Goal: Task Accomplishment & Management: Use online tool/utility

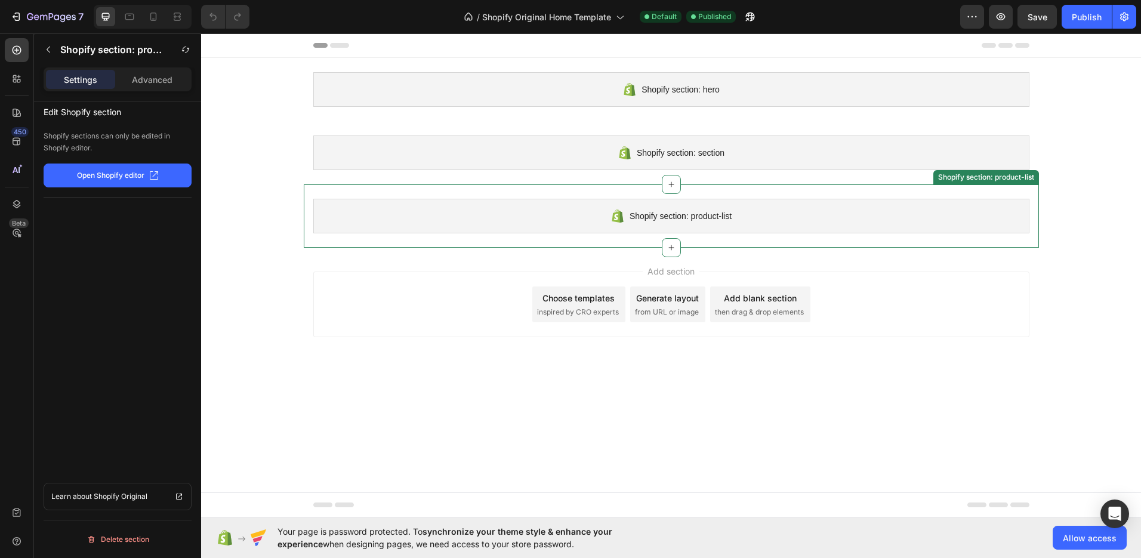
click at [688, 211] on span "Shopify section: product-list" at bounding box center [681, 216] width 102 height 14
click at [150, 86] on div "Advanced" at bounding box center [152, 79] width 69 height 19
click at [87, 81] on p "Settings" at bounding box center [80, 79] width 33 height 13
click at [23, 43] on div at bounding box center [17, 50] width 24 height 24
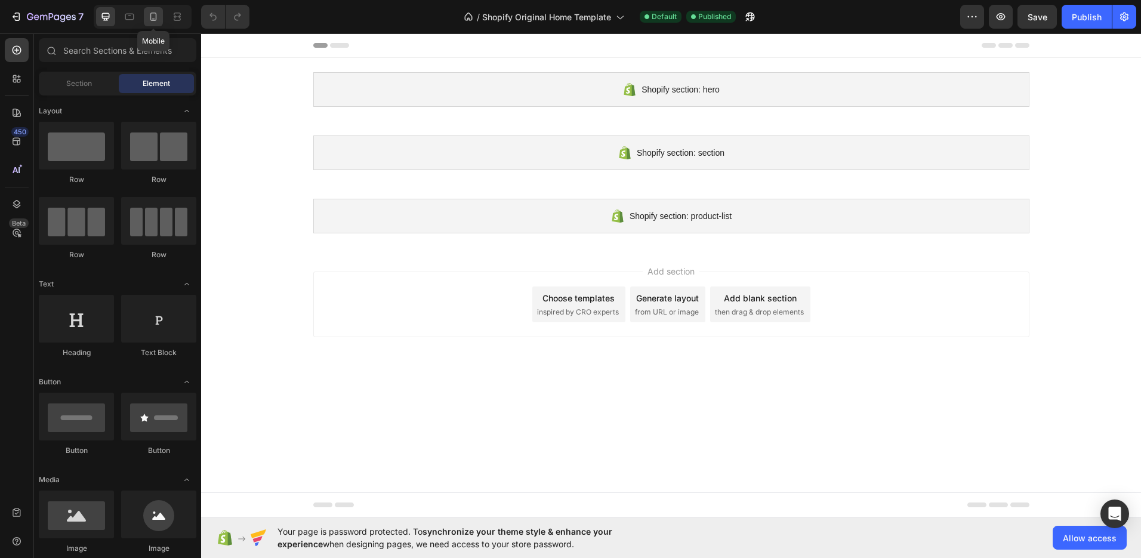
click at [155, 20] on icon at bounding box center [153, 17] width 7 height 8
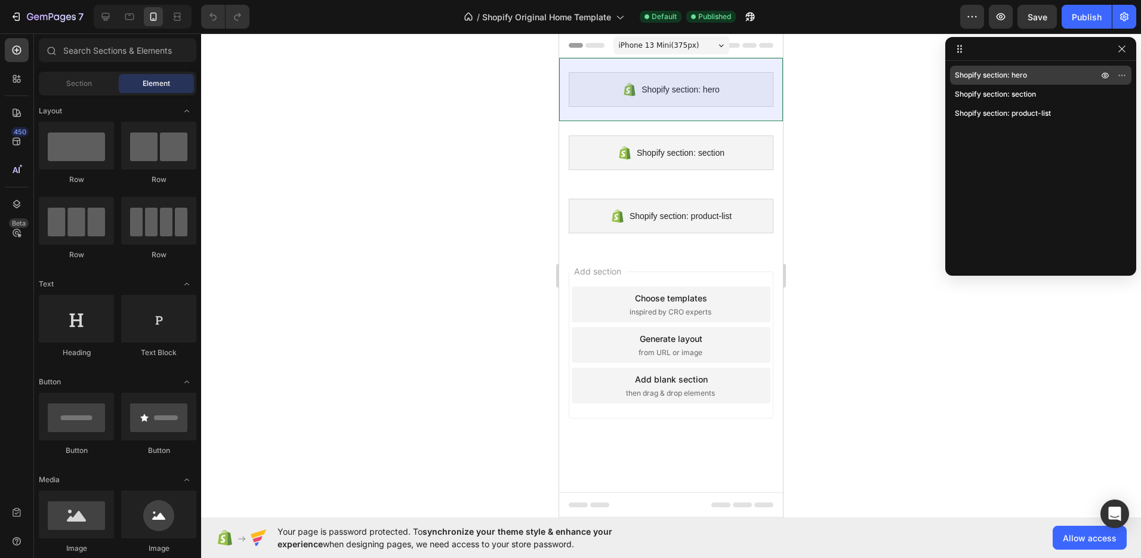
click at [1009, 73] on span "Shopify section: hero" at bounding box center [991, 75] width 72 height 12
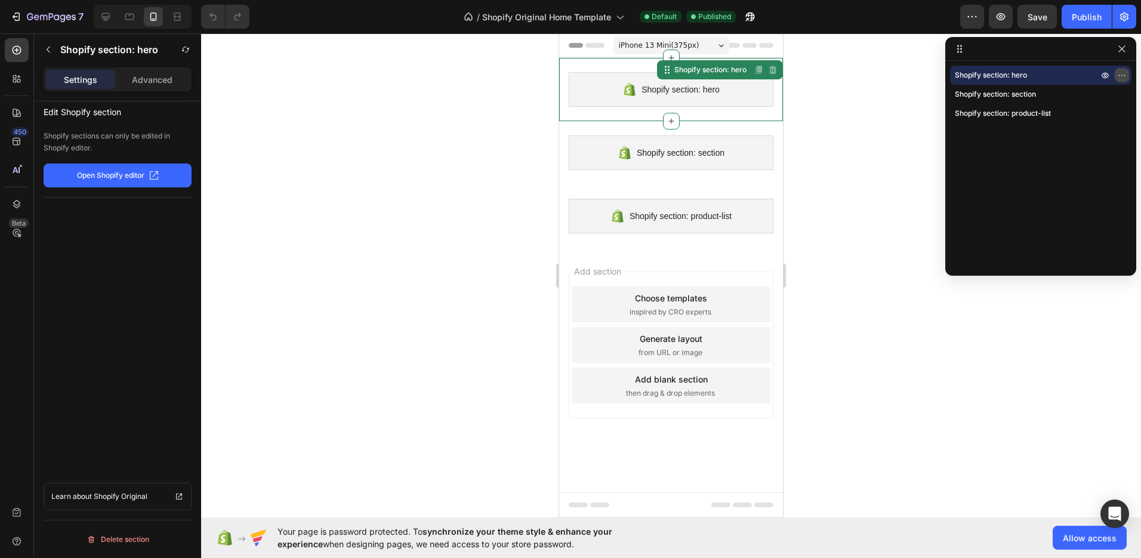
click at [1123, 73] on icon "button" at bounding box center [1122, 75] width 10 height 10
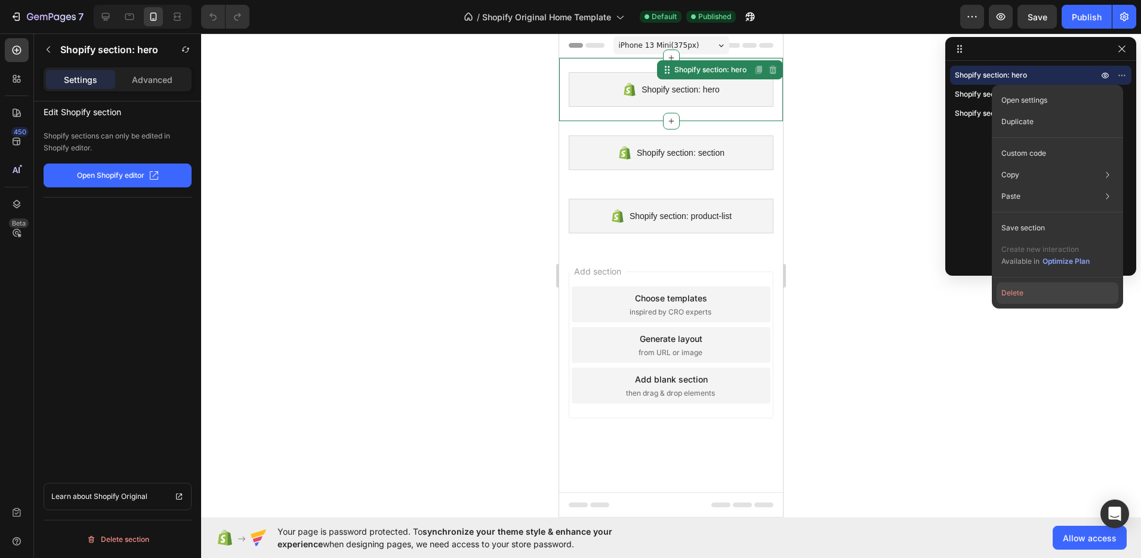
click at [1015, 295] on button "Delete" at bounding box center [1058, 292] width 122 height 21
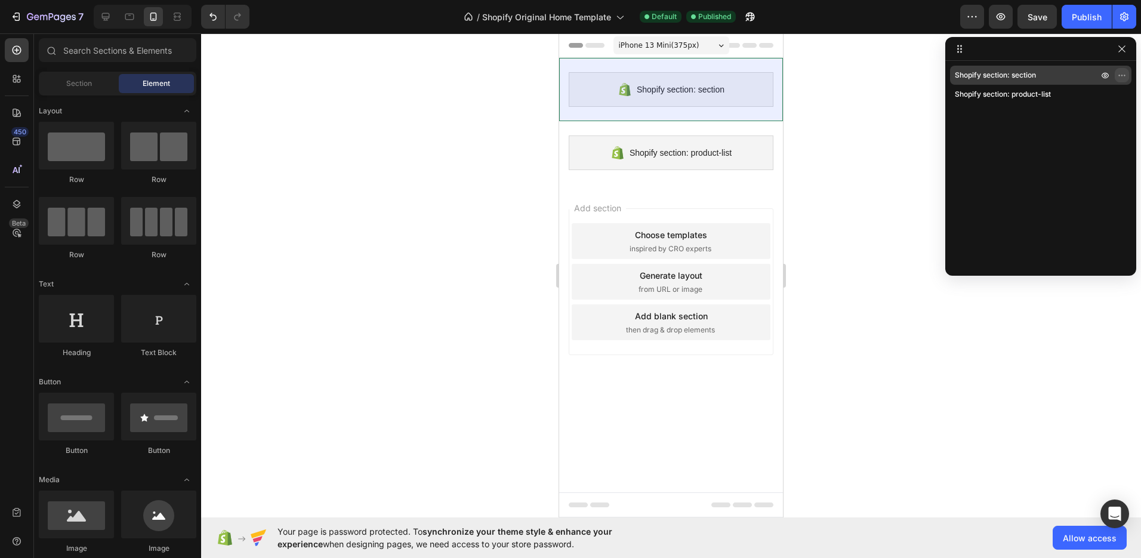
click at [1119, 71] on icon "button" at bounding box center [1122, 75] width 10 height 10
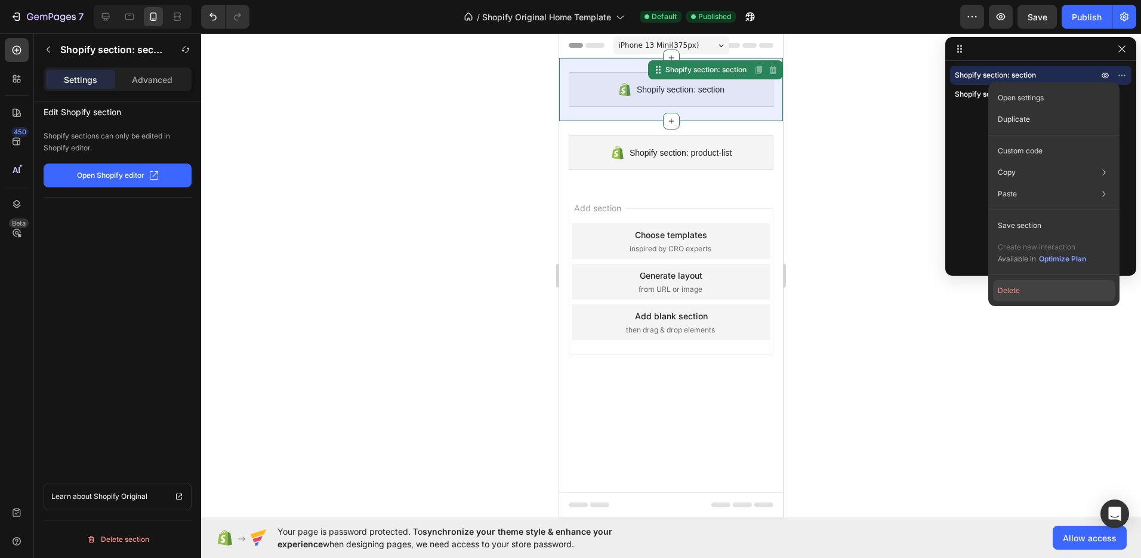
click at [1029, 296] on button "Delete" at bounding box center [1054, 290] width 122 height 21
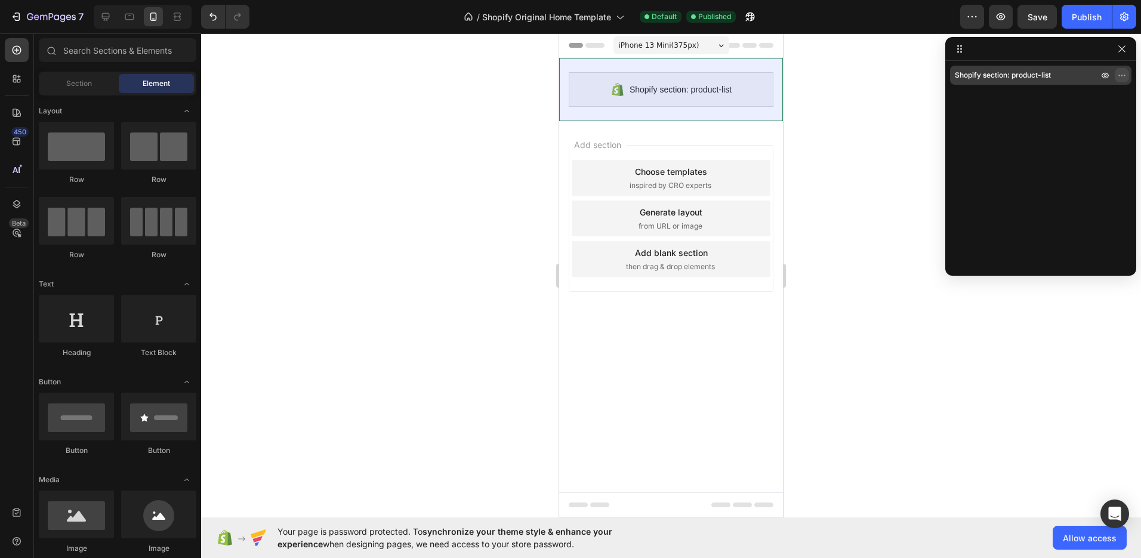
click at [1118, 73] on icon "button" at bounding box center [1122, 75] width 10 height 10
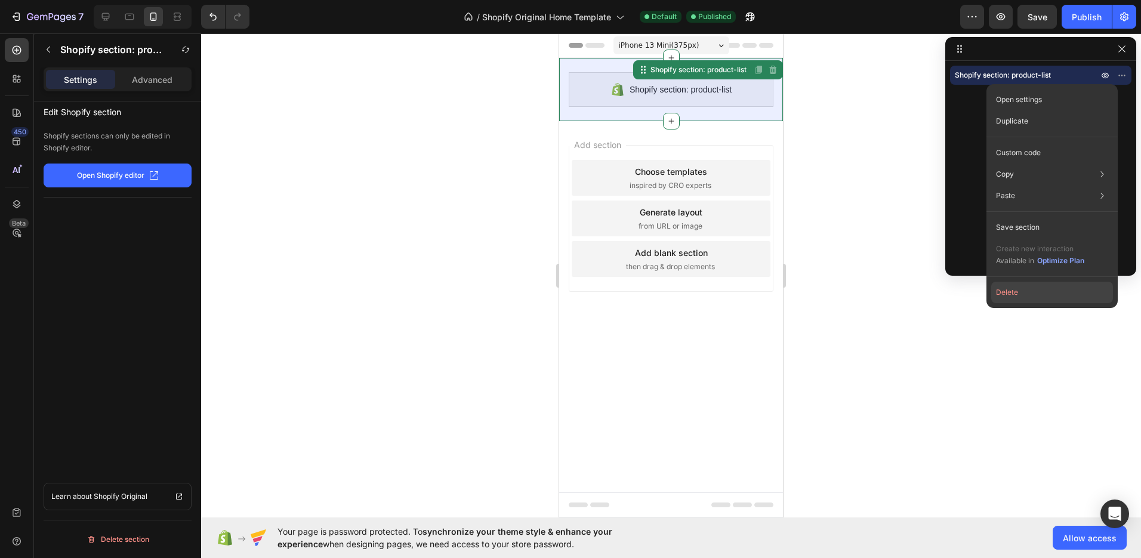
click at [1013, 290] on button "Delete" at bounding box center [1052, 292] width 122 height 21
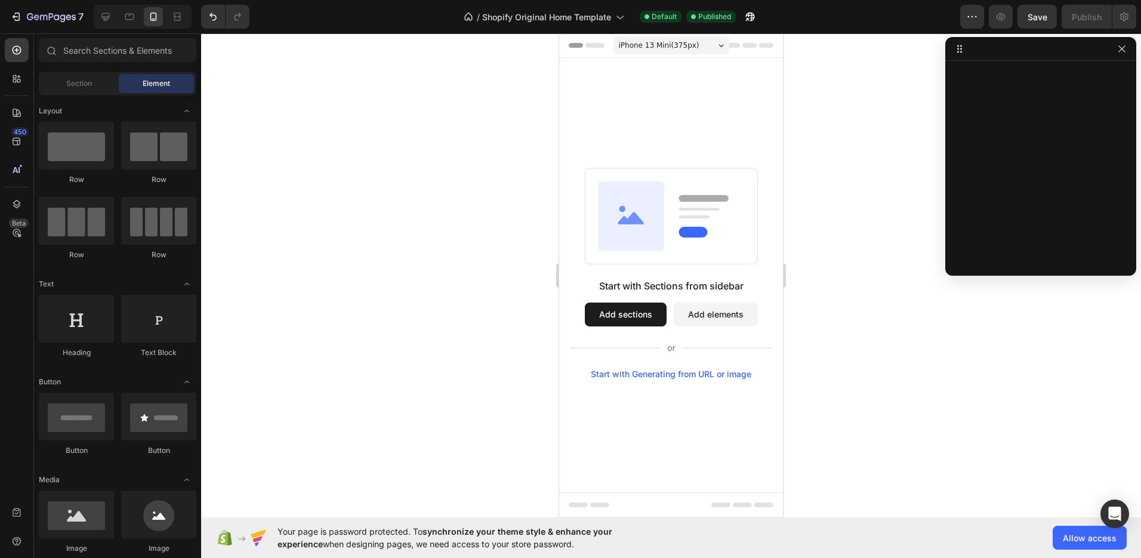
click at [692, 122] on div "Start with Sections from sidebar Add sections Add elements Start with Generatin…" at bounding box center [671, 273] width 224 height 430
click at [615, 17] on icon at bounding box center [619, 17] width 12 height 12
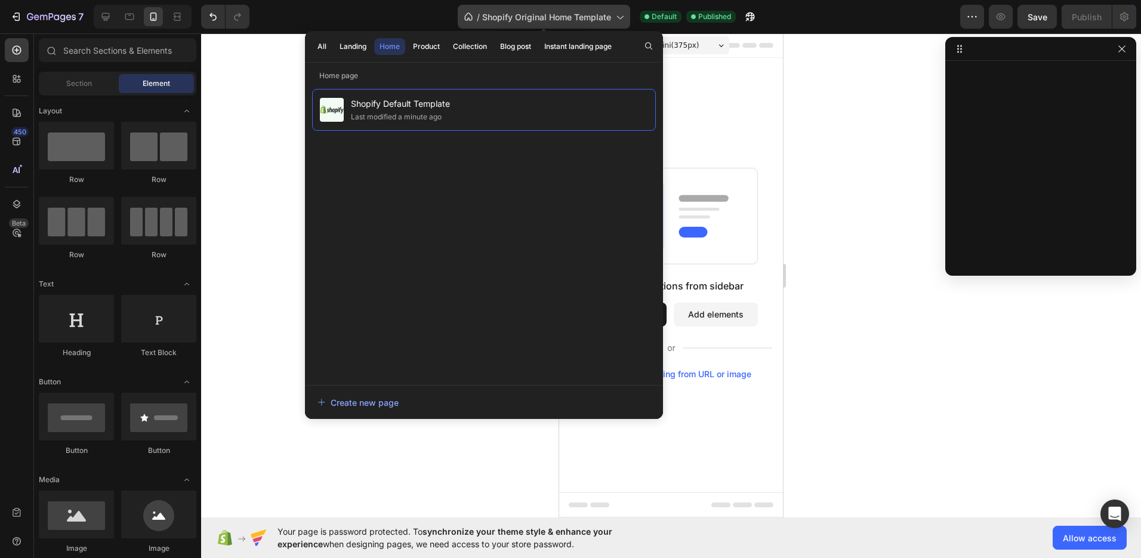
click at [591, 13] on span "Shopify Original Home Template" at bounding box center [546, 17] width 129 height 13
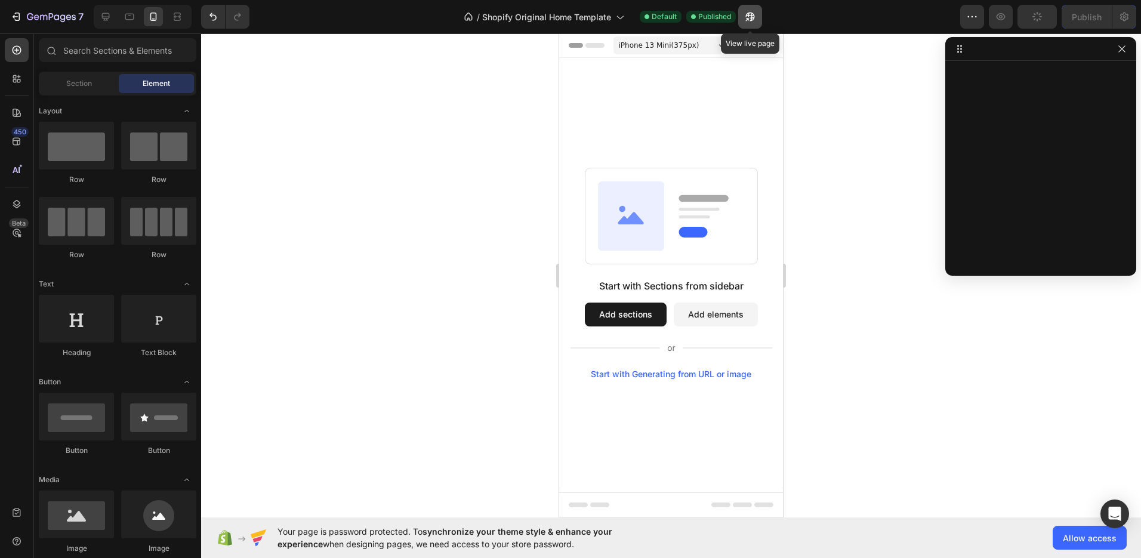
click at [756, 18] on icon "button" at bounding box center [750, 17] width 12 height 12
click at [97, 51] on input "text" at bounding box center [118, 50] width 158 height 24
click at [91, 91] on div "Section" at bounding box center [78, 83] width 75 height 19
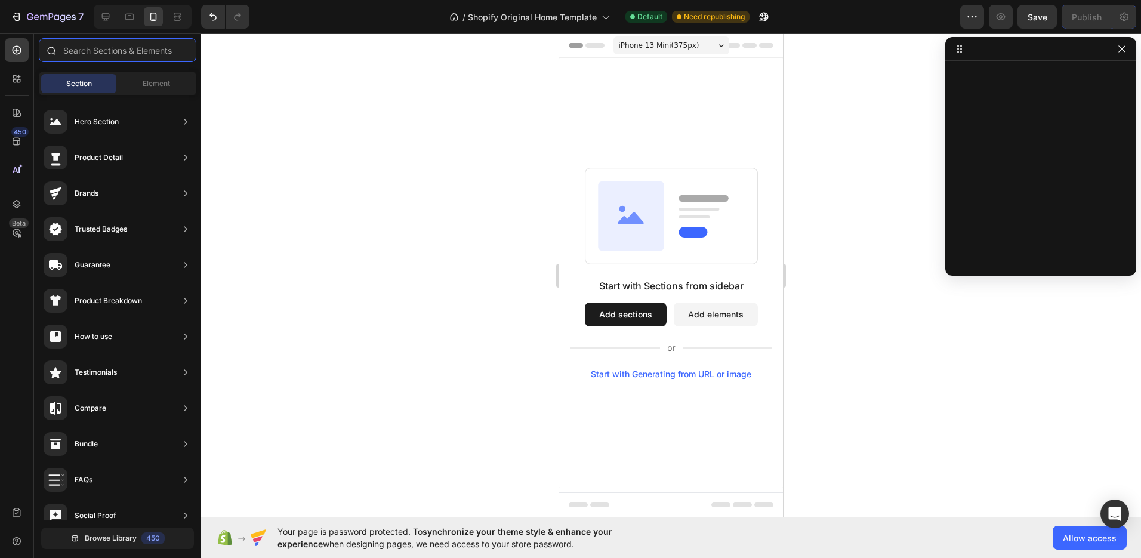
click at [85, 57] on input "text" at bounding box center [118, 50] width 158 height 24
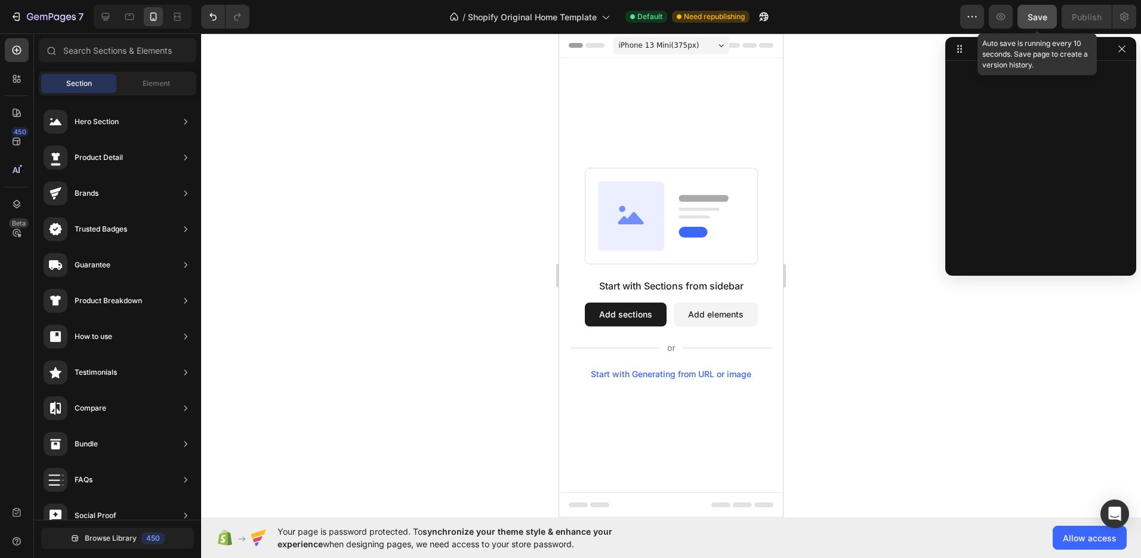
click at [1037, 23] on button "Save" at bounding box center [1036, 17] width 39 height 24
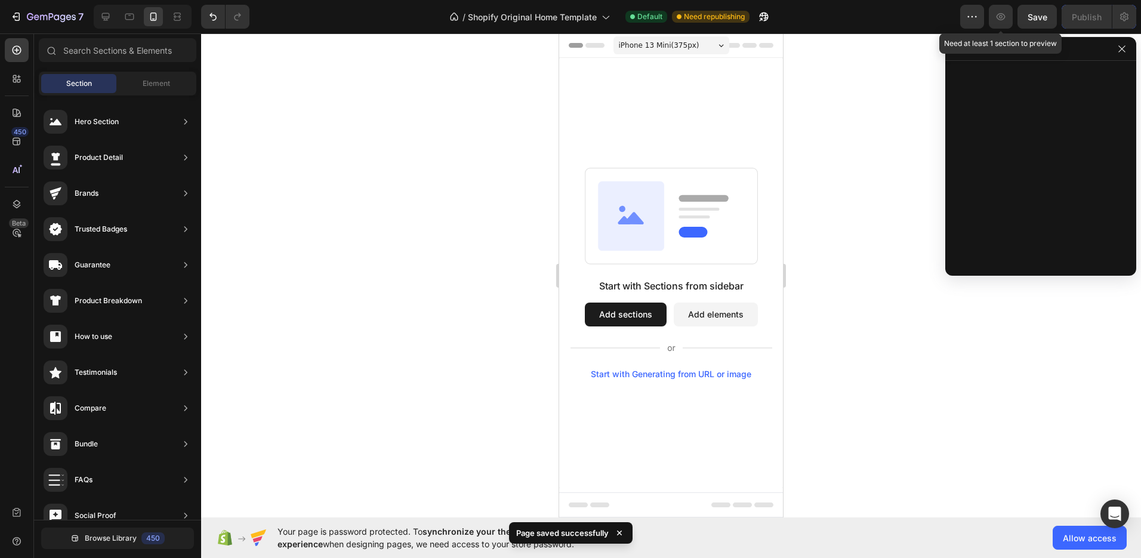
click at [1000, 21] on icon "button" at bounding box center [1001, 17] width 12 height 12
click at [907, 83] on div at bounding box center [671, 295] width 940 height 525
click at [997, 17] on icon "button" at bounding box center [1001, 16] width 9 height 7
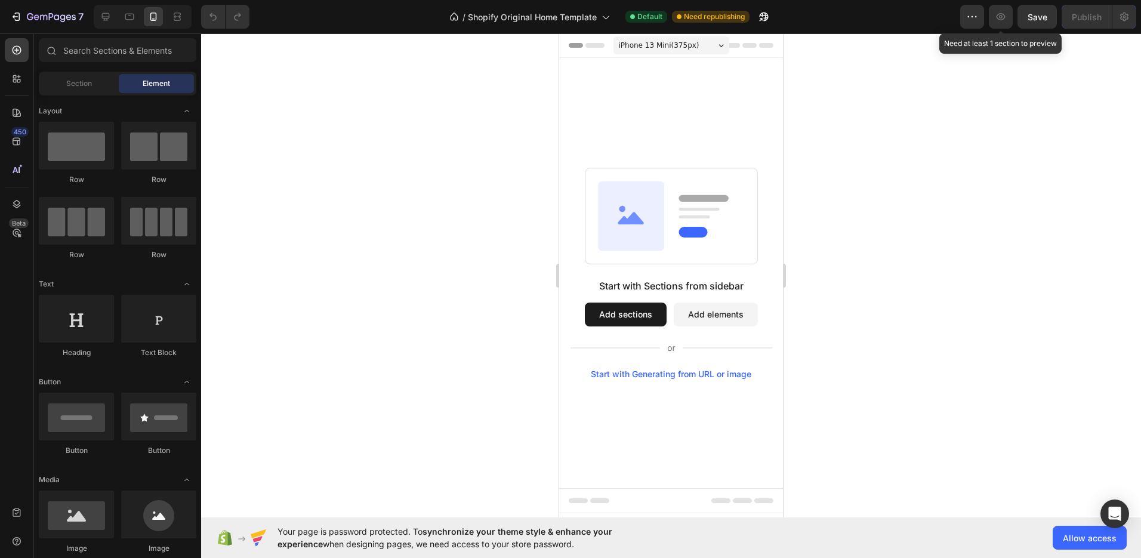
click at [1006, 15] on icon "button" at bounding box center [1001, 17] width 12 height 12
click at [638, 320] on button "Add sections" at bounding box center [626, 315] width 82 height 24
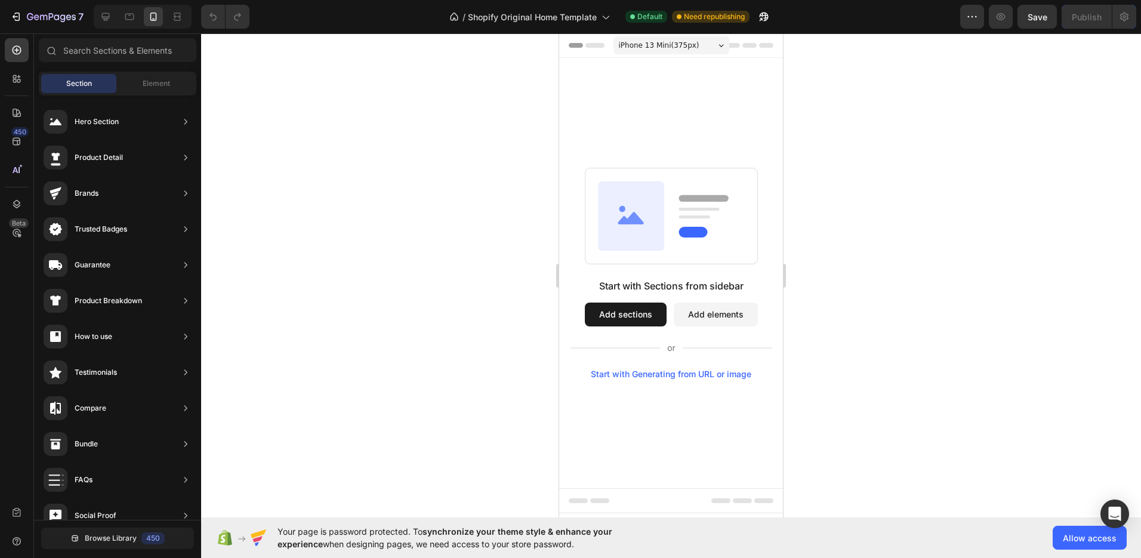
click at [638, 313] on button "Add sections" at bounding box center [626, 315] width 82 height 24
click at [703, 313] on button "Add elements" at bounding box center [716, 315] width 84 height 24
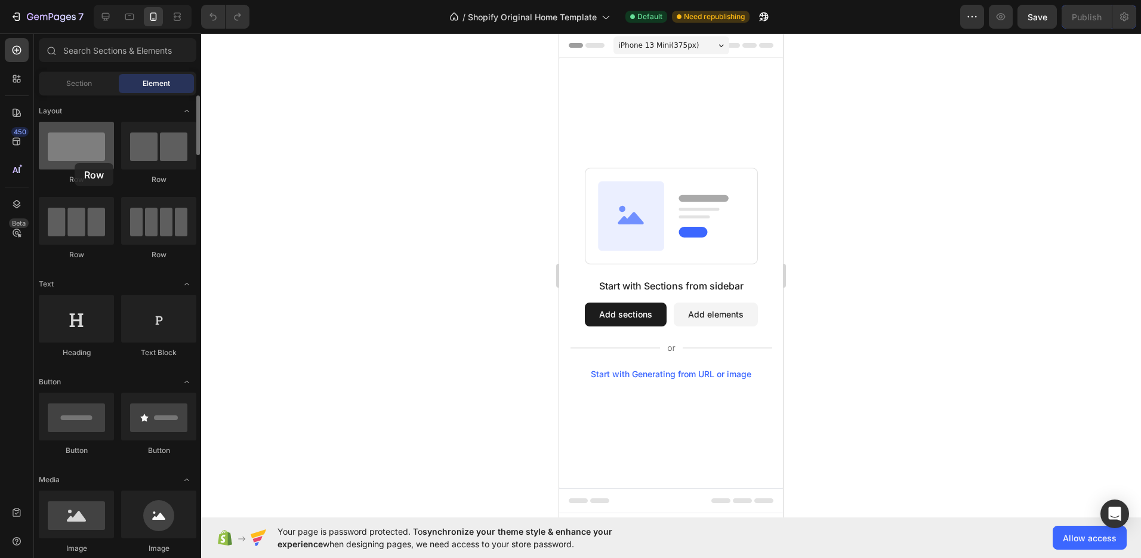
click at [75, 163] on div at bounding box center [76, 146] width 75 height 48
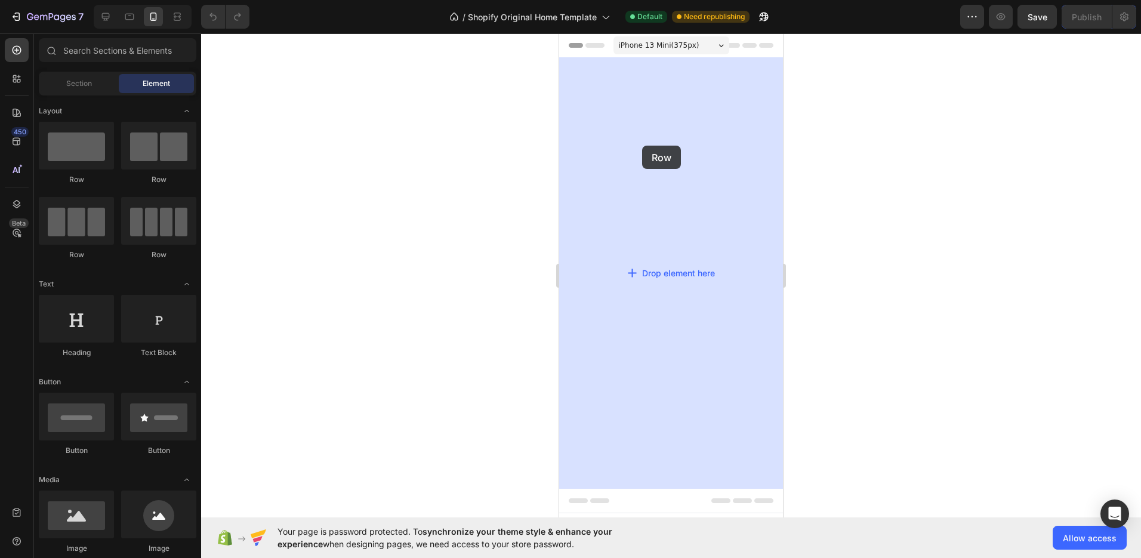
drag, startPoint x: 656, startPoint y: 188, endPoint x: 572, endPoint y: 146, distance: 93.9
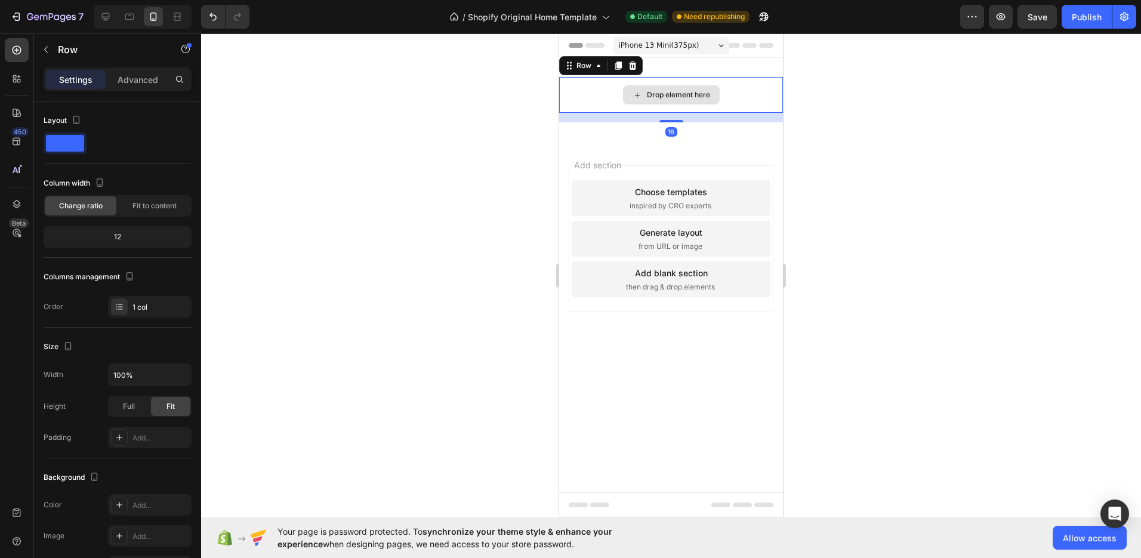
click at [678, 95] on div "Drop element here" at bounding box center [678, 95] width 63 height 10
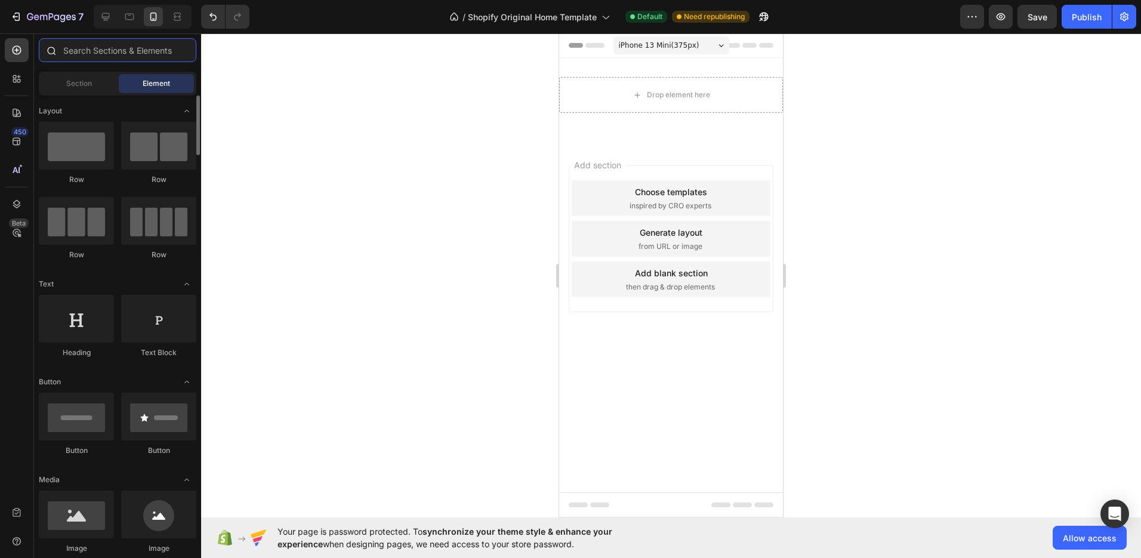
click at [78, 54] on input "text" at bounding box center [118, 50] width 158 height 24
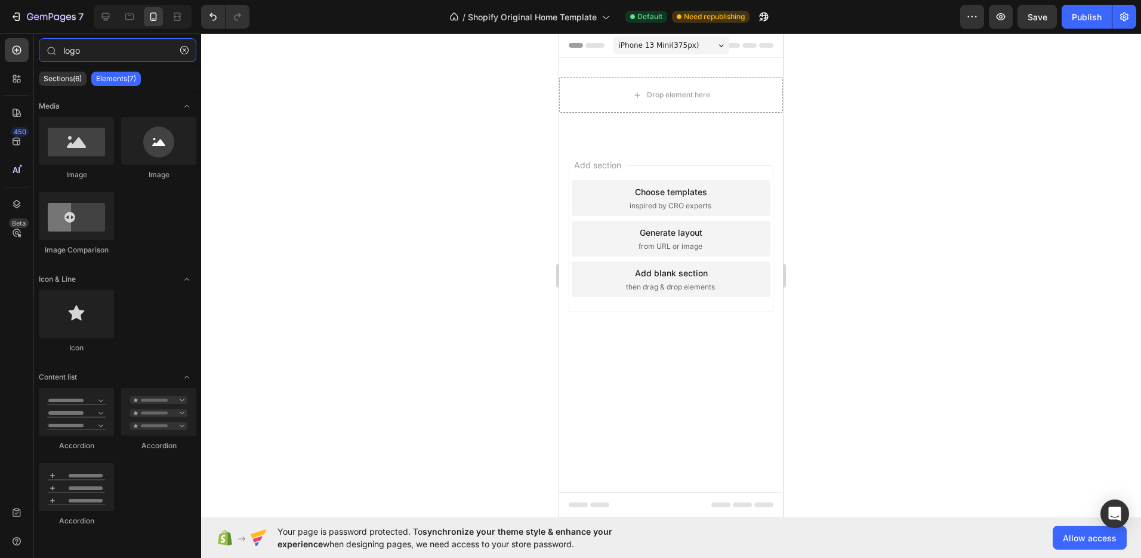
type input "logo"
click at [677, 101] on div "Drop element here" at bounding box center [671, 94] width 97 height 19
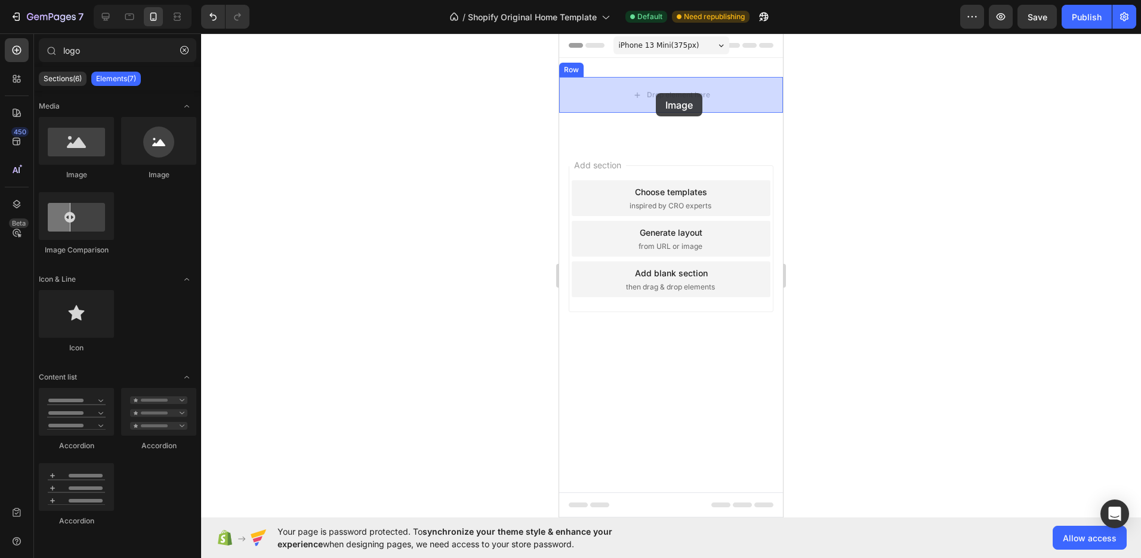
drag, startPoint x: 643, startPoint y: 184, endPoint x: 656, endPoint y: 93, distance: 91.6
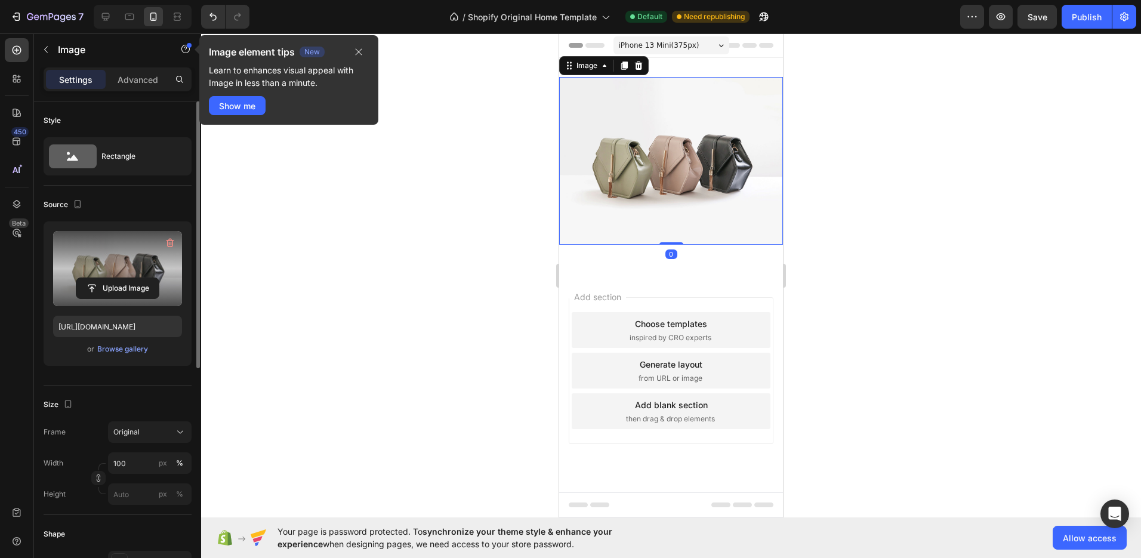
click at [117, 270] on label at bounding box center [117, 268] width 129 height 75
click at [117, 278] on input "file" at bounding box center [117, 288] width 82 height 20
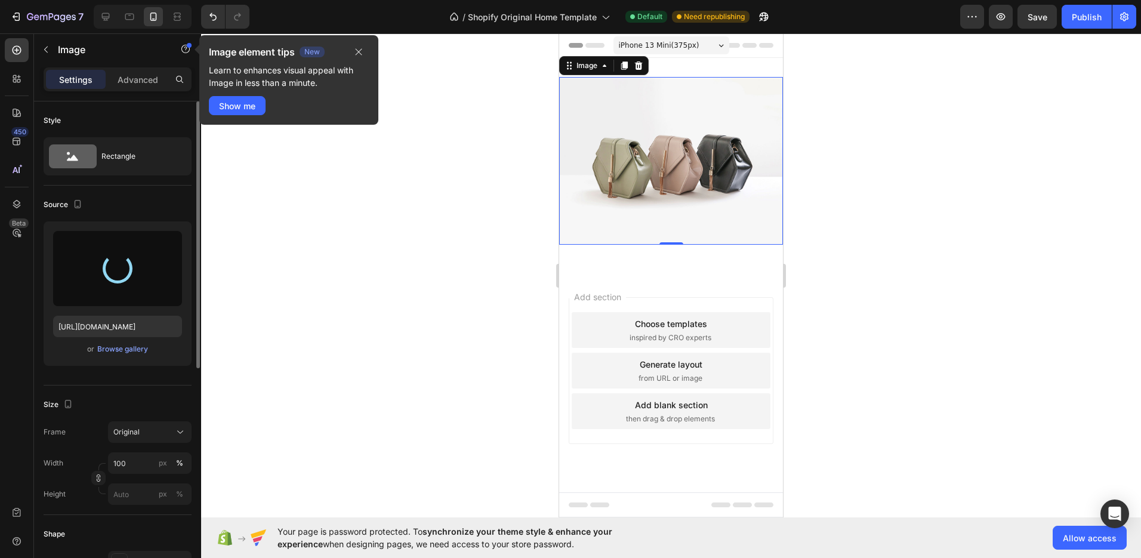
type input "[URL][DOMAIN_NAME]"
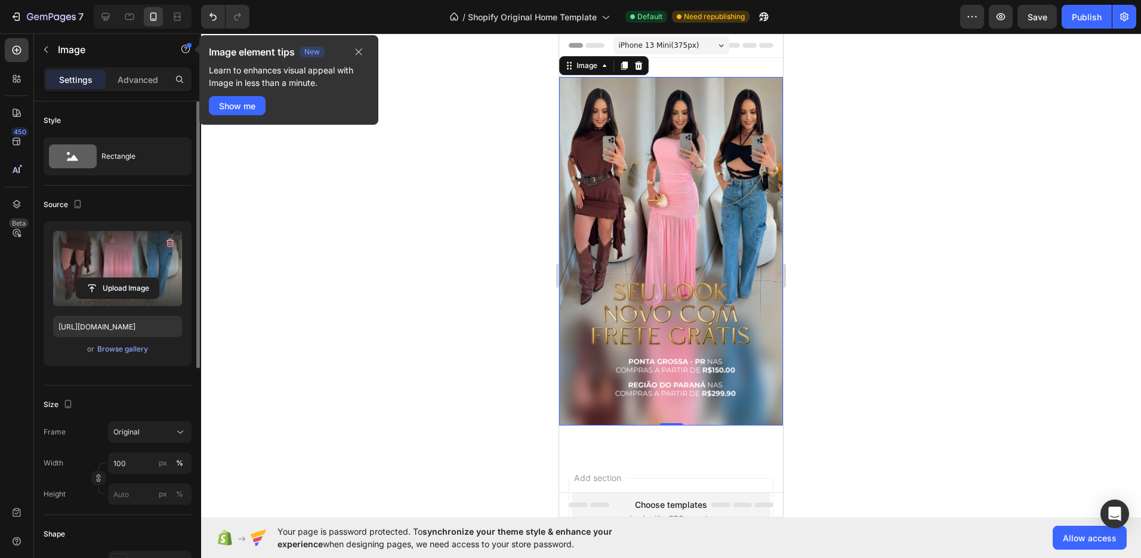
click at [958, 227] on div at bounding box center [671, 295] width 940 height 525
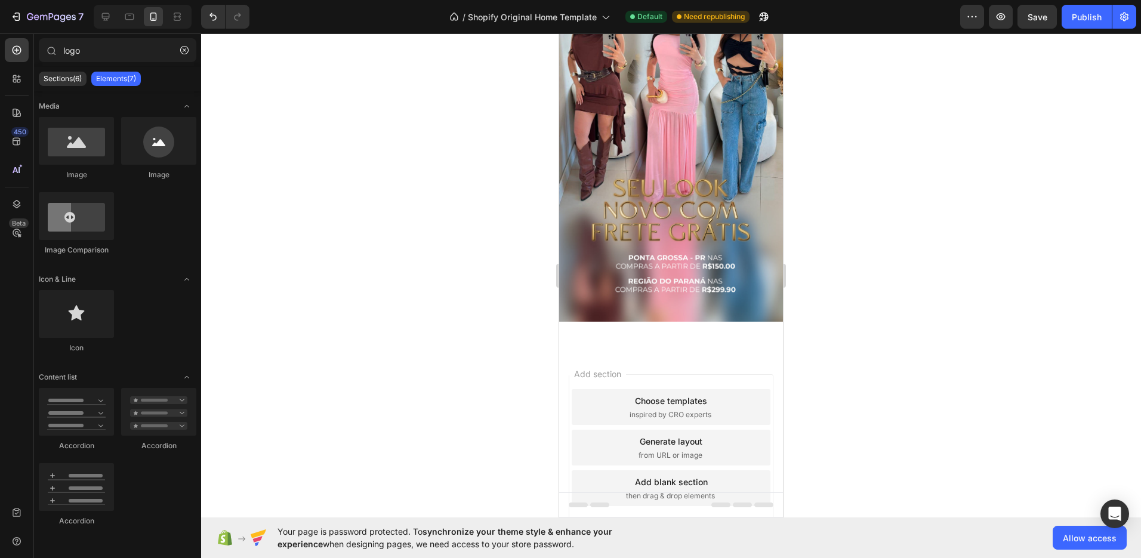
scroll to position [109, 0]
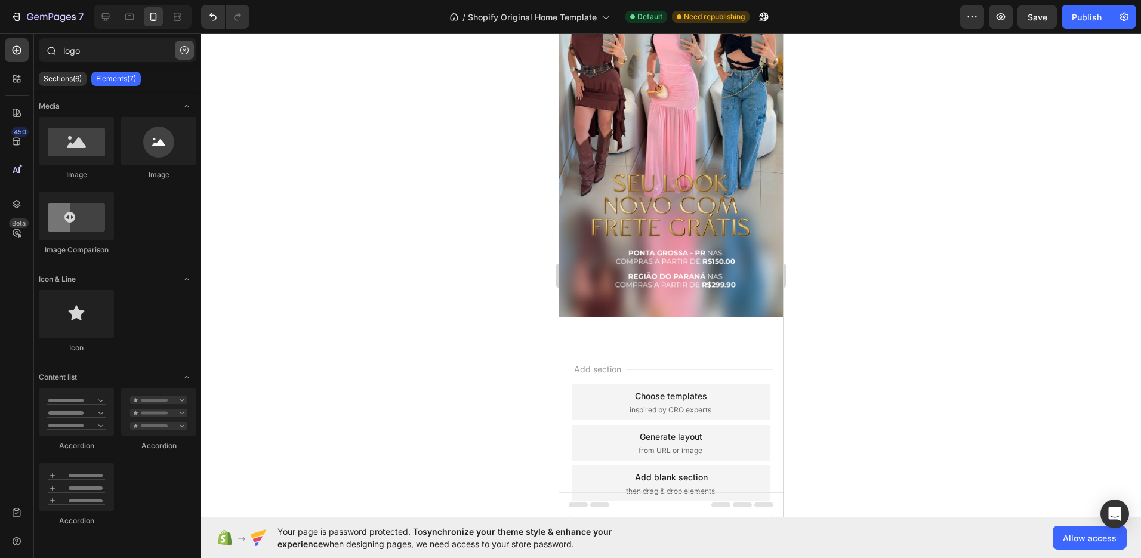
click at [184, 50] on icon "button" at bounding box center [185, 50] width 4 height 4
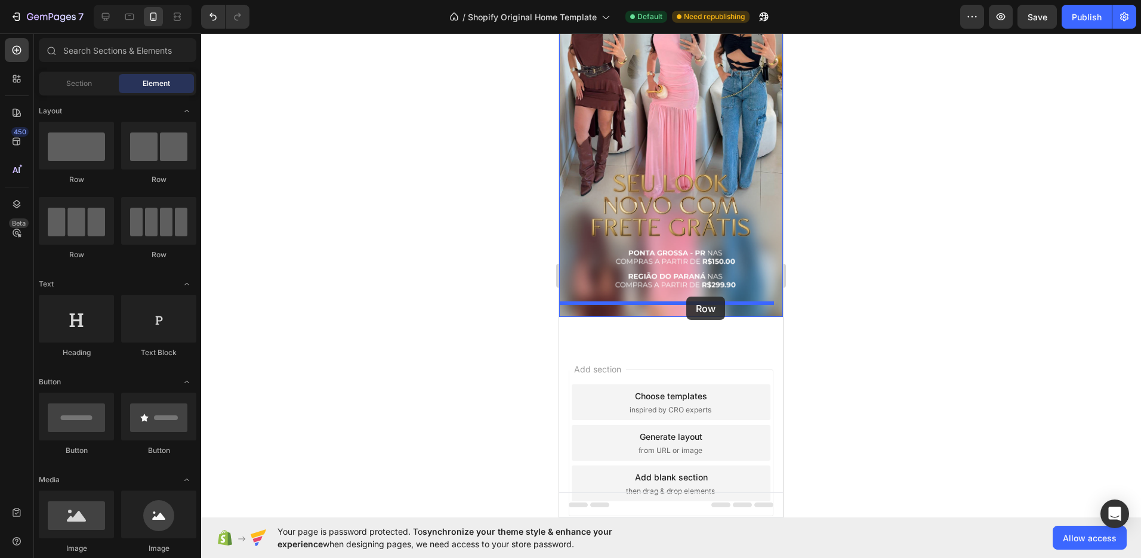
drag, startPoint x: 637, startPoint y: 192, endPoint x: 686, endPoint y: 297, distance: 115.6
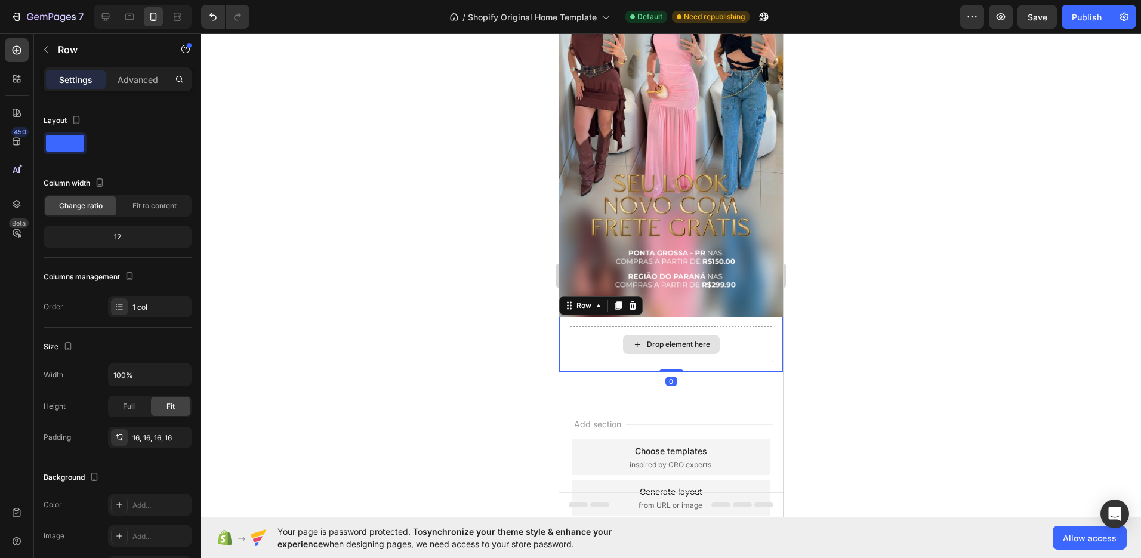
click at [668, 340] on div "Drop element here" at bounding box center [678, 345] width 63 height 10
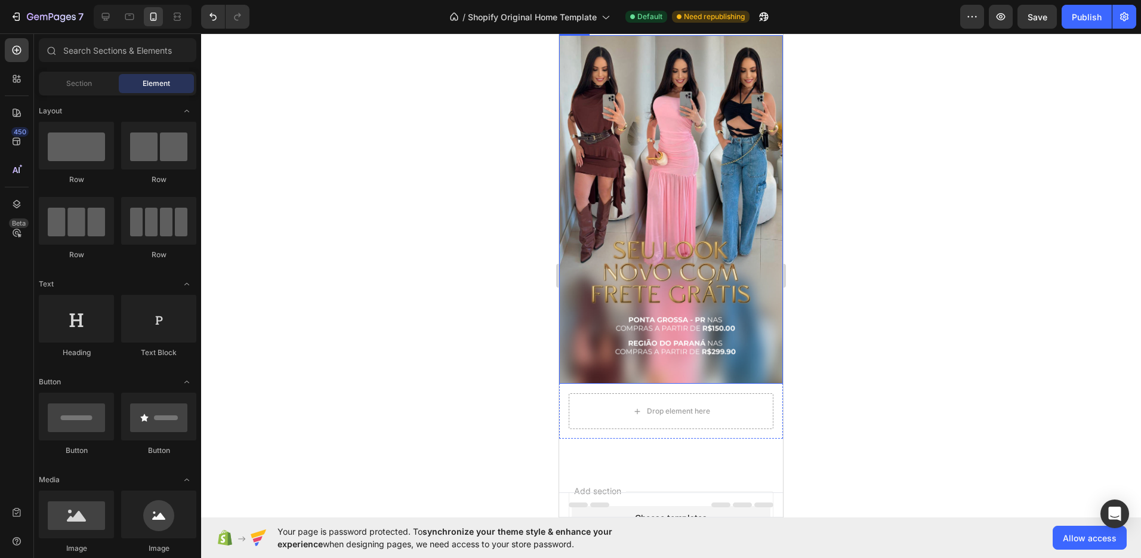
scroll to position [80, 0]
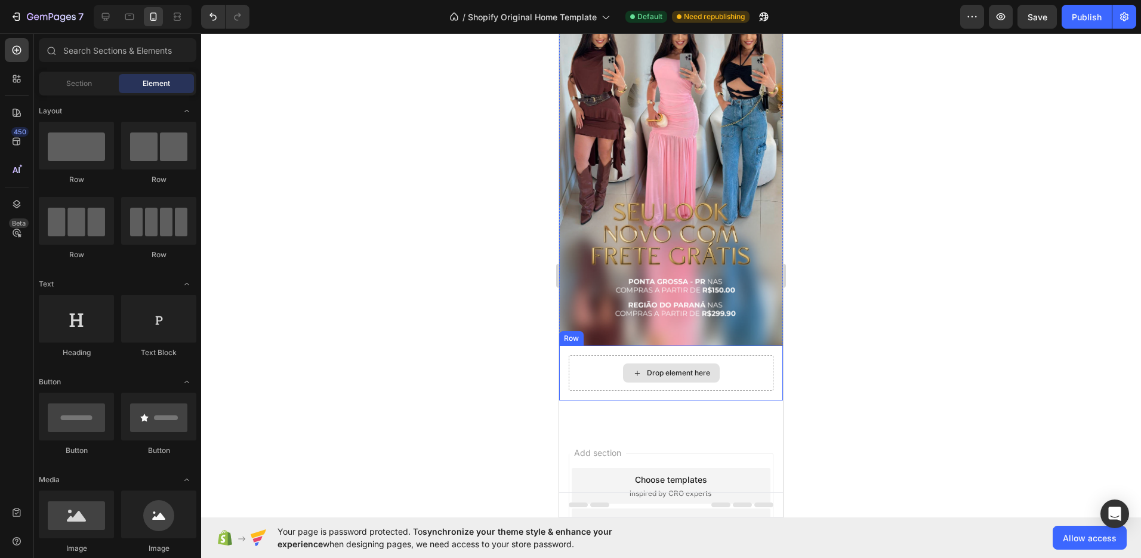
click at [670, 368] on div "Drop element here" at bounding box center [678, 373] width 63 height 10
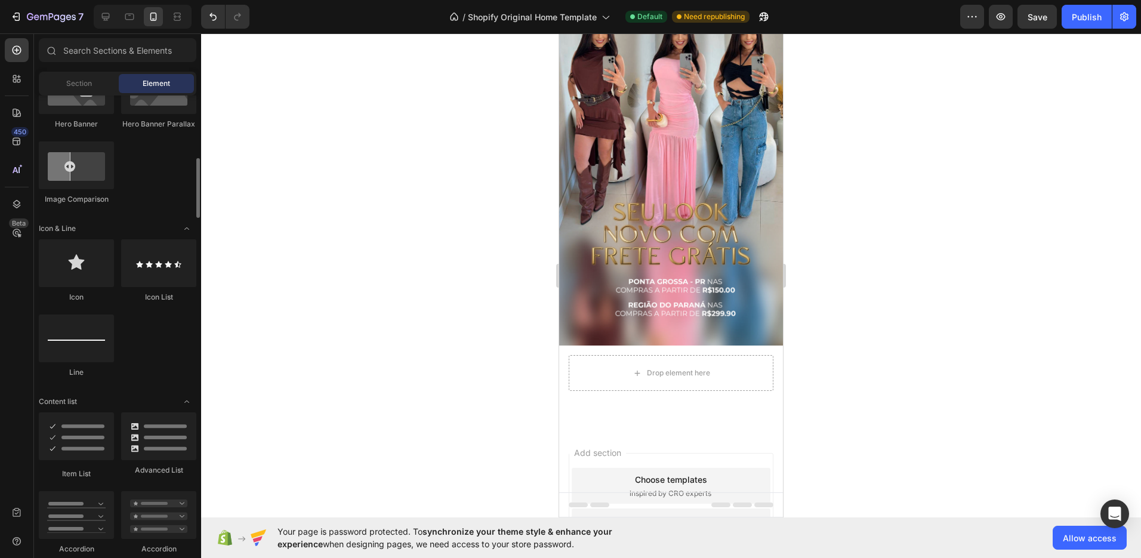
scroll to position [701, 0]
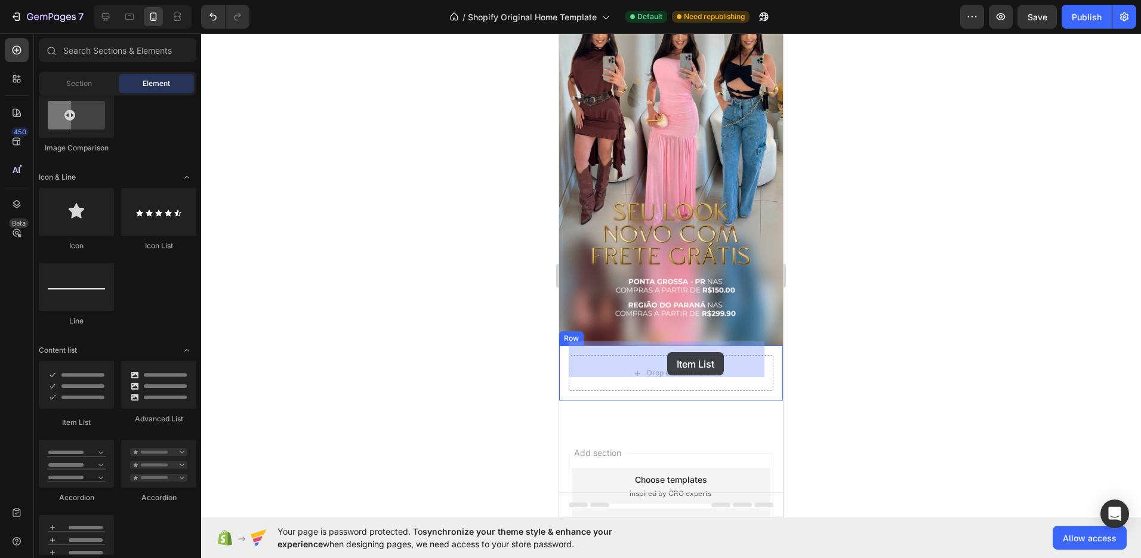
drag, startPoint x: 634, startPoint y: 413, endPoint x: 667, endPoint y: 352, distance: 69.2
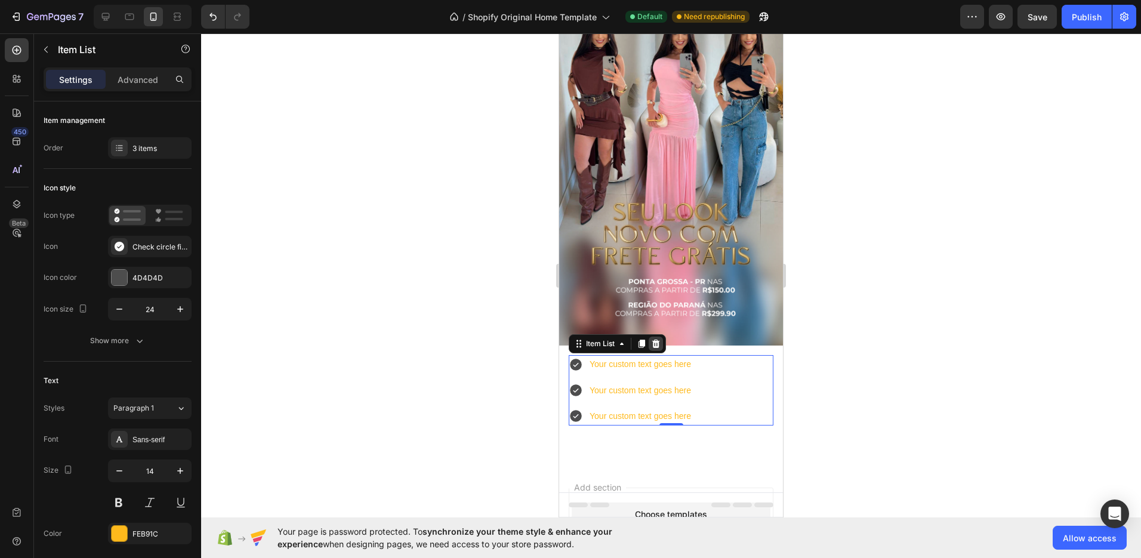
click at [659, 339] on icon at bounding box center [656, 344] width 10 height 10
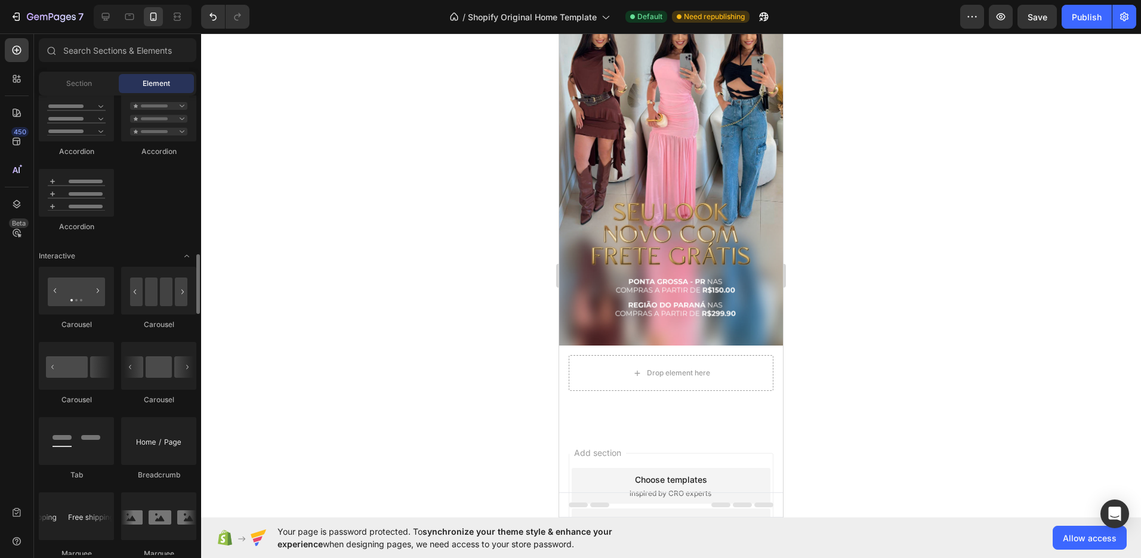
scroll to position [1068, 0]
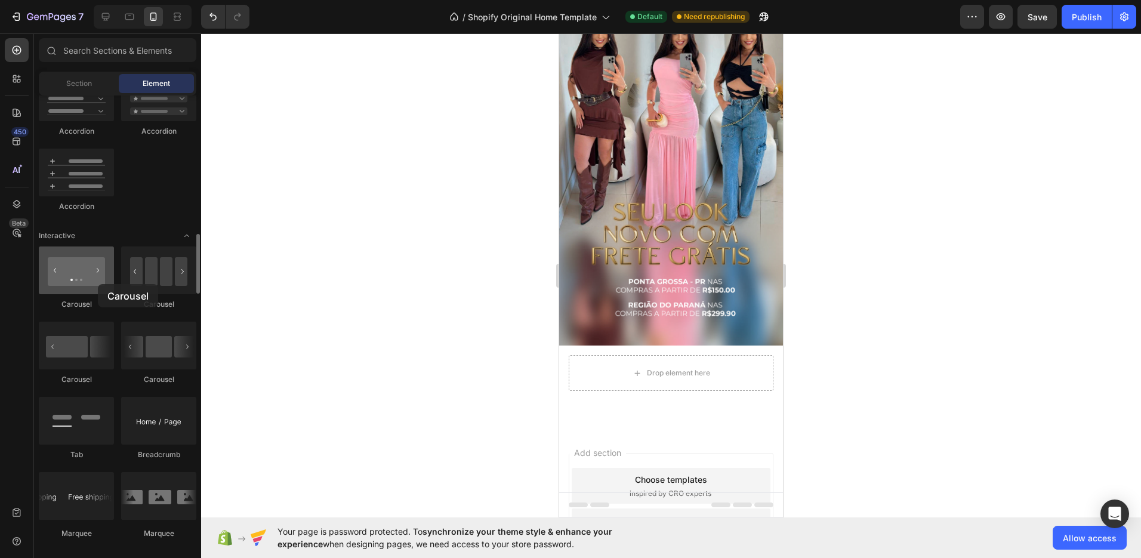
click at [97, 284] on div at bounding box center [76, 270] width 75 height 48
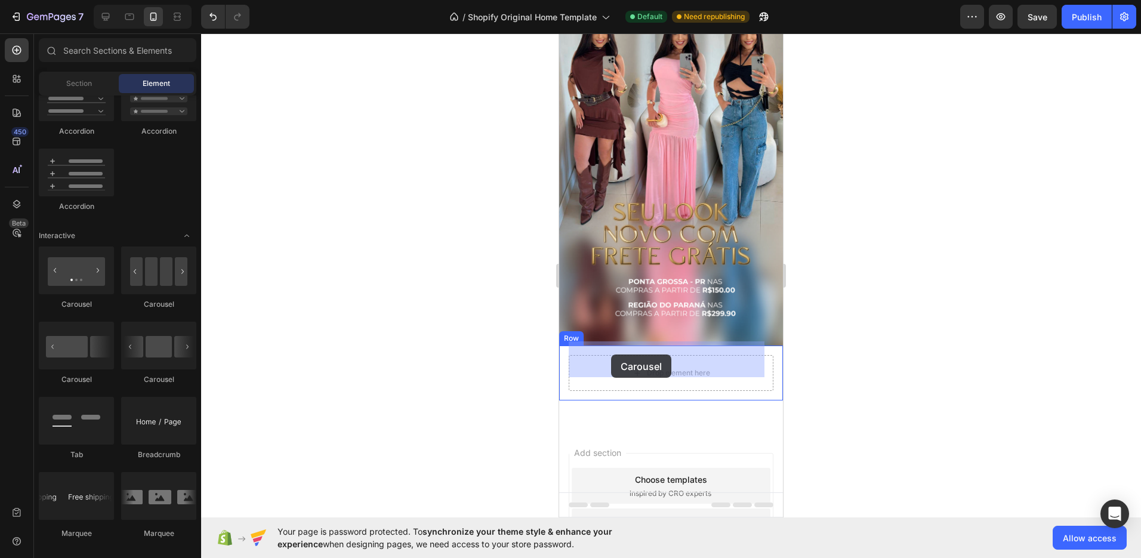
drag, startPoint x: 644, startPoint y: 313, endPoint x: 611, endPoint y: 354, distance: 53.1
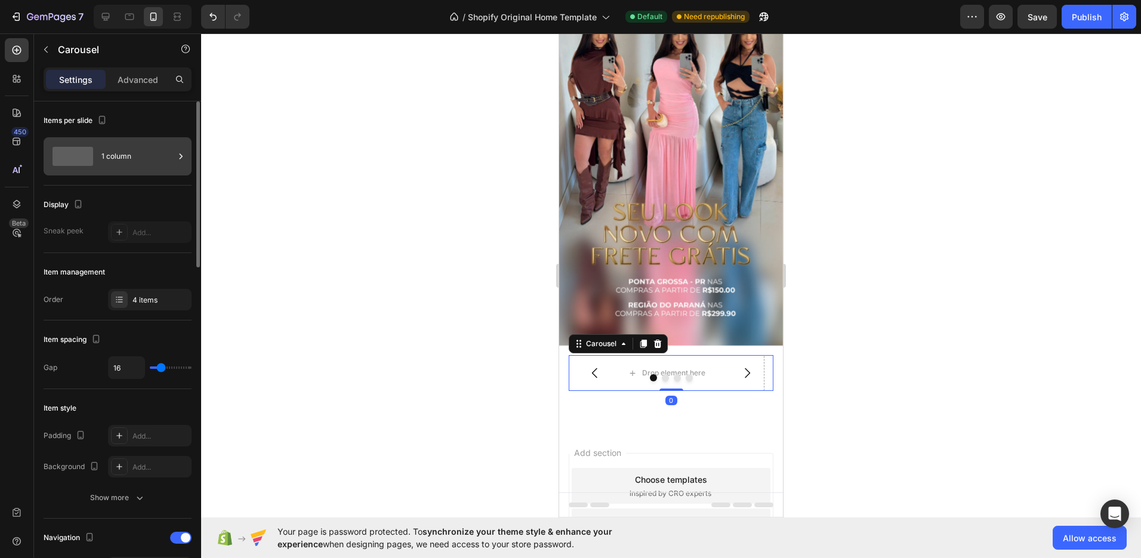
click at [127, 157] on div "1 column" at bounding box center [137, 156] width 73 height 27
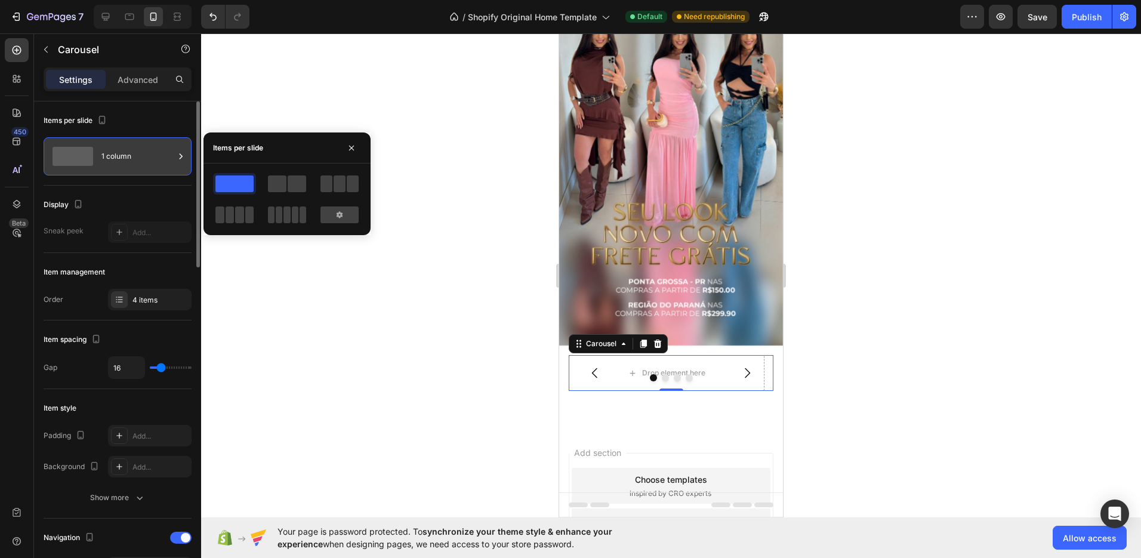
click at [127, 157] on div "1 column" at bounding box center [137, 156] width 73 height 27
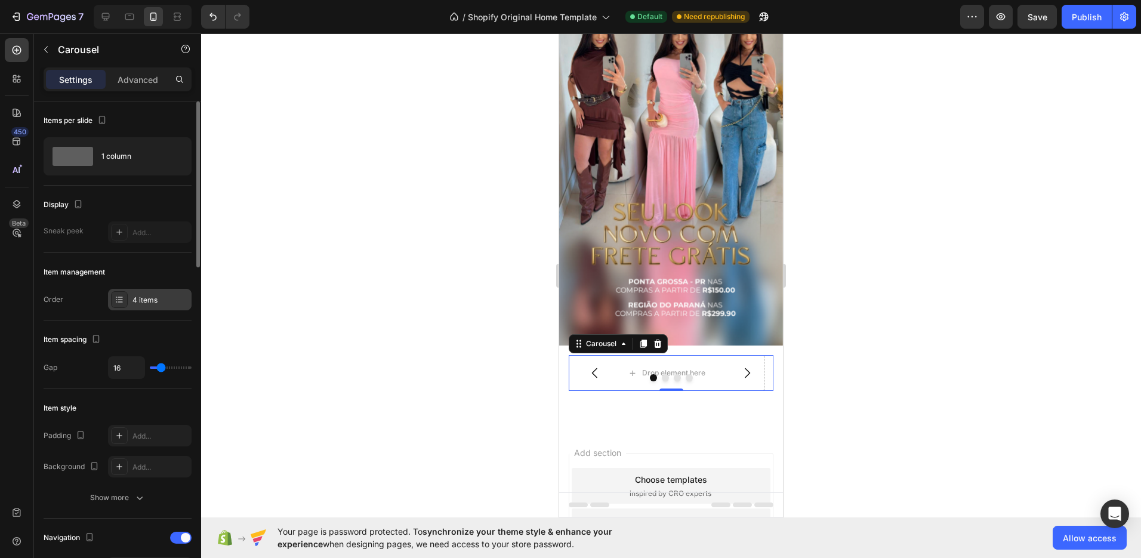
click at [164, 300] on div "4 items" at bounding box center [160, 300] width 56 height 11
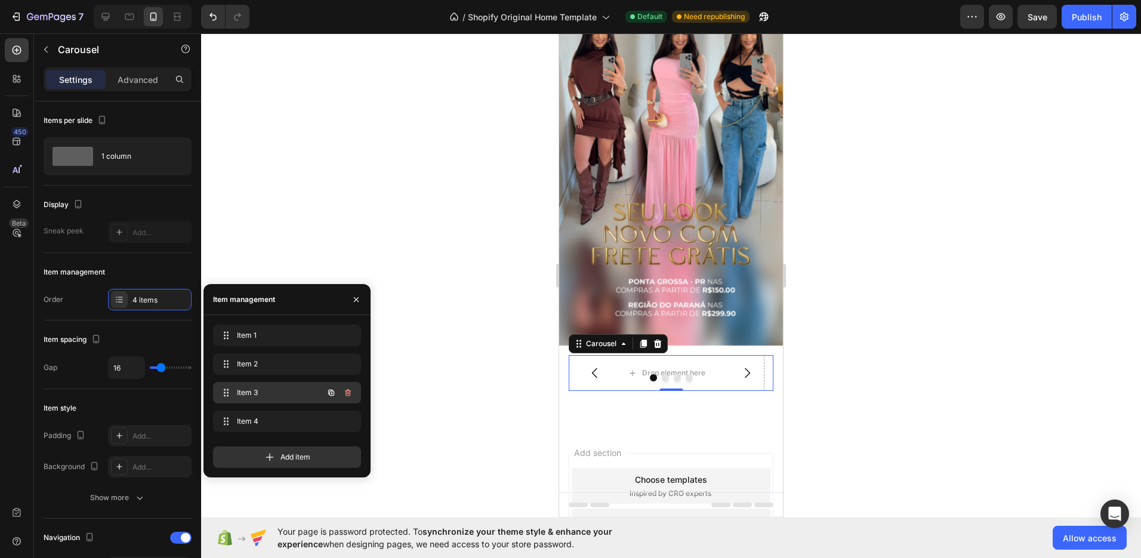
click at [264, 388] on span "Item 3" at bounding box center [270, 392] width 67 height 11
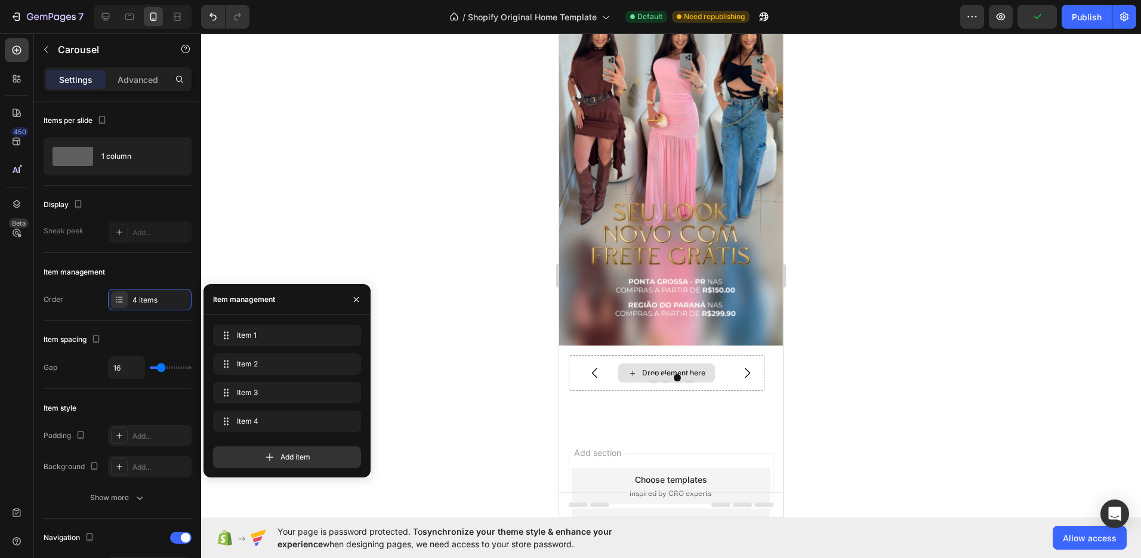
click at [683, 368] on div "Drop element here" at bounding box center [673, 373] width 63 height 10
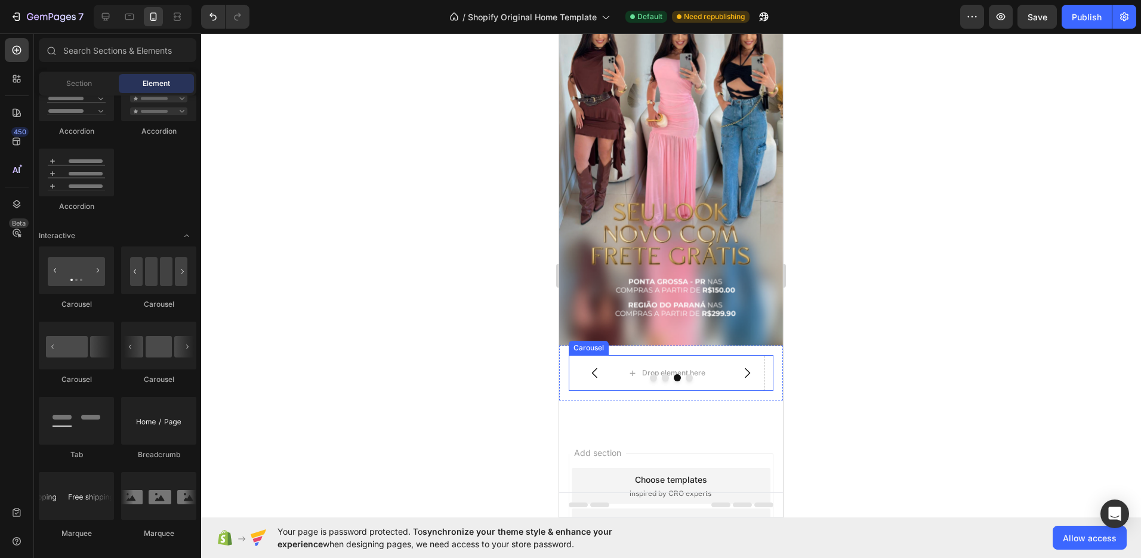
click at [650, 374] on button "Dot" at bounding box center [653, 377] width 7 height 7
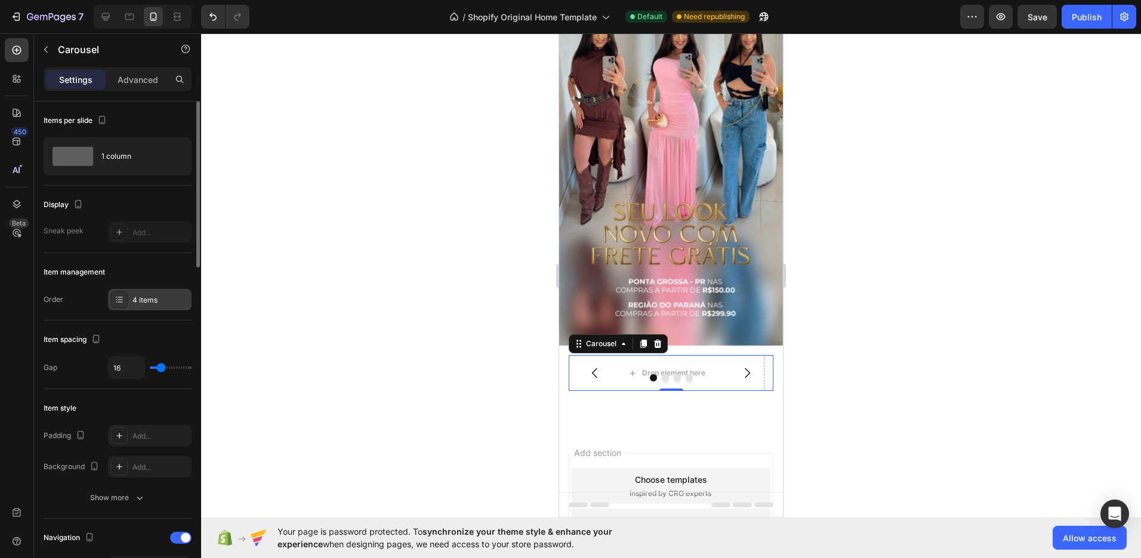
click at [169, 304] on div "4 items" at bounding box center [160, 300] width 56 height 11
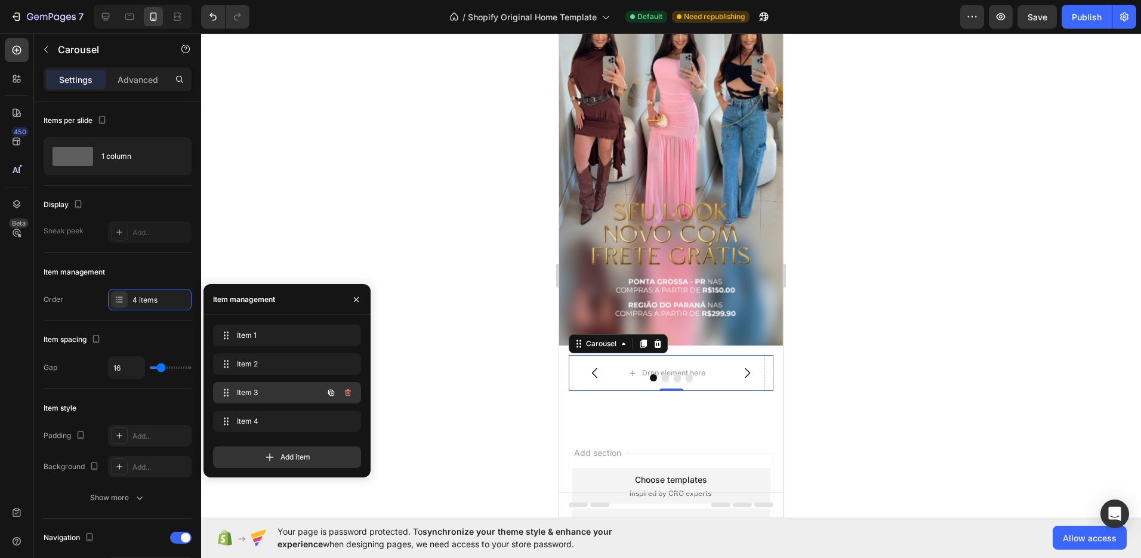
click at [275, 390] on span "Item 3" at bounding box center [270, 392] width 67 height 11
click at [258, 394] on span "Item 3" at bounding box center [270, 392] width 67 height 11
click at [258, 394] on span "Item 3" at bounding box center [279, 392] width 88 height 11
click at [224, 390] on icon at bounding box center [225, 393] width 10 height 10
click at [348, 420] on icon "button" at bounding box center [348, 422] width 10 height 10
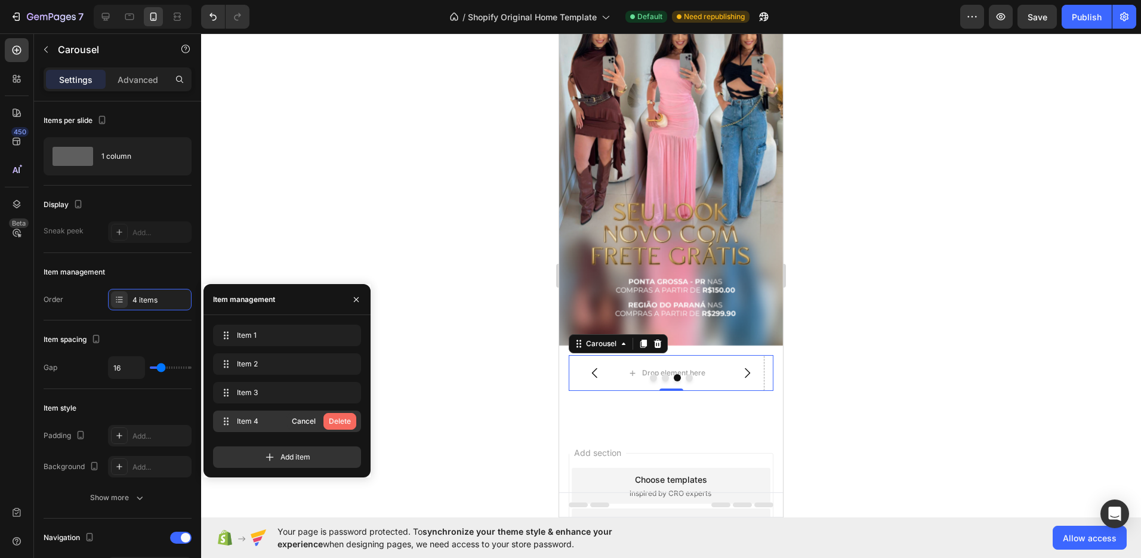
click at [344, 422] on div "Delete" at bounding box center [340, 421] width 22 height 11
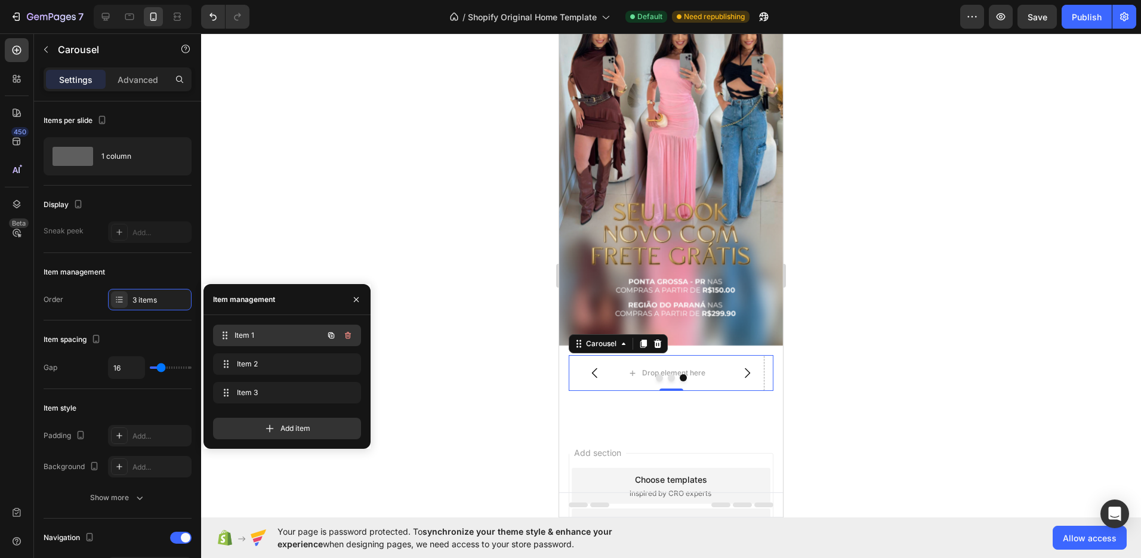
click at [283, 334] on span "Item 1" at bounding box center [279, 335] width 88 height 11
click at [181, 251] on div "Display Sneak peek Add..." at bounding box center [118, 219] width 148 height 67
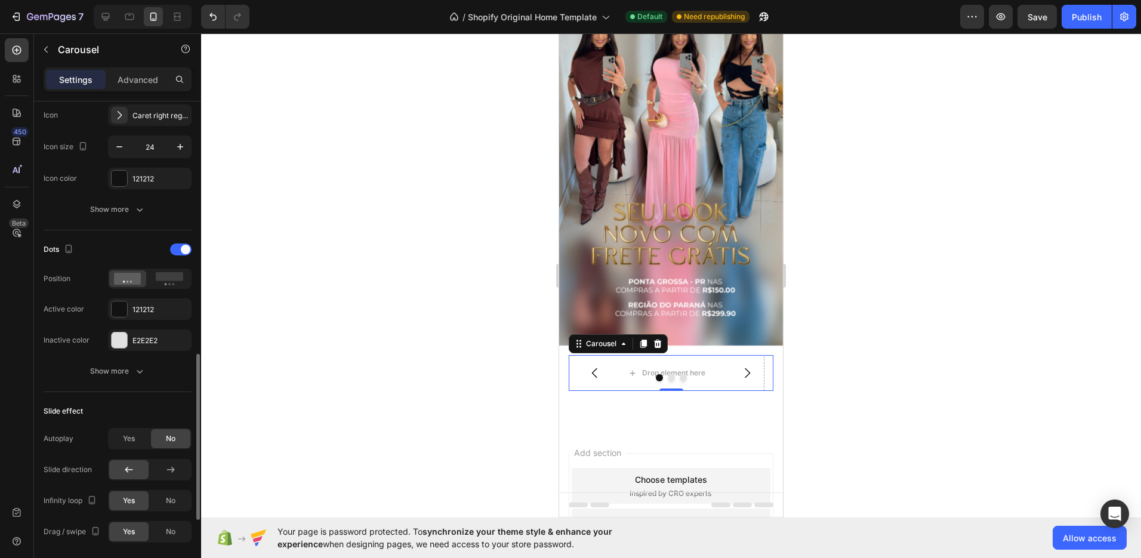
scroll to position [548, 0]
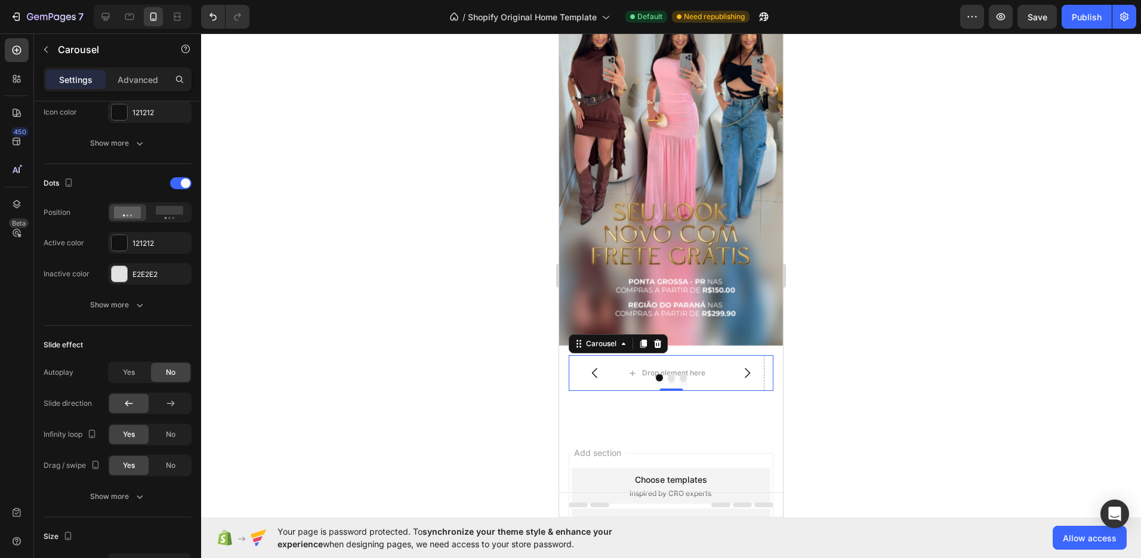
click at [698, 374] on div at bounding box center [671, 377] width 205 height 7
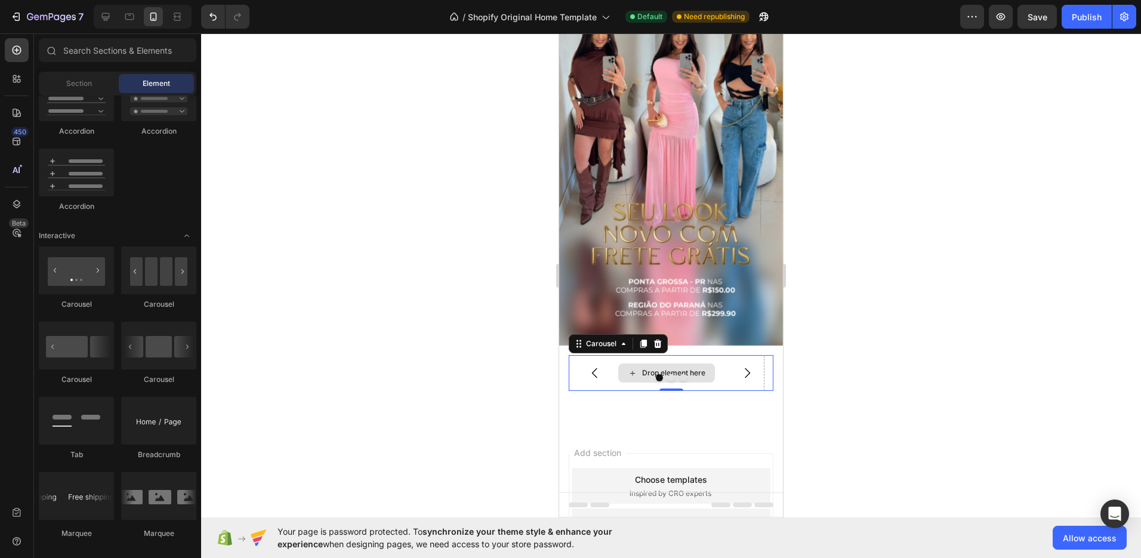
click at [696, 363] on div "Drop element here" at bounding box center [666, 372] width 97 height 19
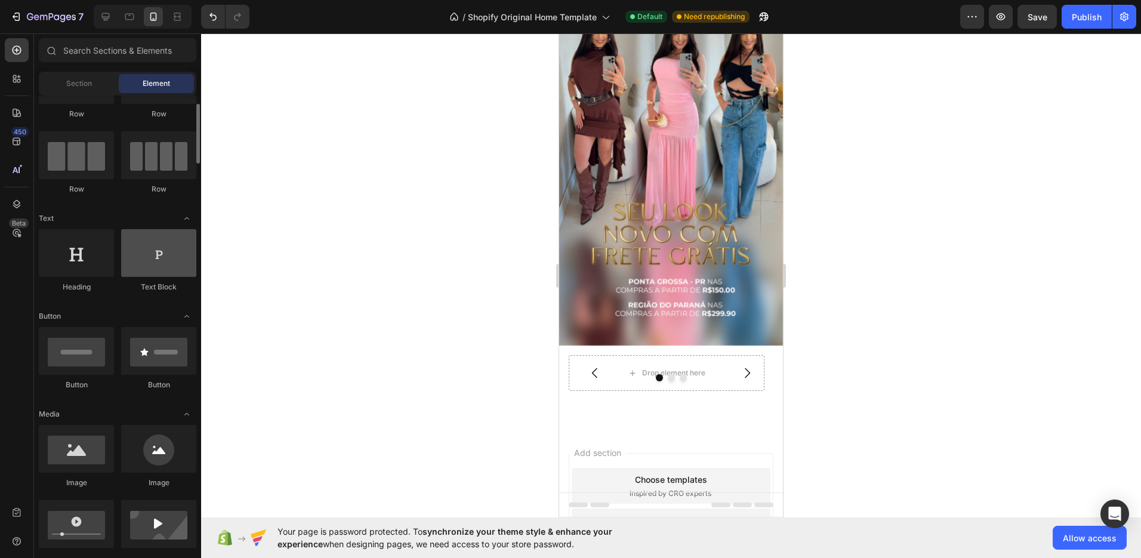
scroll to position [0, 0]
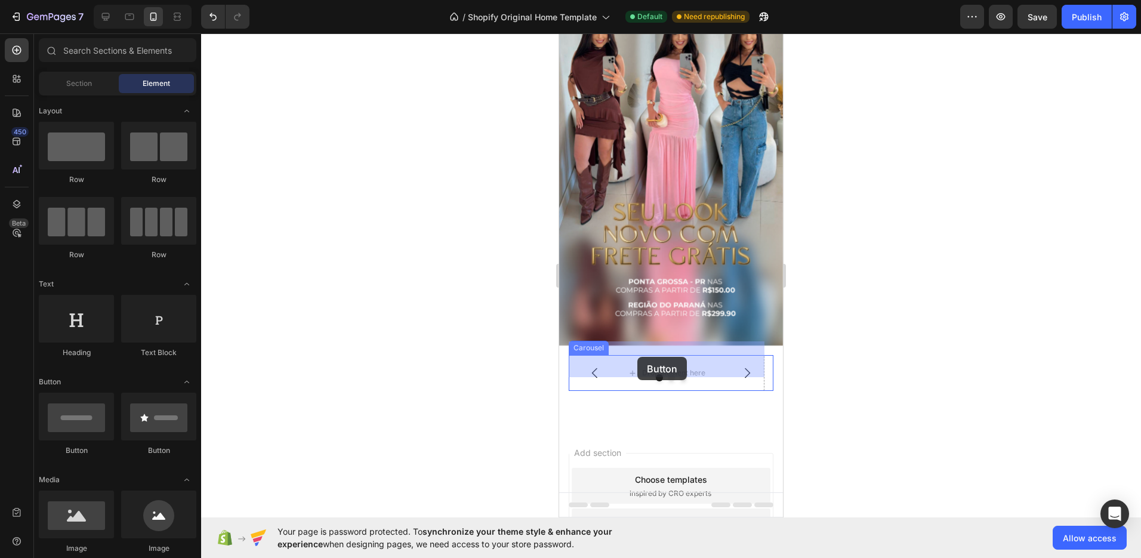
drag, startPoint x: 710, startPoint y: 455, endPoint x: 637, endPoint y: 357, distance: 122.5
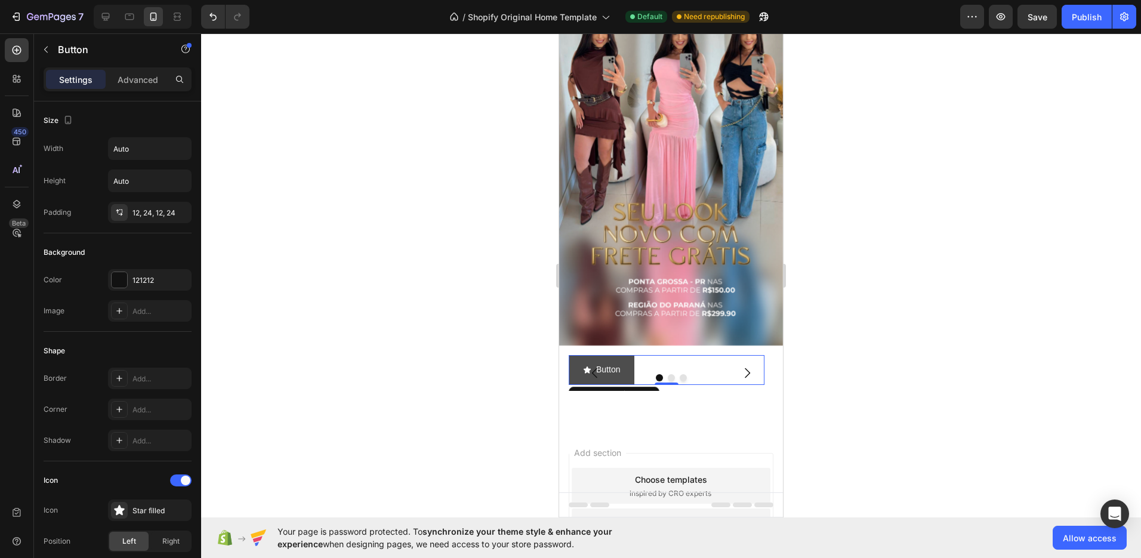
click at [621, 355] on button "Button" at bounding box center [602, 369] width 66 height 29
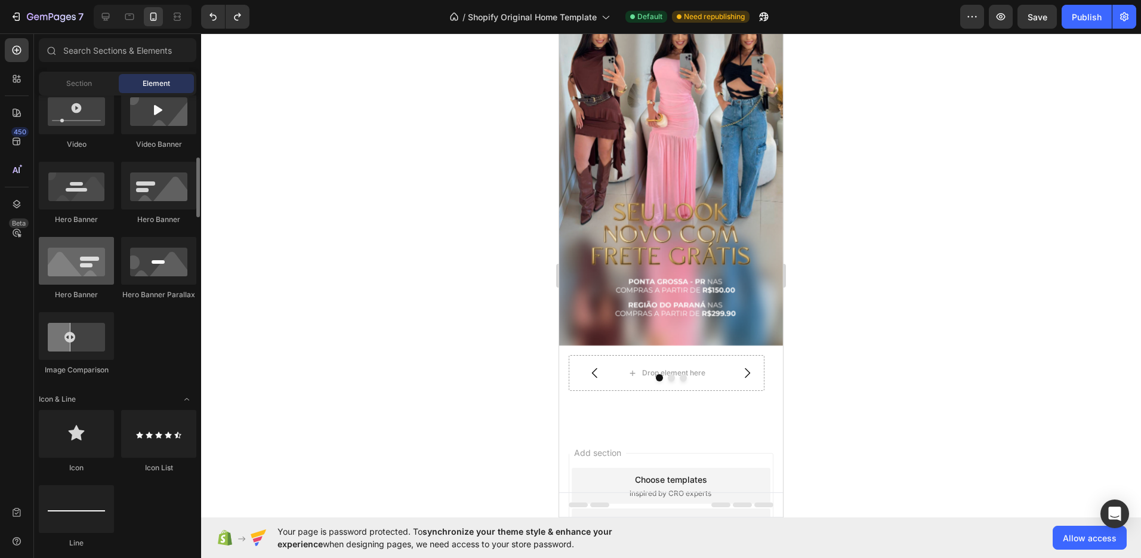
scroll to position [526, 0]
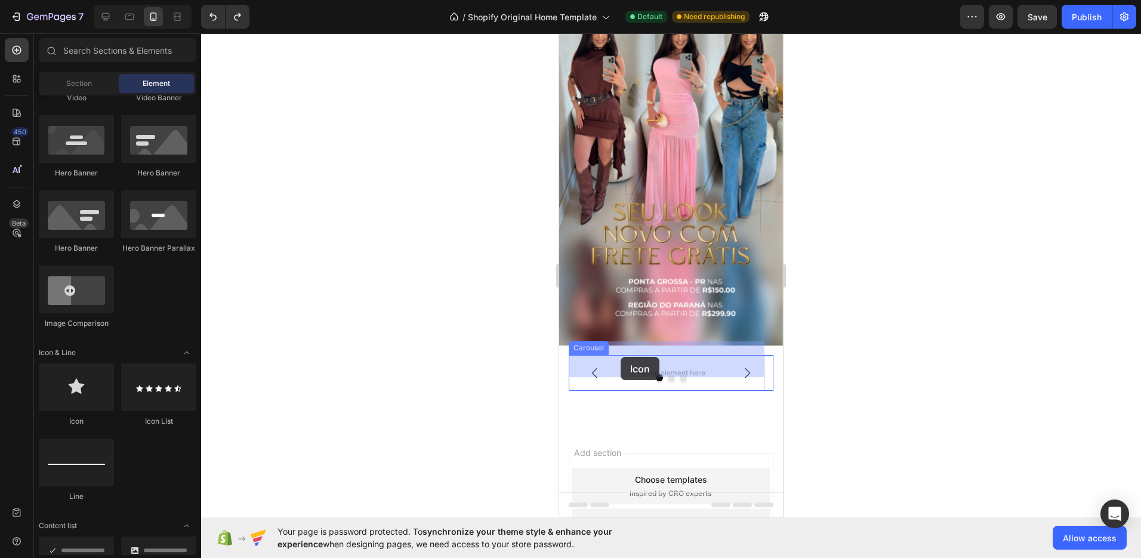
drag, startPoint x: 640, startPoint y: 420, endPoint x: 621, endPoint y: 357, distance: 66.1
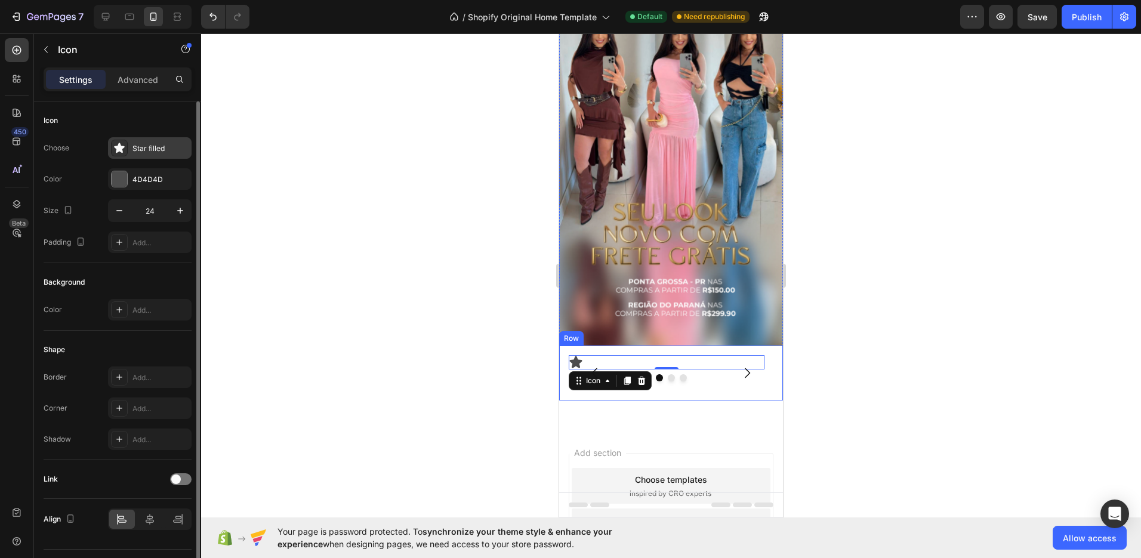
click at [139, 150] on div "Star filled" at bounding box center [160, 148] width 56 height 11
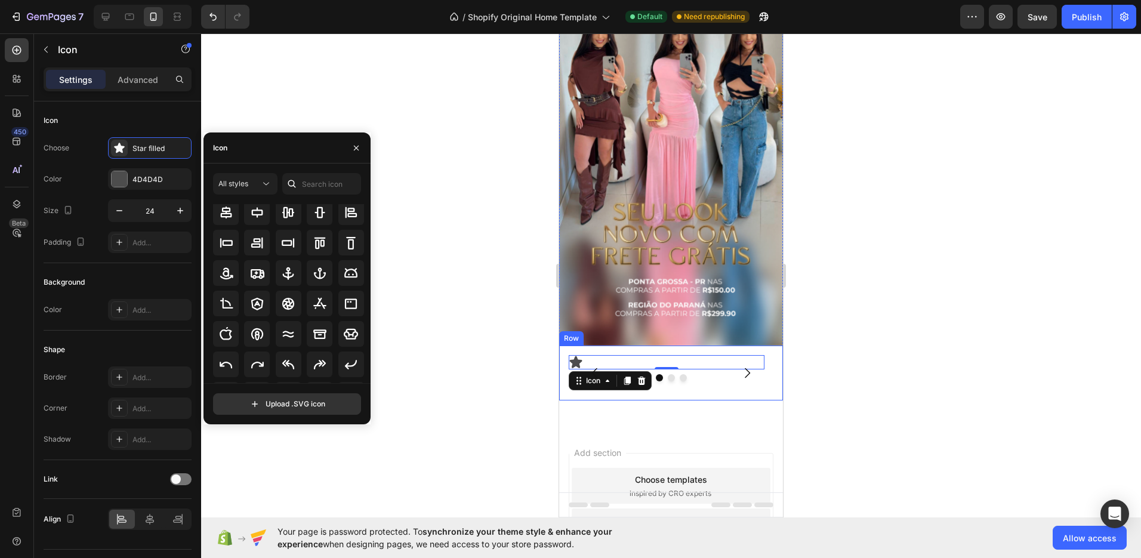
scroll to position [131, 0]
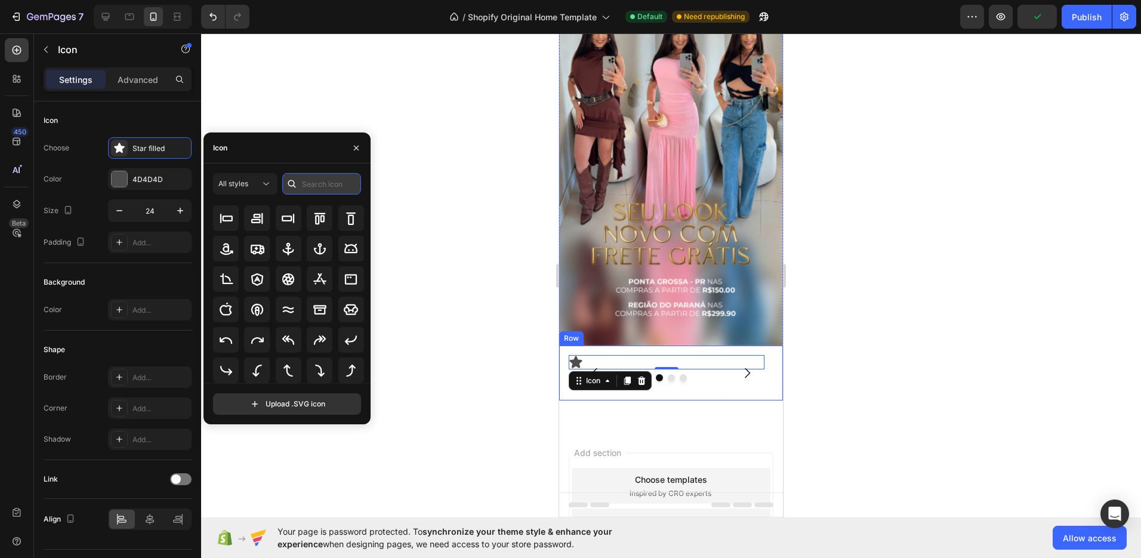
click at [328, 186] on input "text" at bounding box center [321, 183] width 79 height 21
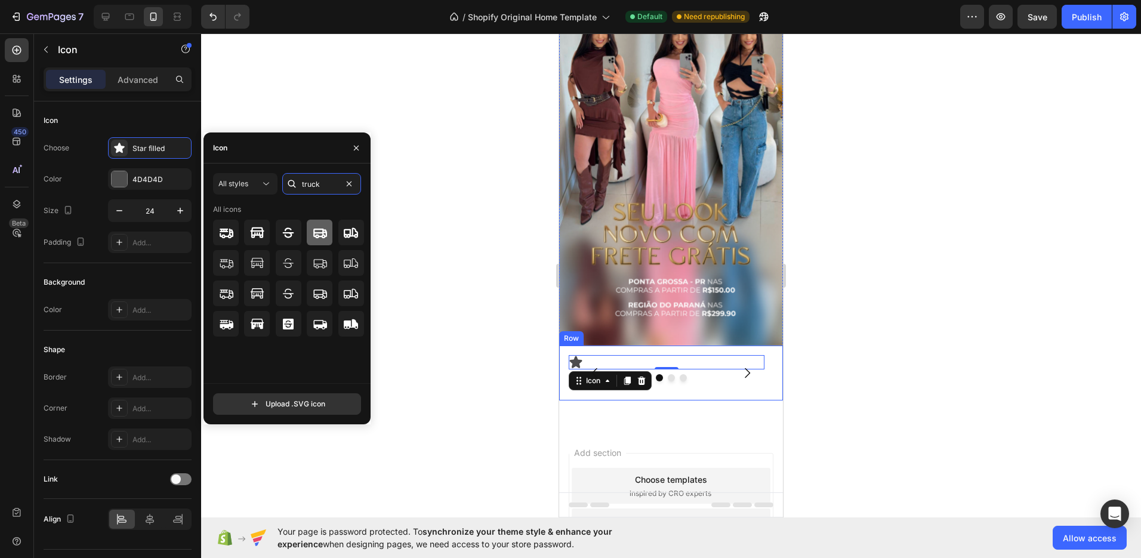
type input "truck"
click at [329, 229] on div at bounding box center [320, 233] width 26 height 26
click at [359, 328] on div at bounding box center [351, 324] width 26 height 26
click at [346, 290] on icon at bounding box center [351, 293] width 14 height 10
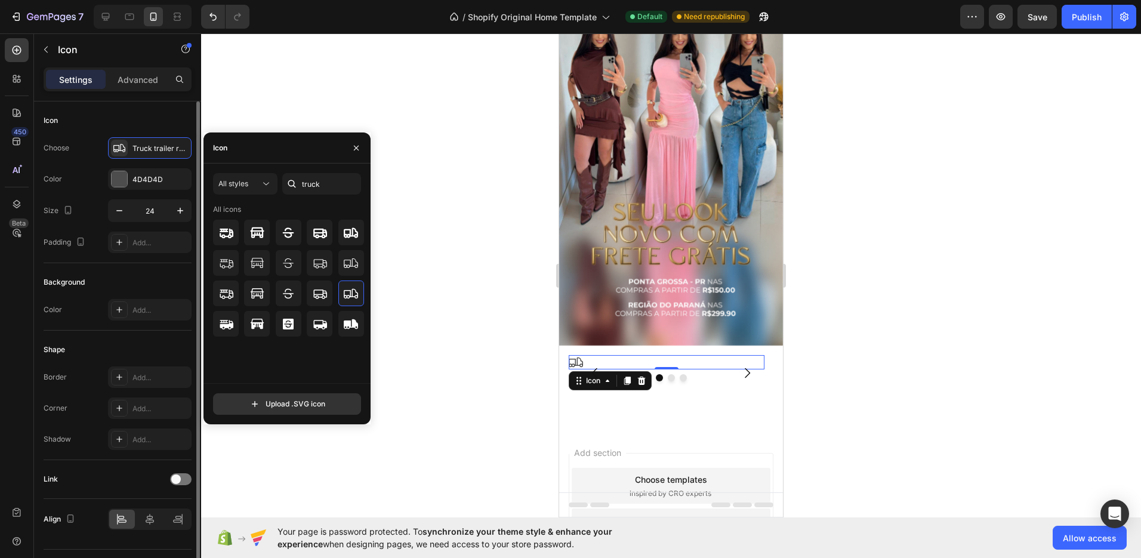
click at [98, 198] on div "Choose Truck trailer regular Color 4D4D4D Size 24 Padding Add..." at bounding box center [118, 195] width 148 height 116
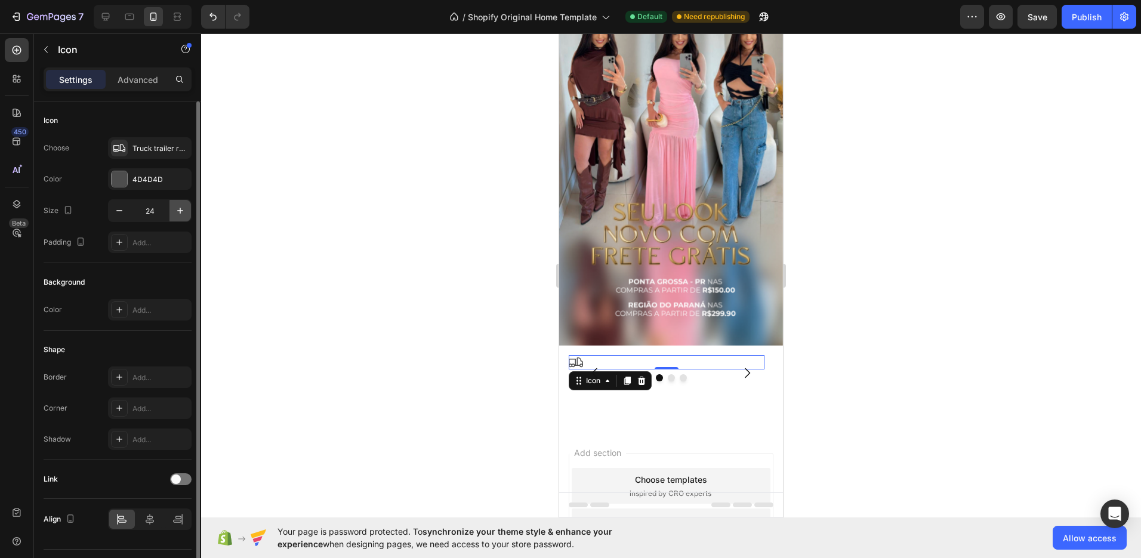
click at [183, 213] on icon "button" at bounding box center [180, 211] width 12 height 12
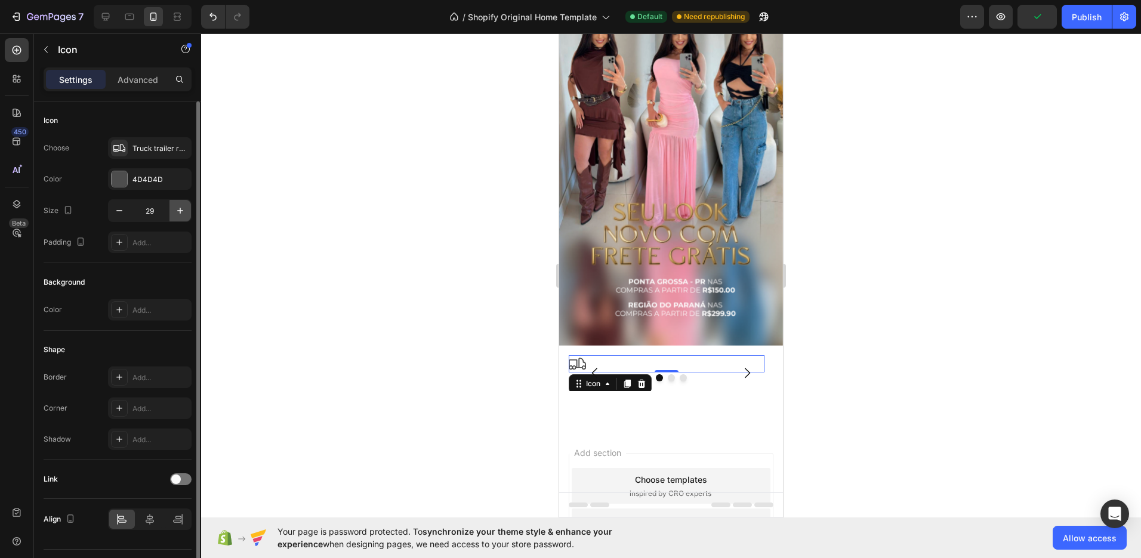
click at [183, 213] on icon "button" at bounding box center [180, 211] width 12 height 12
type input "31"
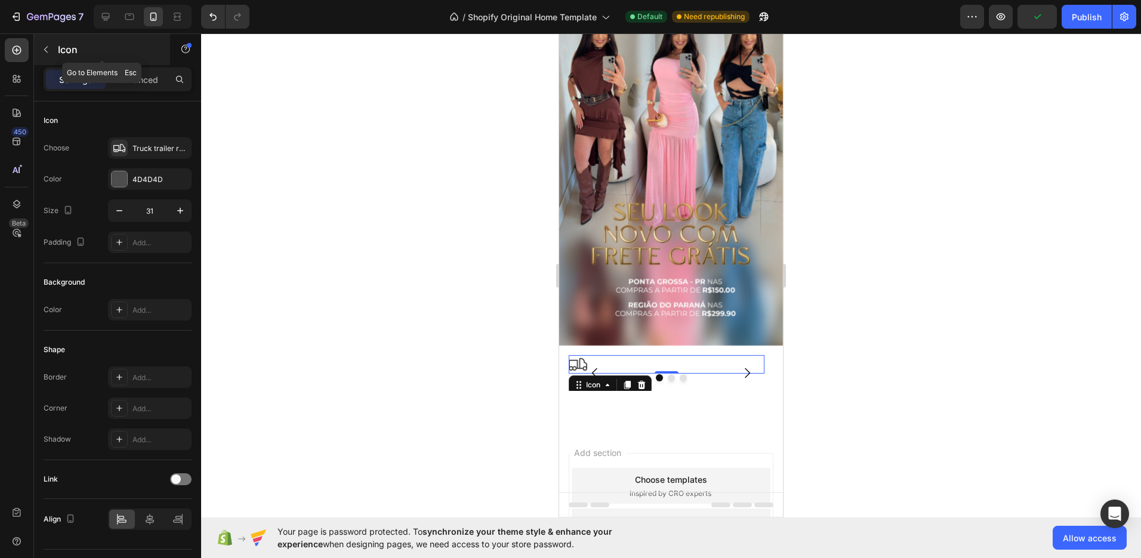
click at [47, 47] on icon "button" at bounding box center [46, 50] width 10 height 10
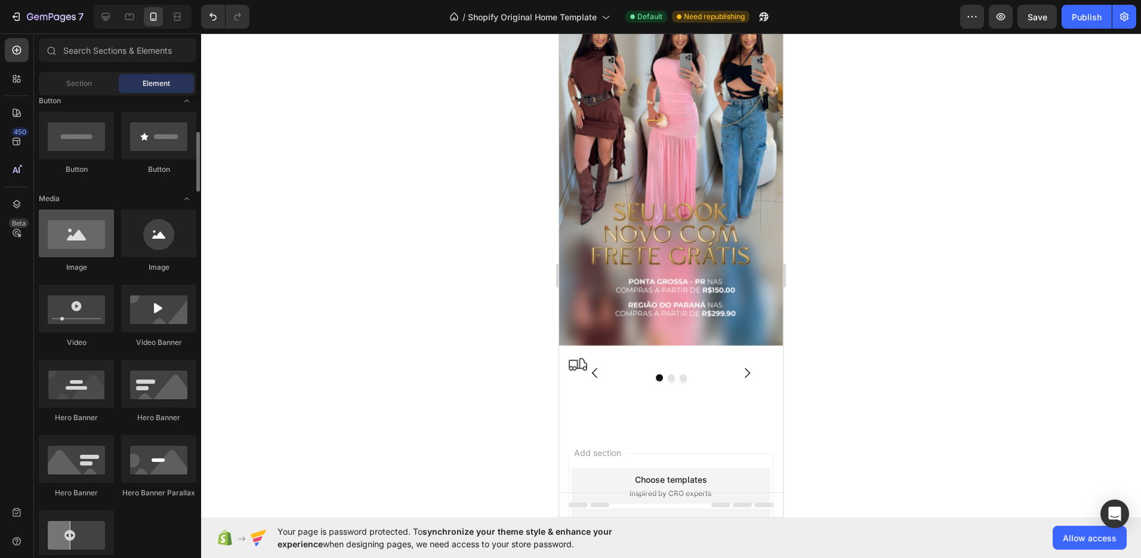
scroll to position [58, 0]
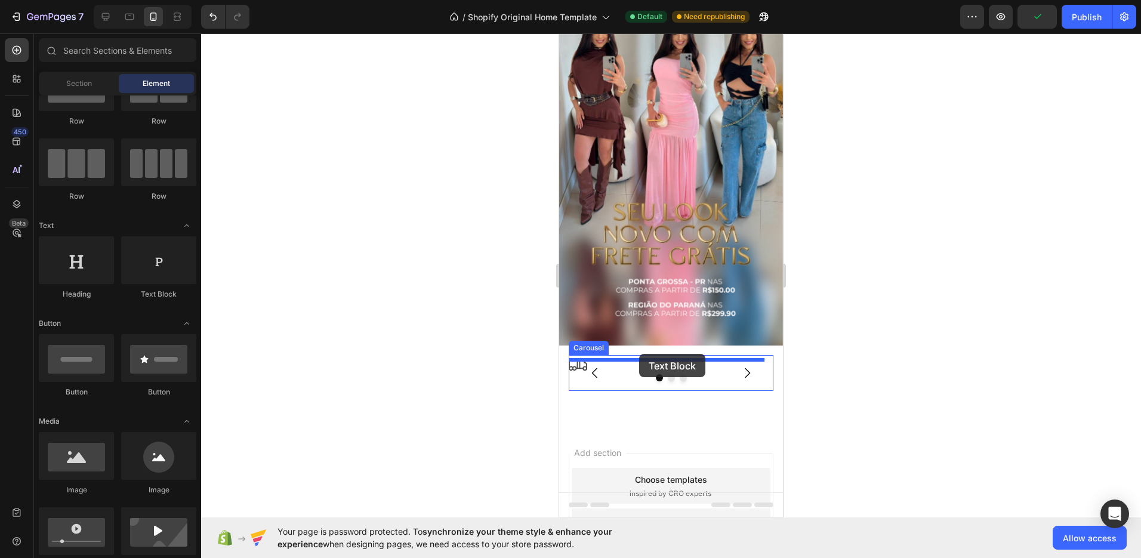
drag, startPoint x: 718, startPoint y: 298, endPoint x: 637, endPoint y: 358, distance: 101.2
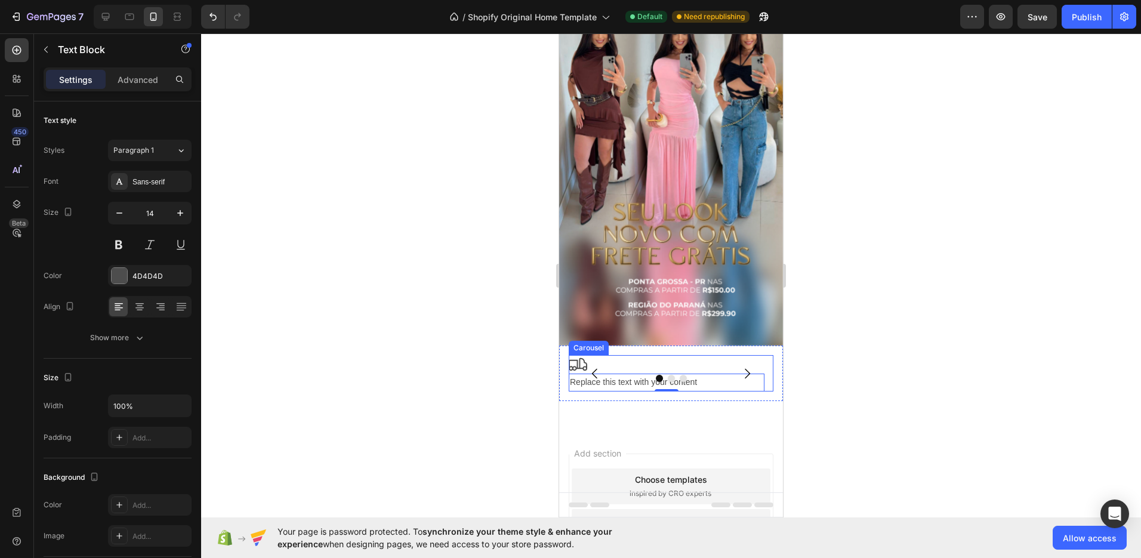
click at [739, 375] on div at bounding box center [671, 378] width 205 height 7
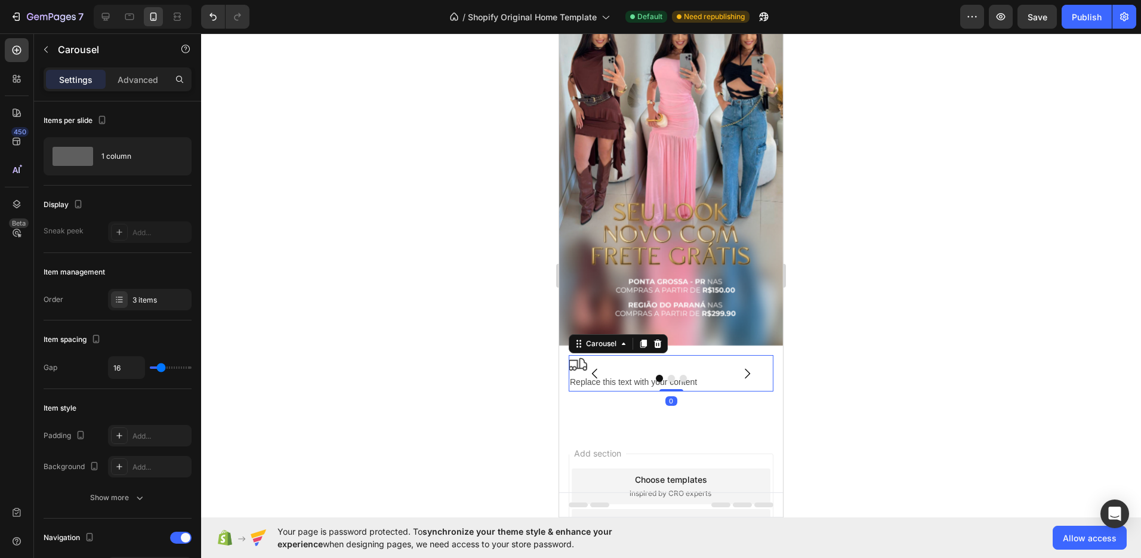
click at [740, 366] on icon "Carousel Next Arrow" at bounding box center [747, 373] width 14 height 14
click at [596, 366] on icon "Carousel Back Arrow" at bounding box center [595, 373] width 14 height 14
click at [587, 338] on div "Carousel" at bounding box center [601, 343] width 35 height 11
click at [590, 357] on button "Carousel Back Arrow" at bounding box center [594, 373] width 33 height 33
click at [740, 366] on icon "Carousel Next Arrow" at bounding box center [747, 373] width 14 height 14
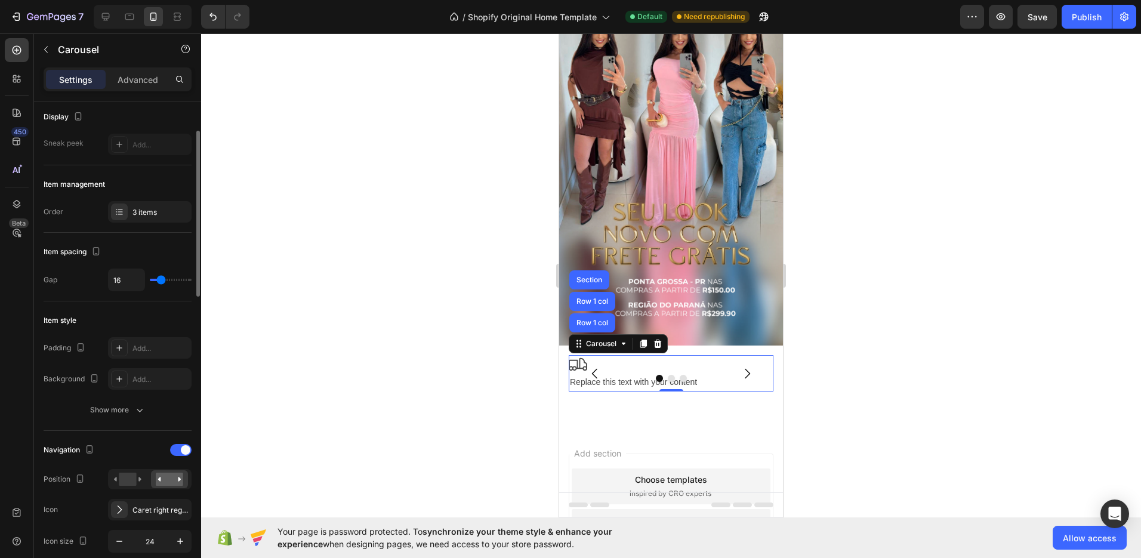
scroll to position [191, 0]
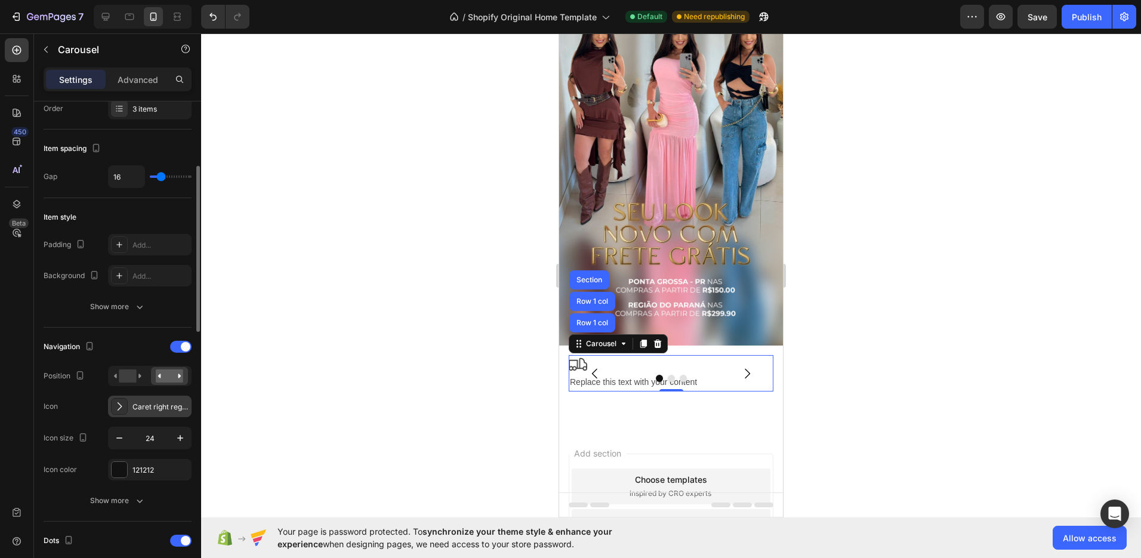
click at [119, 406] on icon at bounding box center [119, 406] width 12 height 12
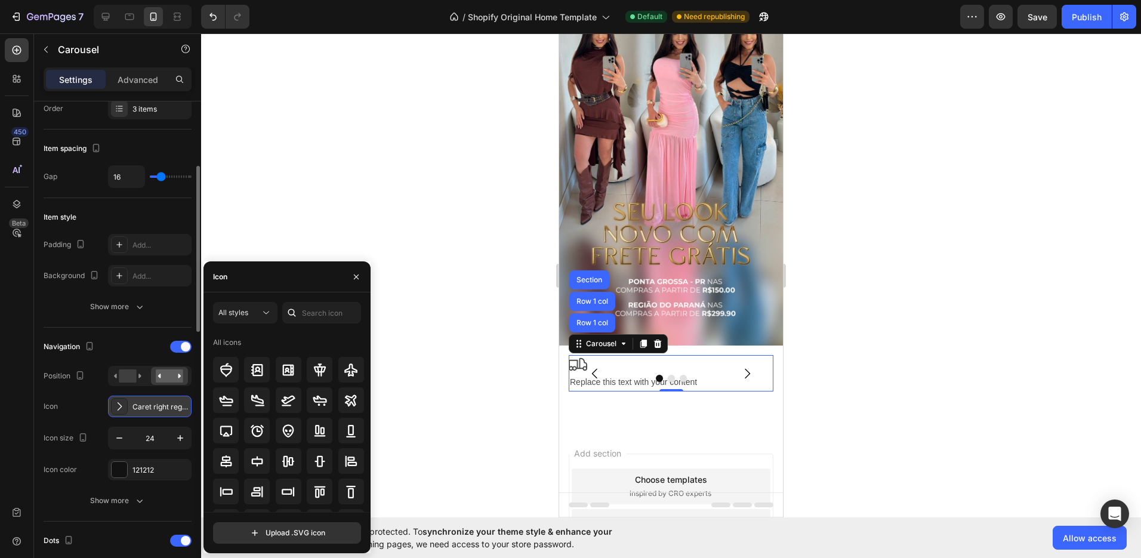
click at [119, 405] on icon at bounding box center [119, 406] width 12 height 12
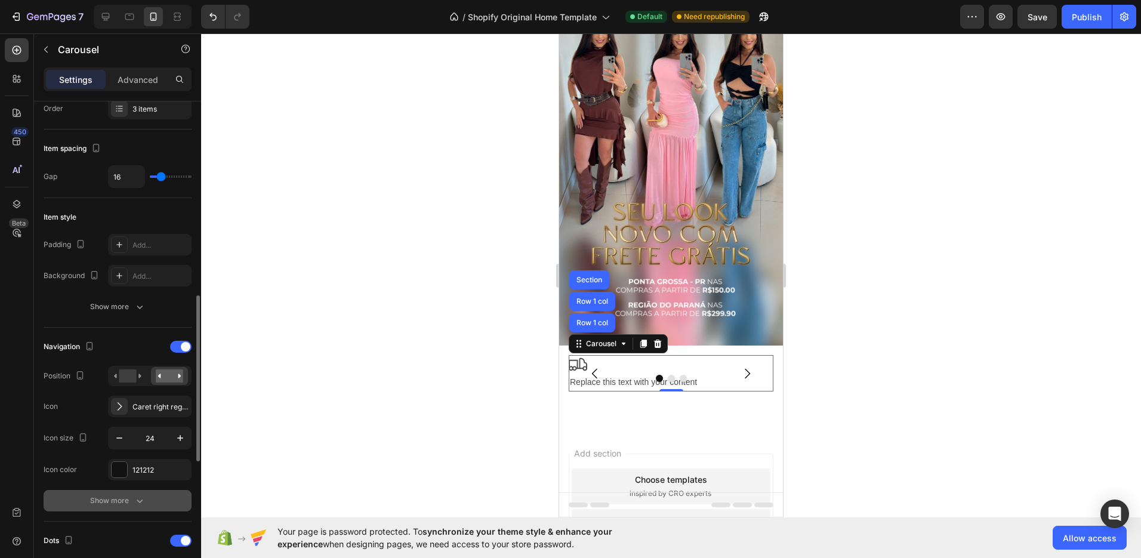
scroll to position [288, 0]
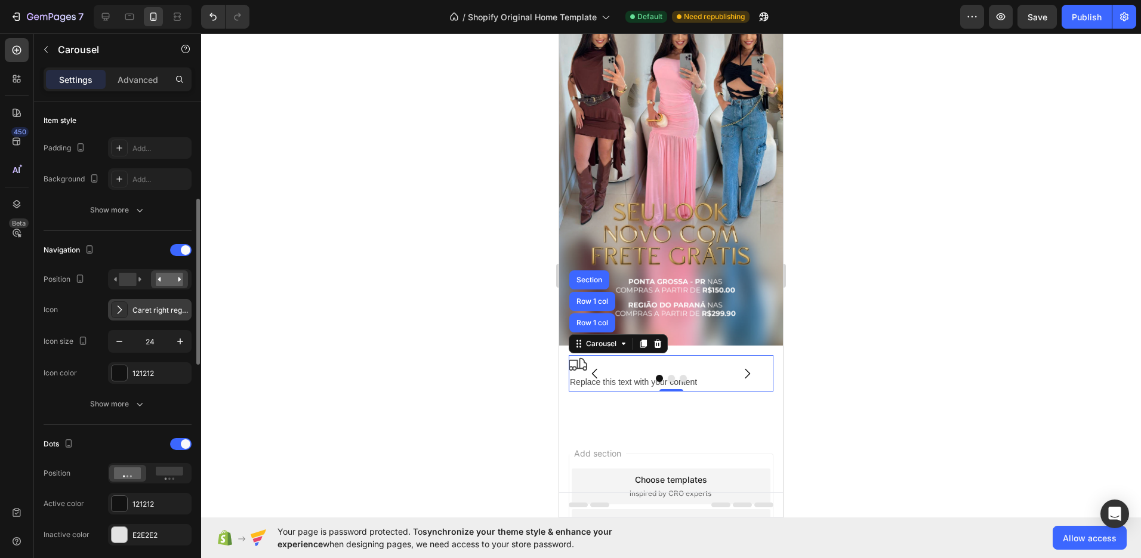
click at [132, 307] on div "Caret right regular" at bounding box center [160, 310] width 56 height 11
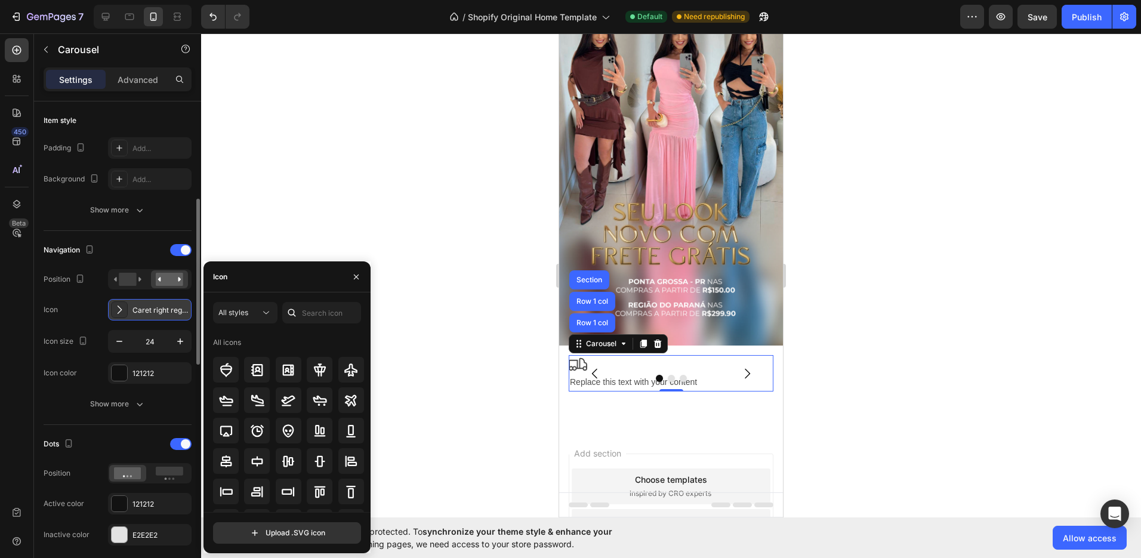
click at [145, 309] on div "Caret right regular" at bounding box center [160, 310] width 56 height 11
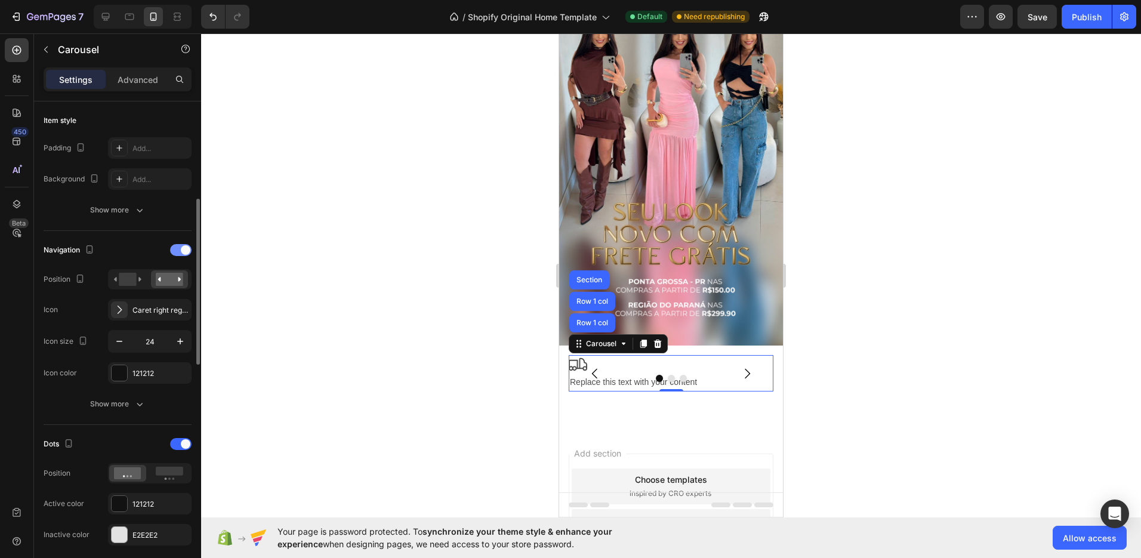
click at [187, 255] on div at bounding box center [180, 250] width 21 height 12
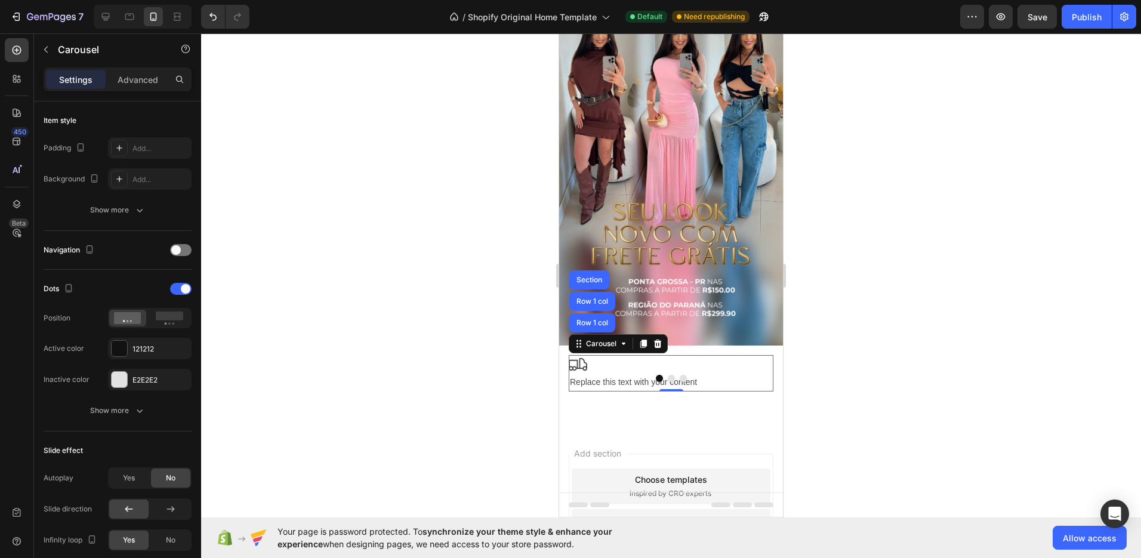
click at [668, 375] on button "Dot" at bounding box center [671, 378] width 7 height 7
click at [656, 375] on button "Dot" at bounding box center [659, 378] width 7 height 7
click at [184, 255] on div at bounding box center [180, 250] width 21 height 12
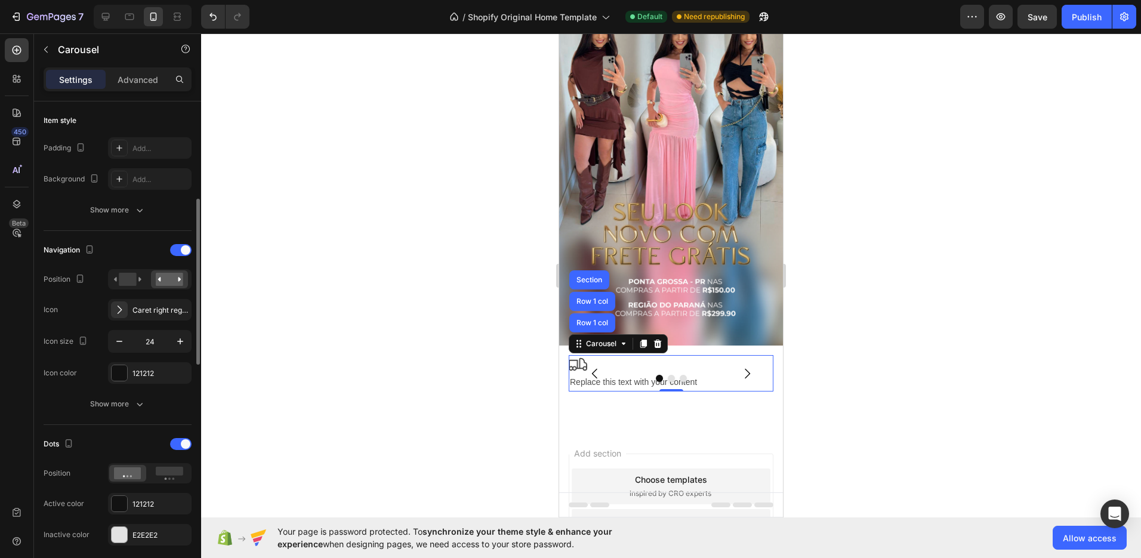
click at [179, 260] on div "Navigation Position Icon Caret right regular Icon size 24 Icon color 121212" at bounding box center [118, 311] width 148 height 143
click at [183, 253] on span at bounding box center [186, 250] width 10 height 10
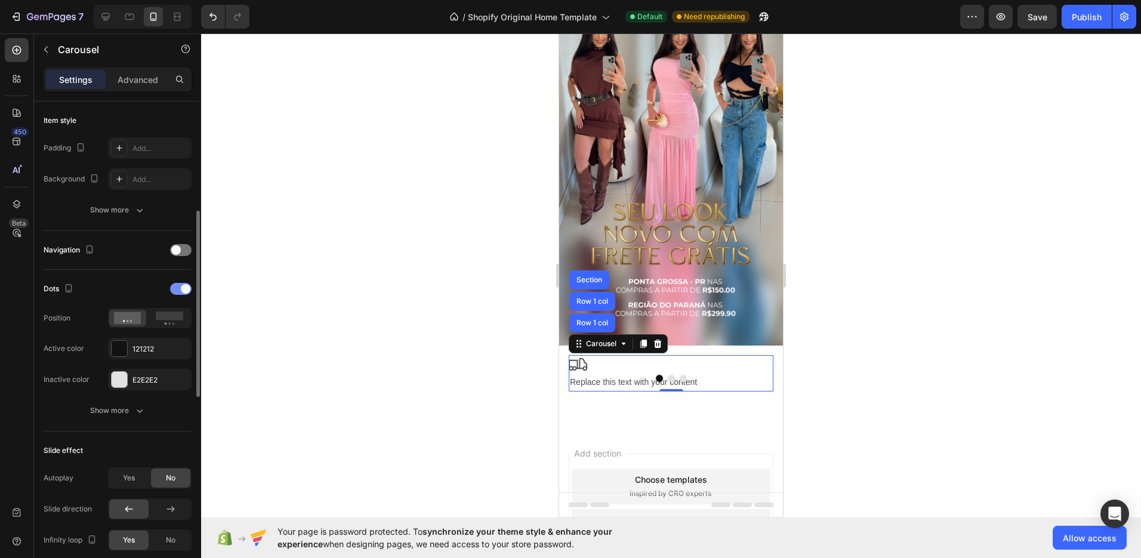
click at [183, 289] on span at bounding box center [186, 289] width 10 height 10
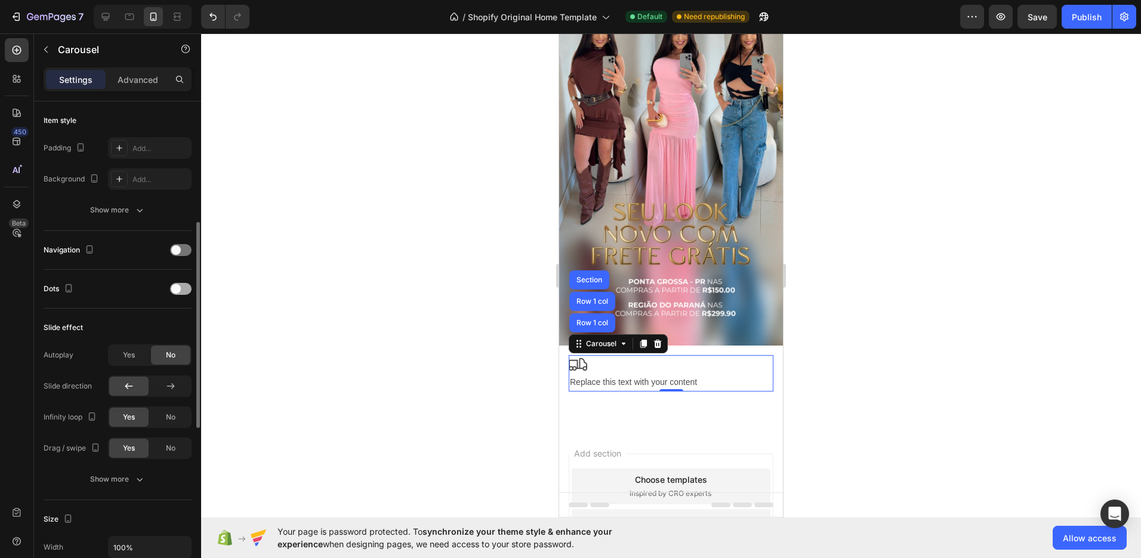
click at [183, 289] on div at bounding box center [180, 289] width 21 height 12
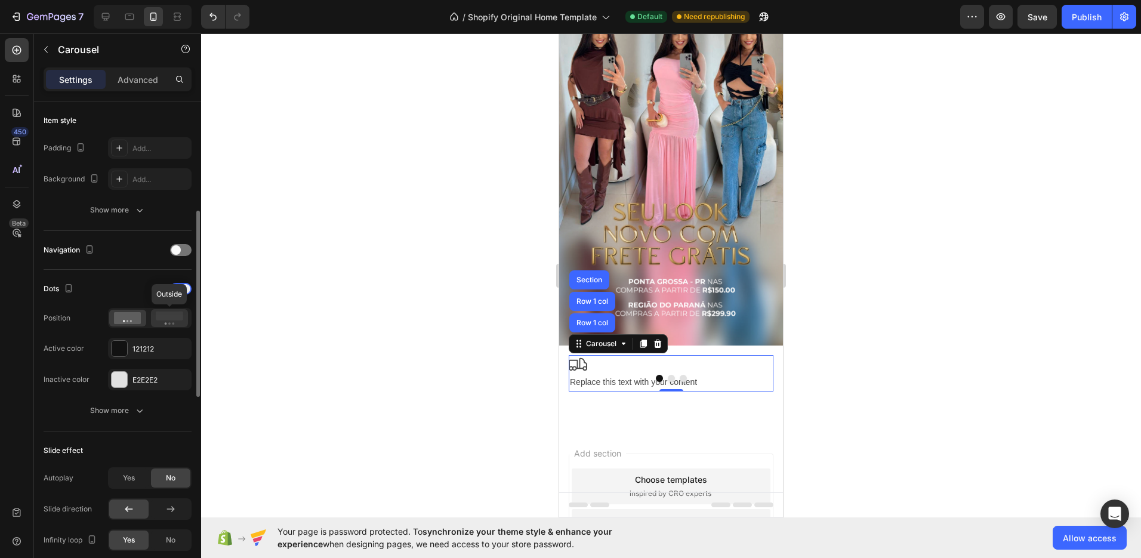
click at [156, 320] on icon at bounding box center [169, 317] width 27 height 13
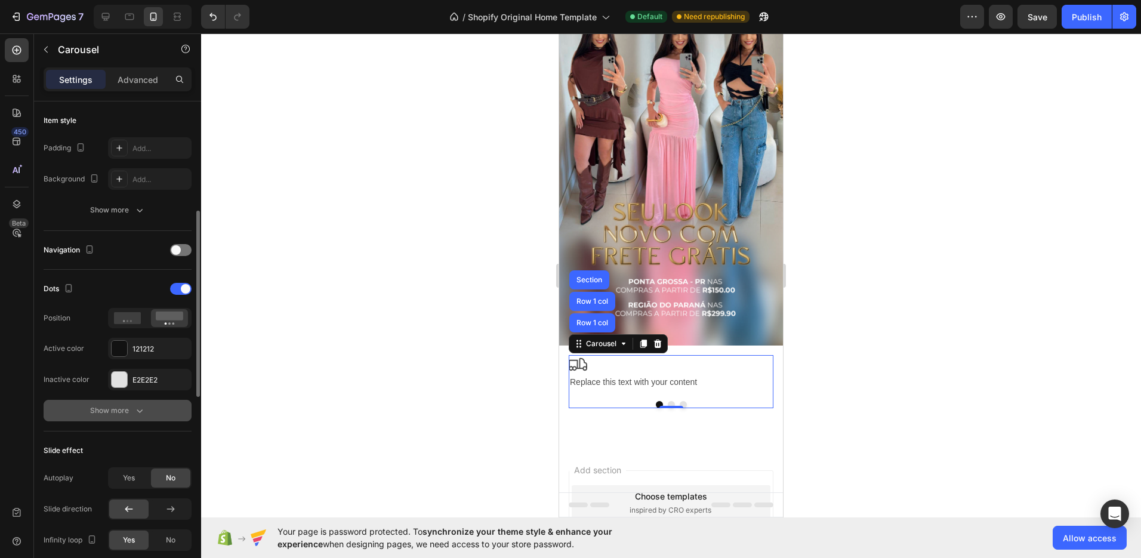
click at [127, 402] on button "Show more" at bounding box center [118, 410] width 148 height 21
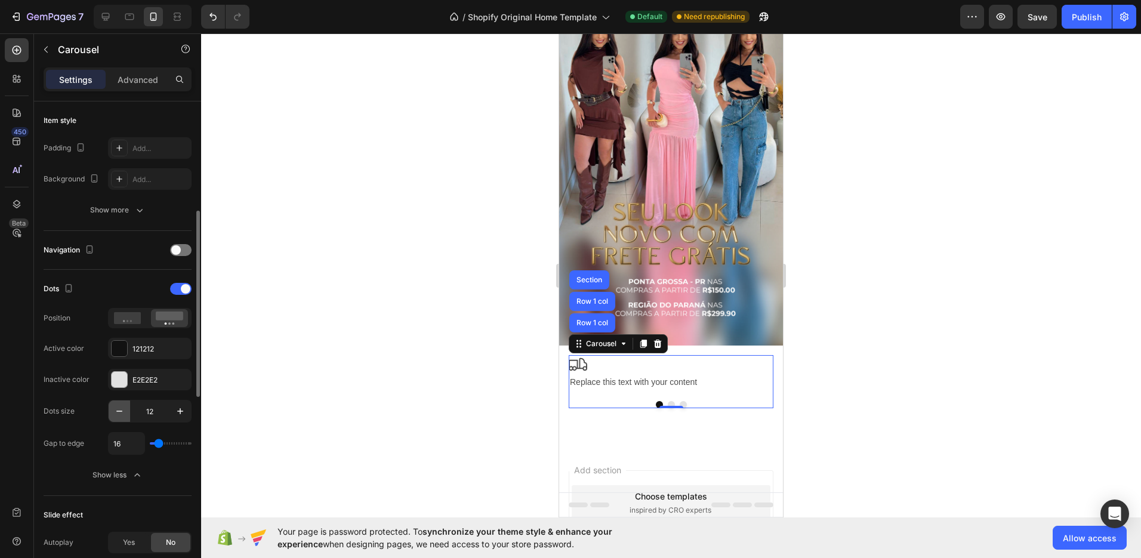
click at [122, 414] on icon "button" at bounding box center [119, 411] width 12 height 12
type input "8"
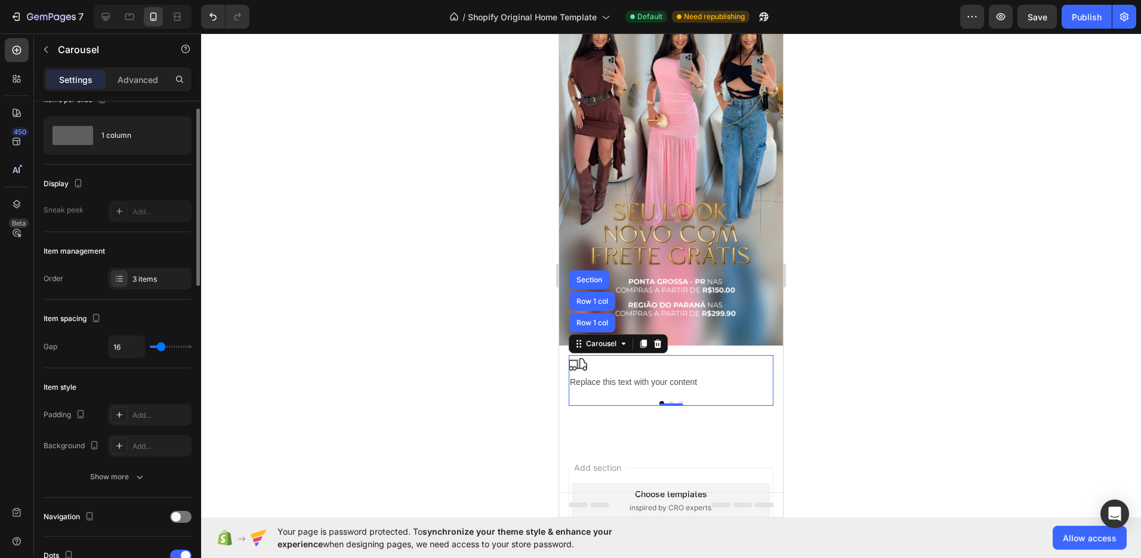
scroll to position [0, 0]
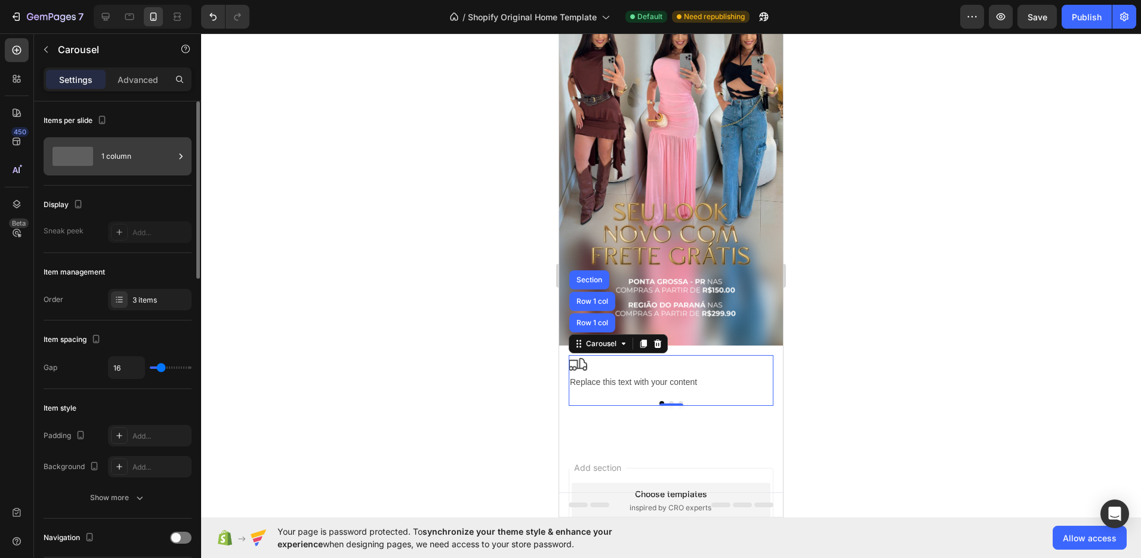
click at [131, 156] on div "1 column" at bounding box center [137, 156] width 73 height 27
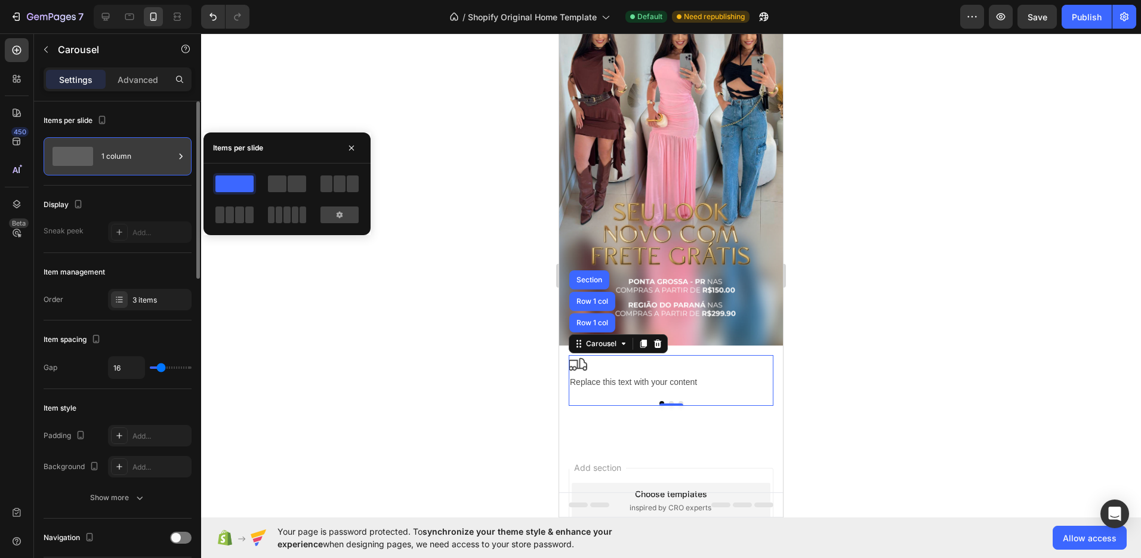
click at [131, 156] on div "1 column" at bounding box center [137, 156] width 73 height 27
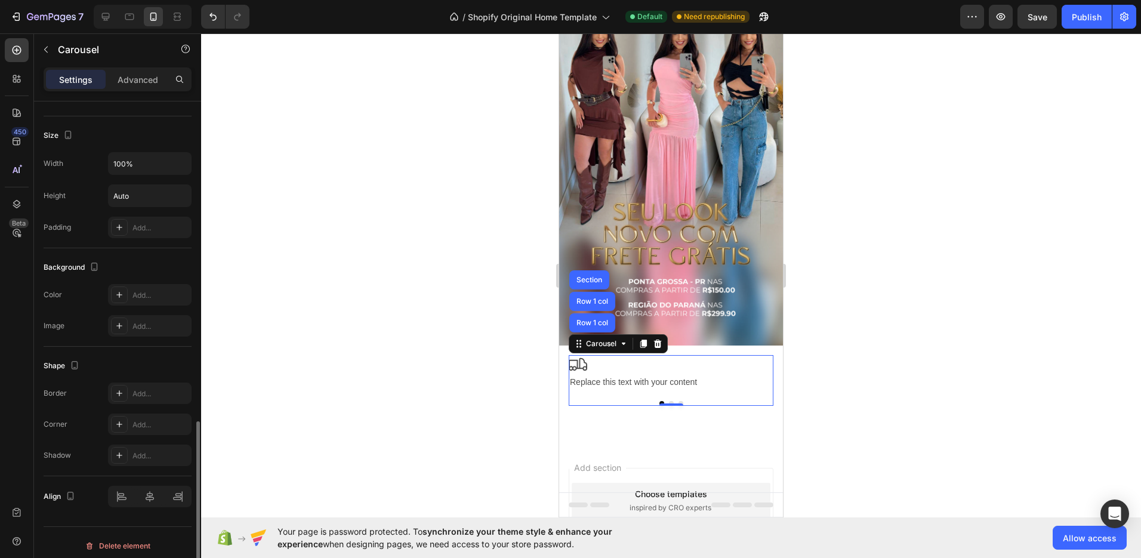
scroll to position [865, 0]
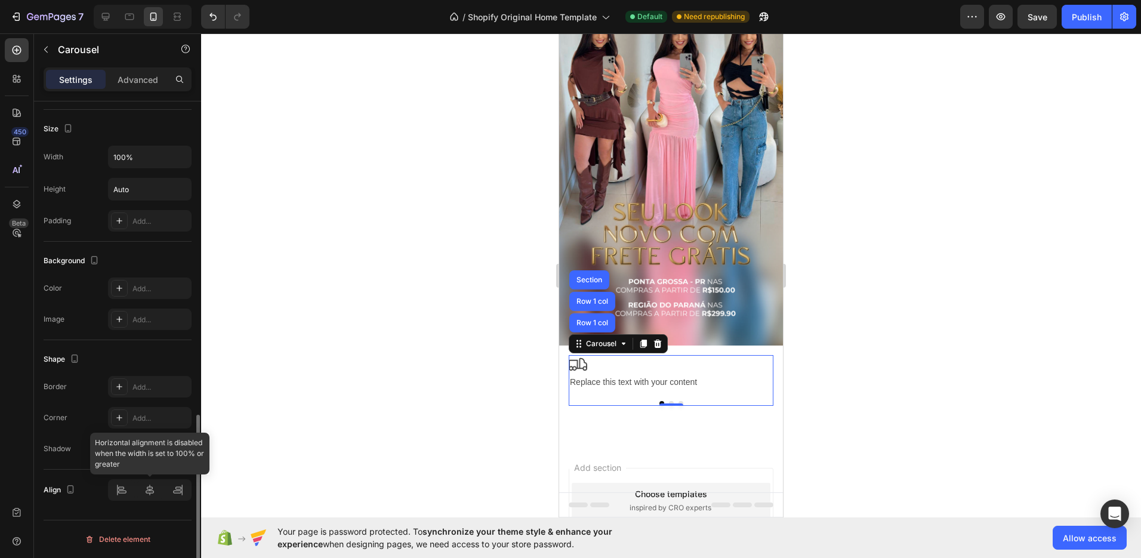
click at [147, 491] on div at bounding box center [150, 489] width 84 height 21
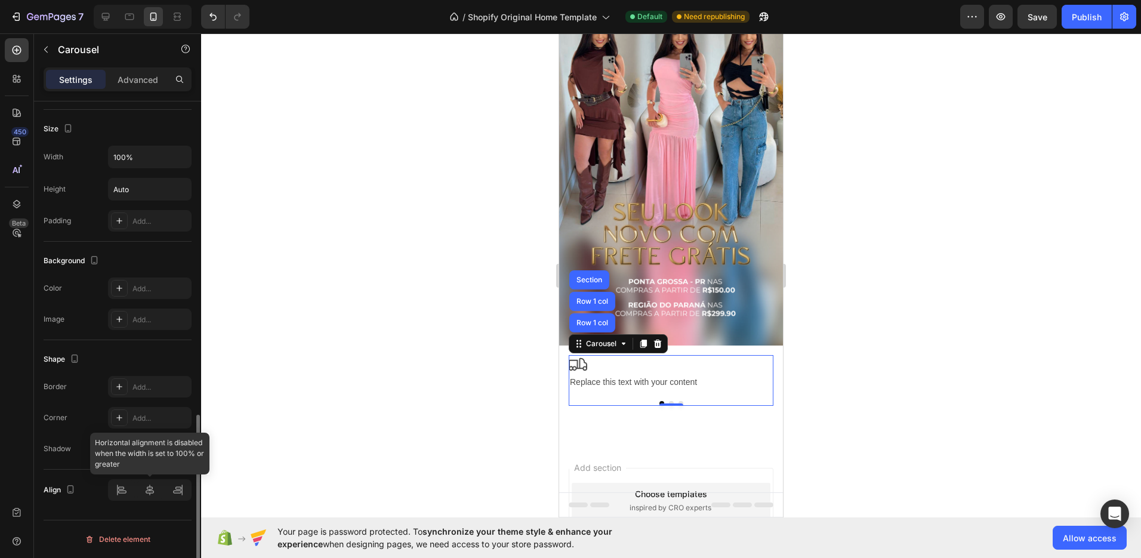
click at [118, 492] on div at bounding box center [150, 489] width 84 height 21
click at [155, 492] on div at bounding box center [150, 489] width 84 height 21
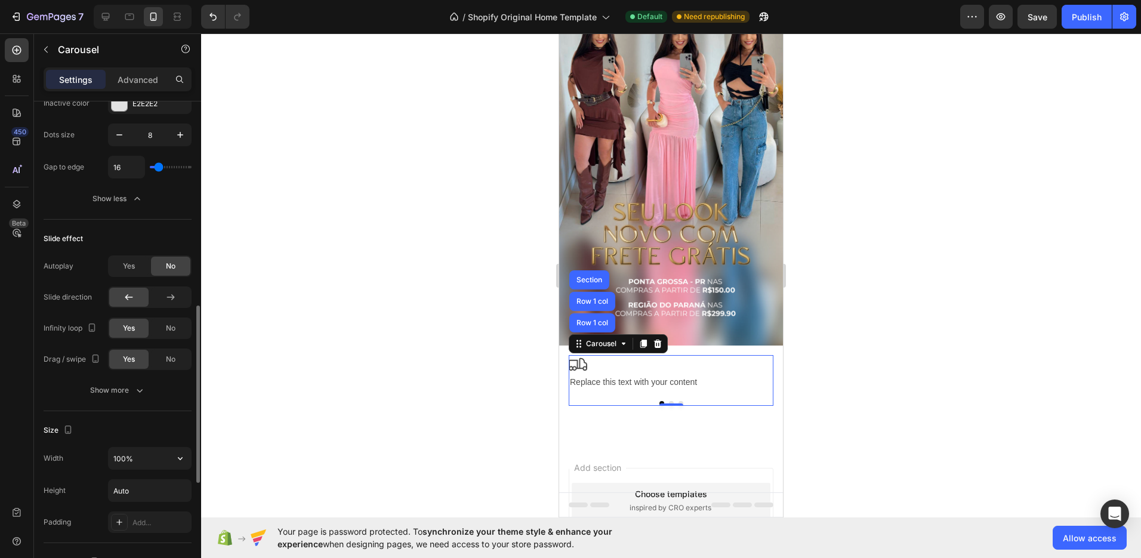
scroll to position [459, 0]
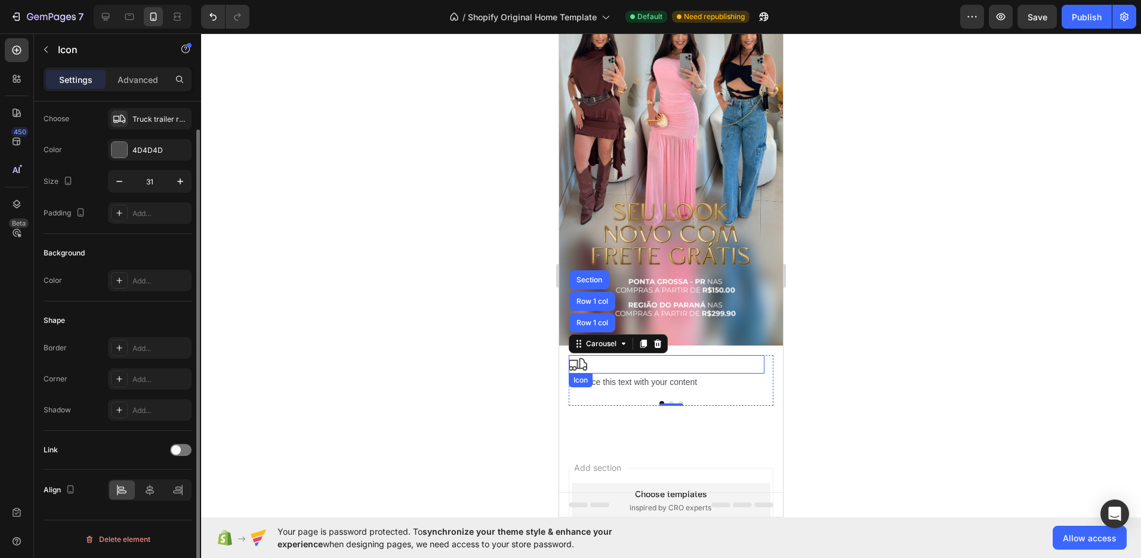
click at [588, 355] on div "Icon" at bounding box center [667, 364] width 196 height 18
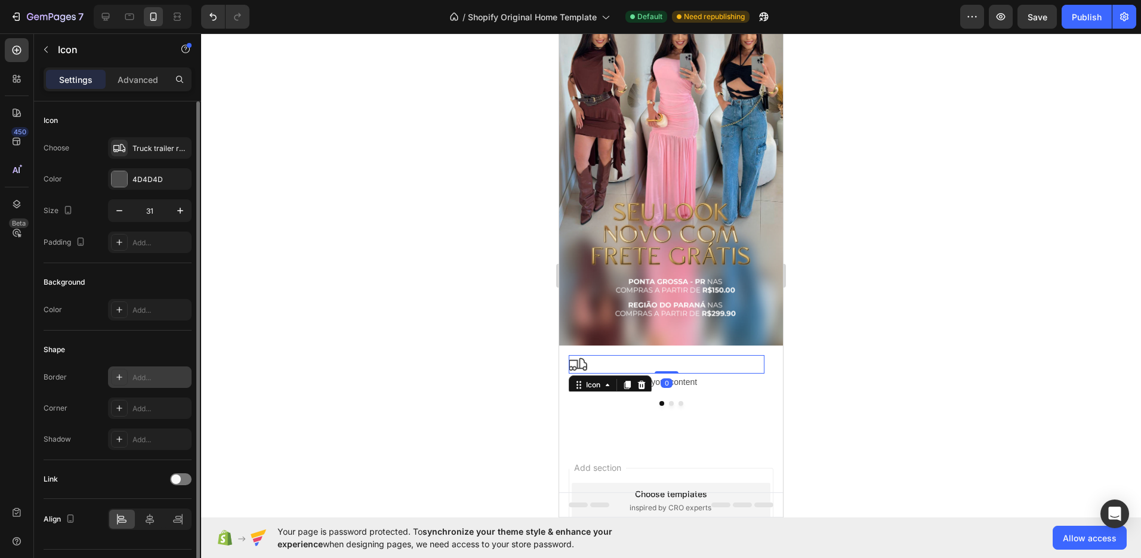
scroll to position [29, 0]
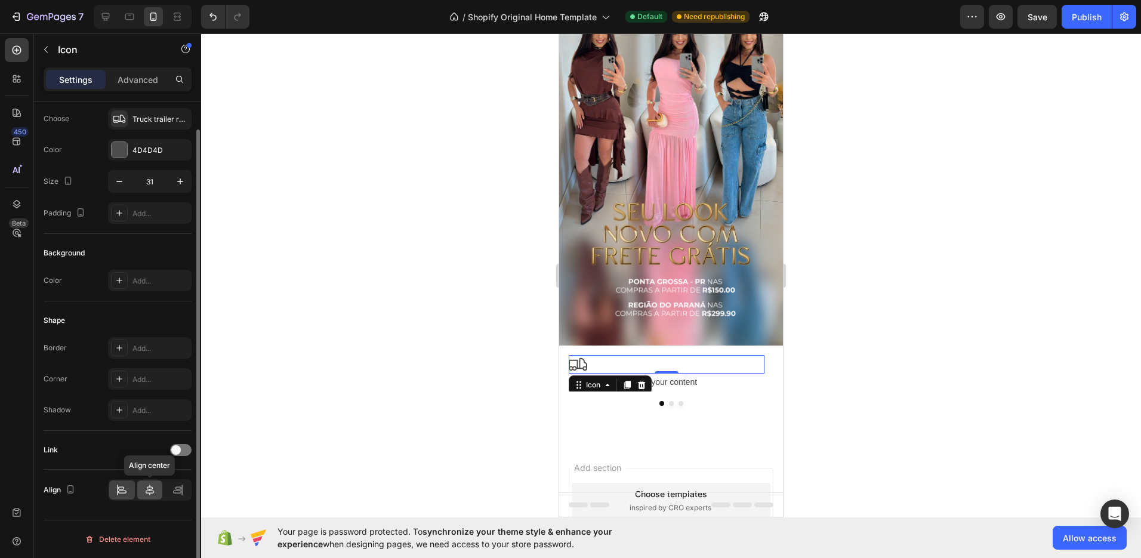
click at [143, 487] on div at bounding box center [150, 489] width 26 height 19
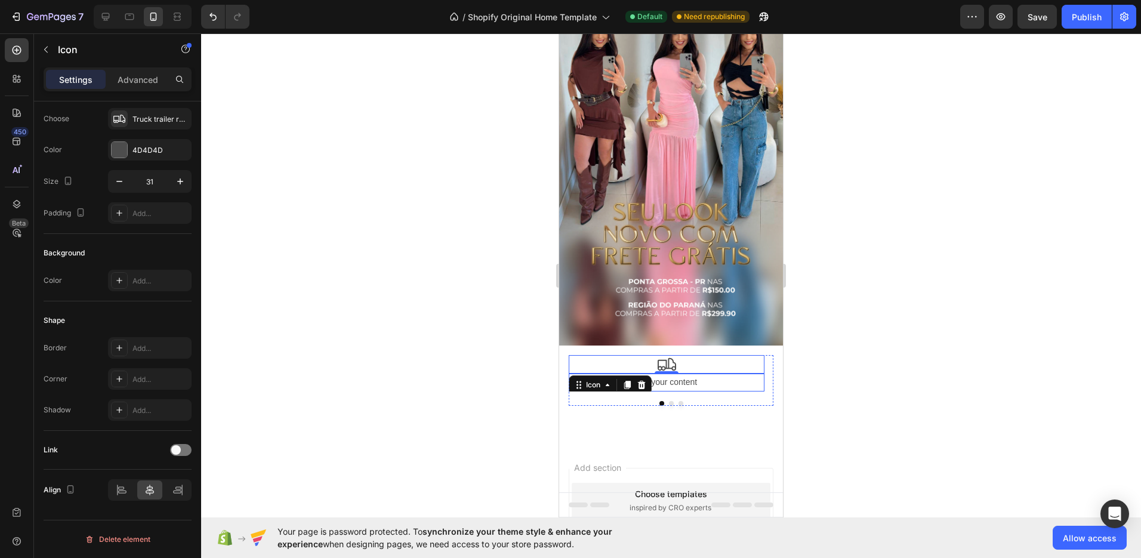
click at [694, 374] on div "Replace this text with your content" at bounding box center [667, 382] width 196 height 17
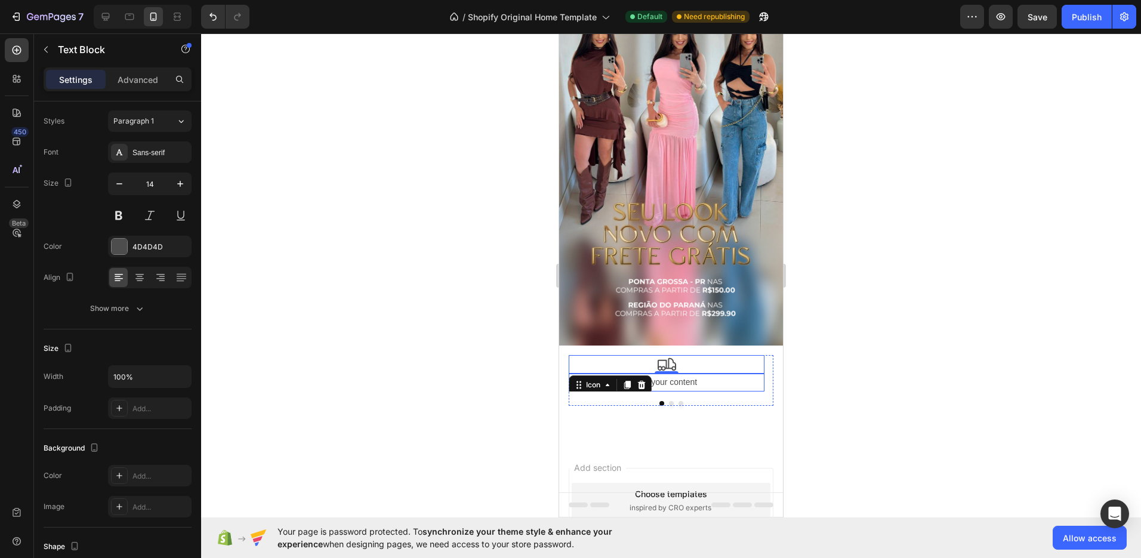
scroll to position [0, 0]
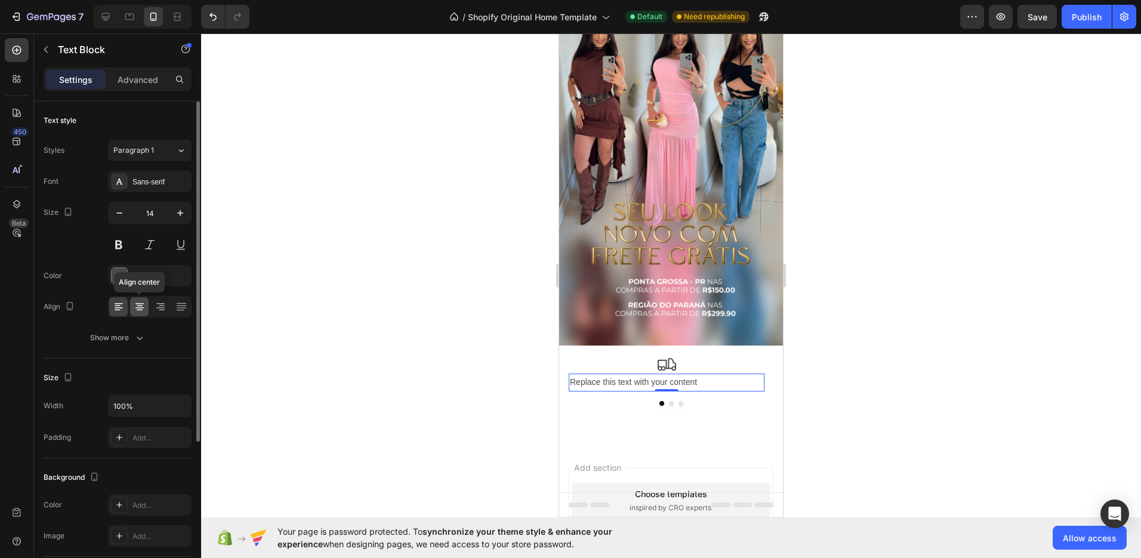
click at [138, 306] on icon at bounding box center [140, 307] width 12 height 12
click at [132, 94] on div "Settings Advanced" at bounding box center [117, 84] width 167 height 34
click at [132, 84] on p "Advanced" at bounding box center [138, 79] width 41 height 13
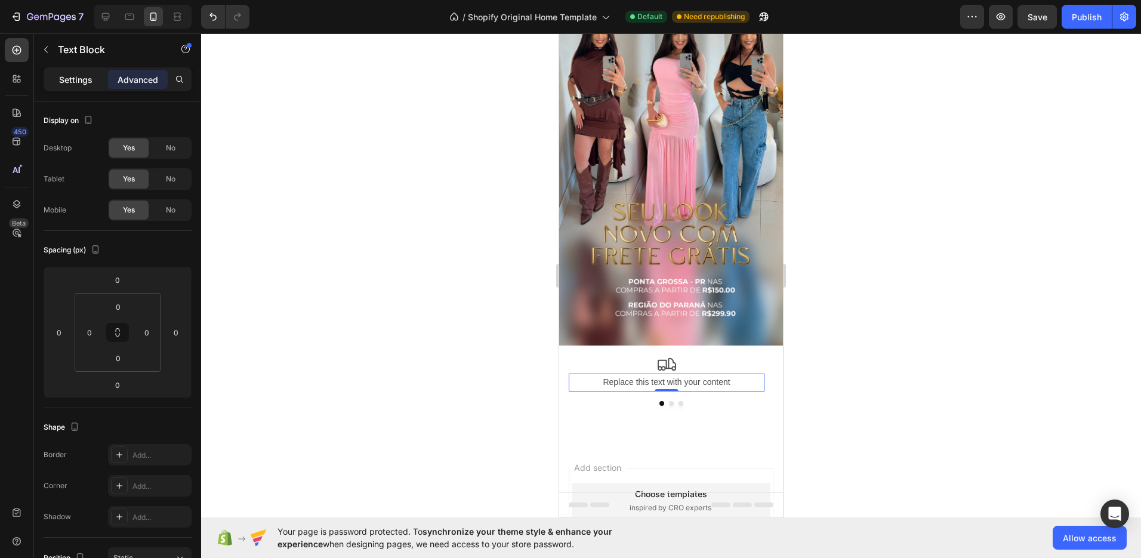
click at [87, 81] on p "Settings" at bounding box center [75, 79] width 33 height 13
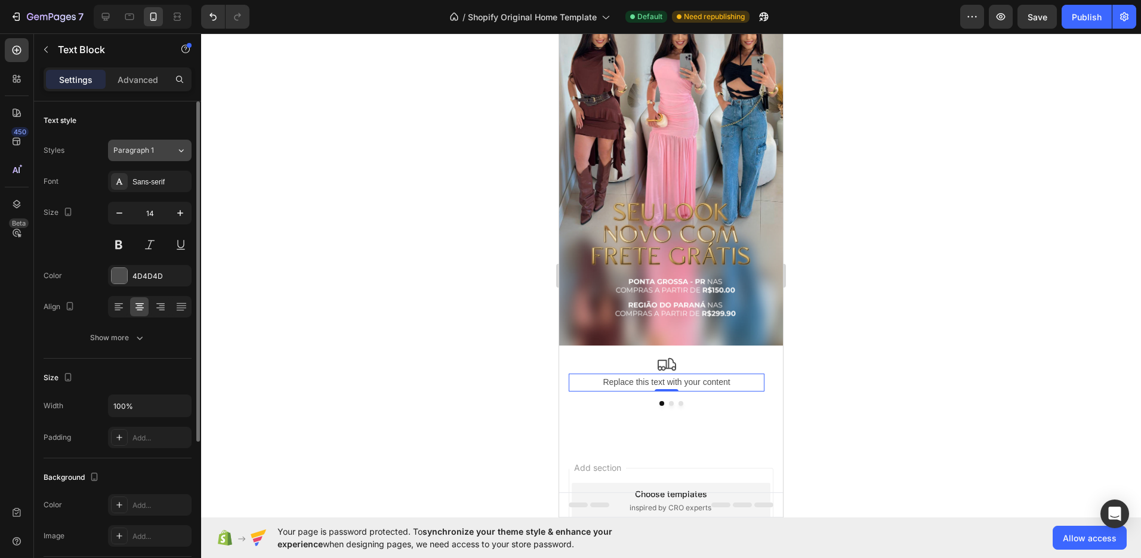
click at [168, 156] on button "Paragraph 1" at bounding box center [150, 150] width 84 height 21
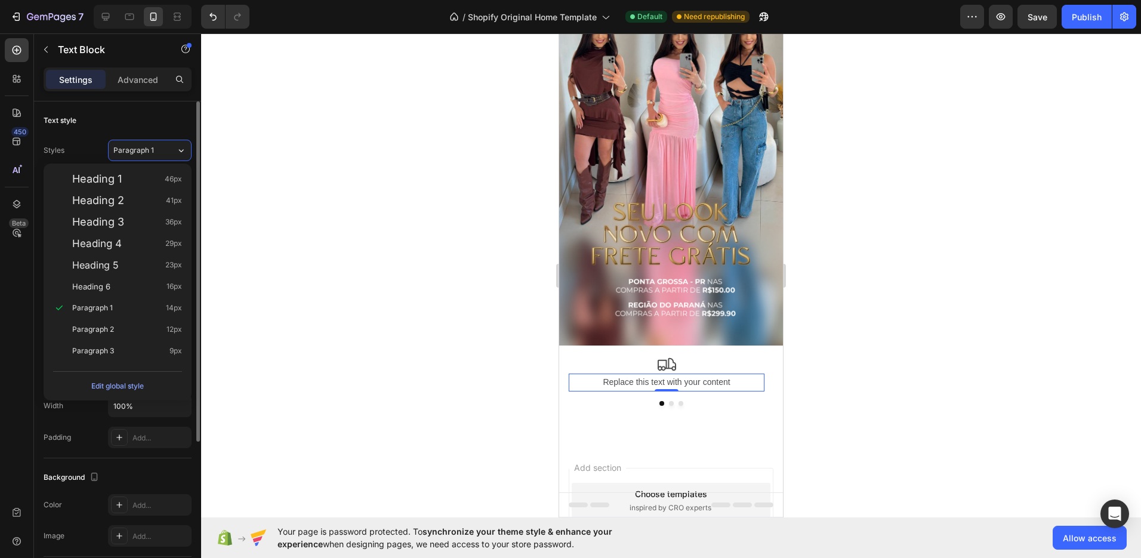
click at [158, 137] on div "Styles Paragraph 1 Font Sans-serif Size 14 Color 4D4D4D Align Show more" at bounding box center [118, 242] width 148 height 211
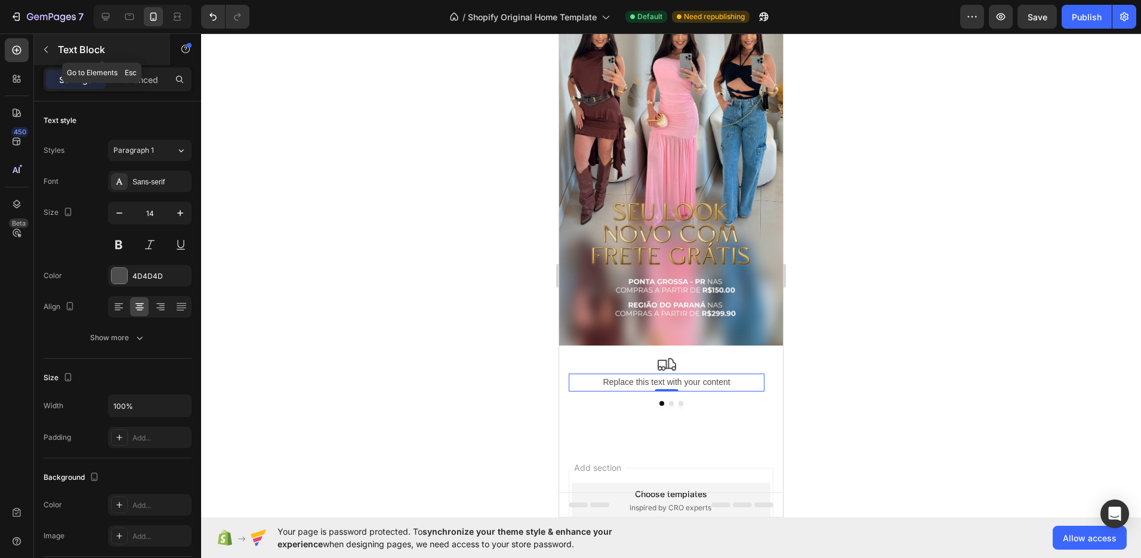
click at [49, 44] on button "button" at bounding box center [45, 49] width 19 height 19
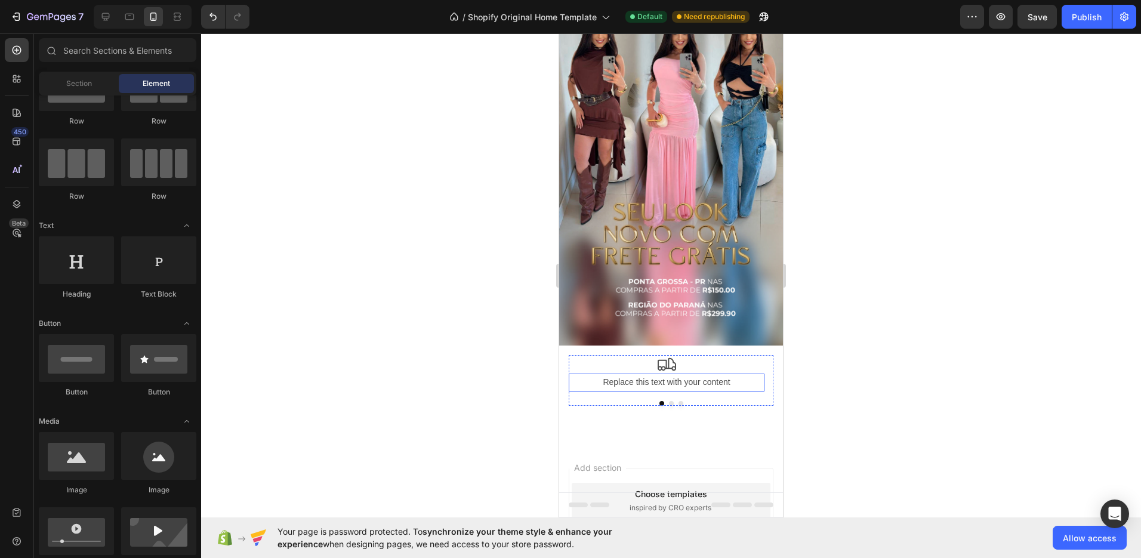
click at [646, 374] on div "Replace this text with your content" at bounding box center [667, 382] width 196 height 17
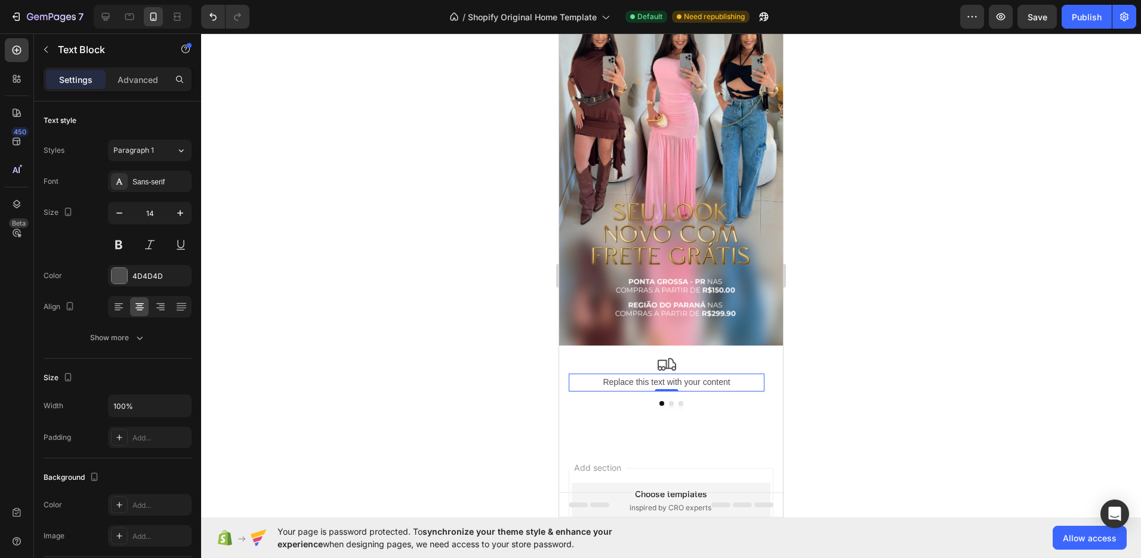
click at [722, 375] on div "Replace this text with your content" at bounding box center [667, 382] width 196 height 17
click at [722, 375] on p "Replace this text with your content" at bounding box center [666, 382] width 193 height 15
click at [723, 375] on p "Replace this text with your content" at bounding box center [666, 382] width 193 height 15
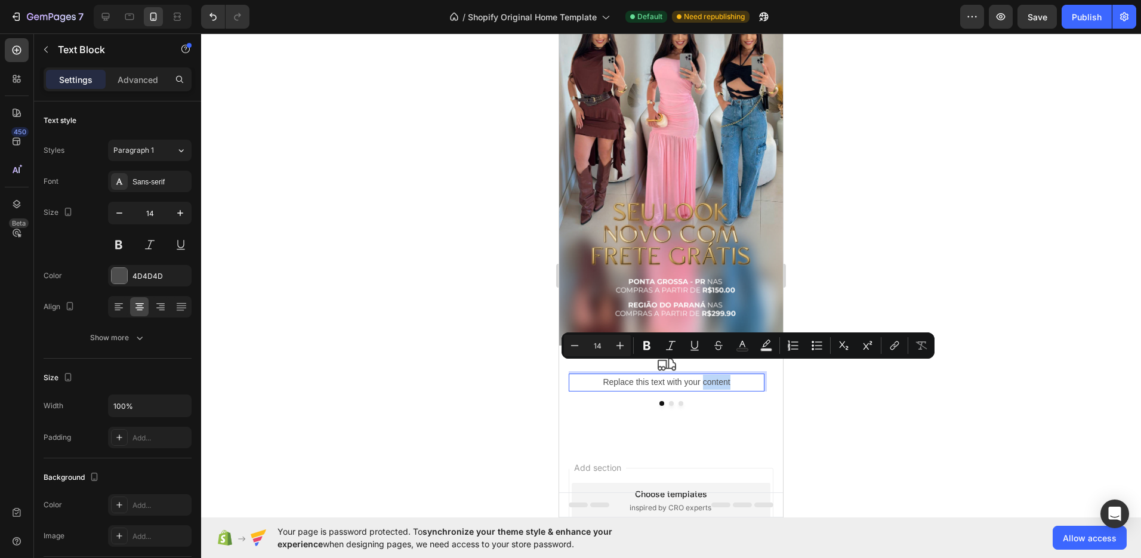
click at [723, 375] on p "Replace this text with your content" at bounding box center [666, 382] width 193 height 15
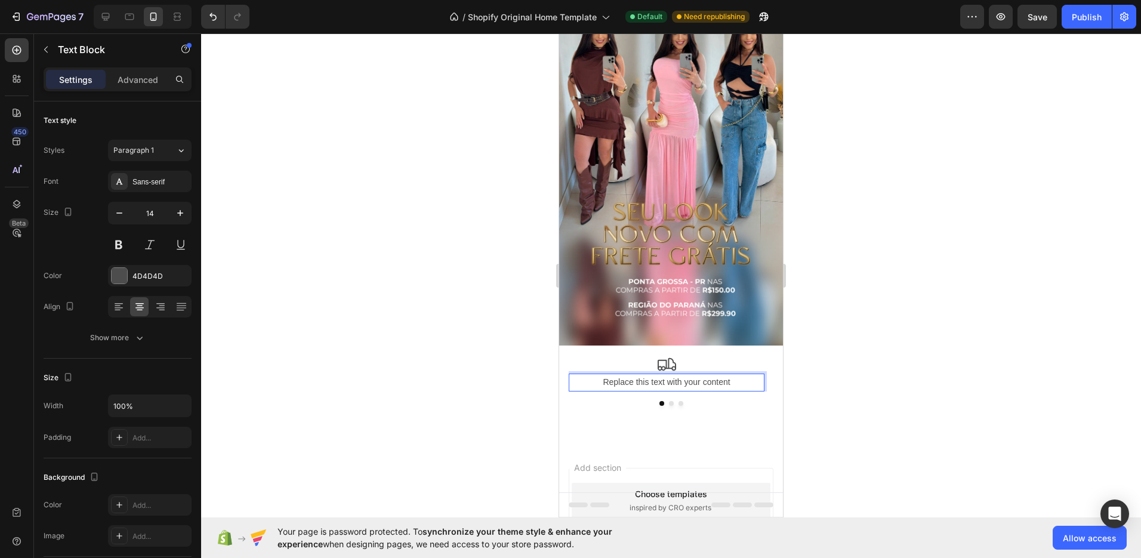
click at [738, 375] on p "Replace this text with your content" at bounding box center [666, 382] width 193 height 15
click at [726, 375] on p "FRETE GRÁTIS para [GEOGRAPHIC_DATA]" at bounding box center [666, 383] width 193 height 16
click at [725, 375] on p "FRETE GRÁTIS para [GEOGRAPHIC_DATA]" at bounding box center [666, 383] width 193 height 16
click at [858, 374] on div at bounding box center [671, 295] width 940 height 525
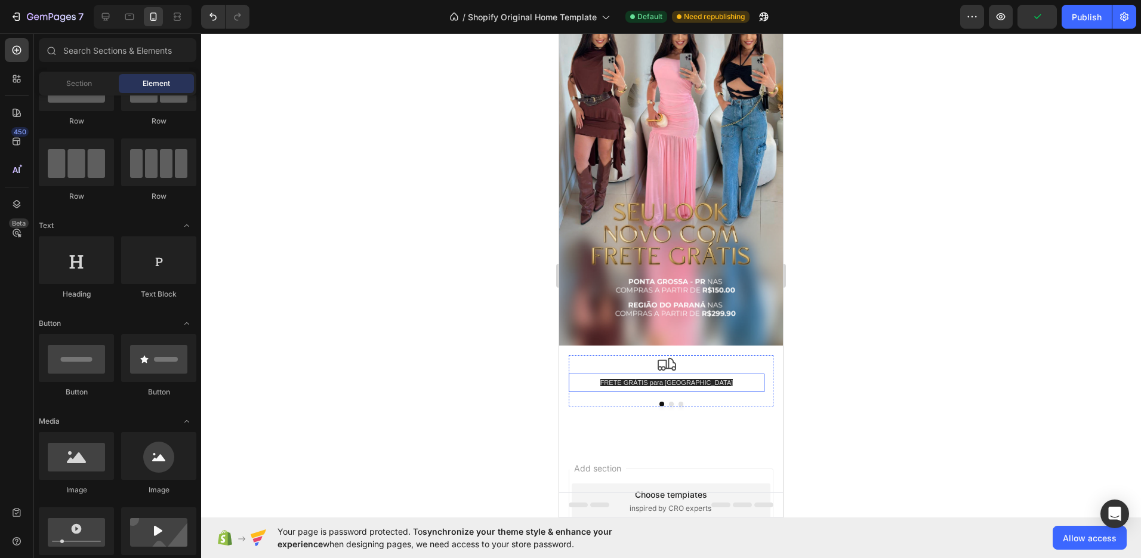
click at [711, 379] on span "FRETE GRÁTIS para [GEOGRAPHIC_DATA]" at bounding box center [666, 382] width 133 height 7
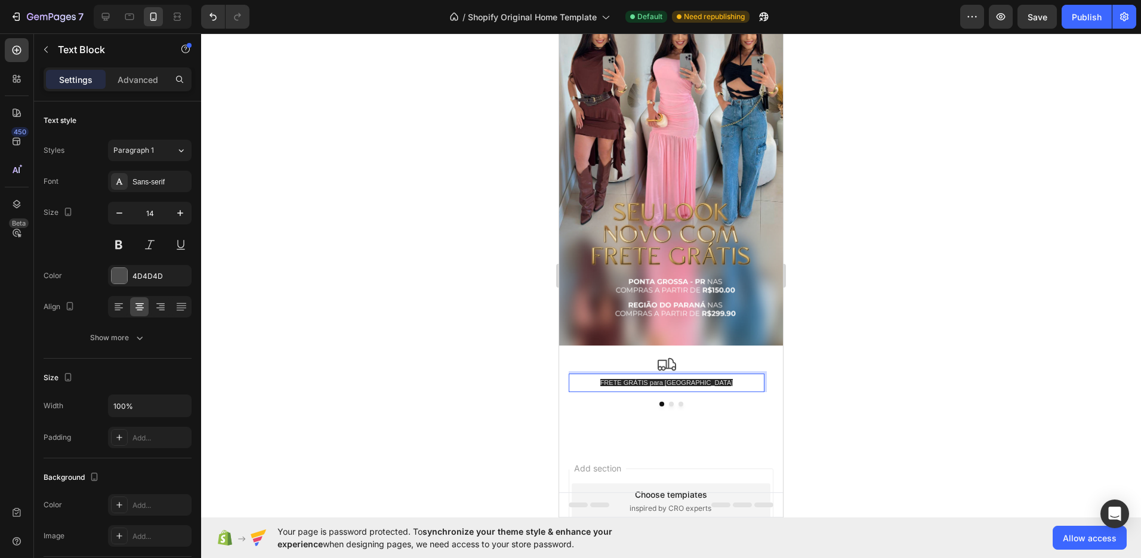
click at [711, 379] on span "FRETE GRÁTIS para [GEOGRAPHIC_DATA]" at bounding box center [666, 382] width 133 height 7
click at [698, 379] on span "FRETE GRÁTIS para [GEOGRAPHIC_DATA]" at bounding box center [666, 382] width 133 height 7
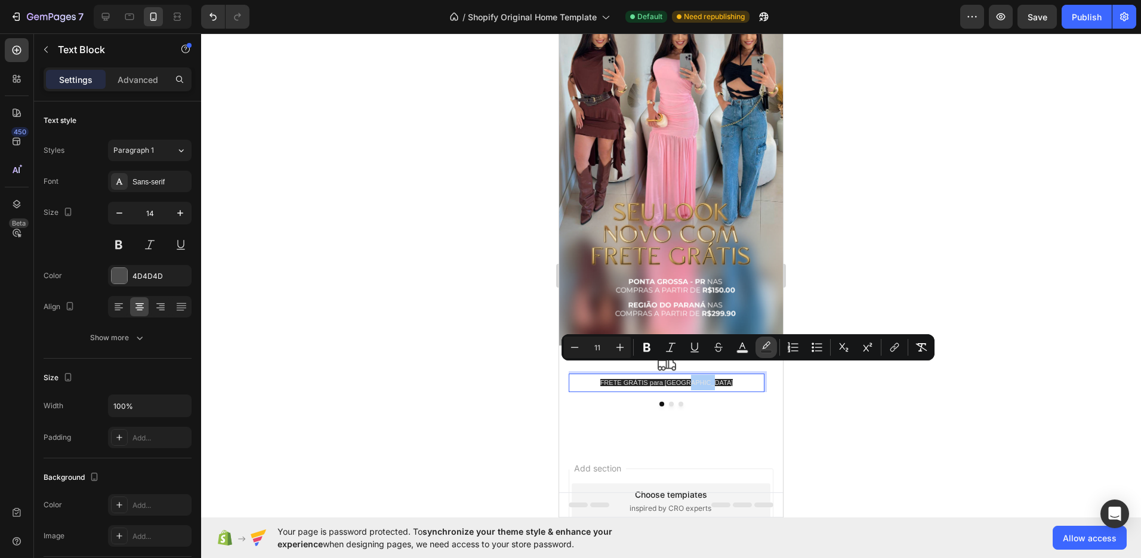
click at [763, 350] on rect "Editor contextual toolbar" at bounding box center [766, 351] width 11 height 3
type input "282828"
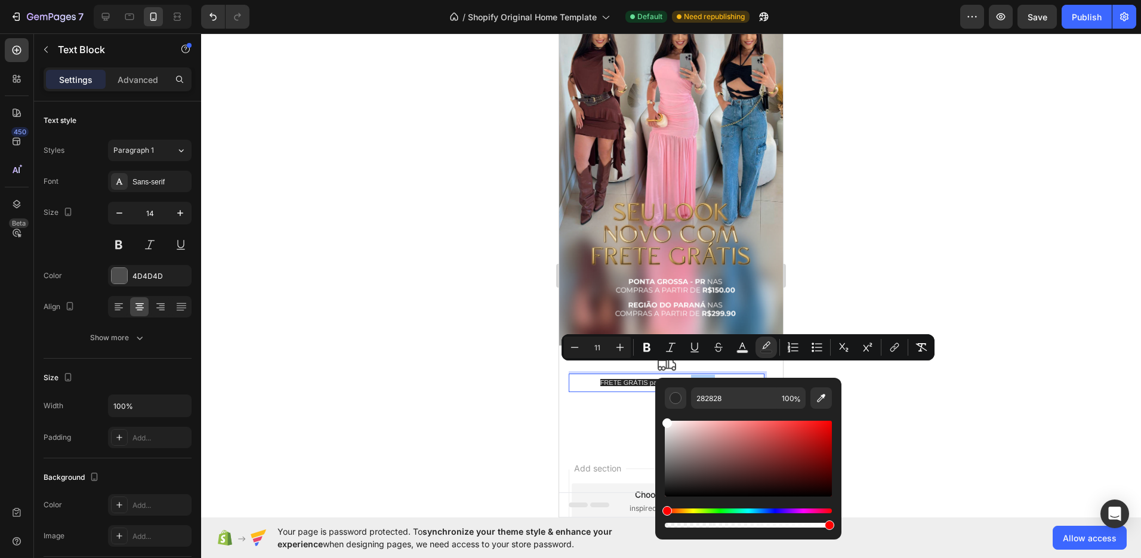
drag, startPoint x: 715, startPoint y: 432, endPoint x: 661, endPoint y: 406, distance: 60.3
click at [661, 406] on div "282828 100 %" at bounding box center [748, 454] width 186 height 152
type input "FFFFFF"
click at [735, 378] on div "FFFFFF 100 %" at bounding box center [748, 454] width 186 height 152
click at [736, 375] on p "FRETE GRÁTIS para Ponta Grossa" at bounding box center [666, 383] width 193 height 16
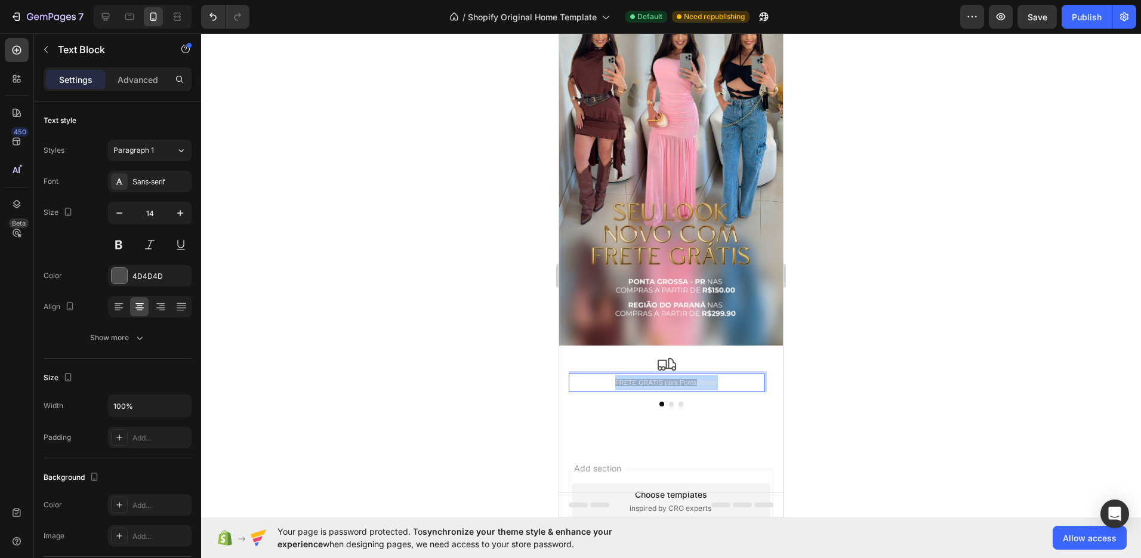
drag, startPoint x: 735, startPoint y: 368, endPoint x: 606, endPoint y: 368, distance: 128.3
click at [606, 375] on p "FRETE GRÁTIS para Ponta Grossa" at bounding box center [666, 383] width 193 height 16
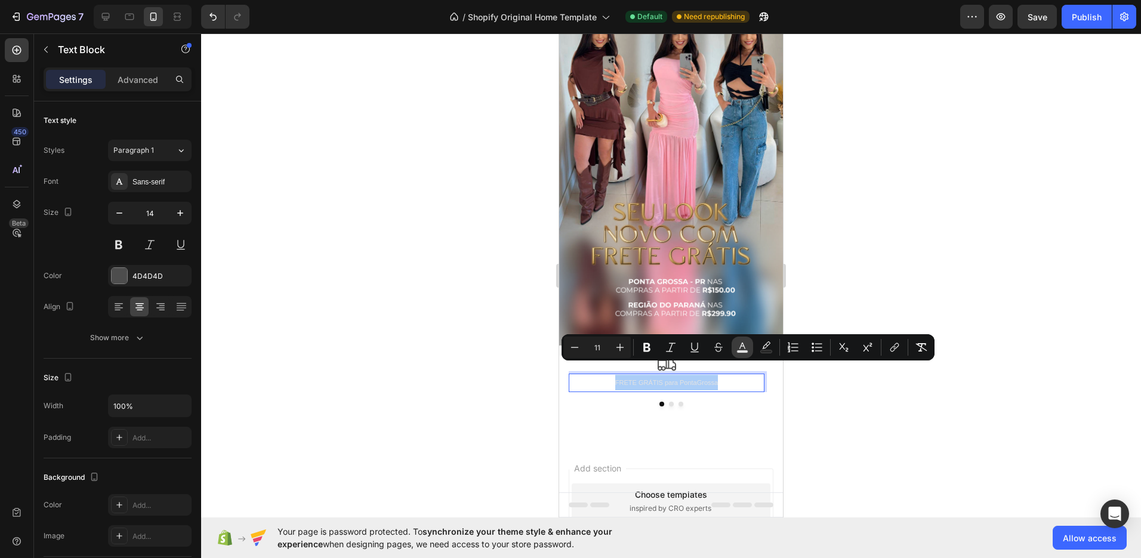
click at [747, 352] on rect "Editor contextual toolbar" at bounding box center [742, 351] width 11 height 3
type input "E3E3E3"
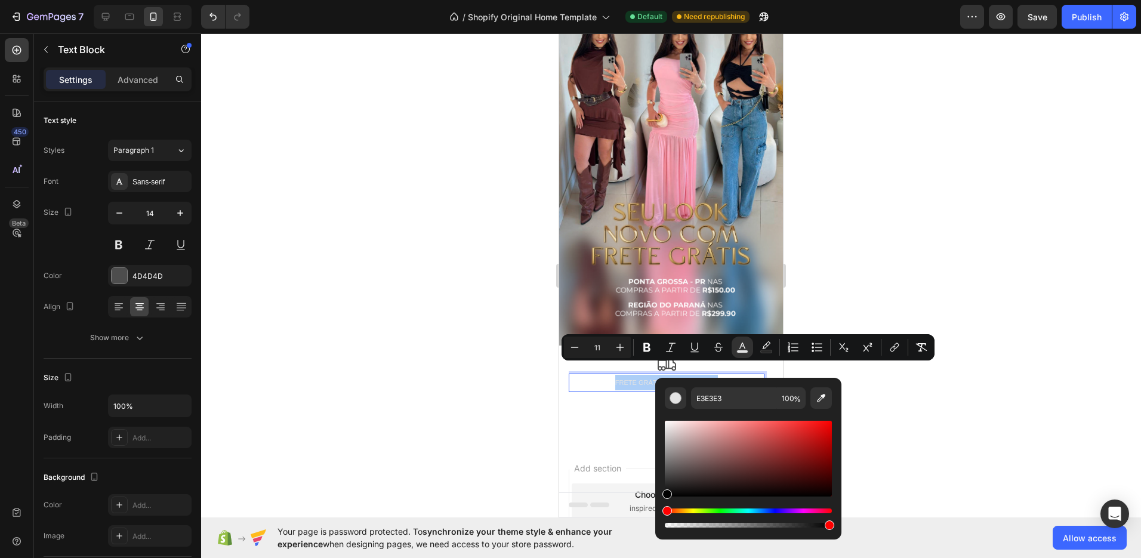
drag, startPoint x: 1234, startPoint y: 519, endPoint x: 654, endPoint y: 514, distance: 580.0
type input "000000"
click at [766, 350] on rect "Editor contextual toolbar" at bounding box center [766, 351] width 11 height 3
type input "282828"
type input "0"
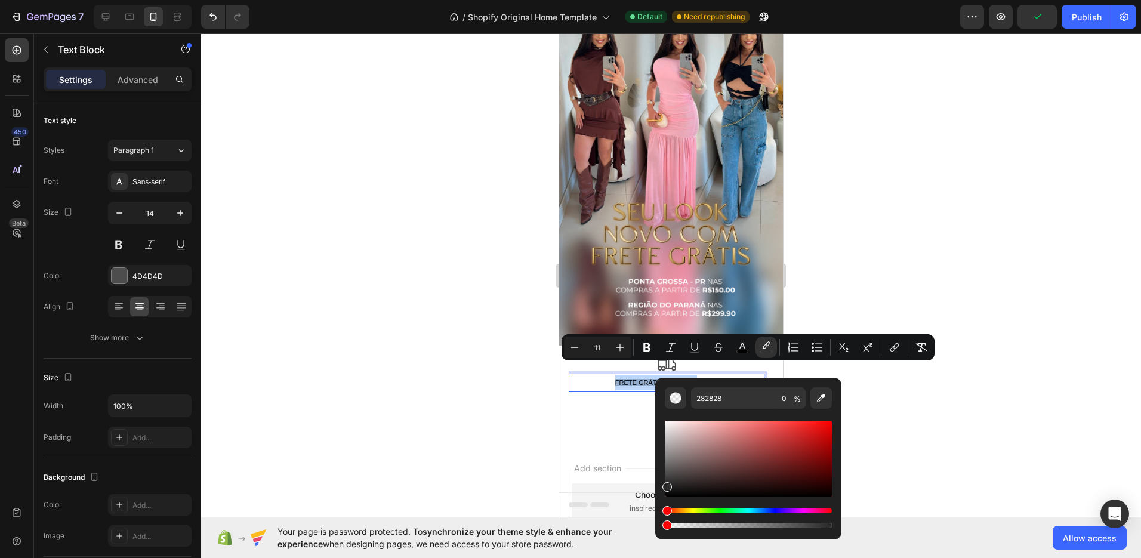
drag, startPoint x: 1390, startPoint y: 558, endPoint x: 647, endPoint y: 514, distance: 744.2
click at [941, 460] on div at bounding box center [671, 295] width 940 height 525
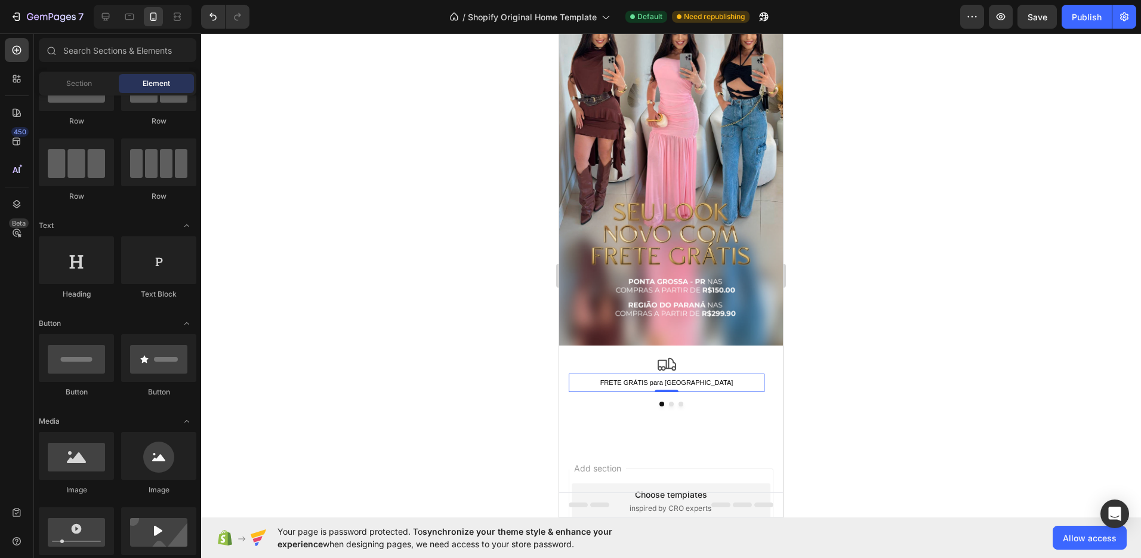
click at [695, 379] on span "FRETE GRÁTIS para [GEOGRAPHIC_DATA]" at bounding box center [666, 382] width 133 height 7
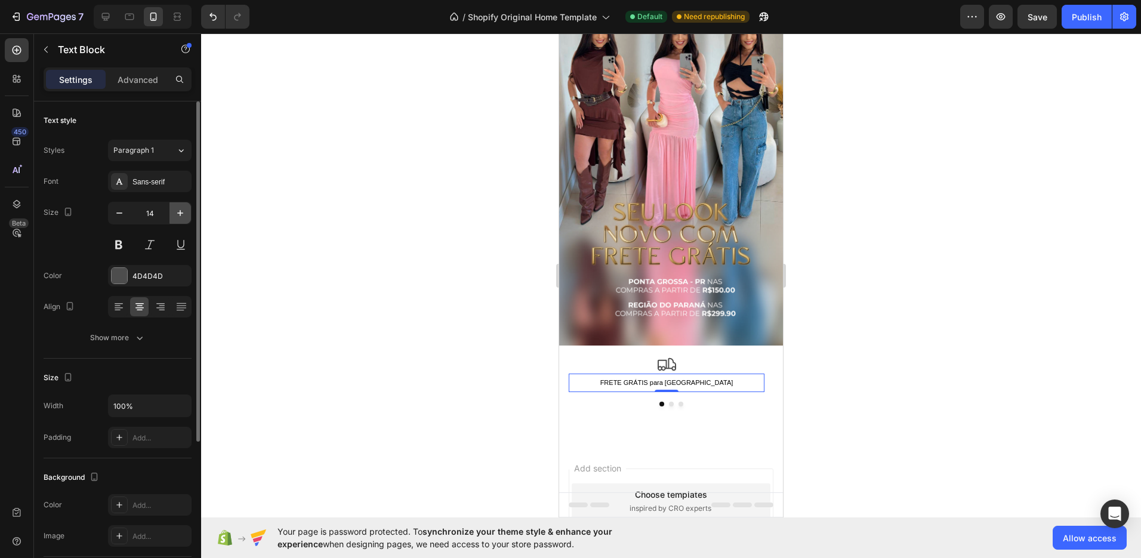
click at [171, 209] on button "button" at bounding box center [179, 212] width 21 height 21
click at [116, 211] on icon "button" at bounding box center [119, 213] width 12 height 12
click at [175, 214] on icon "button" at bounding box center [180, 213] width 12 height 12
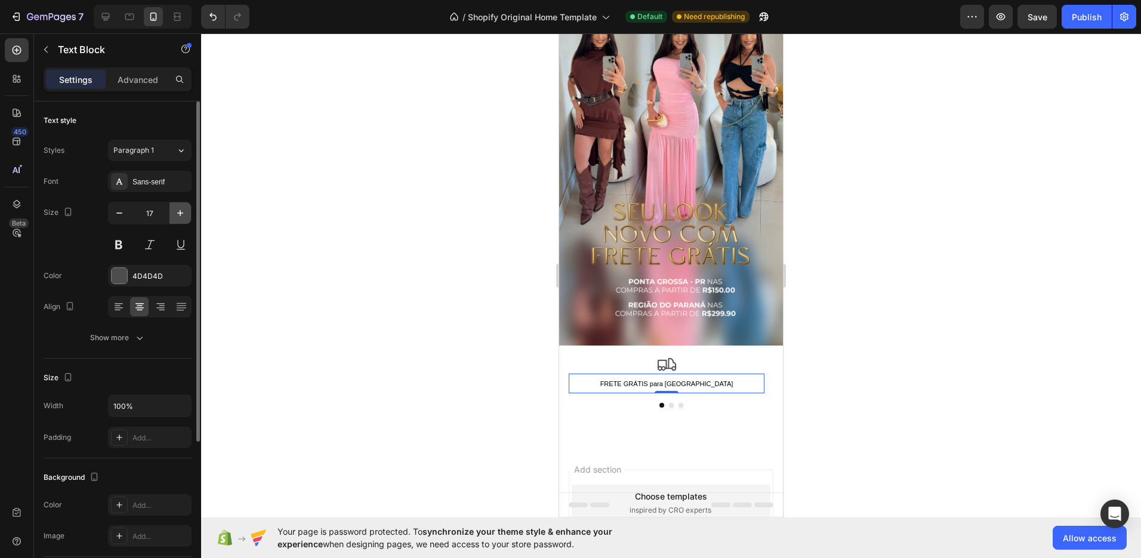
click at [175, 214] on icon "button" at bounding box center [180, 213] width 12 height 12
click at [118, 218] on icon "button" at bounding box center [119, 213] width 12 height 12
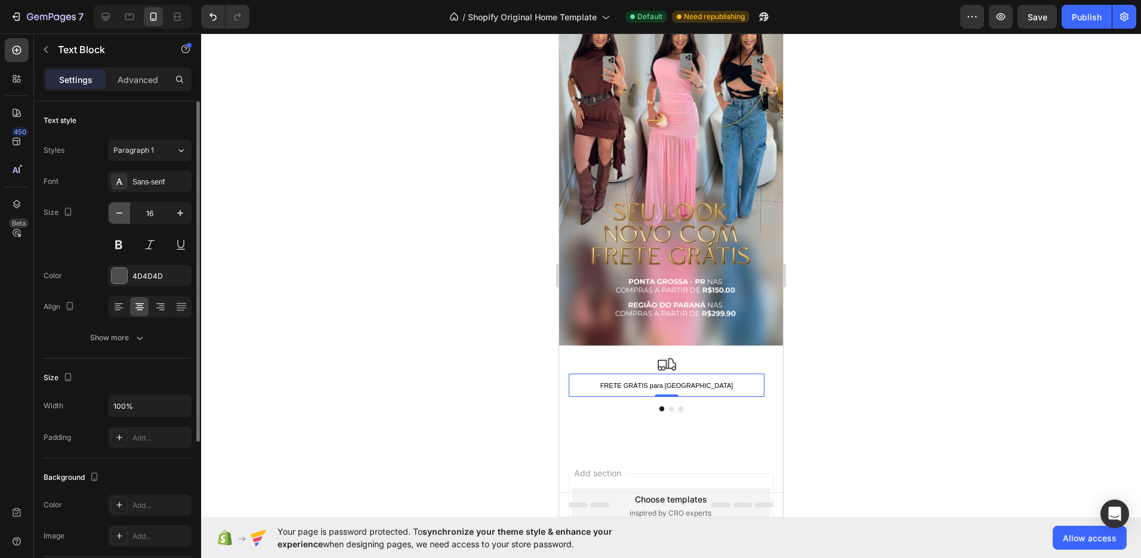
click at [118, 218] on icon "button" at bounding box center [119, 213] width 12 height 12
click at [147, 153] on span "Paragraph 1" at bounding box center [133, 150] width 41 height 11
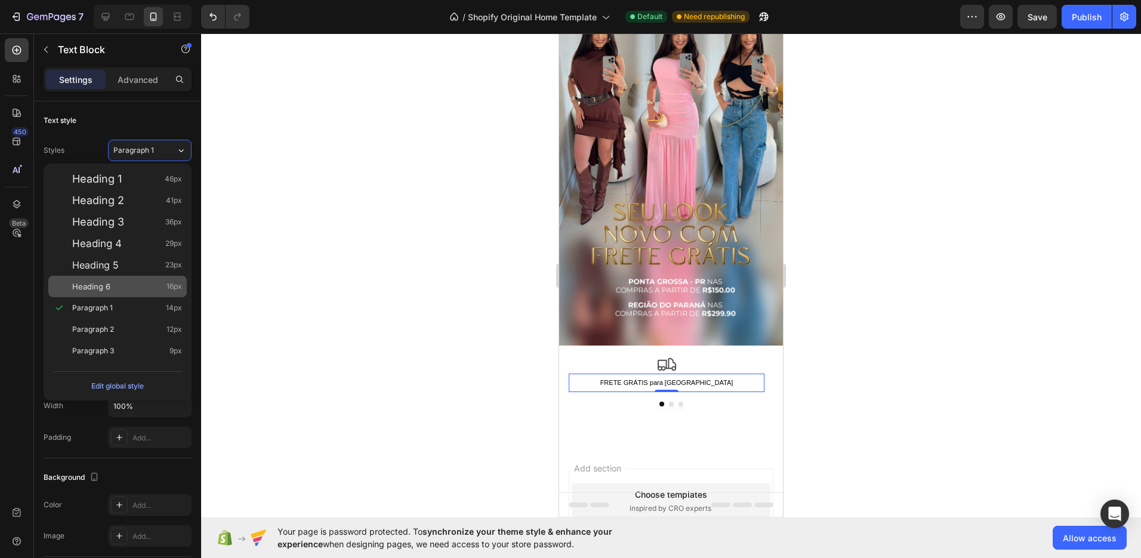
click at [109, 286] on span "Heading 6" at bounding box center [91, 286] width 38 height 12
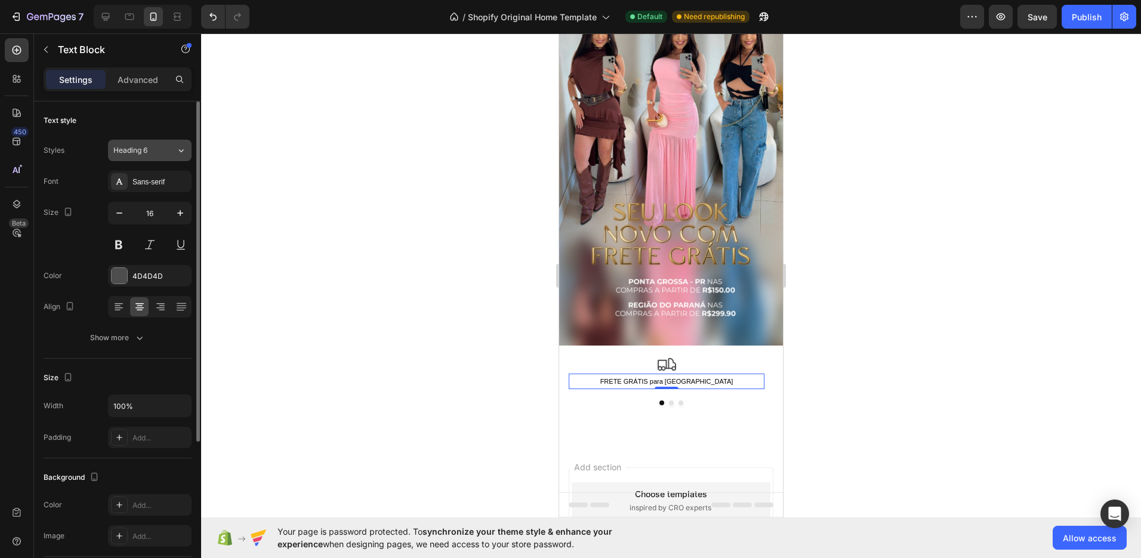
click at [138, 152] on span "Heading 6" at bounding box center [130, 150] width 34 height 11
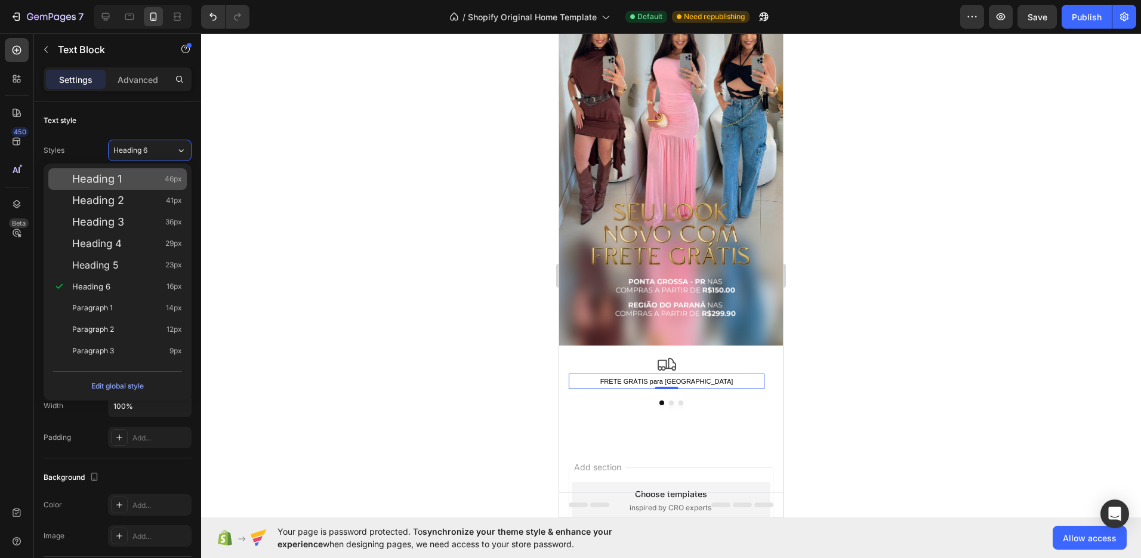
click at [138, 186] on div "Heading 1 46px" at bounding box center [117, 178] width 138 height 21
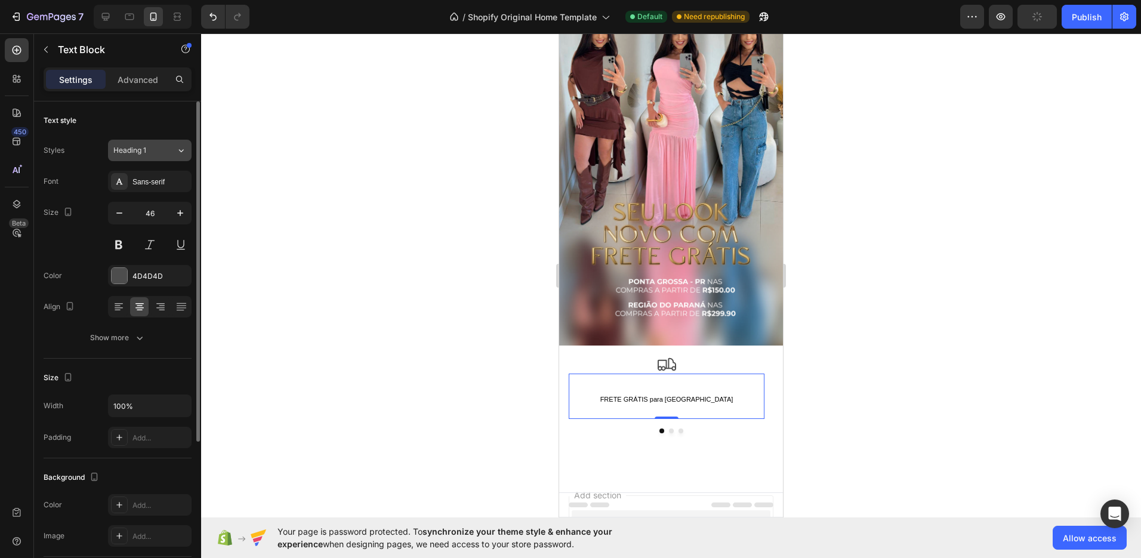
click at [154, 156] on button "Heading 1" at bounding box center [150, 150] width 84 height 21
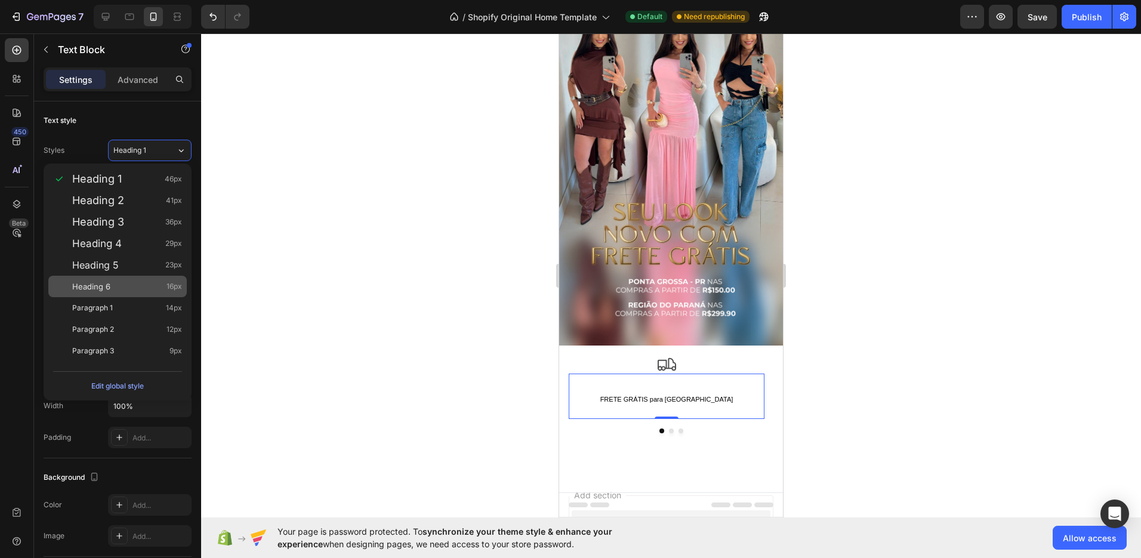
click at [124, 281] on div "Heading 6 16px" at bounding box center [127, 286] width 110 height 12
type input "16"
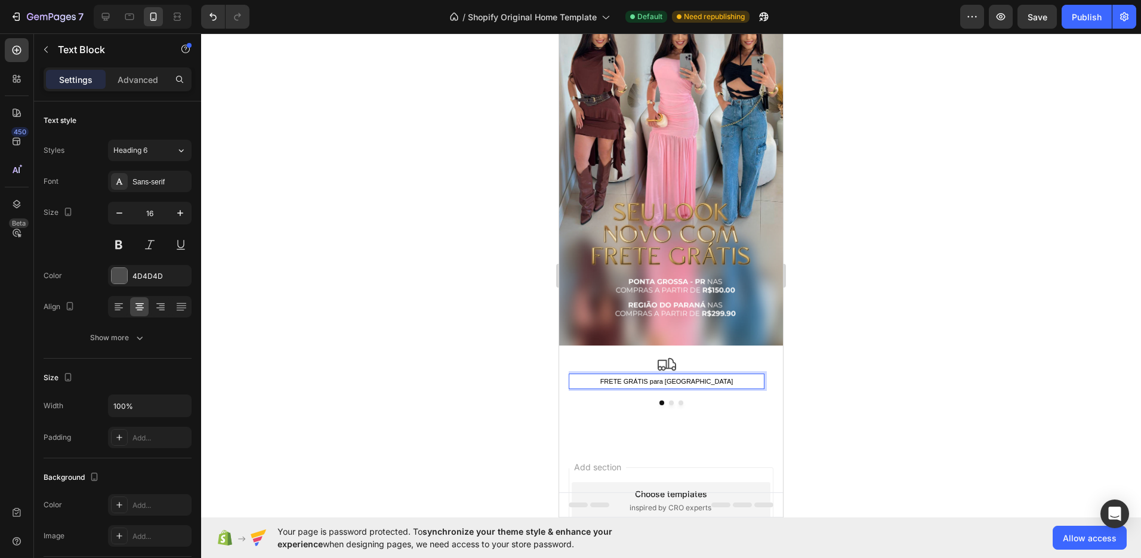
click at [686, 378] on span "FRETE GRÁTIS para [GEOGRAPHIC_DATA]" at bounding box center [666, 381] width 133 height 7
click at [721, 375] on p "FRETE GRÁTIS para [GEOGRAPHIC_DATA]" at bounding box center [666, 381] width 193 height 13
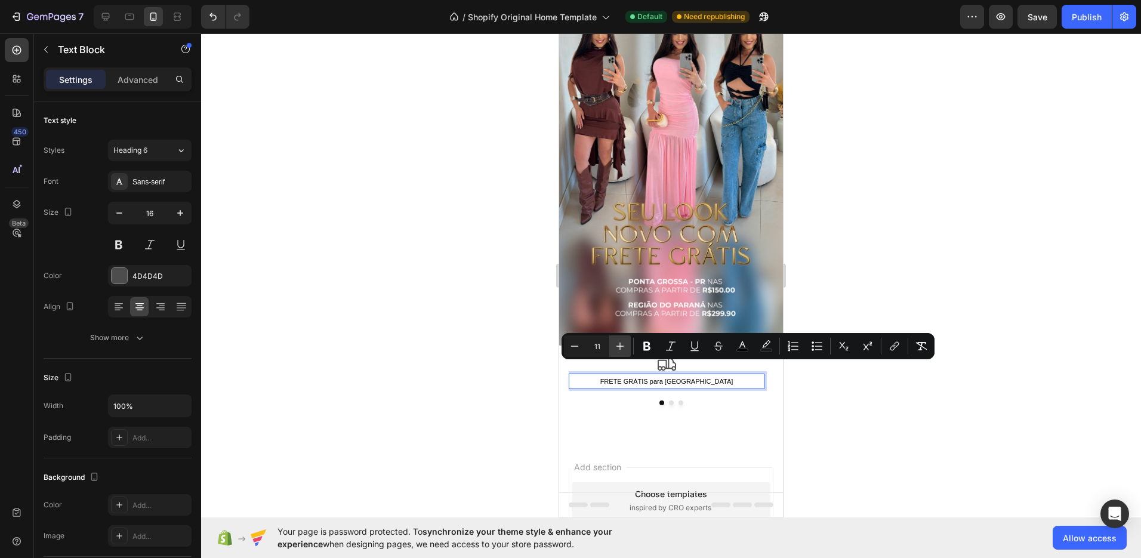
click at [625, 343] on icon "Editor contextual toolbar" at bounding box center [620, 346] width 12 height 12
type input "13"
click at [643, 343] on icon "Editor contextual toolbar" at bounding box center [647, 346] width 12 height 12
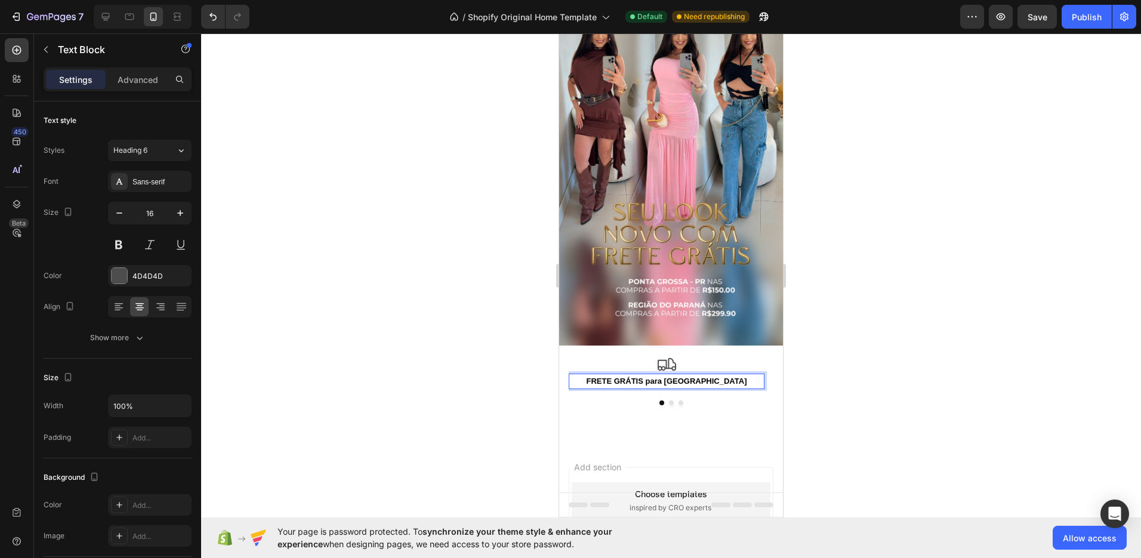
click at [833, 375] on div at bounding box center [671, 295] width 940 height 525
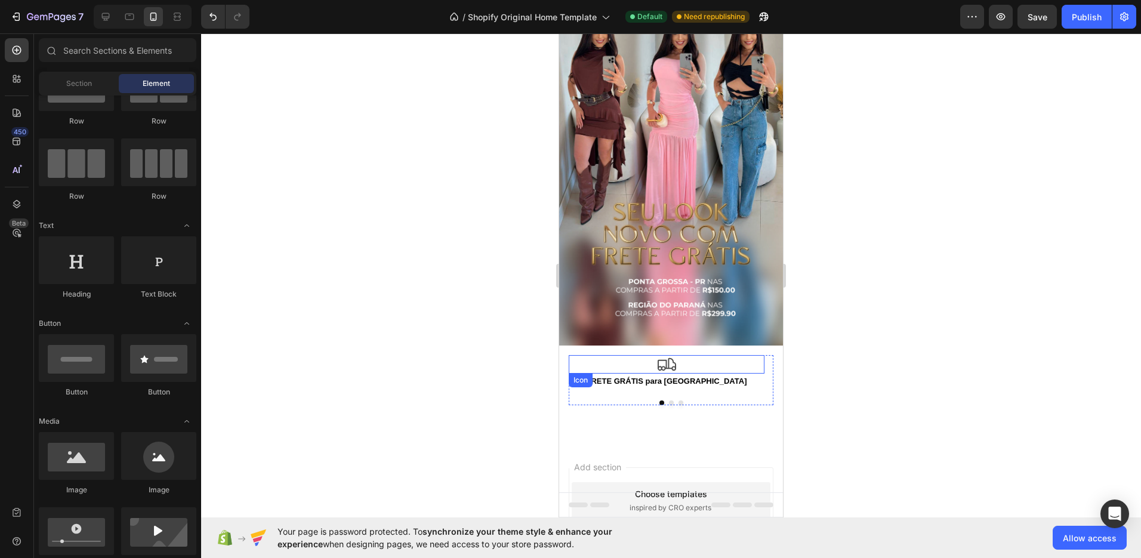
click at [665, 358] on icon at bounding box center [667, 364] width 18 height 13
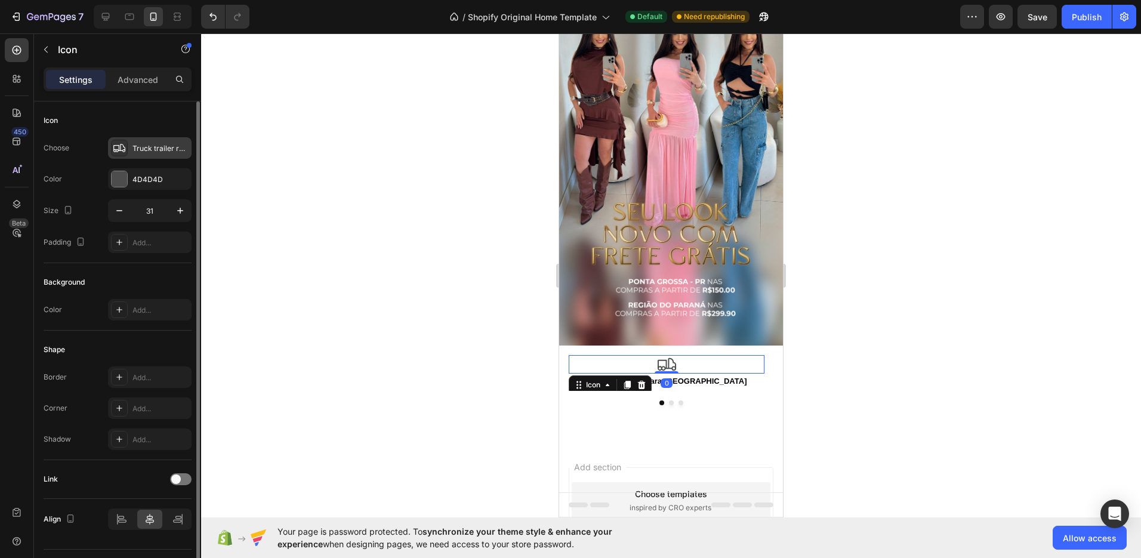
click at [149, 143] on div "Truck trailer regular" at bounding box center [160, 148] width 56 height 11
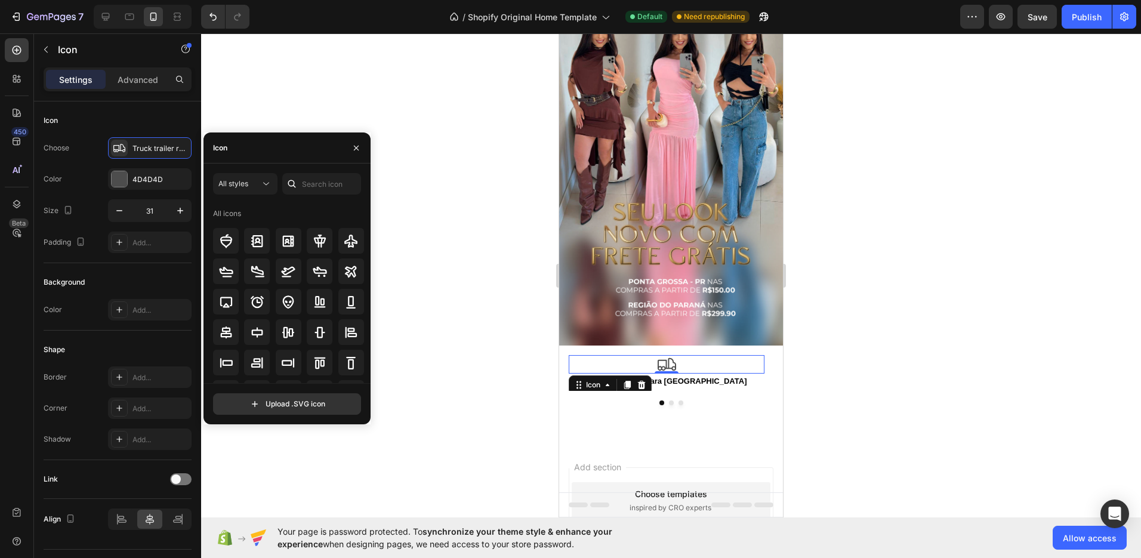
click at [257, 150] on div "Icon" at bounding box center [286, 147] width 167 height 31
click at [310, 181] on input "text" at bounding box center [321, 183] width 79 height 21
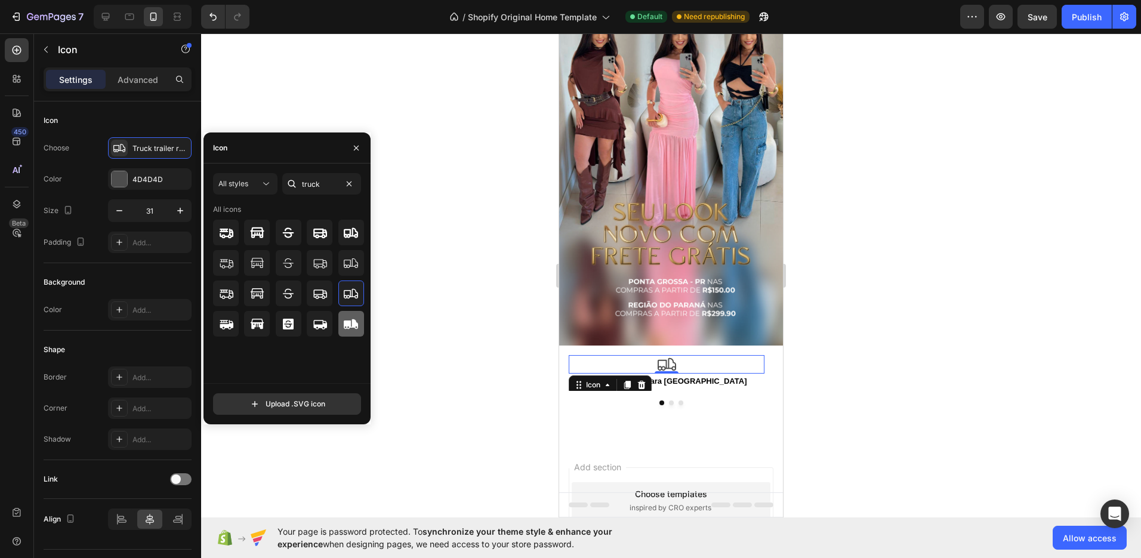
click at [345, 323] on icon at bounding box center [351, 324] width 14 height 10
click at [318, 180] on input "truck" at bounding box center [321, 183] width 79 height 21
type input "moto"
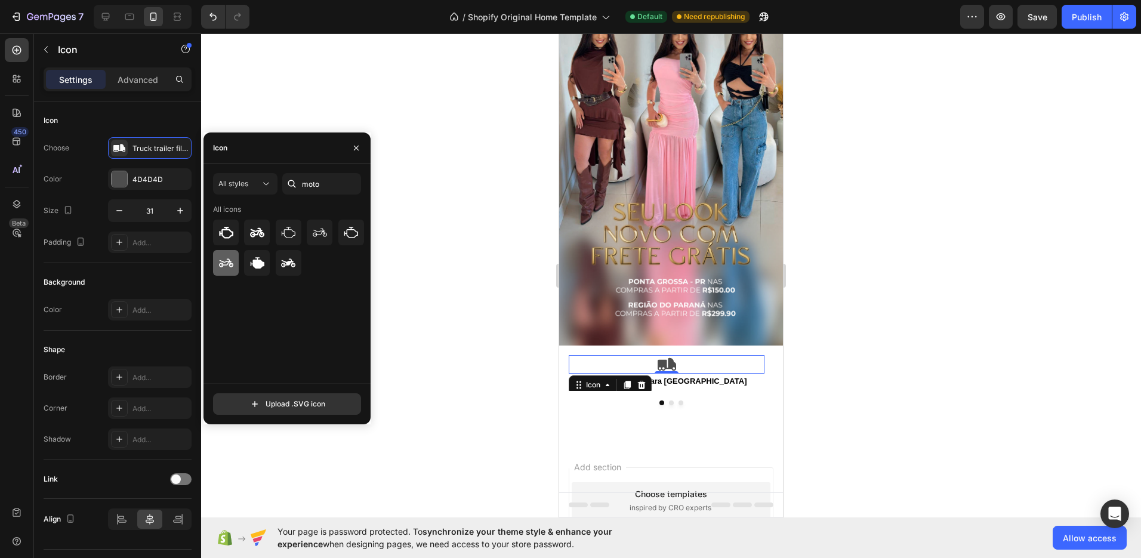
click at [232, 258] on icon at bounding box center [226, 263] width 14 height 14
click at [256, 237] on icon at bounding box center [257, 233] width 14 height 14
click at [291, 267] on icon at bounding box center [288, 263] width 14 height 14
click at [902, 353] on div at bounding box center [671, 295] width 940 height 525
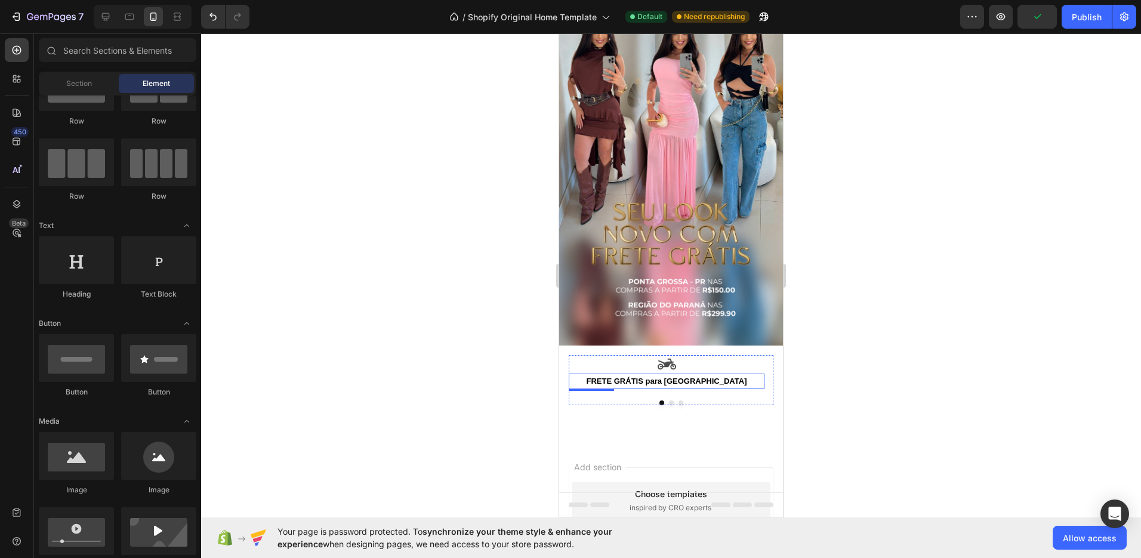
click at [690, 377] on strong "FRETE GRÁTIS para [GEOGRAPHIC_DATA]" at bounding box center [667, 381] width 161 height 9
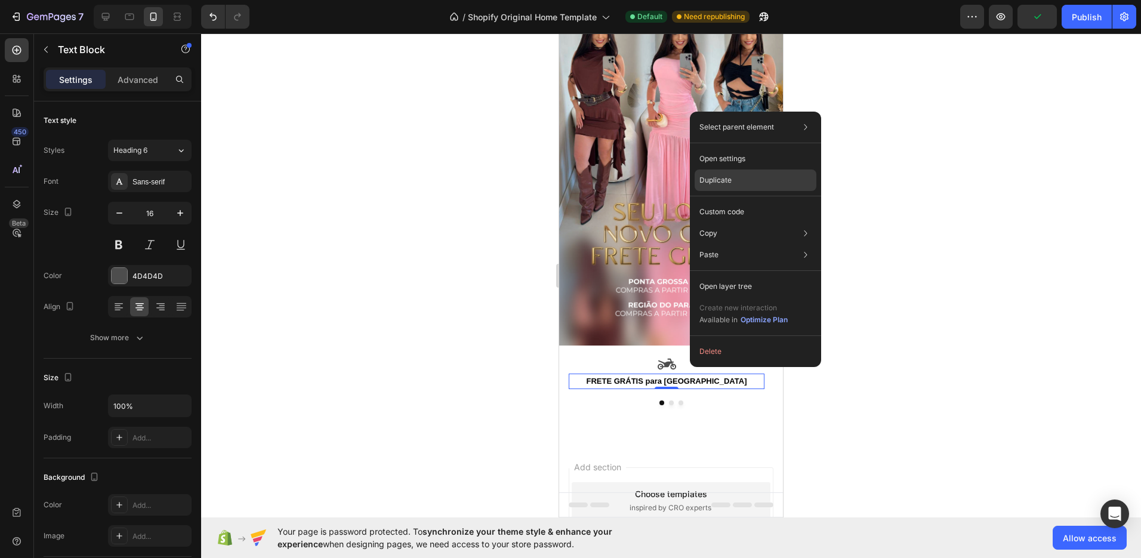
click at [729, 182] on p "Duplicate" at bounding box center [715, 180] width 32 height 11
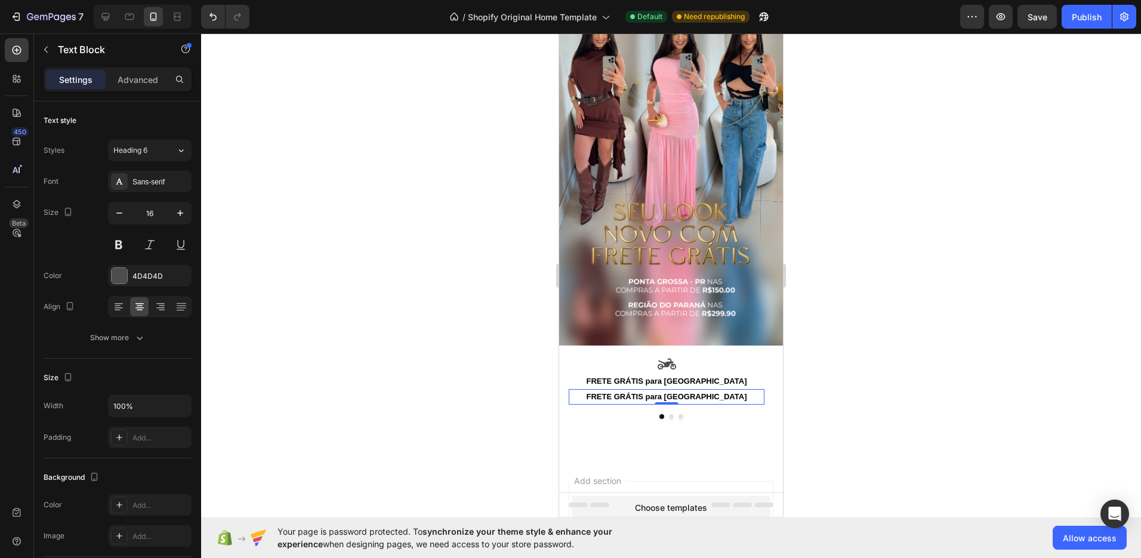
click at [713, 392] on strong "FRETE GRÁTIS para [GEOGRAPHIC_DATA]" at bounding box center [667, 396] width 161 height 9
click at [711, 392] on strong "FRETE GRÁTIS para [GEOGRAPHIC_DATA]" at bounding box center [667, 396] width 161 height 9
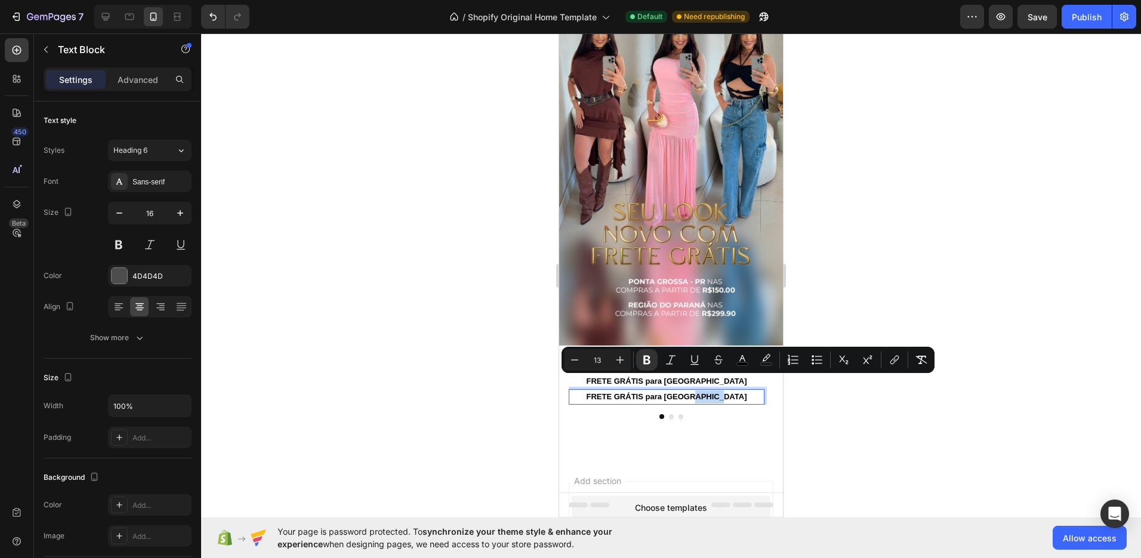
click at [729, 392] on strong "FRETE GRÁTIS para [GEOGRAPHIC_DATA]" at bounding box center [667, 396] width 161 height 9
drag, startPoint x: 733, startPoint y: 383, endPoint x: 591, endPoint y: 374, distance: 142.9
click at [591, 374] on div "Icon FRETE GRÁTIS para Ponta Grossa Text Block FRETE GRÁTIS para Ponta Grossa T…" at bounding box center [667, 380] width 196 height 50
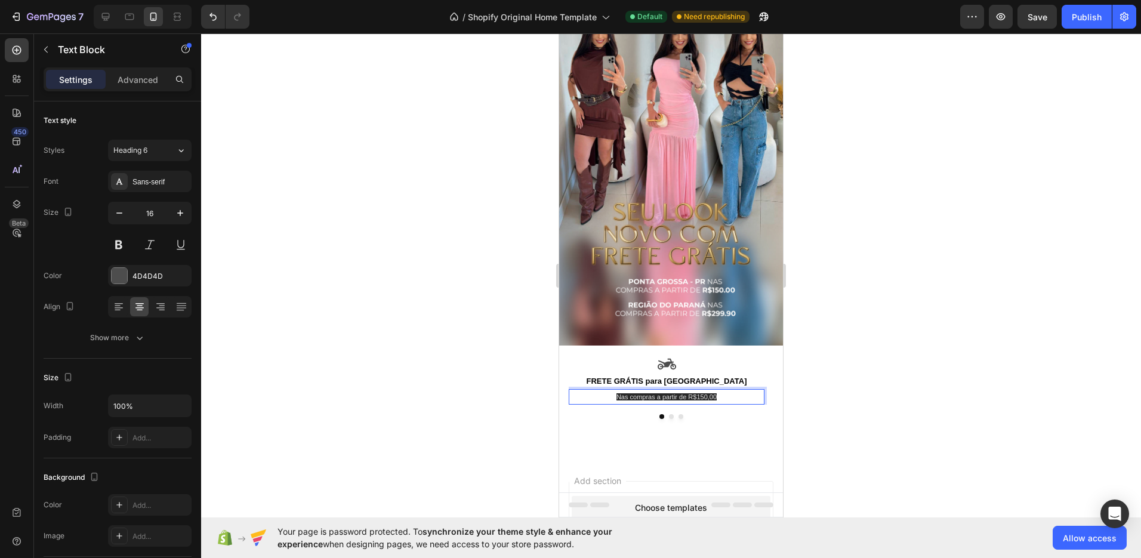
click at [724, 390] on p "Nas compras a partir de R$150,00" at bounding box center [666, 396] width 193 height 13
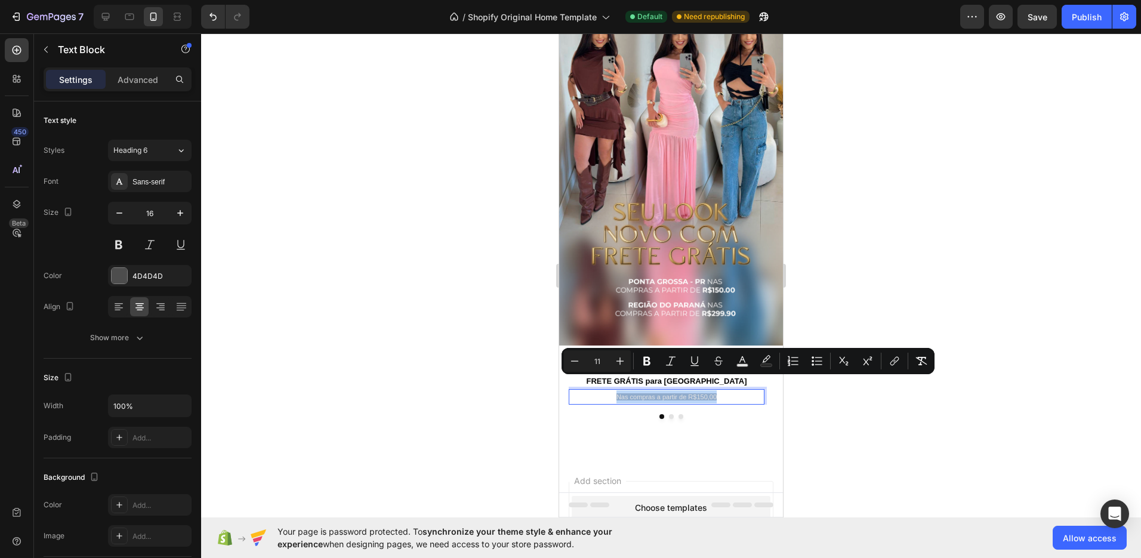
drag, startPoint x: 736, startPoint y: 385, endPoint x: 606, endPoint y: 382, distance: 130.7
click at [606, 390] on p "Nas compras a partir de R$150,00" at bounding box center [666, 396] width 193 height 13
click at [767, 365] on rect "Editor contextual toolbar" at bounding box center [766, 365] width 11 height 3
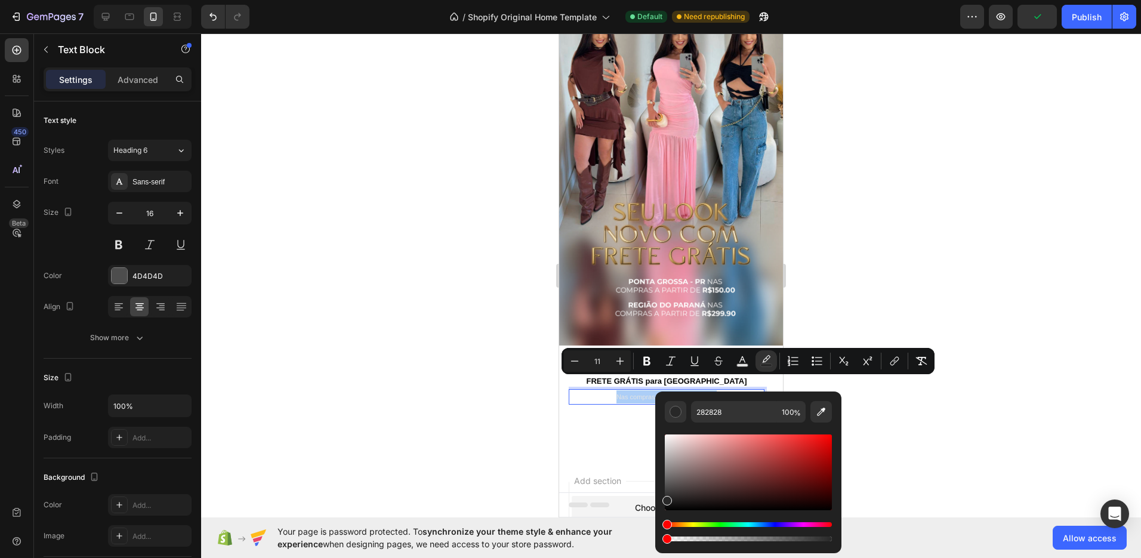
drag, startPoint x: 832, startPoint y: 540, endPoint x: 753, endPoint y: 402, distance: 159.6
click at [625, 0] on body "7 / Shopify Original Home Template Default Need republishing Preview Publish 45…" at bounding box center [570, 0] width 1141 height 0
type input "0"
click at [744, 365] on rect "Editor contextual toolbar" at bounding box center [742, 365] width 11 height 3
drag, startPoint x: 691, startPoint y: 453, endPoint x: 603, endPoint y: 557, distance: 136.4
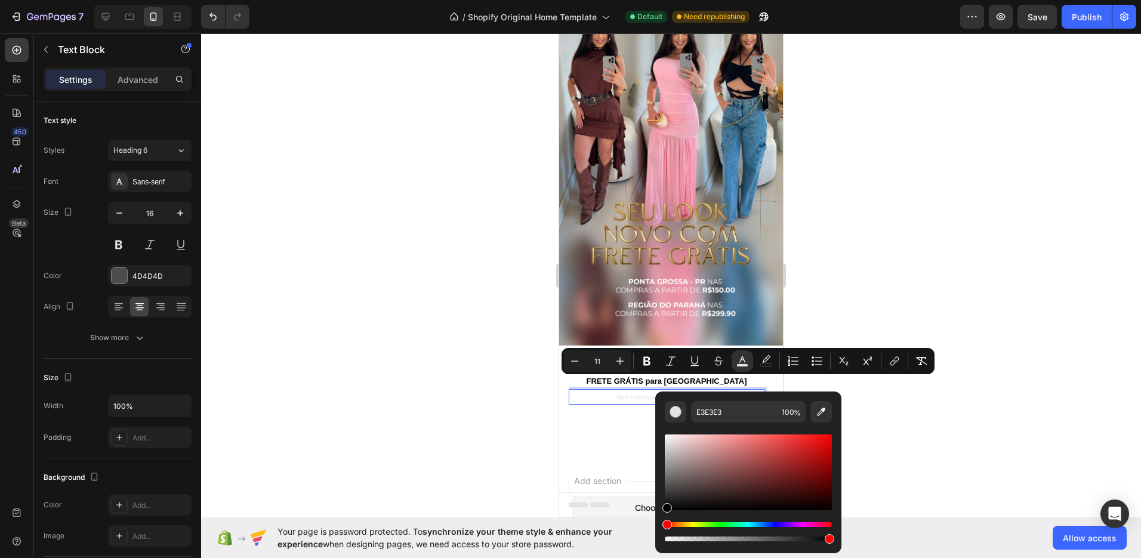
click at [603, 0] on body "7 / Shopify Original Home Template Default Need republishing Preview Save Publi…" at bounding box center [570, 0] width 1141 height 0
type input "000000"
click at [618, 359] on icon "Editor contextual toolbar" at bounding box center [620, 361] width 12 height 12
type input "13"
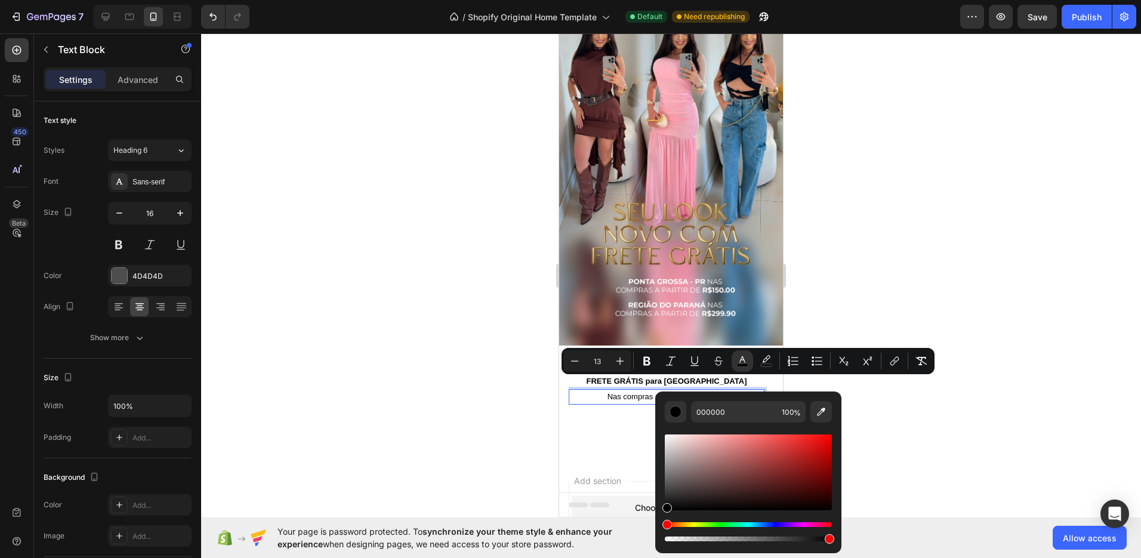
click at [1054, 273] on div at bounding box center [671, 295] width 940 height 525
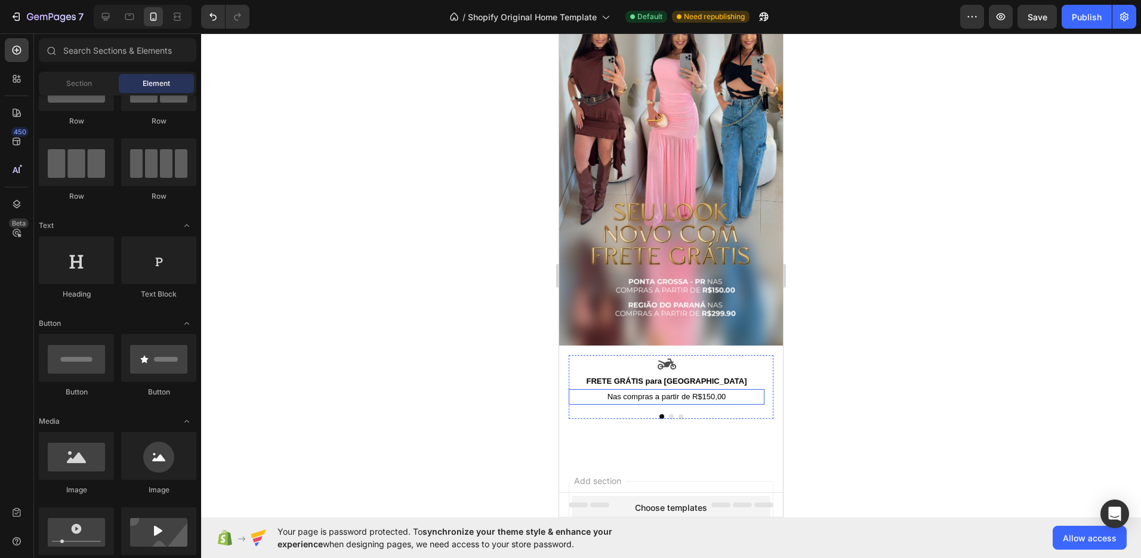
drag, startPoint x: 672, startPoint y: 384, endPoint x: 673, endPoint y: 378, distance: 6.6
click at [672, 392] on span "Nas compras a partir de R$150,00" at bounding box center [666, 396] width 119 height 9
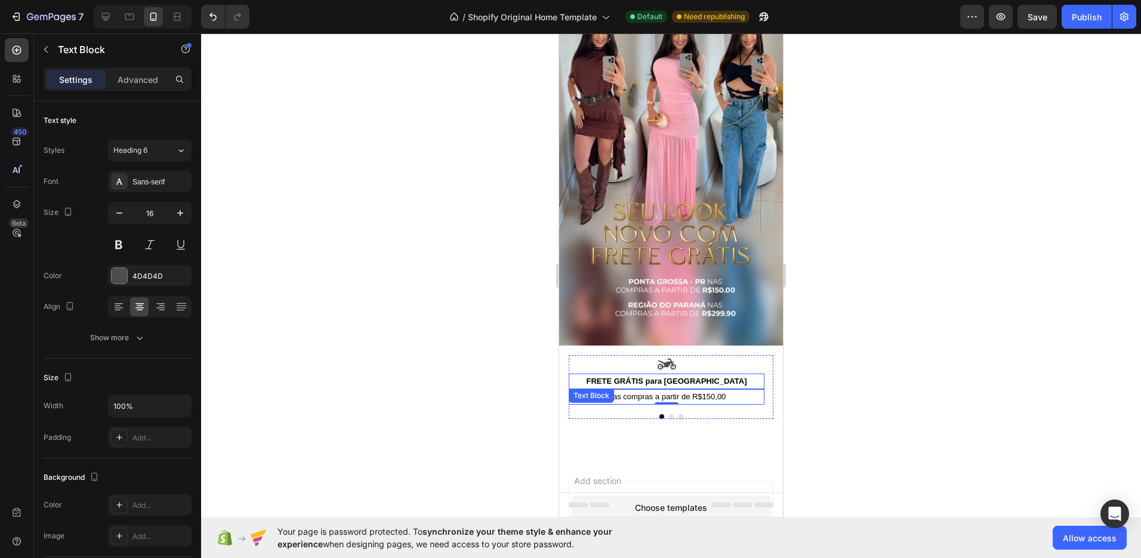
click at [674, 374] on div "FRETE GRÁTIS para [GEOGRAPHIC_DATA]" at bounding box center [667, 382] width 196 height 16
click at [670, 359] on icon at bounding box center [667, 364] width 18 height 11
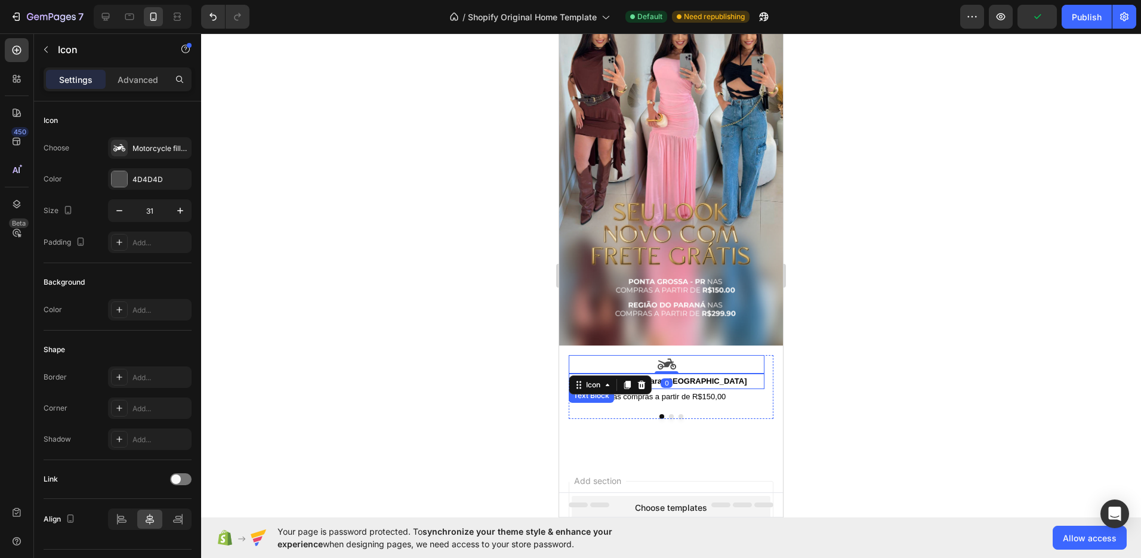
click at [707, 377] on strong "FRETE GRÁTIS para [GEOGRAPHIC_DATA]" at bounding box center [667, 381] width 161 height 9
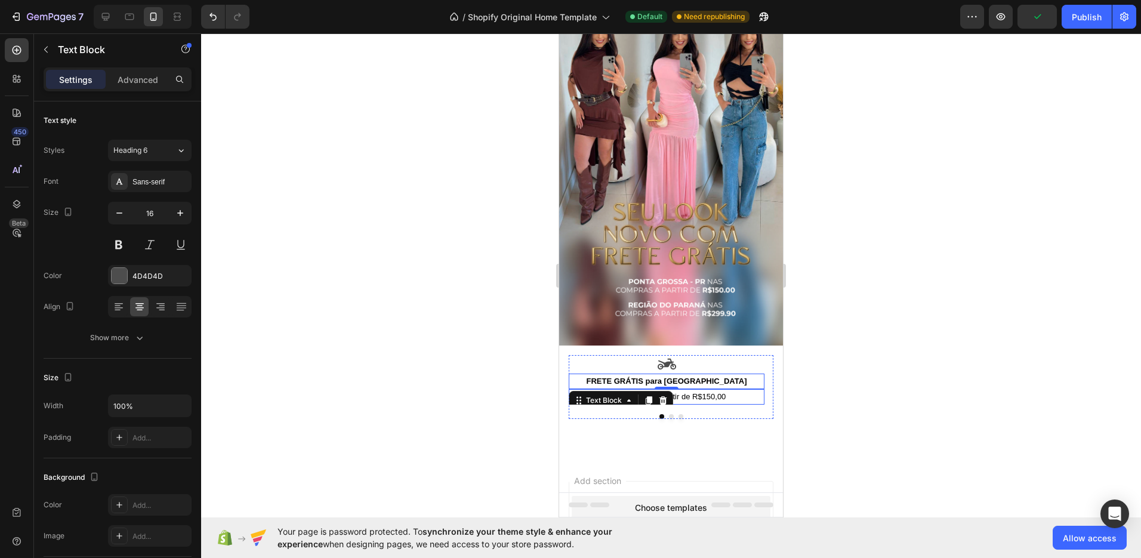
click at [706, 392] on span "Nas compras a partir de R$150,00" at bounding box center [666, 396] width 119 height 9
click at [699, 377] on strong "FRETE GRÁTIS para [GEOGRAPHIC_DATA]" at bounding box center [667, 381] width 161 height 9
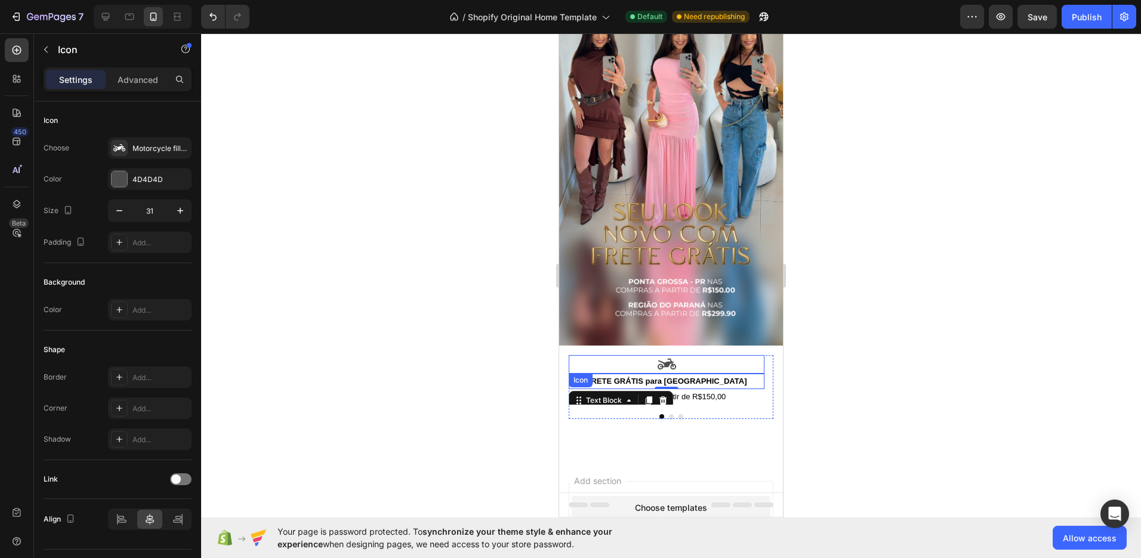
click at [673, 359] on icon at bounding box center [667, 364] width 18 height 11
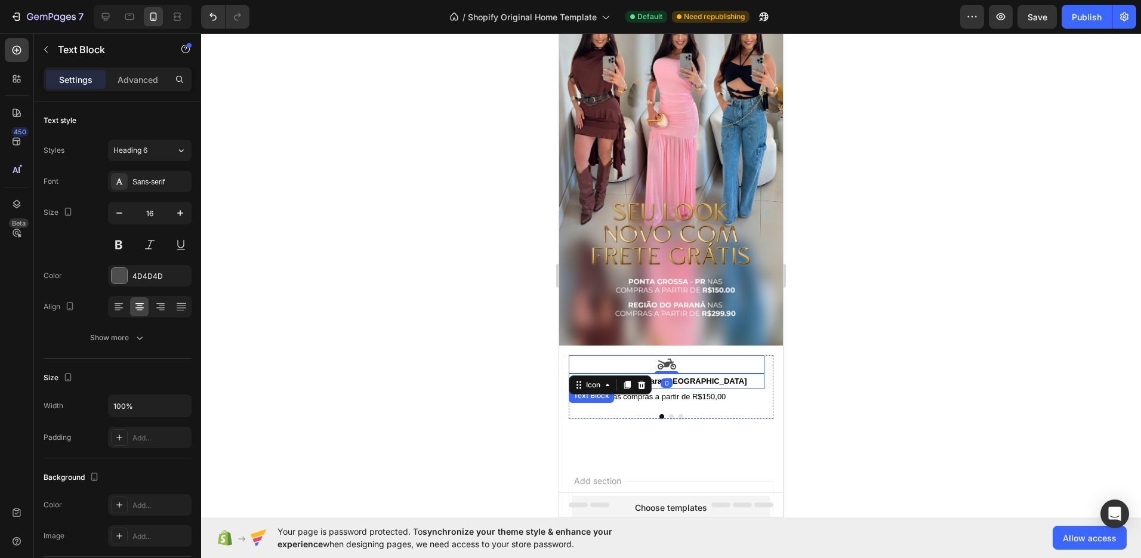
click at [701, 377] on strong "FRETE GRÁTIS para [GEOGRAPHIC_DATA]" at bounding box center [667, 381] width 161 height 9
click at [705, 392] on span "Nas compras a partir de R$150,00" at bounding box center [666, 396] width 119 height 9
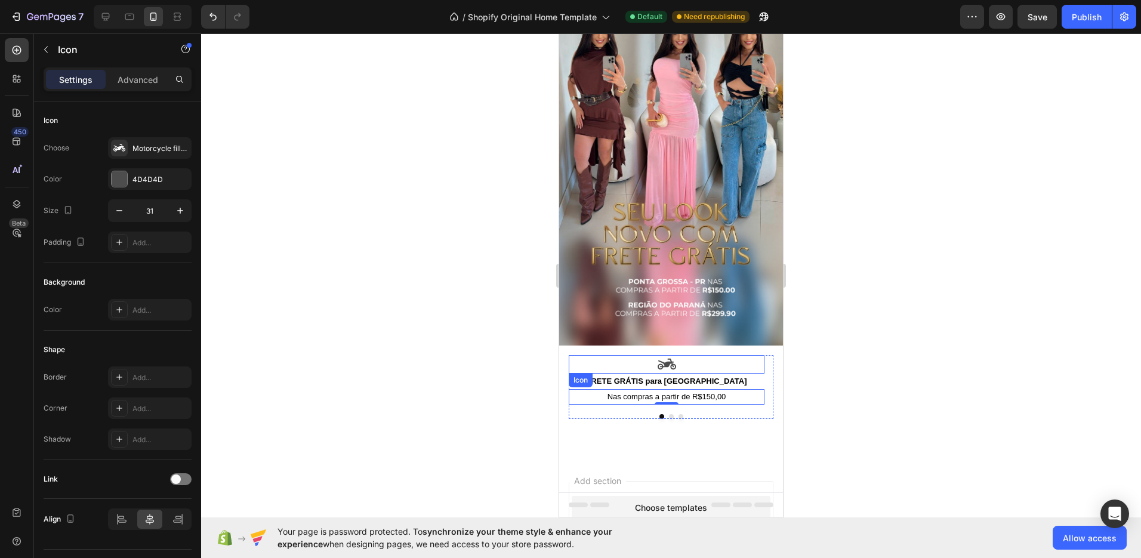
click at [676, 355] on icon at bounding box center [667, 364] width 18 height 18
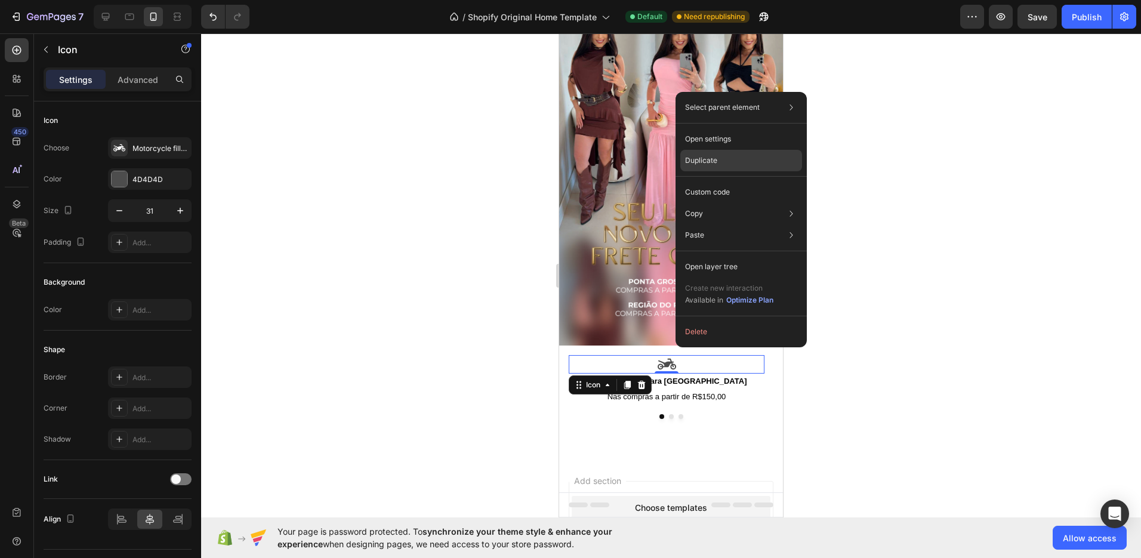
drag, startPoint x: 724, startPoint y: 159, endPoint x: 168, endPoint y: 215, distance: 559.0
click at [724, 159] on div "Duplicate" at bounding box center [741, 160] width 122 height 21
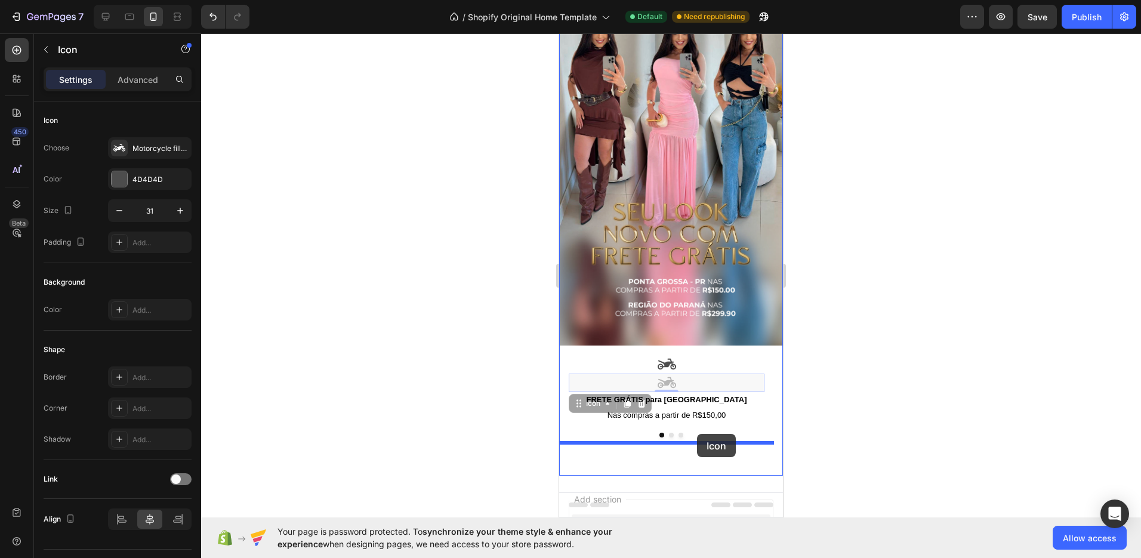
drag, startPoint x: 670, startPoint y: 371, endPoint x: 697, endPoint y: 434, distance: 68.2
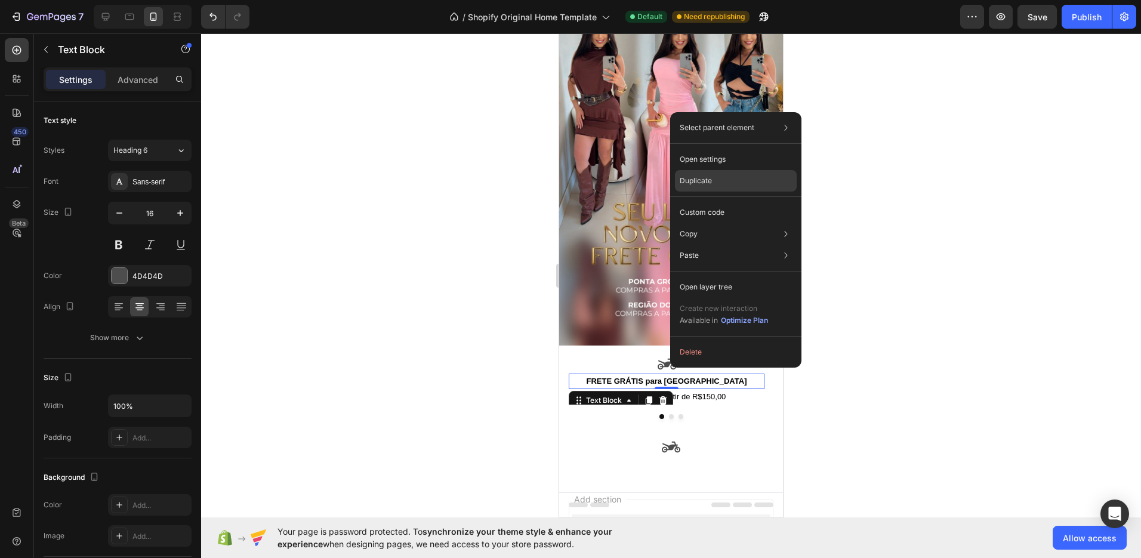
drag, startPoint x: 717, startPoint y: 179, endPoint x: 184, endPoint y: 201, distance: 532.7
click at [717, 179] on div "Duplicate" at bounding box center [736, 180] width 122 height 21
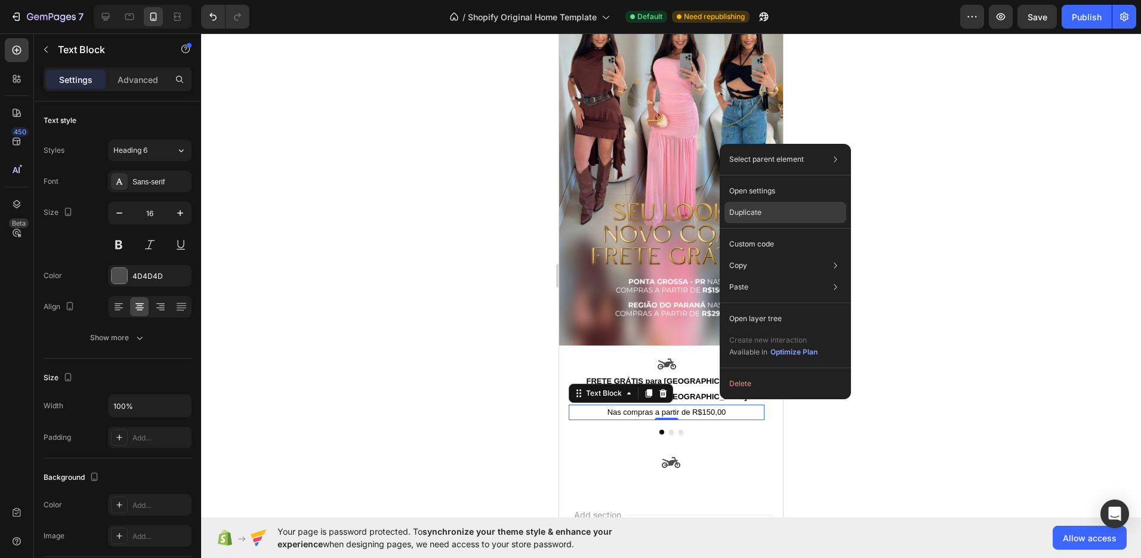
click at [766, 216] on div "Duplicate" at bounding box center [785, 212] width 122 height 21
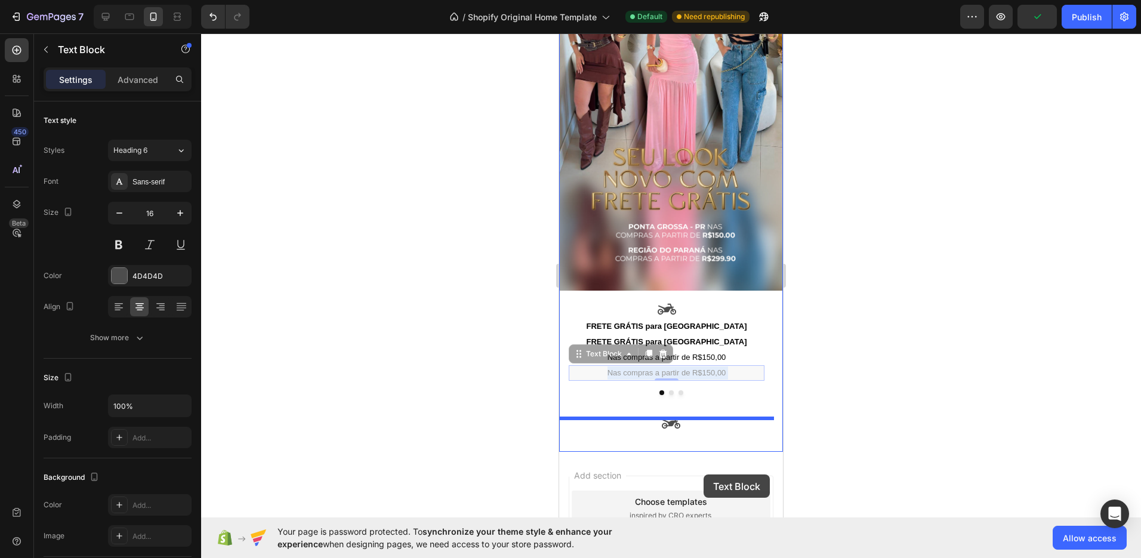
drag, startPoint x: 727, startPoint y: 411, endPoint x: 704, endPoint y: 474, distance: 67.4
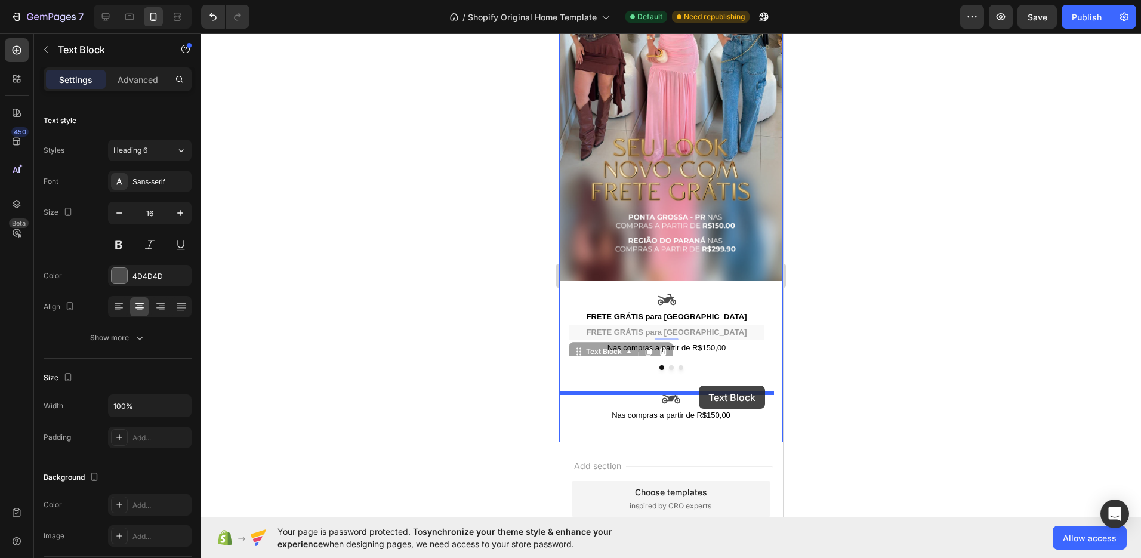
drag, startPoint x: 712, startPoint y: 316, endPoint x: 699, endPoint y: 385, distance: 70.5
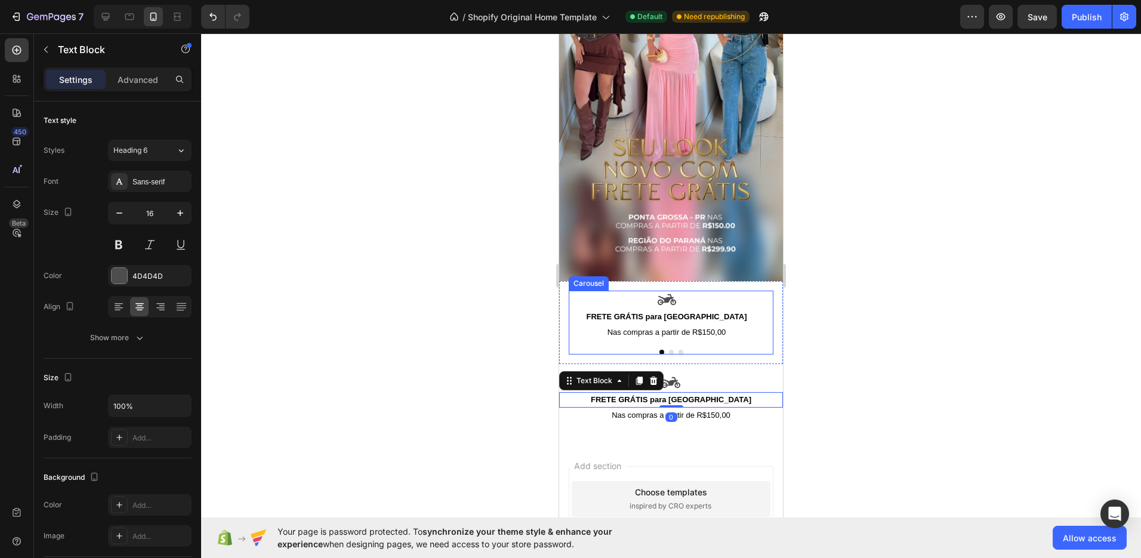
click at [666, 341] on div "Icon FRETE GRÁTIS para Ponta Grossa Text Block Nas compras a partir de R$150,00…" at bounding box center [671, 322] width 224 height 83
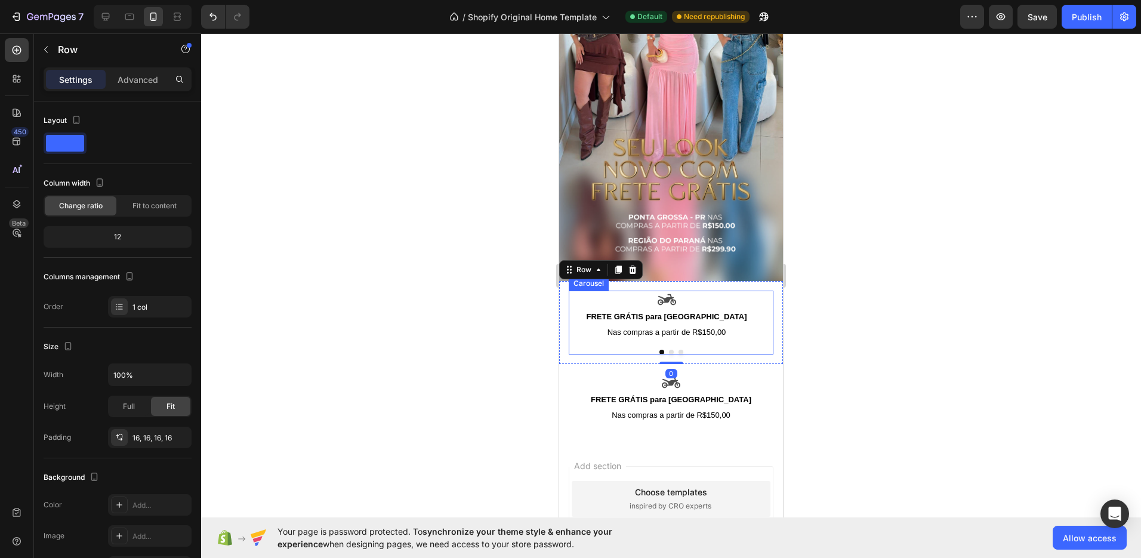
click at [669, 350] on button "Dot" at bounding box center [671, 352] width 5 height 5
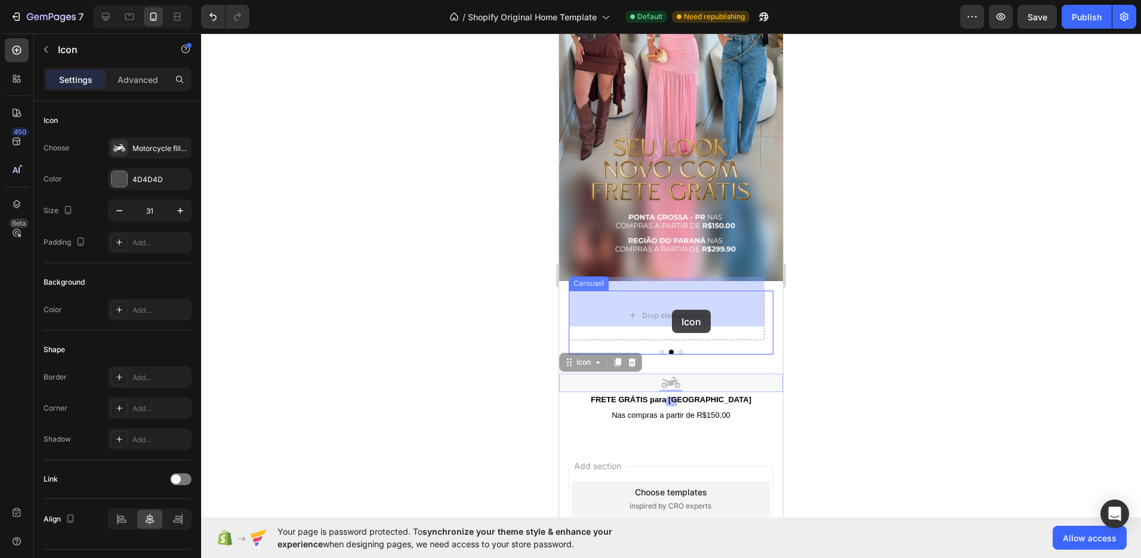
drag, startPoint x: 668, startPoint y: 368, endPoint x: 672, endPoint y: 310, distance: 58.0
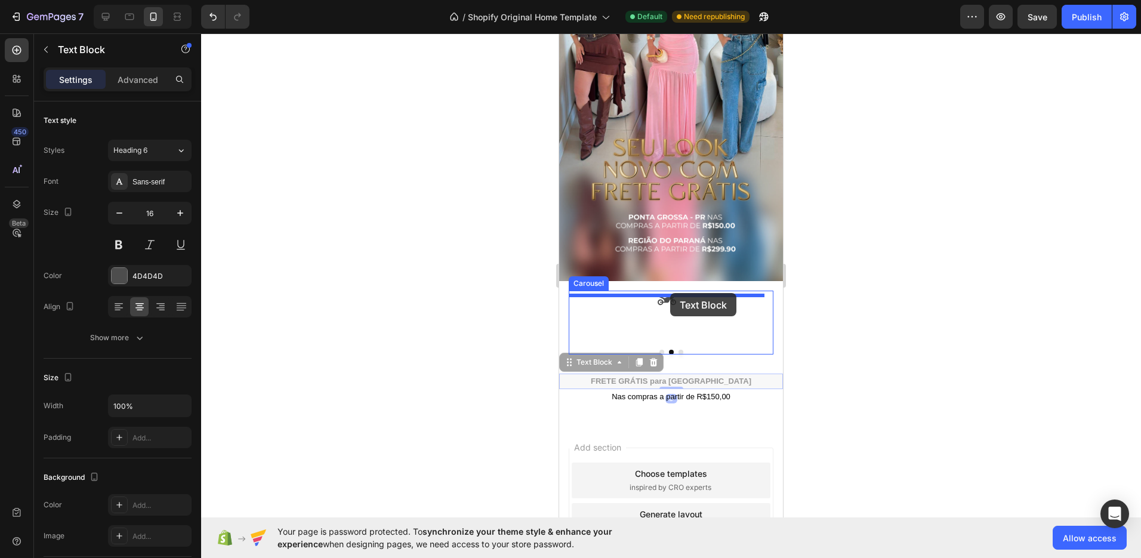
drag, startPoint x: 672, startPoint y: 366, endPoint x: 670, endPoint y: 293, distance: 73.4
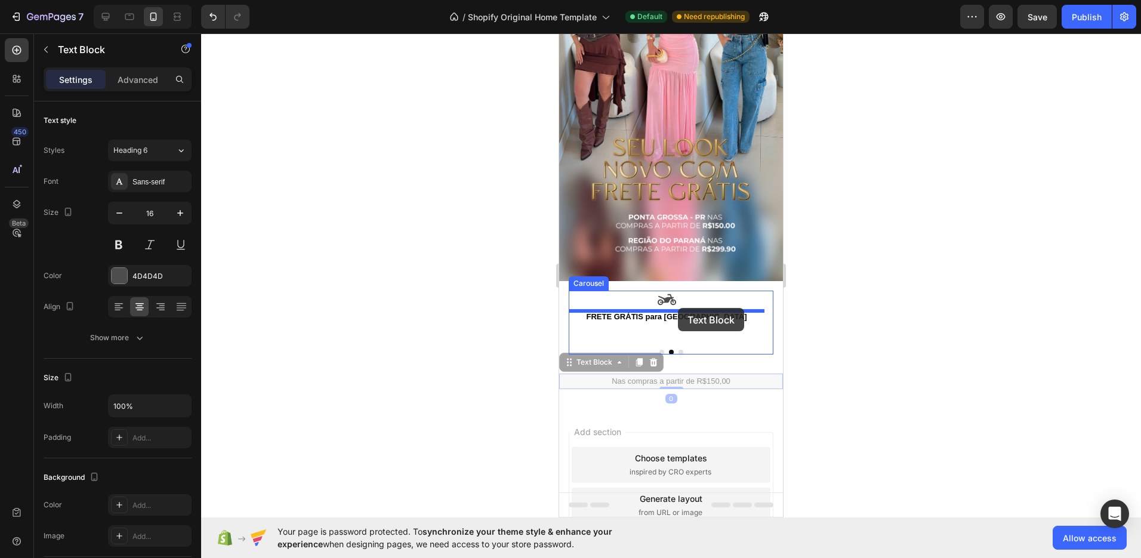
drag, startPoint x: 680, startPoint y: 369, endPoint x: 678, endPoint y: 308, distance: 61.5
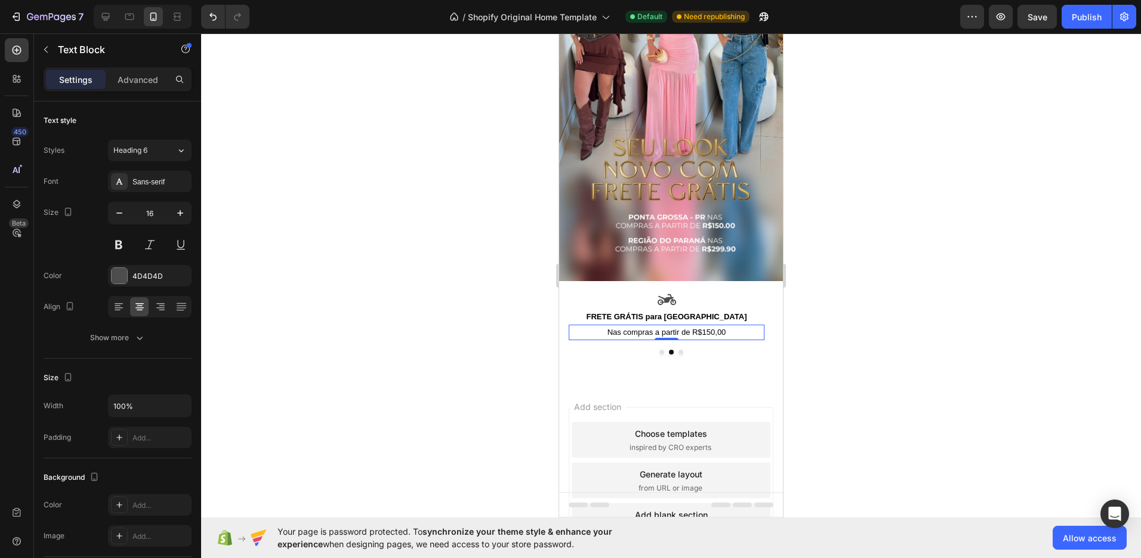
click at [688, 312] on strong "FRETE GRÁTIS para [GEOGRAPHIC_DATA]" at bounding box center [667, 316] width 161 height 9
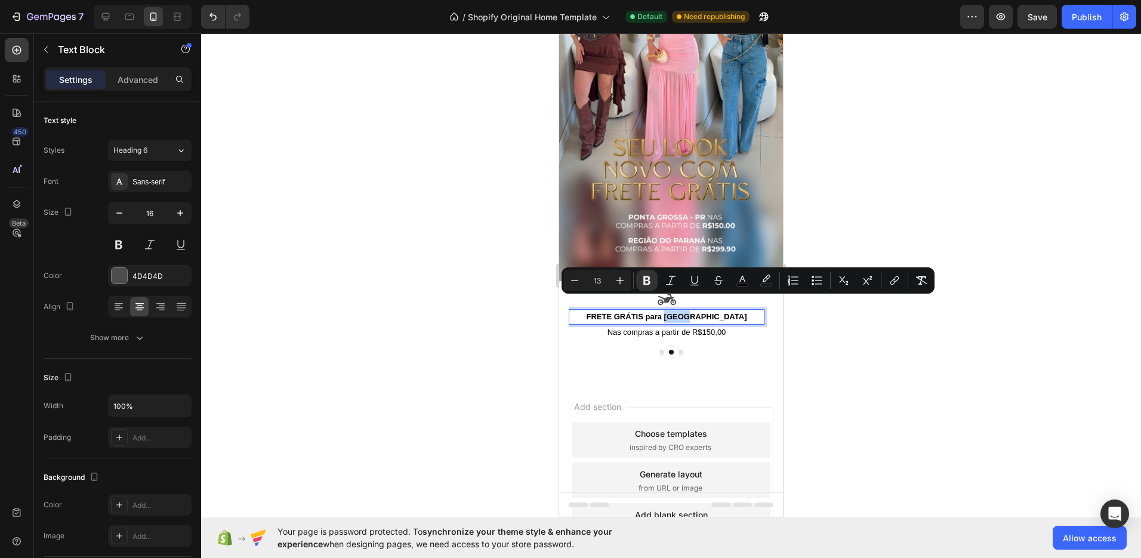
click at [685, 312] on strong "FRETE GRÁTIS para [GEOGRAPHIC_DATA]" at bounding box center [667, 316] width 161 height 9
drag, startPoint x: 680, startPoint y: 303, endPoint x: 738, endPoint y: 304, distance: 57.3
click at [738, 310] on p "FRETE GRÁTIS para [GEOGRAPHIC_DATA]" at bounding box center [666, 316] width 193 height 13
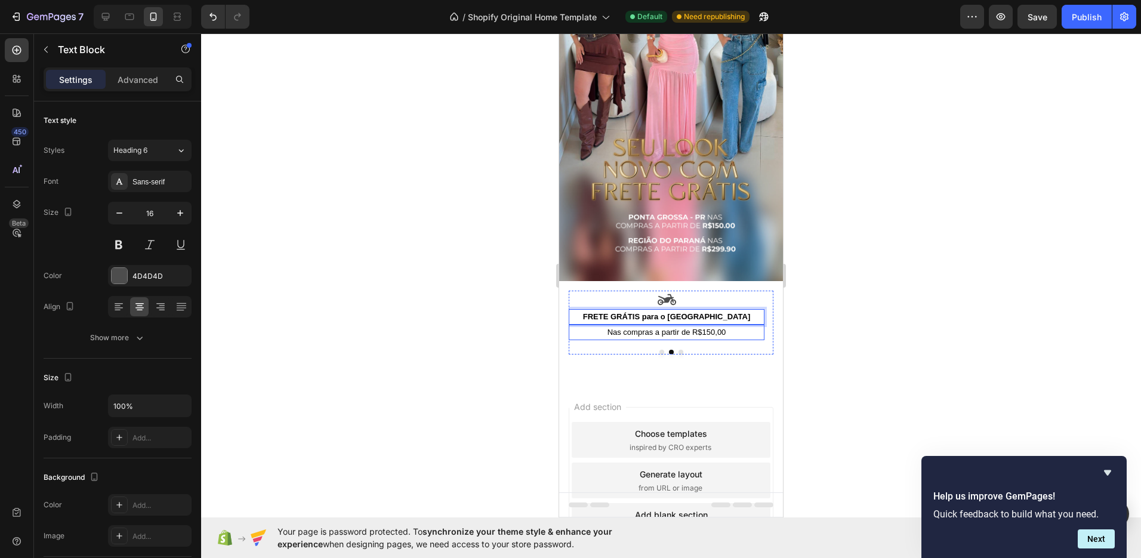
click at [696, 328] on span "Nas compras a partir de R$150,00" at bounding box center [666, 332] width 119 height 9
click at [705, 328] on span "Nas compras a partir de R$150,00" at bounding box center [666, 332] width 119 height 9
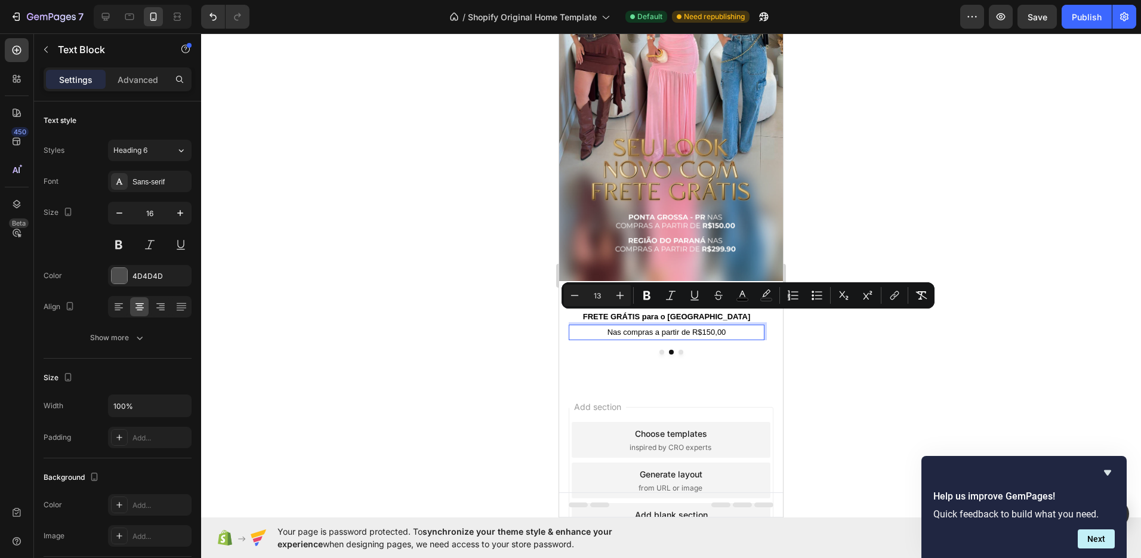
click at [710, 328] on span "Nas compras a partir de R$150,00" at bounding box center [666, 332] width 119 height 9
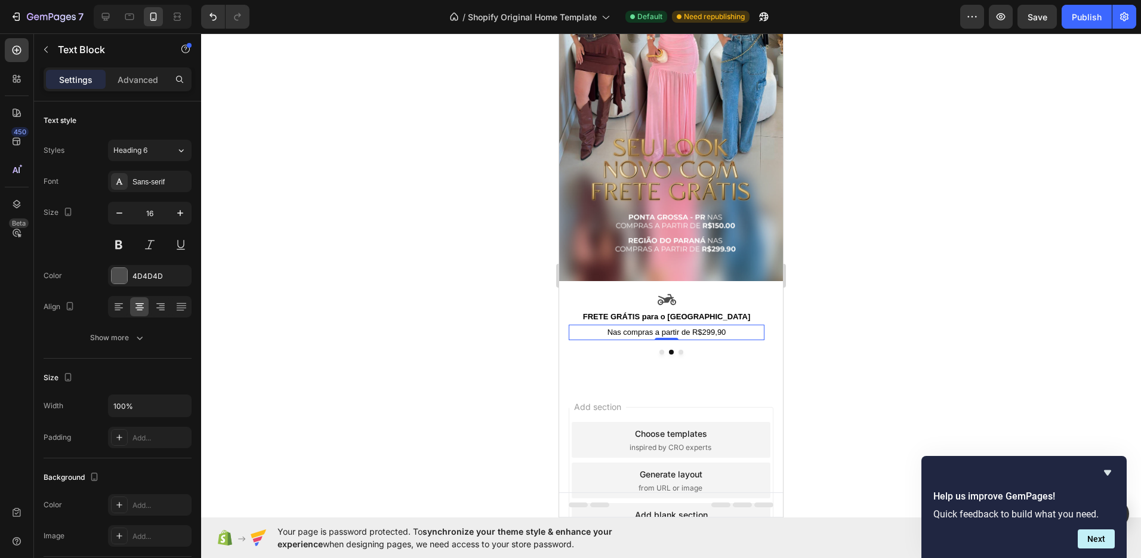
click at [899, 295] on div at bounding box center [671, 295] width 940 height 525
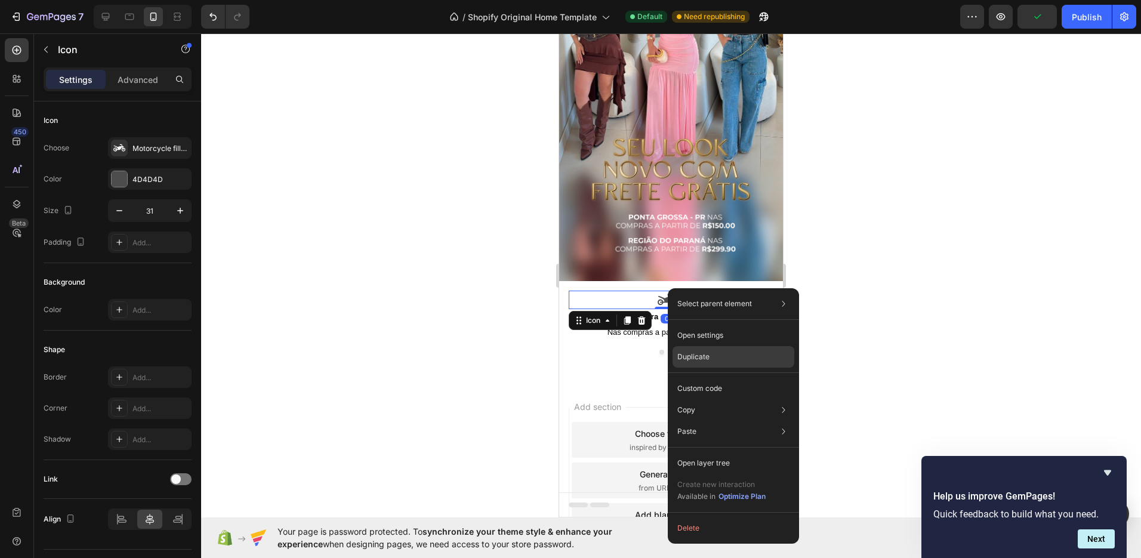
drag, startPoint x: 698, startPoint y: 362, endPoint x: 119, endPoint y: 284, distance: 584.1
click at [698, 362] on div "Duplicate" at bounding box center [734, 356] width 122 height 21
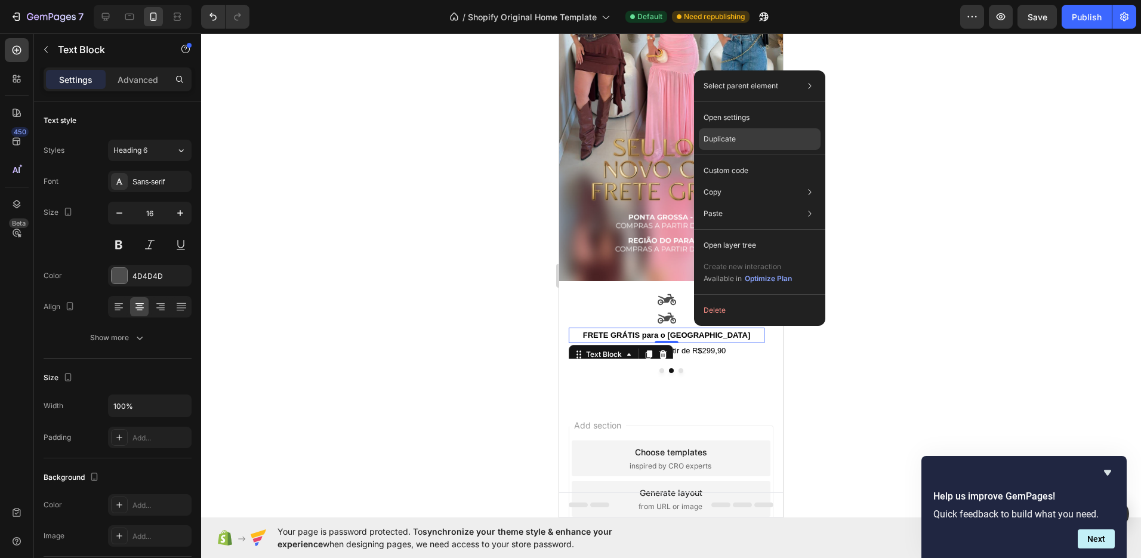
click at [742, 132] on div "Duplicate" at bounding box center [760, 138] width 122 height 21
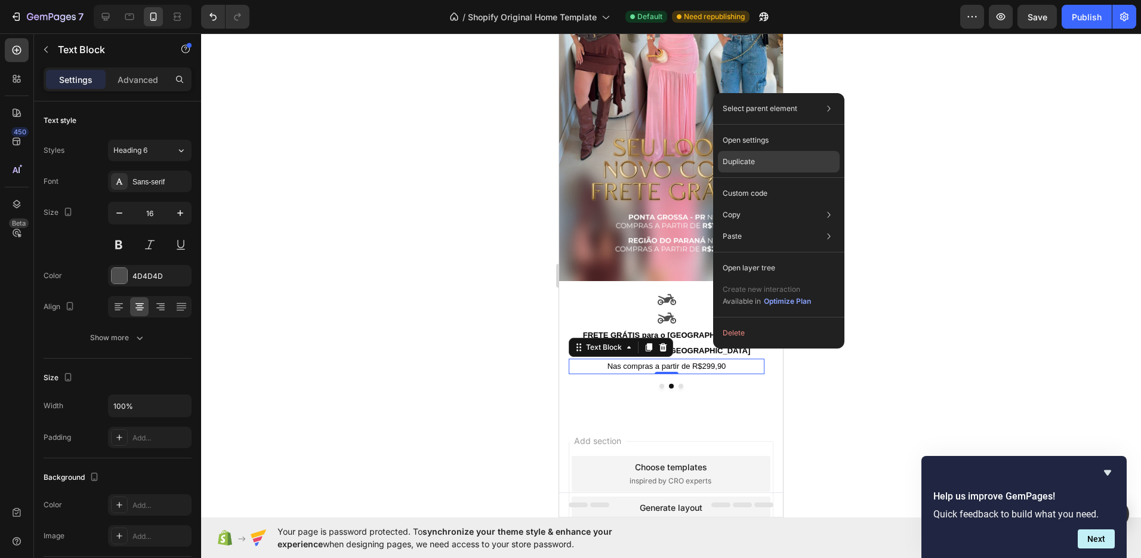
click at [757, 163] on div "Duplicate" at bounding box center [779, 161] width 122 height 21
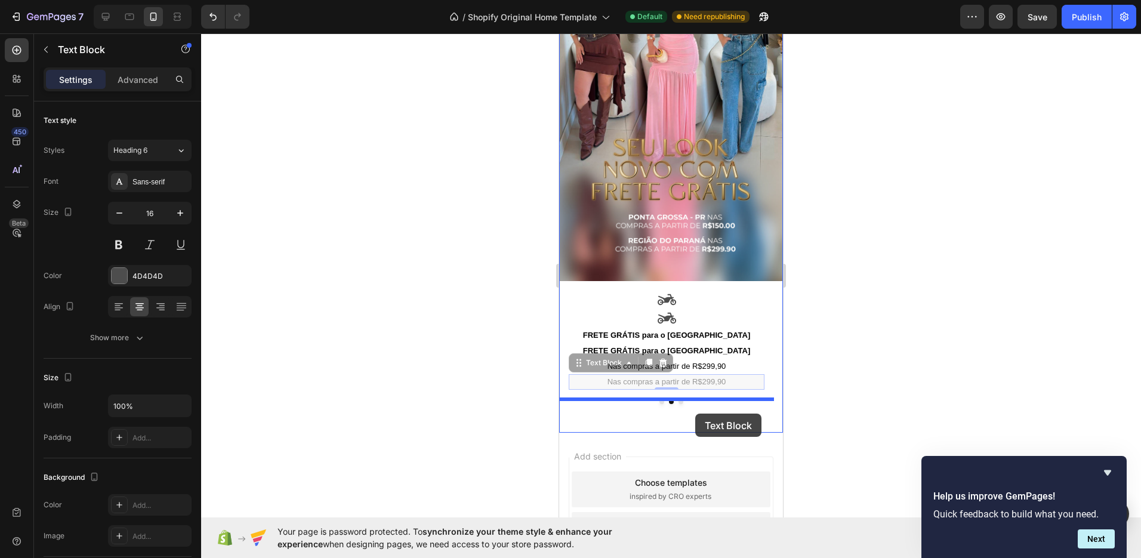
drag, startPoint x: 704, startPoint y: 367, endPoint x: 695, endPoint y: 414, distance: 47.4
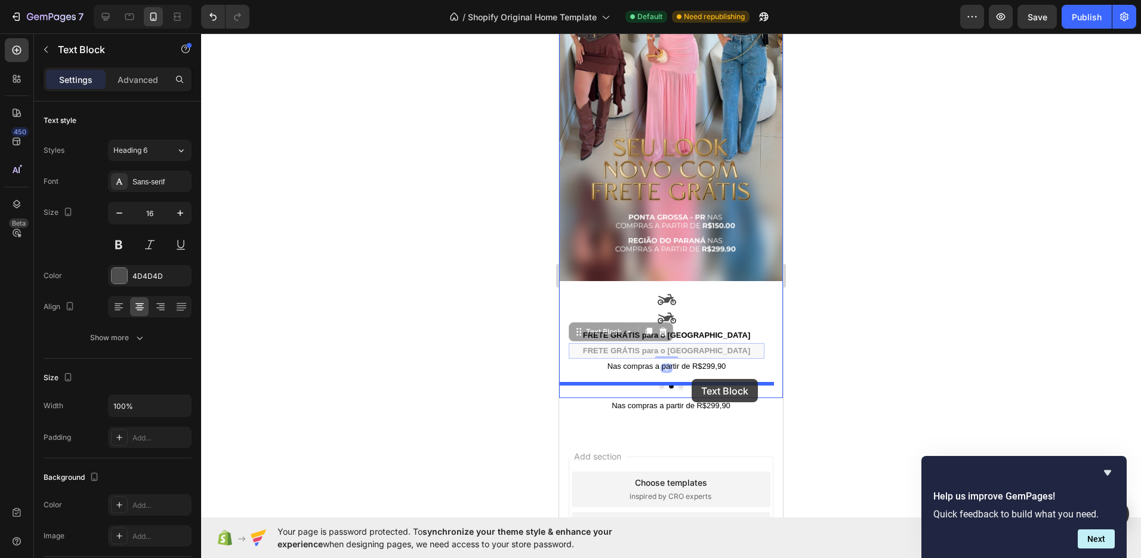
drag, startPoint x: 702, startPoint y: 335, endPoint x: 691, endPoint y: 380, distance: 46.0
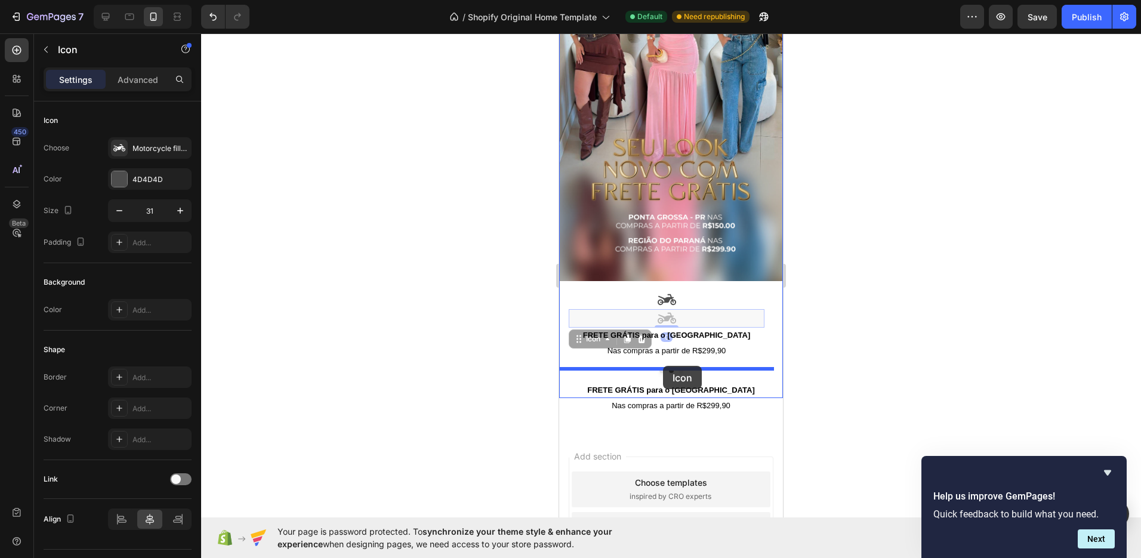
drag, startPoint x: 663, startPoint y: 307, endPoint x: 663, endPoint y: 366, distance: 58.5
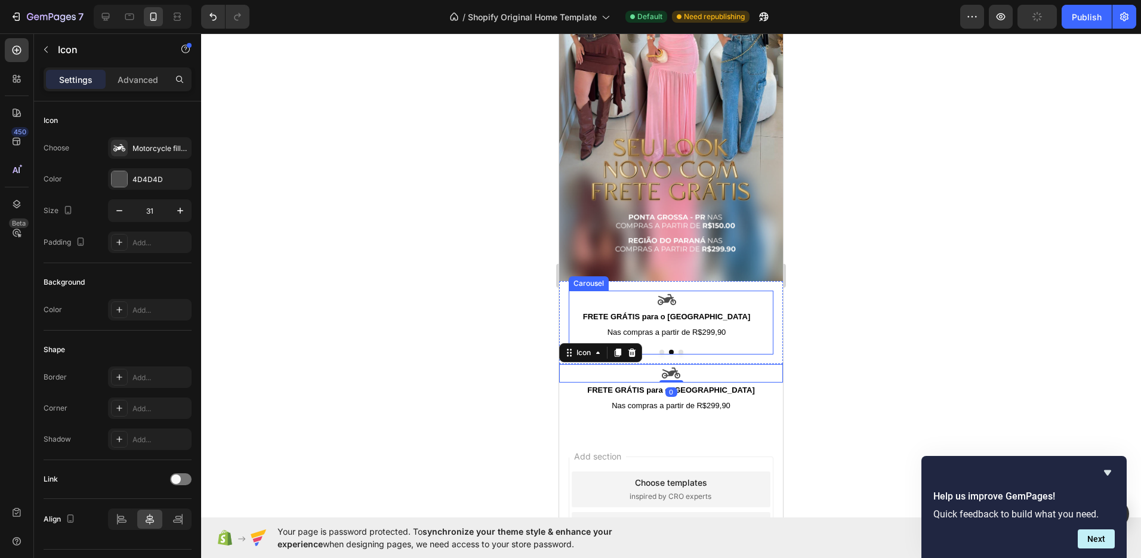
click at [678, 350] on button "Dot" at bounding box center [680, 352] width 5 height 5
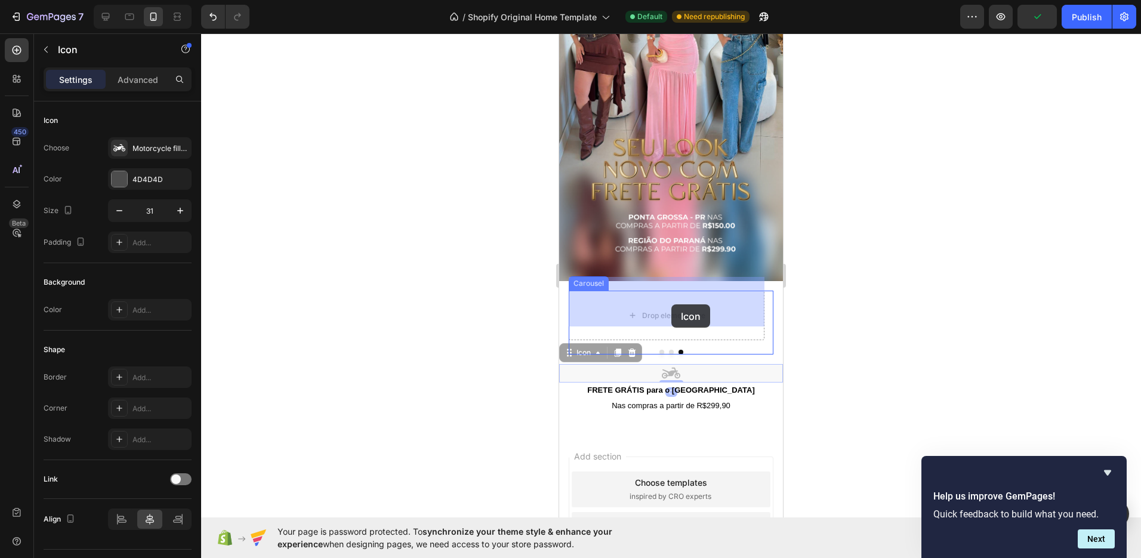
drag, startPoint x: 673, startPoint y: 341, endPoint x: 671, endPoint y: 304, distance: 37.0
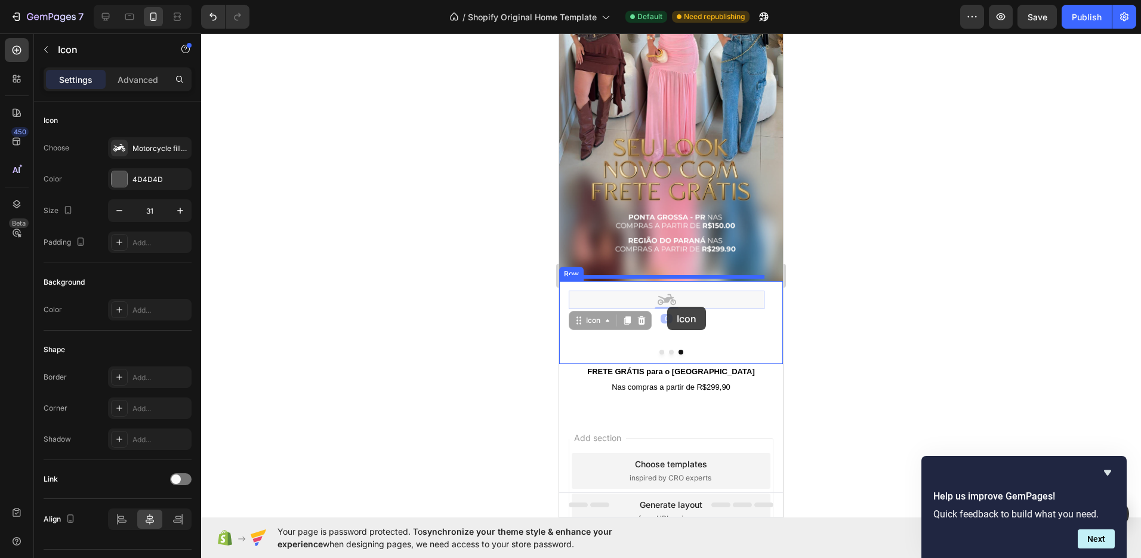
drag, startPoint x: 667, startPoint y: 285, endPoint x: 667, endPoint y: 307, distance: 21.5
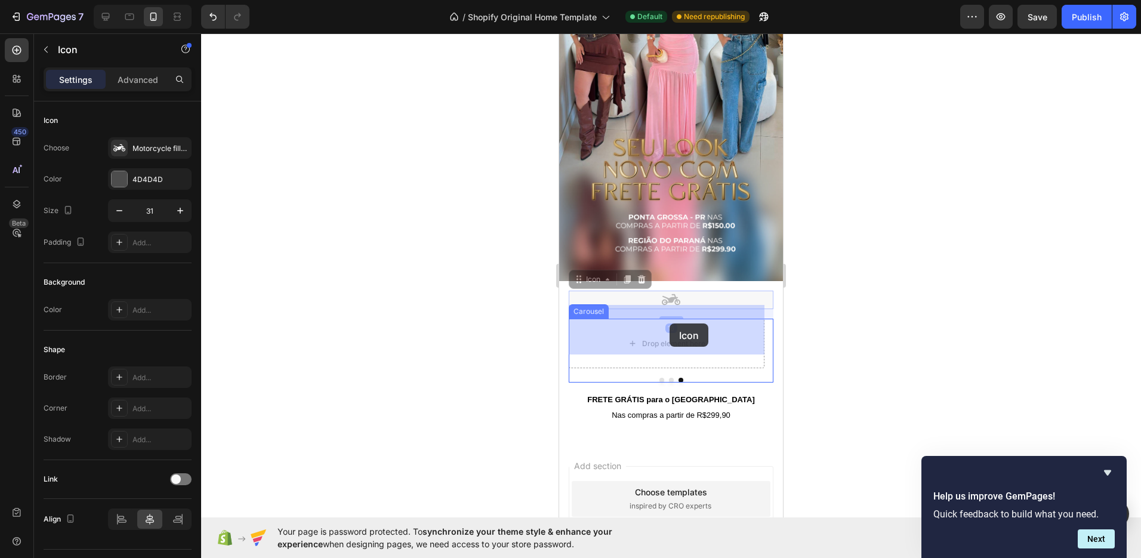
drag, startPoint x: 670, startPoint y: 288, endPoint x: 670, endPoint y: 319, distance: 31.0
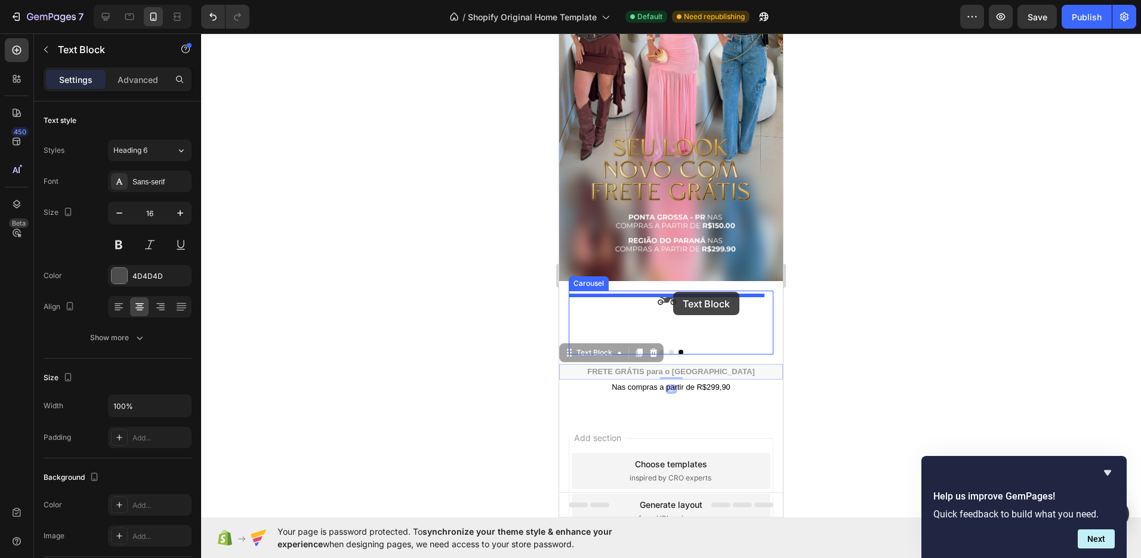
drag, startPoint x: 677, startPoint y: 323, endPoint x: 673, endPoint y: 292, distance: 31.2
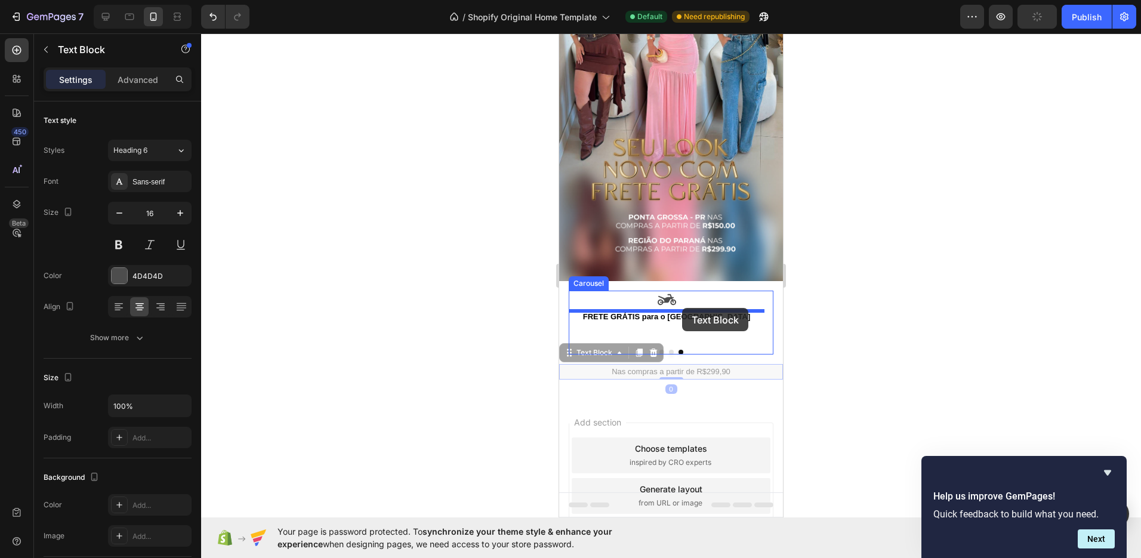
drag, startPoint x: 690, startPoint y: 353, endPoint x: 682, endPoint y: 308, distance: 45.4
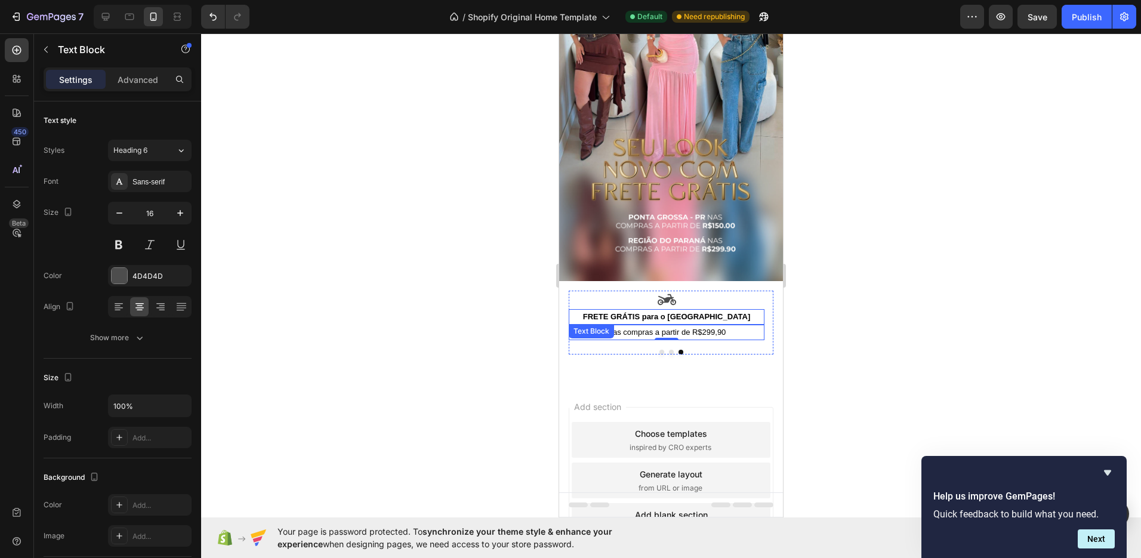
click at [684, 312] on strong "FRETE GRÁTIS para o [GEOGRAPHIC_DATA]" at bounding box center [666, 316] width 167 height 9
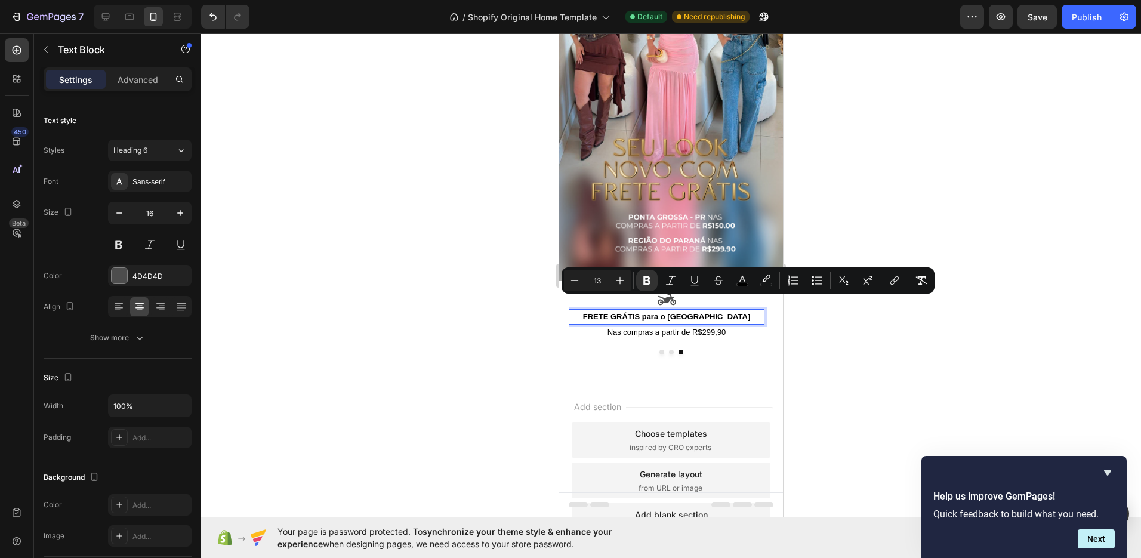
click at [684, 312] on strong "FRETE GRÁTIS para o [GEOGRAPHIC_DATA]" at bounding box center [666, 316] width 167 height 9
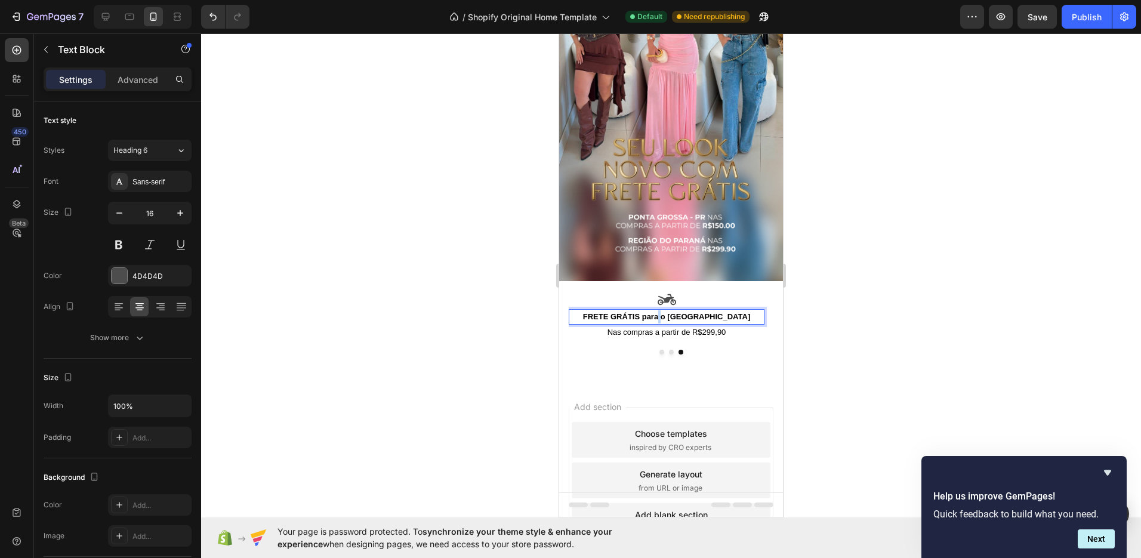
click at [684, 312] on strong "FRETE GRÁTIS para o [GEOGRAPHIC_DATA]" at bounding box center [666, 316] width 167 height 9
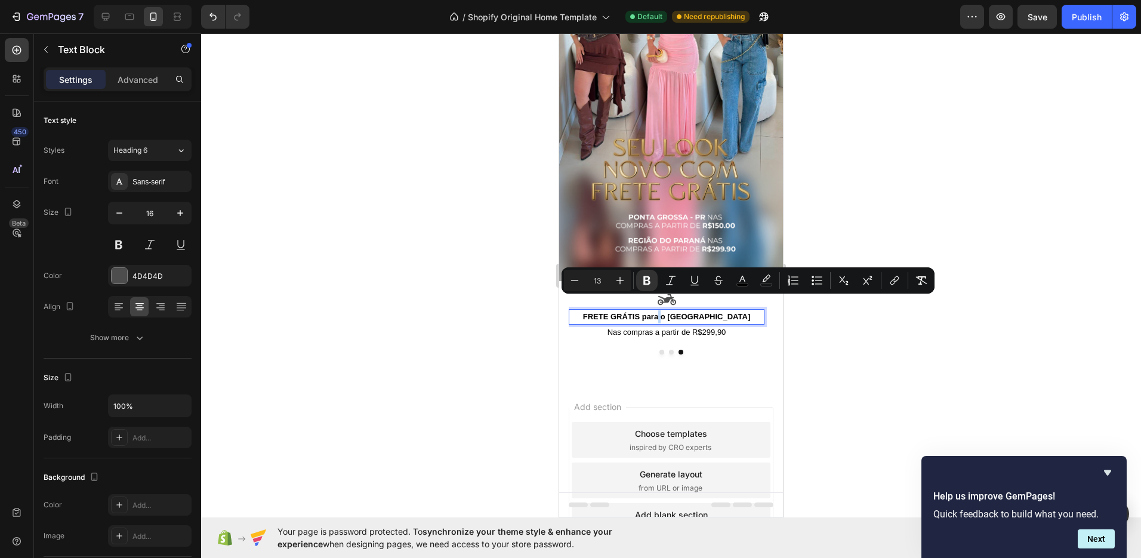
click at [653, 312] on strong "FRETE GRÁTIS para o [GEOGRAPHIC_DATA]" at bounding box center [666, 316] width 167 height 9
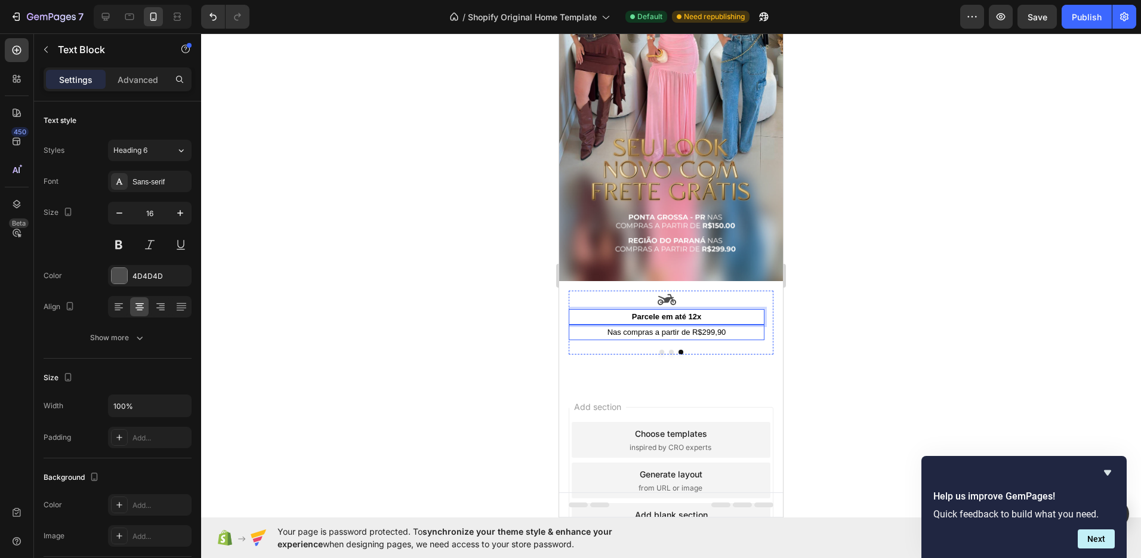
click at [701, 328] on span "Nas compras a partir de R$299,90" at bounding box center [666, 332] width 119 height 9
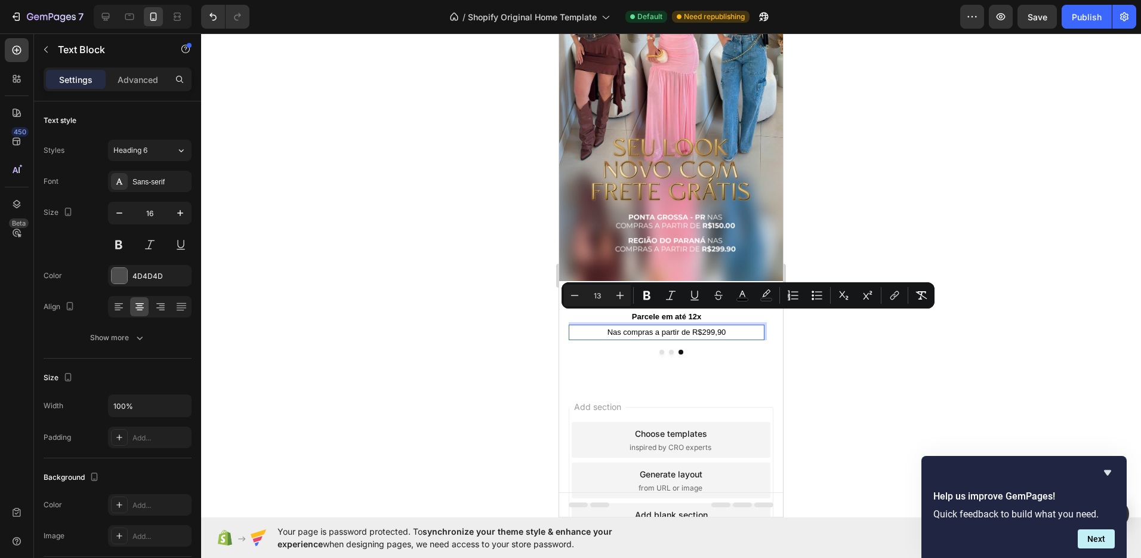
click at [661, 328] on span "Nas compras a partir de R$299,90" at bounding box center [666, 332] width 119 height 9
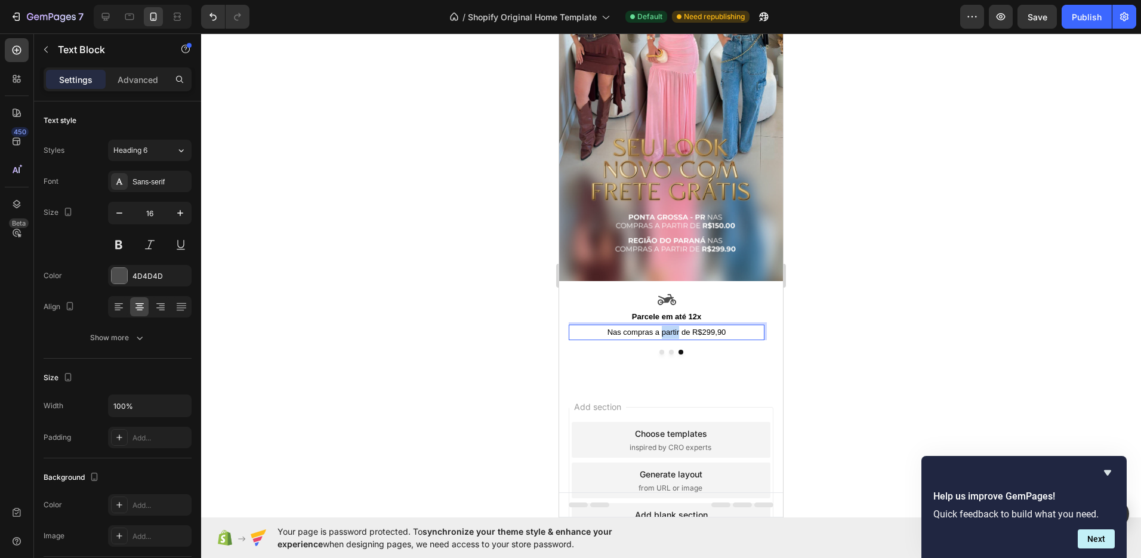
click at [661, 328] on span "Nas compras a partir de R$299,90" at bounding box center [666, 332] width 119 height 9
click at [838, 335] on div at bounding box center [671, 295] width 940 height 525
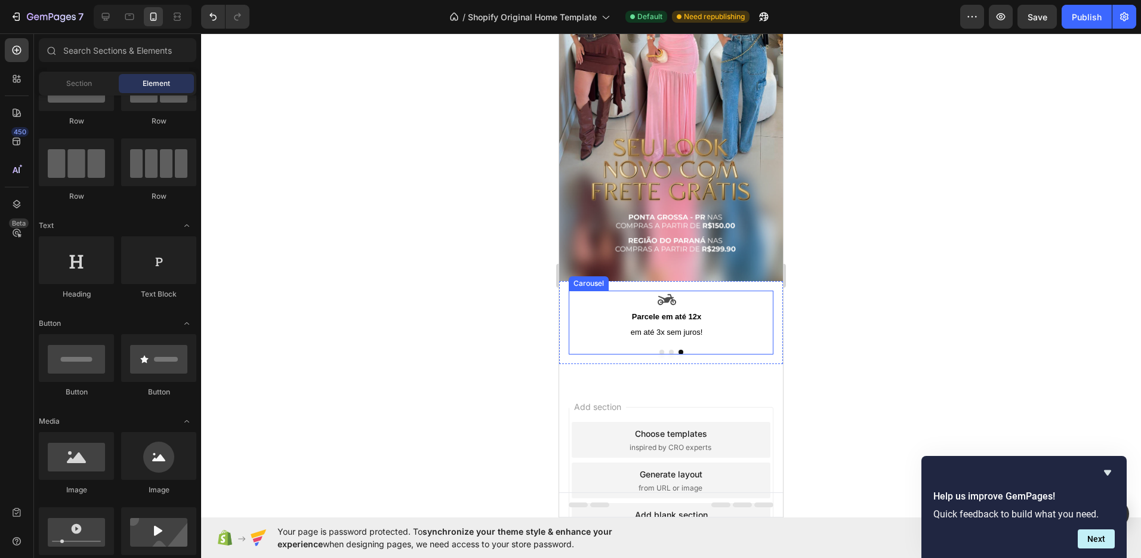
click at [669, 350] on button "Dot" at bounding box center [671, 352] width 5 height 5
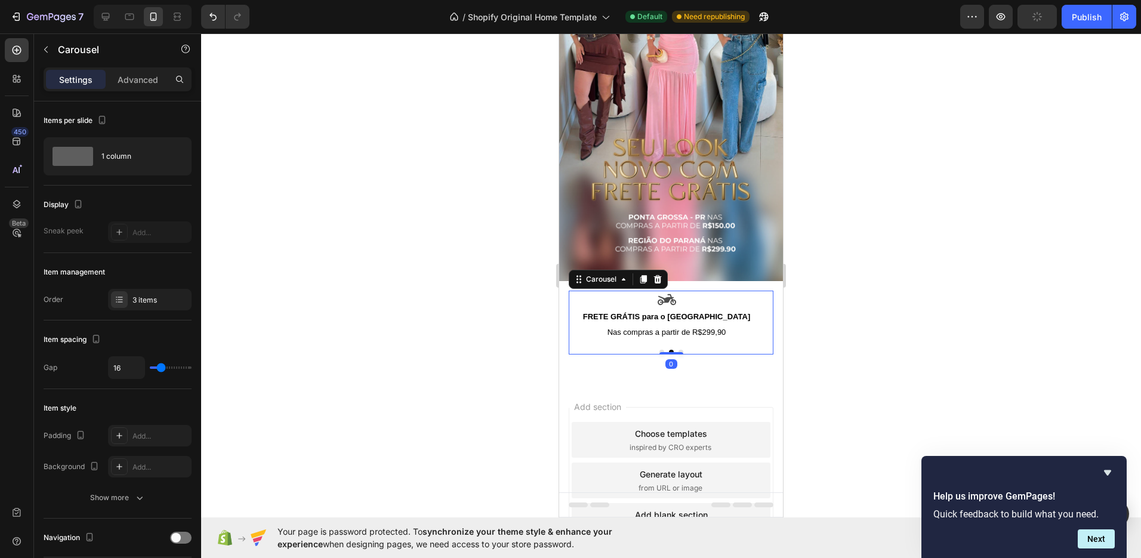
click at [659, 350] on button "Dot" at bounding box center [661, 352] width 5 height 5
click at [888, 314] on div at bounding box center [671, 295] width 940 height 525
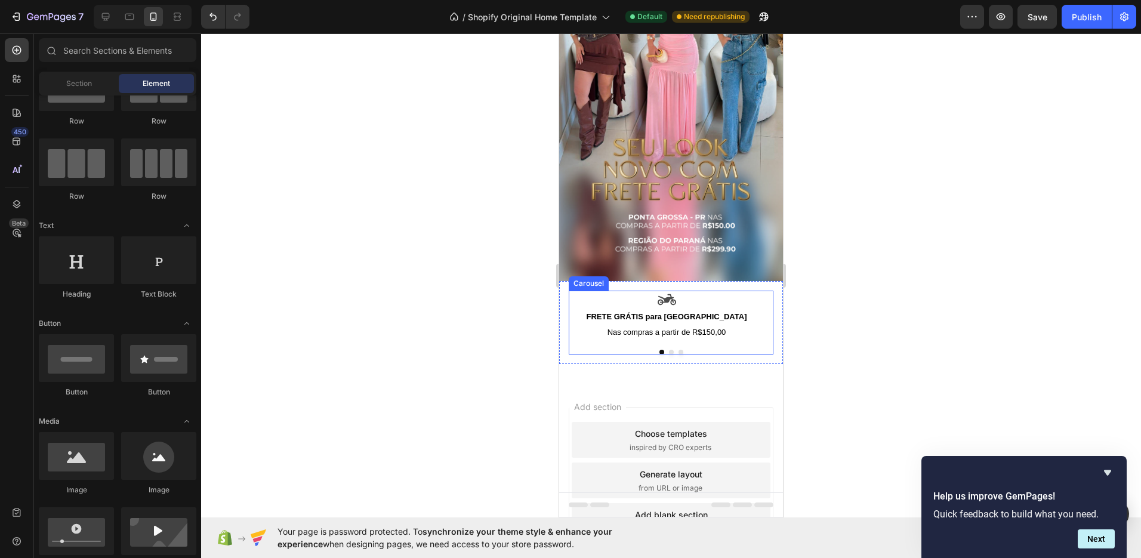
click at [678, 350] on button "Dot" at bounding box center [680, 352] width 5 height 5
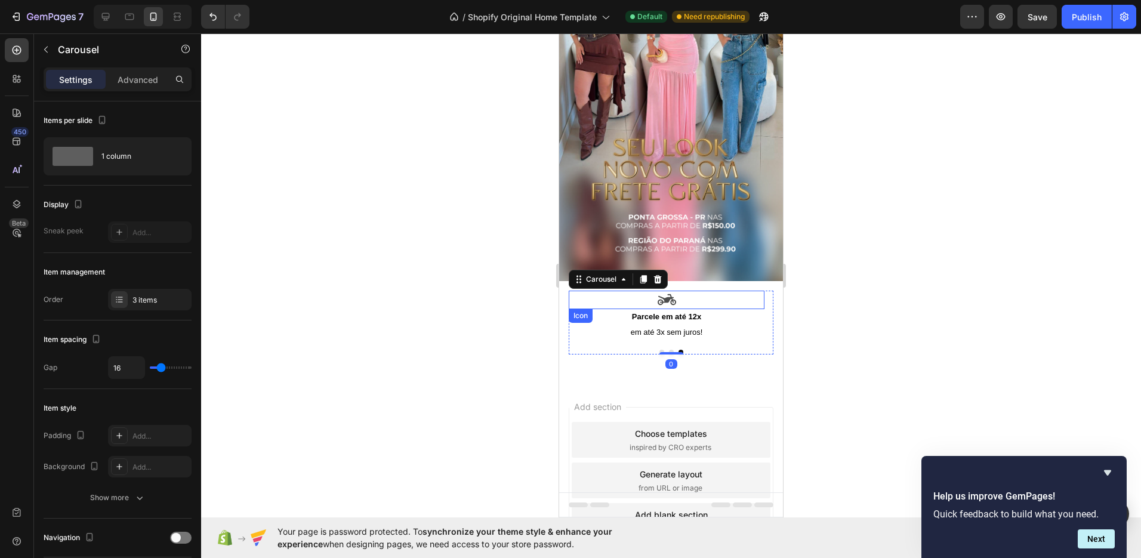
click at [673, 291] on icon at bounding box center [667, 300] width 18 height 18
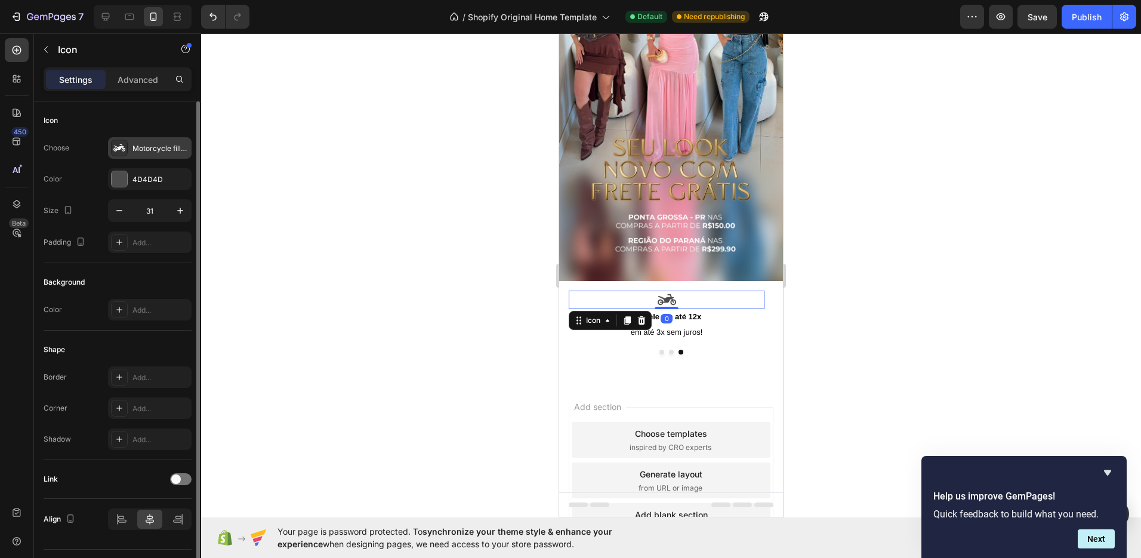
click at [164, 155] on div "Motorcycle filled" at bounding box center [150, 147] width 84 height 21
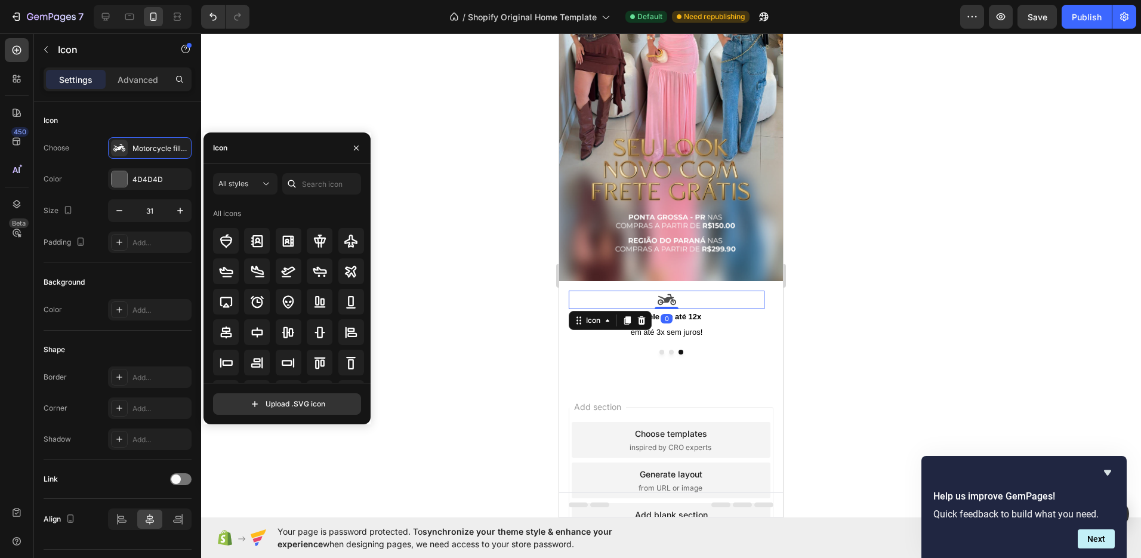
click at [292, 182] on icon at bounding box center [292, 184] width 12 height 12
click at [310, 185] on input "text" at bounding box center [321, 183] width 79 height 21
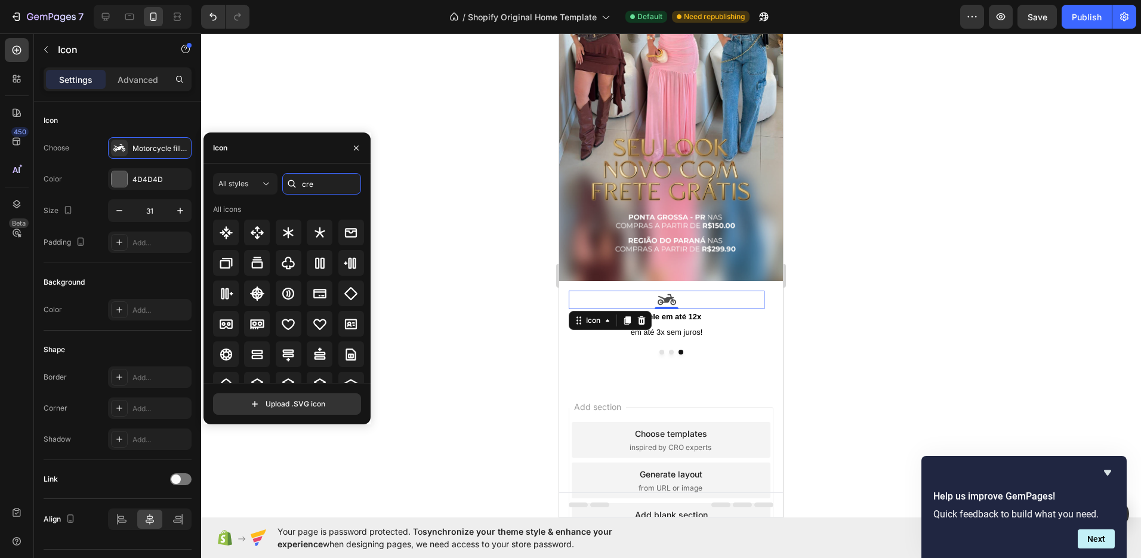
type input "cred"
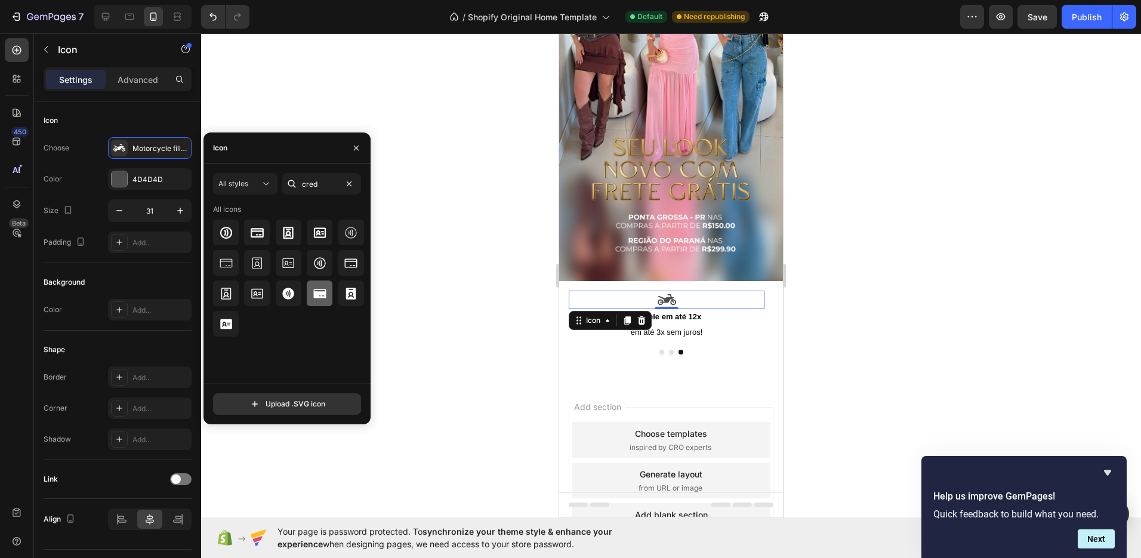
click at [313, 295] on icon at bounding box center [320, 293] width 14 height 14
click at [857, 314] on div at bounding box center [671, 295] width 940 height 525
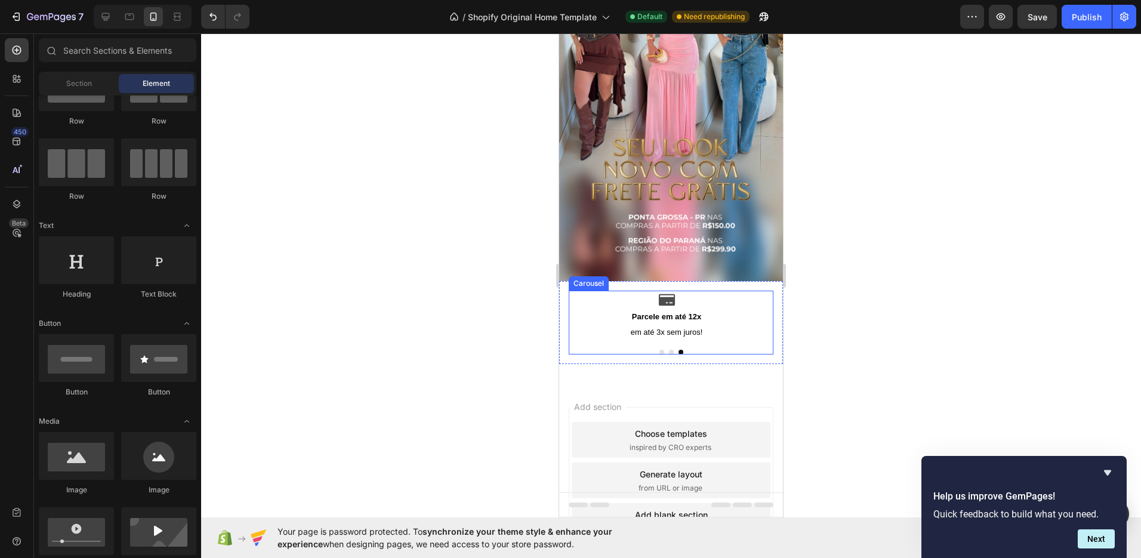
click at [669, 350] on button "Dot" at bounding box center [671, 352] width 5 height 5
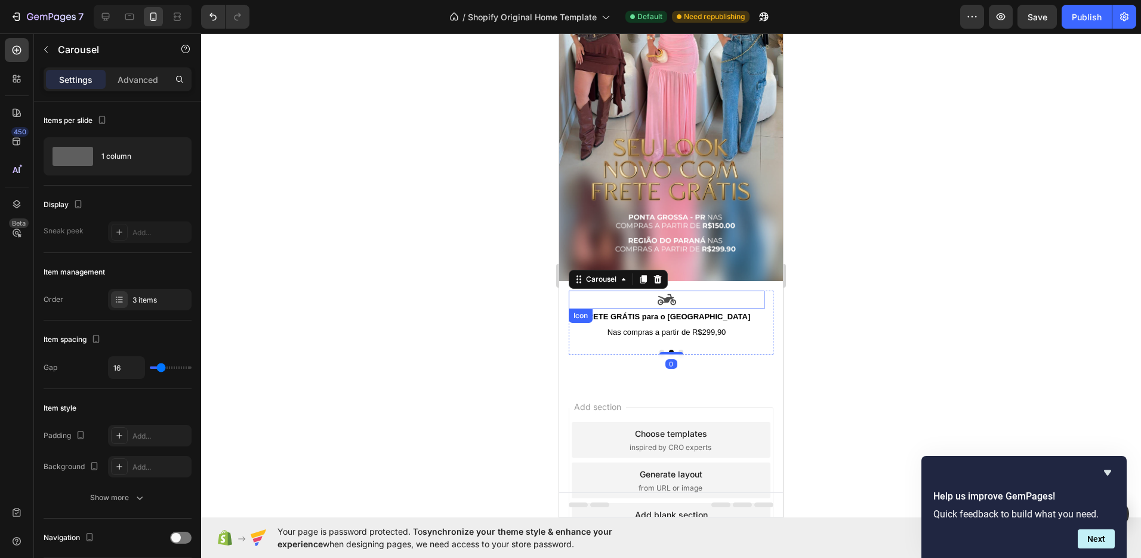
click at [668, 294] on icon at bounding box center [667, 299] width 18 height 11
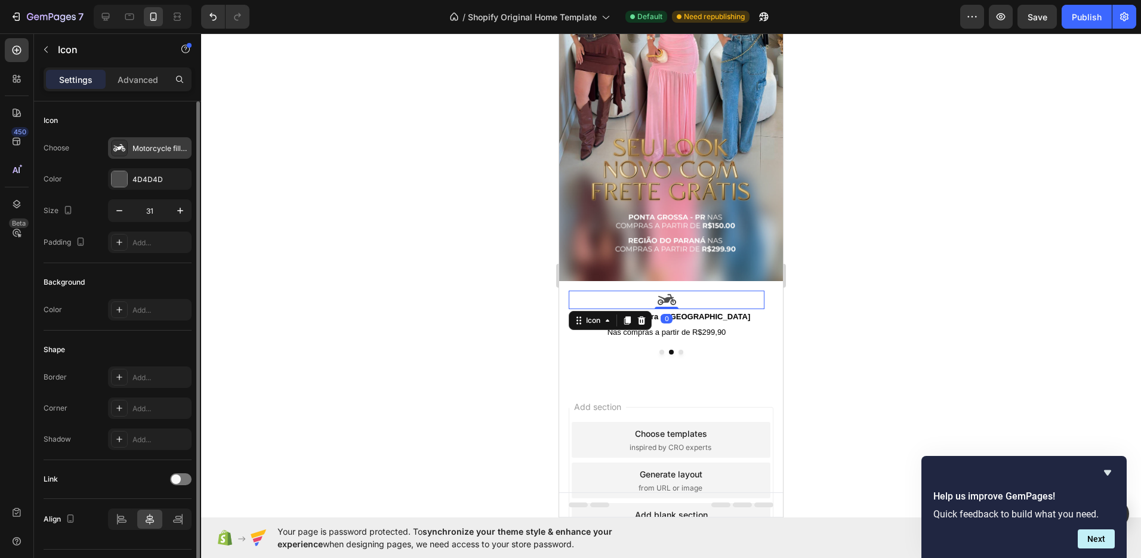
click at [166, 152] on div "Motorcycle filled" at bounding box center [160, 148] width 56 height 11
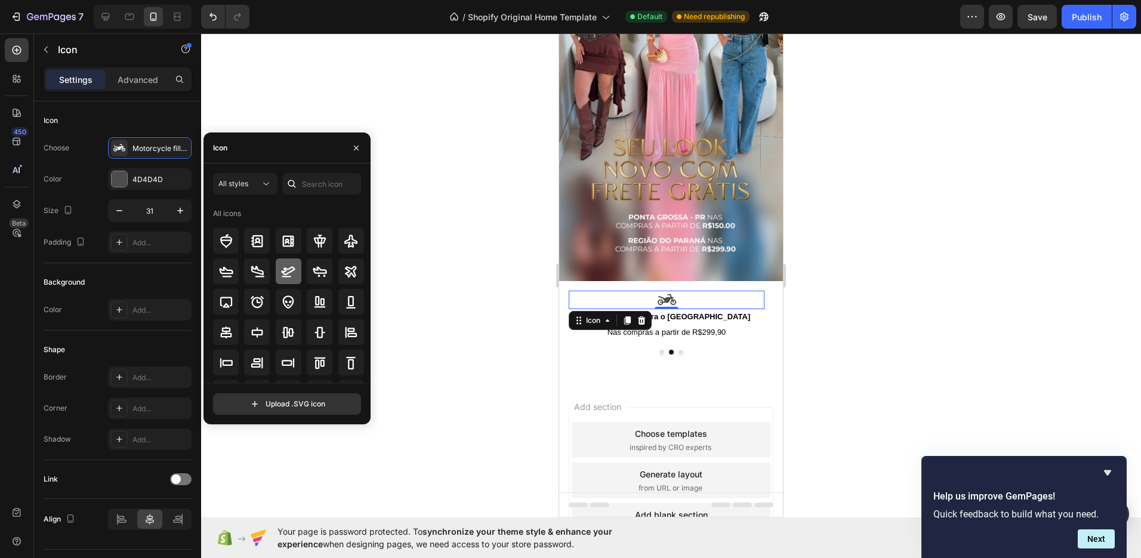
click at [286, 269] on icon at bounding box center [289, 271] width 14 height 11
click at [358, 274] on div at bounding box center [351, 271] width 26 height 26
click at [924, 282] on div at bounding box center [671, 295] width 940 height 525
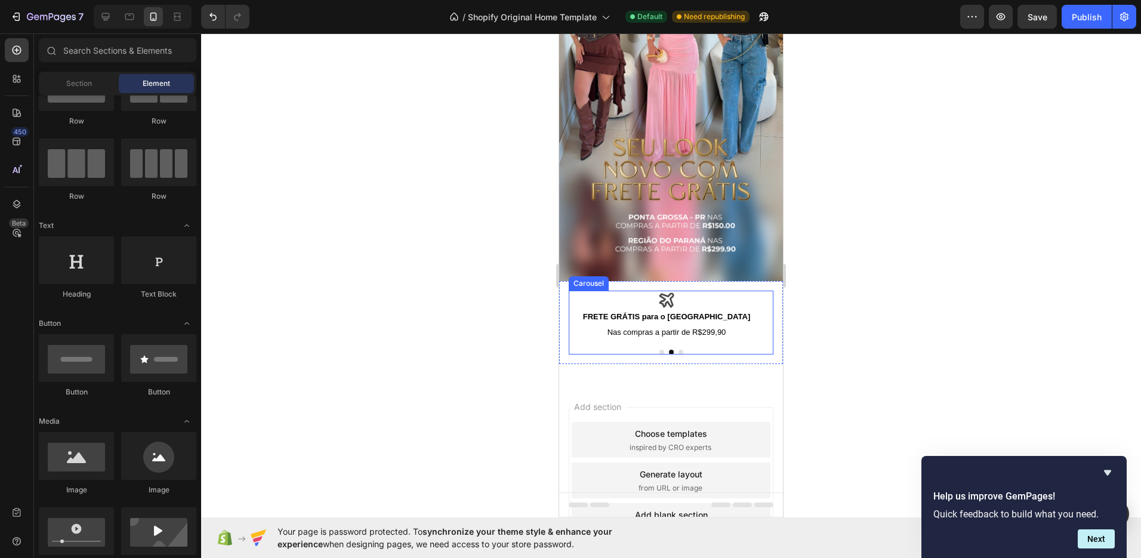
click at [659, 350] on button "Dot" at bounding box center [661, 352] width 5 height 5
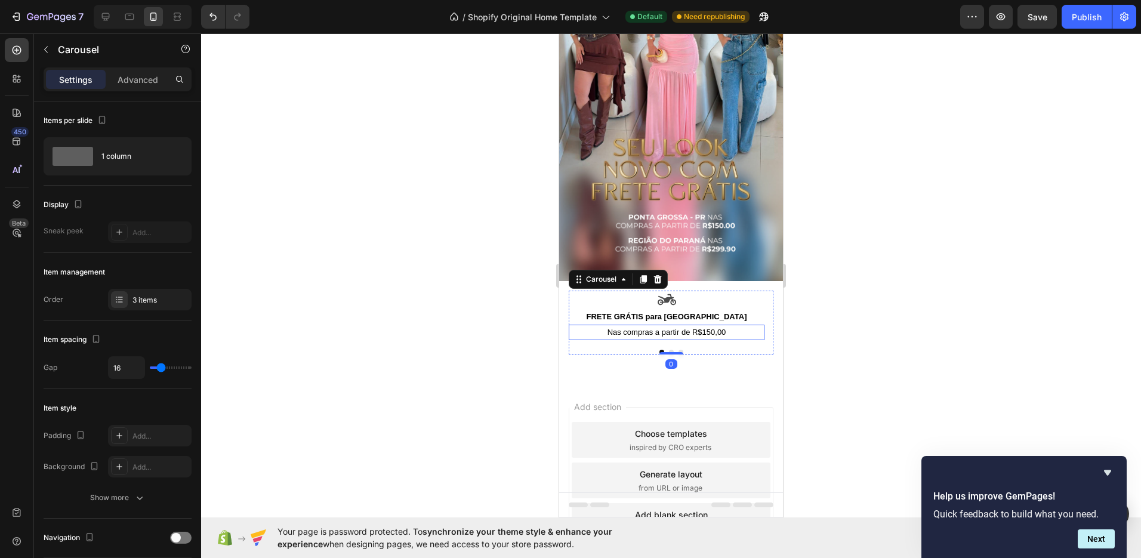
click at [858, 310] on div at bounding box center [671, 295] width 940 height 525
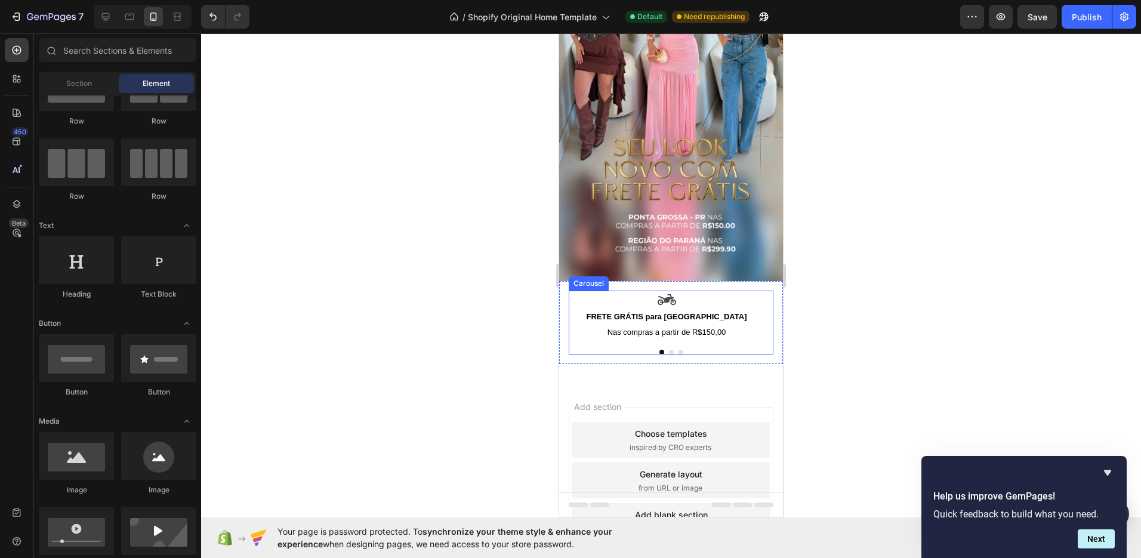
click at [679, 350] on div at bounding box center [671, 352] width 205 height 5
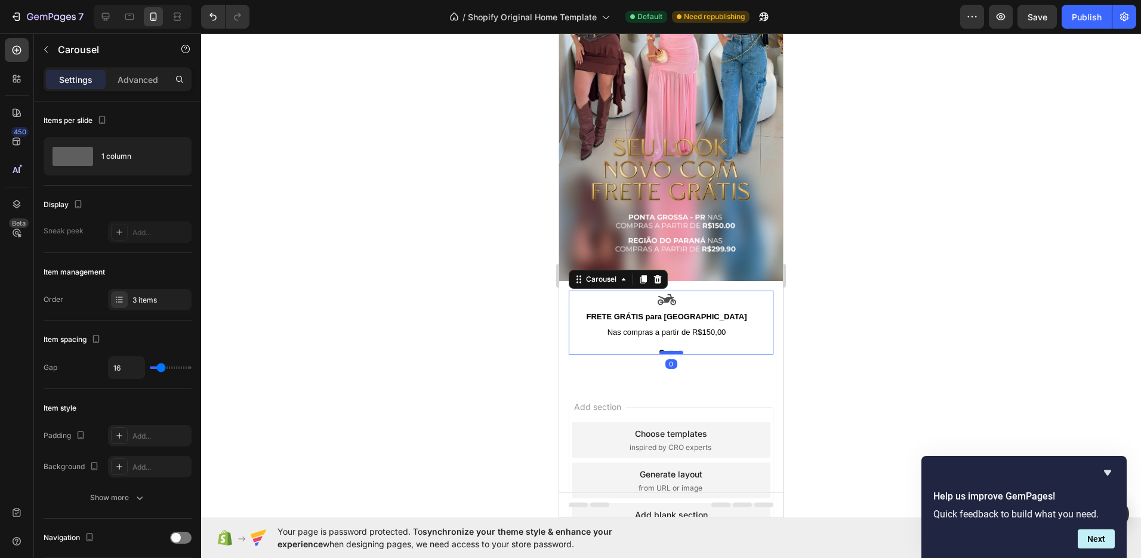
click at [677, 351] on div at bounding box center [671, 353] width 24 height 4
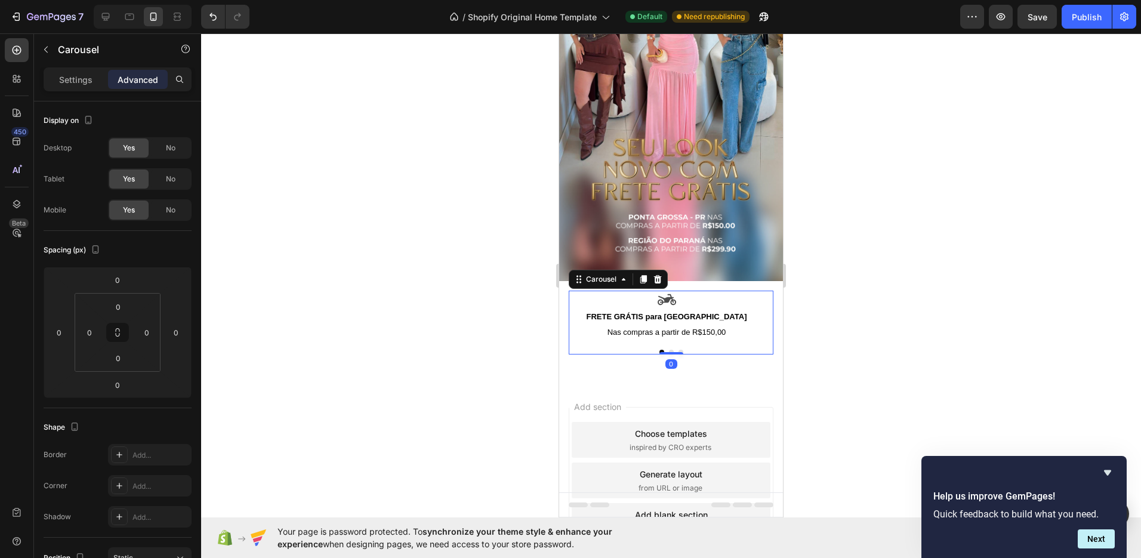
click at [839, 298] on div at bounding box center [671, 295] width 940 height 525
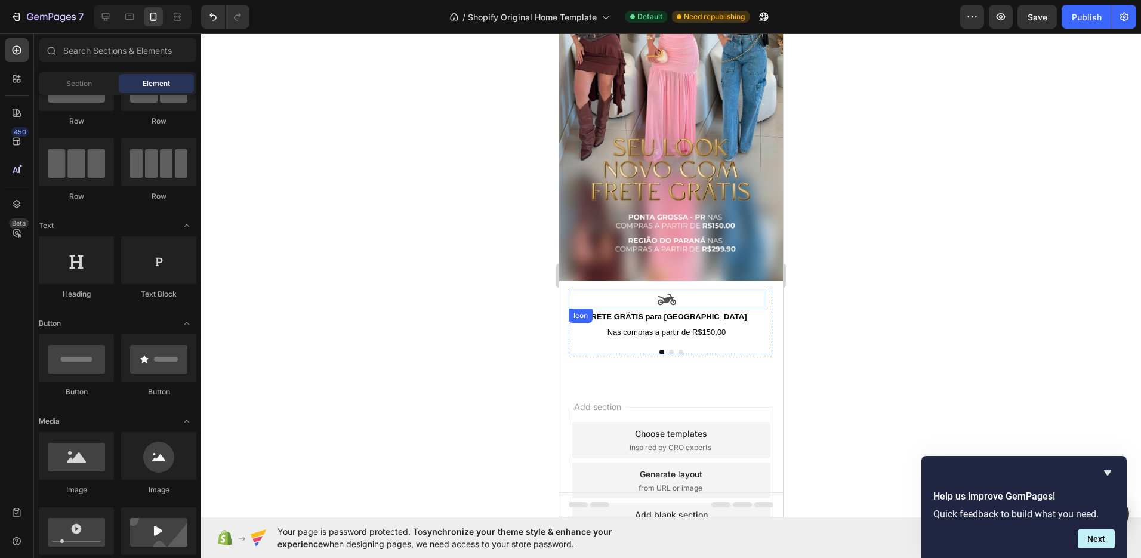
click at [665, 294] on icon at bounding box center [667, 299] width 18 height 11
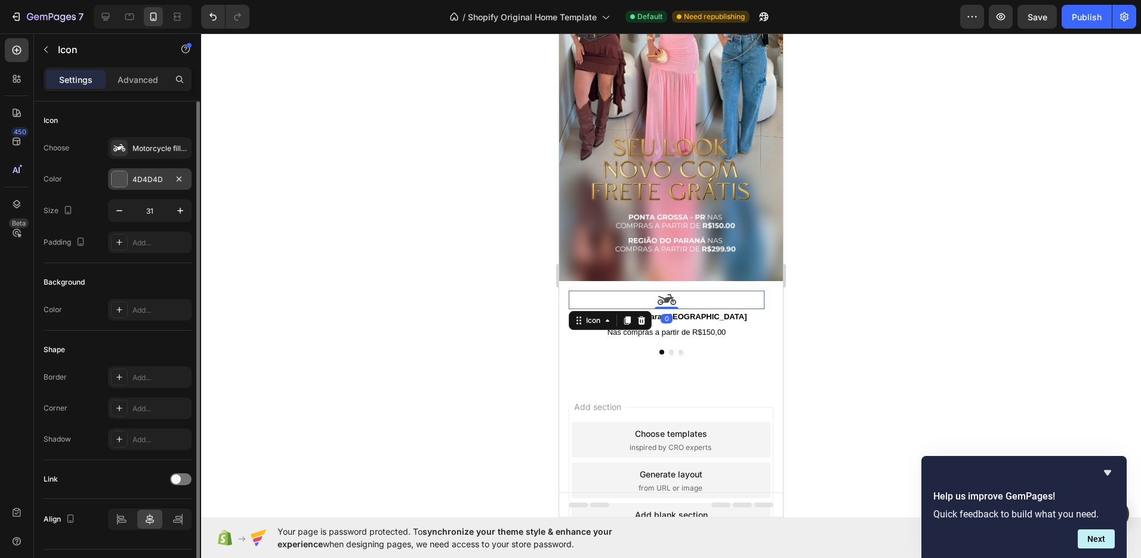
click at [137, 181] on div "4D4D4D" at bounding box center [149, 179] width 35 height 11
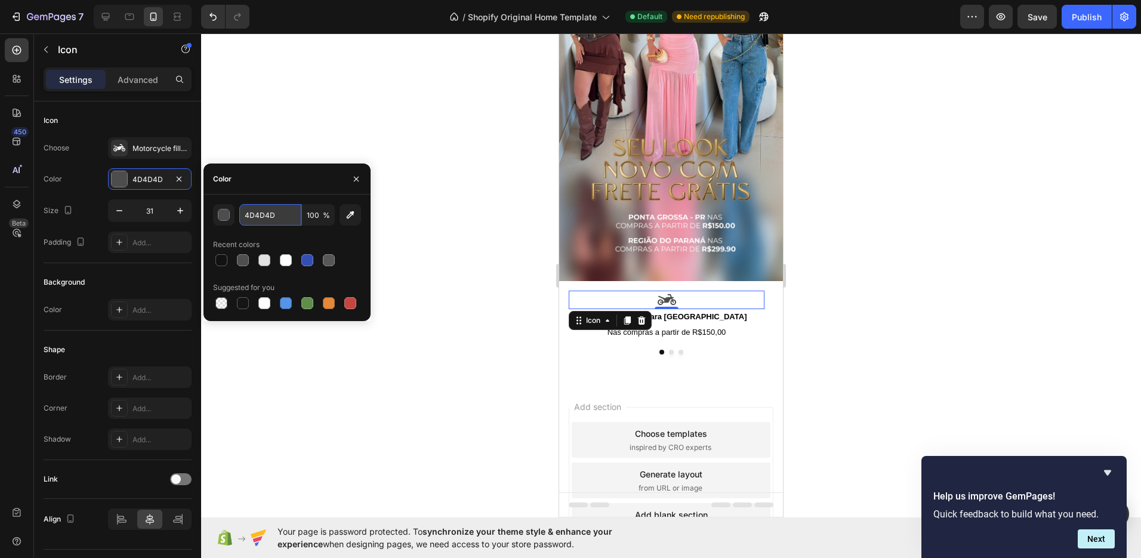
click at [286, 218] on input "4D4D4D" at bounding box center [270, 214] width 62 height 21
paste input "#C8AB81"
type input "#C8AB81"
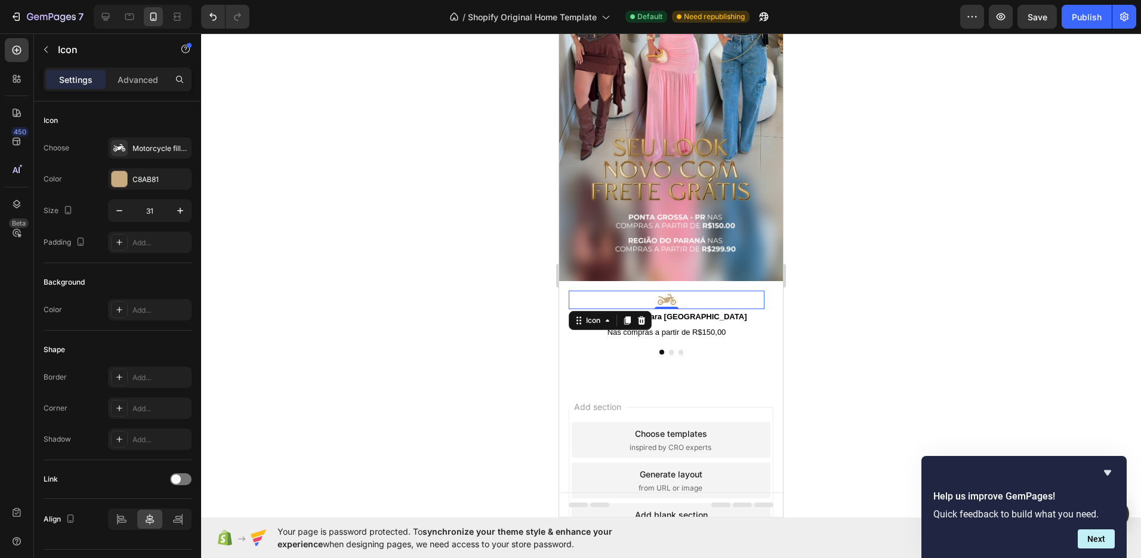
click at [896, 333] on div at bounding box center [671, 295] width 940 height 525
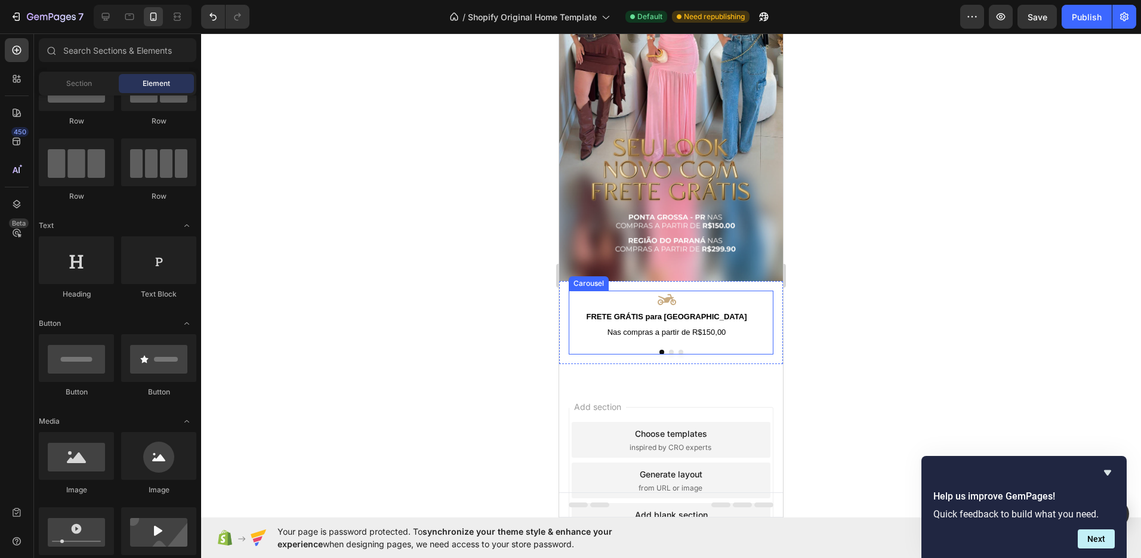
click at [669, 350] on button "Dot" at bounding box center [671, 352] width 5 height 5
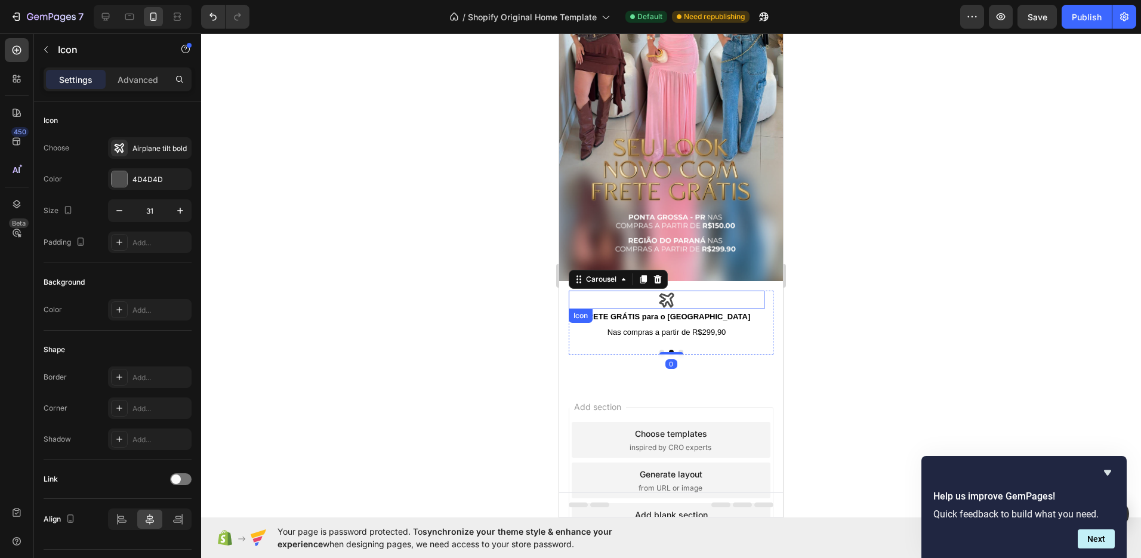
click at [670, 293] on icon at bounding box center [666, 300] width 15 height 15
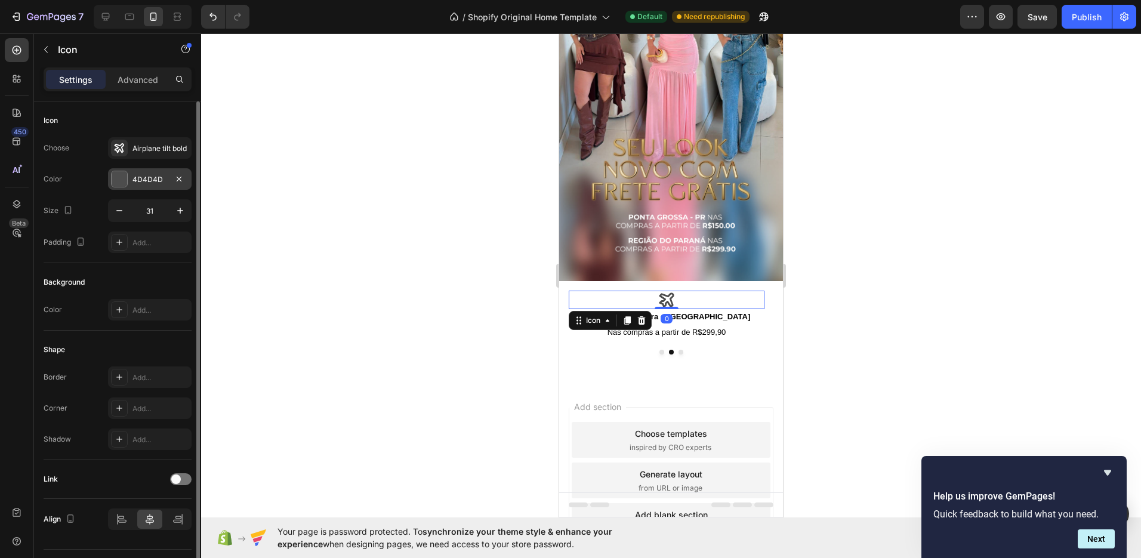
click at [160, 174] on div "4D4D4D" at bounding box center [149, 179] width 35 height 11
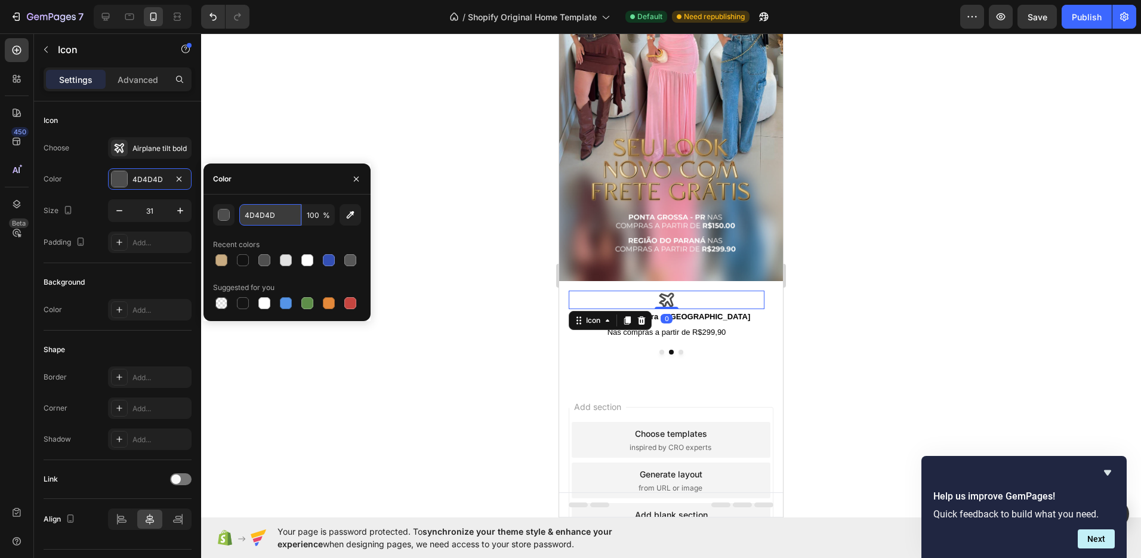
click at [284, 211] on input "4D4D4D" at bounding box center [270, 214] width 62 height 21
paste input "#C8AB81"
type input "#C8AB81"
click at [856, 322] on div at bounding box center [671, 295] width 940 height 525
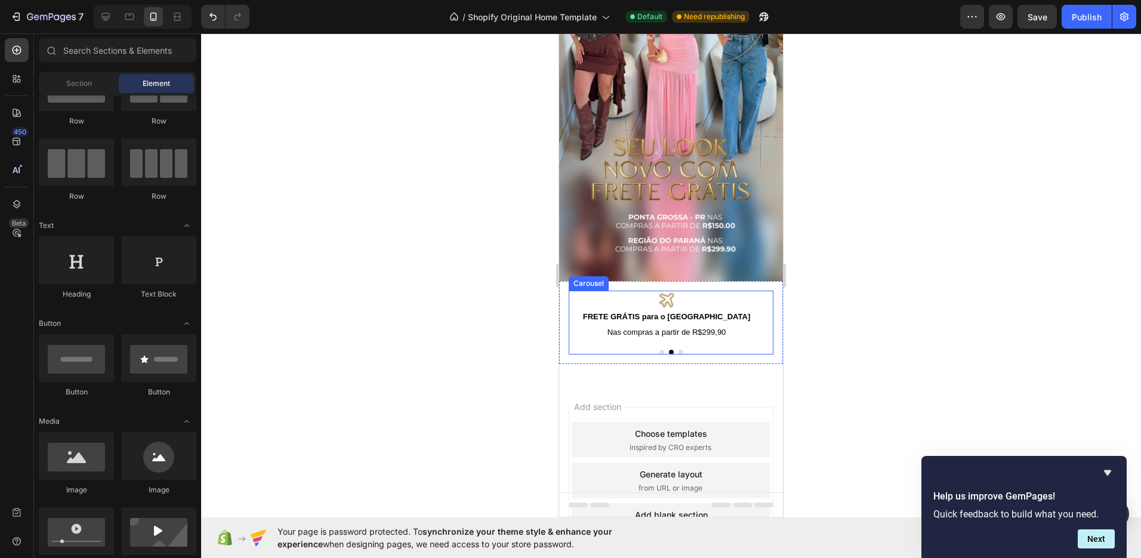
click at [678, 350] on button "Dot" at bounding box center [680, 352] width 5 height 5
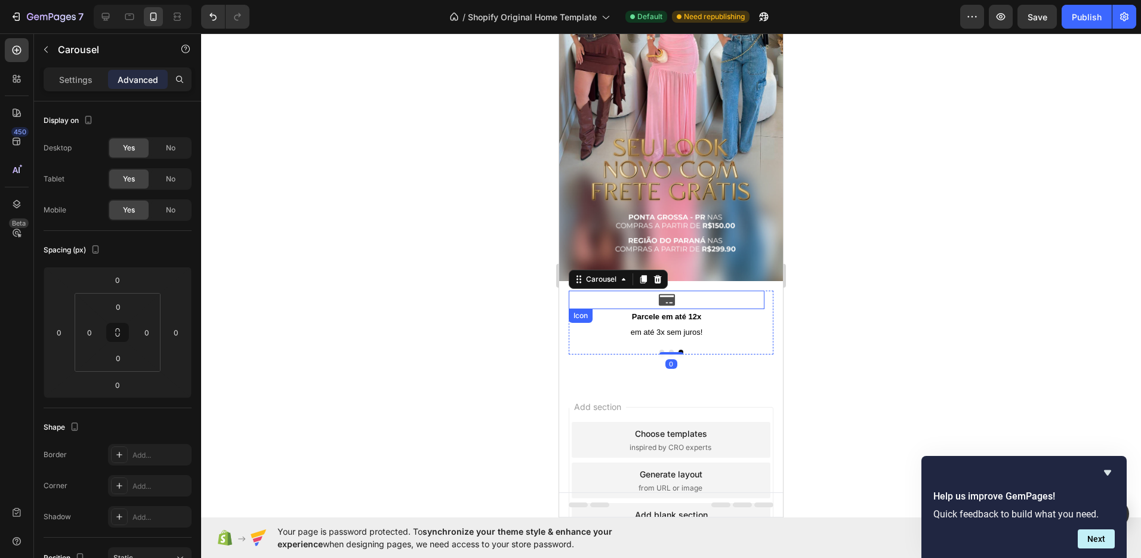
click at [667, 294] on icon at bounding box center [666, 299] width 16 height 11
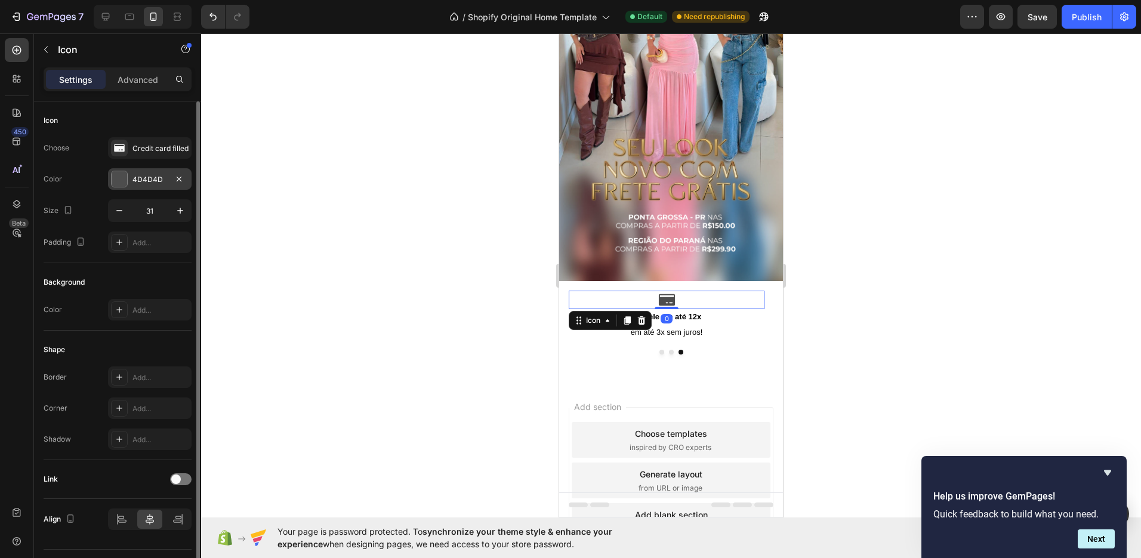
click at [144, 176] on div "4D4D4D" at bounding box center [149, 179] width 35 height 11
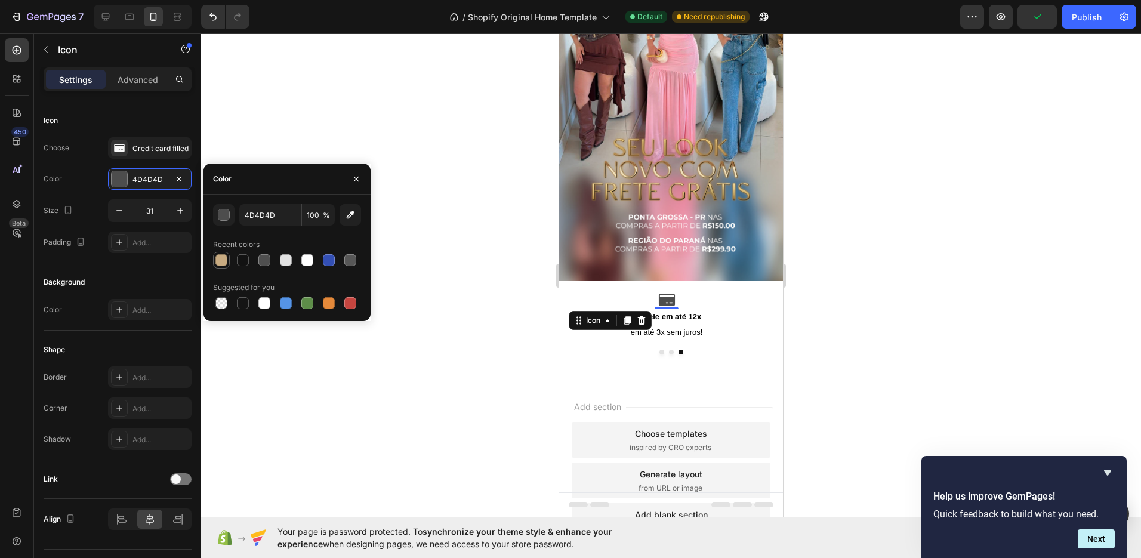
click at [220, 260] on div at bounding box center [221, 260] width 12 height 12
type input "C8AB81"
click at [831, 325] on div at bounding box center [671, 295] width 940 height 525
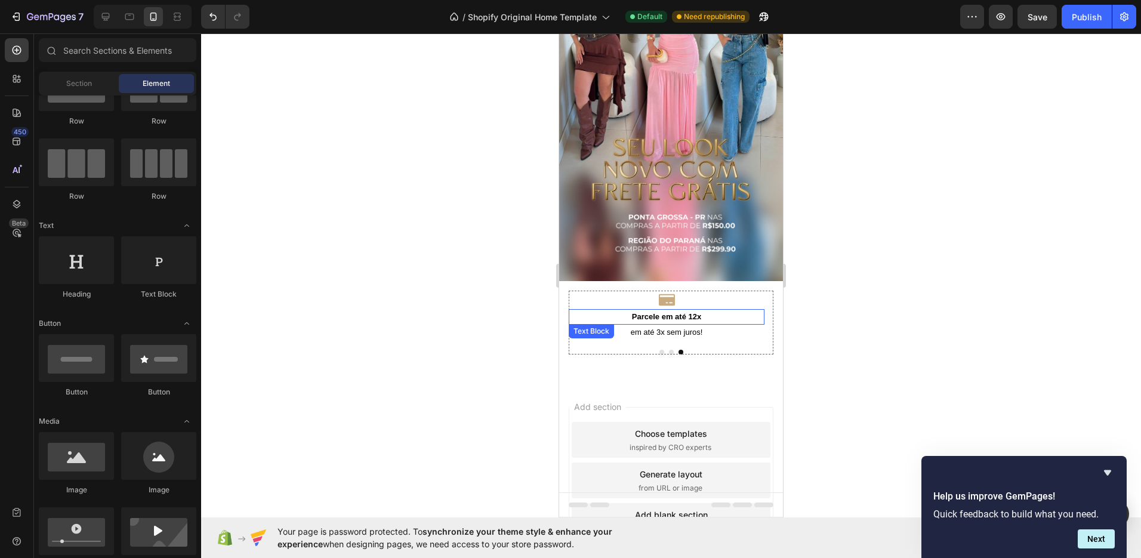
click at [670, 312] on strong "Parcele em até 12x" at bounding box center [666, 316] width 69 height 9
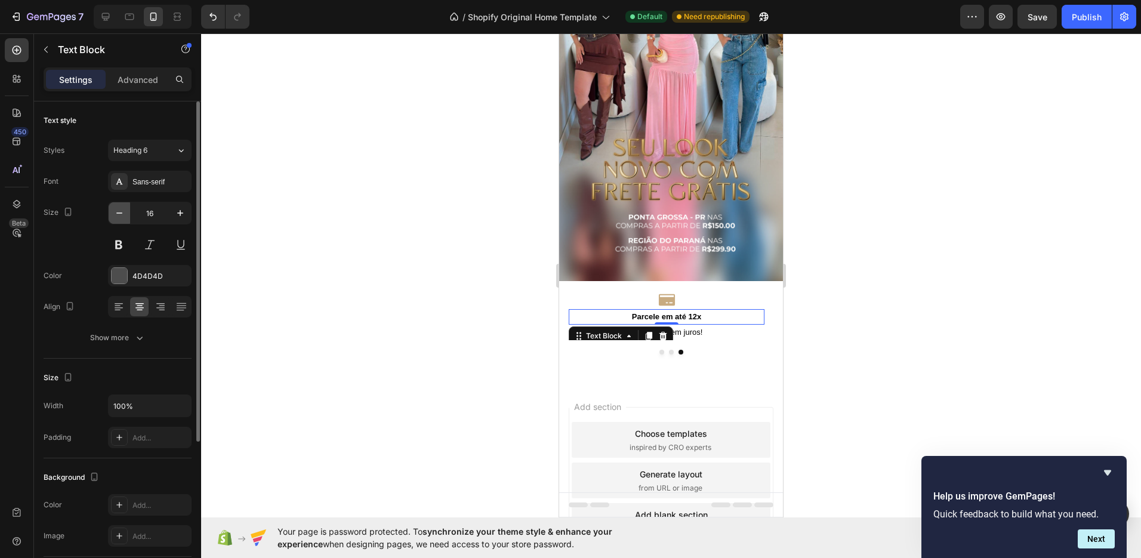
click at [125, 218] on icon "button" at bounding box center [119, 213] width 12 height 12
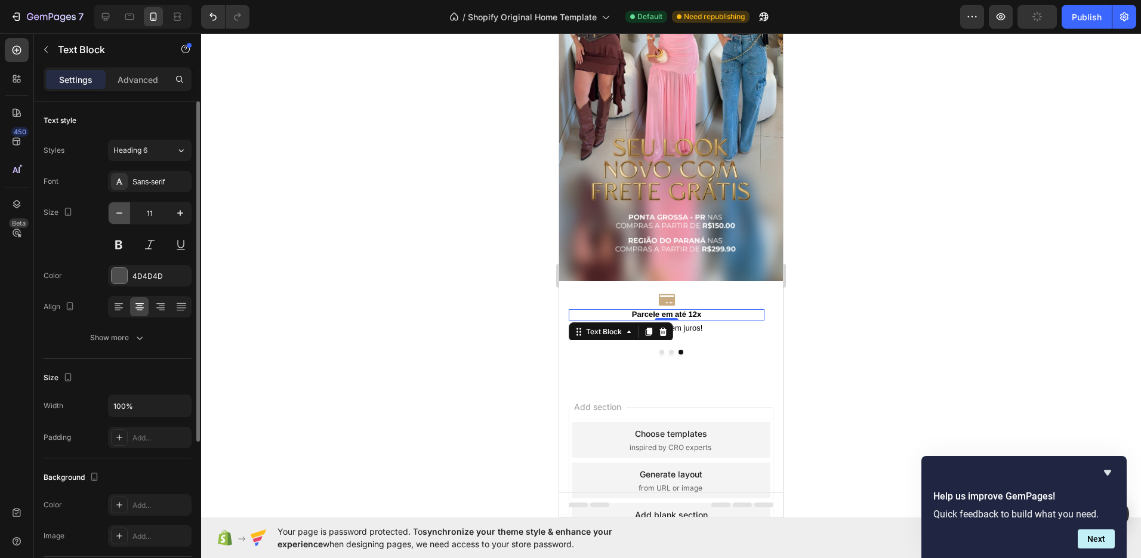
click at [125, 218] on icon "button" at bounding box center [119, 213] width 12 height 12
click at [180, 213] on icon "button" at bounding box center [180, 213] width 12 height 12
type input "10"
click at [903, 272] on div at bounding box center [671, 295] width 940 height 525
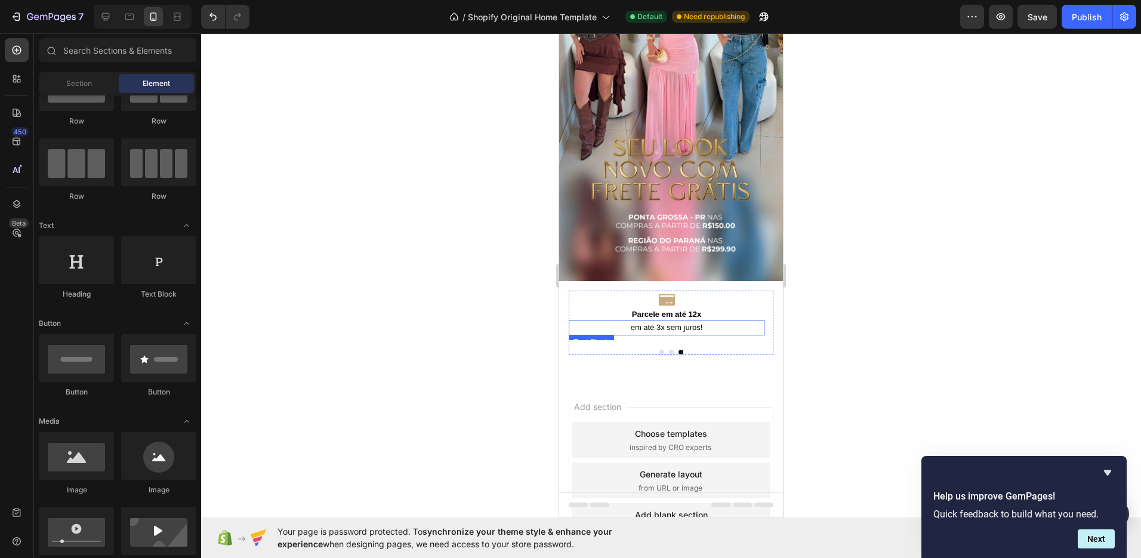
click at [667, 323] on span "em até 3x sem juros!" at bounding box center [667, 327] width 72 height 9
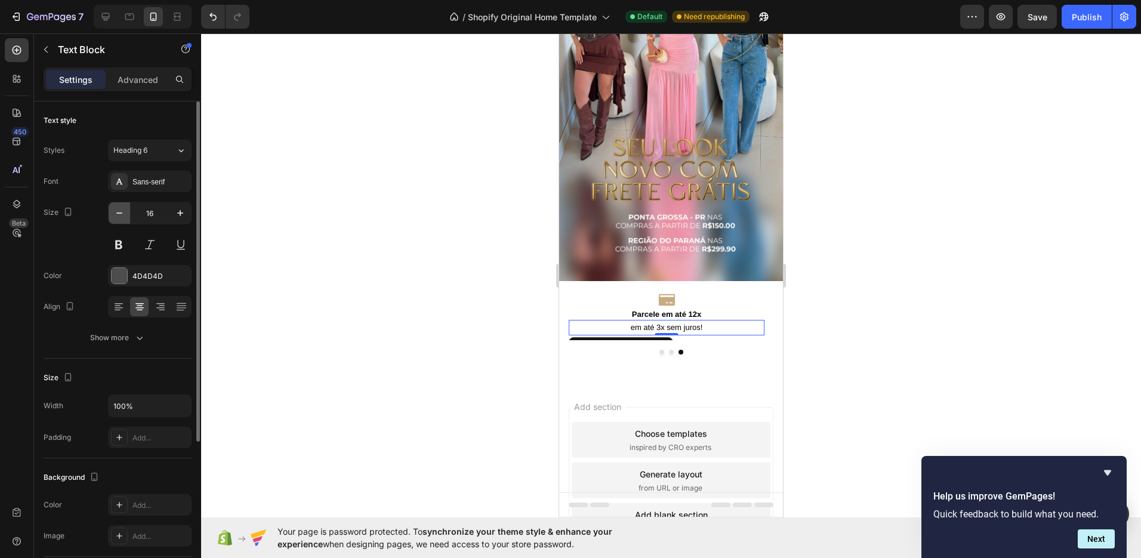
click at [118, 211] on icon "button" at bounding box center [119, 213] width 12 height 12
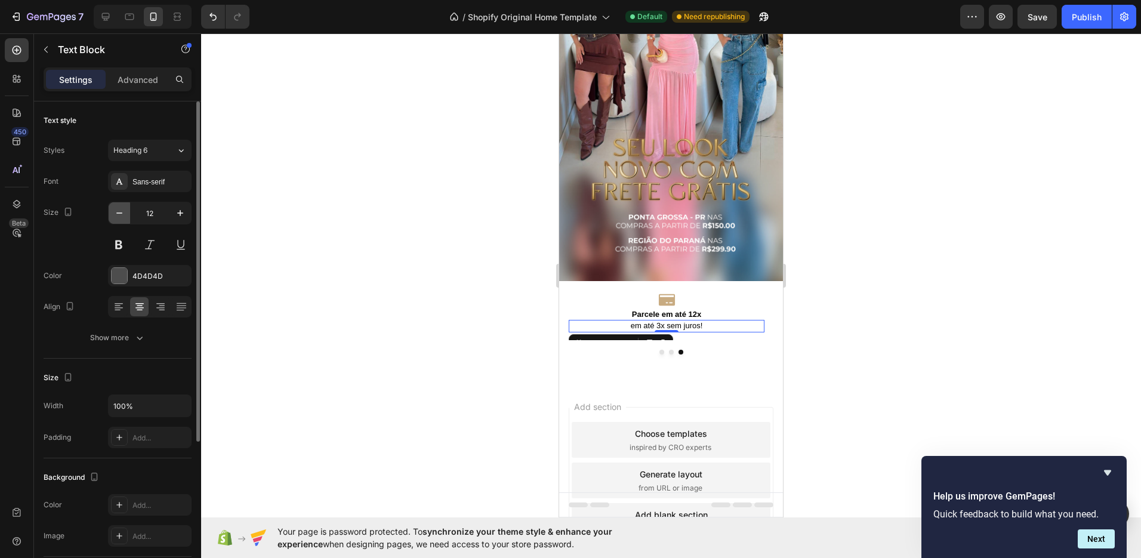
click at [118, 211] on icon "button" at bounding box center [119, 213] width 12 height 12
click at [180, 216] on icon "button" at bounding box center [180, 213] width 12 height 12
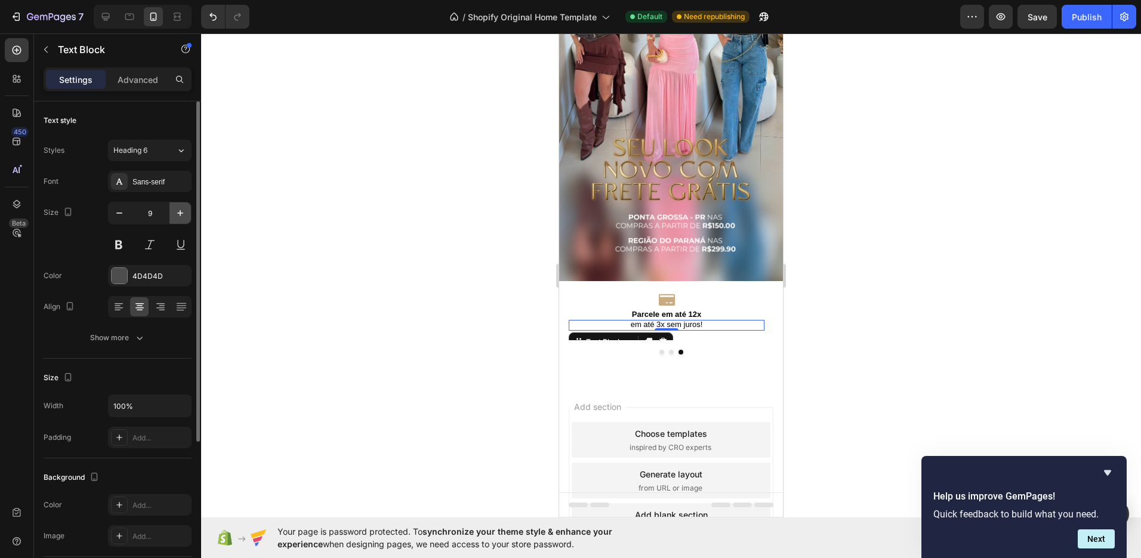
type input "10"
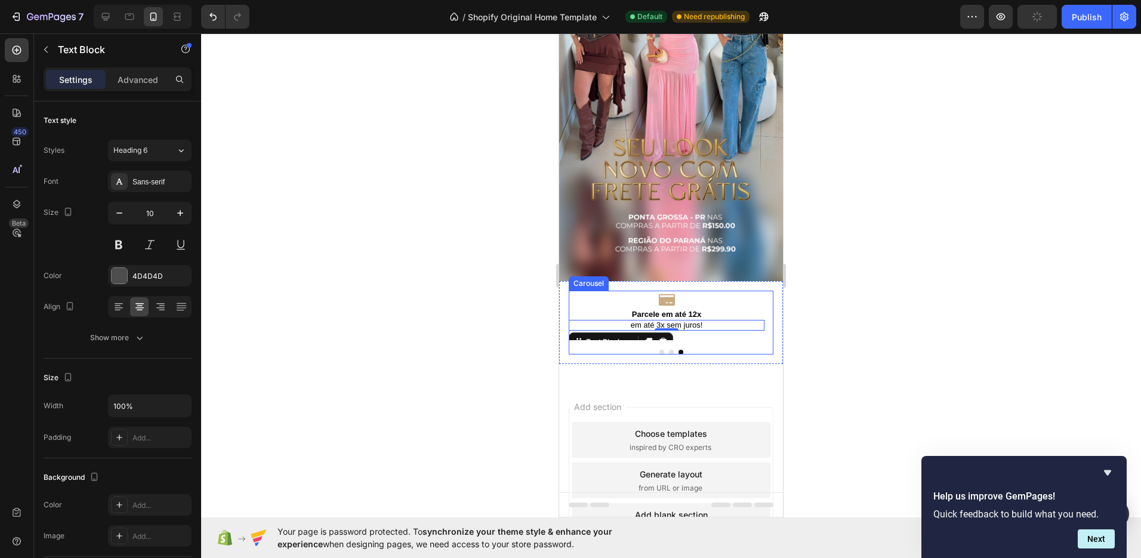
click at [669, 350] on button "Dot" at bounding box center [671, 352] width 5 height 5
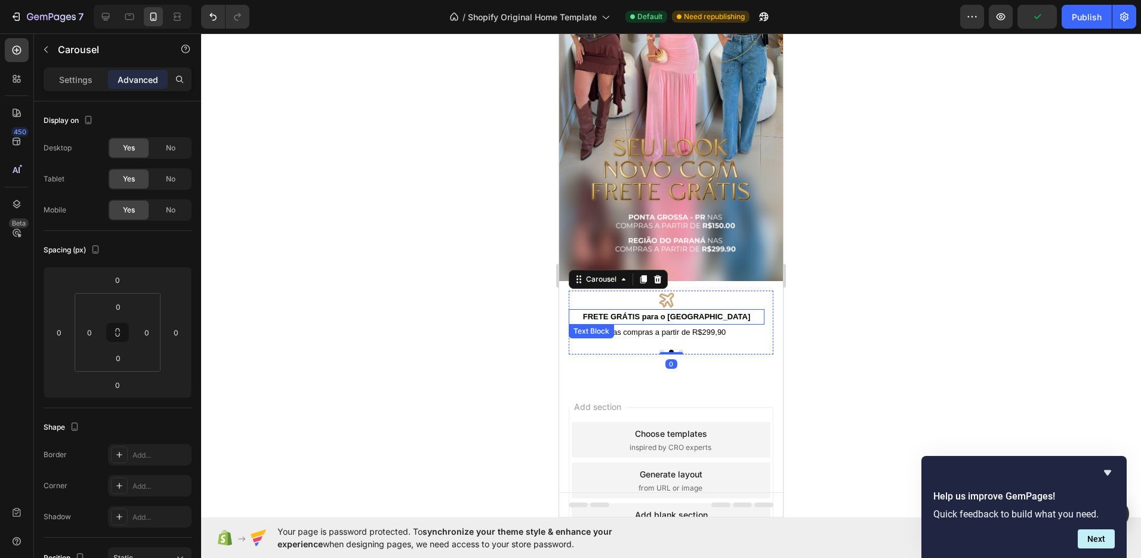
click at [676, 312] on strong "FRETE GRÁTIS para o Paraná" at bounding box center [666, 316] width 167 height 9
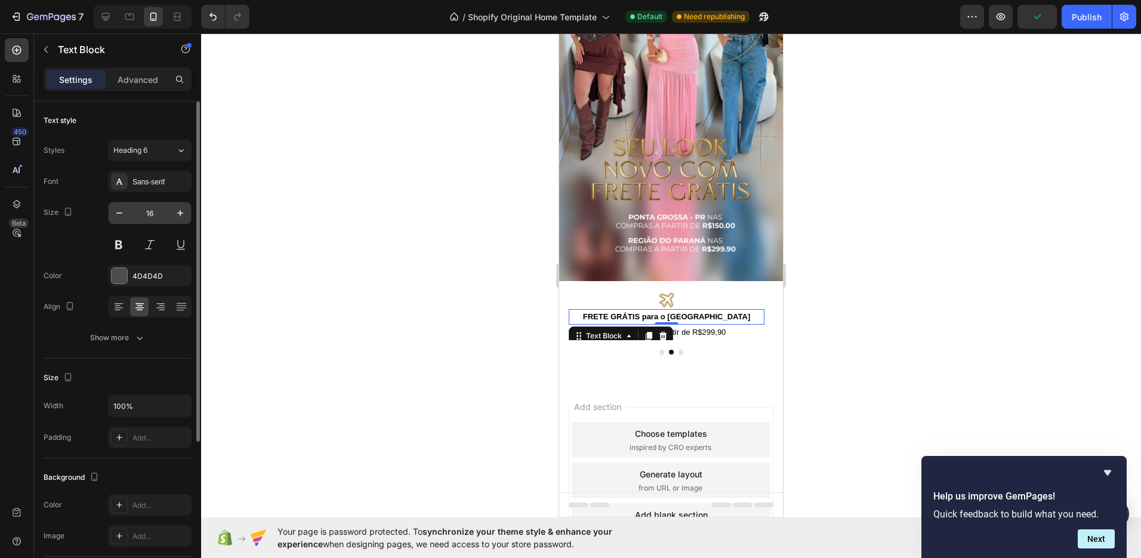
click at [150, 209] on input "16" at bounding box center [149, 212] width 39 height 21
type input "10"
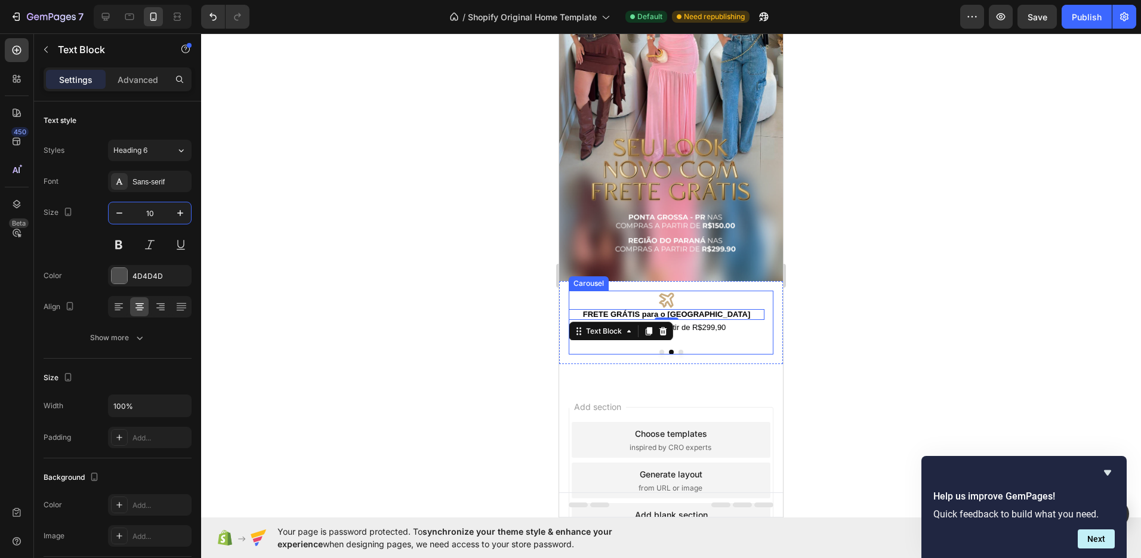
click at [702, 321] on p "Nas compras a partir de R$299,90" at bounding box center [666, 327] width 193 height 13
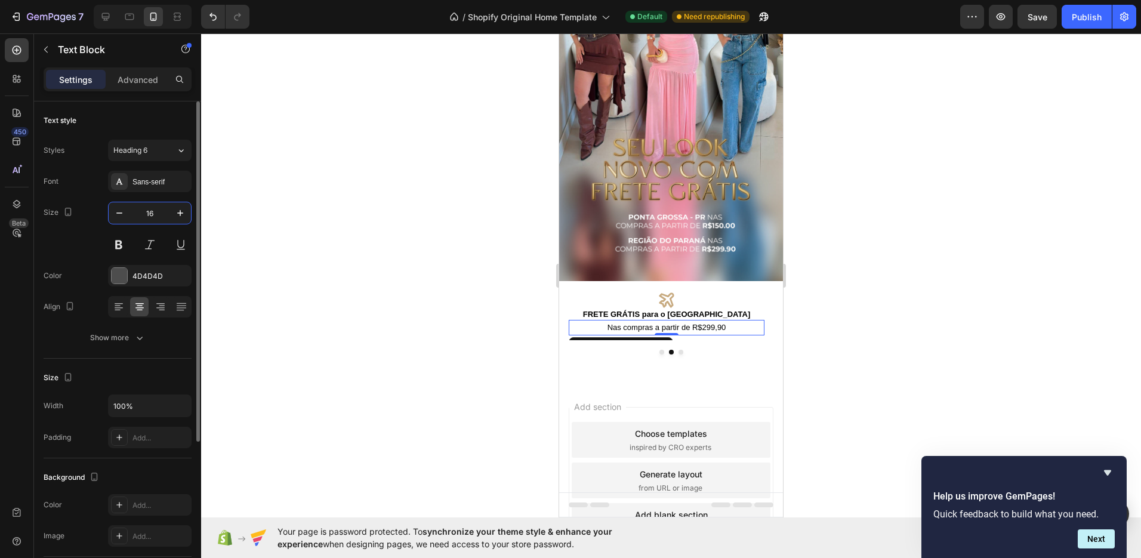
click at [153, 214] on input "16" at bounding box center [149, 212] width 39 height 21
type input "10"
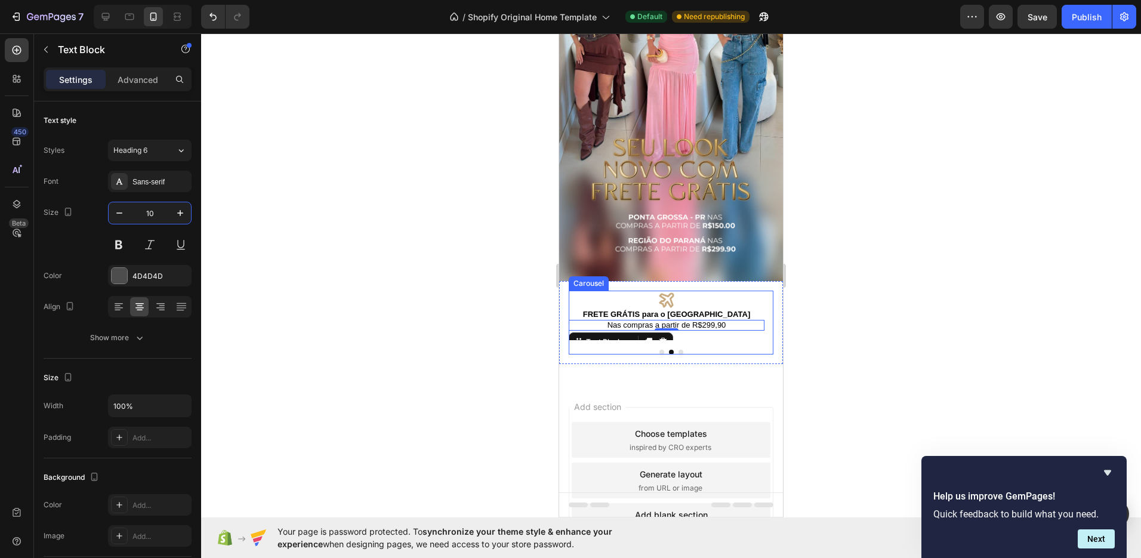
click at [652, 350] on div at bounding box center [671, 352] width 205 height 5
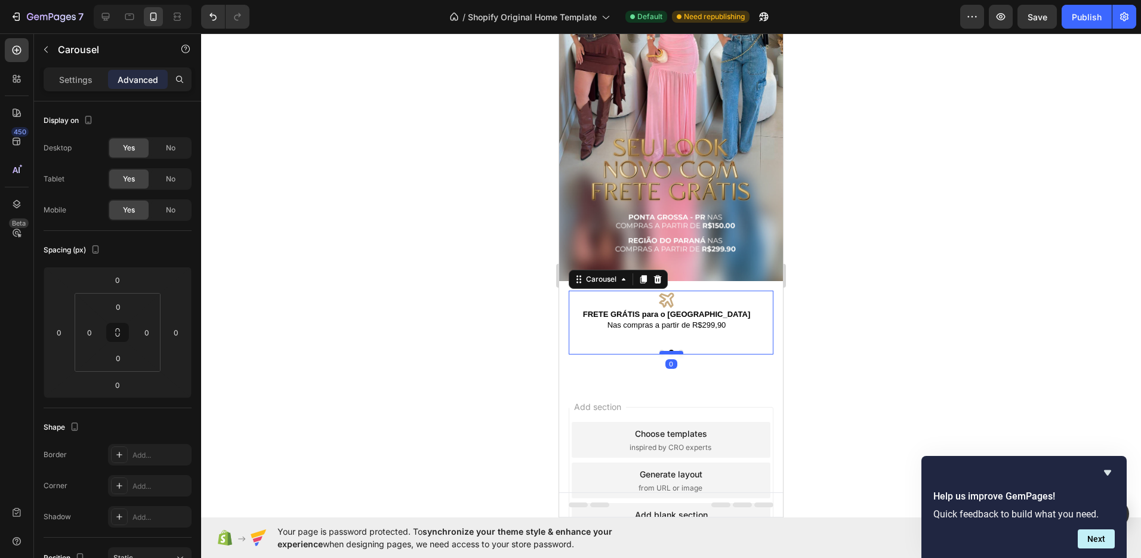
click at [659, 351] on div at bounding box center [671, 353] width 24 height 4
click at [673, 320] on span "Nas compras a partir de R$299,90" at bounding box center [666, 324] width 119 height 9
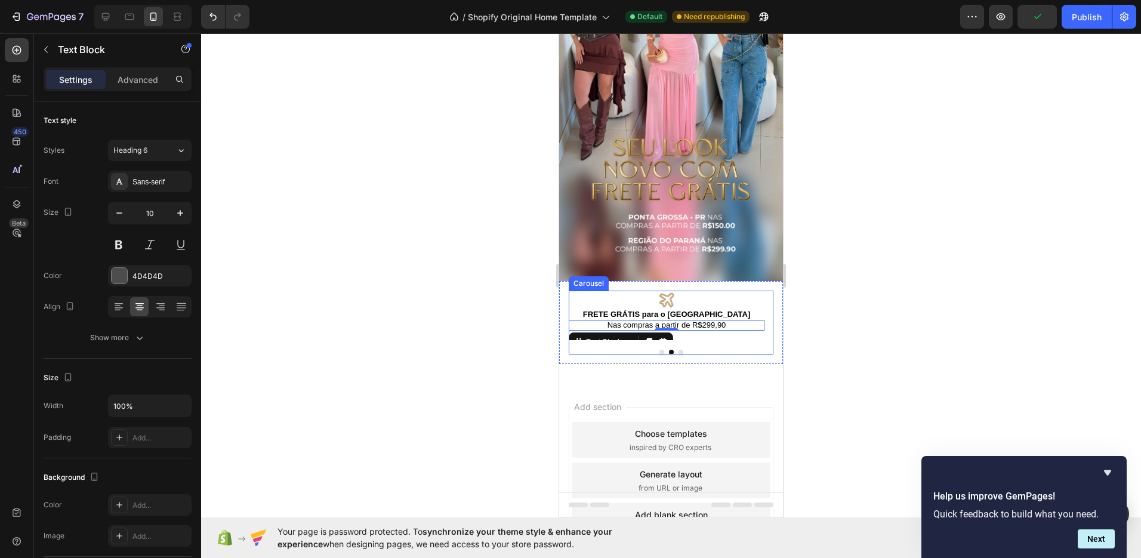
click at [659, 350] on button "Dot" at bounding box center [661, 352] width 5 height 5
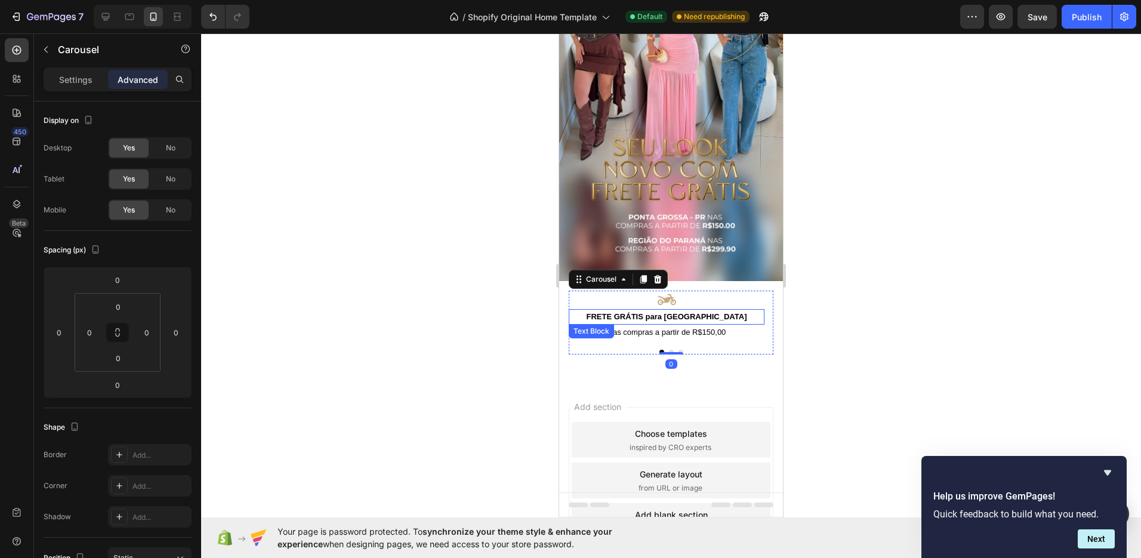
click at [664, 312] on strong "FRETE GRÁTIS para Ponta Grossa" at bounding box center [667, 316] width 161 height 9
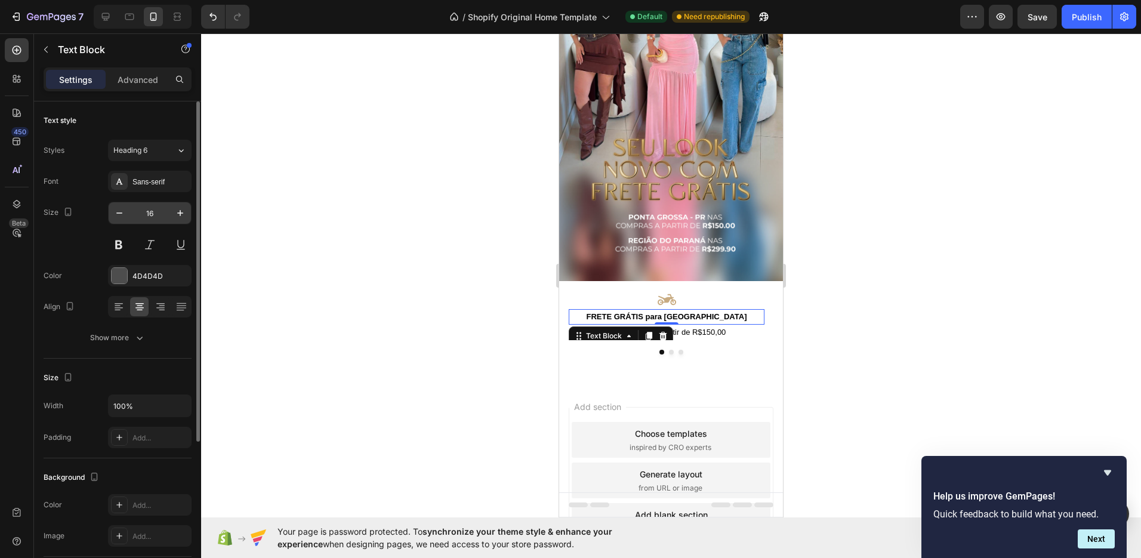
click at [154, 213] on input "16" at bounding box center [149, 212] width 39 height 21
type input "10"
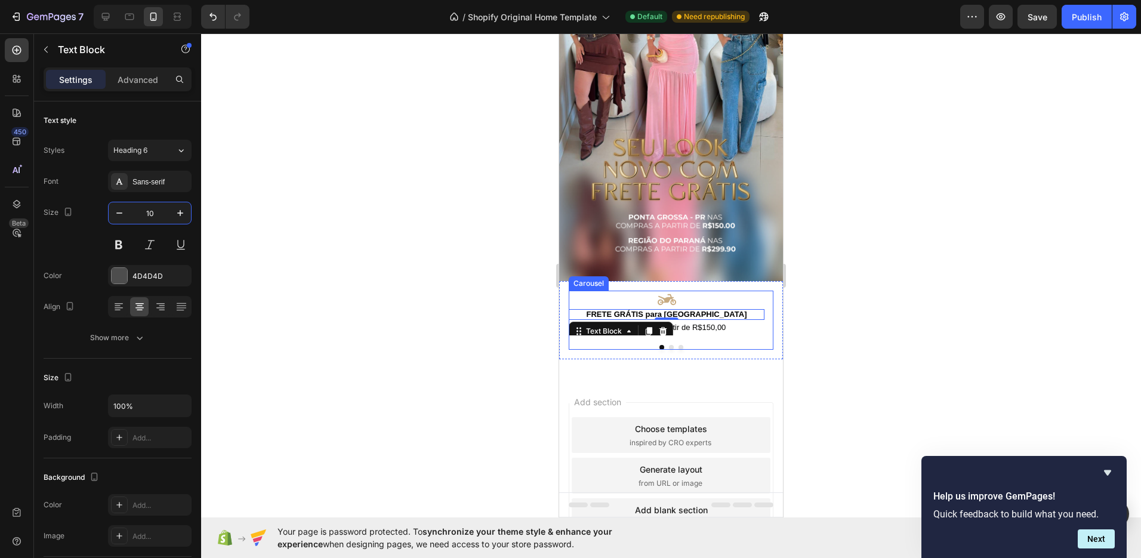
click at [717, 323] on span "Nas compras a partir de R$150,00" at bounding box center [666, 327] width 119 height 9
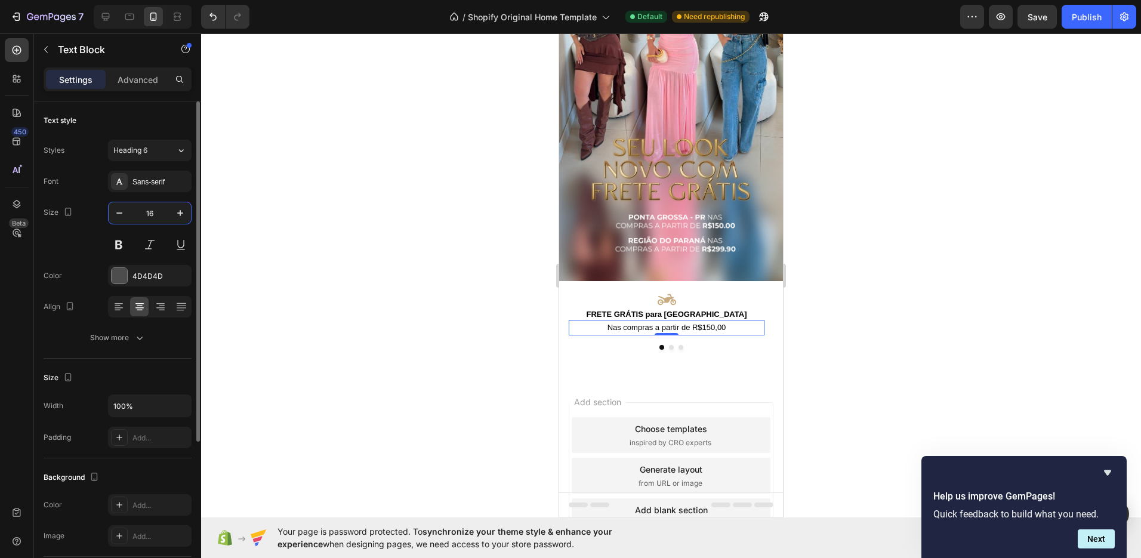
click at [152, 210] on input "16" at bounding box center [149, 212] width 39 height 21
type input "10"
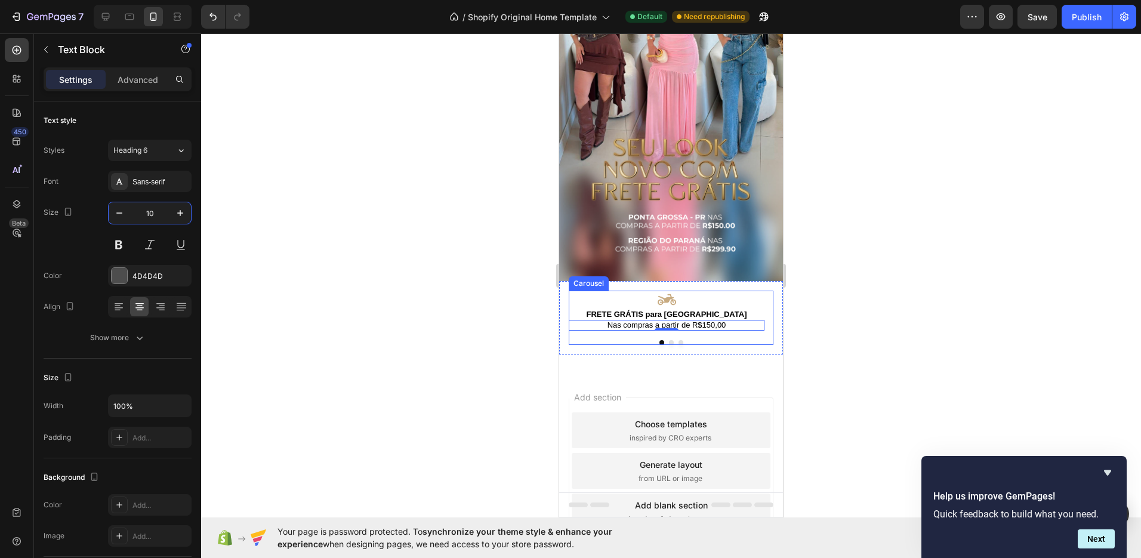
click at [668, 340] on div at bounding box center [671, 342] width 205 height 5
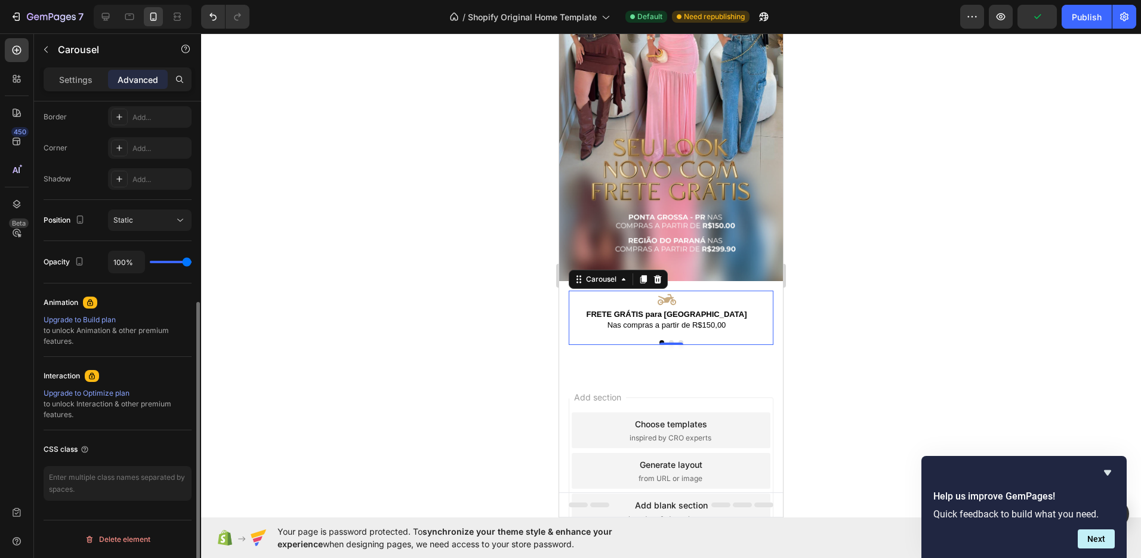
scroll to position [0, 0]
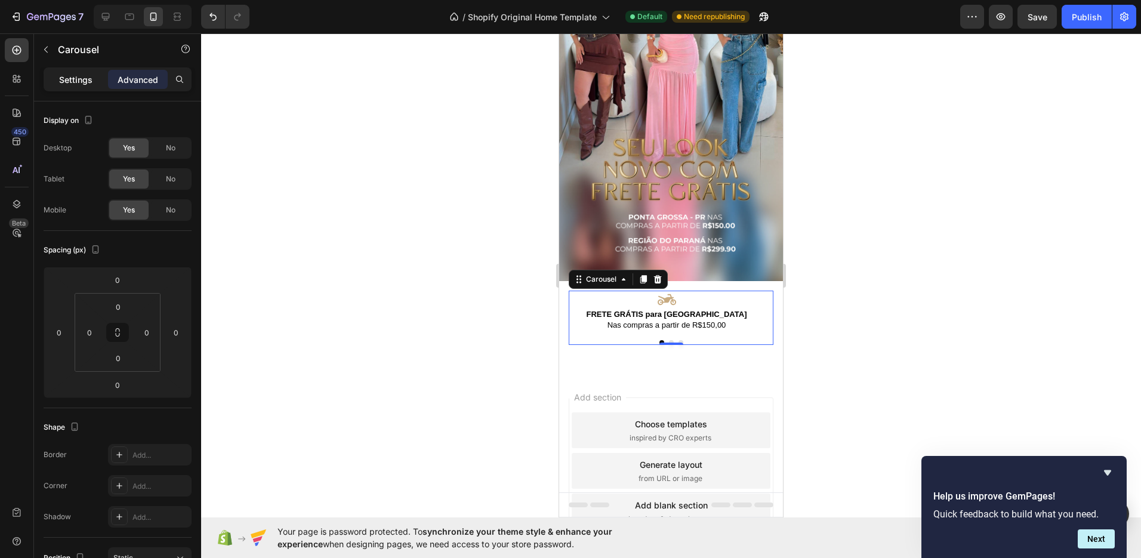
click at [94, 78] on div "Settings" at bounding box center [76, 79] width 60 height 19
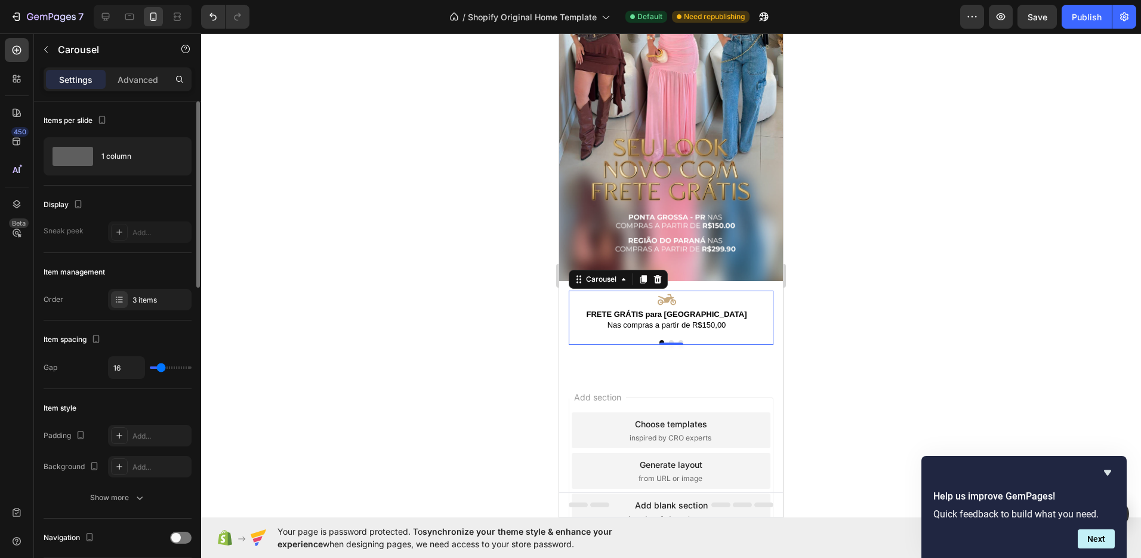
type input "15"
type input "6"
type input "1"
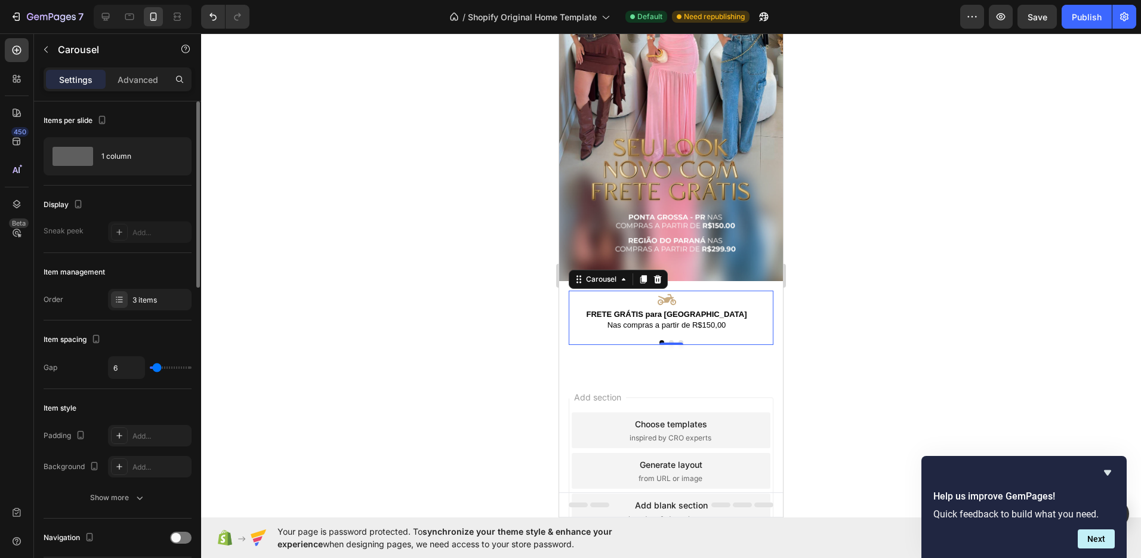
type input "1"
type input "12"
click at [159, 368] on input "range" at bounding box center [171, 367] width 42 height 2
type input "0"
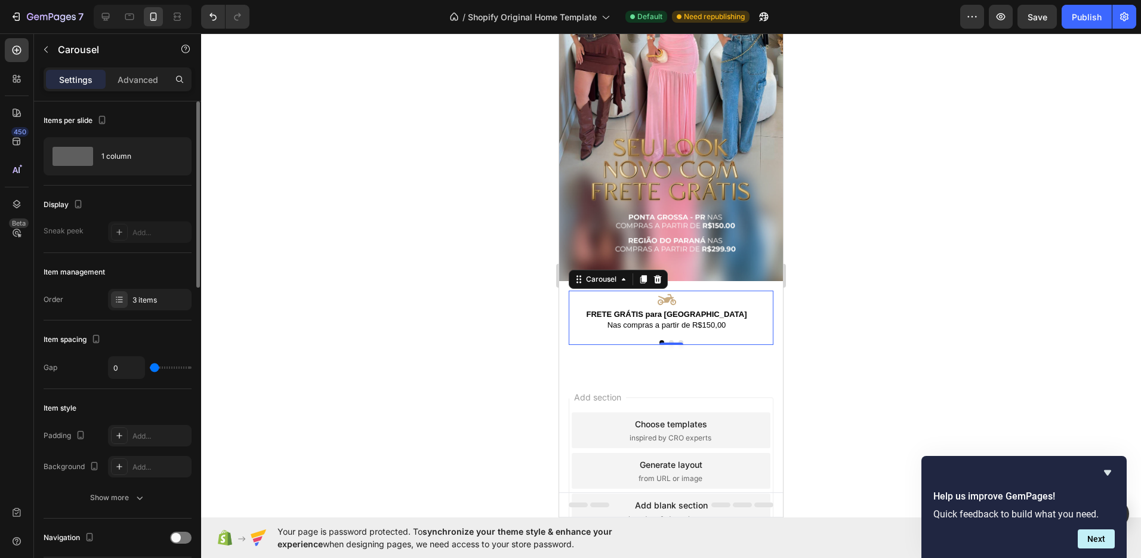
drag, startPoint x: 158, startPoint y: 368, endPoint x: 148, endPoint y: 368, distance: 9.6
type input "0"
click at [150, 368] on input "range" at bounding box center [171, 367] width 42 height 2
type input "18"
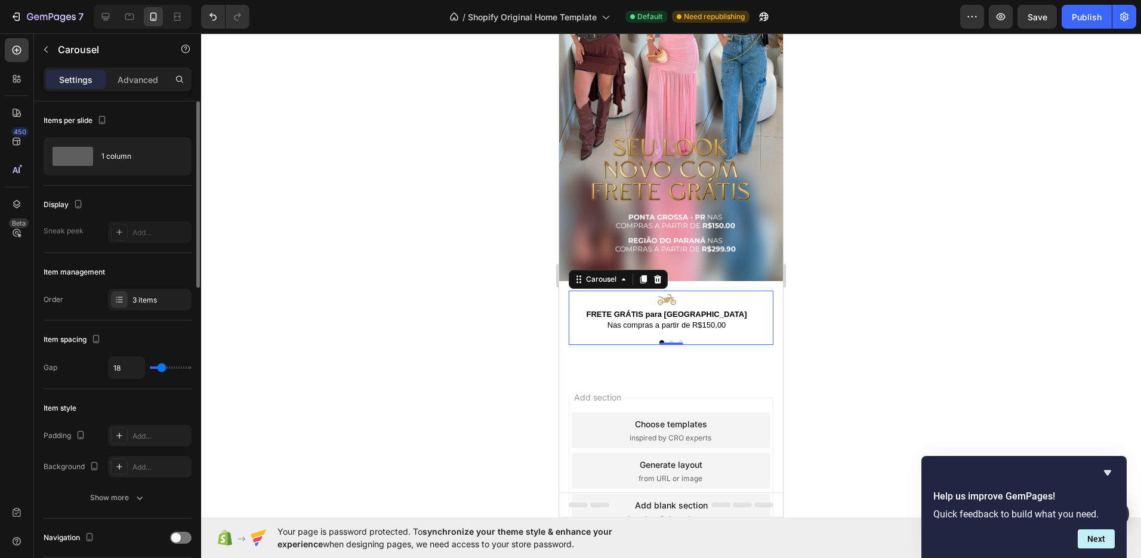
type input "21"
type input "22"
click at [163, 368] on input "range" at bounding box center [171, 367] width 42 height 2
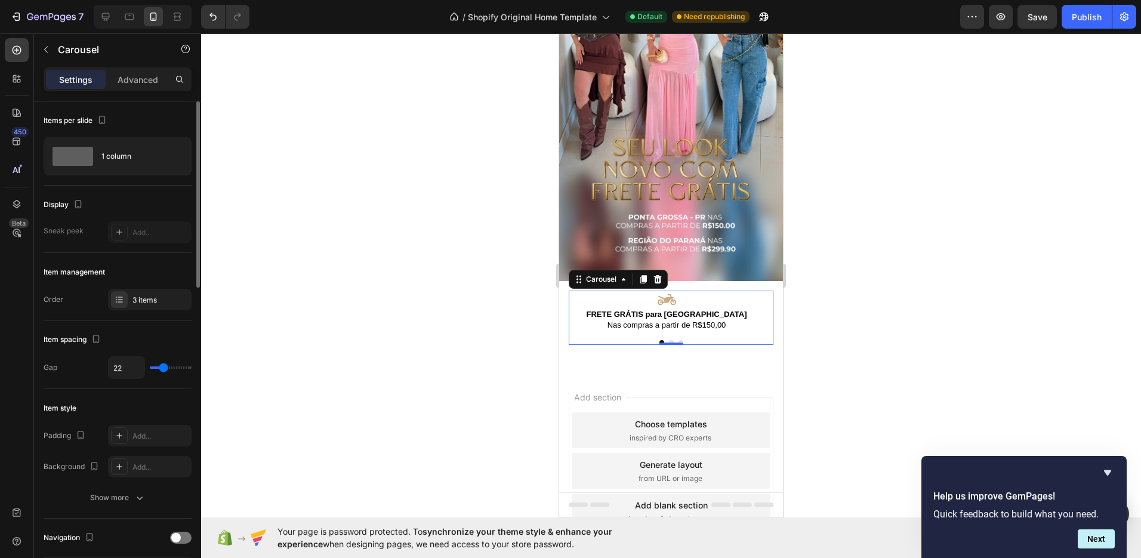
click at [161, 337] on div "Item spacing" at bounding box center [118, 339] width 148 height 19
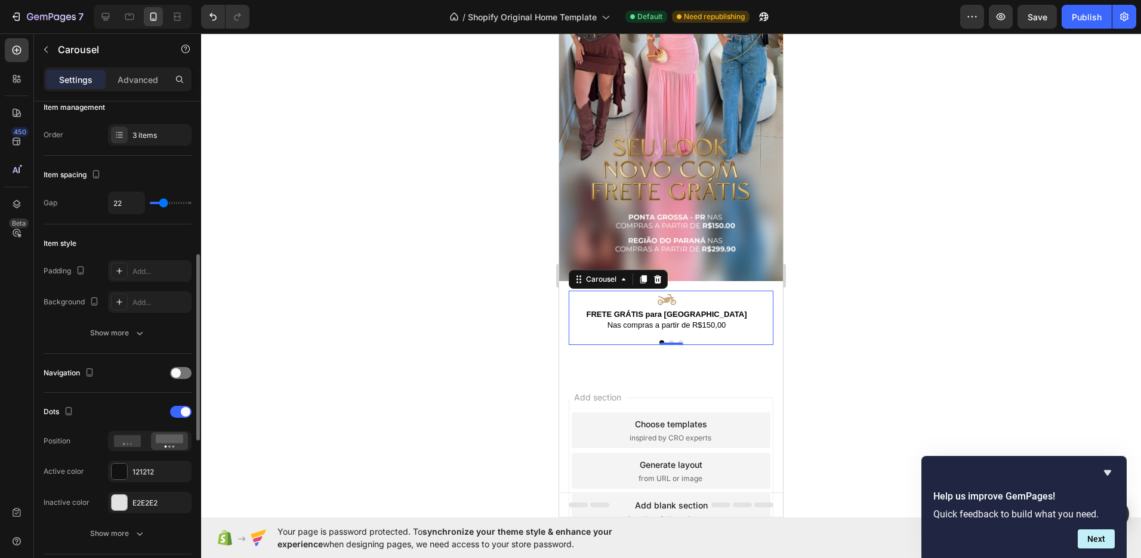
scroll to position [230, 0]
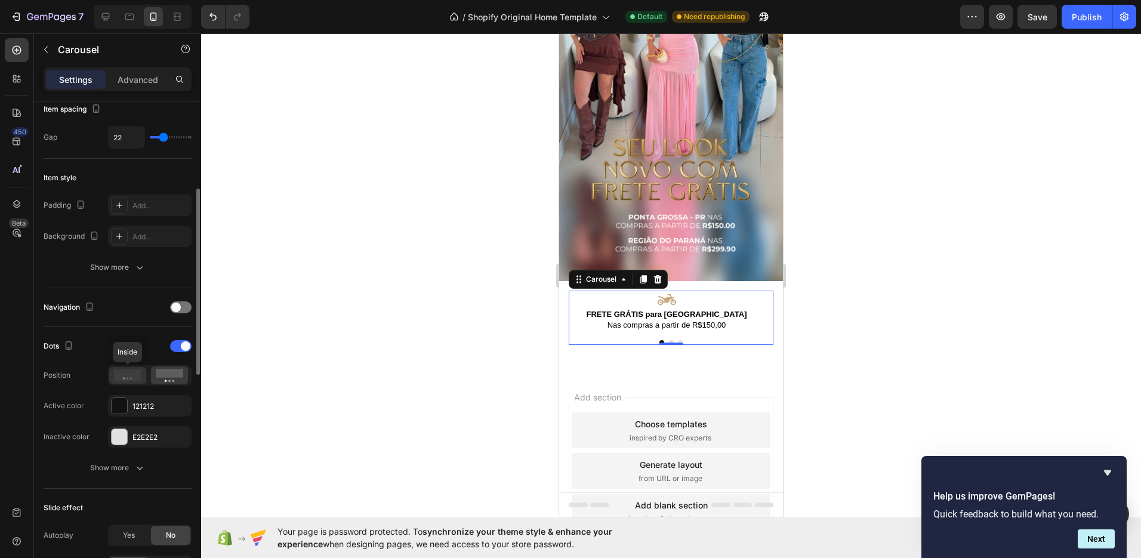
click at [137, 380] on icon at bounding box center [127, 375] width 27 height 12
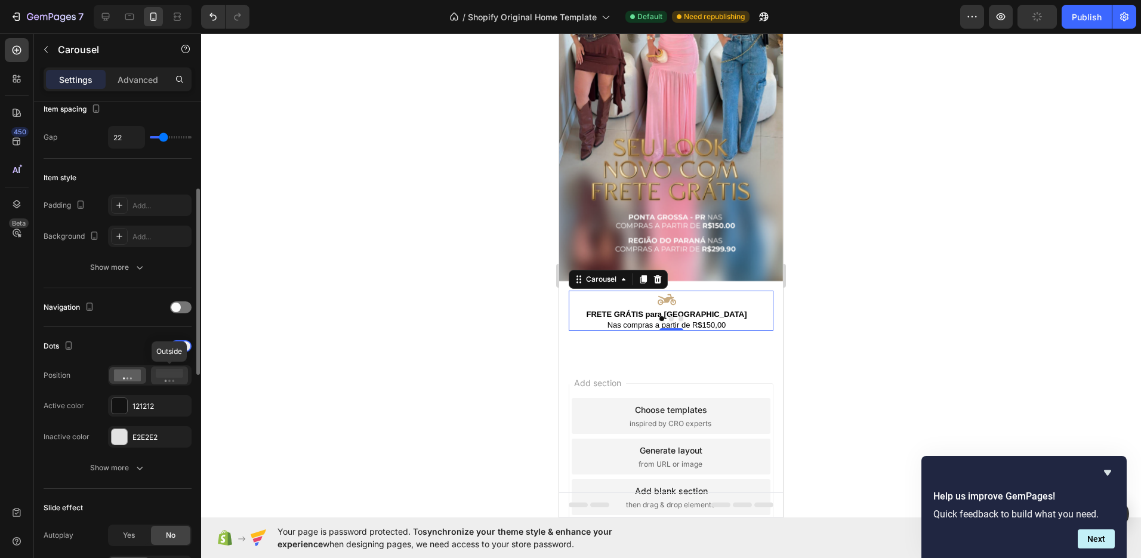
click at [159, 375] on rect at bounding box center [169, 373] width 27 height 9
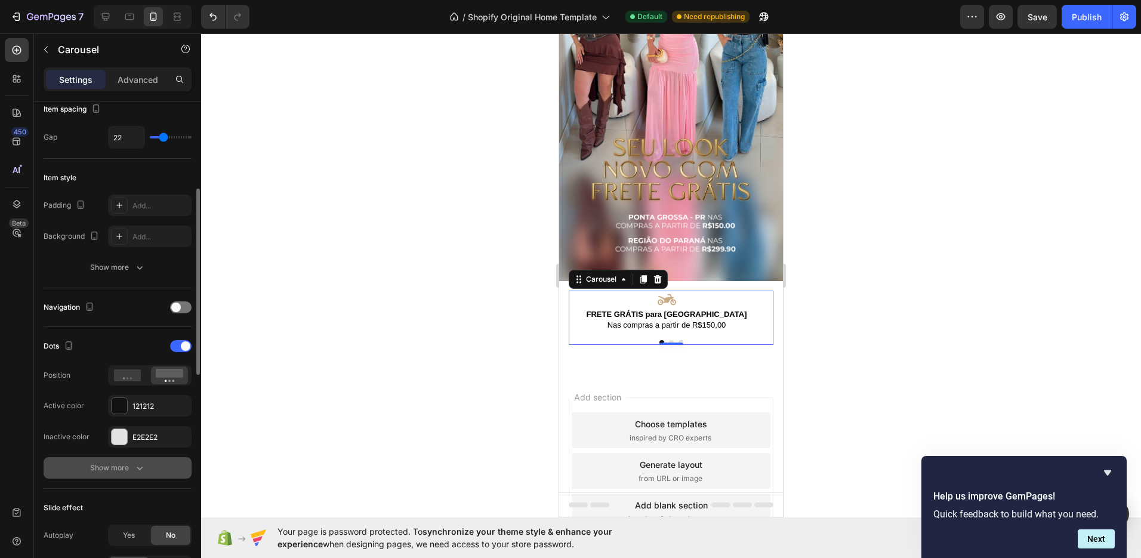
click at [126, 467] on div "Show more" at bounding box center [117, 468] width 55 height 12
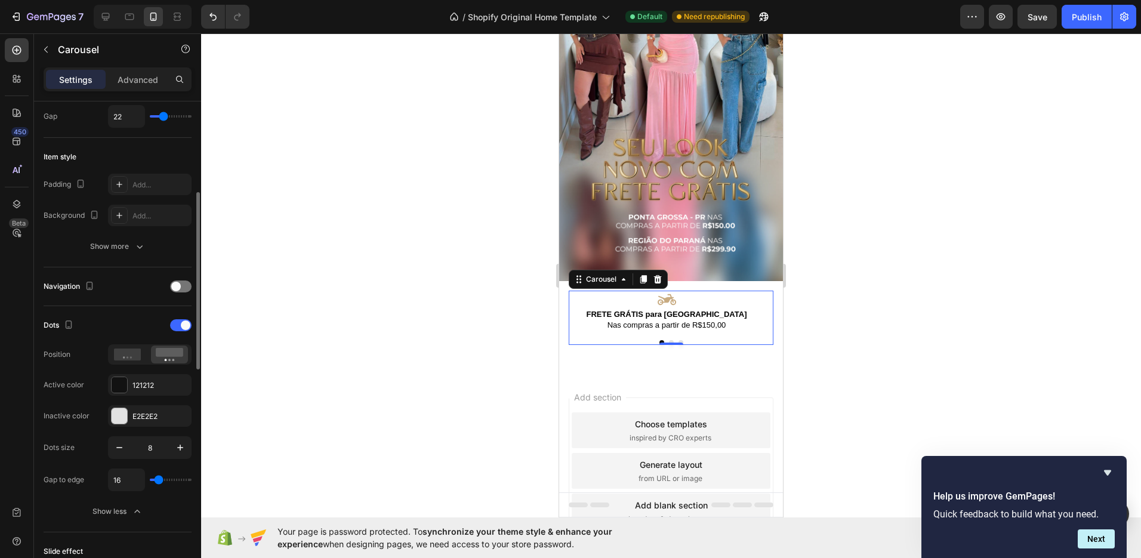
type input "0"
type input "3"
type input "7"
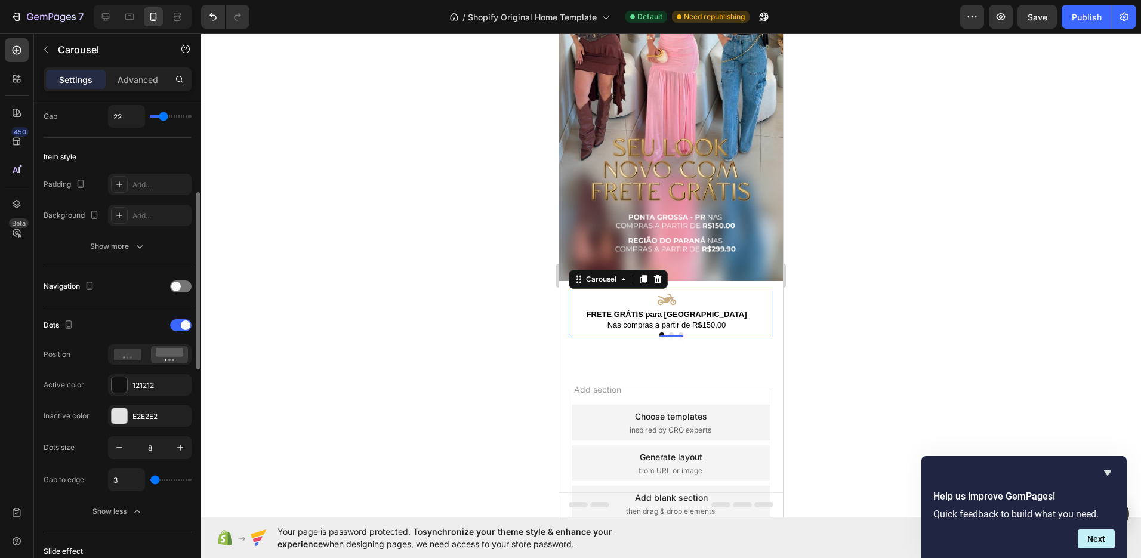
type input "7"
type input "6"
type input "5"
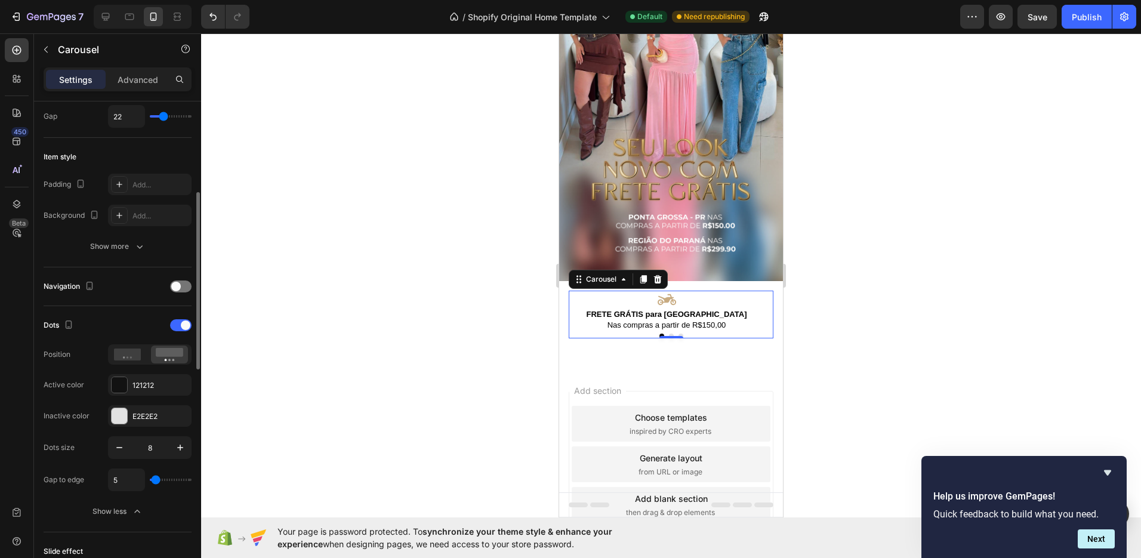
click at [156, 481] on input "range" at bounding box center [171, 480] width 42 height 2
click at [124, 387] on div at bounding box center [120, 385] width 16 height 16
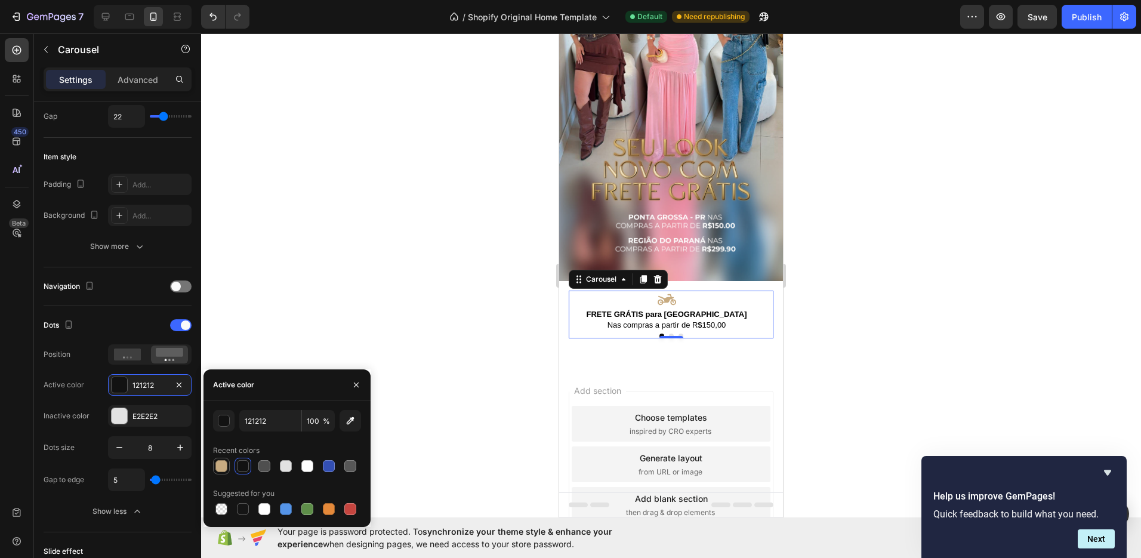
click at [225, 470] on div at bounding box center [221, 466] width 12 height 12
type input "C8AB81"
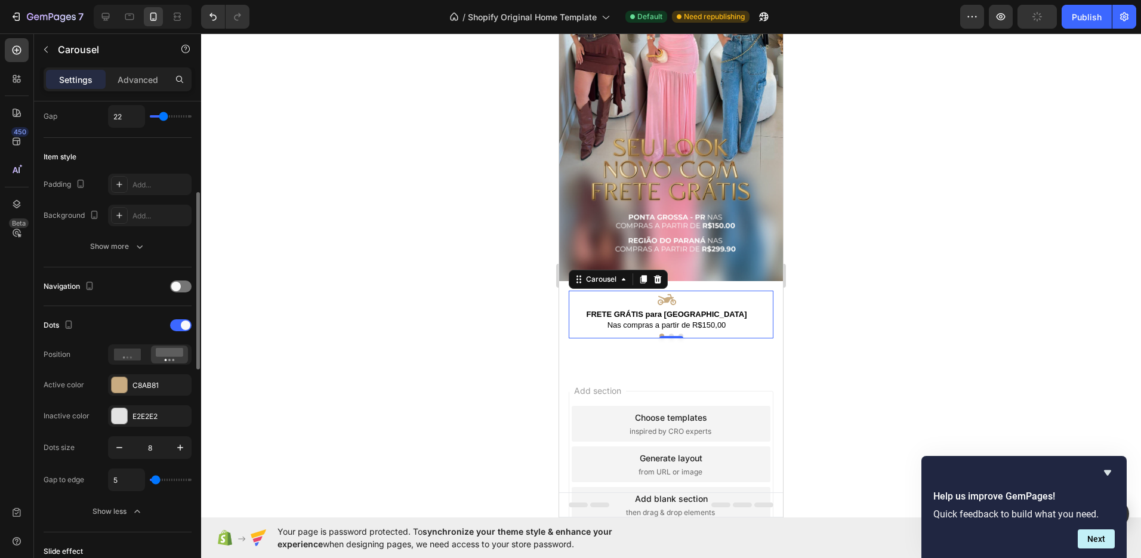
click at [98, 372] on div "Dots Position Active color C8AB81 Inactive color E2E2E2" at bounding box center [118, 371] width 148 height 111
click at [868, 284] on div at bounding box center [671, 295] width 940 height 525
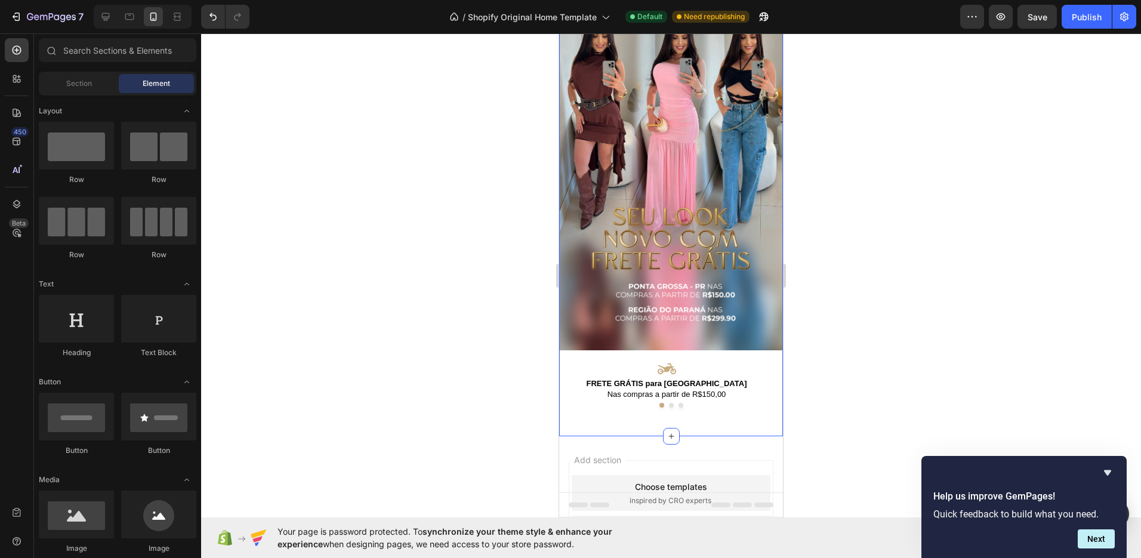
scroll to position [0, 0]
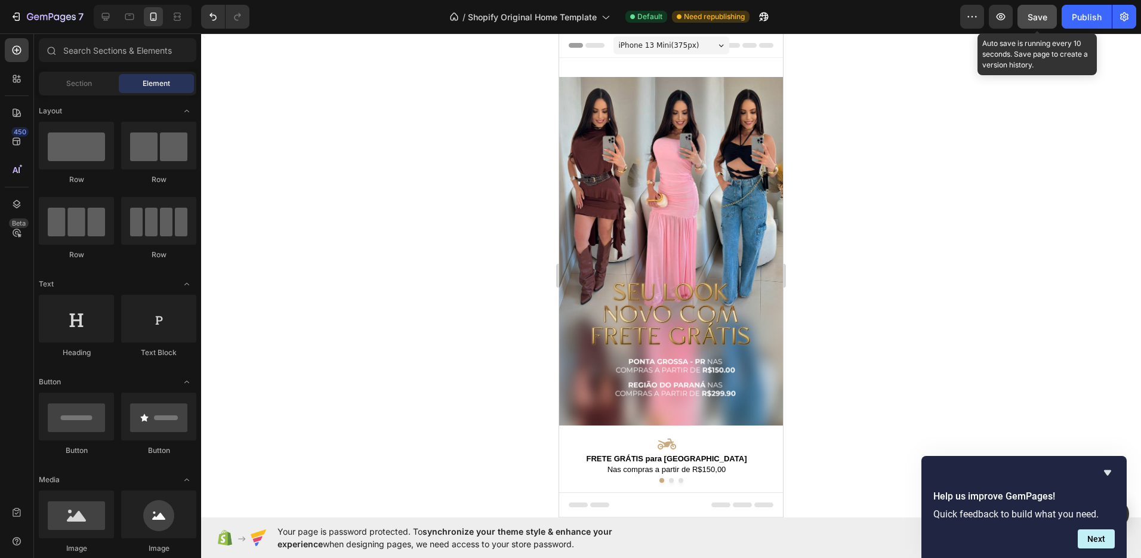
click at [1034, 18] on span "Save" at bounding box center [1038, 17] width 20 height 10
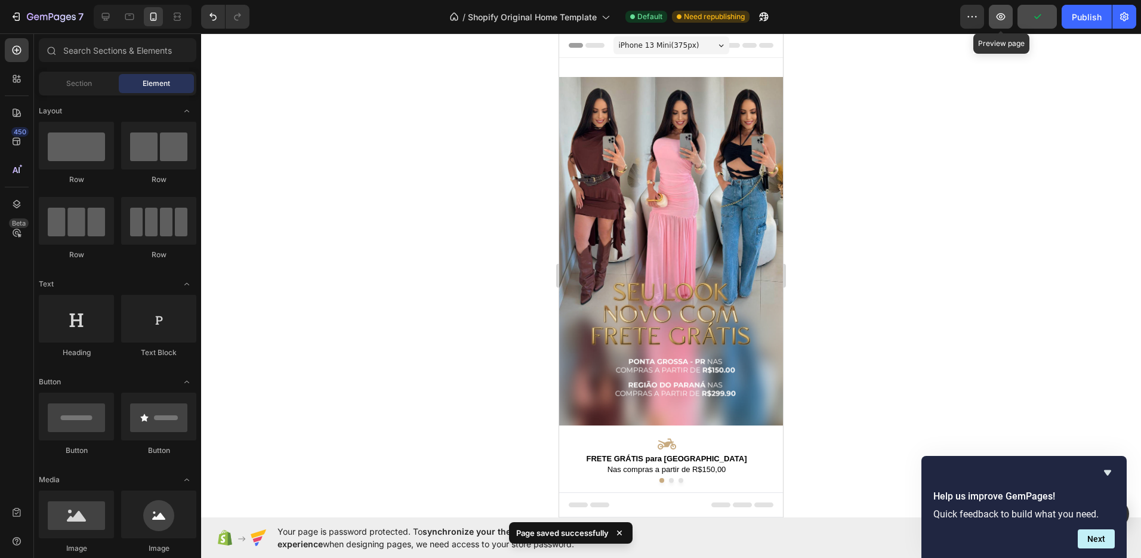
click at [1001, 16] on icon "button" at bounding box center [1001, 17] width 12 height 12
click at [683, 54] on div "iPhone 13 Mini ( 375 px)" at bounding box center [671, 45] width 116 height 18
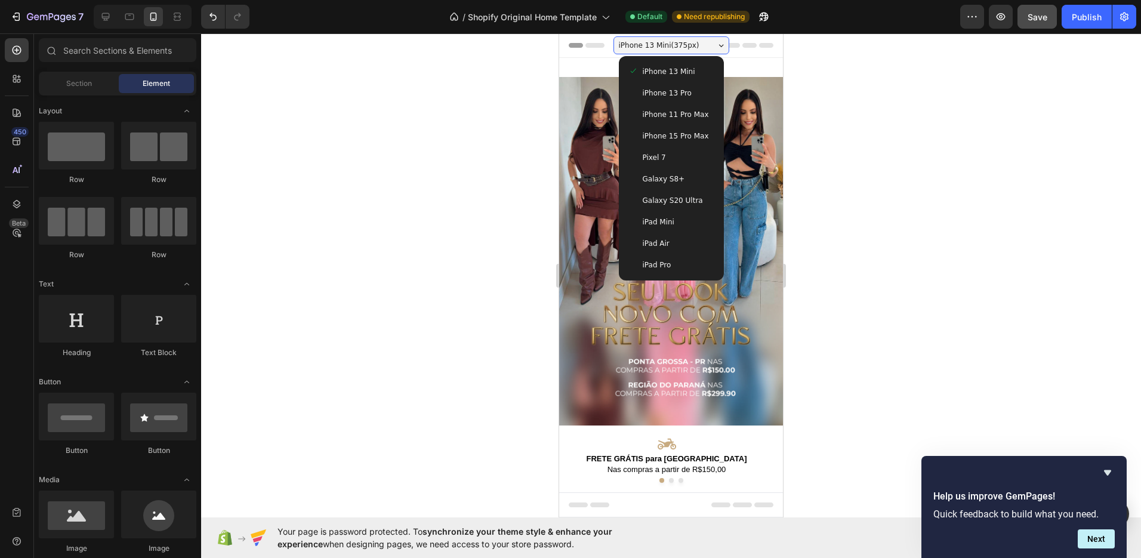
click at [689, 131] on span "iPhone 15 Pro Max" at bounding box center [676, 136] width 66 height 12
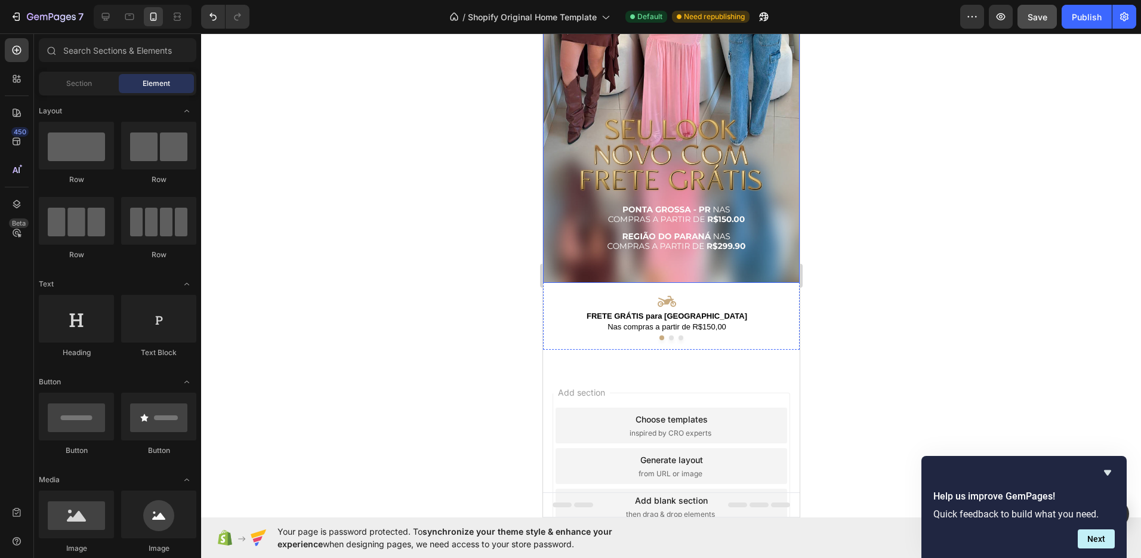
scroll to position [204, 0]
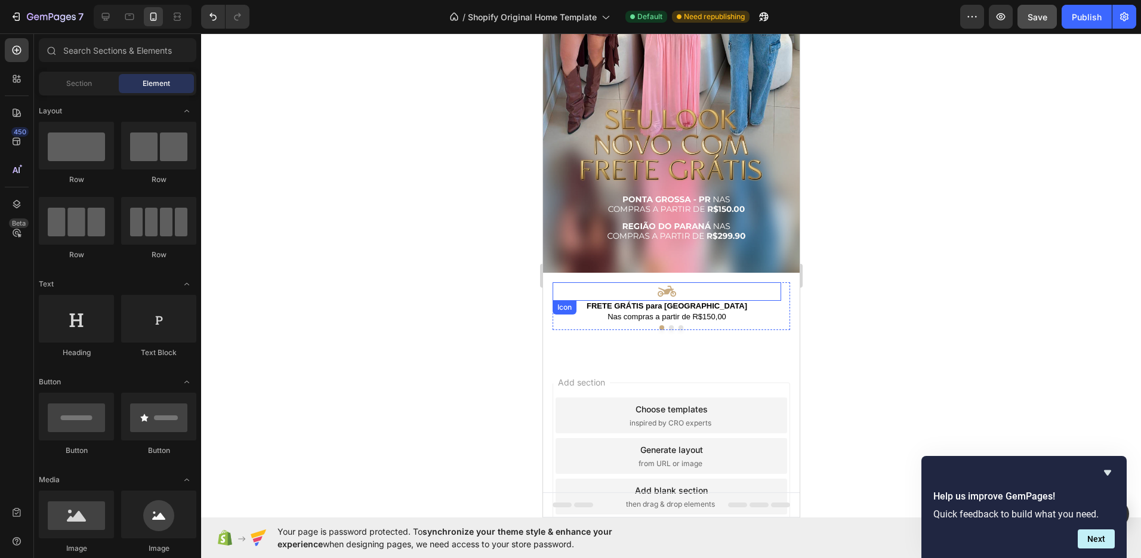
click at [671, 282] on icon at bounding box center [666, 291] width 18 height 18
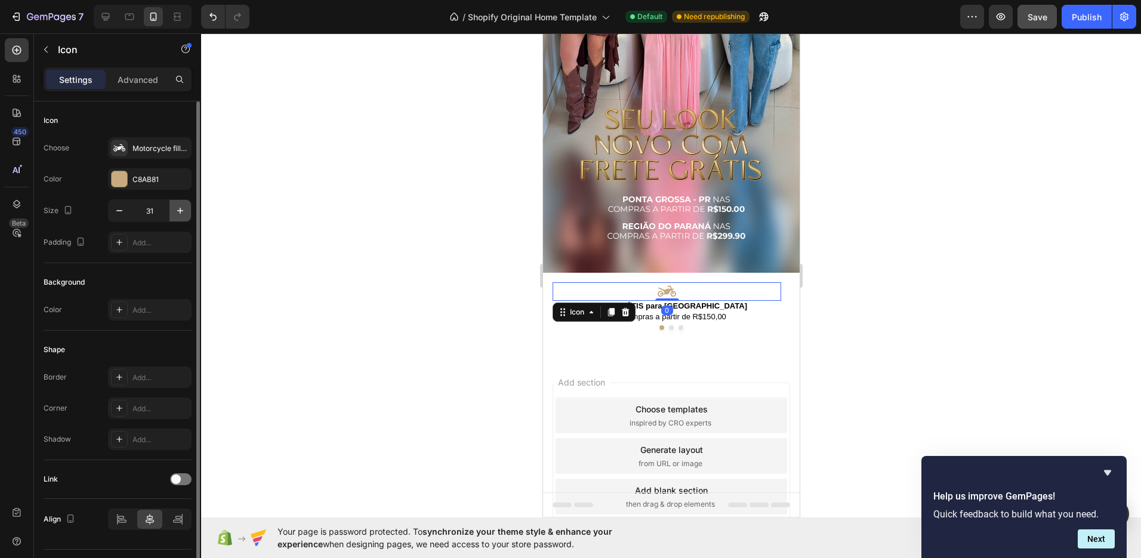
click at [174, 212] on icon "button" at bounding box center [180, 211] width 12 height 12
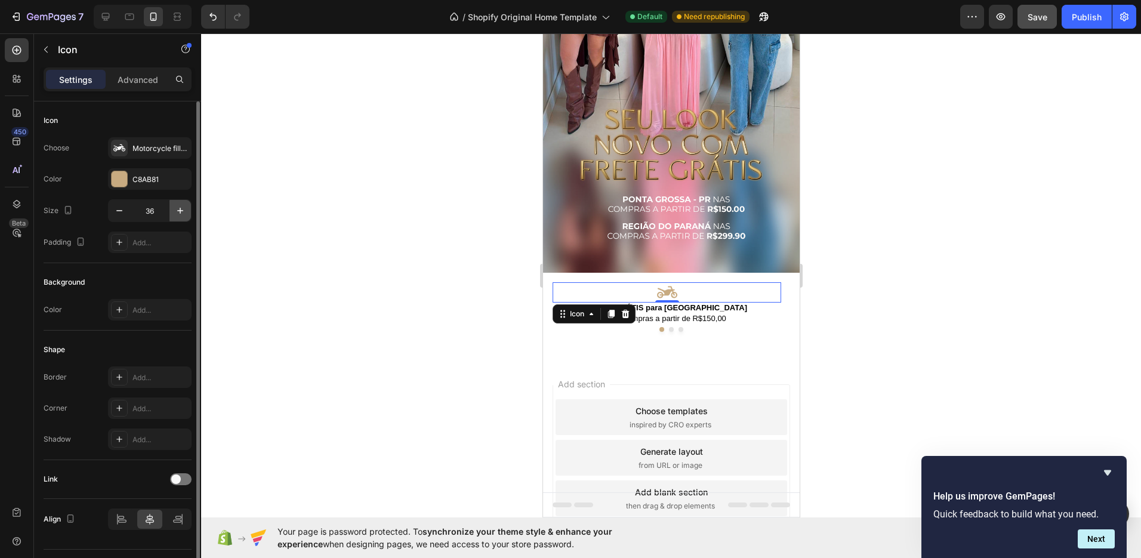
click at [174, 212] on icon "button" at bounding box center [180, 211] width 12 height 12
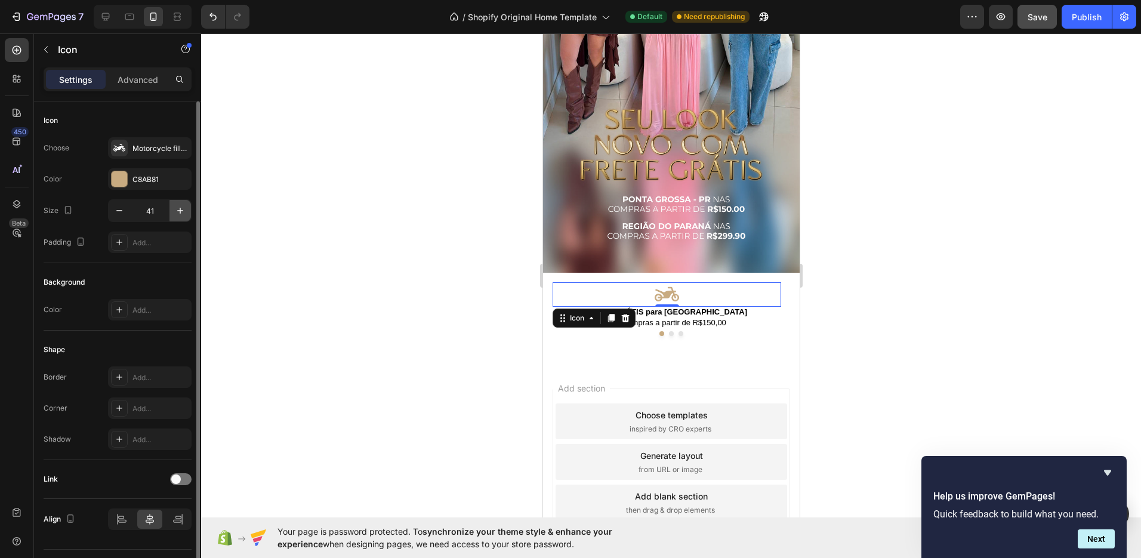
click at [175, 212] on icon "button" at bounding box center [180, 211] width 12 height 12
type input "44"
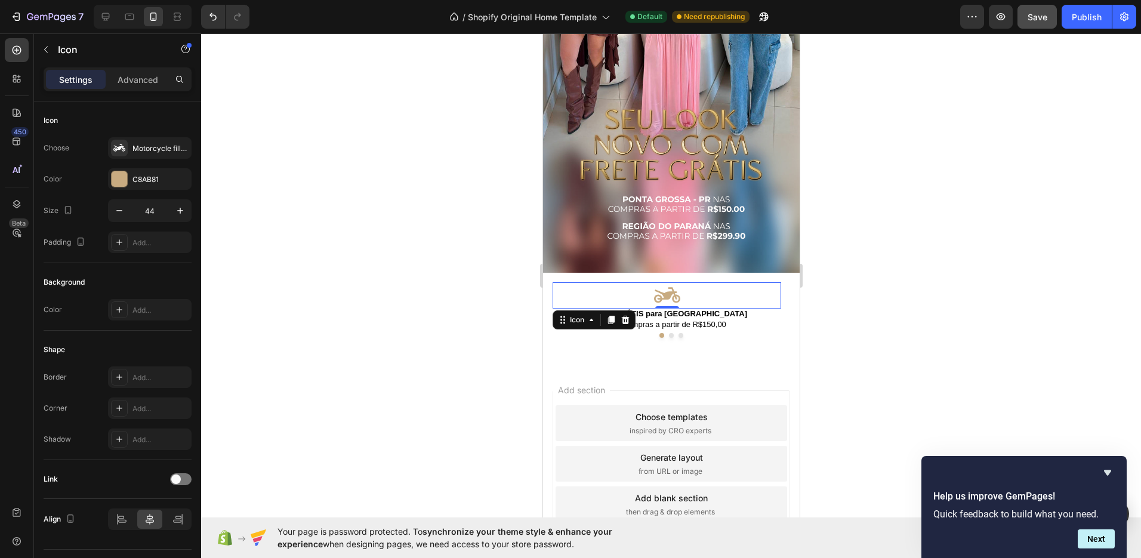
drag, startPoint x: 837, startPoint y: 282, endPoint x: 831, endPoint y: 287, distance: 8.1
click at [837, 282] on div at bounding box center [671, 295] width 940 height 525
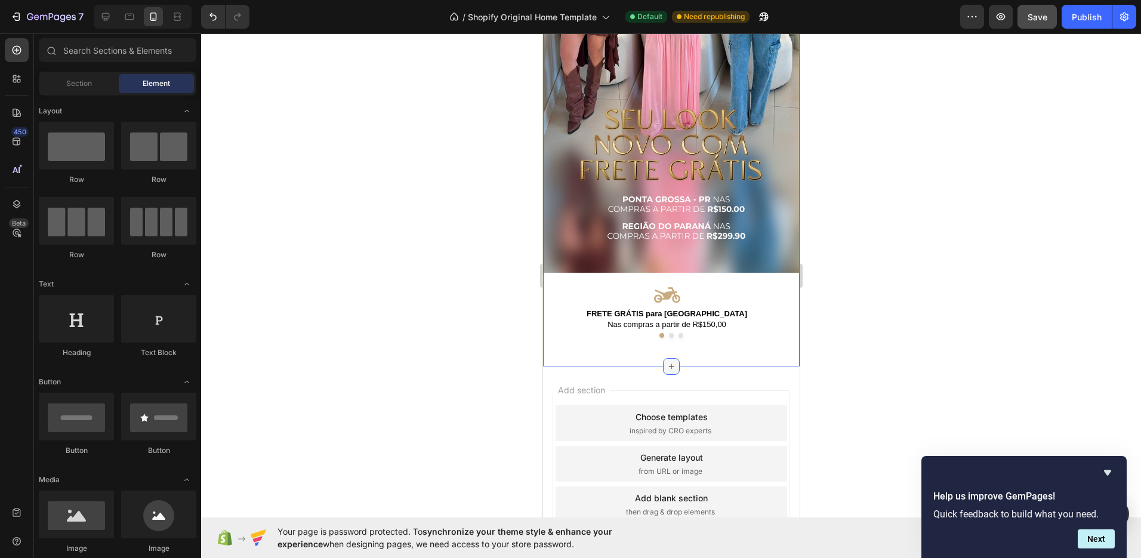
click at [667, 362] on icon at bounding box center [671, 367] width 10 height 10
click at [826, 309] on div at bounding box center [671, 295] width 940 height 525
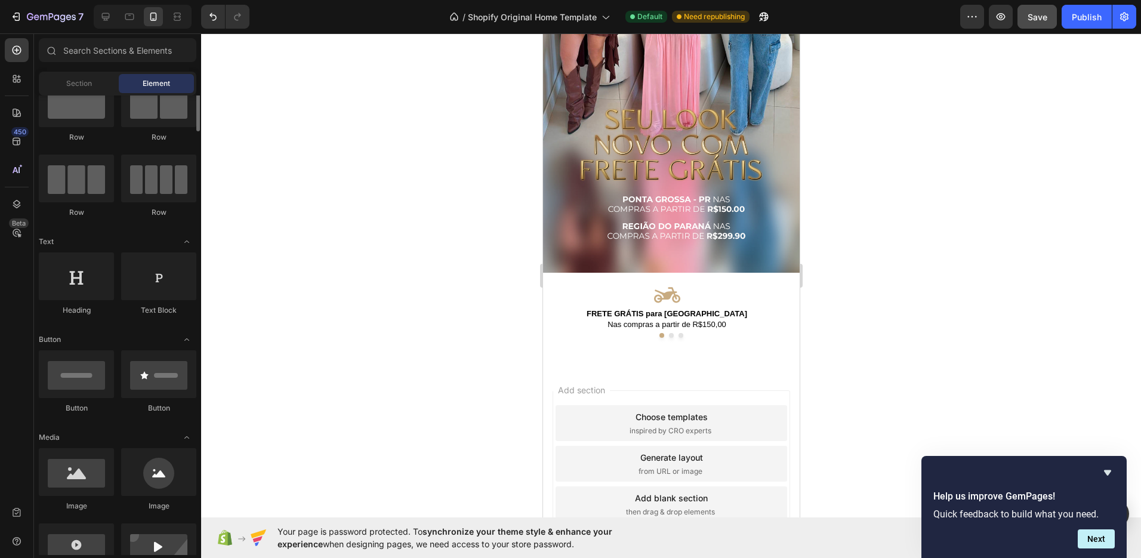
scroll to position [0, 0]
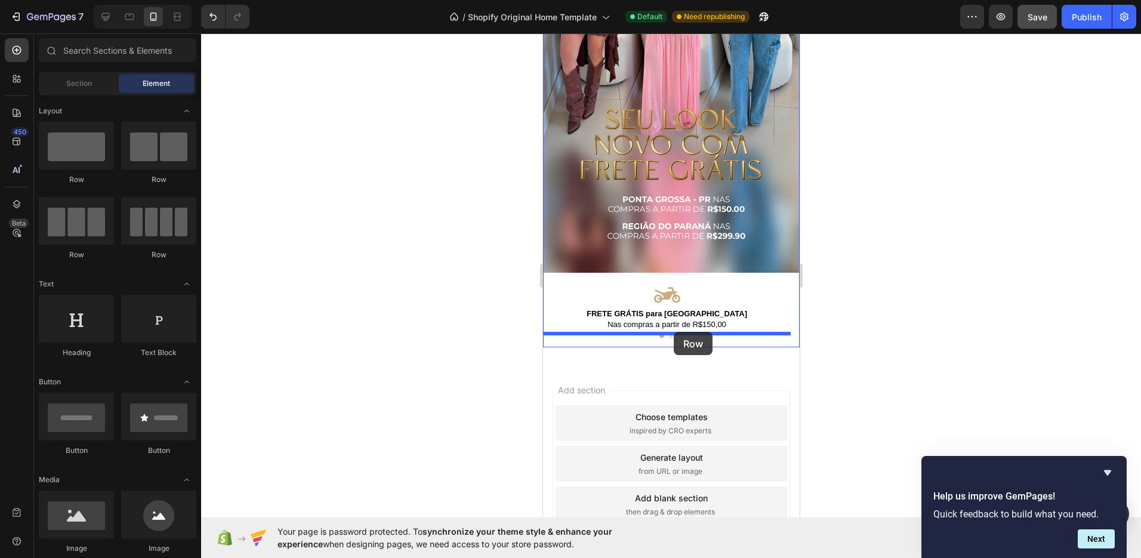
drag, startPoint x: 609, startPoint y: 307, endPoint x: 673, endPoint y: 332, distance: 68.4
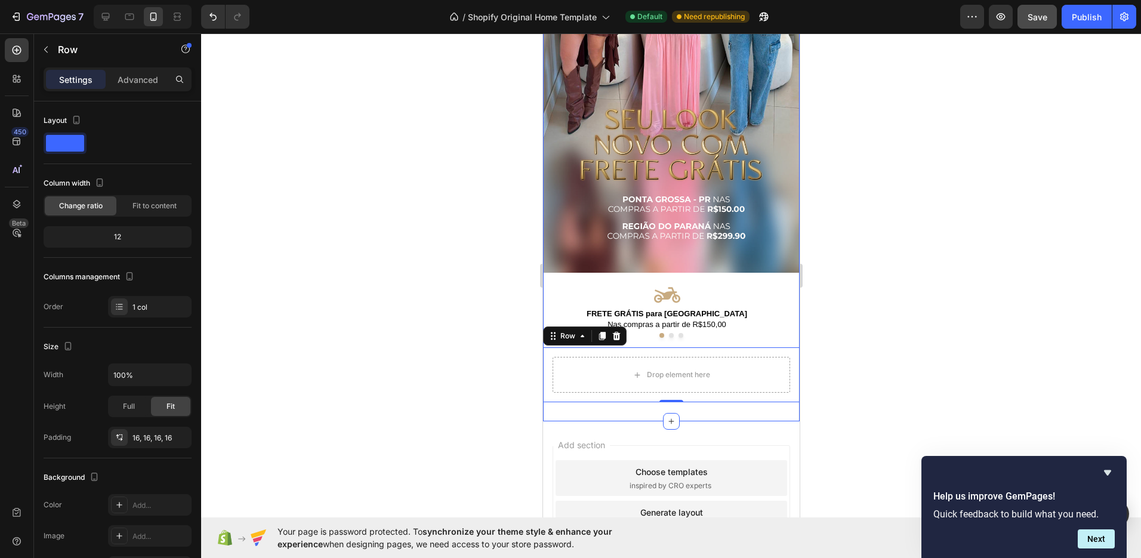
click at [642, 403] on div "Image Icon FRETE GRÁTIS para Ponta Grossa Text Block Nas compras a partir de R$…" at bounding box center [670, 137] width 257 height 567
click at [666, 370] on div "Drop element here" at bounding box center [677, 375] width 63 height 10
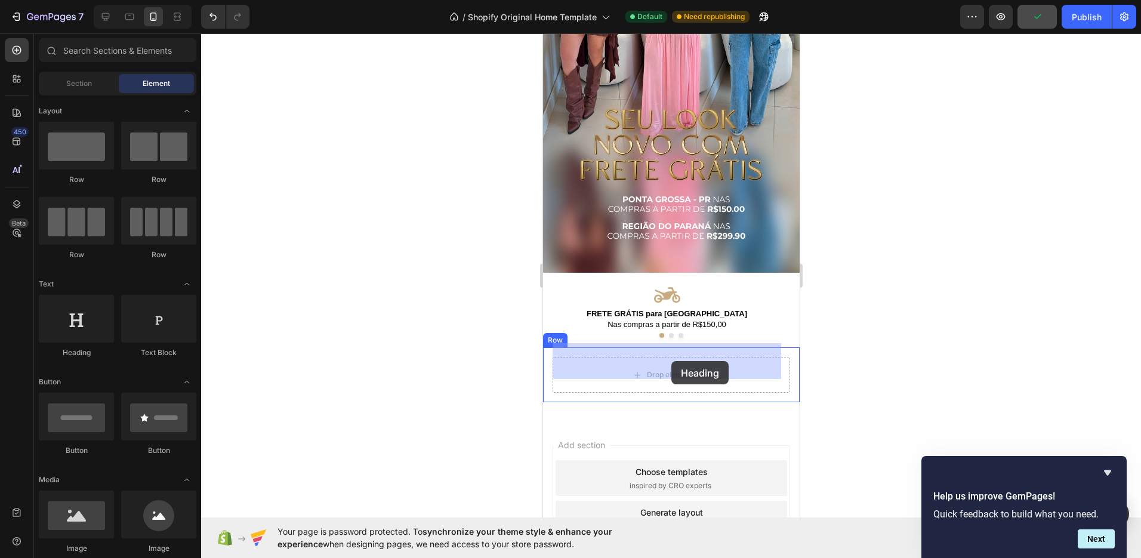
drag, startPoint x: 616, startPoint y: 351, endPoint x: 671, endPoint y: 361, distance: 55.8
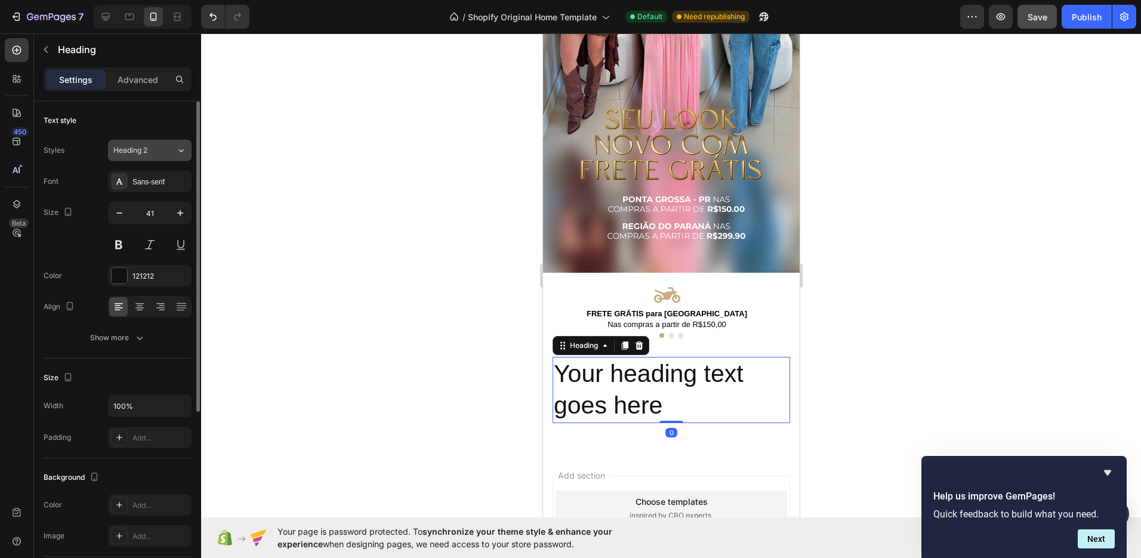
click at [152, 151] on div "Heading 2" at bounding box center [137, 150] width 48 height 11
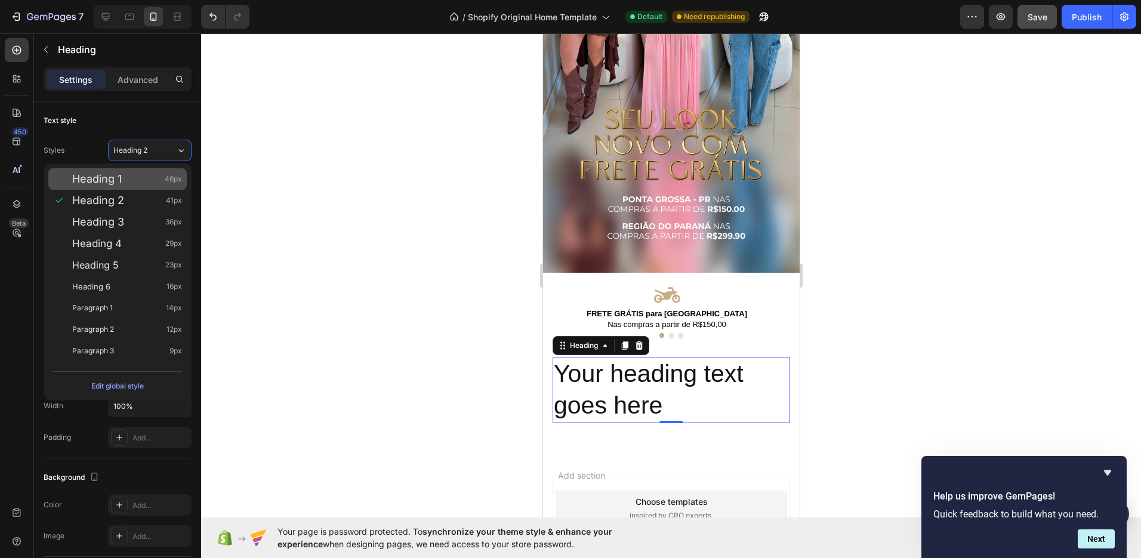
click at [144, 172] on div "Heading 1 46px" at bounding box center [117, 178] width 138 height 21
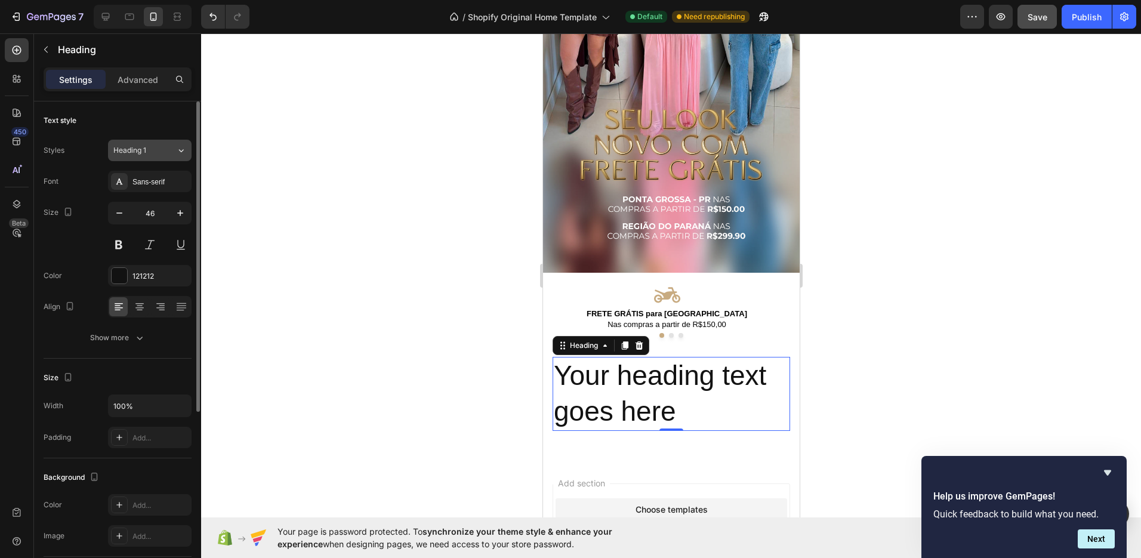
click at [147, 147] on div "Heading 1" at bounding box center [137, 150] width 48 height 11
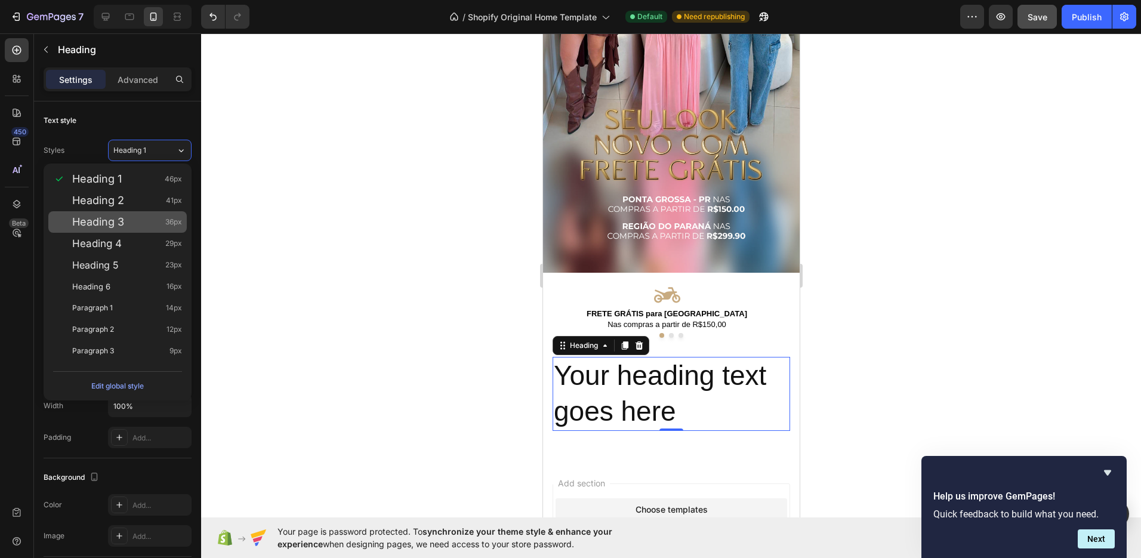
click at [112, 224] on span "Heading 3" at bounding box center [98, 222] width 52 height 12
type input "36"
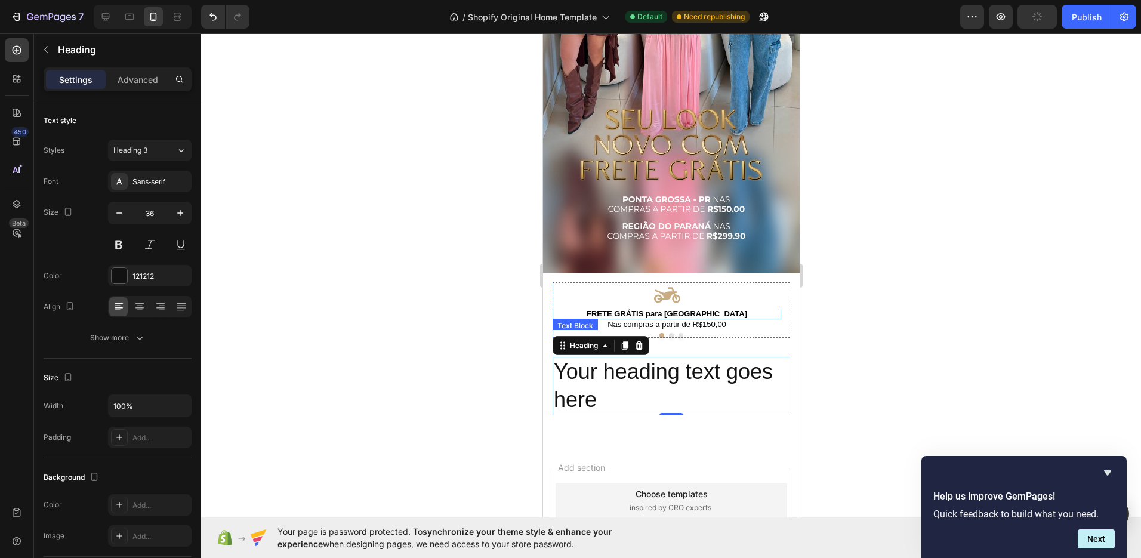
click at [629, 309] on strong "FRETE GRÁTIS para [GEOGRAPHIC_DATA]" at bounding box center [666, 313] width 161 height 9
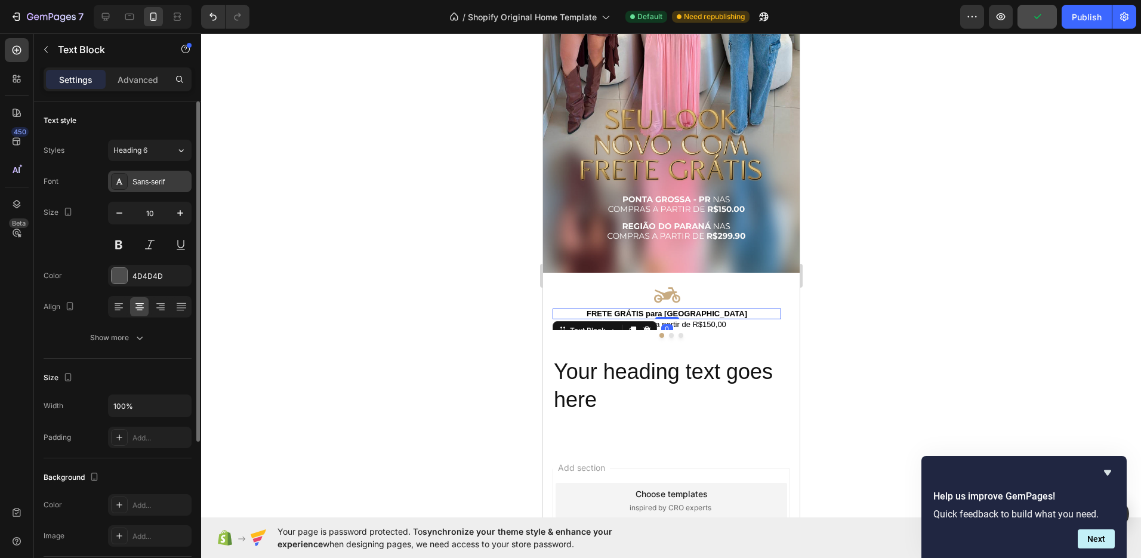
click at [129, 178] on div "Sans-serif" at bounding box center [150, 181] width 84 height 21
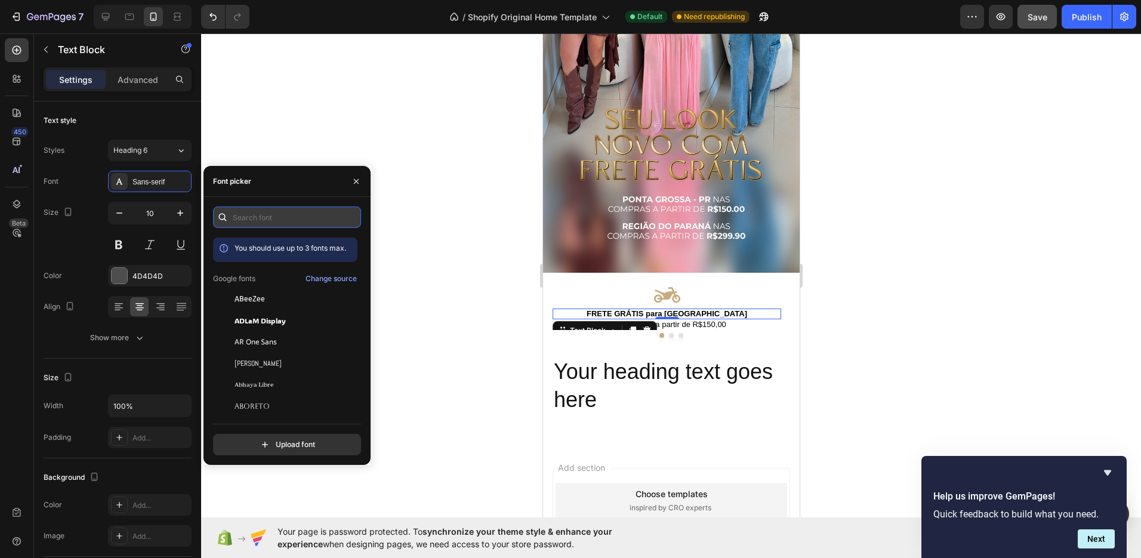
click at [298, 210] on input "text" at bounding box center [287, 216] width 148 height 21
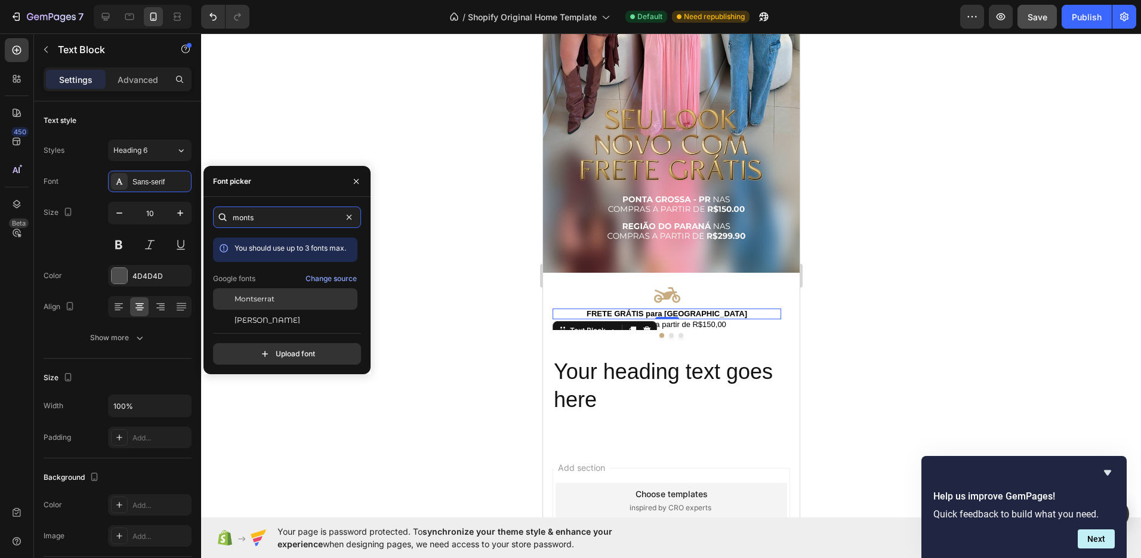
type input "monts"
click at [262, 302] on span "Montserrat" at bounding box center [255, 299] width 40 height 11
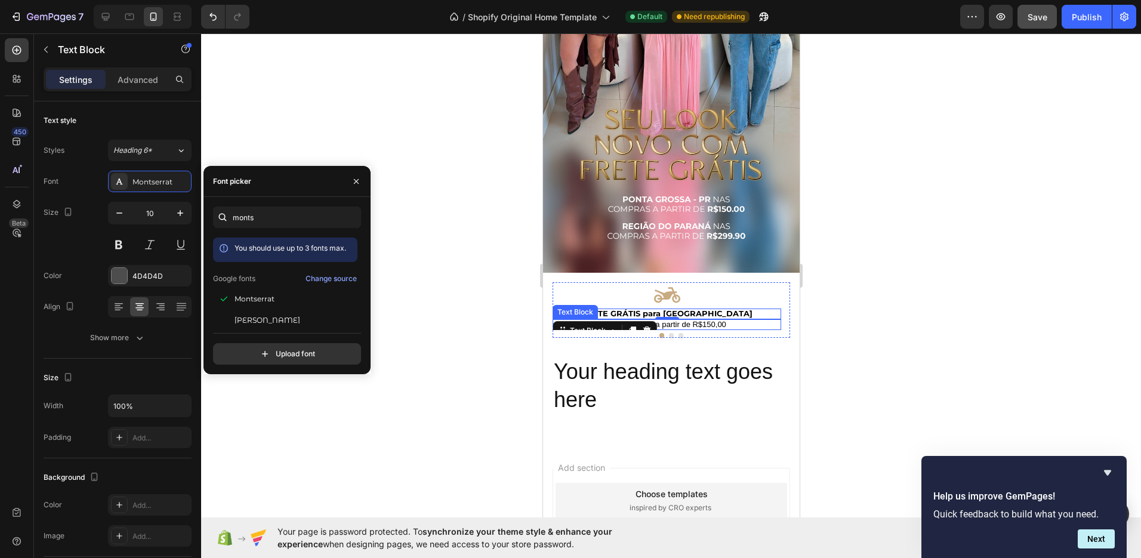
click at [708, 320] on span "Nas compras a partir de R$150,00" at bounding box center [666, 324] width 119 height 9
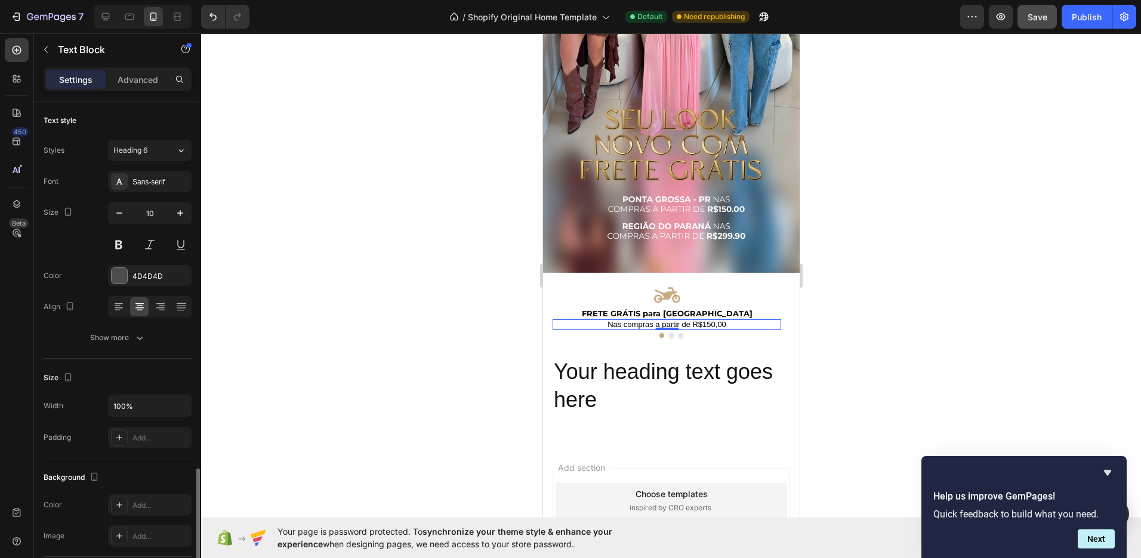
scroll to position [217, 0]
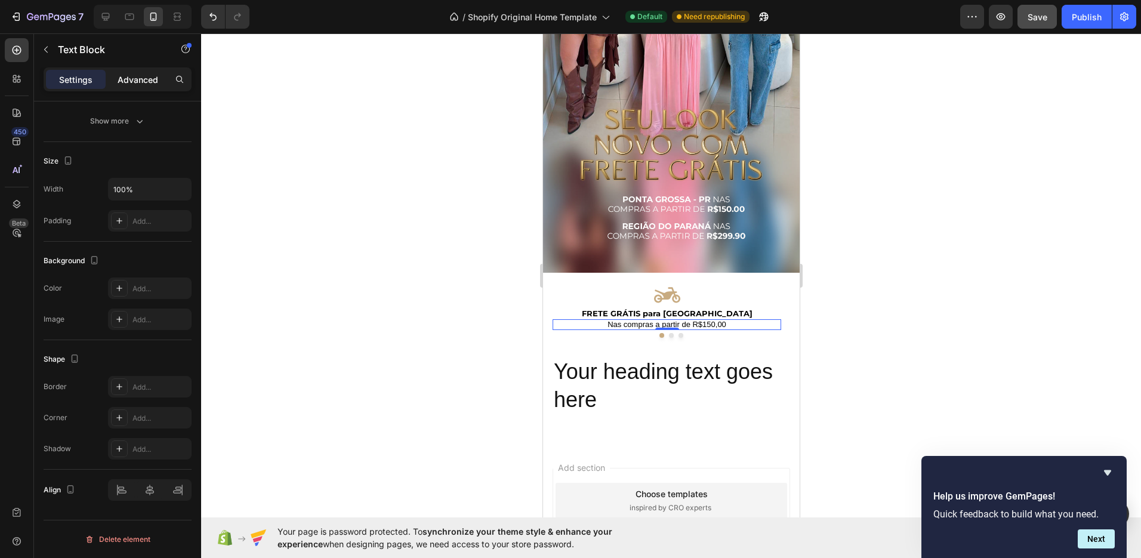
click at [147, 79] on p "Advanced" at bounding box center [138, 79] width 41 height 13
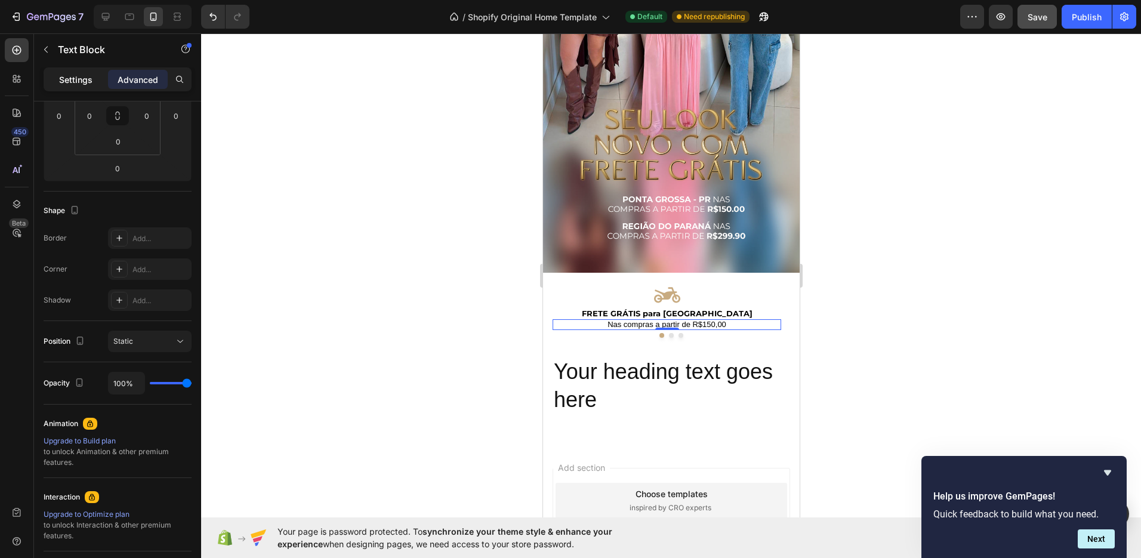
click at [79, 76] on p "Settings" at bounding box center [75, 79] width 33 height 13
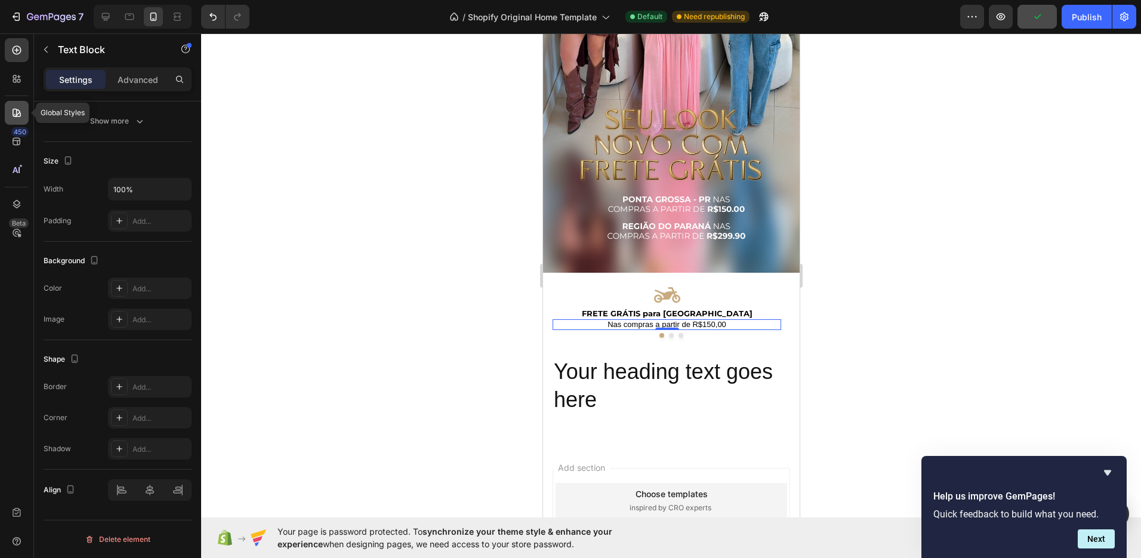
click at [22, 112] on icon at bounding box center [17, 113] width 12 height 12
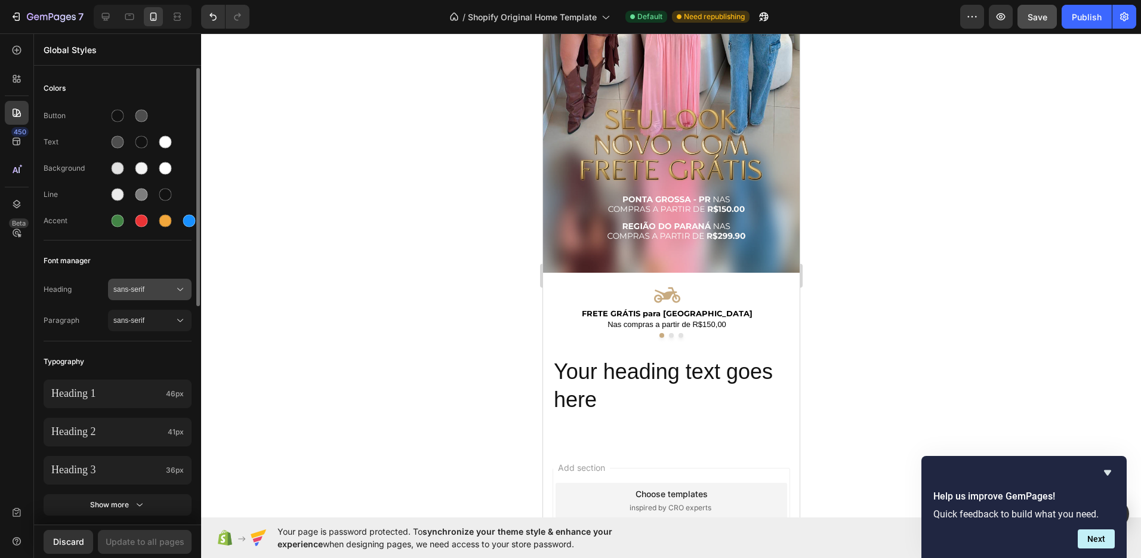
click at [124, 297] on button "sans-serif" at bounding box center [150, 289] width 84 height 21
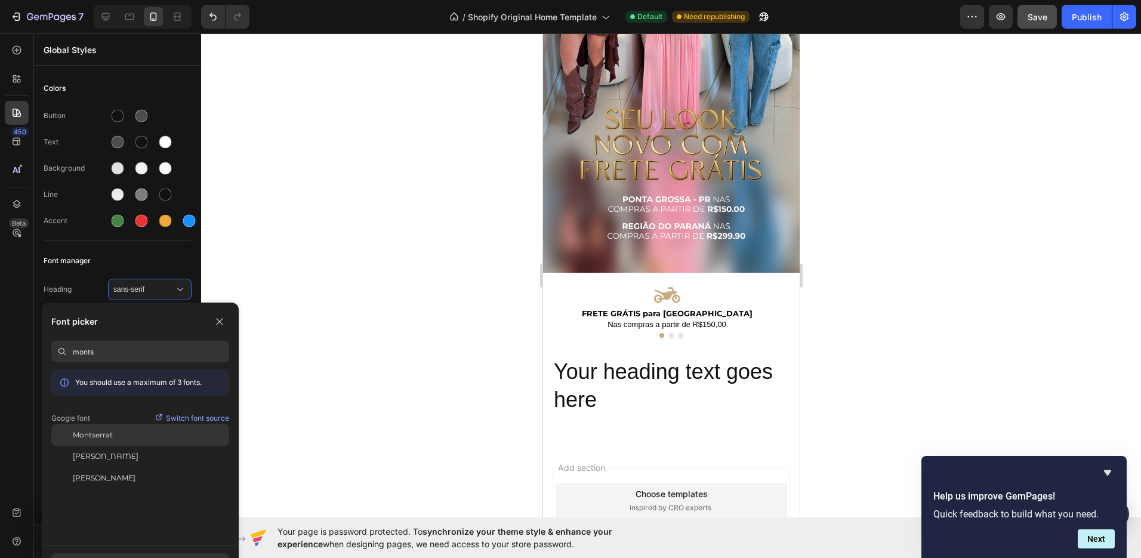
type input "monts"
click at [117, 433] on div "Montserrat" at bounding box center [151, 435] width 156 height 11
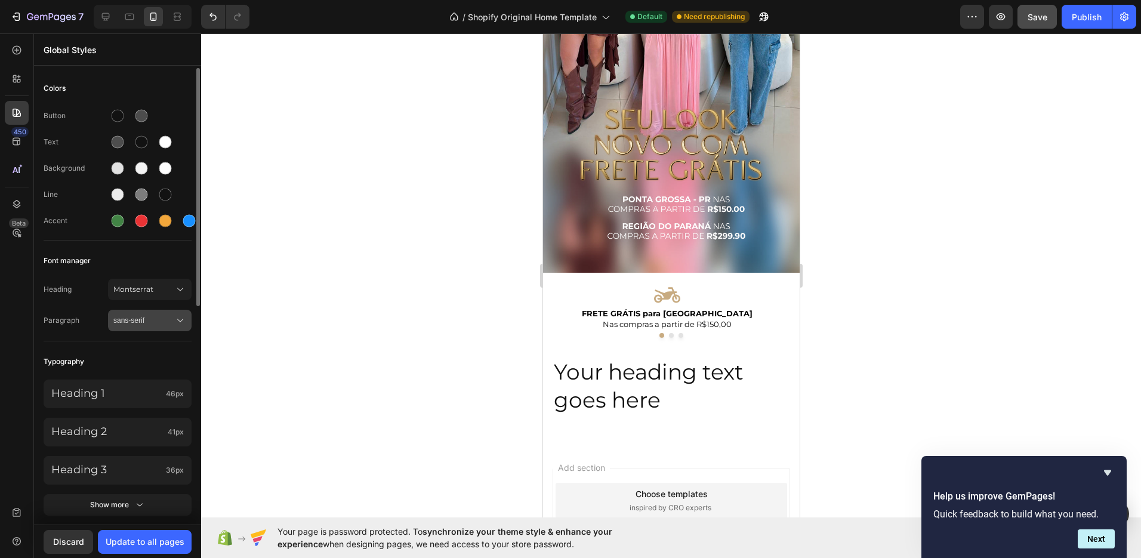
click at [143, 322] on span "sans-serif" at bounding box center [143, 320] width 61 height 11
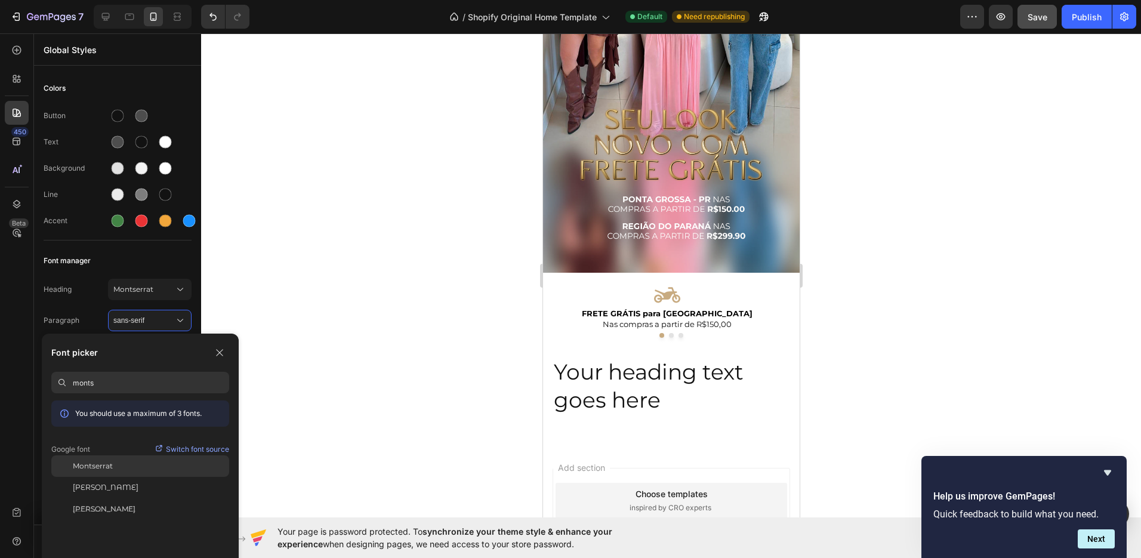
type input "monts"
click at [109, 466] on span "Montserrat" at bounding box center [93, 466] width 40 height 11
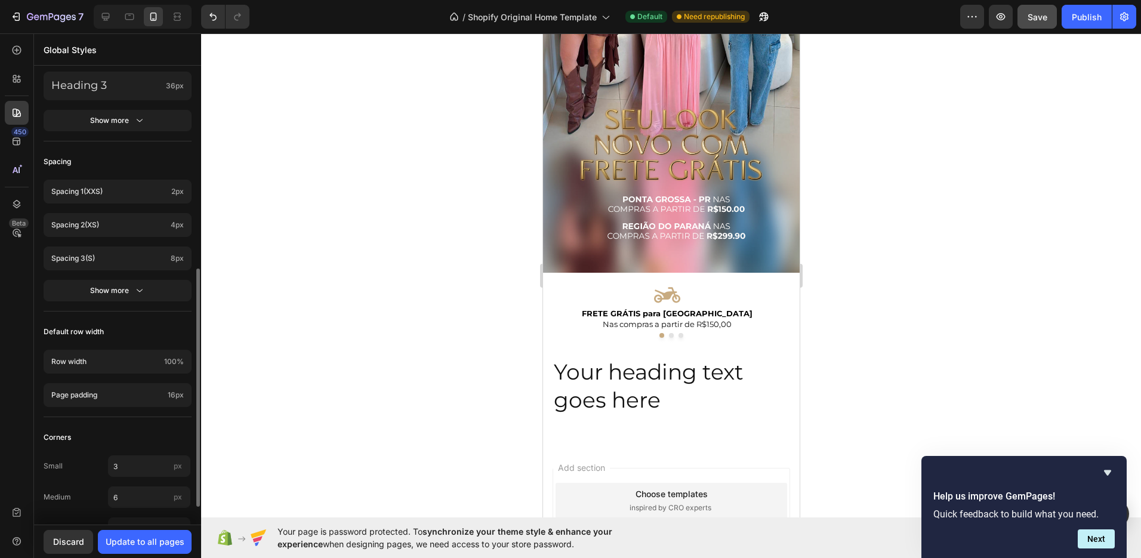
scroll to position [418, 0]
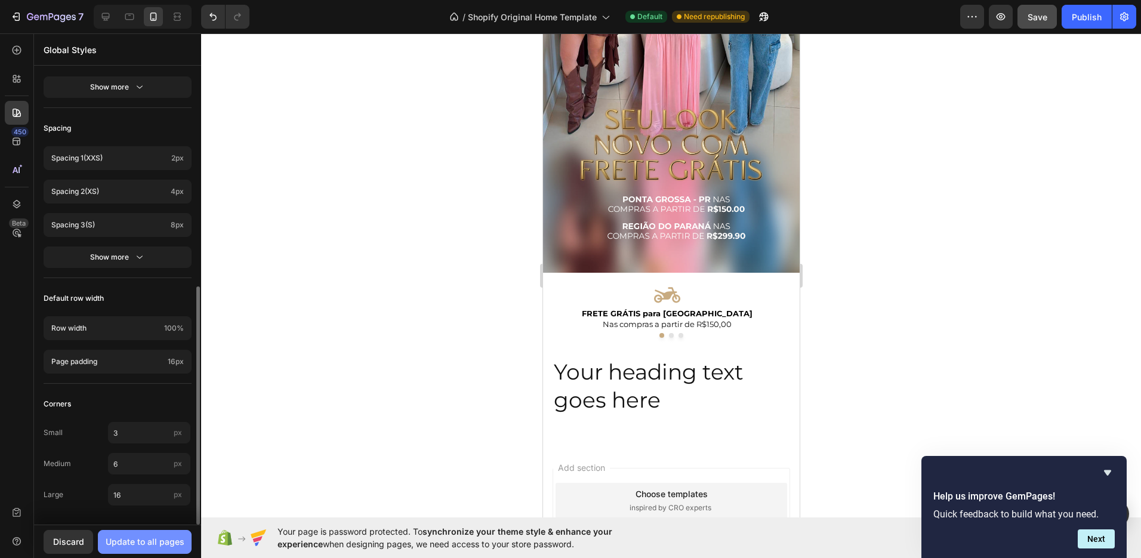
click at [159, 533] on button "Update to all pages" at bounding box center [145, 542] width 94 height 24
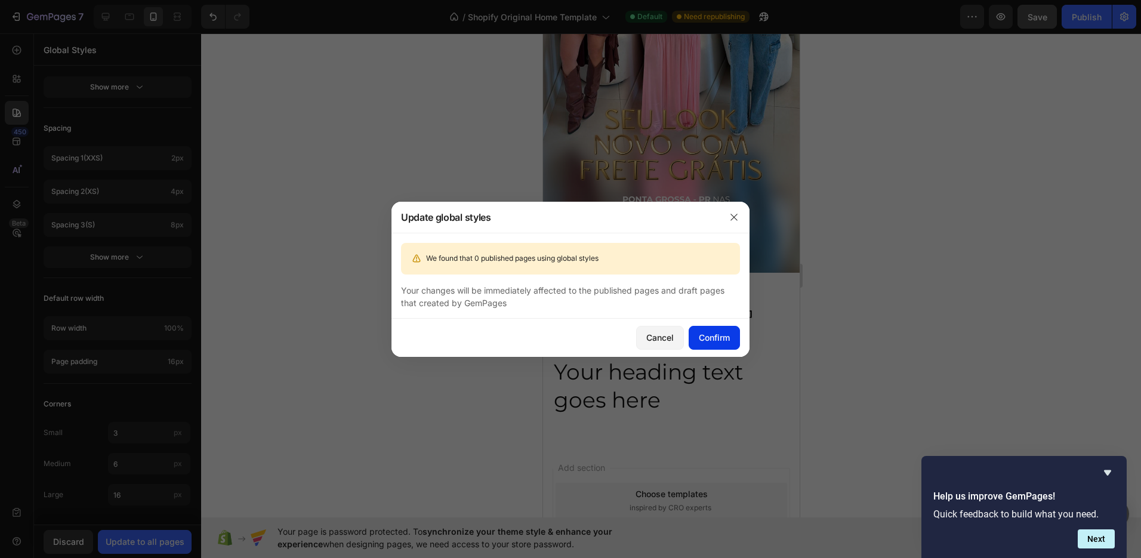
click at [726, 337] on div "Confirm" at bounding box center [714, 337] width 31 height 13
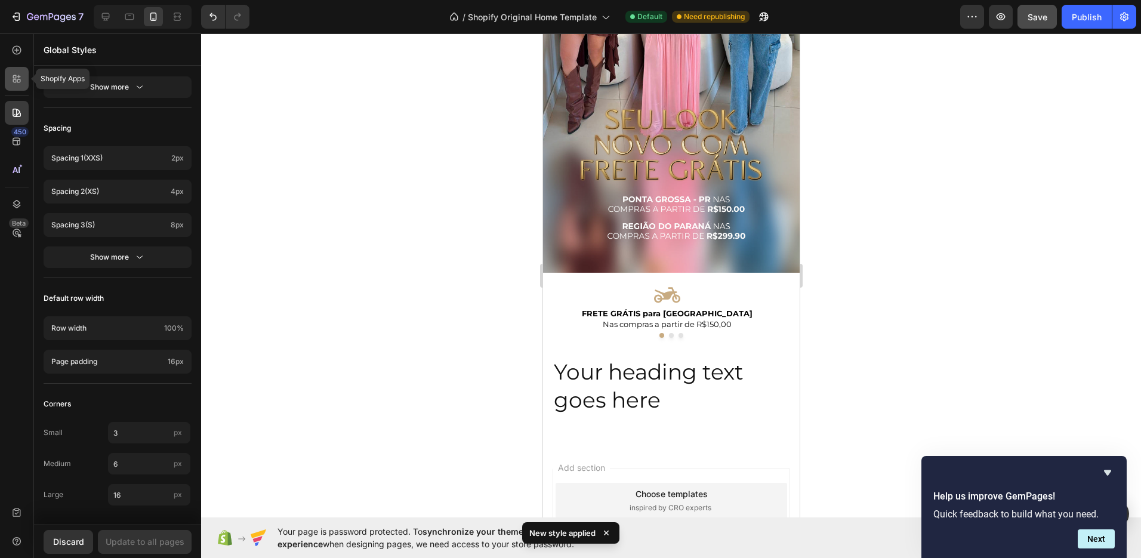
click at [13, 75] on icon at bounding box center [15, 77] width 4 height 4
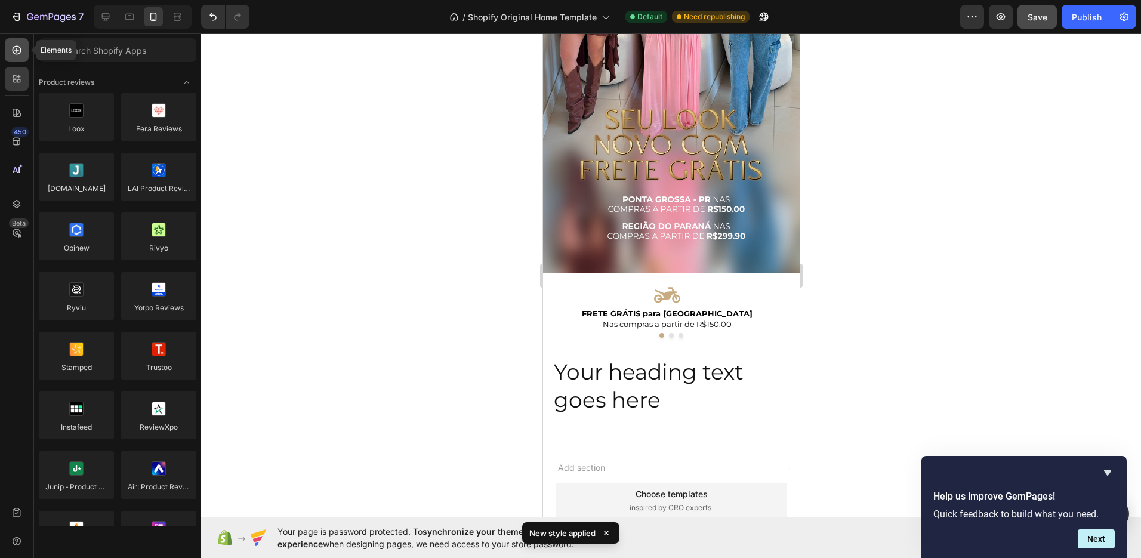
click at [16, 56] on div at bounding box center [17, 50] width 24 height 24
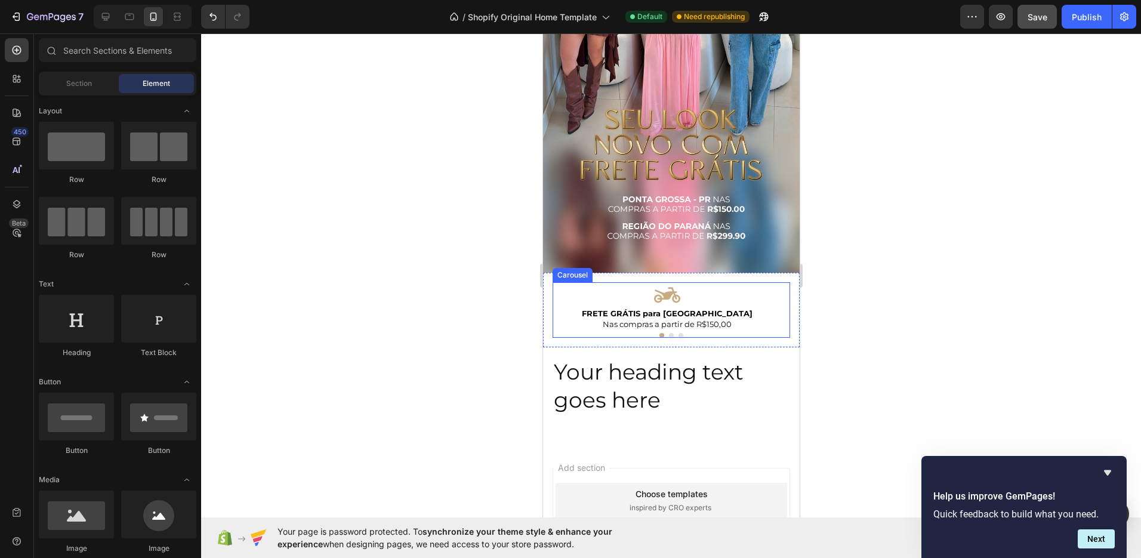
click at [668, 333] on button "Dot" at bounding box center [670, 335] width 5 height 5
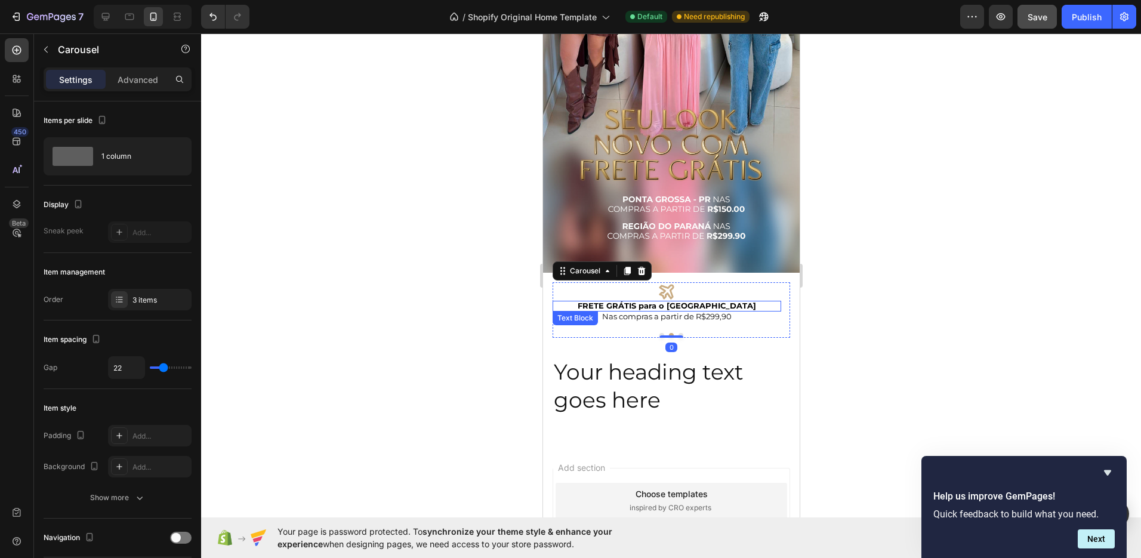
click at [662, 301] on strong "FRETE GRÁTIS para o [GEOGRAPHIC_DATA]" at bounding box center [666, 306] width 178 height 10
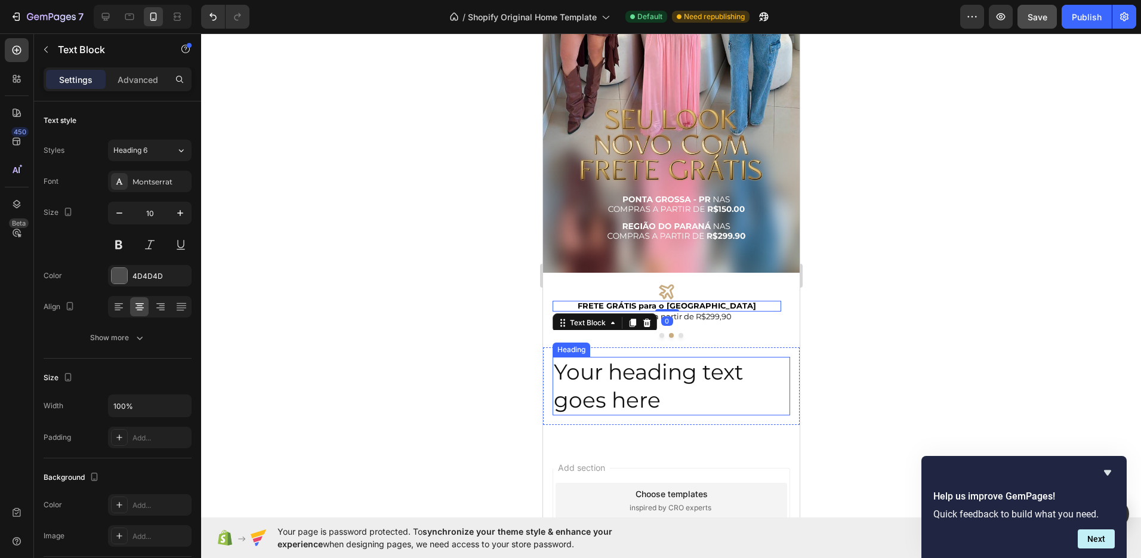
click at [661, 357] on h2 "Your heading text goes here" at bounding box center [670, 386] width 237 height 58
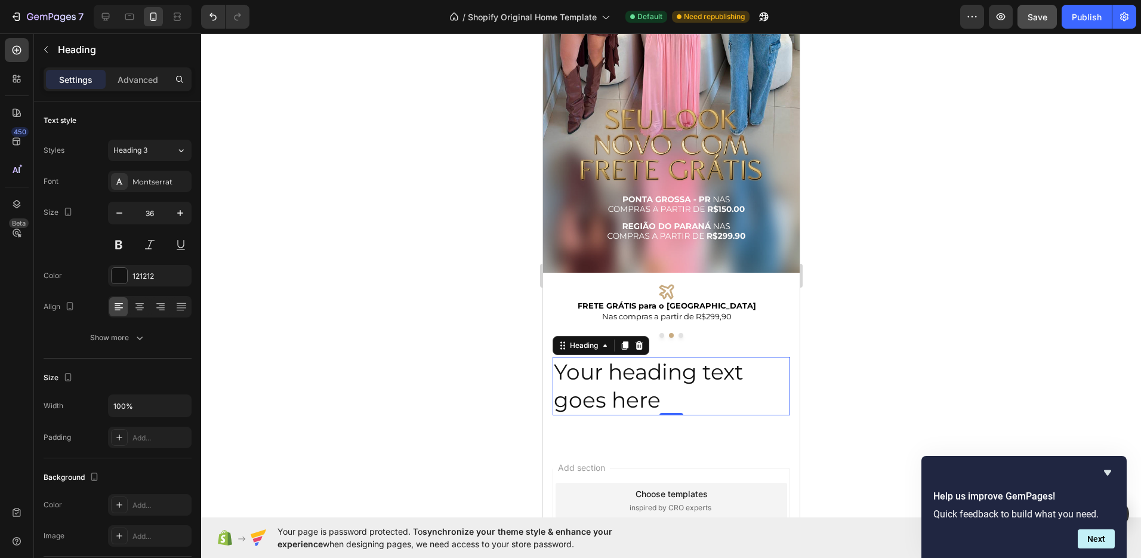
click at [593, 372] on h2 "Your heading text goes here" at bounding box center [670, 386] width 237 height 58
click at [593, 372] on p "Your heading text goes here" at bounding box center [670, 386] width 235 height 56
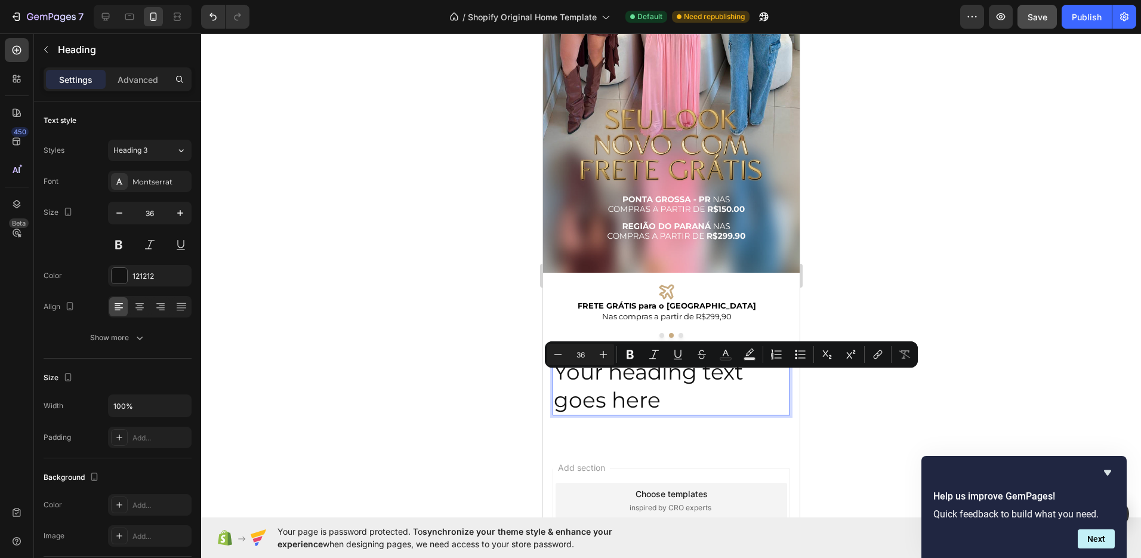
click at [626, 374] on p "Your heading text goes here" at bounding box center [670, 386] width 235 height 56
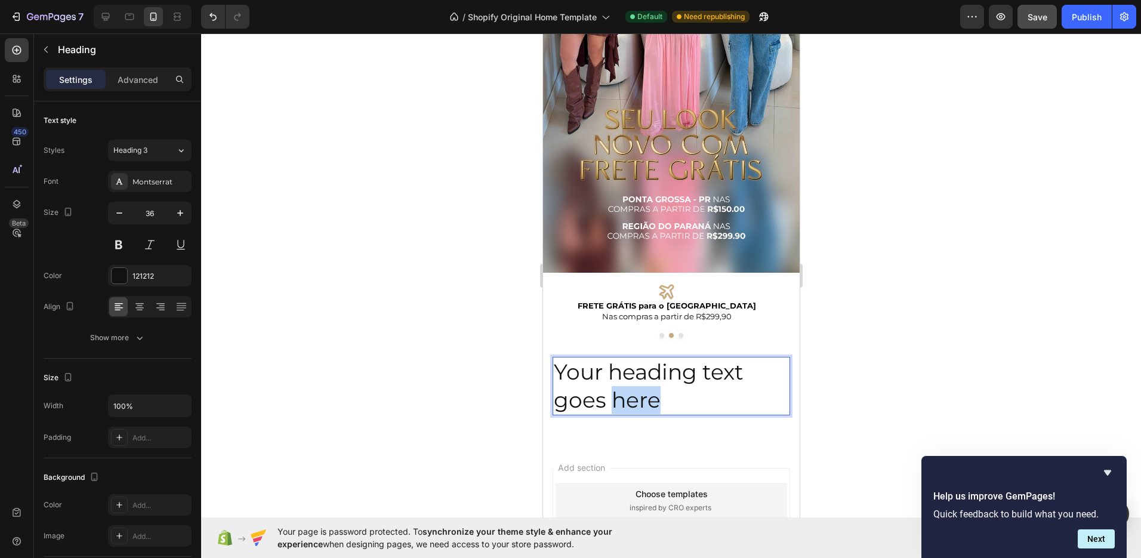
click at [626, 374] on p "Your heading text goes here" at bounding box center [670, 386] width 235 height 56
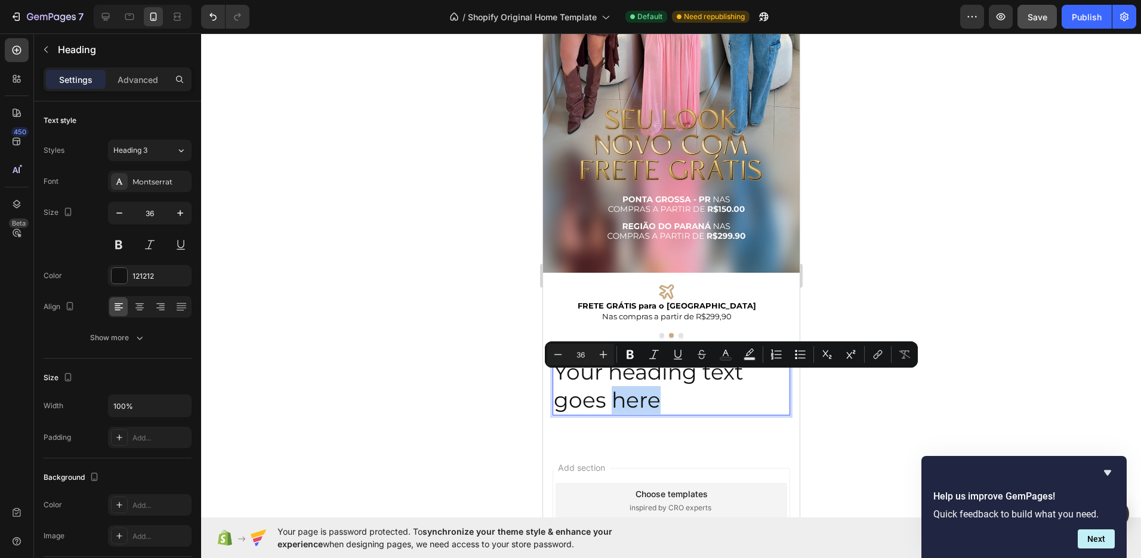
click at [655, 388] on p "Your heading text goes here" at bounding box center [670, 386] width 235 height 56
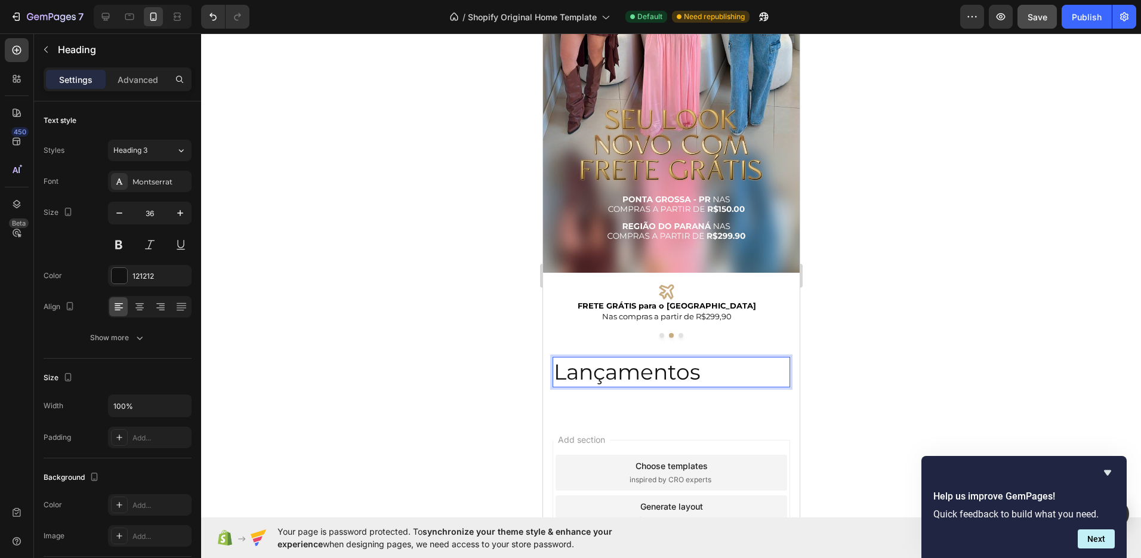
click at [647, 358] on p "Lançamentos" at bounding box center [670, 372] width 235 height 28
click at [698, 372] on h2 "Lançamentos" at bounding box center [670, 372] width 237 height 30
click at [712, 387] on div "Image Icon FRETE GRÁTIS para Ponta Grossa Text Block Nas compras a partir de R$…" at bounding box center [670, 135] width 257 height 562
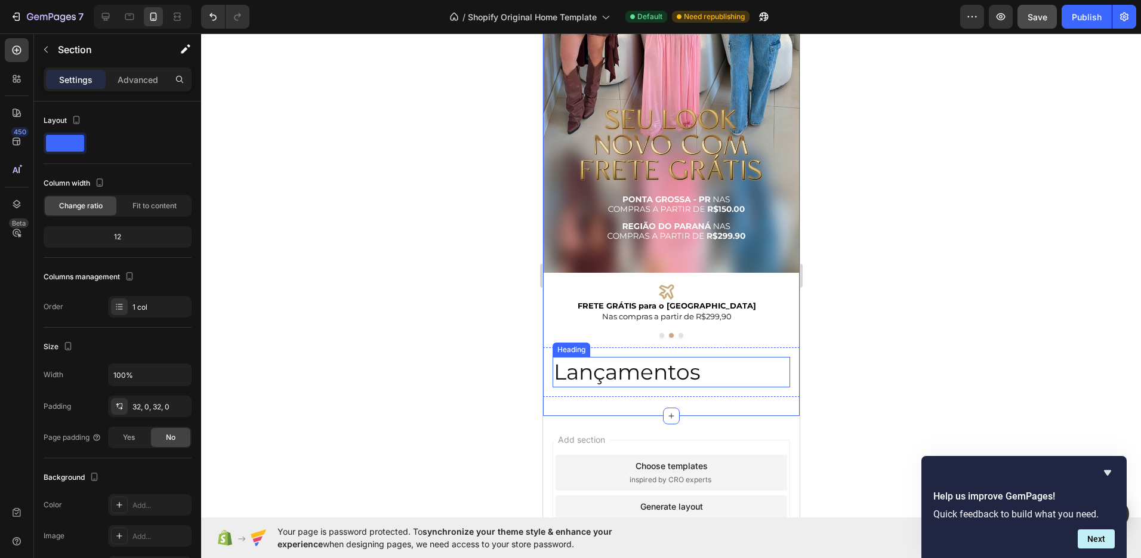
click at [716, 367] on p "Lançamentos" at bounding box center [670, 372] width 235 height 28
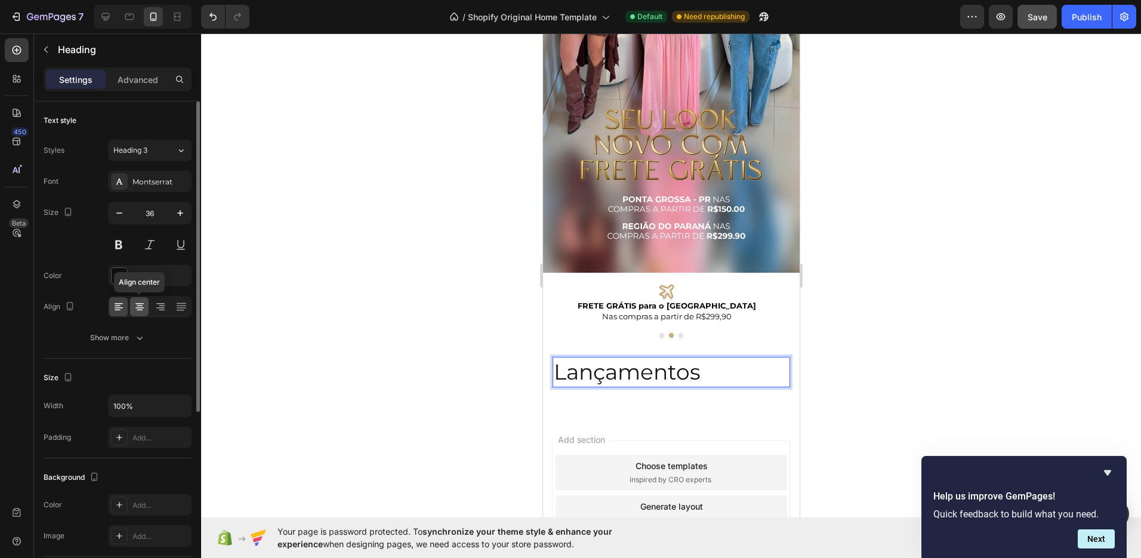
click at [137, 310] on icon at bounding box center [140, 307] width 12 height 12
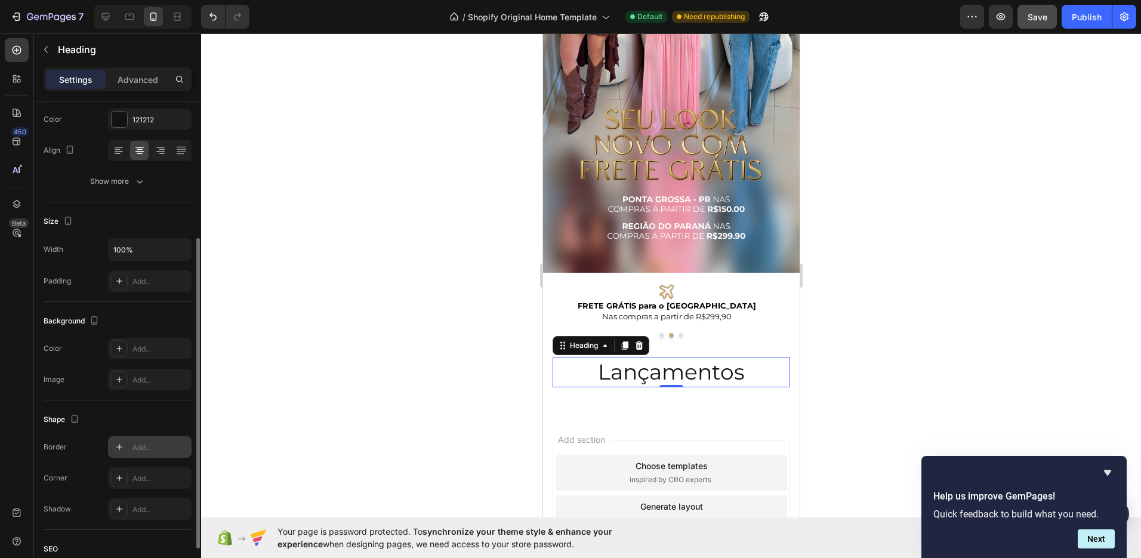
scroll to position [239, 0]
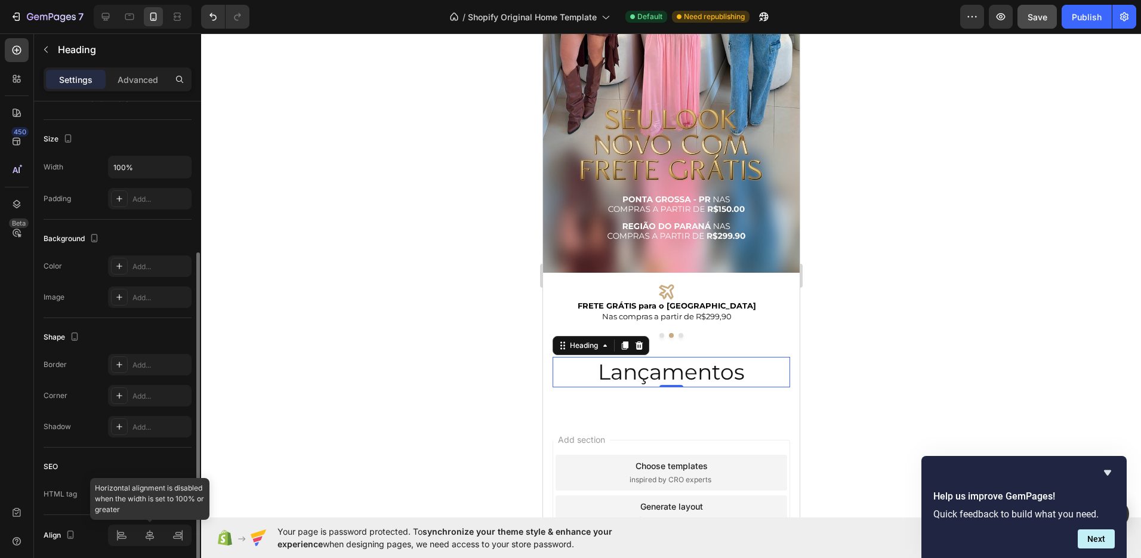
click at [155, 537] on div at bounding box center [150, 535] width 84 height 21
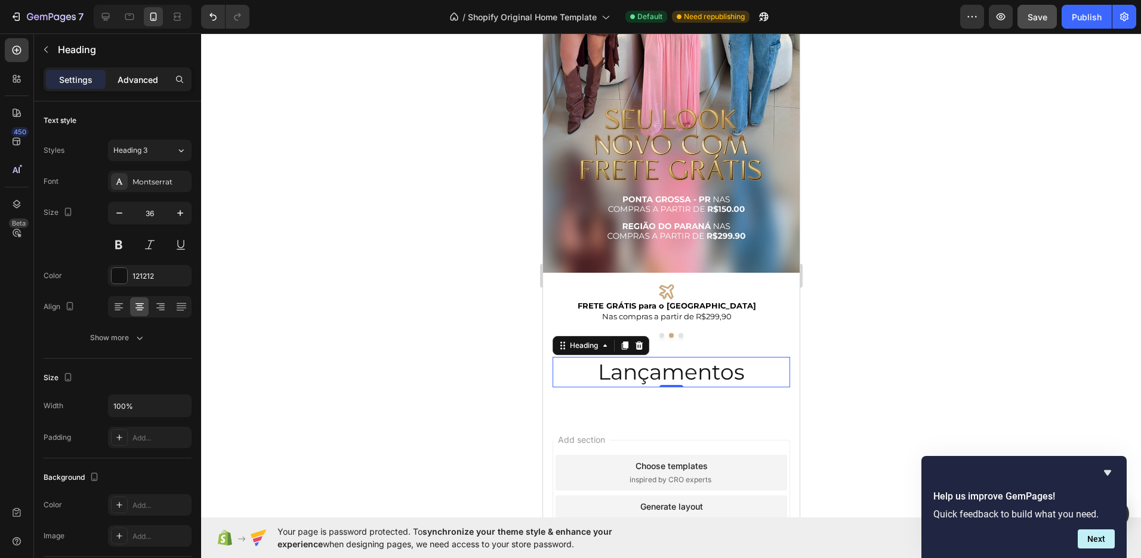
click at [156, 73] on p "Advanced" at bounding box center [138, 79] width 41 height 13
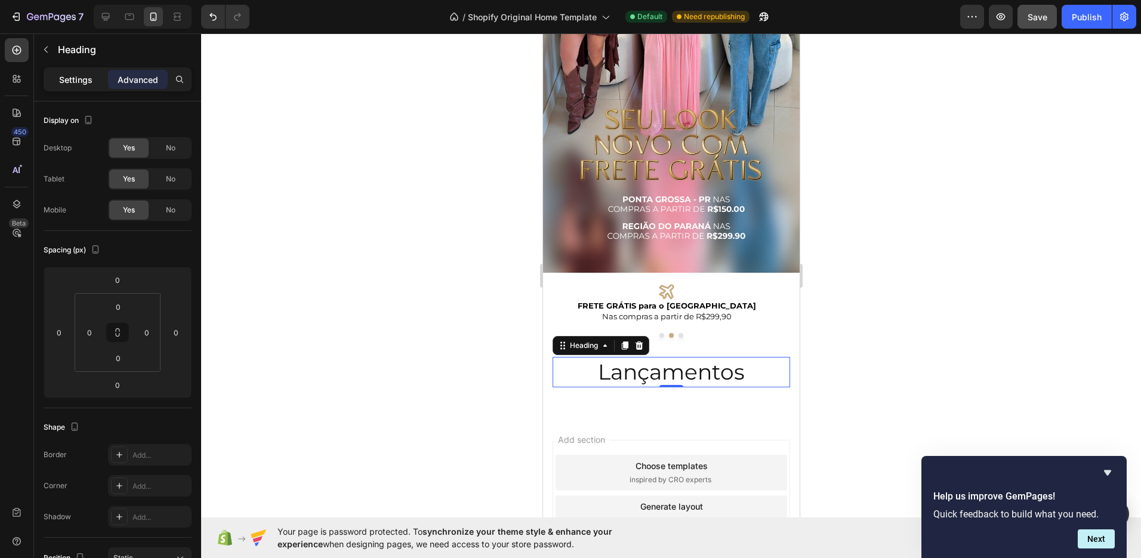
click at [74, 79] on p "Settings" at bounding box center [75, 79] width 33 height 13
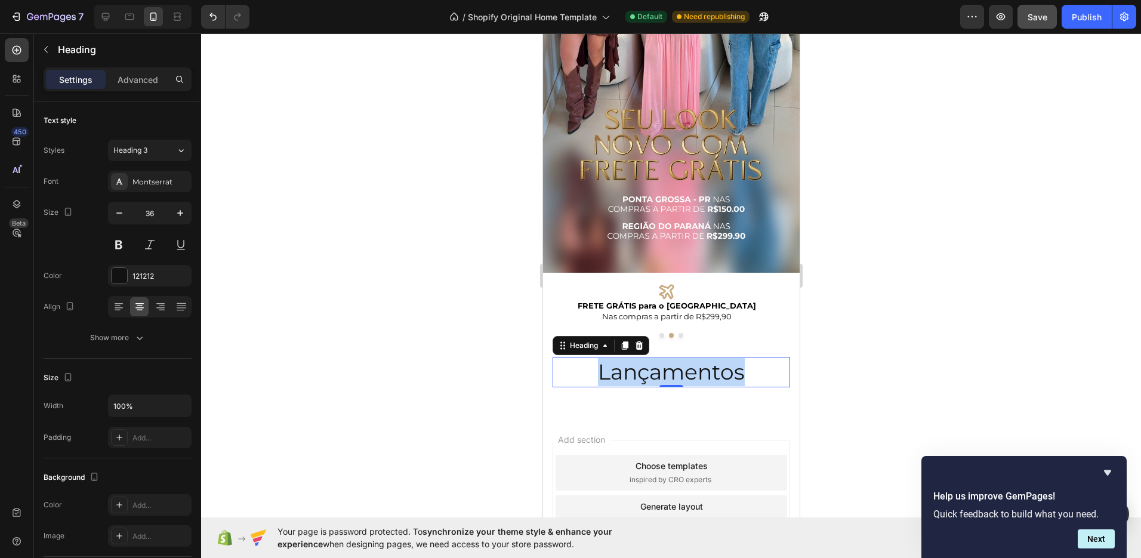
click at [656, 358] on p "Lançamentos" at bounding box center [670, 372] width 235 height 28
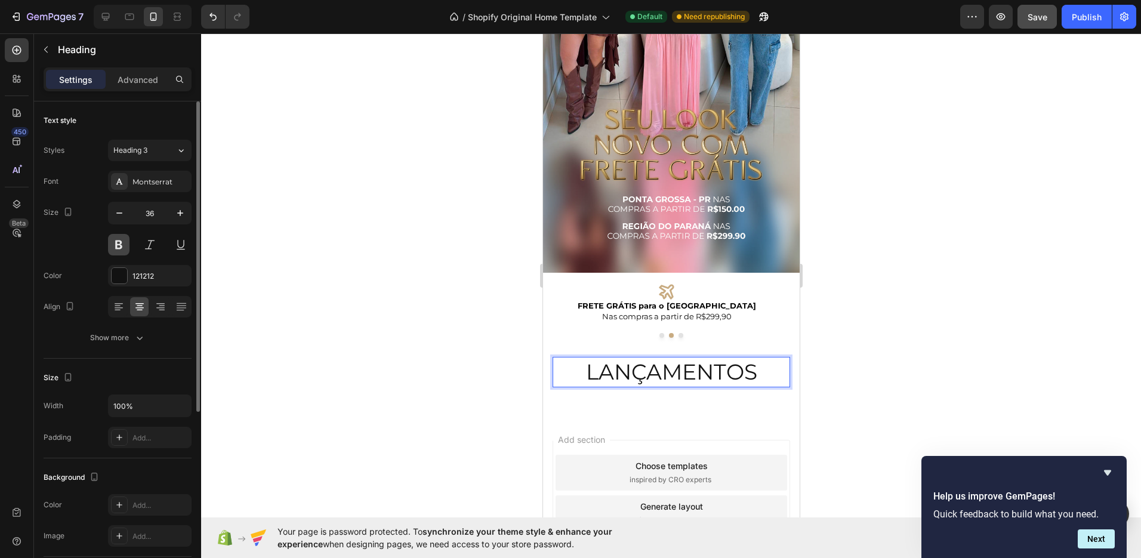
click at [119, 248] on button at bounding box center [118, 244] width 21 height 21
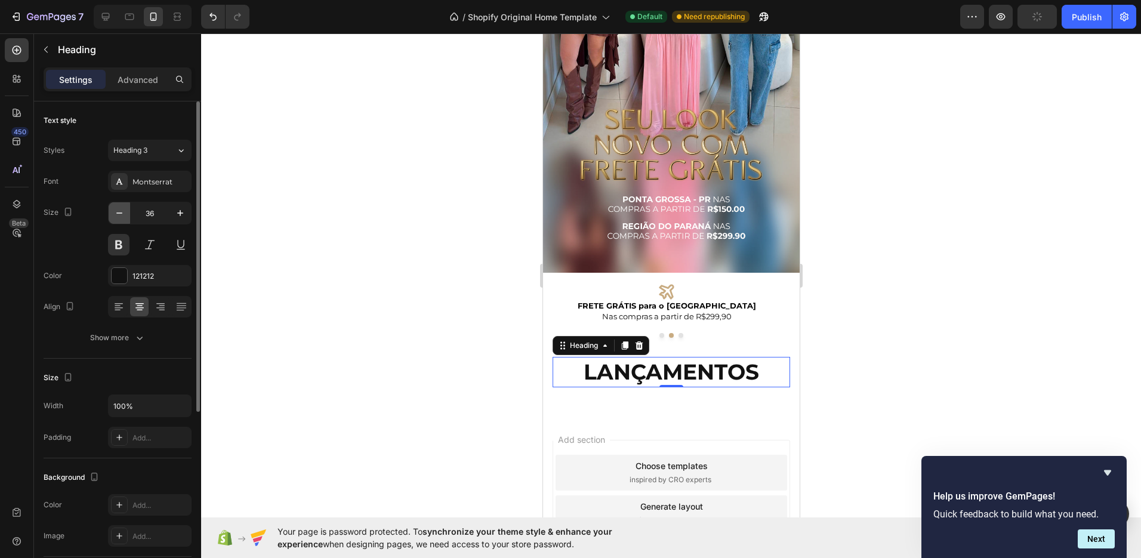
click at [127, 212] on button "button" at bounding box center [119, 212] width 21 height 21
click at [125, 212] on button "button" at bounding box center [119, 212] width 21 height 21
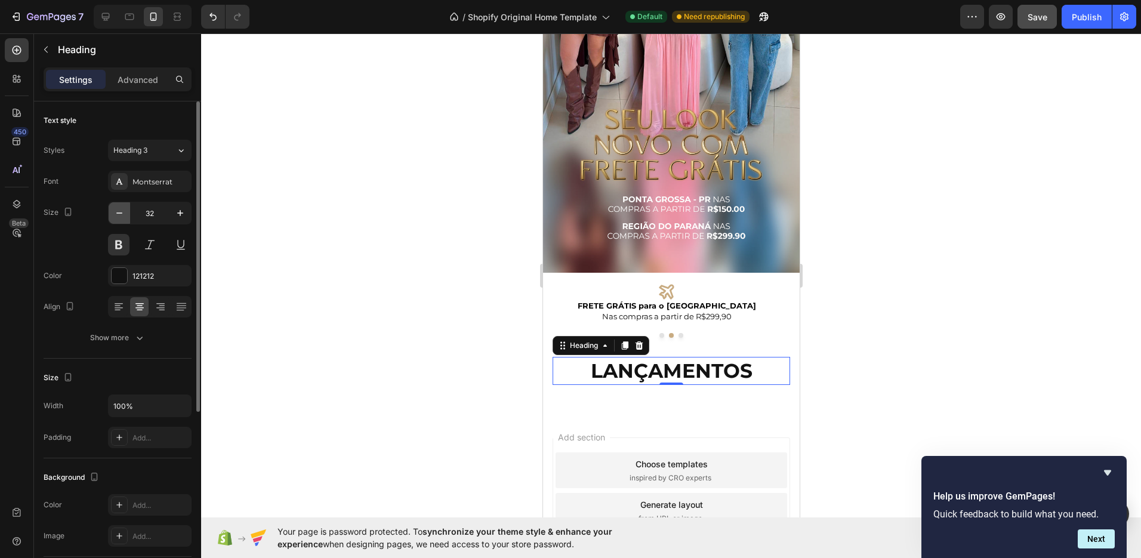
click at [125, 212] on button "button" at bounding box center [119, 212] width 21 height 21
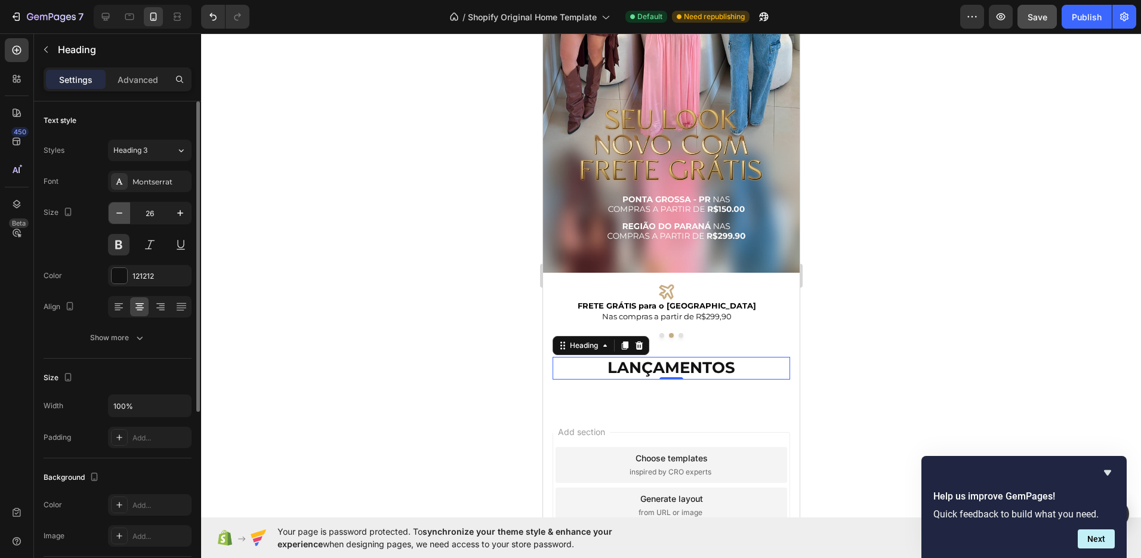
click at [125, 212] on button "button" at bounding box center [119, 212] width 21 height 21
type input "25"
click at [20, 51] on icon at bounding box center [17, 50] width 9 height 9
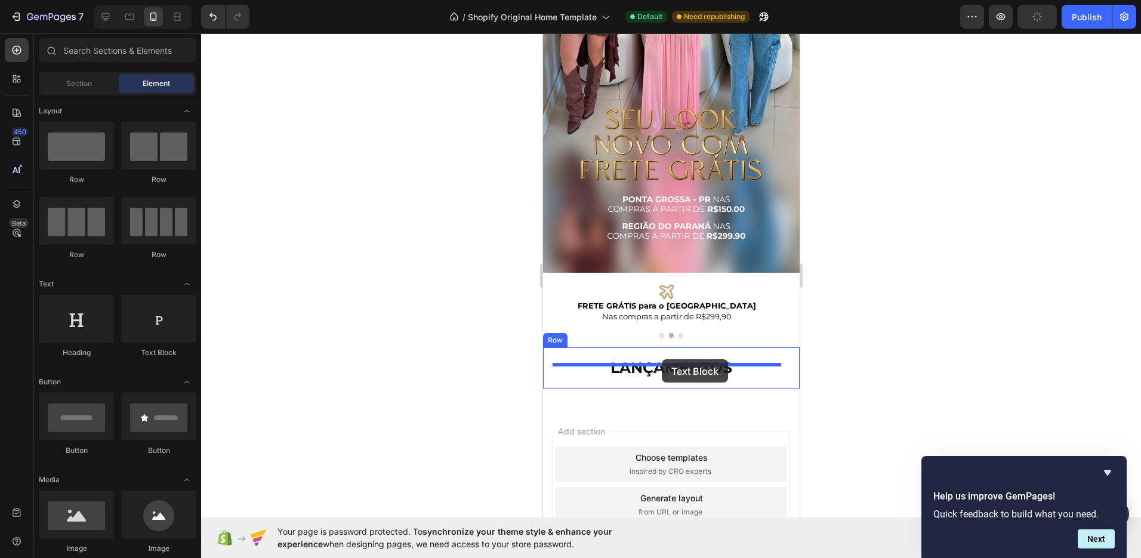
drag, startPoint x: 969, startPoint y: 397, endPoint x: 1083, endPoint y: 472, distance: 136.2
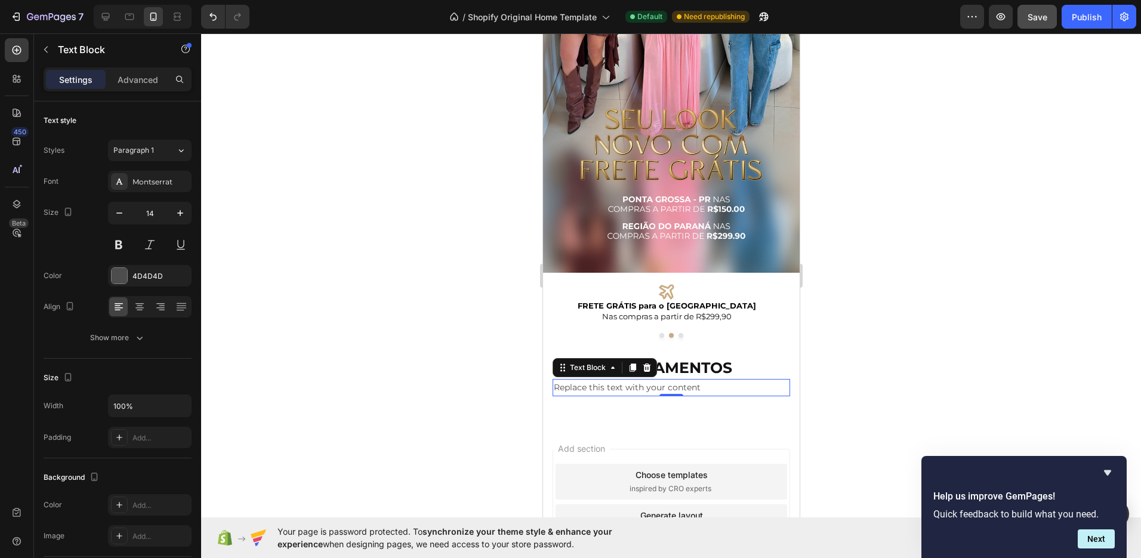
click at [704, 379] on div "Replace this text with your content" at bounding box center [670, 387] width 237 height 17
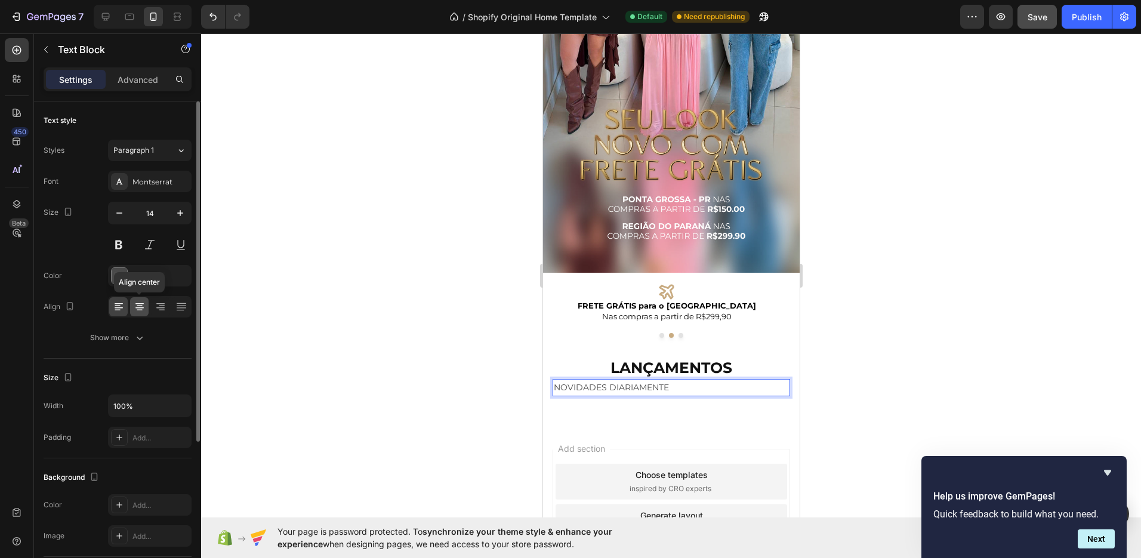
click at [140, 306] on icon at bounding box center [140, 307] width 12 height 12
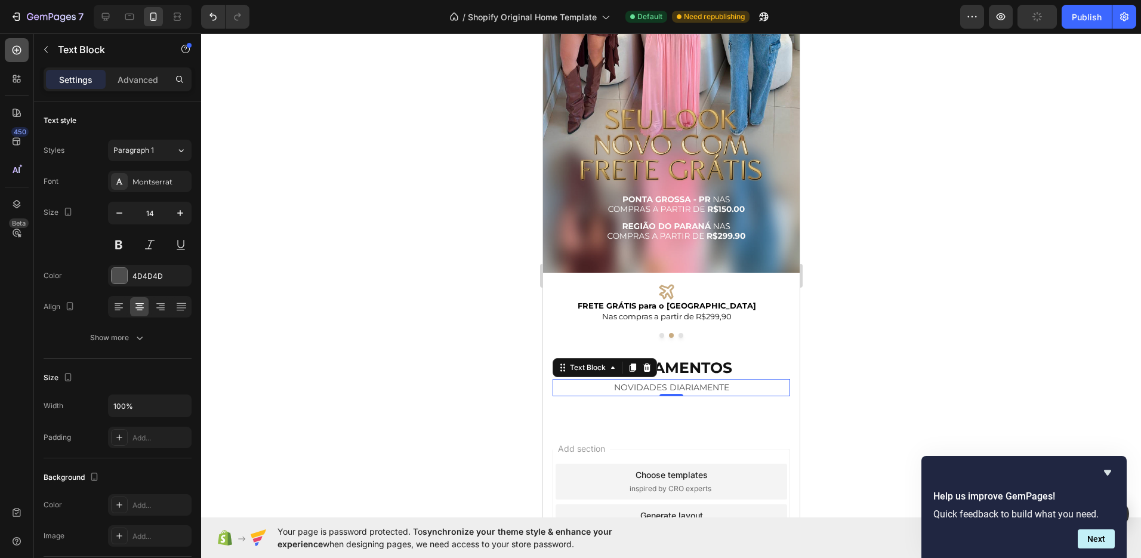
click at [20, 55] on icon at bounding box center [17, 50] width 12 height 12
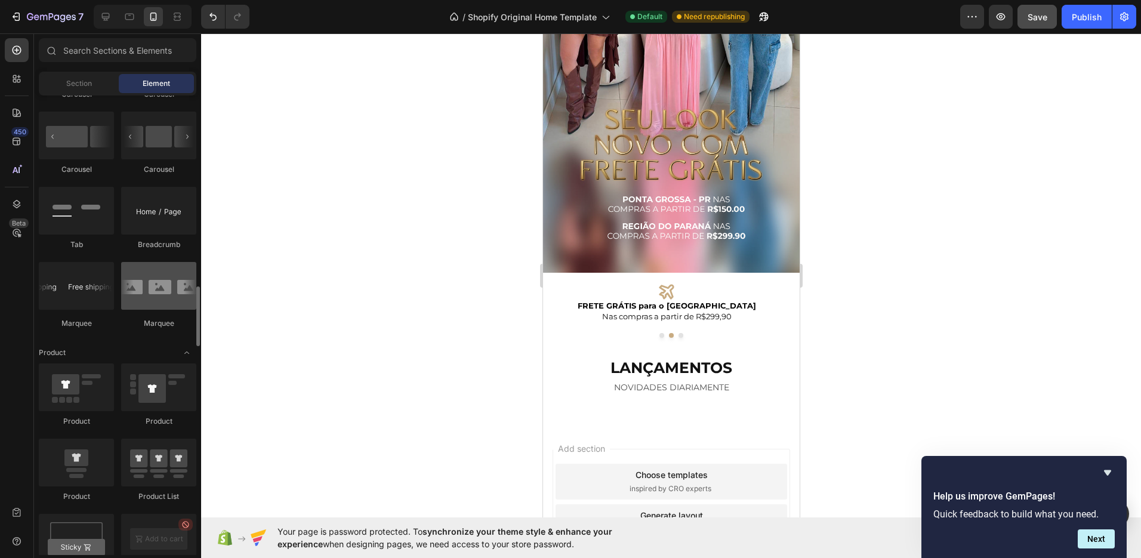
scroll to position [1300, 0]
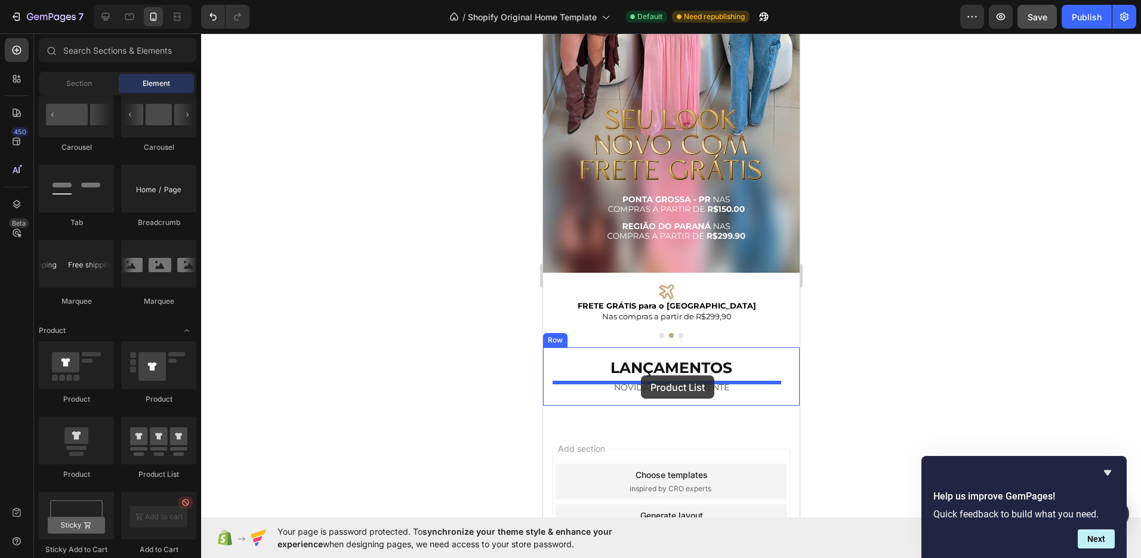
drag, startPoint x: 692, startPoint y: 485, endPoint x: 640, endPoint y: 375, distance: 120.7
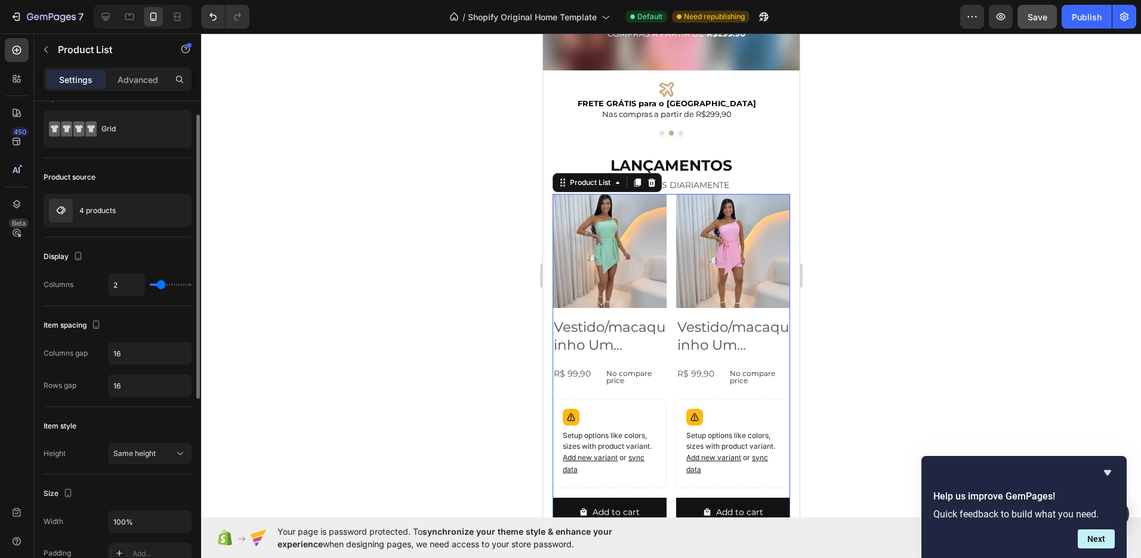
scroll to position [74, 0]
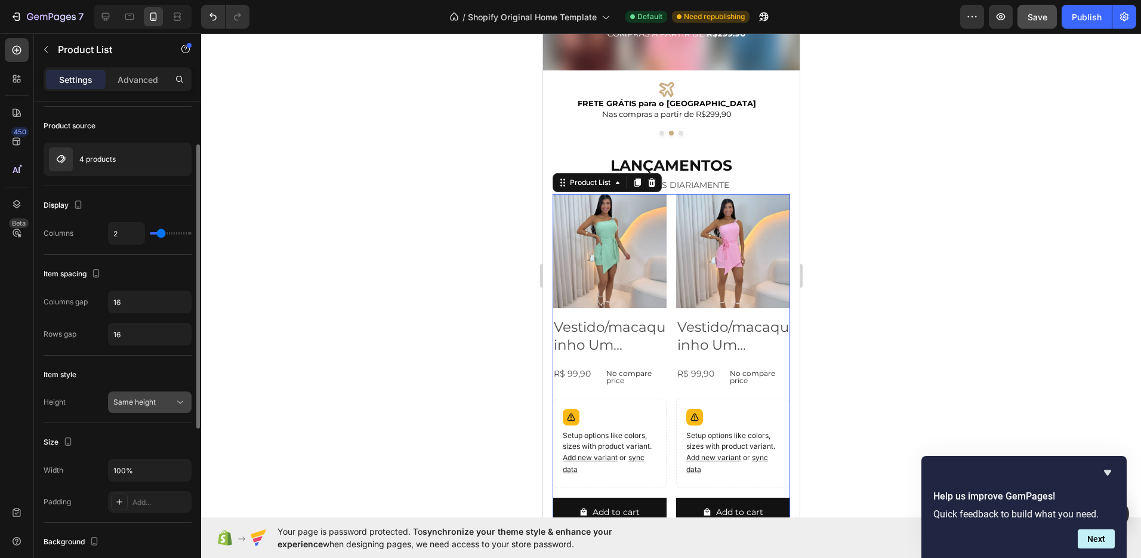
click at [132, 402] on span "Same height" at bounding box center [134, 401] width 42 height 9
click at [125, 383] on div "Item style" at bounding box center [118, 374] width 148 height 19
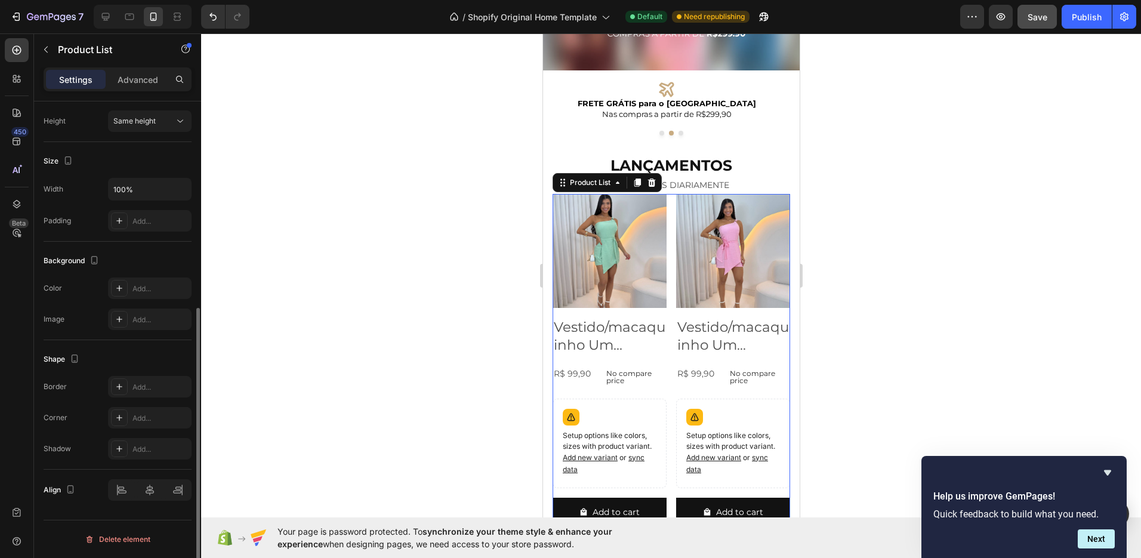
scroll to position [0, 0]
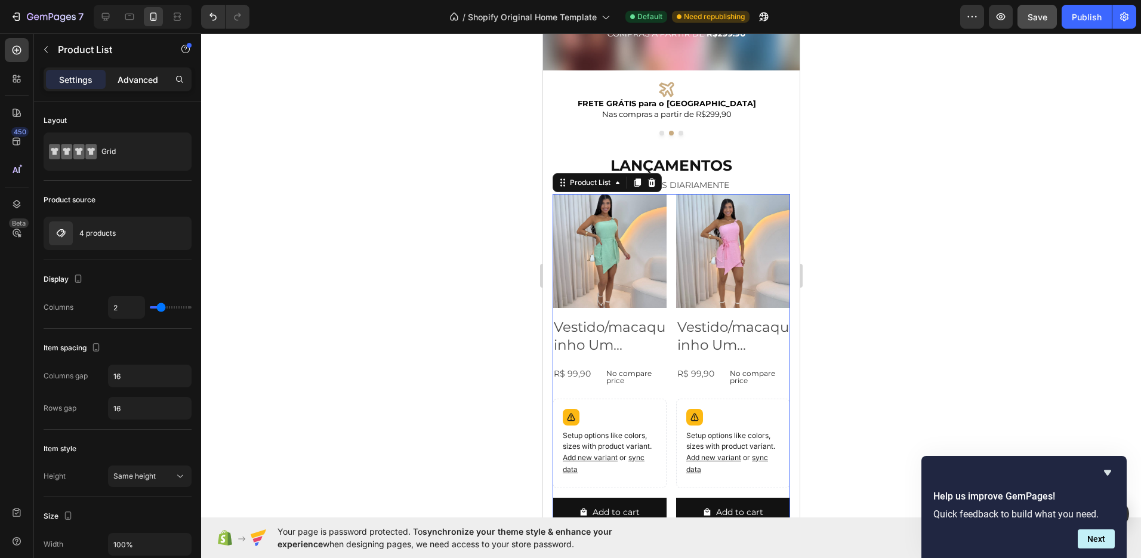
click at [141, 75] on p "Advanced" at bounding box center [138, 79] width 41 height 13
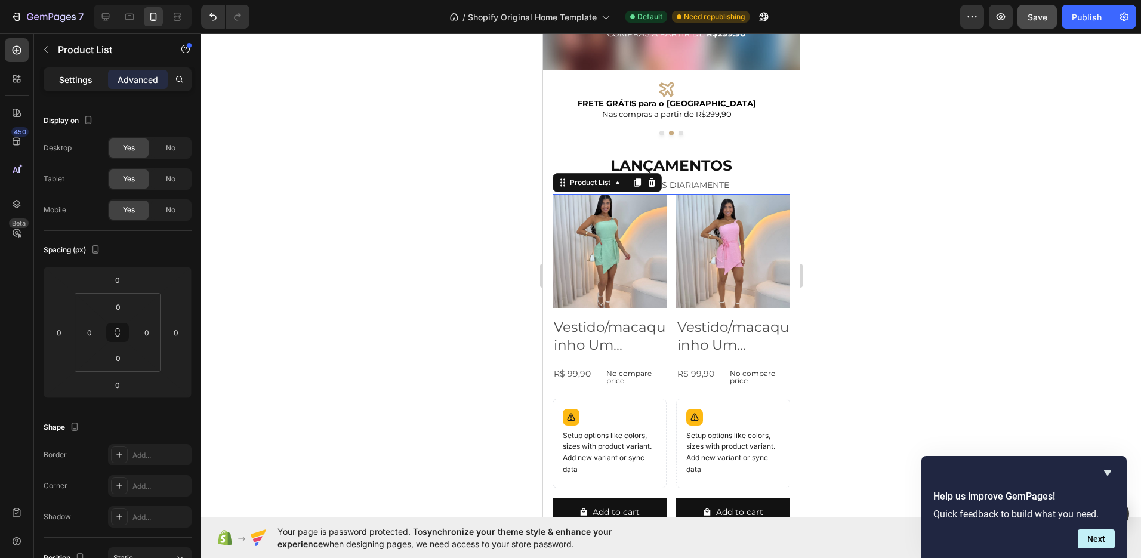
click at [79, 75] on p "Settings" at bounding box center [75, 79] width 33 height 13
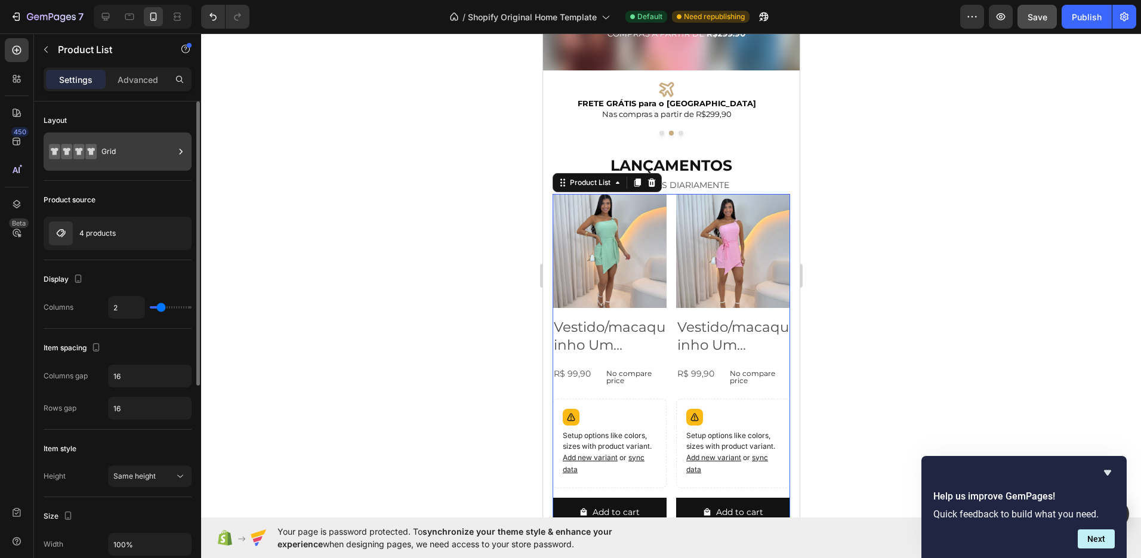
click at [142, 147] on div "Grid" at bounding box center [137, 151] width 73 height 27
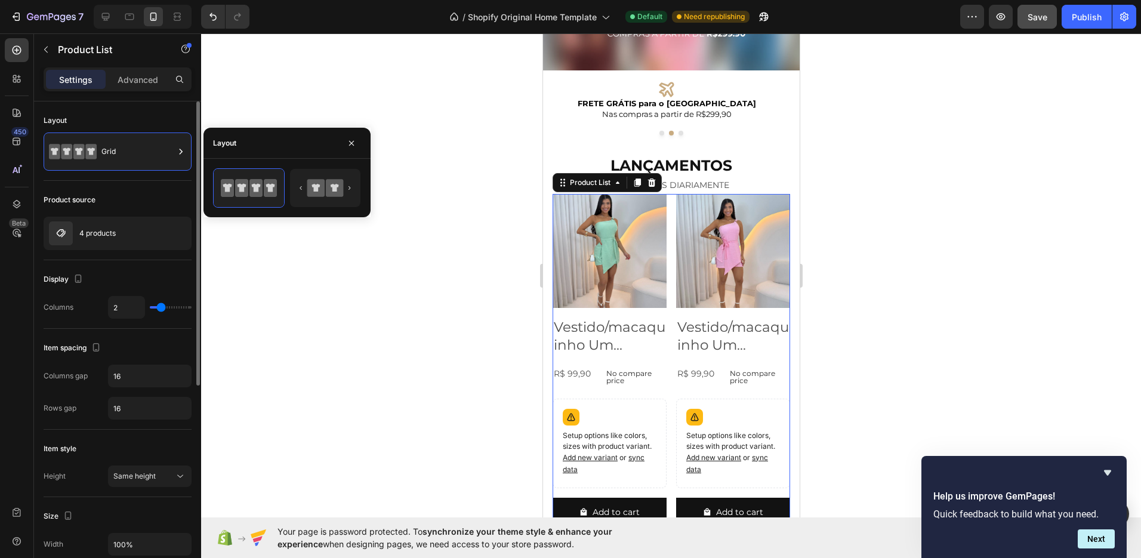
click at [135, 206] on div "Product source" at bounding box center [118, 199] width 148 height 19
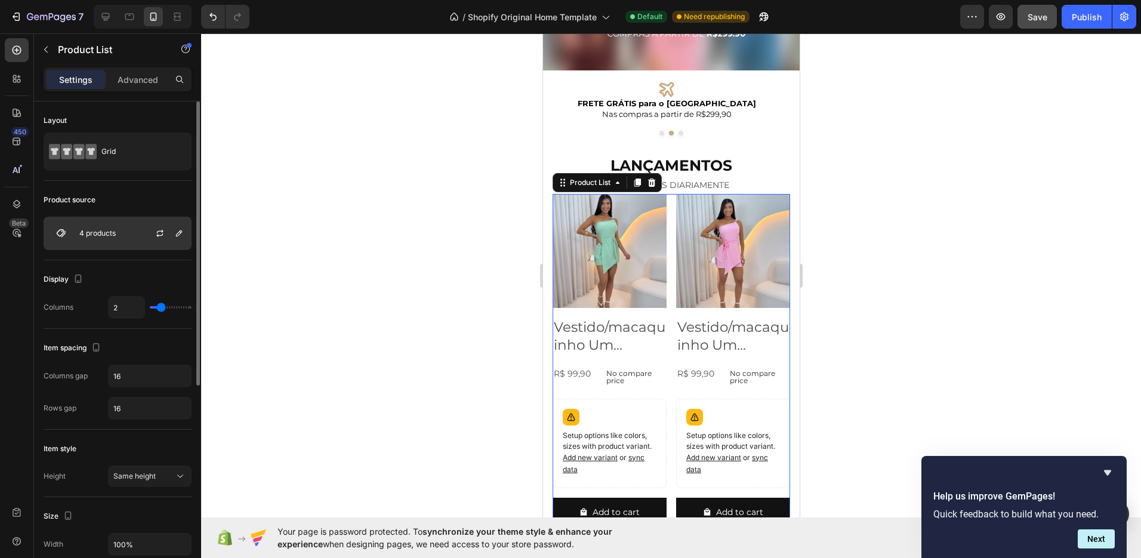
click at [114, 231] on p "4 products" at bounding box center [97, 233] width 36 height 8
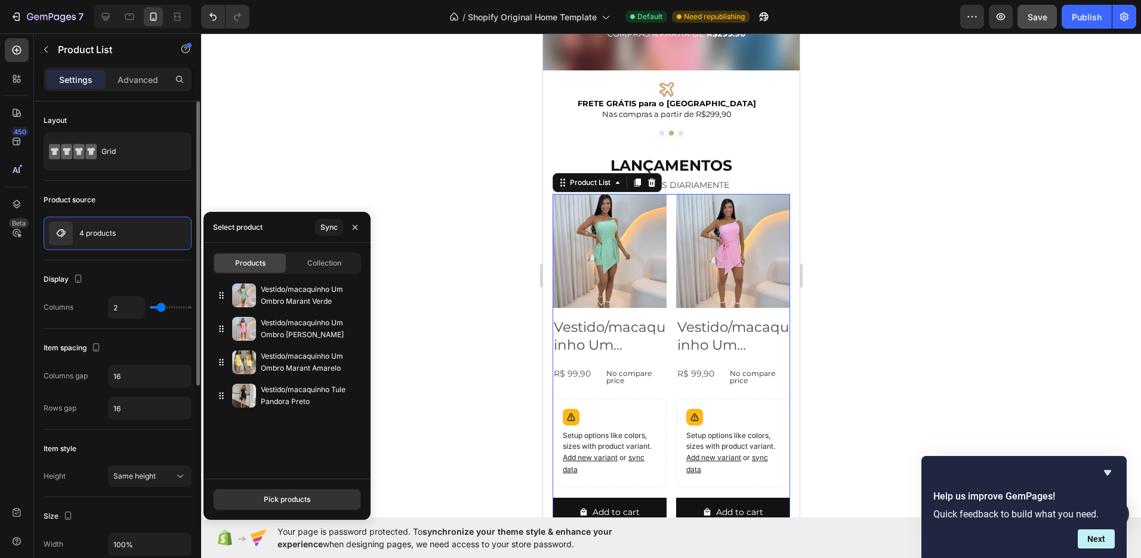
click at [125, 187] on div "Product source 4 products" at bounding box center [118, 220] width 148 height 79
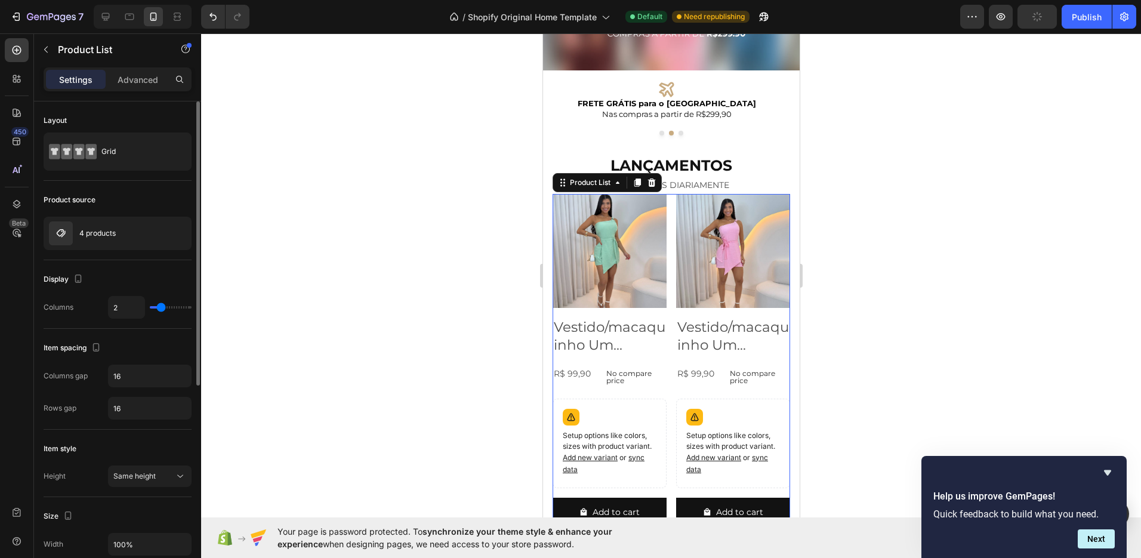
type input "3"
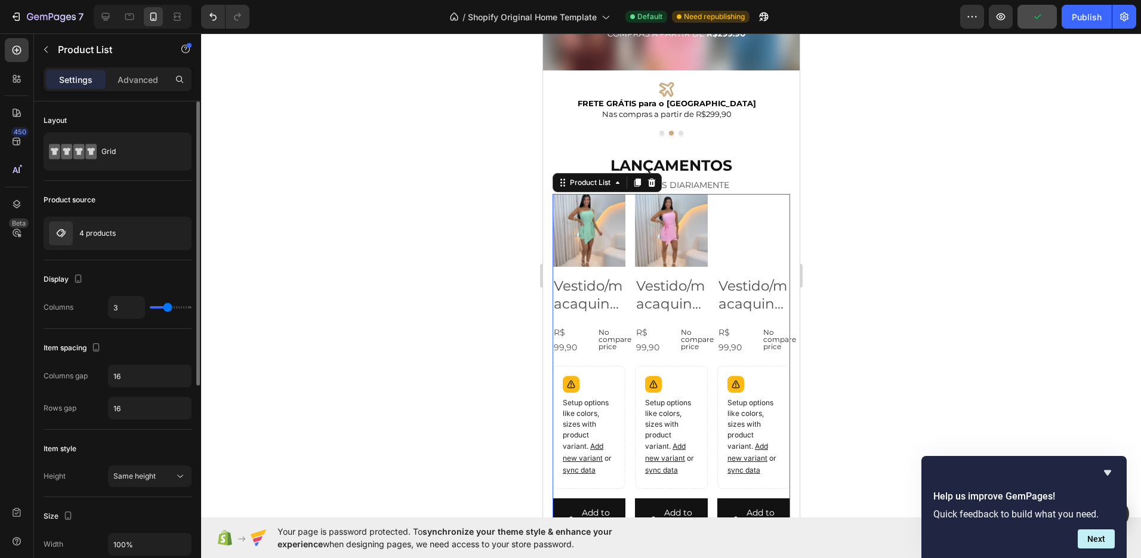
type input "2"
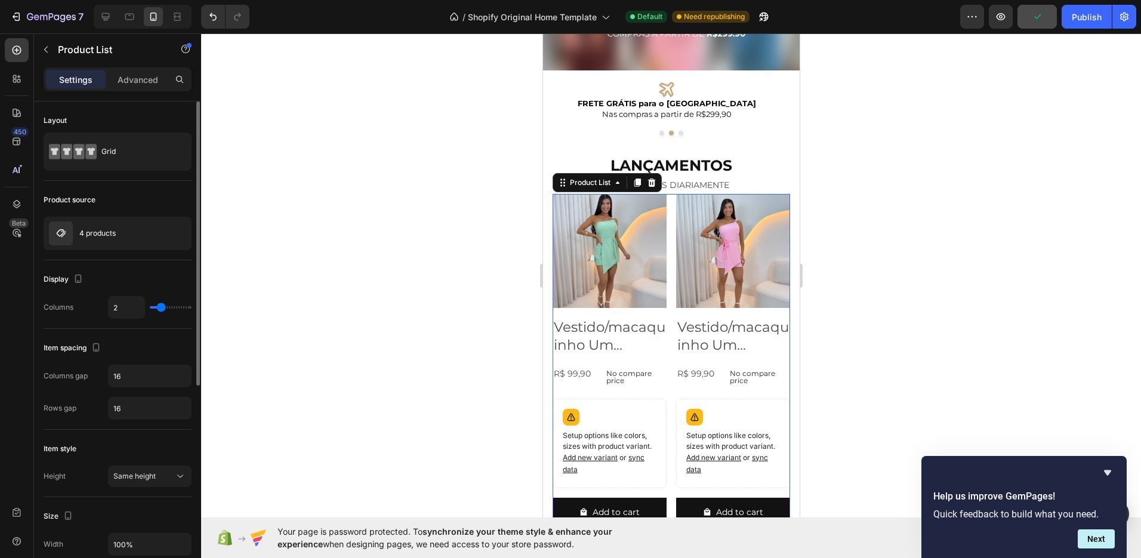
click at [162, 306] on input "range" at bounding box center [171, 307] width 42 height 2
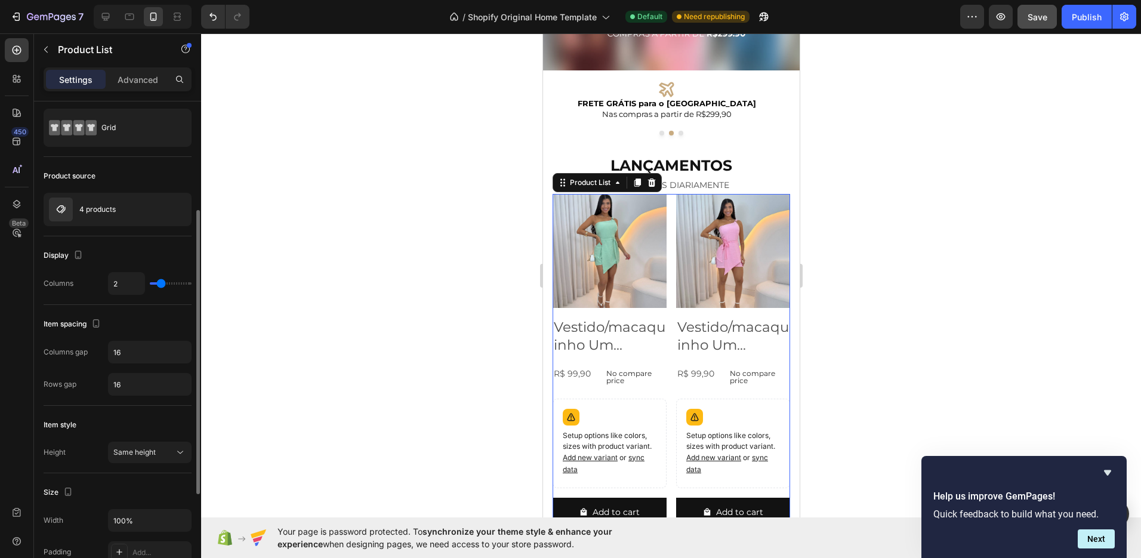
scroll to position [84, 0]
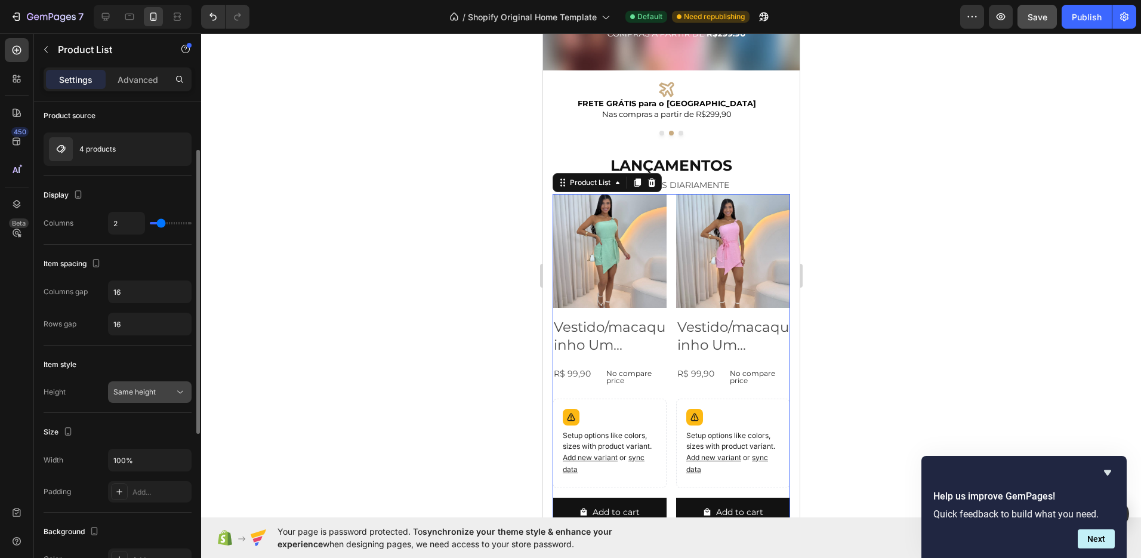
click at [154, 395] on span "Same height" at bounding box center [134, 391] width 42 height 9
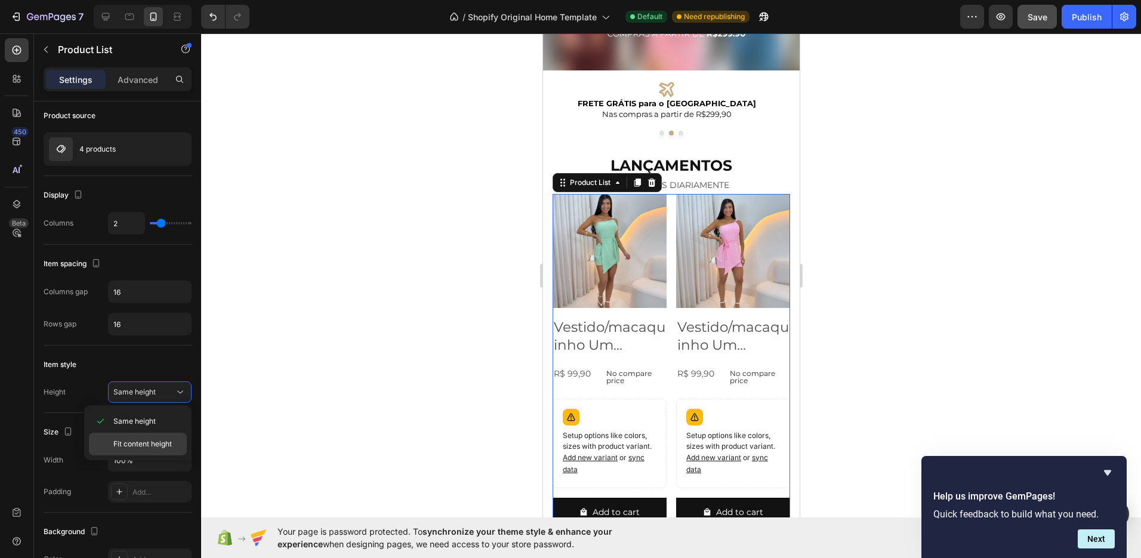
click at [144, 440] on span "Fit content height" at bounding box center [142, 444] width 58 height 11
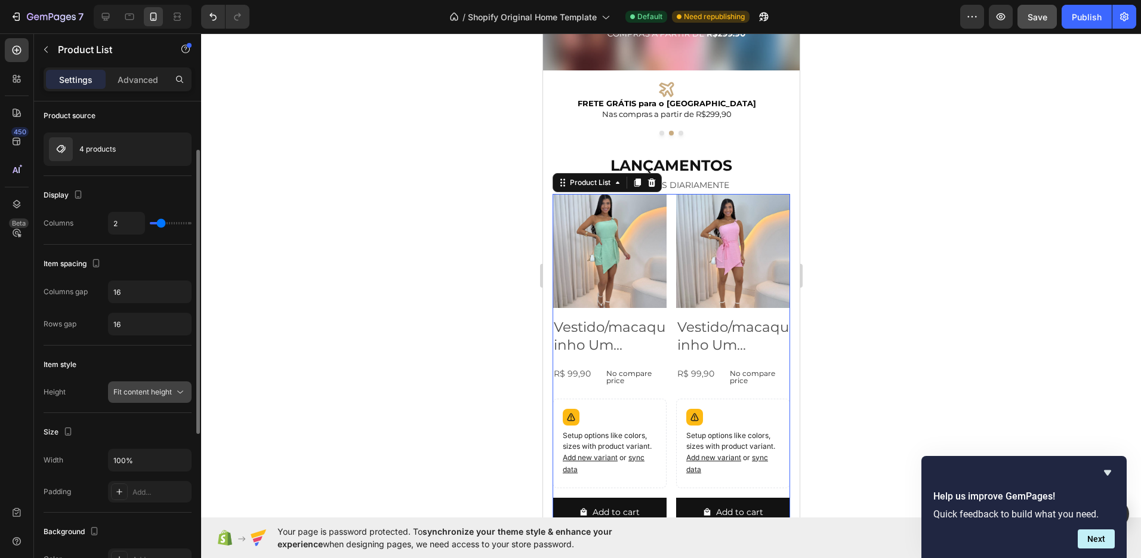
click at [146, 389] on span "Fit content height" at bounding box center [142, 391] width 58 height 9
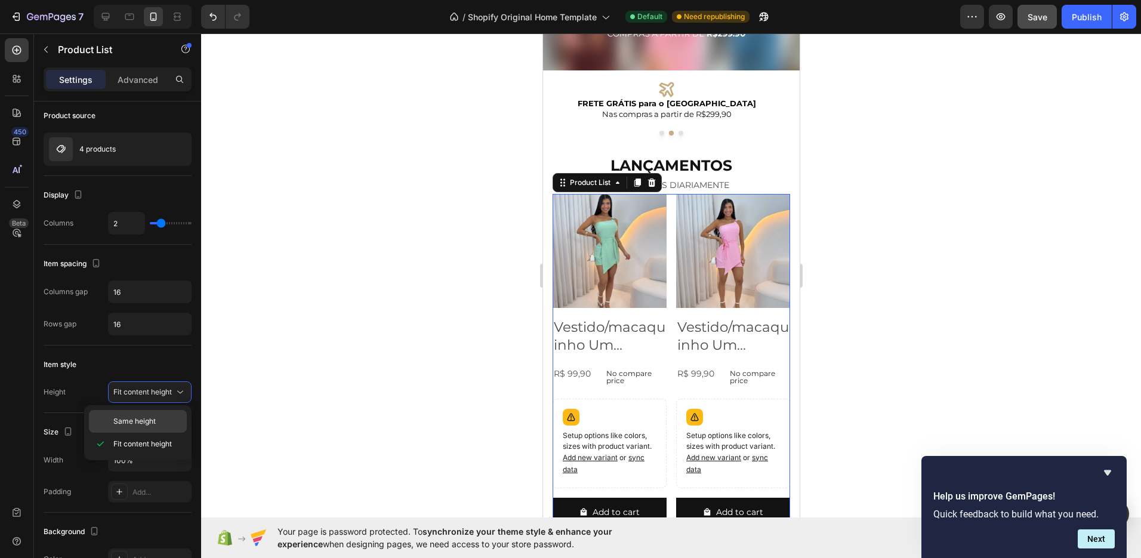
click at [137, 420] on span "Same height" at bounding box center [134, 421] width 42 height 11
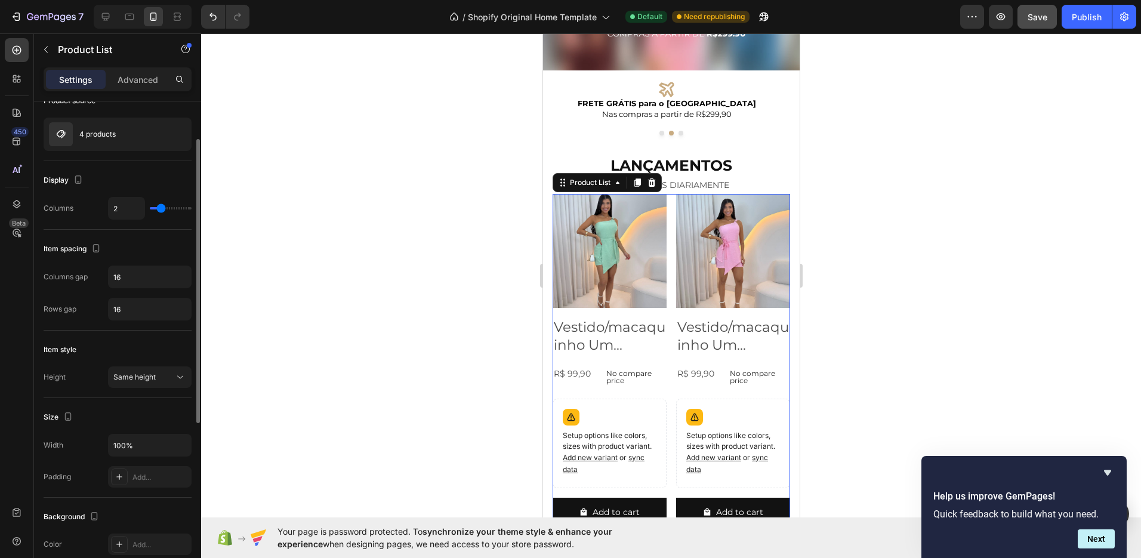
scroll to position [125, 0]
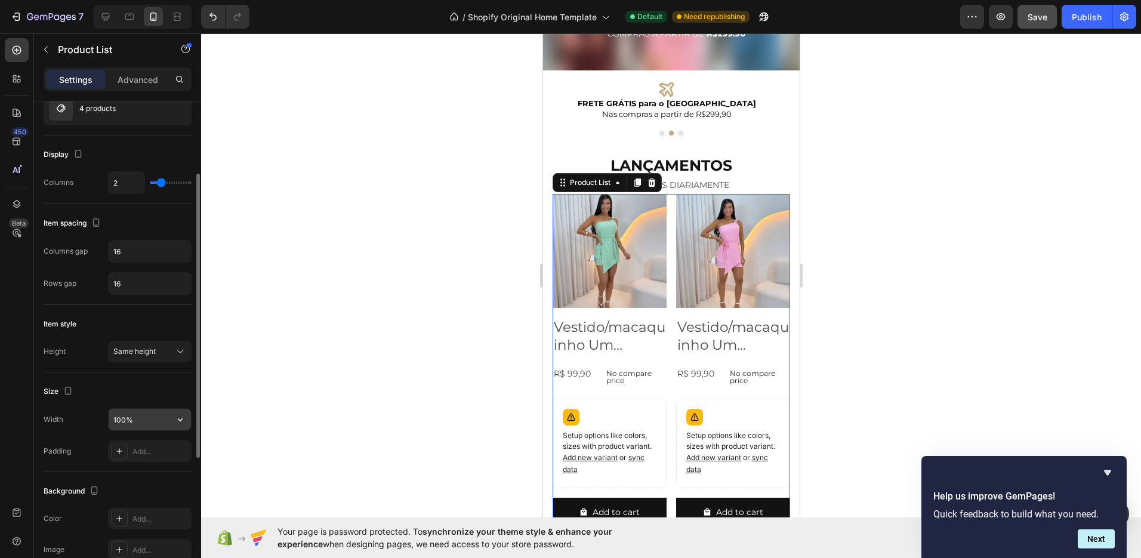
click at [164, 421] on input "100%" at bounding box center [150, 419] width 82 height 21
click at [184, 418] on icon "button" at bounding box center [180, 420] width 12 height 12
click at [150, 389] on div "Size" at bounding box center [118, 391] width 148 height 19
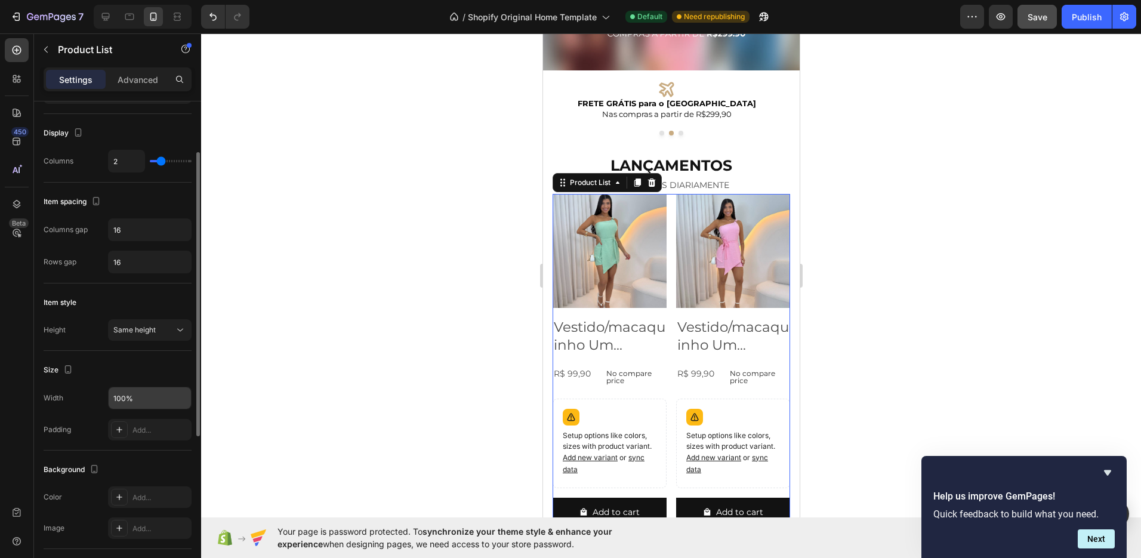
scroll to position [184, 0]
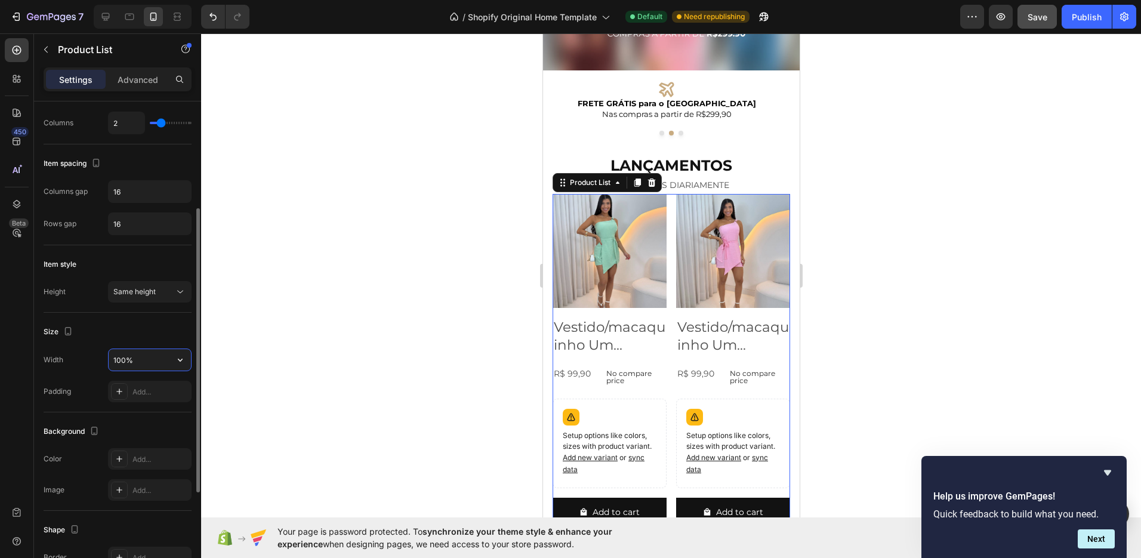
click at [149, 363] on input "100%" at bounding box center [150, 359] width 82 height 21
click at [169, 360] on button "button" at bounding box center [179, 359] width 21 height 21
click at [124, 359] on input "100%" at bounding box center [150, 359] width 82 height 21
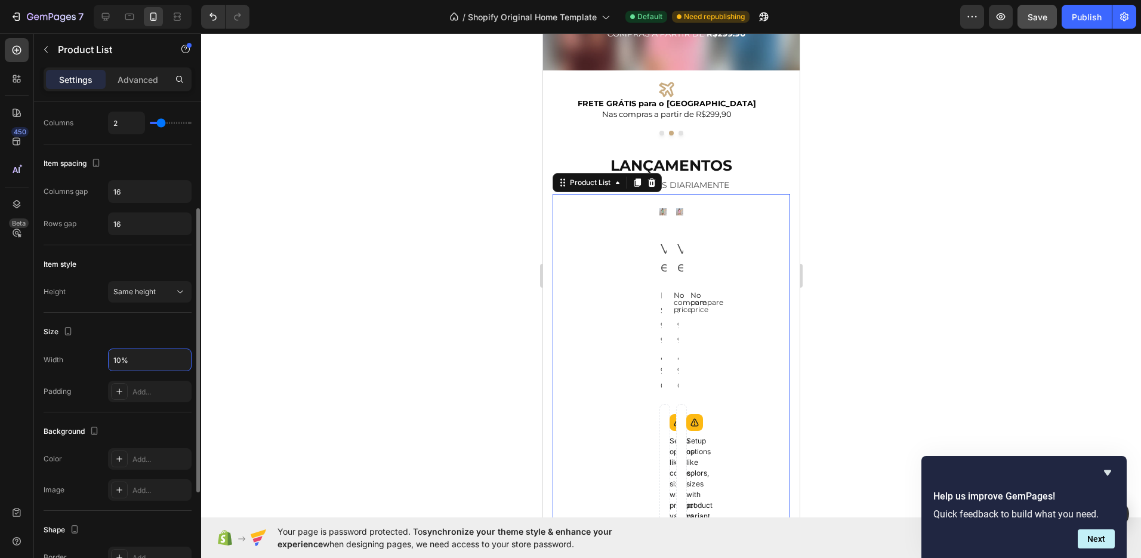
type input "100%"
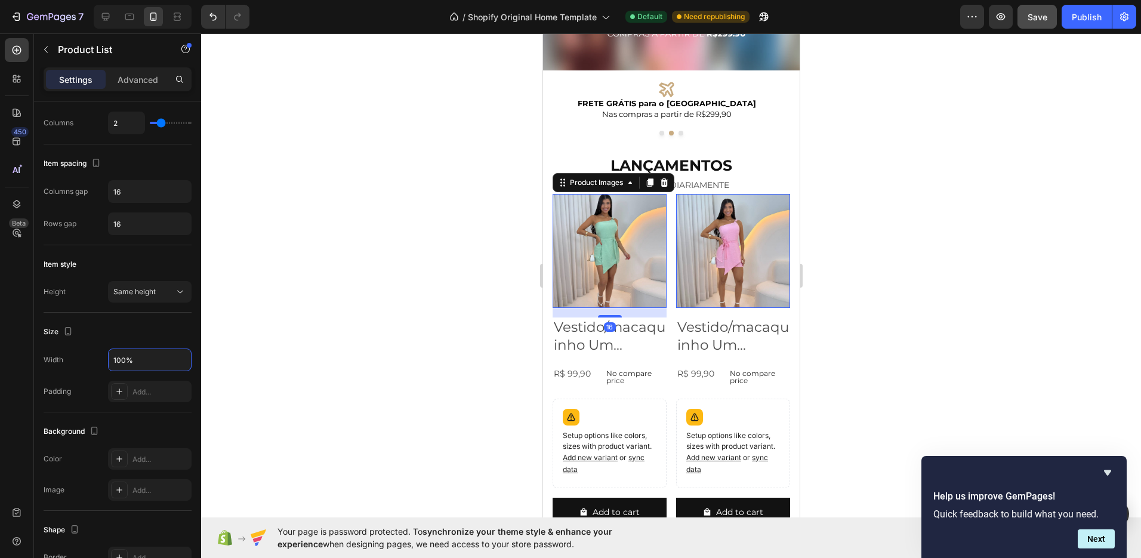
click at [628, 223] on img at bounding box center [609, 251] width 114 height 114
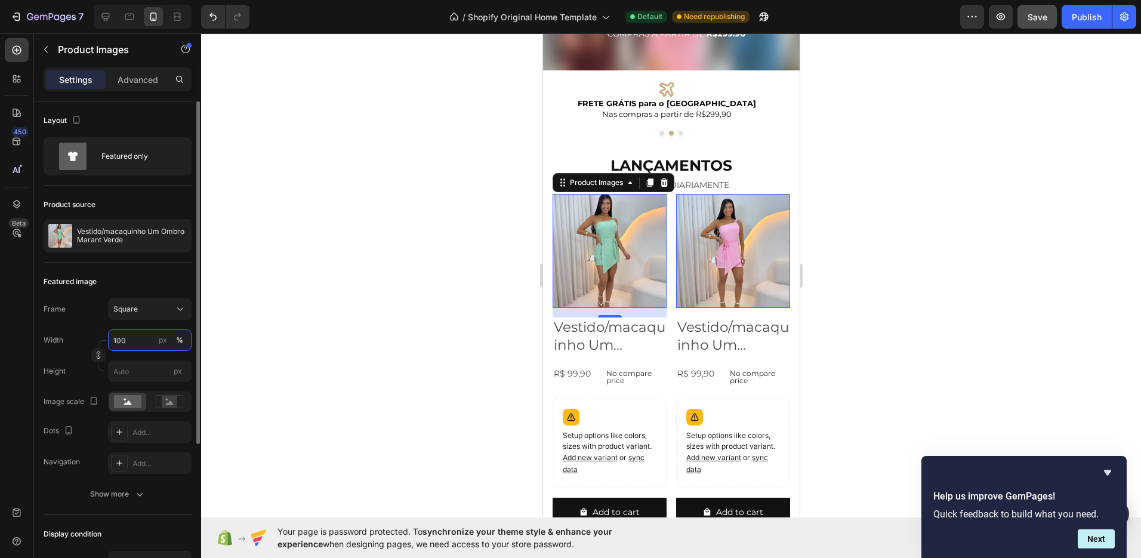
drag, startPoint x: 132, startPoint y: 336, endPoint x: 113, endPoint y: 339, distance: 18.7
click at [113, 339] on input "100" at bounding box center [150, 339] width 84 height 21
click at [134, 343] on input "100" at bounding box center [150, 339] width 84 height 21
click at [148, 327] on div "Frame Square Width 100 px % Height px" at bounding box center [118, 340] width 148 height 84
click at [127, 340] on input "100" at bounding box center [150, 339] width 84 height 21
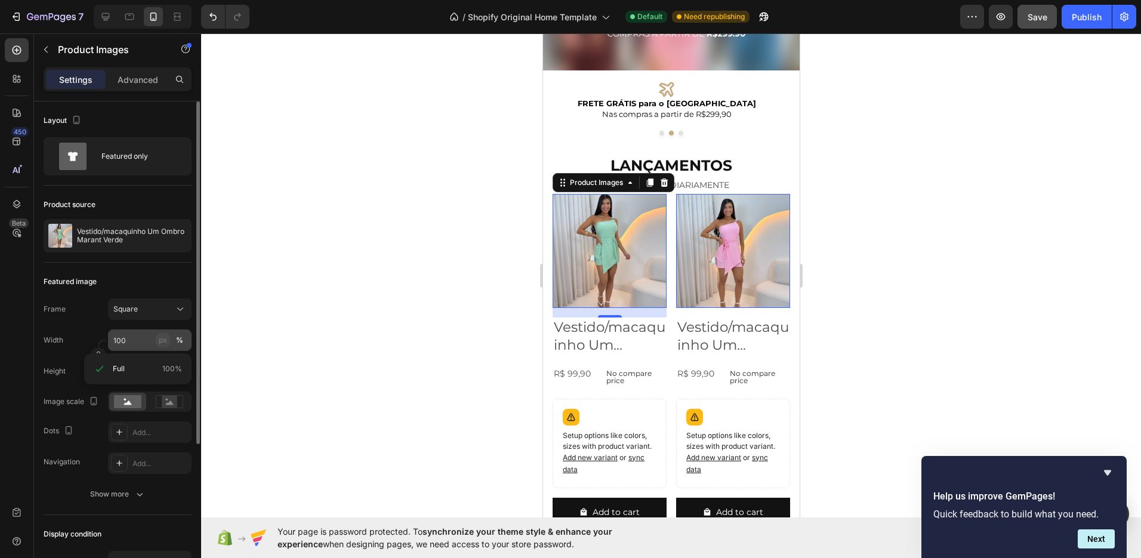
click at [164, 340] on div "px" at bounding box center [163, 340] width 8 height 11
type input "100"
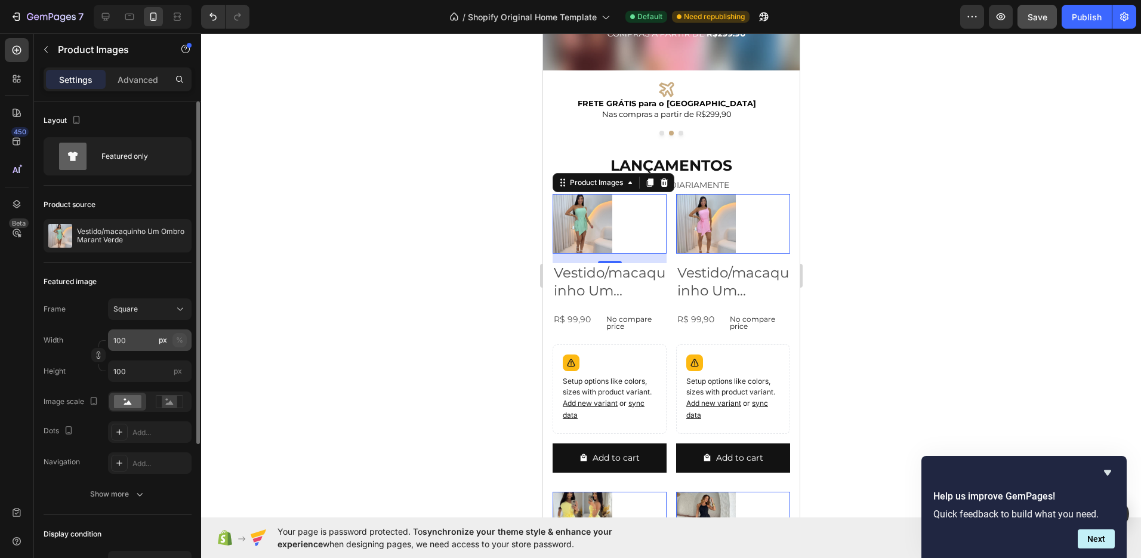
click at [176, 338] on div "%" at bounding box center [179, 340] width 7 height 11
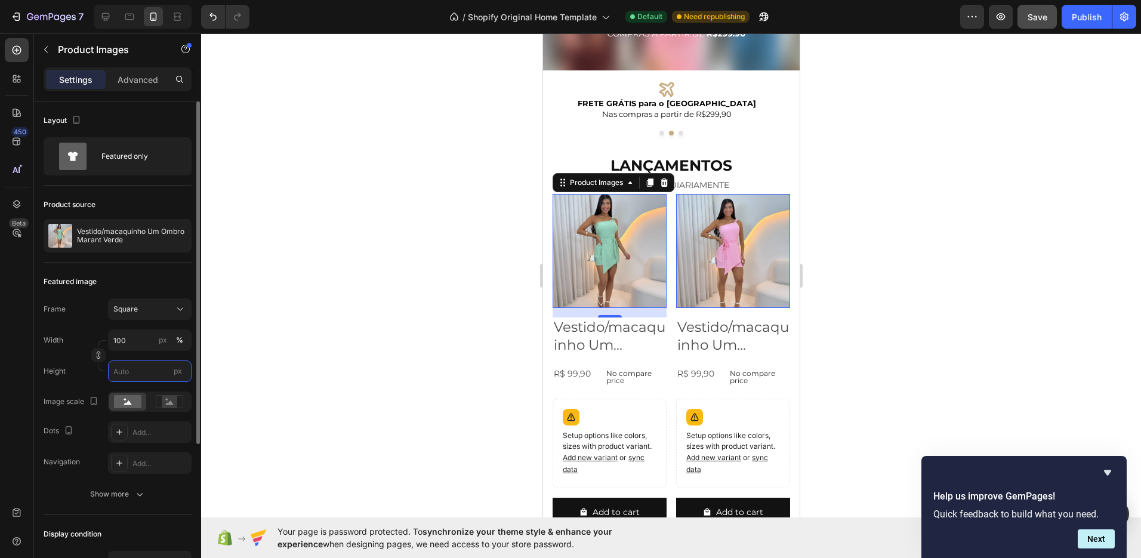
click at [121, 370] on input "px" at bounding box center [150, 370] width 84 height 21
type input "1"
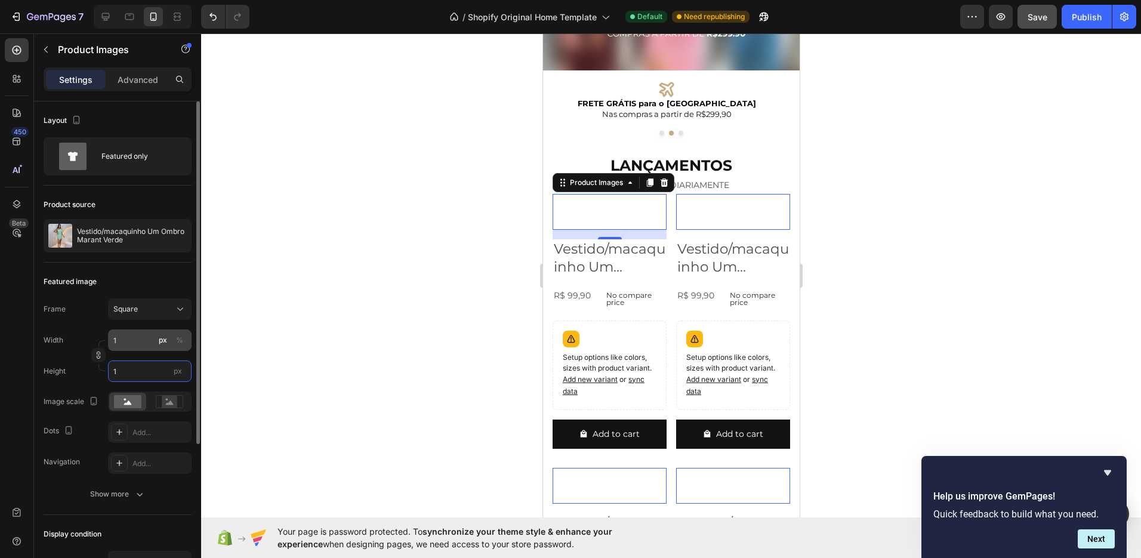
type input "11"
type input "1"
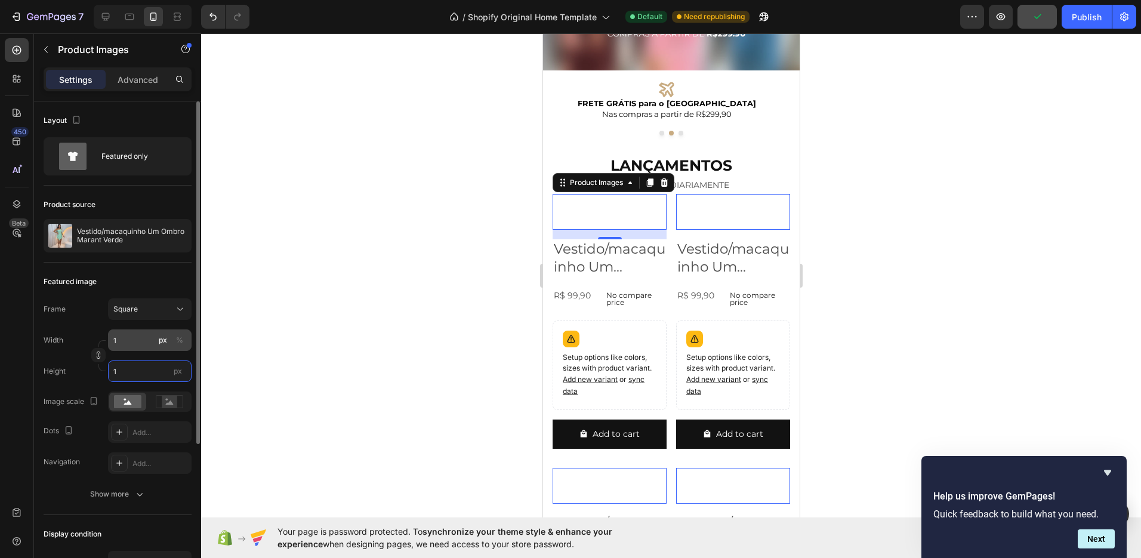
type input "100"
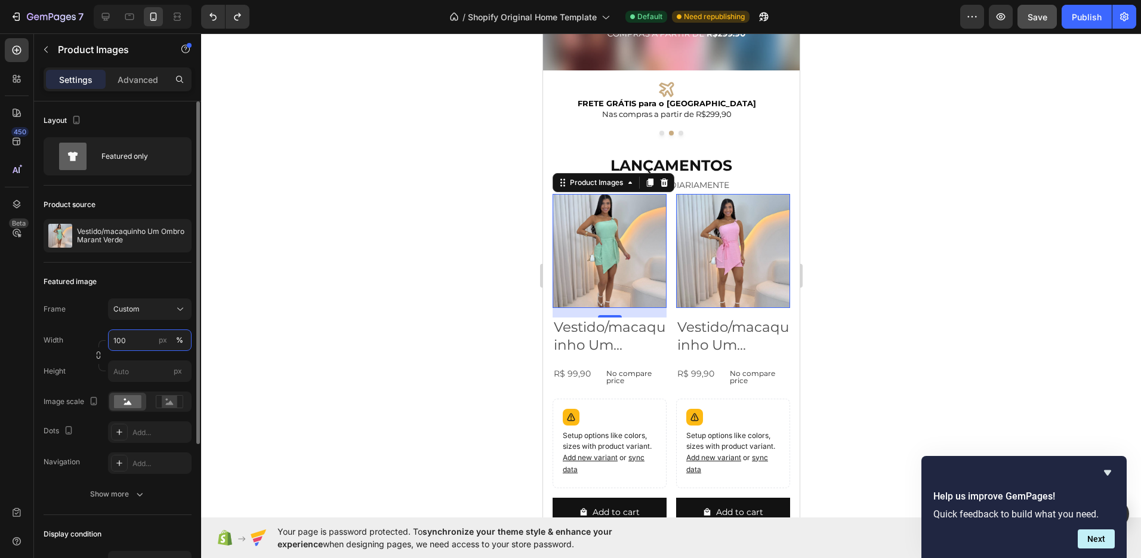
click at [128, 342] on input "100" at bounding box center [150, 339] width 84 height 21
click at [129, 342] on input "100" at bounding box center [150, 339] width 84 height 21
drag, startPoint x: 129, startPoint y: 341, endPoint x: 113, endPoint y: 340, distance: 15.6
click at [113, 340] on input "100" at bounding box center [150, 339] width 84 height 21
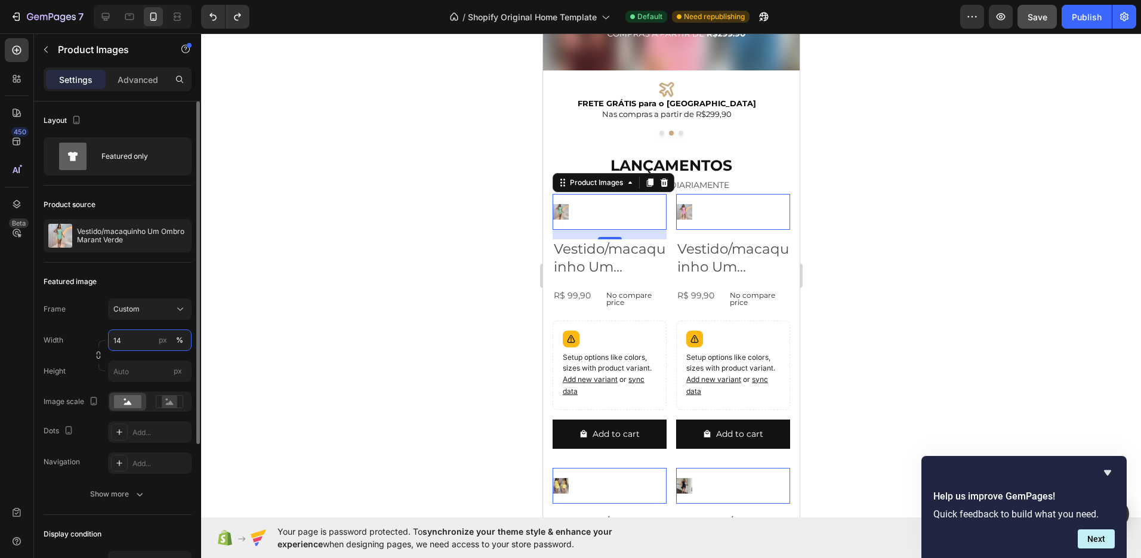
type input "1"
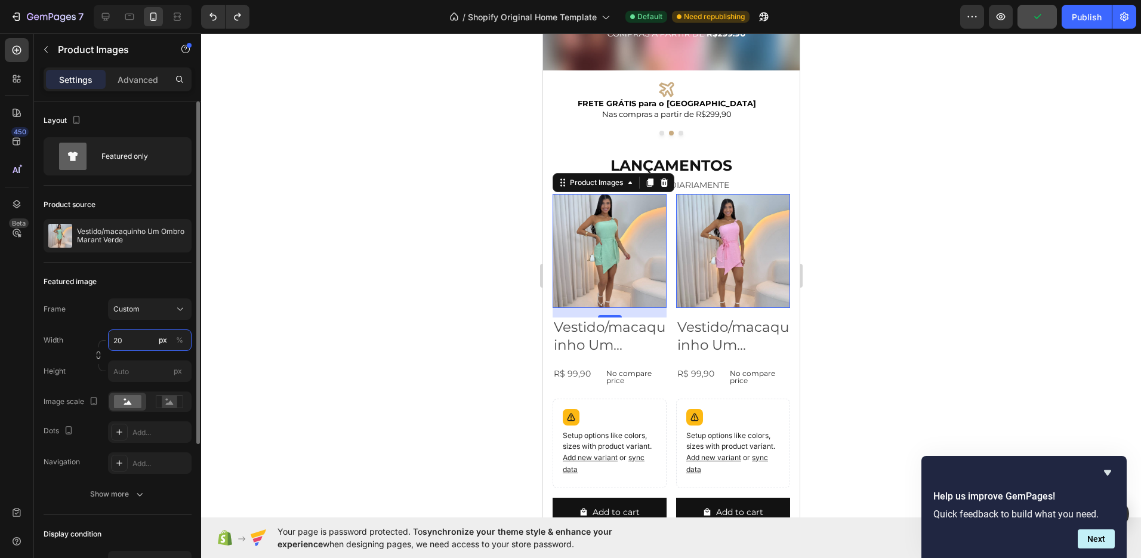
type input "2"
click at [129, 372] on input "px" at bounding box center [150, 370] width 84 height 21
click at [138, 341] on input "720" at bounding box center [150, 339] width 84 height 21
click at [122, 369] on span "Full" at bounding box center [119, 368] width 12 height 11
type input "100"
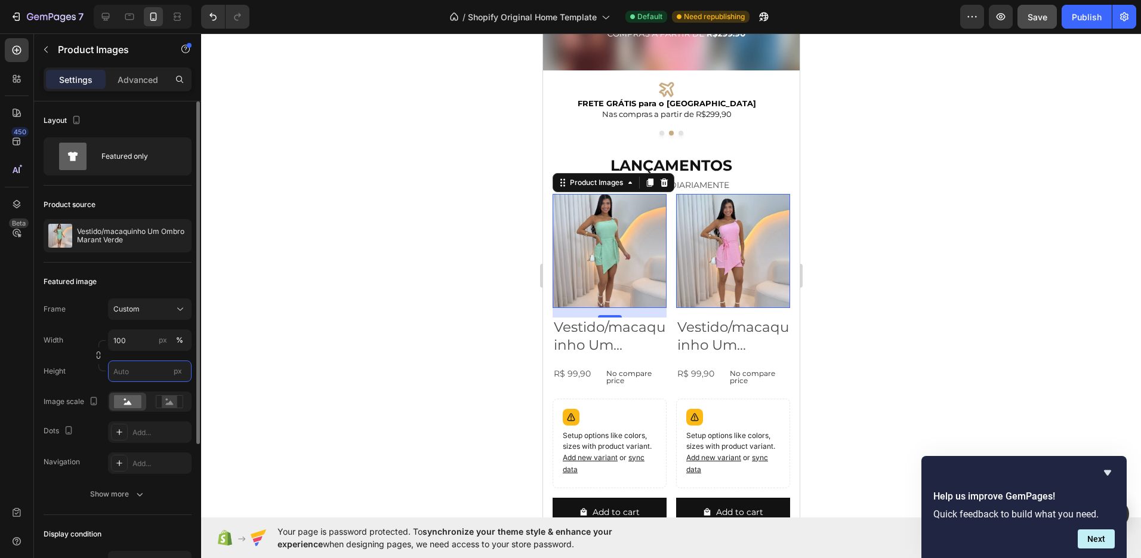
click at [125, 371] on input "px" at bounding box center [150, 370] width 84 height 21
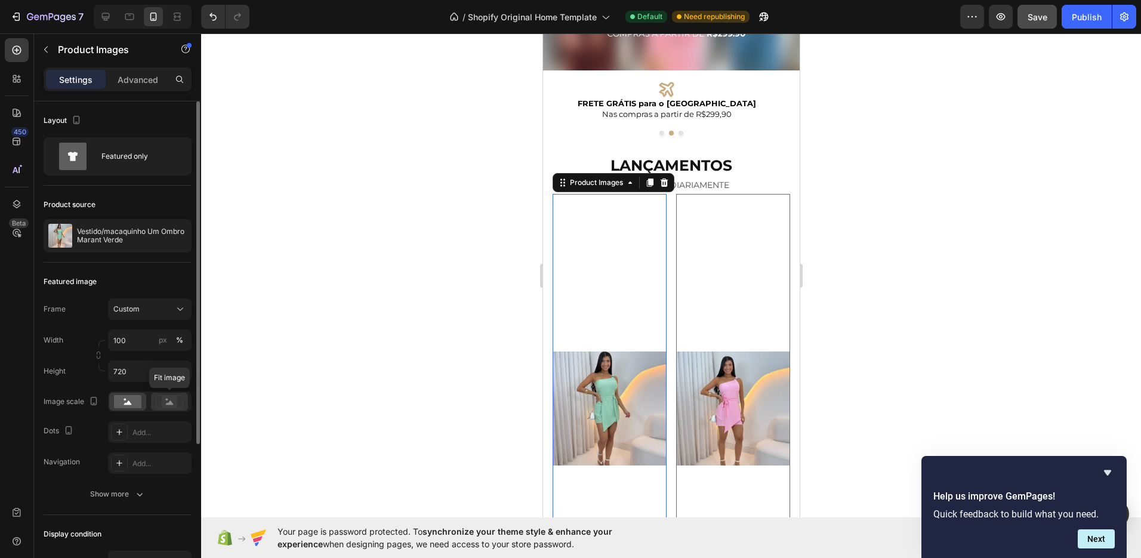
click at [165, 400] on rect at bounding box center [170, 402] width 16 height 12
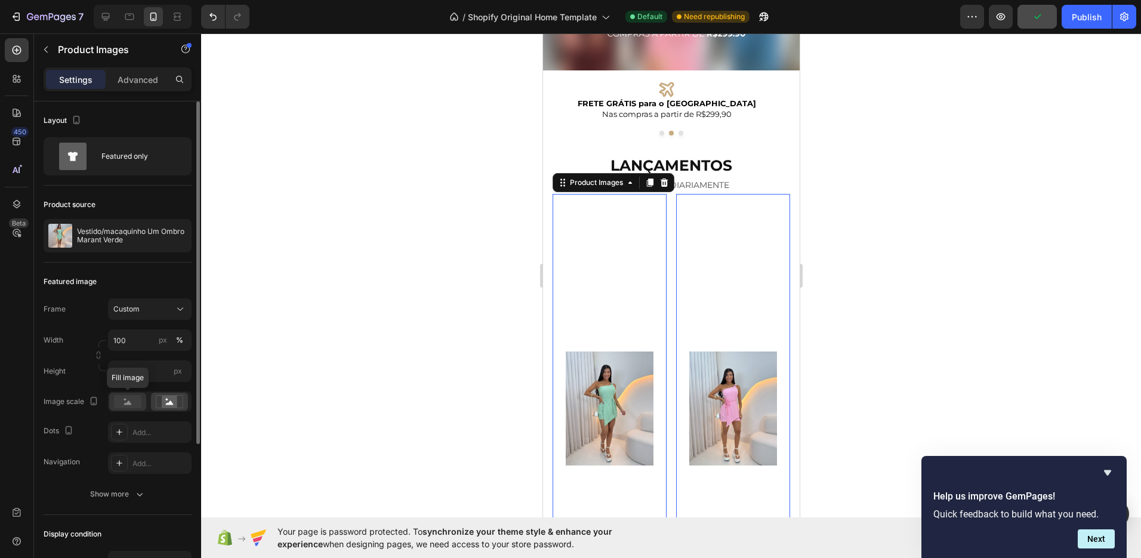
click at [128, 400] on rect at bounding box center [127, 401] width 27 height 13
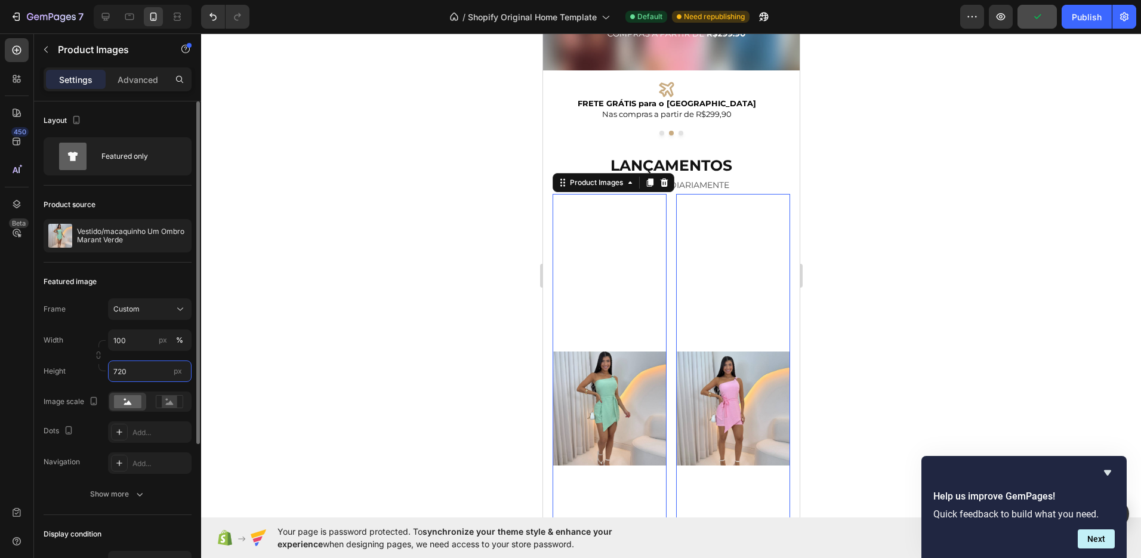
click at [131, 373] on input "720" at bounding box center [150, 370] width 84 height 21
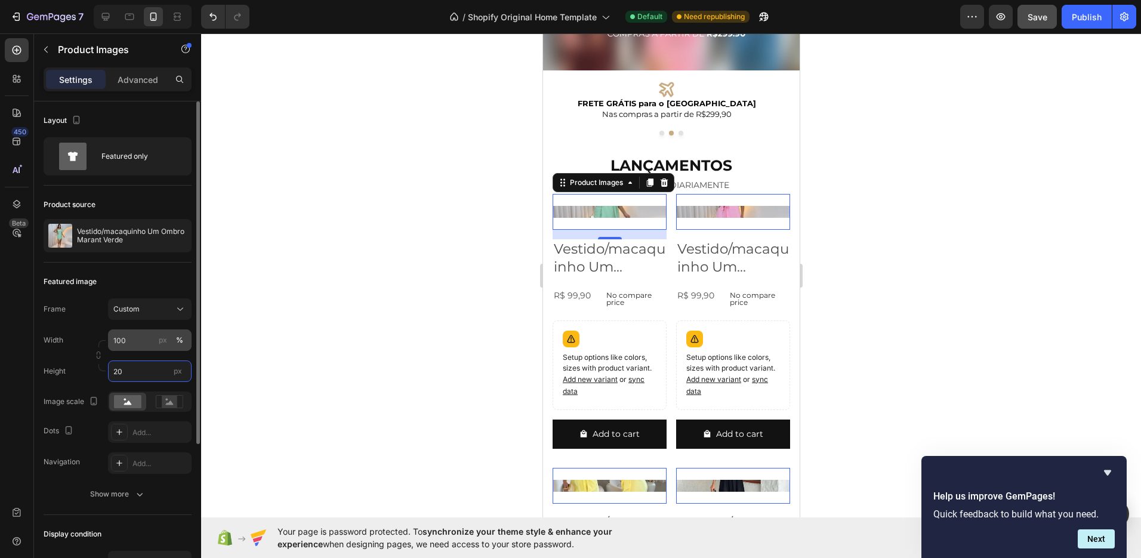
type input "2"
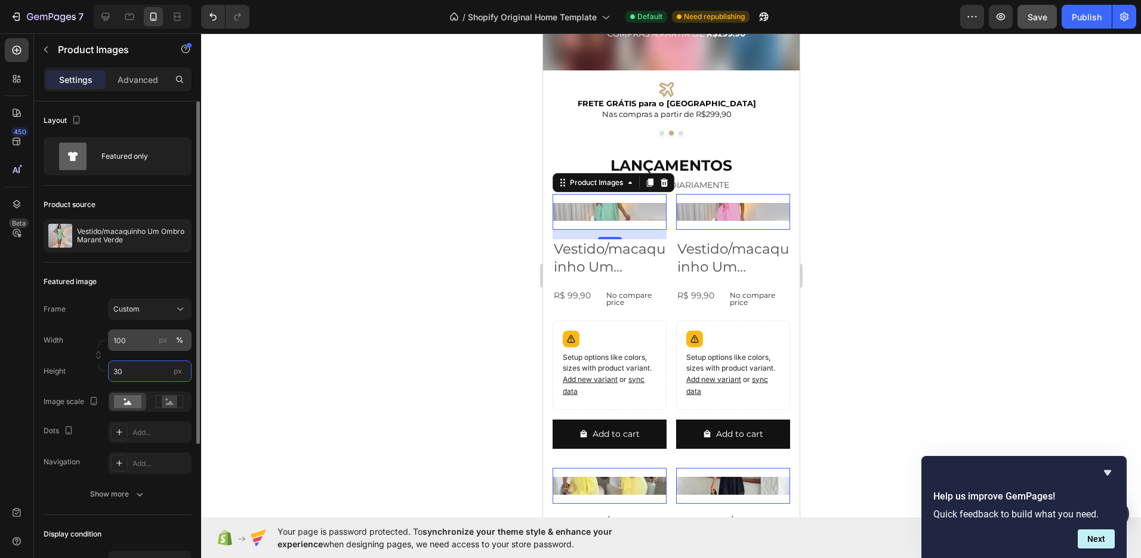
type input "3"
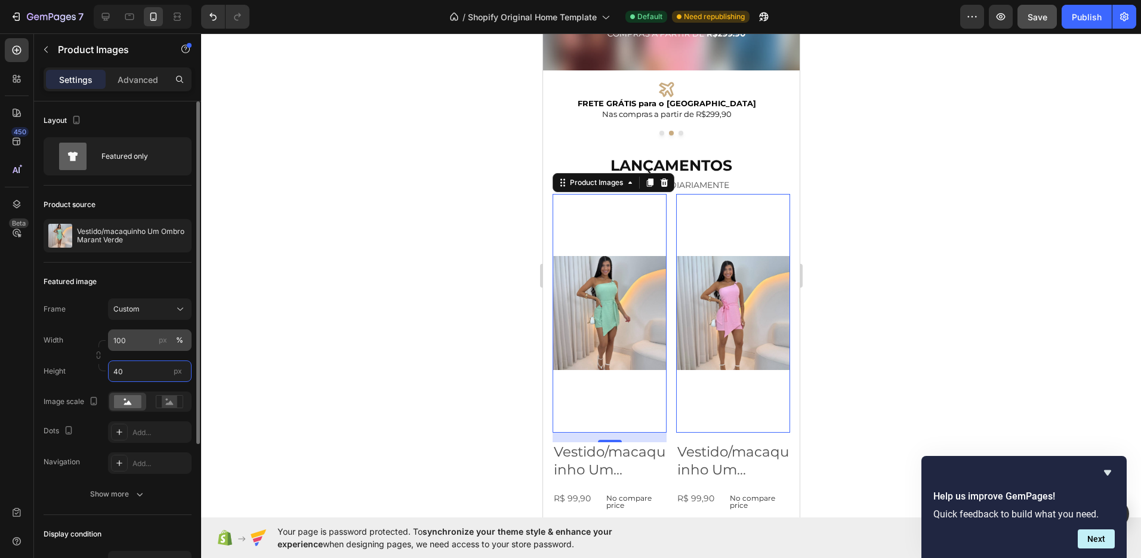
type input "4"
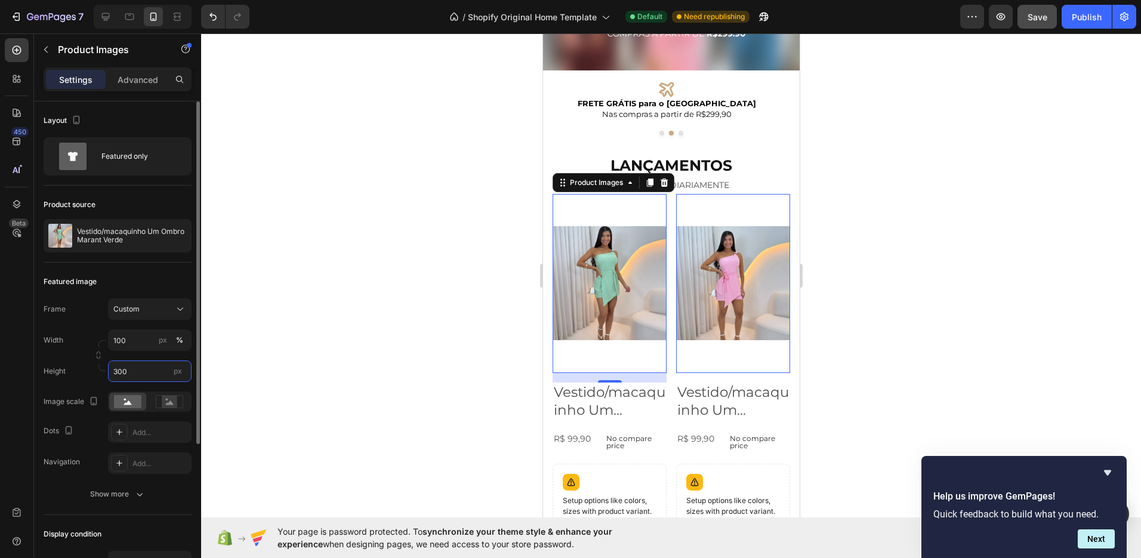
type input "300"
click at [88, 449] on div "Frame Custom Width 100 px % Height 300 px Image scale Dots Add... Navigation Ad…" at bounding box center [118, 385] width 148 height 175
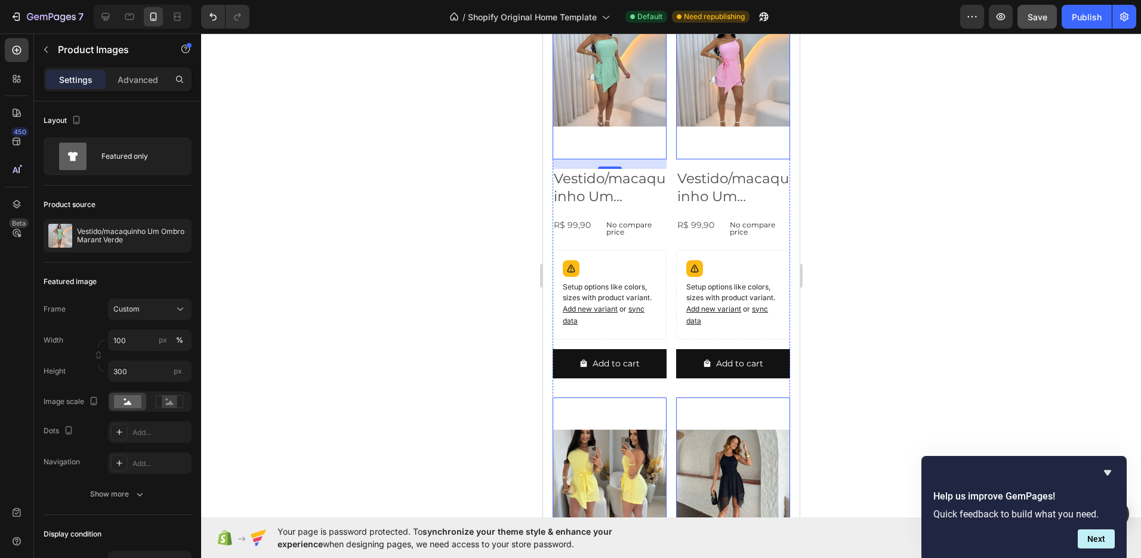
scroll to position [622, 0]
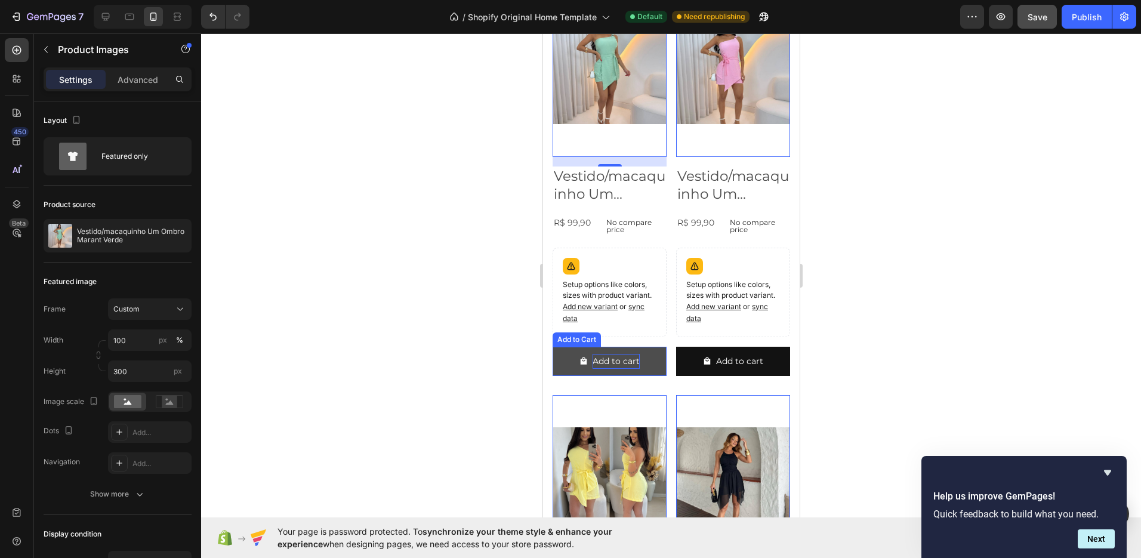
click at [635, 354] on div "Add to cart" at bounding box center [615, 361] width 47 height 15
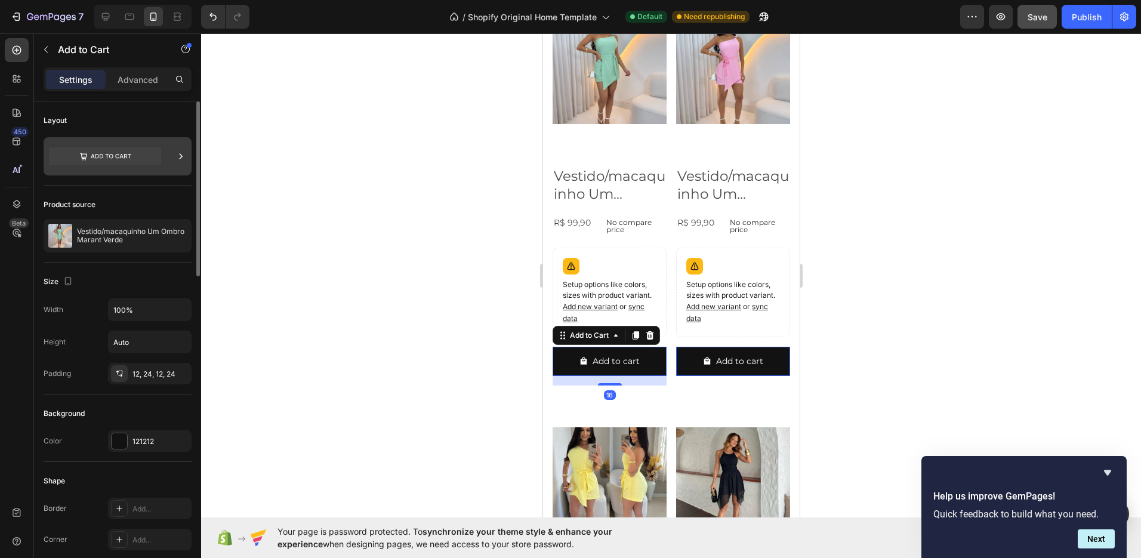
click at [116, 150] on icon at bounding box center [105, 156] width 112 height 18
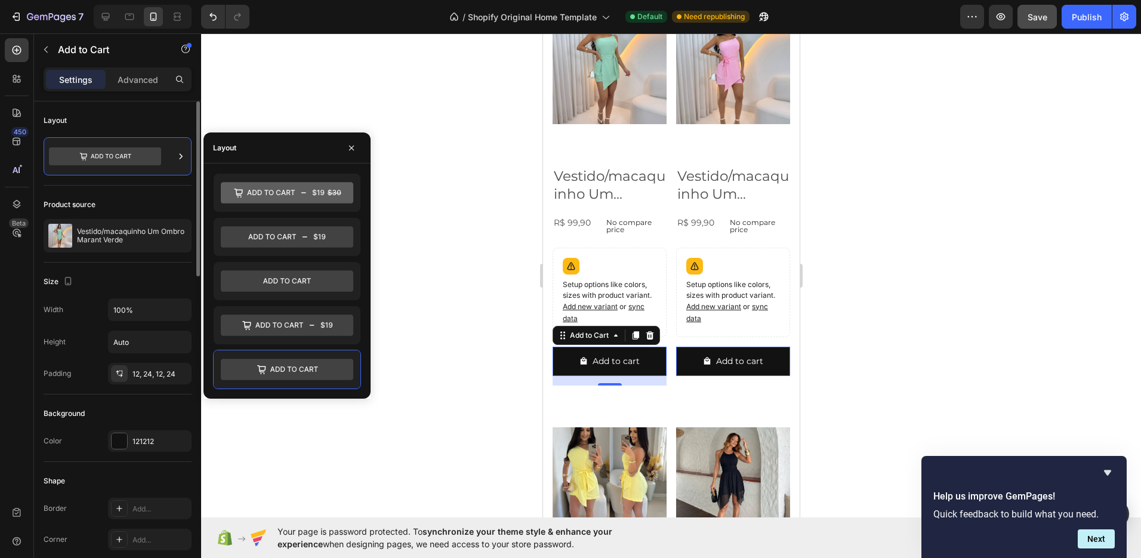
click at [146, 195] on div "Product source" at bounding box center [118, 204] width 148 height 19
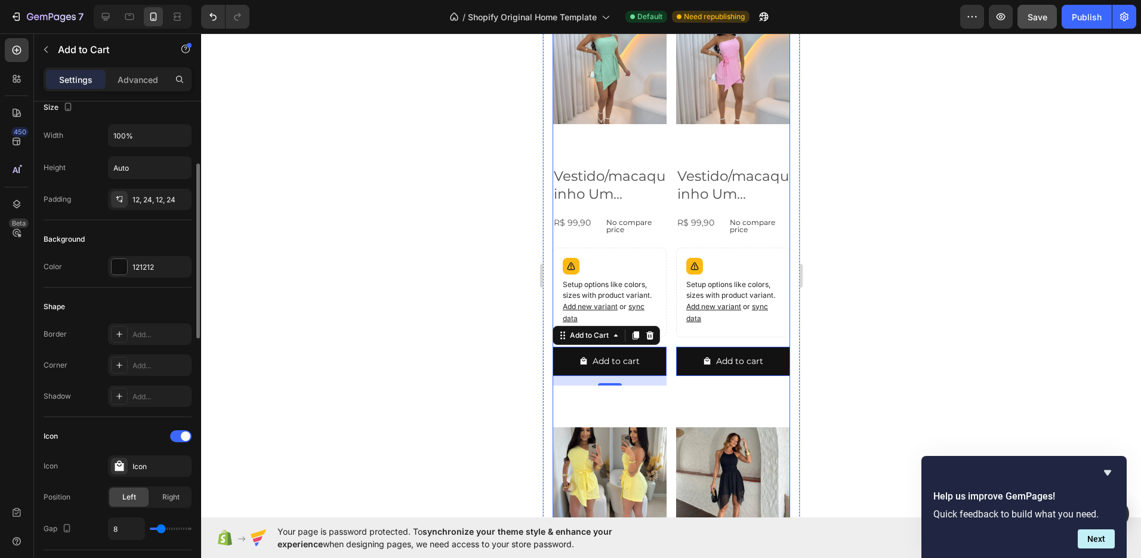
scroll to position [266, 0]
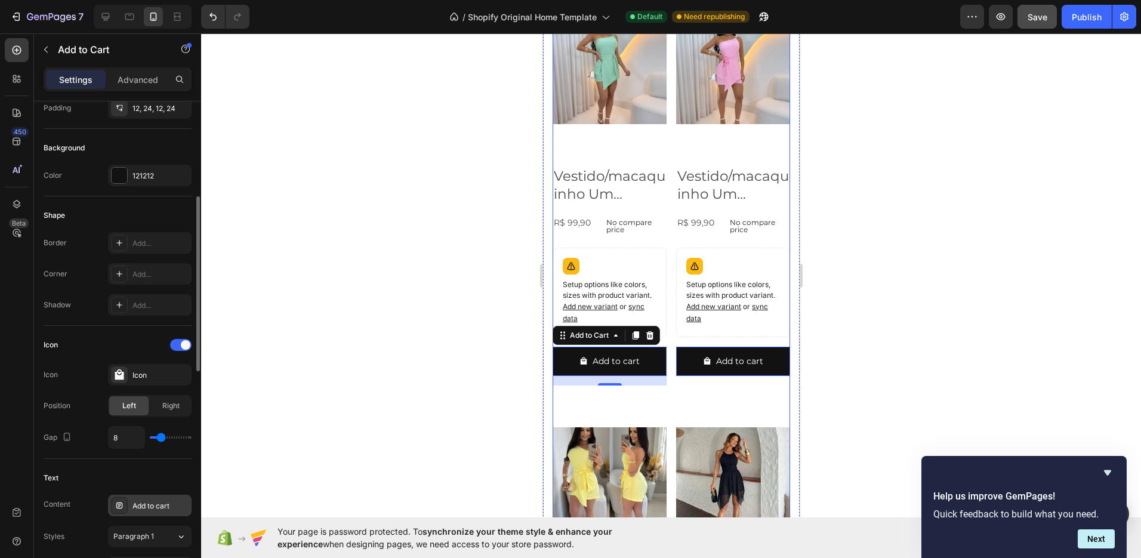
click at [164, 508] on div "Add to cart" at bounding box center [160, 506] width 56 height 11
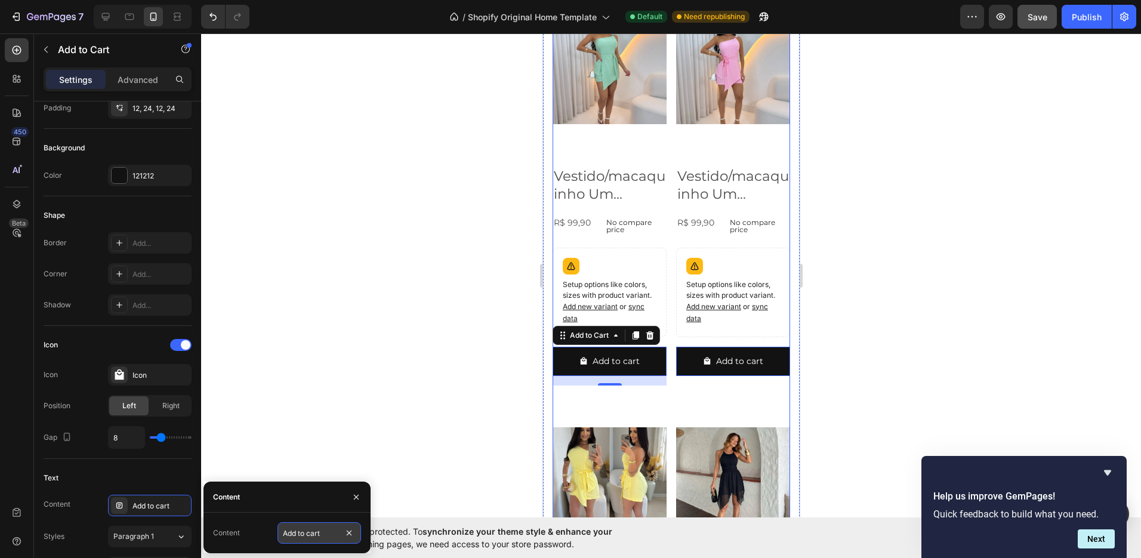
click at [327, 530] on input "Add to cart" at bounding box center [319, 532] width 84 height 21
type input "A"
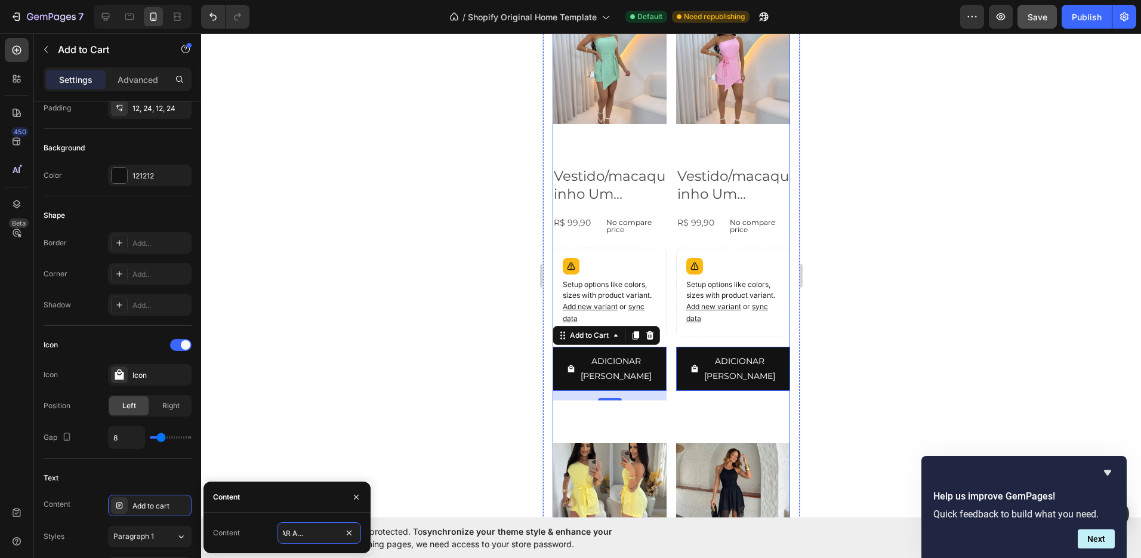
type input "ADICIONAR AO CARRINHO"
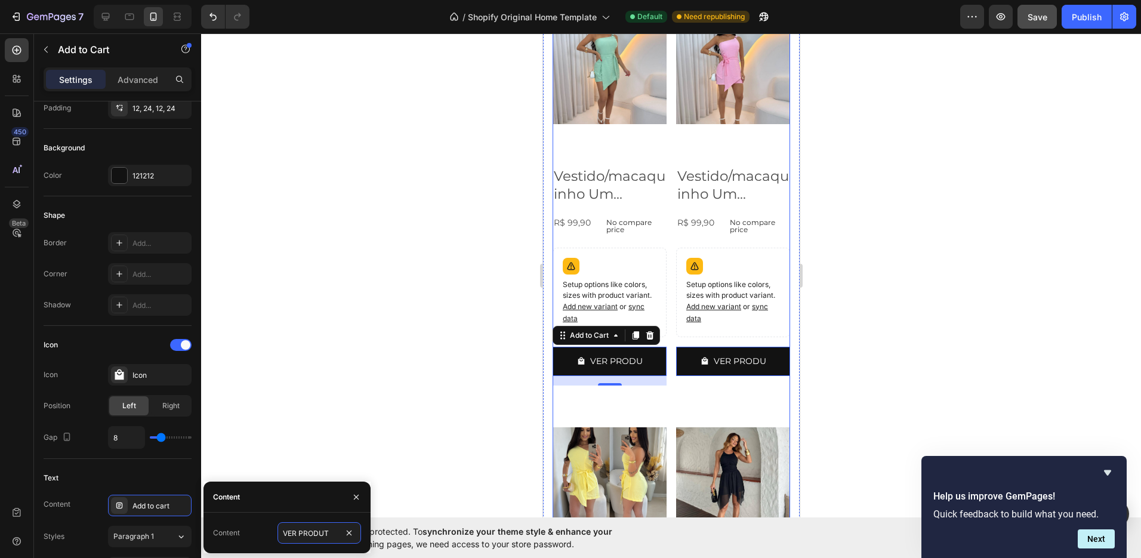
type input "VER PRODUTO"
type input "A"
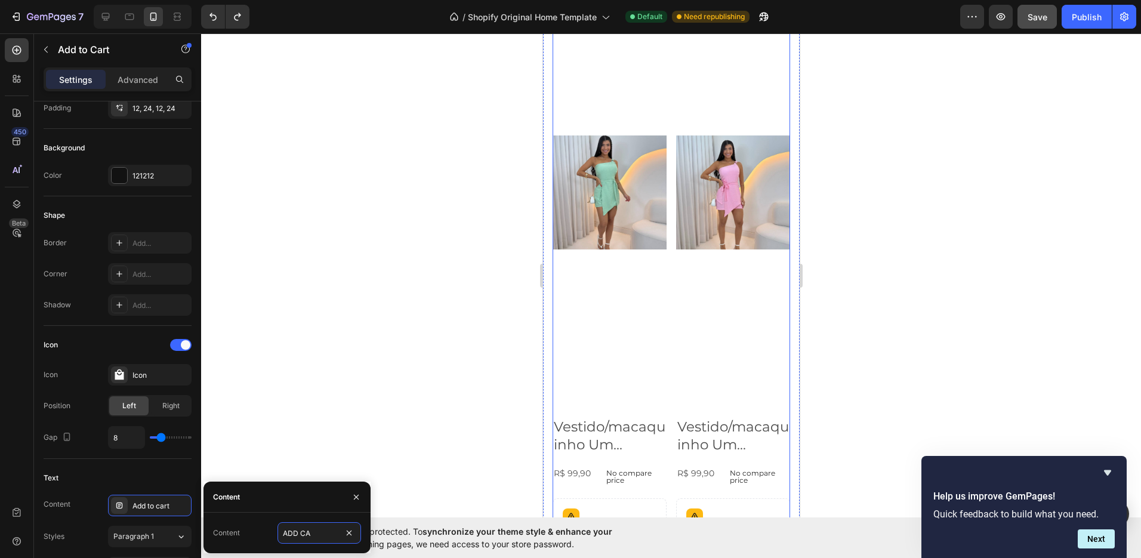
type input "A"
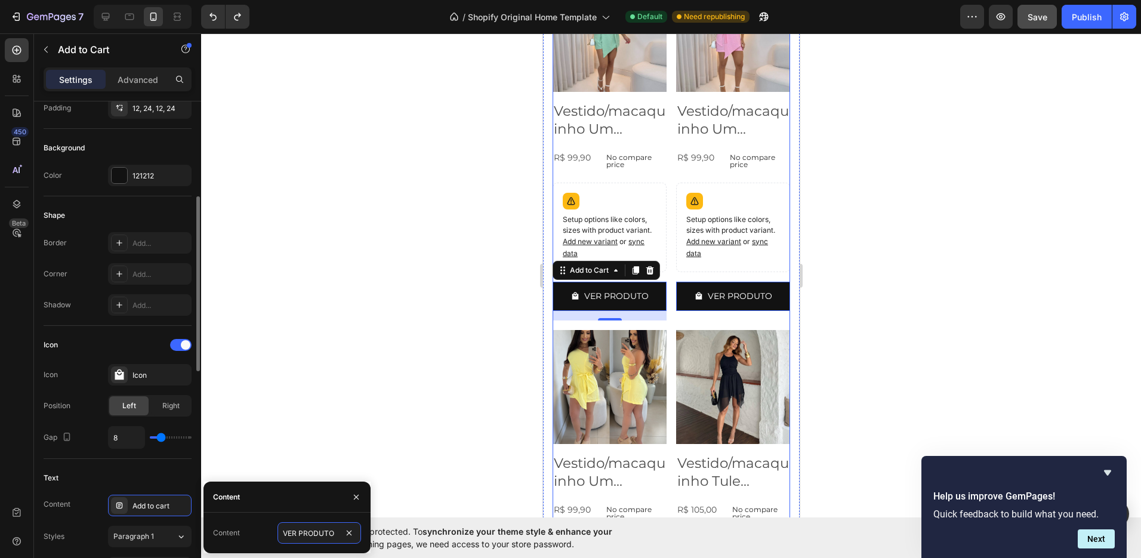
type input "VER PRODUTO"
click at [143, 214] on div "Shape" at bounding box center [118, 215] width 148 height 19
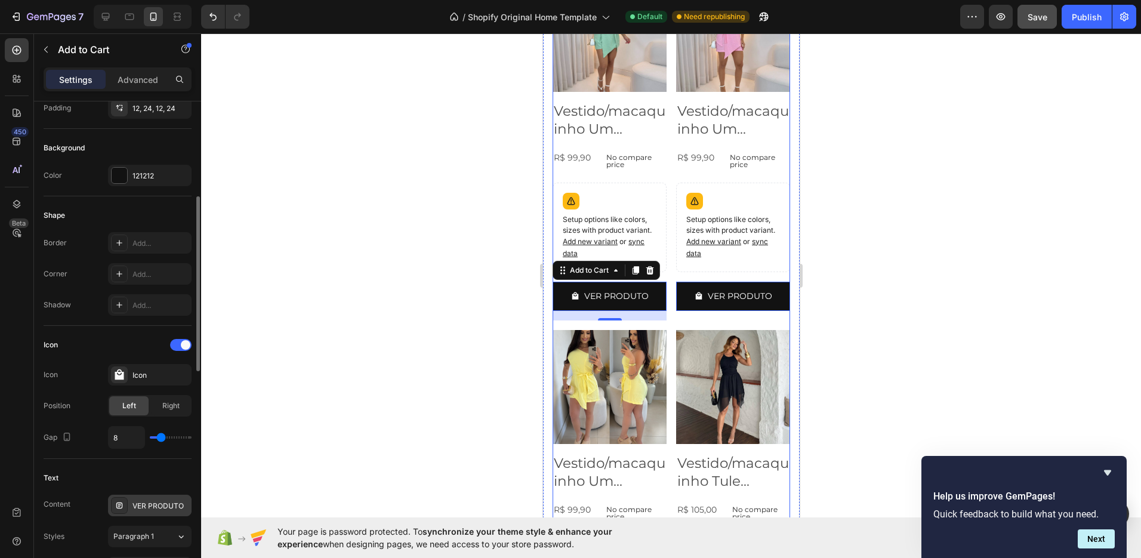
click at [118, 501] on icon at bounding box center [120, 506] width 10 height 10
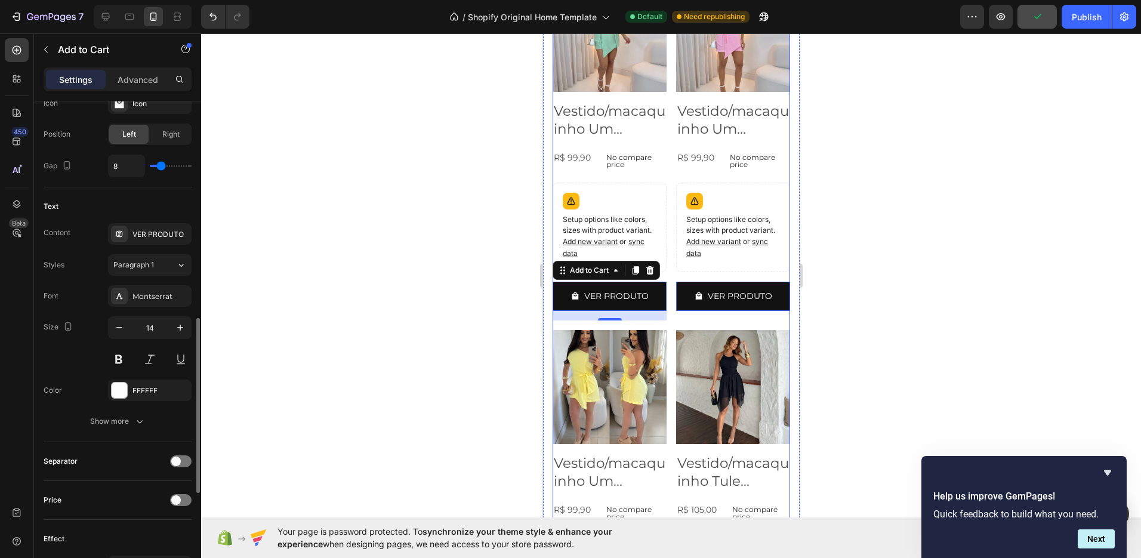
scroll to position [556, 0]
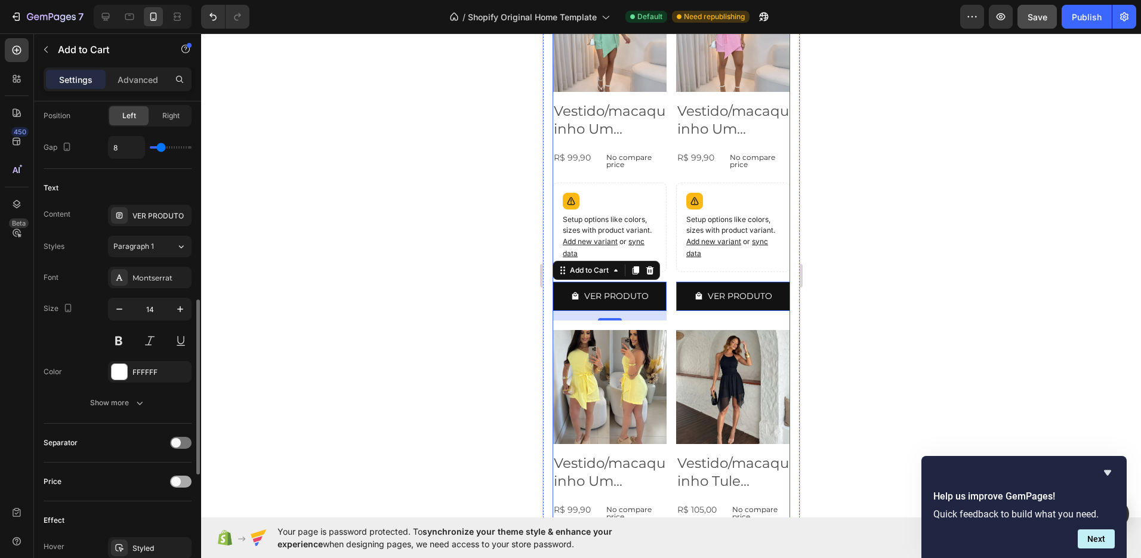
click at [184, 481] on div at bounding box center [180, 482] width 21 height 12
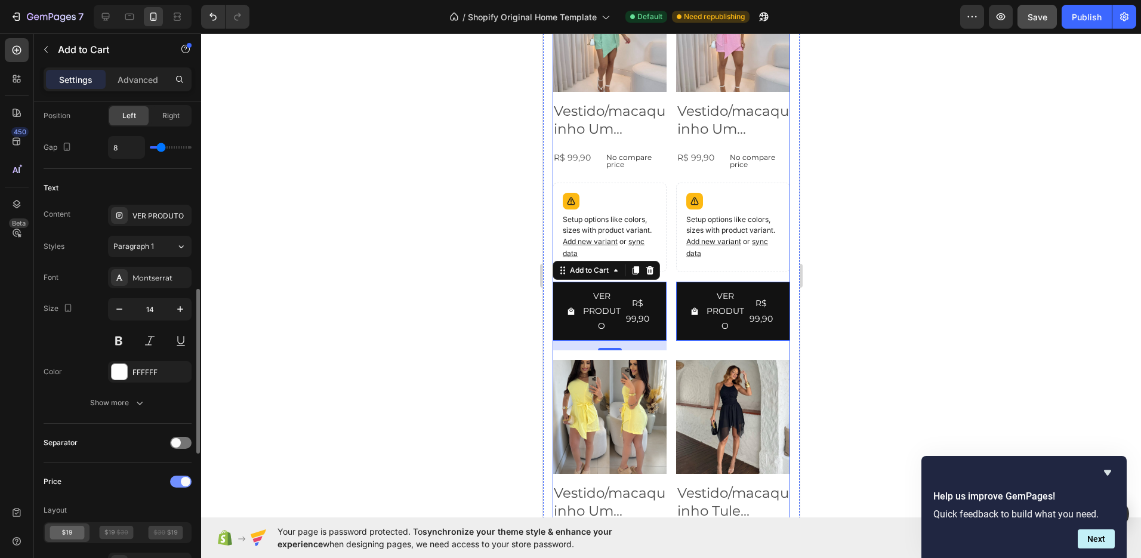
click at [184, 481] on span at bounding box center [186, 482] width 10 height 10
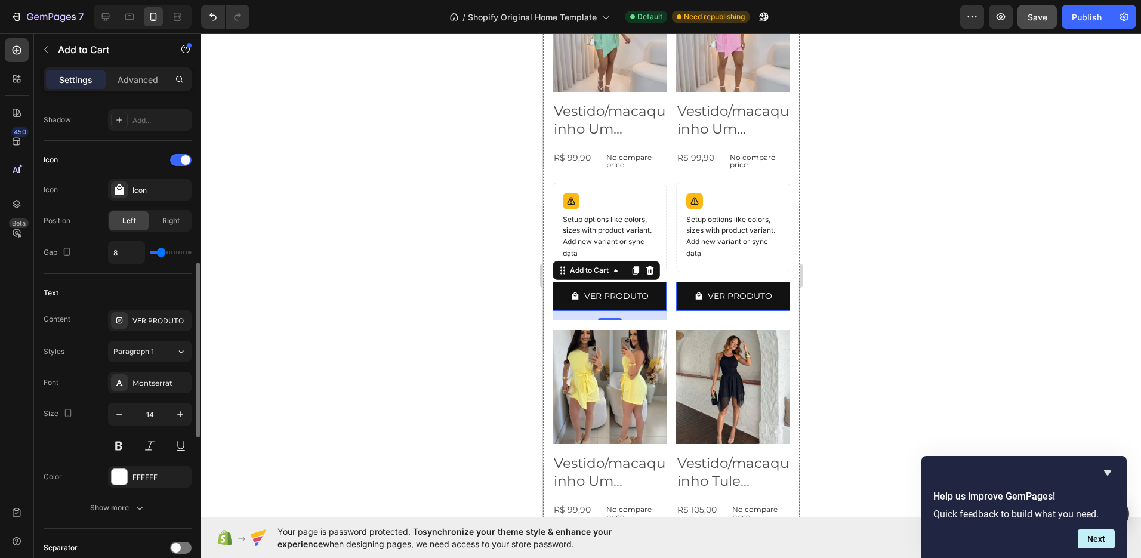
scroll to position [411, 0]
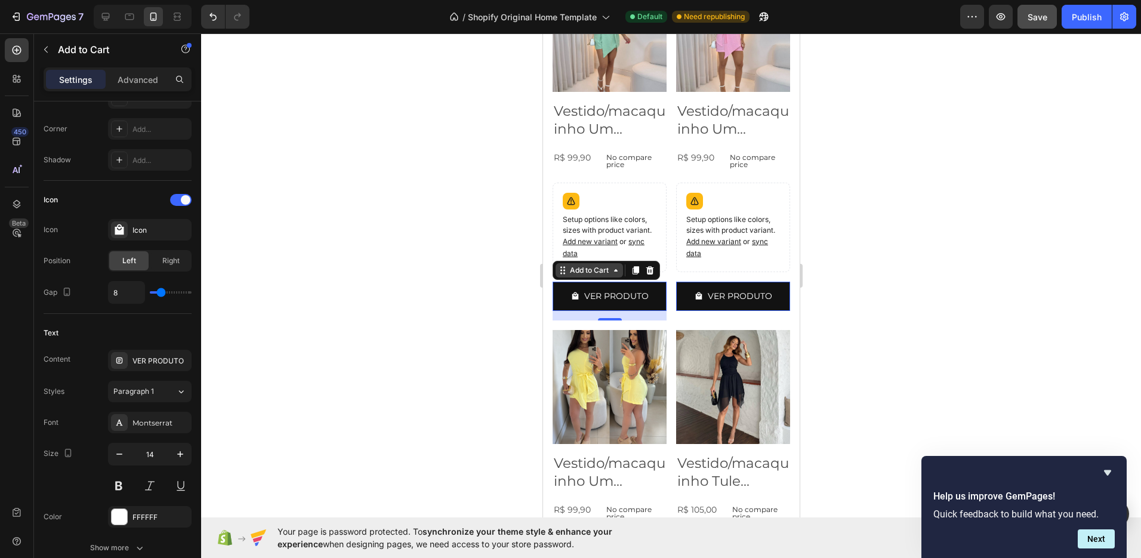
click at [600, 265] on div "Add to Cart" at bounding box center [589, 270] width 44 height 11
click at [602, 265] on div "Add to Cart" at bounding box center [589, 270] width 44 height 11
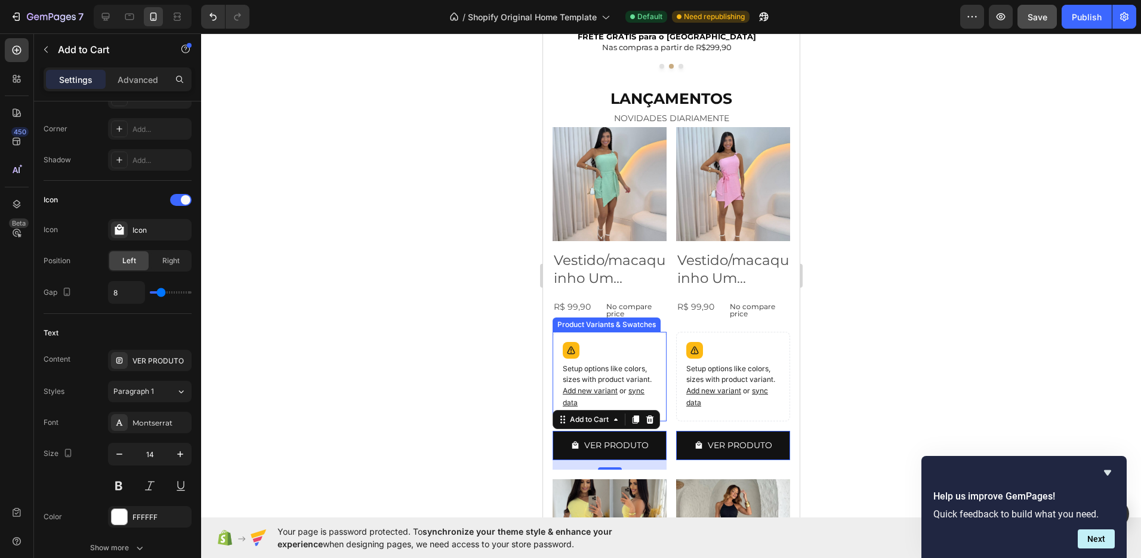
scroll to position [471, 0]
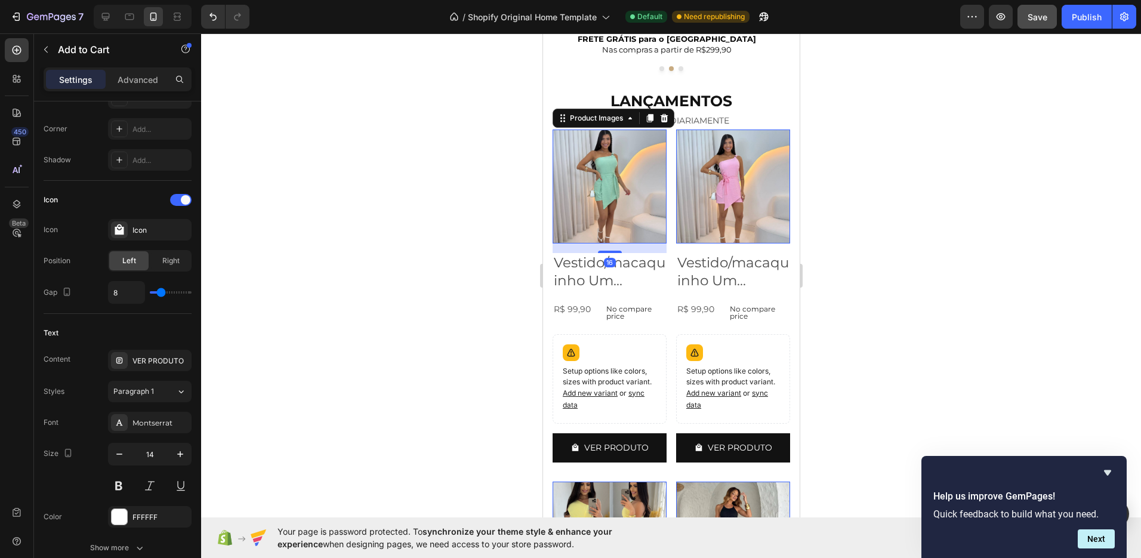
click at [603, 178] on img at bounding box center [609, 186] width 114 height 114
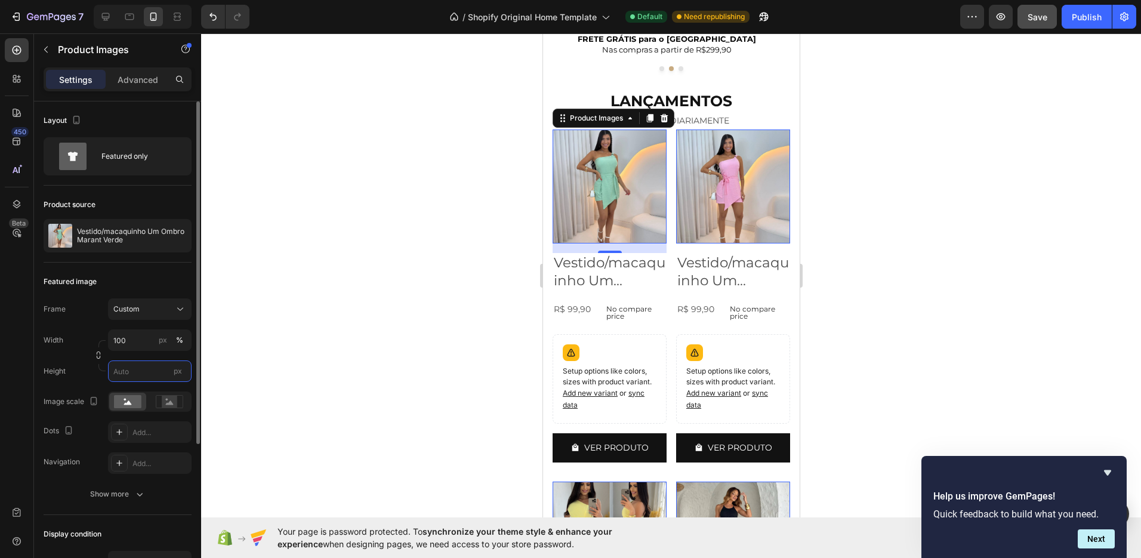
click at [143, 370] on input "px" at bounding box center [150, 370] width 84 height 21
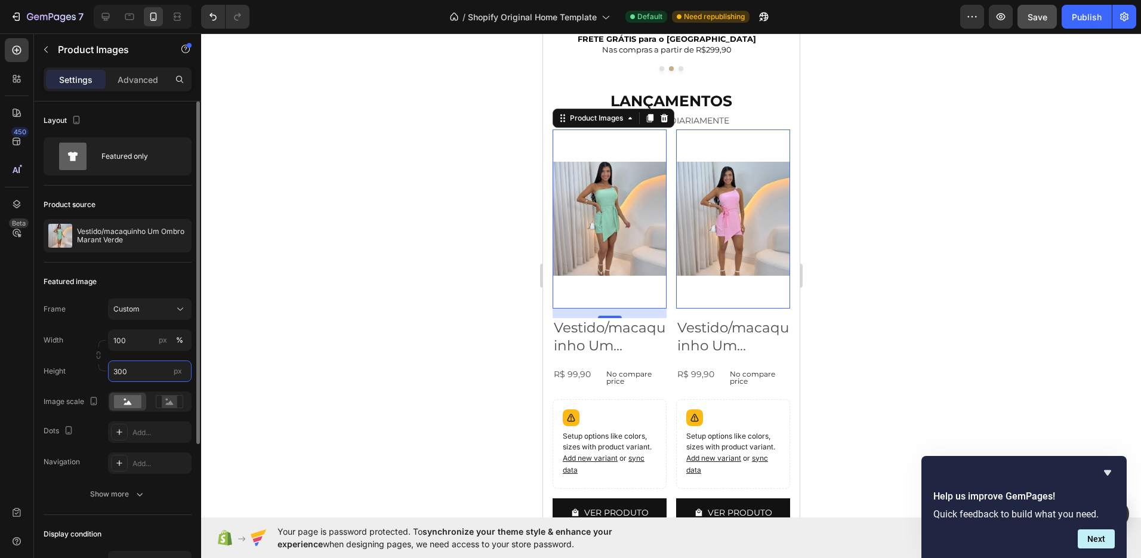
type input "300"
click at [93, 369] on div at bounding box center [98, 355] width 14 height 31
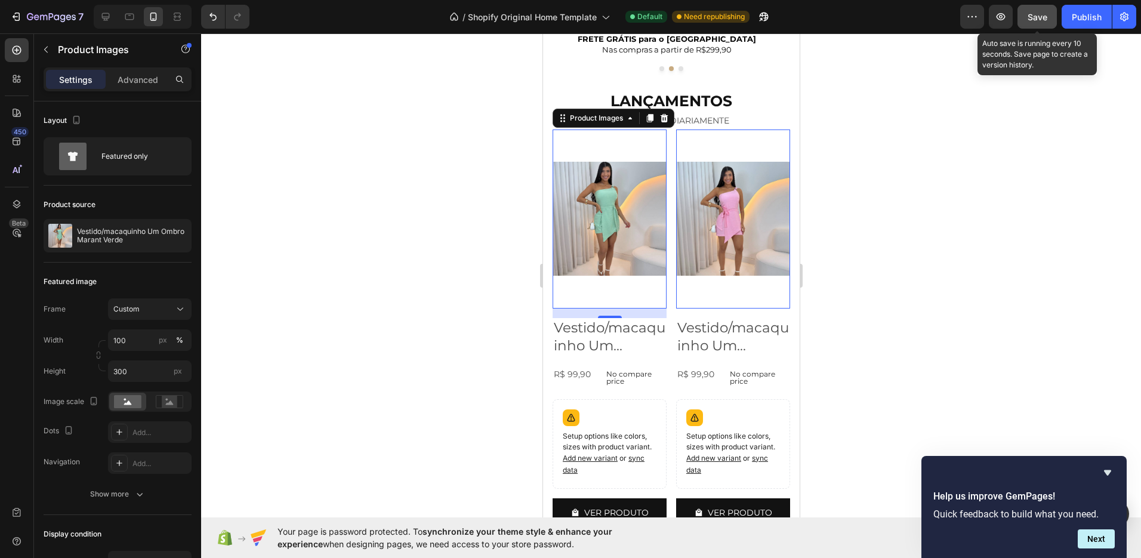
click at [1033, 21] on span "Save" at bounding box center [1038, 17] width 20 height 10
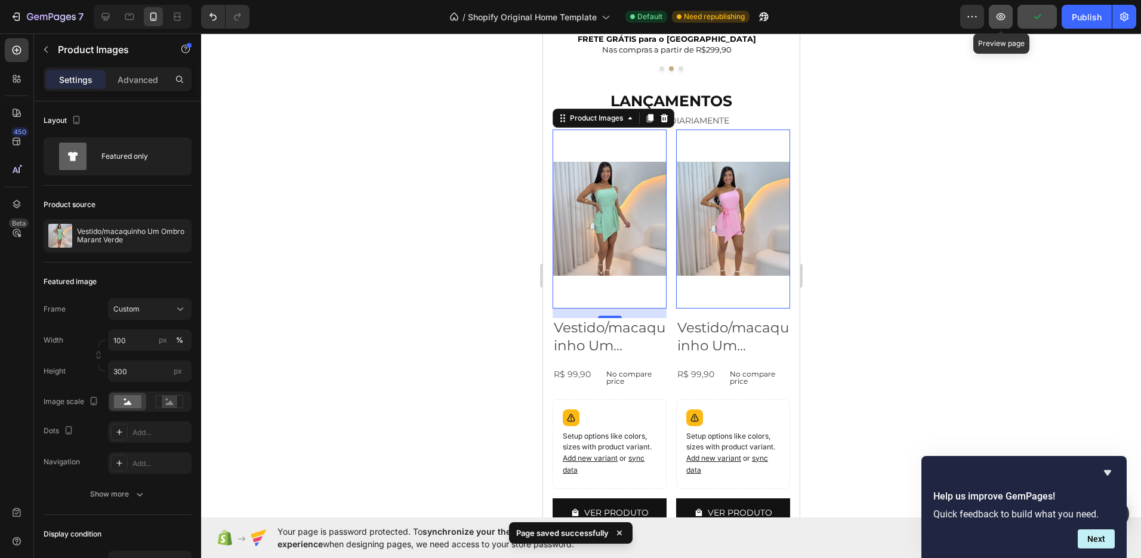
click at [995, 21] on icon "button" at bounding box center [1001, 17] width 12 height 12
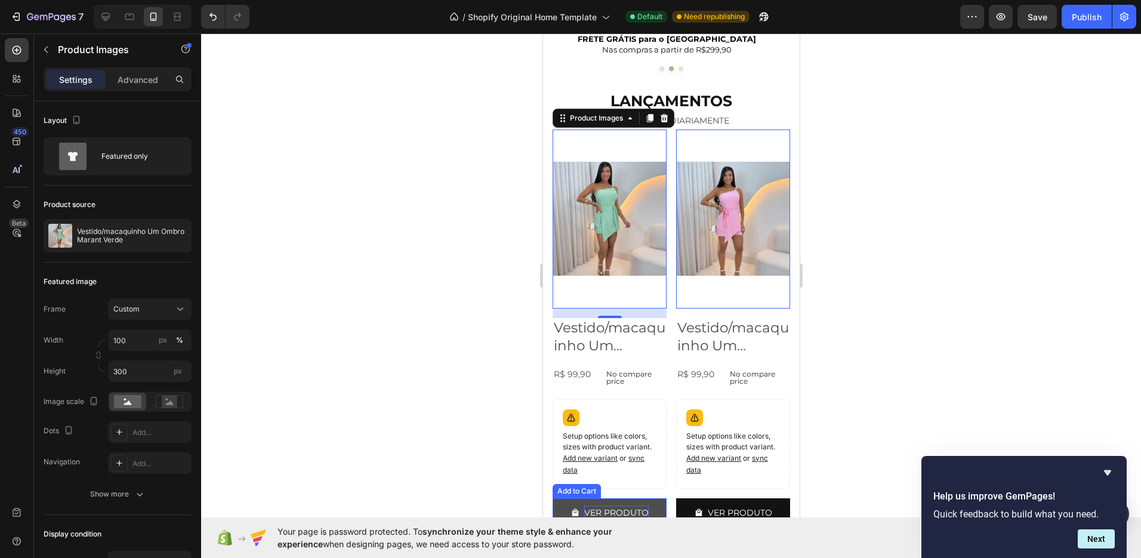
click at [613, 505] on div "VER PRODUTO" at bounding box center [616, 512] width 64 height 15
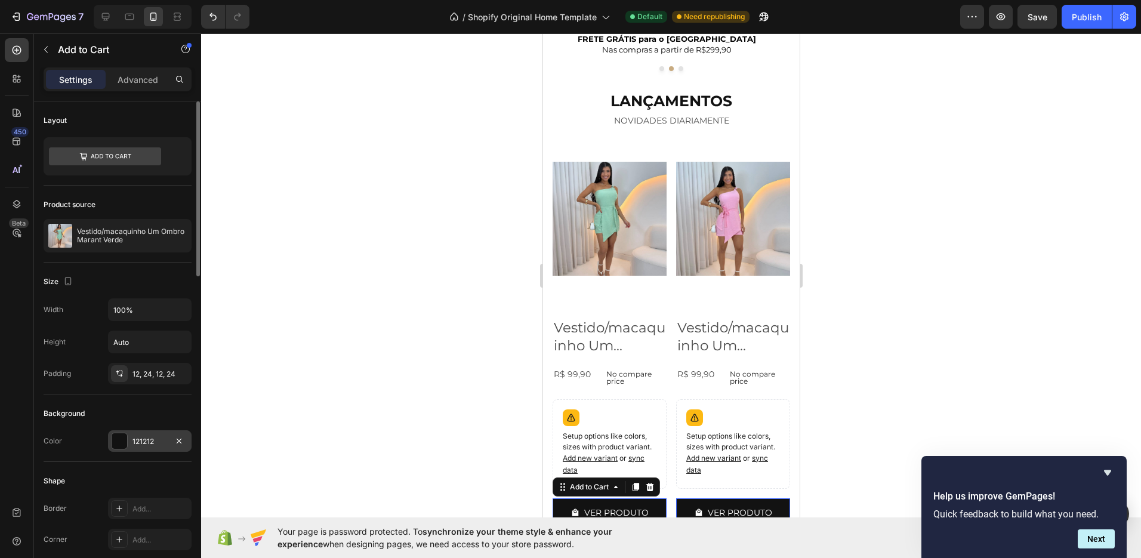
click at [159, 436] on div "121212" at bounding box center [149, 441] width 35 height 11
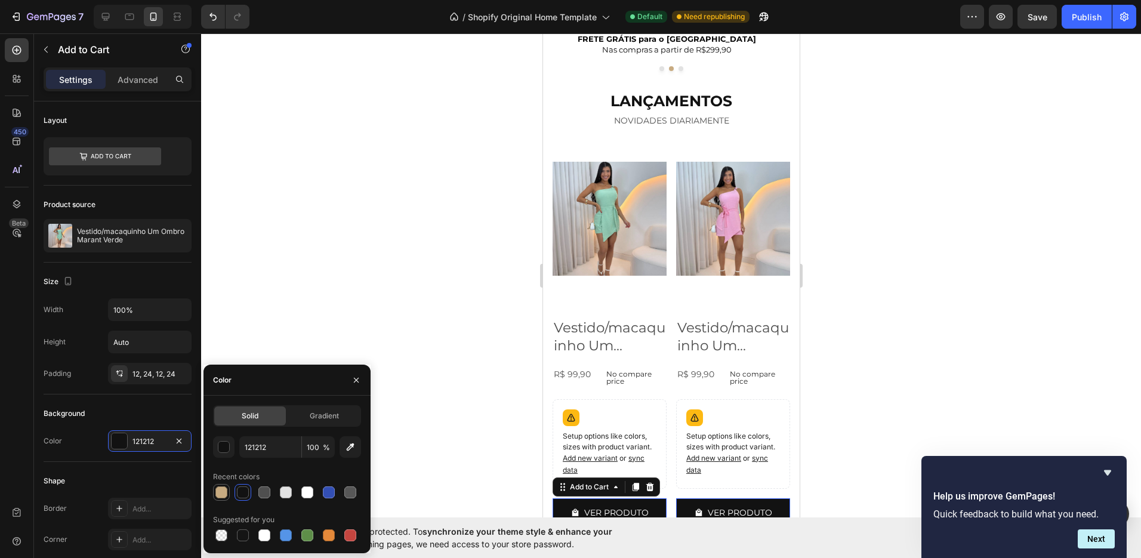
click at [221, 488] on div at bounding box center [221, 492] width 12 height 12
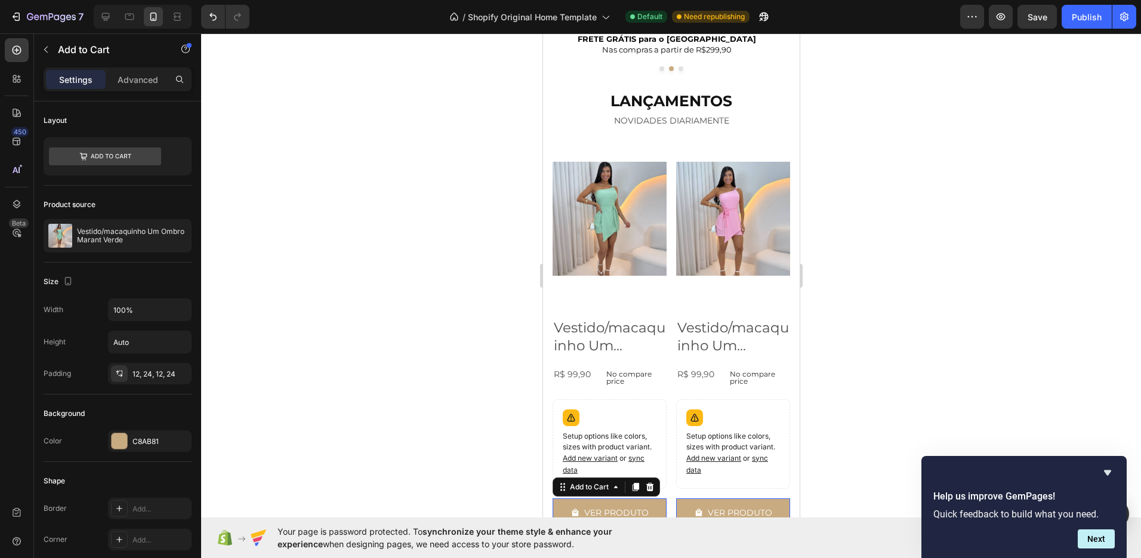
click at [267, 329] on div at bounding box center [671, 295] width 940 height 525
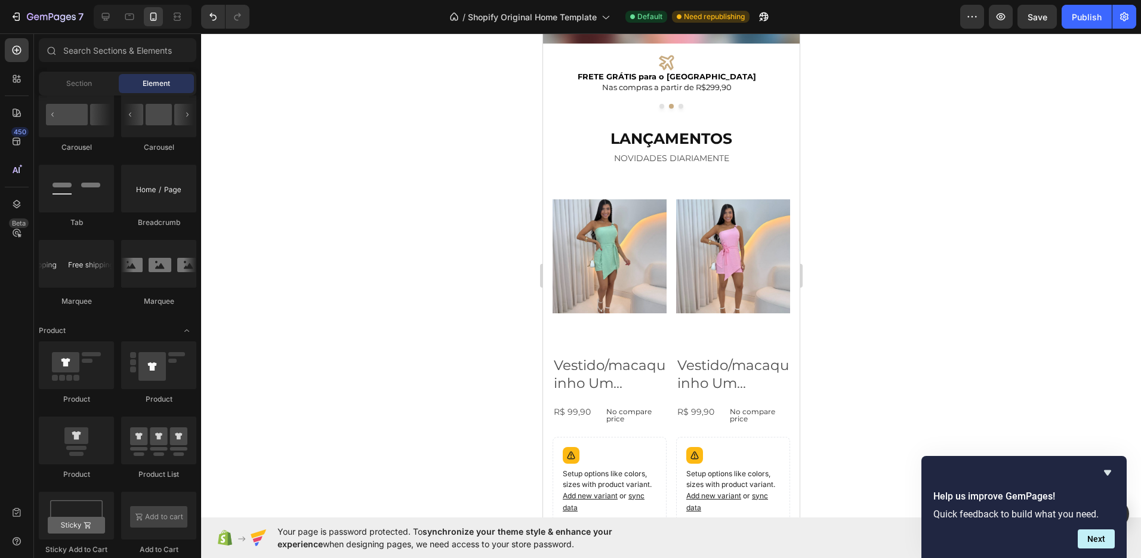
scroll to position [323, 0]
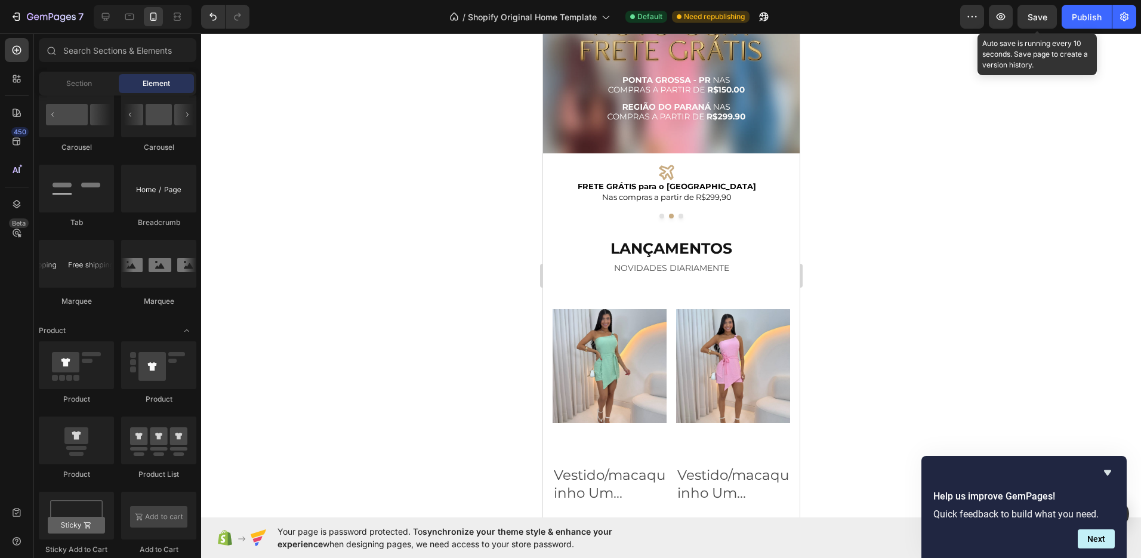
click at [1040, 20] on span "Save" at bounding box center [1038, 17] width 20 height 10
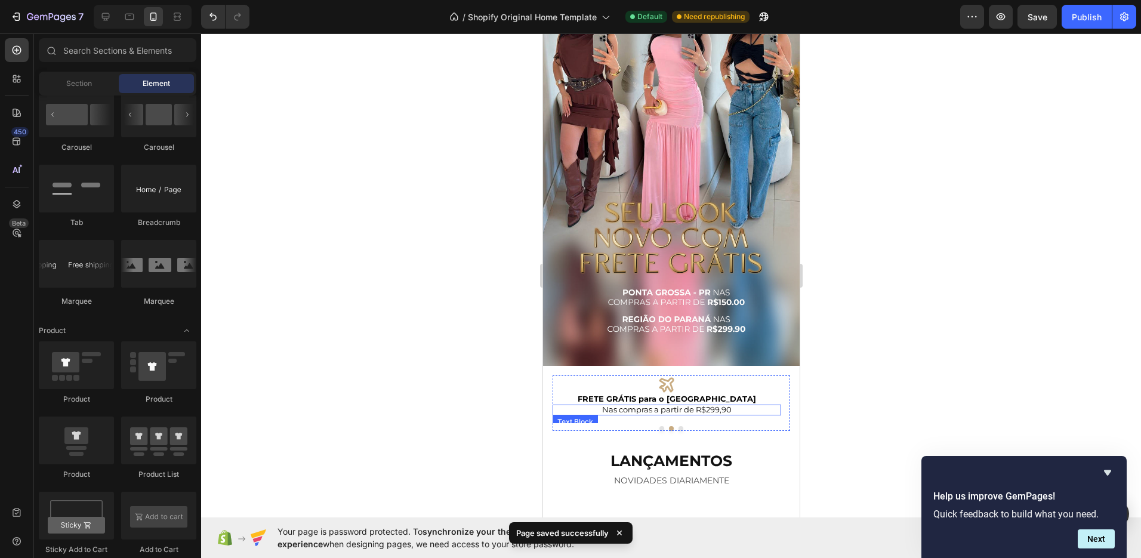
scroll to position [0, 0]
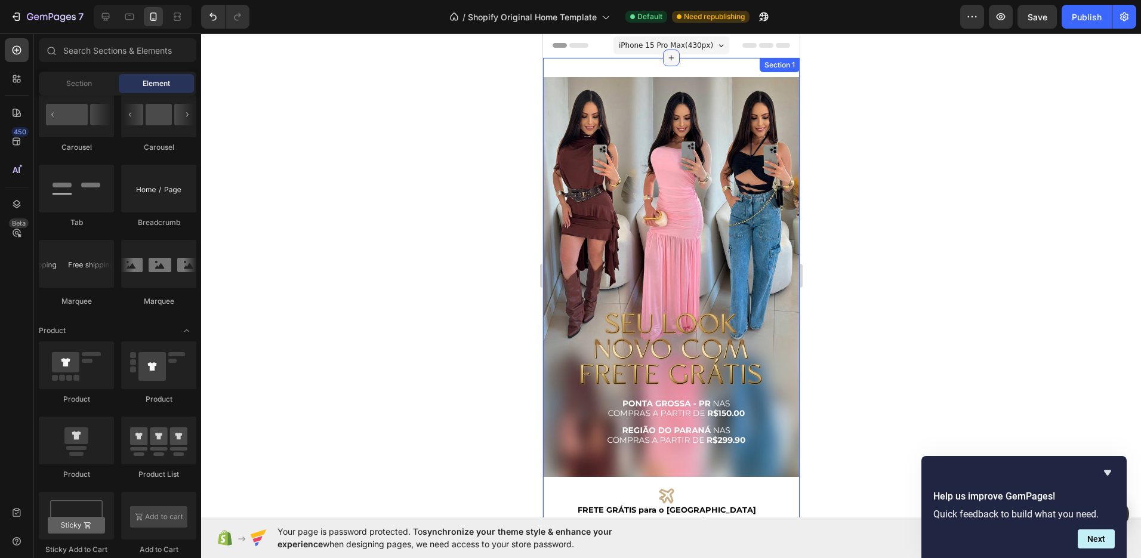
click at [662, 50] on div at bounding box center [670, 58] width 17 height 17
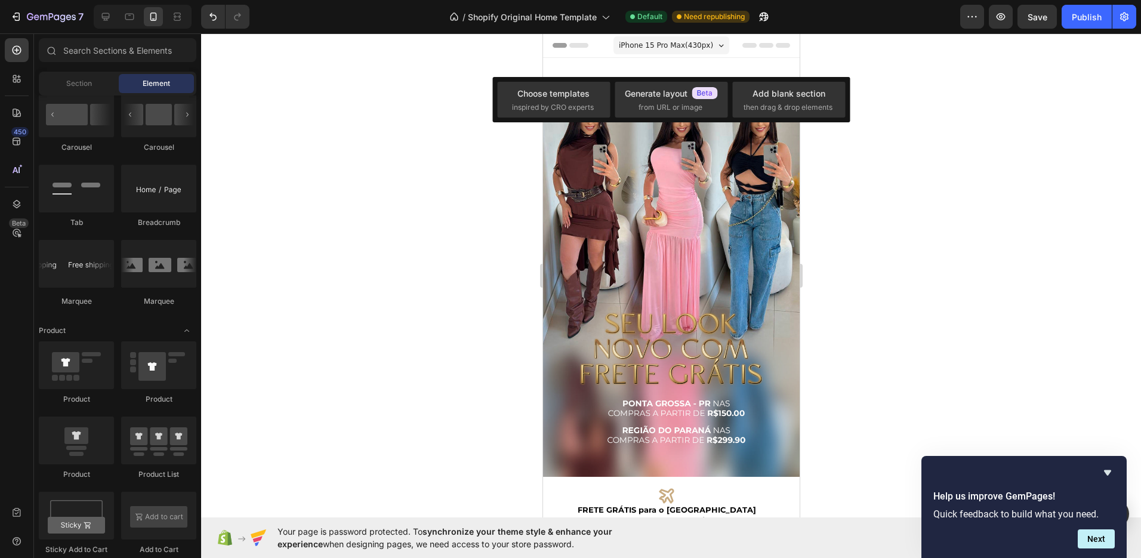
click at [665, 39] on span "iPhone 15 Pro Max ( 430 px)" at bounding box center [665, 45] width 94 height 12
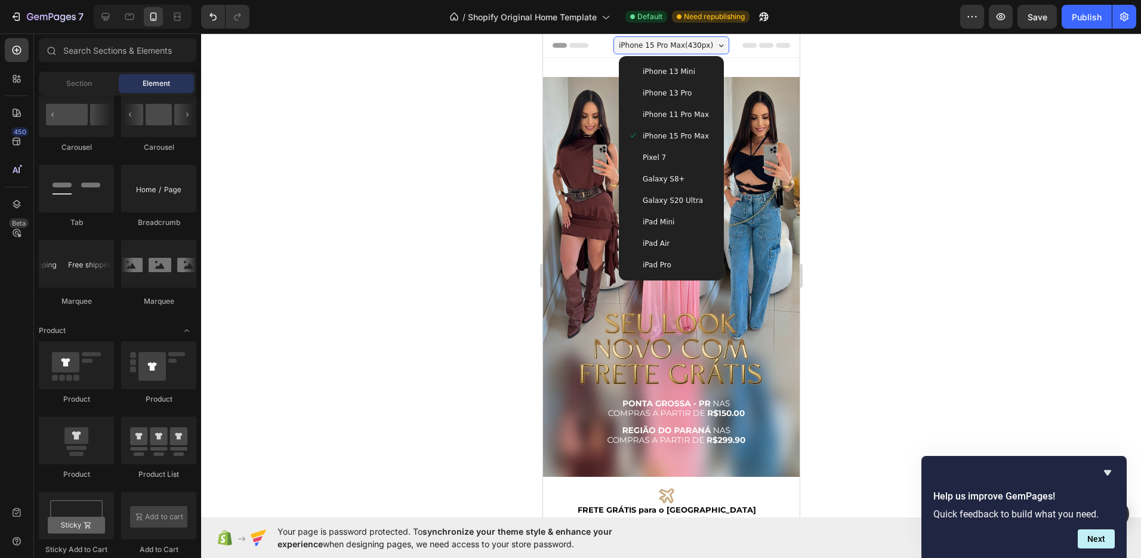
click at [330, 93] on div at bounding box center [671, 295] width 940 height 525
click at [103, 17] on icon at bounding box center [106, 17] width 12 height 12
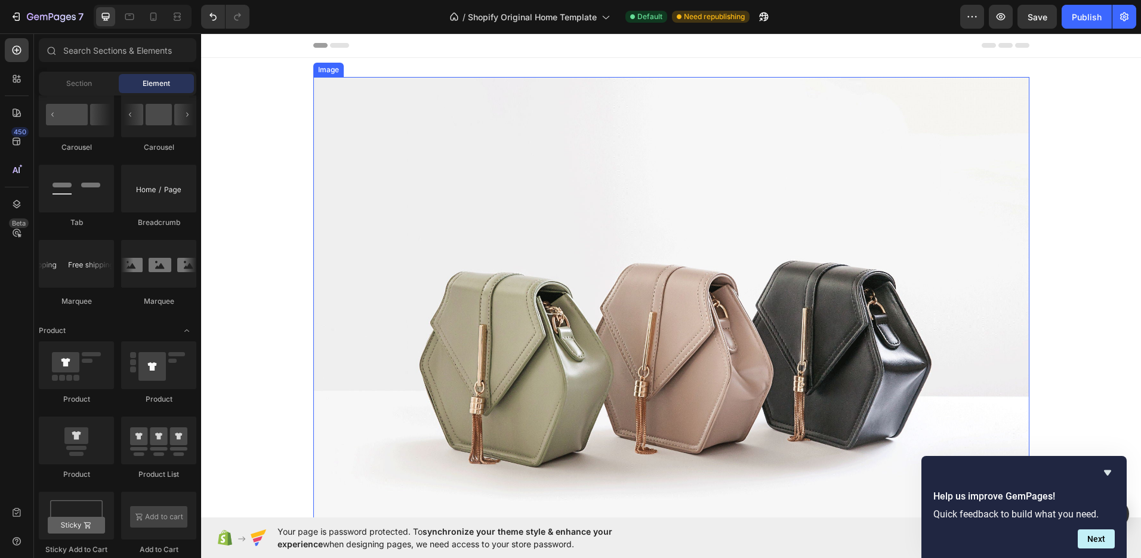
click at [474, 221] on img at bounding box center [671, 345] width 716 height 537
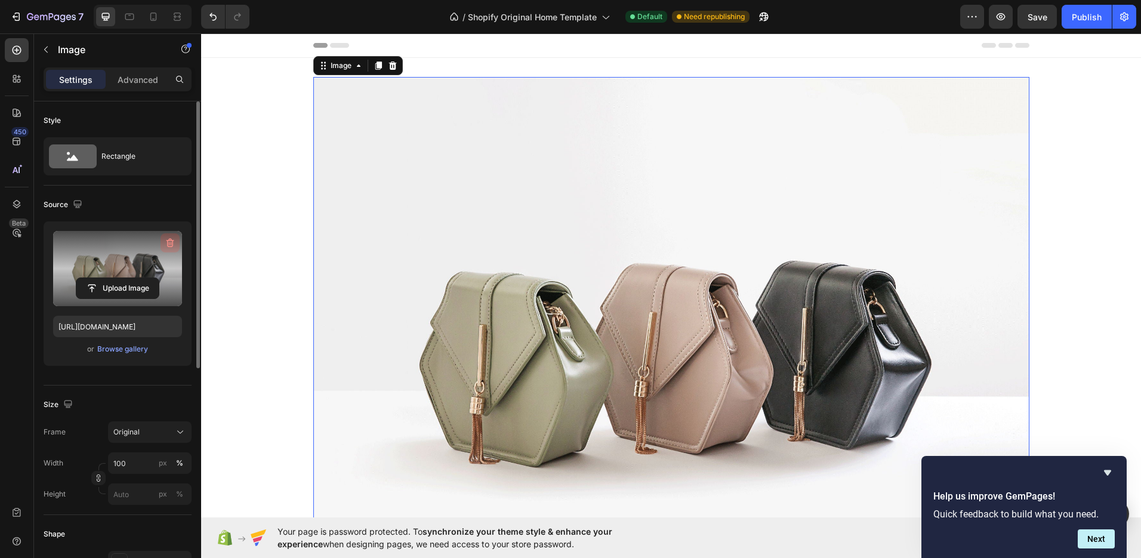
click at [168, 242] on icon "button" at bounding box center [170, 243] width 8 height 9
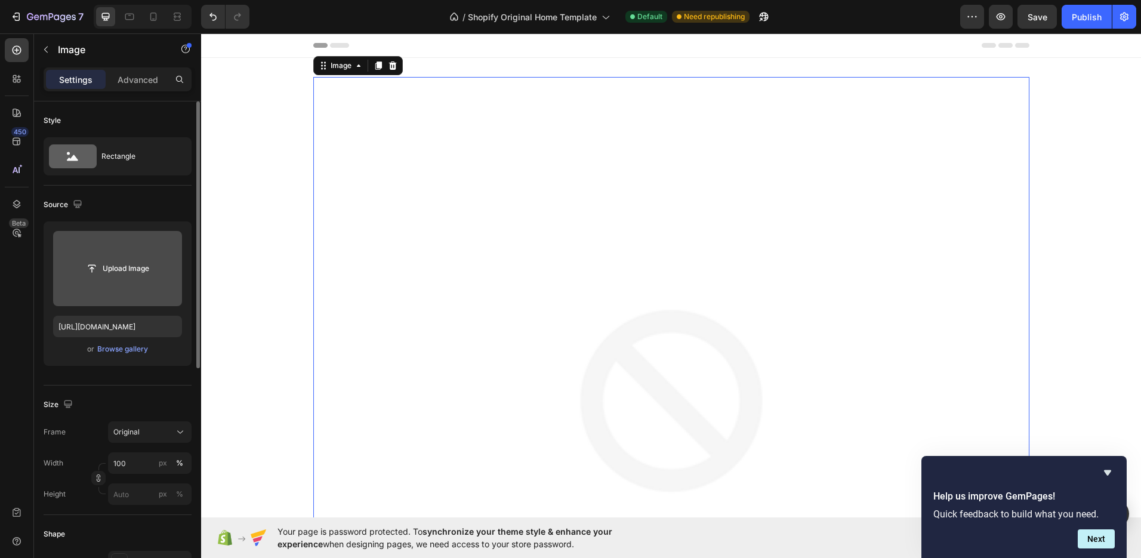
click at [362, 110] on img at bounding box center [671, 435] width 716 height 716
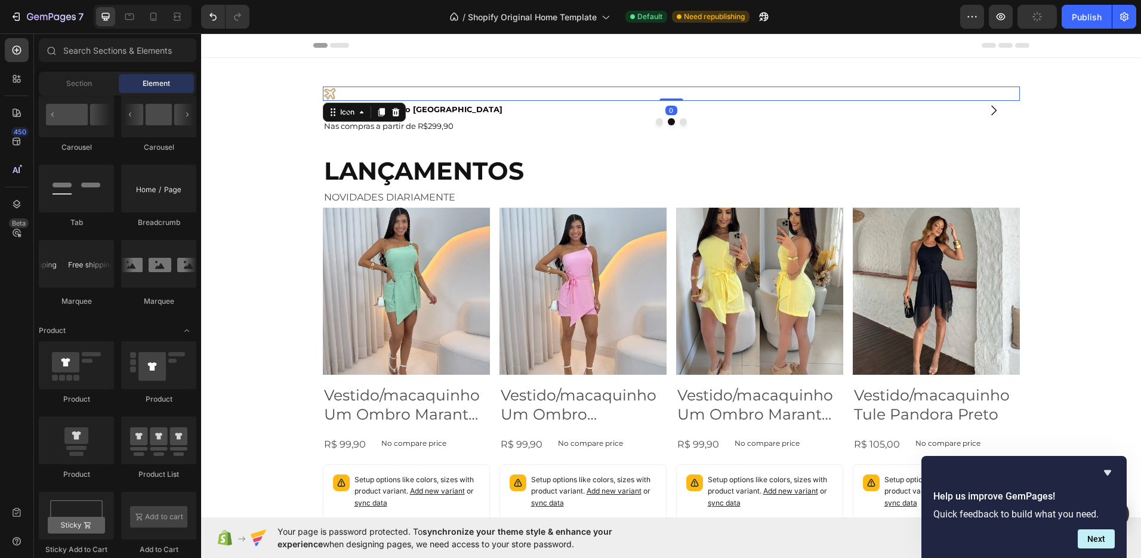
click at [510, 99] on div "Icon 0" at bounding box center [671, 94] width 697 height 14
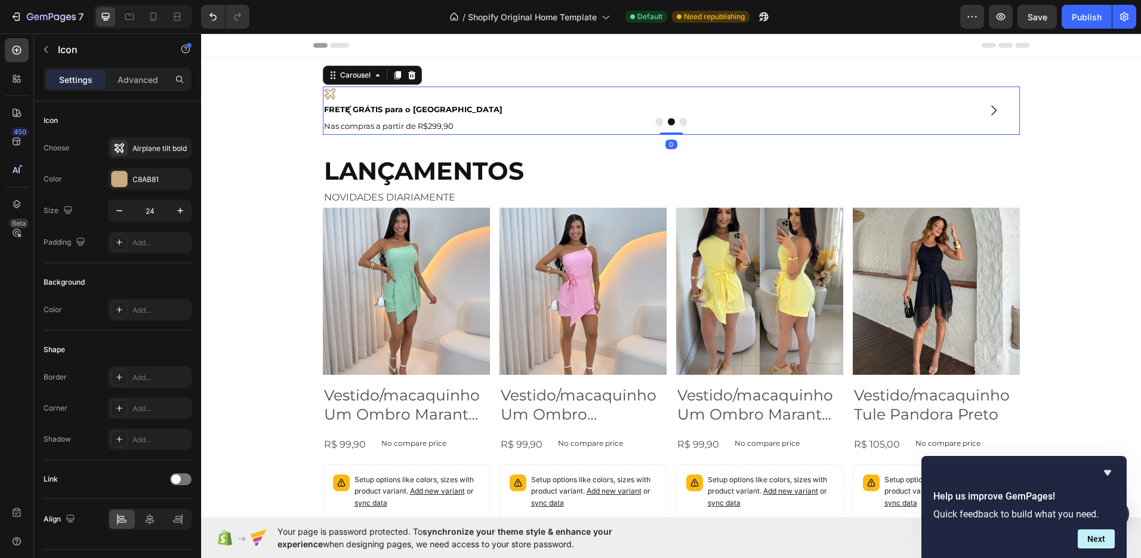
click at [668, 122] on button "Dot" at bounding box center [671, 121] width 7 height 7
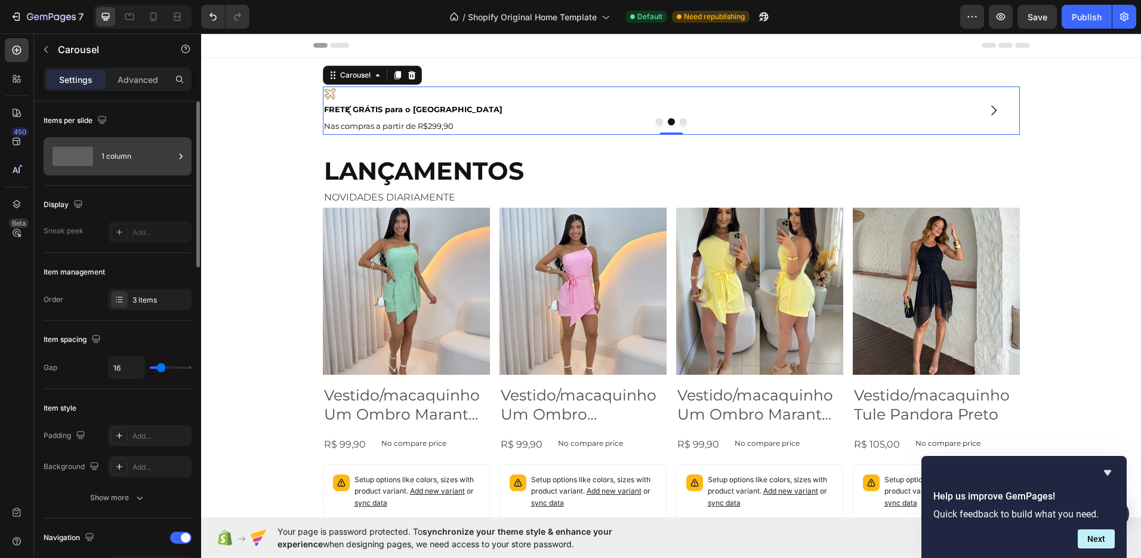
click at [136, 156] on div "1 column" at bounding box center [137, 156] width 73 height 27
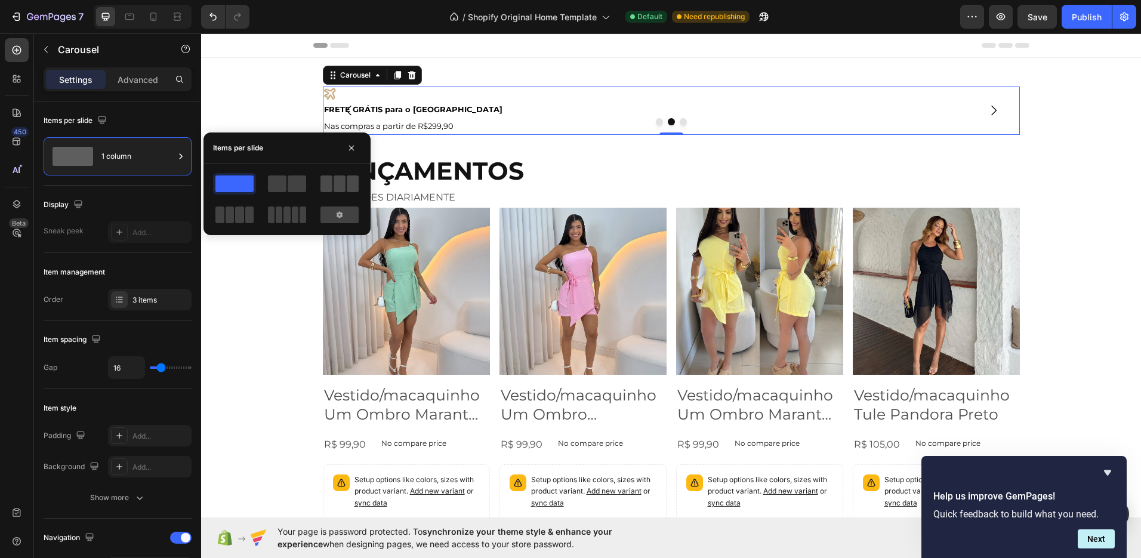
click at [326, 184] on span at bounding box center [326, 183] width 12 height 17
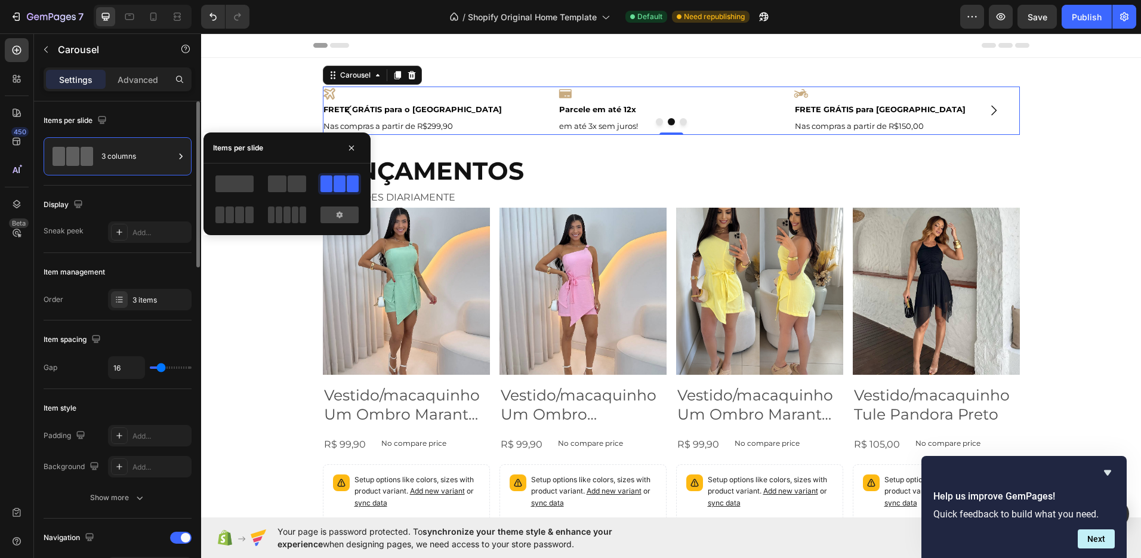
click at [137, 421] on div "Item style Padding Add... Background Add... Show more" at bounding box center [118, 453] width 148 height 129
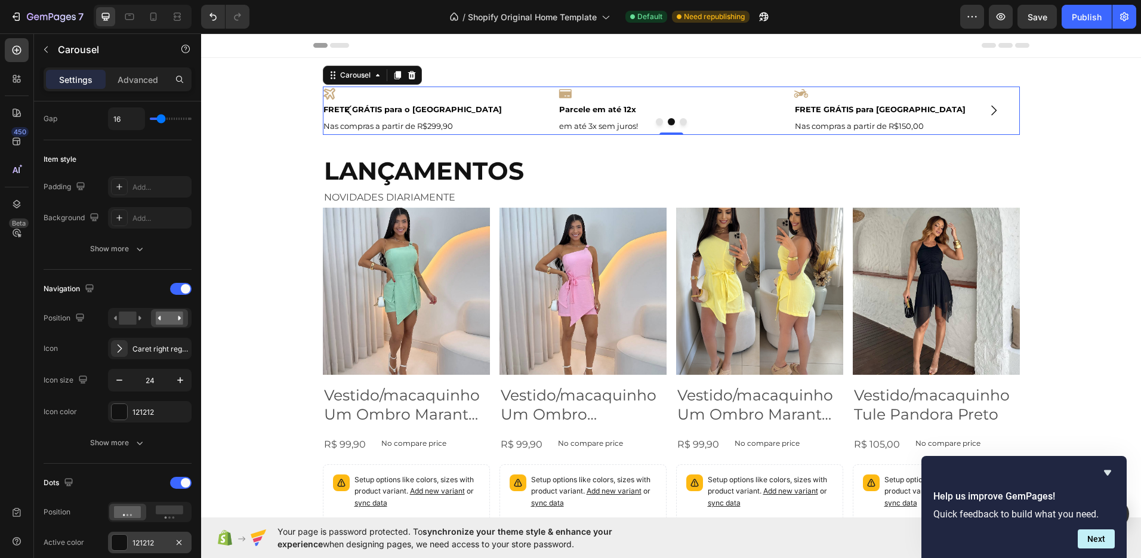
scroll to position [389, 0]
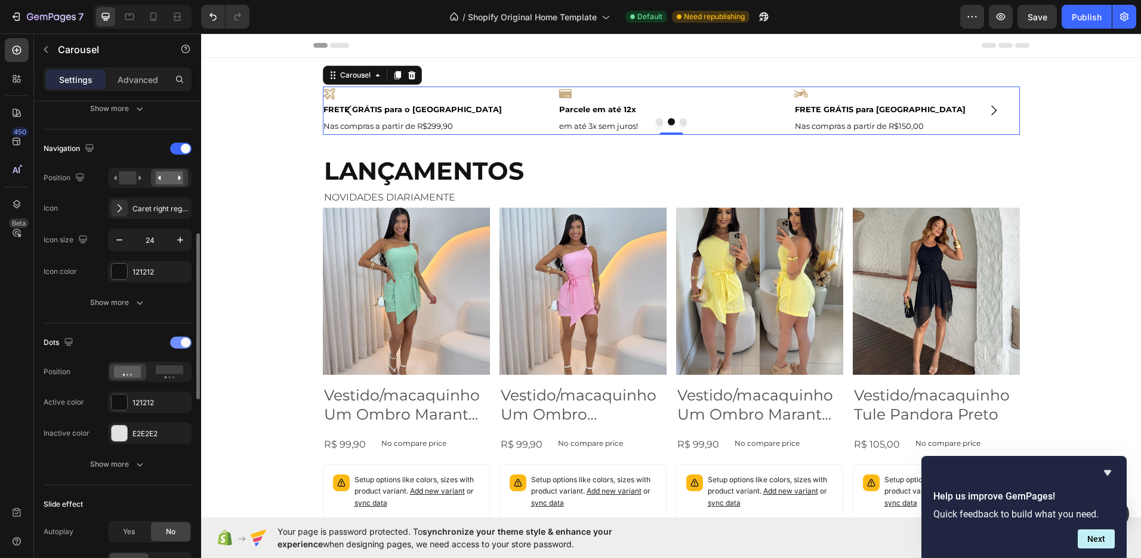
click at [171, 346] on div at bounding box center [180, 343] width 21 height 12
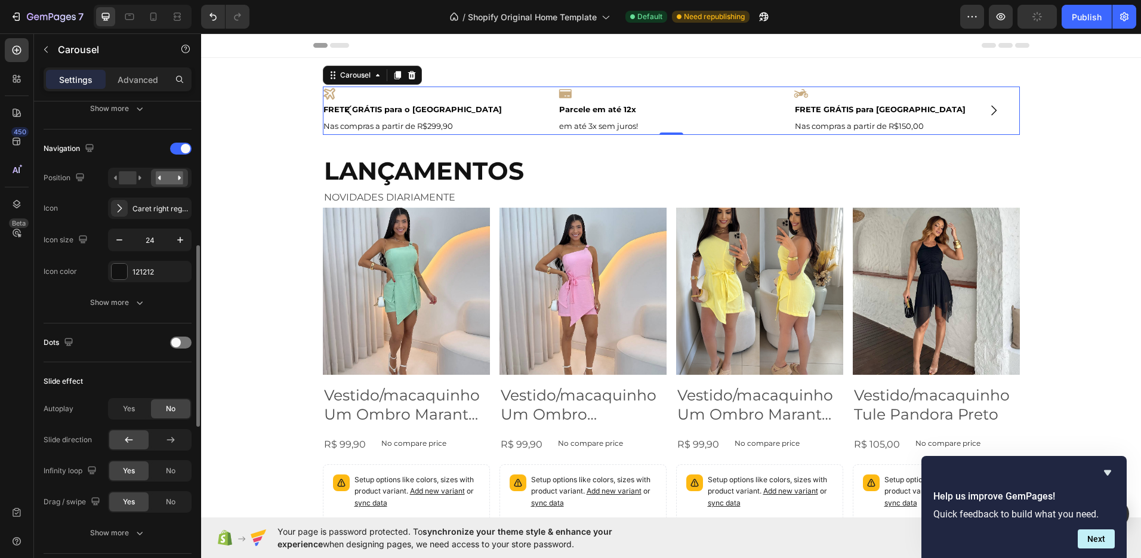
scroll to position [488, 0]
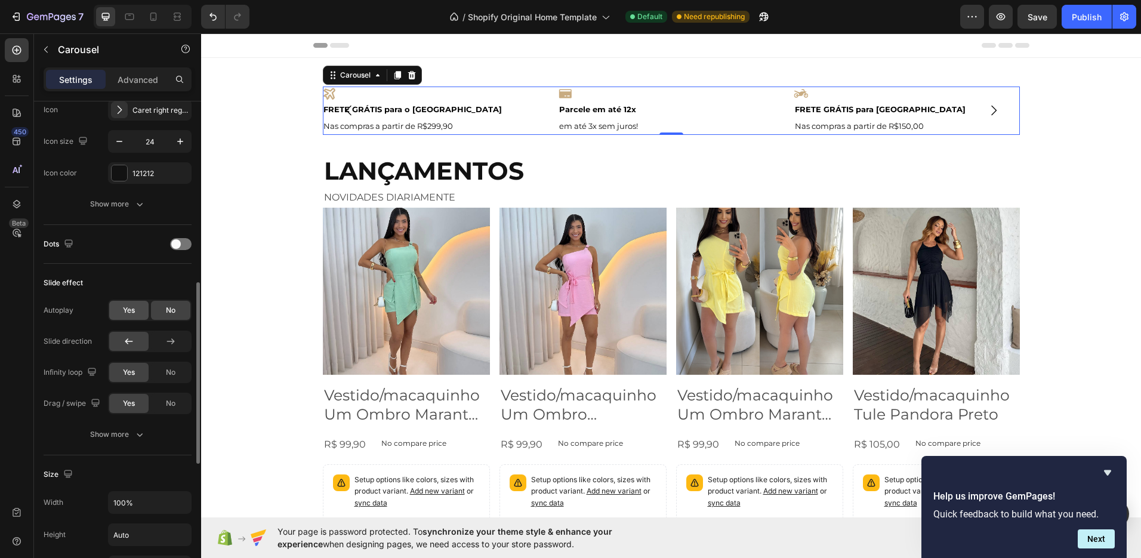
click at [135, 307] on div "Yes" at bounding box center [128, 310] width 39 height 19
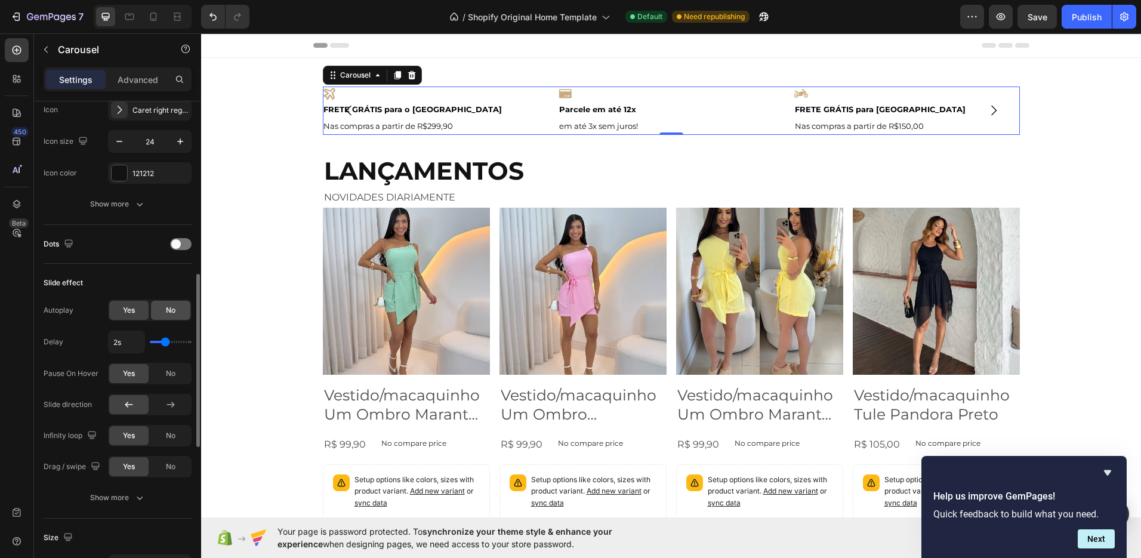
click at [176, 310] on div "No" at bounding box center [170, 310] width 39 height 19
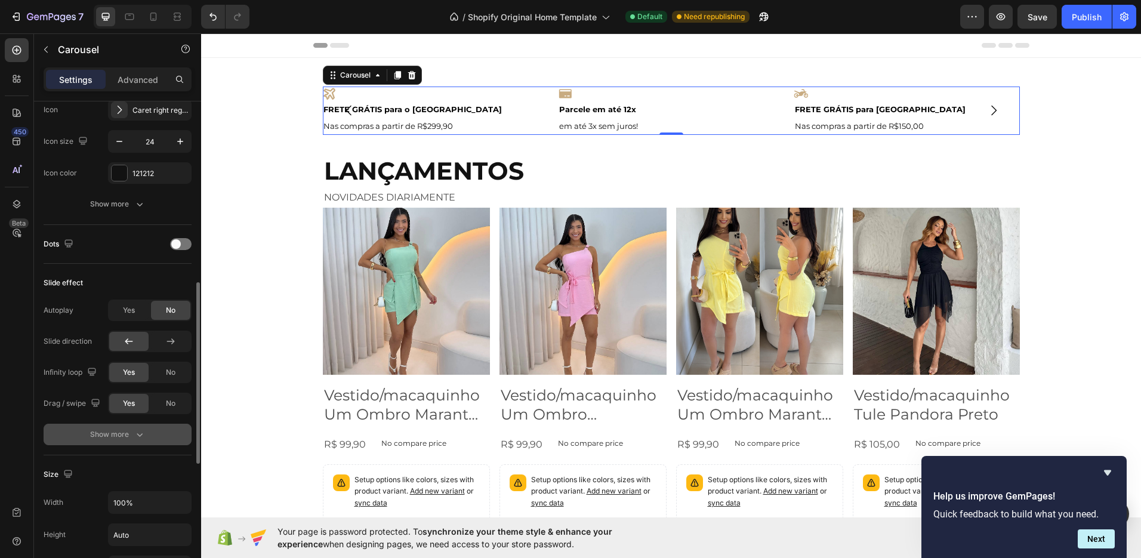
click at [144, 431] on icon "button" at bounding box center [140, 434] width 12 height 12
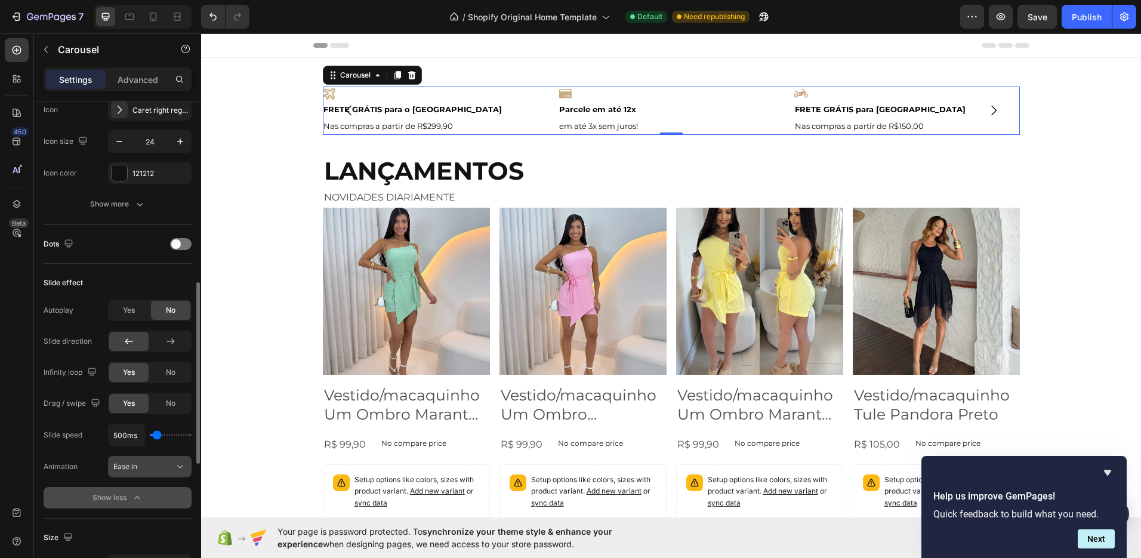
click at [145, 475] on button "Ease in" at bounding box center [150, 466] width 84 height 21
click at [92, 451] on div "Slide speed 500ms Animation Ease in" at bounding box center [118, 451] width 148 height 54
click at [105, 493] on div "Show less" at bounding box center [117, 498] width 51 height 12
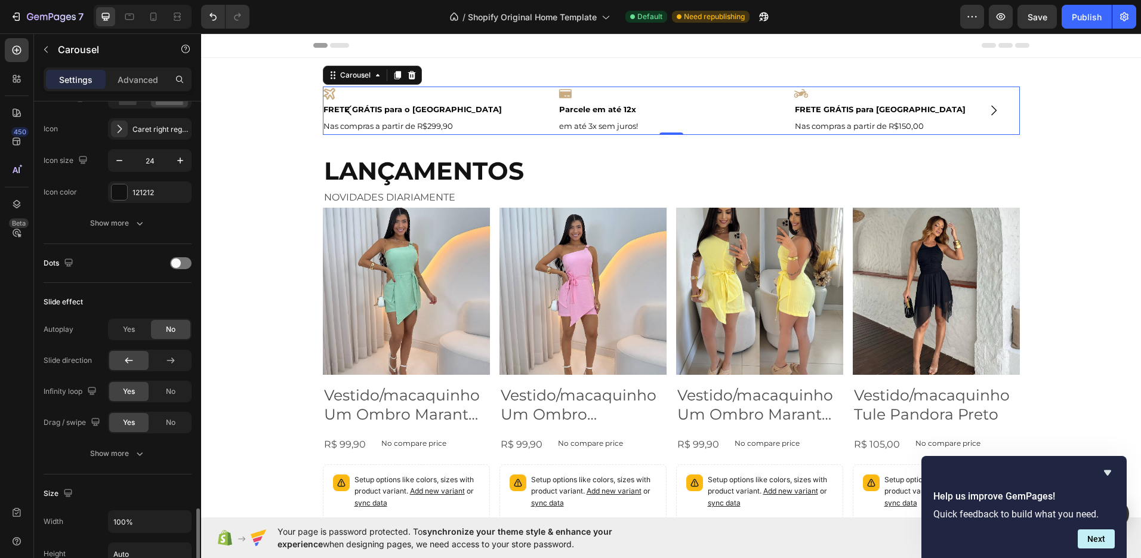
scroll to position [366, 0]
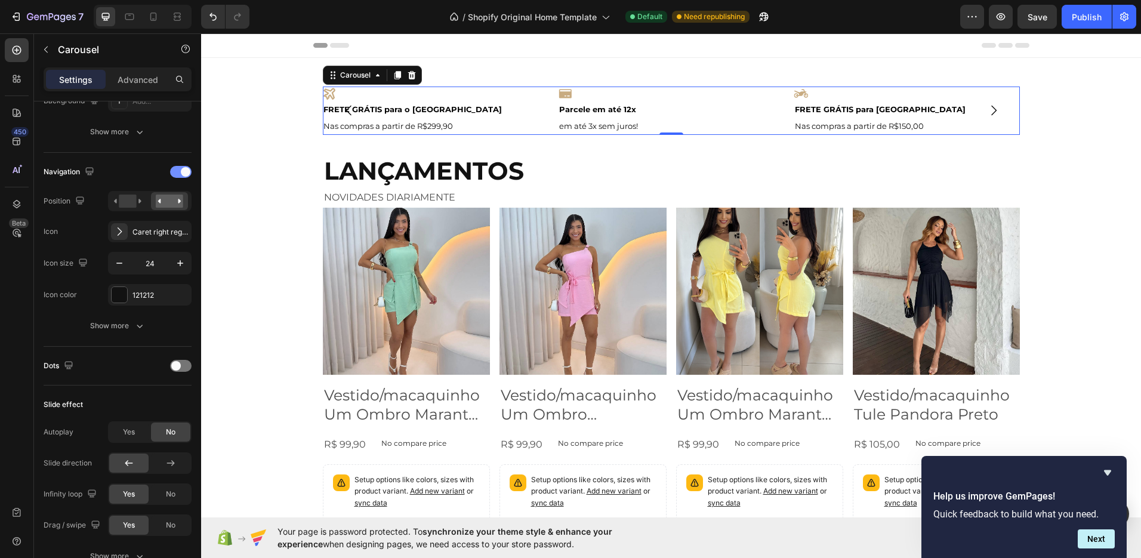
click at [183, 172] on span at bounding box center [186, 172] width 10 height 10
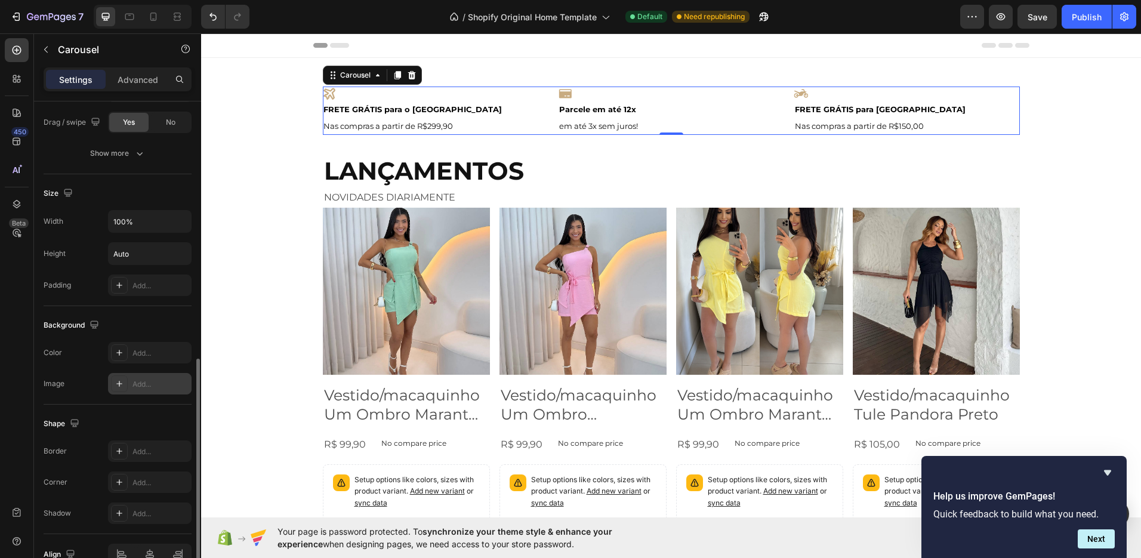
scroll to position [678, 0]
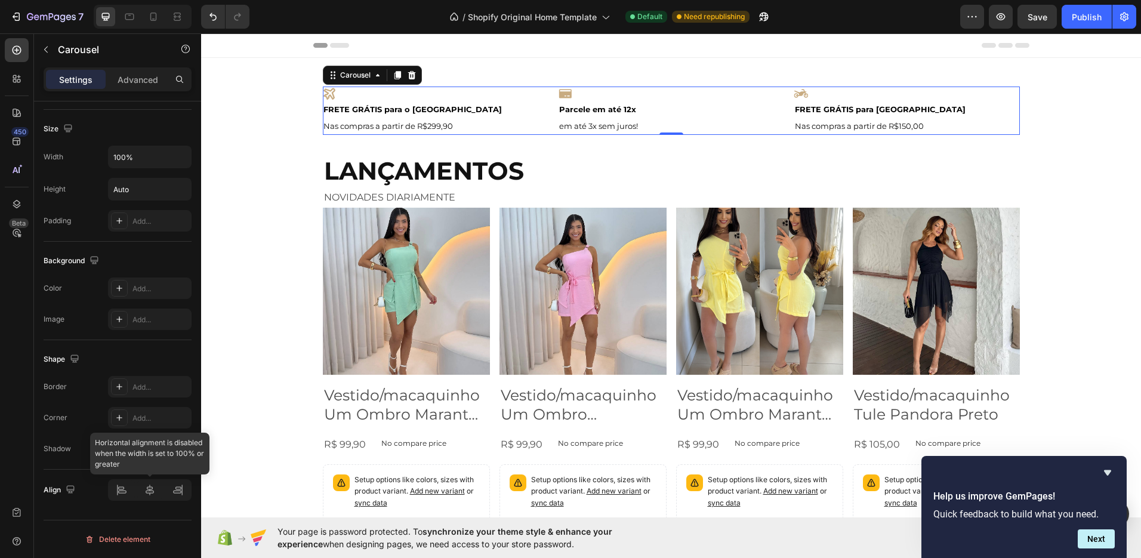
click at [144, 488] on div at bounding box center [150, 489] width 84 height 21
click at [329, 95] on icon at bounding box center [328, 93] width 11 height 11
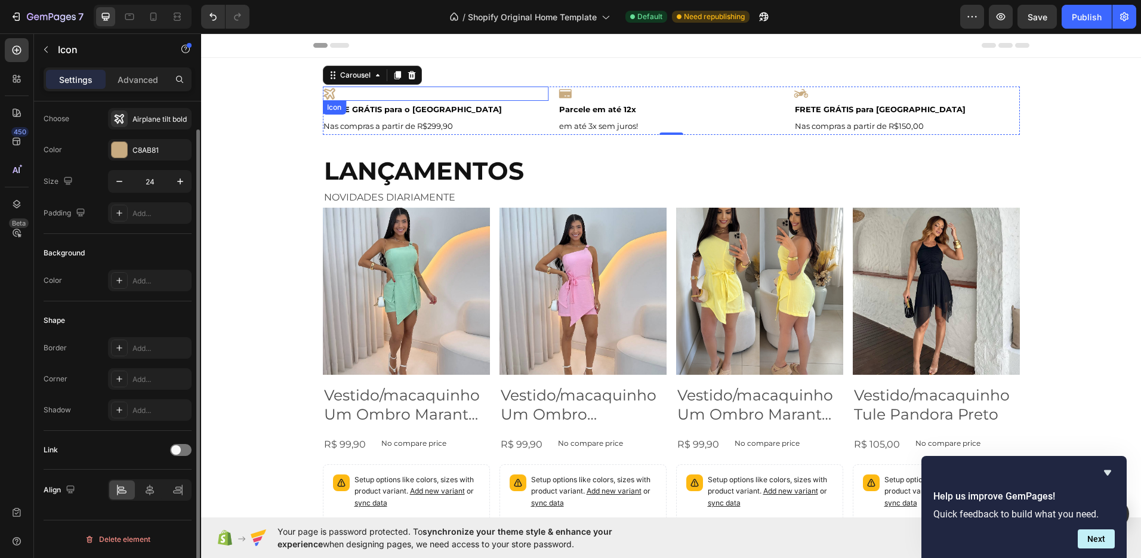
scroll to position [0, 0]
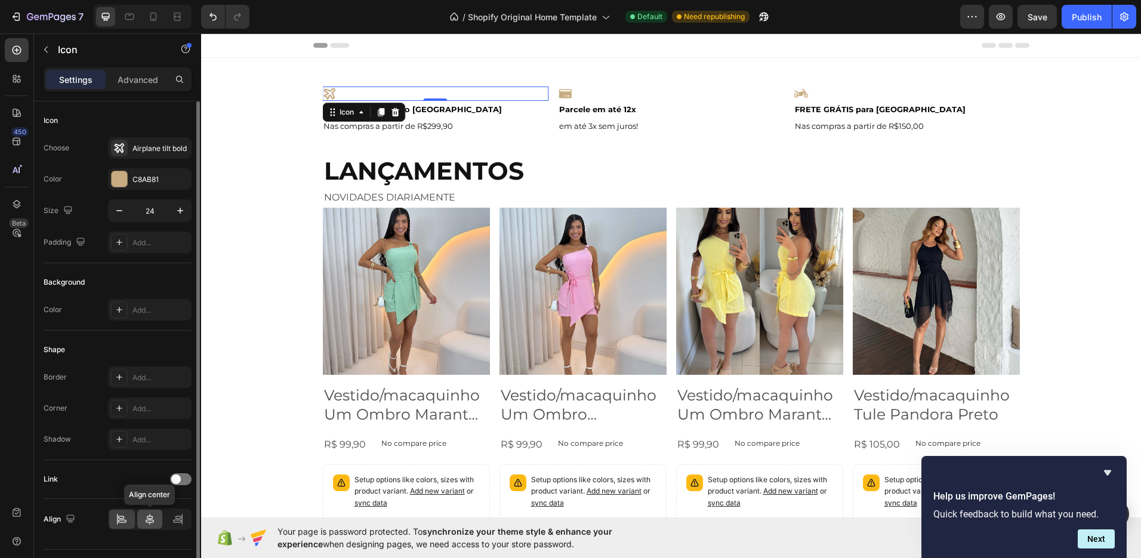
click at [154, 517] on icon at bounding box center [150, 519] width 12 height 12
click at [434, 110] on div "0" at bounding box center [436, 111] width 12 height 10
click at [430, 109] on div "0" at bounding box center [436, 111] width 12 height 10
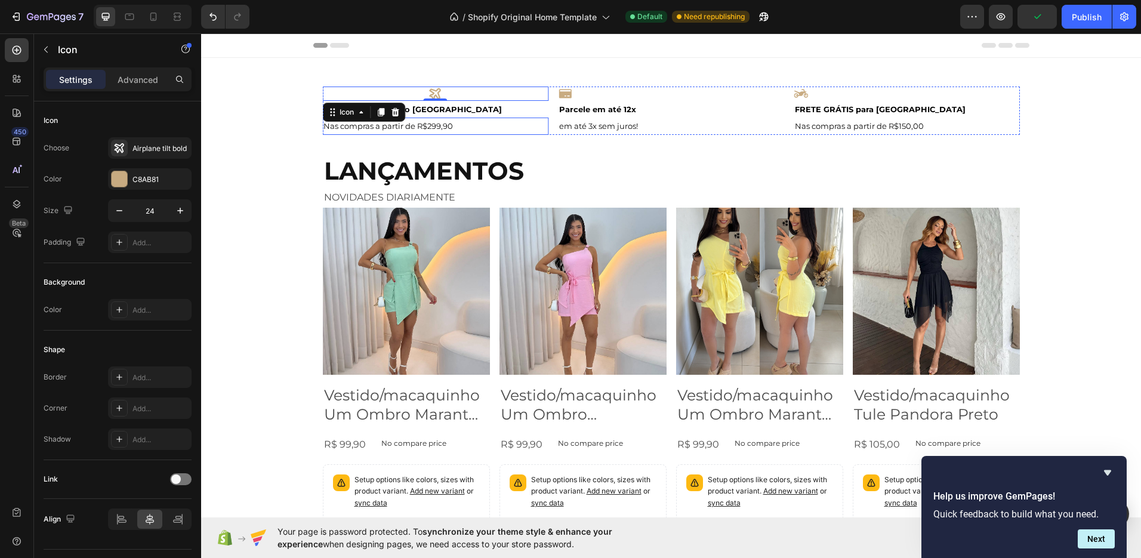
click at [443, 119] on p "Nas compras a partir de R$299,90" at bounding box center [435, 126] width 224 height 14
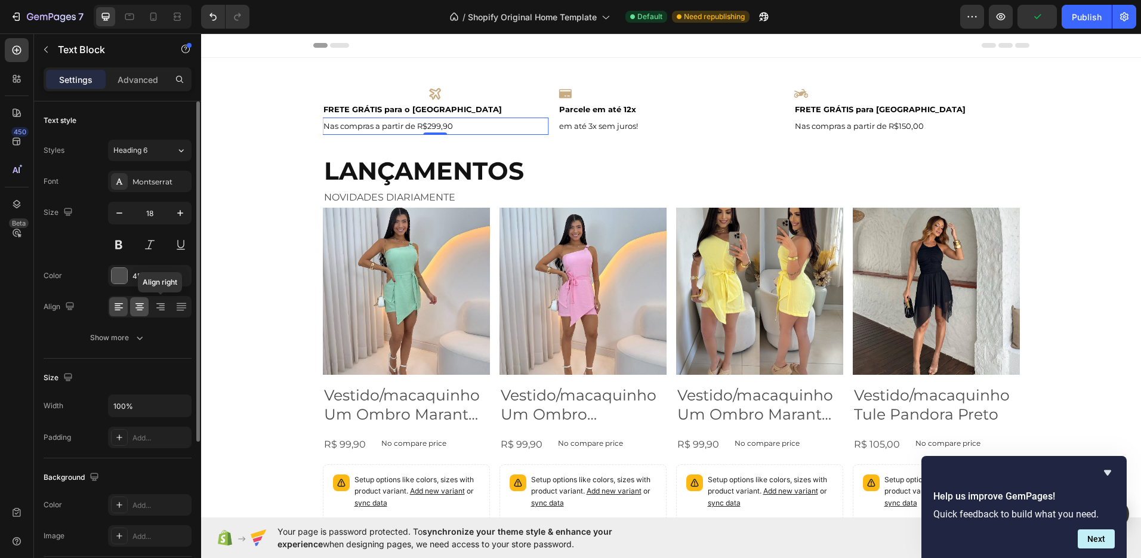
click at [143, 306] on icon at bounding box center [140, 307] width 12 height 12
click at [396, 108] on strong "FRETE GRÁTIS para o [GEOGRAPHIC_DATA]" at bounding box center [412, 109] width 178 height 10
click at [140, 311] on icon at bounding box center [140, 307] width 12 height 12
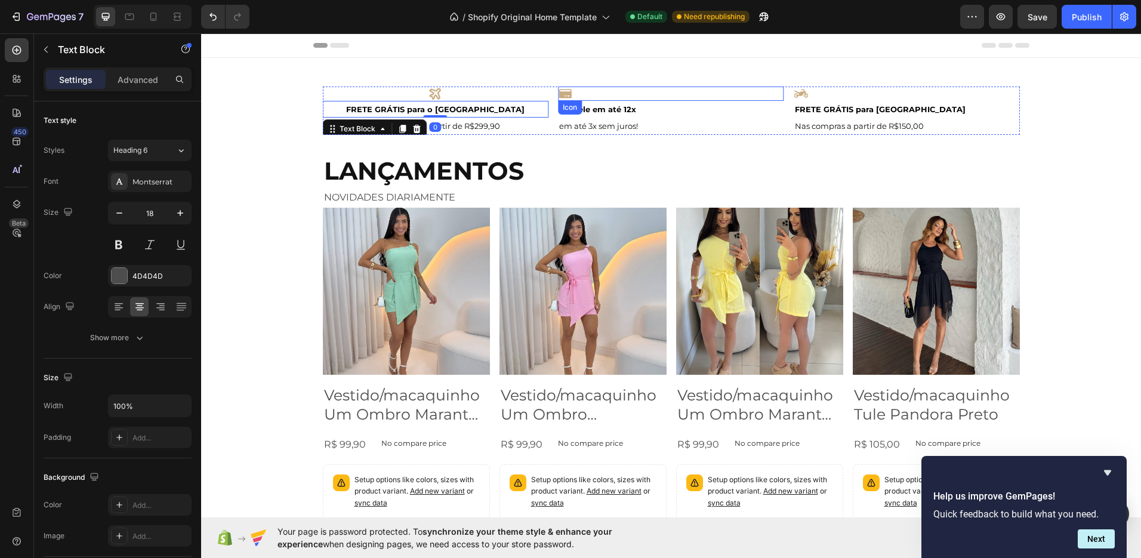
click at [559, 97] on icon at bounding box center [565, 94] width 13 height 9
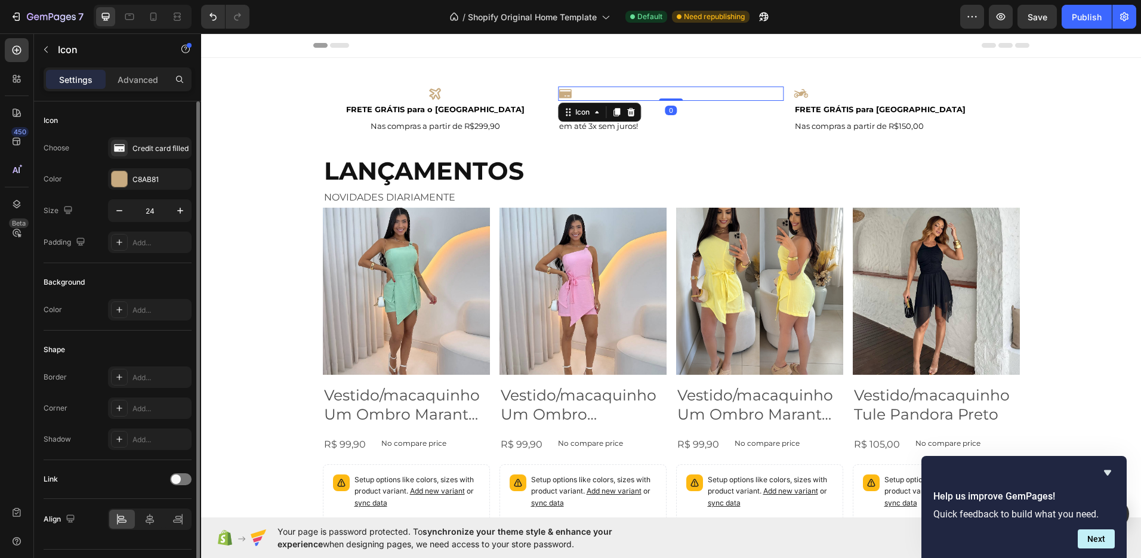
click at [149, 529] on div at bounding box center [150, 518] width 84 height 21
click at [153, 520] on icon at bounding box center [150, 519] width 8 height 11
click at [665, 110] on div "0" at bounding box center [671, 111] width 12 height 10
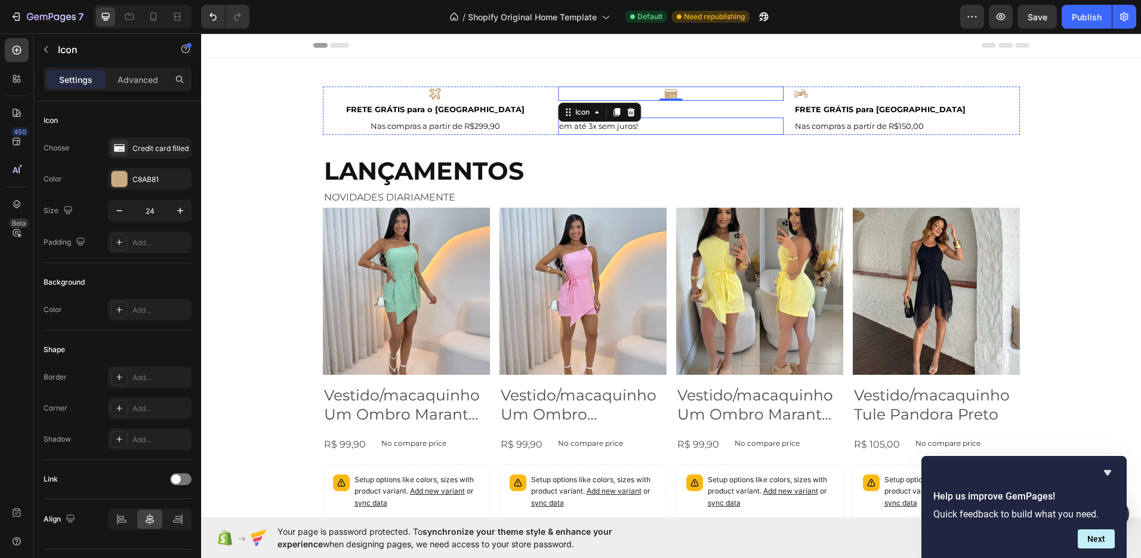
click at [559, 133] on p "em até 3x sem juros!" at bounding box center [671, 126] width 224 height 14
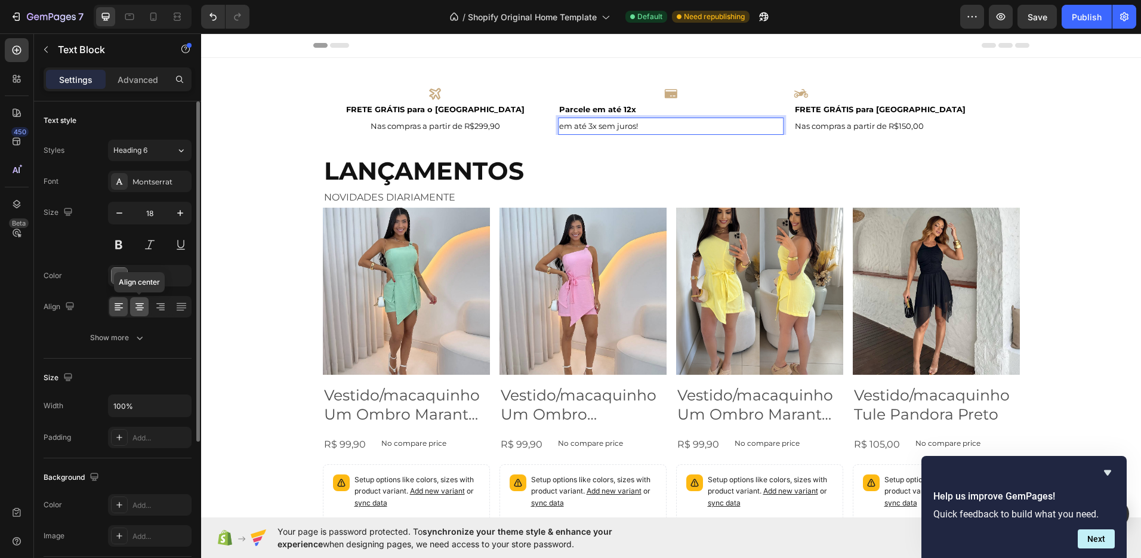
click at [140, 311] on icon at bounding box center [140, 307] width 12 height 12
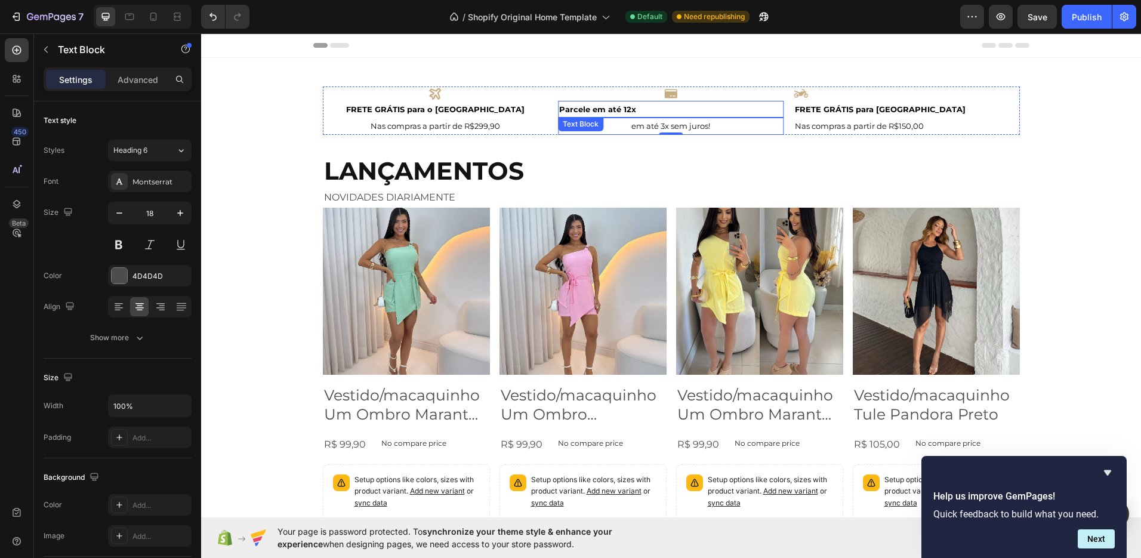
click at [584, 108] on strong "Parcele em até 12x" at bounding box center [597, 109] width 77 height 10
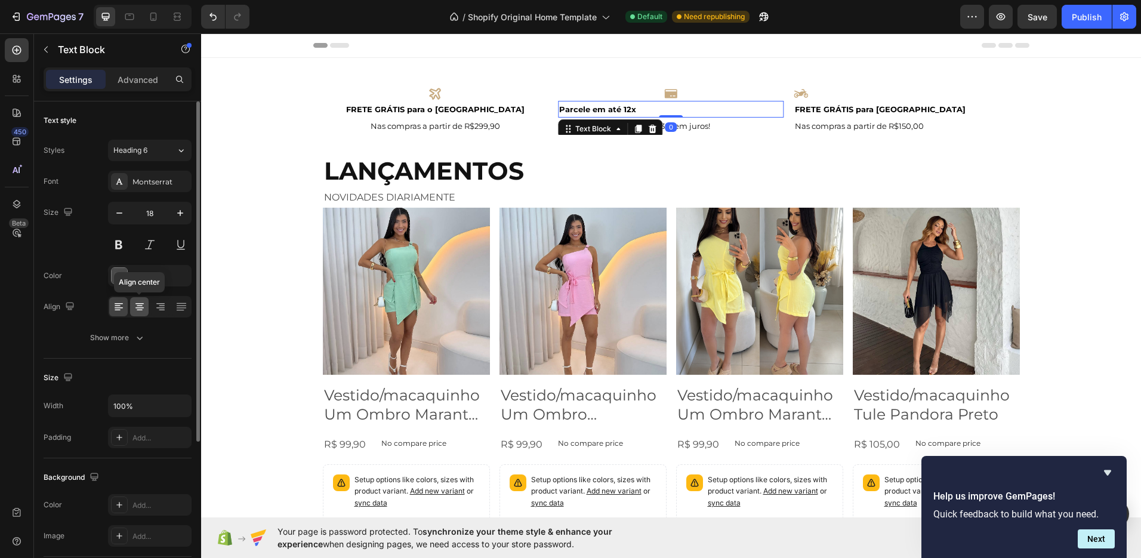
click at [144, 303] on icon at bounding box center [140, 307] width 12 height 12
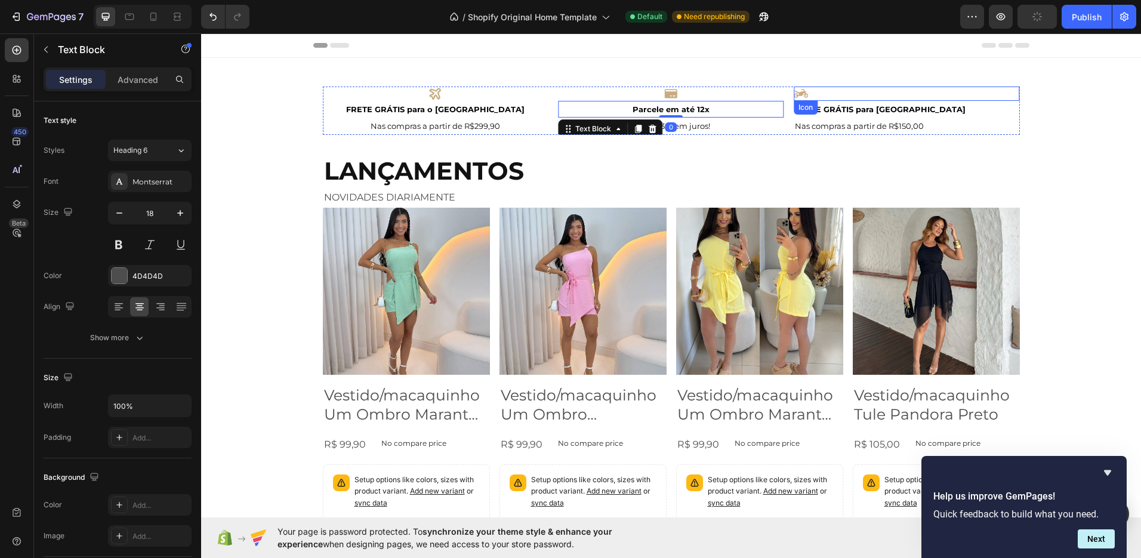
click at [803, 95] on icon at bounding box center [801, 94] width 14 height 14
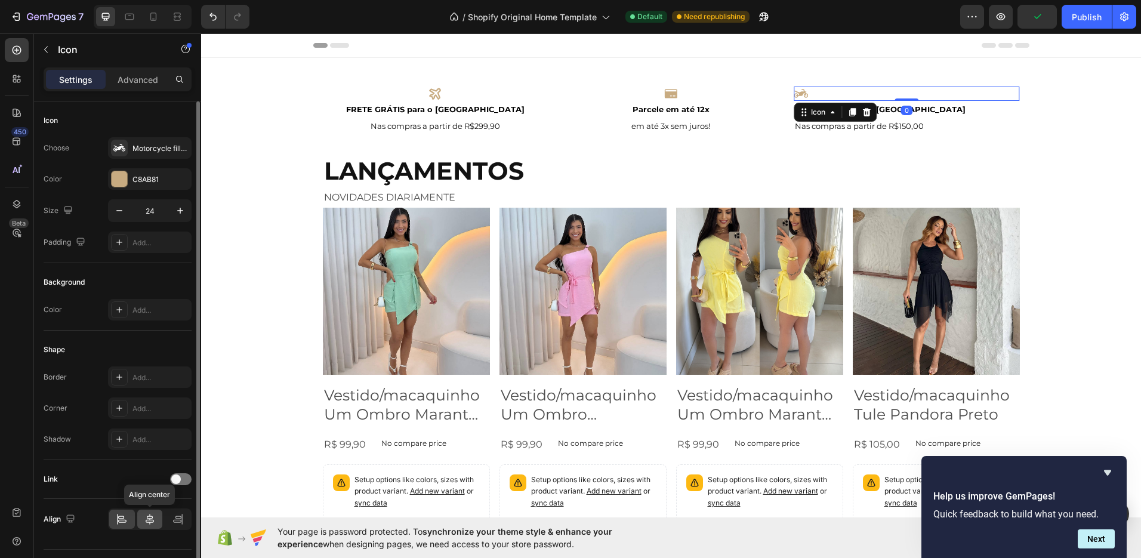
click at [155, 512] on div at bounding box center [150, 519] width 26 height 19
click at [906, 112] on div "0" at bounding box center [906, 111] width 12 height 10
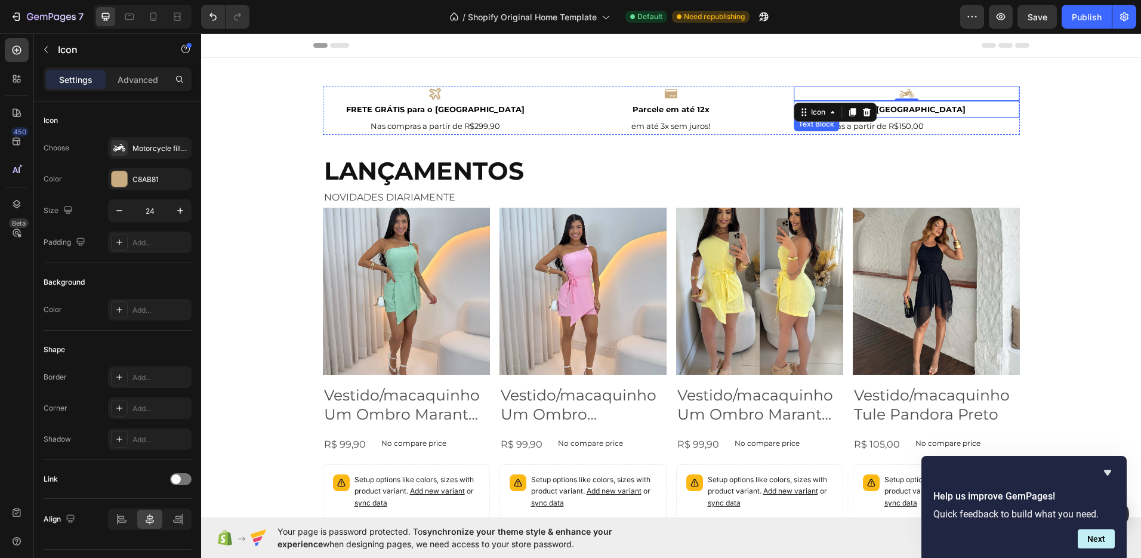
click at [912, 109] on strong "FRETE GRÁTIS para [GEOGRAPHIC_DATA]" at bounding box center [880, 109] width 171 height 10
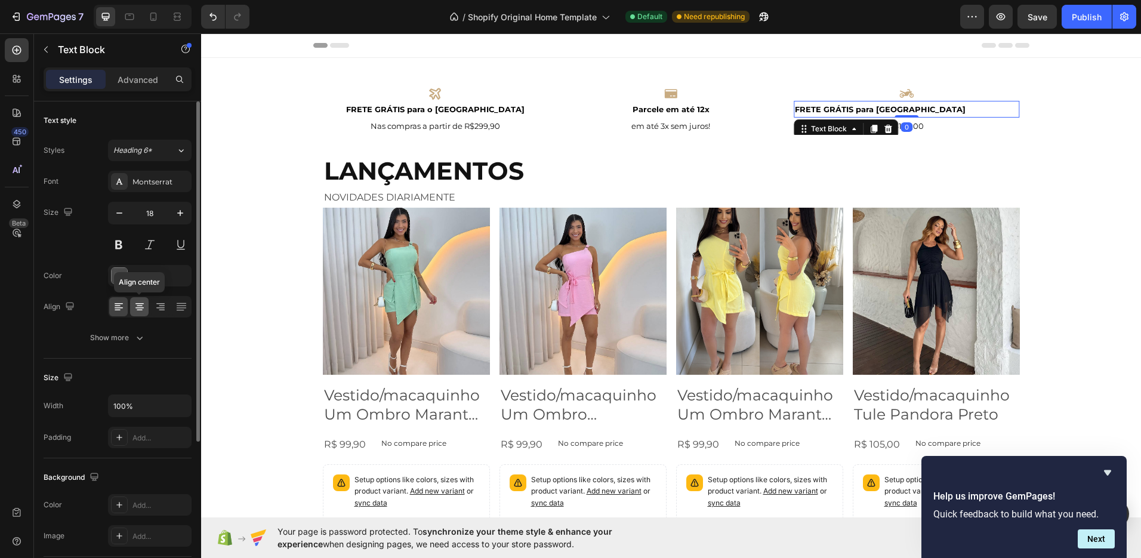
click at [142, 311] on icon at bounding box center [140, 307] width 12 height 12
click at [929, 127] on p "Nas compras a partir de R$150,00" at bounding box center [907, 126] width 224 height 14
click at [141, 306] on icon at bounding box center [140, 306] width 6 height 1
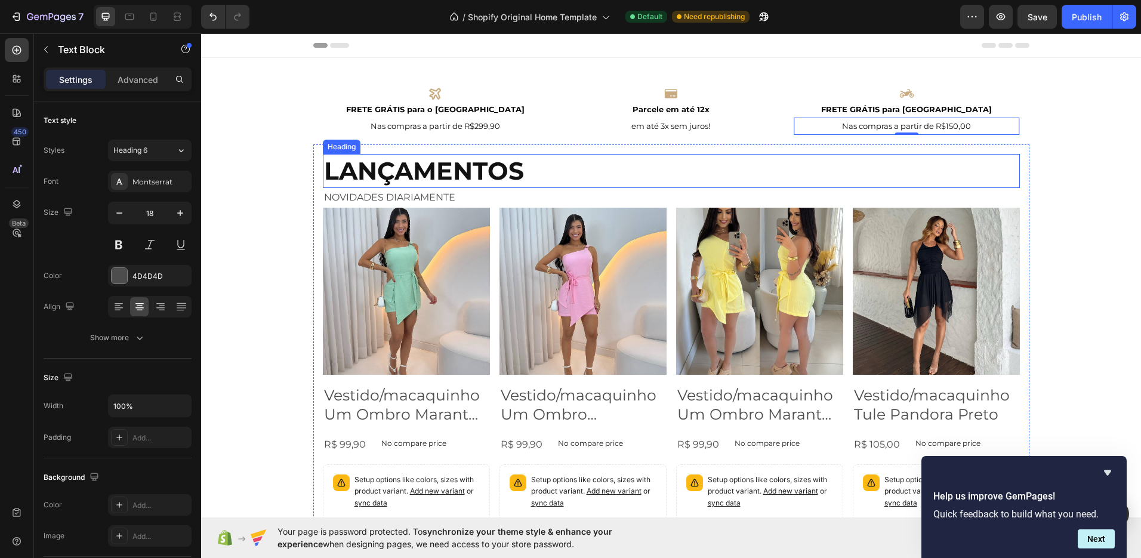
click at [424, 176] on p "LANÇAMENTOS" at bounding box center [671, 171] width 695 height 32
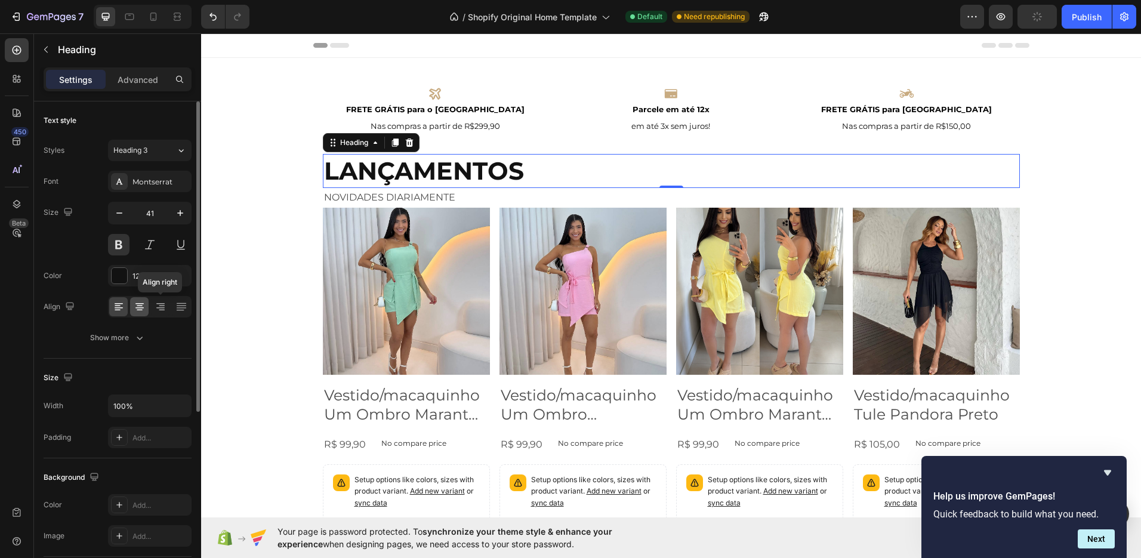
click at [141, 311] on icon at bounding box center [140, 307] width 12 height 12
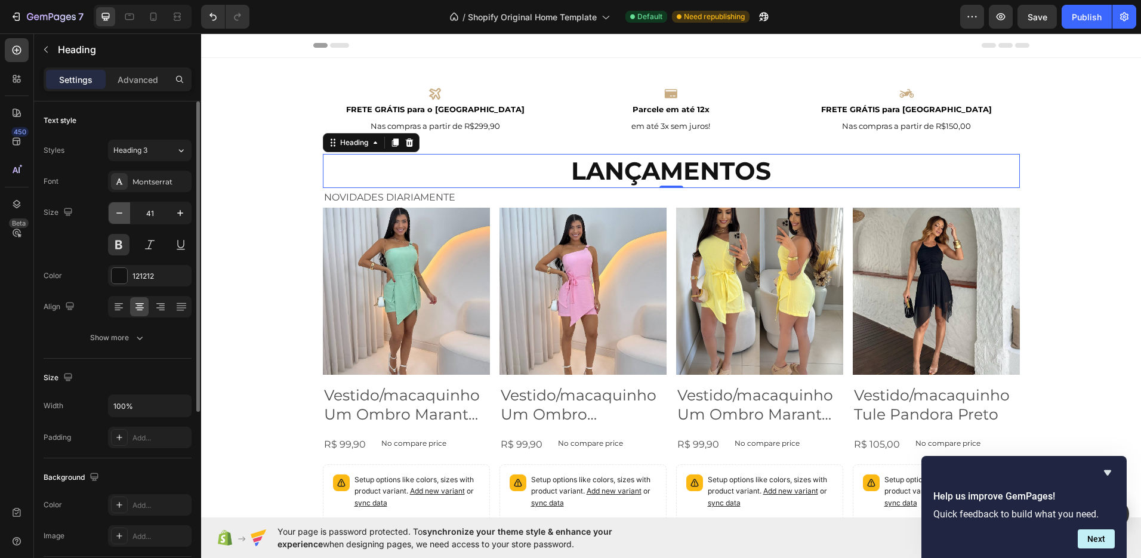
click at [125, 211] on icon "button" at bounding box center [119, 213] width 12 height 12
click at [121, 211] on icon "button" at bounding box center [119, 213] width 12 height 12
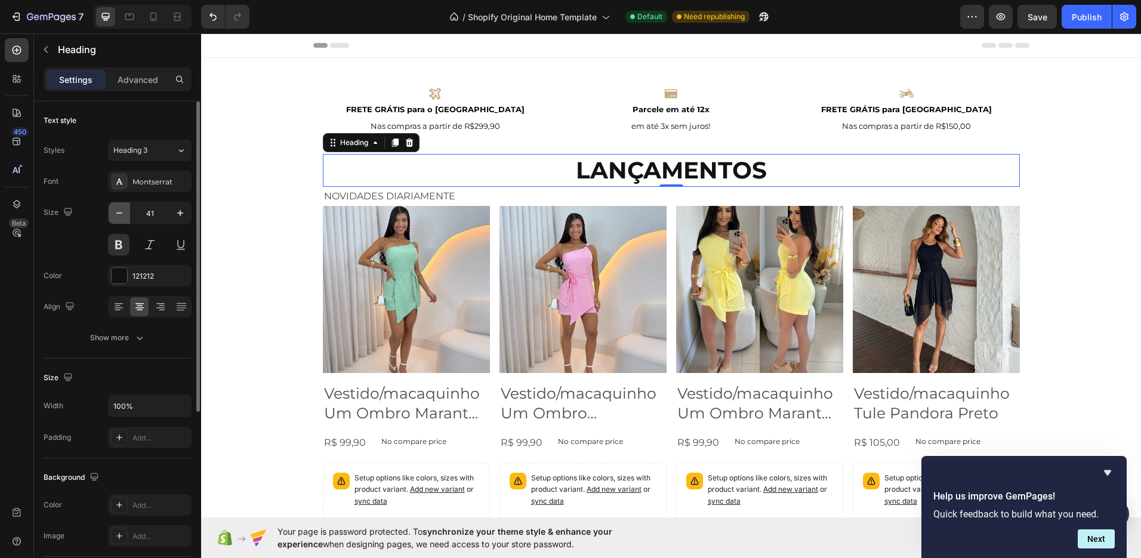
click at [121, 211] on icon "button" at bounding box center [119, 213] width 12 height 12
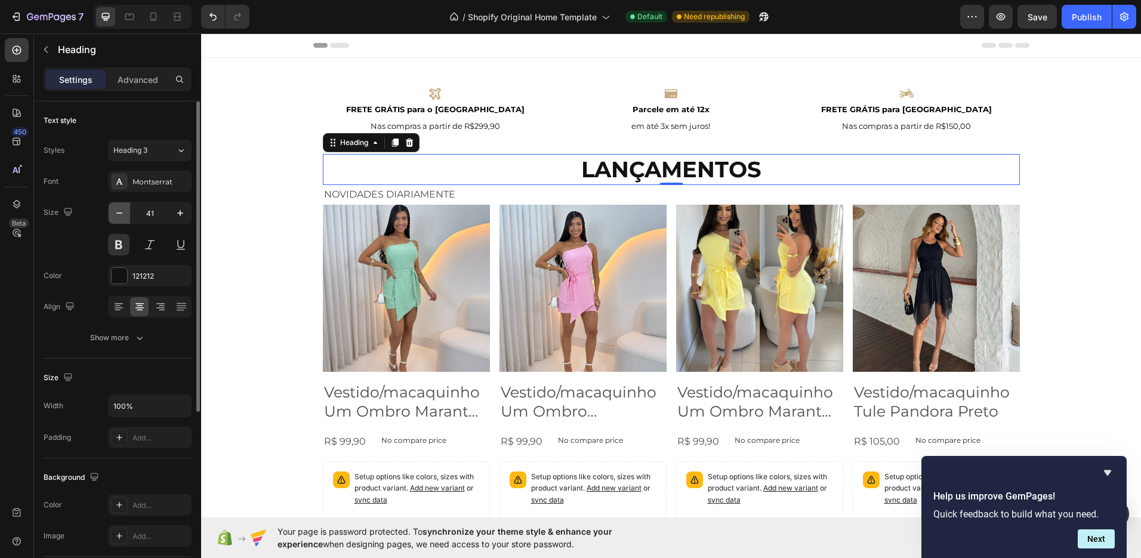
click at [121, 211] on icon "button" at bounding box center [119, 213] width 12 height 12
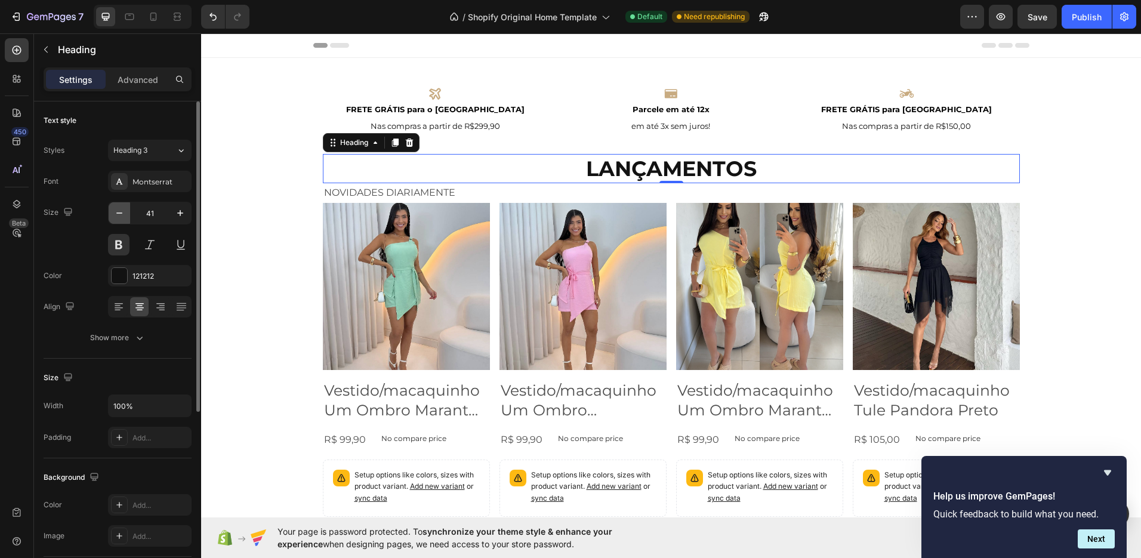
click at [121, 211] on icon "button" at bounding box center [119, 213] width 12 height 12
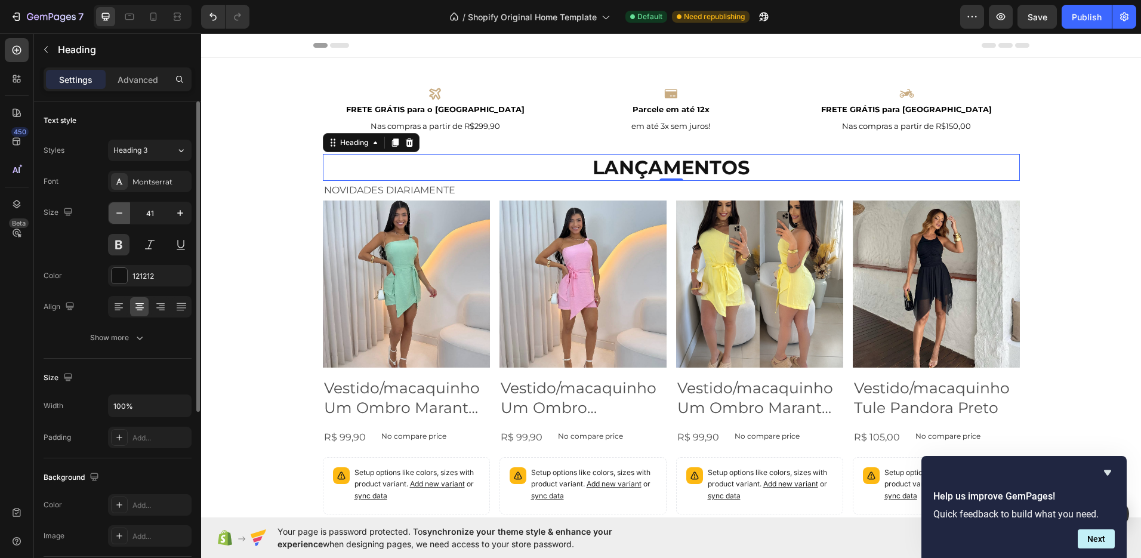
click at [121, 211] on icon "button" at bounding box center [119, 213] width 12 height 12
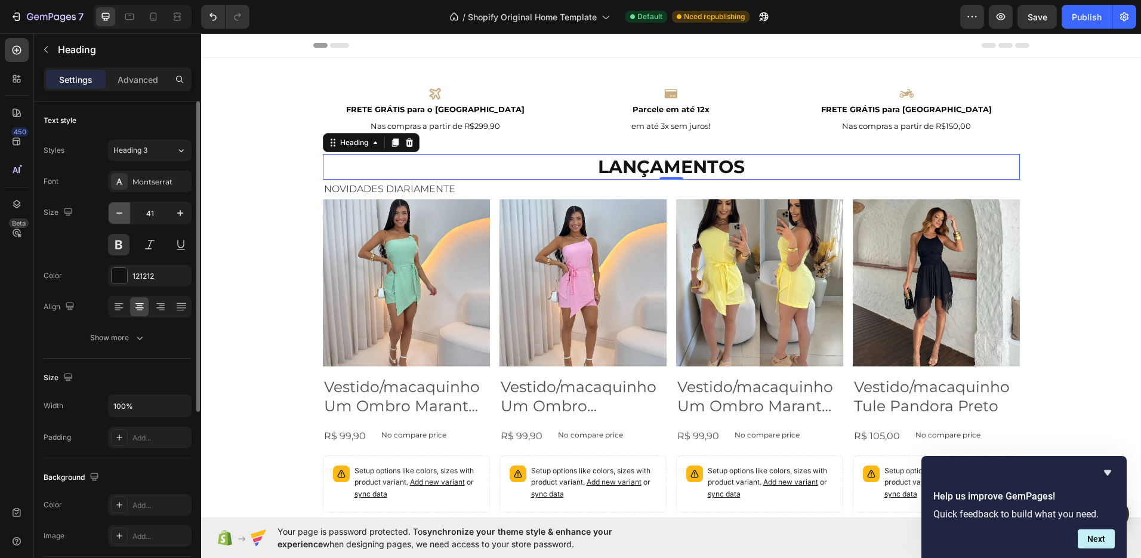
click at [121, 211] on icon "button" at bounding box center [119, 213] width 12 height 12
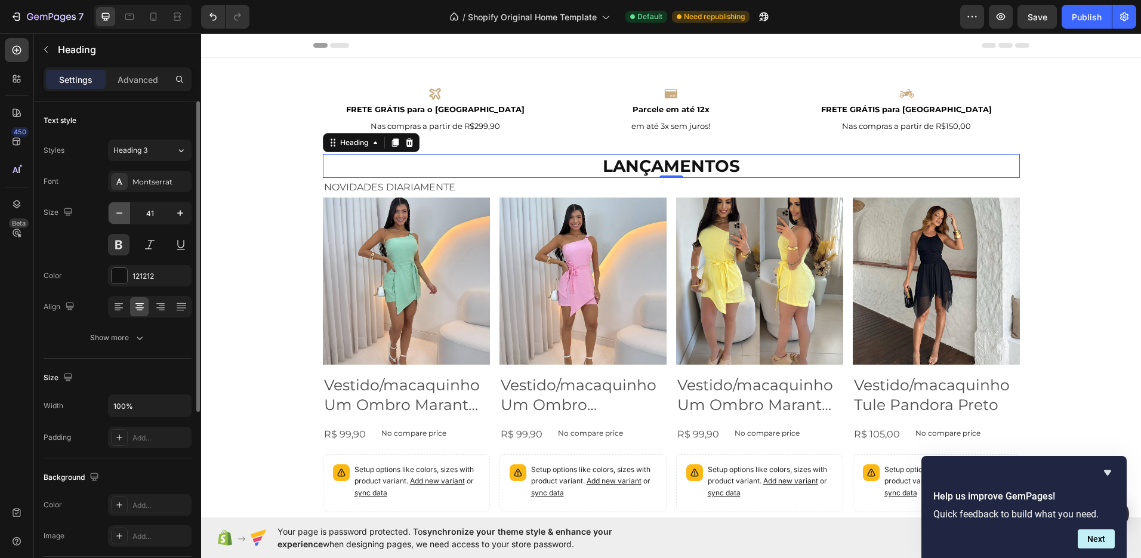
click at [121, 211] on icon "button" at bounding box center [119, 213] width 12 height 12
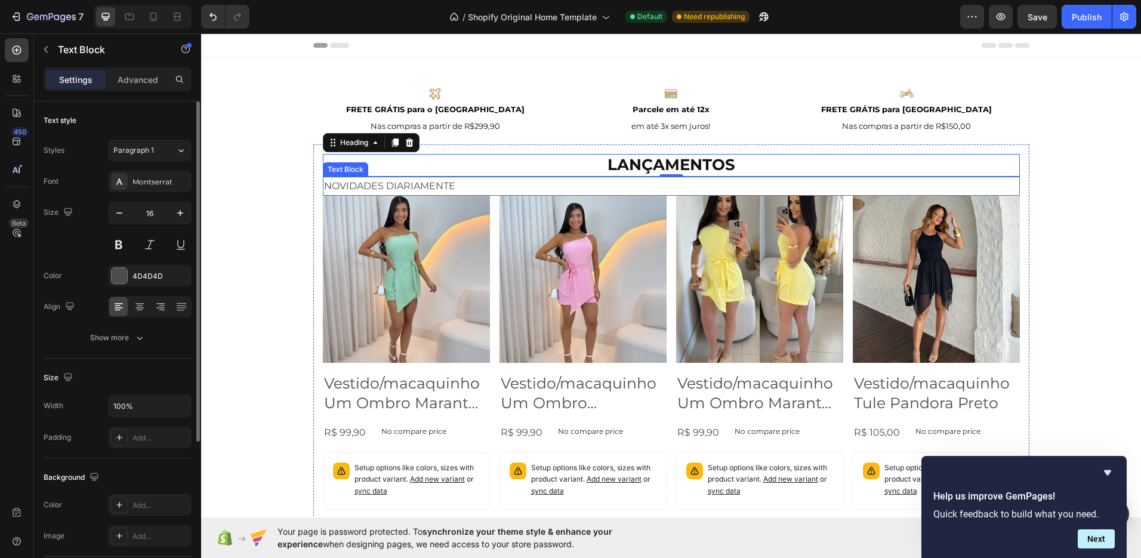
click at [418, 186] on p "NOVIDADES DIARIAMENTE" at bounding box center [671, 186] width 695 height 17
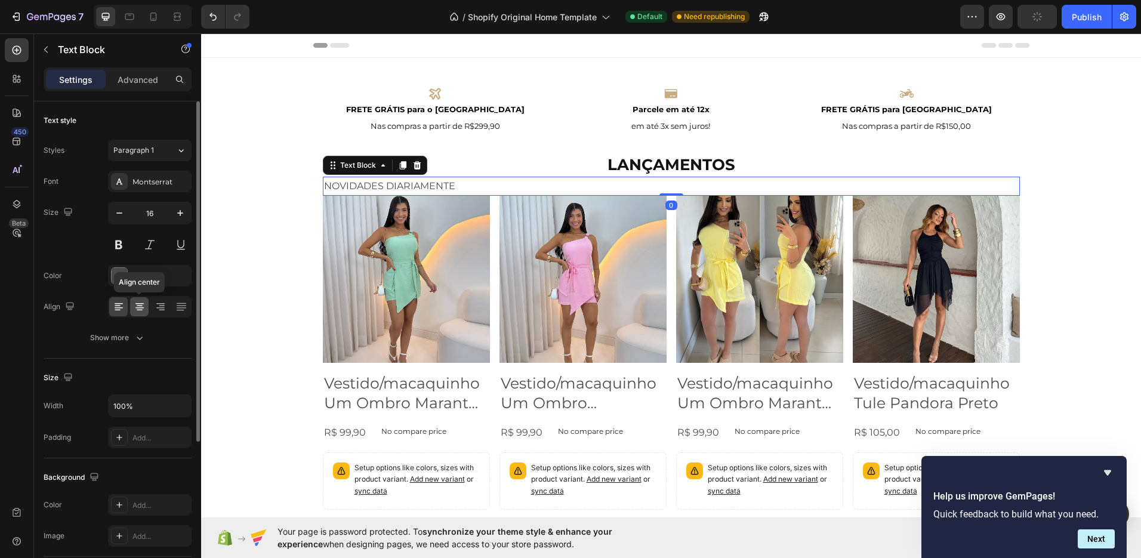
click at [141, 302] on icon at bounding box center [140, 307] width 12 height 12
click at [653, 159] on p "LANÇAMENTOS" at bounding box center [671, 165] width 695 height 20
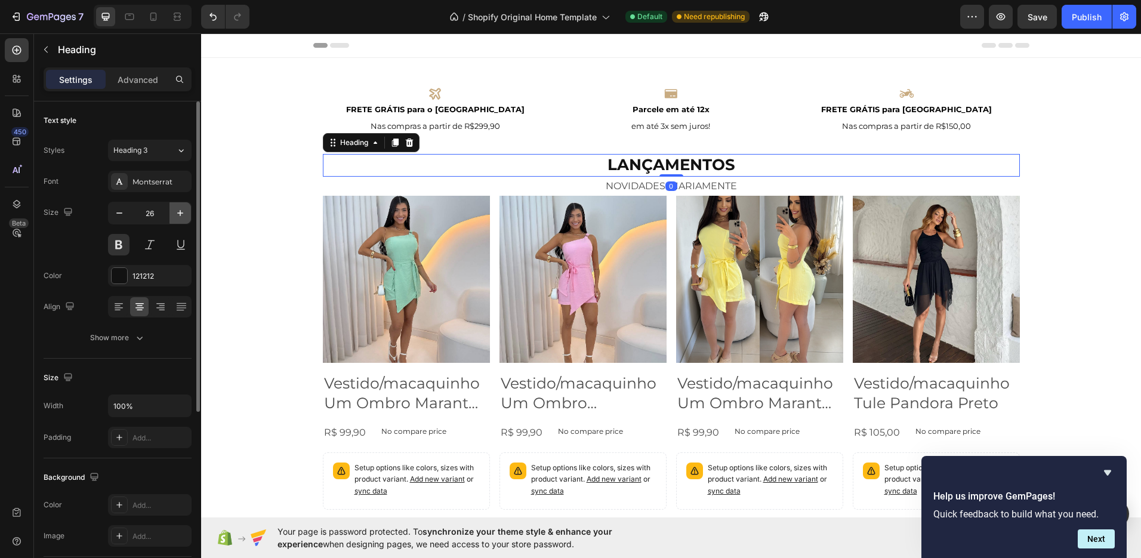
click at [189, 214] on button "button" at bounding box center [179, 212] width 21 height 21
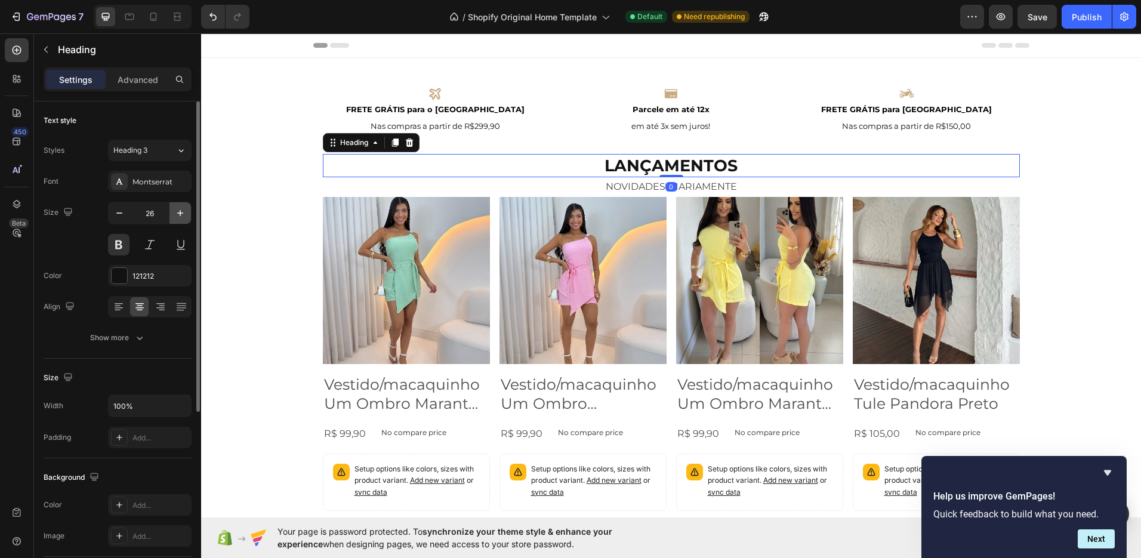
click at [189, 214] on button "button" at bounding box center [179, 212] width 21 height 21
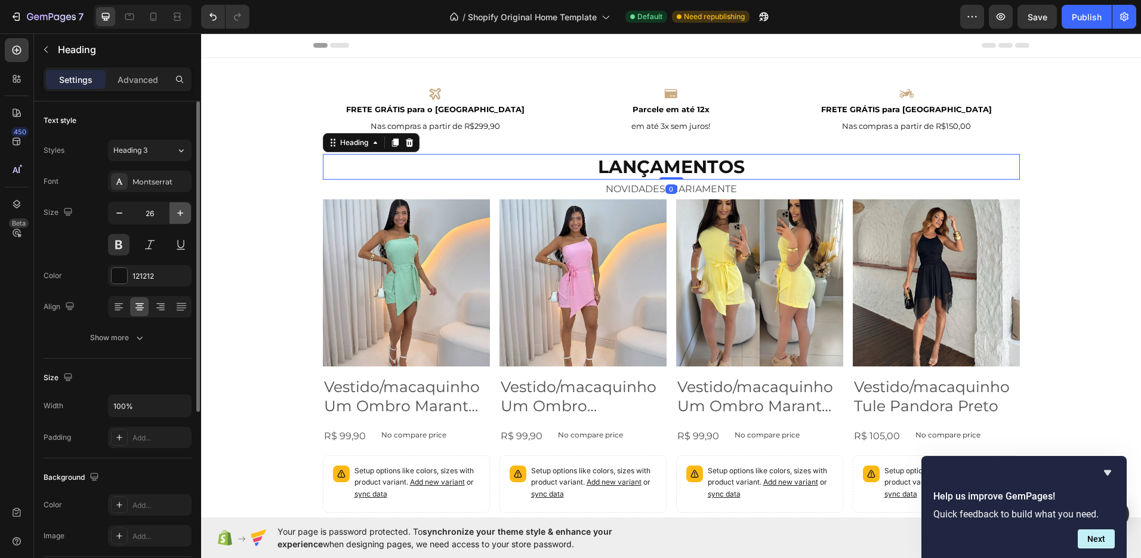
click at [189, 214] on button "button" at bounding box center [179, 212] width 21 height 21
click at [128, 214] on button "button" at bounding box center [119, 212] width 21 height 21
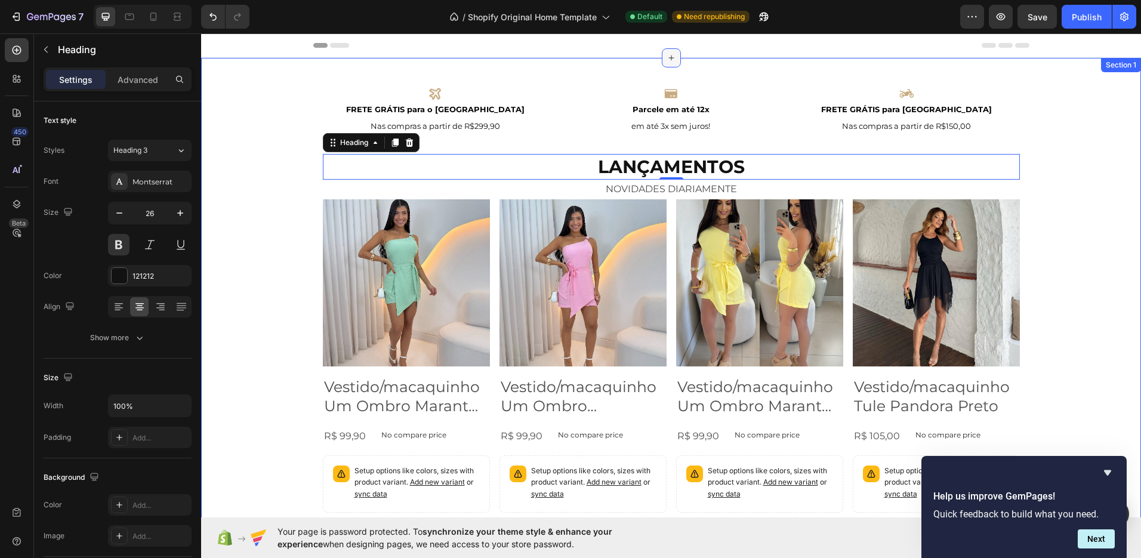
click at [674, 57] on div at bounding box center [671, 57] width 19 height 19
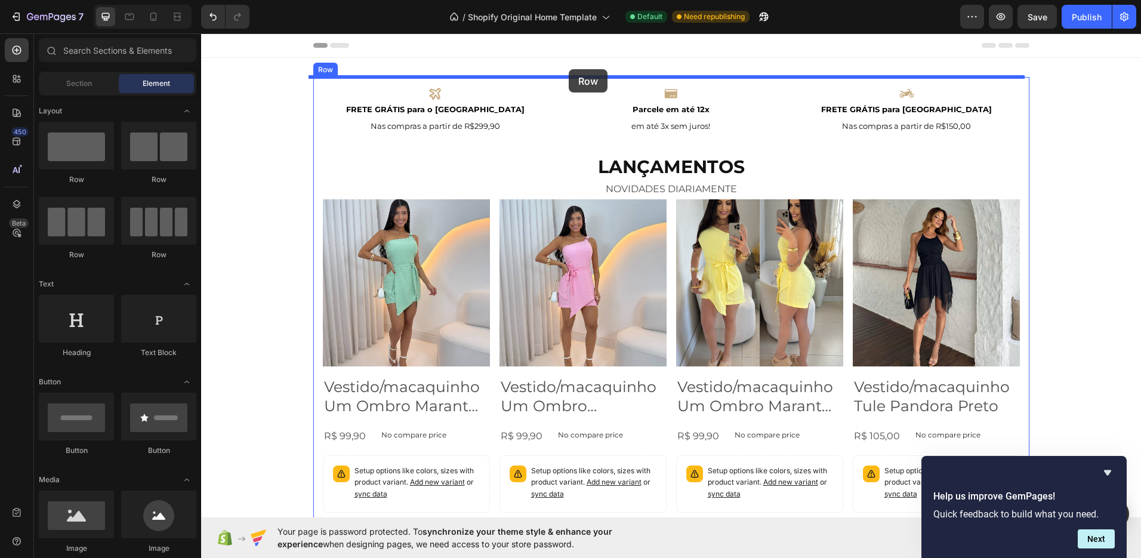
drag, startPoint x: 360, startPoint y: 186, endPoint x: 569, endPoint y: 69, distance: 239.1
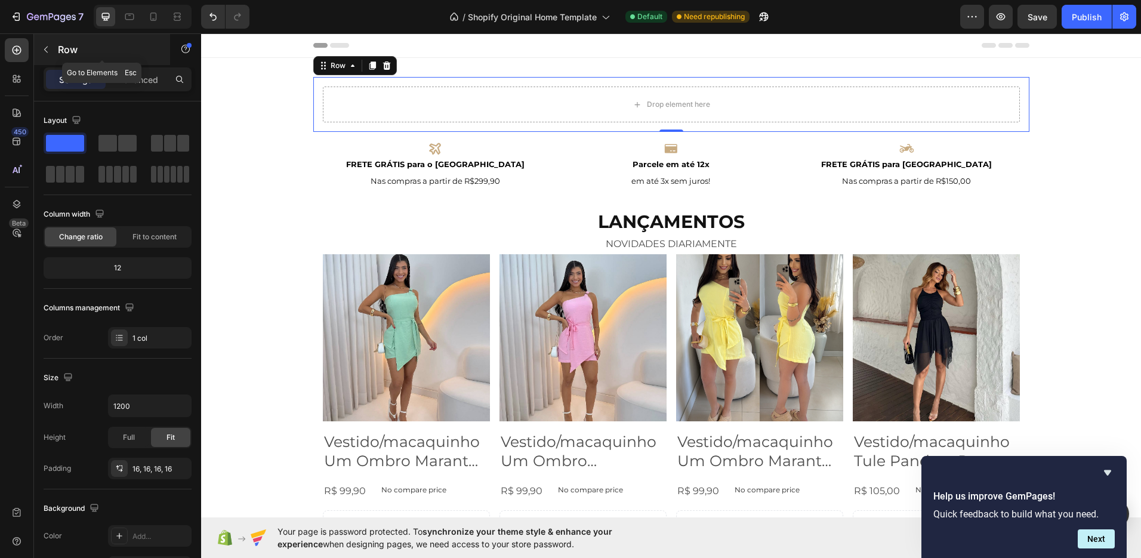
click at [50, 52] on icon "button" at bounding box center [46, 50] width 10 height 10
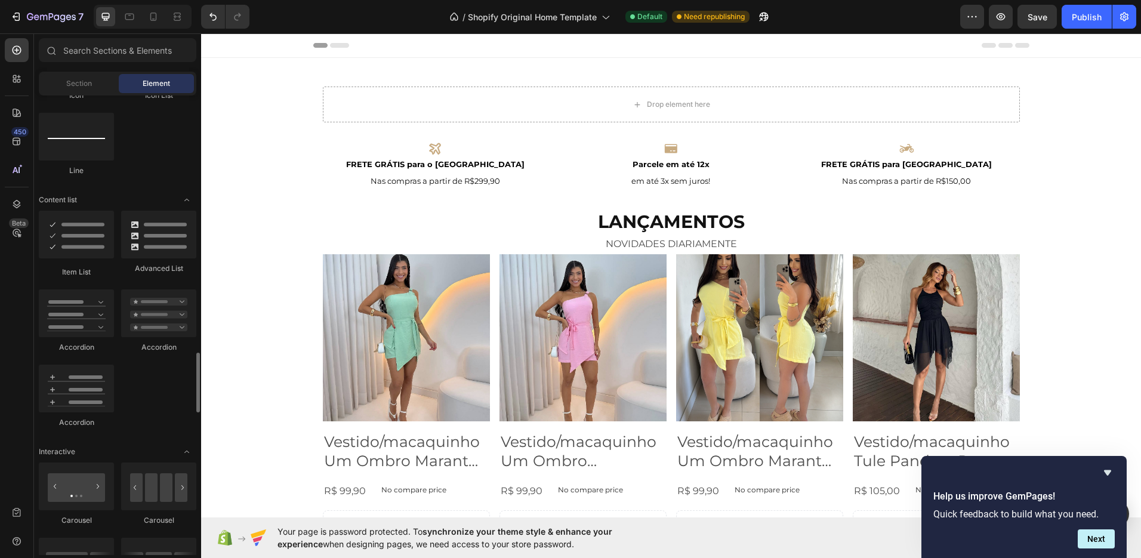
scroll to position [982, 0]
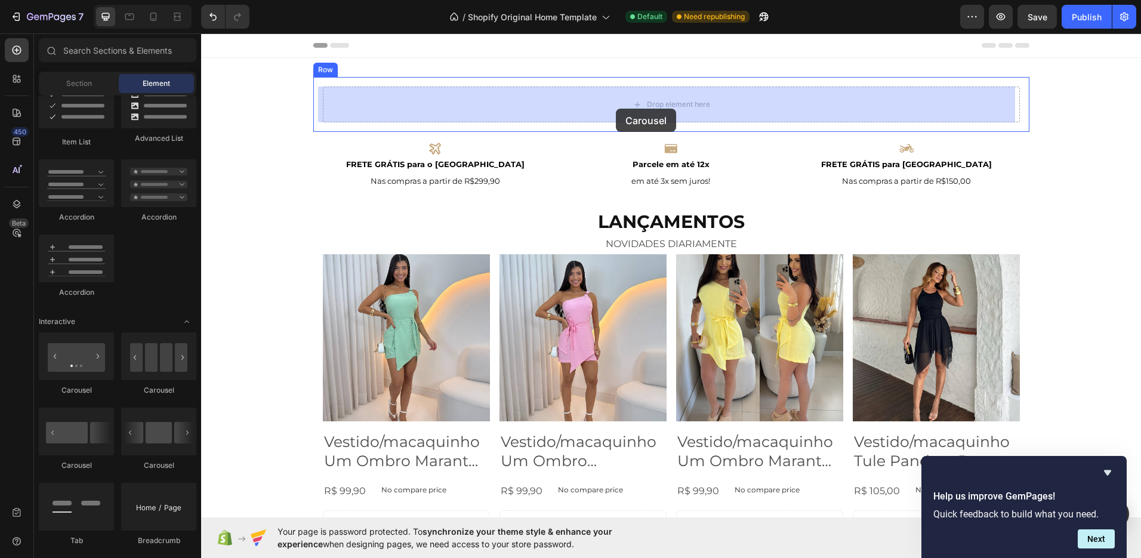
drag, startPoint x: 350, startPoint y: 475, endPoint x: 615, endPoint y: 109, distance: 452.2
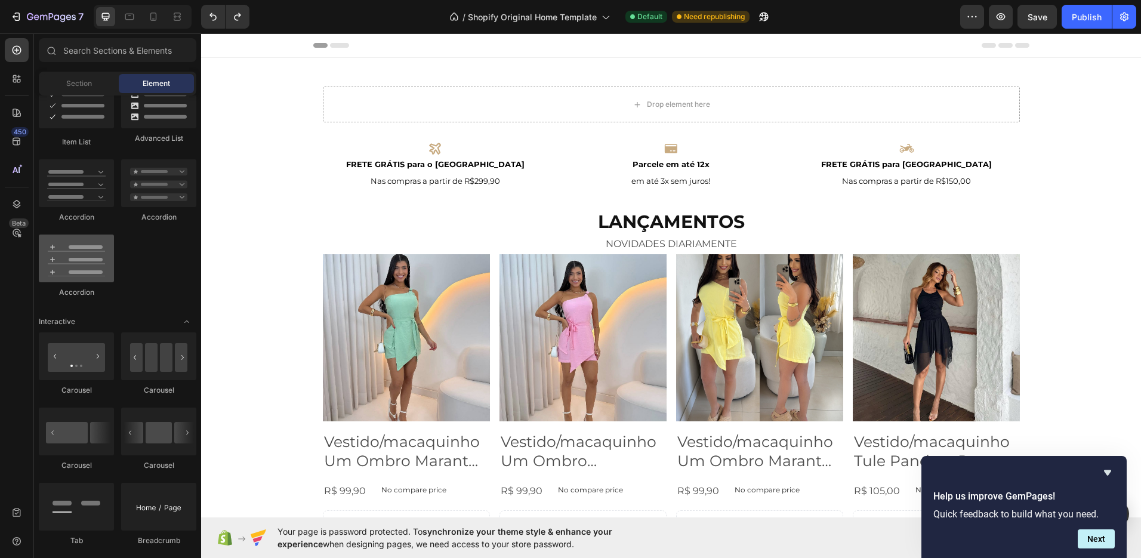
scroll to position [1099, 0]
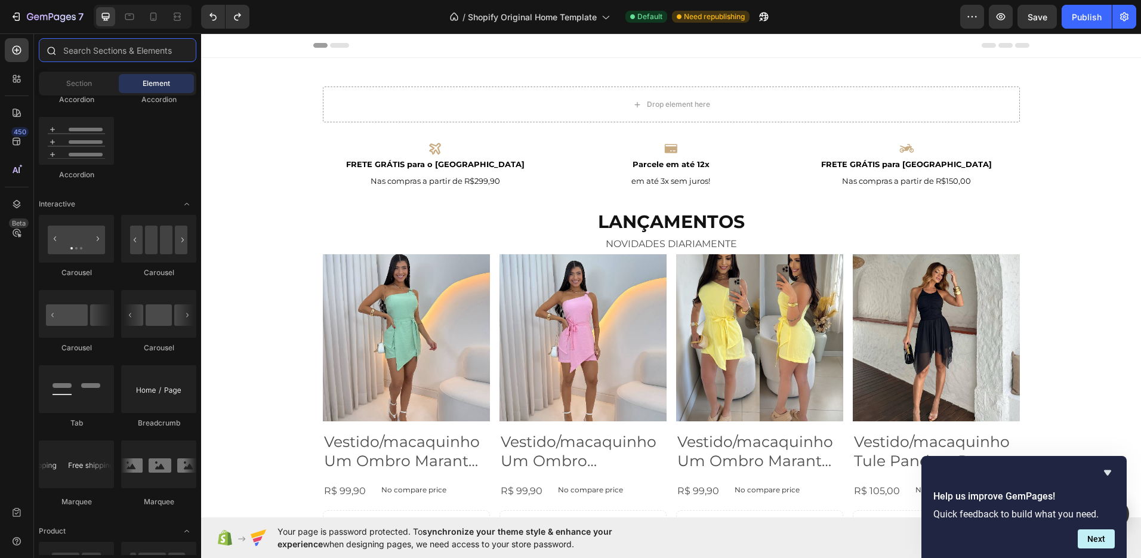
click at [107, 54] on input "text" at bounding box center [118, 50] width 158 height 24
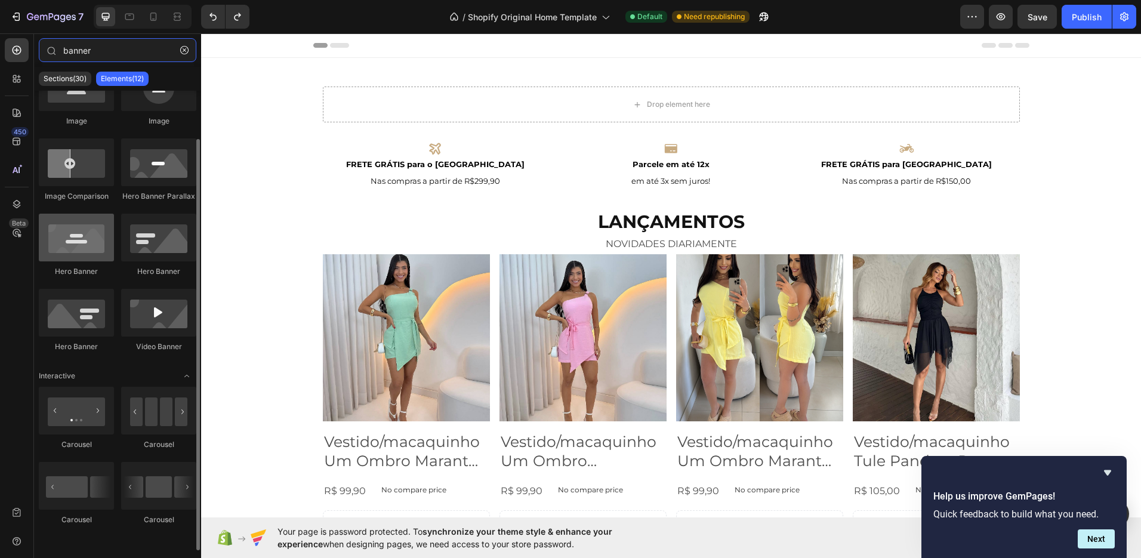
scroll to position [0, 0]
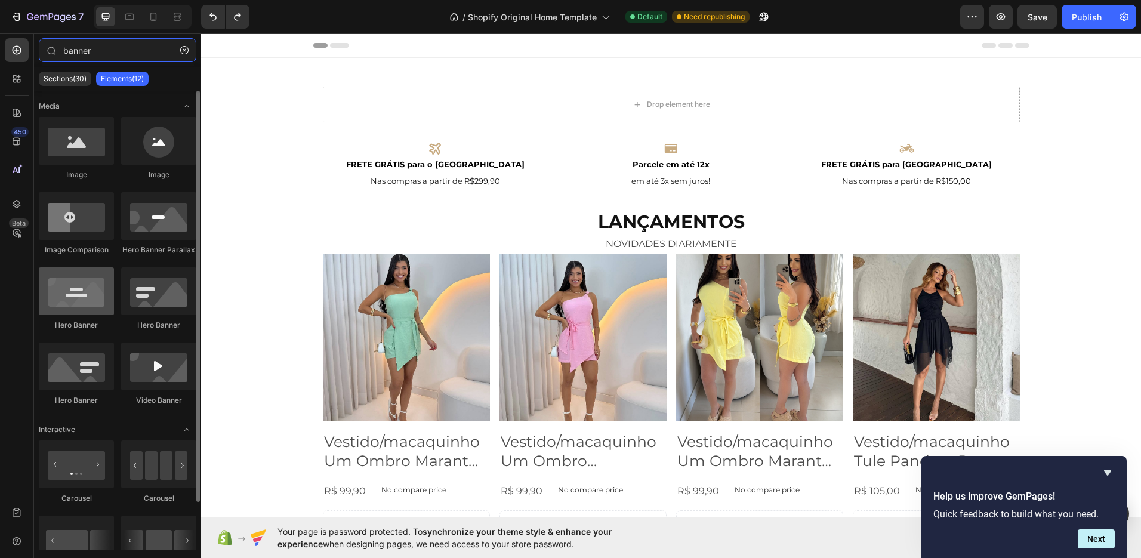
type input "banner"
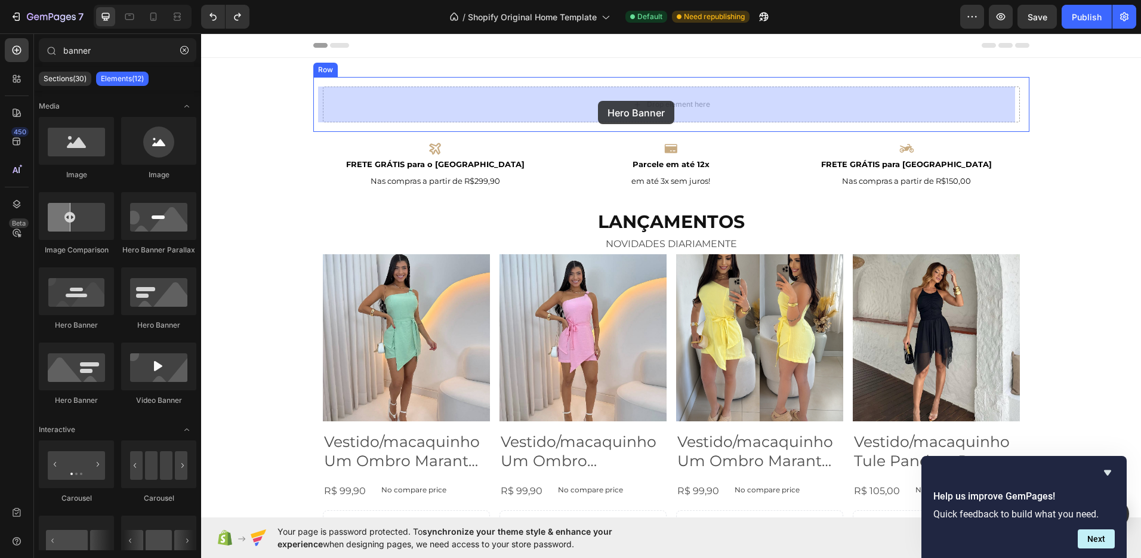
drag, startPoint x: 288, startPoint y: 332, endPoint x: 598, endPoint y: 101, distance: 387.2
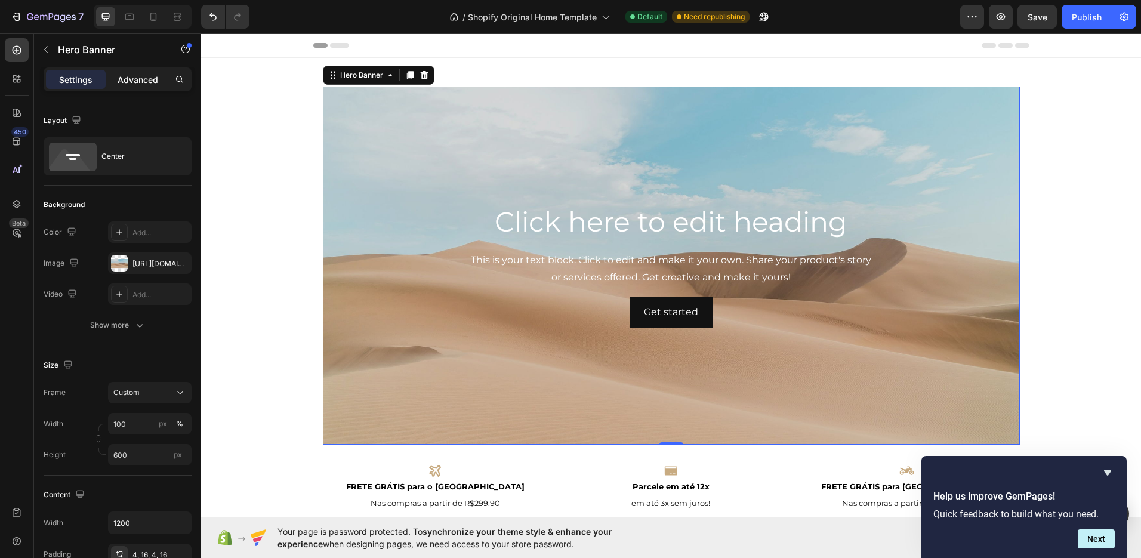
click at [128, 88] on div "Advanced" at bounding box center [138, 79] width 60 height 19
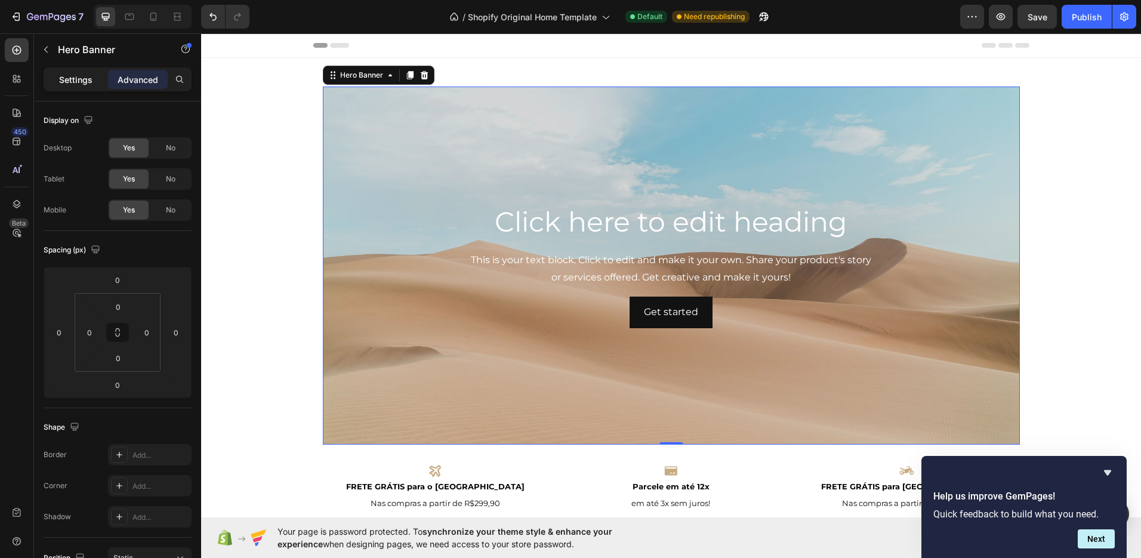
click at [77, 81] on p "Settings" at bounding box center [75, 79] width 33 height 13
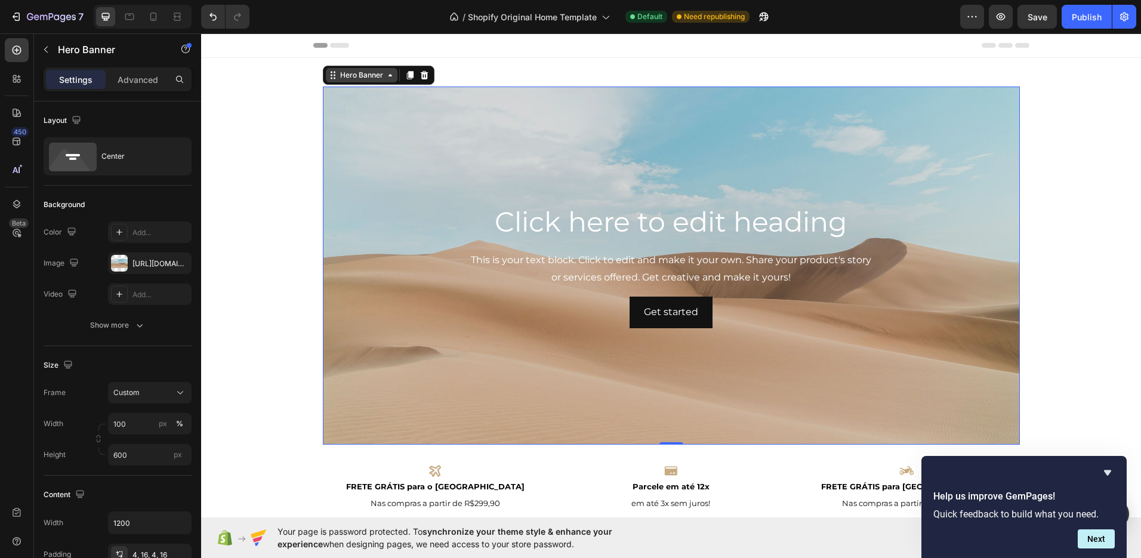
click at [356, 79] on div "Hero Banner" at bounding box center [362, 75] width 48 height 11
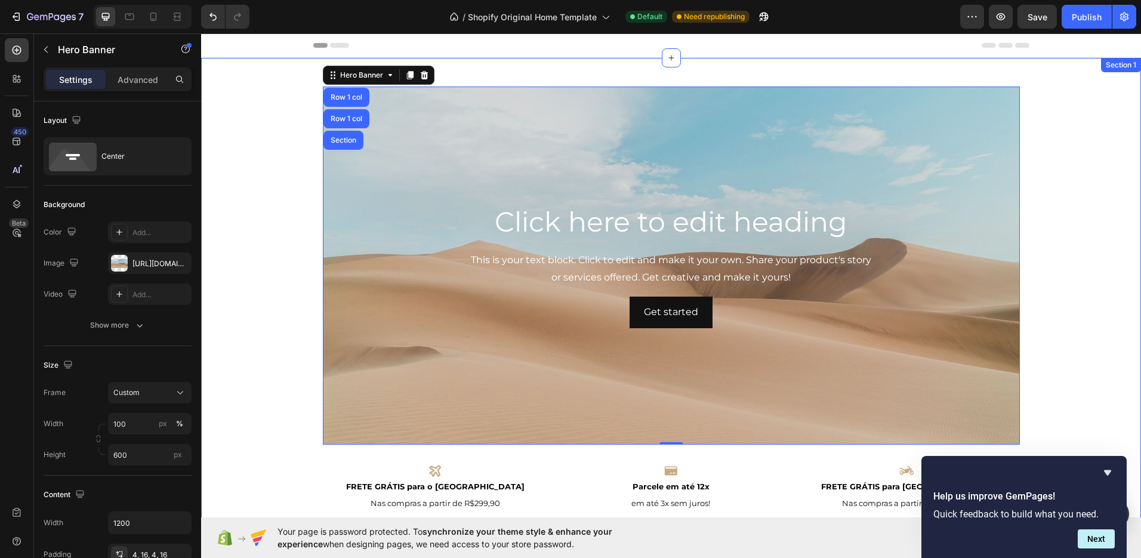
click at [279, 113] on div "Click here to edit heading Heading This is your text block. Click to edit and m…" at bounding box center [671, 513] width 940 height 873
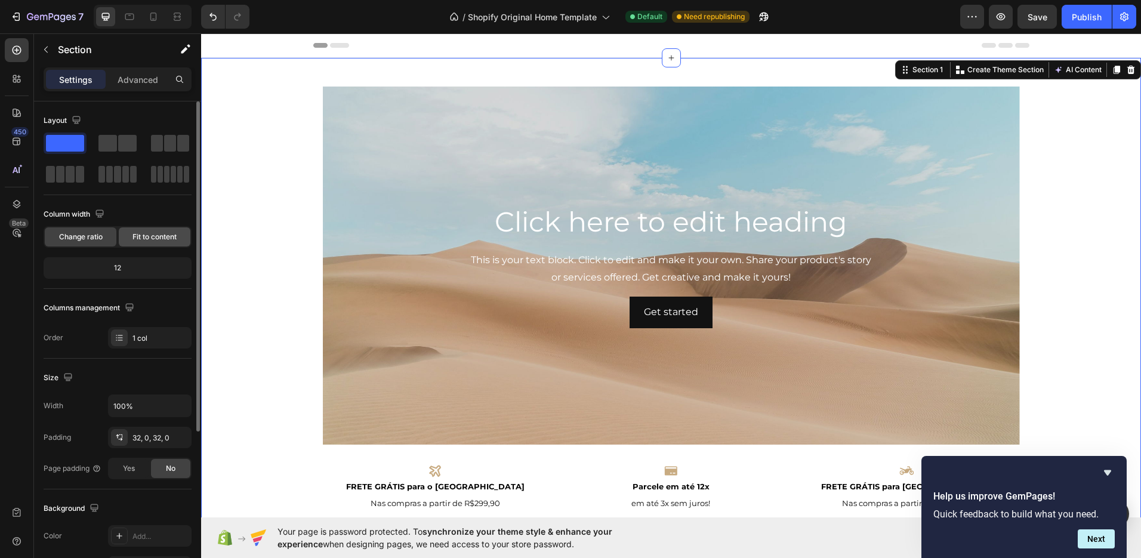
click at [164, 232] on span "Fit to content" at bounding box center [154, 237] width 44 height 11
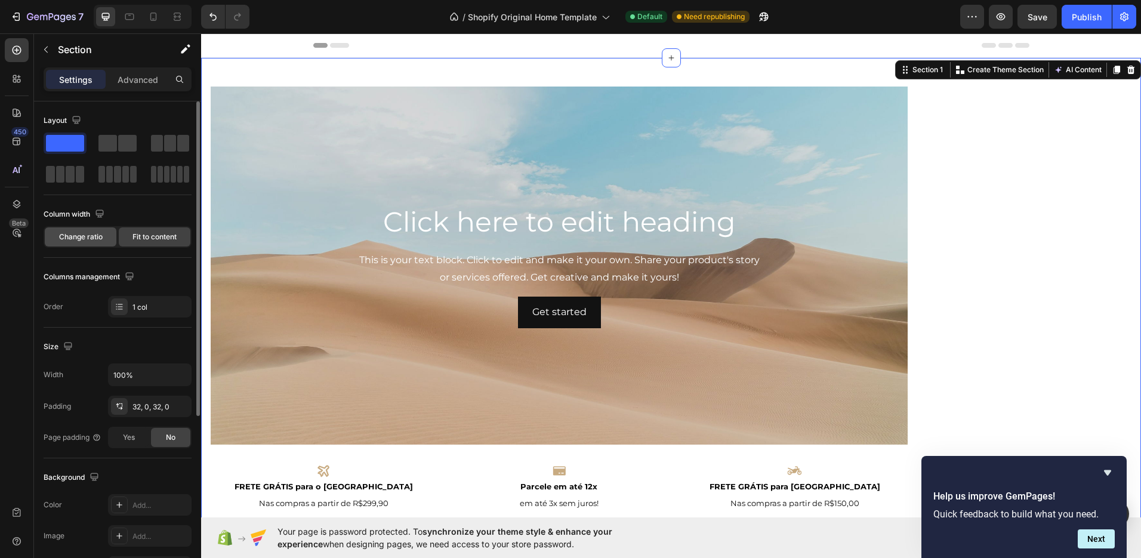
click at [97, 244] on div "Change ratio" at bounding box center [81, 236] width 72 height 19
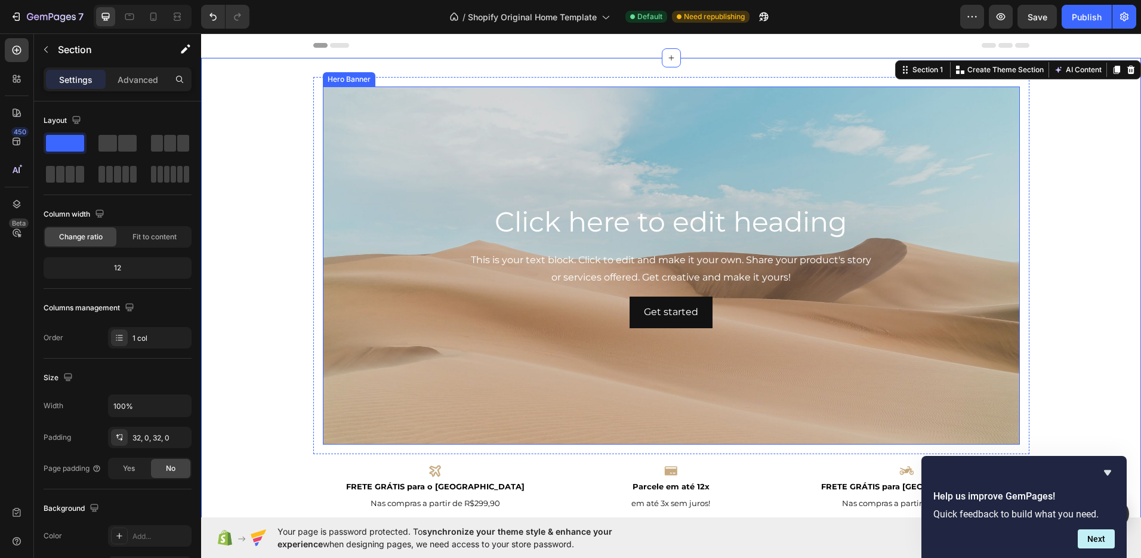
click at [354, 79] on div "Hero Banner" at bounding box center [349, 79] width 48 height 11
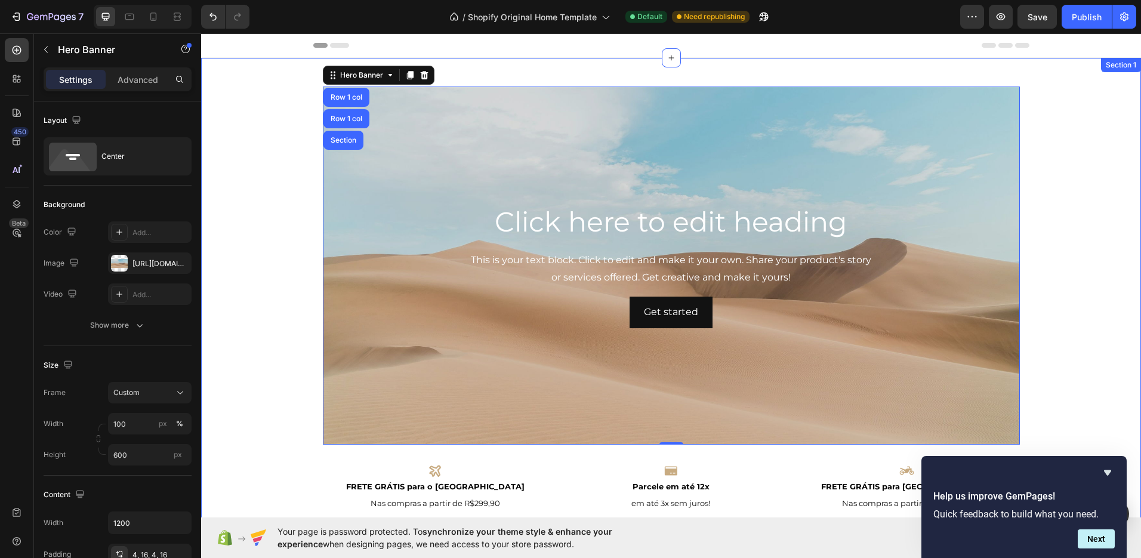
click at [283, 131] on div "Click here to edit heading Heading This is your text block. Click to edit and m…" at bounding box center [671, 513] width 940 height 873
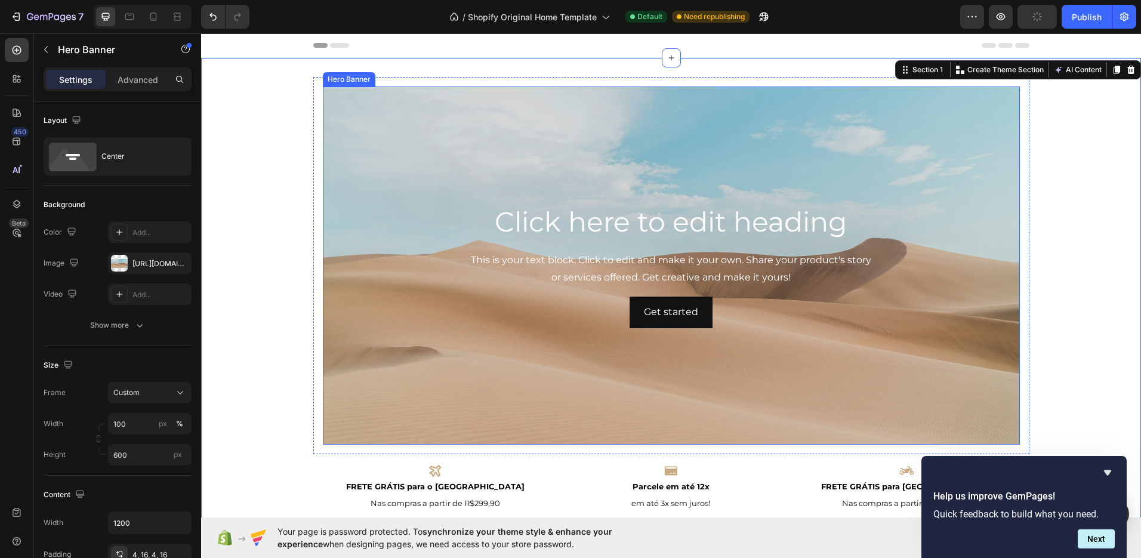
click at [366, 80] on div "Hero Banner" at bounding box center [349, 79] width 48 height 11
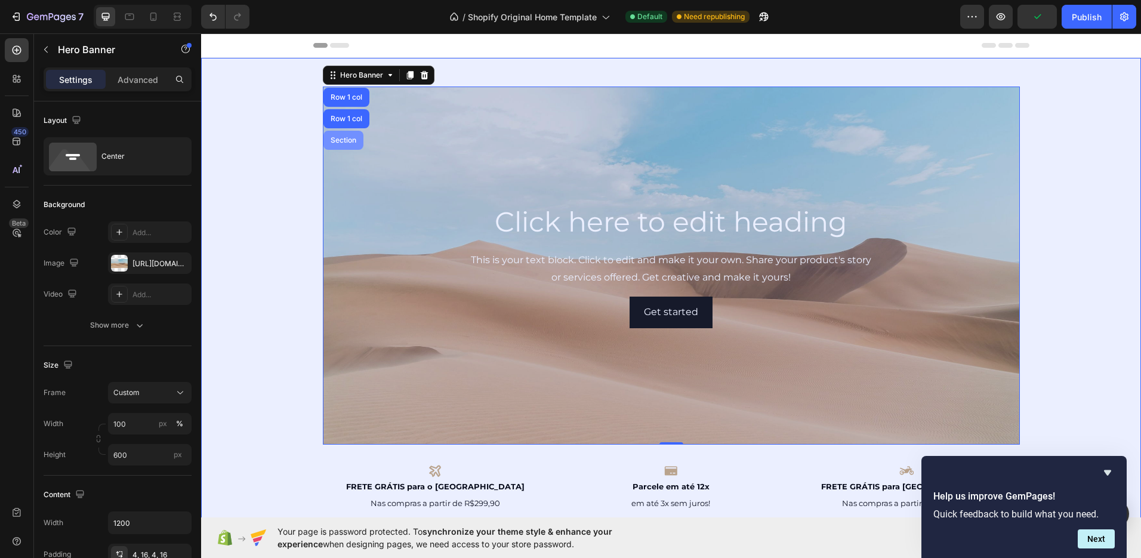
click at [340, 141] on div "Section" at bounding box center [343, 140] width 30 height 7
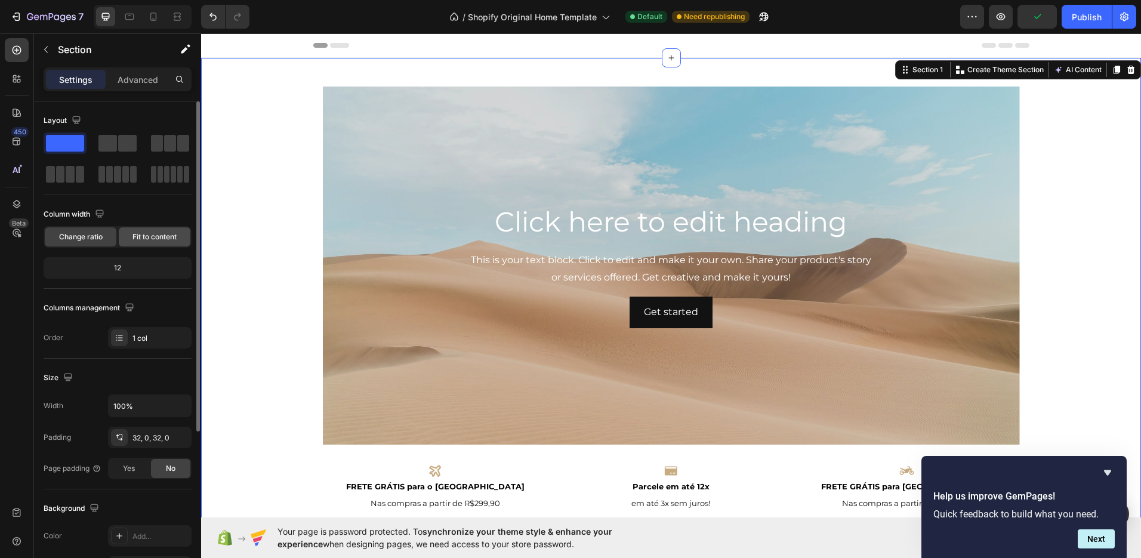
click at [146, 235] on span "Fit to content" at bounding box center [154, 237] width 44 height 11
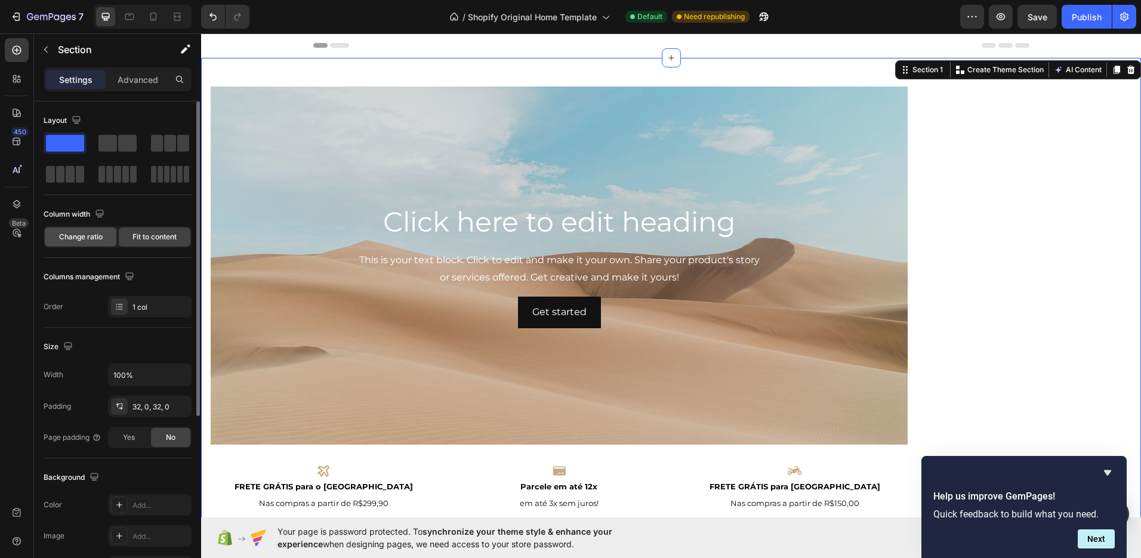
click at [92, 237] on span "Change ratio" at bounding box center [81, 237] width 44 height 11
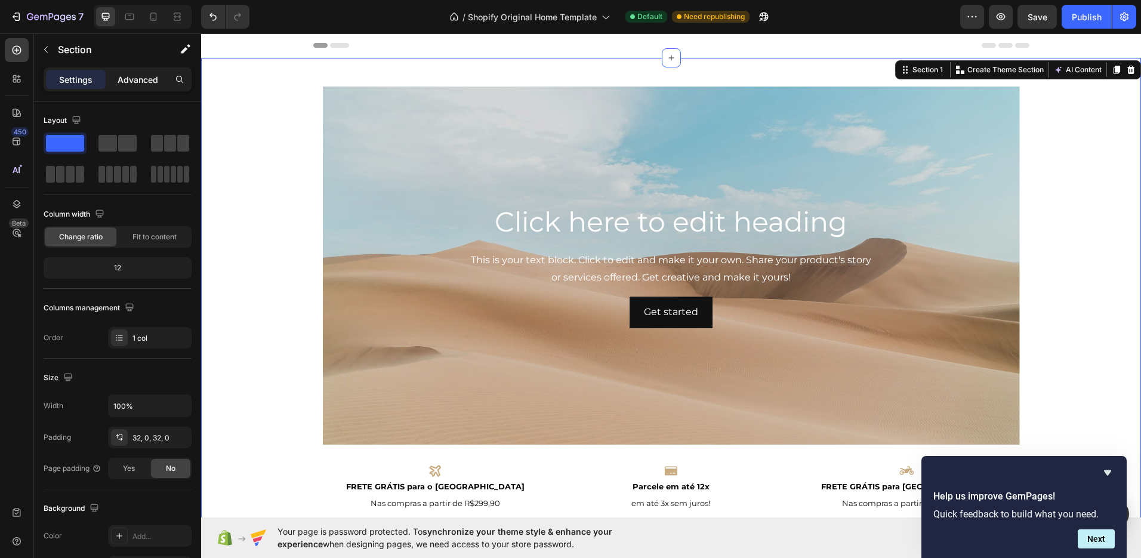
click at [149, 77] on p "Advanced" at bounding box center [138, 79] width 41 height 13
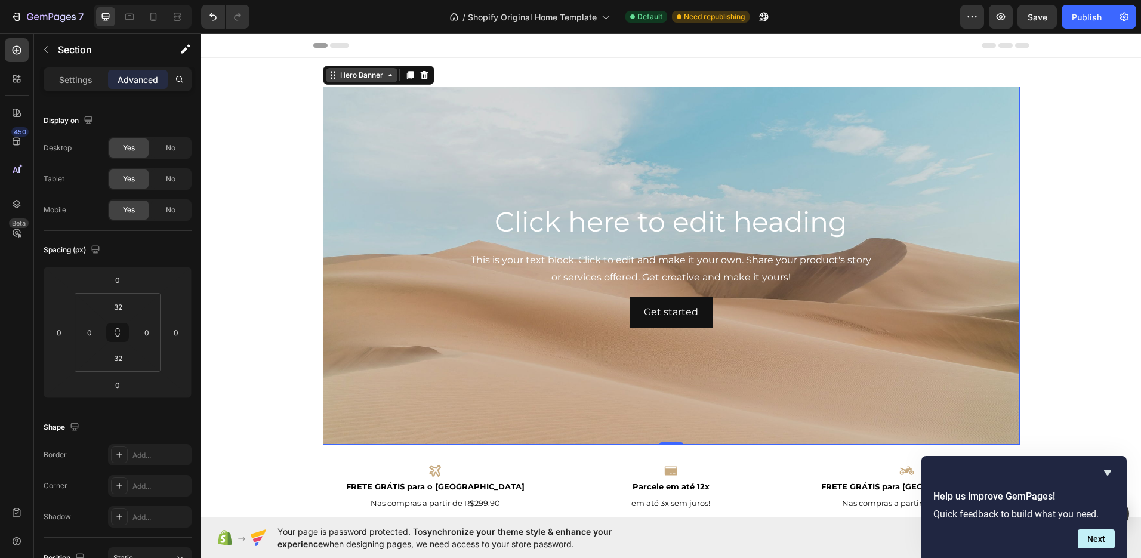
click at [350, 84] on div "Hero Banner" at bounding box center [379, 75] width 112 height 19
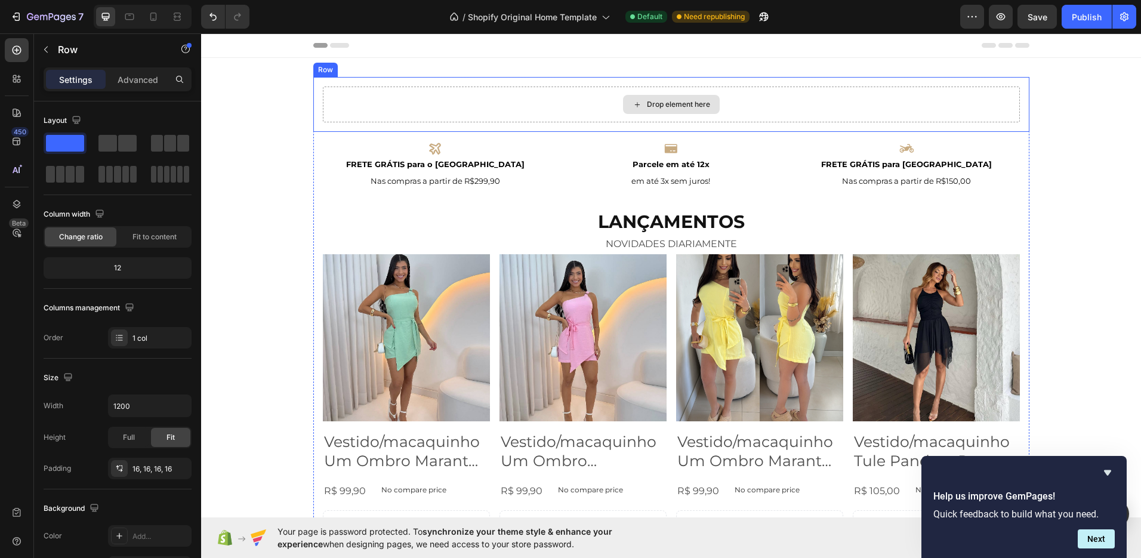
click at [431, 111] on div "Drop element here" at bounding box center [671, 105] width 697 height 36
click at [338, 71] on div "Row" at bounding box center [338, 65] width 44 height 14
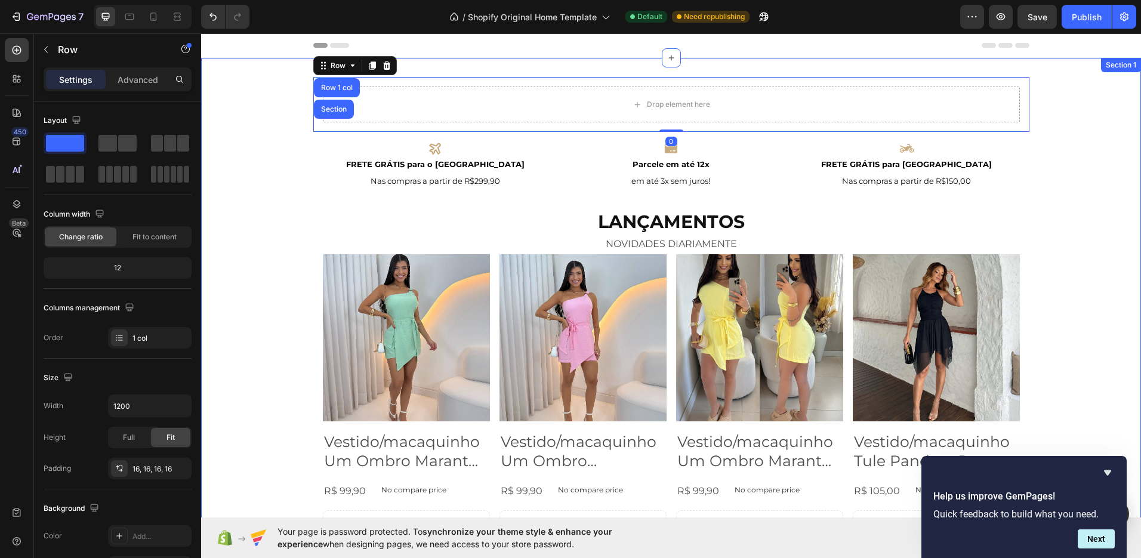
click at [283, 79] on div "Drop element here Row Row 1 col Section 0 Icon FRETE GRÁTIS para Ponta Grossa T…" at bounding box center [671, 352] width 940 height 551
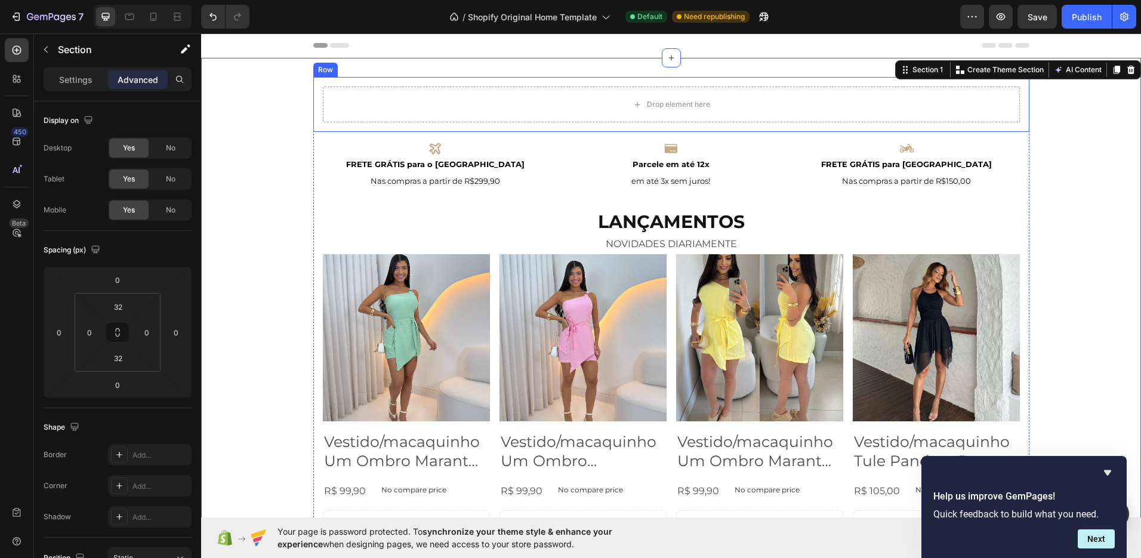
click at [316, 75] on div "Row" at bounding box center [325, 70] width 24 height 14
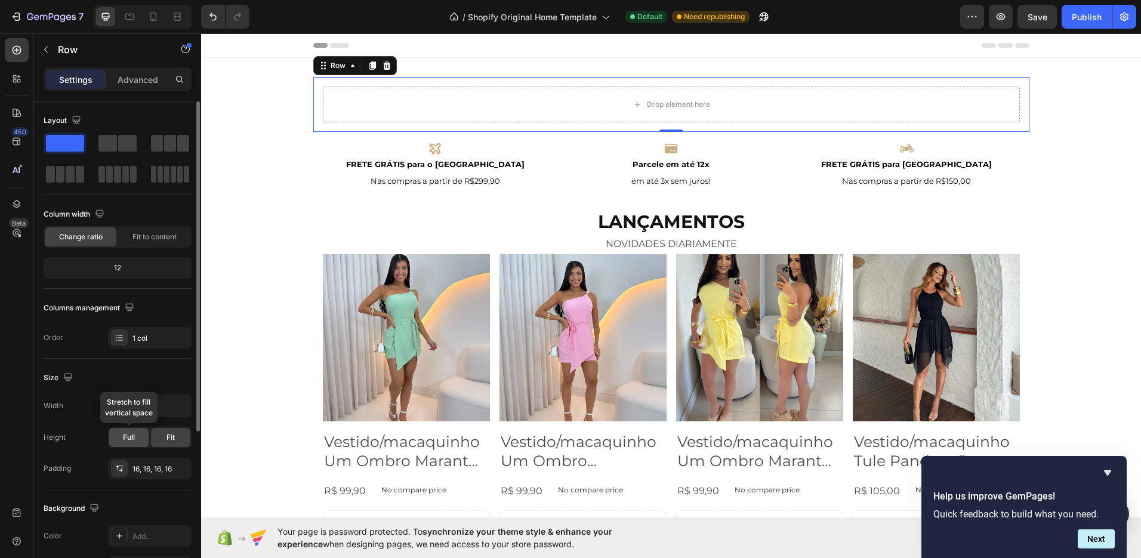
click at [137, 431] on div "Full" at bounding box center [128, 437] width 39 height 19
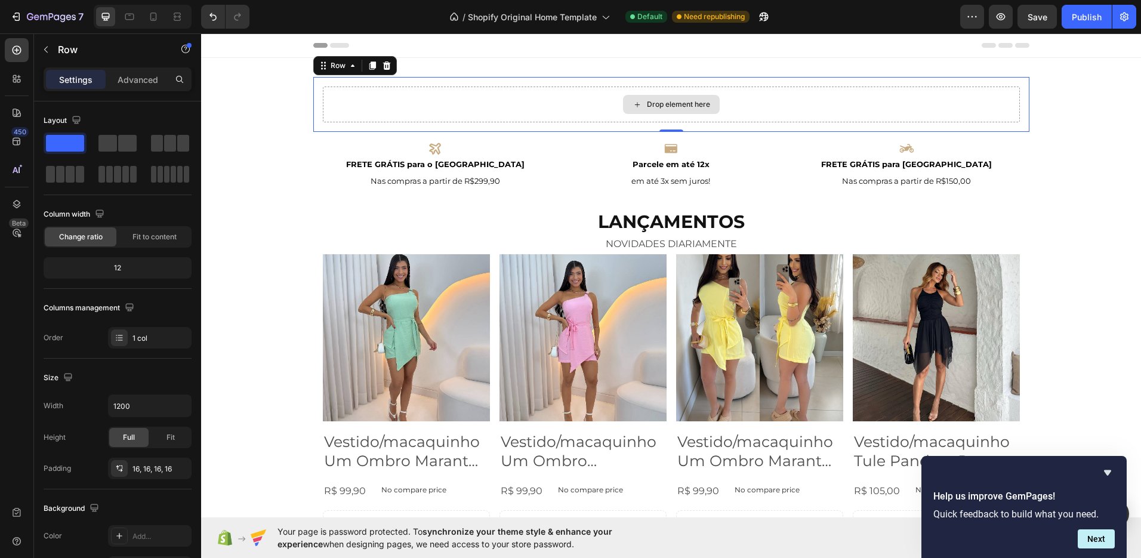
click at [409, 116] on div "Drop element here" at bounding box center [671, 105] width 697 height 36
click at [647, 100] on div "Drop element here" at bounding box center [678, 105] width 63 height 10
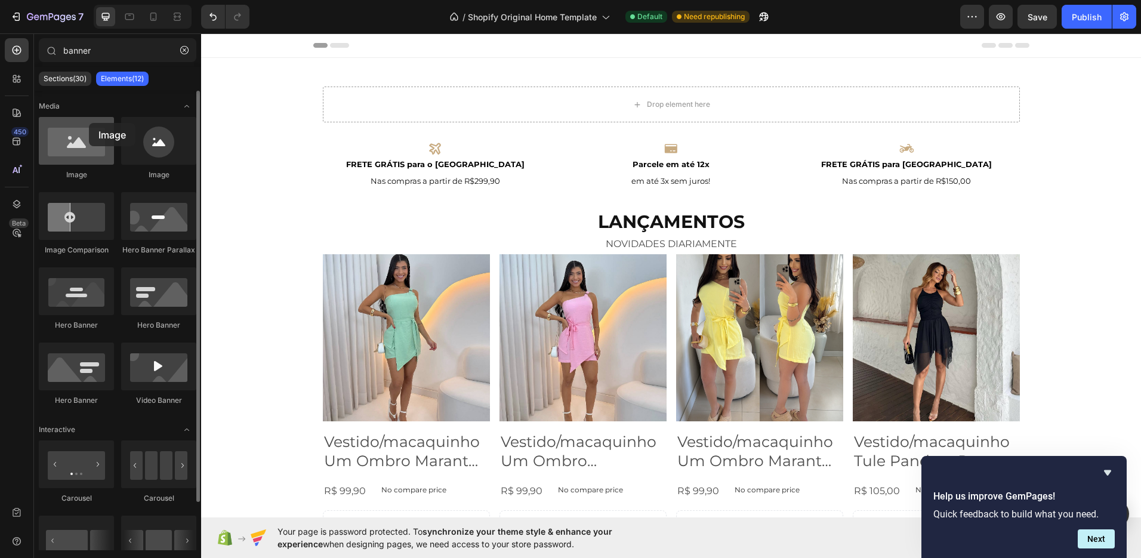
drag, startPoint x: 82, startPoint y: 156, endPoint x: 89, endPoint y: 123, distance: 33.6
click at [89, 123] on div at bounding box center [76, 141] width 75 height 48
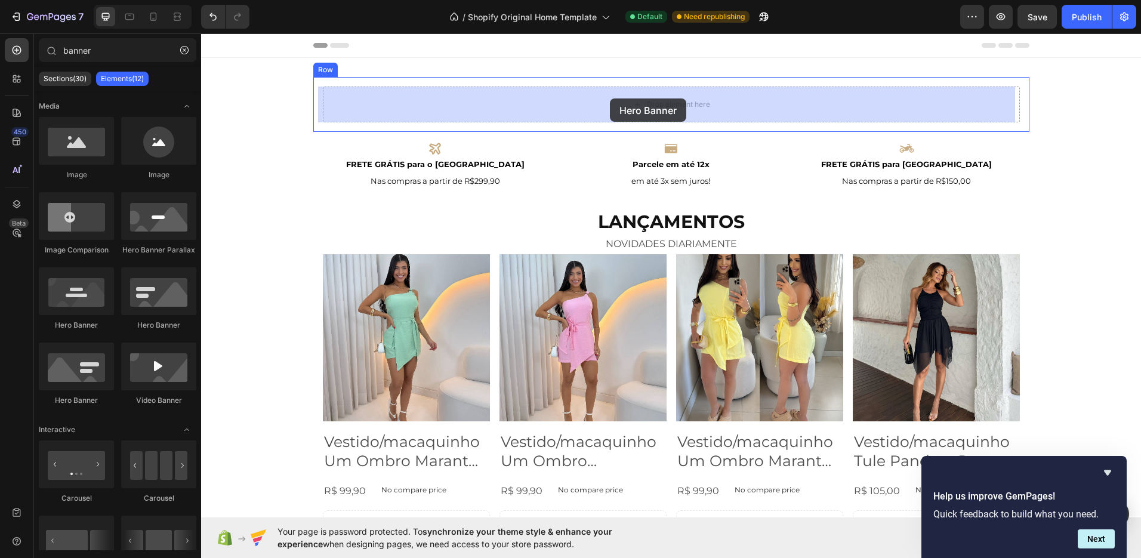
drag, startPoint x: 290, startPoint y: 411, endPoint x: 610, endPoint y: 98, distance: 447.3
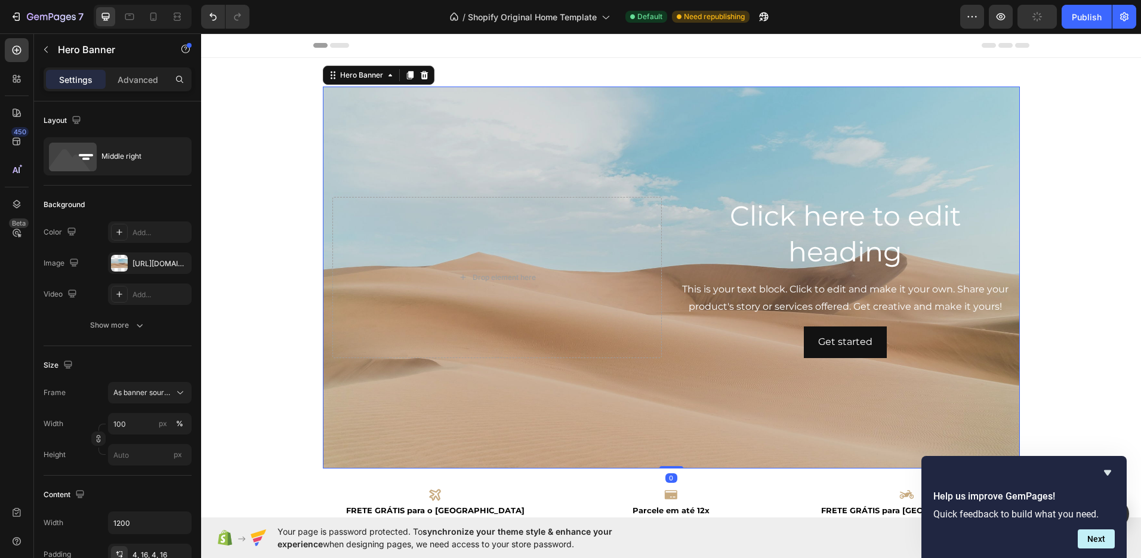
click at [477, 140] on div "Background Image" at bounding box center [671, 278] width 697 height 382
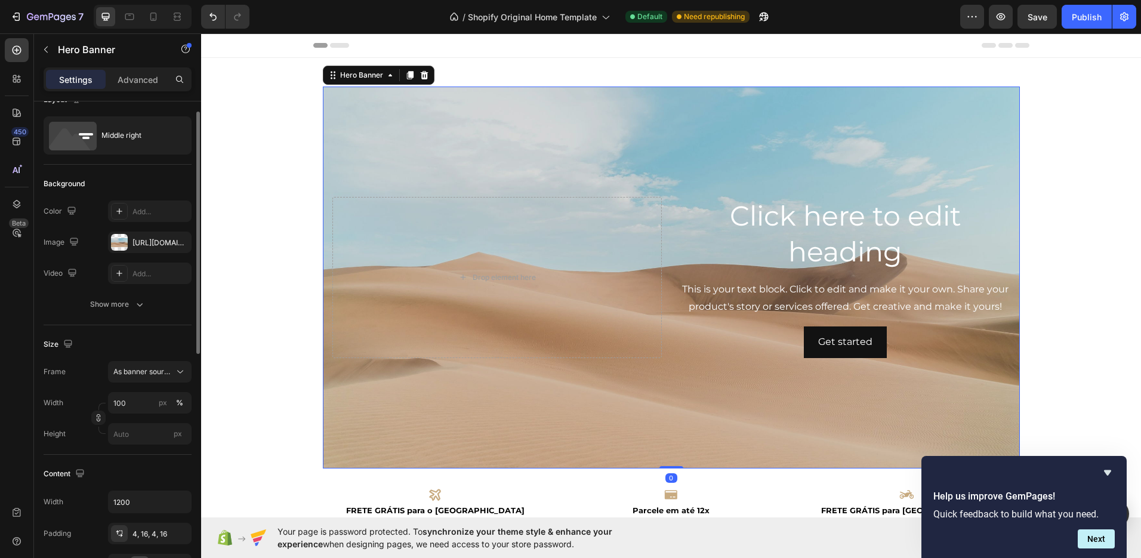
scroll to position [47, 0]
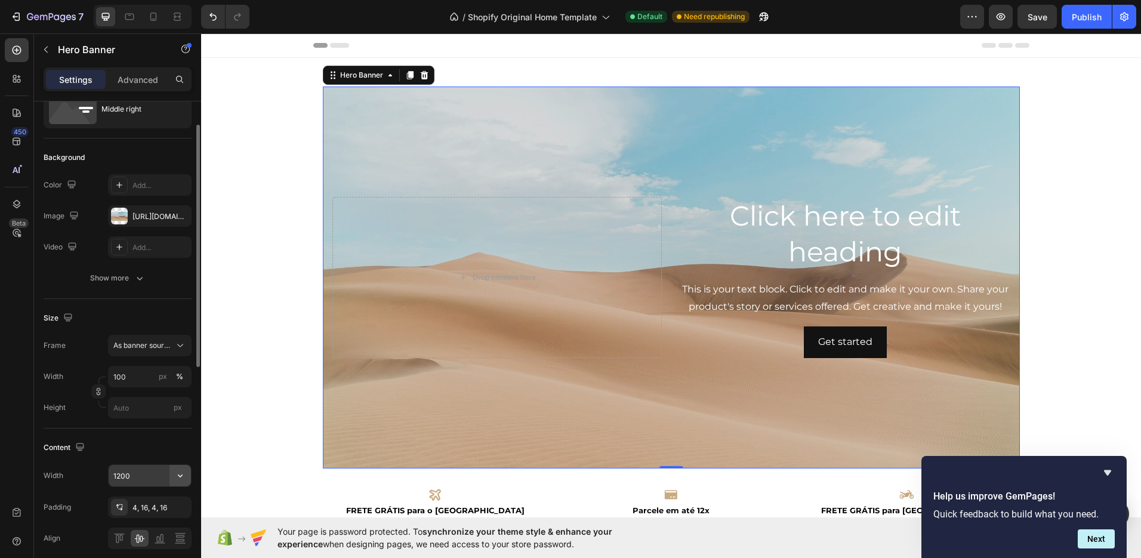
click at [184, 476] on icon "button" at bounding box center [180, 476] width 12 height 12
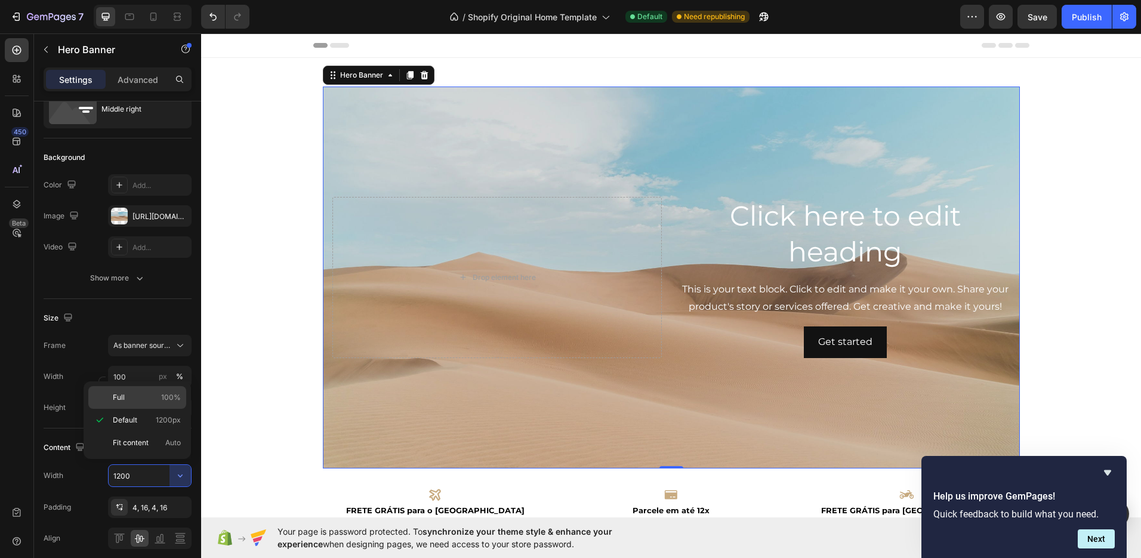
click at [139, 393] on p "Full 100%" at bounding box center [147, 397] width 68 height 11
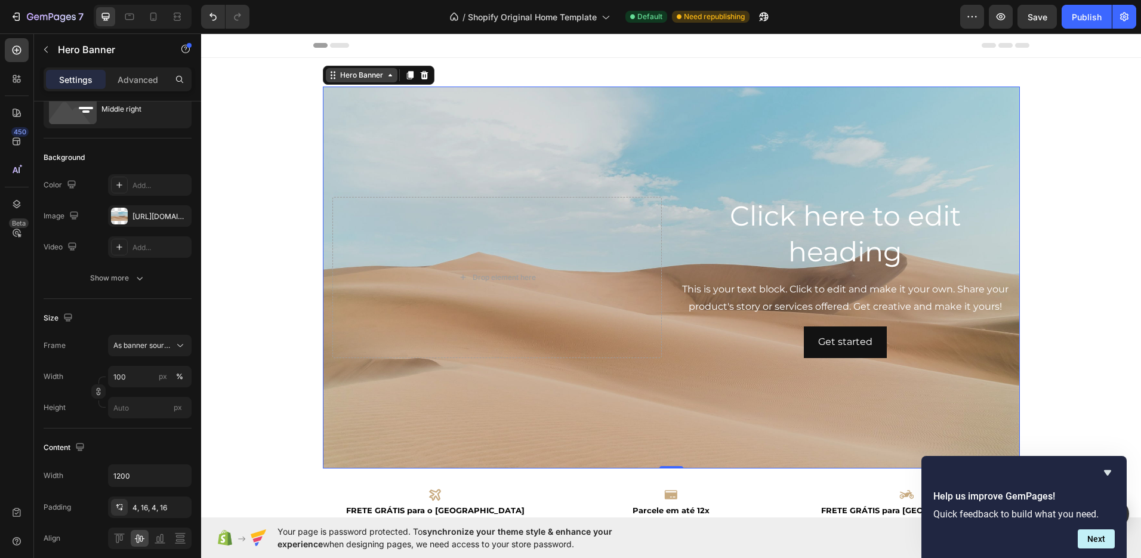
click at [330, 77] on icon at bounding box center [333, 75] width 10 height 10
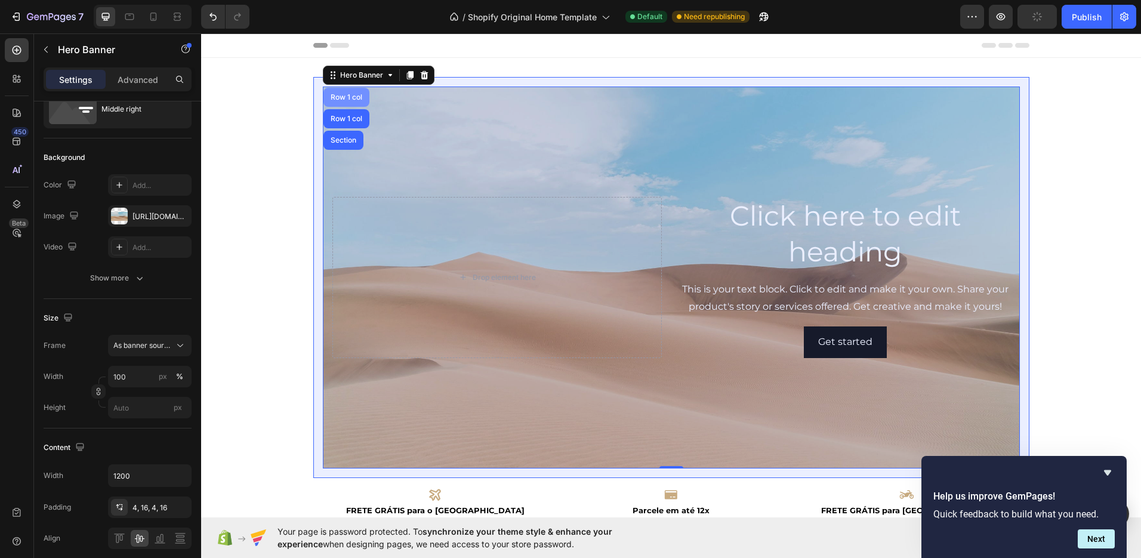
click at [342, 102] on div "Row 1 col" at bounding box center [346, 97] width 46 height 19
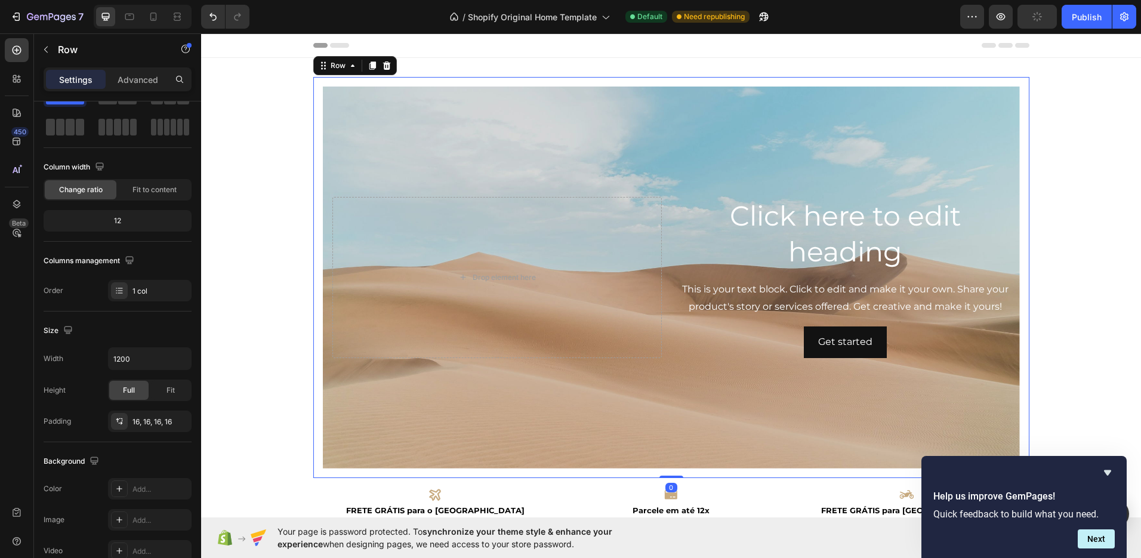
scroll to position [0, 0]
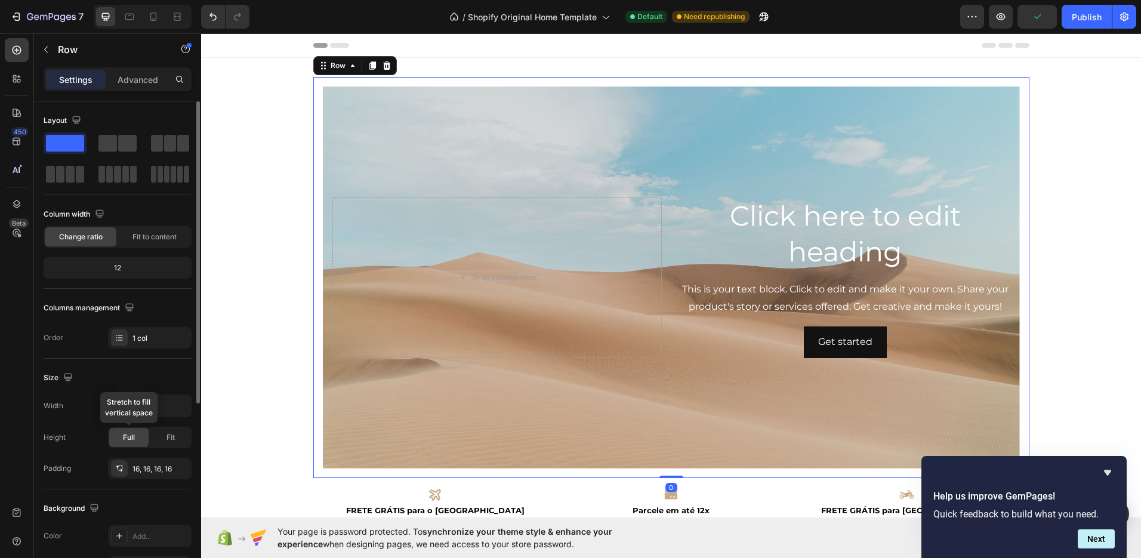
click at [132, 439] on span "Full" at bounding box center [129, 437] width 12 height 11
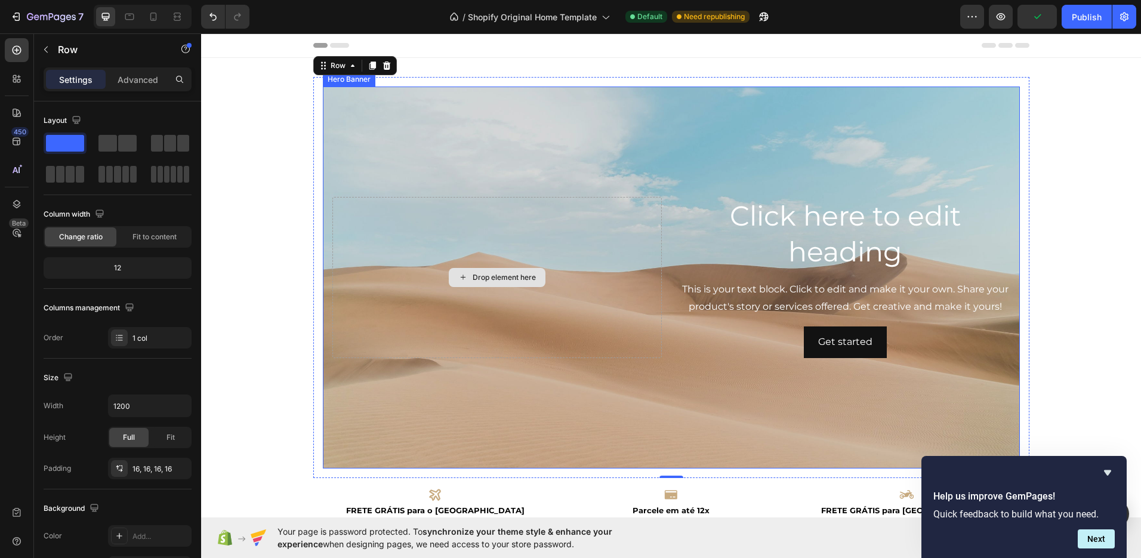
click at [359, 299] on div "Drop element here" at bounding box center [496, 277] width 329 height 161
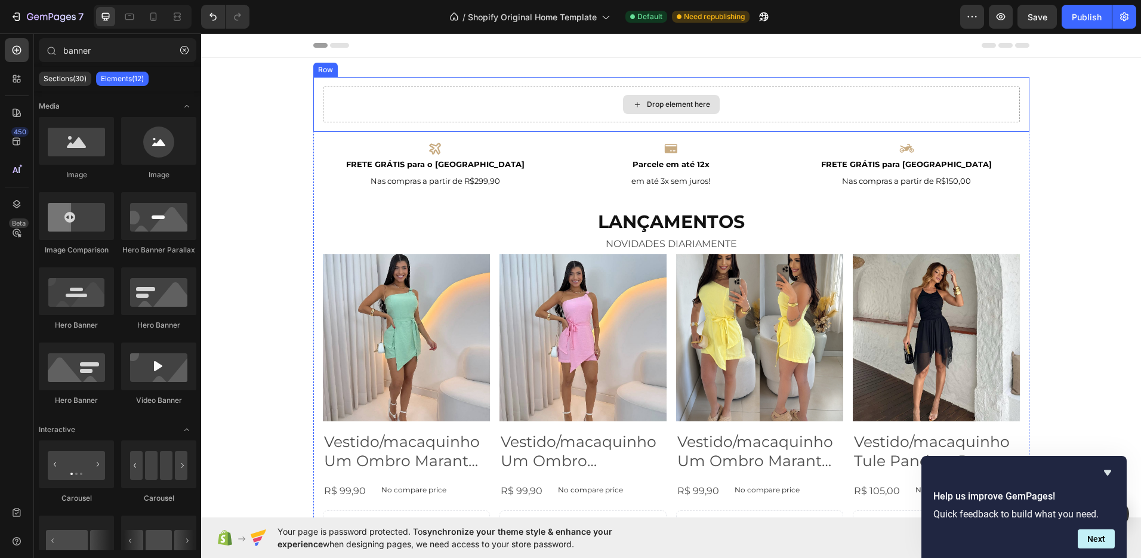
click at [647, 100] on div "Drop element here" at bounding box center [678, 105] width 63 height 10
click at [319, 74] on div "Row" at bounding box center [325, 70] width 24 height 14
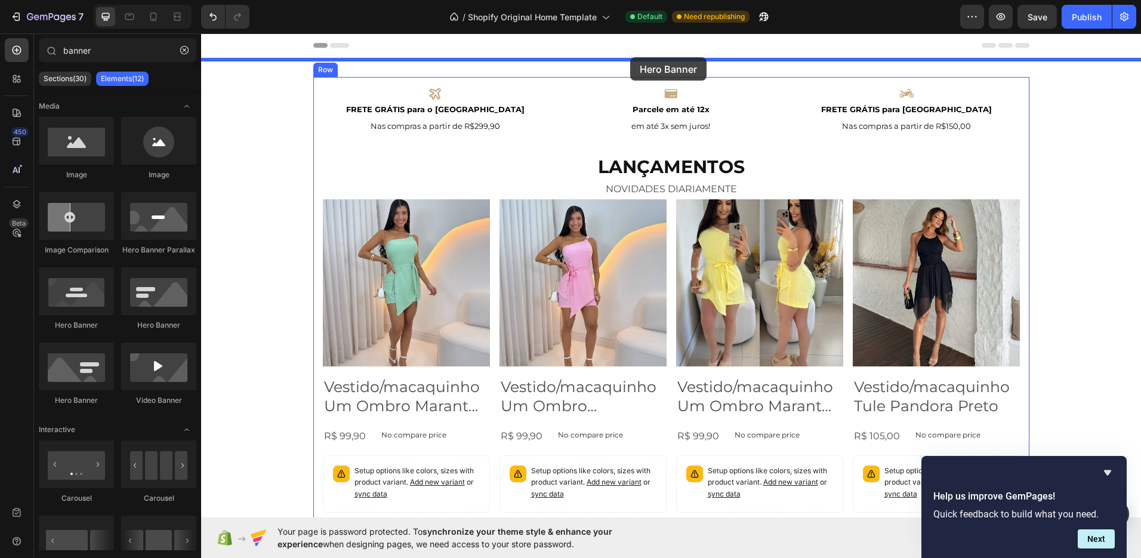
drag, startPoint x: 280, startPoint y: 412, endPoint x: 630, endPoint y: 57, distance: 498.3
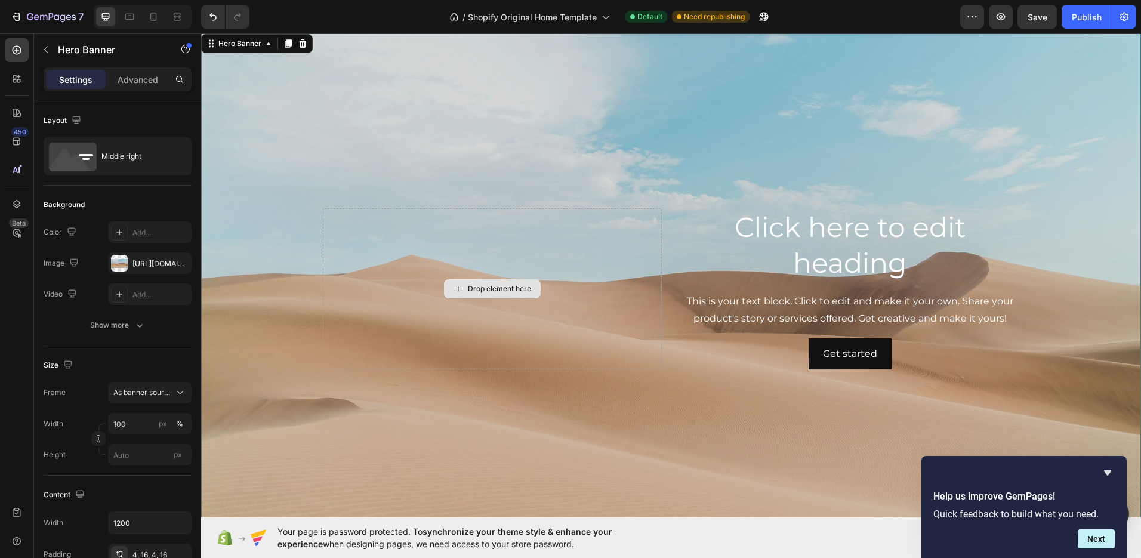
scroll to position [97, 0]
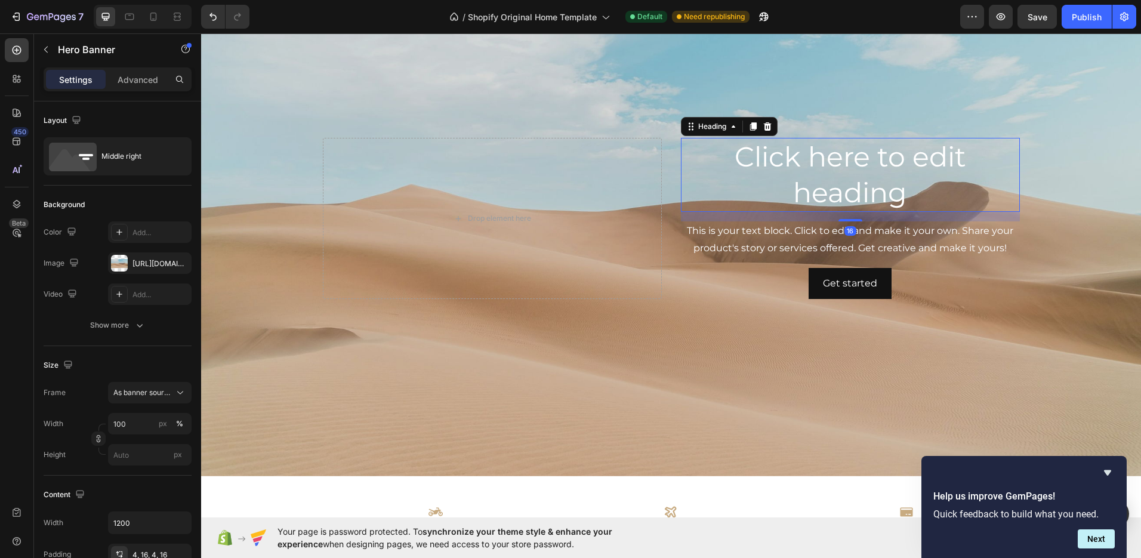
click at [843, 175] on h2 "Click here to edit heading" at bounding box center [850, 175] width 339 height 74
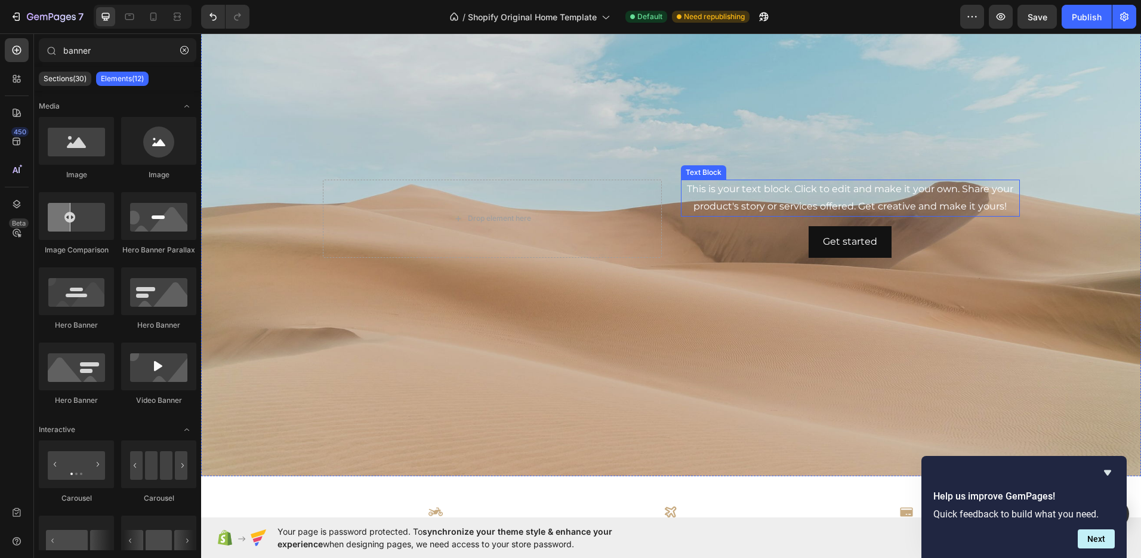
click at [825, 181] on div "This is your text block. Click to edit and make it your own. Share your product…" at bounding box center [850, 198] width 339 height 37
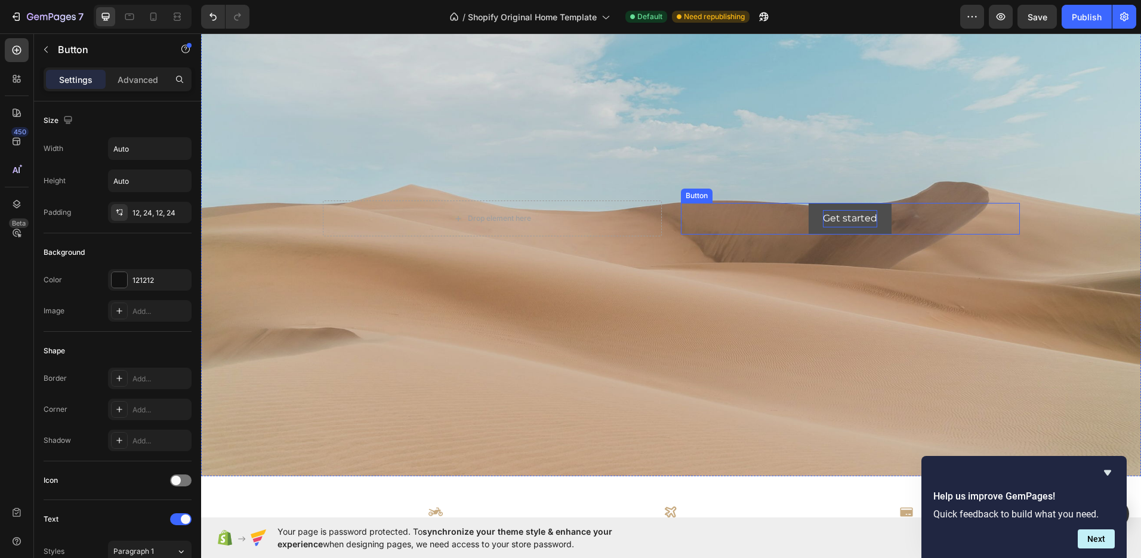
click at [826, 217] on div "Get started" at bounding box center [850, 218] width 54 height 17
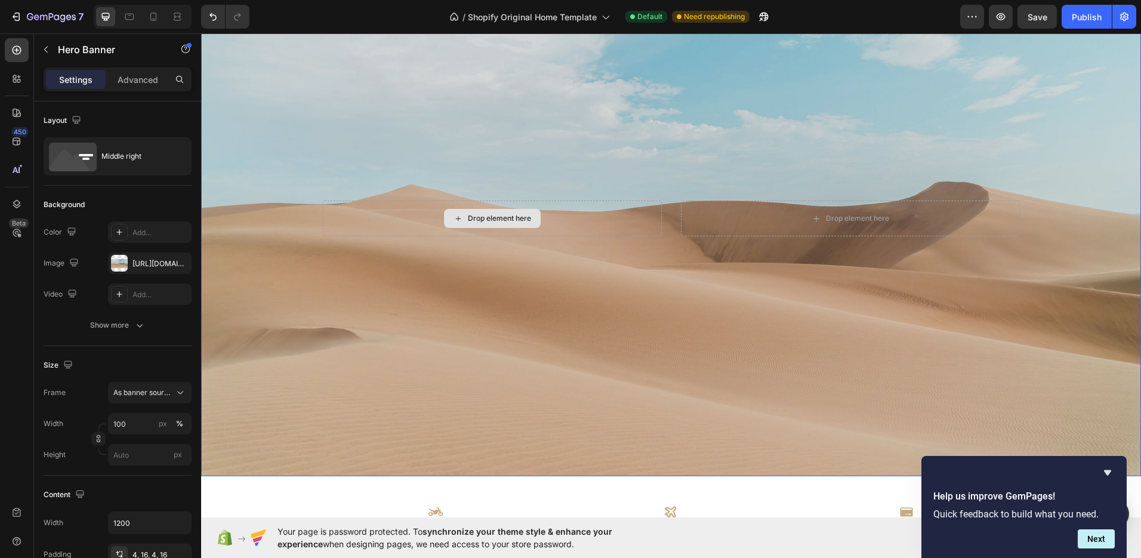
click at [541, 223] on div "Drop element here" at bounding box center [492, 219] width 339 height 36
click at [598, 201] on div "Drop element here" at bounding box center [492, 219] width 339 height 36
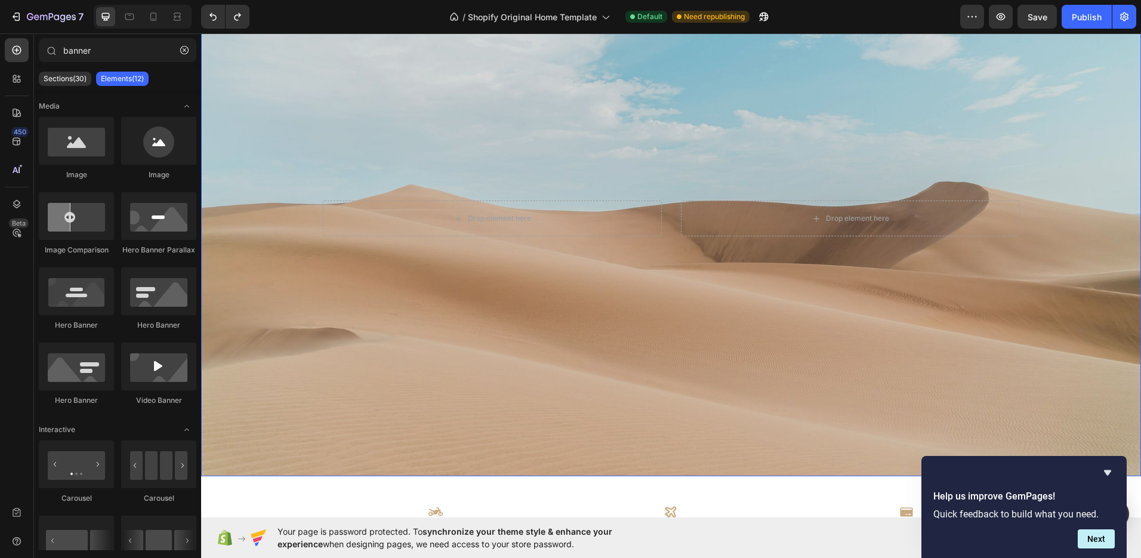
click at [594, 143] on div "Background Image" at bounding box center [671, 218] width 940 height 515
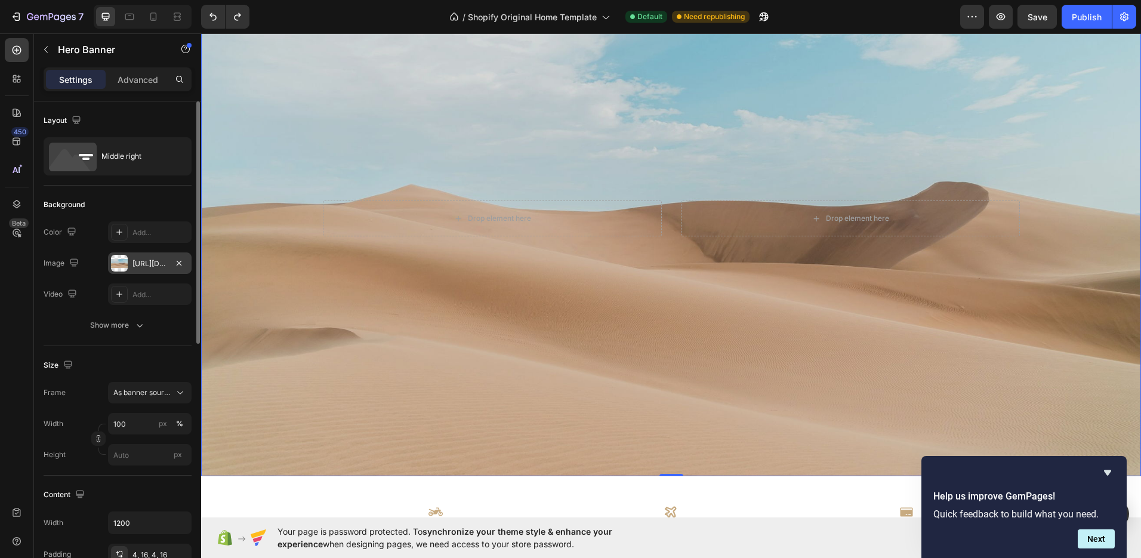
click at [142, 269] on div "[URL][DOMAIN_NAME]" at bounding box center [149, 263] width 35 height 11
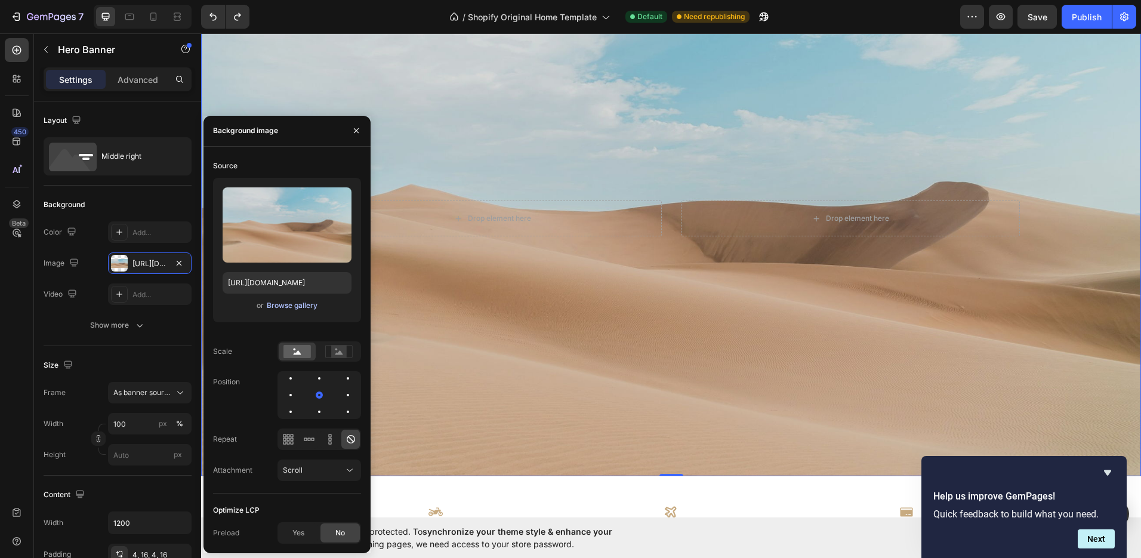
click at [284, 306] on div "Browse gallery" at bounding box center [292, 305] width 51 height 11
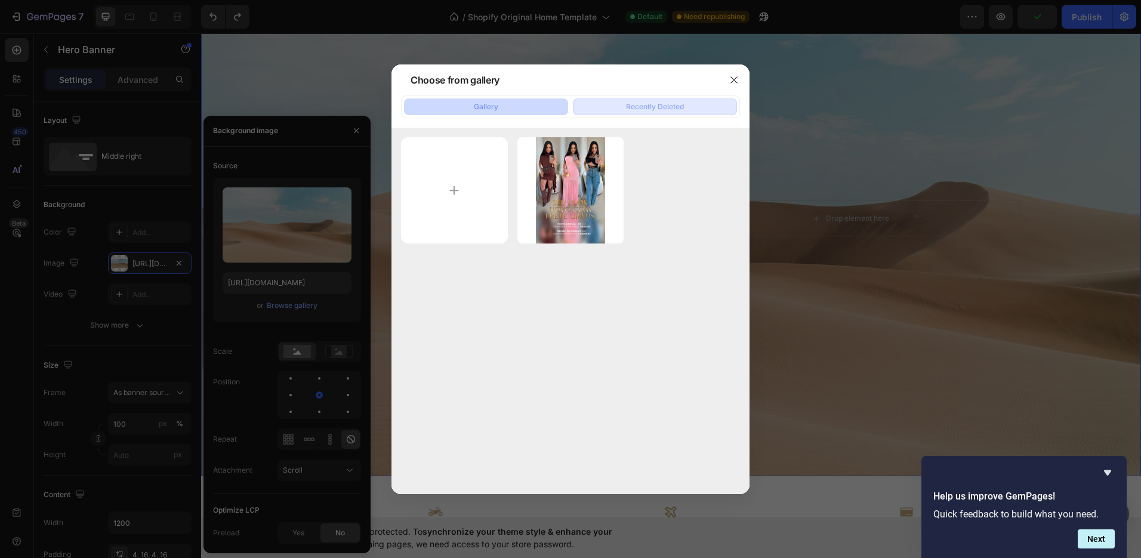
click at [652, 100] on button "Recently Deleted" at bounding box center [655, 106] width 164 height 17
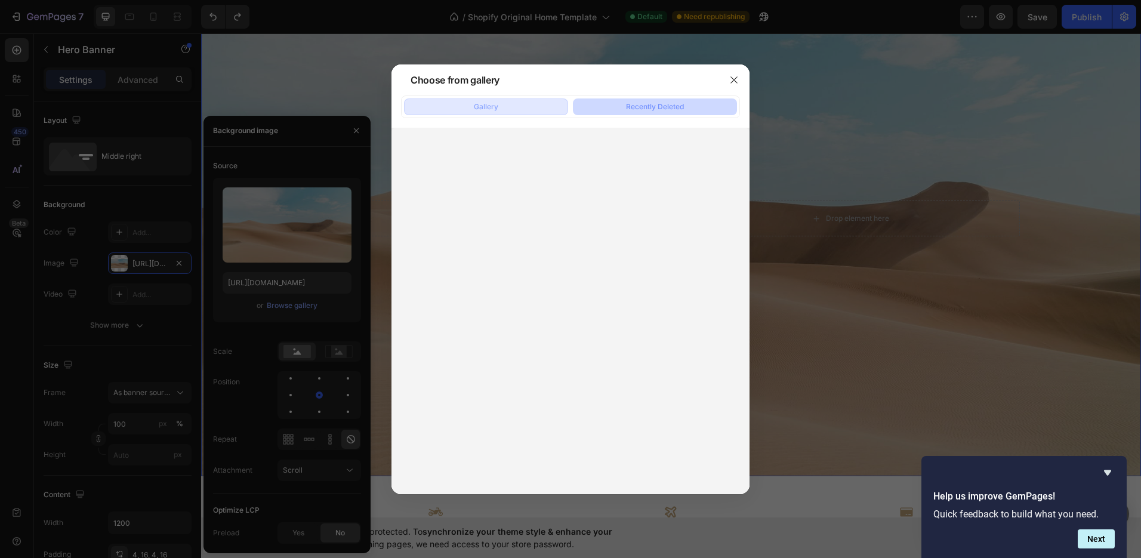
click at [527, 110] on button "Gallery" at bounding box center [486, 106] width 164 height 17
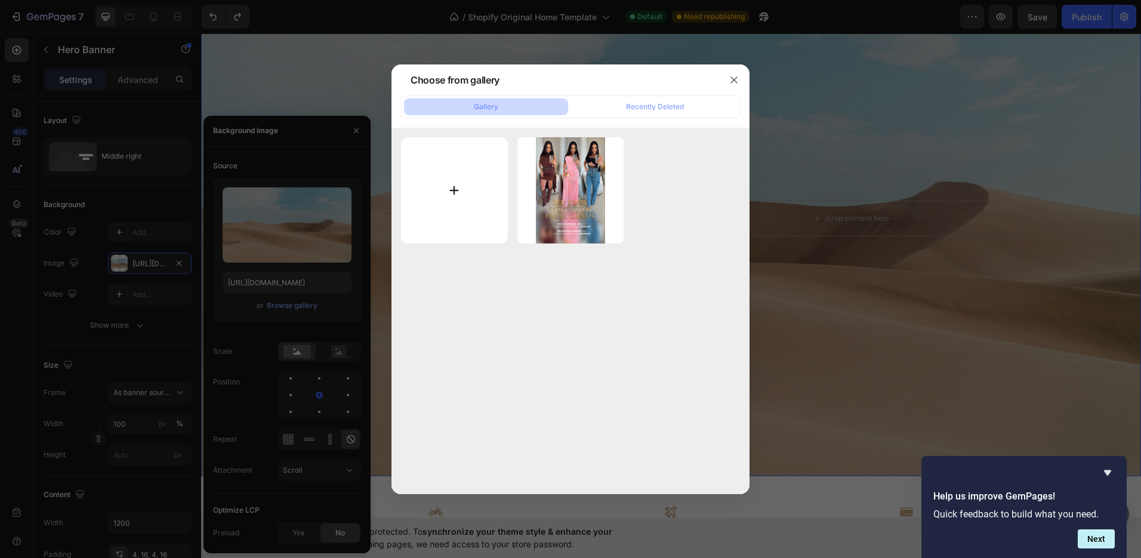
click at [473, 192] on input "file" at bounding box center [454, 190] width 107 height 107
type input "C:\fakepath\fretegweb1.jpg"
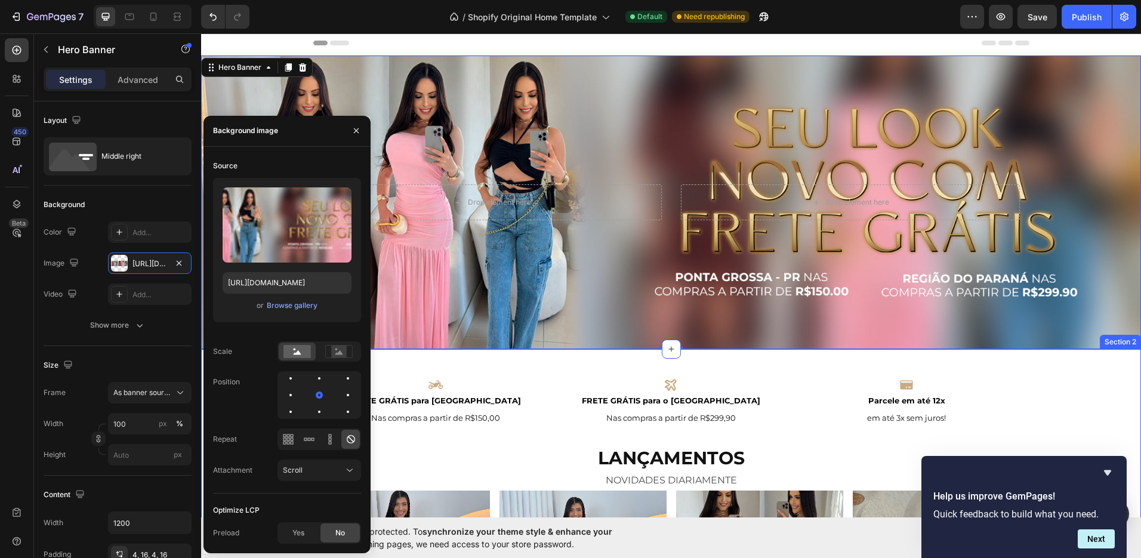
scroll to position [0, 0]
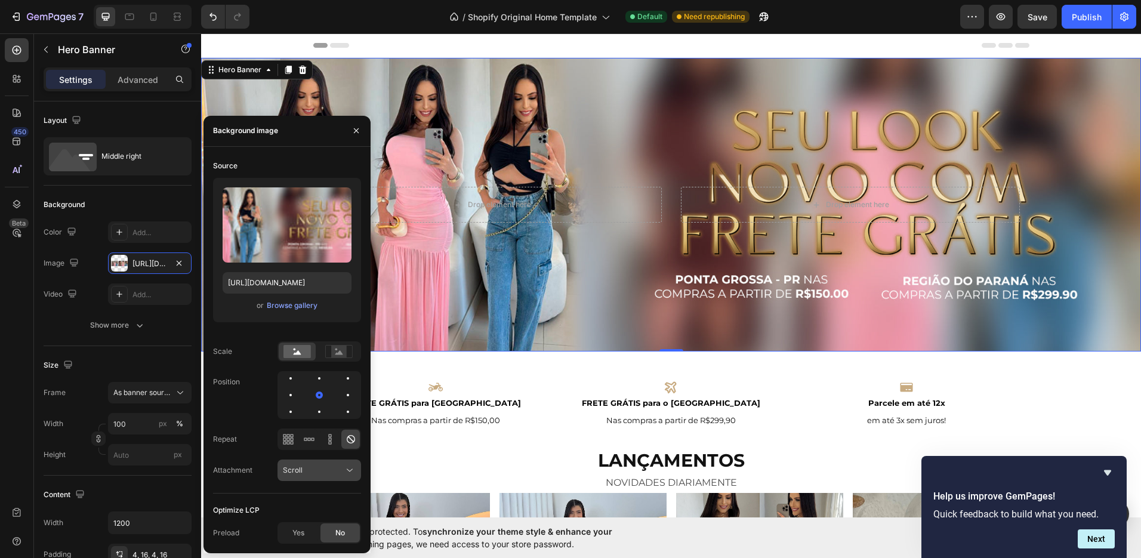
click at [324, 468] on div "Scroll" at bounding box center [313, 470] width 61 height 11
click at [320, 420] on p "Fixed" at bounding box center [317, 418] width 68 height 11
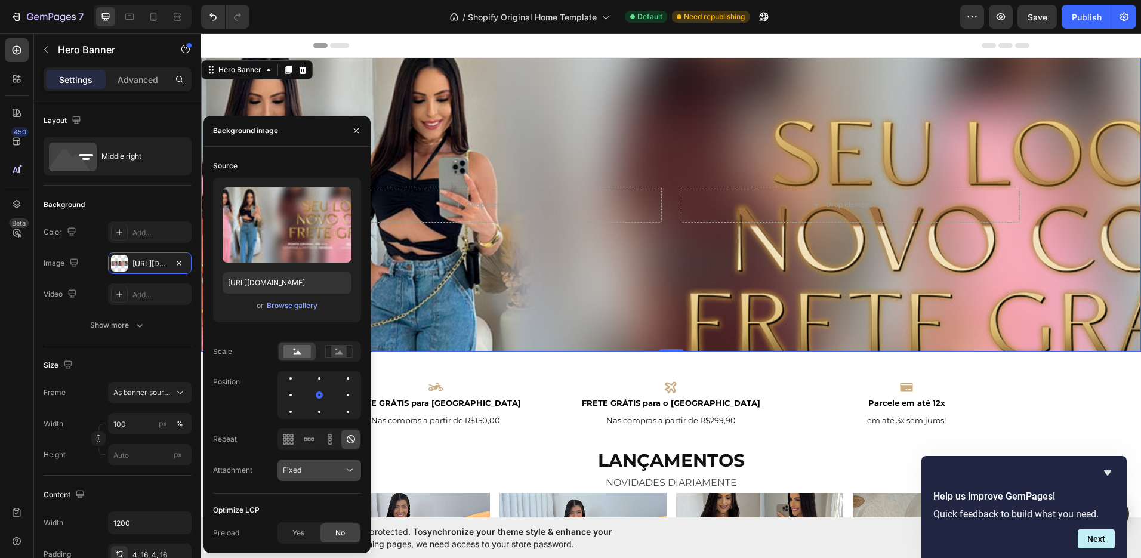
click at [321, 473] on div "Fixed" at bounding box center [313, 470] width 61 height 11
click at [316, 445] on p "Local" at bounding box center [317, 441] width 68 height 11
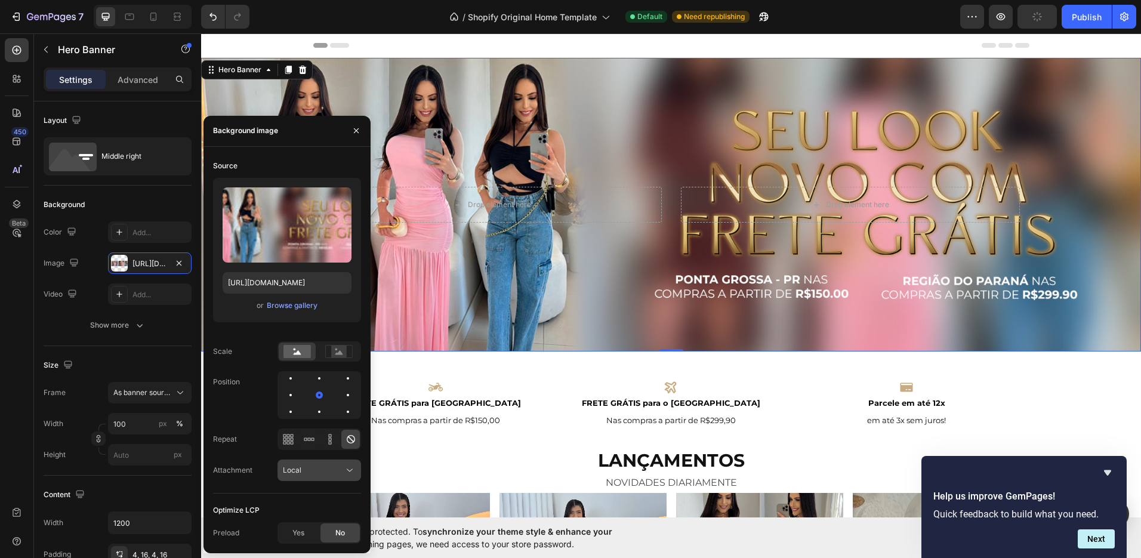
click at [311, 469] on div "Local" at bounding box center [313, 470] width 61 height 11
click at [316, 397] on p "Scroll" at bounding box center [317, 395] width 68 height 11
click at [358, 137] on button "button" at bounding box center [356, 130] width 19 height 19
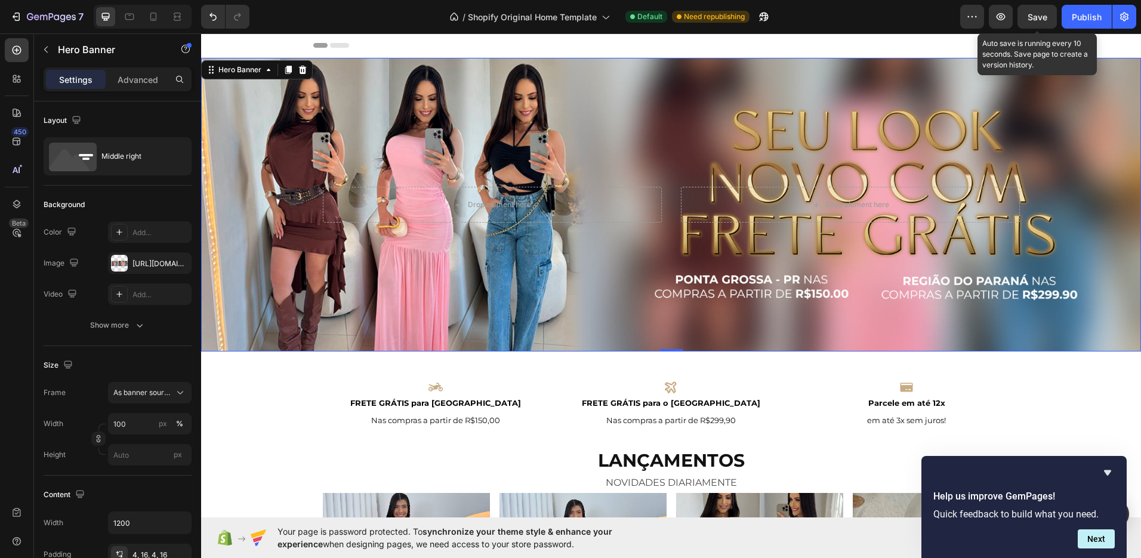
click at [1041, 22] on div "Save" at bounding box center [1038, 17] width 20 height 13
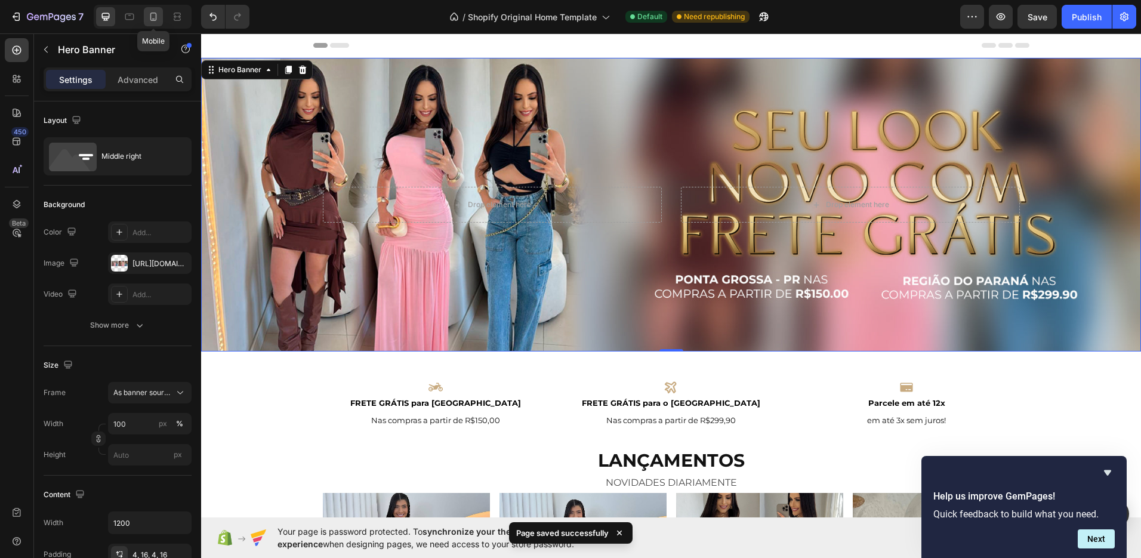
click at [153, 20] on icon at bounding box center [153, 17] width 12 height 12
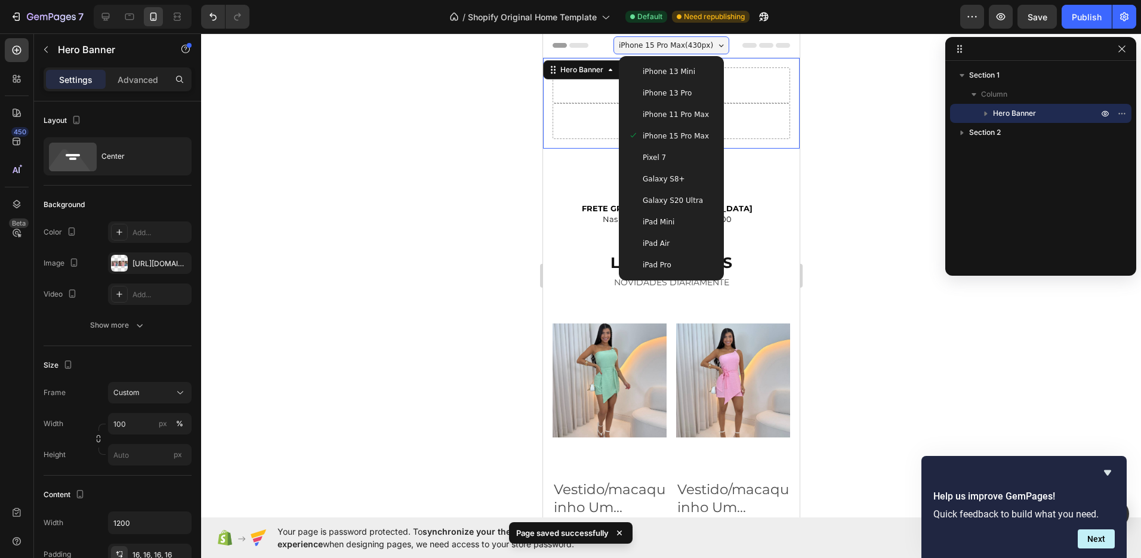
click at [839, 121] on div at bounding box center [671, 295] width 940 height 525
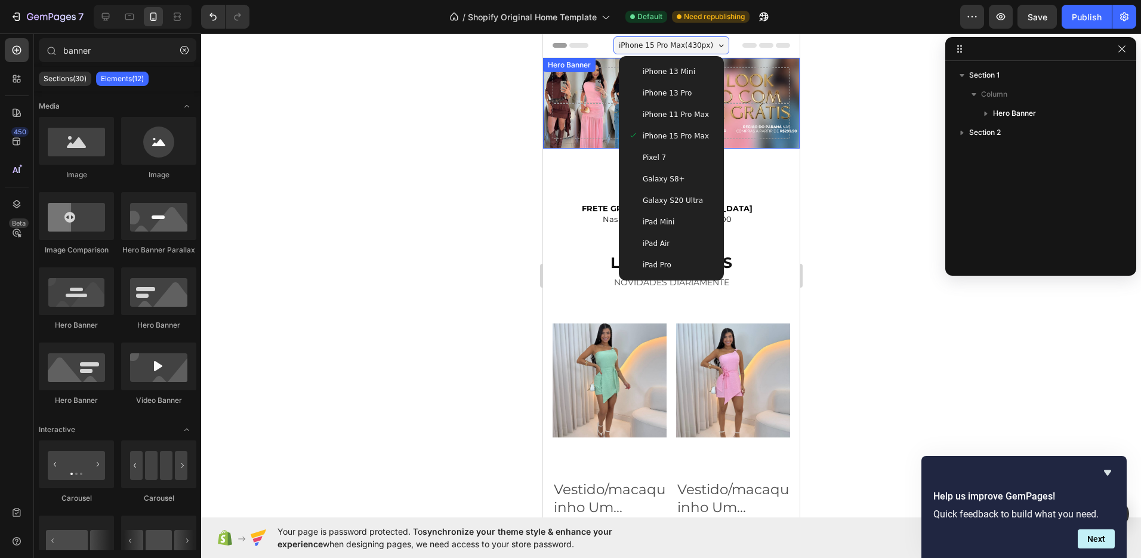
click at [745, 110] on div "Drop element here" at bounding box center [670, 121] width 237 height 36
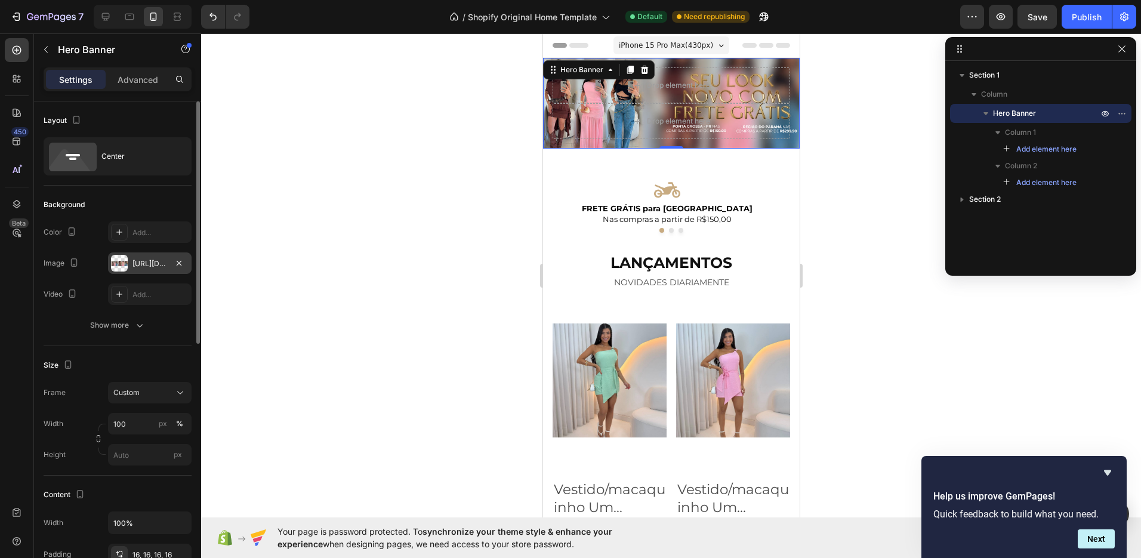
click at [145, 265] on div "https://cdn.shopify.com/s/files/1/0725/7879/3635/files/gempages_586489554995774…" at bounding box center [149, 263] width 35 height 11
click at [154, 264] on div "https://cdn.shopify.com/s/files/1/0725/7879/3635/files/gempages_586489554995774…" at bounding box center [149, 263] width 35 height 11
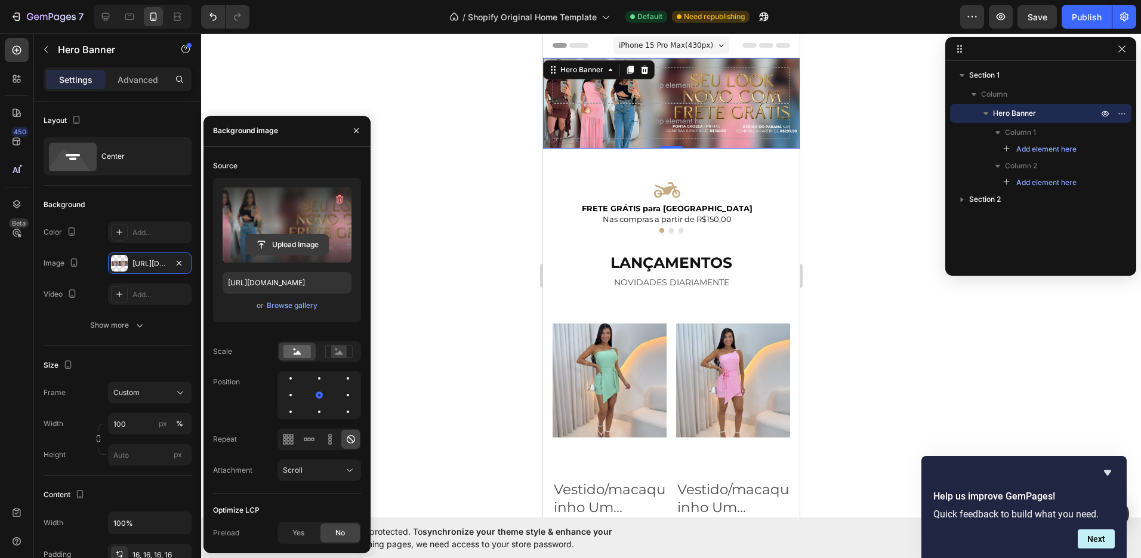
click at [295, 246] on input "file" at bounding box center [287, 245] width 82 height 20
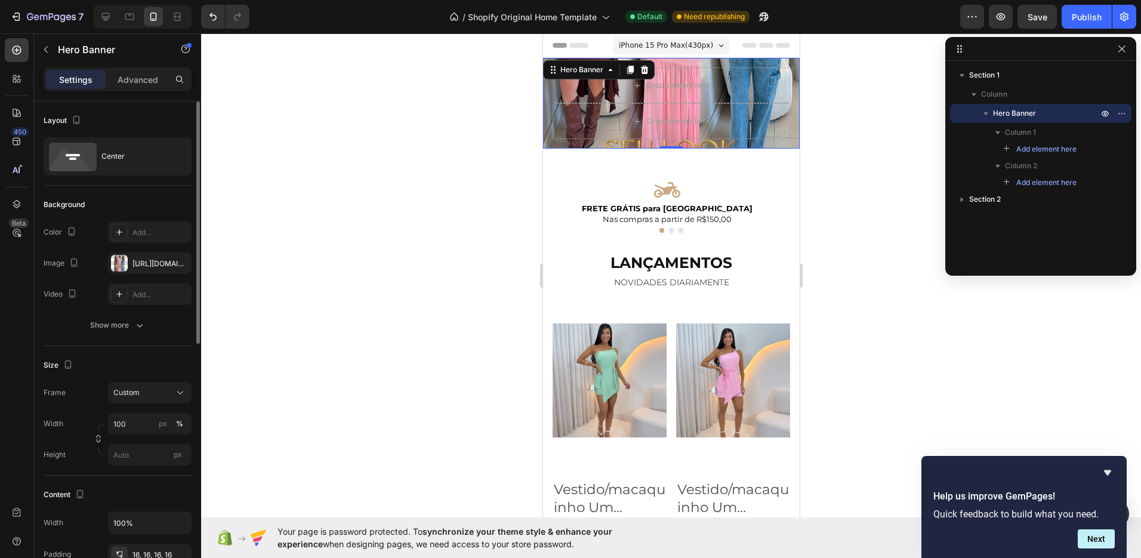
click at [177, 344] on div "Background The changes might be hidden by the video. Color Add... Image https:/…" at bounding box center [118, 266] width 148 height 161
click at [133, 455] on input "px" at bounding box center [150, 454] width 84 height 21
click at [144, 481] on span "Fit content" at bounding box center [131, 483] width 36 height 11
click at [135, 457] on input "px" at bounding box center [150, 454] width 84 height 21
click at [128, 498] on div "Fit screen 100vh" at bounding box center [138, 504] width 98 height 21
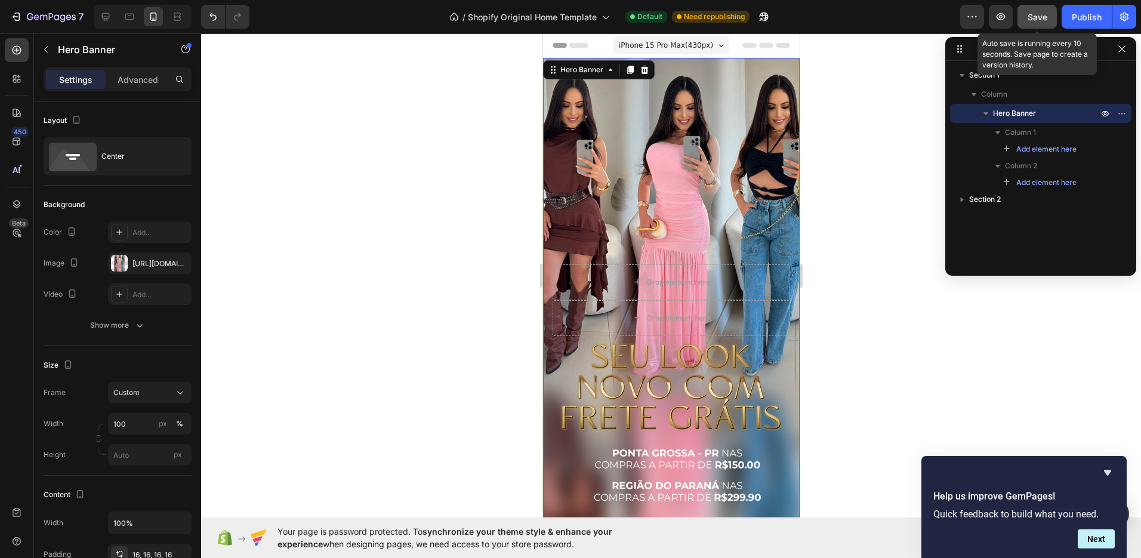
click at [1052, 15] on button "Save" at bounding box center [1036, 17] width 39 height 24
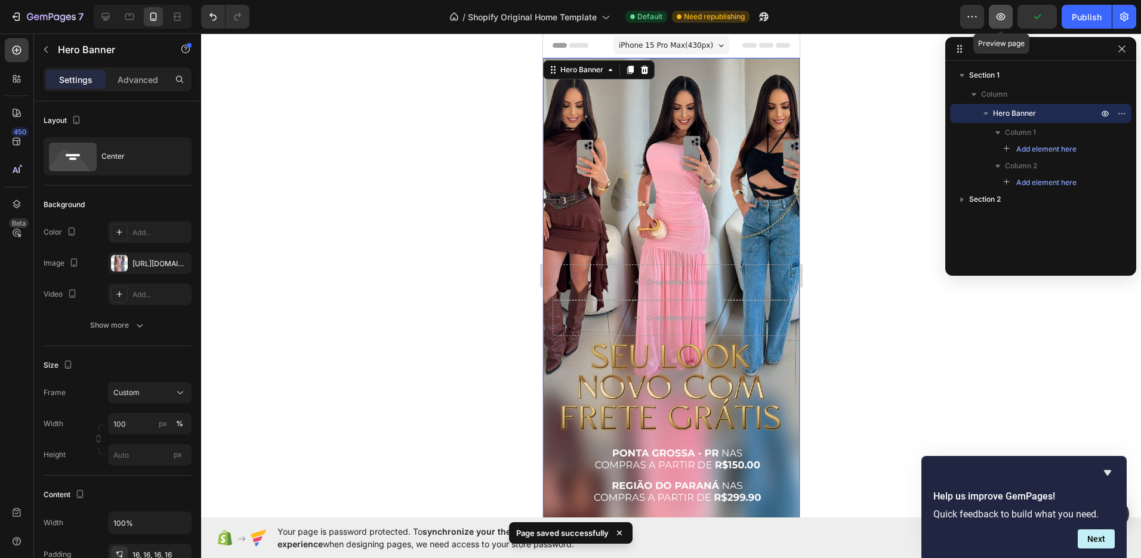
click at [1000, 15] on icon "button" at bounding box center [1001, 17] width 12 height 12
click at [715, 187] on div "Background Image" at bounding box center [670, 300] width 257 height 484
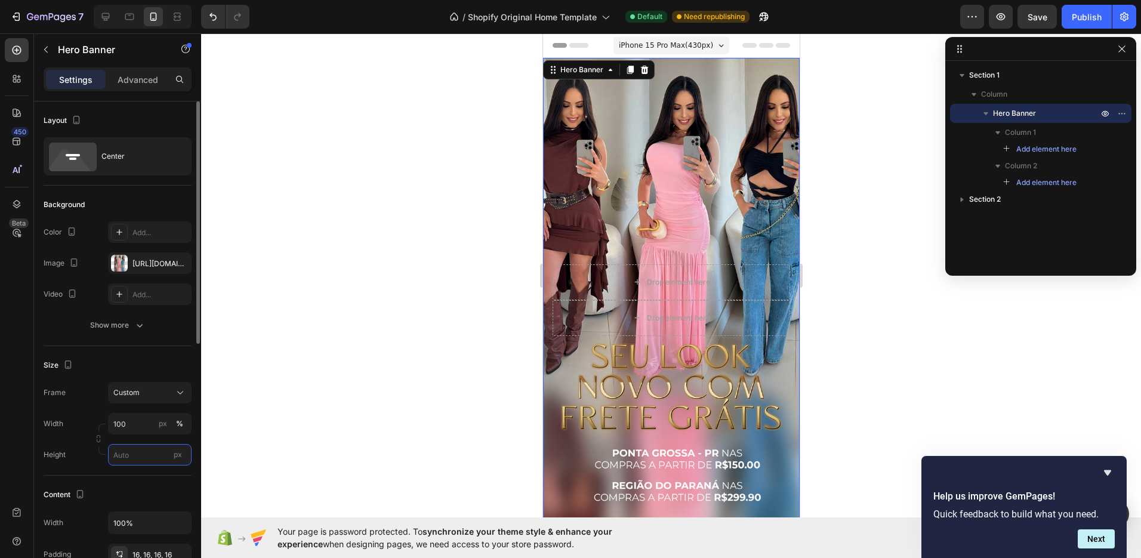
click at [146, 458] on input "px" at bounding box center [150, 454] width 84 height 21
click at [123, 453] on input "px" at bounding box center [150, 454] width 84 height 21
drag, startPoint x: 125, startPoint y: 455, endPoint x: 108, endPoint y: 454, distance: 17.4
click at [108, 454] on input "px" at bounding box center [150, 454] width 84 height 21
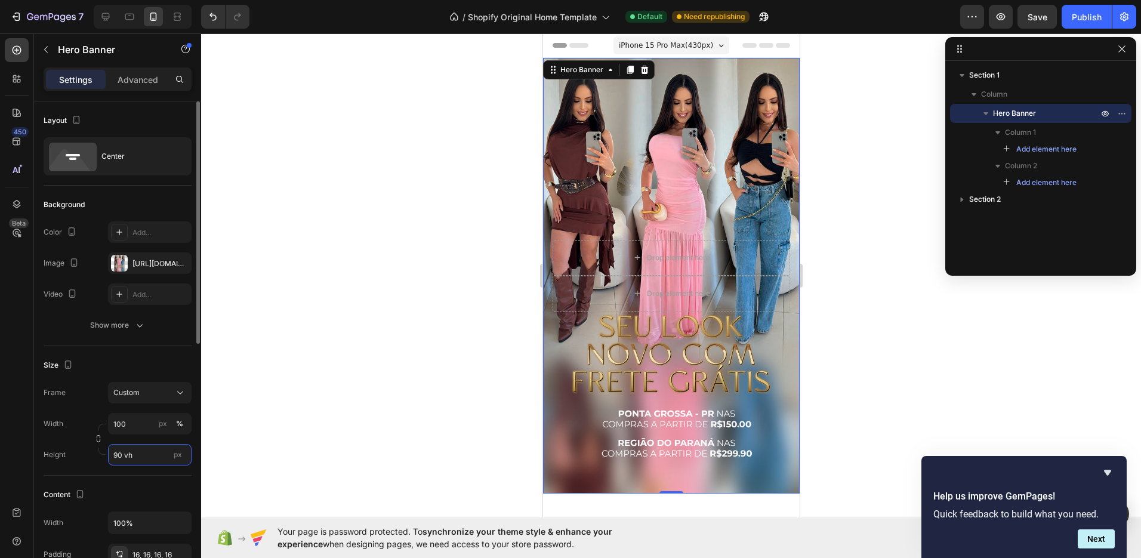
drag, startPoint x: 124, startPoint y: 452, endPoint x: 115, endPoint y: 452, distance: 9.0
click at [115, 452] on input "90 vh" at bounding box center [150, 454] width 84 height 21
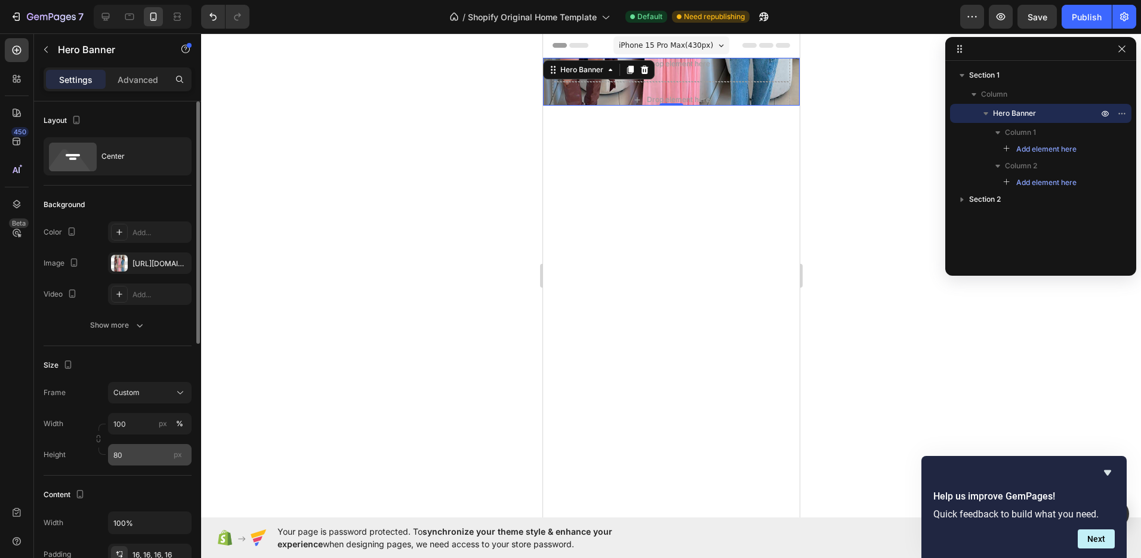
click at [177, 457] on span "px" at bounding box center [178, 454] width 8 height 9
click at [177, 457] on input "80" at bounding box center [150, 454] width 84 height 21
click at [181, 456] on span "px" at bounding box center [178, 454] width 8 height 9
click at [181, 456] on input "80" at bounding box center [150, 454] width 84 height 21
click at [149, 457] on input "80" at bounding box center [150, 454] width 84 height 21
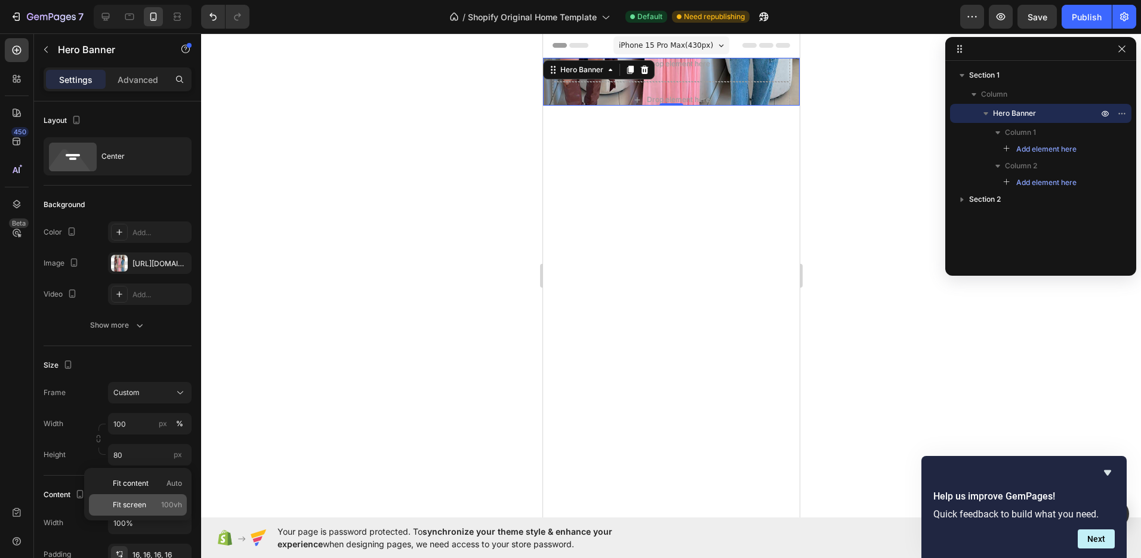
click at [142, 502] on span "Fit screen" at bounding box center [129, 504] width 33 height 11
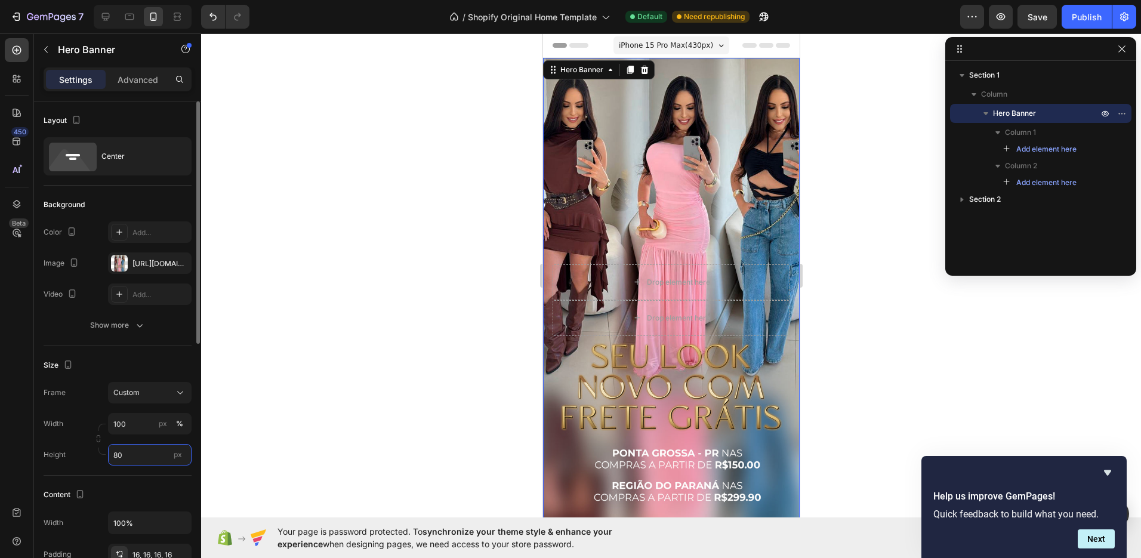
click at [124, 454] on input "80" at bounding box center [150, 454] width 84 height 21
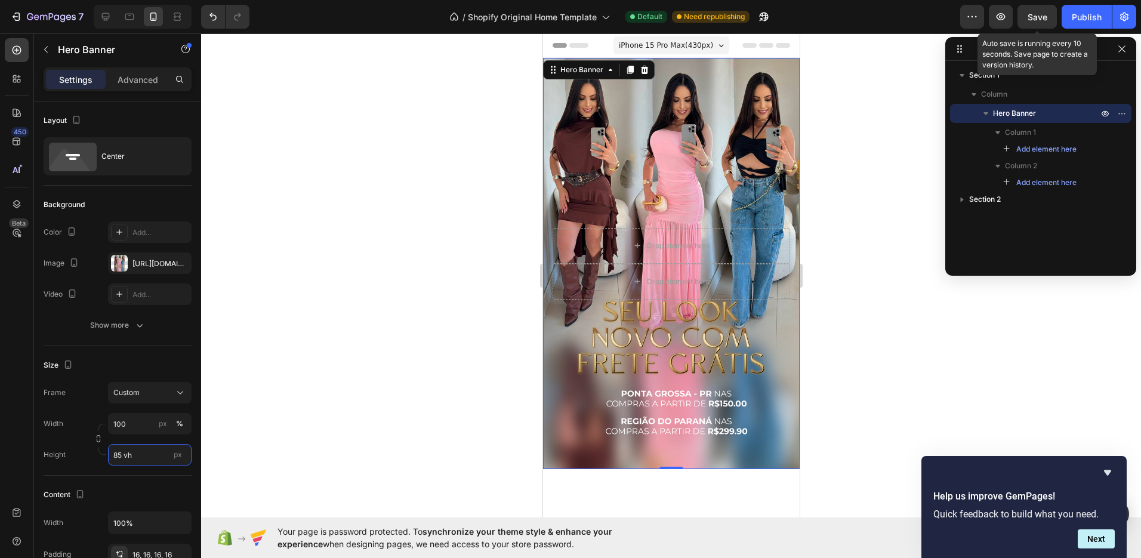
type input "85 vh"
click at [1037, 13] on span "Save" at bounding box center [1038, 17] width 20 height 10
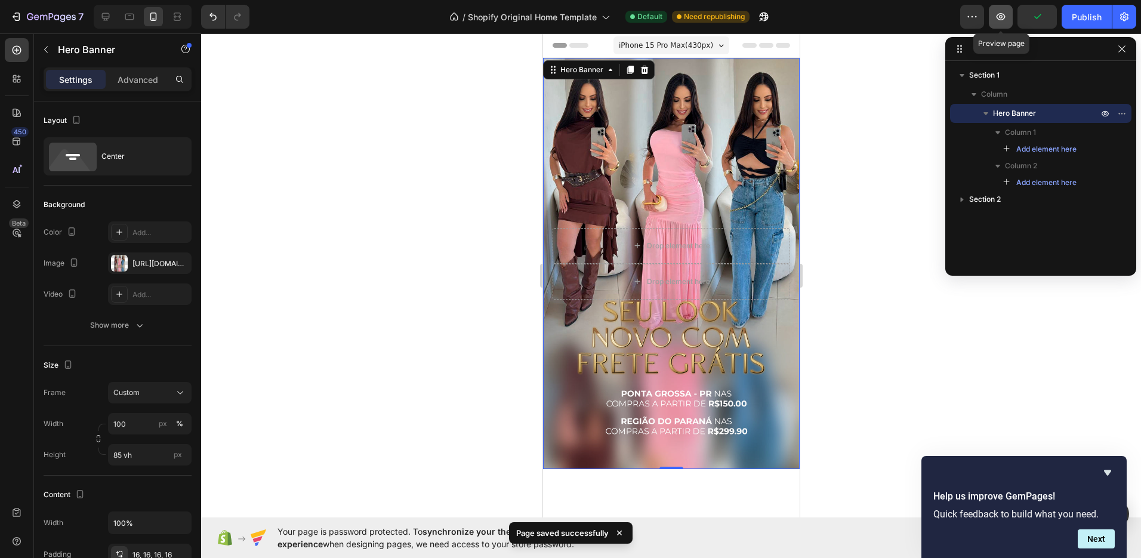
click at [1000, 14] on icon "button" at bounding box center [1001, 16] width 9 height 7
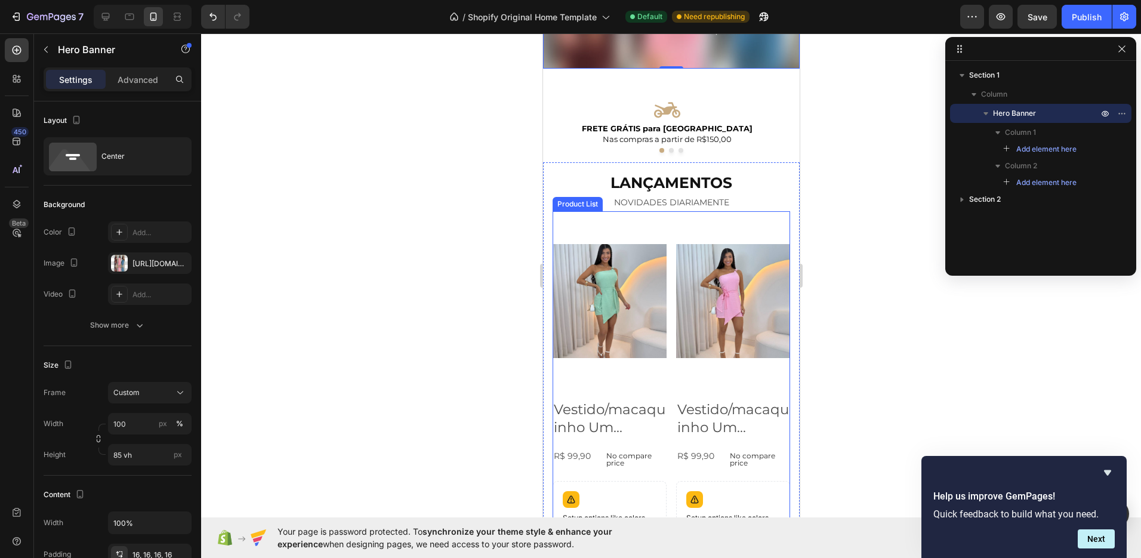
scroll to position [459, 0]
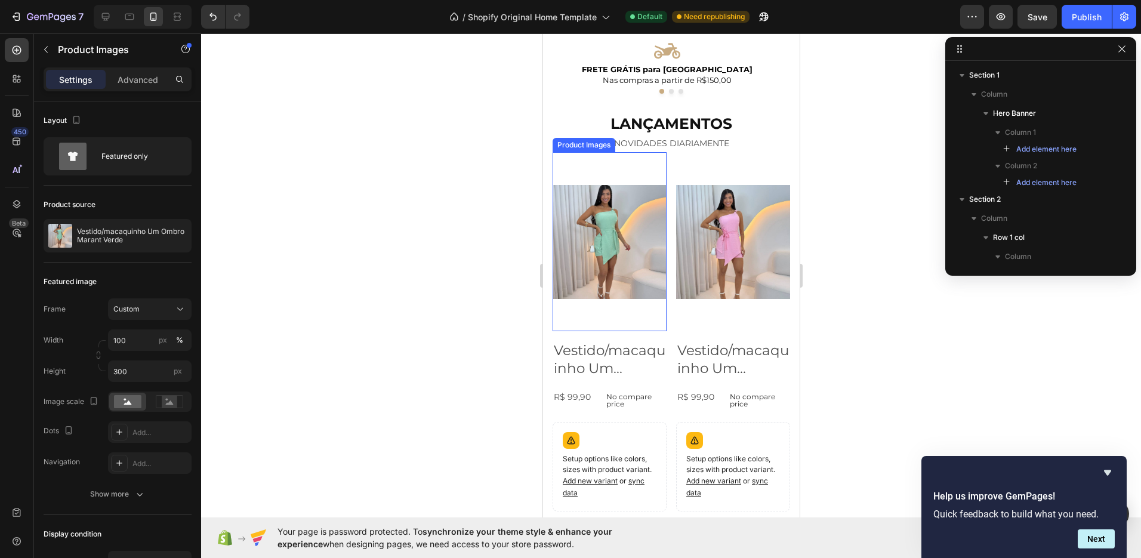
click at [653, 293] on img at bounding box center [609, 242] width 114 height 114
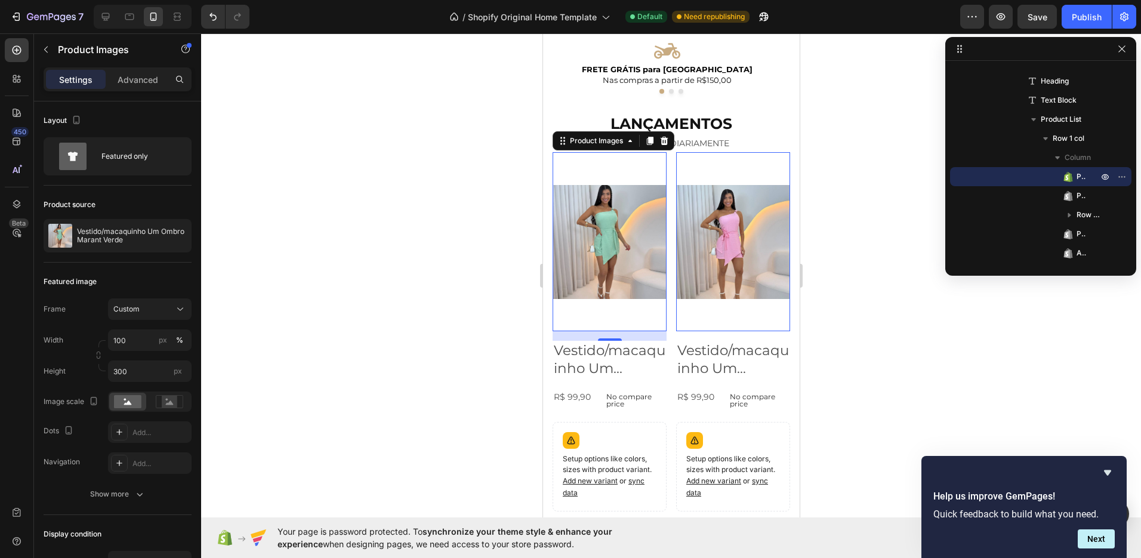
click at [872, 266] on div at bounding box center [671, 295] width 940 height 525
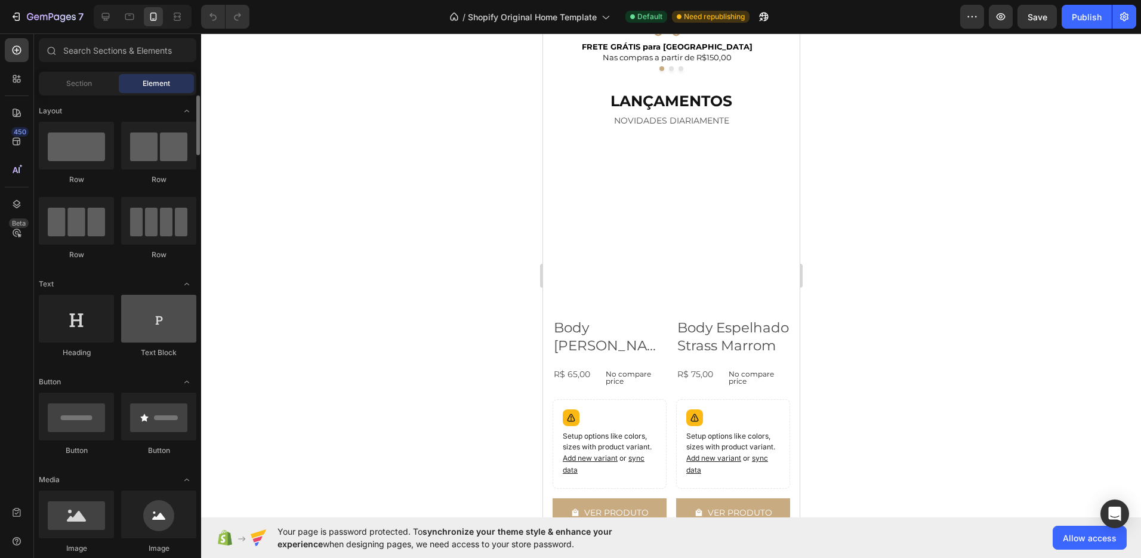
scroll to position [501, 0]
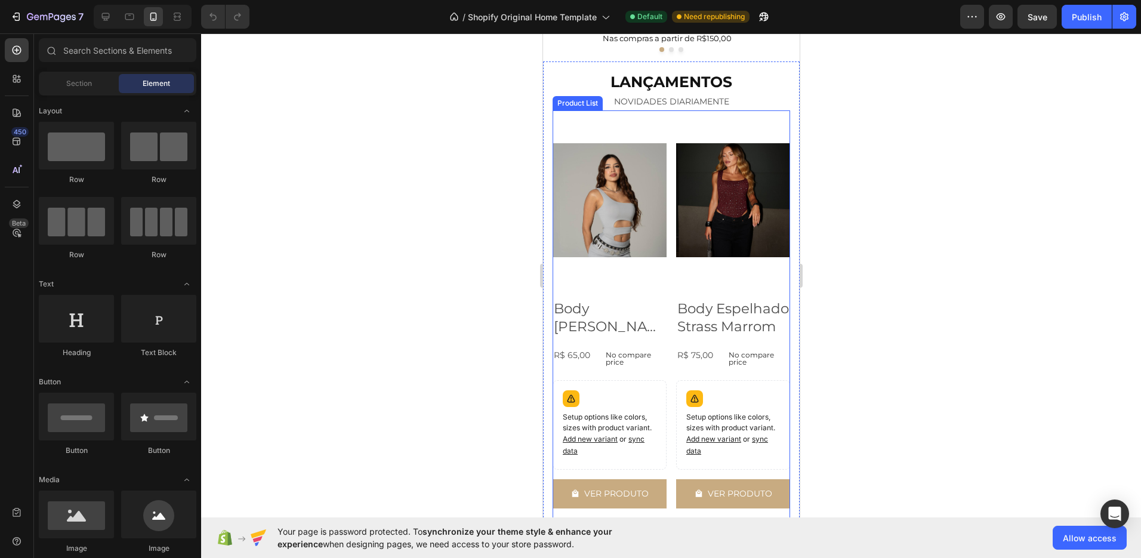
click at [664, 132] on div "Product Images Body Fernanda Poliamida Cinza Product Title R$ 65,00 Product Pri…" at bounding box center [670, 522] width 237 height 825
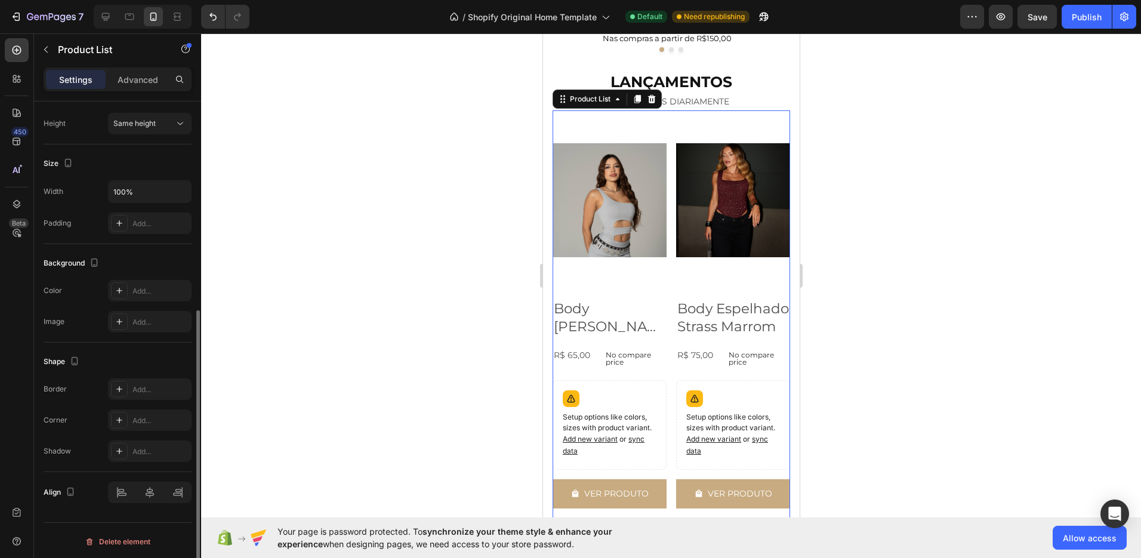
scroll to position [0, 0]
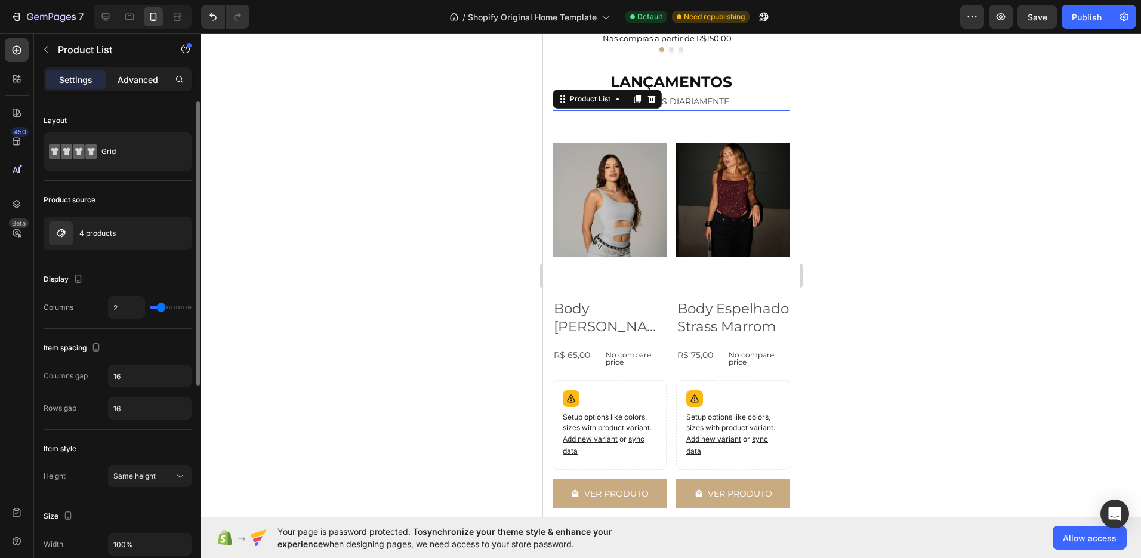
click at [127, 73] on p "Advanced" at bounding box center [138, 79] width 41 height 13
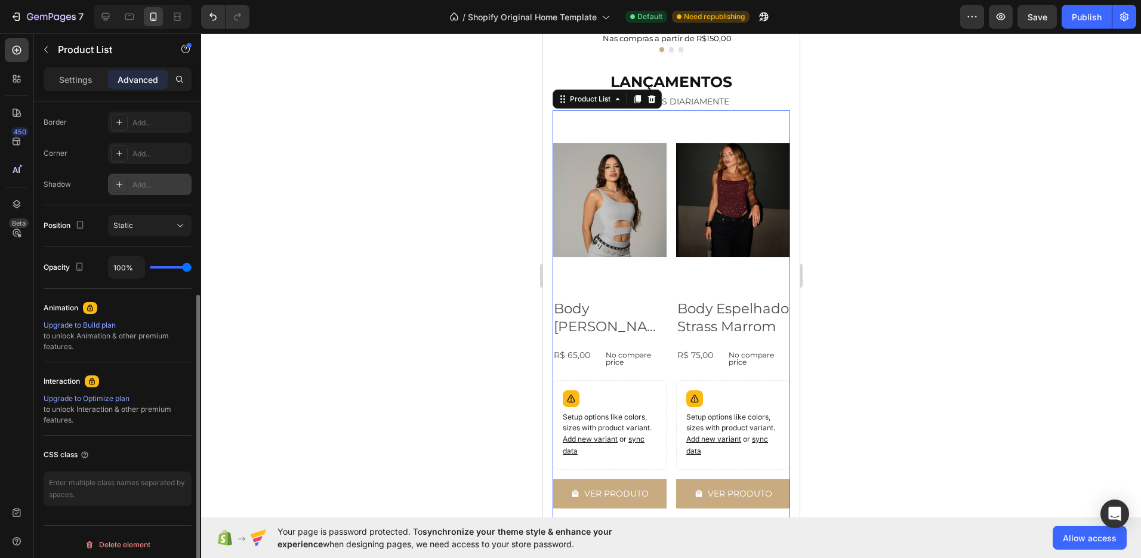
scroll to position [338, 0]
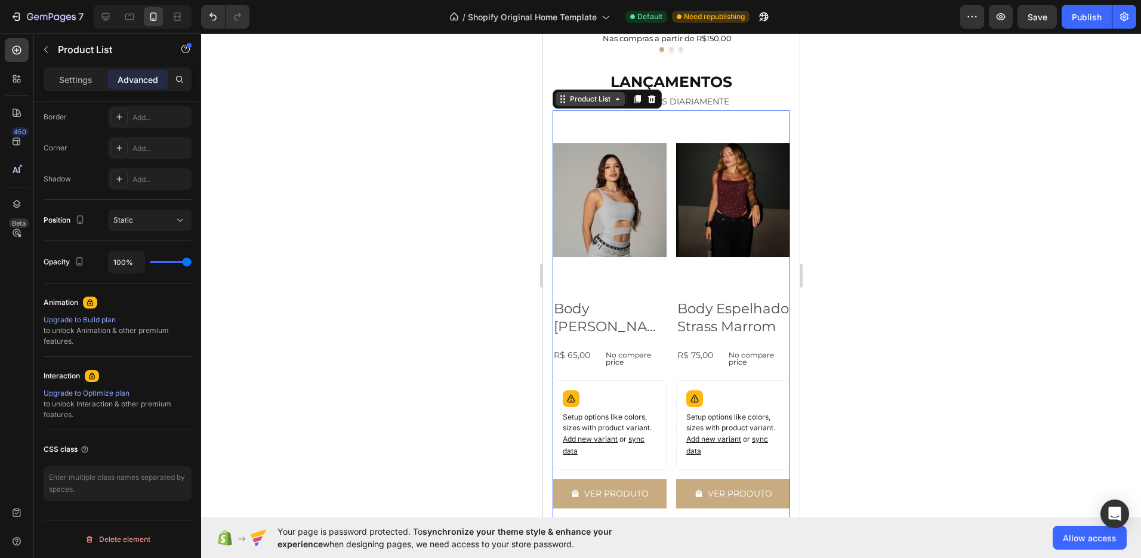
click at [573, 101] on div "Product List" at bounding box center [589, 99] width 45 height 11
click at [597, 154] on img at bounding box center [609, 200] width 114 height 114
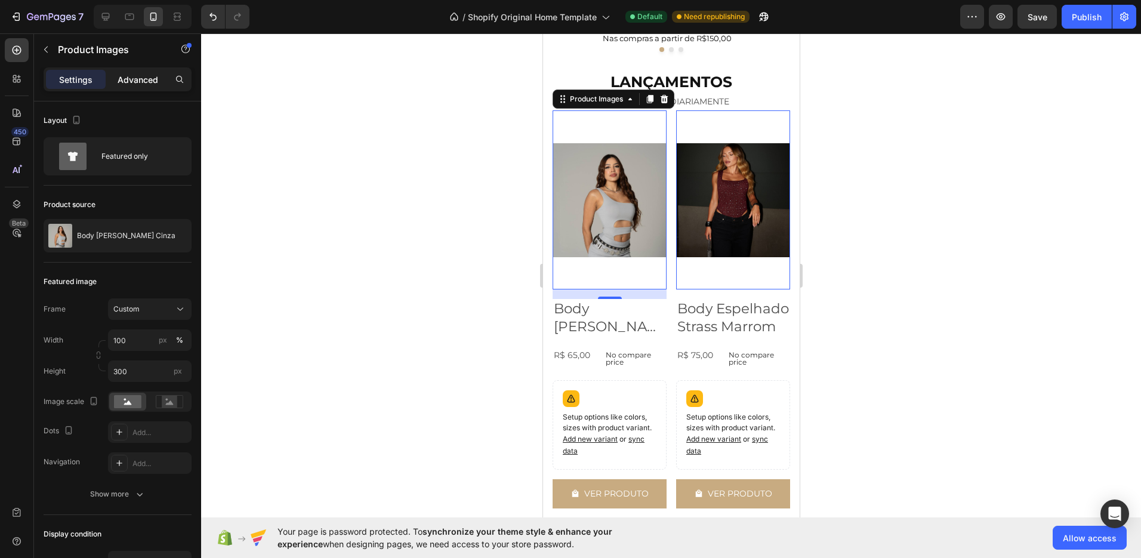
click at [147, 84] on p "Advanced" at bounding box center [138, 79] width 41 height 13
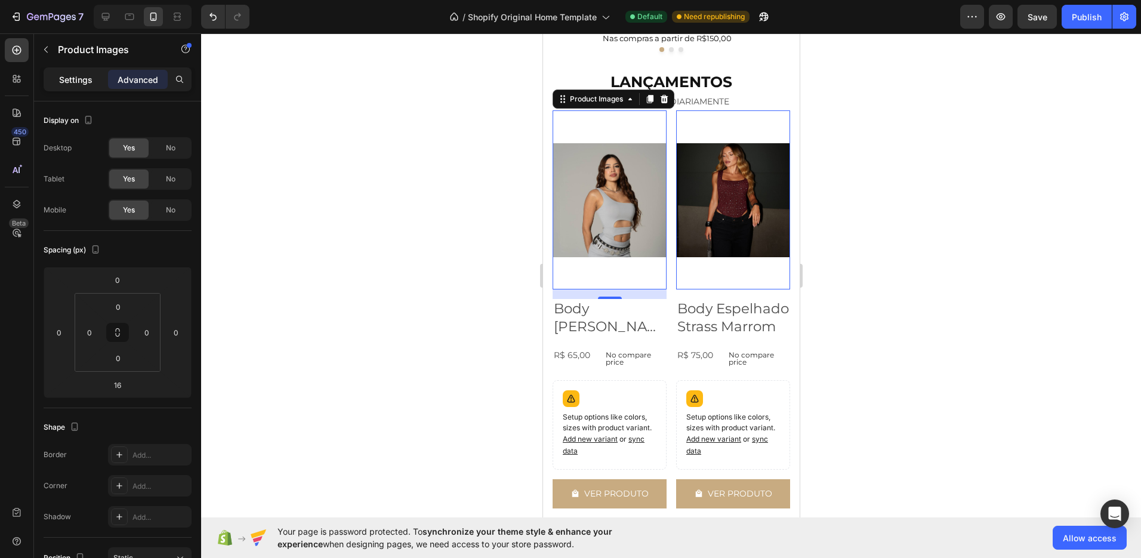
click at [78, 82] on p "Settings" at bounding box center [75, 79] width 33 height 13
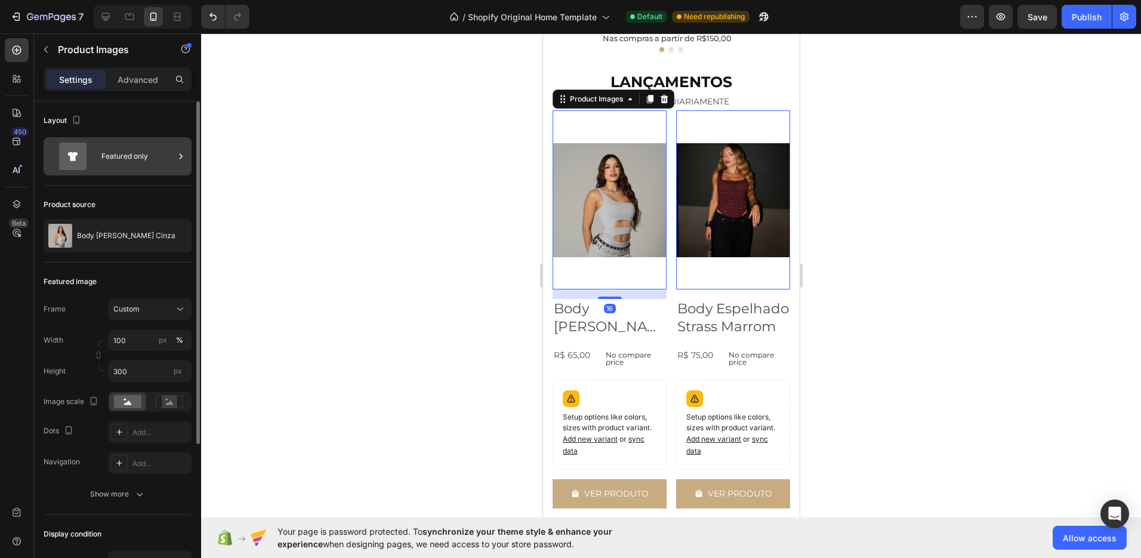
click at [97, 137] on div "Featured only" at bounding box center [118, 156] width 148 height 38
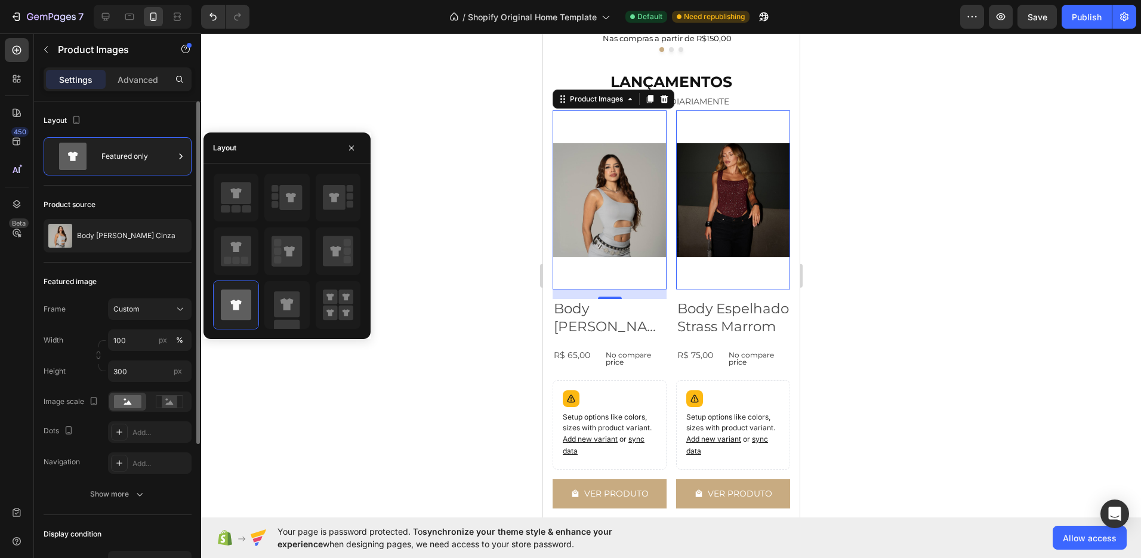
click at [141, 122] on div "Layout" at bounding box center [118, 120] width 148 height 19
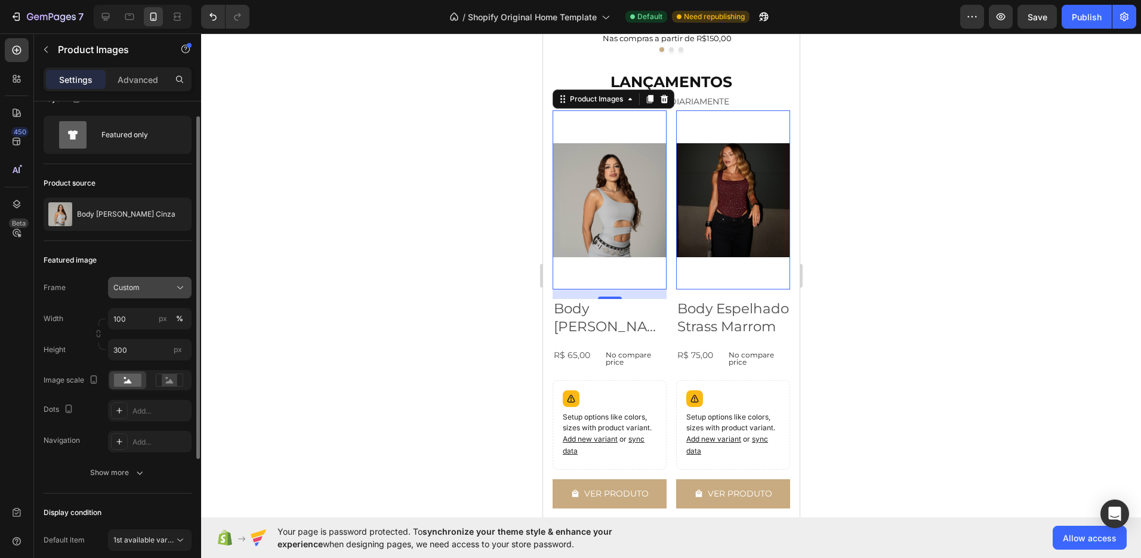
scroll to position [96, 0]
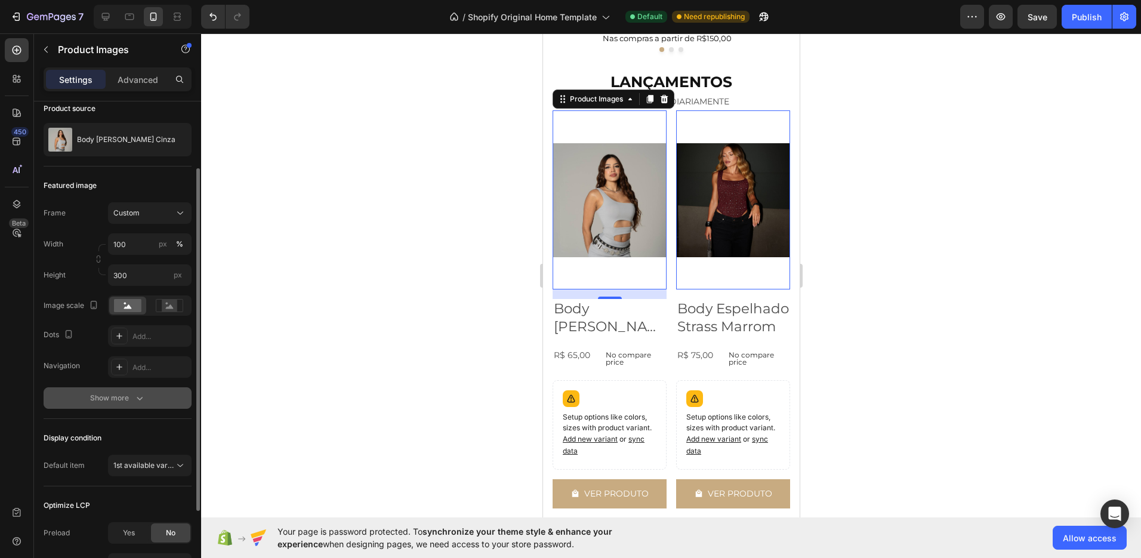
click at [118, 393] on div "Show more" at bounding box center [117, 398] width 55 height 12
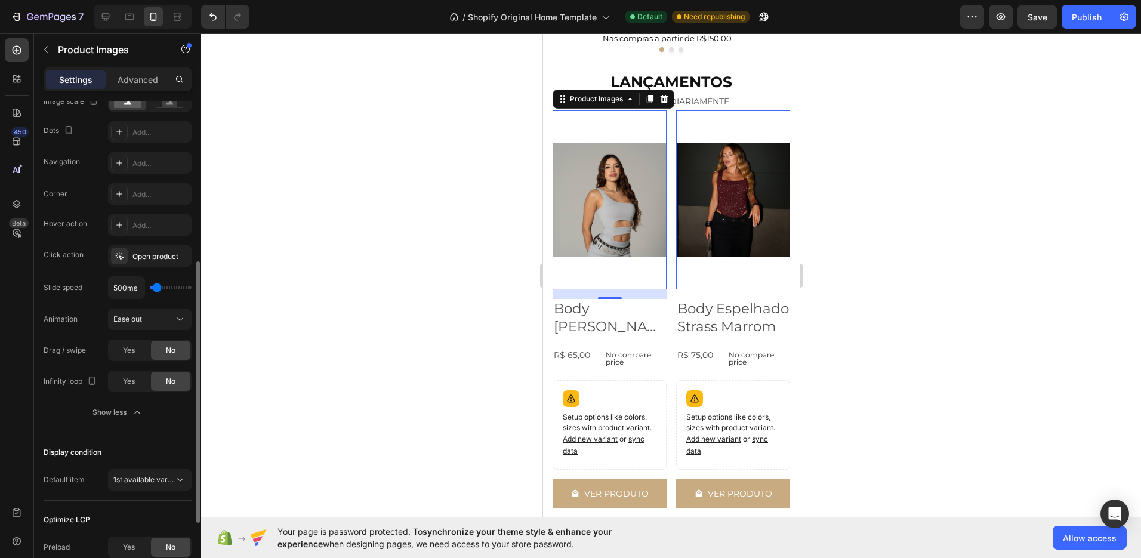
scroll to position [401, 0]
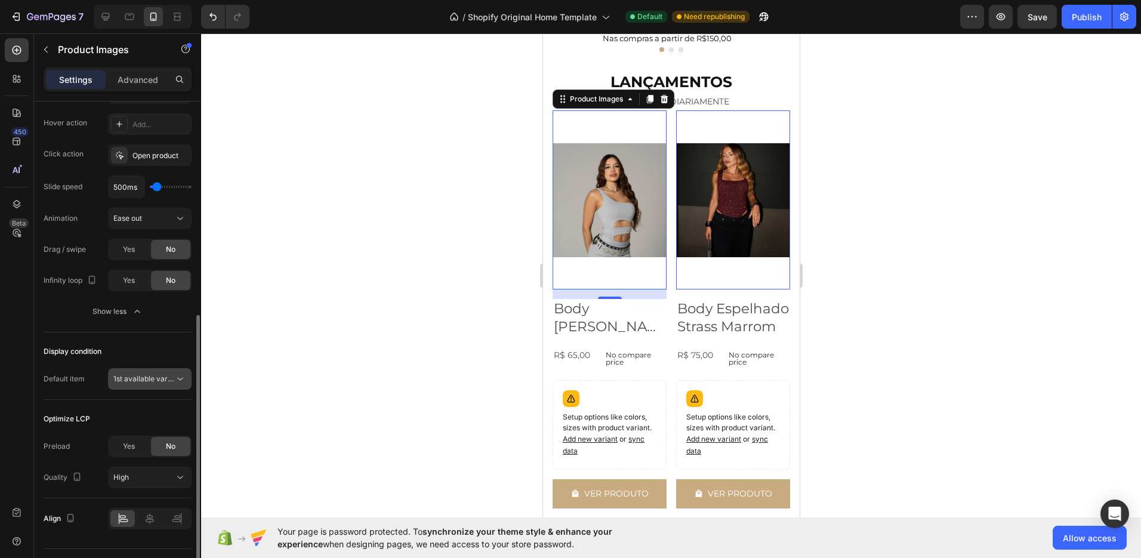
click at [125, 377] on span "1st available variant" at bounding box center [146, 378] width 67 height 9
click at [103, 368] on div "Default item 1st available variant" at bounding box center [118, 378] width 148 height 21
click at [128, 374] on span "1st available variant" at bounding box center [146, 376] width 67 height 9
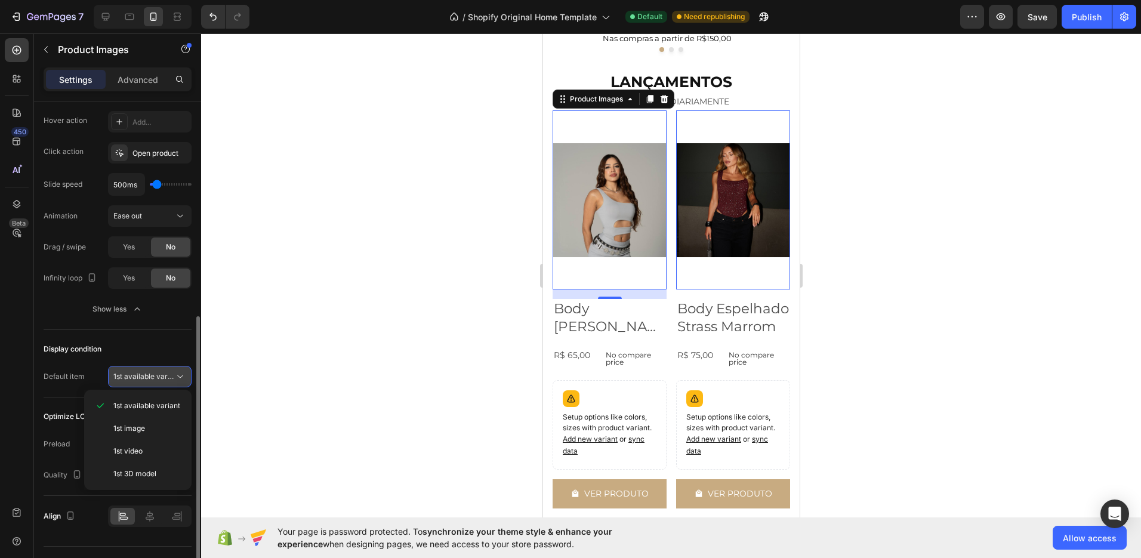
click at [128, 374] on span "1st available variant" at bounding box center [146, 376] width 67 height 9
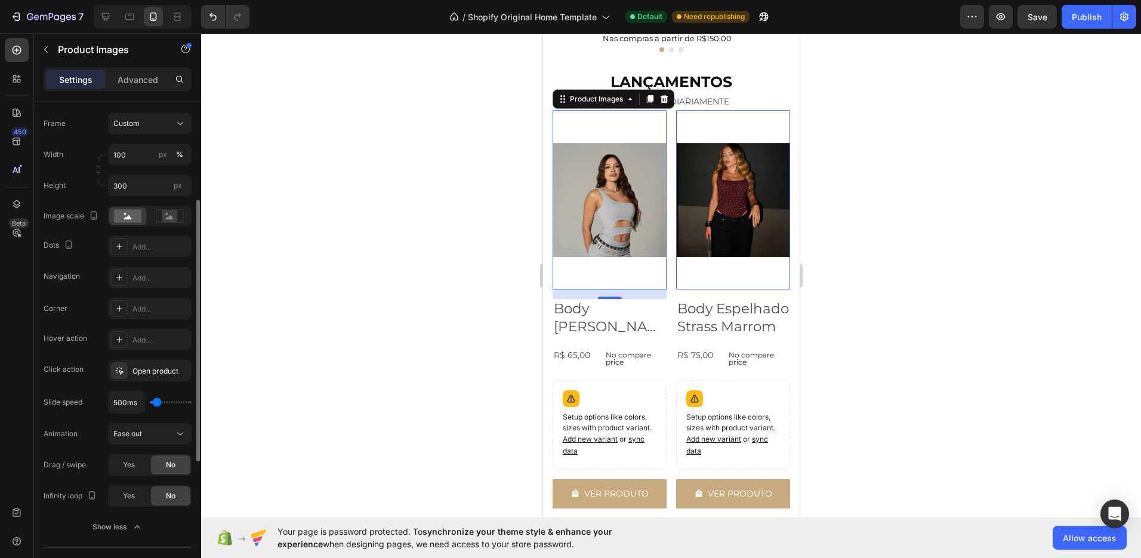
scroll to position [0, 0]
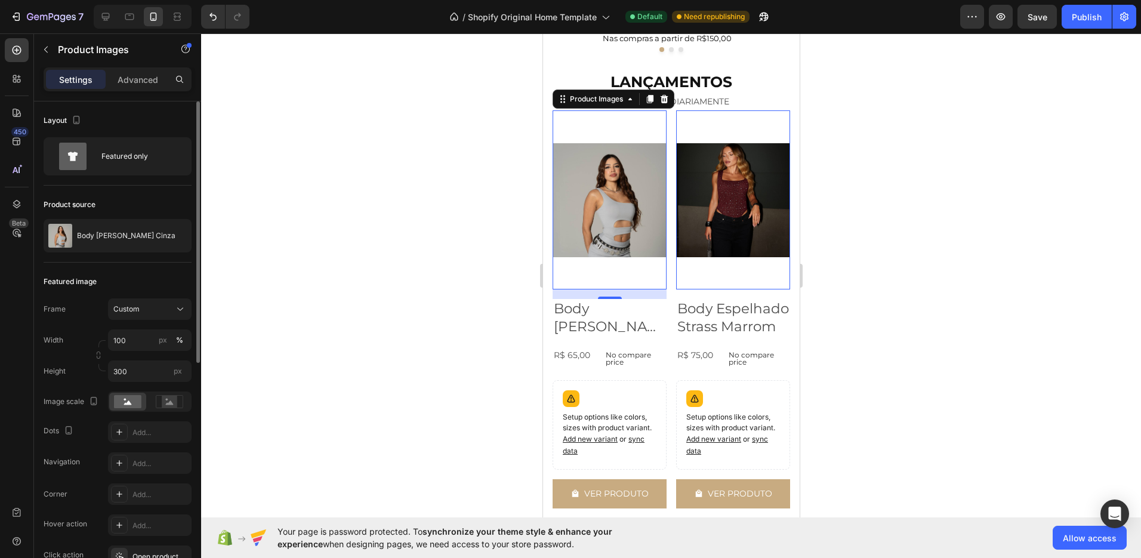
click at [629, 159] on img at bounding box center [609, 200] width 114 height 114
click at [605, 173] on img at bounding box center [609, 200] width 114 height 114
click at [603, 101] on div "Product Images" at bounding box center [596, 99] width 58 height 11
click at [626, 169] on img at bounding box center [609, 200] width 114 height 114
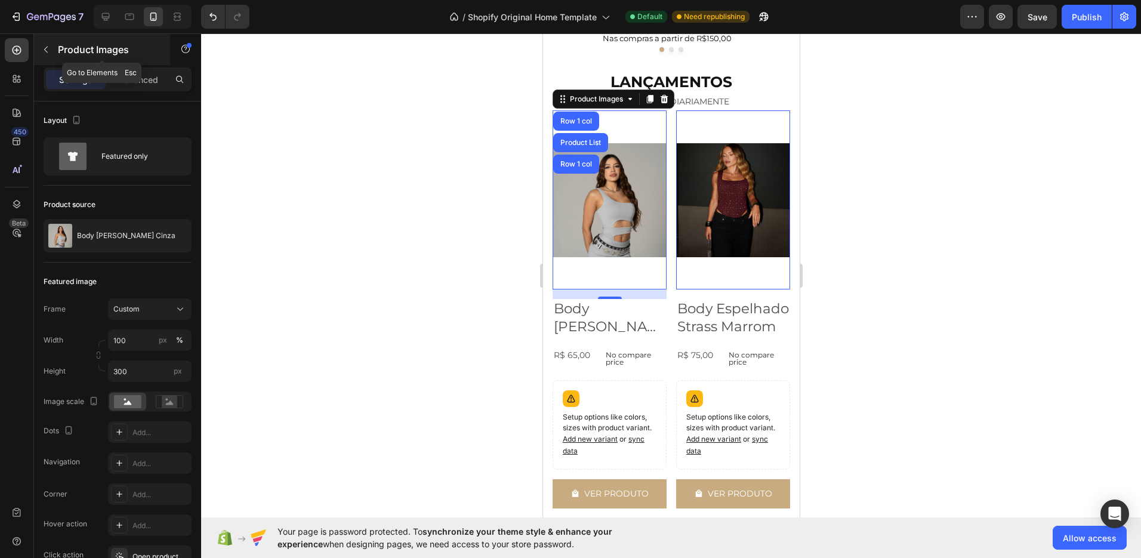
click at [51, 53] on button "button" at bounding box center [45, 49] width 19 height 19
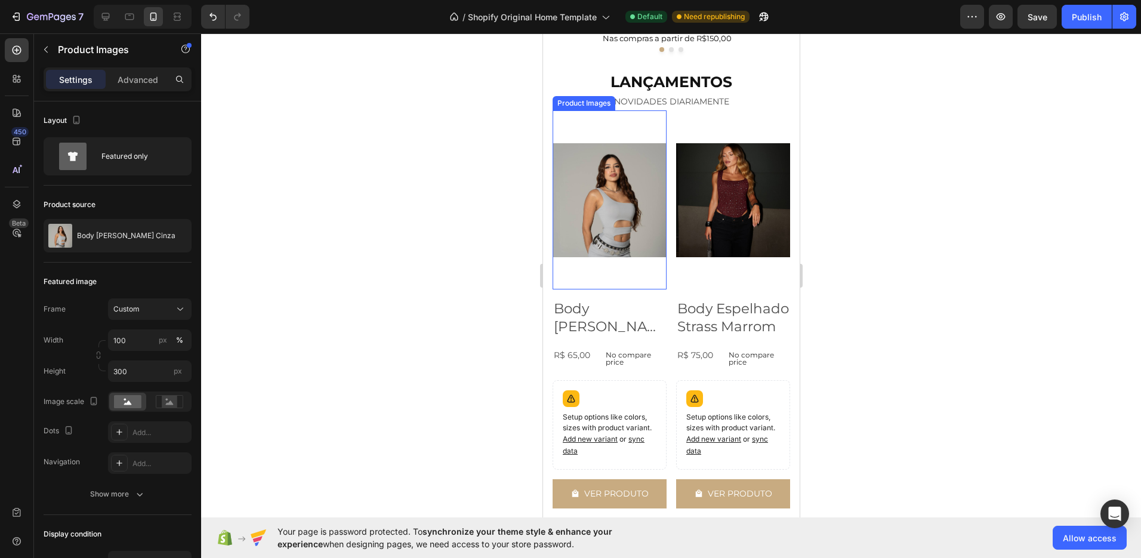
click at [582, 100] on div "Product Images" at bounding box center [583, 103] width 58 height 11
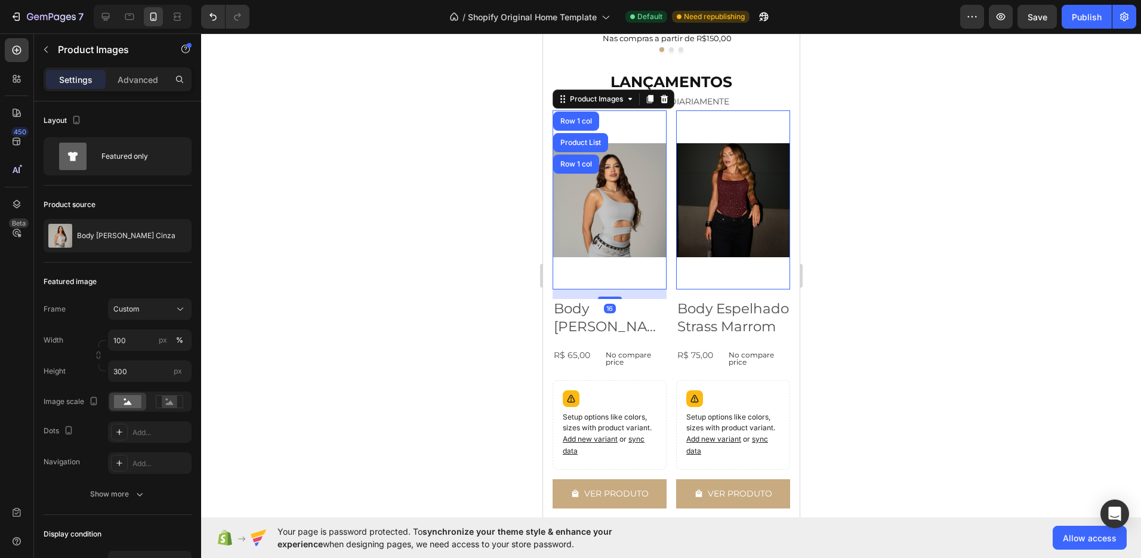
click at [612, 161] on img at bounding box center [609, 200] width 114 height 114
click at [612, 199] on img at bounding box center [609, 200] width 114 height 114
click at [599, 100] on div "Product Images" at bounding box center [596, 99] width 58 height 11
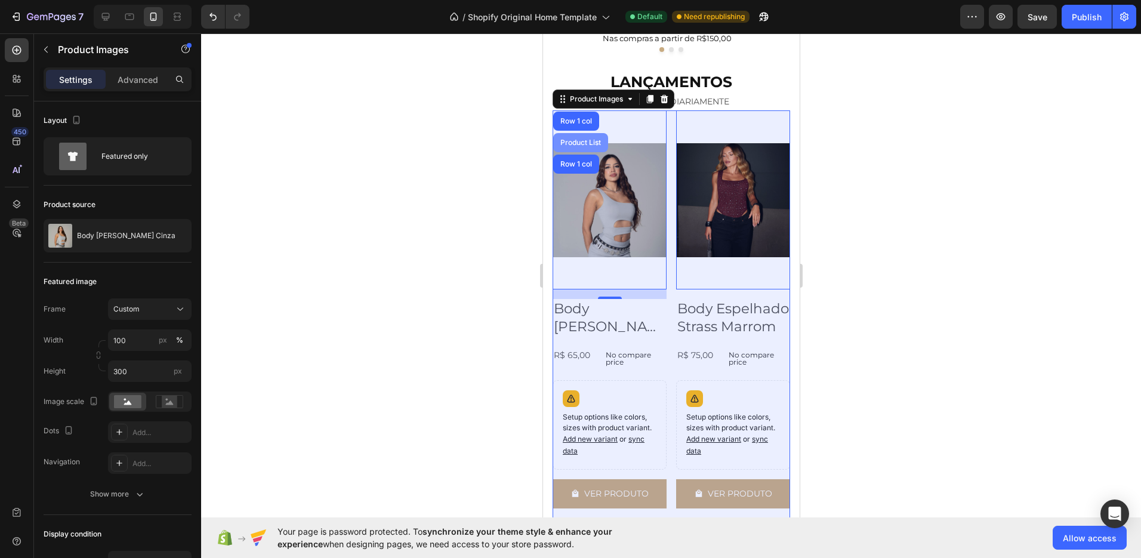
click at [585, 142] on div "Product List" at bounding box center [579, 142] width 45 height 7
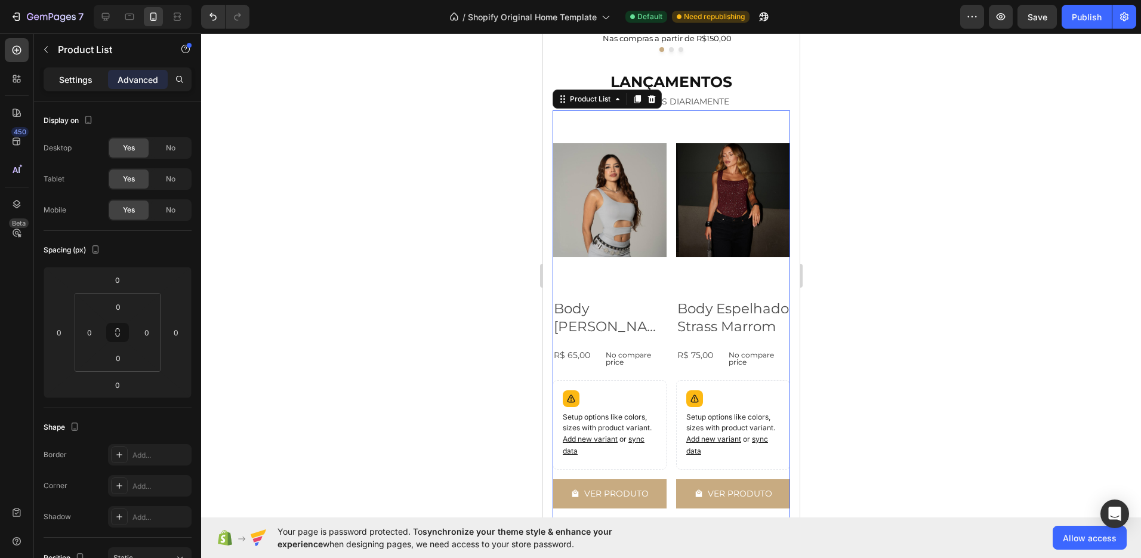
click at [75, 81] on p "Settings" at bounding box center [75, 79] width 33 height 13
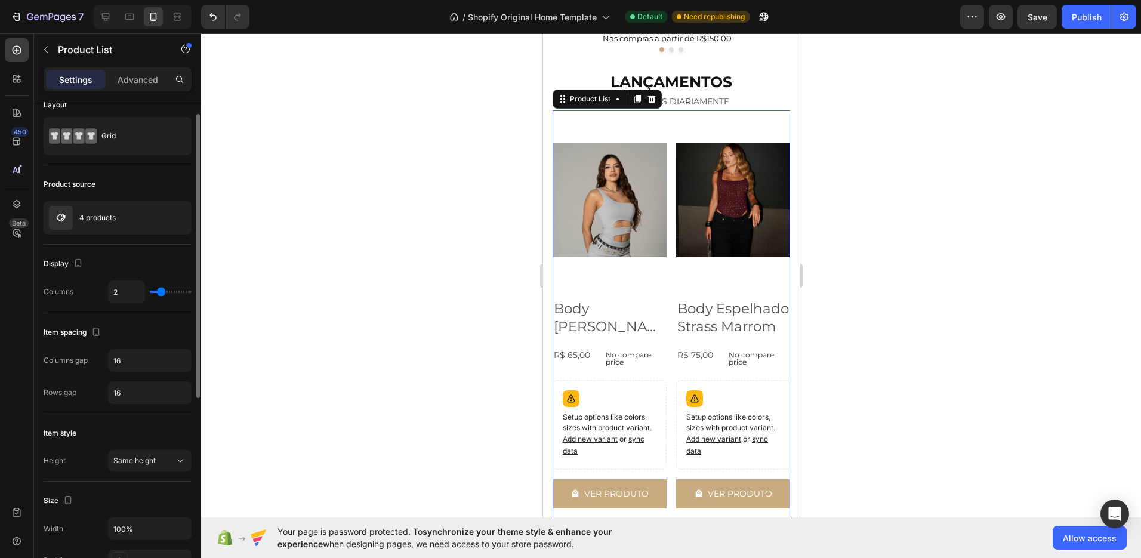
scroll to position [81, 0]
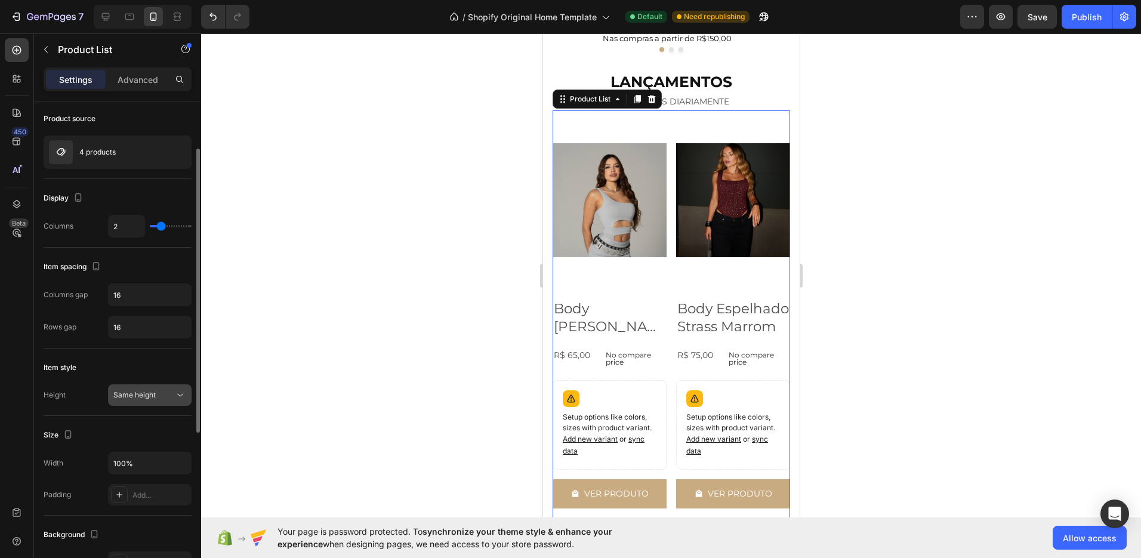
click at [147, 391] on span "Same height" at bounding box center [134, 394] width 42 height 9
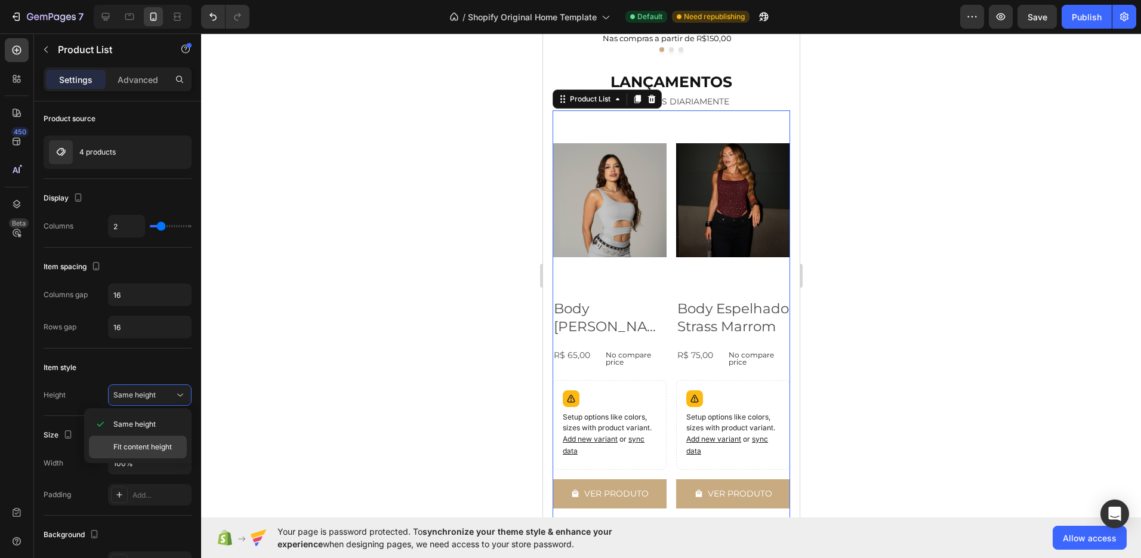
click at [140, 442] on span "Fit content height" at bounding box center [142, 447] width 58 height 11
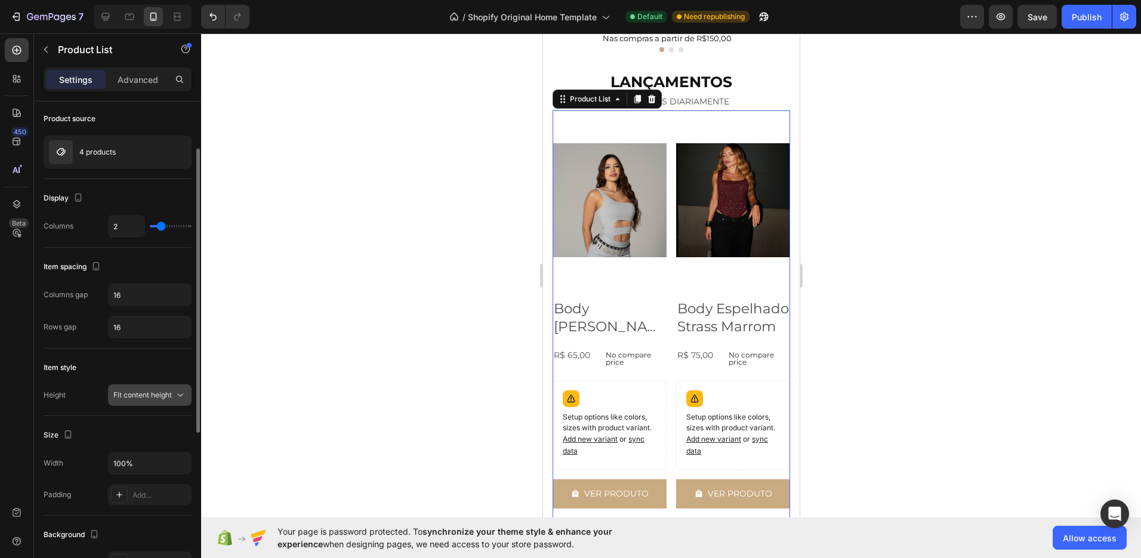
click at [143, 405] on button "Fit content height" at bounding box center [150, 394] width 84 height 21
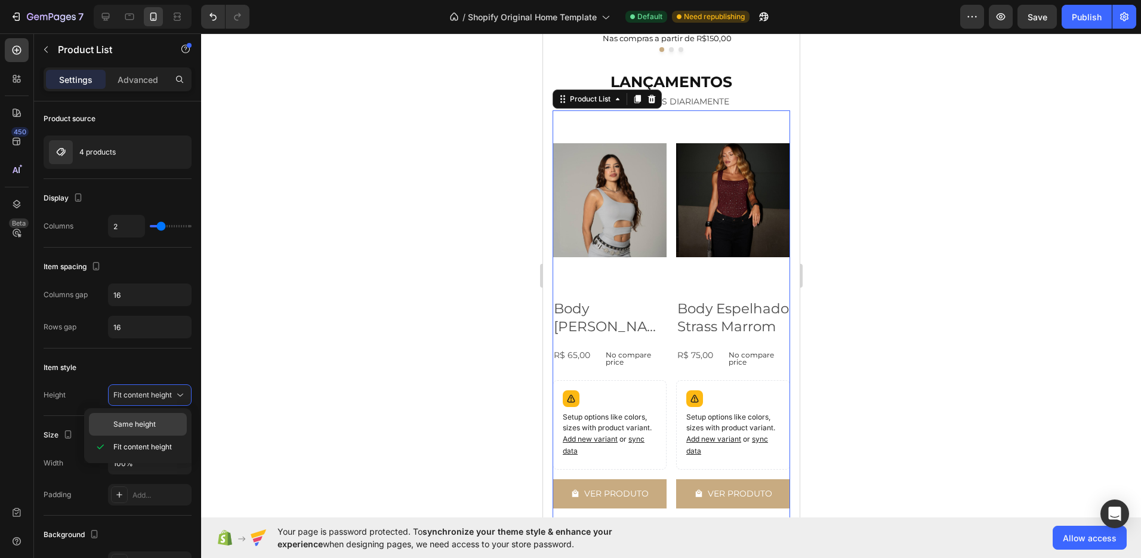
click at [137, 416] on div "Same height" at bounding box center [138, 424] width 98 height 23
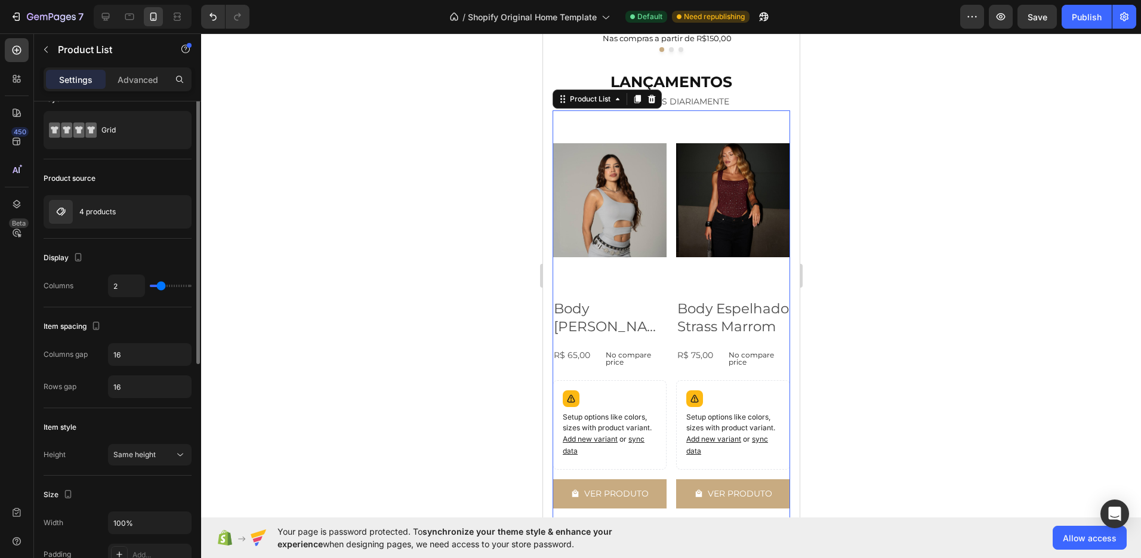
scroll to position [0, 0]
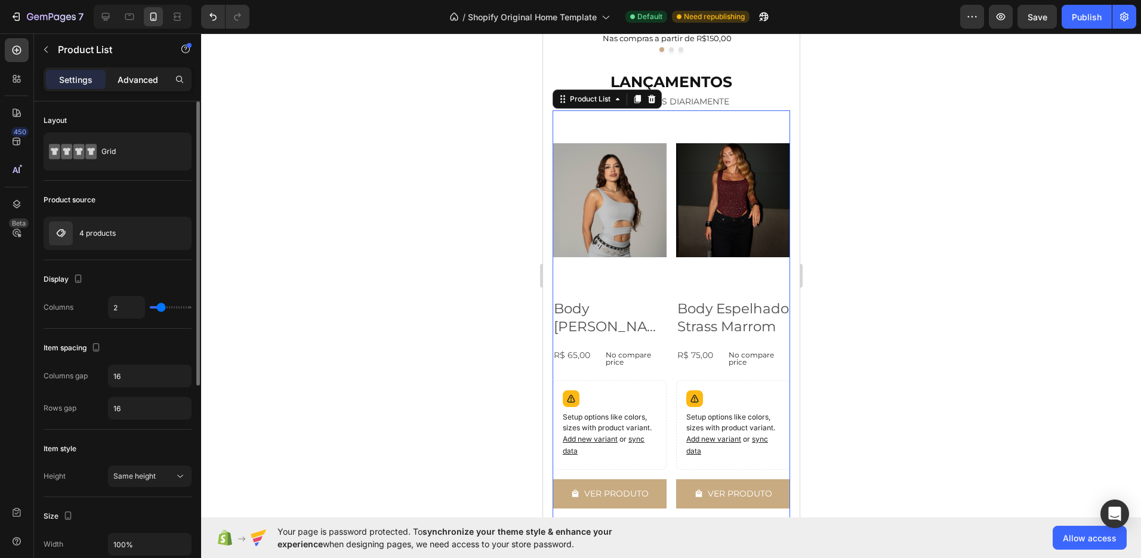
click at [147, 76] on p "Advanced" at bounding box center [138, 79] width 41 height 13
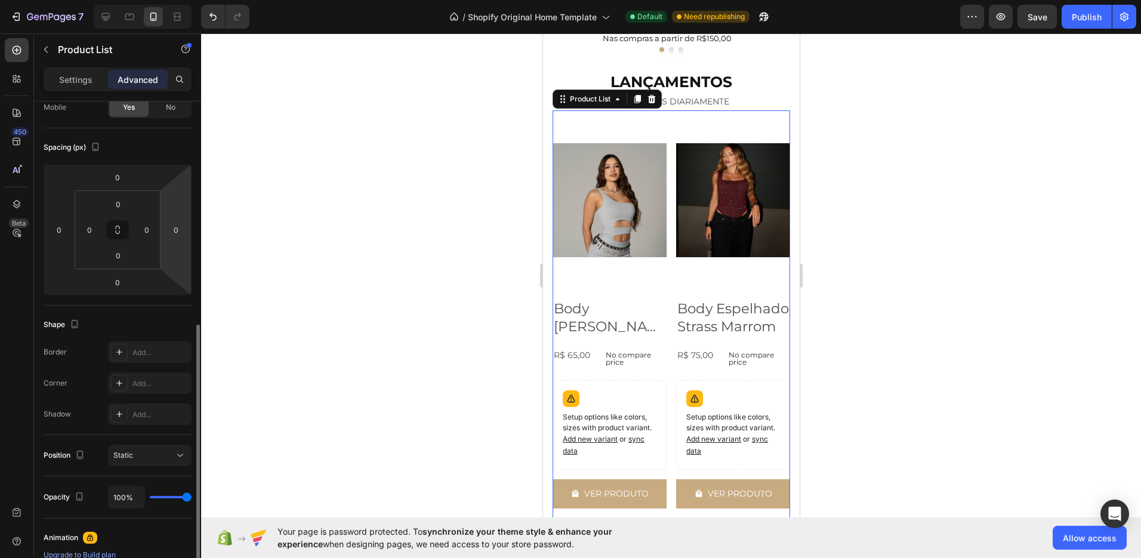
scroll to position [205, 0]
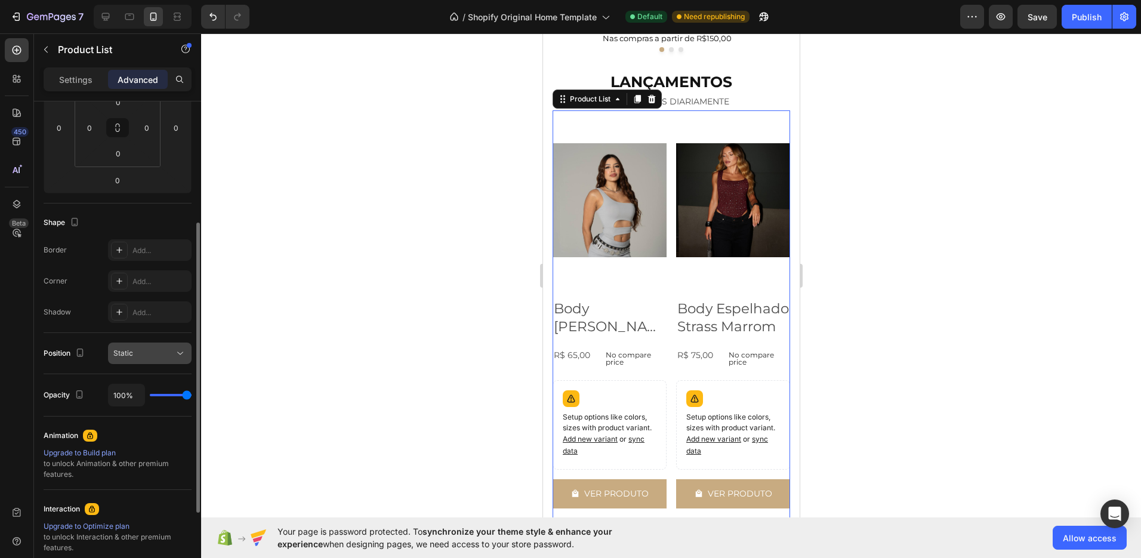
click at [150, 353] on div "Static" at bounding box center [143, 353] width 61 height 11
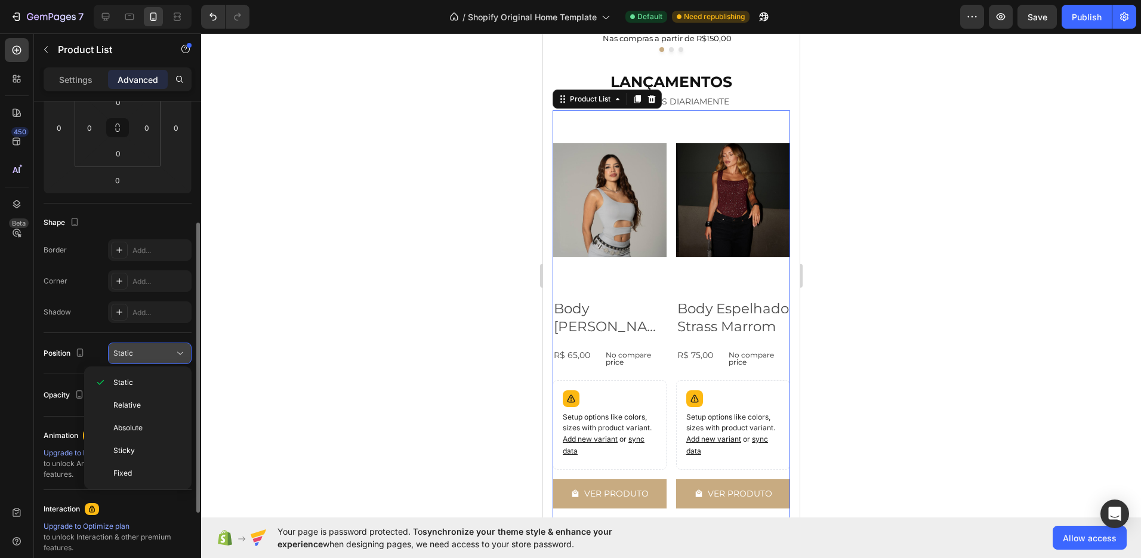
click at [144, 353] on div "Static" at bounding box center [143, 353] width 61 height 11
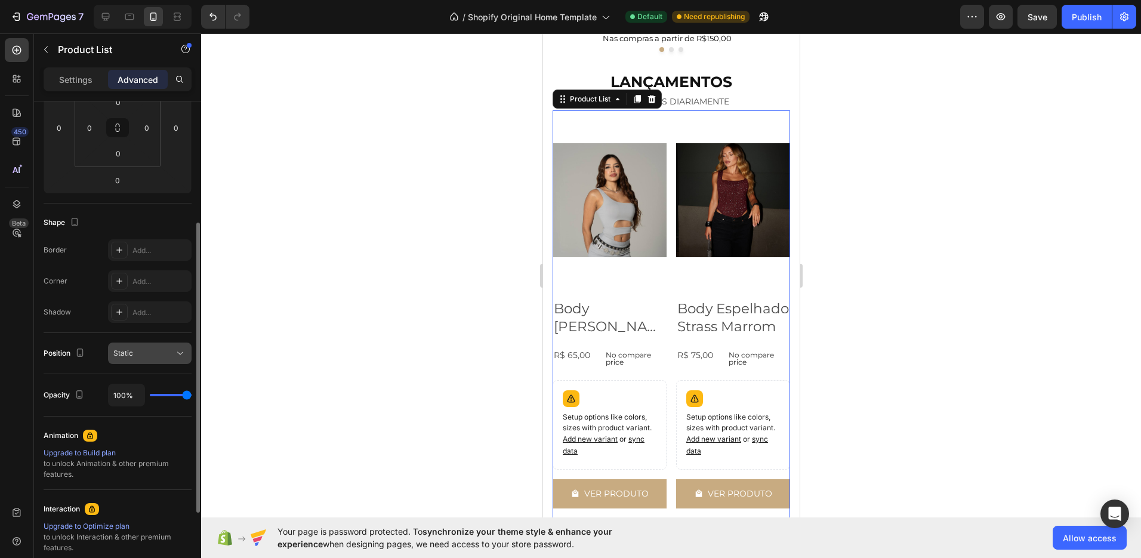
click at [149, 349] on div "Static" at bounding box center [143, 353] width 61 height 11
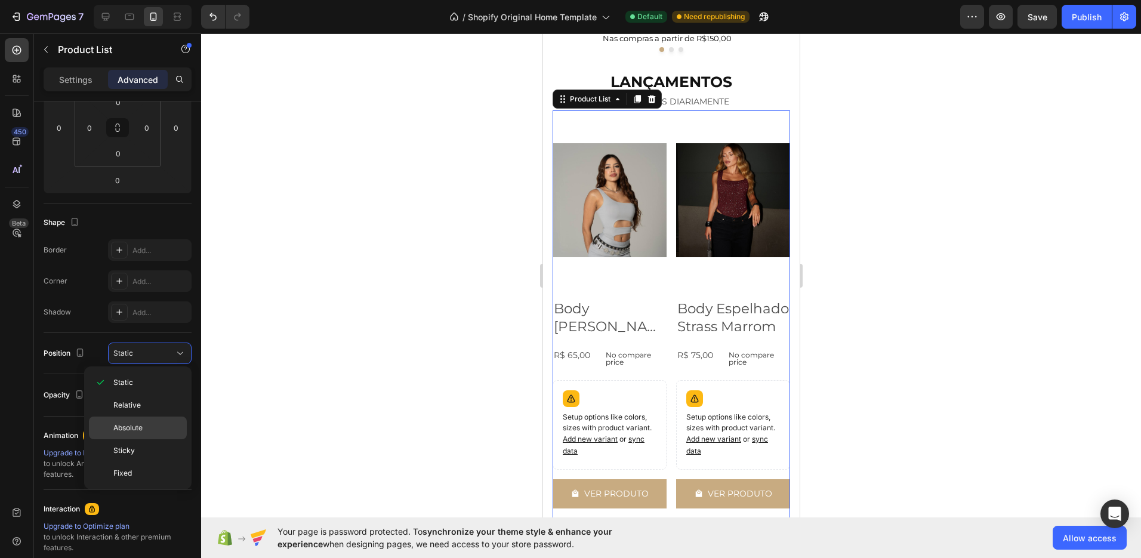
click at [134, 429] on span "Absolute" at bounding box center [127, 427] width 29 height 11
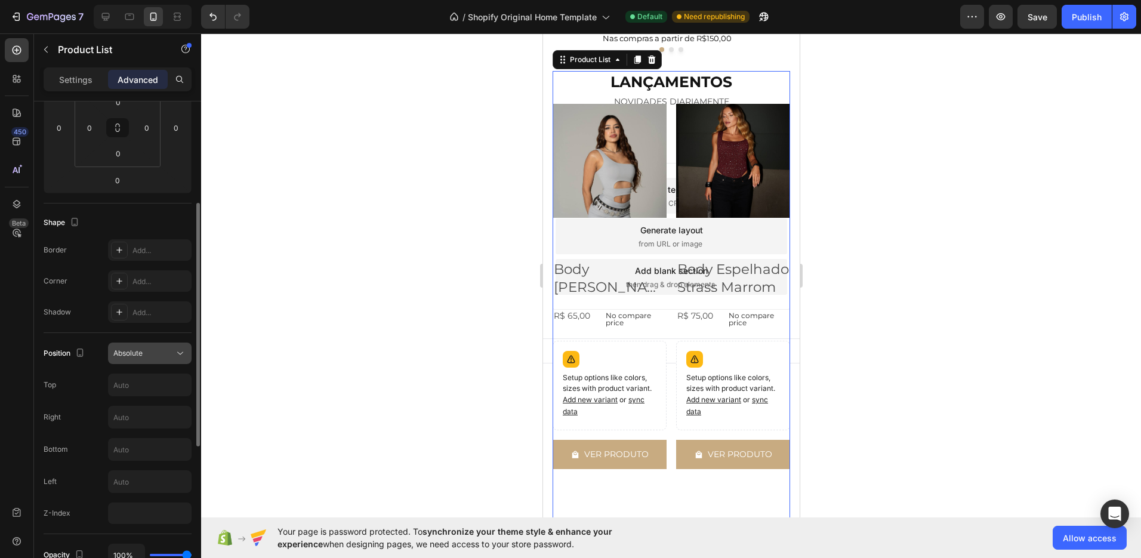
click at [150, 358] on div "Absolute" at bounding box center [143, 353] width 61 height 11
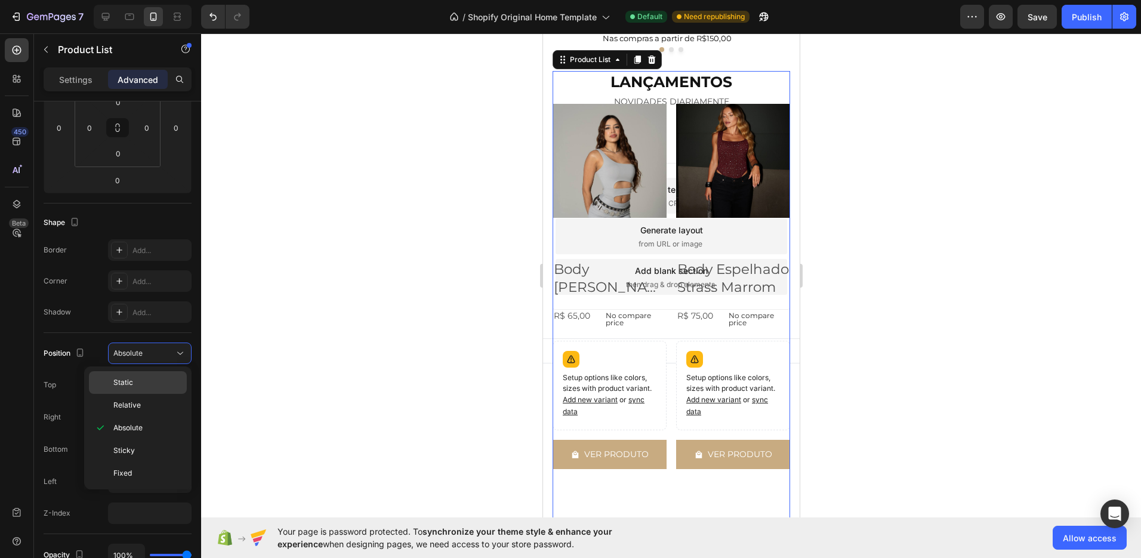
click at [136, 372] on div "Static" at bounding box center [138, 382] width 98 height 23
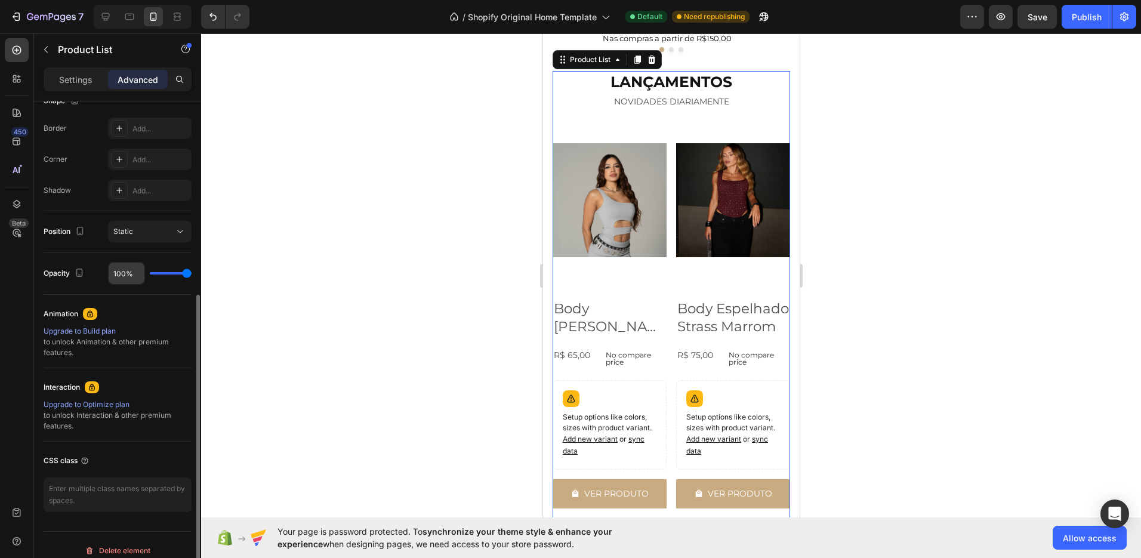
scroll to position [338, 0]
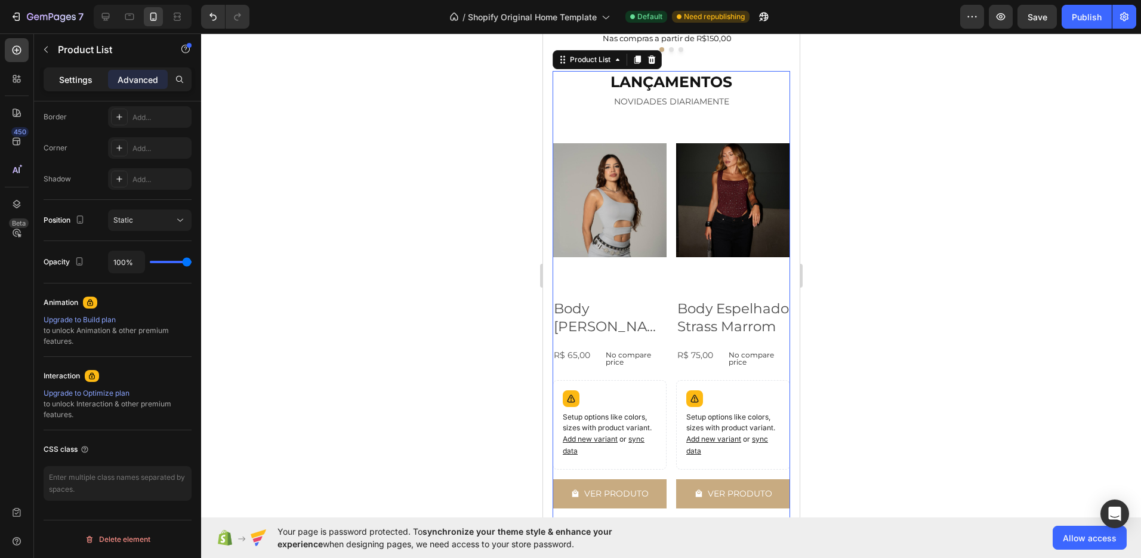
click at [61, 87] on div "Settings" at bounding box center [76, 79] width 60 height 19
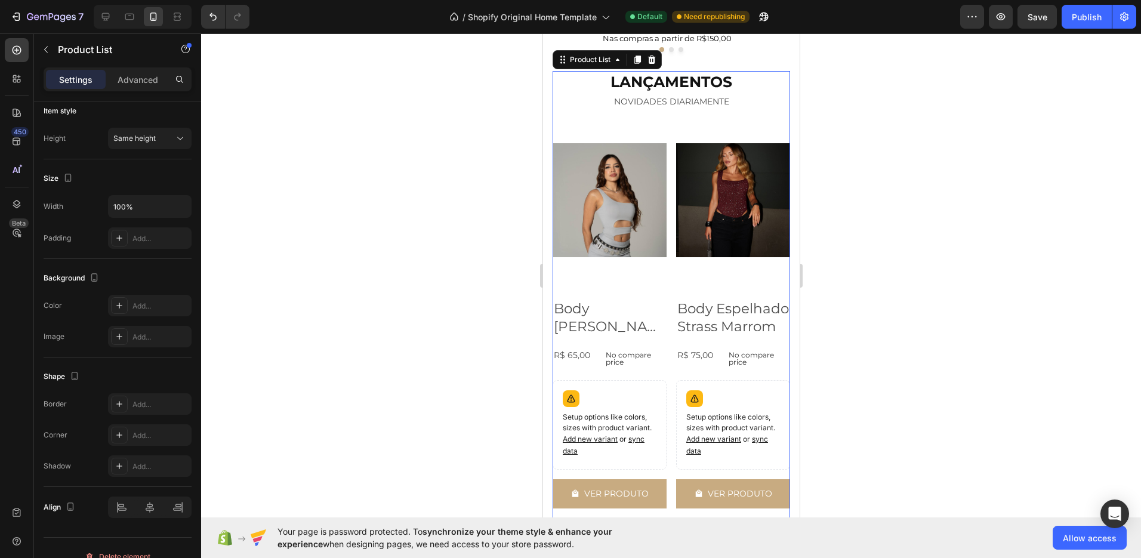
scroll to position [355, 0]
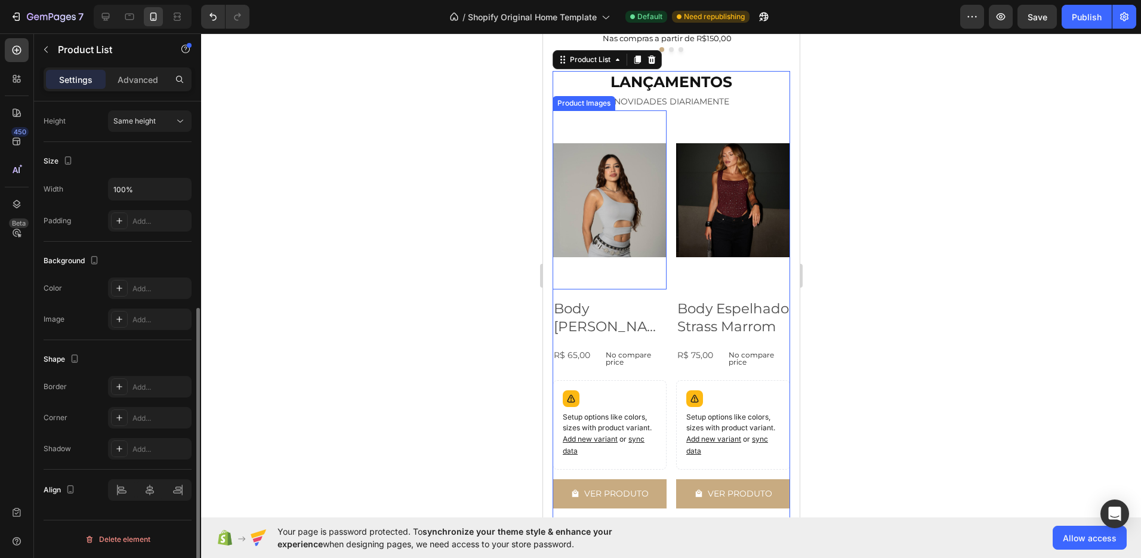
click at [650, 187] on img at bounding box center [609, 200] width 114 height 114
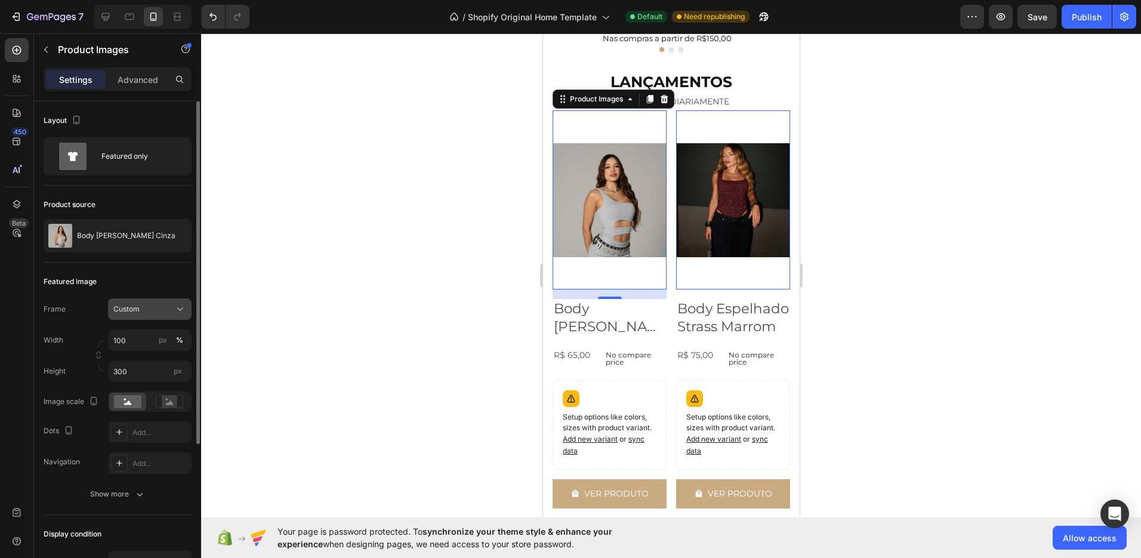
click at [131, 301] on button "Custom" at bounding box center [150, 308] width 84 height 21
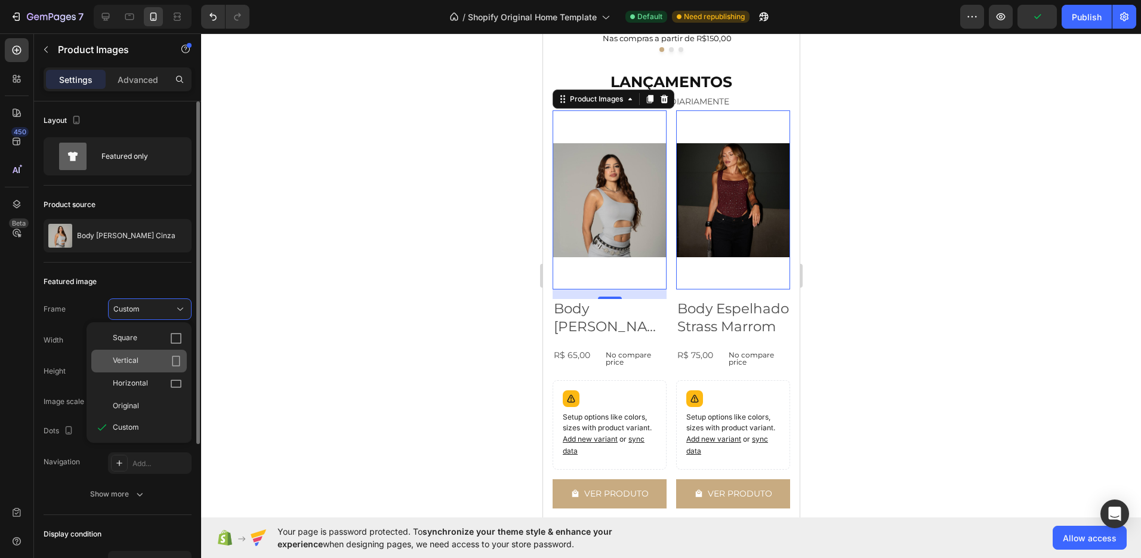
click at [137, 359] on span "Vertical" at bounding box center [126, 361] width 26 height 12
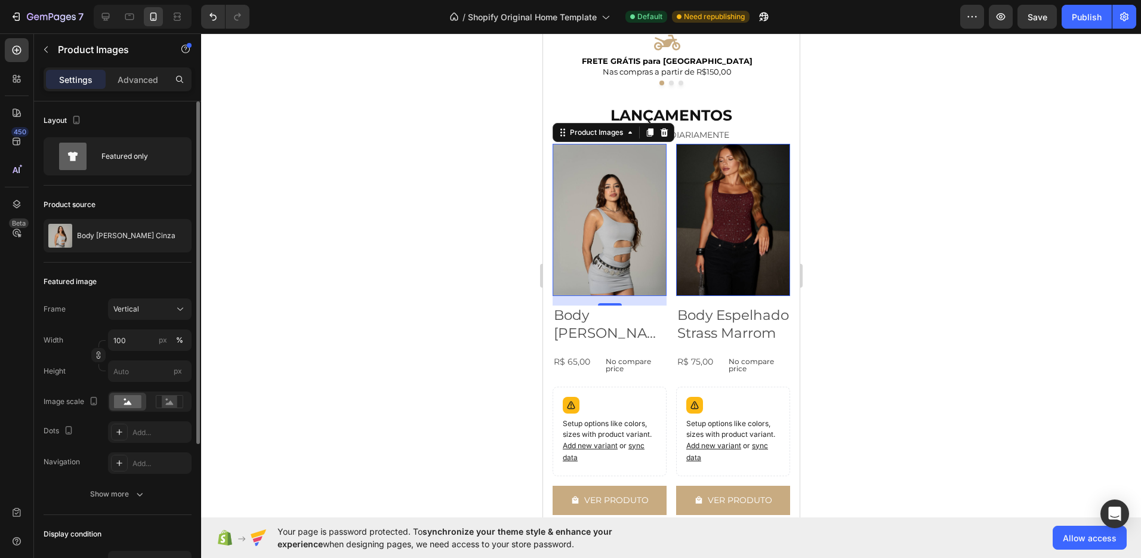
scroll to position [431, 0]
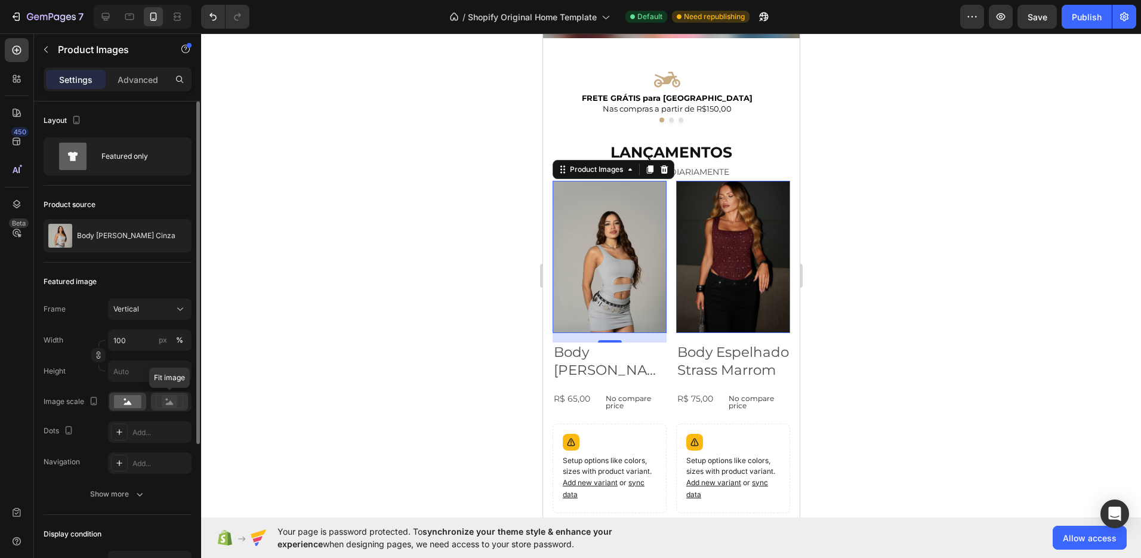
click at [166, 407] on rect at bounding box center [170, 402] width 16 height 12
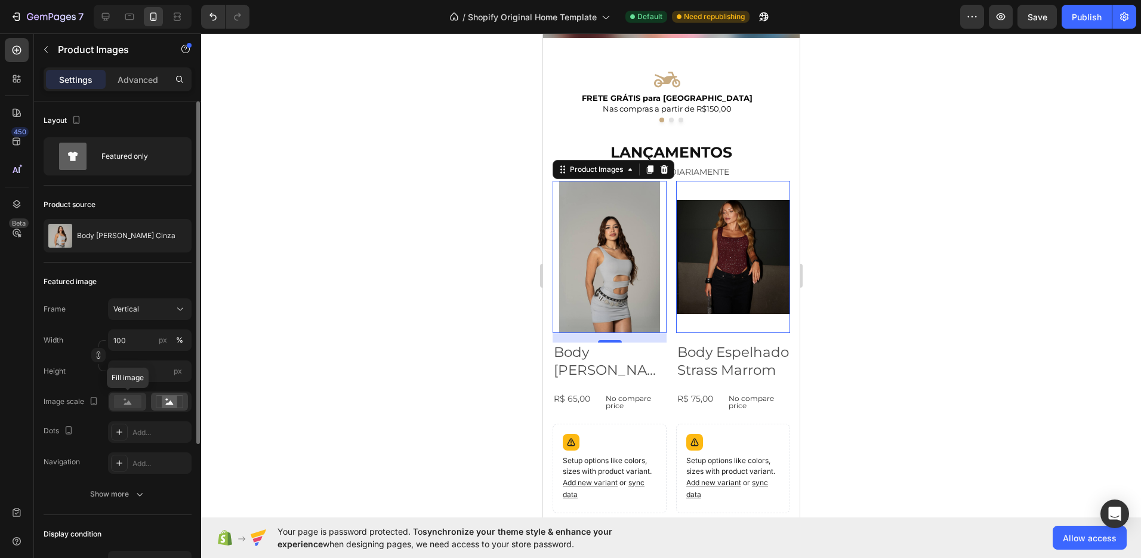
click at [116, 403] on rect at bounding box center [127, 401] width 27 height 13
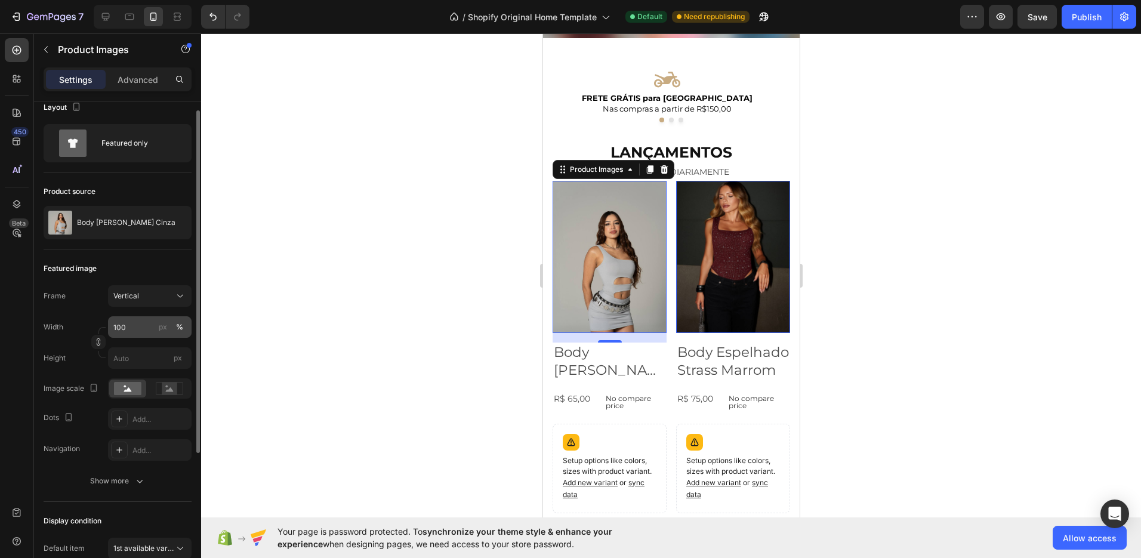
scroll to position [16, 0]
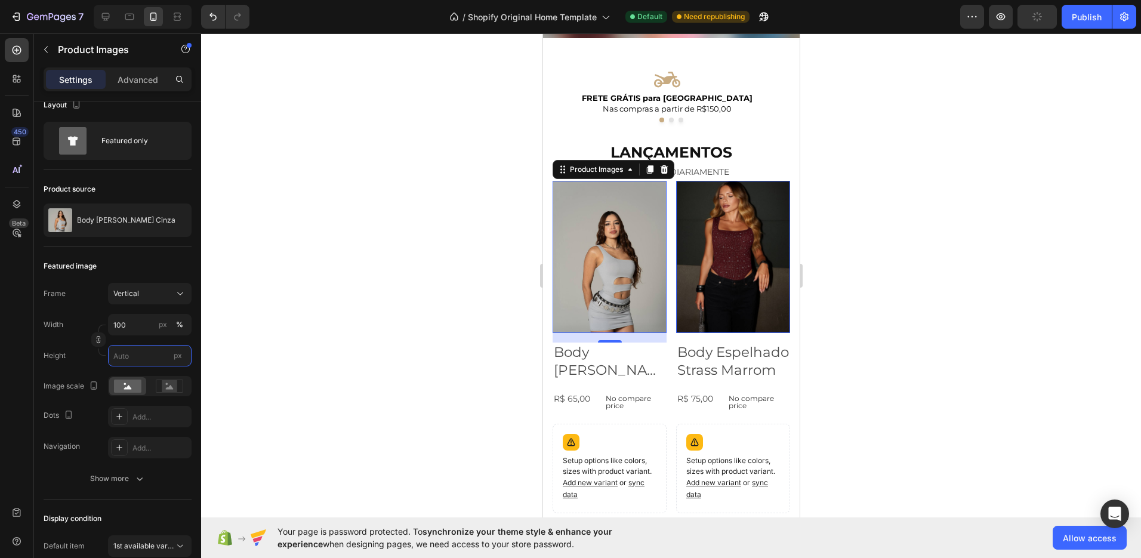
click at [134, 360] on input "px" at bounding box center [150, 355] width 84 height 21
type input "2"
type input "3"
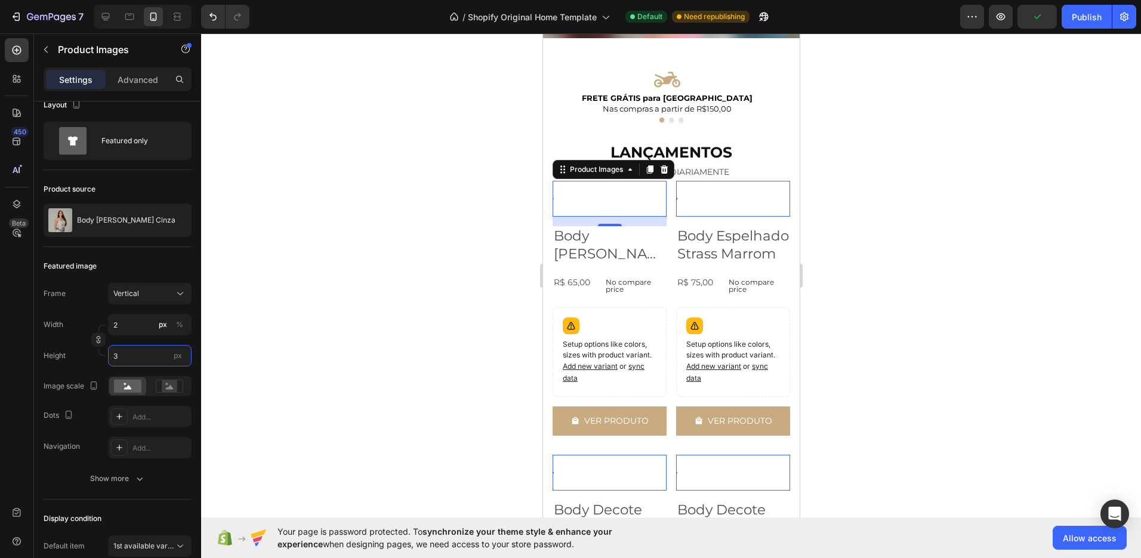
type input "23"
type input "30"
type input "2"
type input "3"
type input "25"
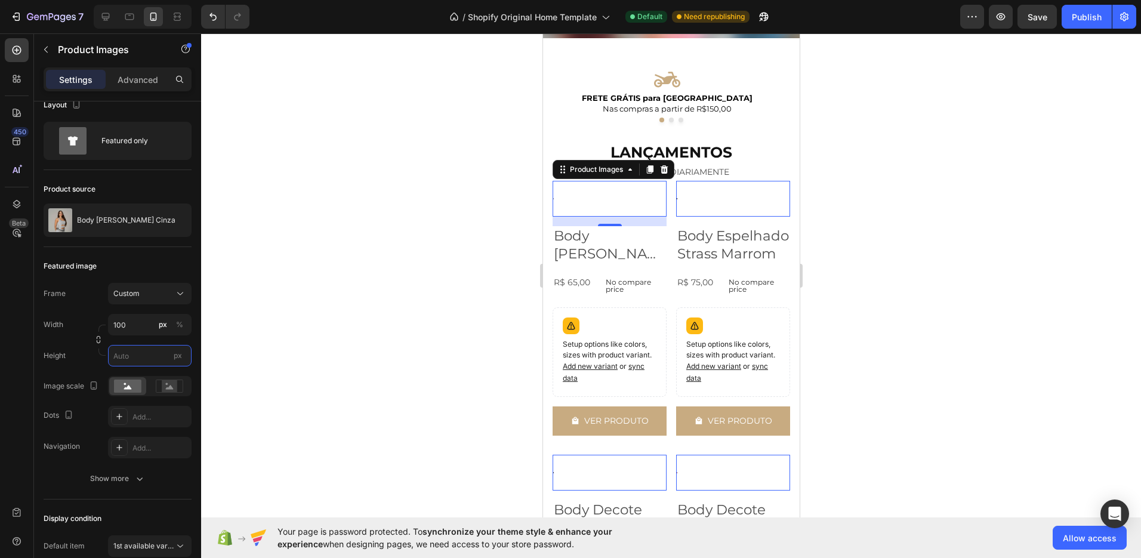
type input "33"
type input "100"
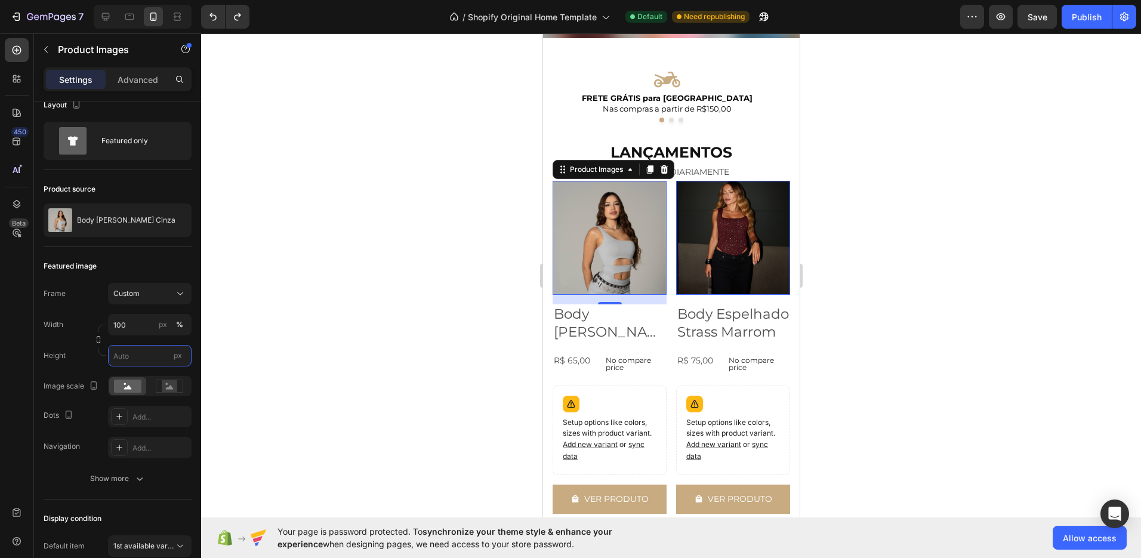
type input "25"
type input "33"
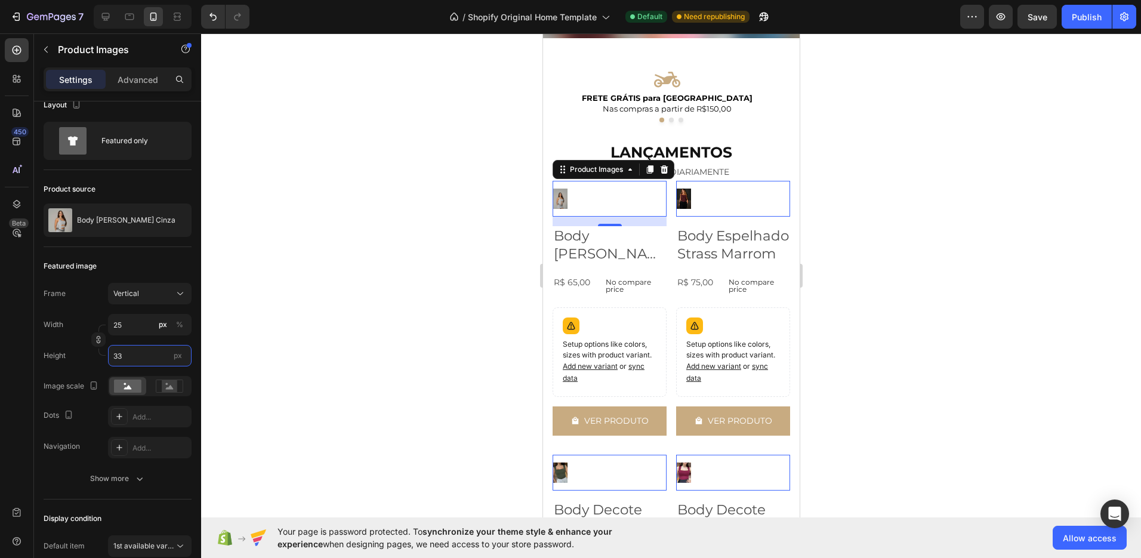
type input "100"
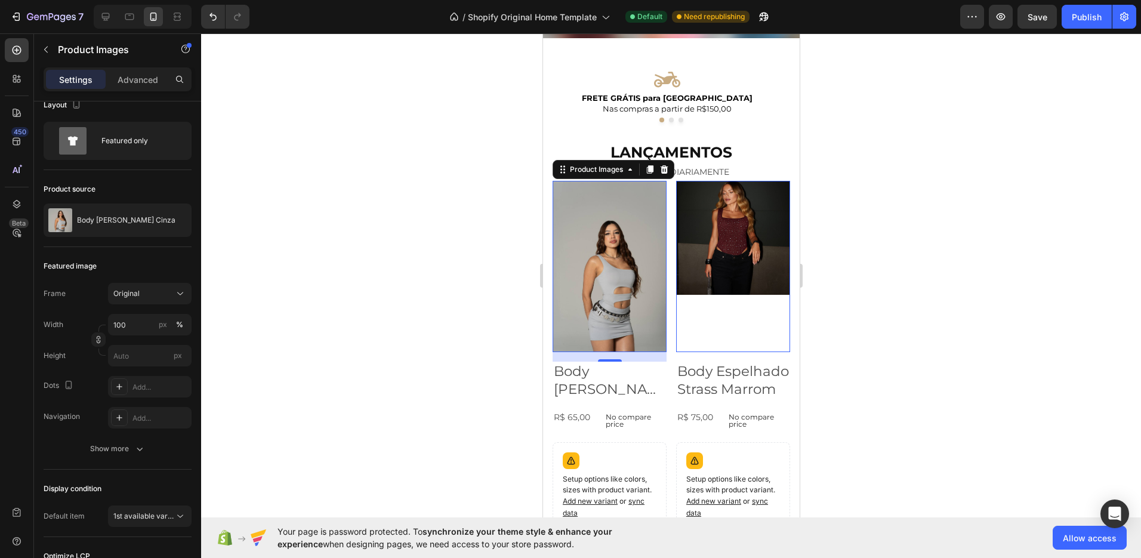
click at [747, 269] on img at bounding box center [733, 238] width 114 height 114
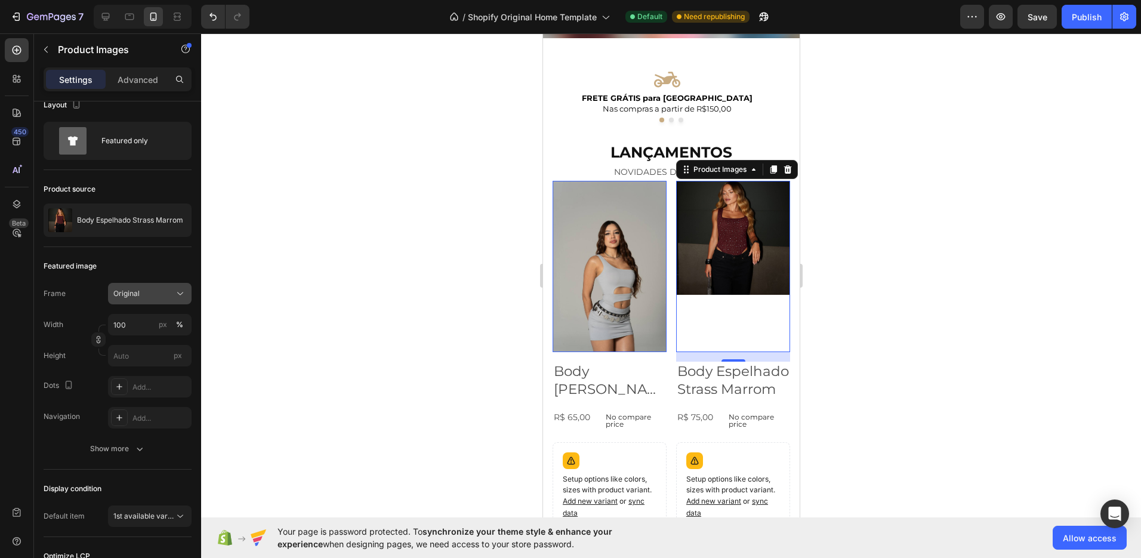
click at [161, 297] on div "Original" at bounding box center [142, 293] width 58 height 11
click at [150, 338] on div "Vertical" at bounding box center [138, 345] width 95 height 23
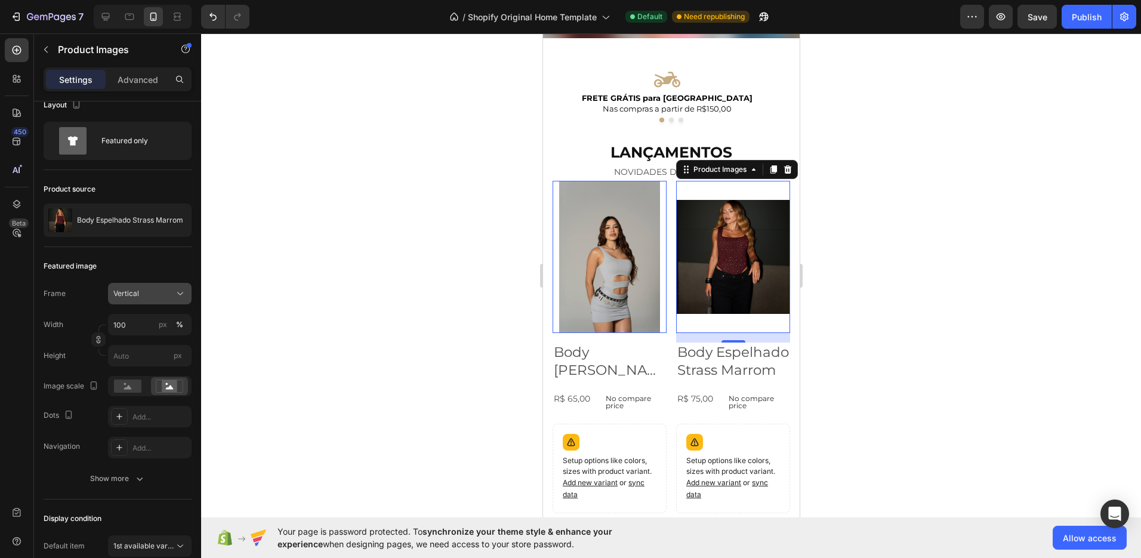
click at [151, 297] on div "Vertical" at bounding box center [142, 293] width 58 height 11
click at [606, 230] on img at bounding box center [609, 257] width 114 height 152
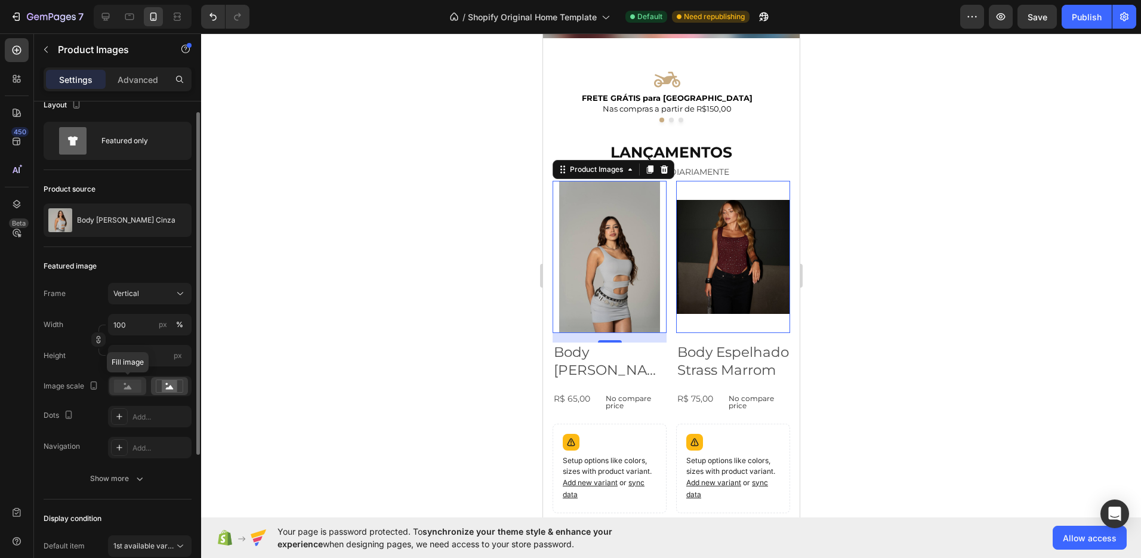
click at [140, 387] on rect at bounding box center [127, 386] width 27 height 13
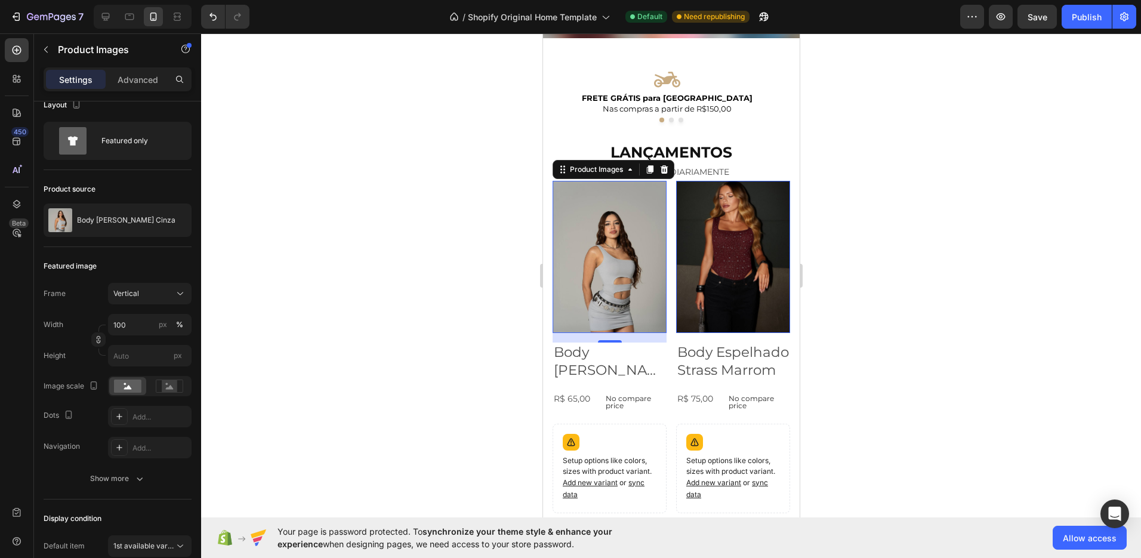
click at [609, 246] on img at bounding box center [609, 257] width 114 height 152
click at [133, 357] on input "px" at bounding box center [150, 355] width 84 height 21
type input "2"
type input "3"
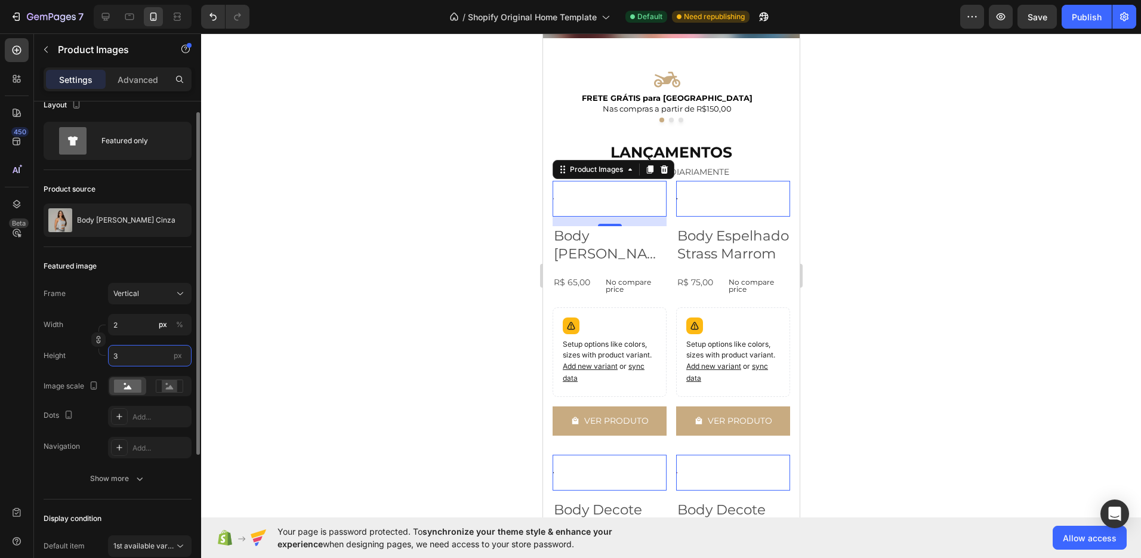
type input "23"
type input "30"
type input "225"
type input "300"
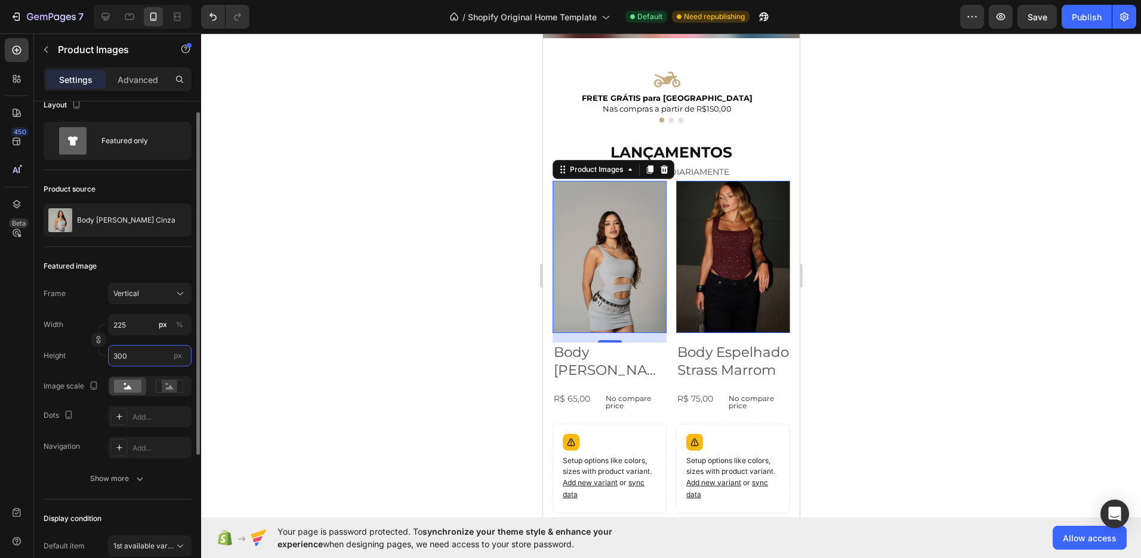
type input "23"
type input "30"
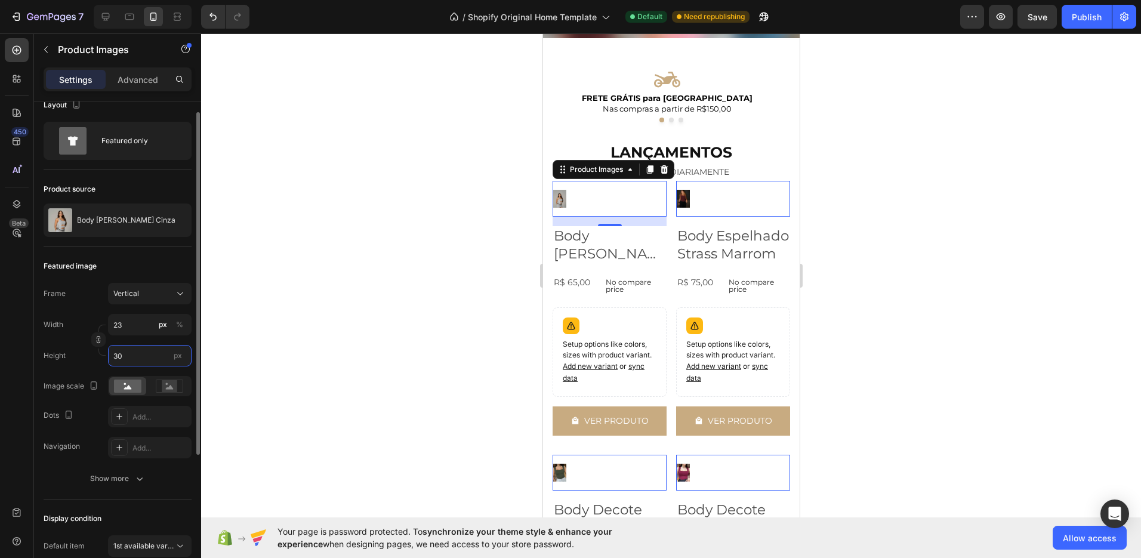
type input "2"
type input "3"
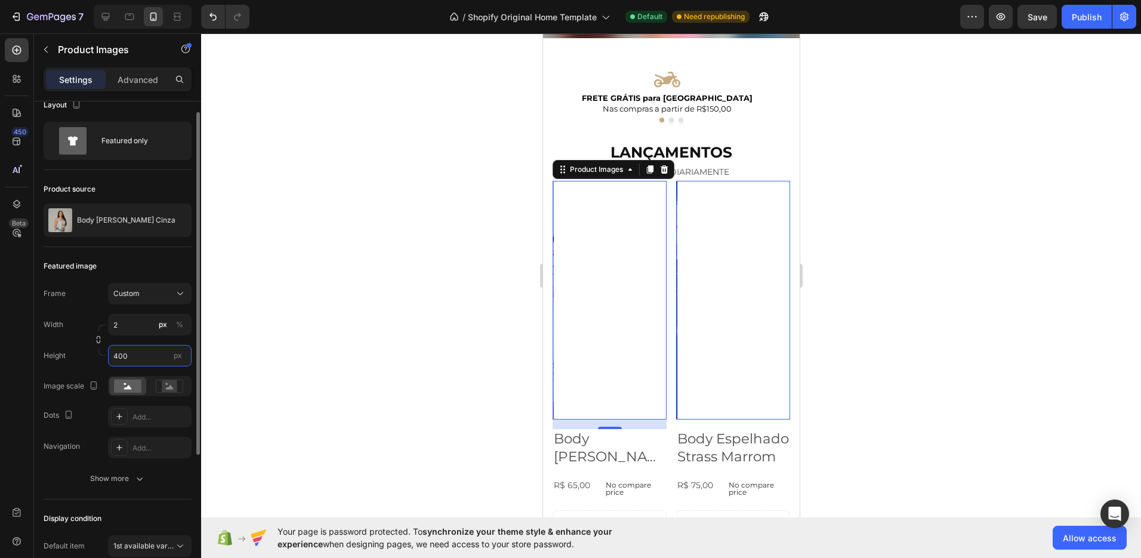
type input "3"
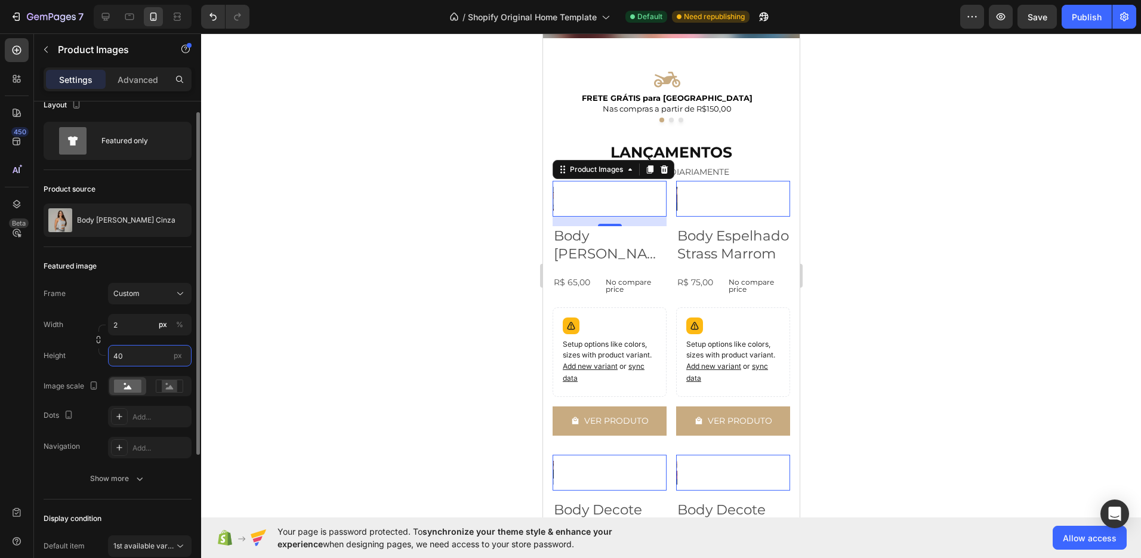
type input "4"
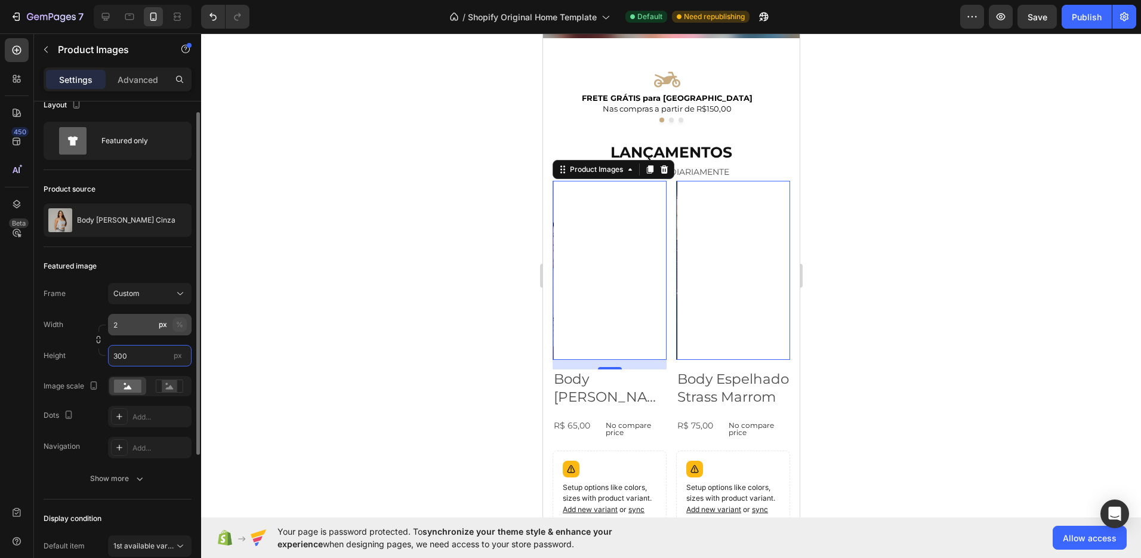
type input "300"
click at [176, 323] on div "%" at bounding box center [179, 324] width 7 height 11
click at [128, 324] on input "2" at bounding box center [150, 324] width 84 height 21
click at [130, 350] on p "Full 100%" at bounding box center [147, 353] width 69 height 11
type input "100"
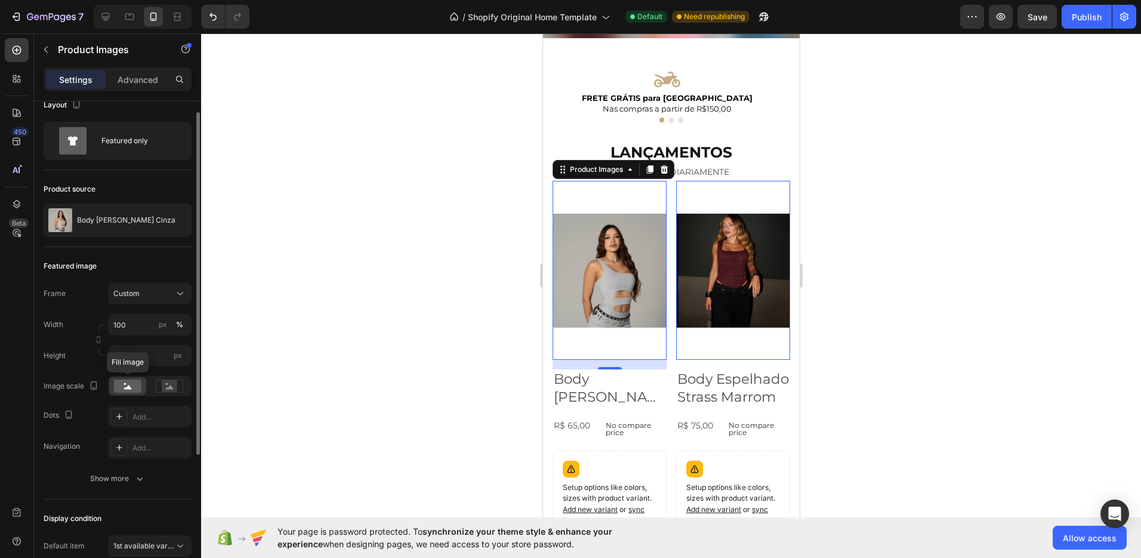
click at [142, 384] on div at bounding box center [127, 386] width 37 height 18
click at [151, 300] on button "Custom" at bounding box center [150, 293] width 84 height 21
click at [142, 343] on div "Vertical" at bounding box center [147, 346] width 69 height 12
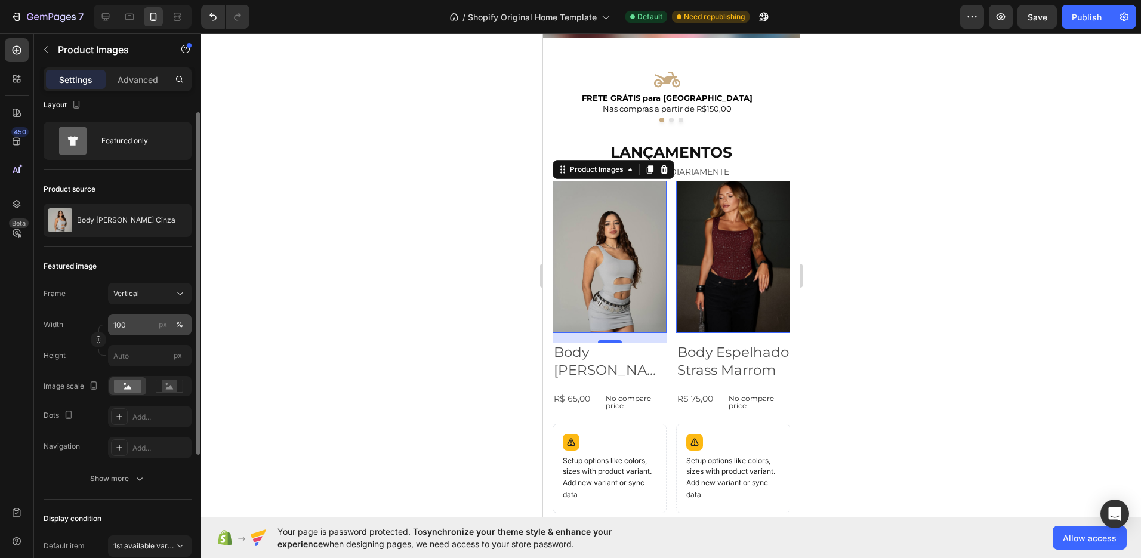
click at [176, 322] on div "%" at bounding box center [179, 324] width 7 height 11
click at [181, 324] on div "%" at bounding box center [179, 324] width 7 height 11
click at [88, 304] on div "Frame Vertical Width 100 px % Height px" at bounding box center [118, 325] width 148 height 84
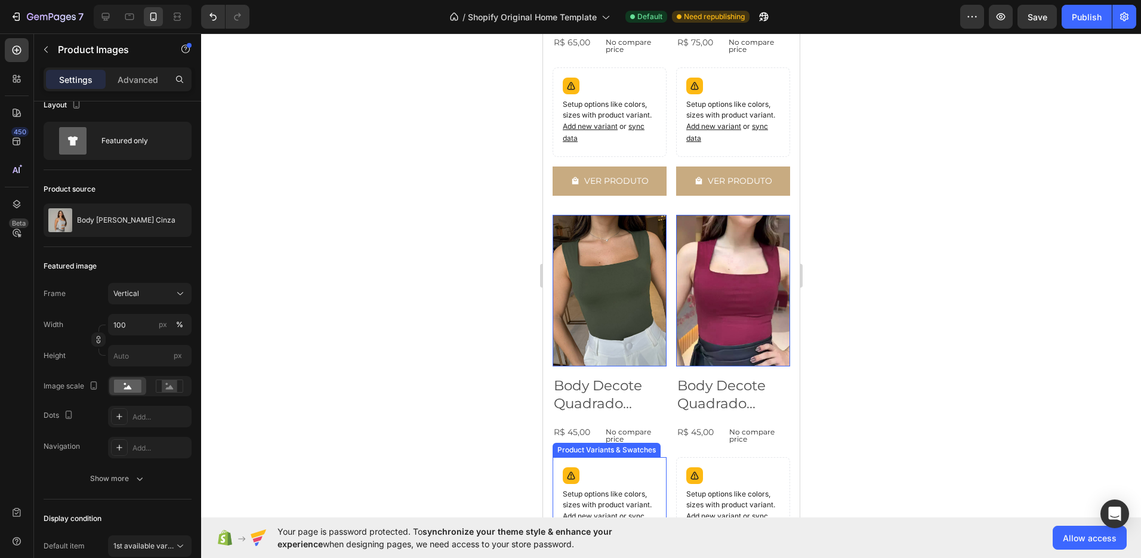
scroll to position [372, 0]
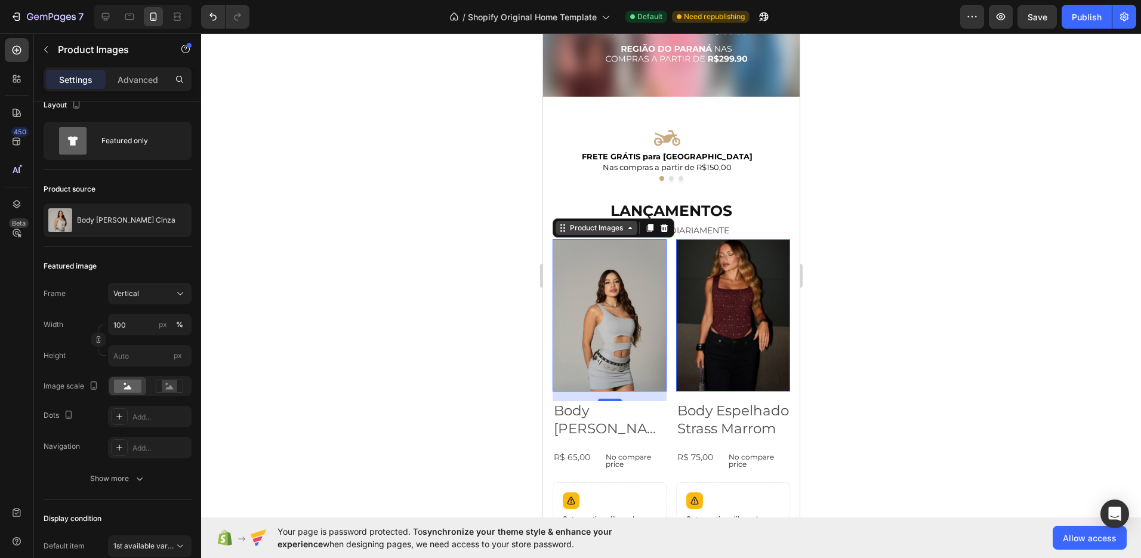
click at [602, 232] on div "Product Images" at bounding box center [596, 228] width 58 height 11
click at [574, 237] on p "NOVIDADES DIARIAMENTE" at bounding box center [670, 230] width 235 height 15
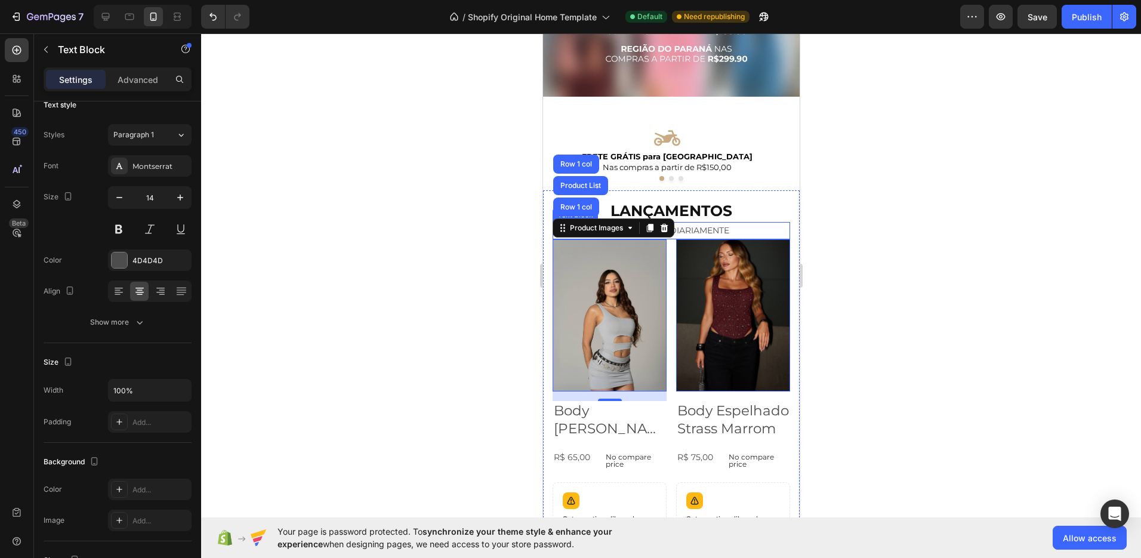
scroll to position [0, 0]
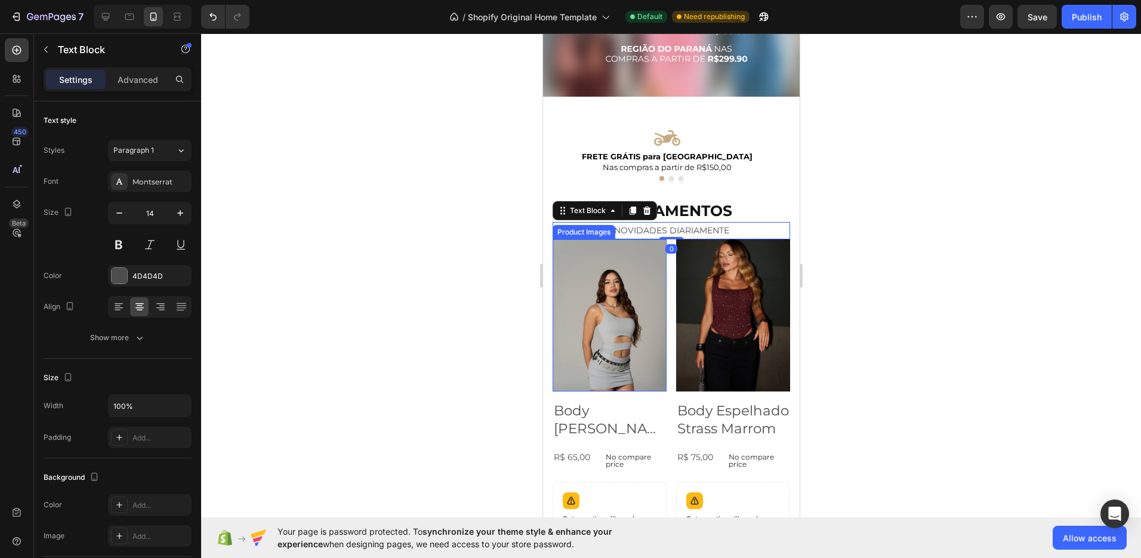
click at [577, 254] on img at bounding box center [609, 315] width 114 height 152
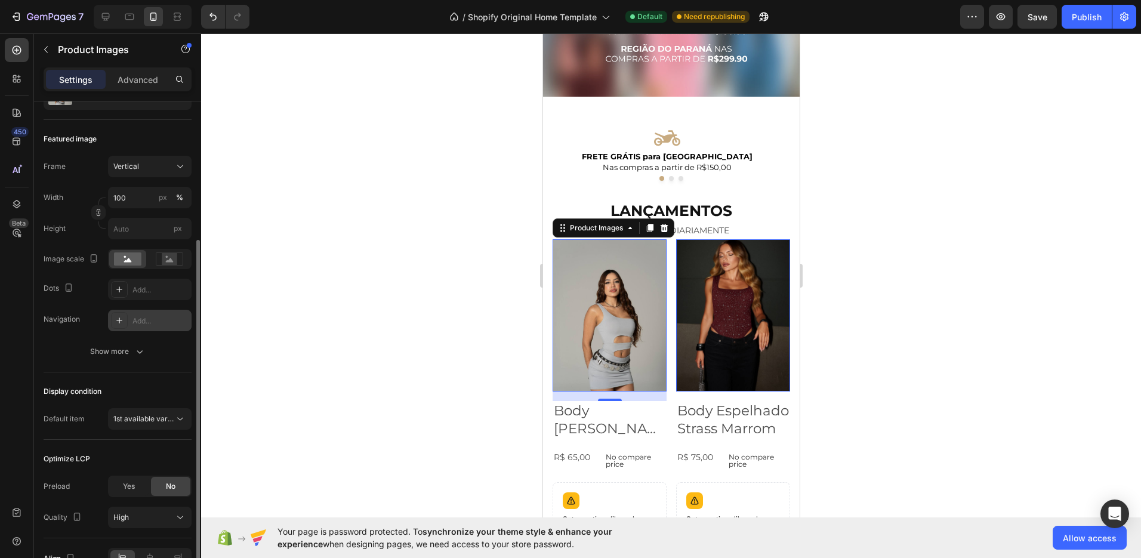
scroll to position [211, 0]
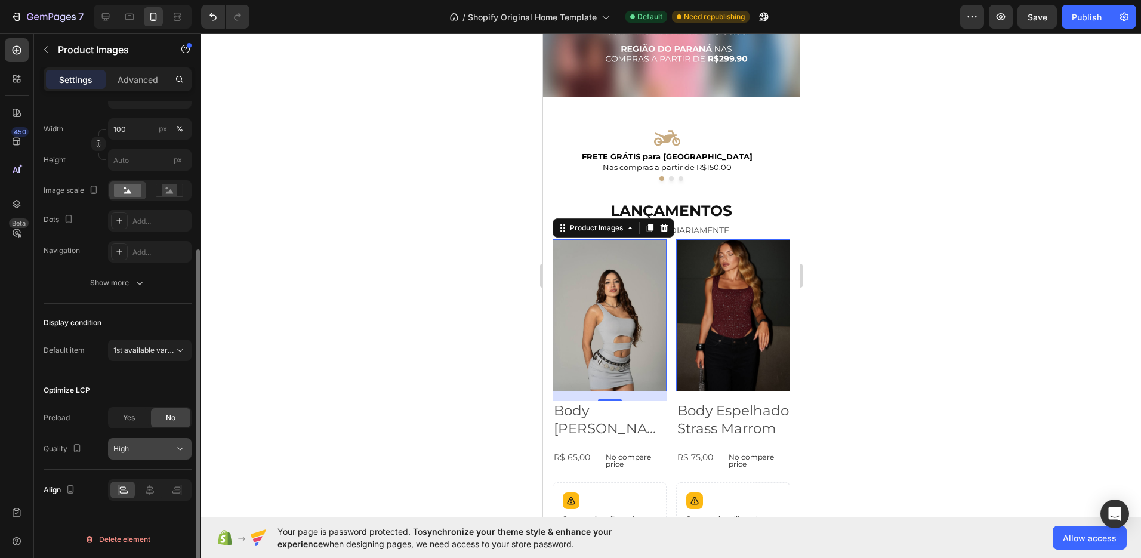
click at [147, 456] on button "High" at bounding box center [150, 448] width 84 height 21
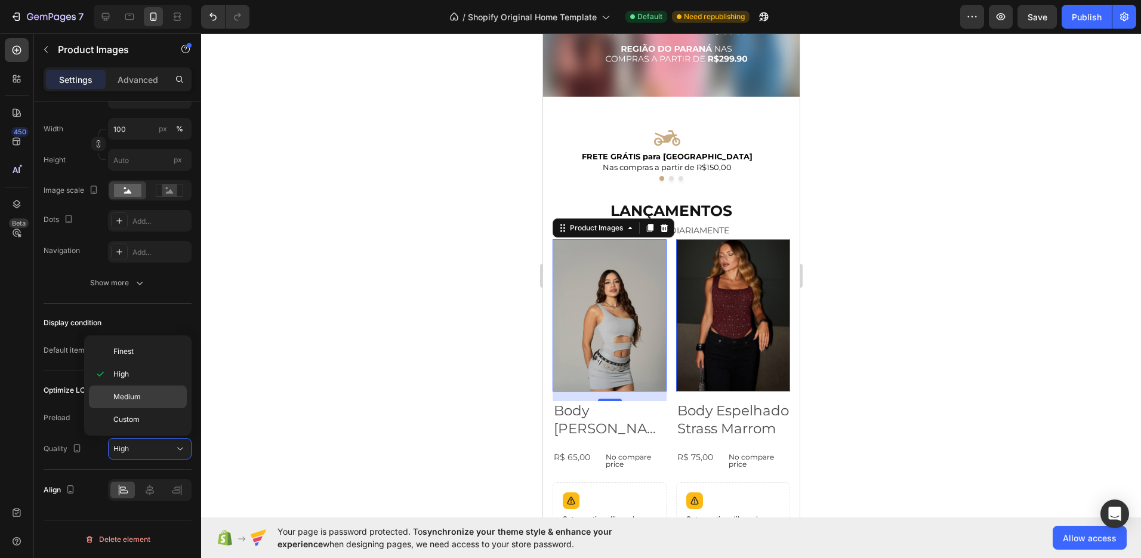
click at [151, 400] on p "Medium" at bounding box center [147, 396] width 68 height 11
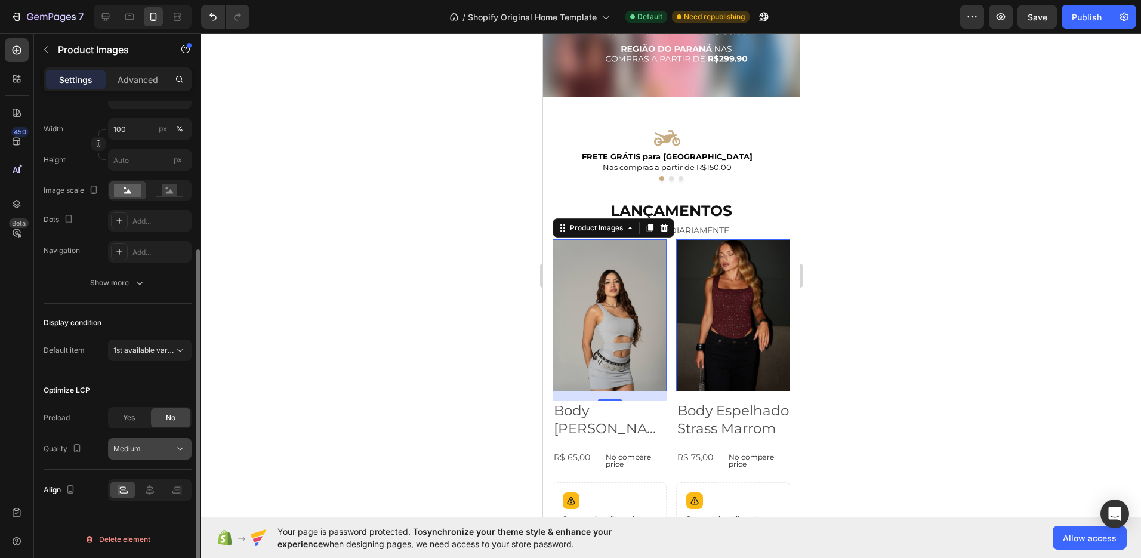
click at [141, 447] on div "Medium" at bounding box center [143, 448] width 61 height 11
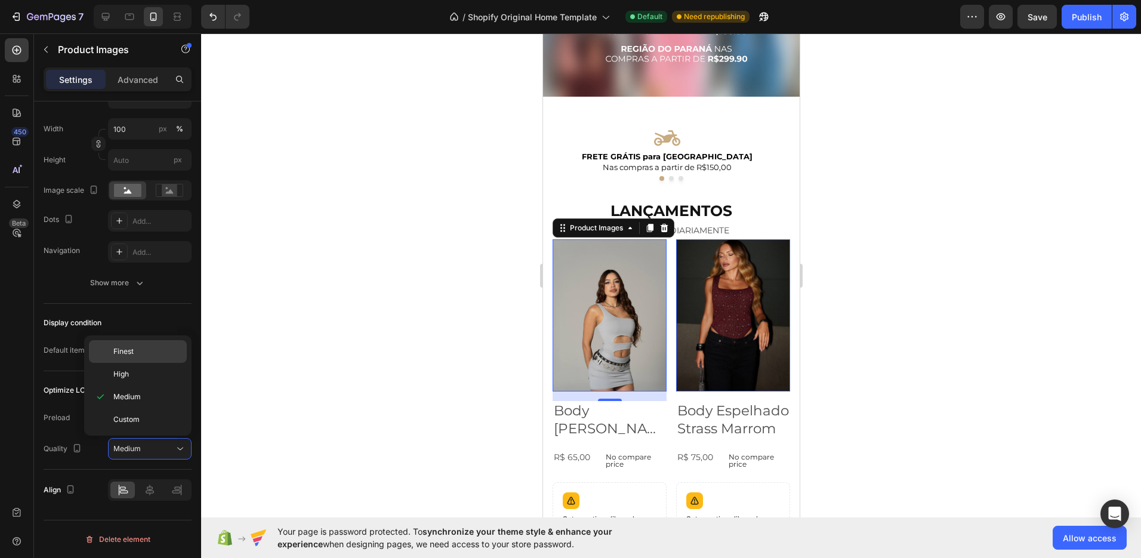
click at [147, 355] on p "Finest" at bounding box center [147, 351] width 68 height 11
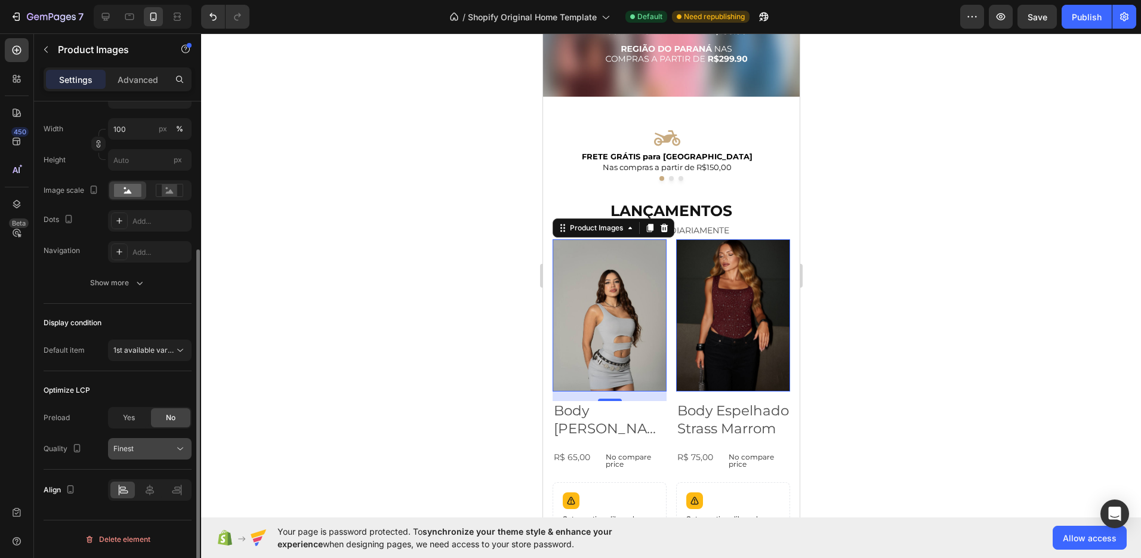
click at [134, 448] on div "Finest" at bounding box center [143, 448] width 61 height 11
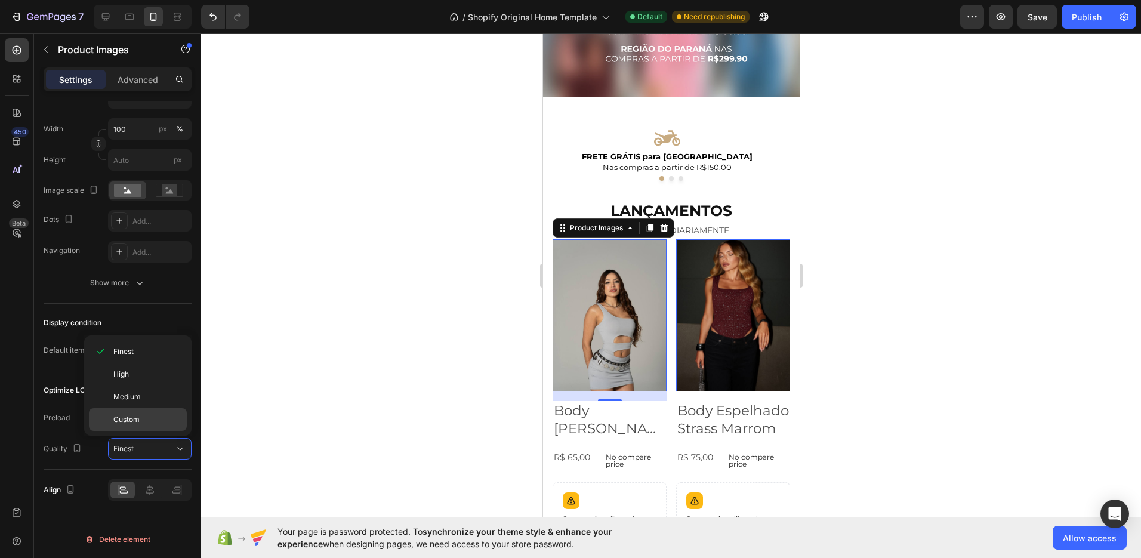
click at [136, 424] on span "Custom" at bounding box center [126, 419] width 26 height 11
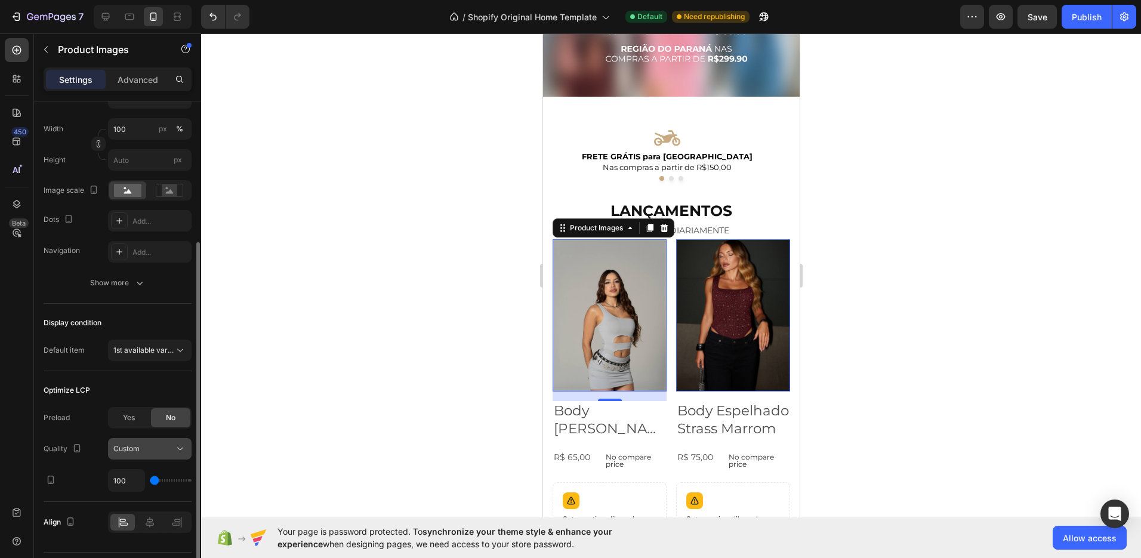
click at [149, 446] on div "Custom" at bounding box center [143, 448] width 61 height 11
click at [153, 482] on input "range" at bounding box center [171, 480] width 42 height 2
type input "150"
type input "200"
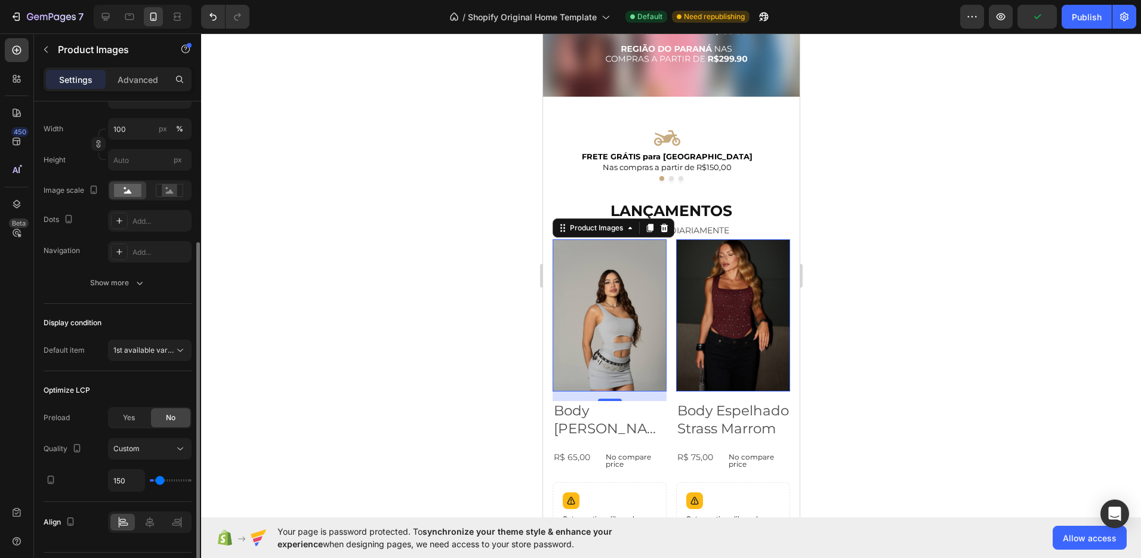
type input "200"
type input "250"
type input "300"
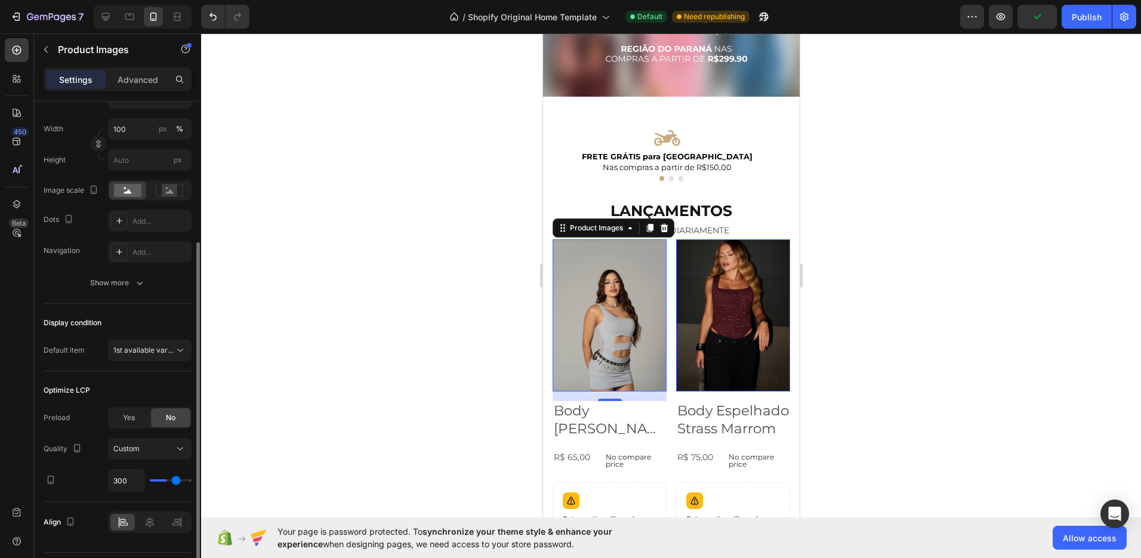
type input "350"
type input "400"
drag, startPoint x: 155, startPoint y: 482, endPoint x: 211, endPoint y: 484, distance: 56.1
type input "400"
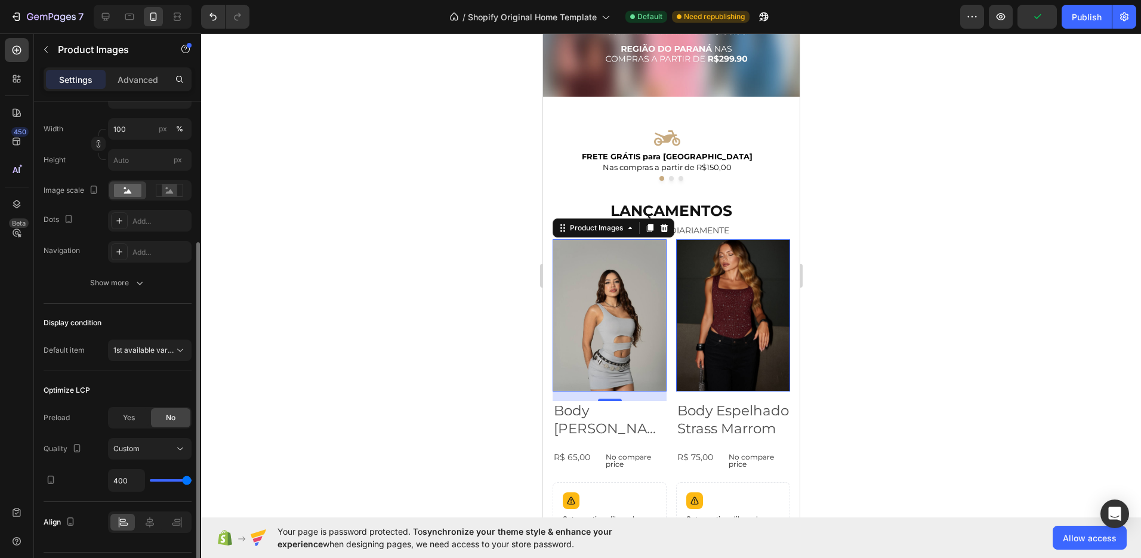
click at [192, 482] on input "range" at bounding box center [171, 480] width 42 height 2
click at [164, 450] on div "Custom" at bounding box center [143, 448] width 61 height 11
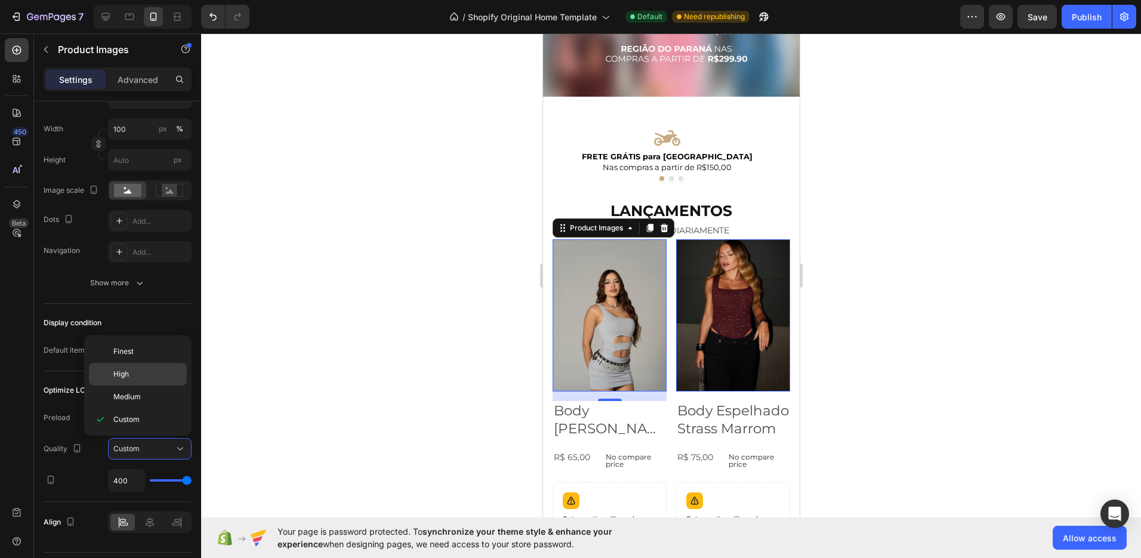
click at [143, 375] on p "High" at bounding box center [147, 374] width 68 height 11
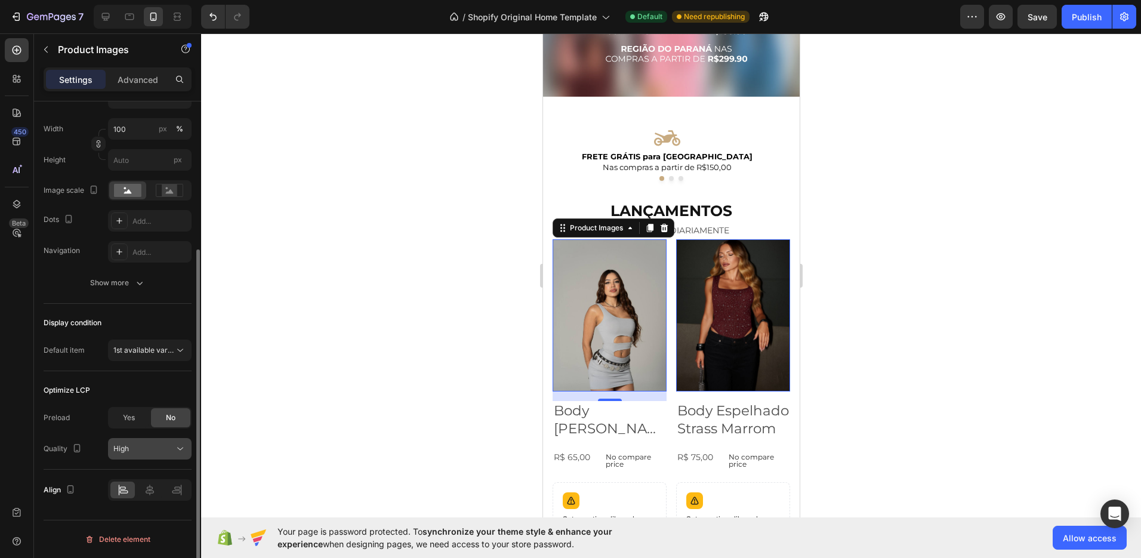
click at [147, 448] on div "High" at bounding box center [143, 448] width 61 height 11
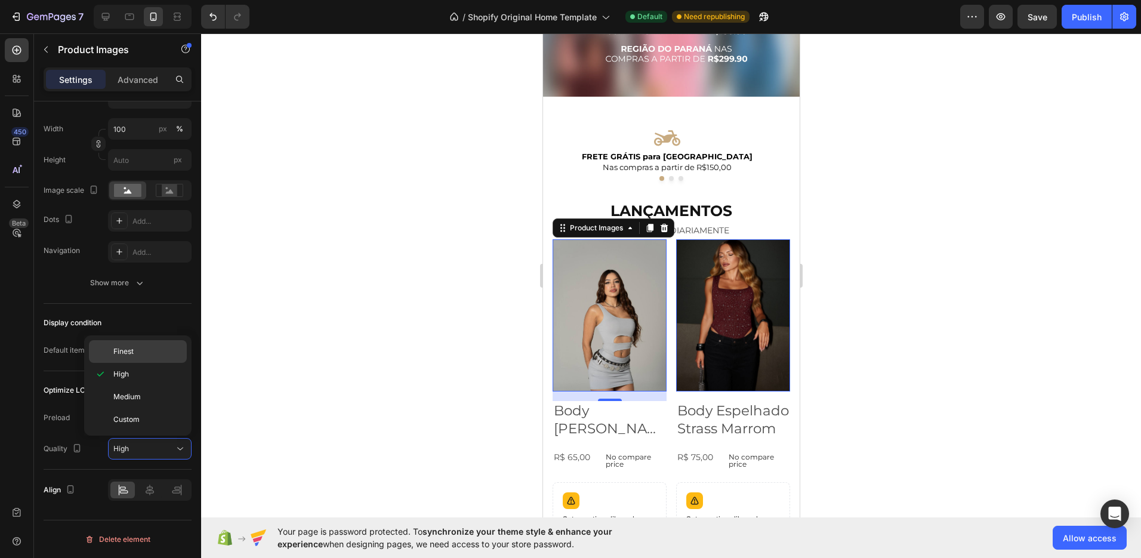
click at [135, 350] on p "Finest" at bounding box center [147, 351] width 68 height 11
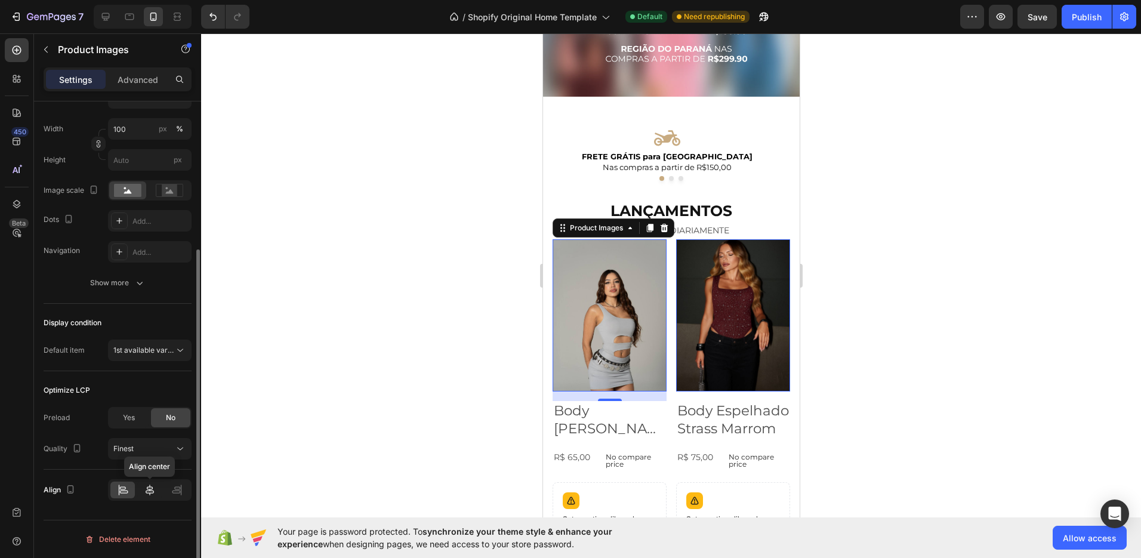
click at [147, 491] on icon at bounding box center [150, 490] width 8 height 11
click at [128, 493] on icon at bounding box center [123, 490] width 12 height 12
click at [140, 492] on div at bounding box center [149, 490] width 24 height 17
click at [137, 284] on icon "button" at bounding box center [140, 283] width 12 height 12
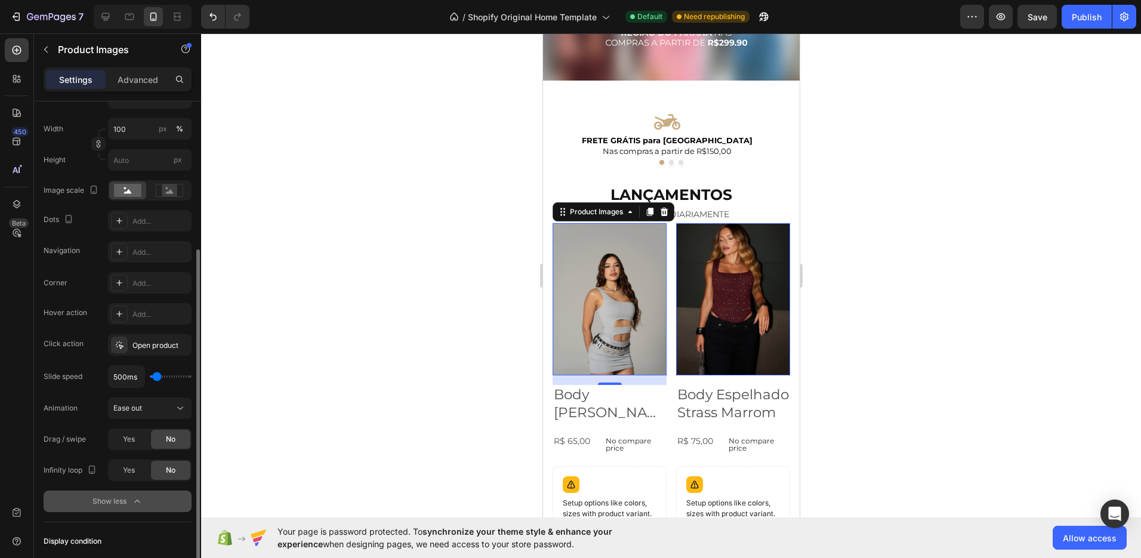
scroll to position [391, 0]
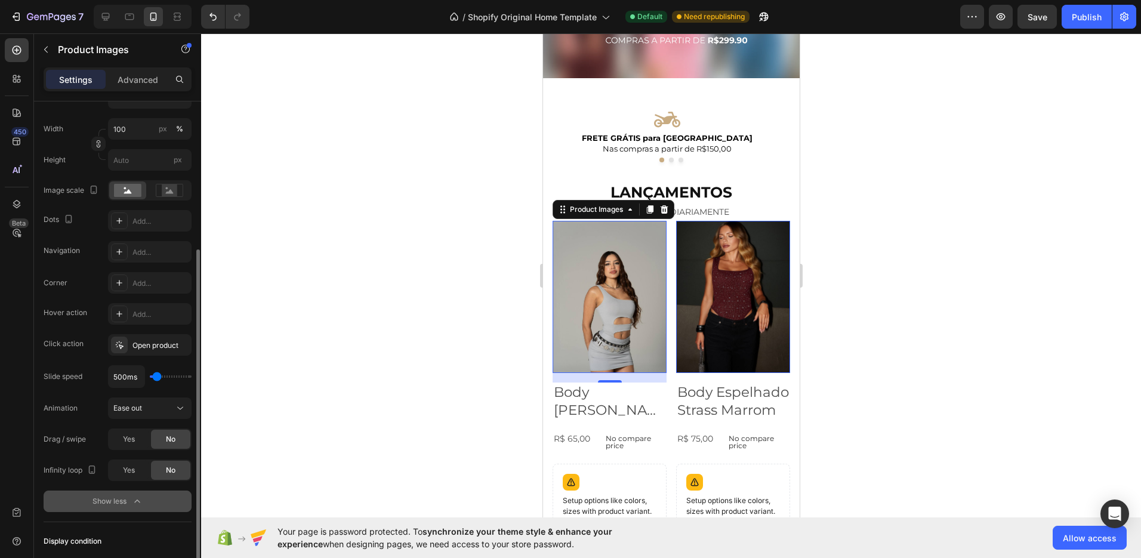
click at [745, 306] on img at bounding box center [733, 297] width 114 height 152
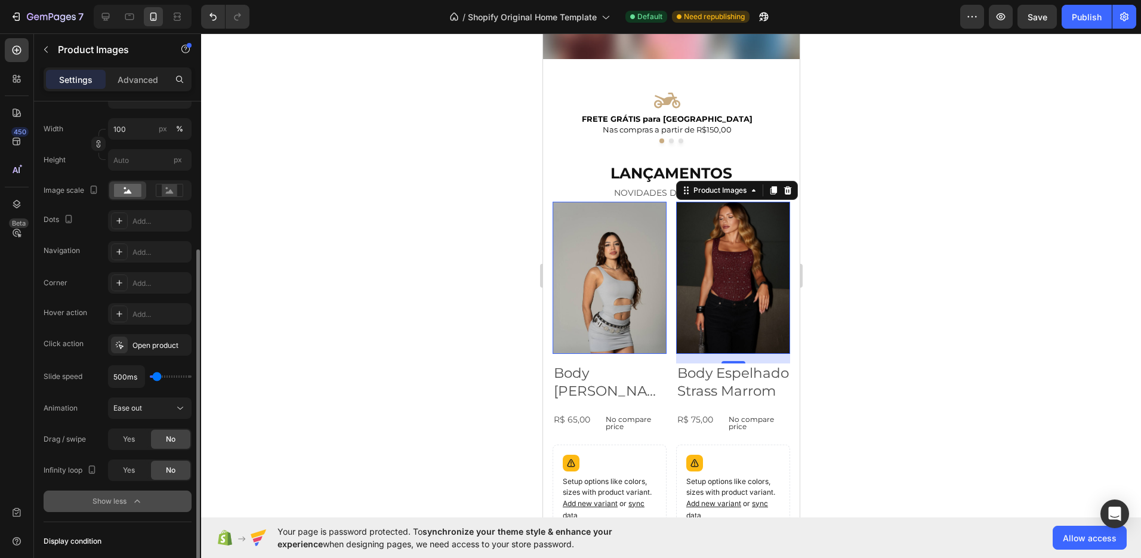
scroll to position [471, 0]
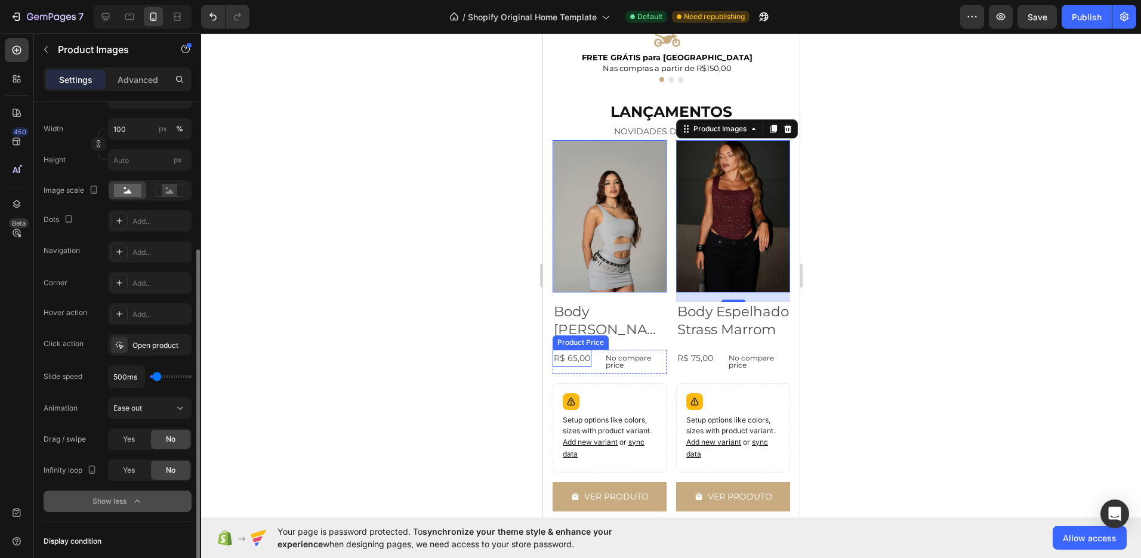
click at [575, 351] on div "R$ 65,00" at bounding box center [571, 358] width 39 height 17
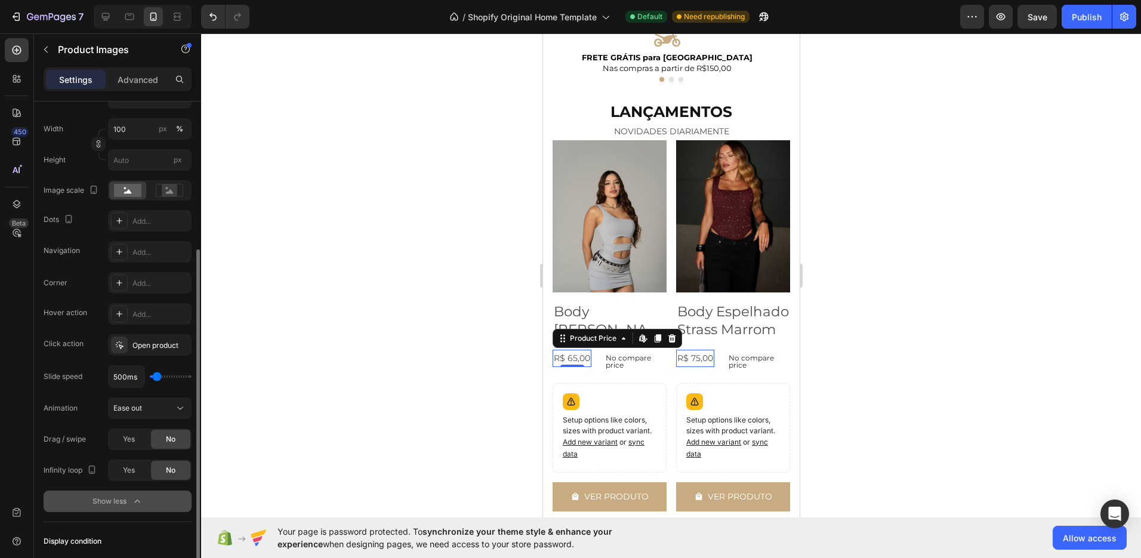
scroll to position [0, 0]
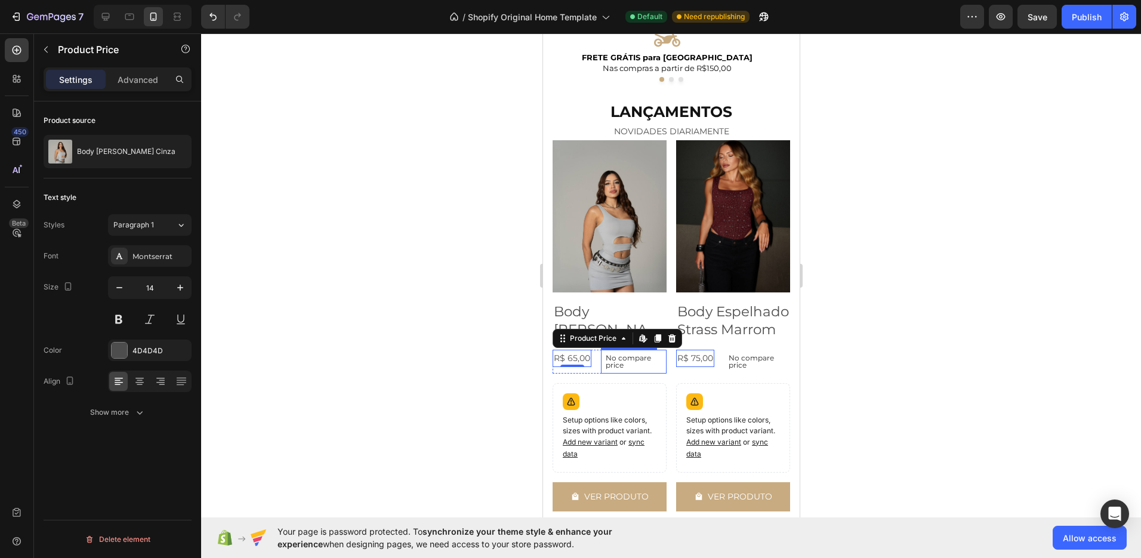
click at [627, 360] on p "No compare price" at bounding box center [633, 361] width 56 height 14
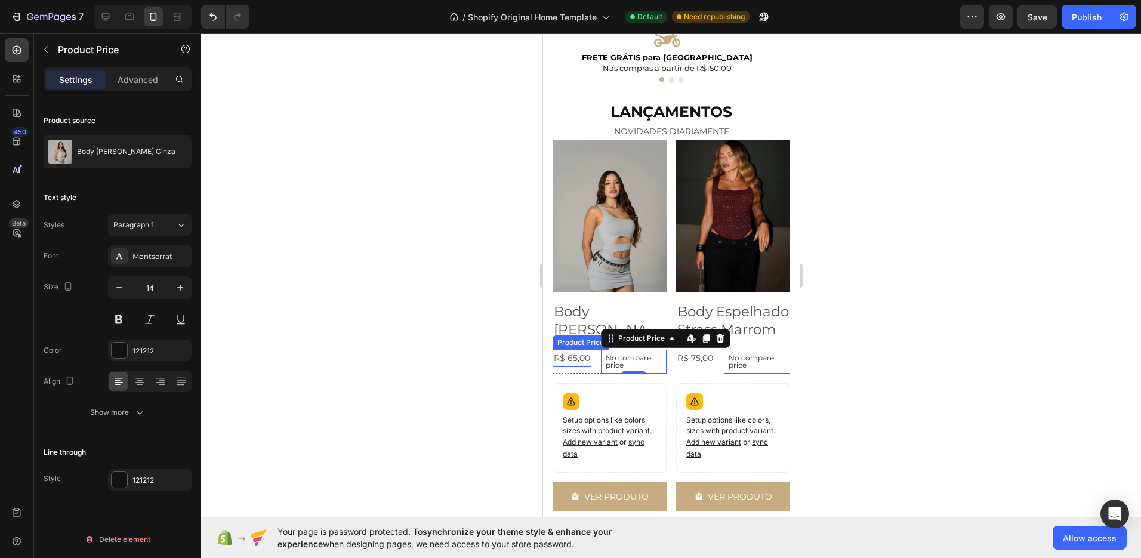
click at [574, 351] on div "R$ 65,00" at bounding box center [571, 358] width 39 height 17
click at [613, 354] on p "No compare price" at bounding box center [633, 361] width 56 height 14
click at [575, 352] on div "R$ 65,00" at bounding box center [571, 358] width 39 height 17
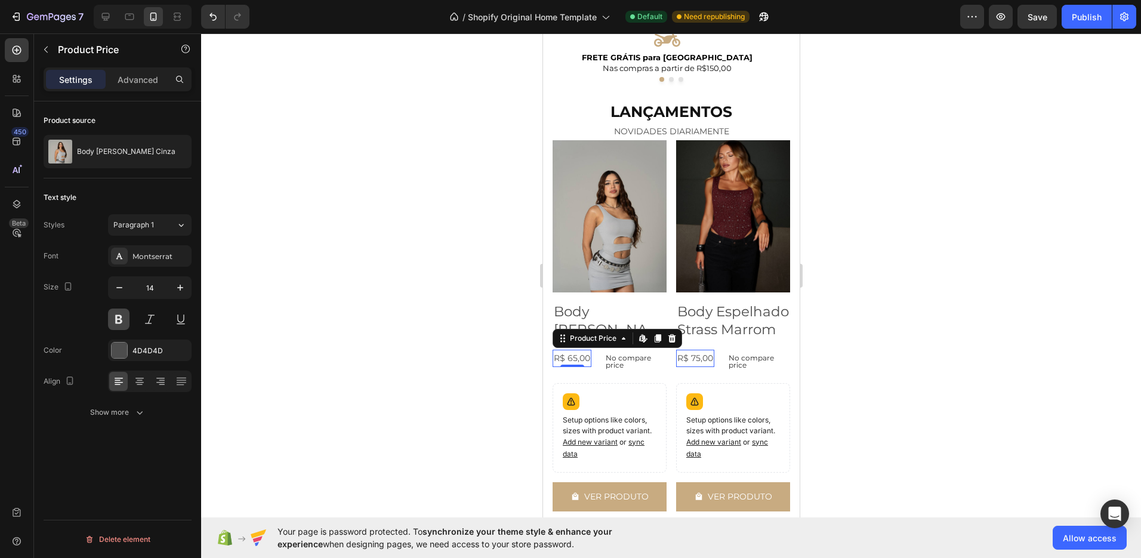
click at [120, 321] on button at bounding box center [118, 319] width 21 height 21
click at [622, 354] on p "No compare price" at bounding box center [634, 361] width 54 height 14
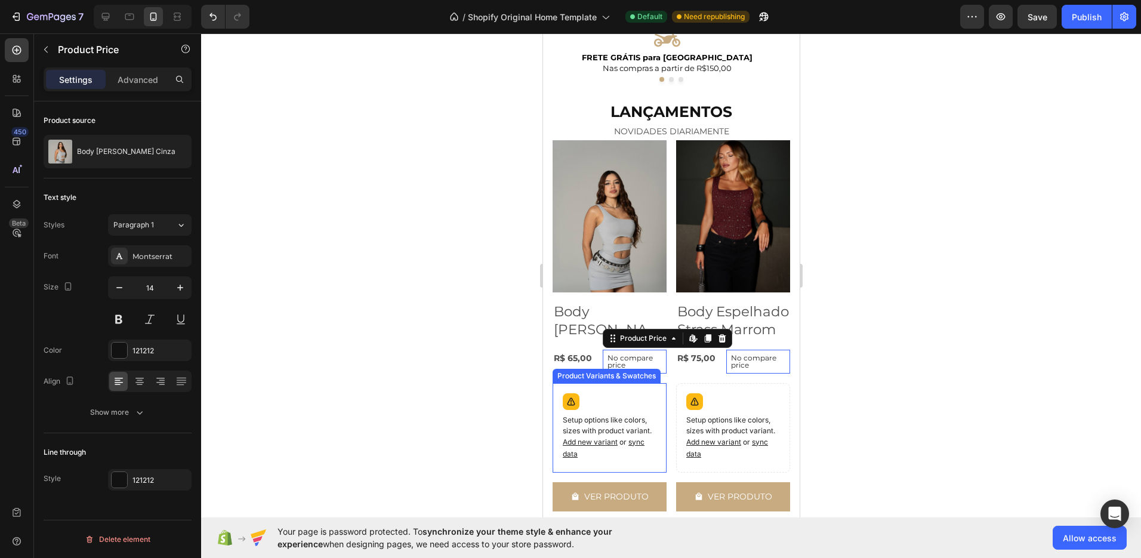
click at [565, 357] on div "R$ 65,00 Product Price Product Price" at bounding box center [572, 358] width 41 height 17
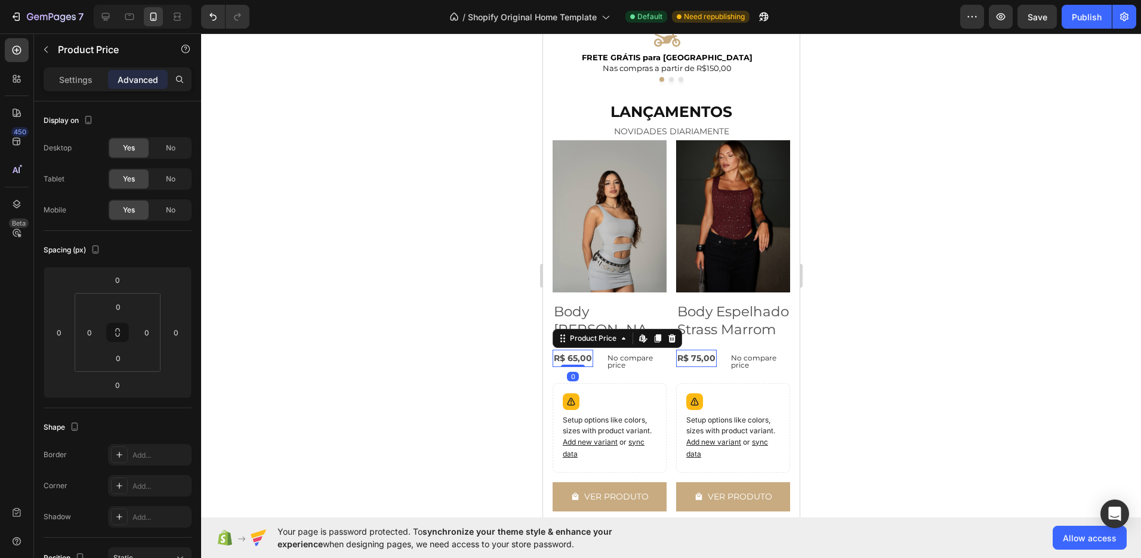
click at [574, 353] on div "R$ 65,00" at bounding box center [572, 358] width 41 height 17
click at [90, 75] on p "Settings" at bounding box center [75, 79] width 33 height 13
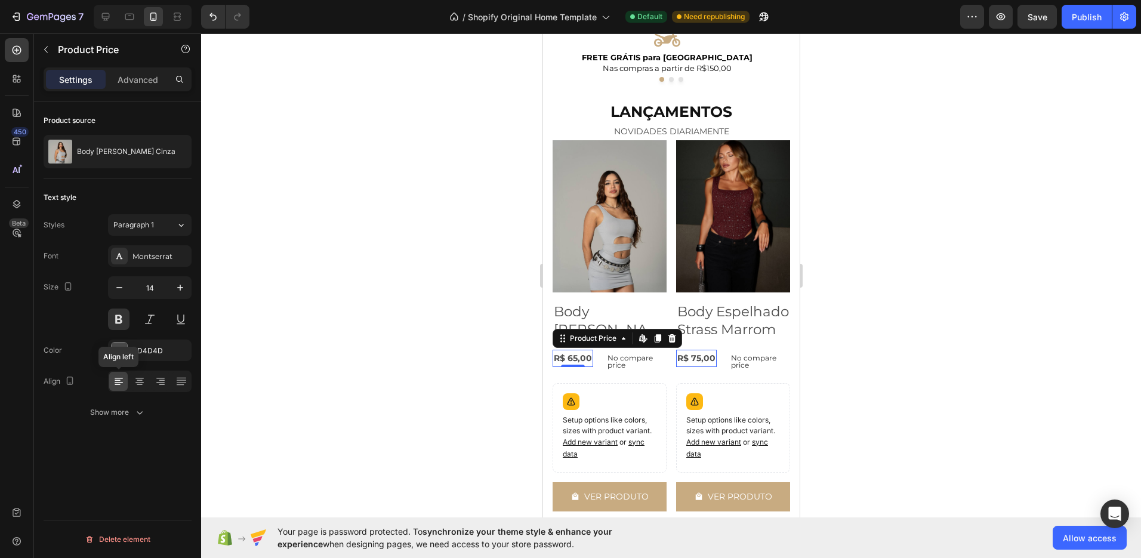
click at [125, 398] on div "Font Montserrat Size 14 Color 4D4D4D Align Align left Show more" at bounding box center [118, 334] width 148 height 178
click at [122, 408] on div "Show more" at bounding box center [117, 412] width 55 height 12
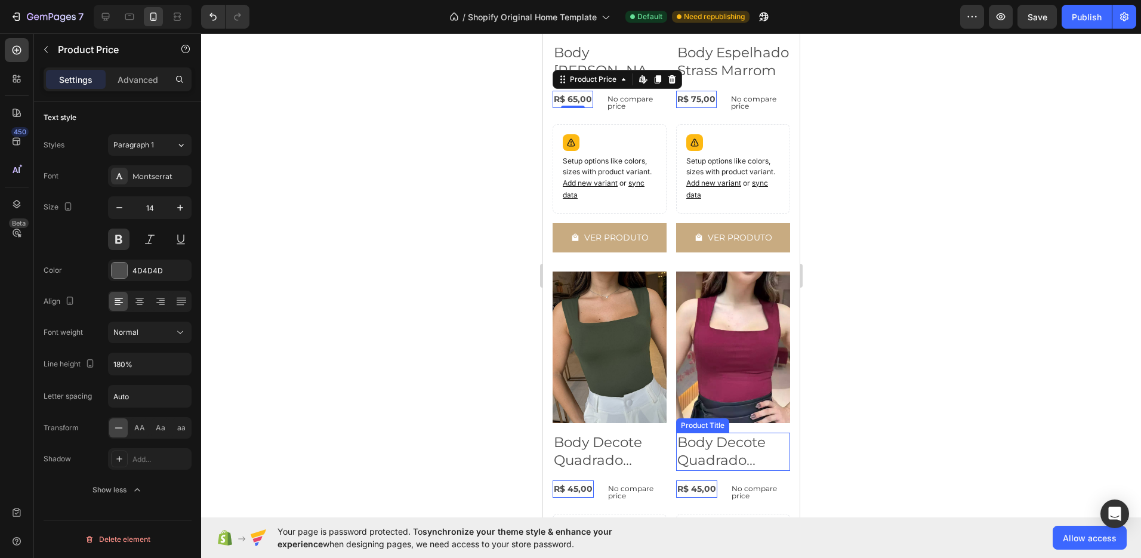
scroll to position [562, 0]
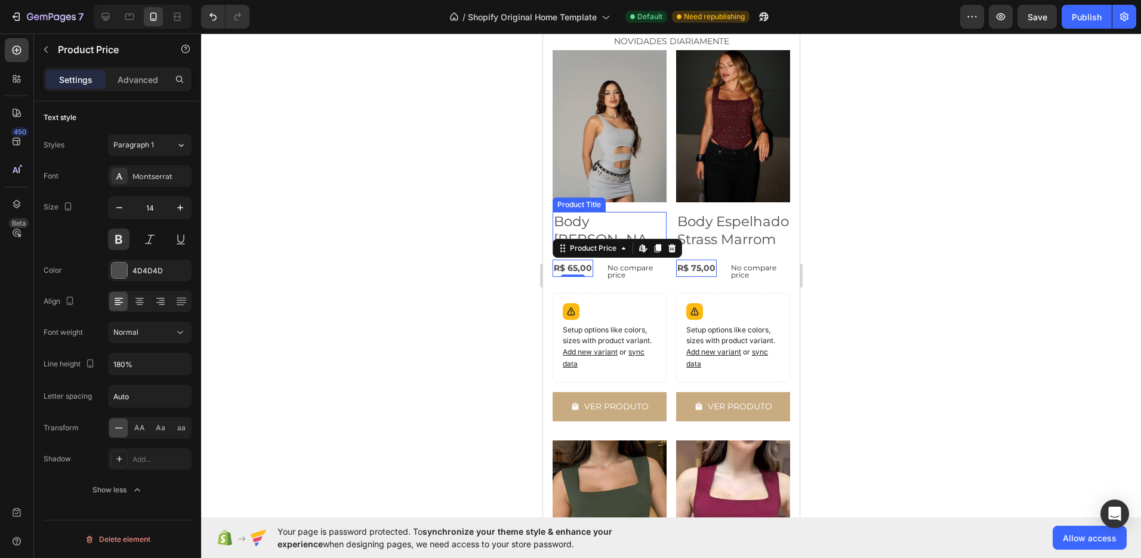
click at [607, 216] on h2 "Body Fernanda Poliamida Cinza" at bounding box center [609, 231] width 114 height 38
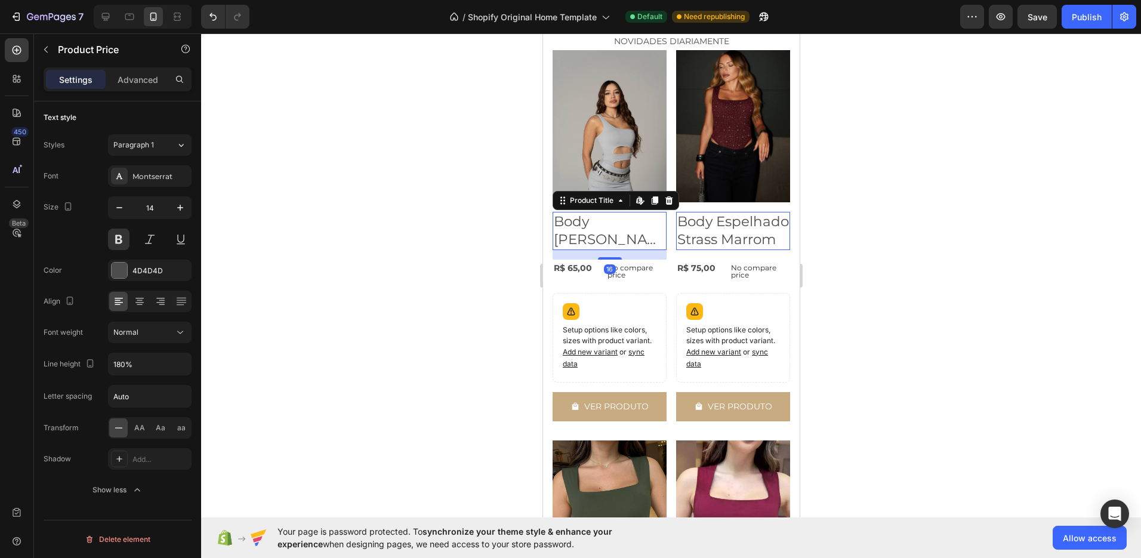
scroll to position [0, 0]
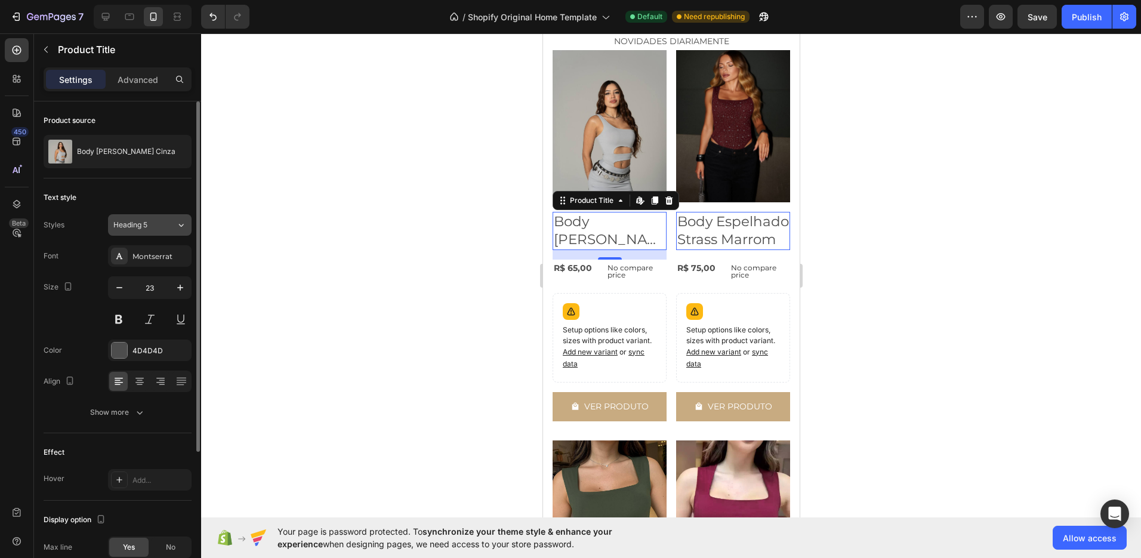
click at [171, 228] on div "Heading 5" at bounding box center [144, 225] width 63 height 11
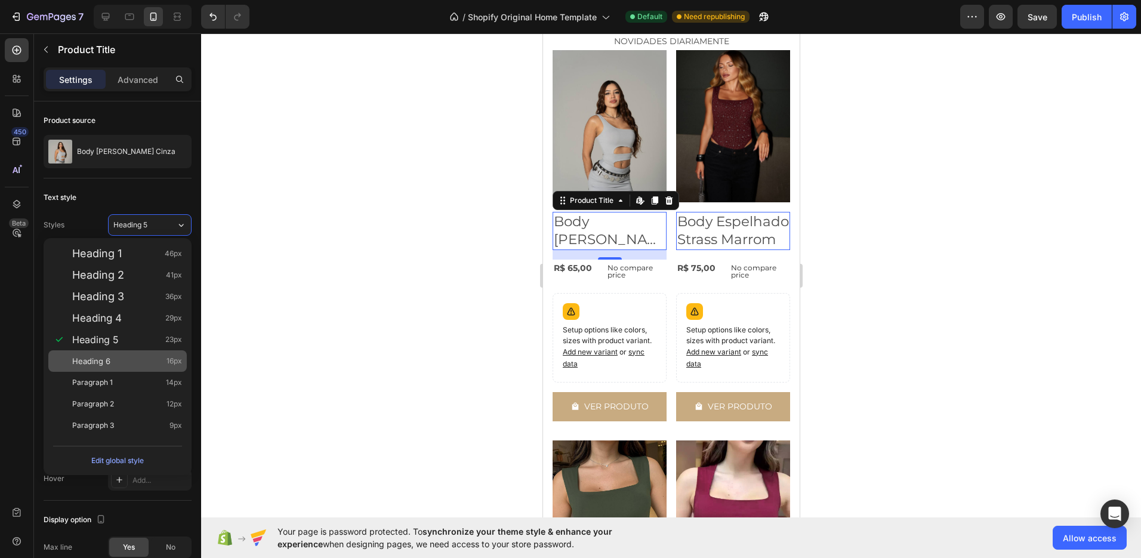
click at [118, 362] on div "Heading 6 16px" at bounding box center [127, 361] width 110 height 12
type input "16"
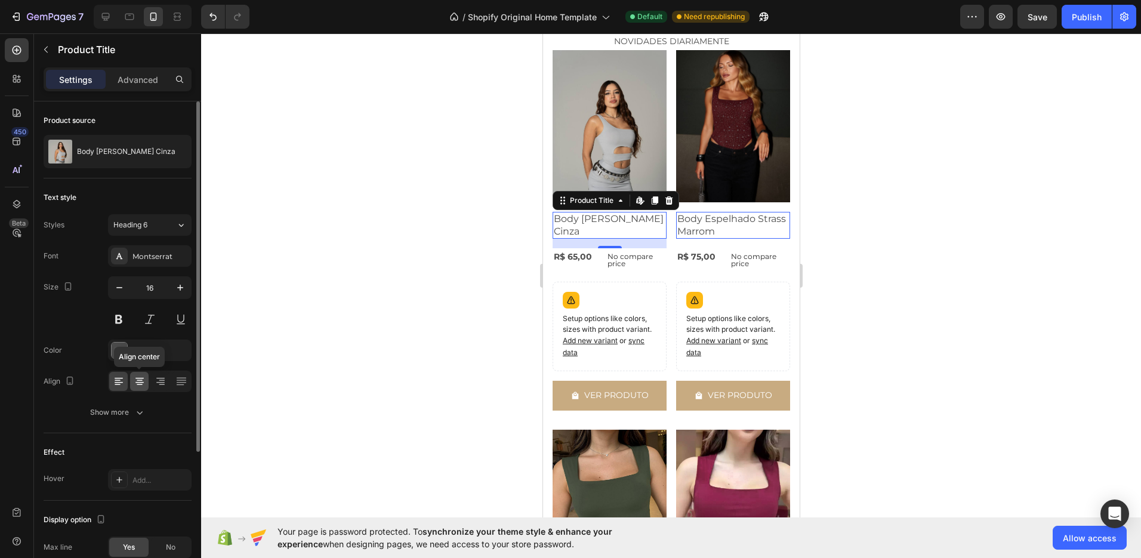
click at [137, 385] on icon at bounding box center [140, 381] width 12 height 12
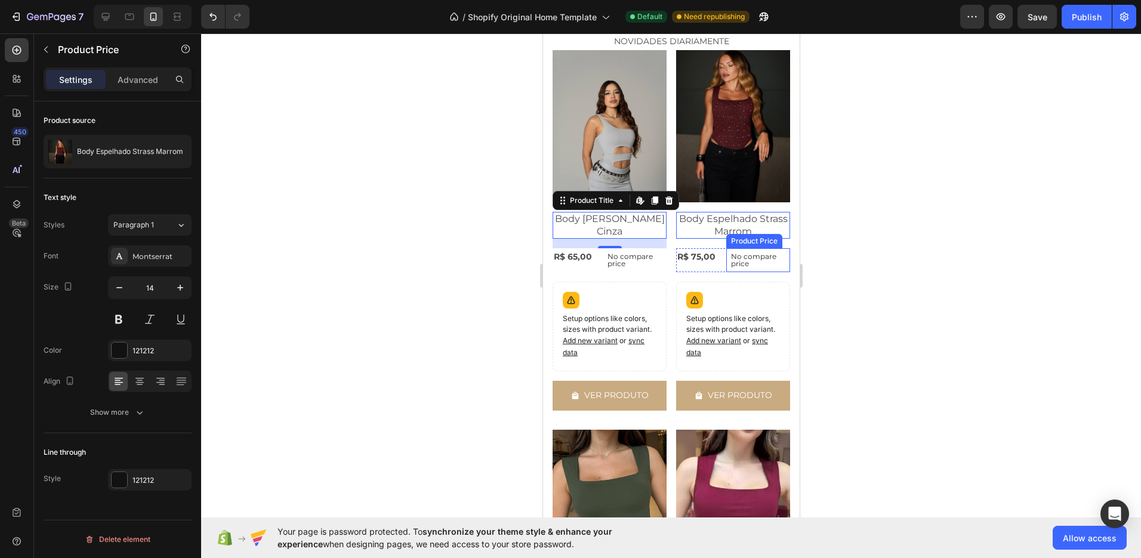
click at [741, 257] on p "No compare price" at bounding box center [757, 260] width 54 height 14
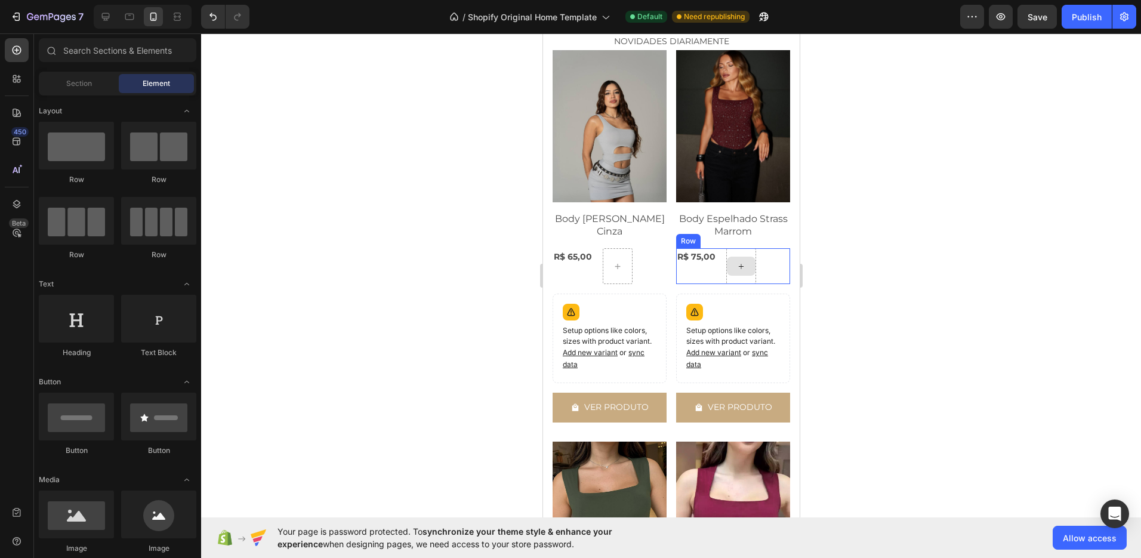
click at [742, 262] on div at bounding box center [740, 266] width 29 height 19
click at [736, 261] on icon at bounding box center [741, 266] width 10 height 10
click at [64, 152] on div at bounding box center [76, 146] width 75 height 48
click at [684, 236] on div "Product Price" at bounding box center [703, 241] width 51 height 11
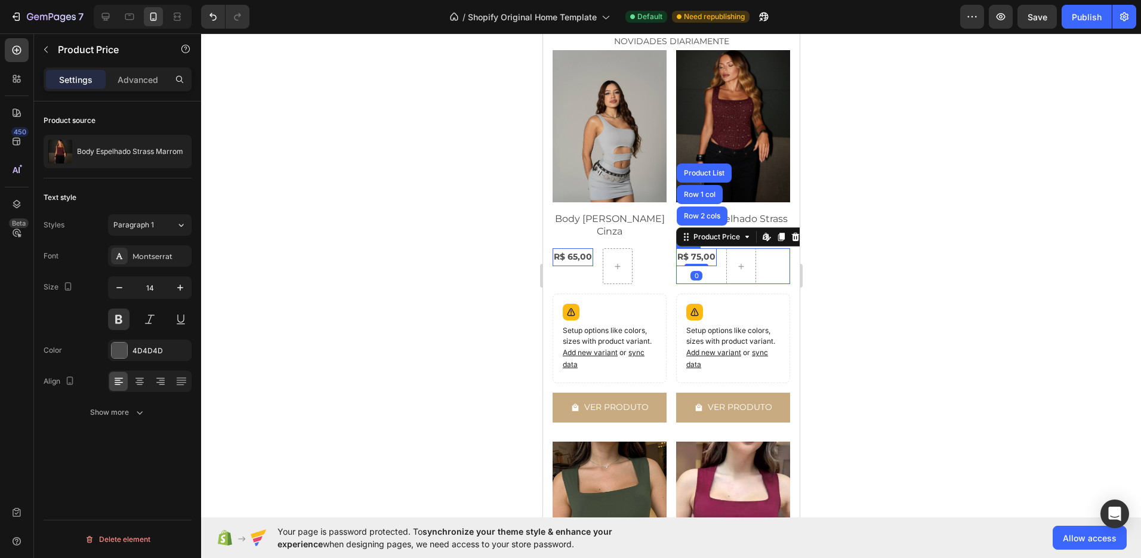
click at [708, 254] on div "R$ 75,00" at bounding box center [696, 256] width 41 height 17
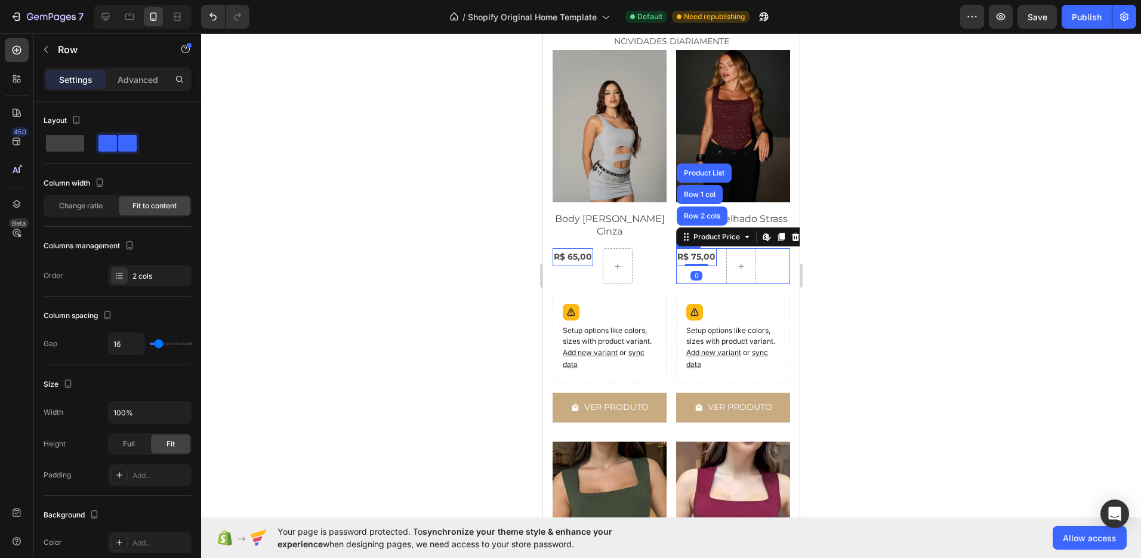
click at [718, 267] on div "R$ 75,00 Product Price Row 2 cols Row 1 col Product List Edit content in Shopif…" at bounding box center [733, 266] width 114 height 36
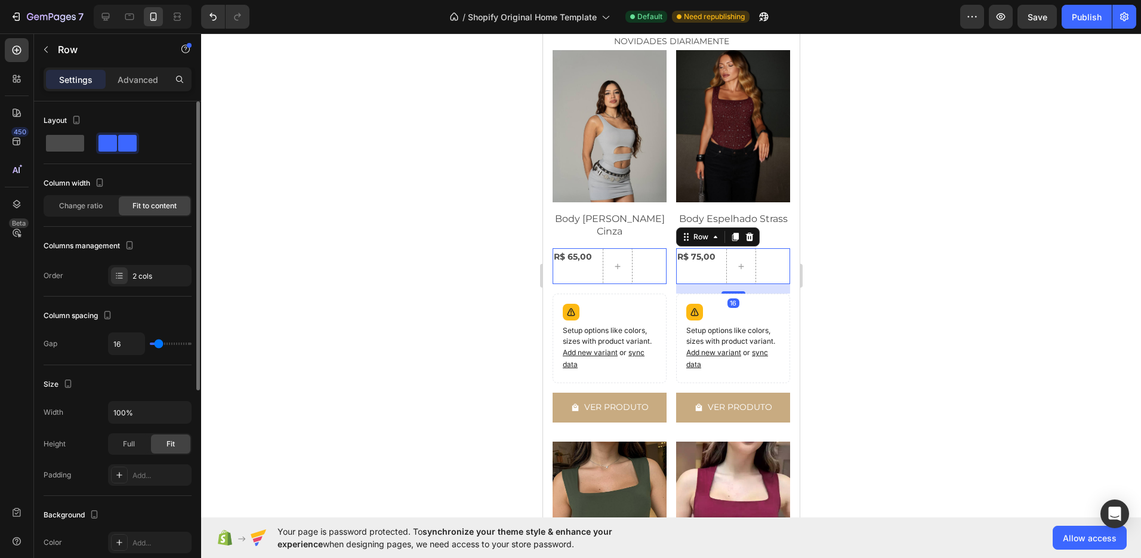
click at [77, 149] on span at bounding box center [65, 143] width 38 height 17
type input "0"
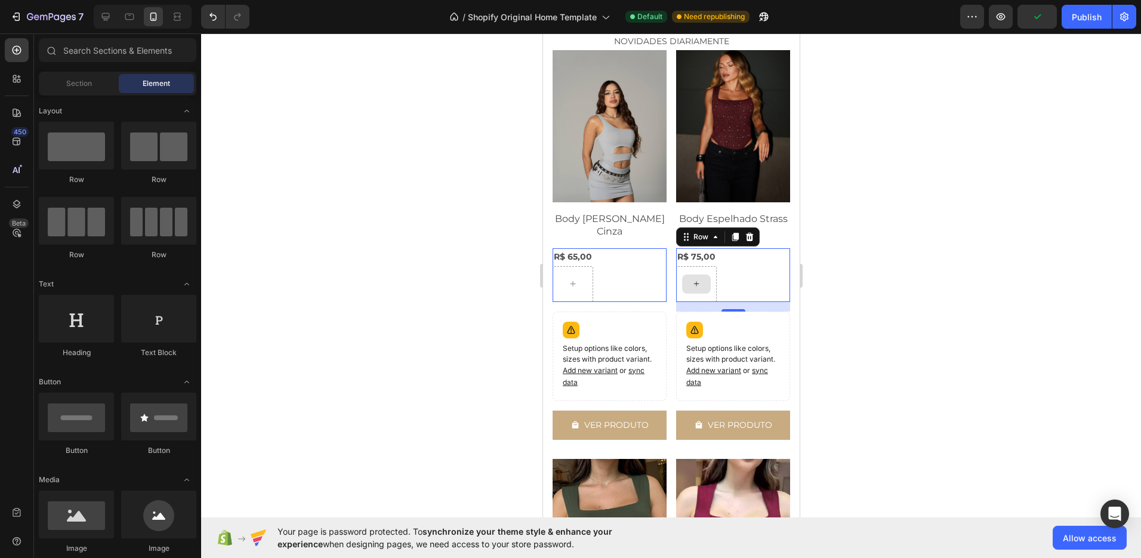
click at [691, 281] on icon at bounding box center [696, 284] width 10 height 10
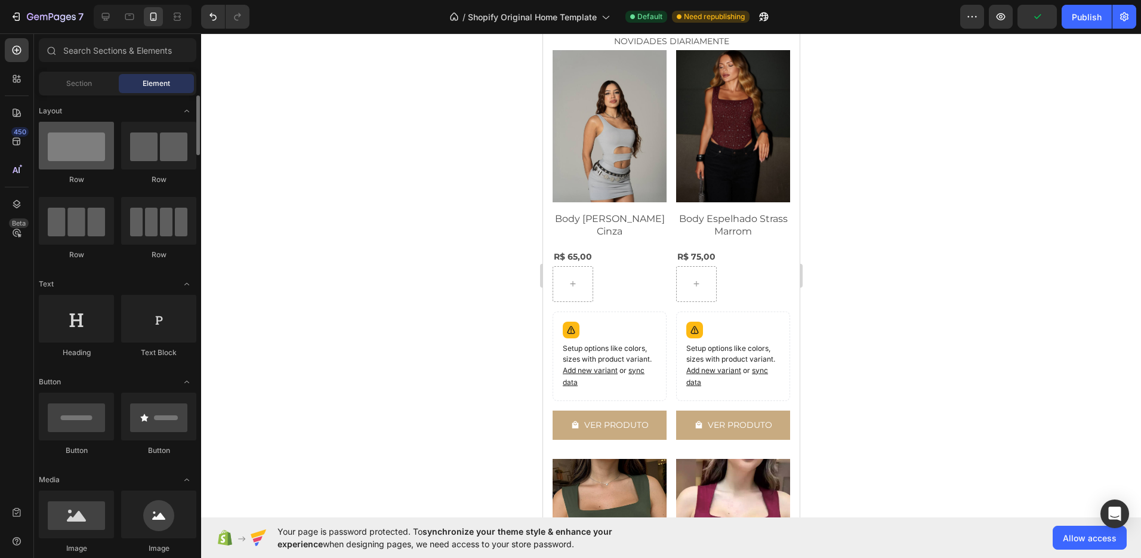
click at [88, 154] on div at bounding box center [76, 146] width 75 height 48
click at [564, 274] on div at bounding box center [572, 283] width 29 height 19
click at [576, 278] on div at bounding box center [572, 283] width 29 height 19
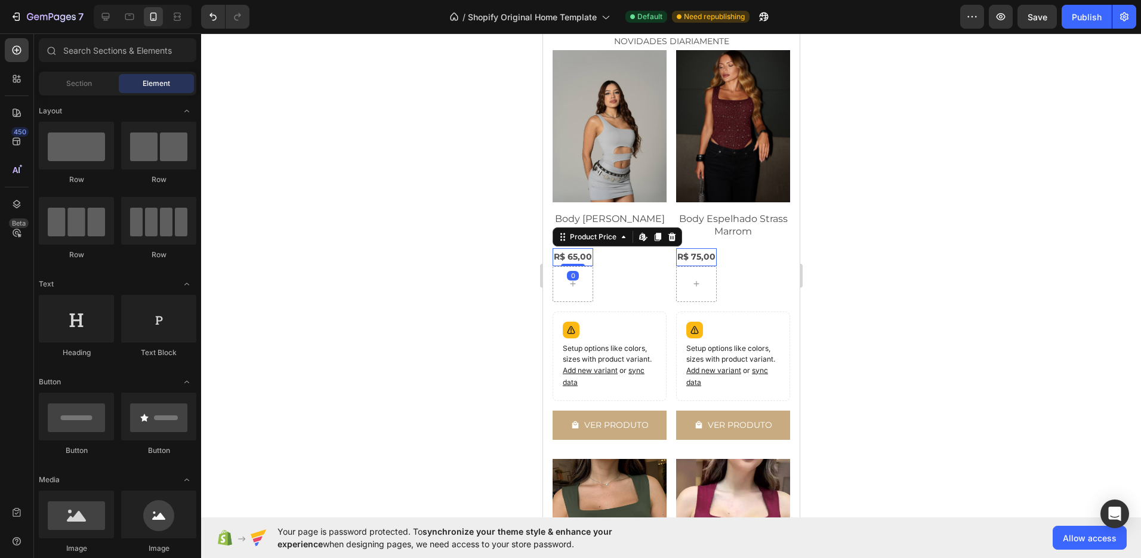
click at [571, 240] on div "Product Price Edit content in Shopify" at bounding box center [616, 236] width 129 height 19
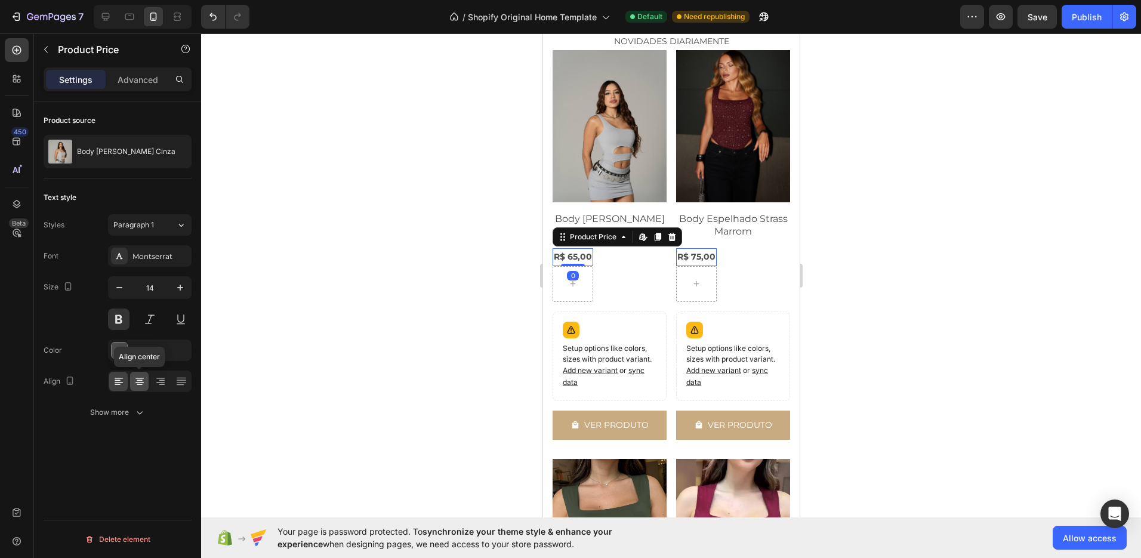
click at [141, 385] on icon at bounding box center [140, 381] width 12 height 12
click at [758, 261] on div "R$ 75,00 Product Price Edit content in Shopify 0 Product Price Edit content in …" at bounding box center [733, 274] width 114 height 53
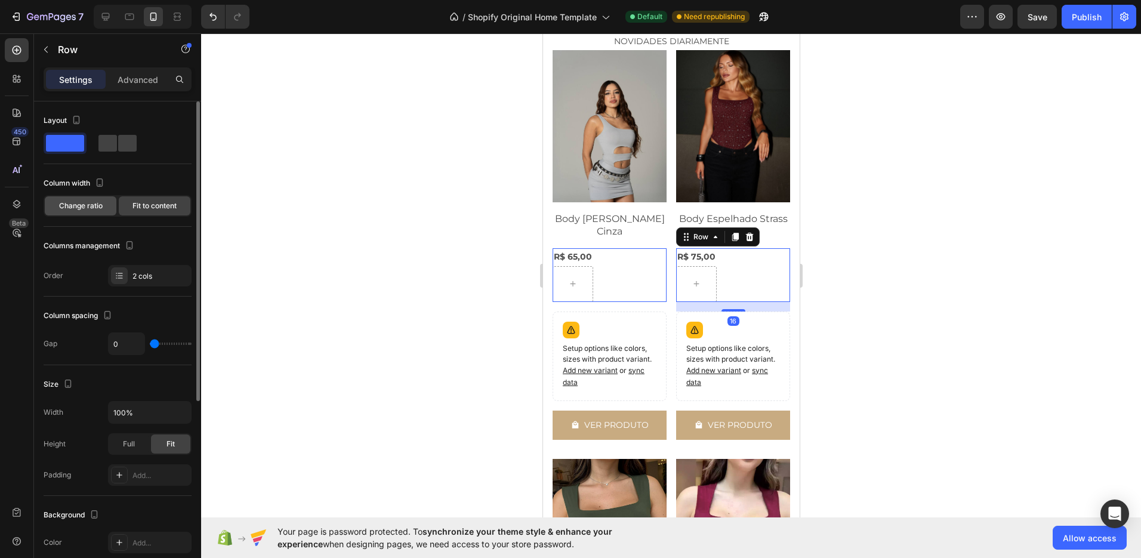
click at [104, 209] on div "Change ratio" at bounding box center [81, 205] width 72 height 19
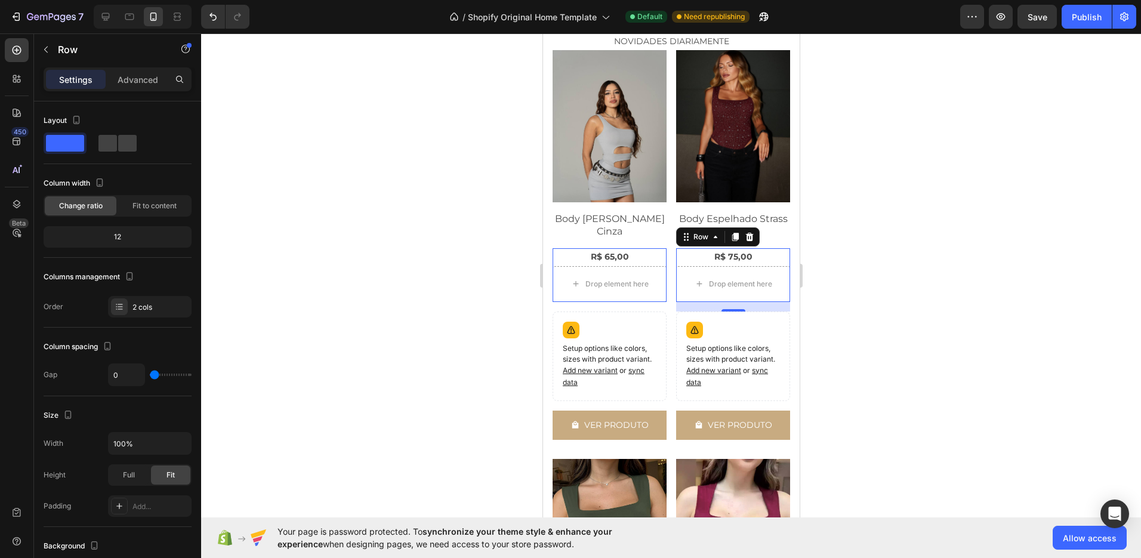
click at [896, 274] on div at bounding box center [671, 295] width 940 height 525
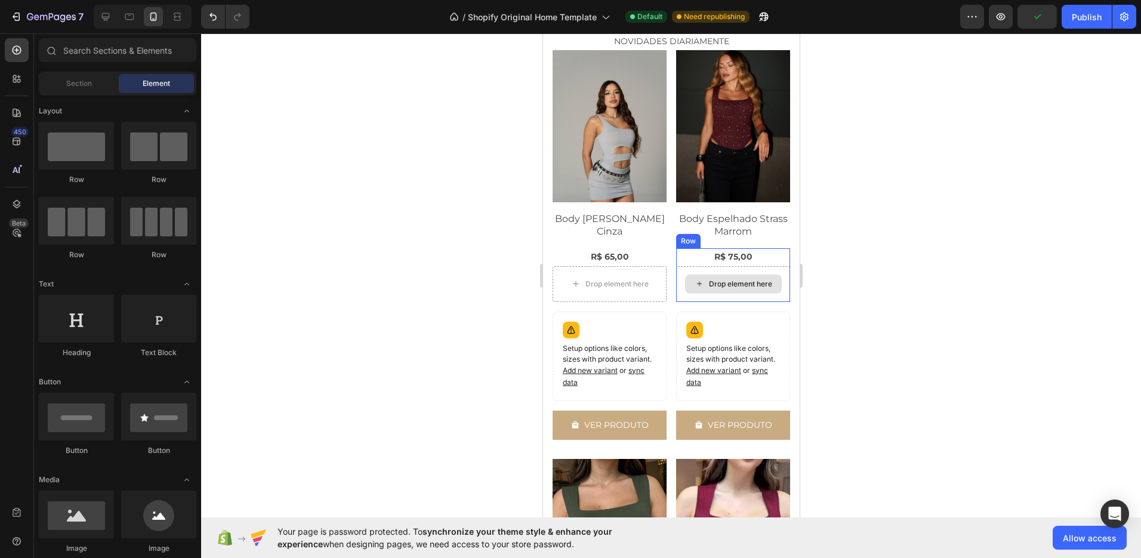
click at [727, 279] on div "Drop element here" at bounding box center [739, 284] width 63 height 10
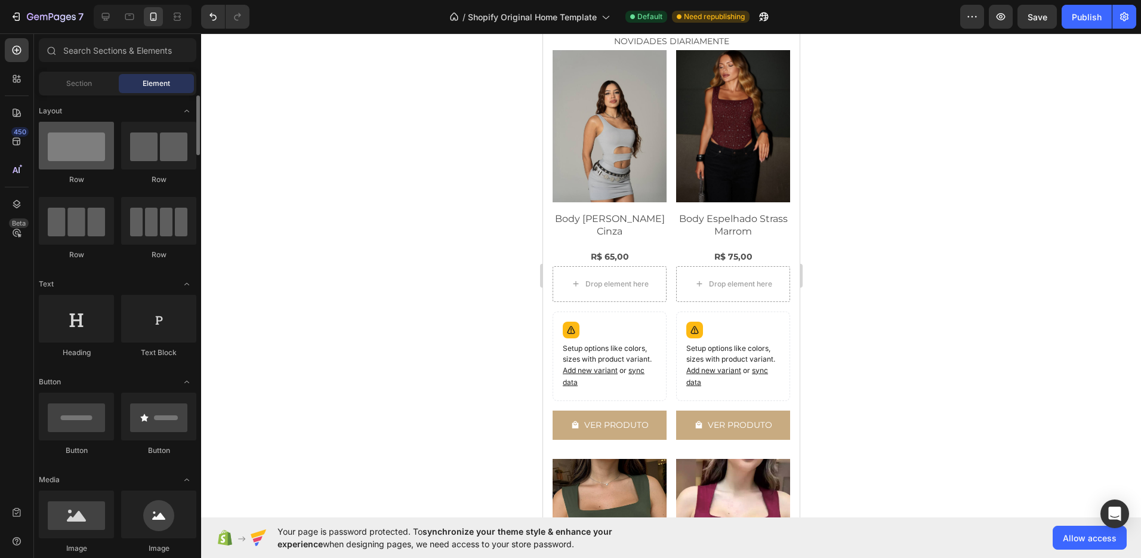
click at [90, 154] on div at bounding box center [76, 146] width 75 height 48
click at [572, 274] on div "Drop element here" at bounding box center [609, 283] width 97 height 19
click at [82, 90] on div "Section" at bounding box center [78, 83] width 75 height 19
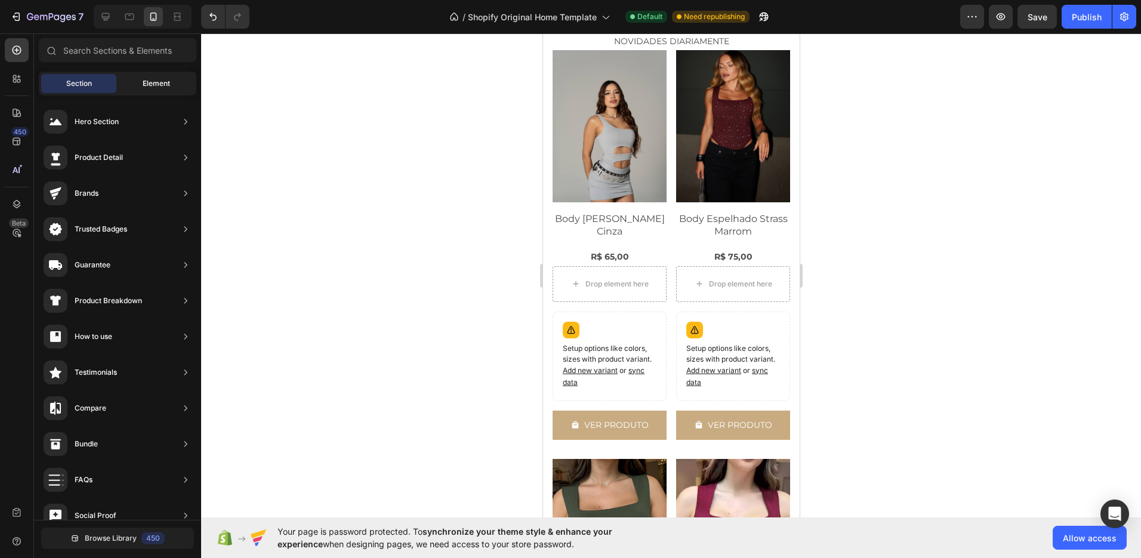
click at [155, 81] on span "Element" at bounding box center [156, 83] width 27 height 11
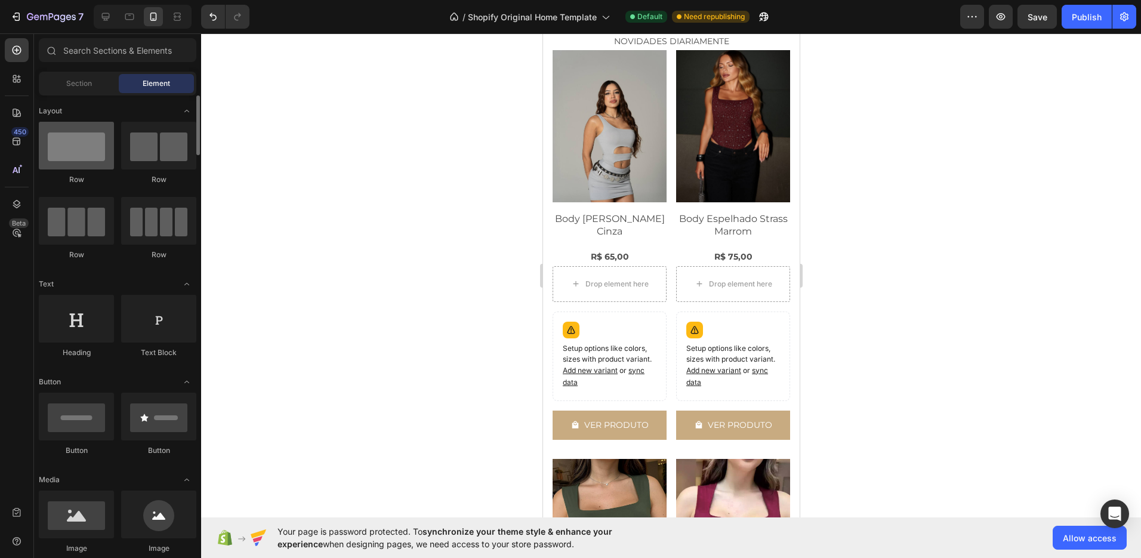
click at [91, 135] on div at bounding box center [76, 146] width 75 height 48
click at [606, 279] on div "Drop element here" at bounding box center [616, 284] width 63 height 10
click at [597, 257] on div "R$ 65,00" at bounding box center [609, 256] width 114 height 17
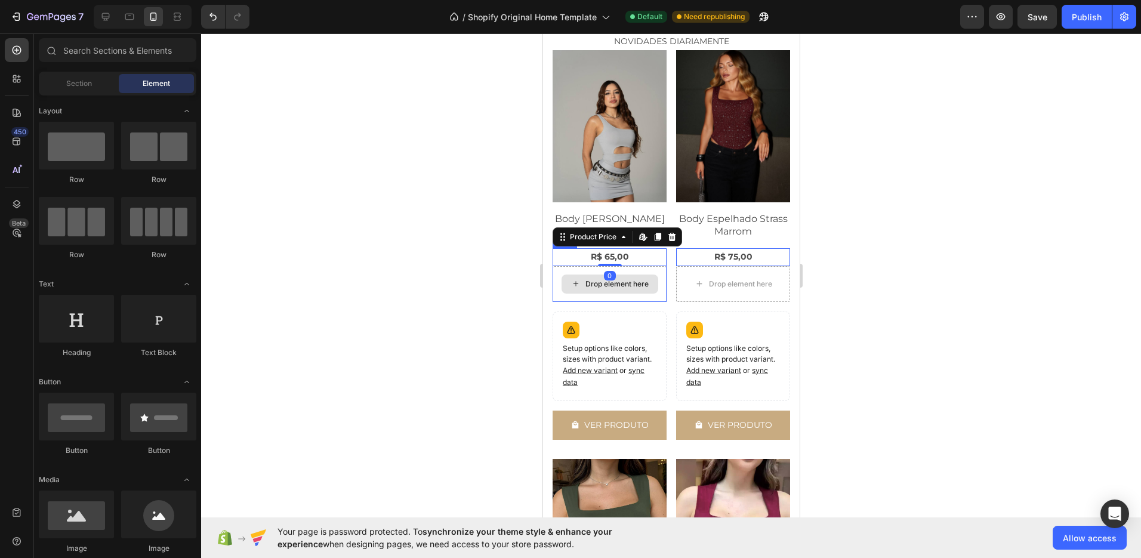
click at [599, 279] on div "Drop element here" at bounding box center [616, 284] width 63 height 10
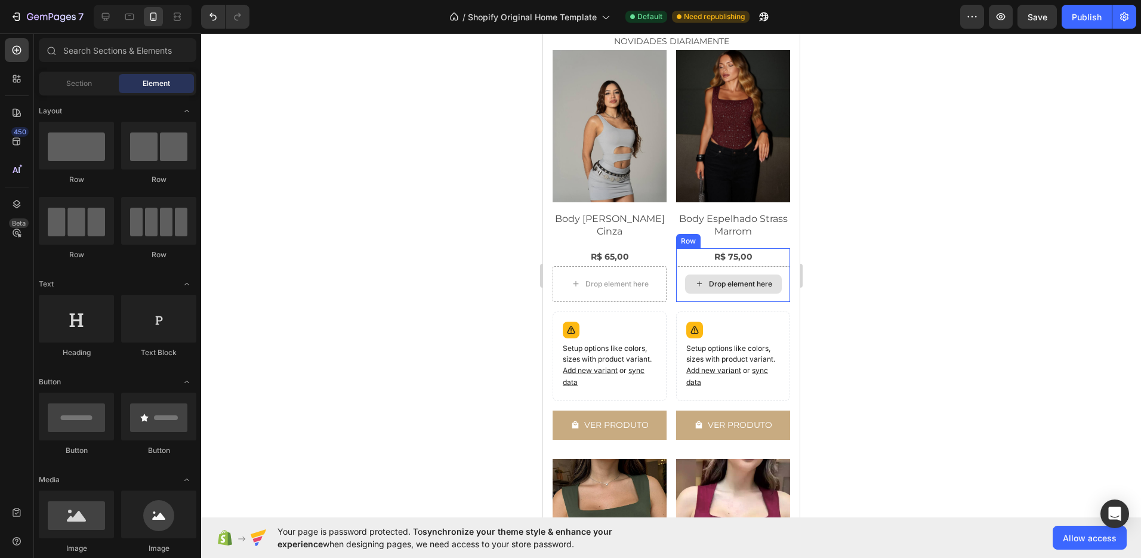
click at [695, 282] on icon at bounding box center [699, 284] width 10 height 10
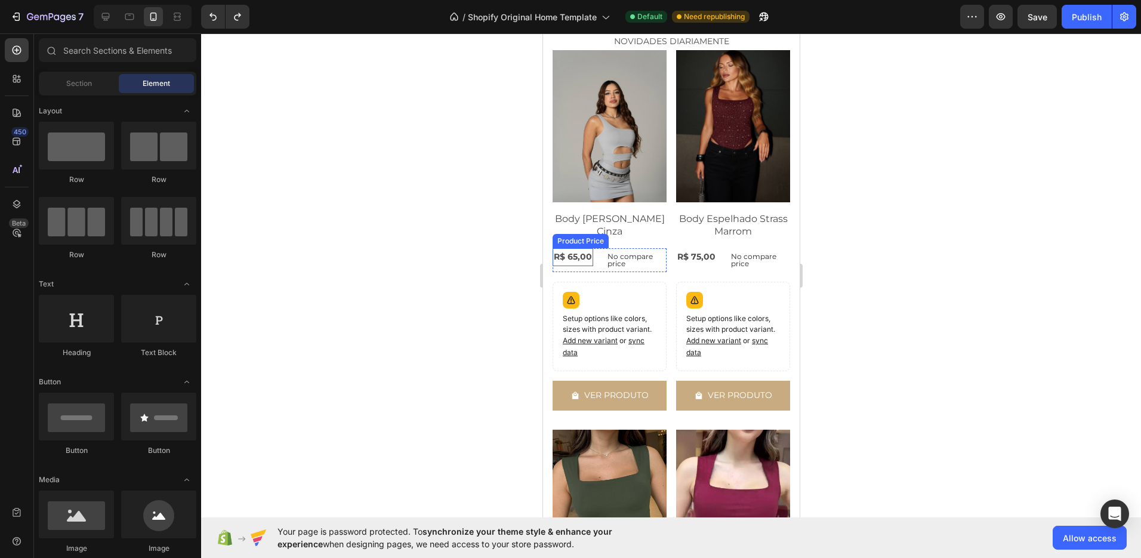
click at [560, 236] on div "Product Price" at bounding box center [579, 241] width 51 height 11
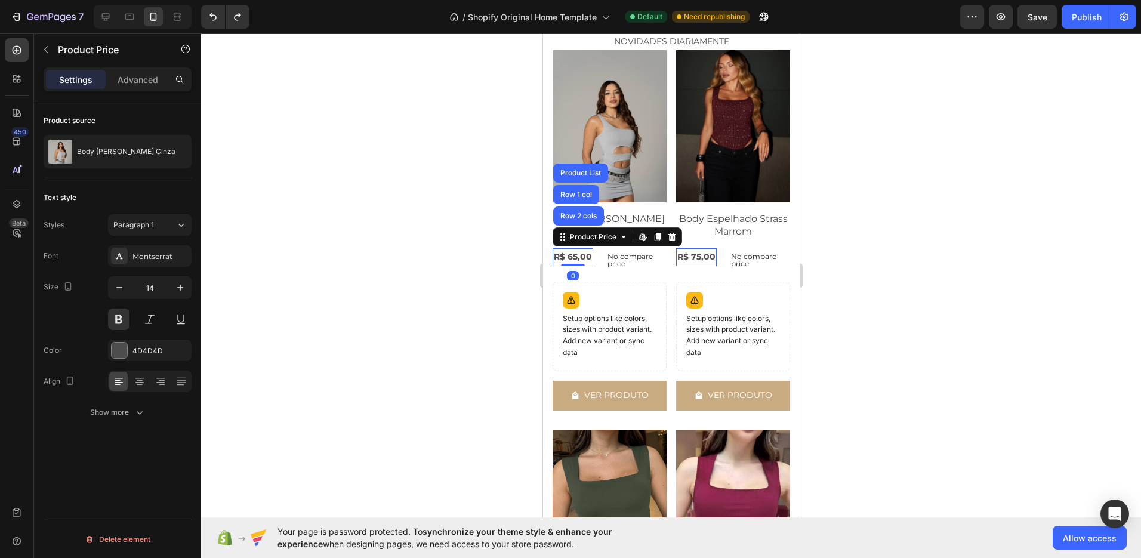
click at [568, 248] on div "R$ 65,00" at bounding box center [572, 256] width 41 height 17
click at [565, 251] on div "R$ 65,00" at bounding box center [572, 256] width 41 height 17
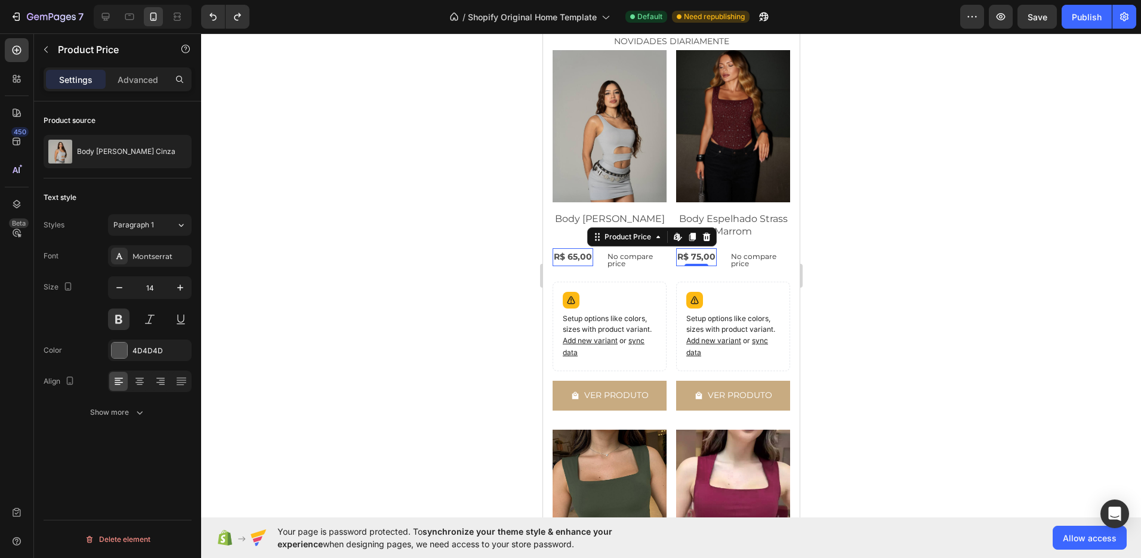
click at [682, 254] on div "R$ 75,00" at bounding box center [696, 256] width 41 height 17
click at [628, 253] on p "No compare price" at bounding box center [634, 260] width 54 height 14
click at [578, 240] on div "Product Price" at bounding box center [580, 241] width 56 height 14
click at [624, 253] on p "No compare price" at bounding box center [634, 260] width 54 height 14
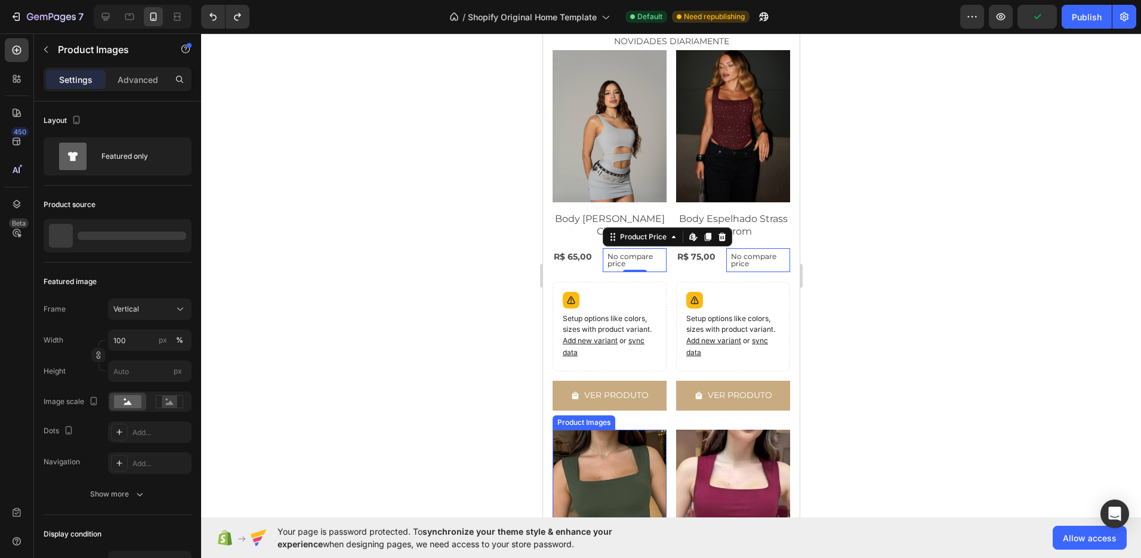
click at [624, 434] on img at bounding box center [609, 506] width 114 height 152
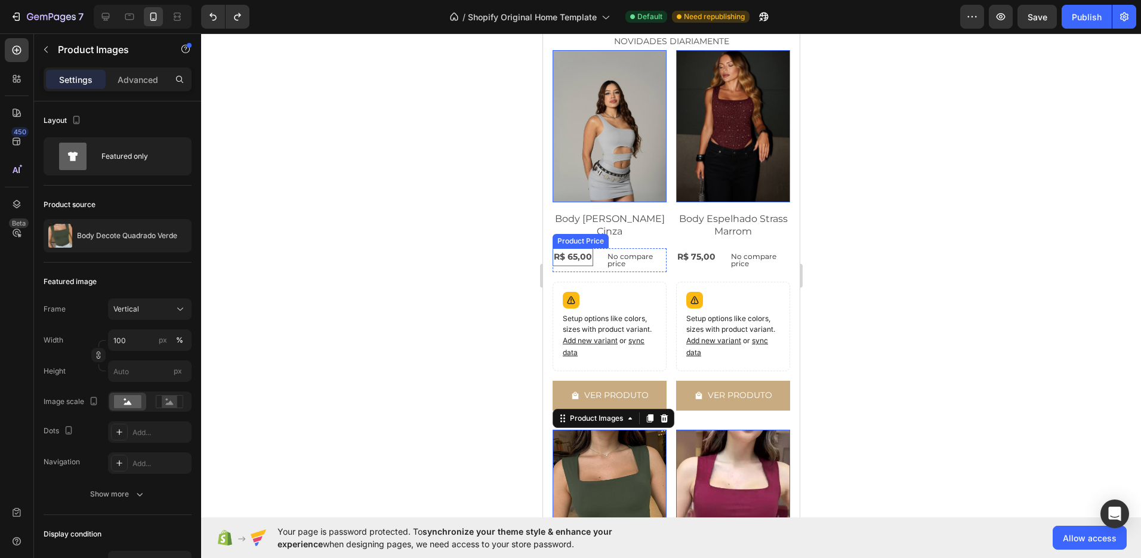
click at [578, 236] on div "Product Price" at bounding box center [579, 241] width 51 height 11
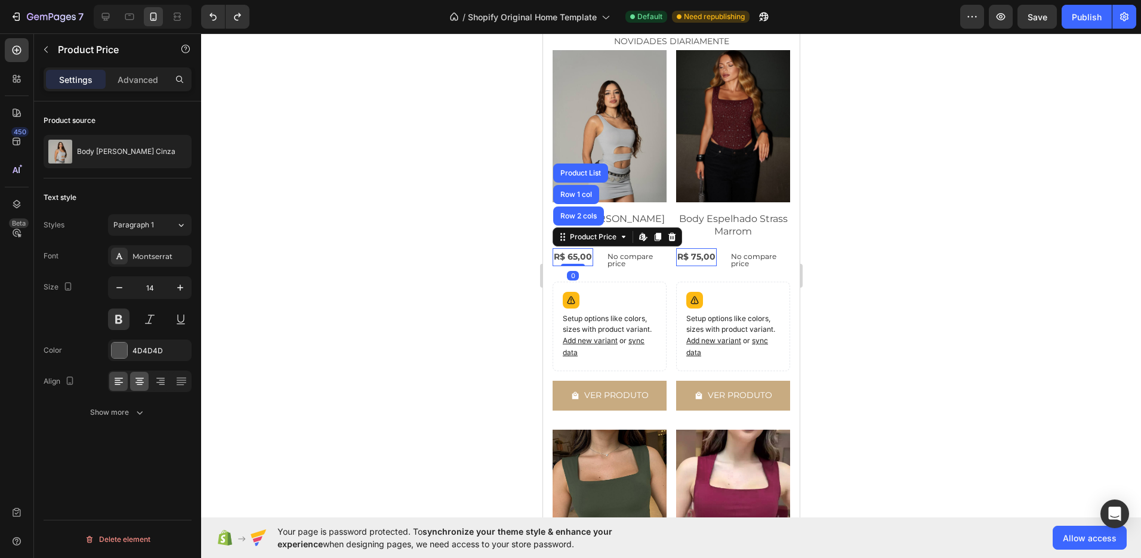
click at [147, 381] on div at bounding box center [139, 381] width 18 height 19
click at [146, 381] on div at bounding box center [139, 381] width 18 height 19
click at [130, 385] on div at bounding box center [139, 381] width 18 height 19
click at [123, 385] on icon at bounding box center [119, 381] width 12 height 12
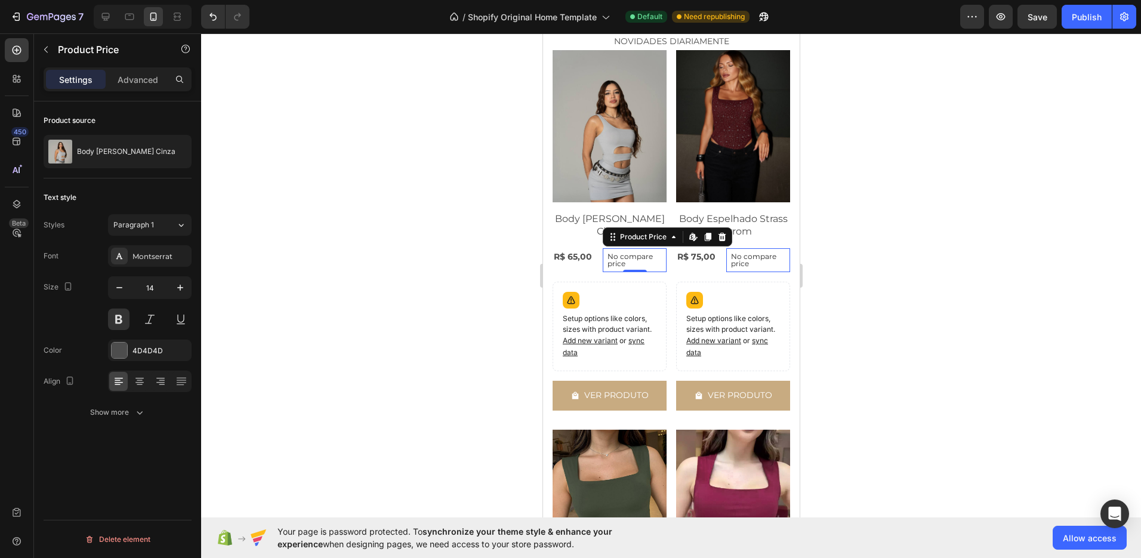
click at [611, 254] on p "No compare price" at bounding box center [634, 260] width 54 height 14
click at [617, 238] on div "Product Price Edit content in Shopify" at bounding box center [666, 236] width 129 height 19
click at [628, 233] on div "Product Price" at bounding box center [642, 237] width 51 height 11
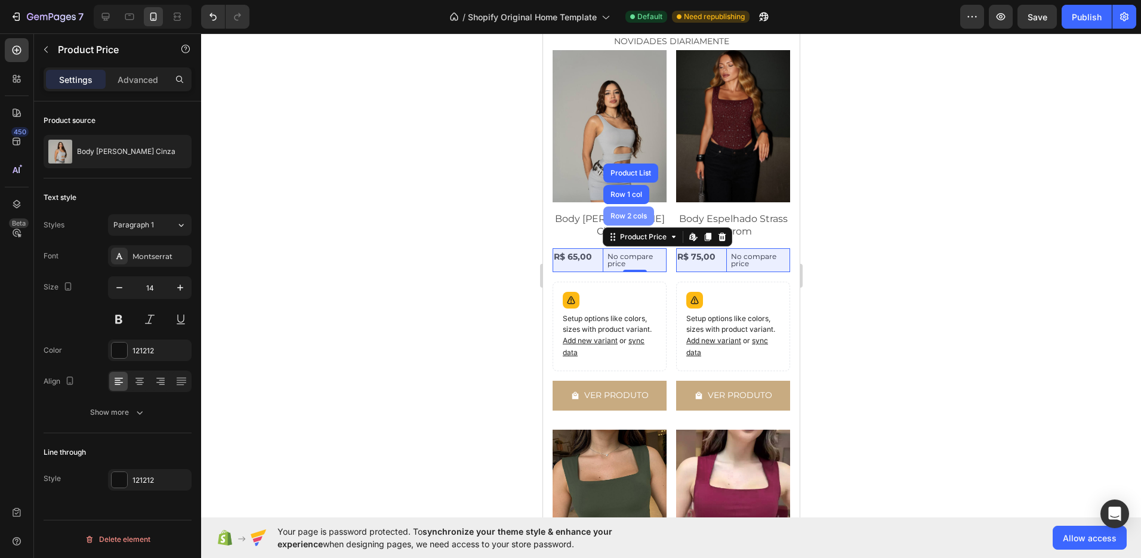
click at [622, 214] on div "Row 2 cols" at bounding box center [628, 215] width 51 height 19
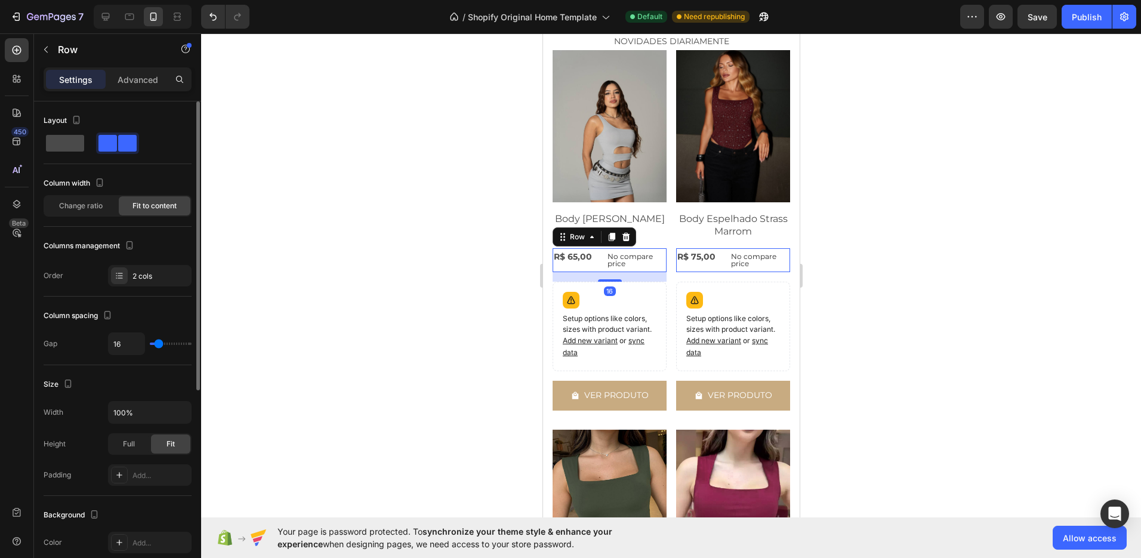
click at [74, 141] on span at bounding box center [65, 143] width 38 height 17
type input "0"
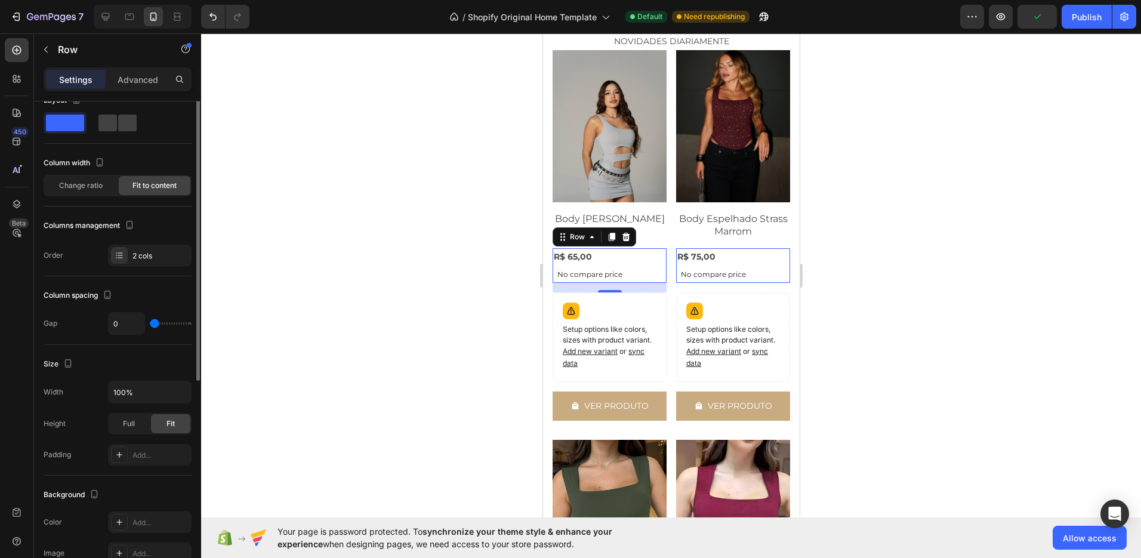
scroll to position [67, 0]
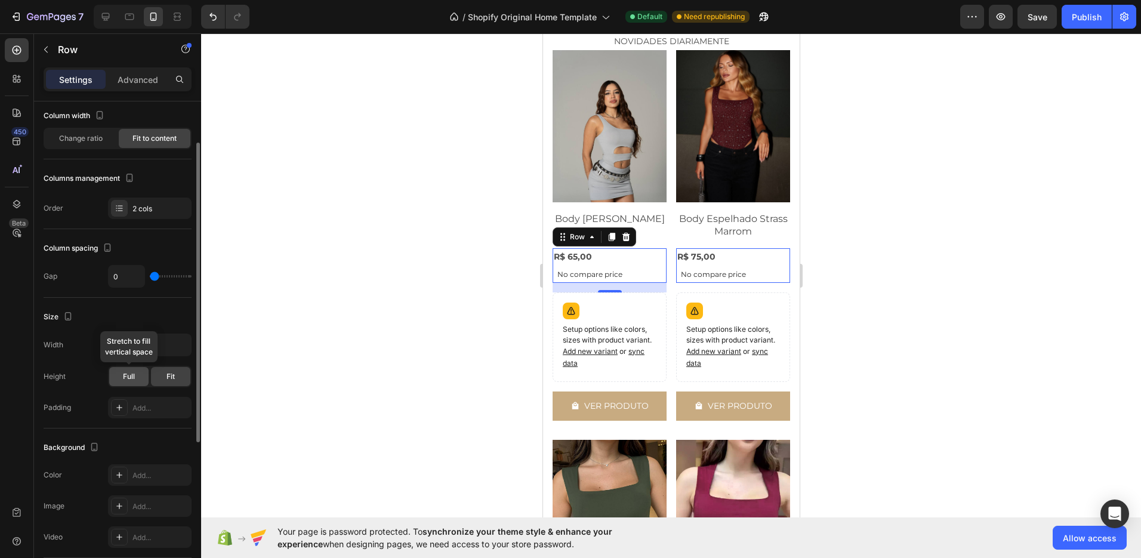
click at [135, 384] on div "Full" at bounding box center [128, 376] width 39 height 19
click at [151, 380] on div "Fit" at bounding box center [170, 376] width 39 height 19
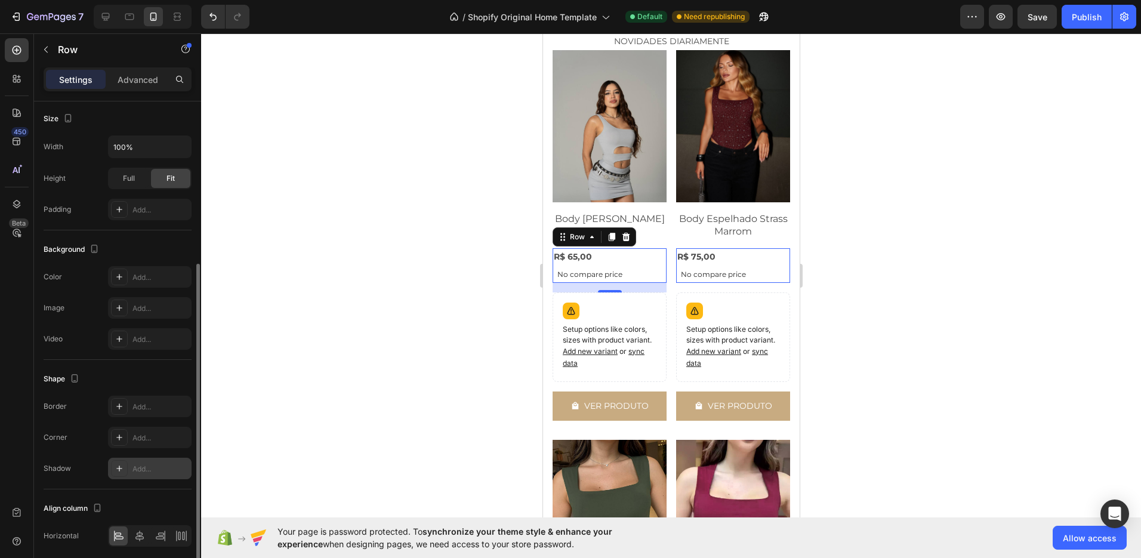
scroll to position [311, 0]
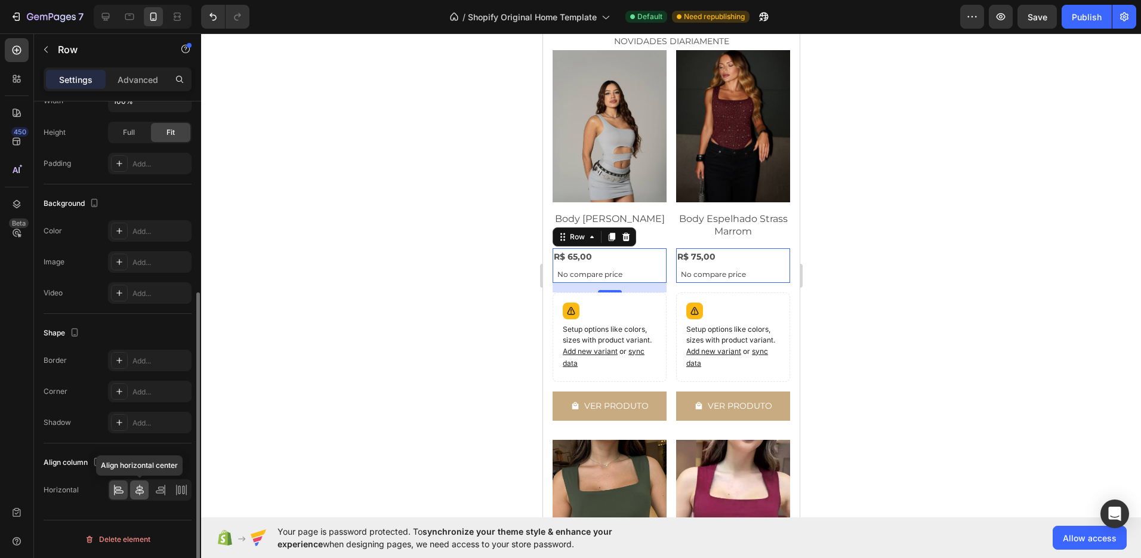
click at [134, 499] on div at bounding box center [139, 489] width 18 height 19
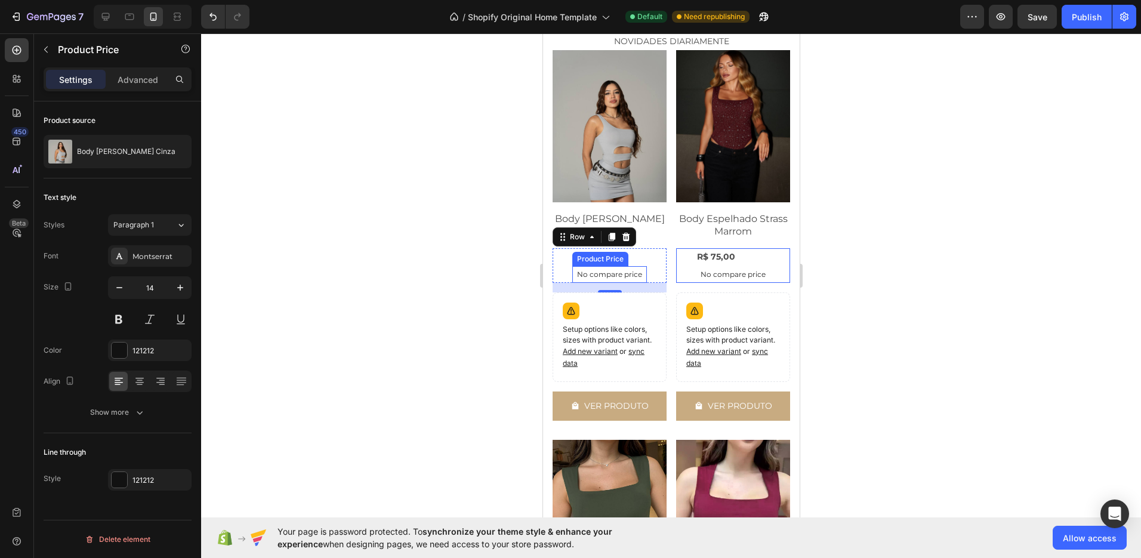
click at [619, 271] on p "No compare price" at bounding box center [608, 274] width 65 height 7
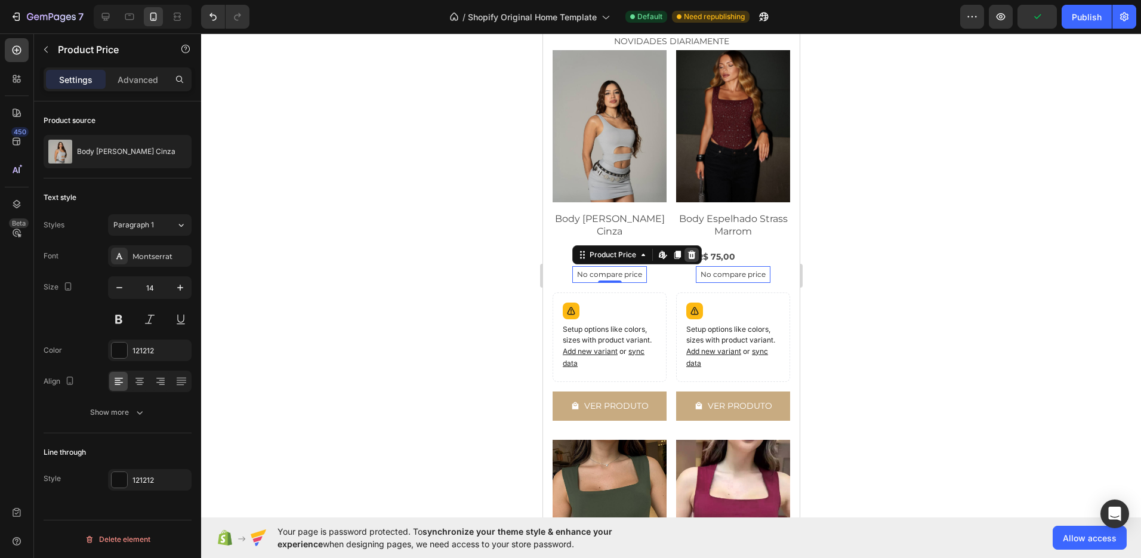
click at [689, 251] on icon at bounding box center [691, 254] width 8 height 8
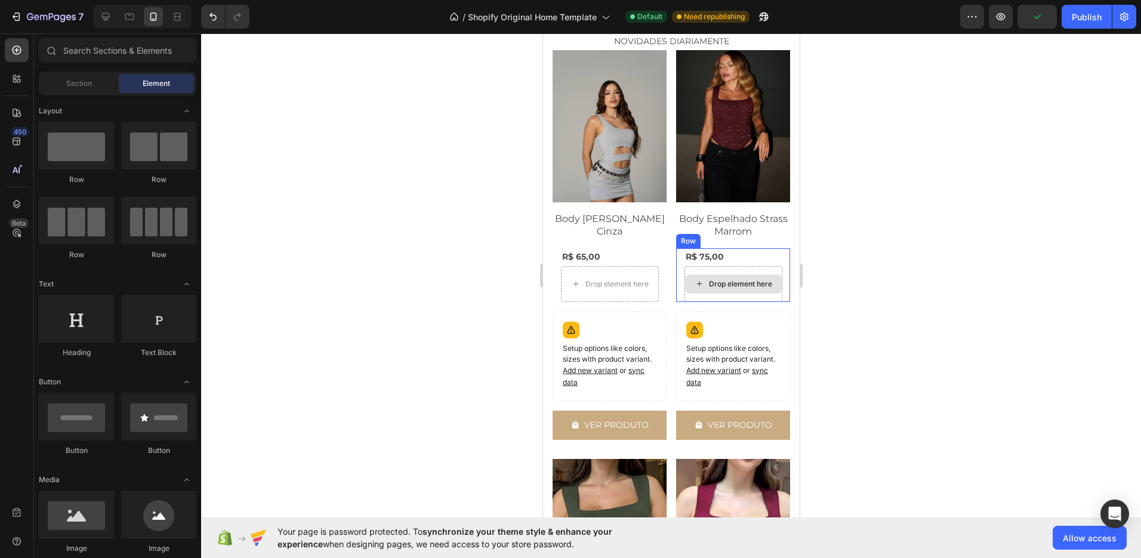
click at [718, 279] on div "Drop element here" at bounding box center [739, 284] width 63 height 10
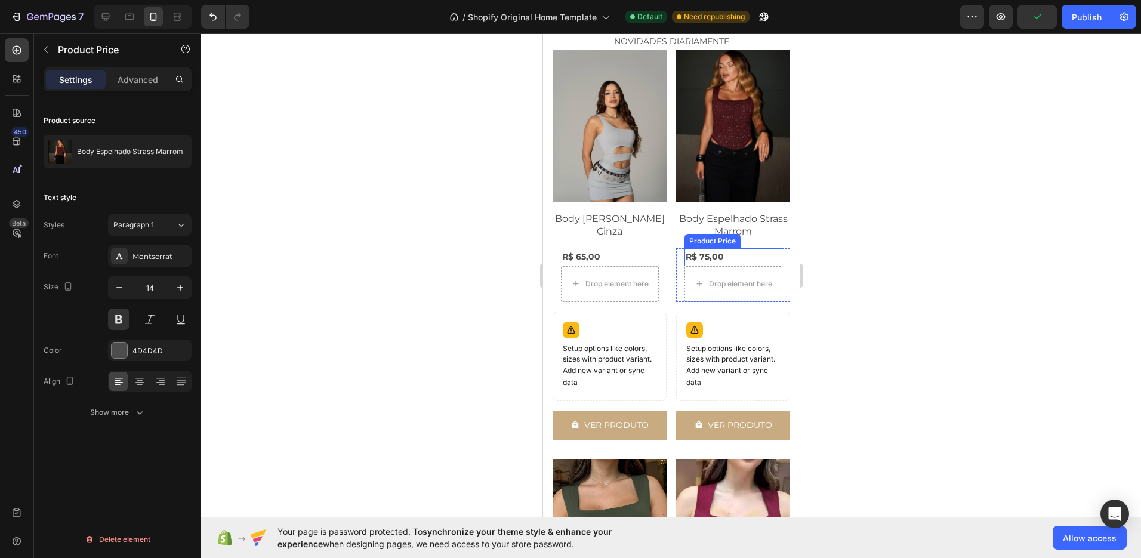
click at [704, 255] on div "R$ 75,00" at bounding box center [733, 256] width 98 height 17
click at [143, 383] on icon at bounding box center [140, 381] width 12 height 12
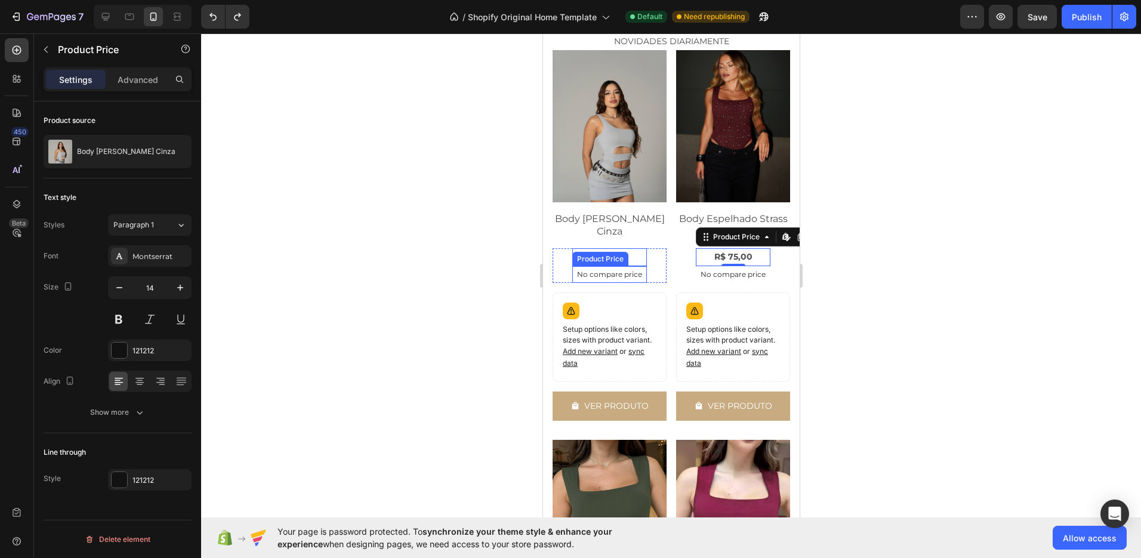
click at [618, 272] on p "No compare price" at bounding box center [608, 274] width 65 height 7
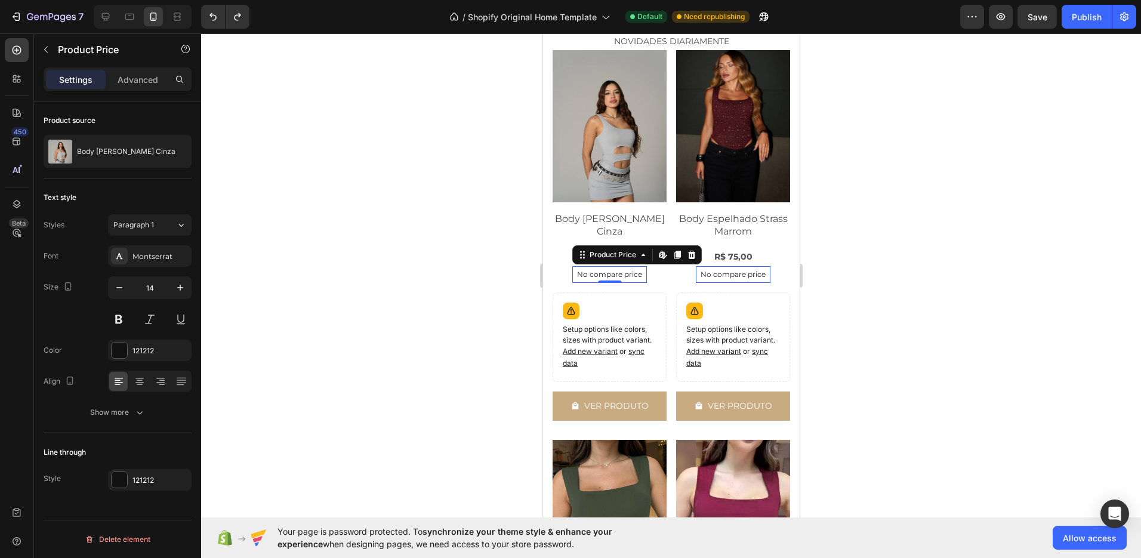
click at [989, 291] on div at bounding box center [671, 295] width 940 height 525
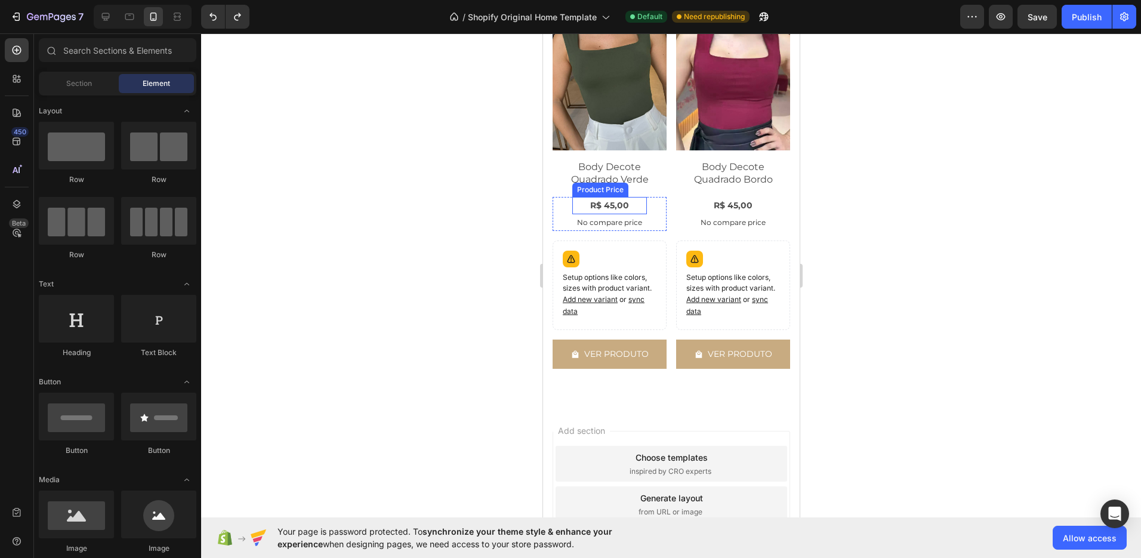
scroll to position [1105, 0]
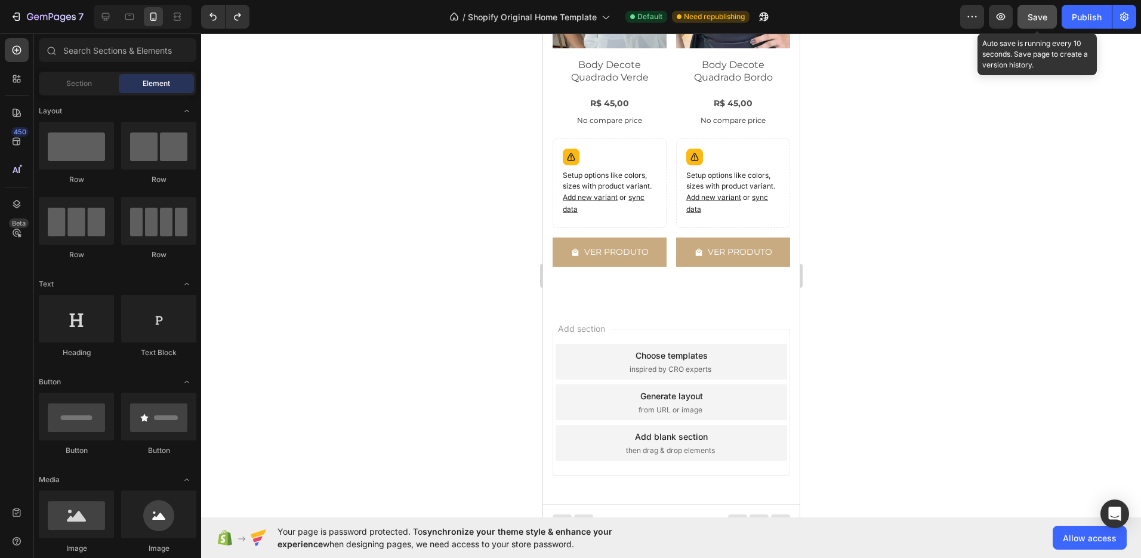
click at [1028, 27] on button "Save" at bounding box center [1036, 17] width 39 height 24
click at [1004, 22] on icon "button" at bounding box center [1001, 17] width 12 height 12
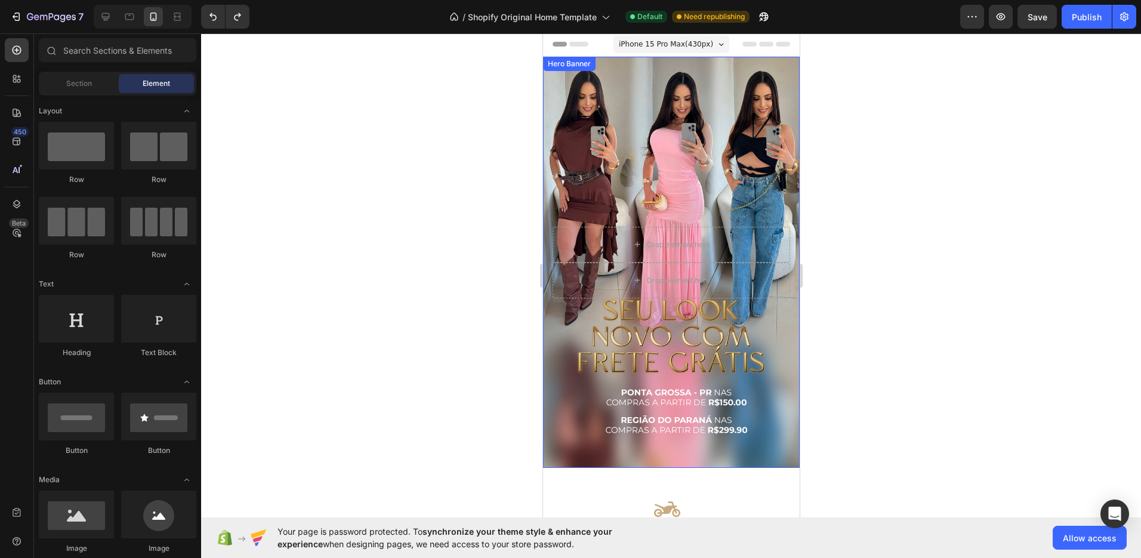
scroll to position [0, 0]
click at [107, 19] on icon at bounding box center [106, 17] width 12 height 12
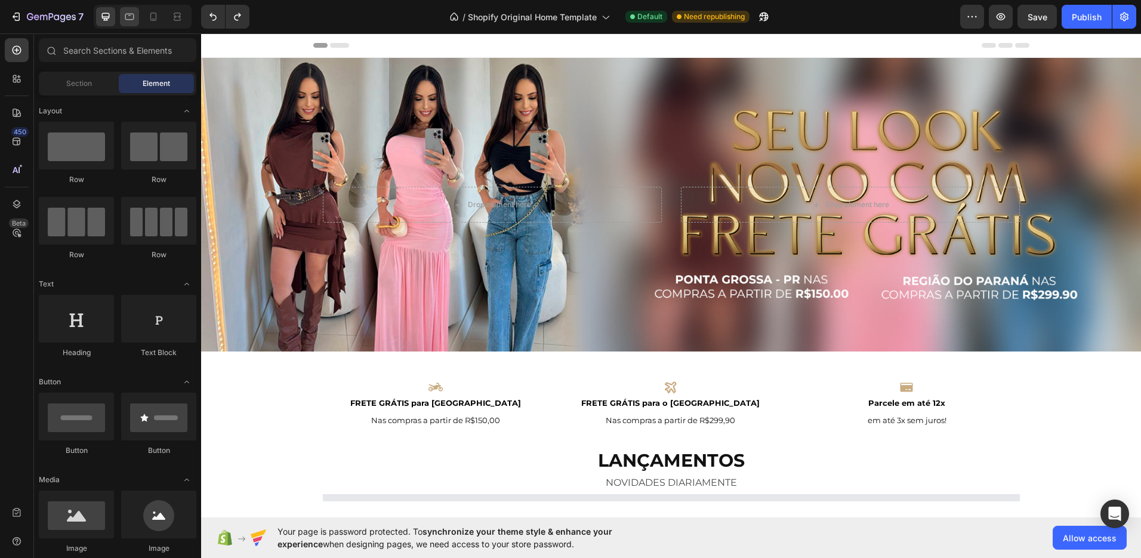
click at [125, 18] on icon at bounding box center [129, 17] width 9 height 7
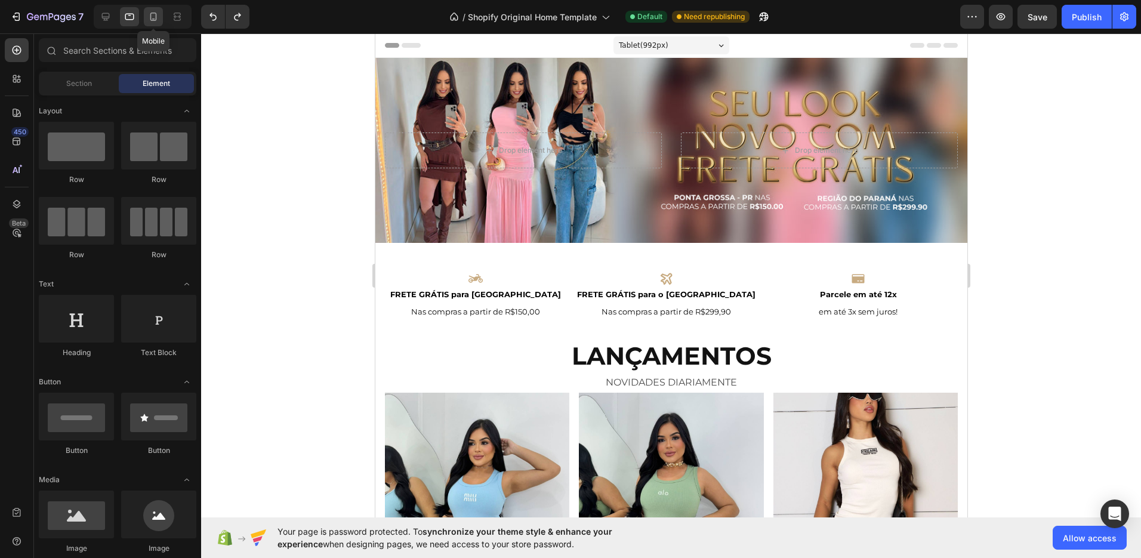
click at [146, 21] on div at bounding box center [153, 16] width 19 height 19
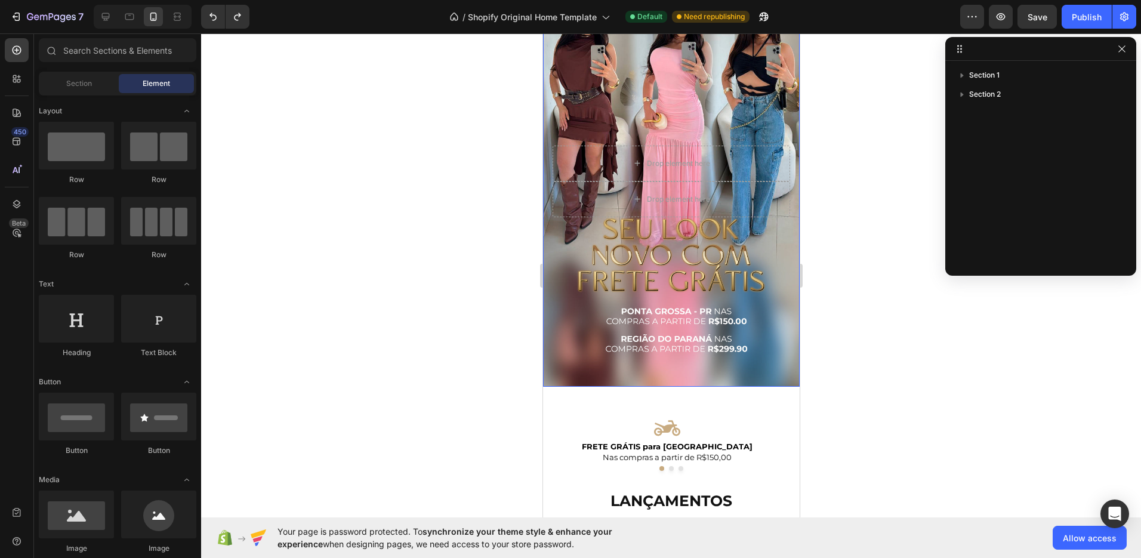
scroll to position [94, 0]
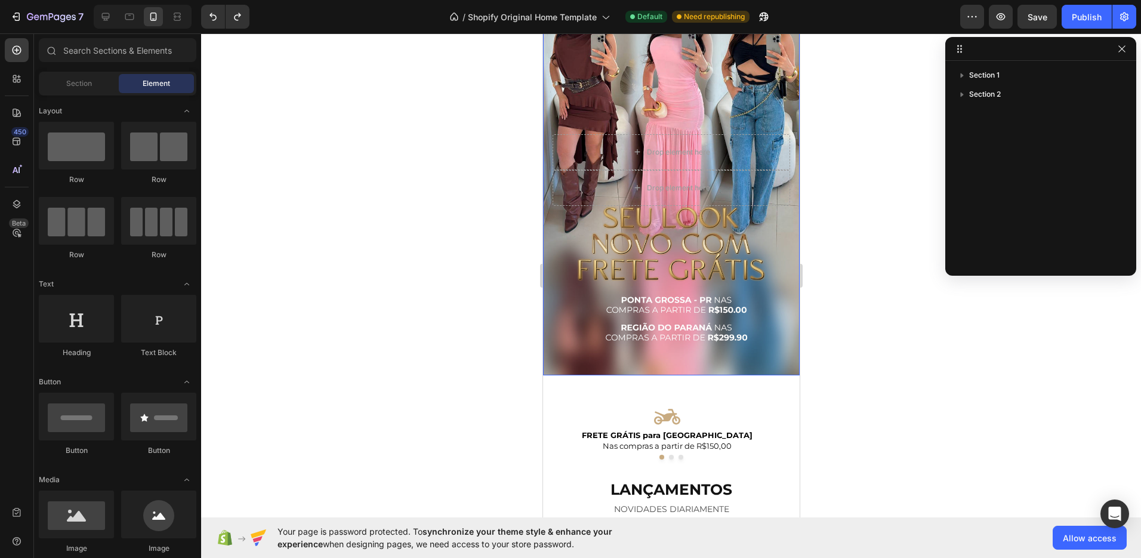
click at [905, 184] on div at bounding box center [671, 295] width 940 height 525
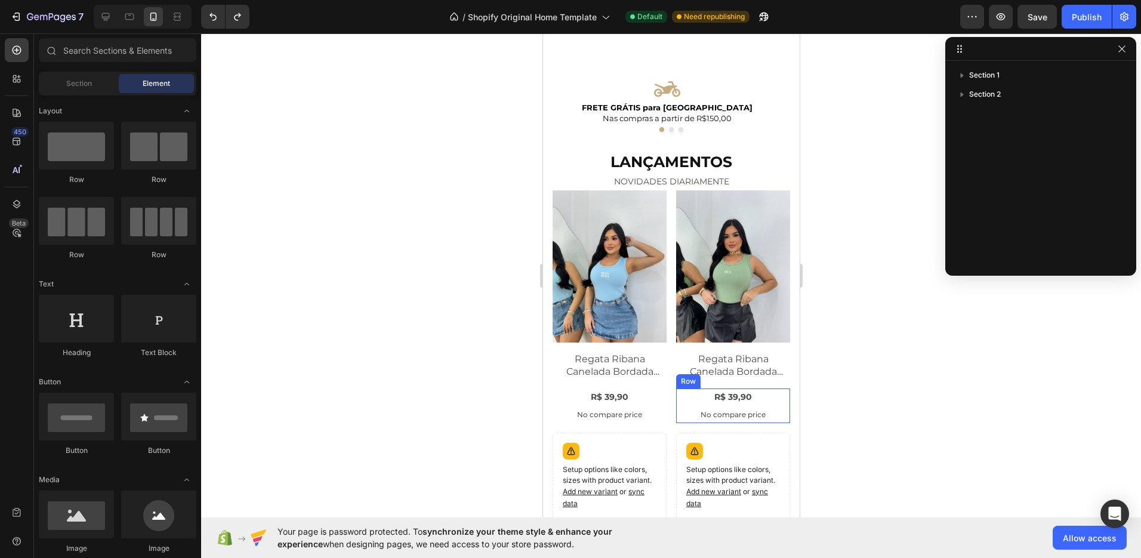
scroll to position [399, 0]
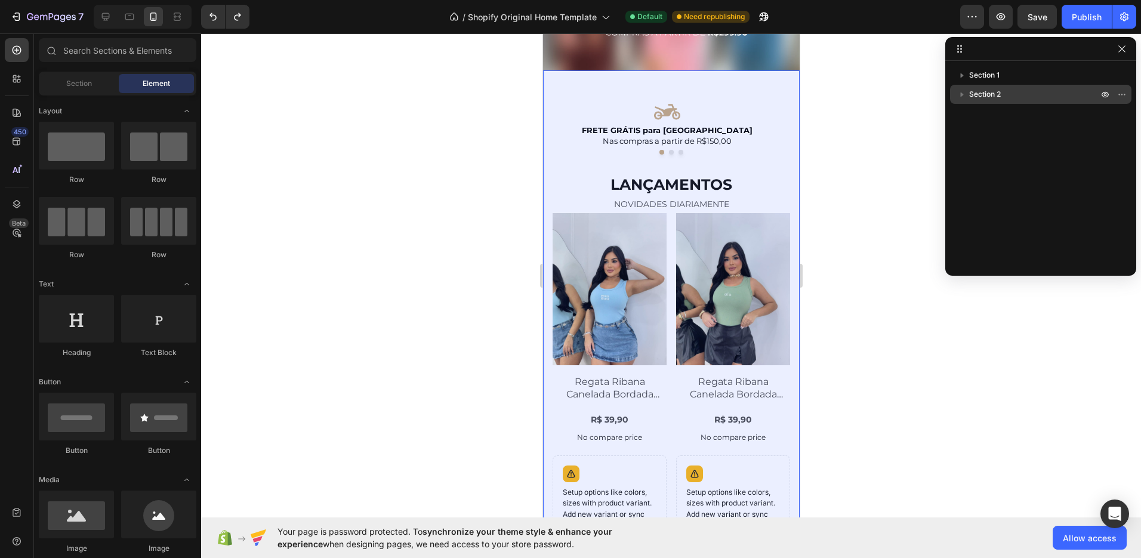
click at [962, 99] on icon "button" at bounding box center [962, 94] width 12 height 12
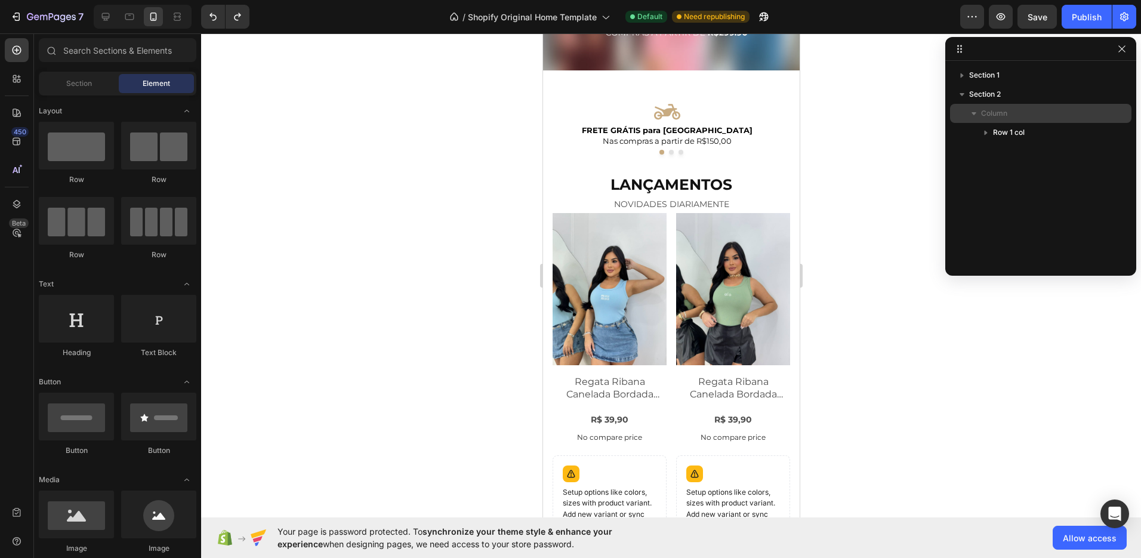
click at [988, 119] on div "Column" at bounding box center [1041, 113] width 172 height 19
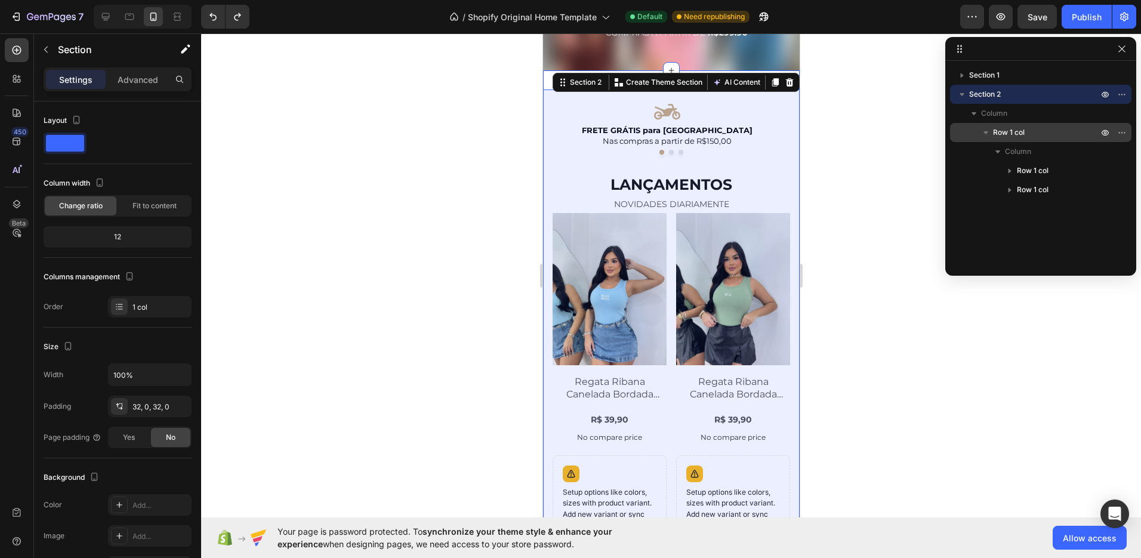
click at [988, 129] on icon "button" at bounding box center [986, 133] width 12 height 12
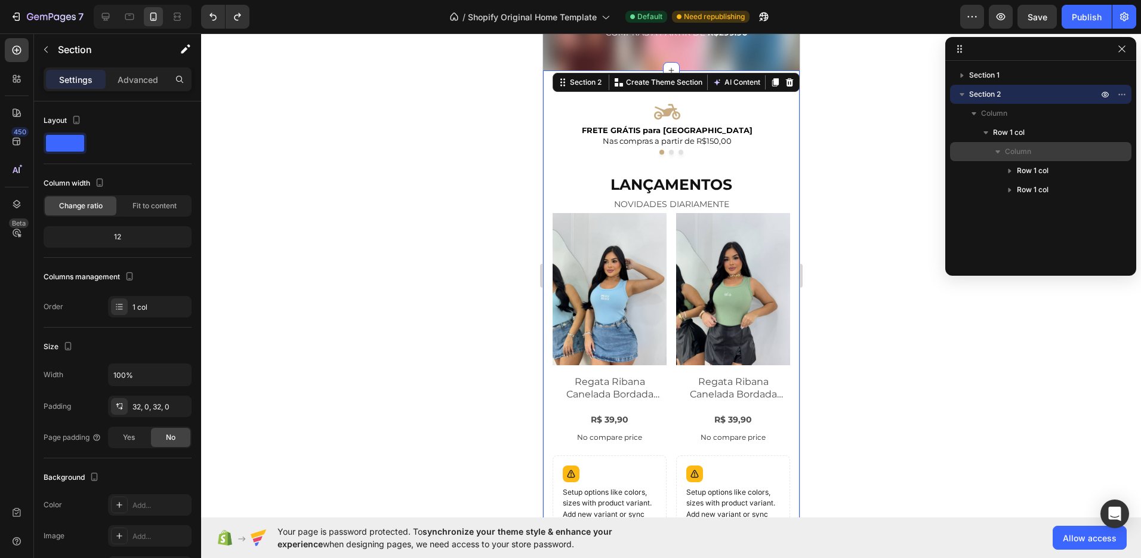
click at [1025, 155] on span "Column" at bounding box center [1018, 152] width 26 height 12
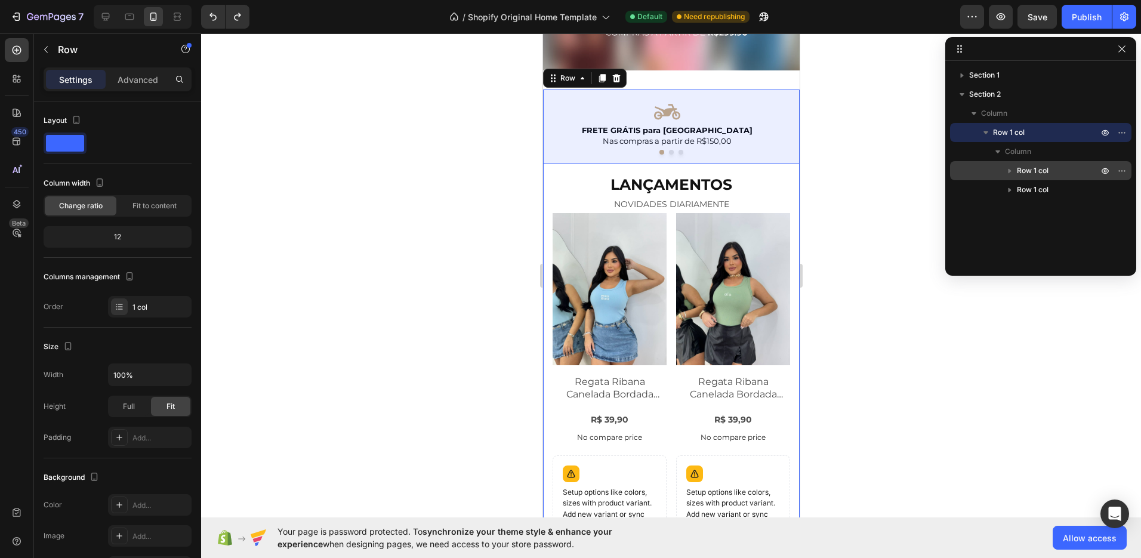
click at [1030, 172] on span "Row 1 col" at bounding box center [1033, 171] width 32 height 12
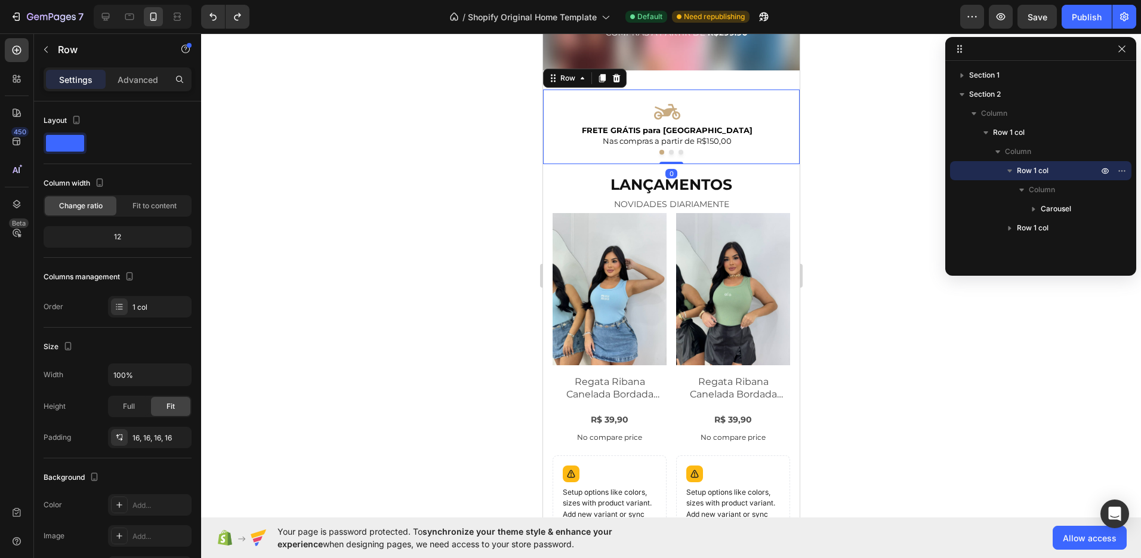
click at [1014, 170] on icon "button" at bounding box center [1010, 171] width 12 height 12
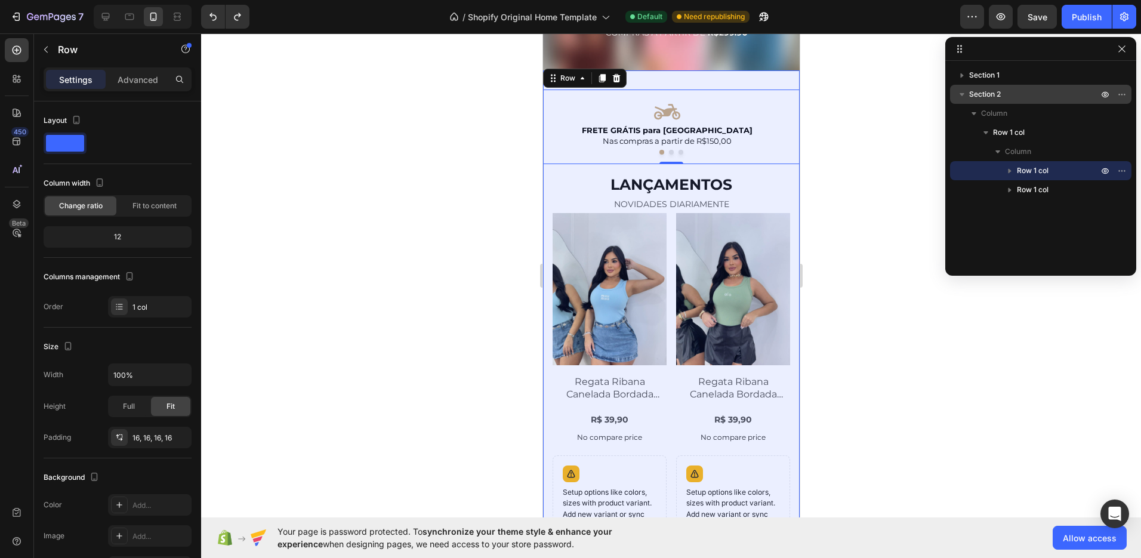
click at [967, 97] on icon "button" at bounding box center [962, 94] width 12 height 12
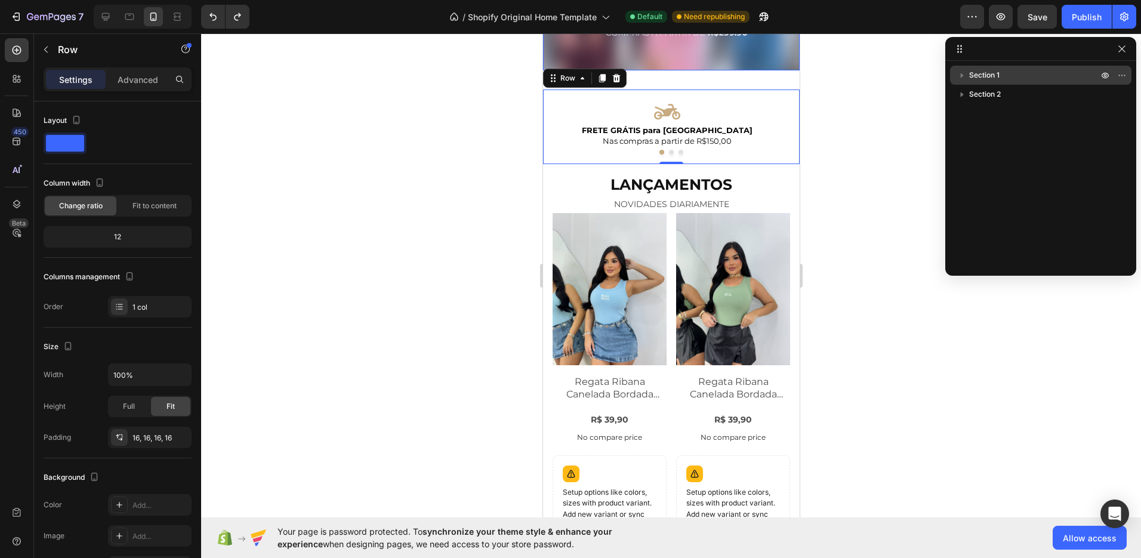
click at [961, 77] on icon "button" at bounding box center [962, 75] width 12 height 12
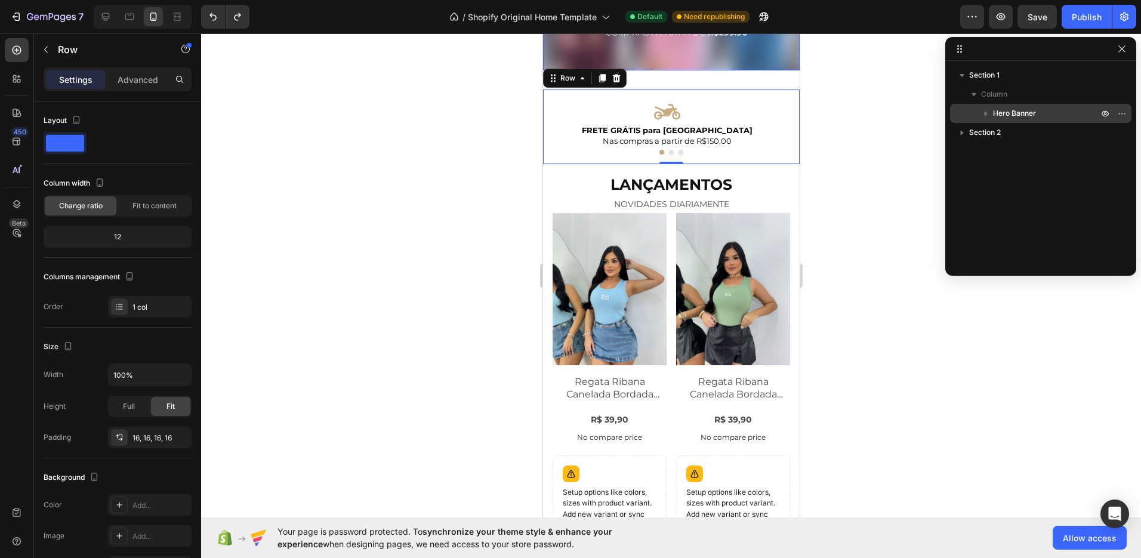
click at [1014, 109] on span "Hero Banner" at bounding box center [1014, 113] width 43 height 12
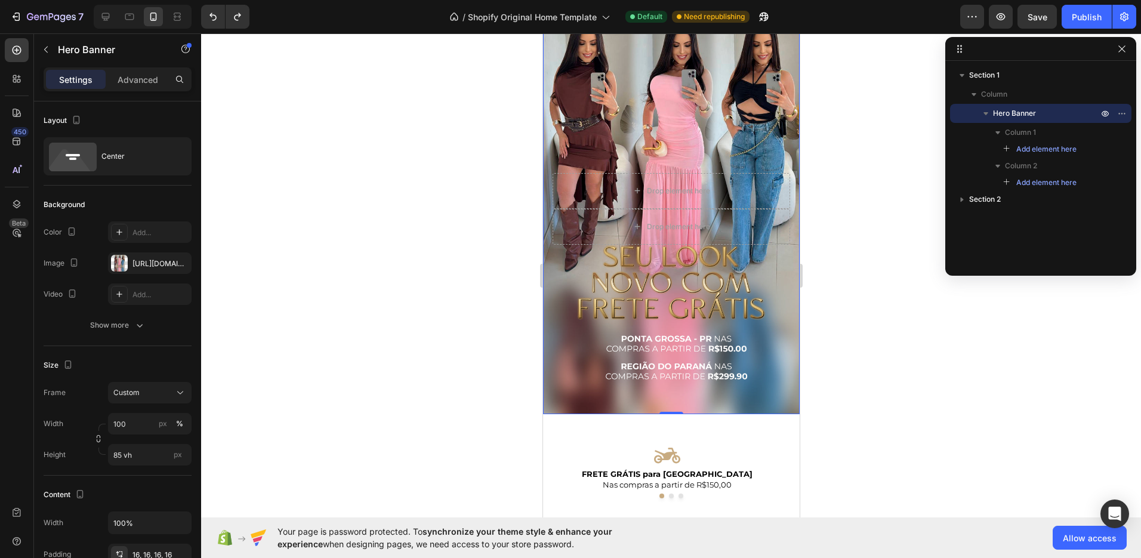
scroll to position [0, 0]
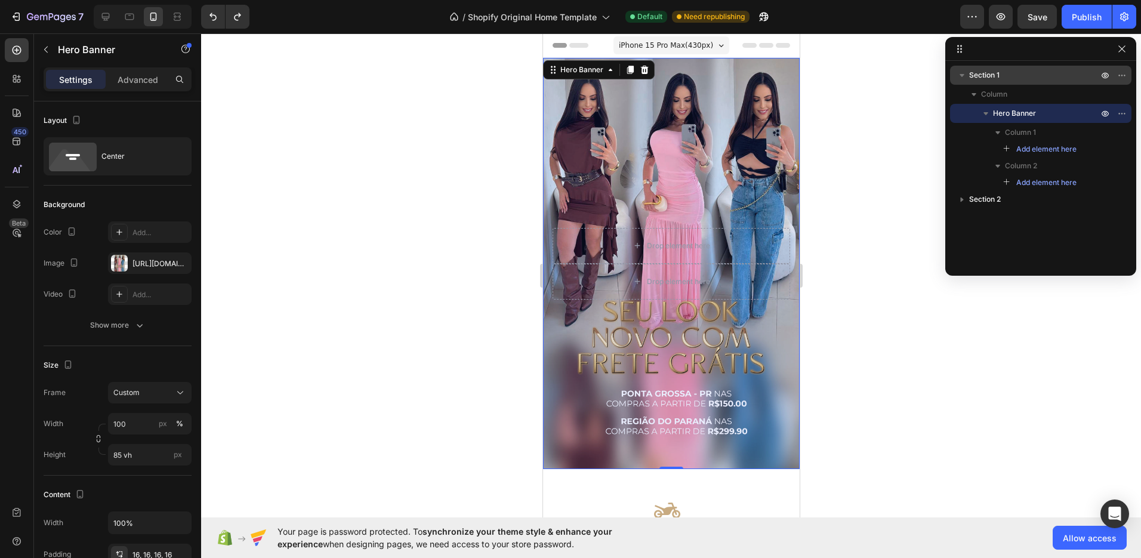
click at [961, 78] on icon "button" at bounding box center [962, 75] width 12 height 12
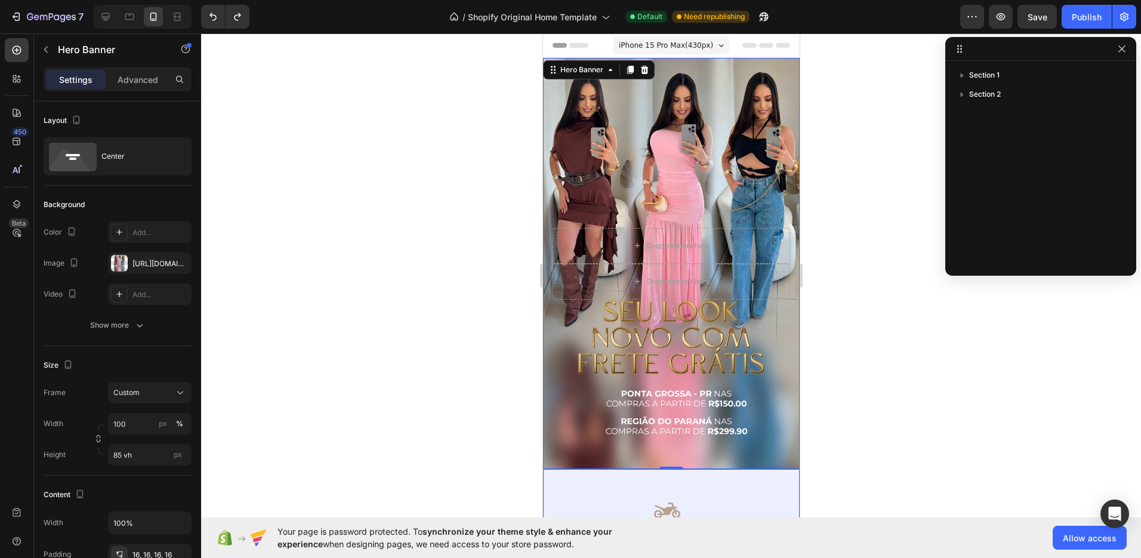
click at [962, 106] on div "Section 1 Section 2" at bounding box center [1040, 164] width 191 height 197
click at [960, 94] on icon "button" at bounding box center [962, 94] width 12 height 12
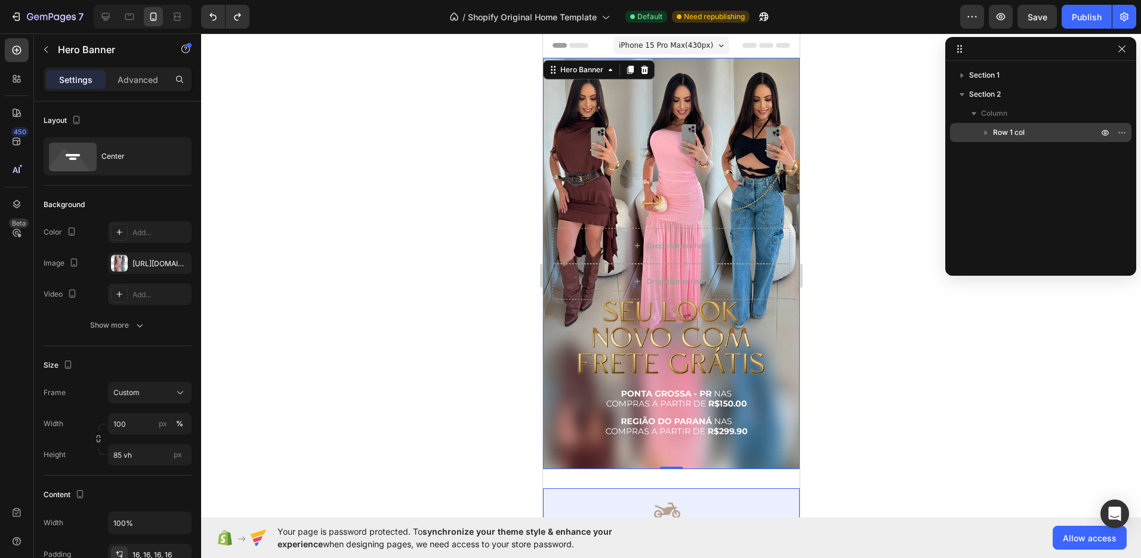
click at [986, 133] on icon "button" at bounding box center [986, 133] width 3 height 5
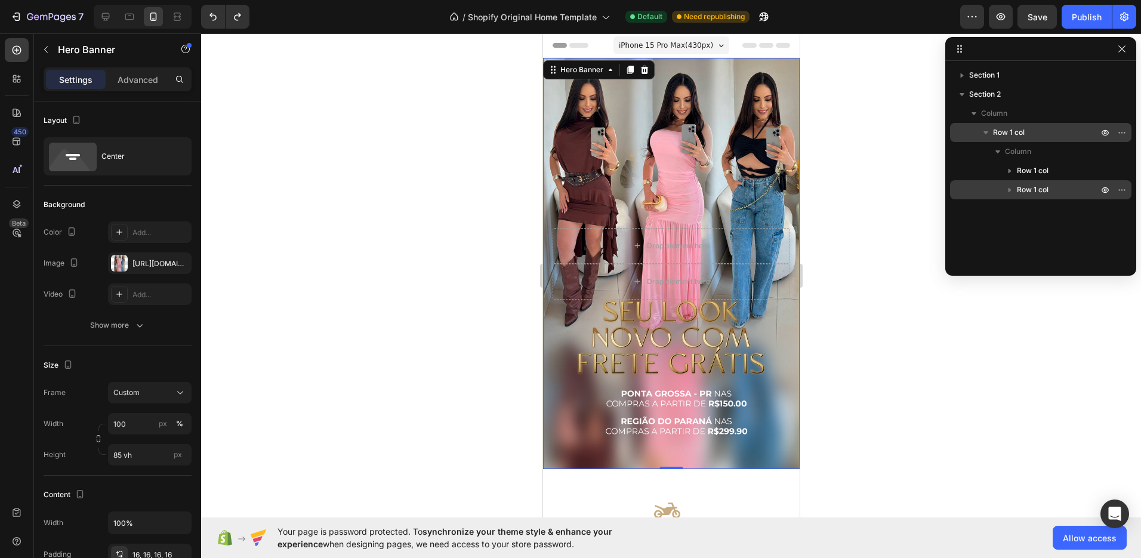
click at [1013, 195] on icon "button" at bounding box center [1010, 190] width 12 height 12
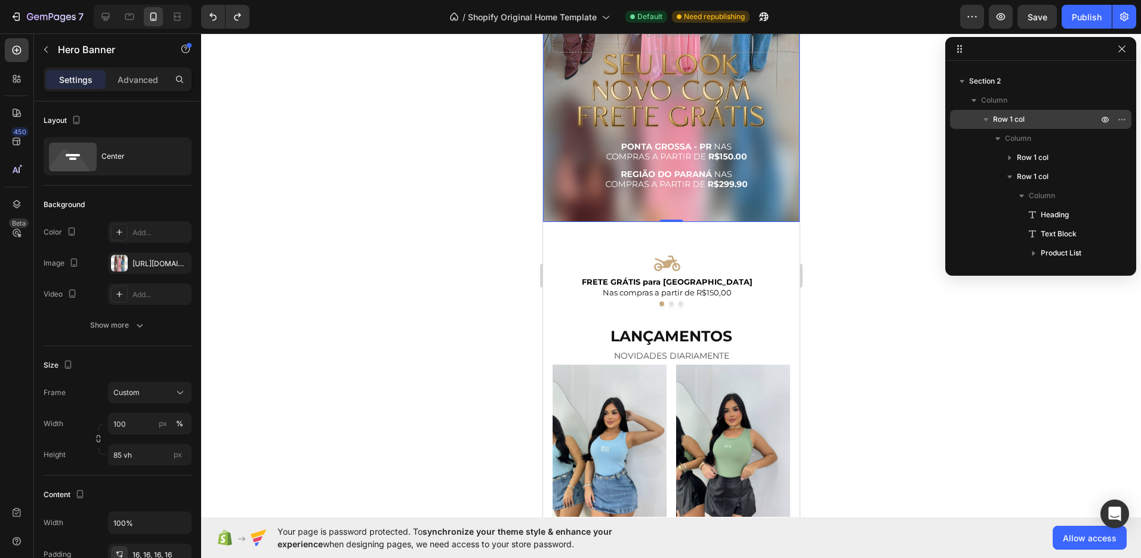
scroll to position [318, 0]
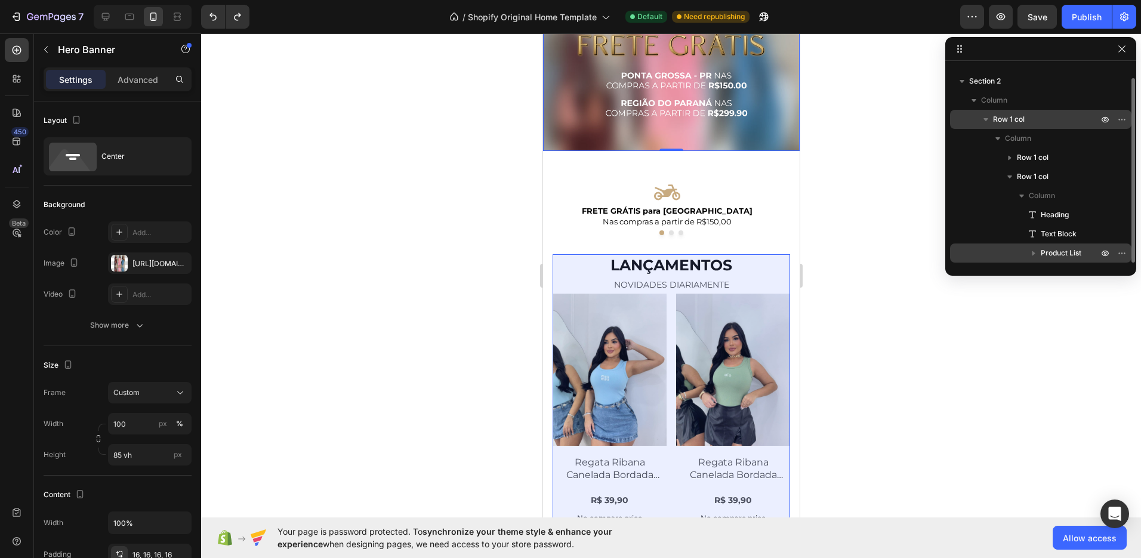
click at [1050, 250] on span "Product List" at bounding box center [1061, 253] width 41 height 12
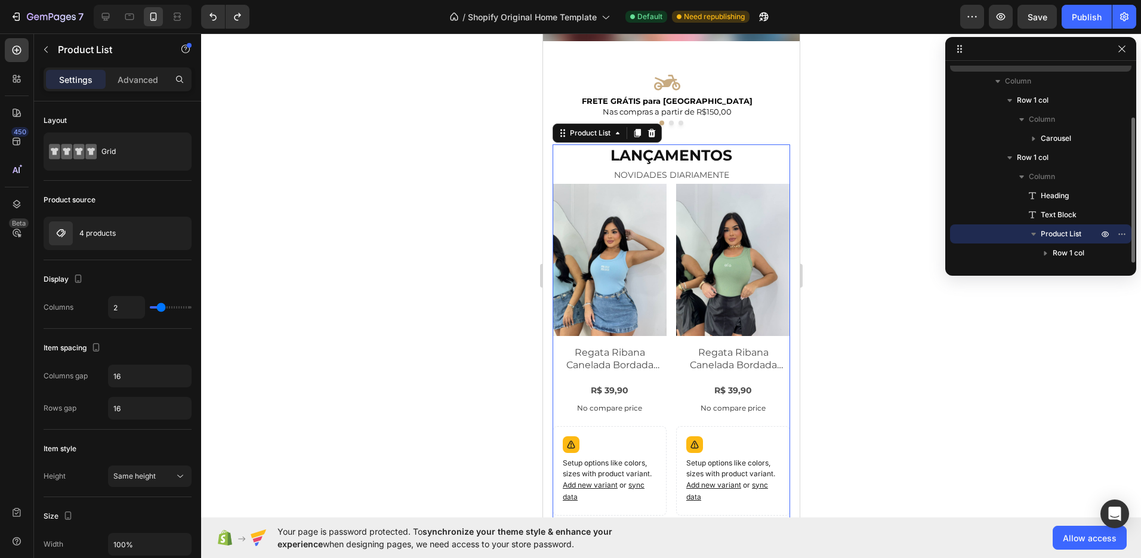
scroll to position [536, 0]
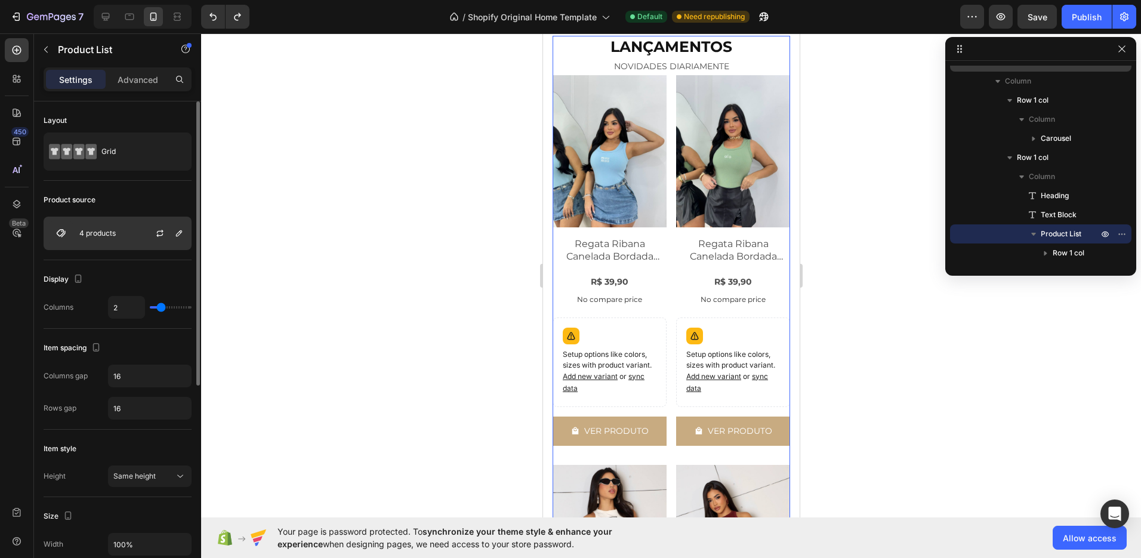
click at [99, 227] on div "4 products" at bounding box center [118, 233] width 148 height 33
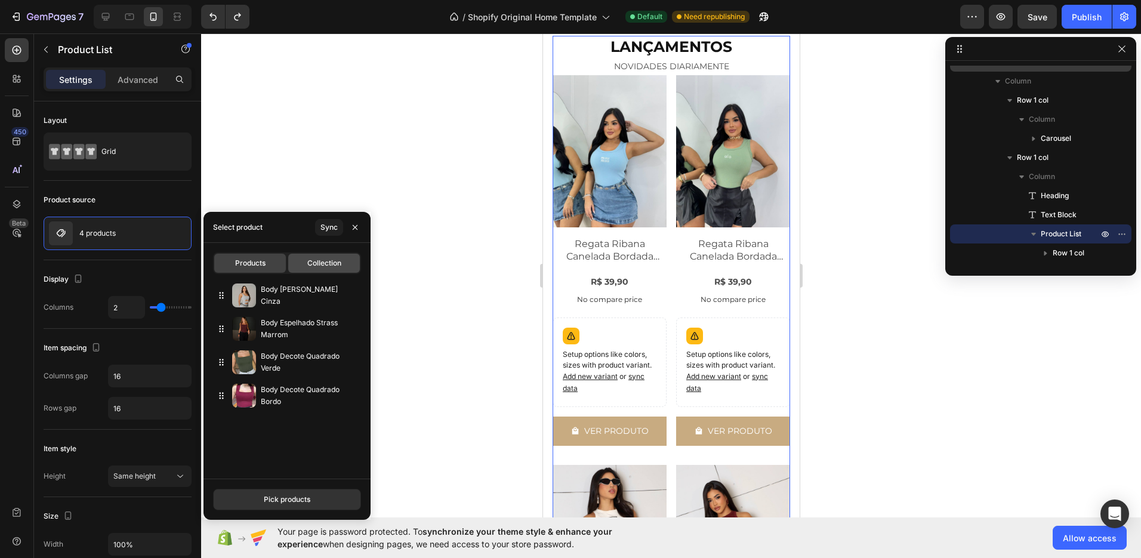
click at [338, 264] on span "Collection" at bounding box center [324, 263] width 34 height 11
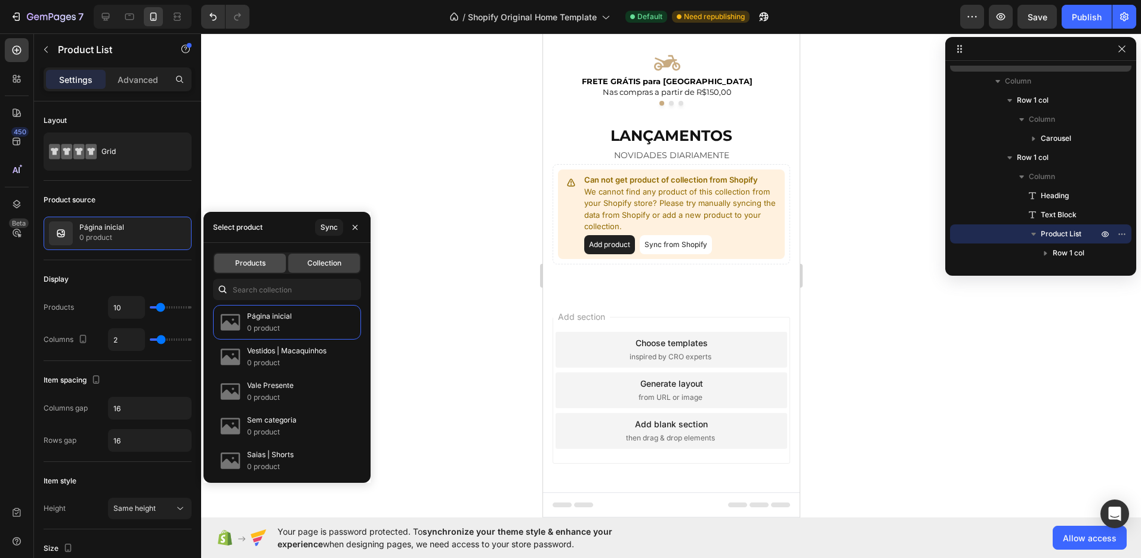
click at [255, 269] on div "Products" at bounding box center [250, 263] width 72 height 19
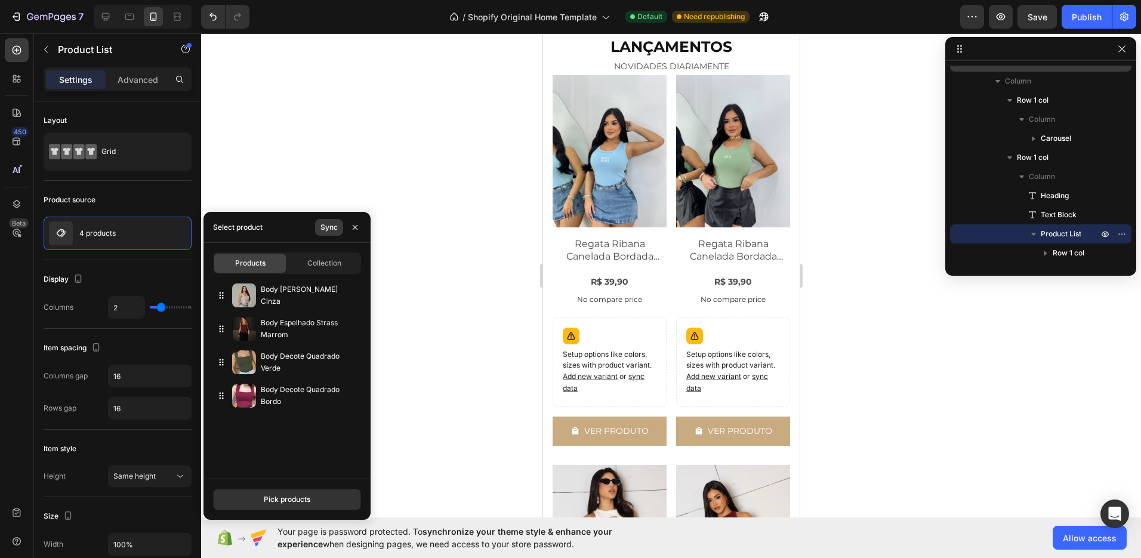
click at [328, 224] on div "Sync" at bounding box center [328, 227] width 17 height 11
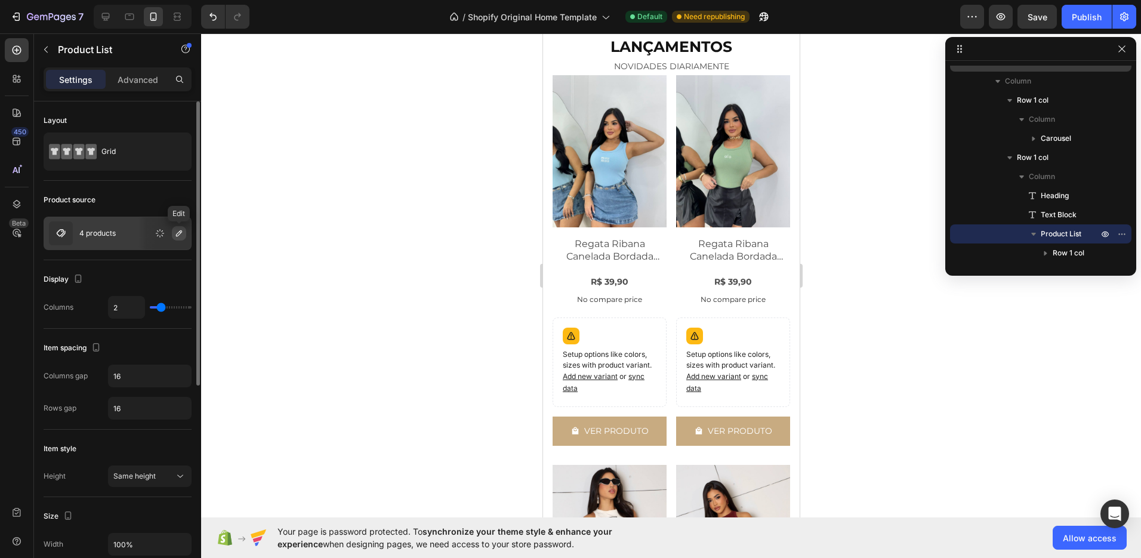
click at [178, 238] on button "button" at bounding box center [179, 233] width 14 height 14
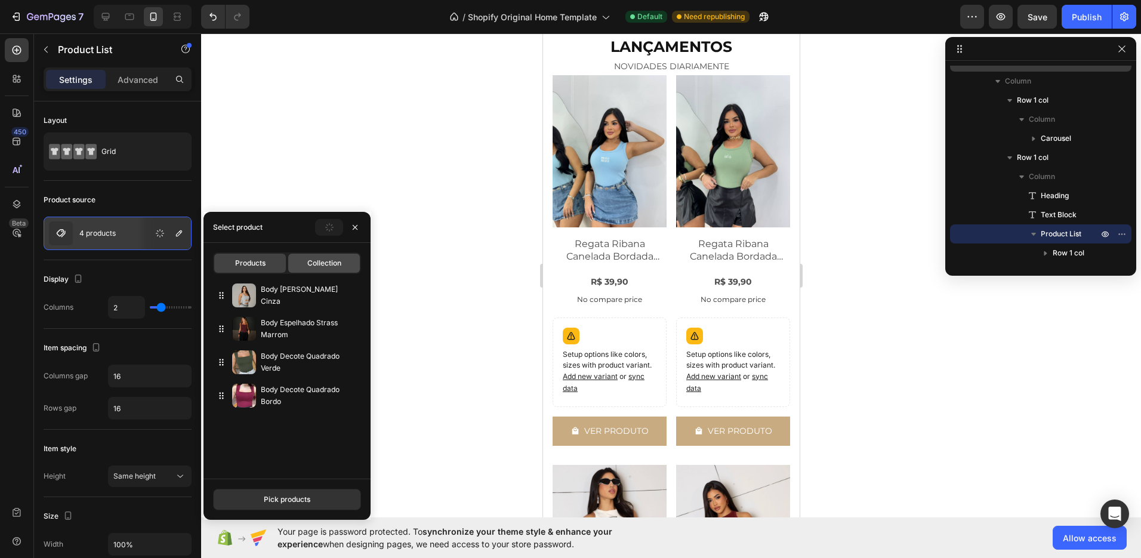
click at [330, 260] on span "Collection" at bounding box center [324, 263] width 34 height 11
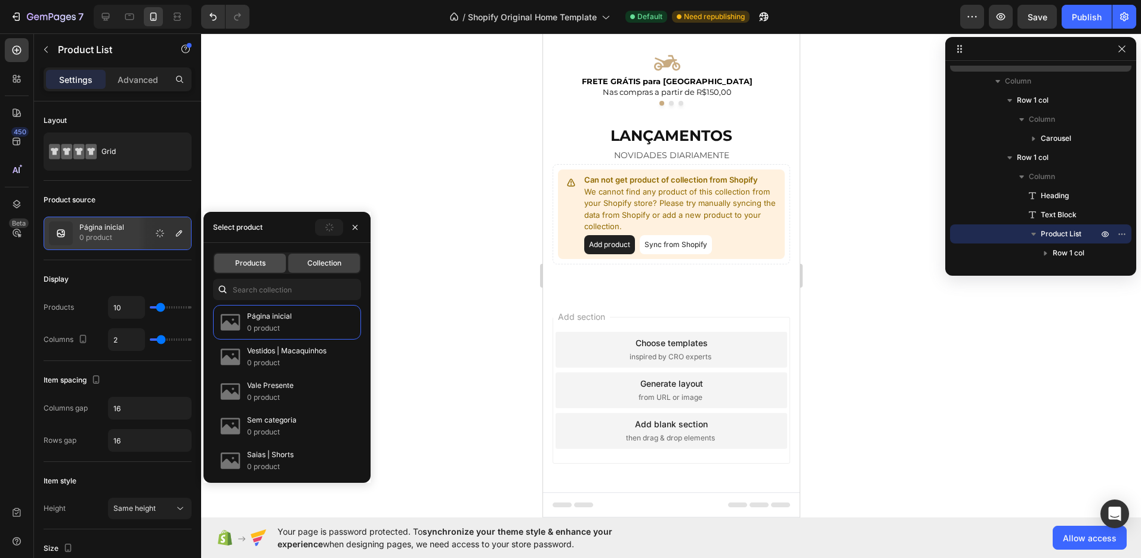
click at [257, 268] on span "Products" at bounding box center [250, 263] width 30 height 11
type input "2"
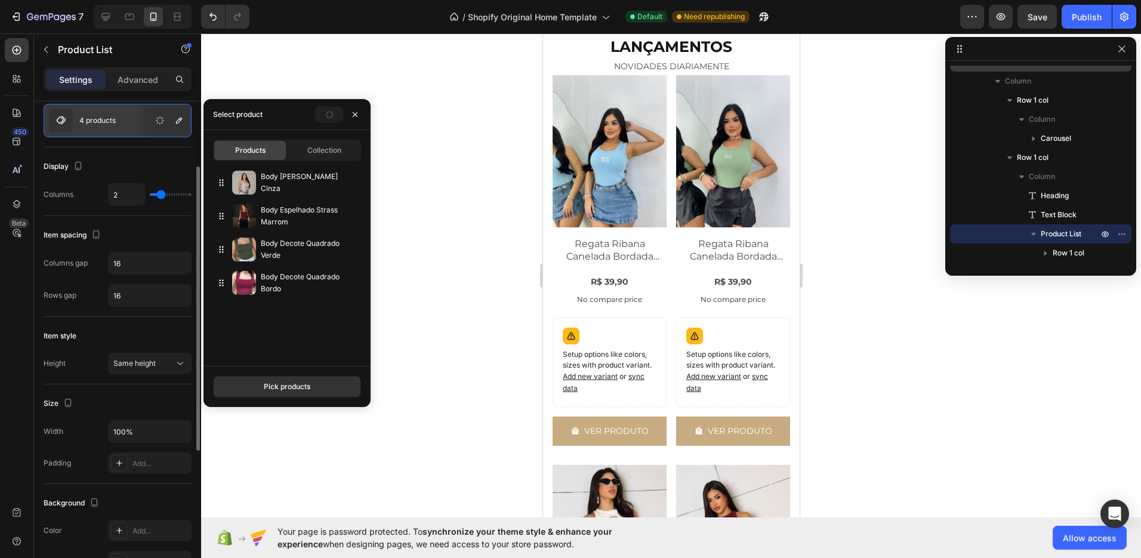
scroll to position [0, 0]
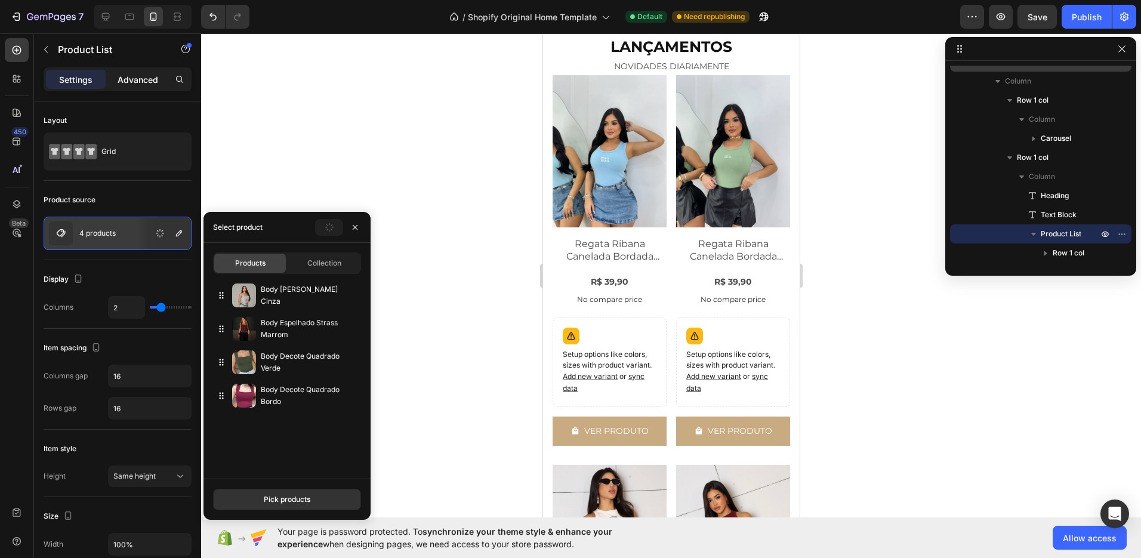
click at [133, 78] on p "Advanced" at bounding box center [138, 79] width 41 height 13
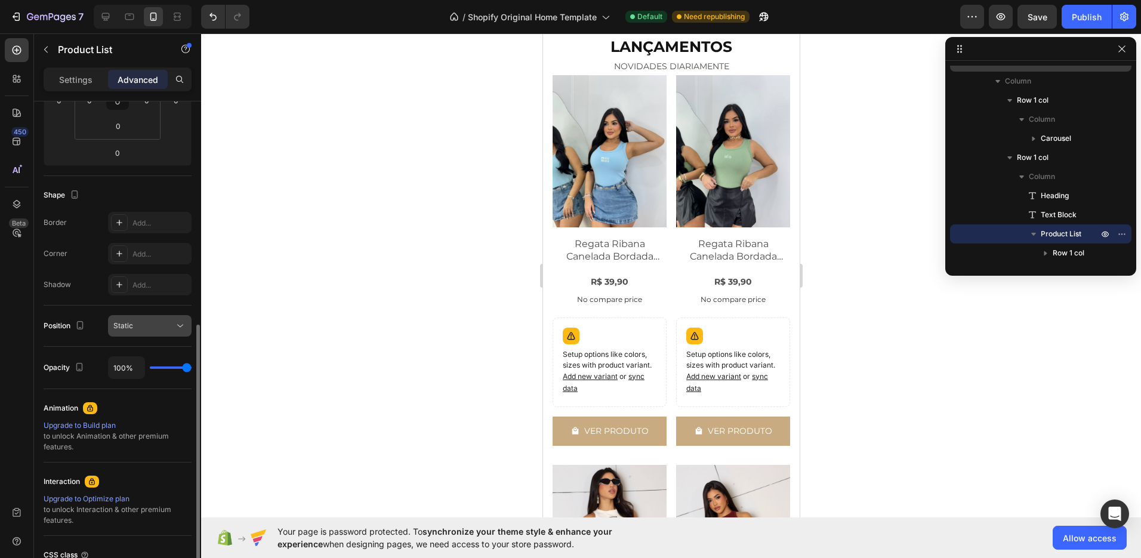
scroll to position [286, 0]
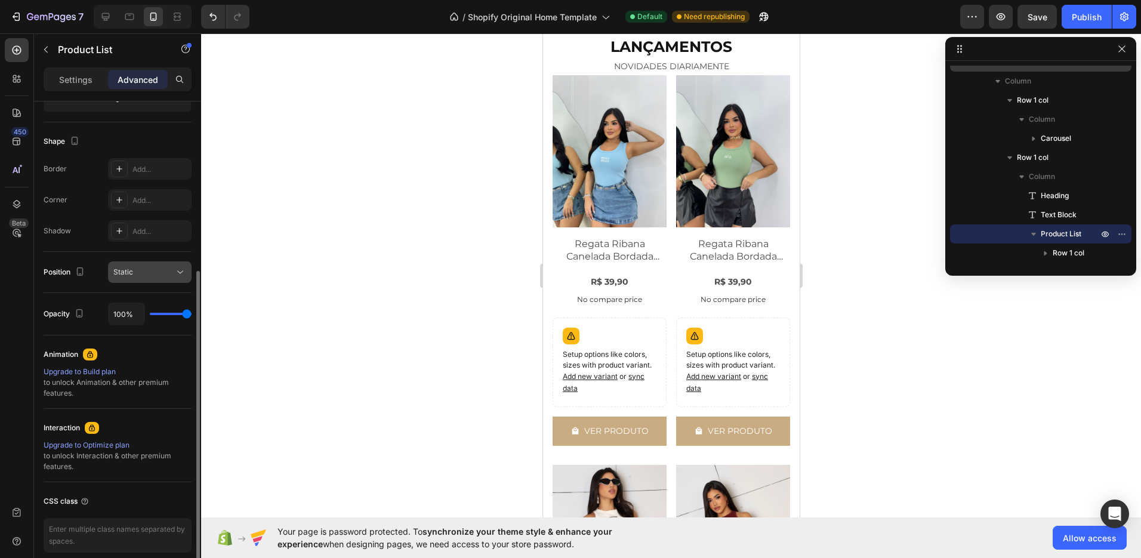
click at [135, 274] on div "Static" at bounding box center [143, 272] width 61 height 11
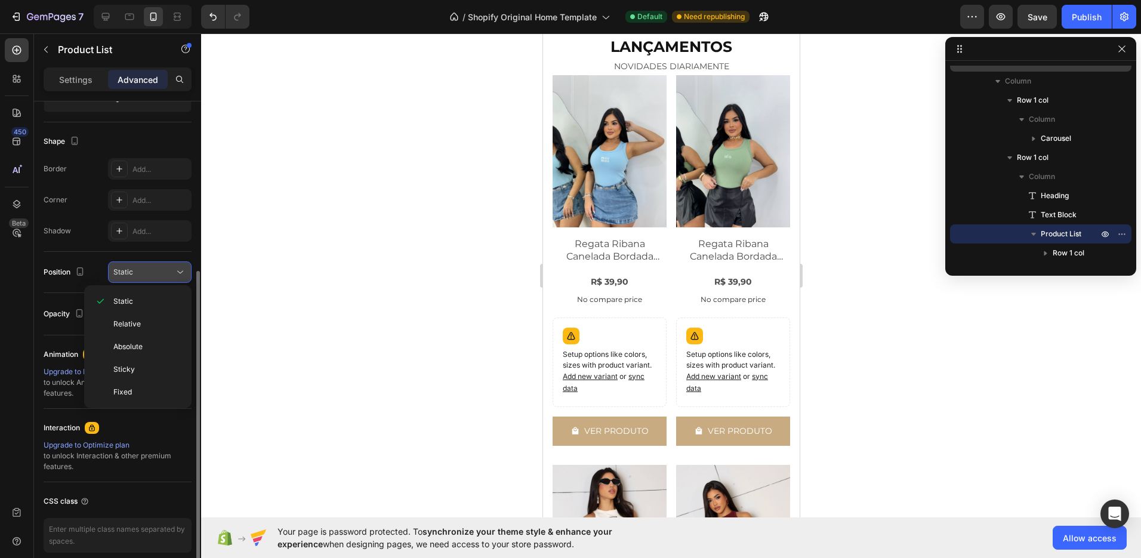
click at [135, 274] on div "Static" at bounding box center [143, 272] width 61 height 11
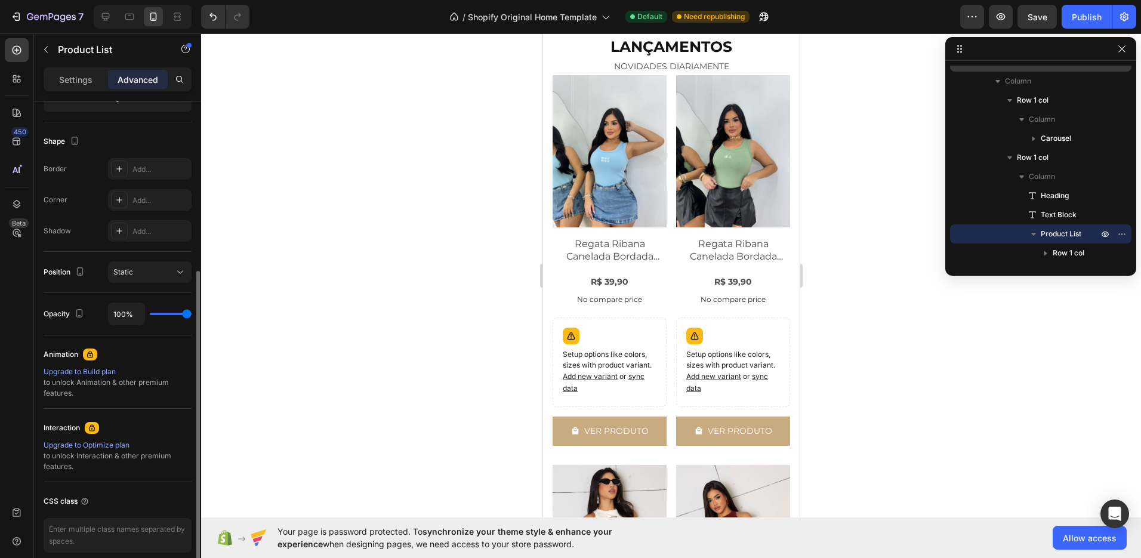
scroll to position [338, 0]
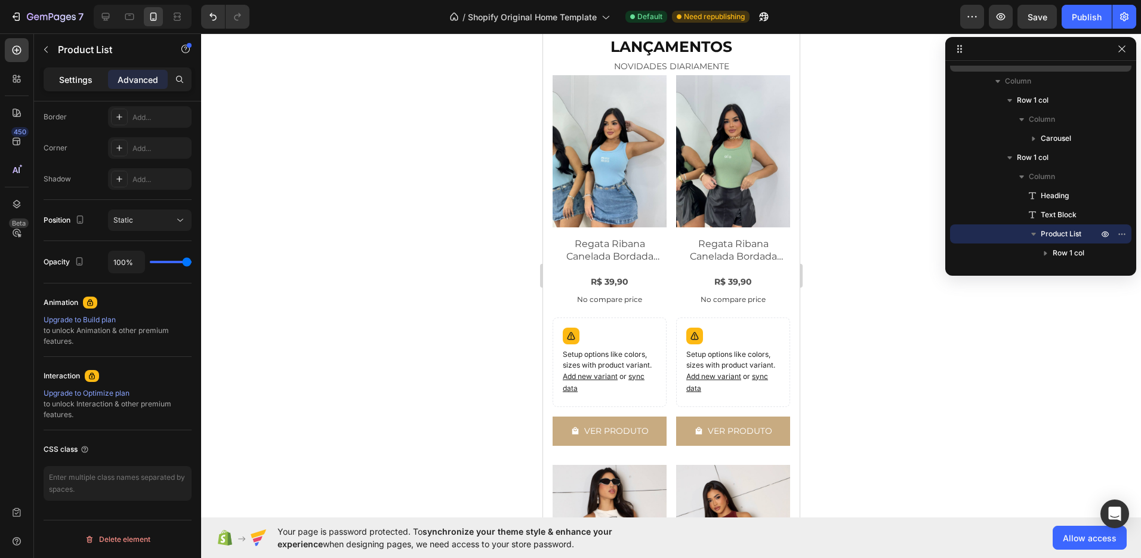
click at [92, 83] on div "Settings" at bounding box center [76, 79] width 60 height 19
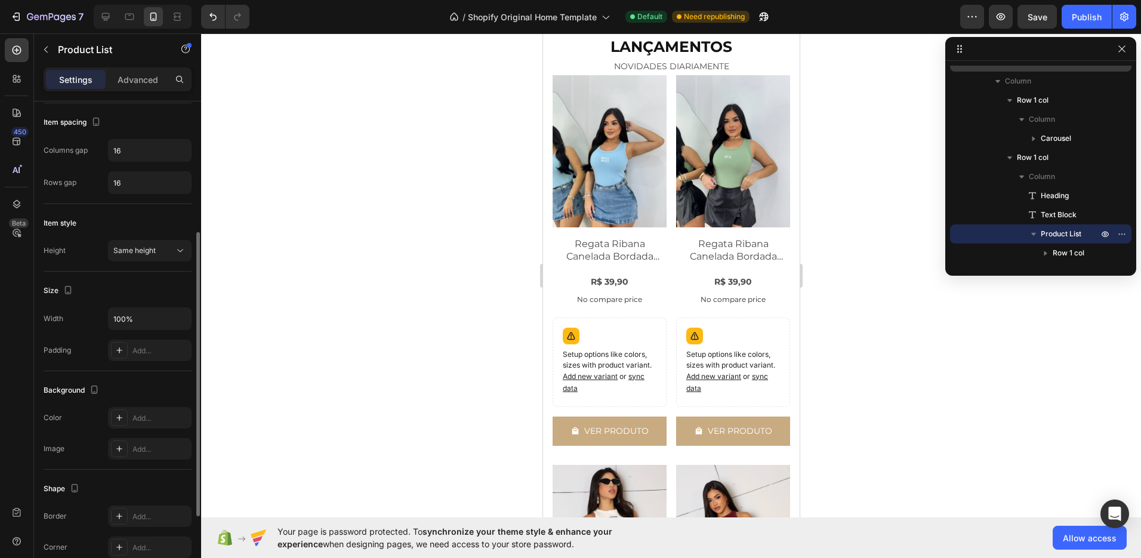
scroll to position [0, 0]
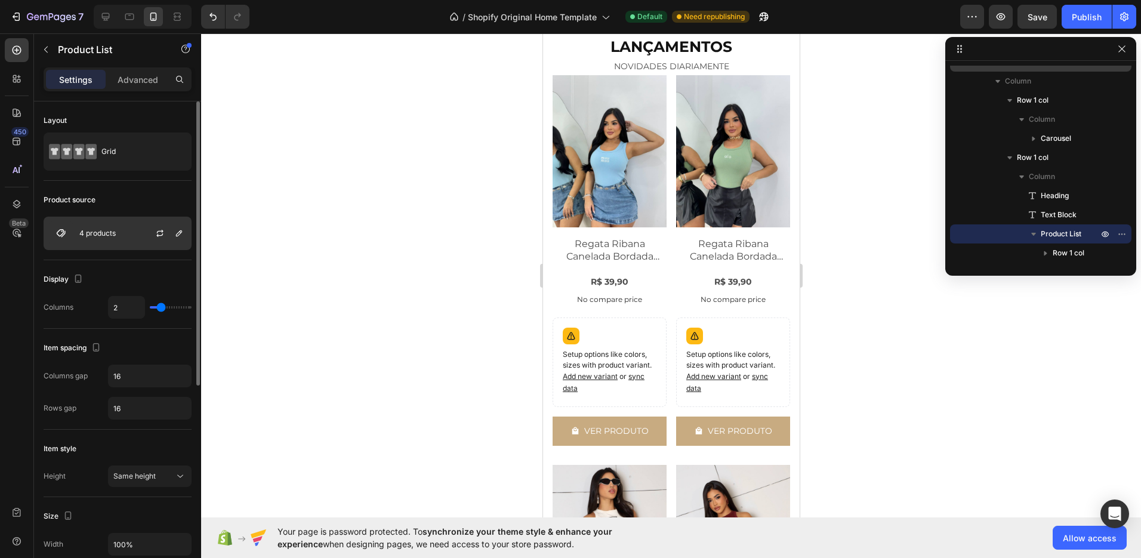
click at [131, 233] on div "4 products" at bounding box center [118, 233] width 148 height 33
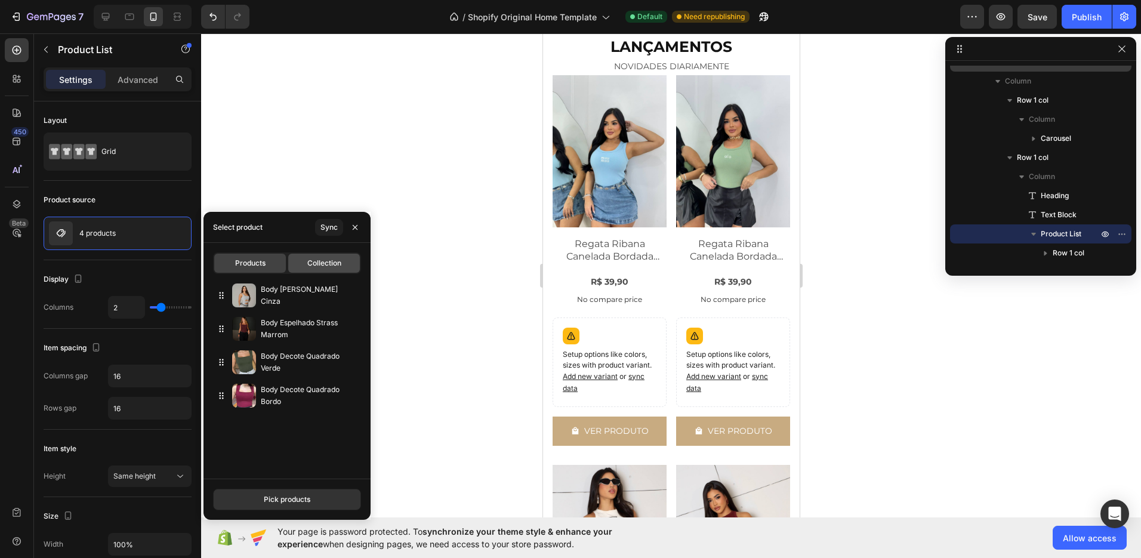
click at [346, 267] on div "Collection" at bounding box center [324, 263] width 72 height 19
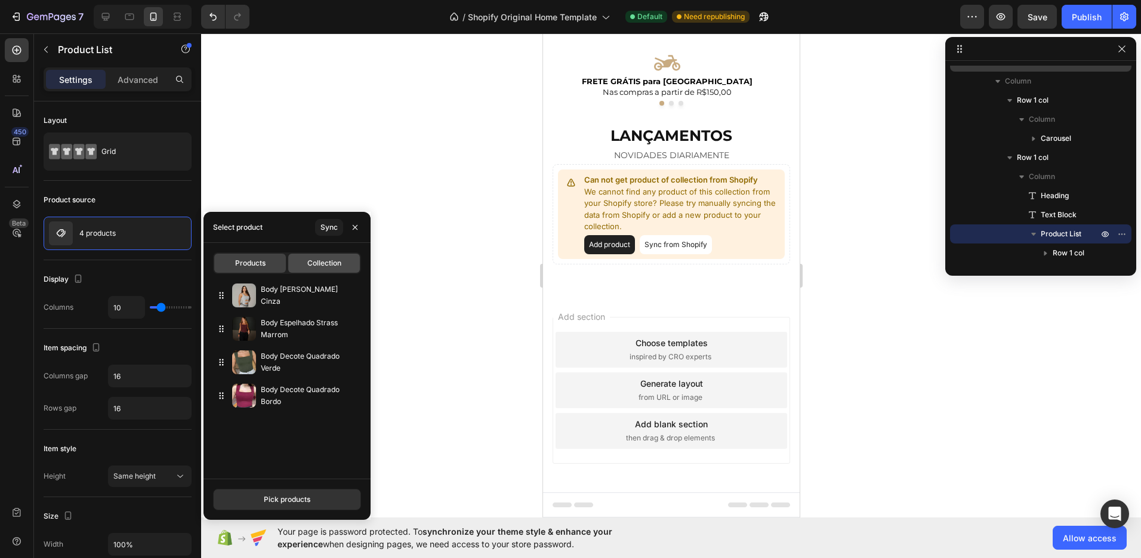
scroll to position [448, 0]
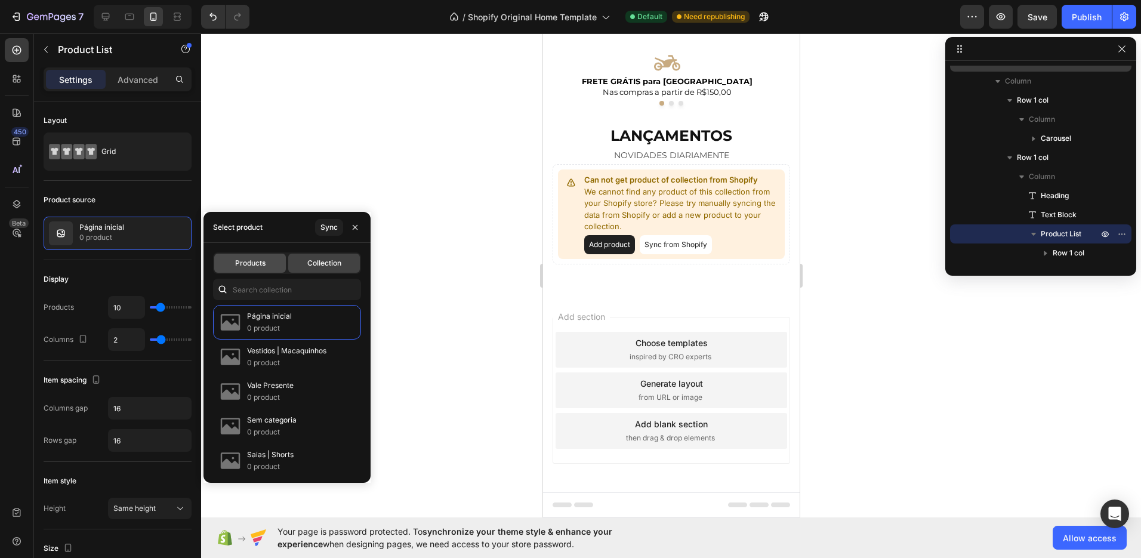
click at [261, 261] on span "Products" at bounding box center [250, 263] width 30 height 11
type input "2"
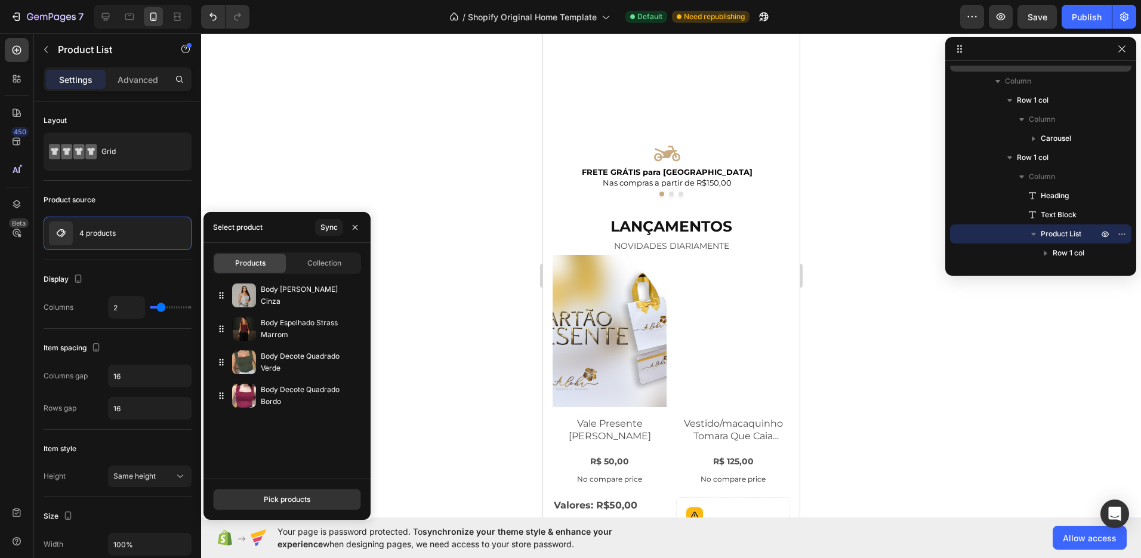
scroll to position [536, 0]
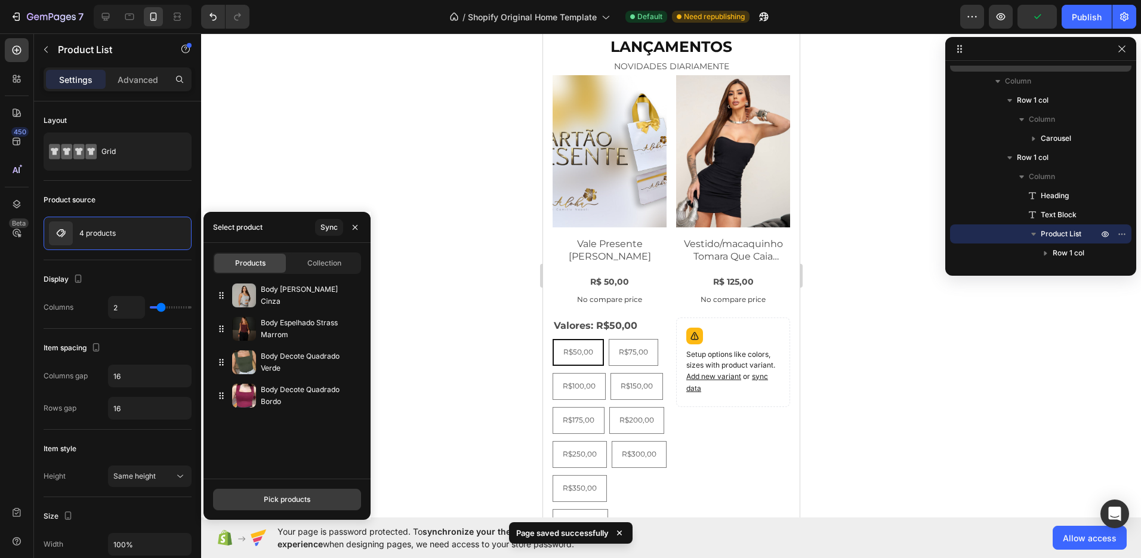
click at [308, 504] on div "Pick products" at bounding box center [287, 499] width 47 height 11
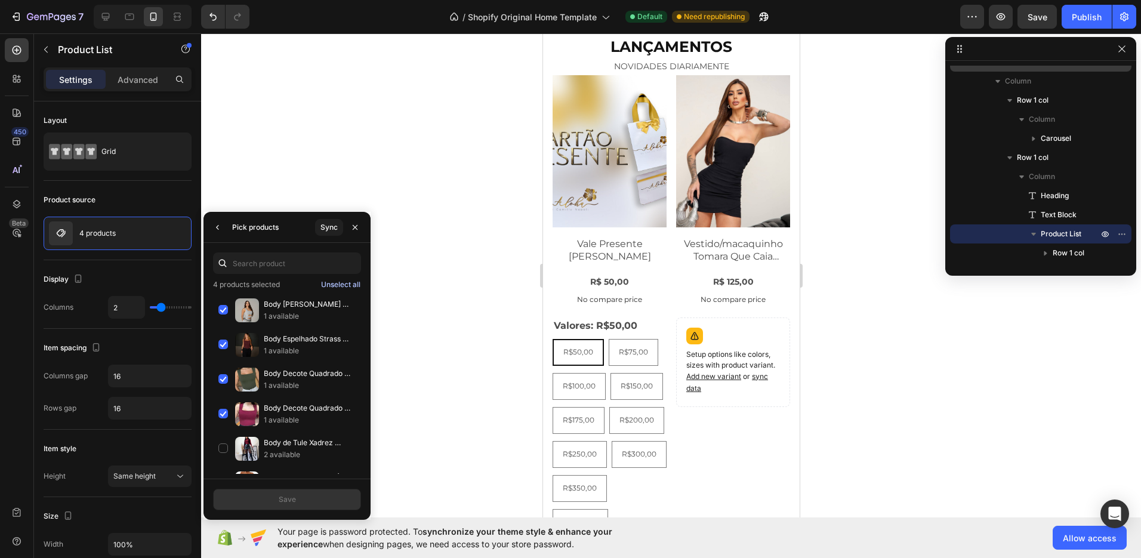
click at [353, 284] on div "Unselect all" at bounding box center [340, 284] width 39 height 11
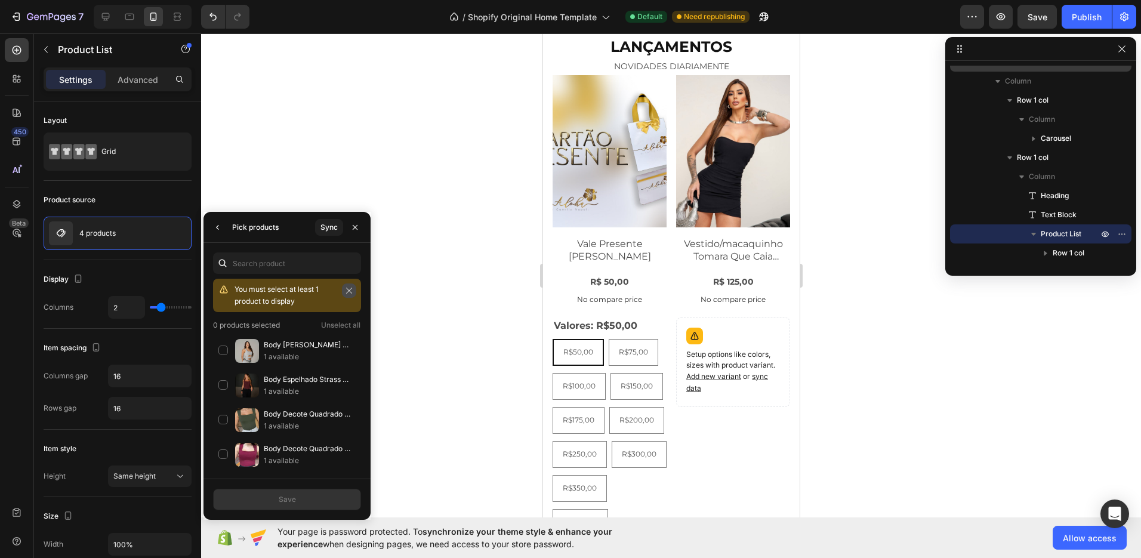
click at [346, 289] on icon "button" at bounding box center [349, 290] width 8 height 8
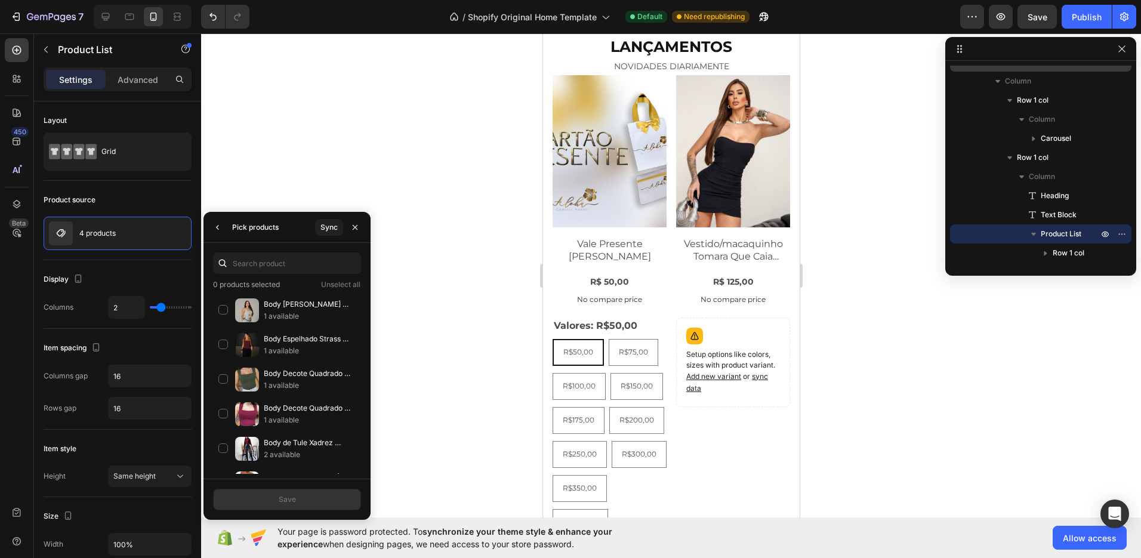
click at [276, 280] on p "0 products selected" at bounding box center [246, 285] width 67 height 12
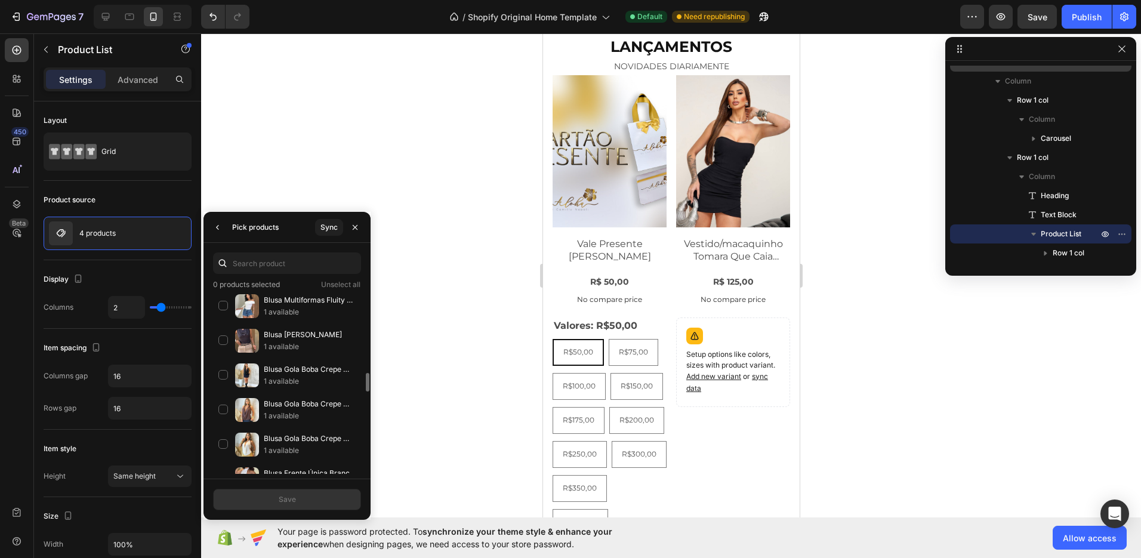
scroll to position [0, 0]
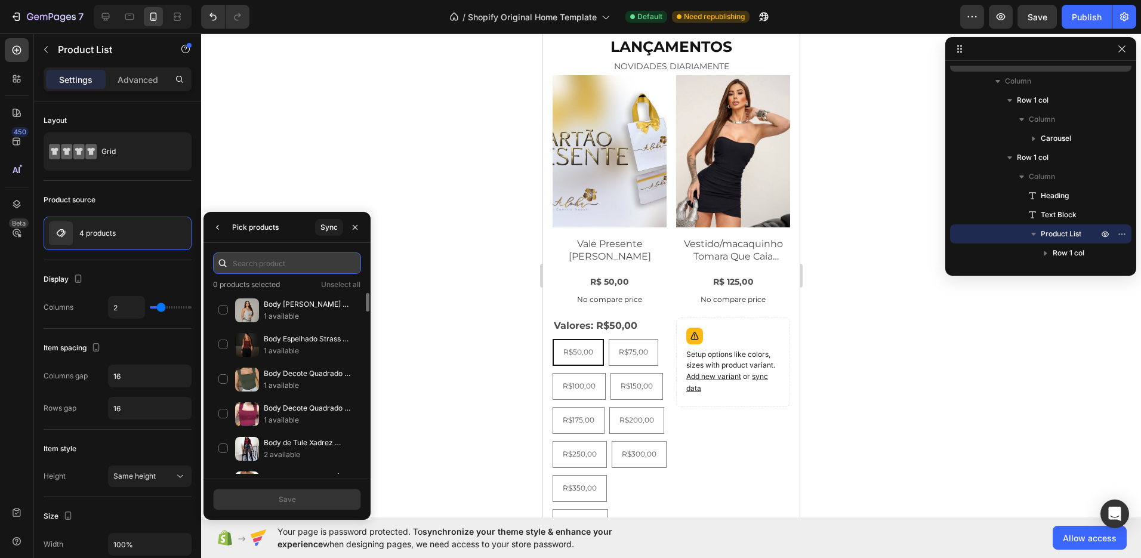
click at [270, 266] on input "text" at bounding box center [287, 262] width 148 height 21
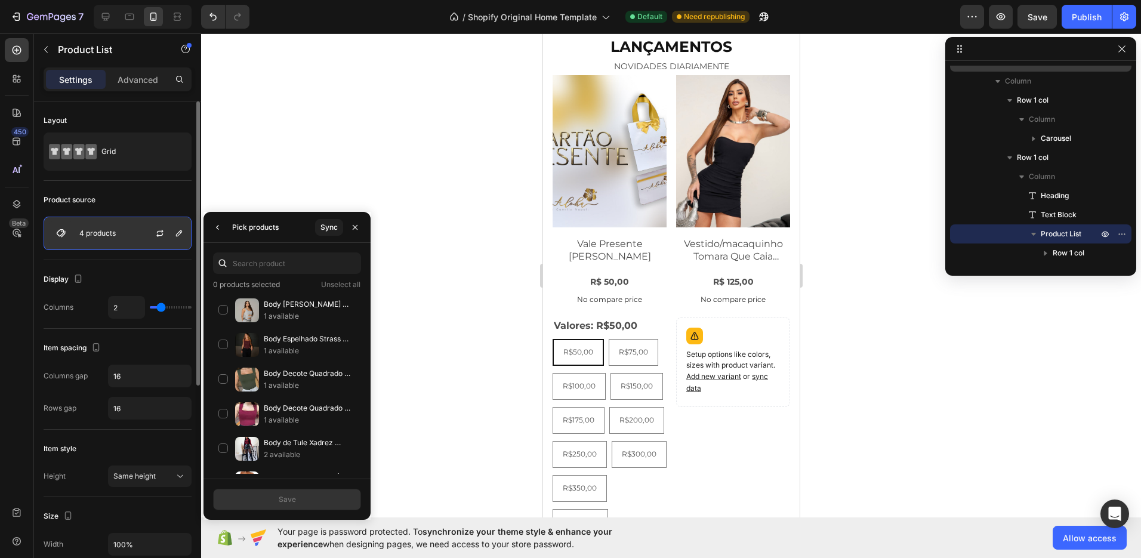
click at [137, 220] on div "4 products" at bounding box center [118, 233] width 148 height 33
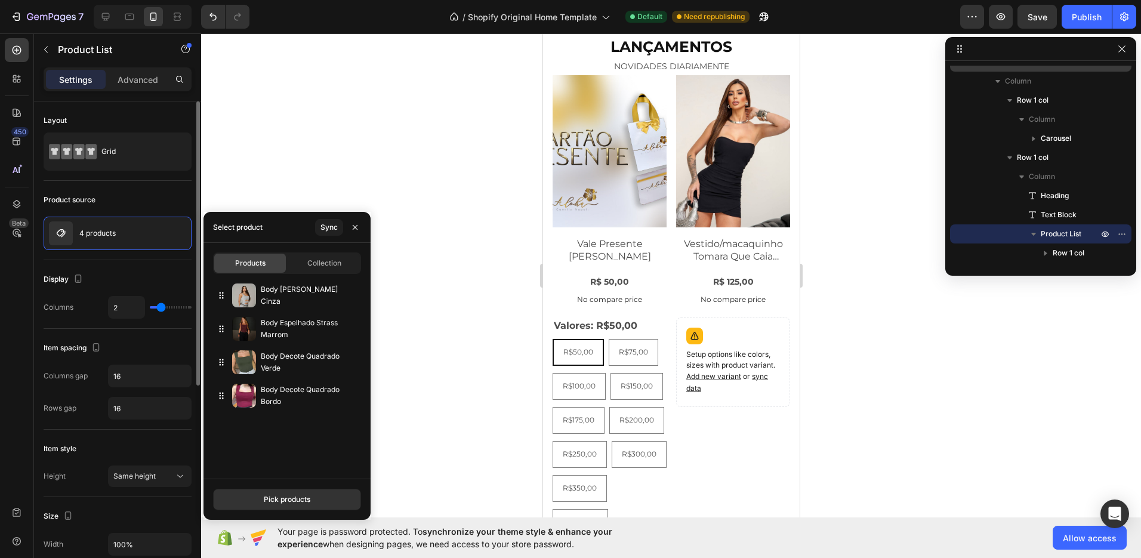
click at [139, 201] on div "Product source" at bounding box center [118, 199] width 148 height 19
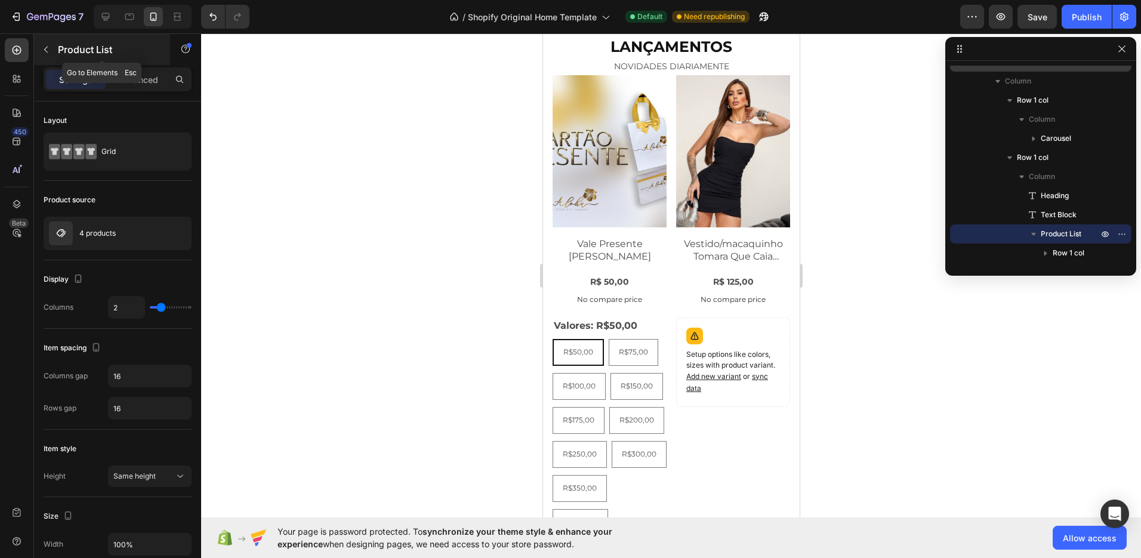
click at [75, 48] on p "Product List" at bounding box center [108, 49] width 101 height 14
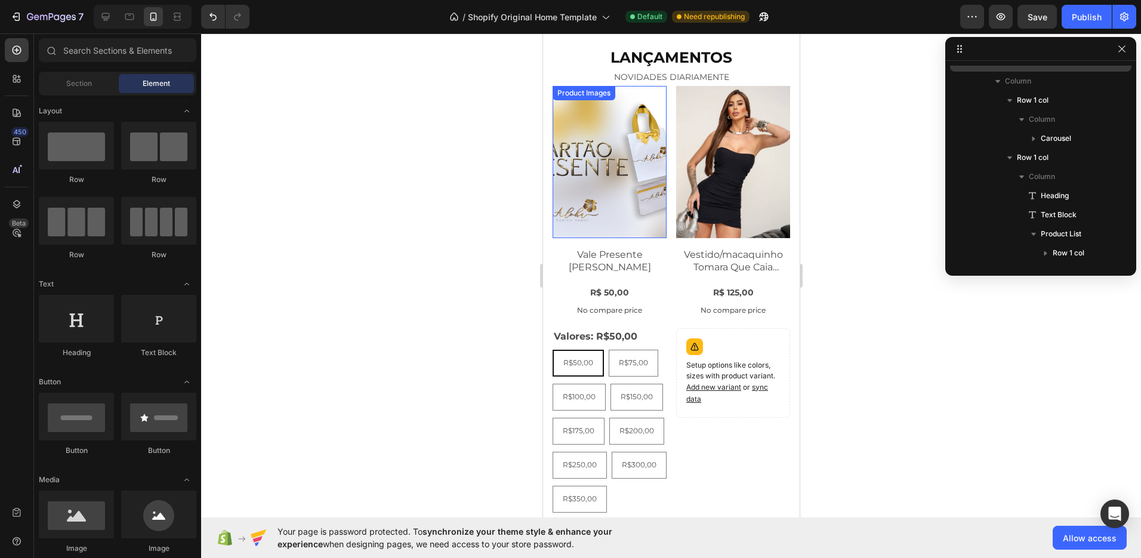
scroll to position [473, 0]
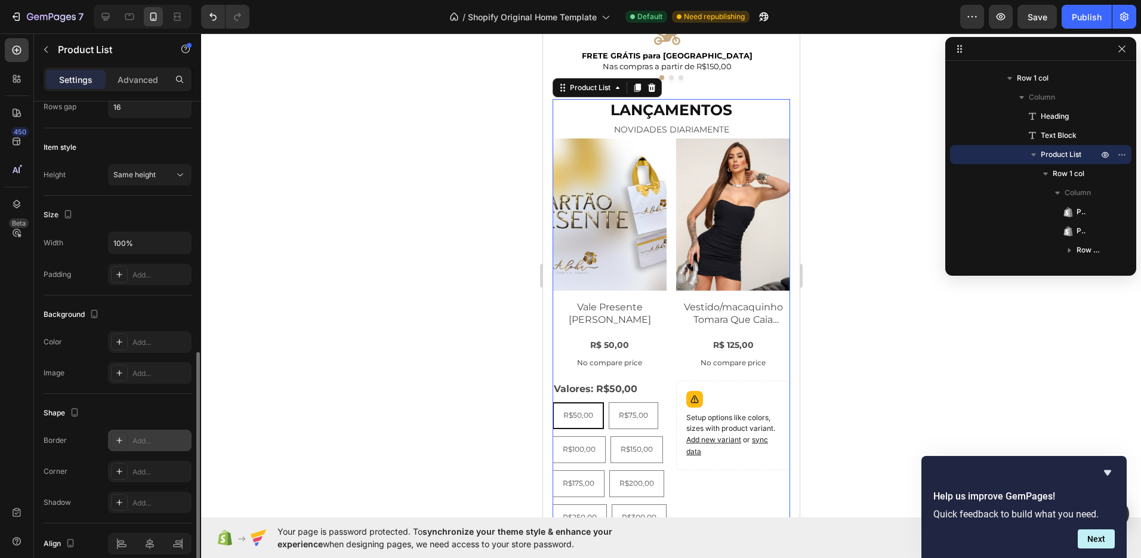
scroll to position [349, 0]
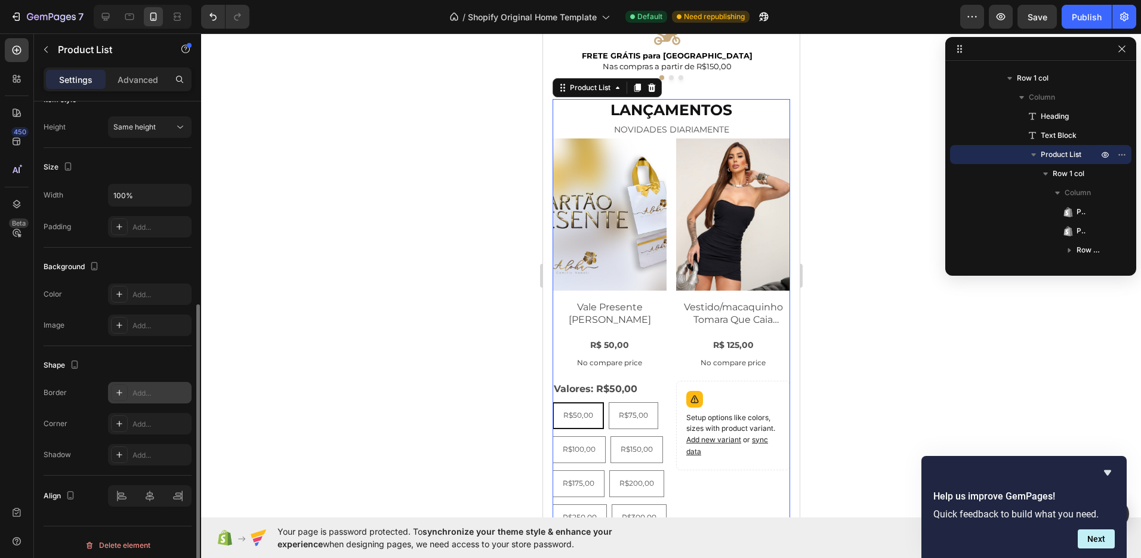
click at [155, 397] on div "Add..." at bounding box center [160, 393] width 56 height 11
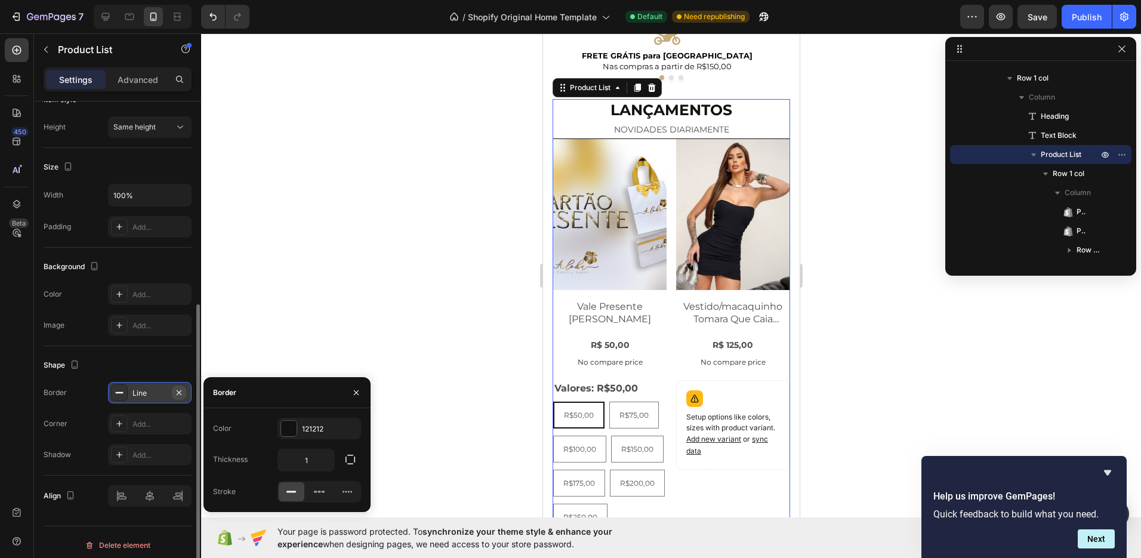
click at [185, 393] on button "button" at bounding box center [179, 392] width 14 height 14
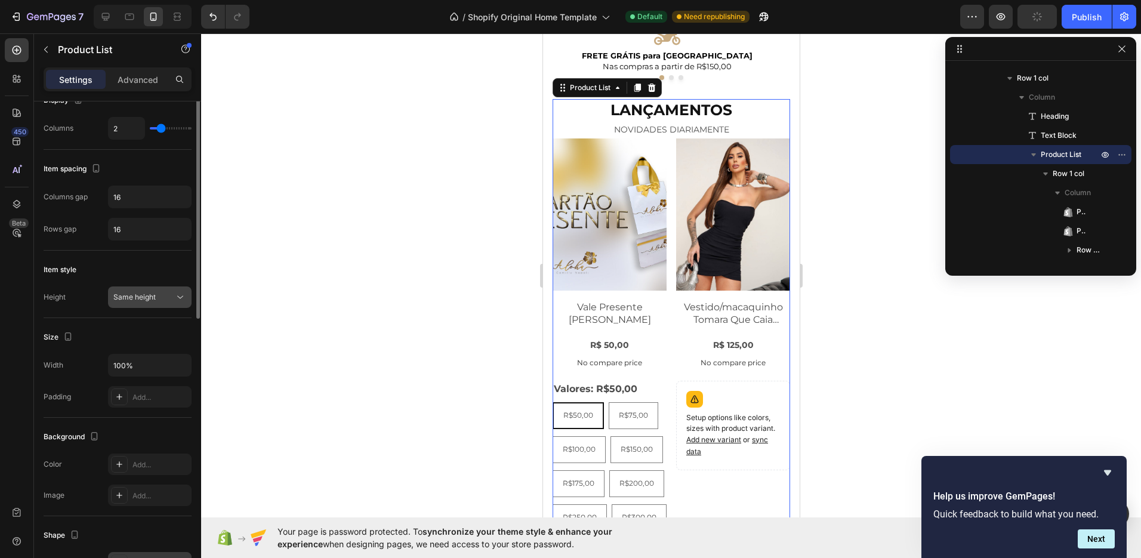
scroll to position [0, 0]
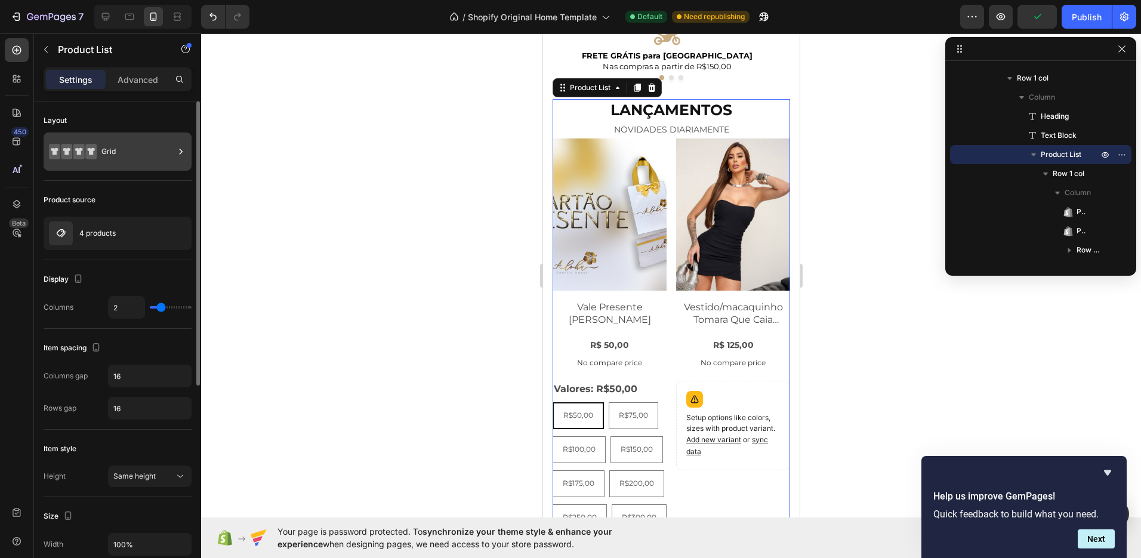
click at [116, 153] on div "Grid" at bounding box center [137, 151] width 73 height 27
click at [153, 103] on div "Layout Grid" at bounding box center [118, 140] width 148 height 79
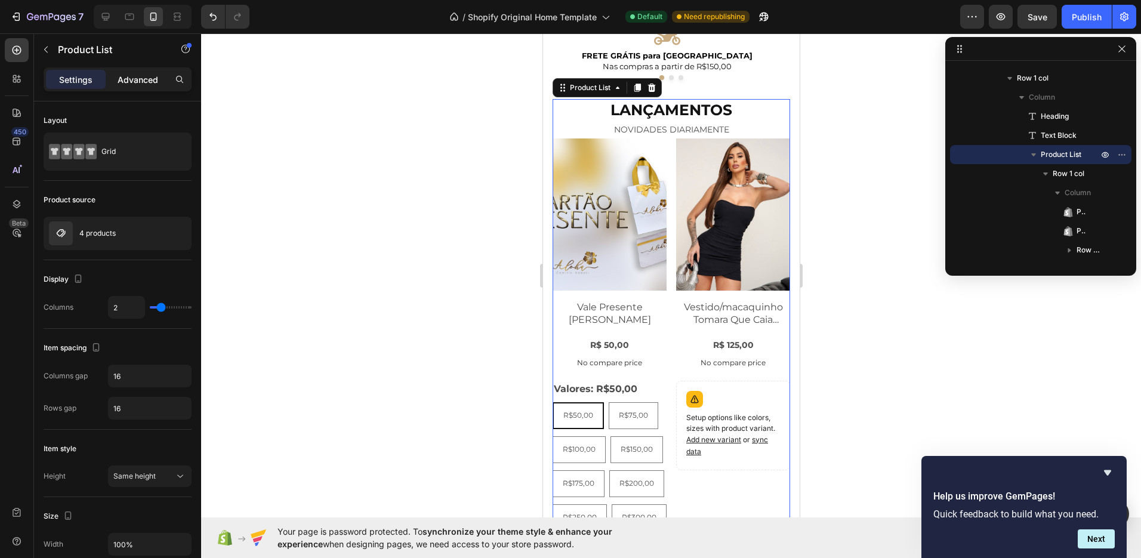
click at [144, 88] on div "Advanced" at bounding box center [138, 79] width 60 height 19
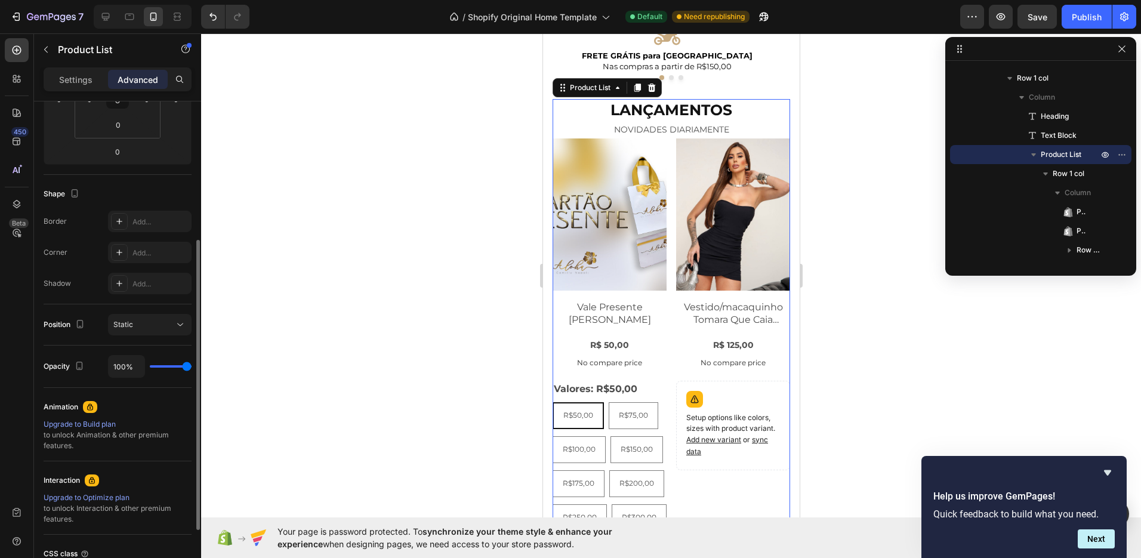
scroll to position [338, 0]
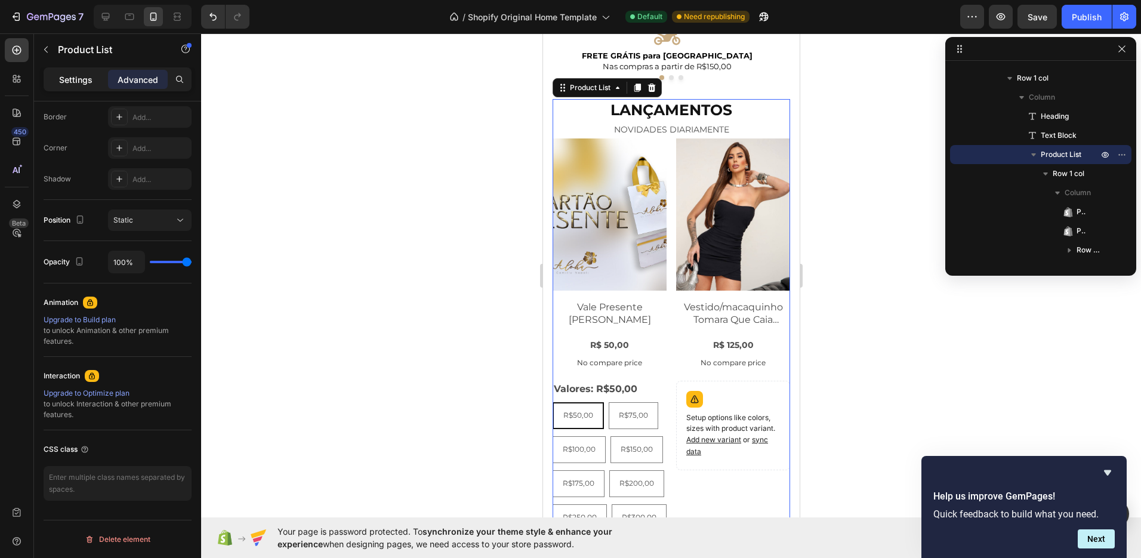
click at [78, 82] on p "Settings" at bounding box center [75, 79] width 33 height 13
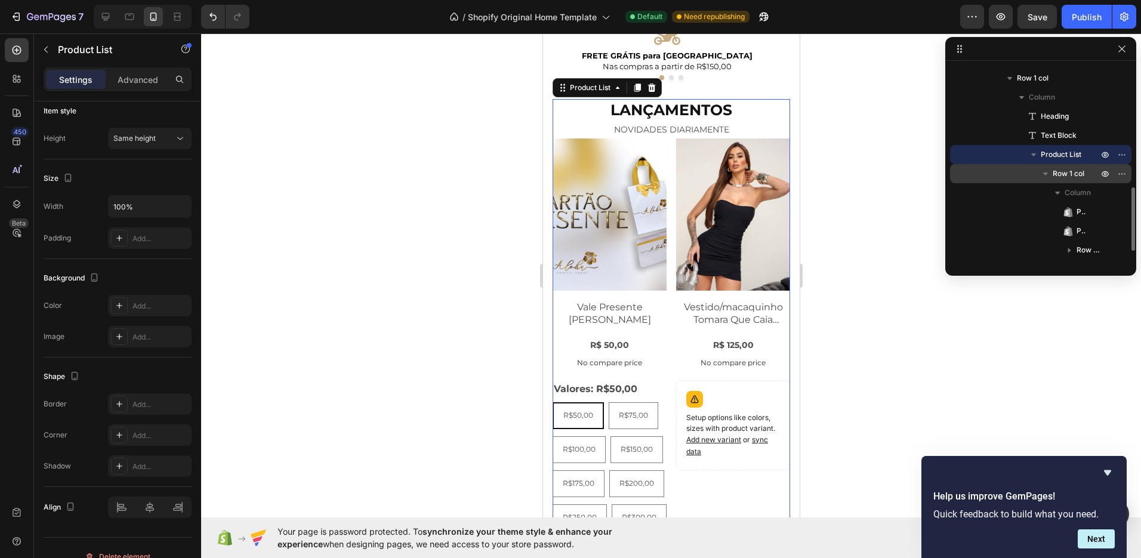
click at [1069, 175] on span "Row 1 col" at bounding box center [1069, 174] width 32 height 12
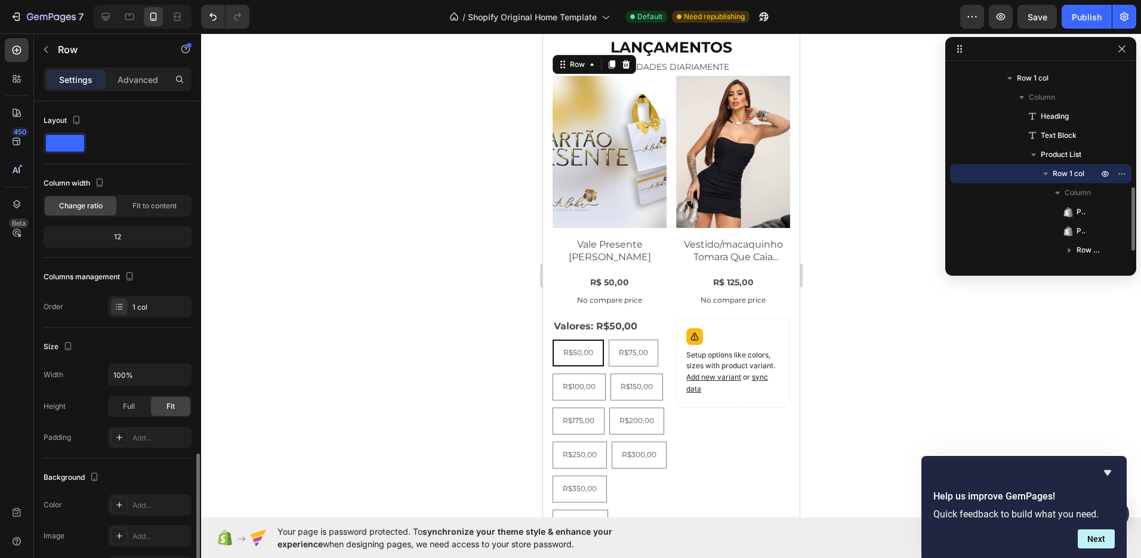
scroll to position [536, 0]
click at [1074, 199] on div "Column" at bounding box center [1041, 192] width 172 height 19
click at [1105, 173] on icon "button" at bounding box center [1105, 173] width 3 height 3
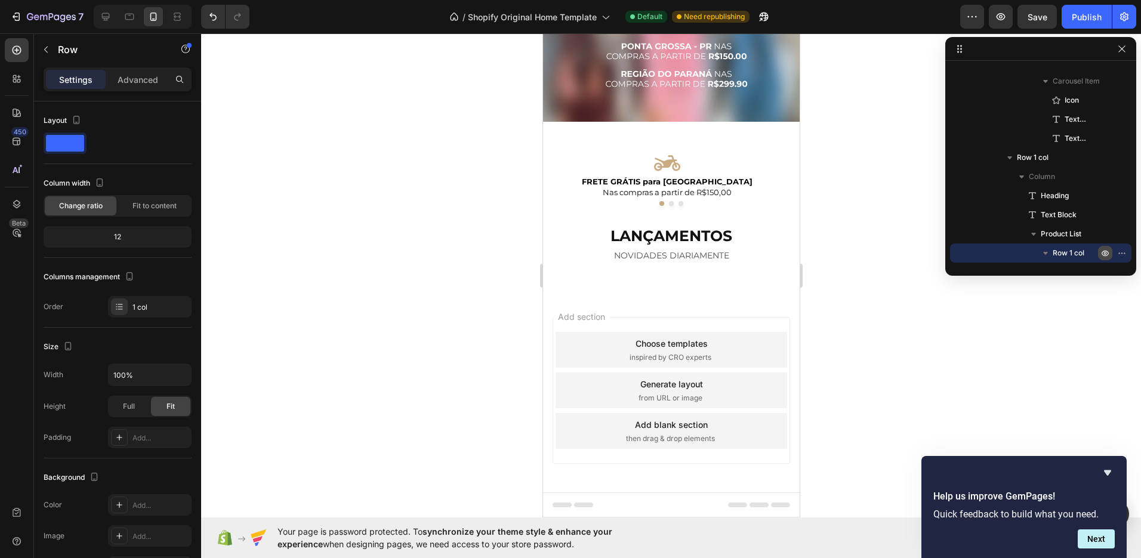
scroll to position [347, 0]
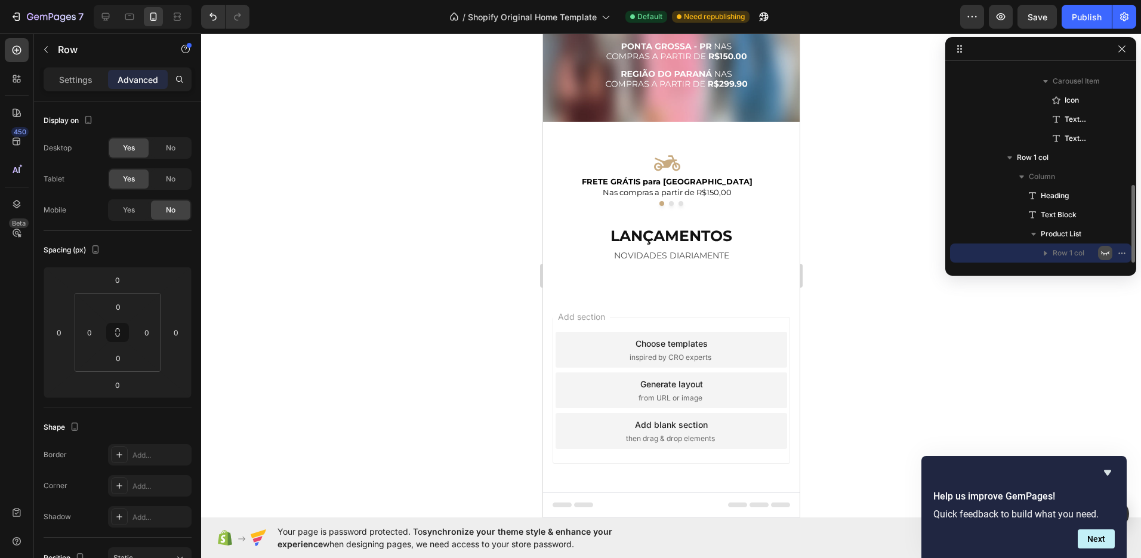
click at [1109, 257] on icon "button" at bounding box center [1105, 253] width 10 height 10
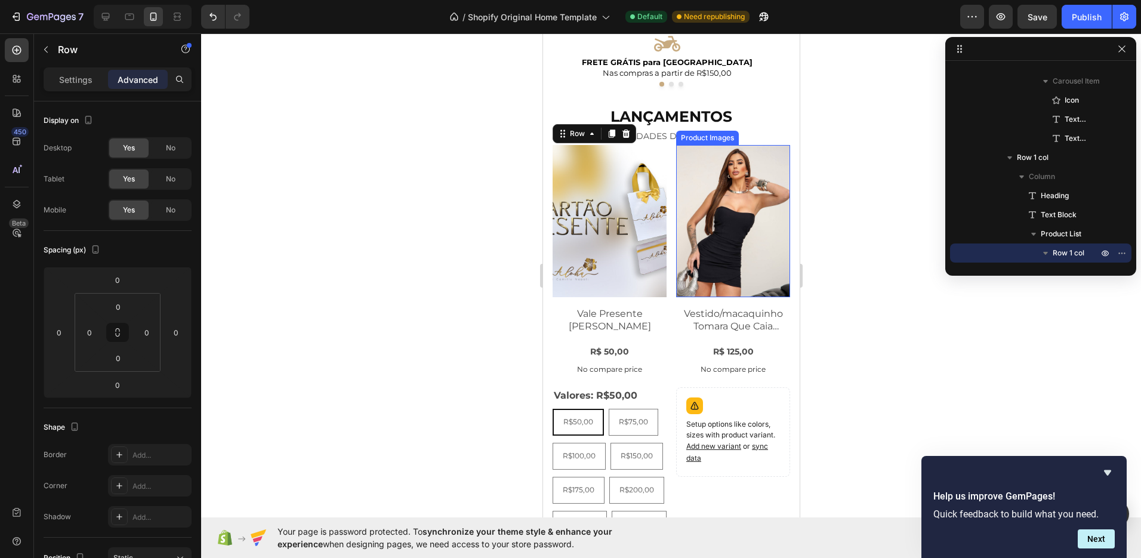
scroll to position [466, 0]
click at [696, 157] on img at bounding box center [733, 222] width 114 height 152
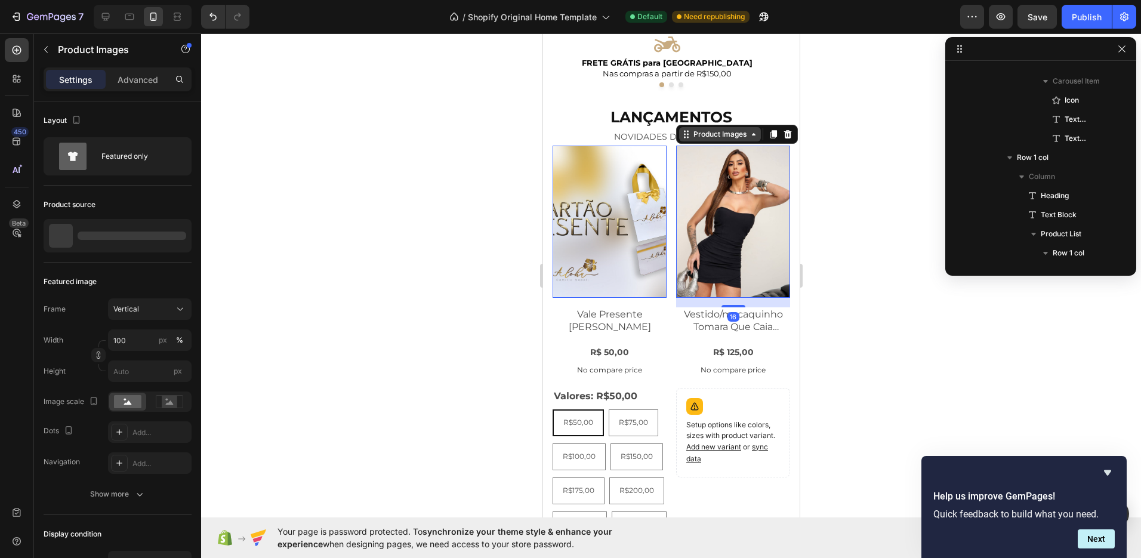
click at [703, 137] on div "Product Images" at bounding box center [719, 134] width 58 height 11
click at [687, 165] on img at bounding box center [733, 222] width 114 height 152
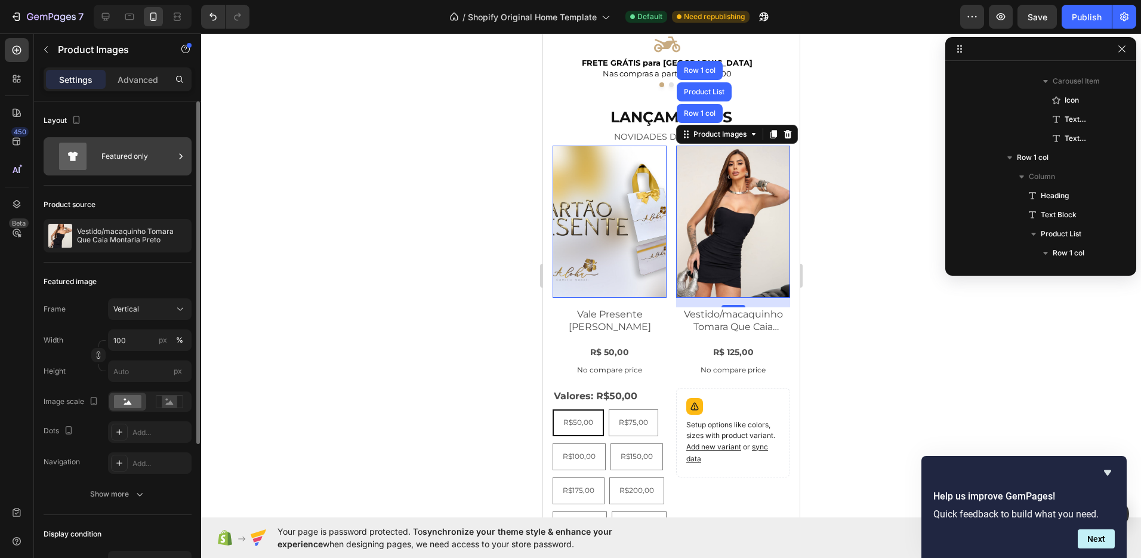
click at [147, 162] on div "Featured only" at bounding box center [137, 156] width 73 height 27
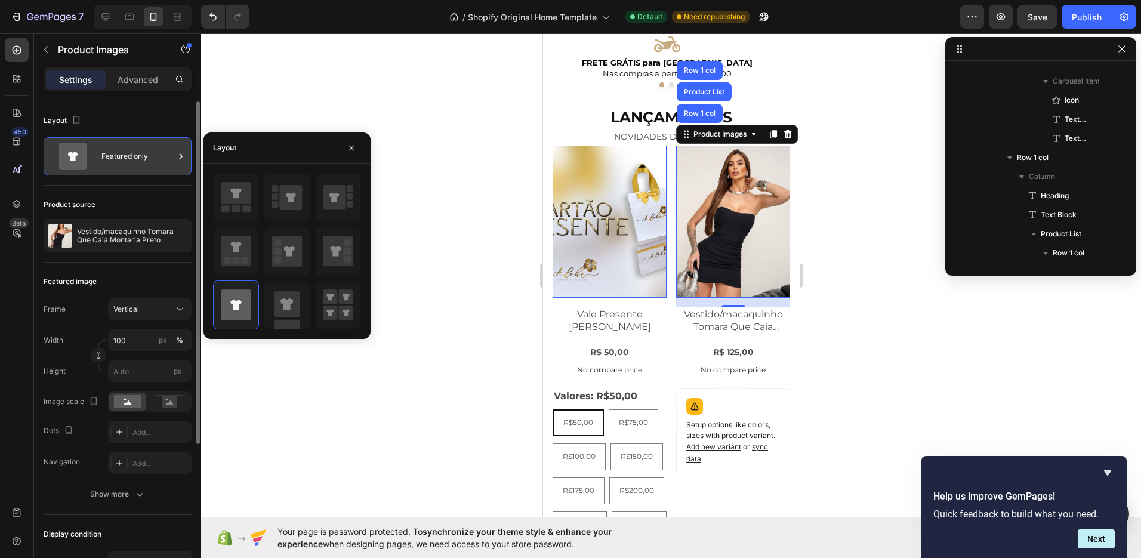
click at [147, 162] on div "Featured only" at bounding box center [137, 156] width 73 height 27
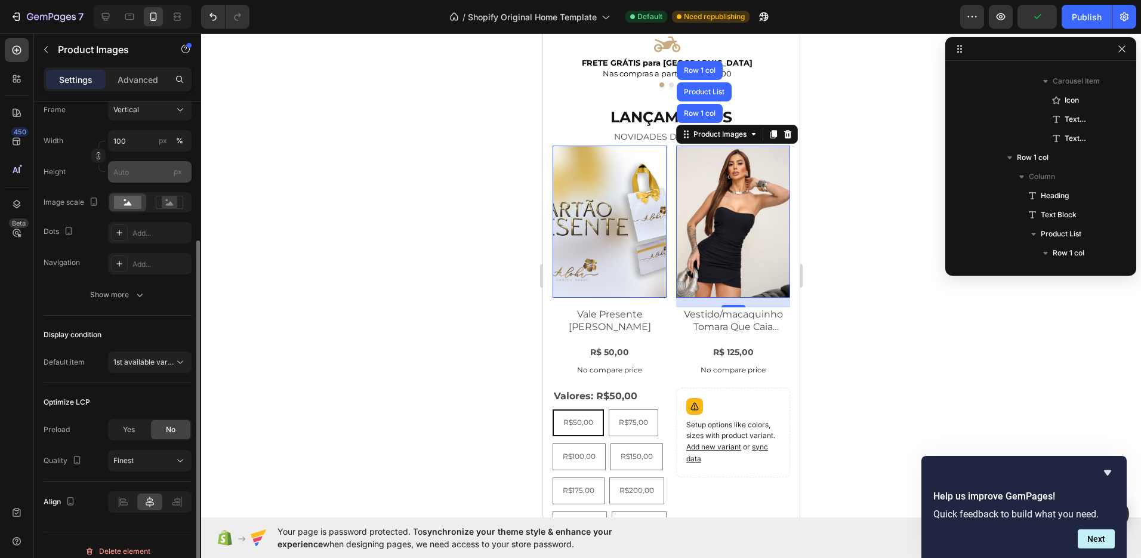
scroll to position [211, 0]
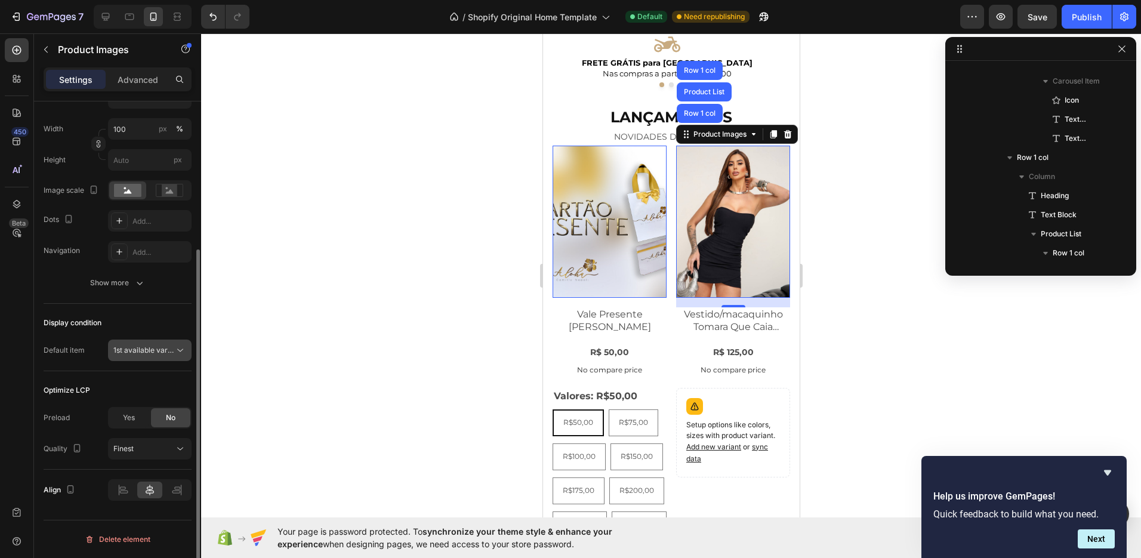
click at [157, 341] on button "1st available variant" at bounding box center [150, 350] width 84 height 21
click at [155, 323] on div "Display condition" at bounding box center [118, 322] width 148 height 19
click at [601, 166] on img at bounding box center [609, 222] width 114 height 152
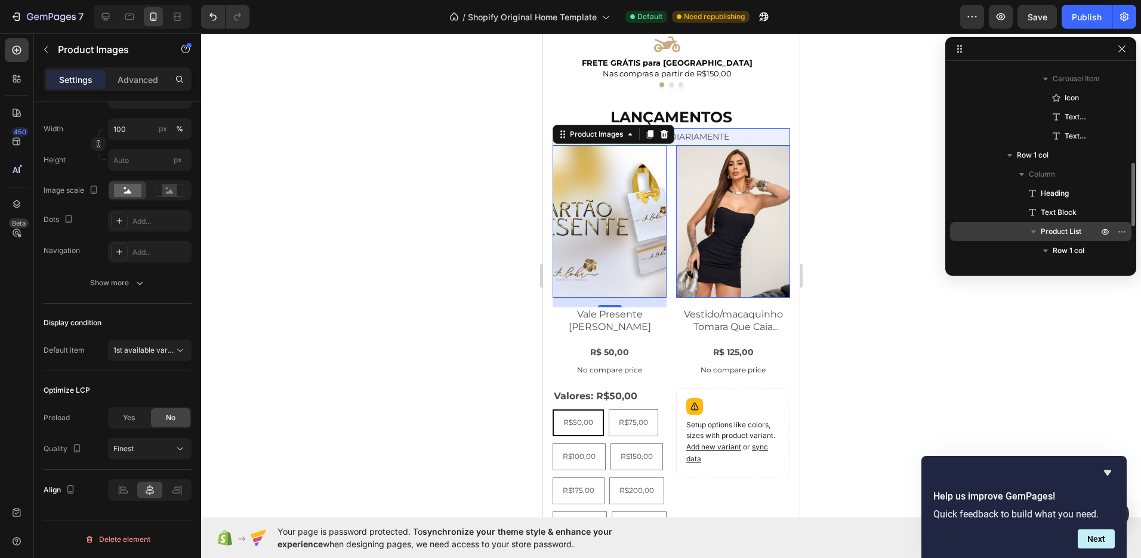
scroll to position [311, 0]
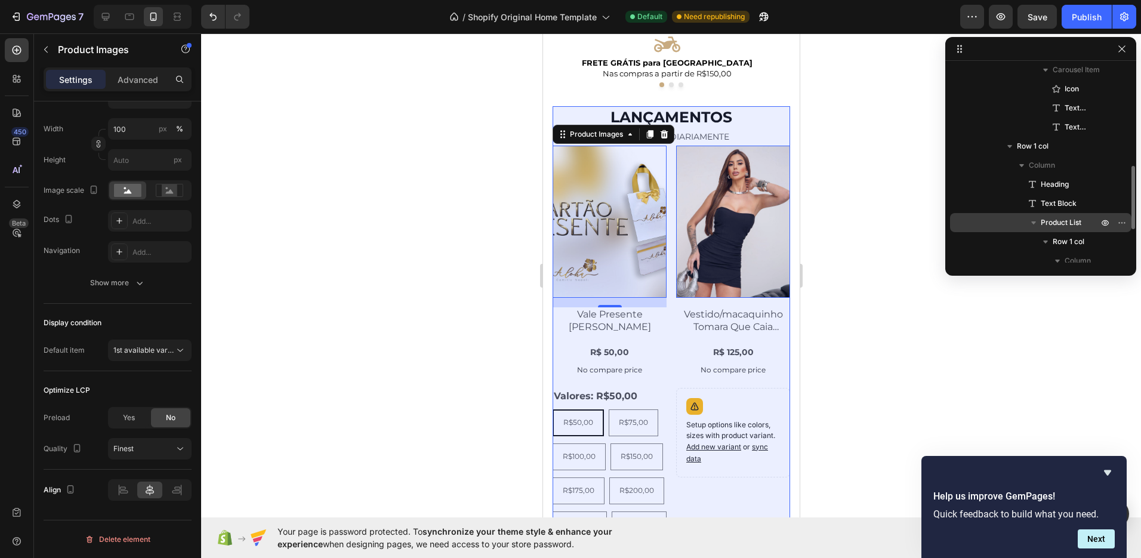
click at [1069, 227] on span "Product List" at bounding box center [1061, 223] width 41 height 12
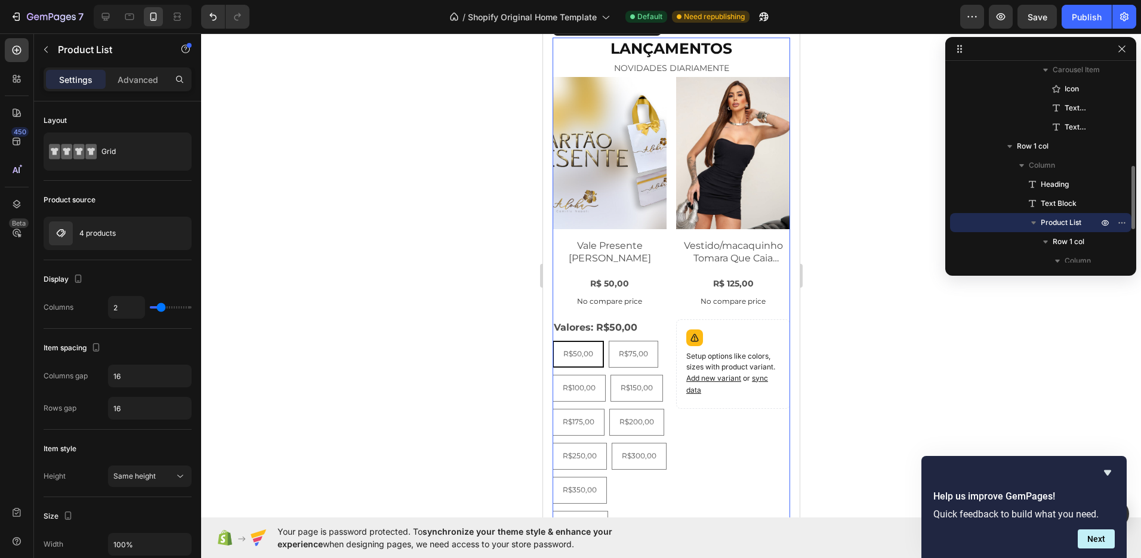
scroll to position [536, 0]
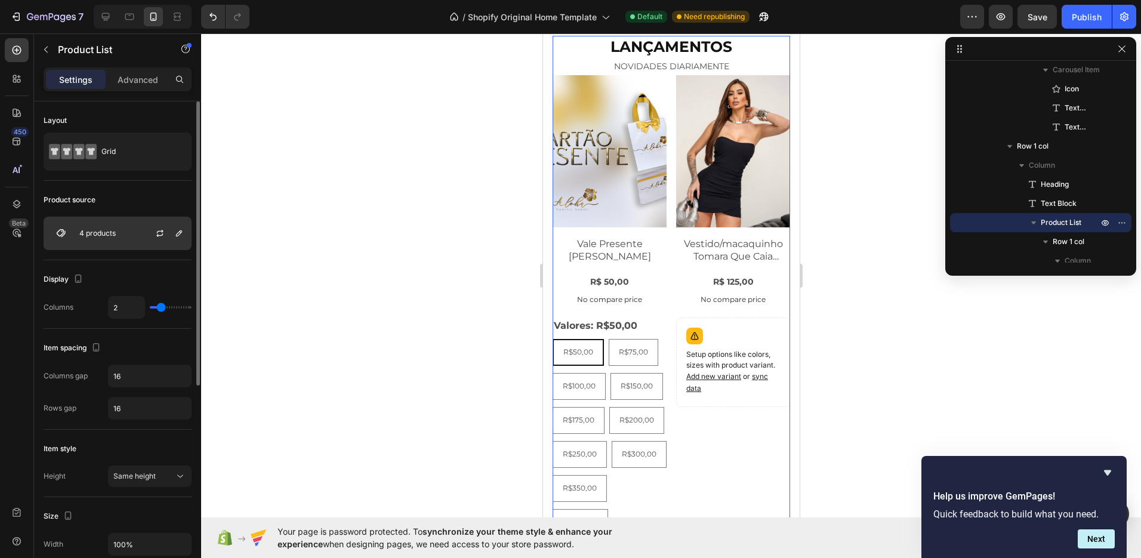
click at [125, 238] on div "4 products" at bounding box center [118, 233] width 148 height 33
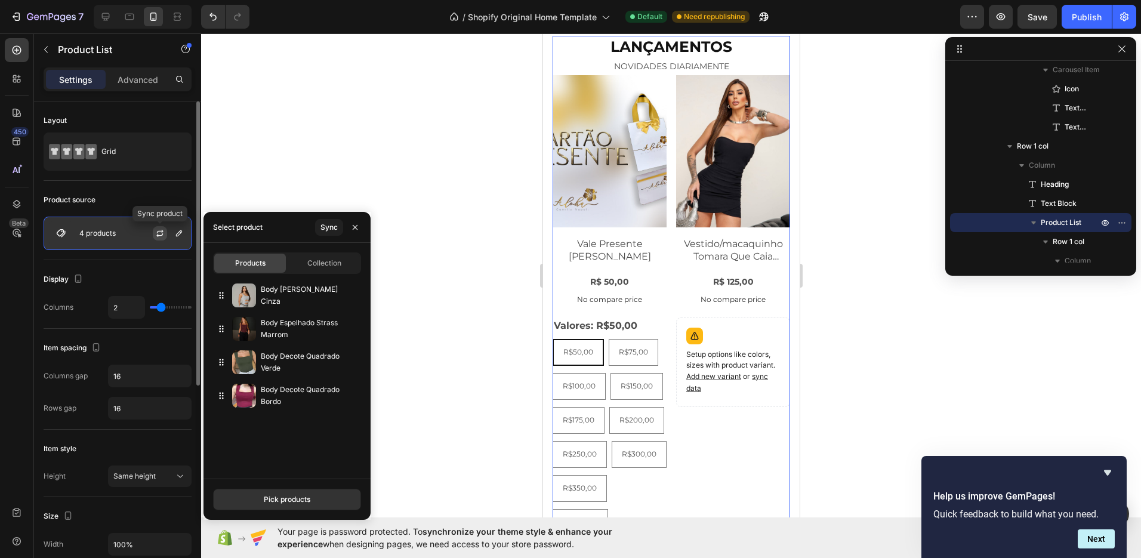
click at [162, 237] on icon "button" at bounding box center [160, 234] width 10 height 10
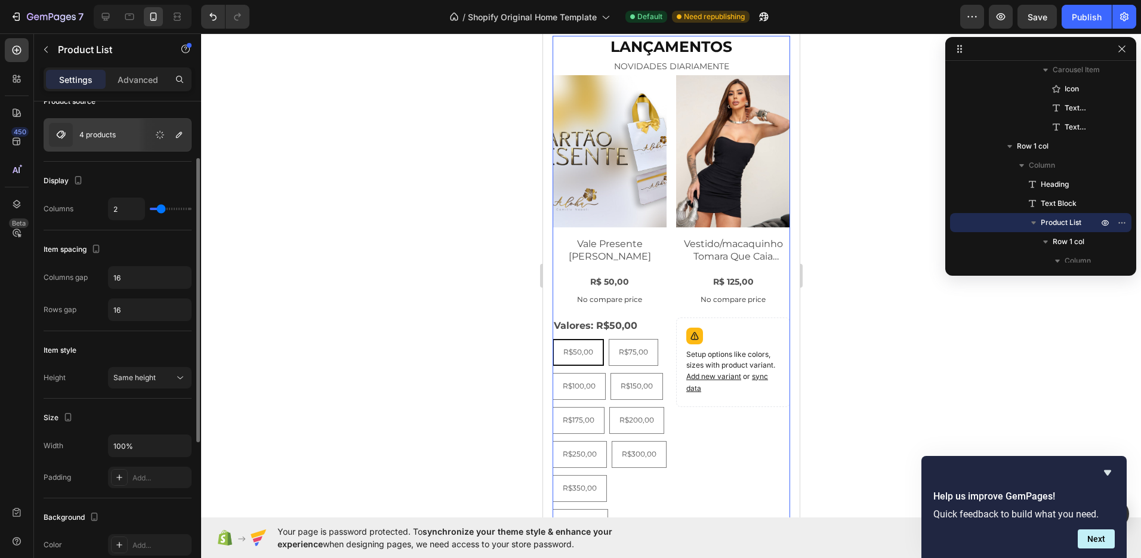
scroll to position [0, 0]
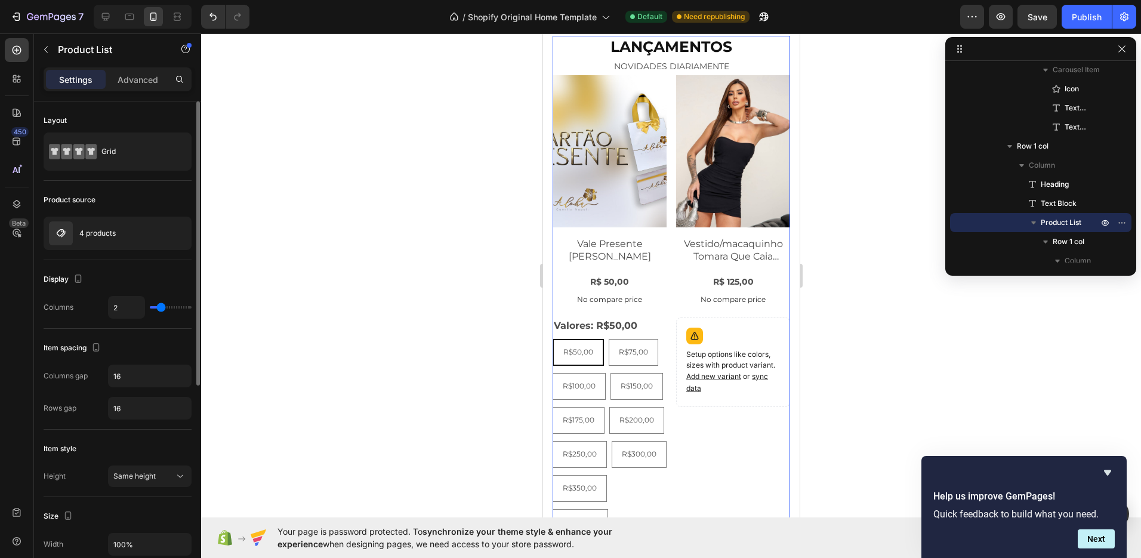
click at [125, 198] on div "Product source" at bounding box center [118, 199] width 148 height 19
click at [109, 233] on p "4 products" at bounding box center [97, 233] width 36 height 8
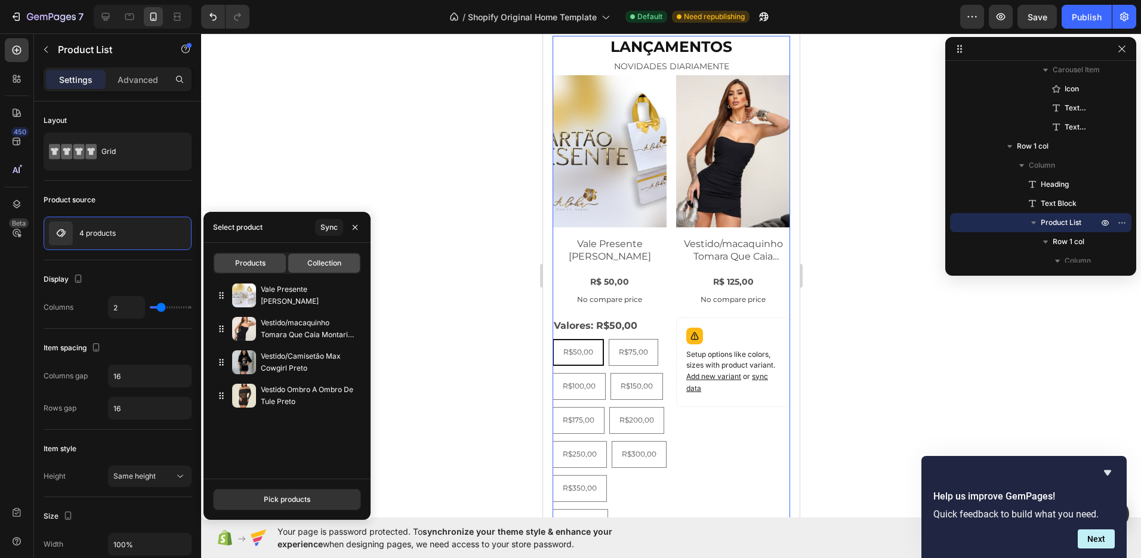
click at [314, 259] on span "Collection" at bounding box center [324, 263] width 34 height 11
type input "10"
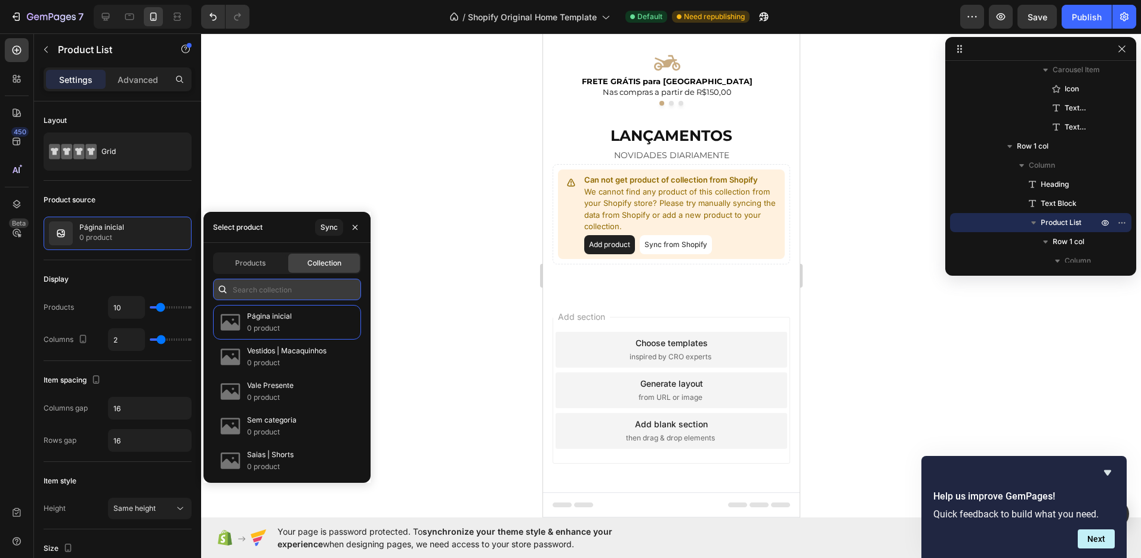
click at [265, 280] on input "text" at bounding box center [287, 289] width 148 height 21
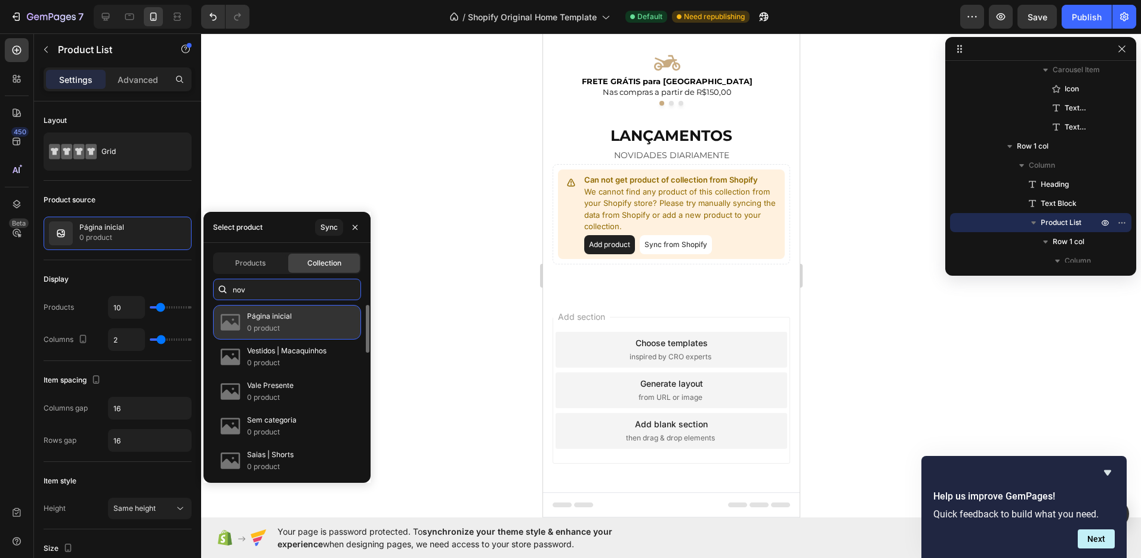
type input "novi"
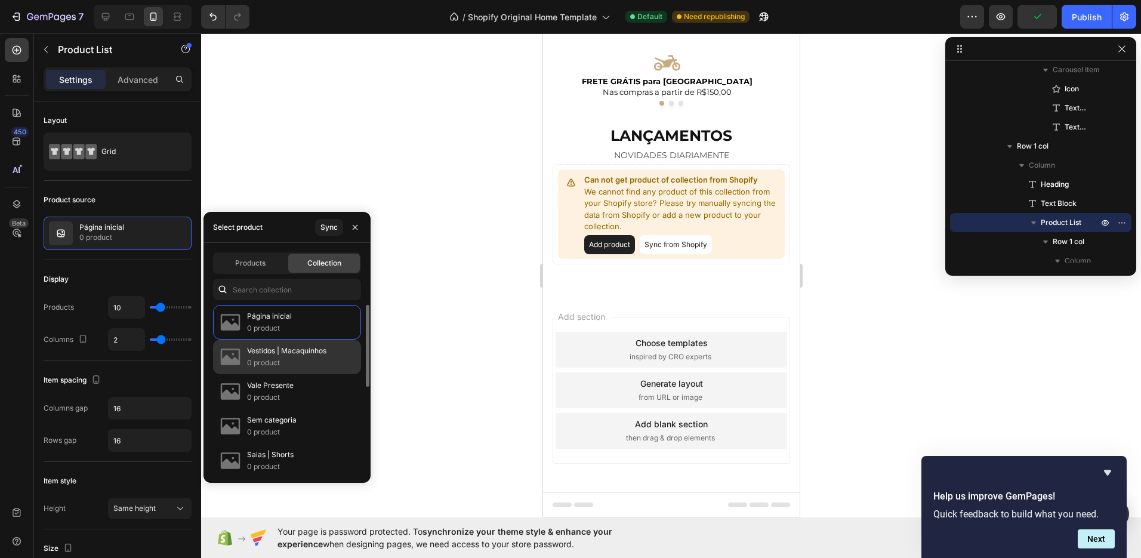
click at [292, 363] on p "0 product" at bounding box center [286, 363] width 79 height 12
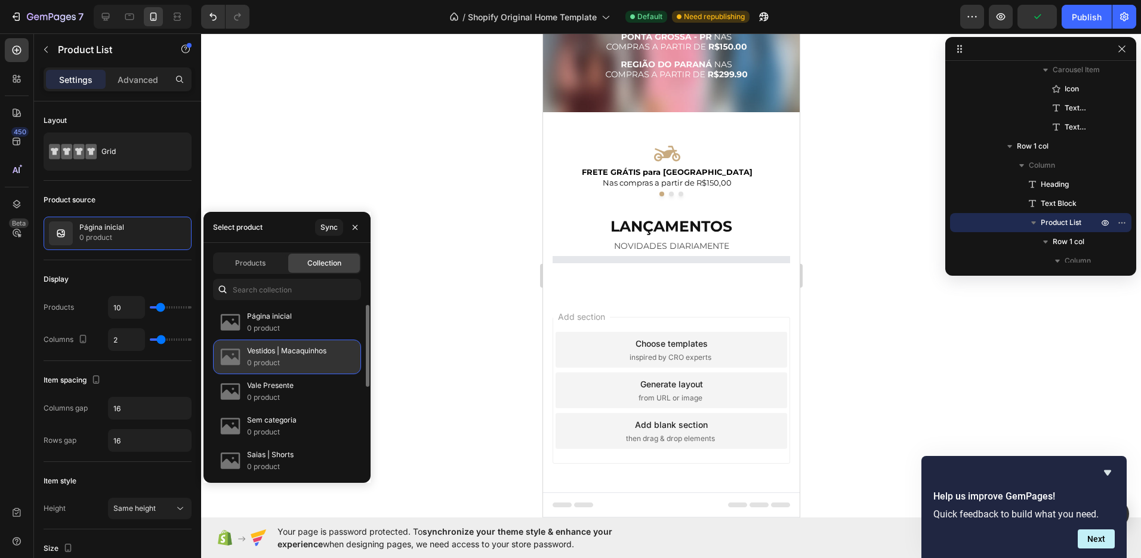
scroll to position [448, 0]
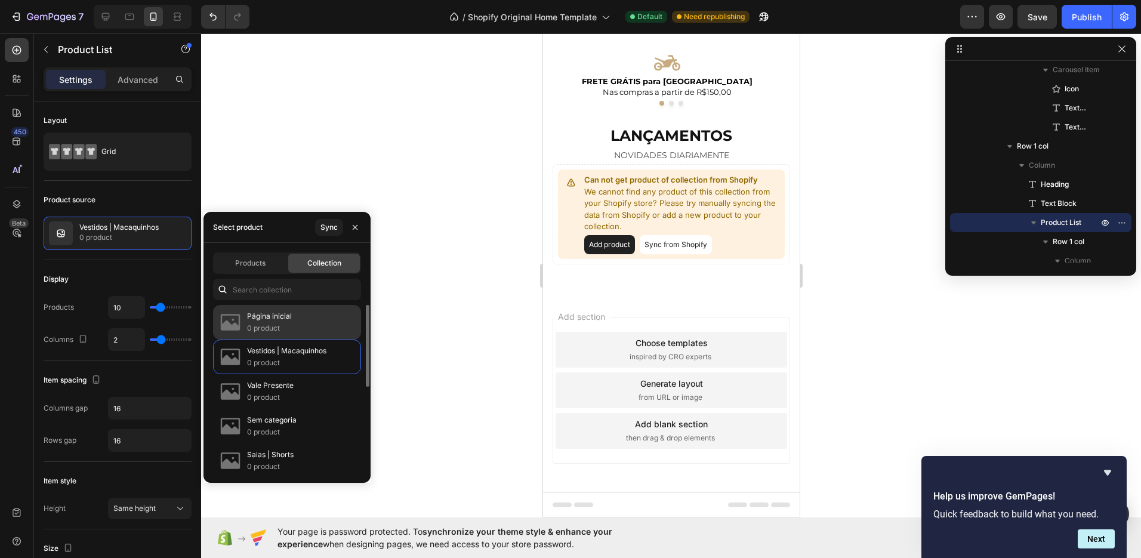
click at [292, 323] on div "Página inicial 0 product" at bounding box center [287, 322] width 148 height 35
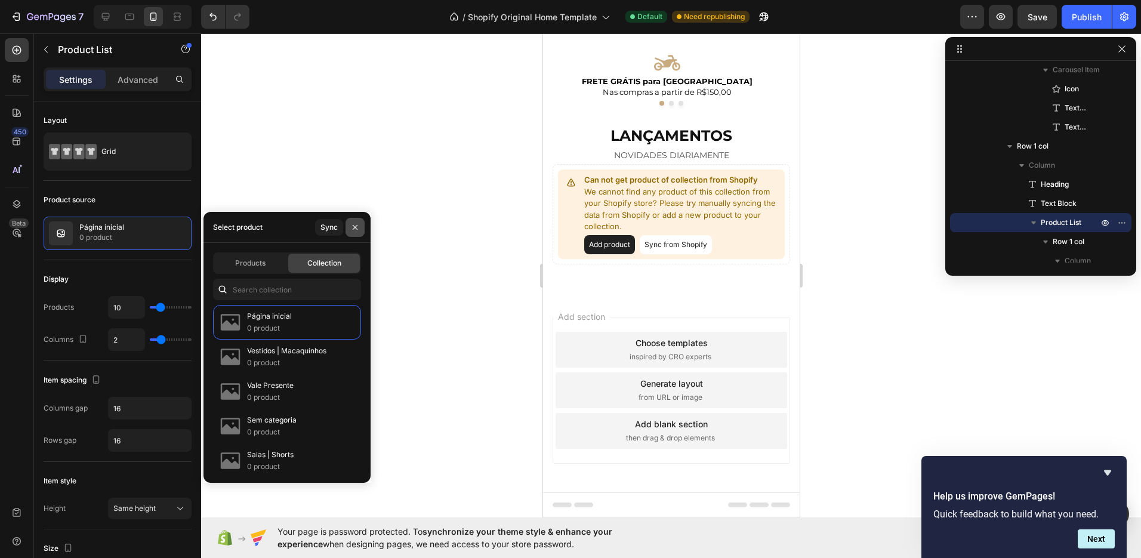
click at [356, 227] on icon "button" at bounding box center [355, 226] width 5 height 5
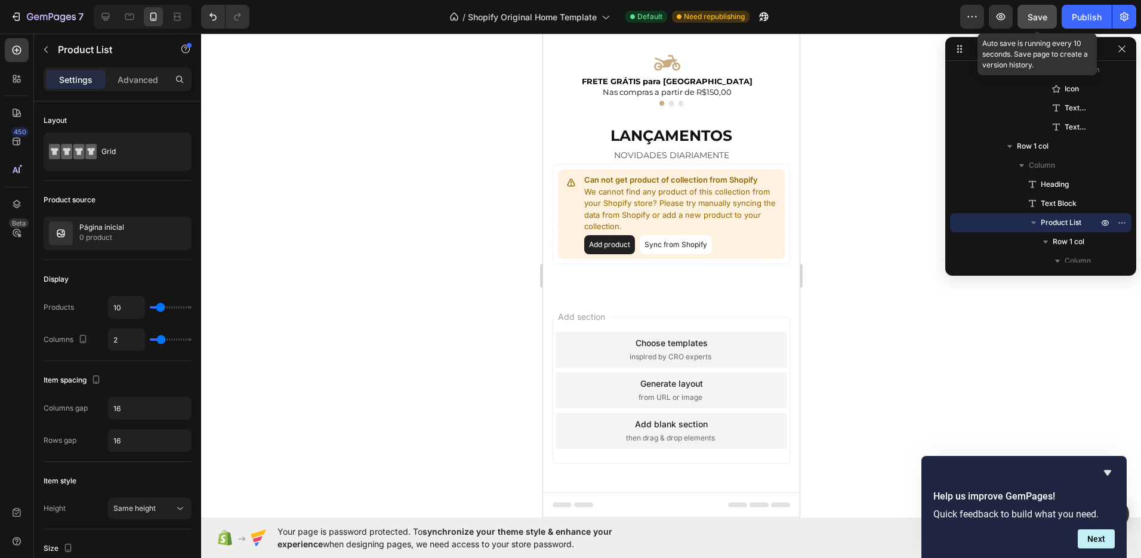
click at [1032, 14] on span "Save" at bounding box center [1038, 17] width 20 height 10
click at [625, 183] on p "Can not get product of collection from Shopify" at bounding box center [682, 180] width 196 height 12
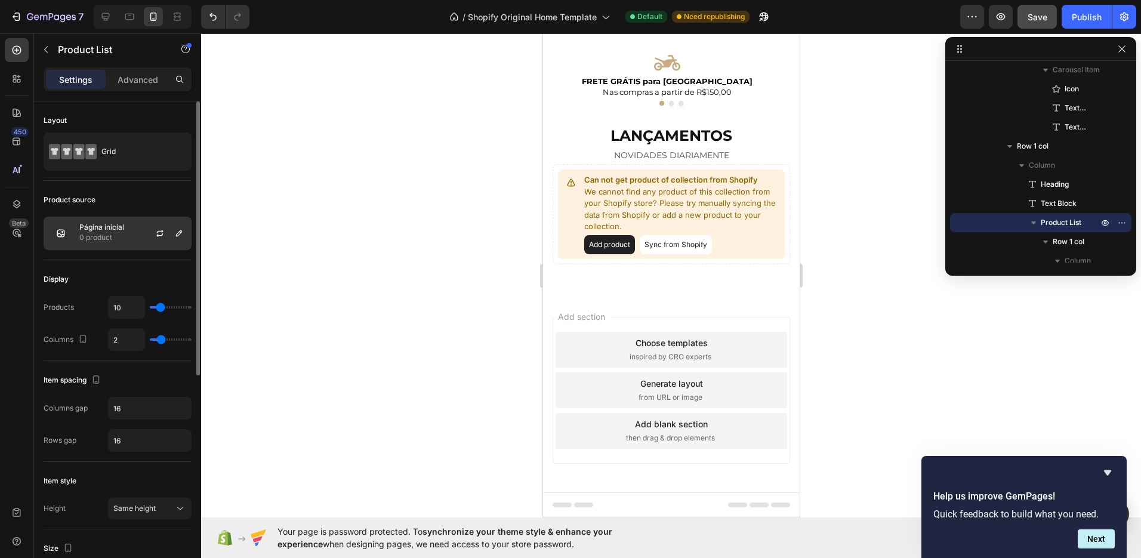
click at [129, 233] on div "Página inicial 0 product" at bounding box center [118, 233] width 148 height 33
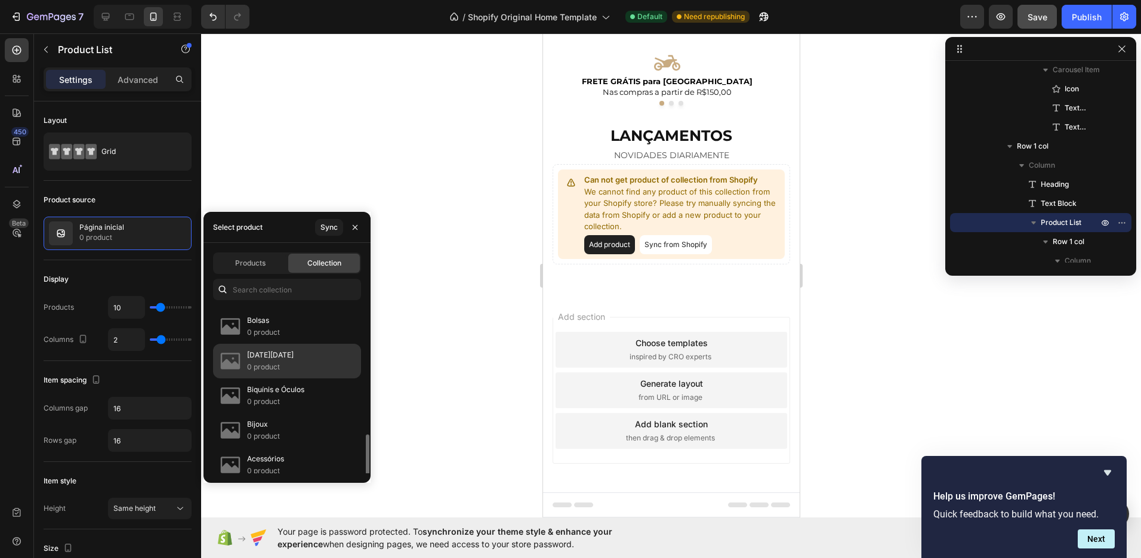
scroll to position [420, 0]
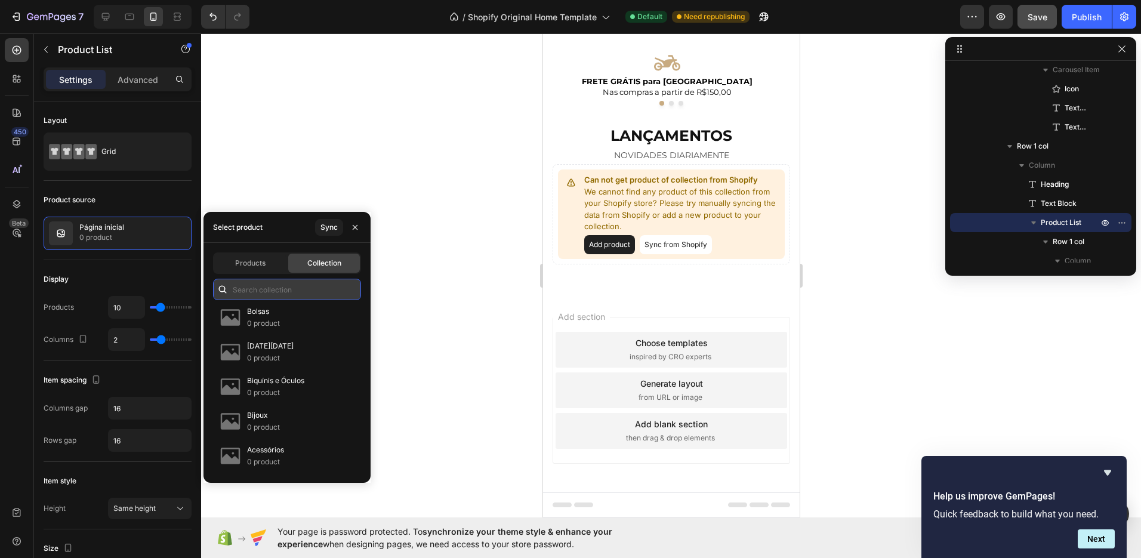
click at [272, 291] on input "text" at bounding box center [287, 289] width 148 height 21
type input "o"
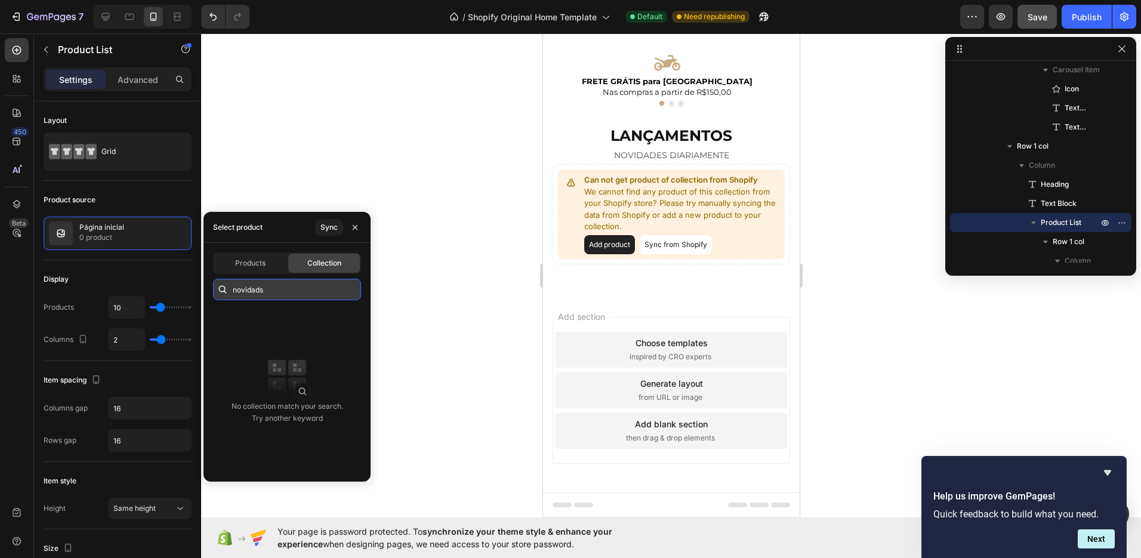
type input "novidad"
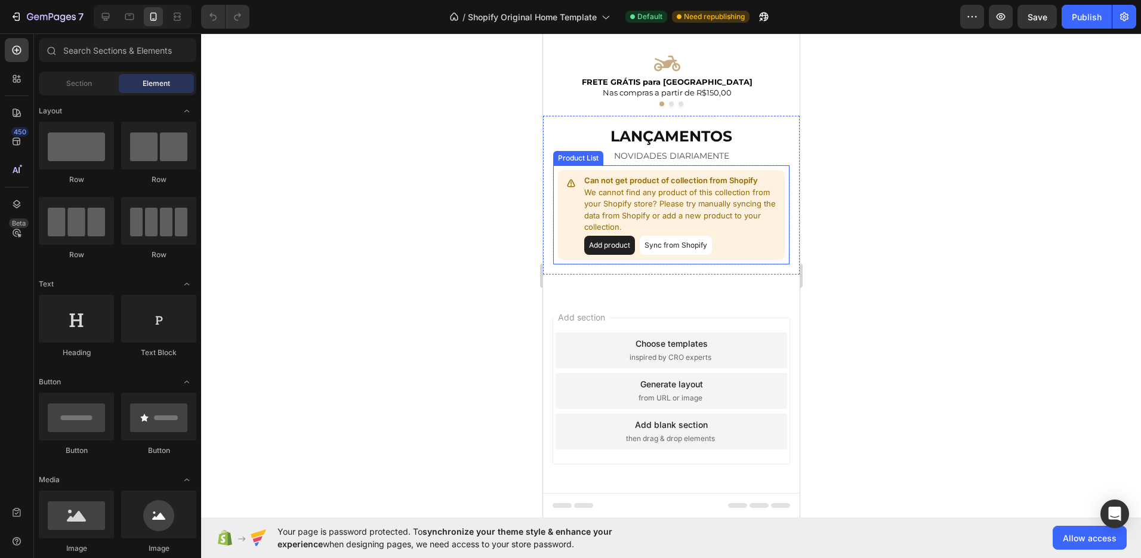
scroll to position [448, 0]
click at [662, 241] on button "Sync from Shopify" at bounding box center [675, 244] width 72 height 19
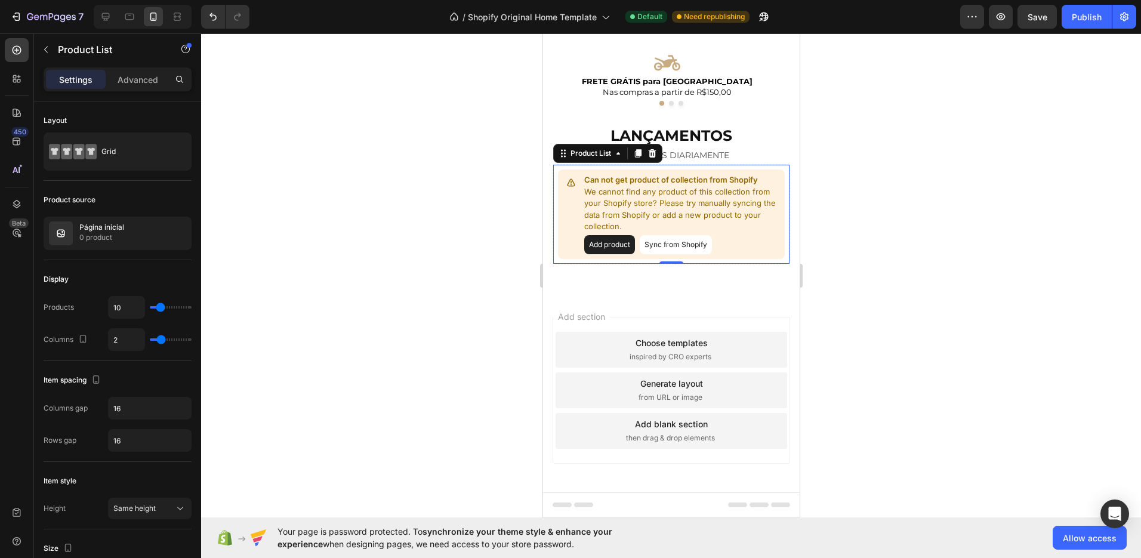
click at [686, 251] on button "Sync from Shopify" at bounding box center [675, 244] width 72 height 19
click at [685, 217] on p "We cannot find any product of this collection from your Shopify store? Please t…" at bounding box center [682, 209] width 196 height 47
click at [123, 215] on div "Product source Página inicial 0 product" at bounding box center [118, 220] width 148 height 79
click at [116, 226] on p "Página inicial" at bounding box center [101, 227] width 45 height 8
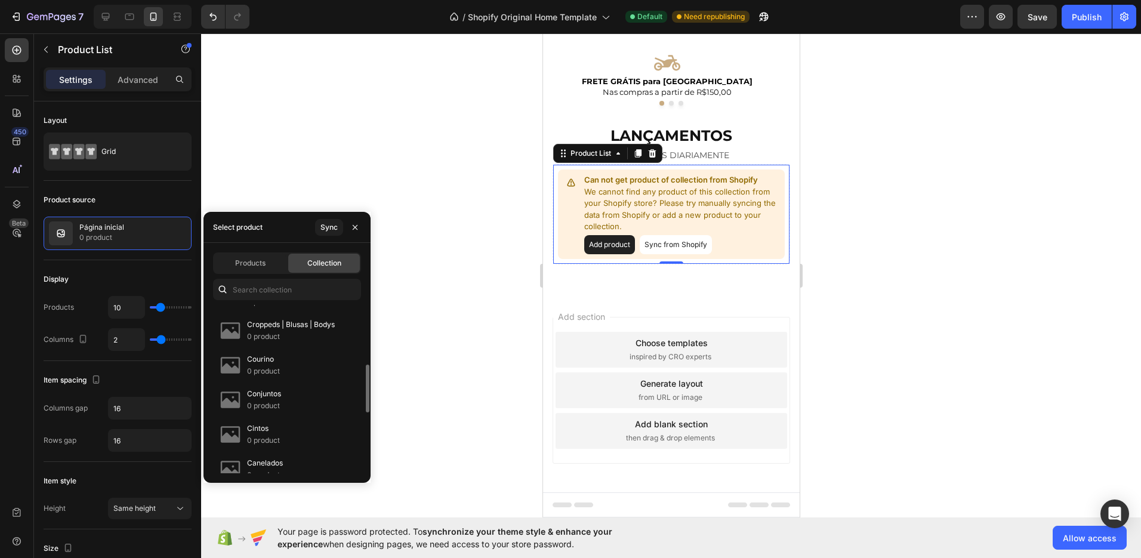
scroll to position [420, 0]
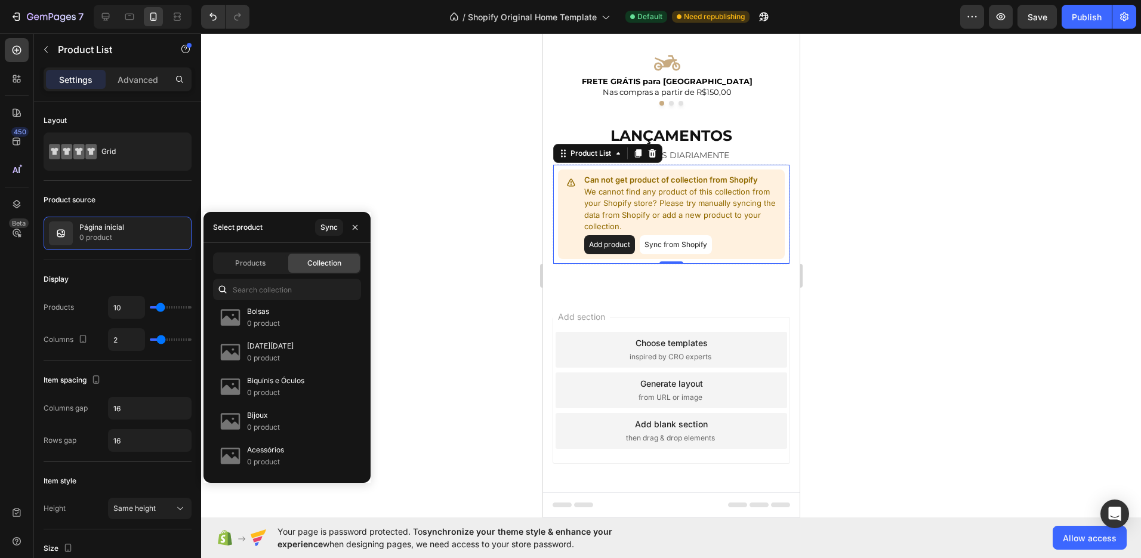
click at [274, 277] on div "Products Collection Página inicial 0 product Vestidos | Macaquinhos 0 product V…" at bounding box center [286, 363] width 167 height 240
click at [270, 267] on div "Products" at bounding box center [250, 263] width 72 height 19
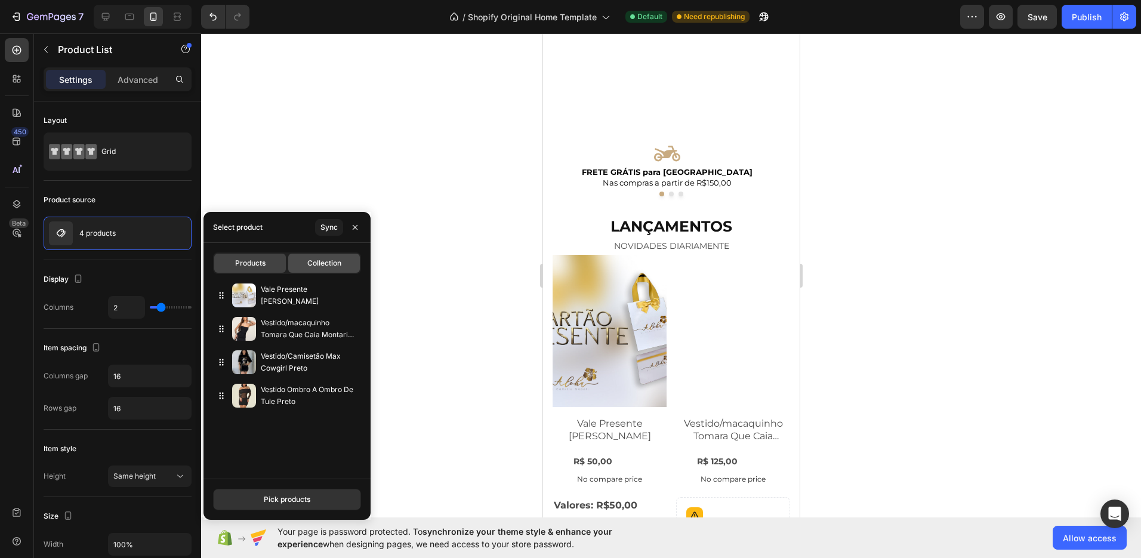
scroll to position [448, 0]
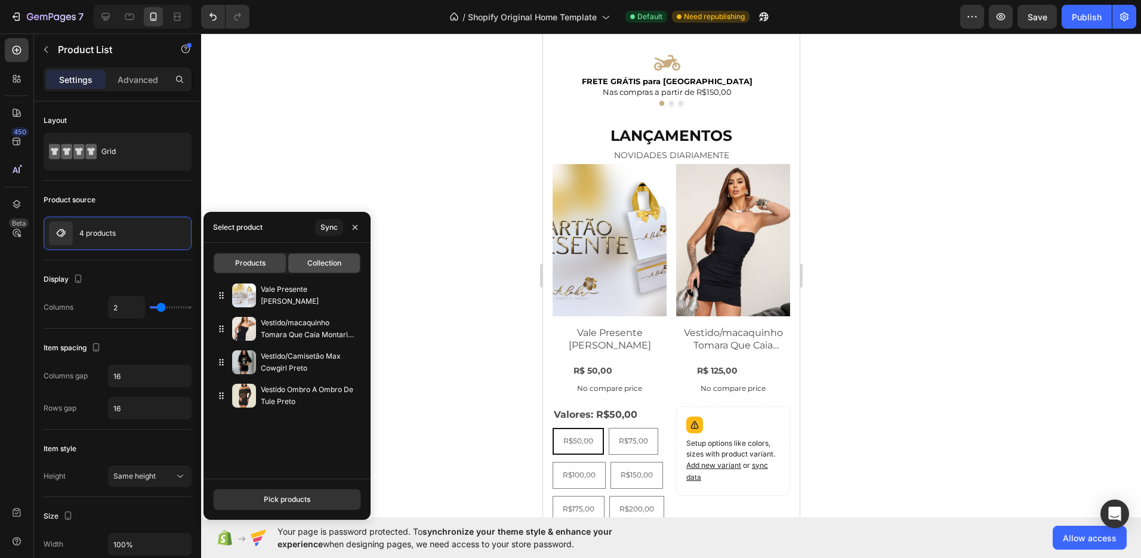
click at [322, 266] on span "Collection" at bounding box center [324, 263] width 34 height 11
type input "10"
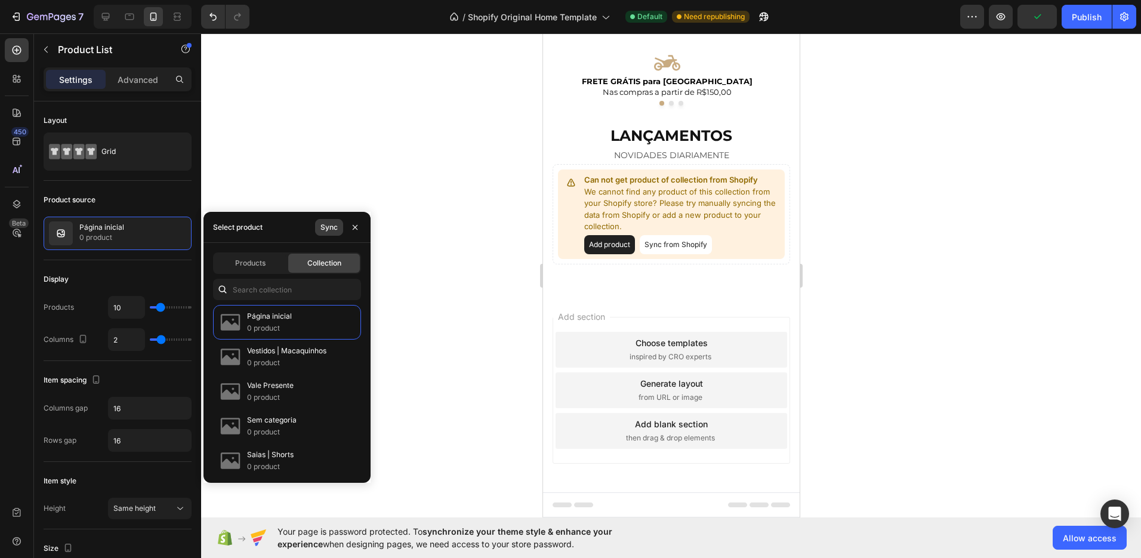
click at [329, 226] on div "Sync" at bounding box center [328, 227] width 17 height 11
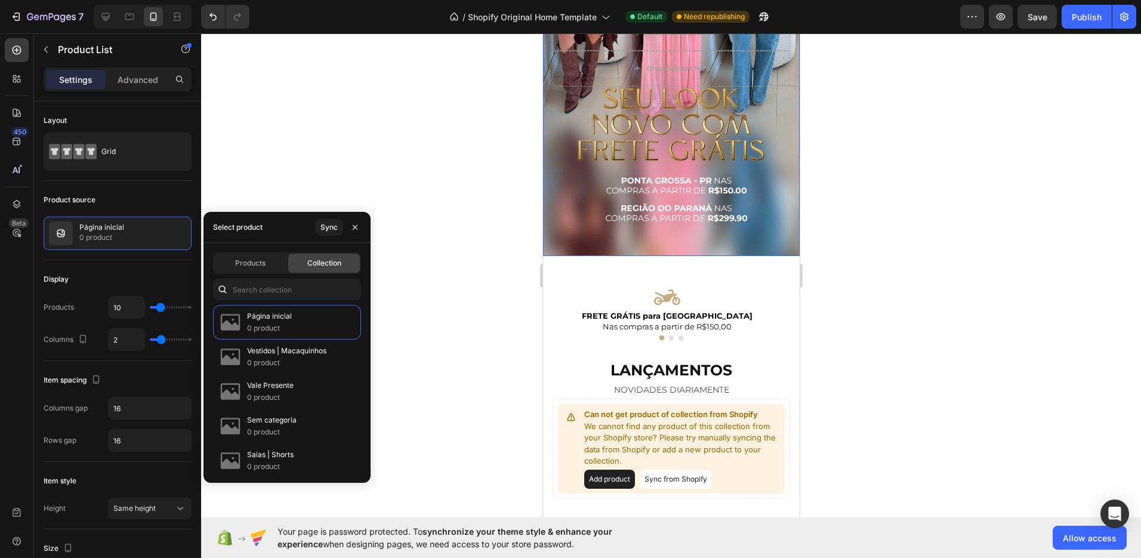
scroll to position [0, 0]
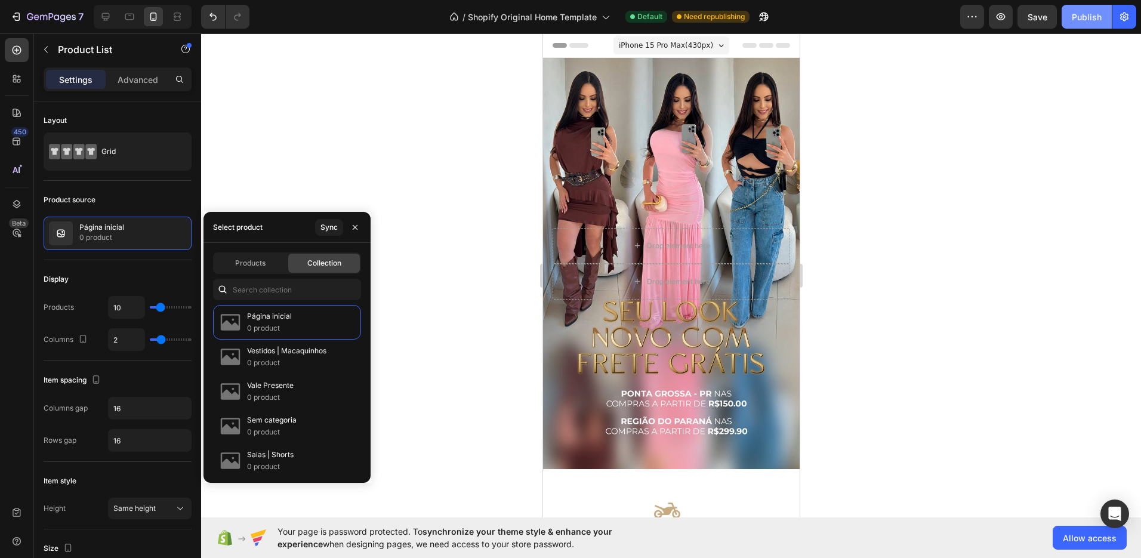
click at [1080, 19] on div "Publish" at bounding box center [1087, 17] width 30 height 13
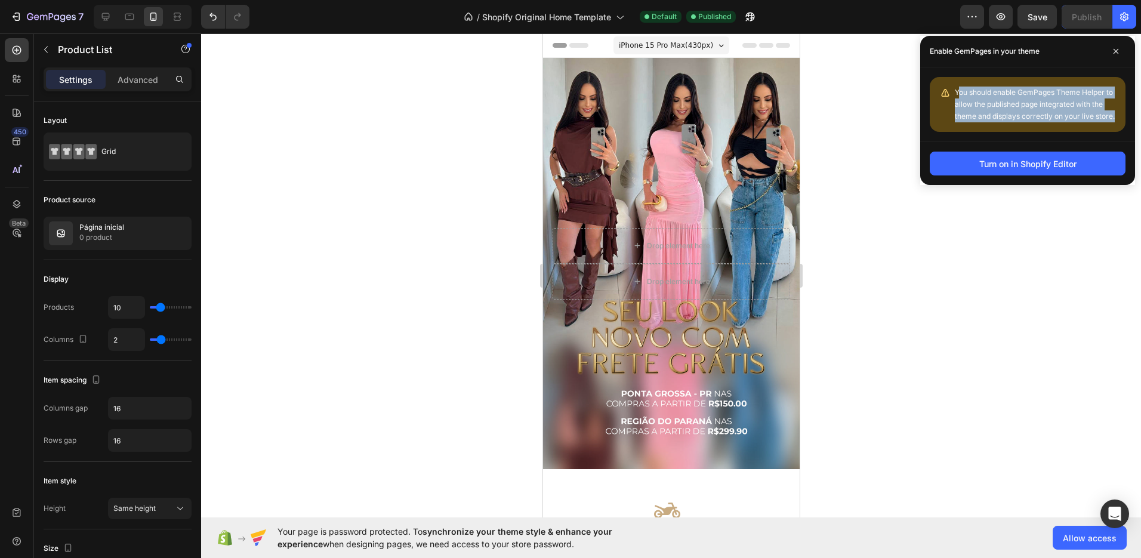
drag, startPoint x: 1121, startPoint y: 116, endPoint x: 957, endPoint y: 91, distance: 165.5
click at [957, 91] on div "You should enable GemPages Theme Helper to allow the published page integrated …" at bounding box center [1028, 104] width 196 height 55
click at [957, 98] on div "You should enable GemPages Theme Helper to allow the published page integrated …" at bounding box center [1035, 105] width 161 height 36
drag, startPoint x: 957, startPoint y: 91, endPoint x: 1111, endPoint y: 117, distance: 156.7
click at [1111, 117] on span "You should enable GemPages Theme Helper to allow the published page integrated …" at bounding box center [1035, 104] width 160 height 33
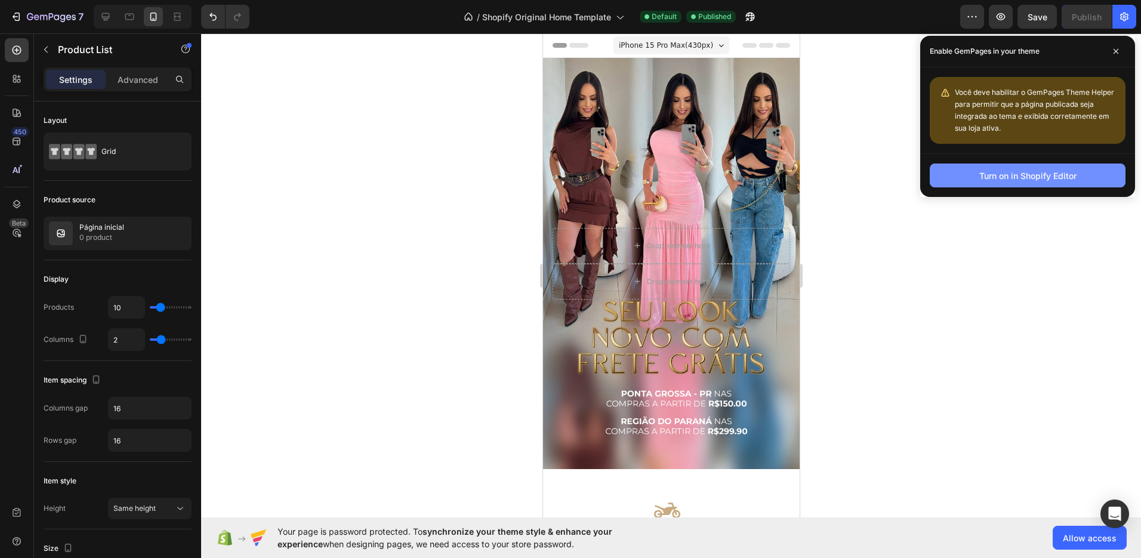
click at [1028, 164] on button "Turn on in Shopify Editor" at bounding box center [1028, 176] width 196 height 24
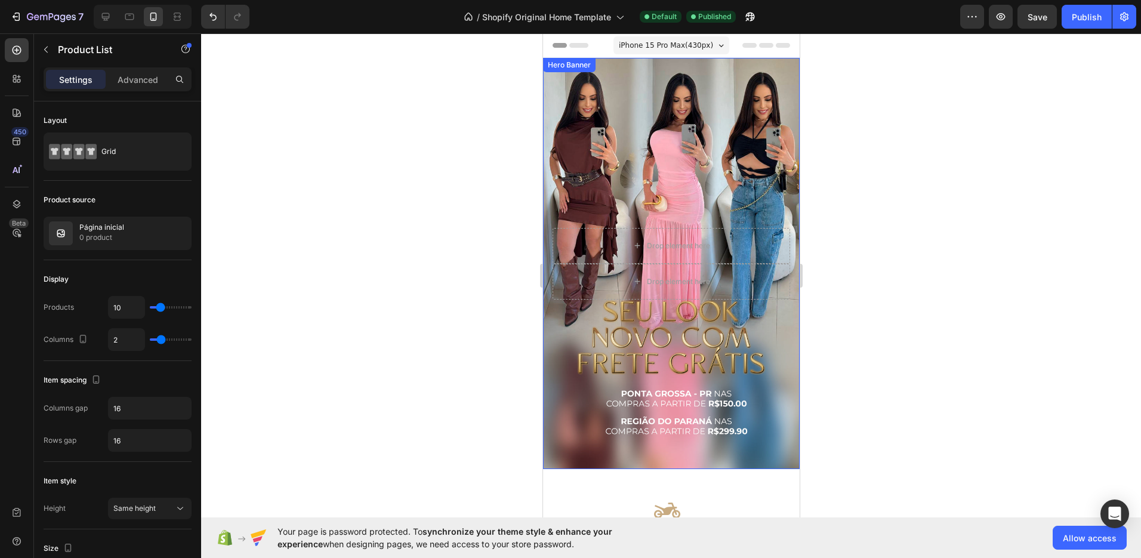
click at [582, 72] on div "Drop element here Drop element here Hero Banner" at bounding box center [670, 263] width 257 height 411
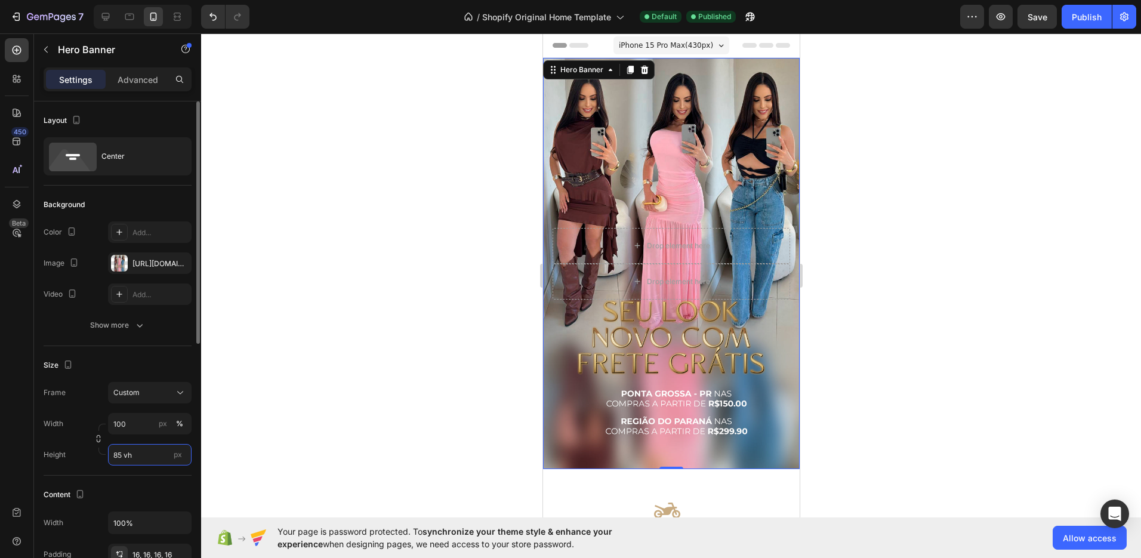
click at [119, 455] on input "85 vh" at bounding box center [150, 454] width 84 height 21
click at [125, 455] on input "85 vh" at bounding box center [150, 454] width 84 height 21
click at [119, 454] on input "85 vh" at bounding box center [150, 454] width 84 height 21
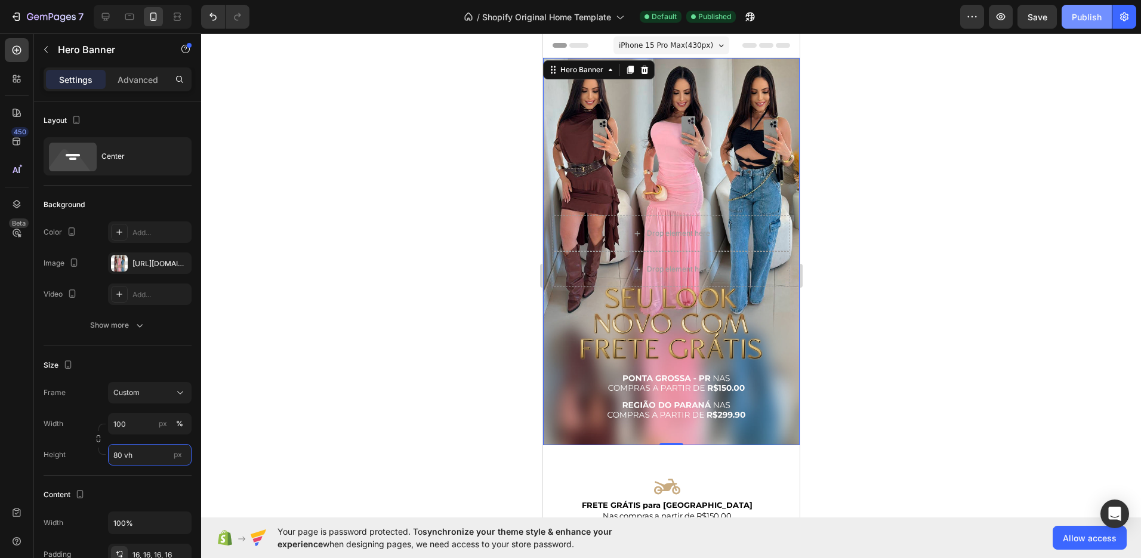
type input "80 vh"
click at [1079, 21] on div "Publish" at bounding box center [1087, 17] width 30 height 13
click at [1129, 24] on button "button" at bounding box center [1124, 17] width 24 height 24
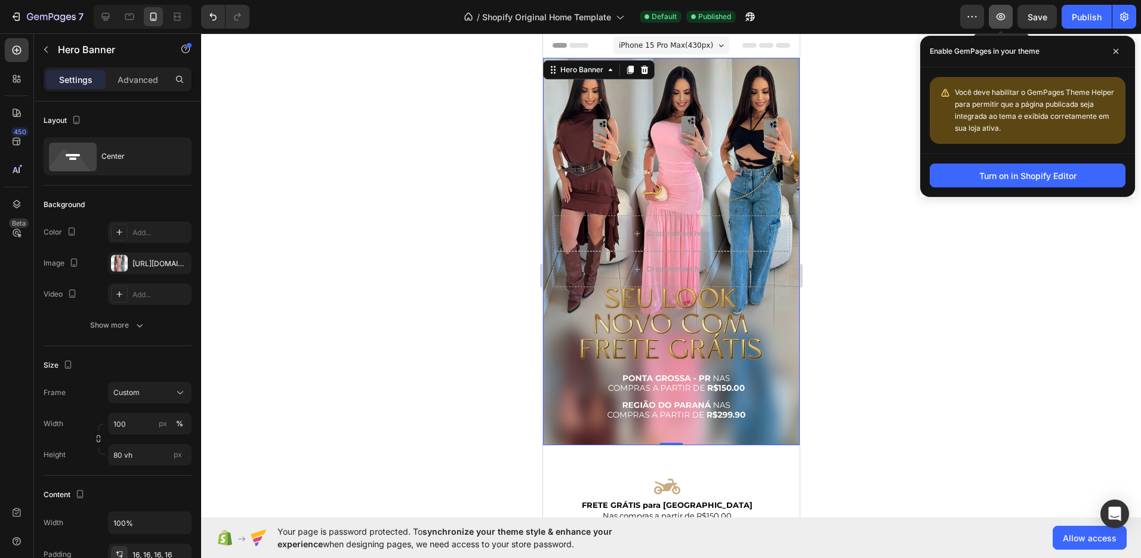
click at [1001, 20] on icon "button" at bounding box center [1001, 16] width 9 height 7
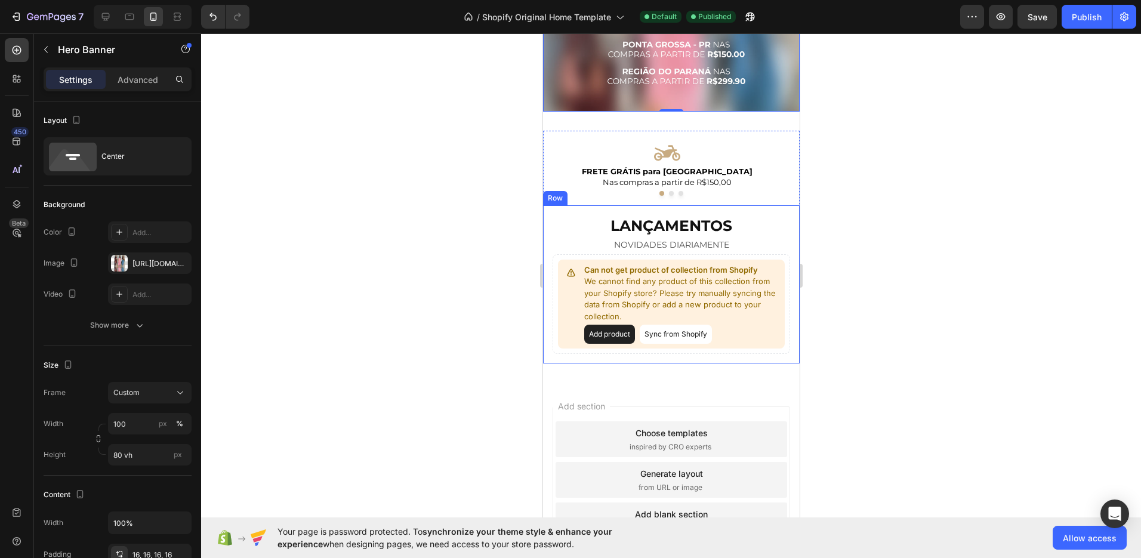
scroll to position [358, 0]
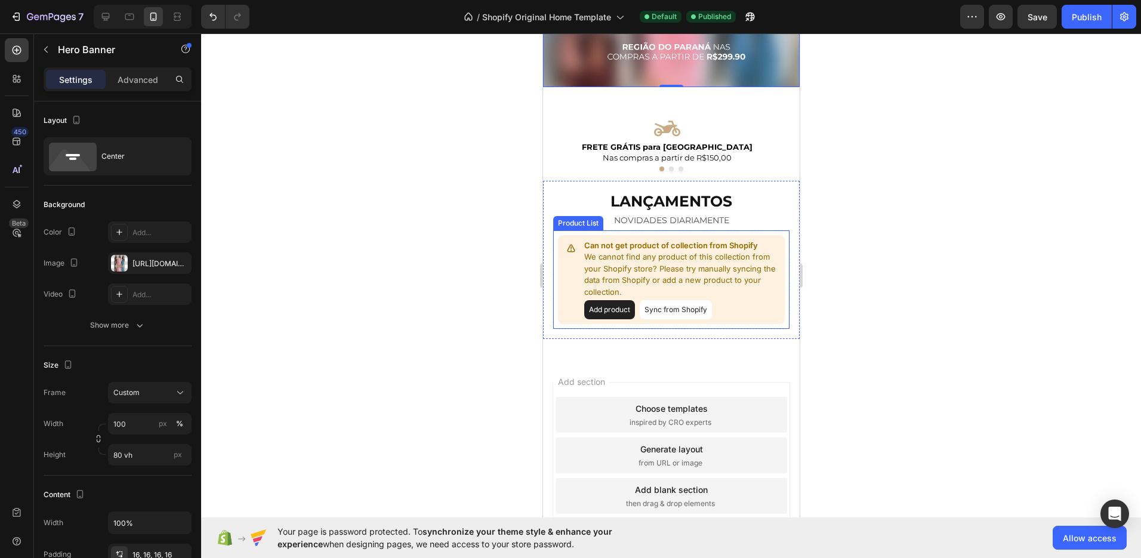
click at [683, 257] on p "We cannot find any product of this collection from your Shopify store? Please t…" at bounding box center [682, 274] width 196 height 47
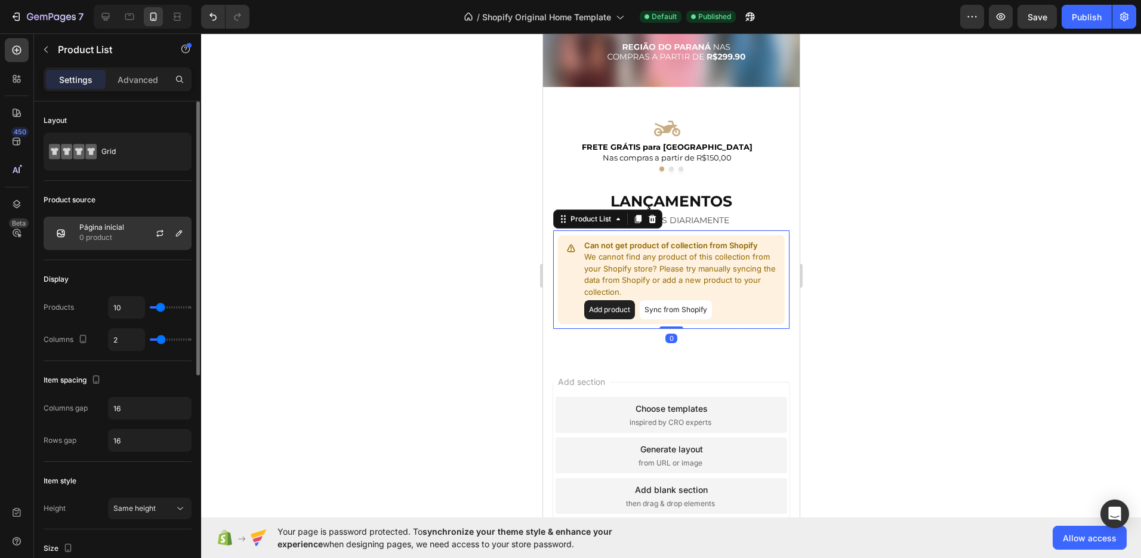
click at [117, 240] on p "0 product" at bounding box center [101, 238] width 45 height 12
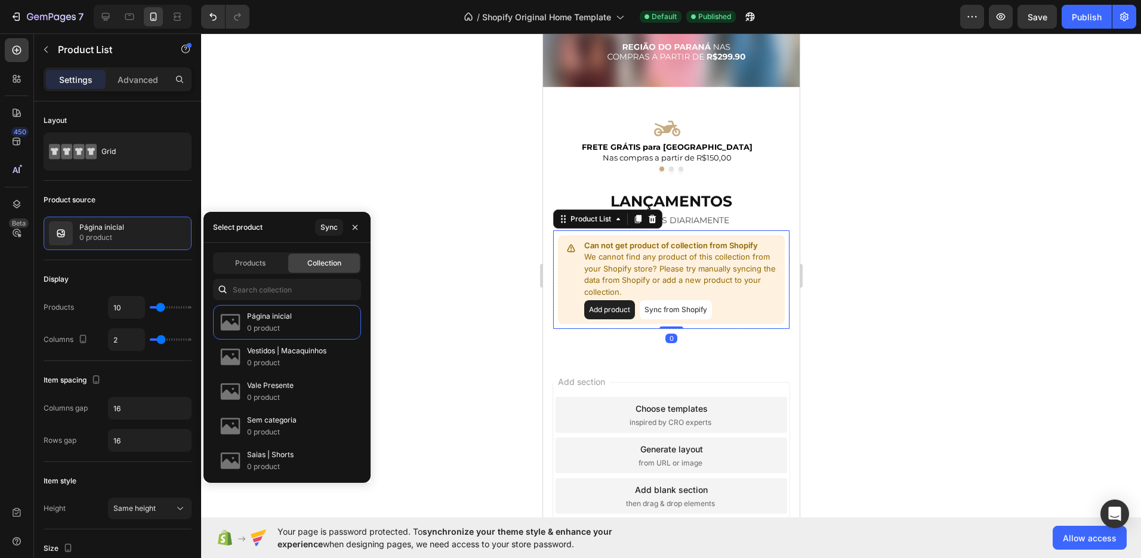
click at [334, 261] on span "Collection" at bounding box center [324, 263] width 34 height 11
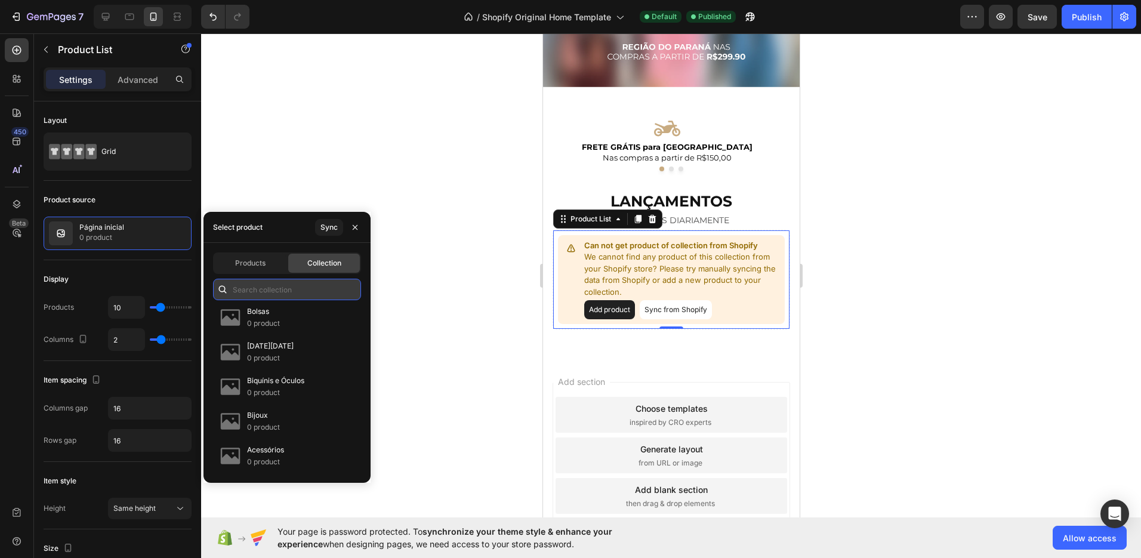
click at [273, 292] on input "text" at bounding box center [287, 289] width 148 height 21
type input "d"
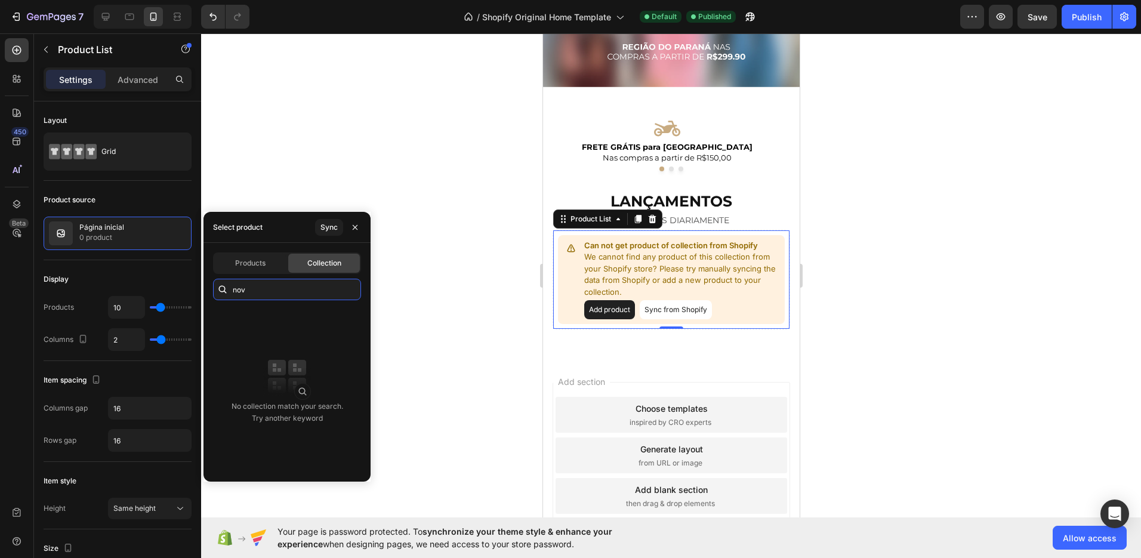
type input "nov"
click at [236, 251] on div "Products Collection nov No collection match your search. Try another keyword" at bounding box center [286, 362] width 167 height 239
click at [243, 260] on span "Products" at bounding box center [250, 263] width 30 height 11
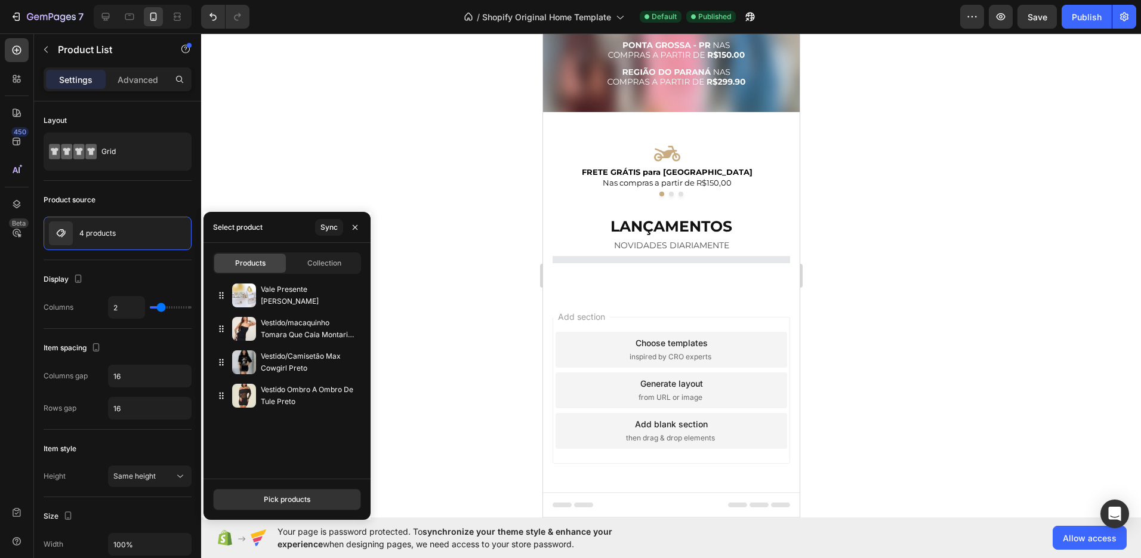
scroll to position [358, 0]
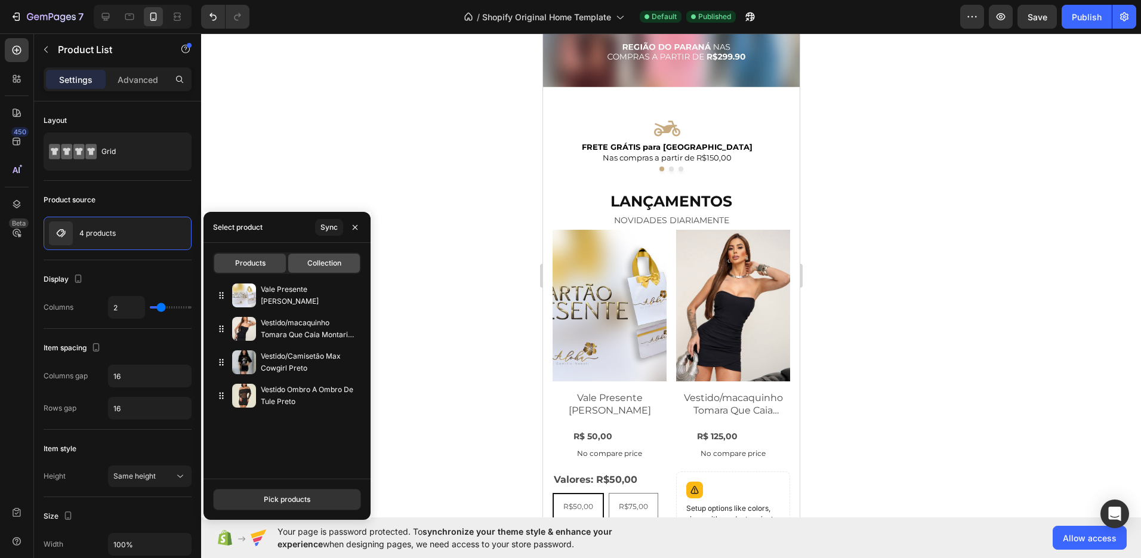
click at [311, 270] on div "Collection" at bounding box center [324, 263] width 72 height 19
type input "10"
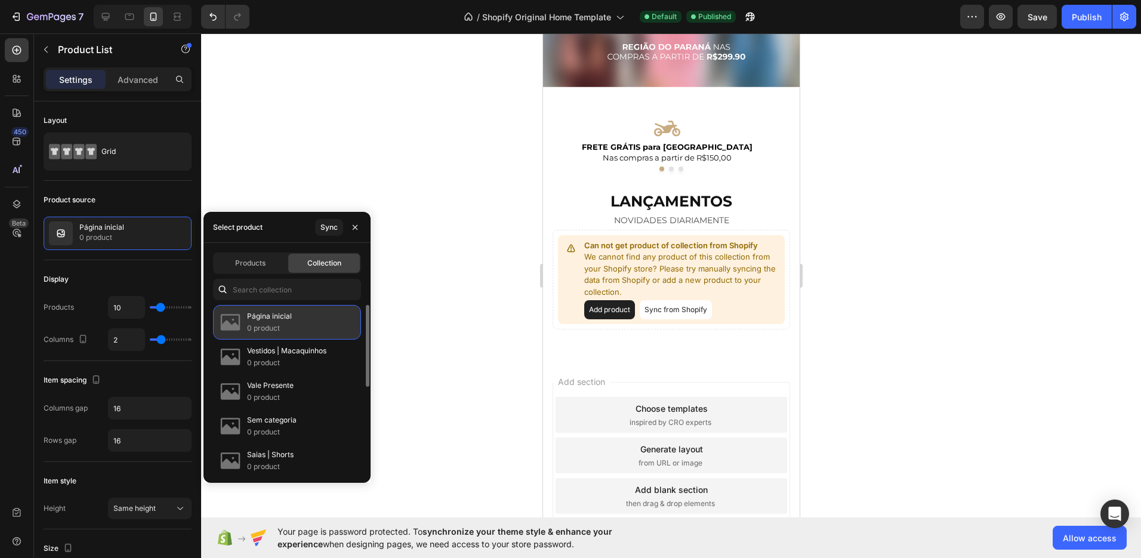
click at [307, 322] on div "Página inicial 0 product" at bounding box center [287, 322] width 148 height 35
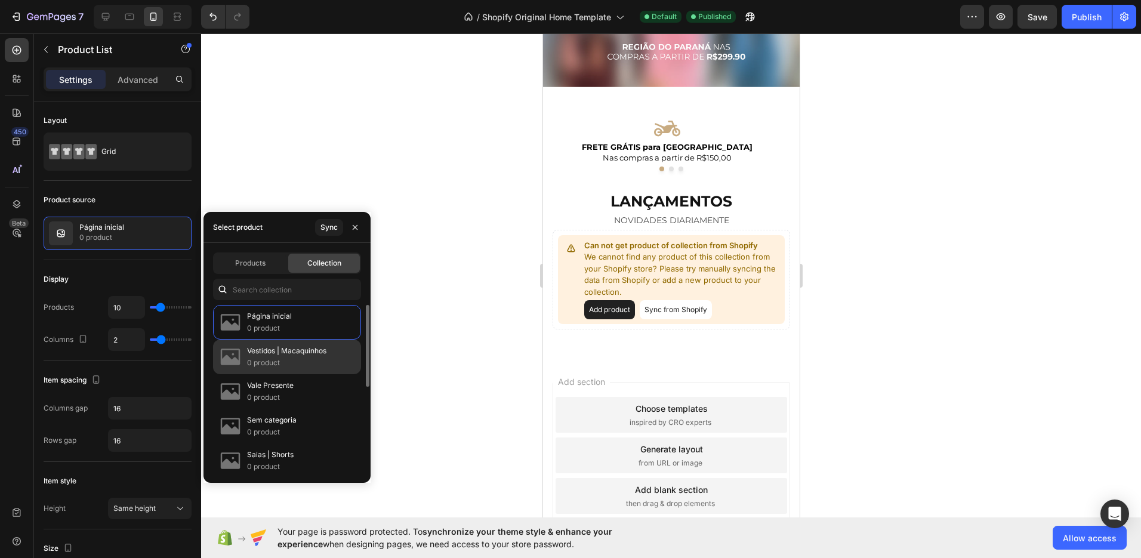
click at [304, 352] on p "Vestidos | Macaquinhos" at bounding box center [286, 351] width 79 height 12
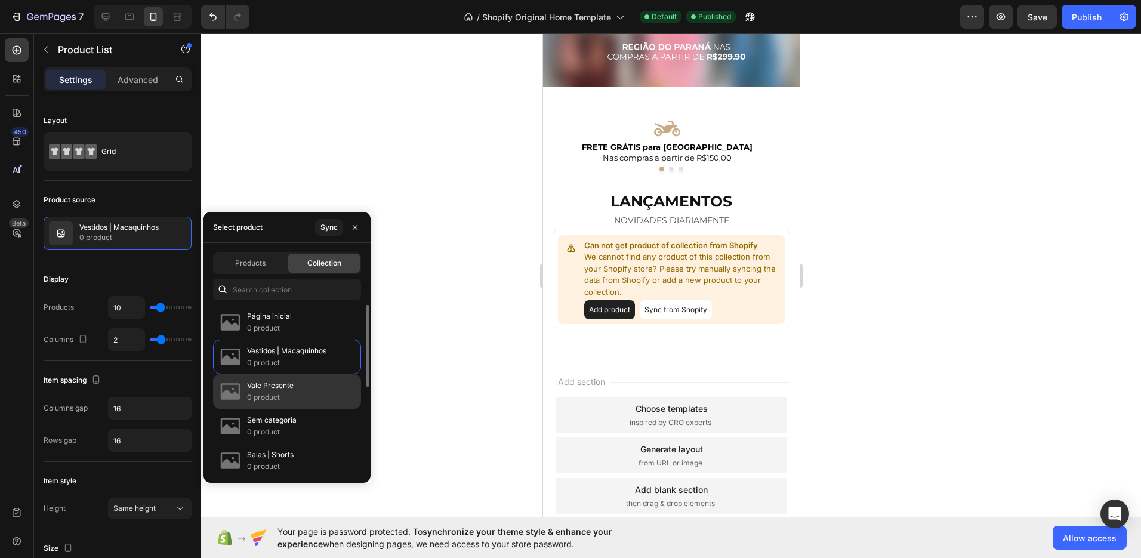
click at [303, 397] on div "Vale Presente 0 product" at bounding box center [287, 391] width 148 height 35
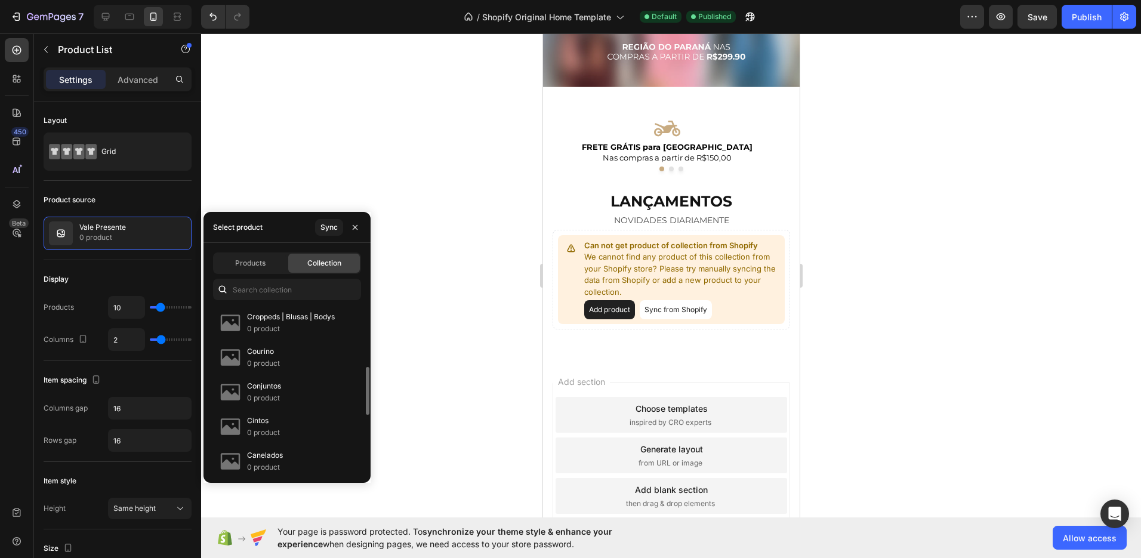
scroll to position [420, 0]
click at [325, 227] on div "Sync" at bounding box center [328, 227] width 17 height 11
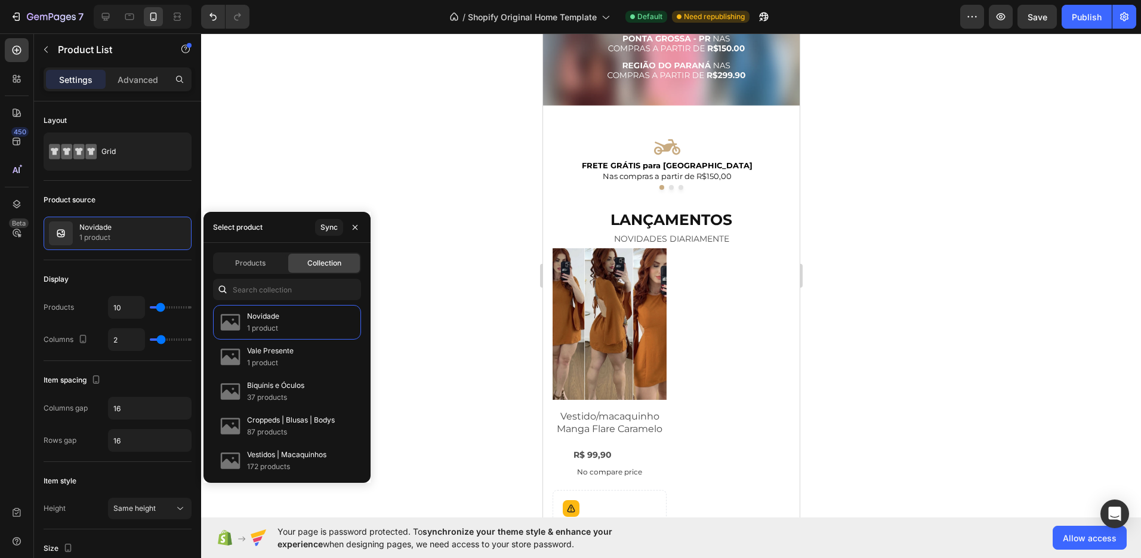
scroll to position [342, 0]
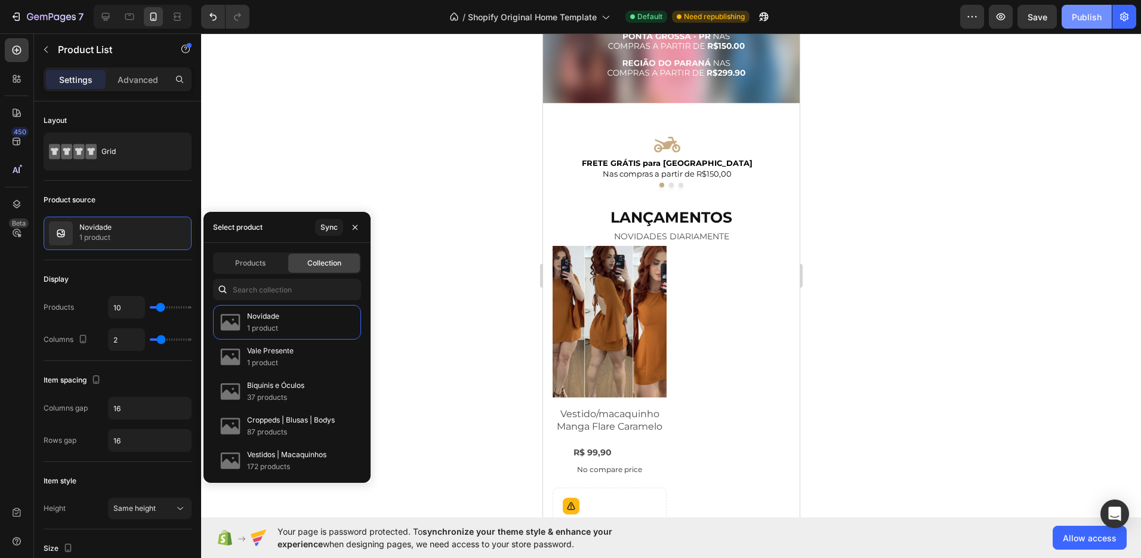
click at [1092, 17] on div "Publish" at bounding box center [1087, 17] width 30 height 13
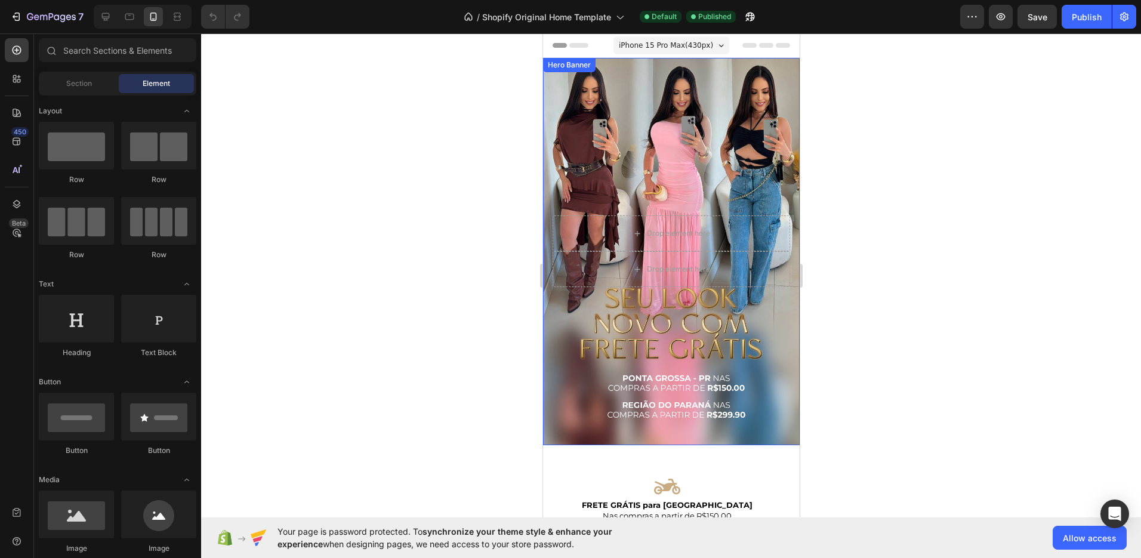
scroll to position [404, 0]
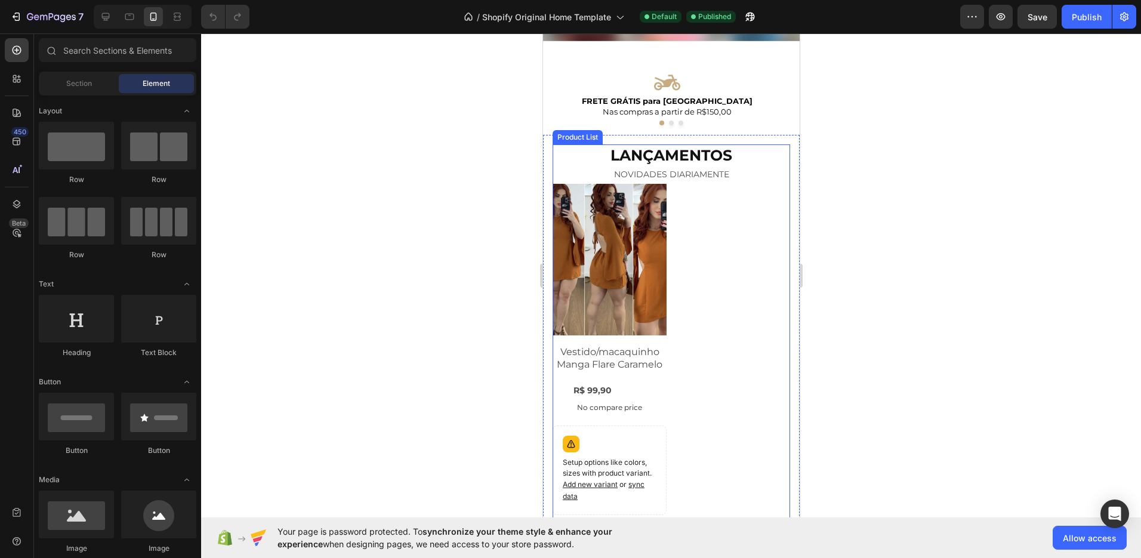
click at [689, 249] on div "Product Images Vestido/macaquinho Manga Flare Caramelo Product Title R$ 99,90 P…" at bounding box center [670, 374] width 237 height 380
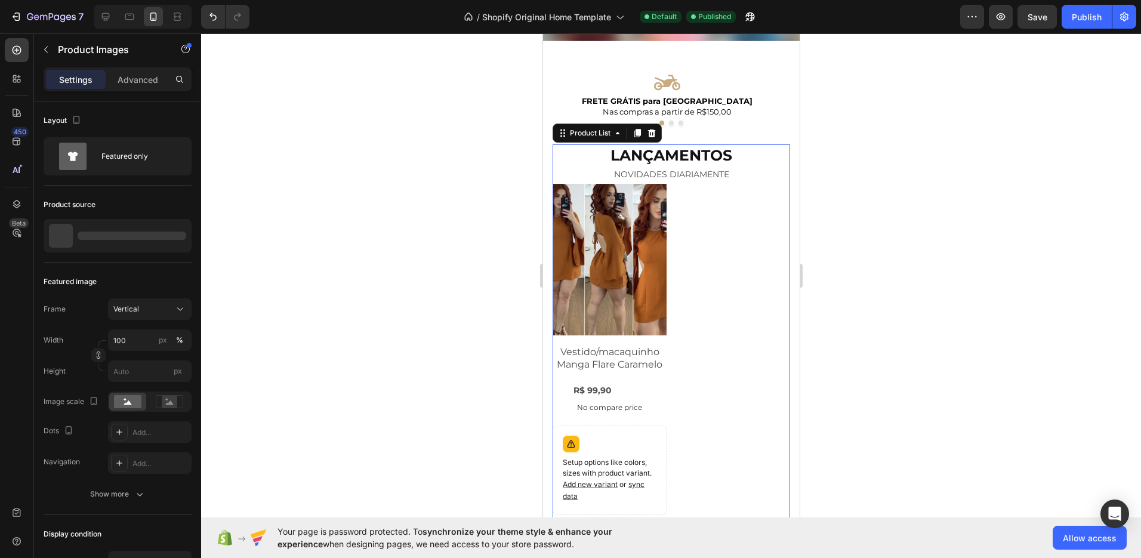
click at [631, 252] on img at bounding box center [609, 260] width 114 height 152
click at [666, 248] on div "Product Images Vestido/macaquinho Manga Flare Caramelo Product Title R$ 99,90 P…" at bounding box center [670, 374] width 237 height 380
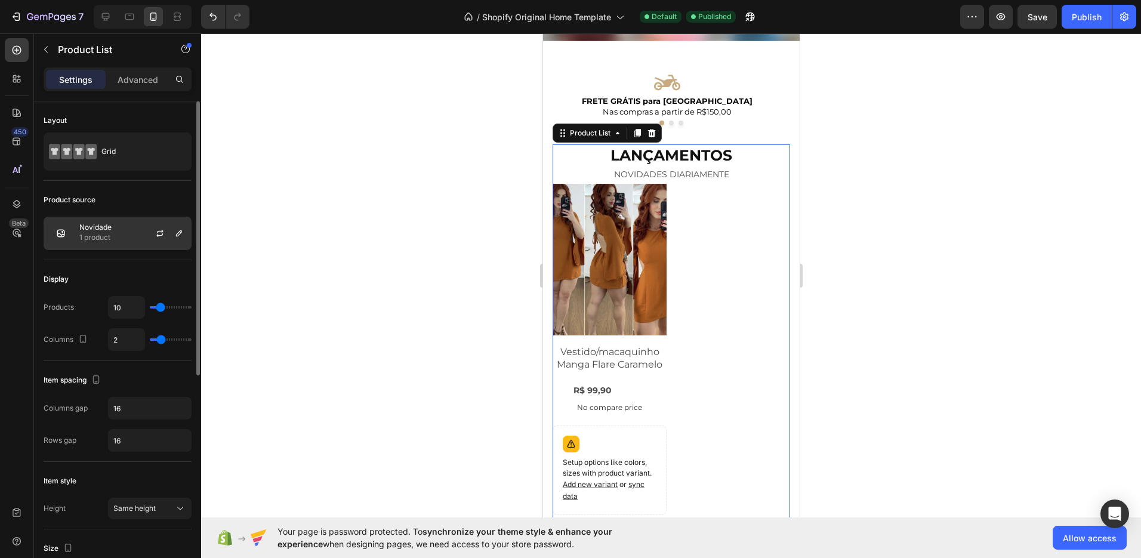
click at [152, 223] on div at bounding box center [164, 233] width 53 height 32
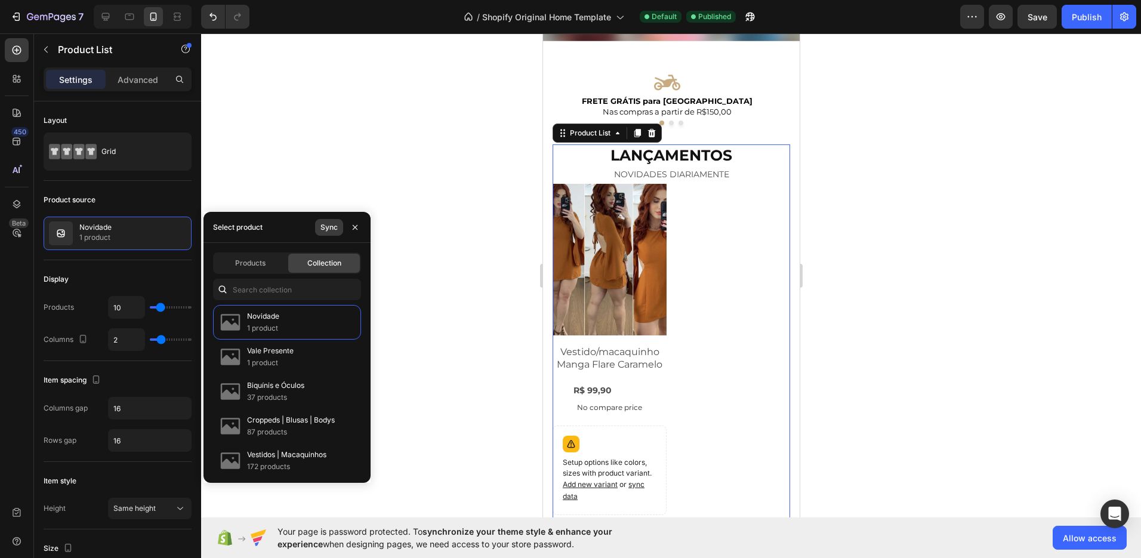
click at [331, 224] on div "Sync" at bounding box center [328, 227] width 17 height 11
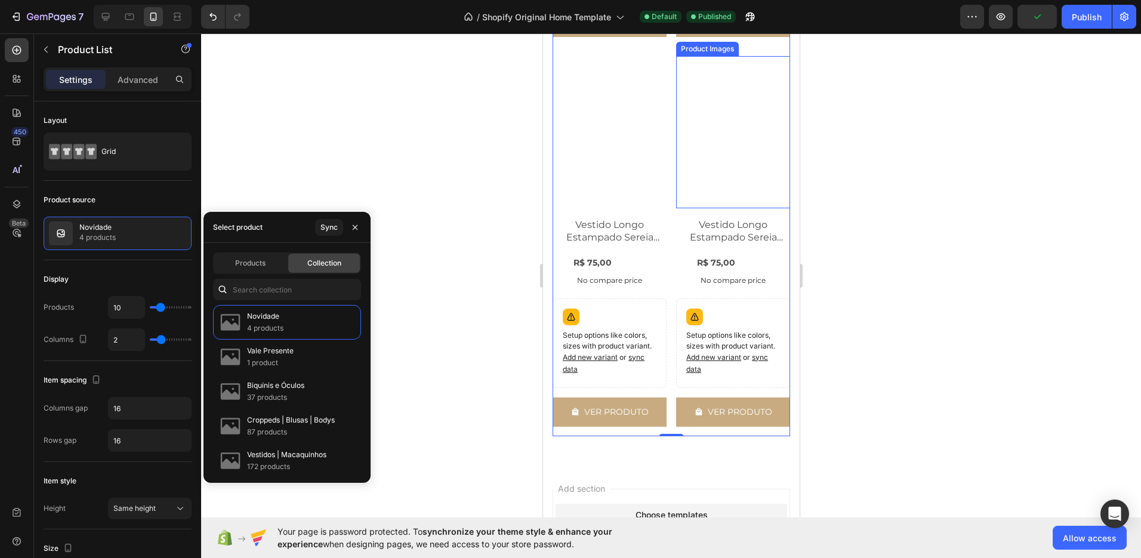
scroll to position [1001, 0]
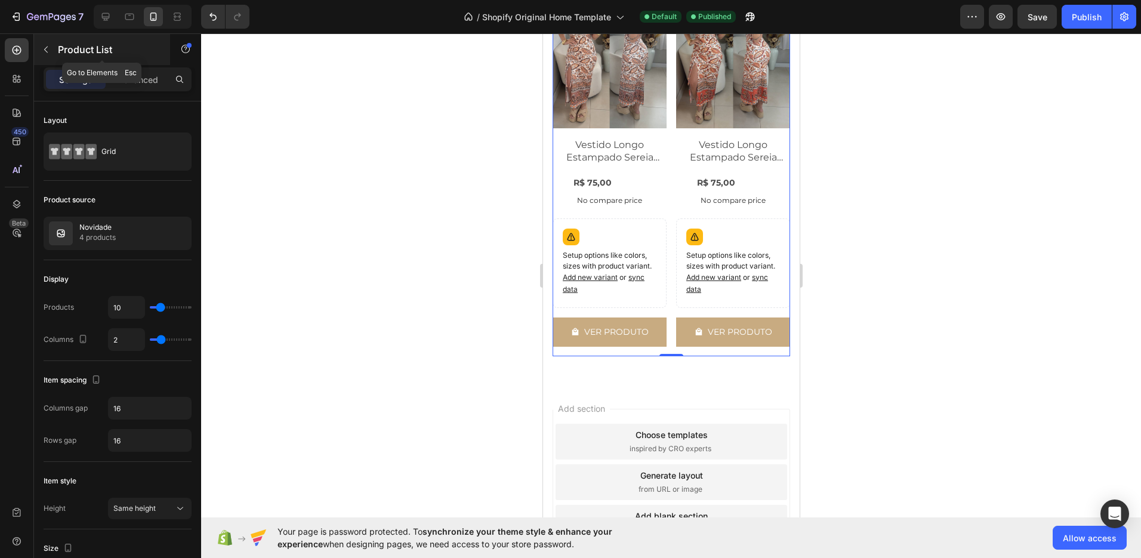
click at [52, 54] on button "button" at bounding box center [45, 49] width 19 height 19
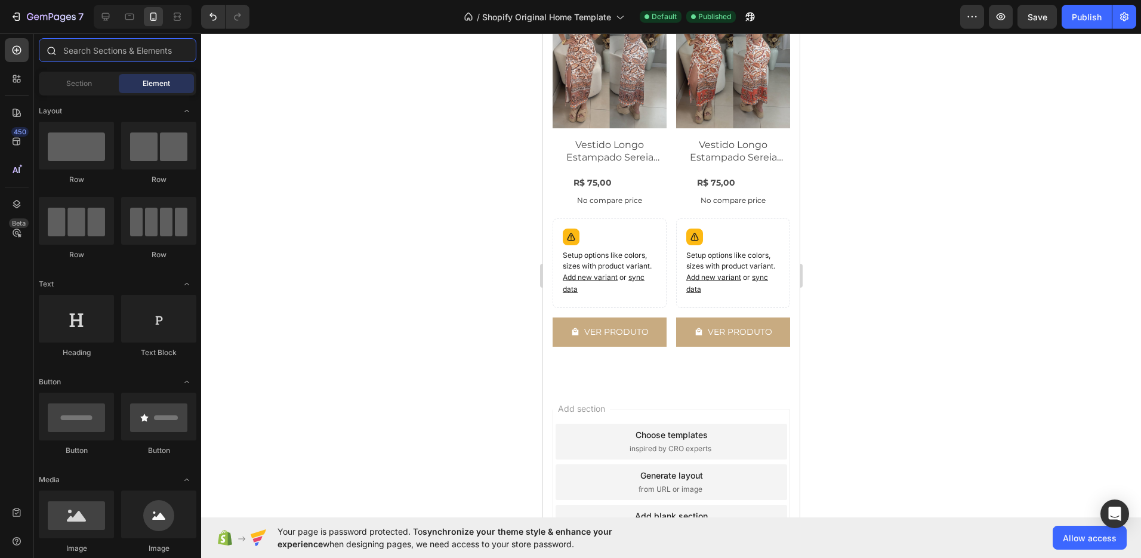
click at [98, 53] on input "text" at bounding box center [118, 50] width 158 height 24
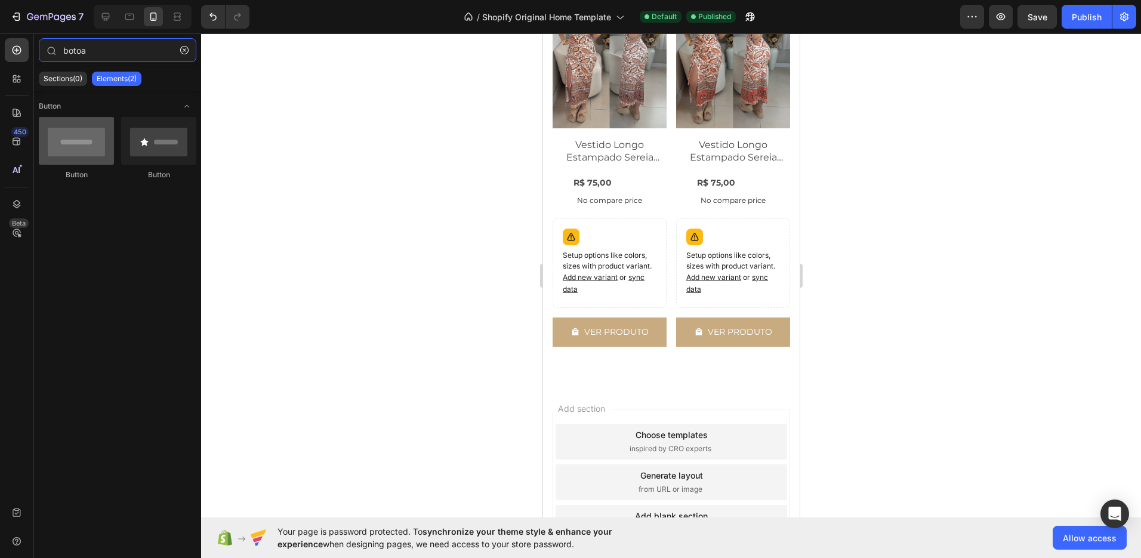
type input "botoa"
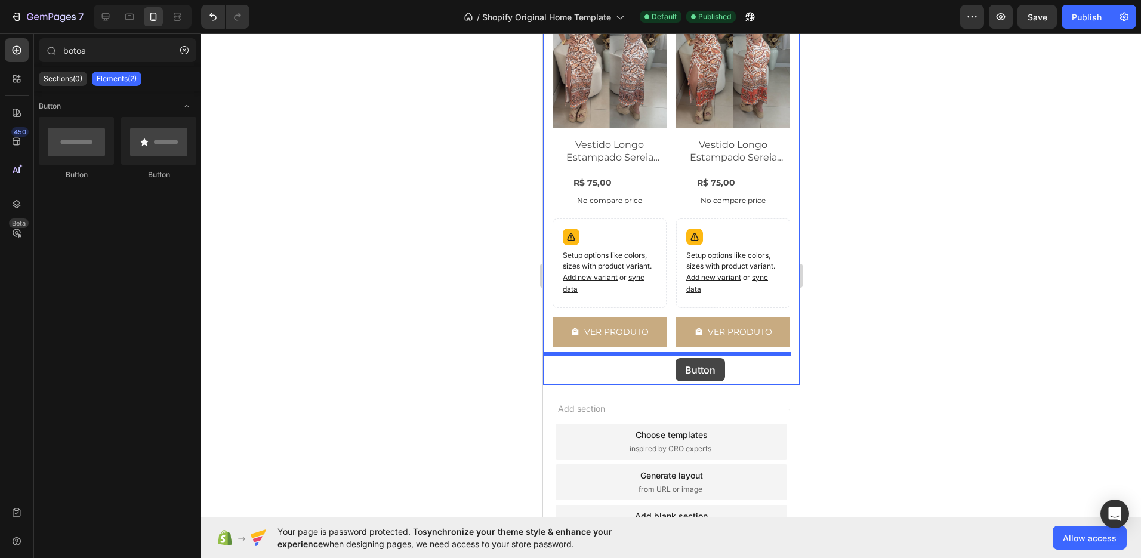
drag, startPoint x: 621, startPoint y: 179, endPoint x: 675, endPoint y: 358, distance: 187.1
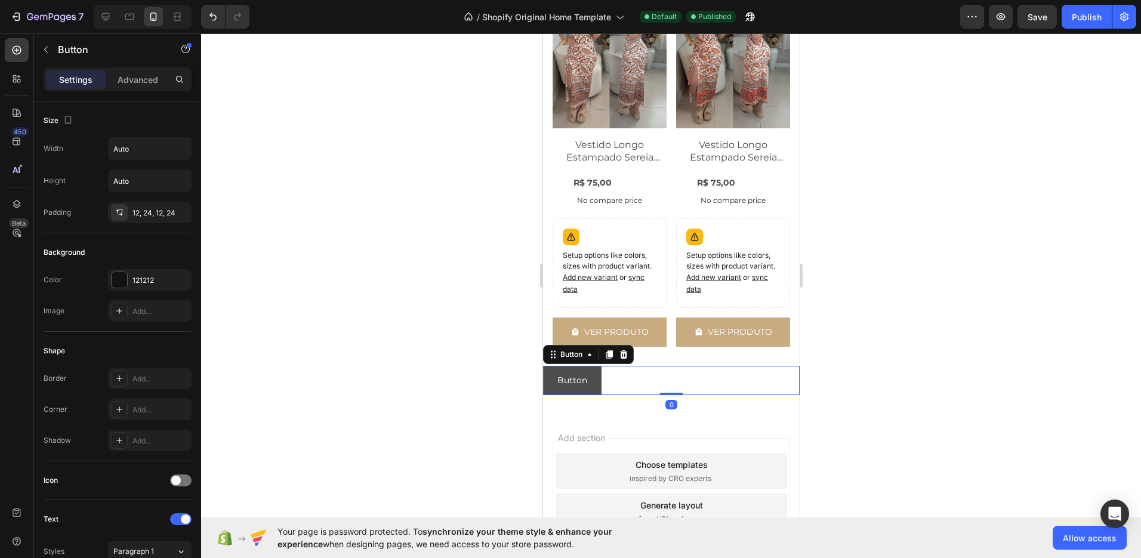
click at [588, 371] on button "Button" at bounding box center [571, 380] width 58 height 29
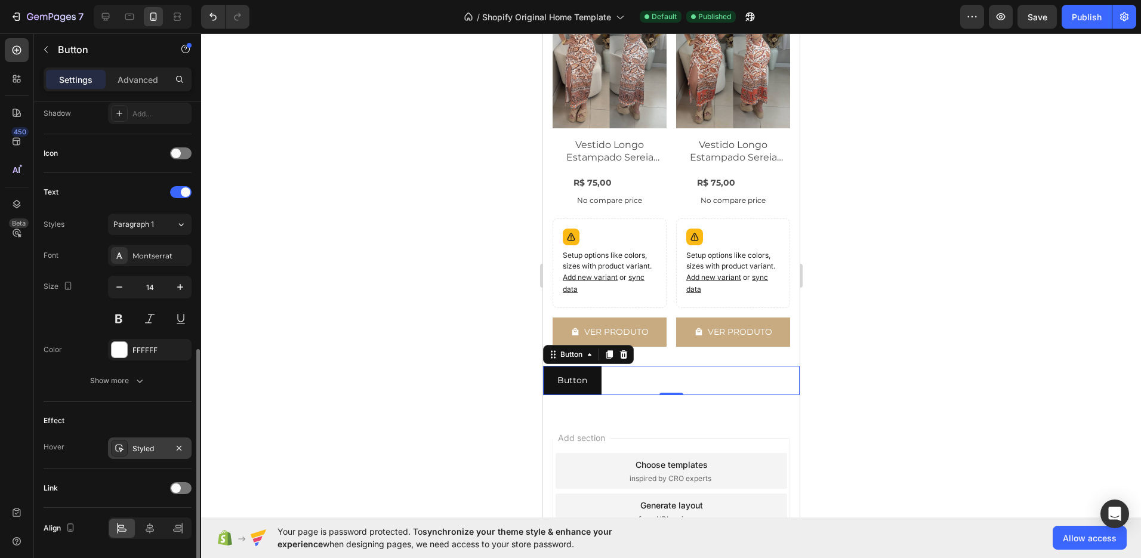
scroll to position [365, 0]
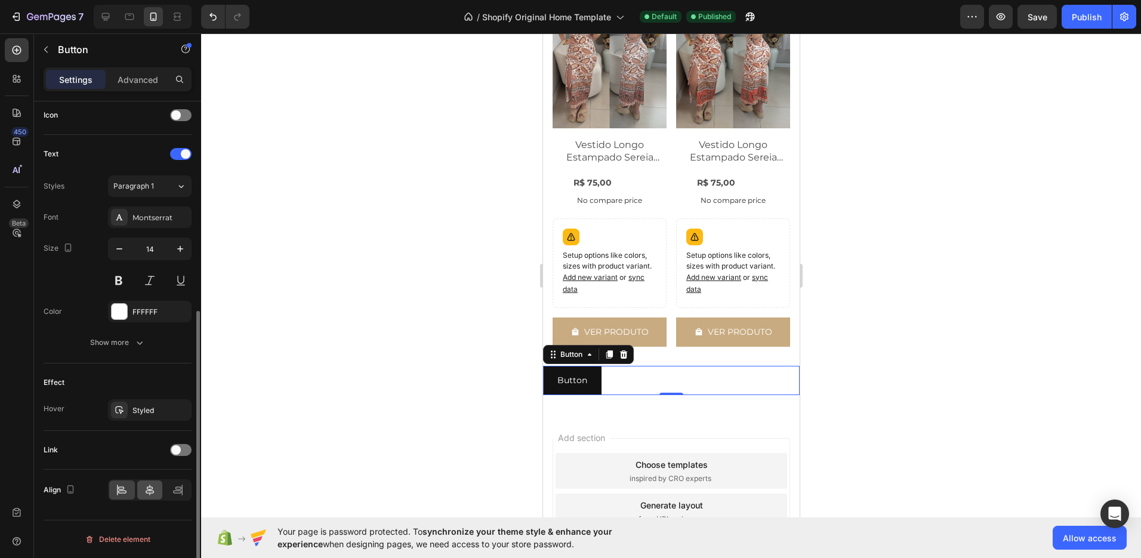
click at [156, 487] on div at bounding box center [150, 489] width 26 height 19
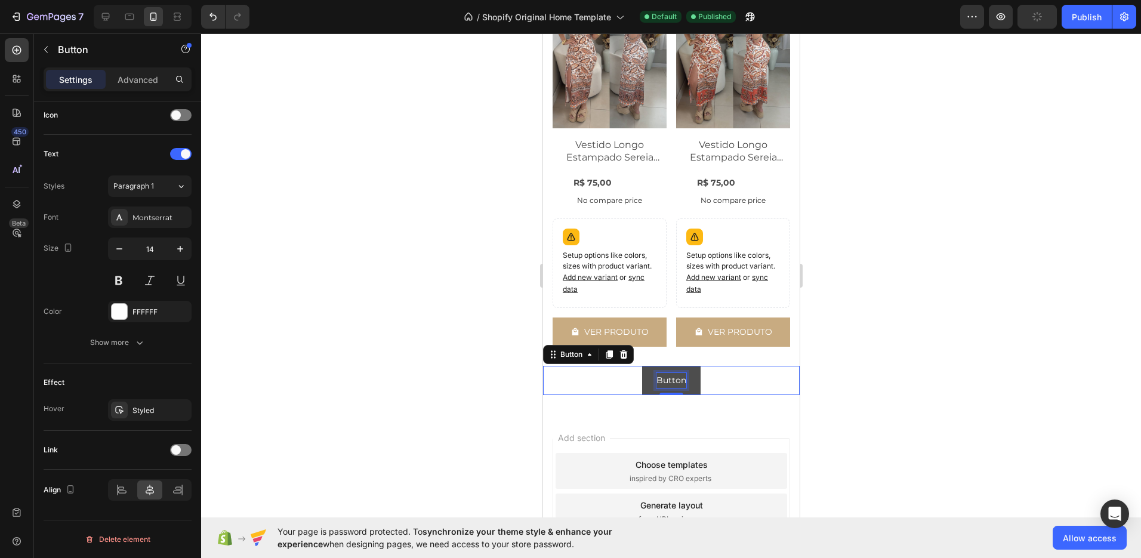
click at [671, 373] on p "Button" at bounding box center [671, 380] width 30 height 15
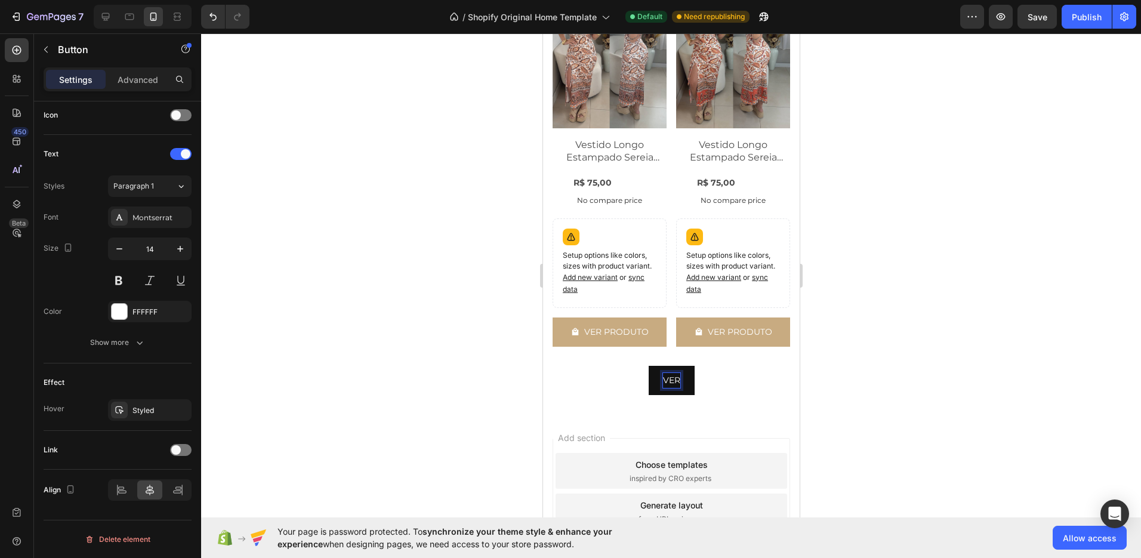
click at [648, 366] on button "VER" at bounding box center [671, 380] width 46 height 29
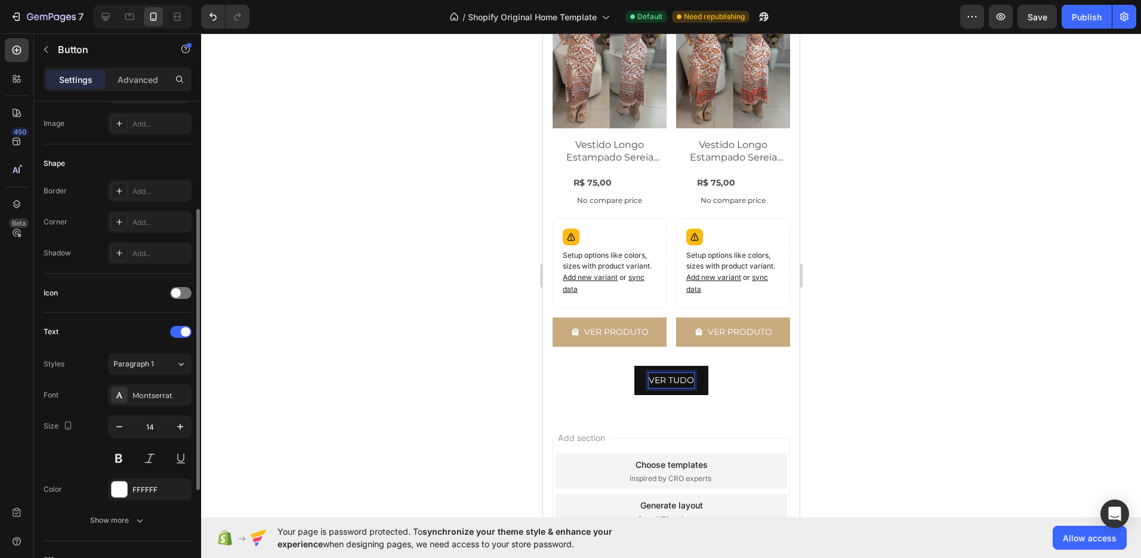
scroll to position [0, 0]
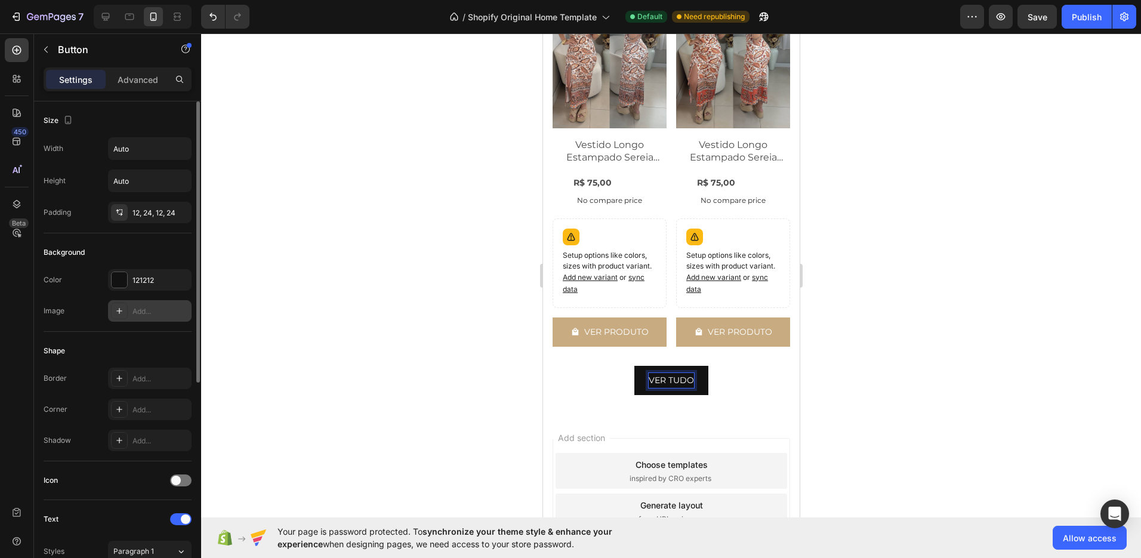
click at [152, 306] on div "Add..." at bounding box center [160, 311] width 56 height 11
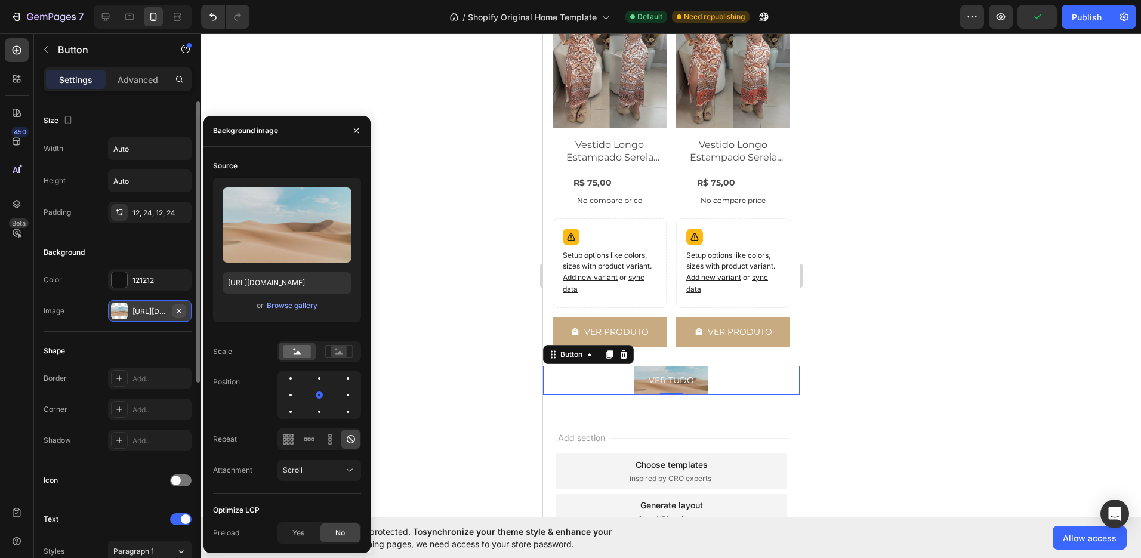
click at [180, 309] on icon "button" at bounding box center [179, 310] width 5 height 5
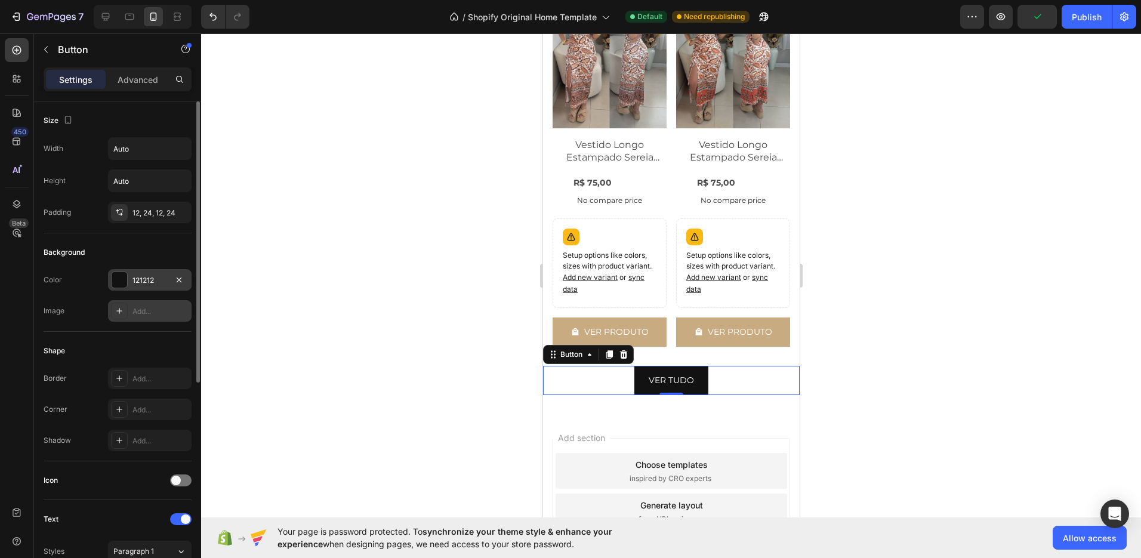
click at [132, 286] on div "121212" at bounding box center [150, 279] width 84 height 21
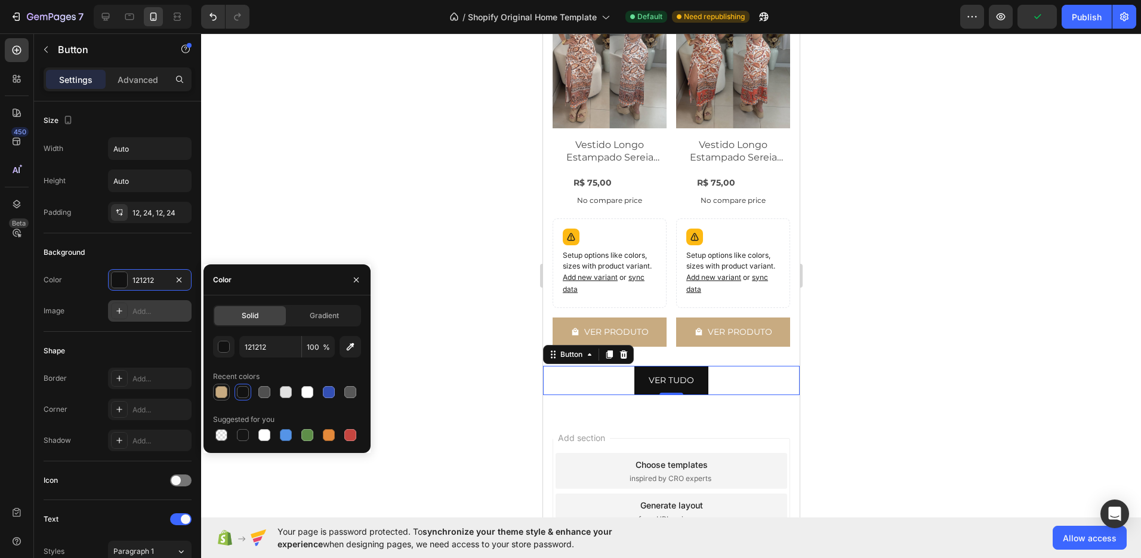
click at [226, 392] on div at bounding box center [221, 392] width 12 height 12
type input "C8AB81"
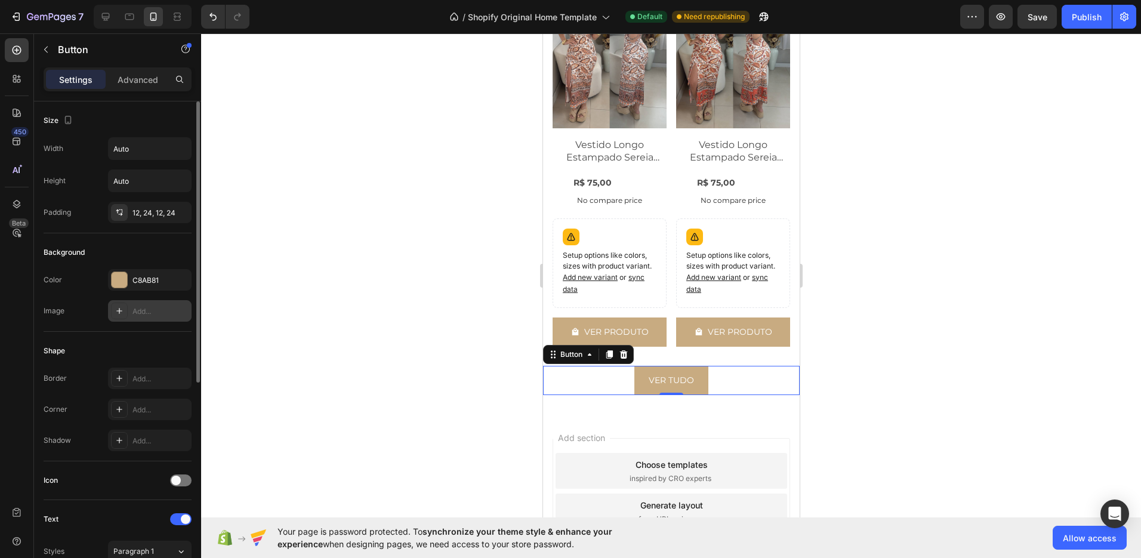
click at [157, 246] on div "Background" at bounding box center [118, 252] width 148 height 19
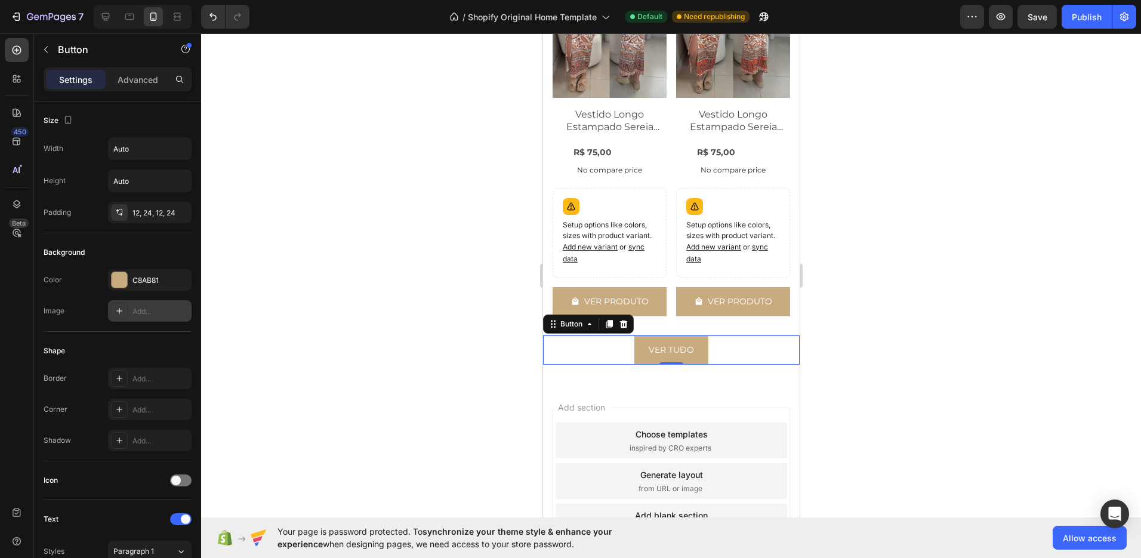
scroll to position [1040, 0]
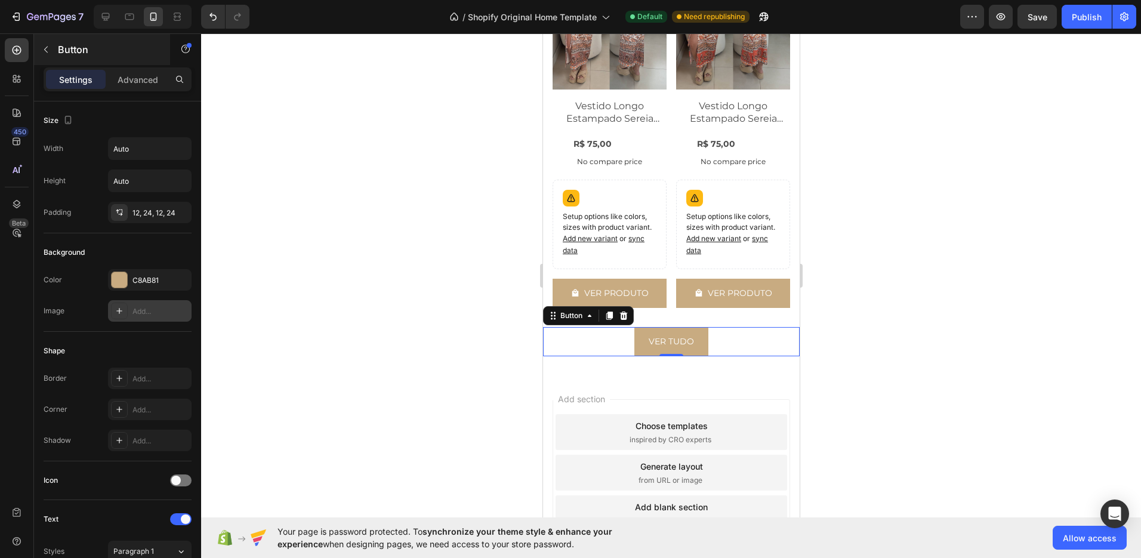
click at [45, 49] on icon "button" at bounding box center [46, 50] width 10 height 10
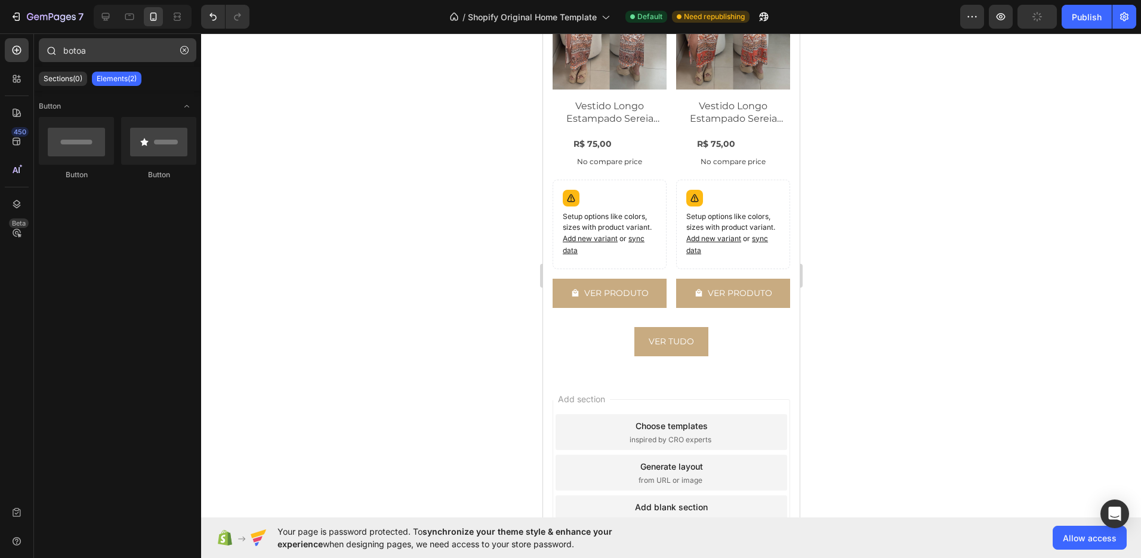
click at [180, 51] on button "button" at bounding box center [184, 50] width 19 height 19
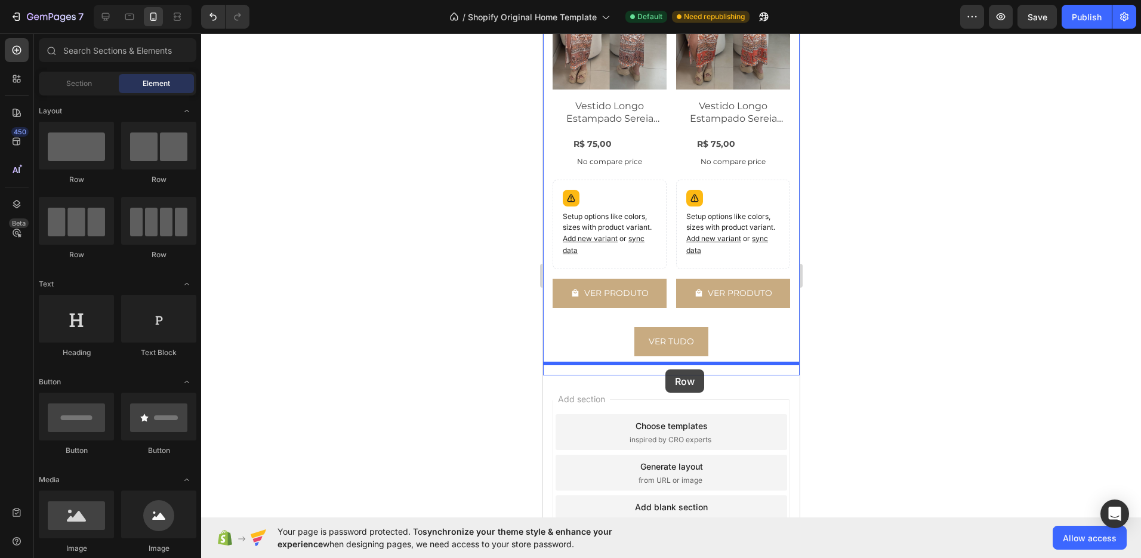
drag, startPoint x: 633, startPoint y: 175, endPoint x: 665, endPoint y: 369, distance: 197.1
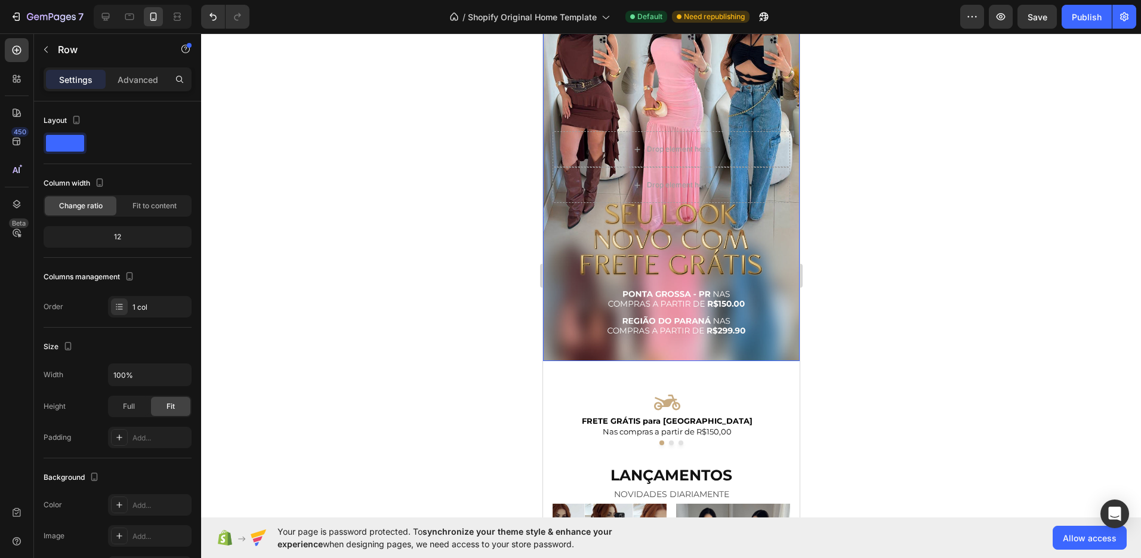
scroll to position [270, 0]
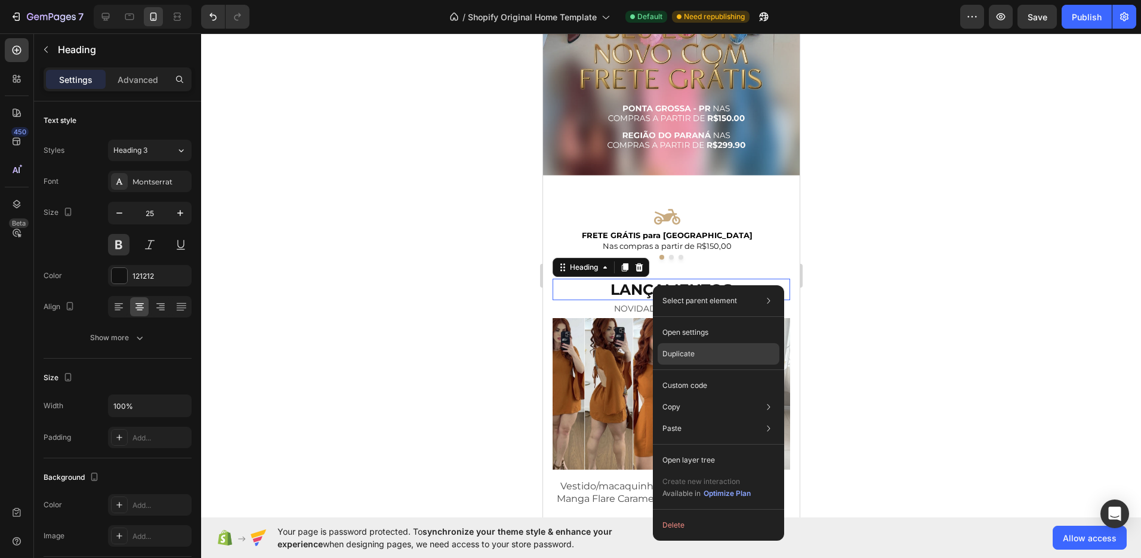
click at [683, 356] on p "Duplicate" at bounding box center [678, 353] width 32 height 11
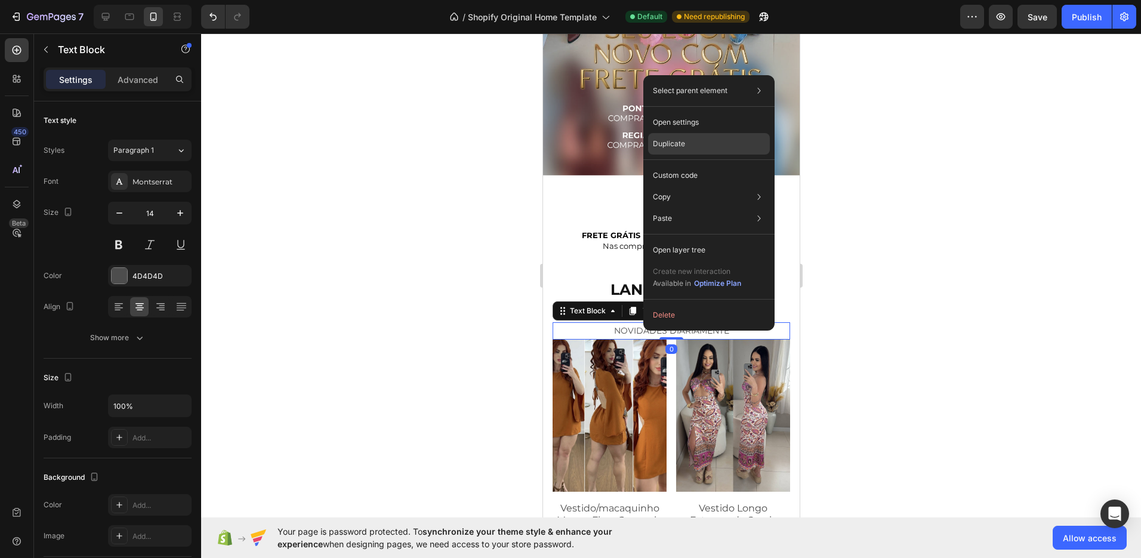
click at [680, 150] on div "Duplicate" at bounding box center [709, 143] width 122 height 21
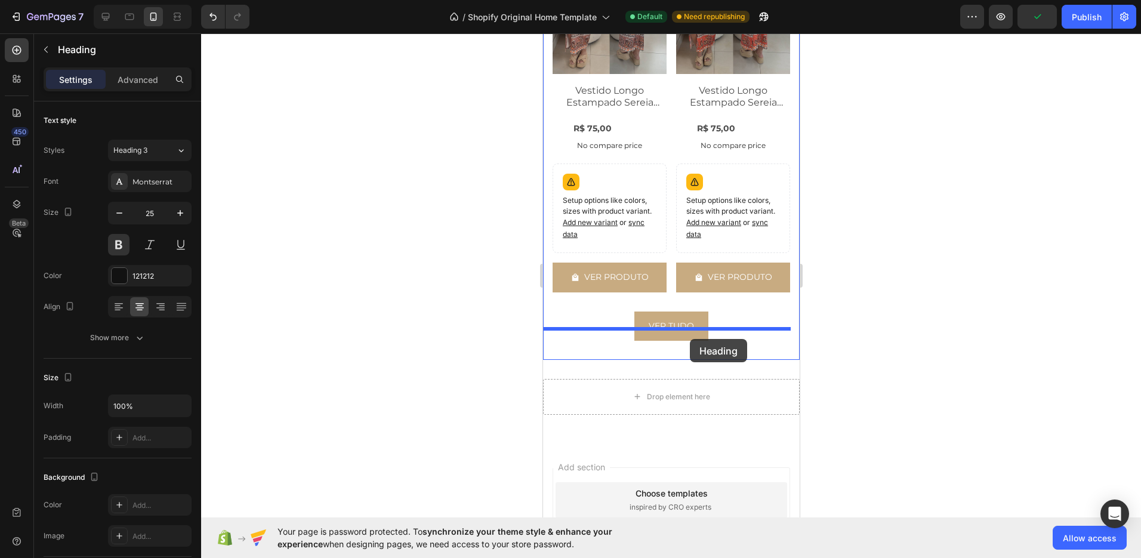
scroll to position [1173, 0]
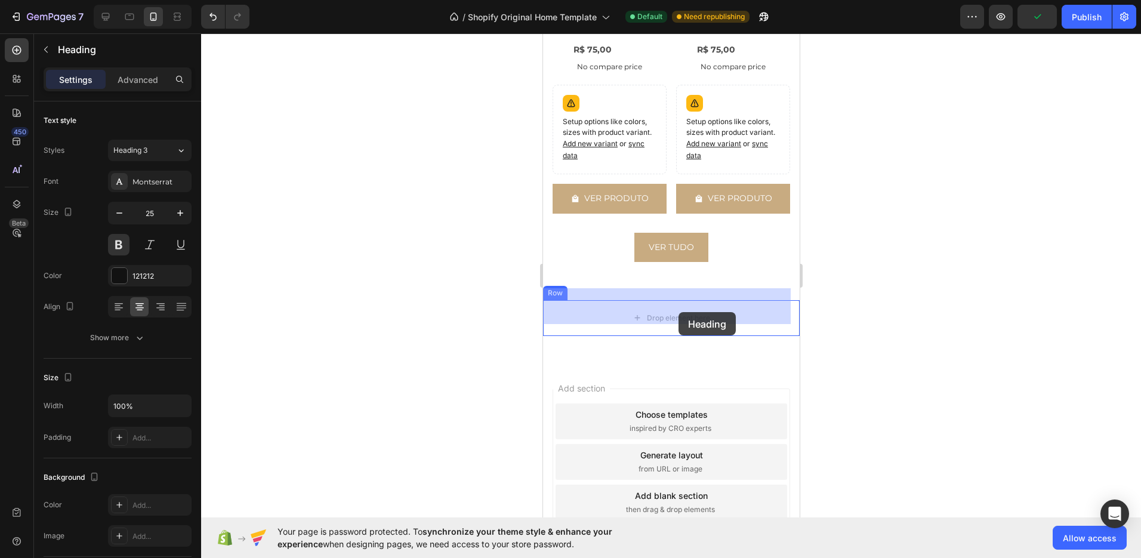
drag, startPoint x: 686, startPoint y: 288, endPoint x: 680, endPoint y: 307, distance: 20.0
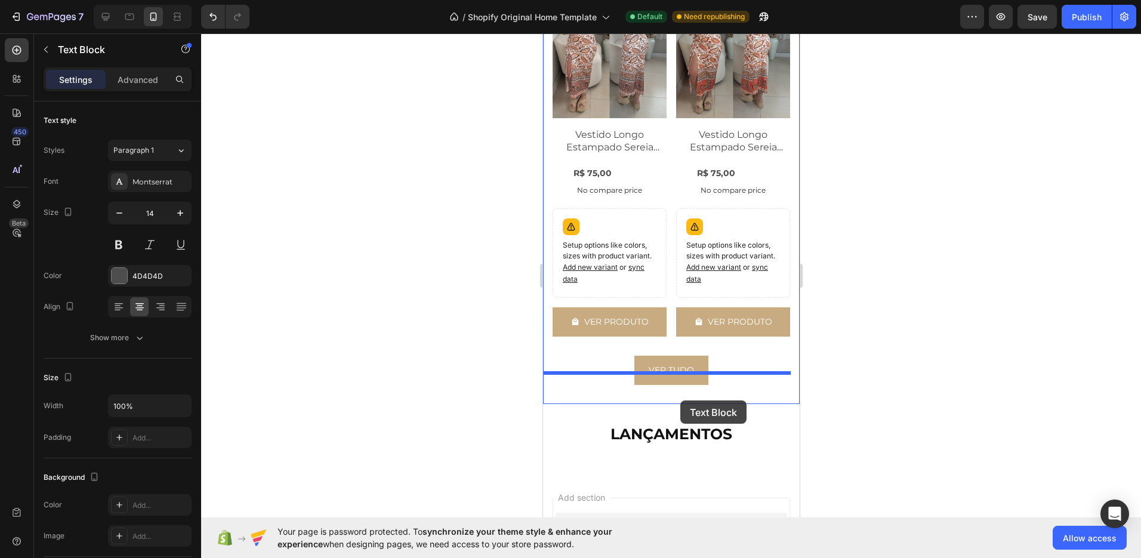
scroll to position [1048, 0]
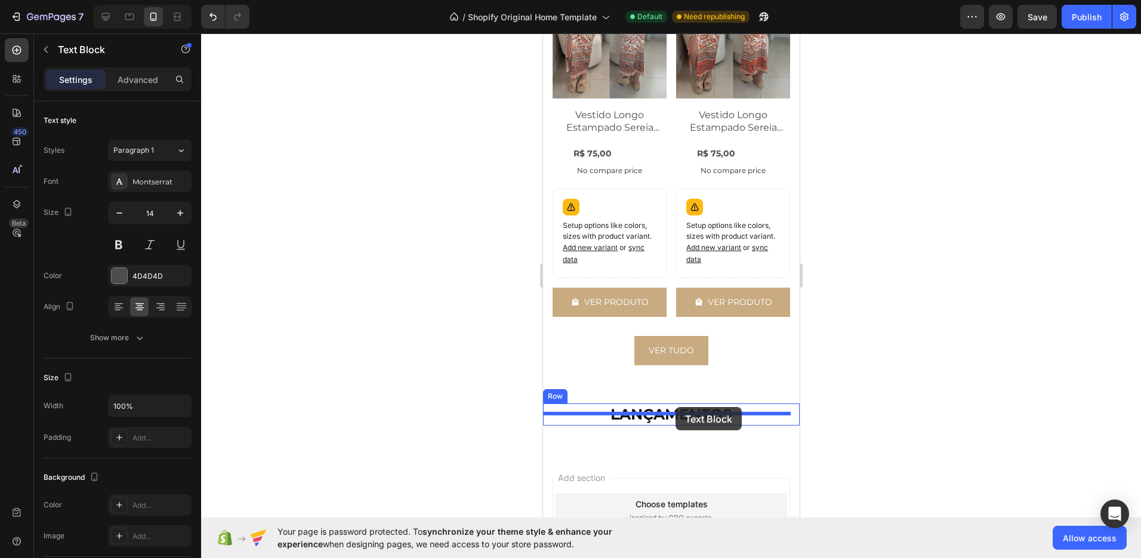
drag, startPoint x: 671, startPoint y: 383, endPoint x: 674, endPoint y: 407, distance: 24.6
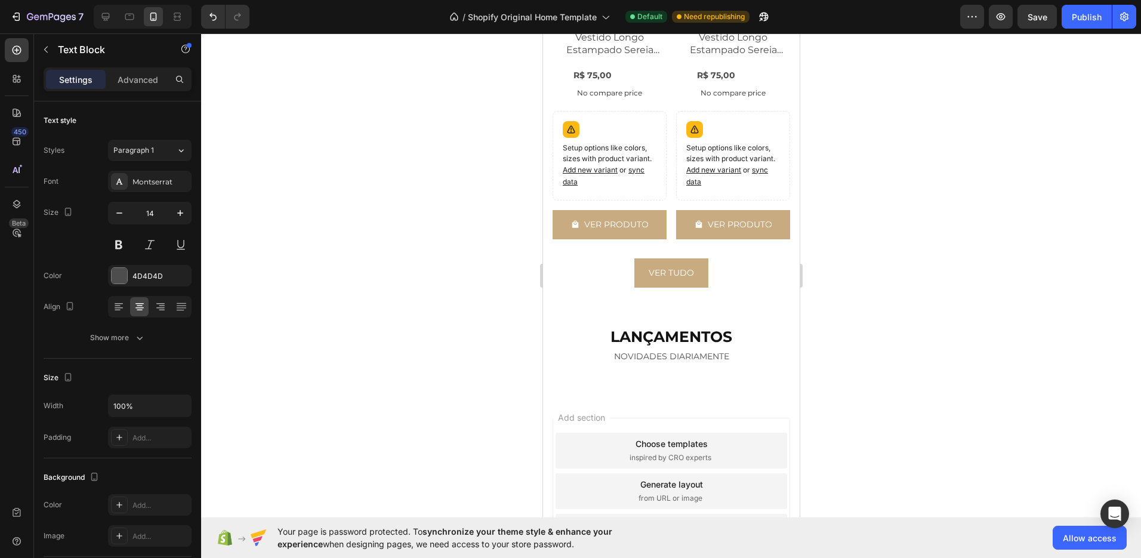
scroll to position [1132, 0]
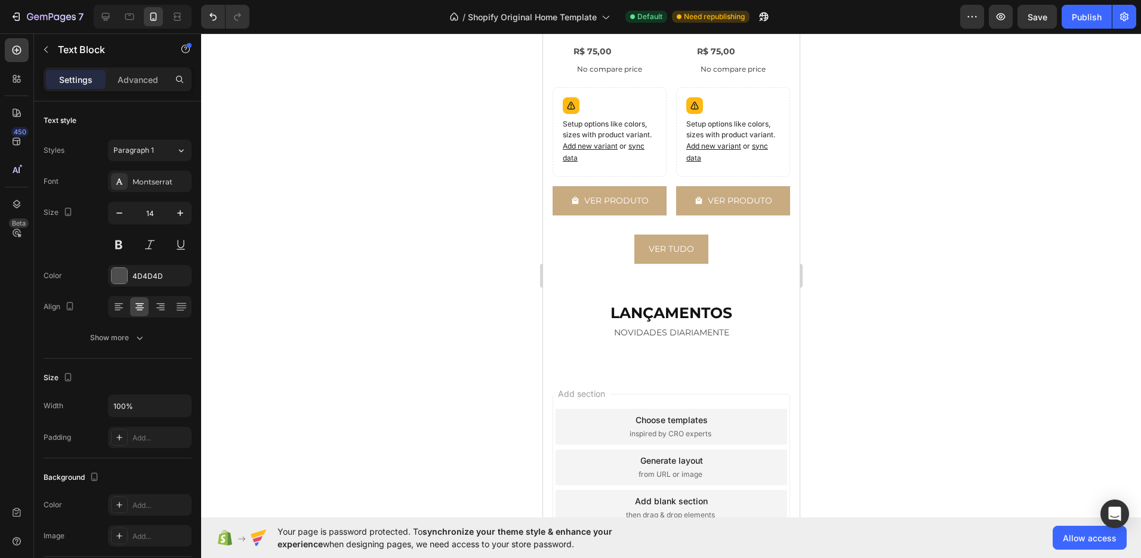
click at [674, 302] on h2 "LANÇAMENTOS" at bounding box center [670, 313] width 257 height 22
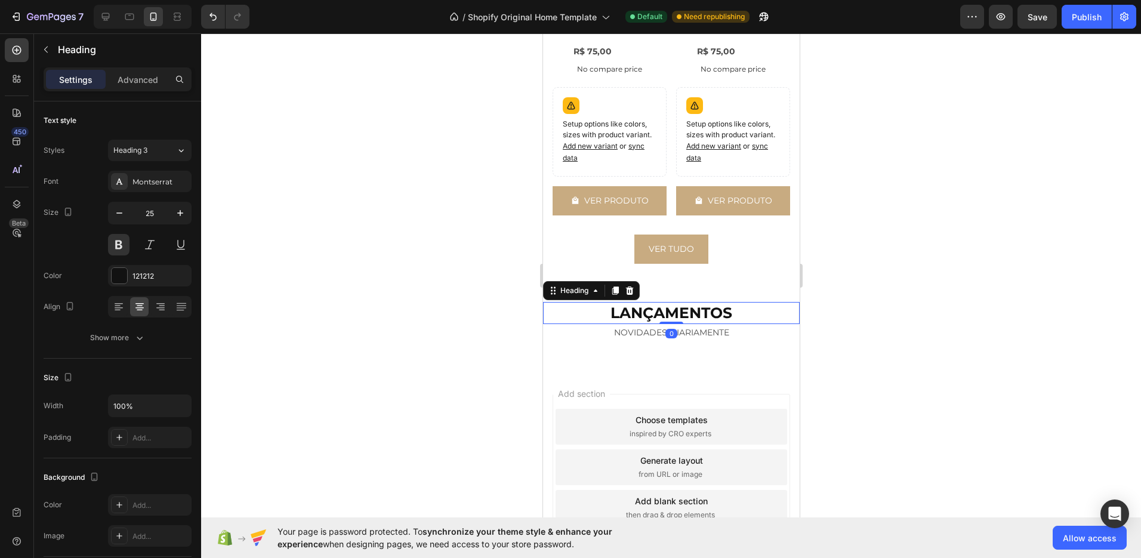
click at [657, 302] on h2 "LANÇAMENTOS" at bounding box center [670, 313] width 257 height 22
click at [657, 303] on p "LANÇAMENTOS" at bounding box center [671, 313] width 254 height 20
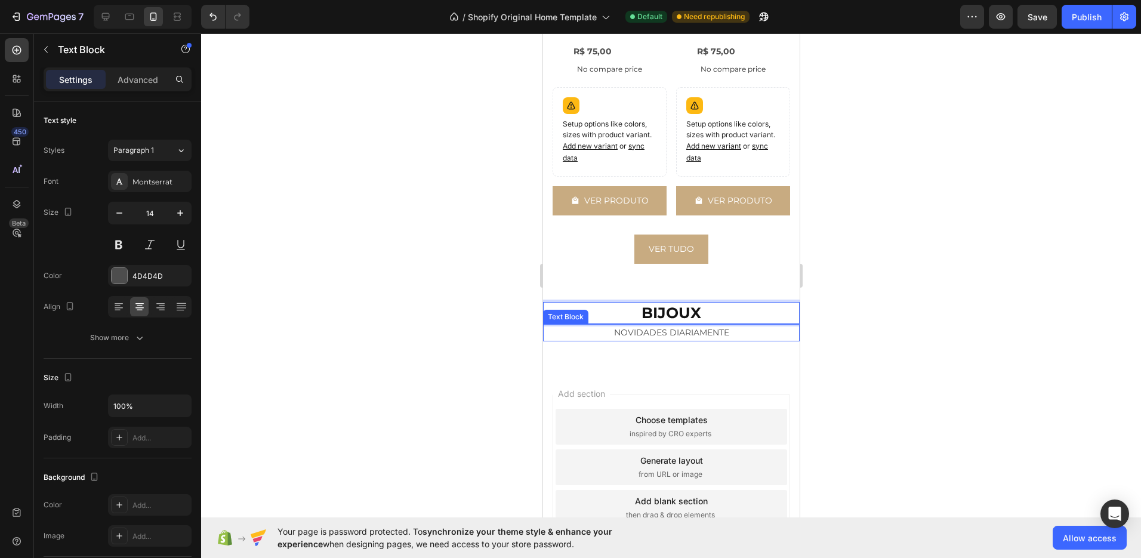
click at [672, 326] on div "NOVIDADES DIARIAMENTE Text Block" at bounding box center [670, 332] width 257 height 17
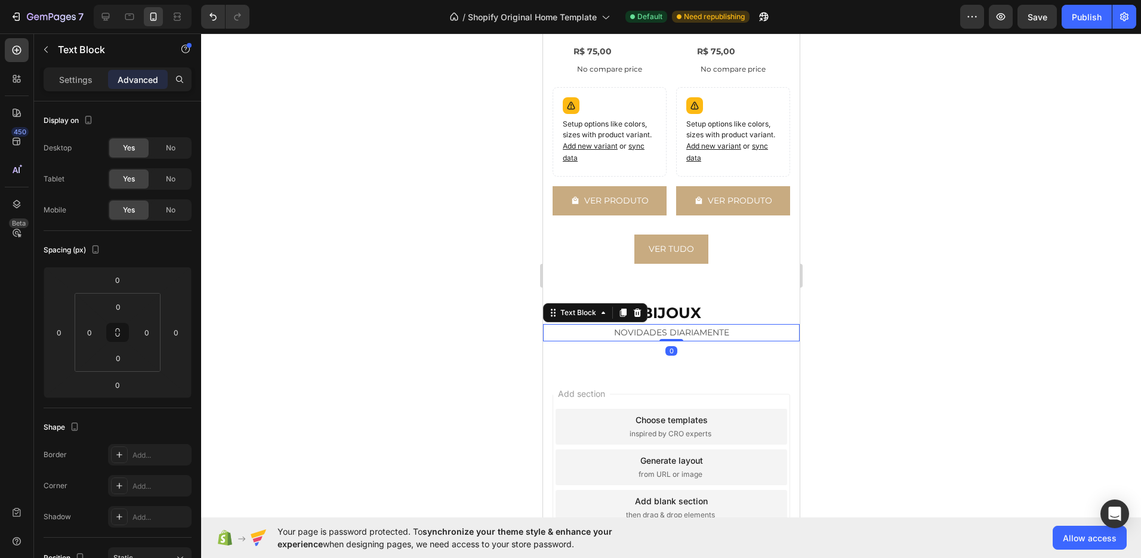
click at [670, 325] on p "NOVIDADES DIARIAMENTE" at bounding box center [671, 332] width 254 height 15
click at [946, 407] on div at bounding box center [671, 295] width 940 height 525
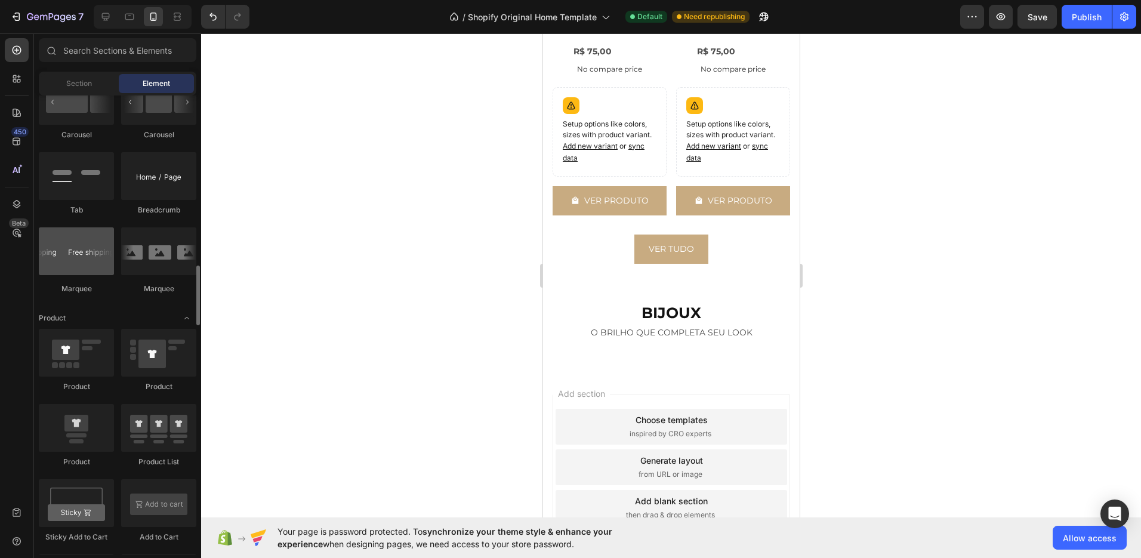
scroll to position [1367, 0]
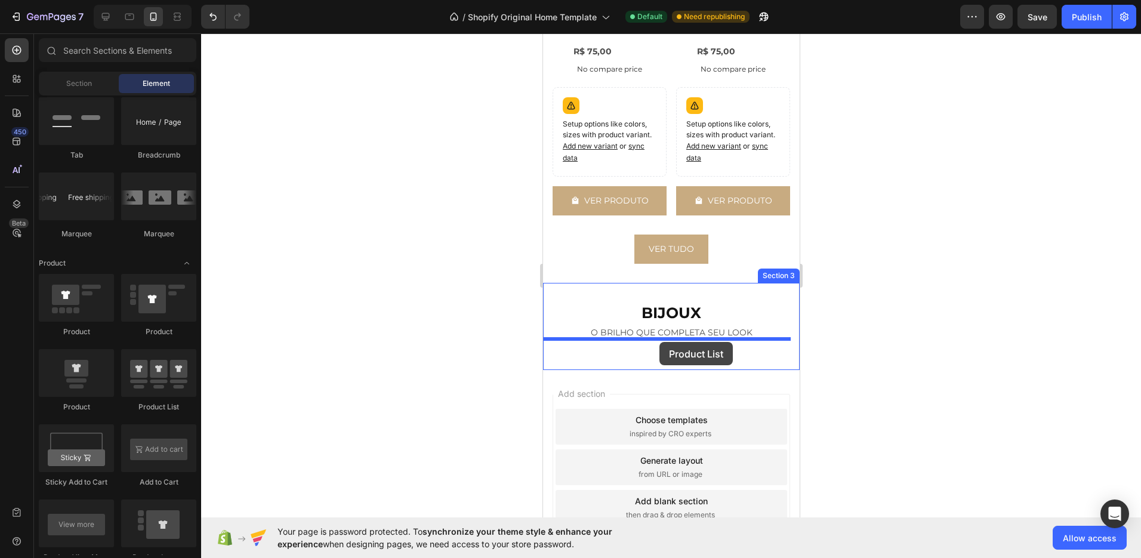
drag, startPoint x: 695, startPoint y: 420, endPoint x: 659, endPoint y: 342, distance: 86.2
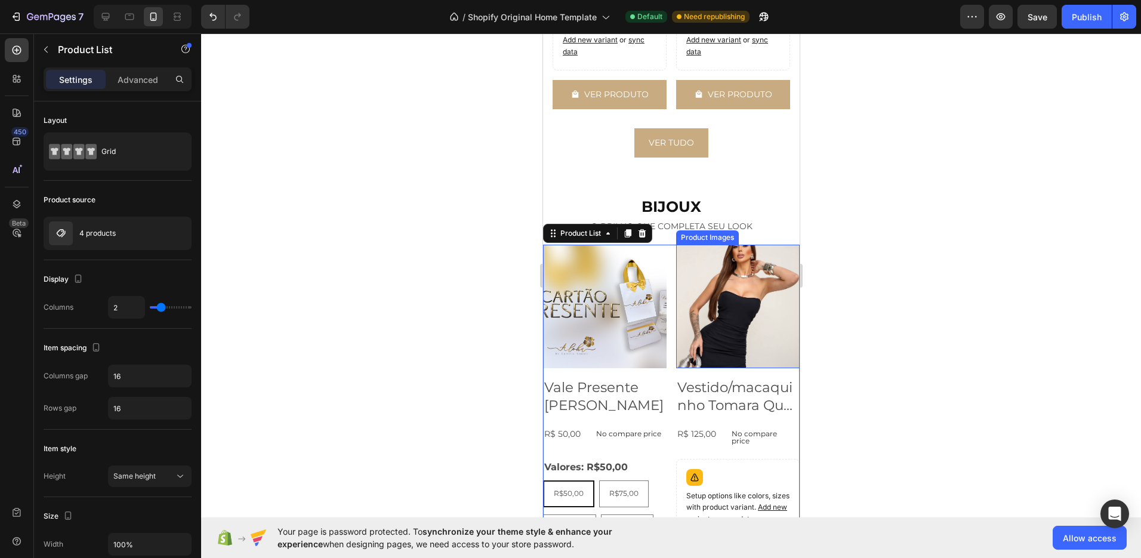
scroll to position [1247, 0]
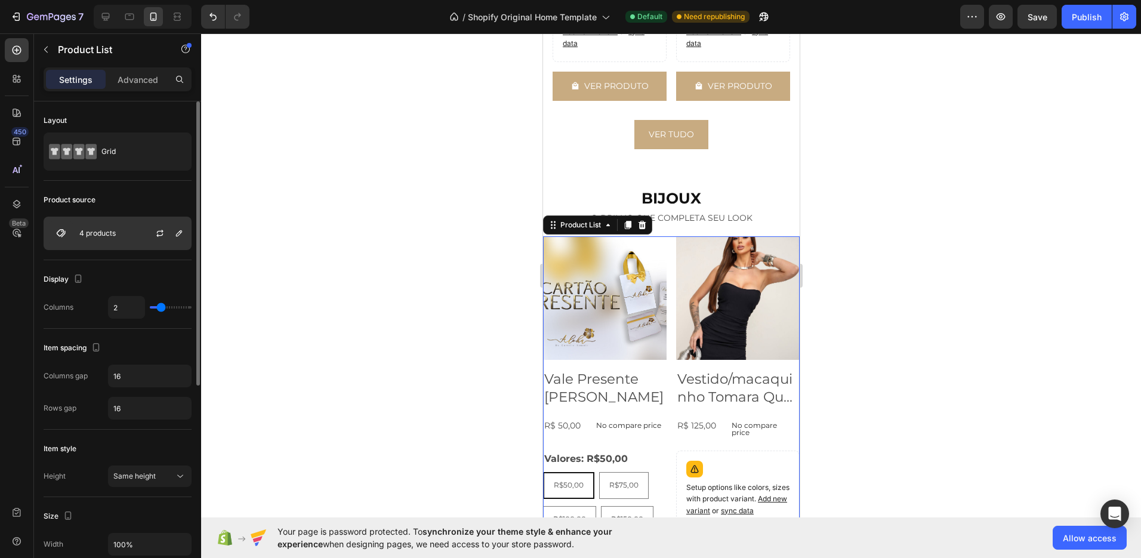
click at [128, 233] on div "4 products" at bounding box center [118, 233] width 148 height 33
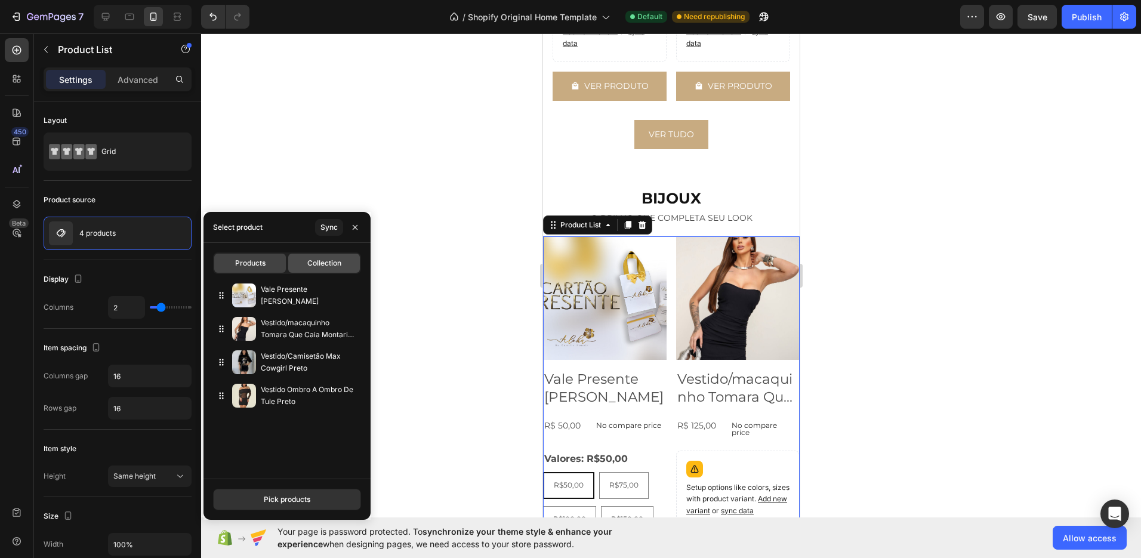
click at [321, 262] on span "Collection" at bounding box center [324, 263] width 34 height 11
type input "10"
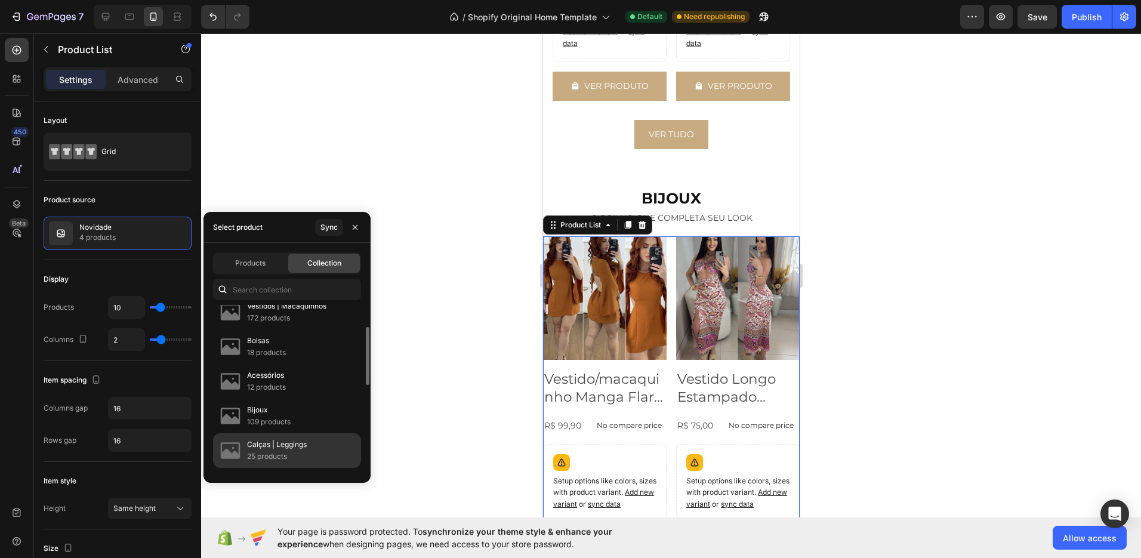
scroll to position [215, 0]
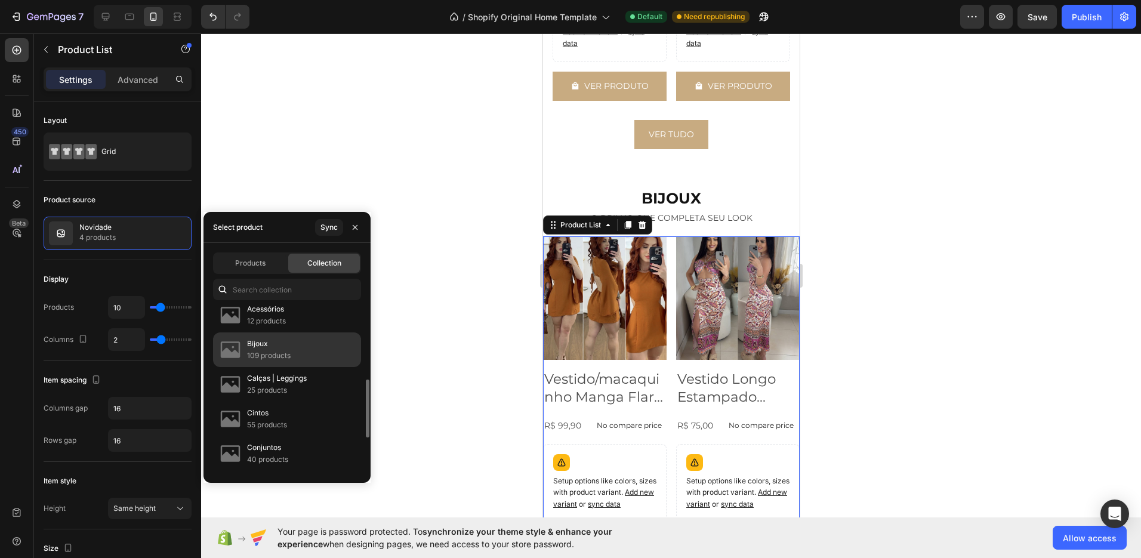
click at [302, 357] on div "Bijoux 109 products" at bounding box center [287, 349] width 148 height 35
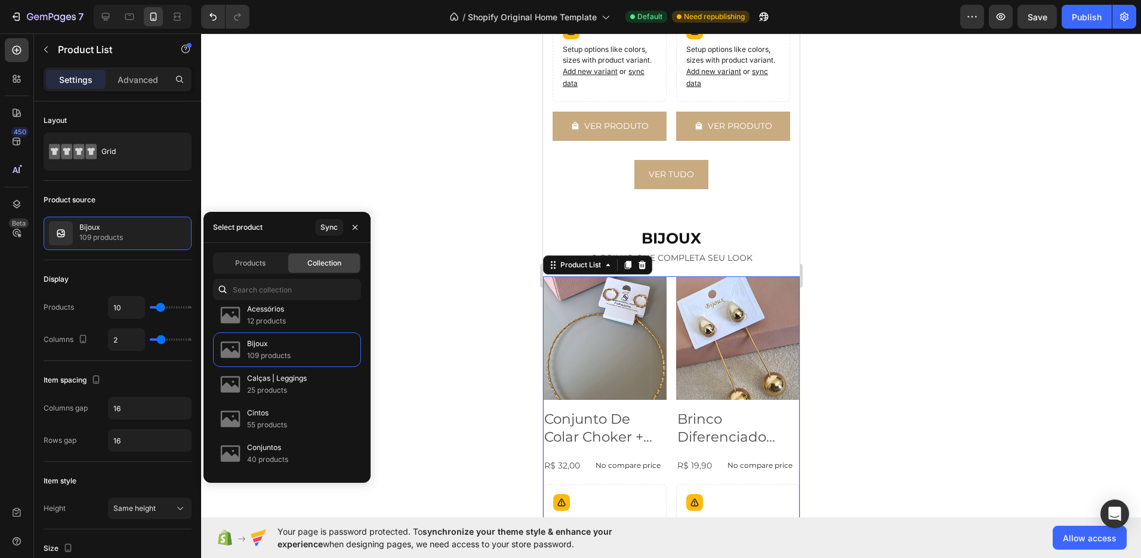
scroll to position [1247, 0]
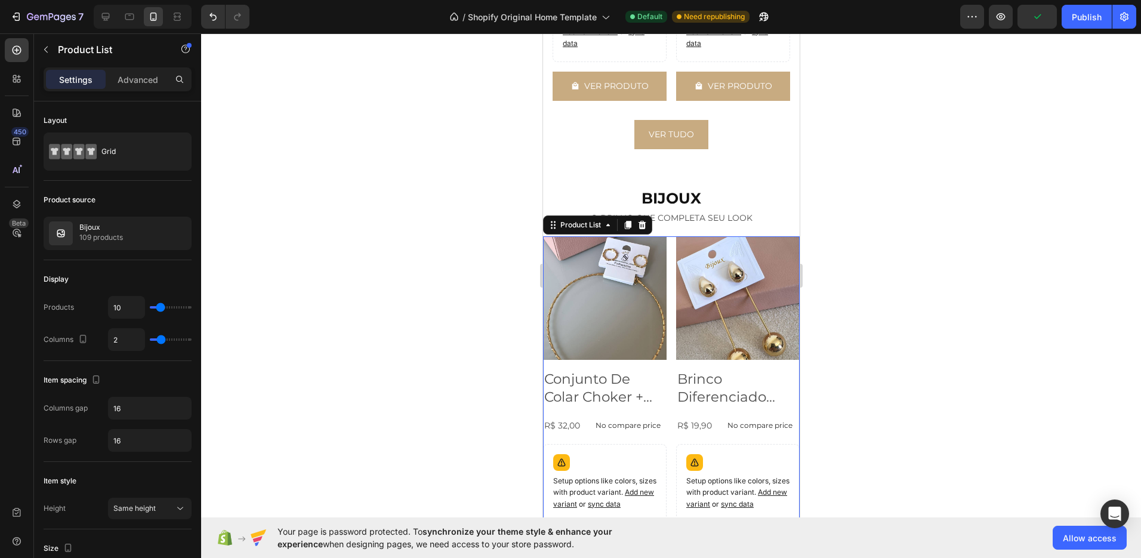
click at [914, 276] on div at bounding box center [671, 295] width 940 height 525
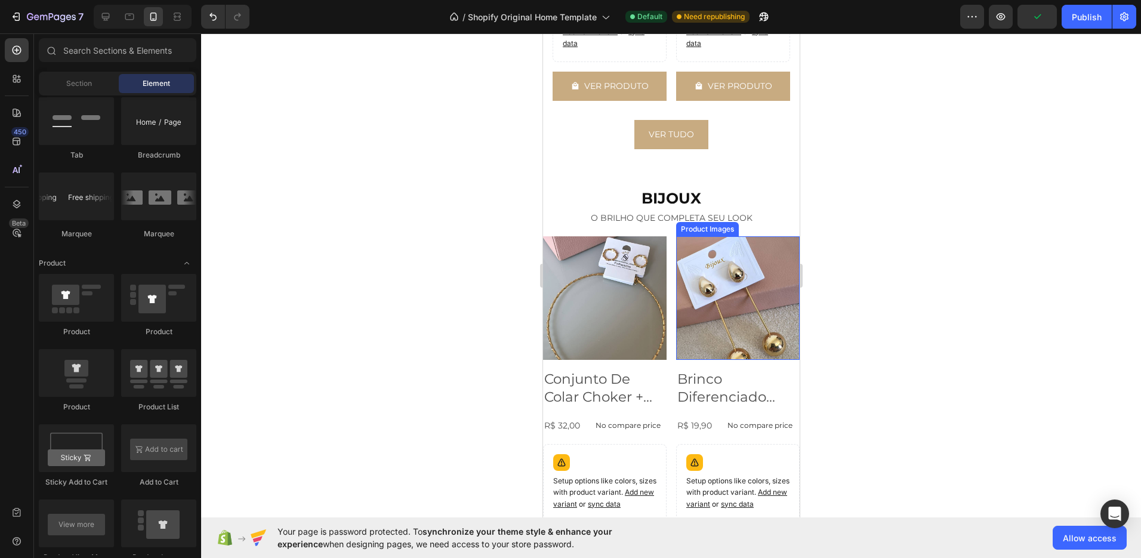
click at [727, 294] on img at bounding box center [738, 298] width 124 height 124
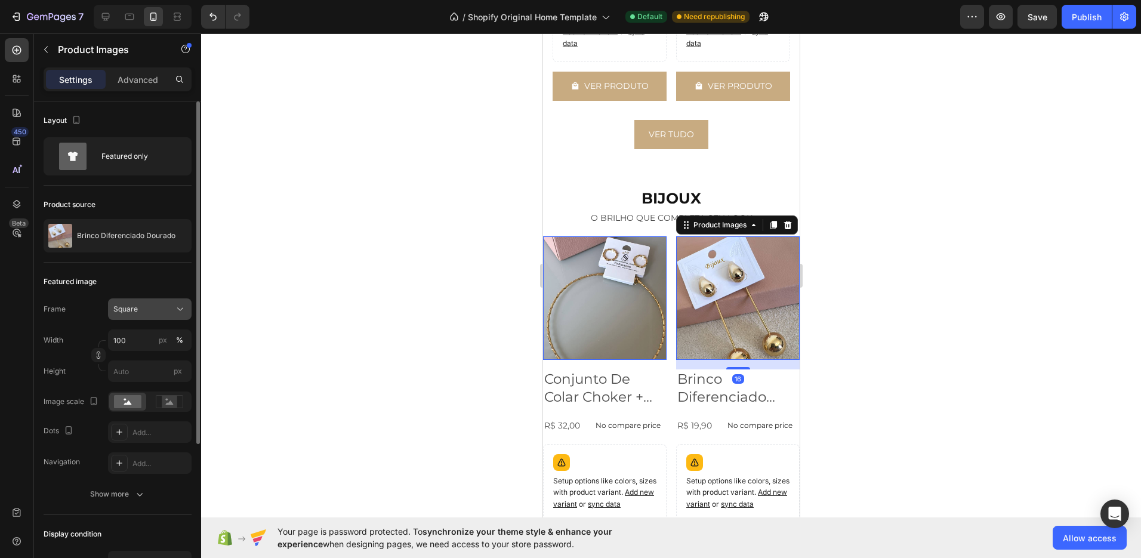
click at [158, 304] on div "Square" at bounding box center [142, 309] width 58 height 11
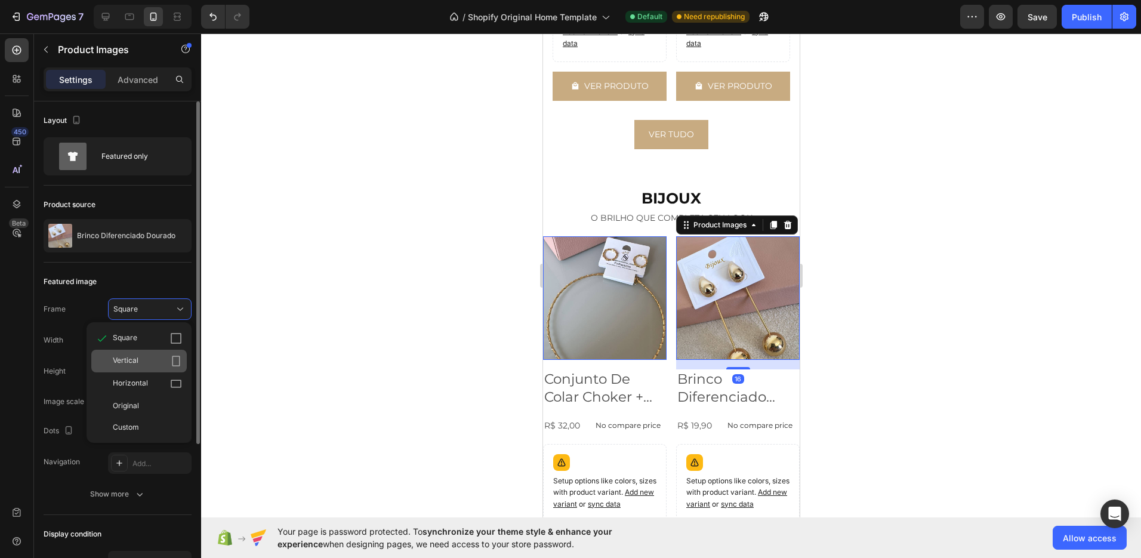
click at [142, 361] on div "Vertical" at bounding box center [147, 361] width 69 height 12
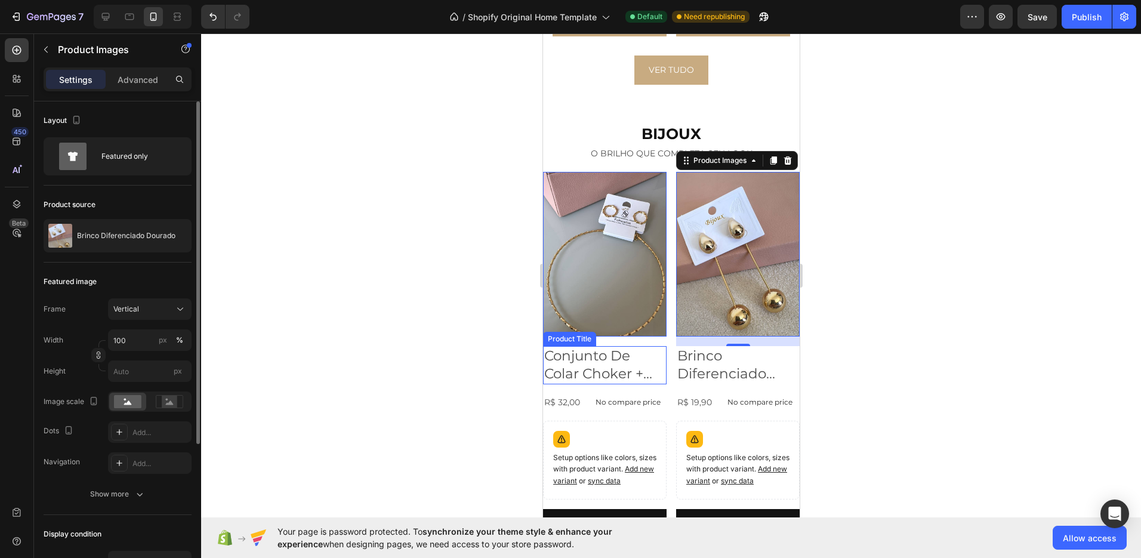
scroll to position [908, 0]
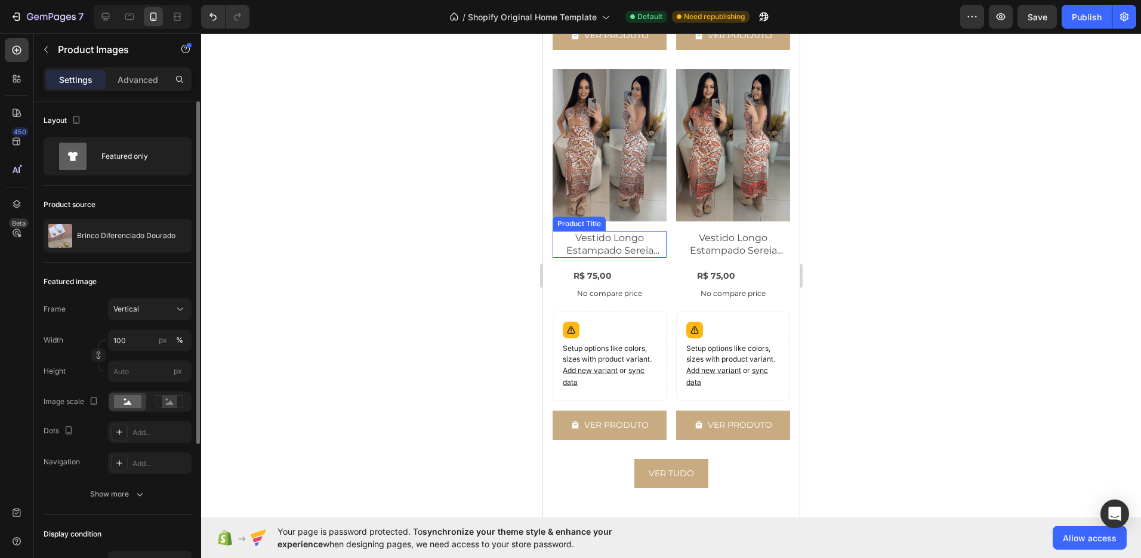
click at [613, 231] on h2 "Vestido Longo Estampado Sereia Abertura Marrom Mocha Mousse" at bounding box center [609, 244] width 114 height 27
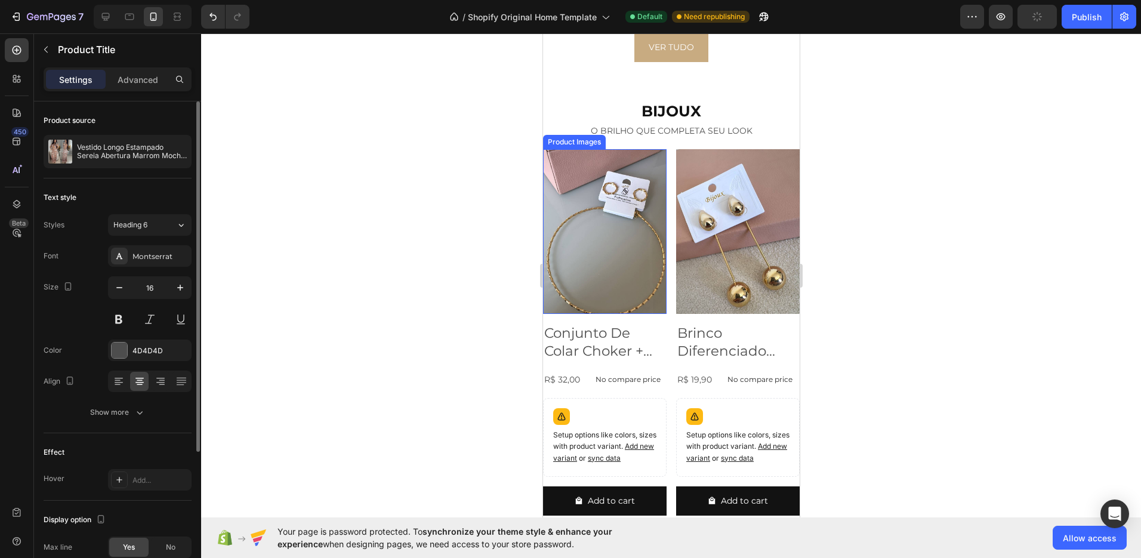
scroll to position [1337, 0]
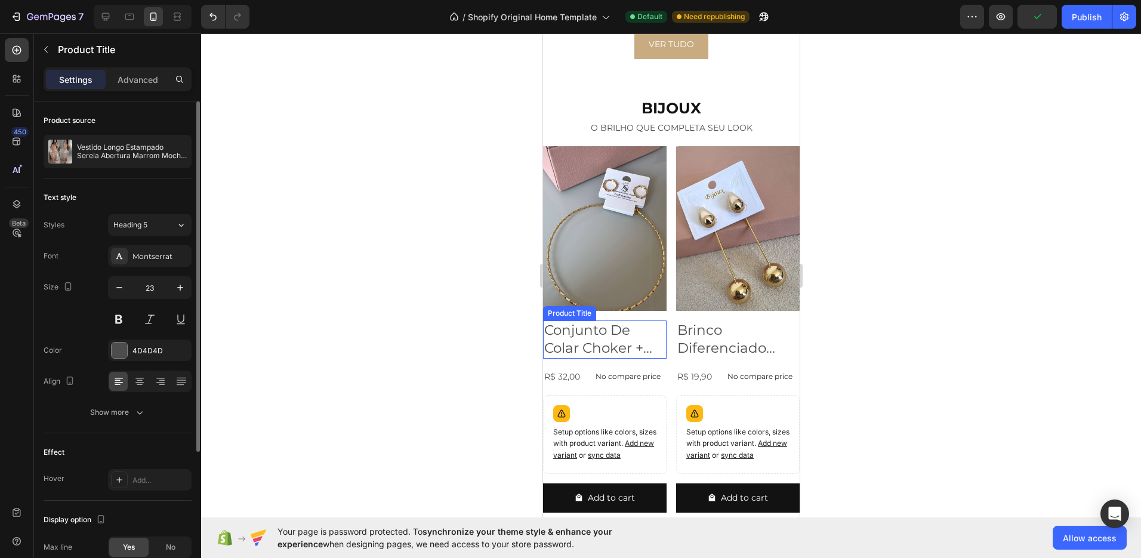
click at [603, 320] on h2 "Conjunto De Colar Choker + Brincos Dourado Círculos" at bounding box center [604, 339] width 124 height 38
click at [119, 289] on icon "button" at bounding box center [119, 288] width 12 height 12
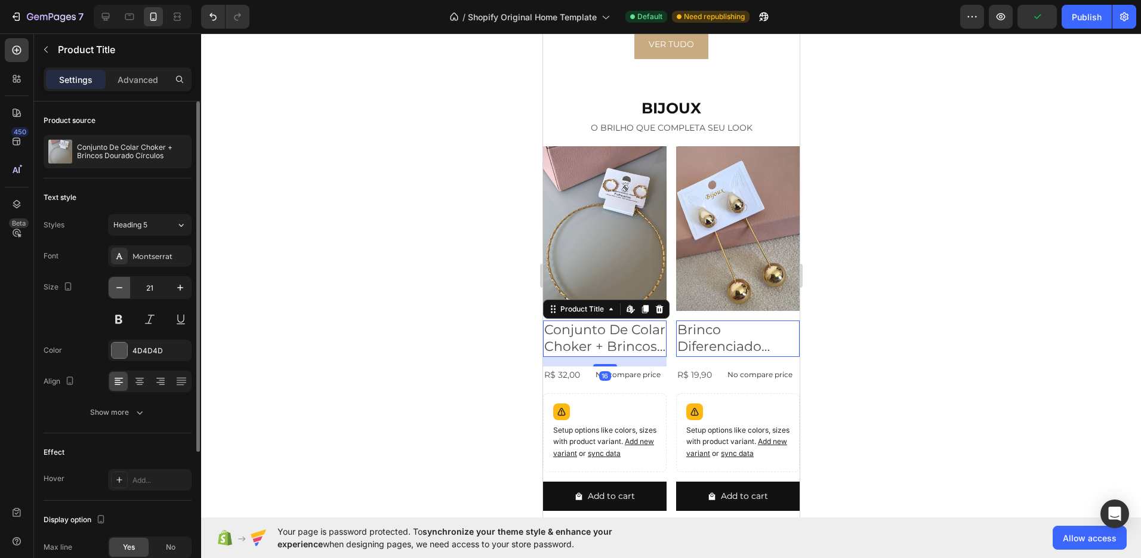
click at [119, 289] on icon "button" at bounding box center [119, 288] width 12 height 12
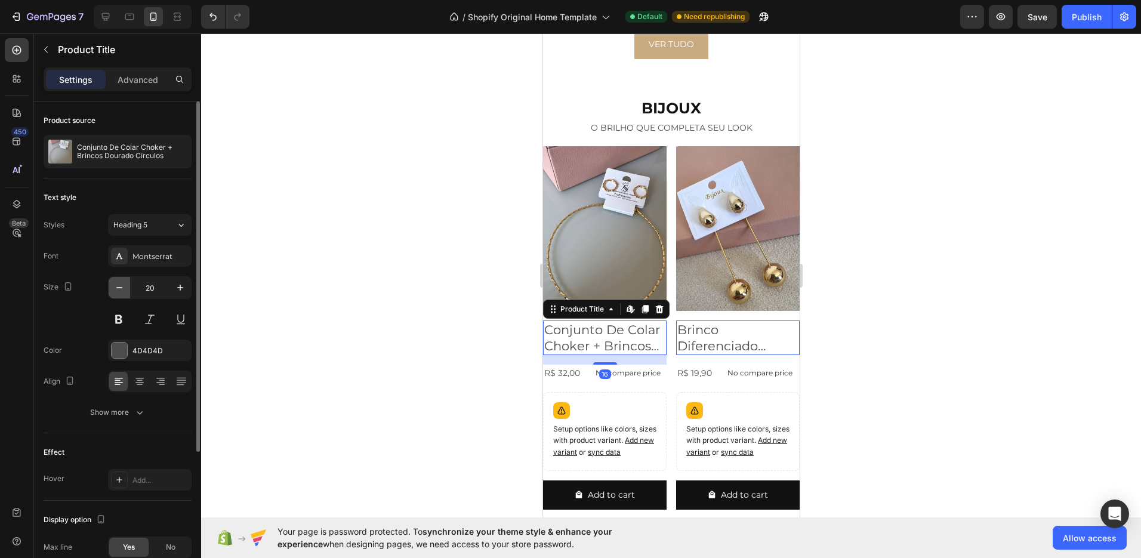
click at [119, 289] on icon "button" at bounding box center [119, 288] width 12 height 12
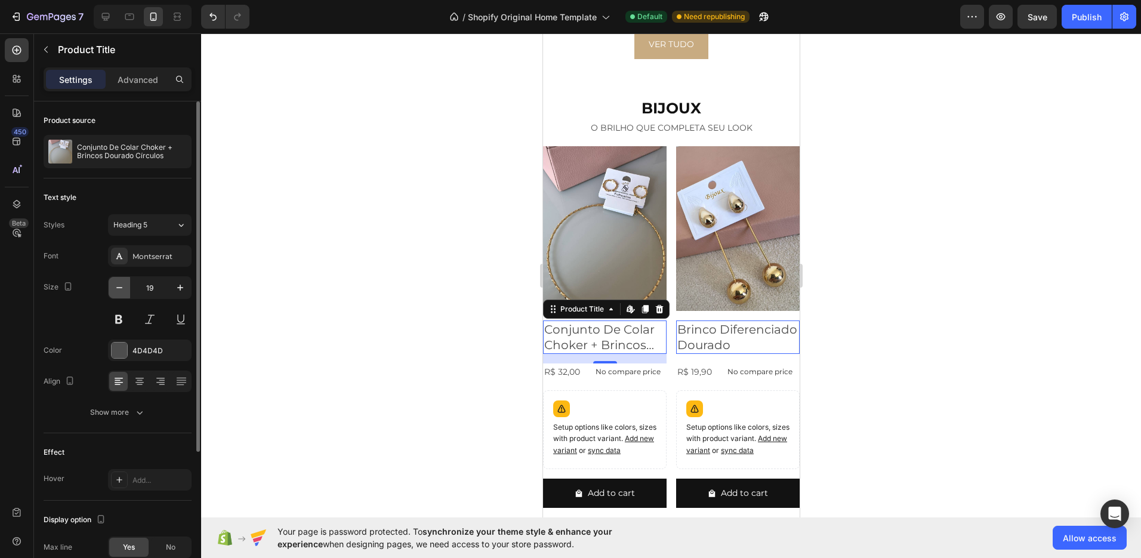
click at [119, 289] on icon "button" at bounding box center [119, 288] width 12 height 12
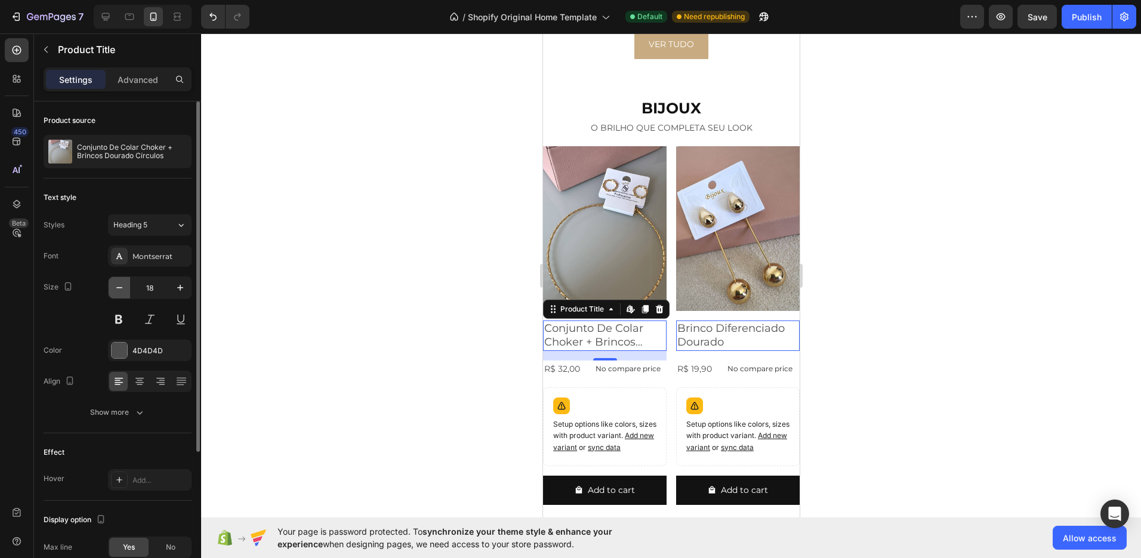
click at [119, 289] on icon "button" at bounding box center [119, 288] width 12 height 12
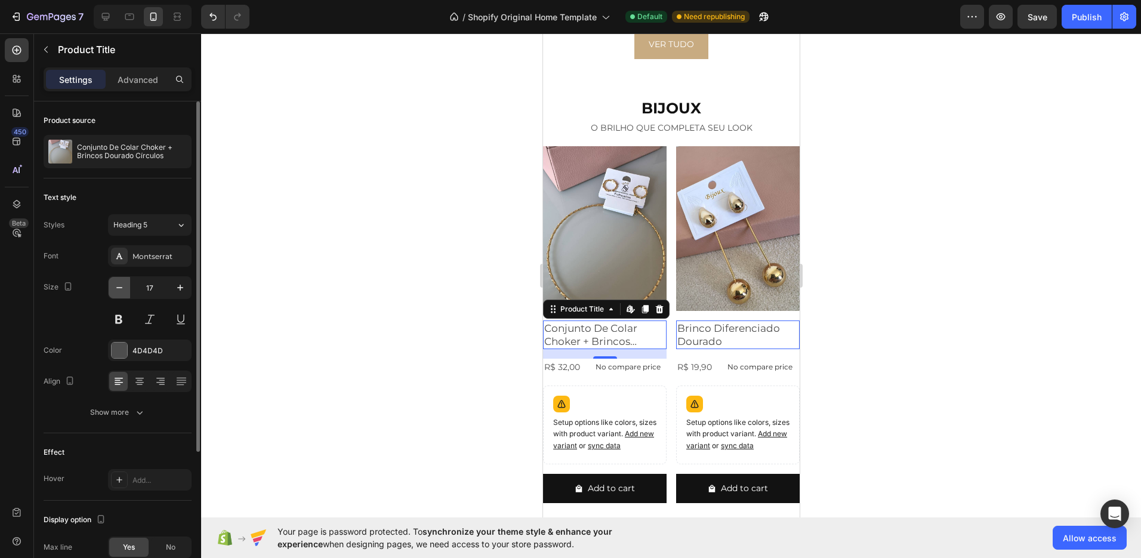
type input "16"
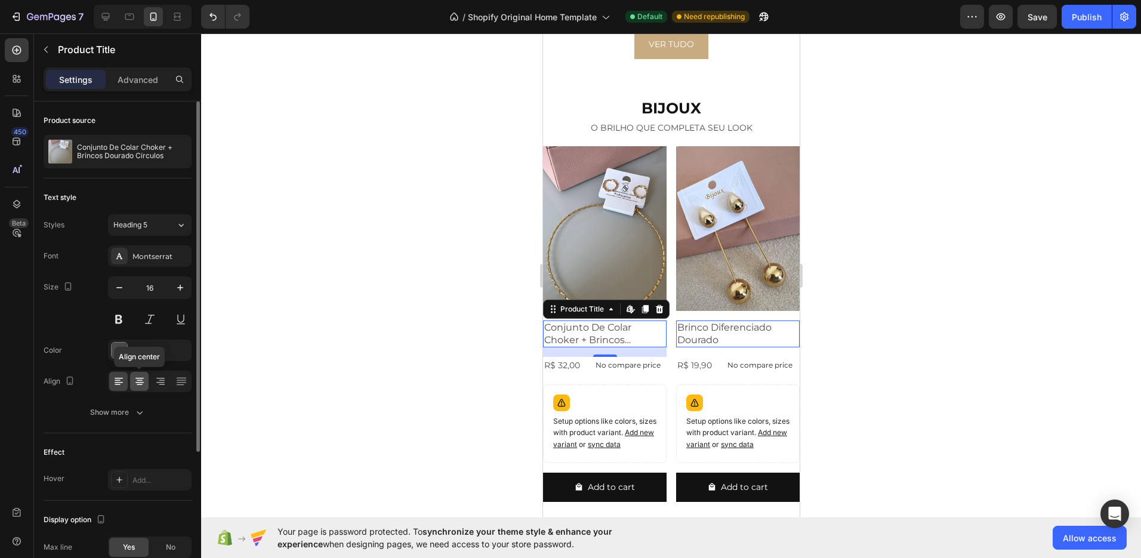
click at [143, 378] on icon at bounding box center [139, 378] width 8 height 1
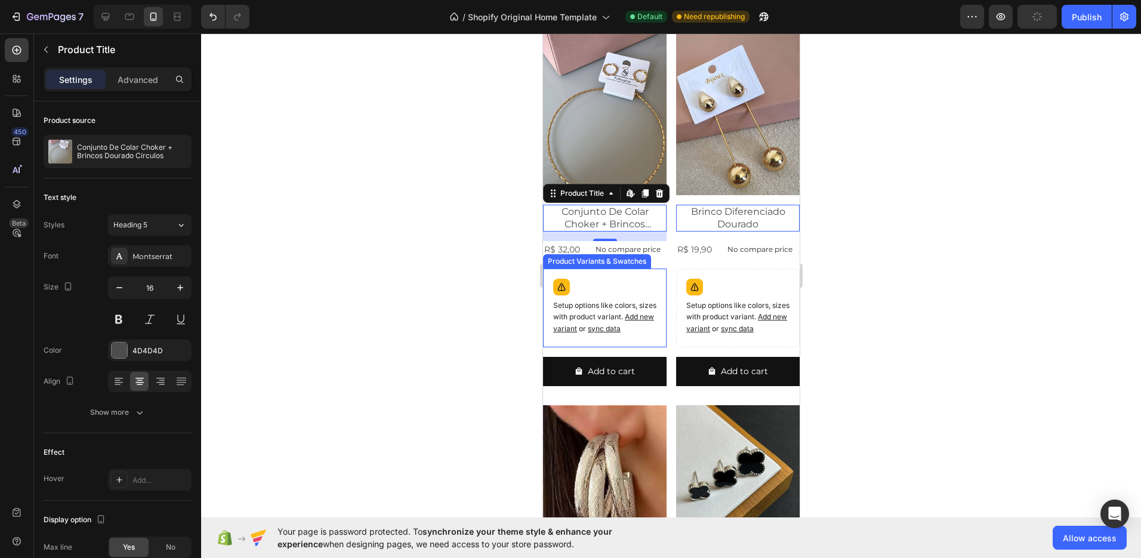
scroll to position [1420, 0]
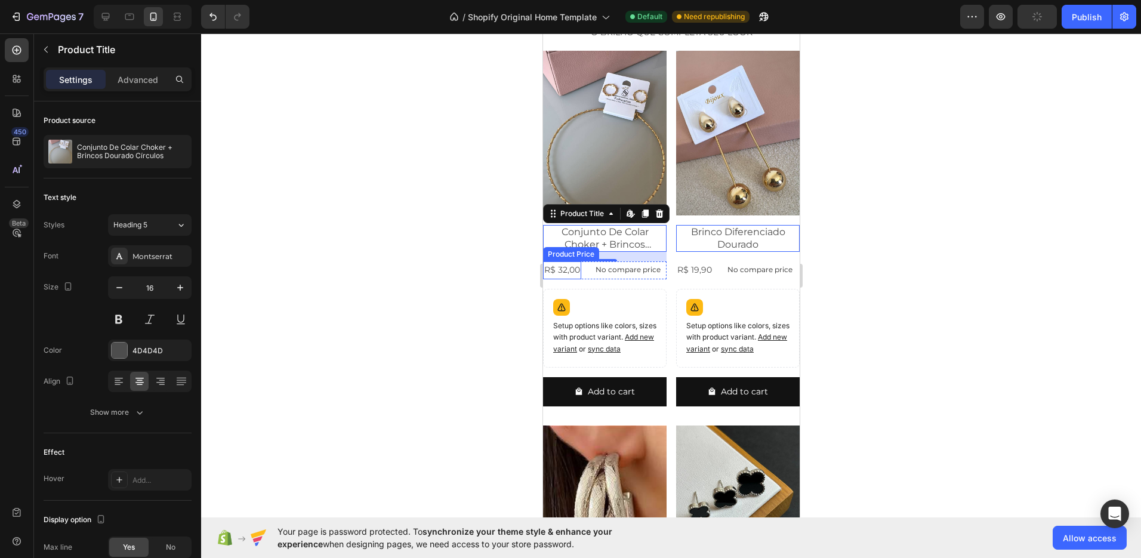
click at [567, 264] on div "R$ 32,00" at bounding box center [561, 269] width 38 height 17
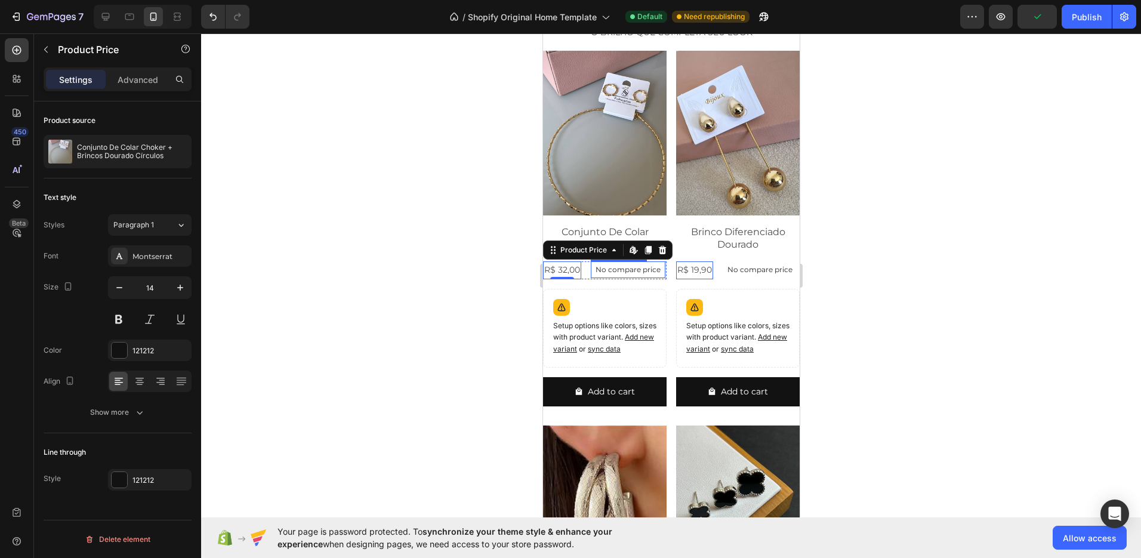
click at [615, 266] on p "No compare price" at bounding box center [627, 269] width 65 height 7
click at [565, 254] on div "Product Images Conjunto De Colar Choker + Brincos Dourado Círculos Product Titl…" at bounding box center [604, 233] width 124 height 365
click at [139, 377] on icon at bounding box center [140, 381] width 12 height 12
click at [616, 174] on img at bounding box center [604, 133] width 124 height 165
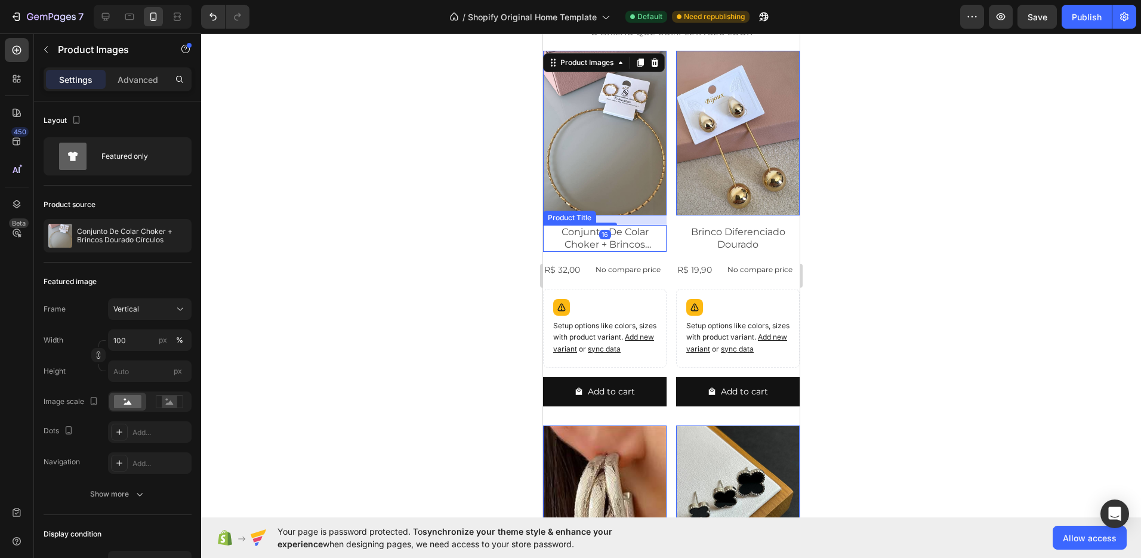
click at [556, 226] on h2 "Conjunto De Colar Choker + Brincos Dourado Círculos" at bounding box center [604, 238] width 124 height 27
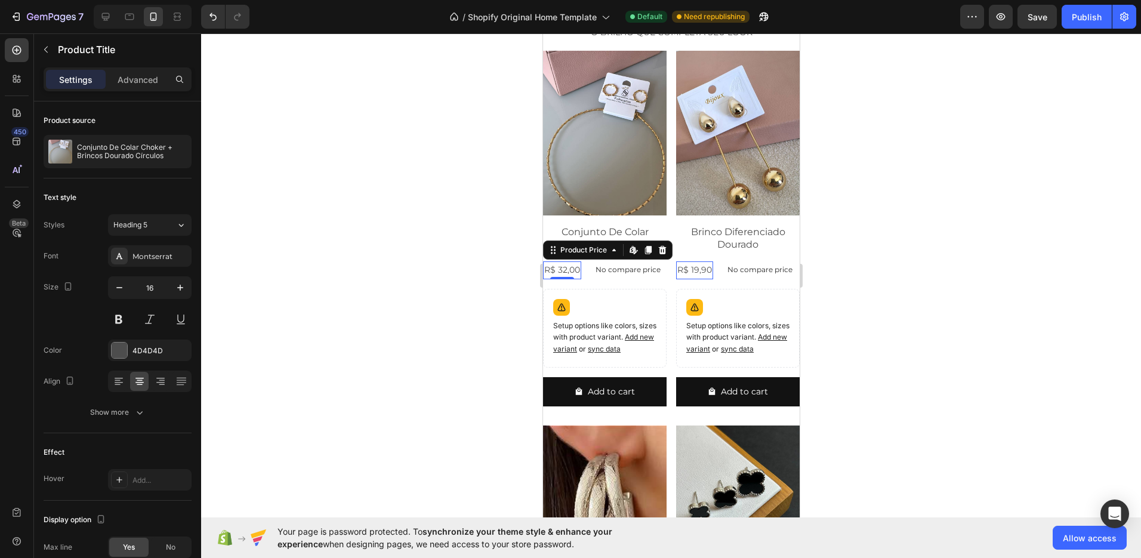
click at [552, 261] on div "R$ 32,00" at bounding box center [561, 269] width 38 height 17
click at [557, 248] on div "Product Price" at bounding box center [582, 250] width 51 height 11
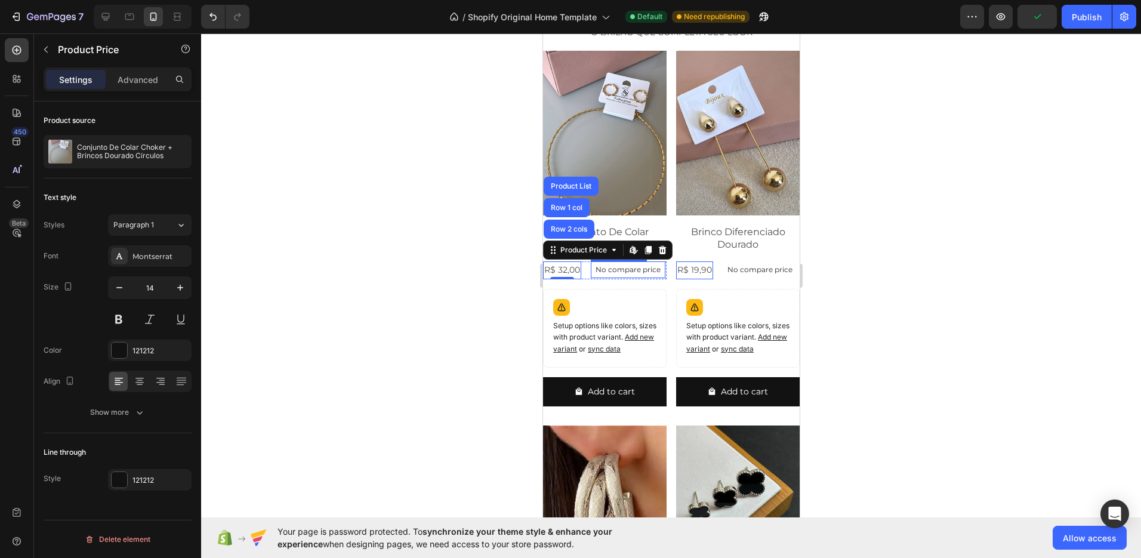
click at [621, 266] on p "No compare price" at bounding box center [627, 269] width 65 height 7
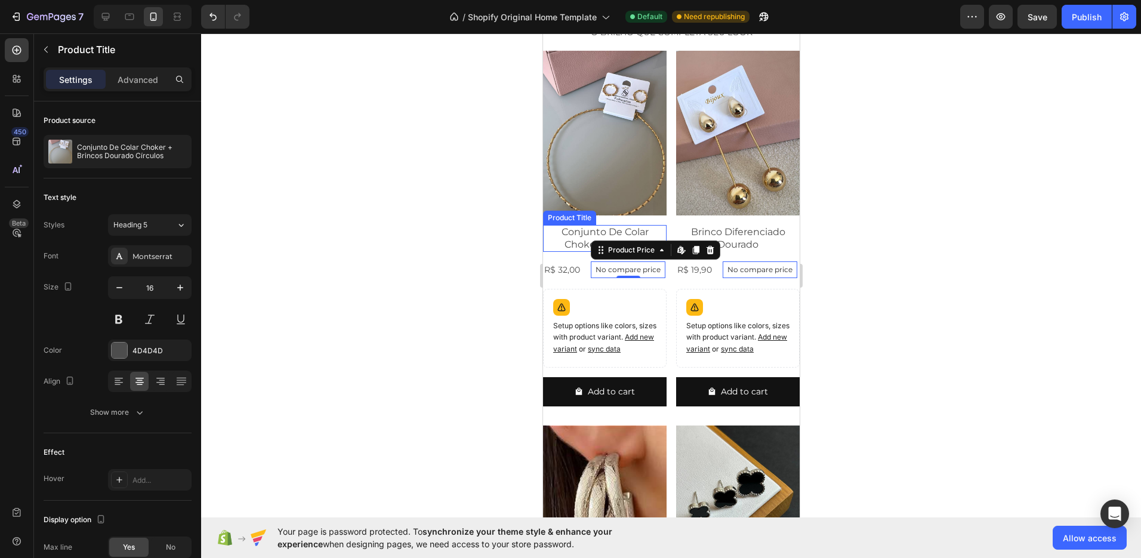
click at [565, 243] on h2 "Conjunto De Colar Choker + Brincos Dourado Círculos" at bounding box center [604, 238] width 124 height 27
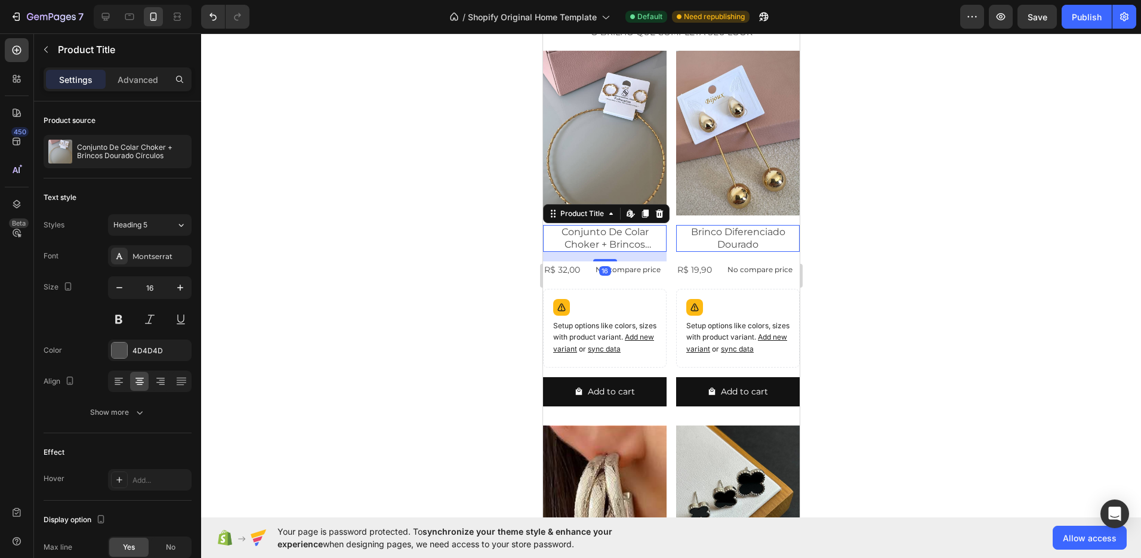
click at [638, 252] on div "16" at bounding box center [604, 257] width 124 height 10
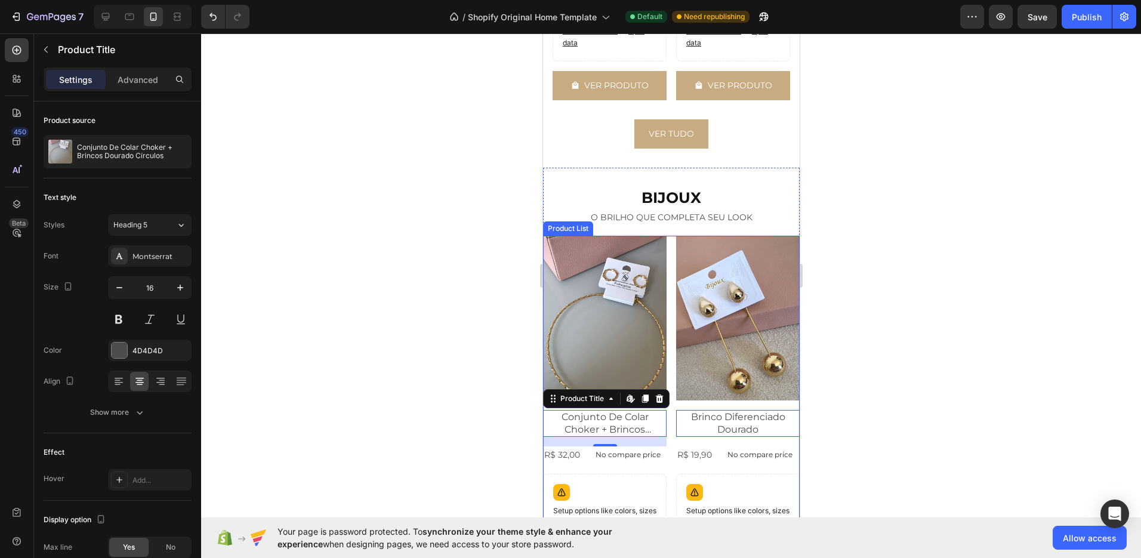
scroll to position [1254, 0]
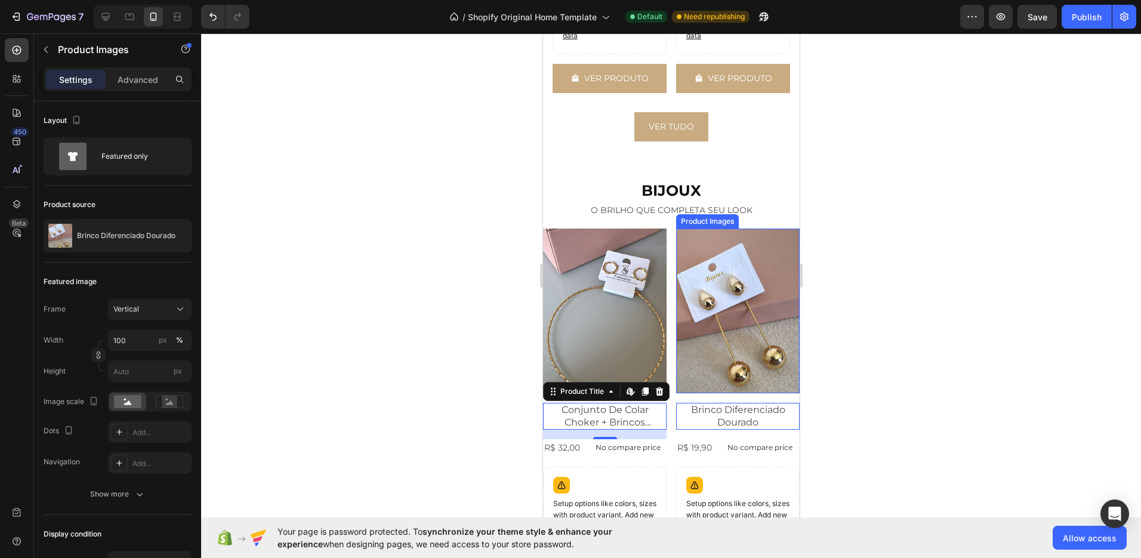
click at [676, 295] on img at bounding box center [738, 311] width 124 height 165
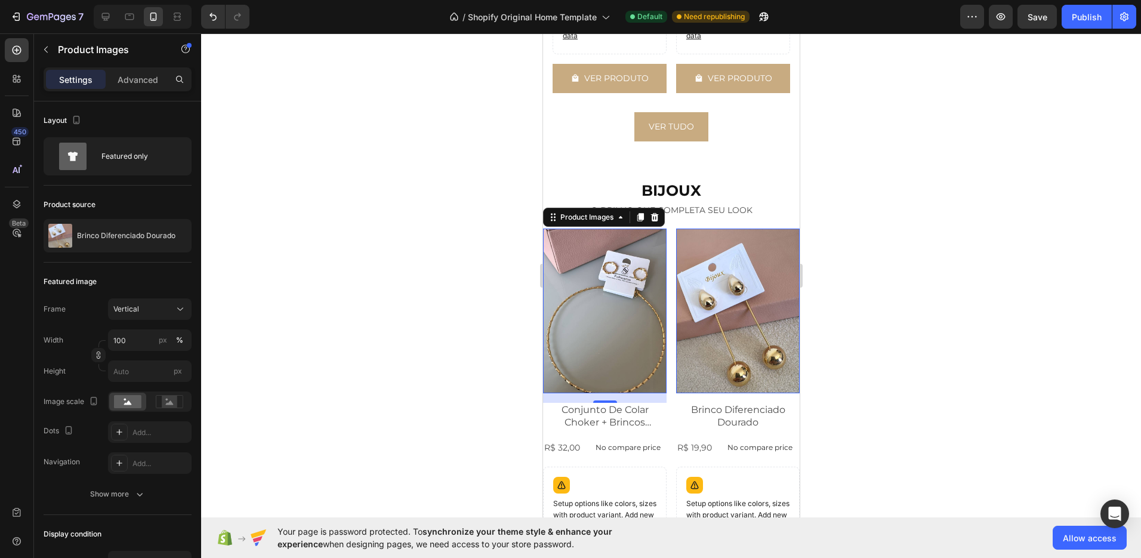
click at [642, 286] on img at bounding box center [604, 311] width 124 height 165
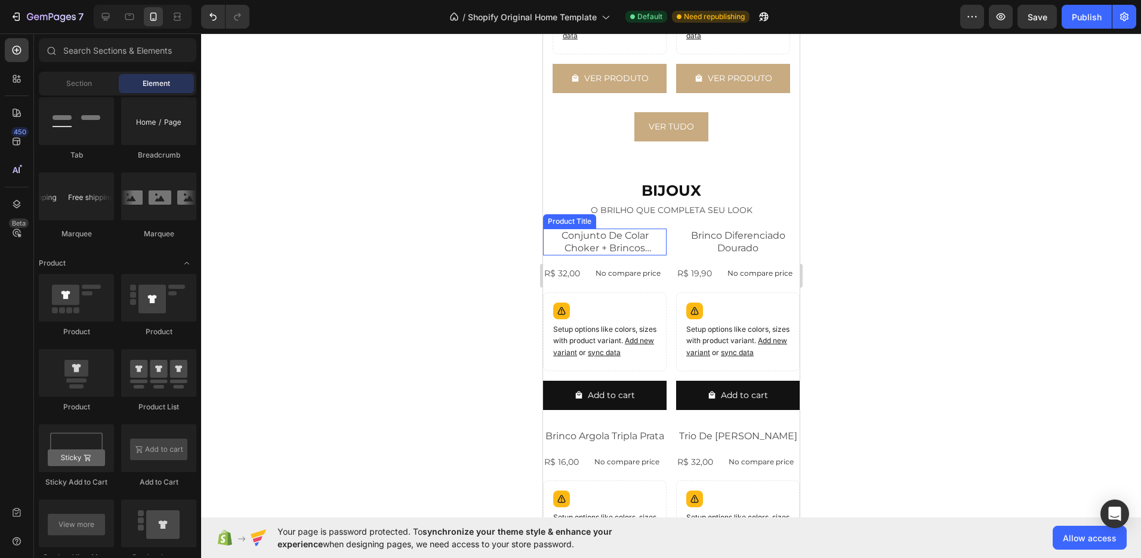
click at [575, 216] on div "Product Title" at bounding box center [569, 221] width 48 height 11
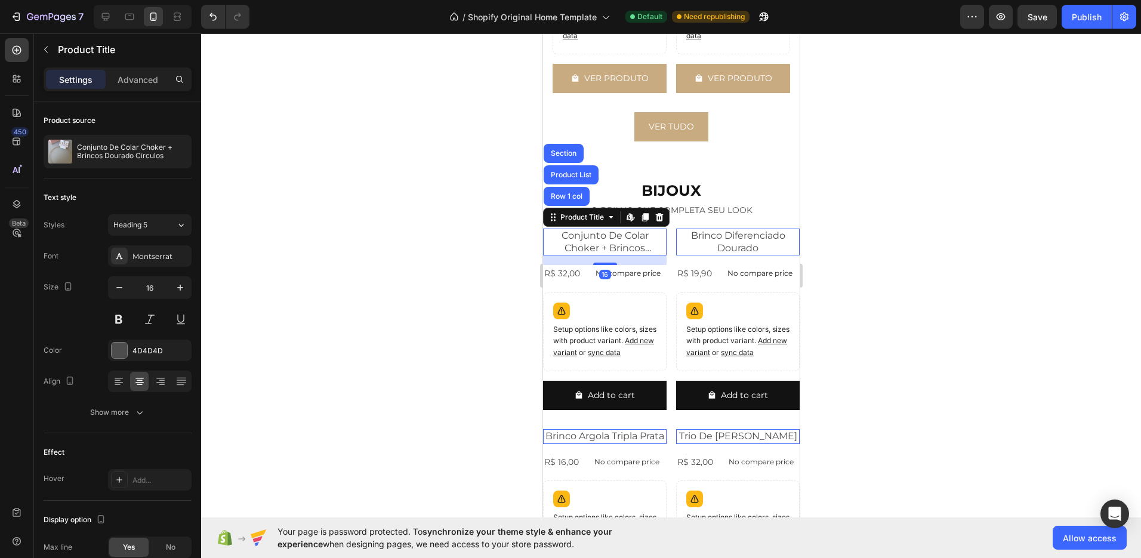
click at [591, 229] on h2 "Conjunto De Colar Choker + Brincos Dourado Círculos" at bounding box center [604, 242] width 124 height 27
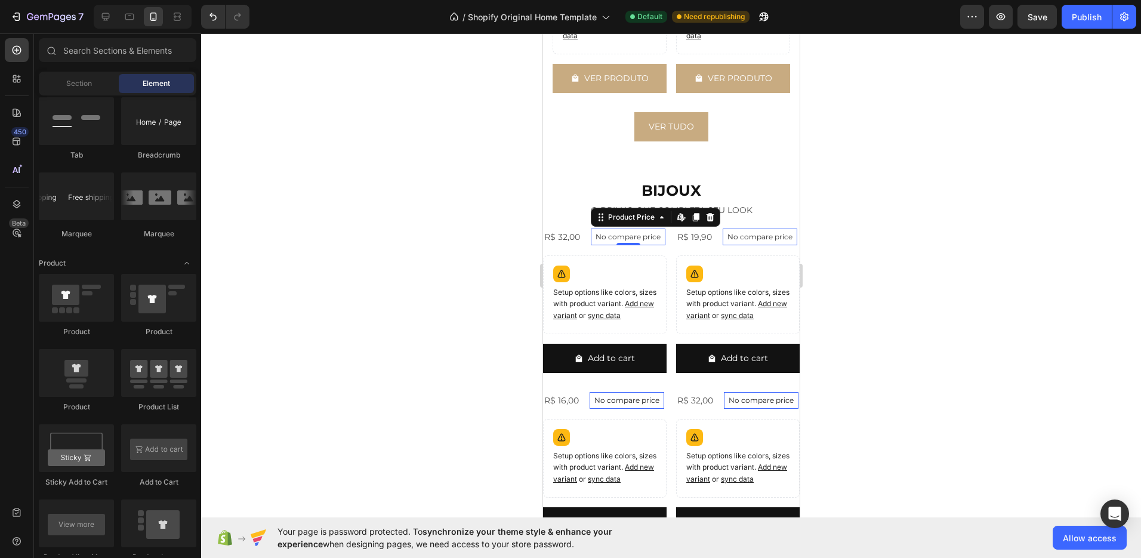
click at [614, 233] on p "No compare price" at bounding box center [627, 236] width 65 height 7
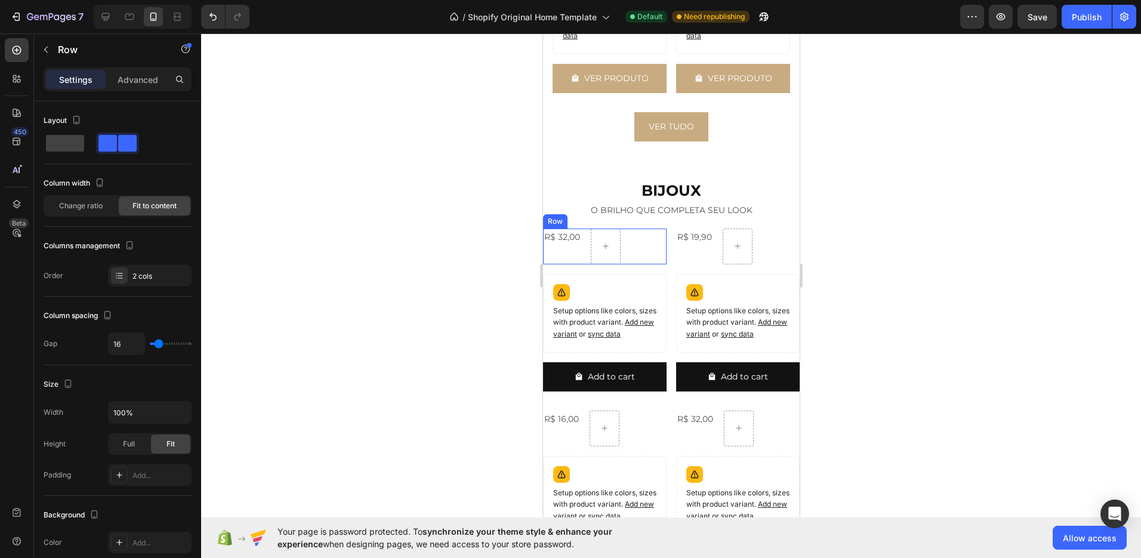
click at [581, 229] on div "R$ 32,00 Product Price Product Price Row" at bounding box center [604, 247] width 124 height 36
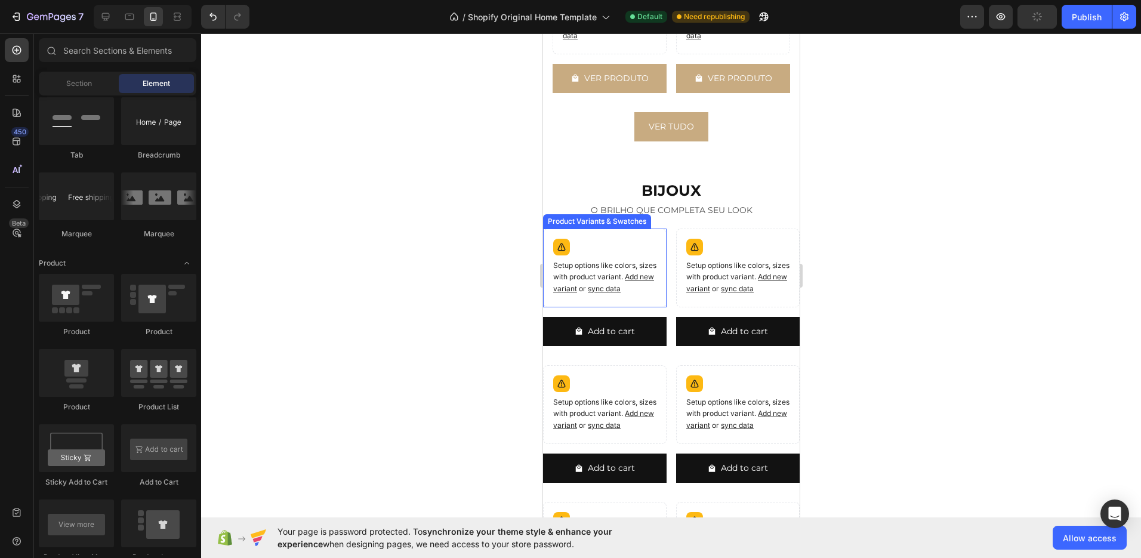
click at [578, 234] on div "Setup options like colors, sizes with product variant. Add new variant or sync …" at bounding box center [604, 268] width 113 height 68
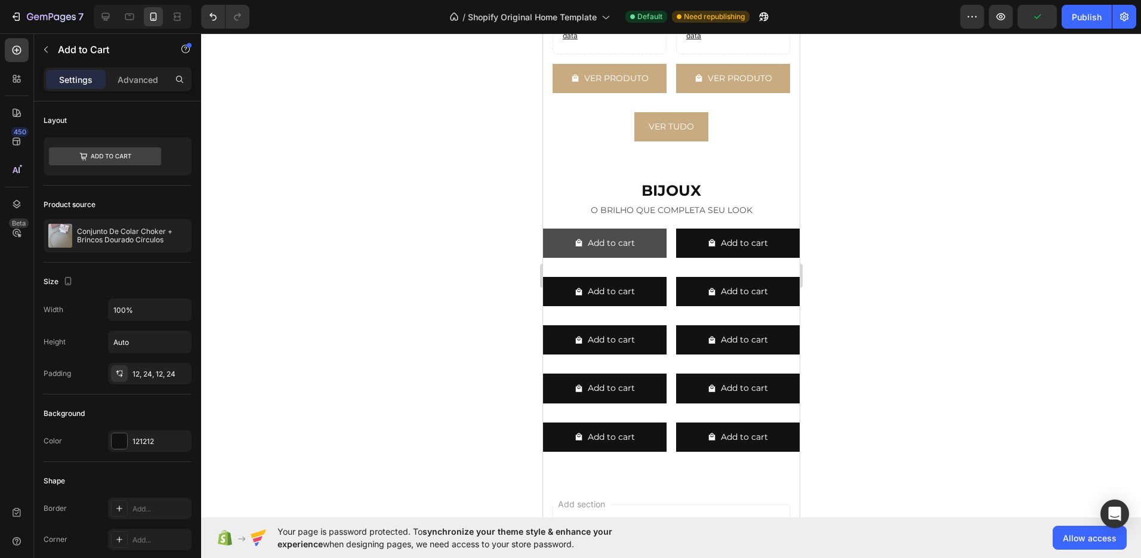
click at [579, 236] on span "Add to cart" at bounding box center [578, 243] width 8 height 15
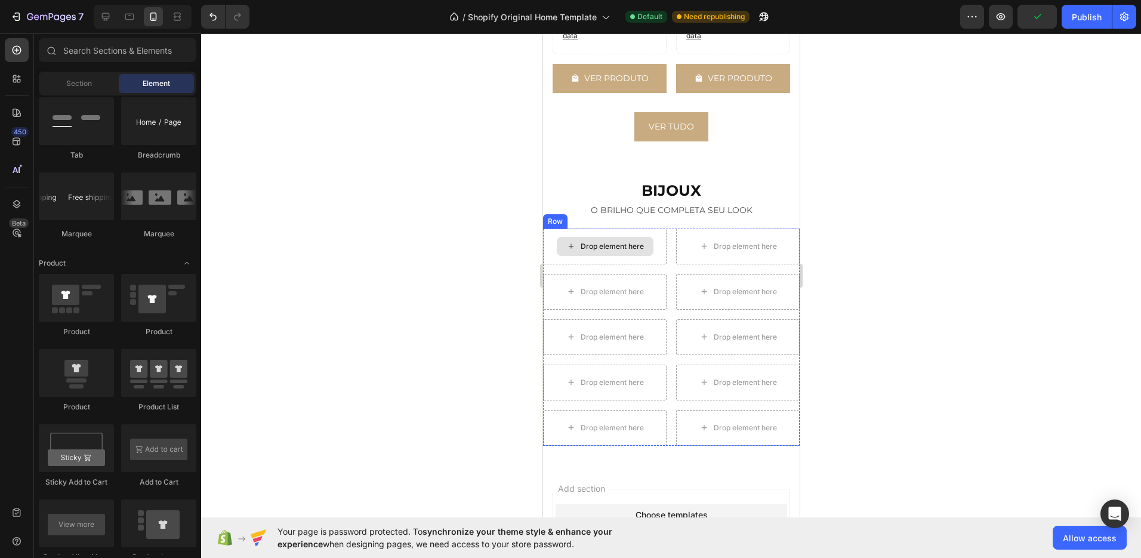
click at [580, 237] on div "Drop element here" at bounding box center [604, 246] width 97 height 19
click at [556, 211] on div "Row" at bounding box center [567, 217] width 44 height 14
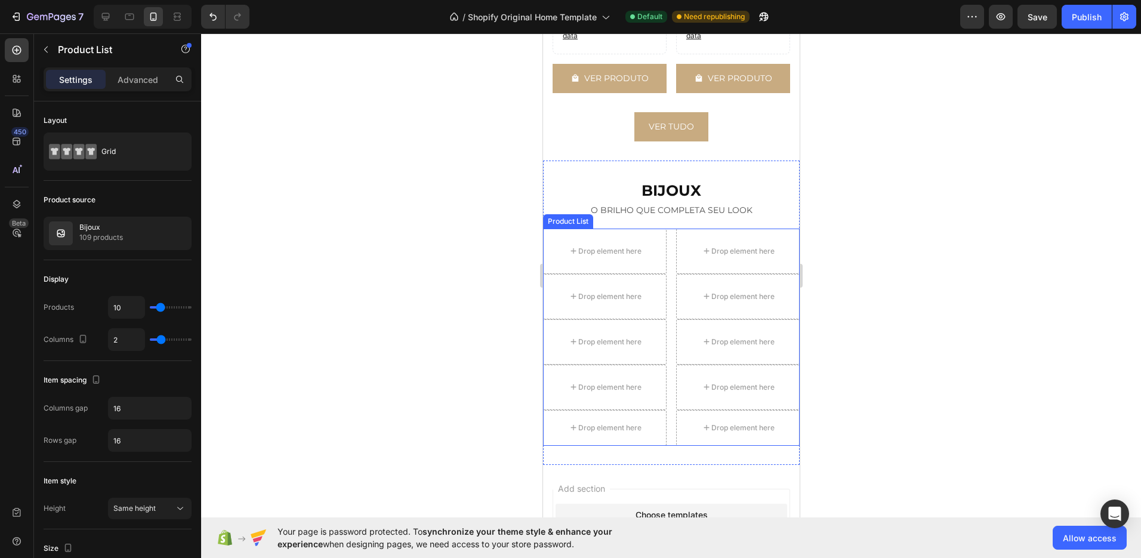
click at [557, 214] on div "Product List" at bounding box center [567, 221] width 50 height 14
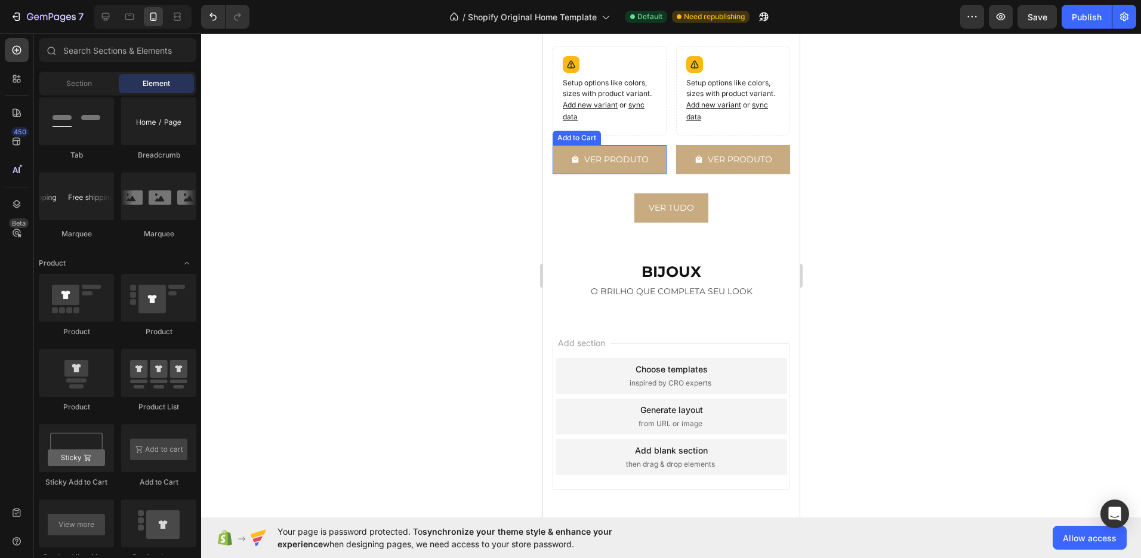
scroll to position [1103, 0]
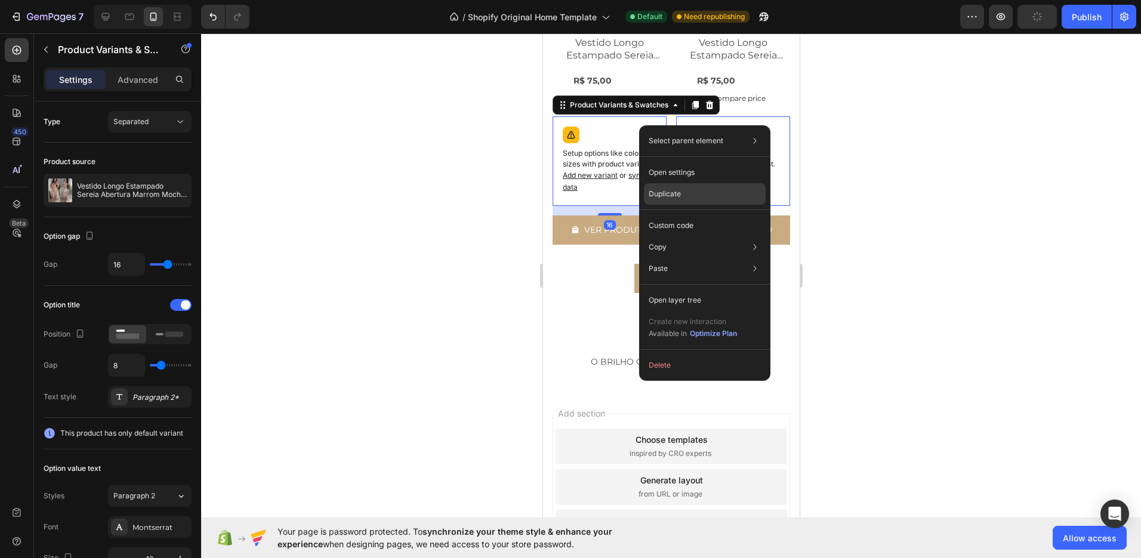
click at [667, 196] on p "Duplicate" at bounding box center [665, 194] width 32 height 11
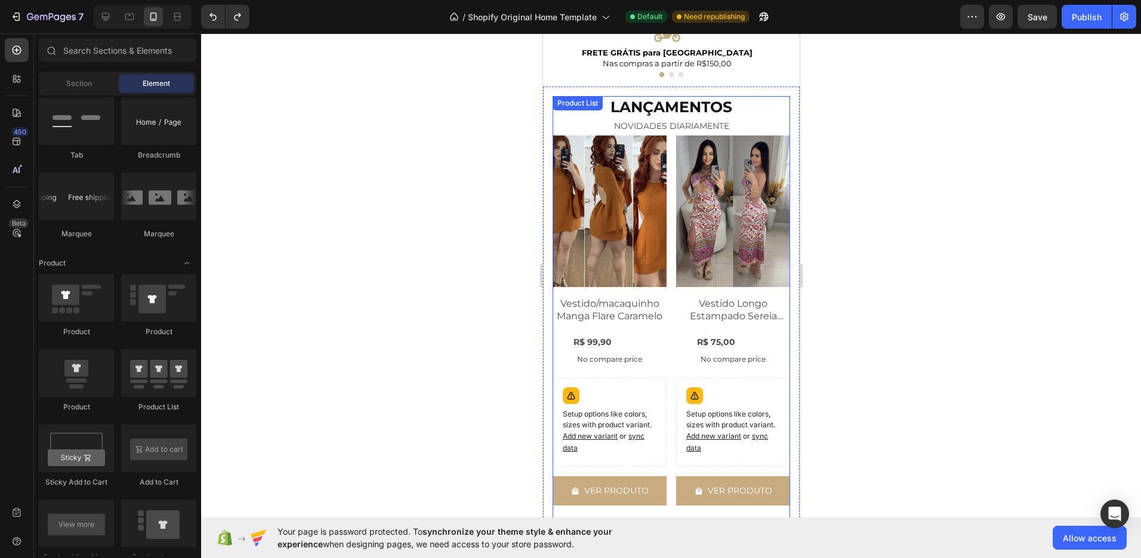
scroll to position [422, 0]
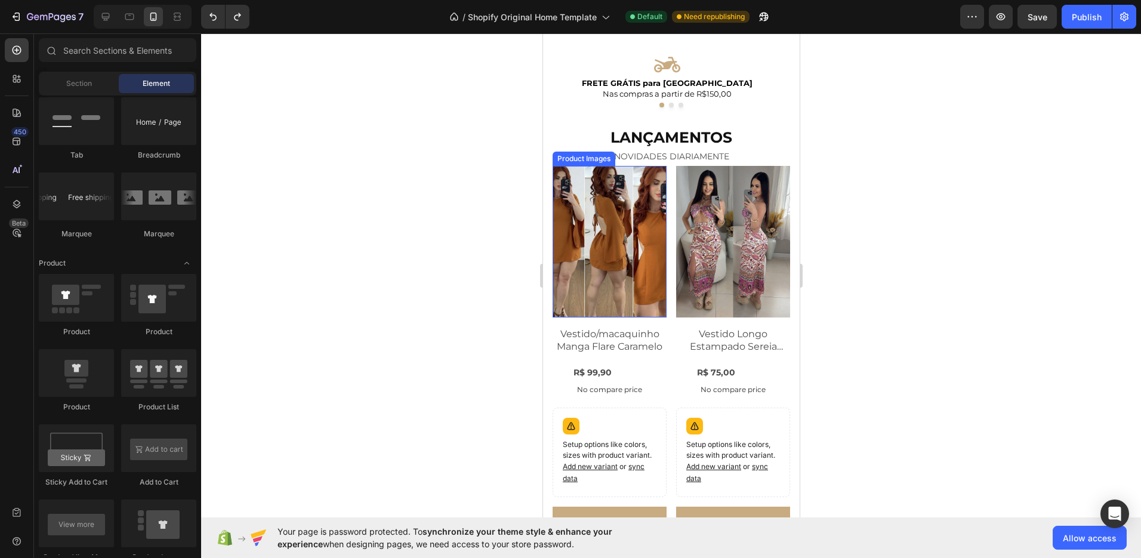
click at [578, 162] on div "Product Images" at bounding box center [583, 159] width 63 height 14
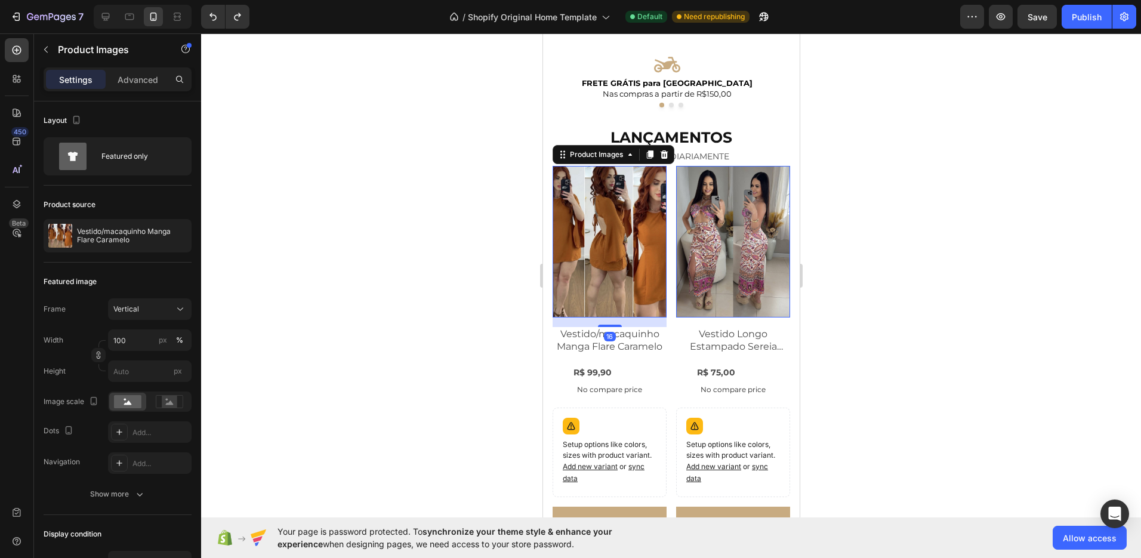
click at [934, 192] on div at bounding box center [671, 295] width 940 height 525
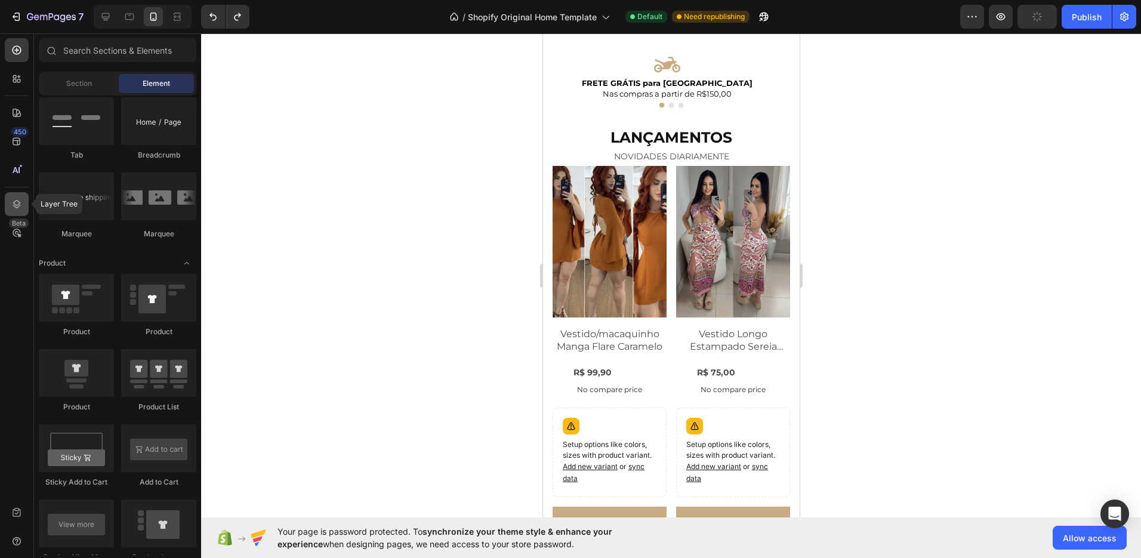
click at [20, 207] on icon at bounding box center [17, 204] width 12 height 12
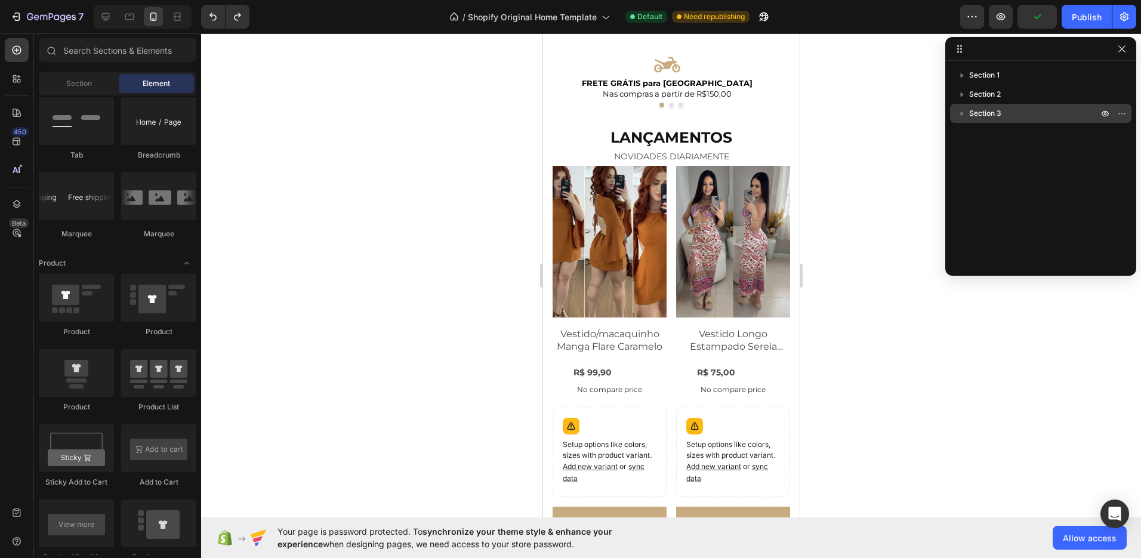
click at [1005, 109] on p "Section 3" at bounding box center [1034, 113] width 131 height 12
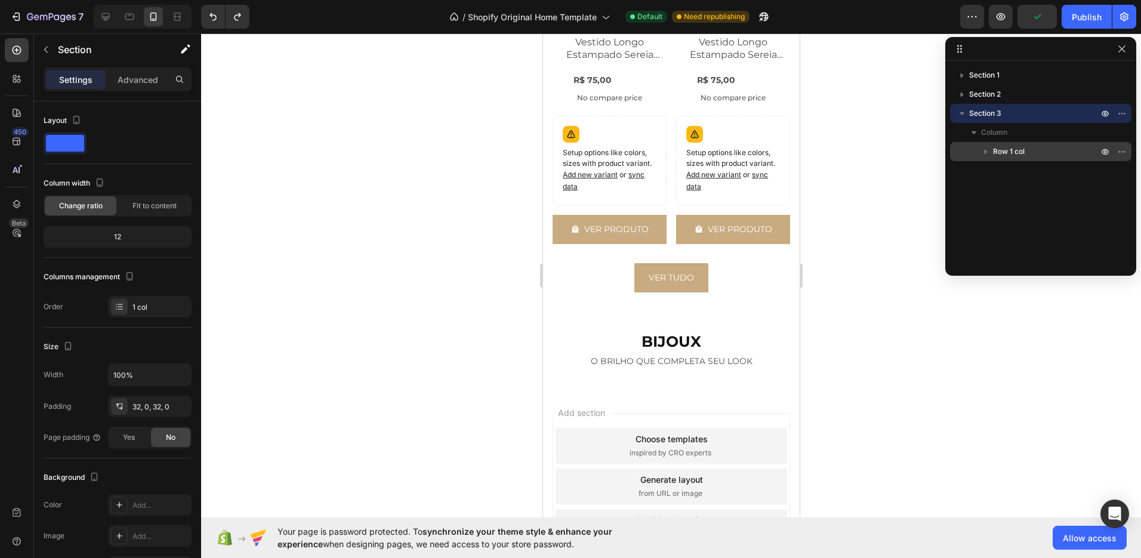
scroll to position [1187, 0]
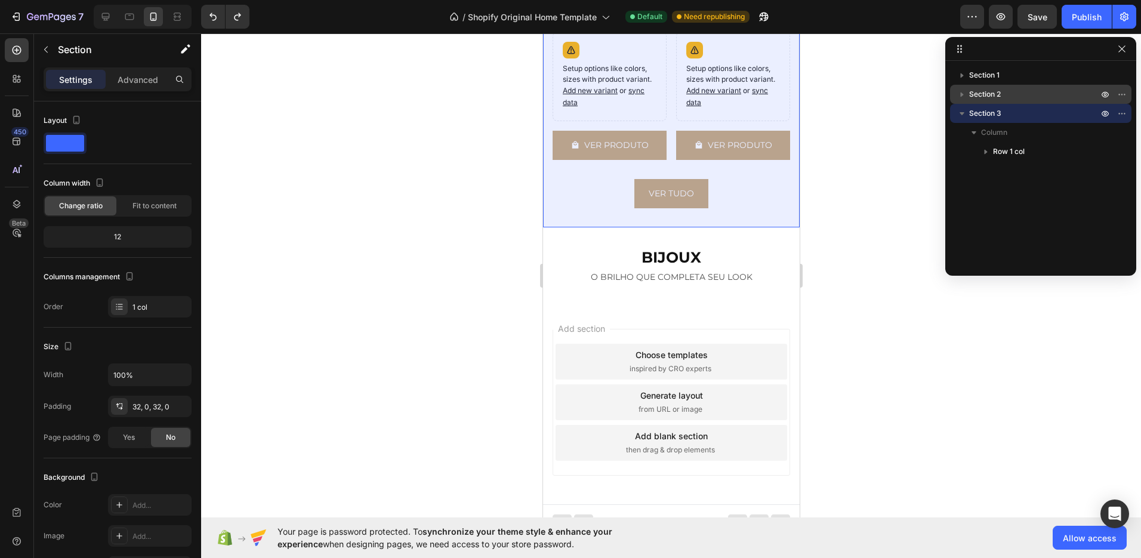
click at [976, 97] on span "Section 2" at bounding box center [985, 94] width 32 height 12
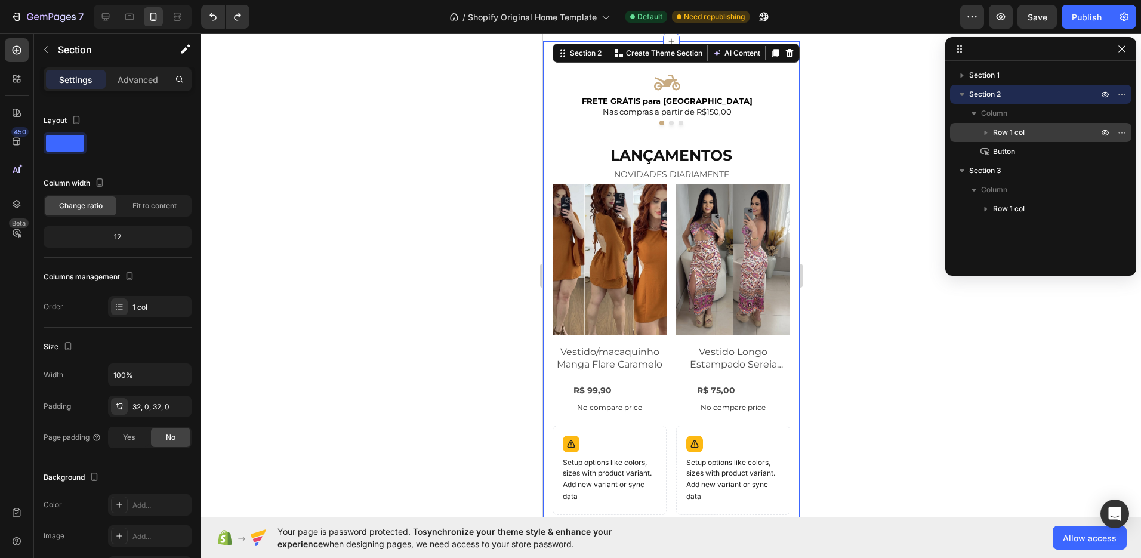
scroll to position [370, 0]
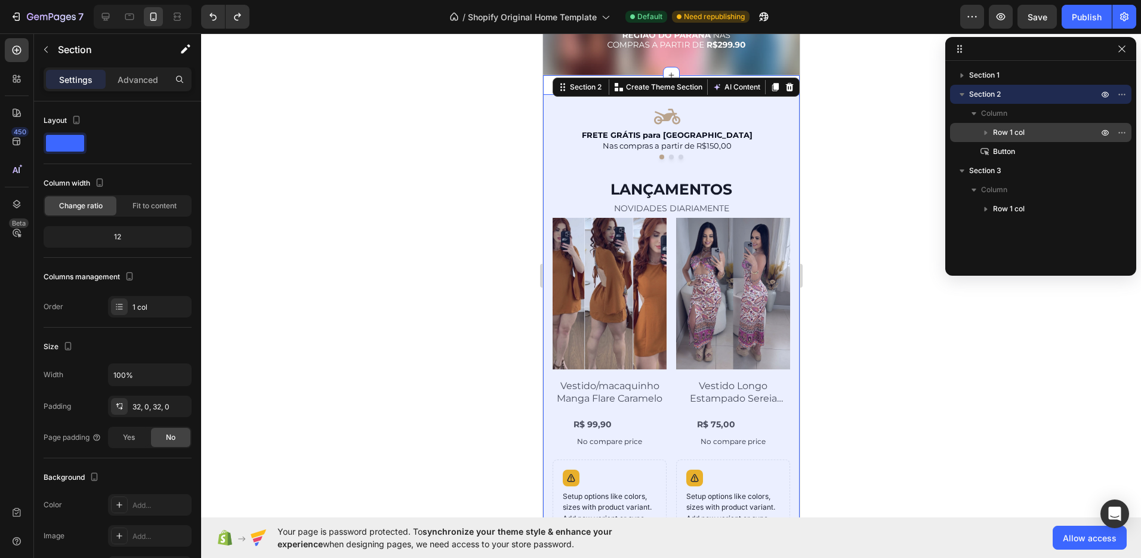
click at [991, 133] on icon "button" at bounding box center [986, 133] width 12 height 12
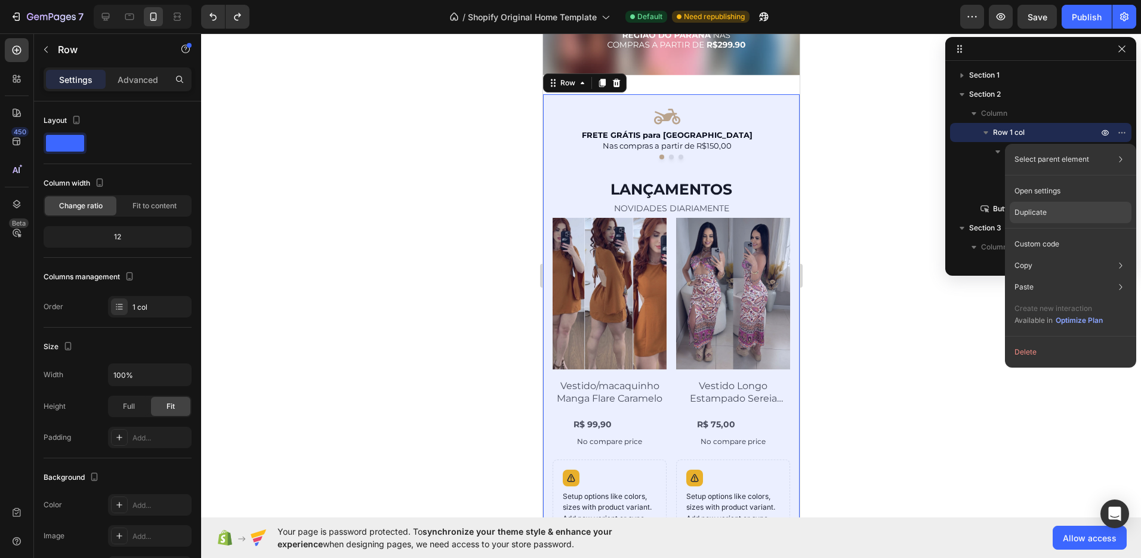
click at [1035, 215] on p "Duplicate" at bounding box center [1030, 212] width 32 height 11
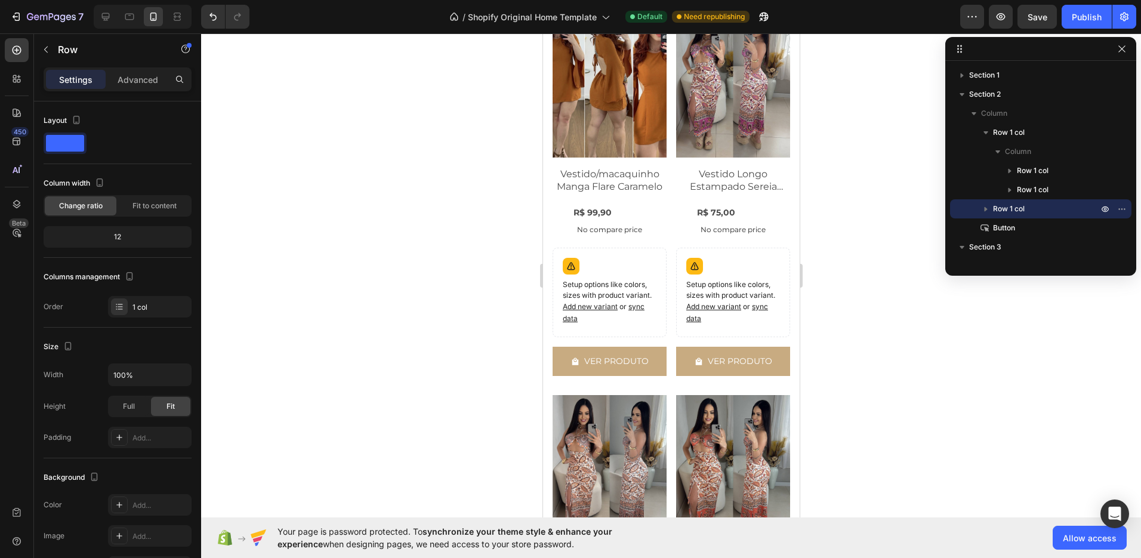
scroll to position [1330, 0]
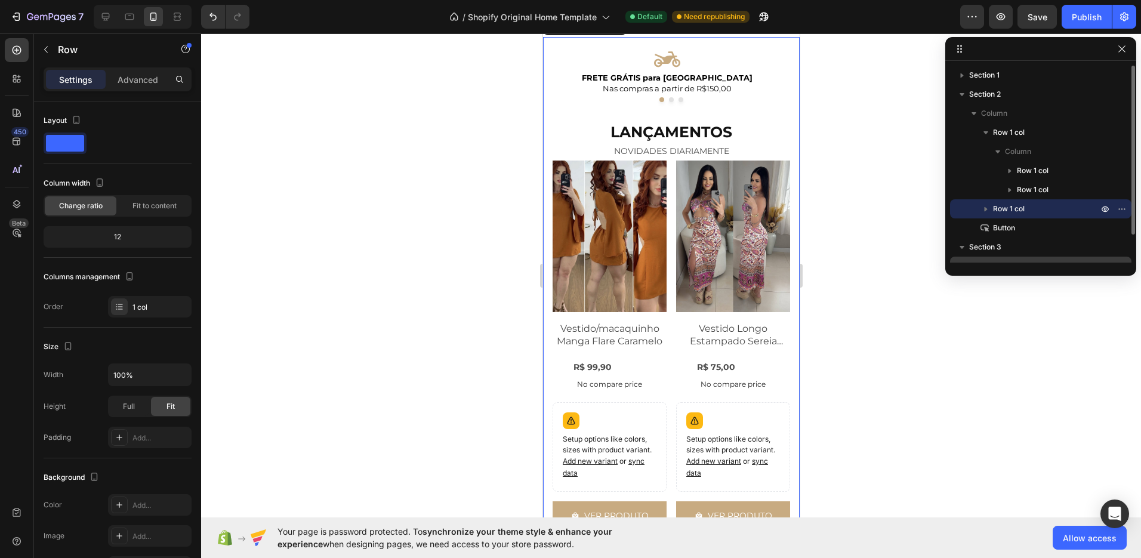
drag, startPoint x: 1003, startPoint y: 209, endPoint x: 1005, endPoint y: 260, distance: 50.8
click at [1004, 260] on div "Section 1 Section 2 Column Row 1 col Column Row 1 col Row 1 col Row 1 col Butto…" at bounding box center [1040, 164] width 191 height 197
click at [1002, 211] on span "Row 1 col" at bounding box center [1009, 209] width 32 height 12
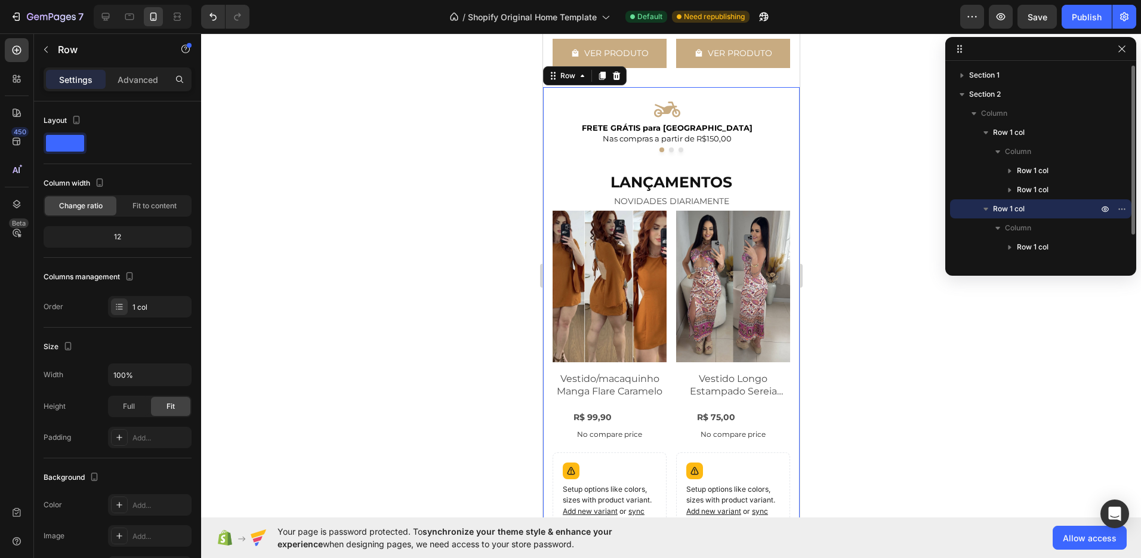
click at [1002, 211] on span "Row 1 col" at bounding box center [1009, 209] width 32 height 12
click at [1000, 209] on span "Row 1 col" at bounding box center [1009, 209] width 32 height 12
click at [1119, 206] on icon "button" at bounding box center [1122, 209] width 10 height 10
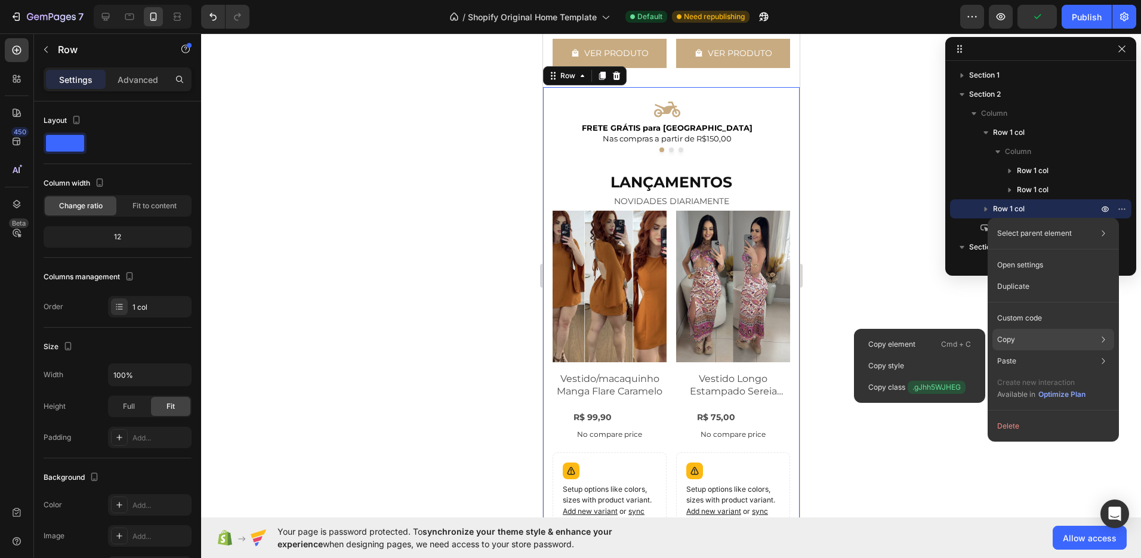
click at [1023, 338] on div "Copy Copy element Cmd + C Copy style Copy class .gJhh5WJHEG" at bounding box center [1053, 339] width 122 height 21
click at [1017, 337] on div "Copy Copy element Cmd + C Copy style Copy class .gJhh5WJHEG" at bounding box center [1053, 339] width 122 height 21
click at [967, 339] on p "Cmd + C" at bounding box center [956, 344] width 30 height 12
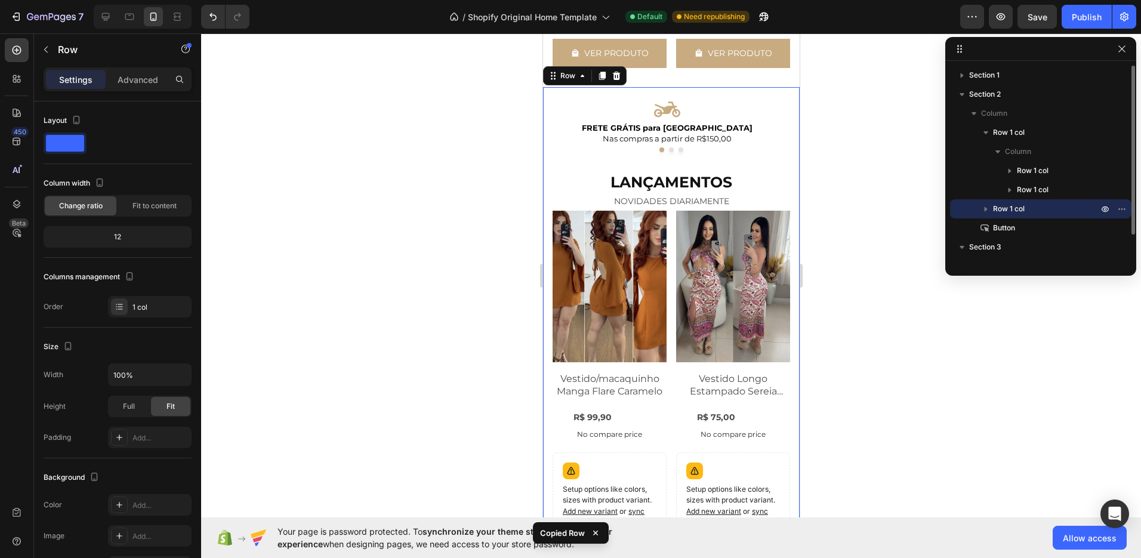
drag, startPoint x: 1122, startPoint y: 209, endPoint x: 1112, endPoint y: 217, distance: 12.3
click at [1122, 209] on icon "button" at bounding box center [1121, 208] width 1 height 1
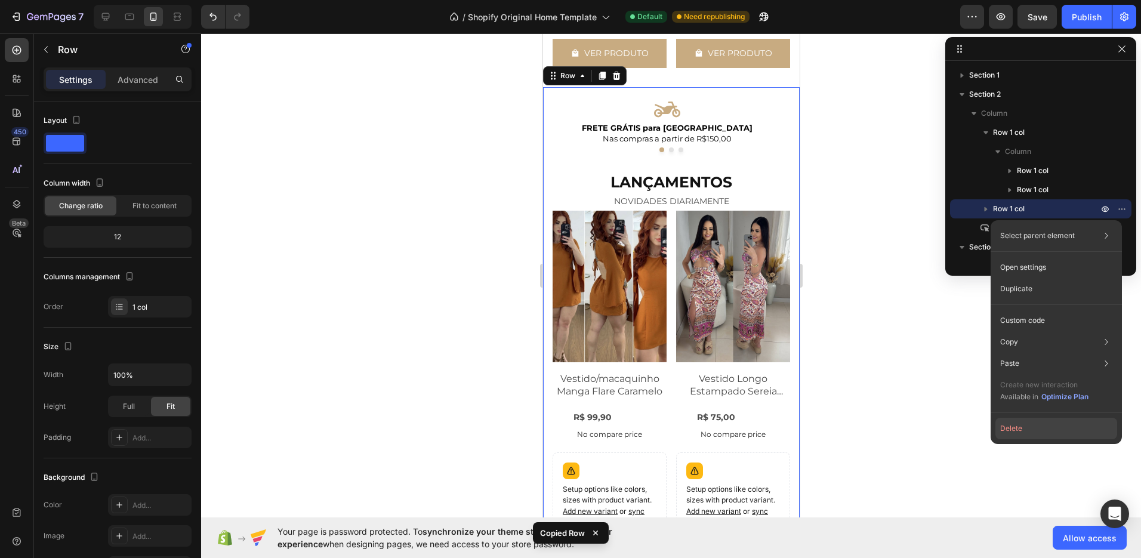
click at [1025, 418] on button "Delete" at bounding box center [1056, 428] width 122 height 21
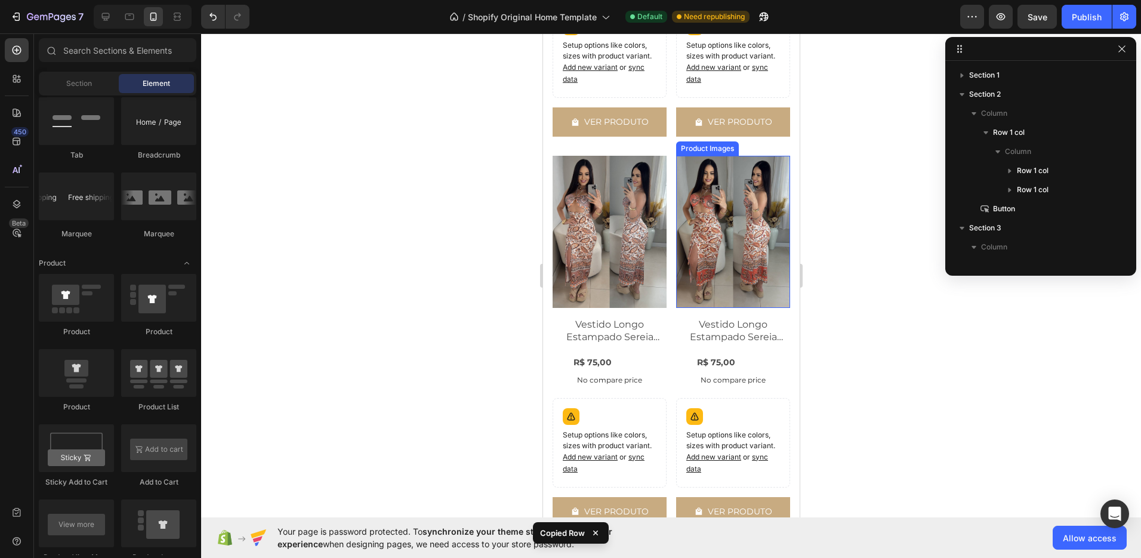
scroll to position [1116, 0]
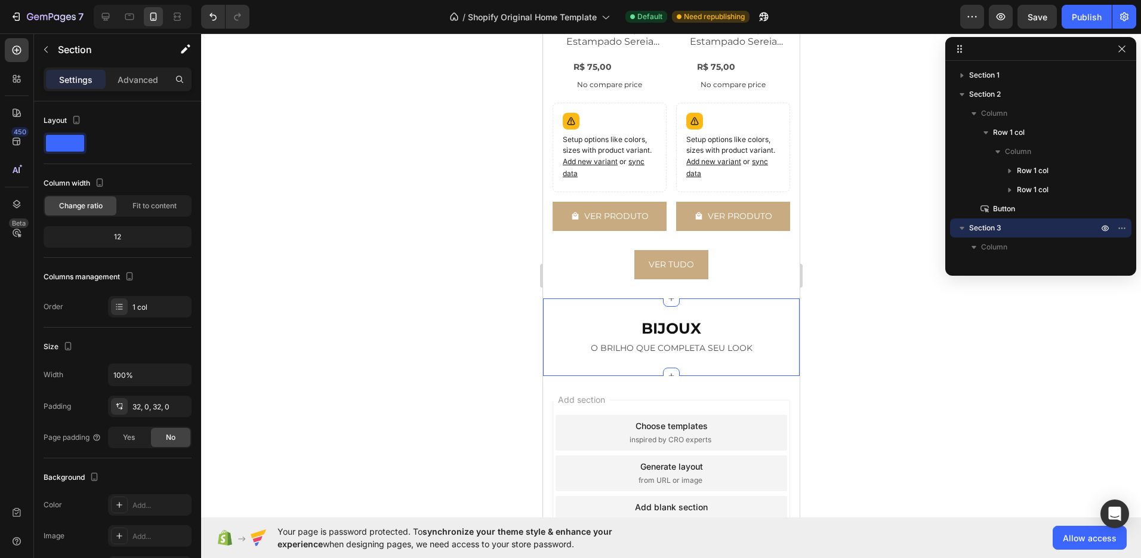
click at [687, 357] on div "BIJOUX Heading O BRILHO QUE COMPLETA SEU LOOK Text Block Row Section 3" at bounding box center [670, 337] width 257 height 78
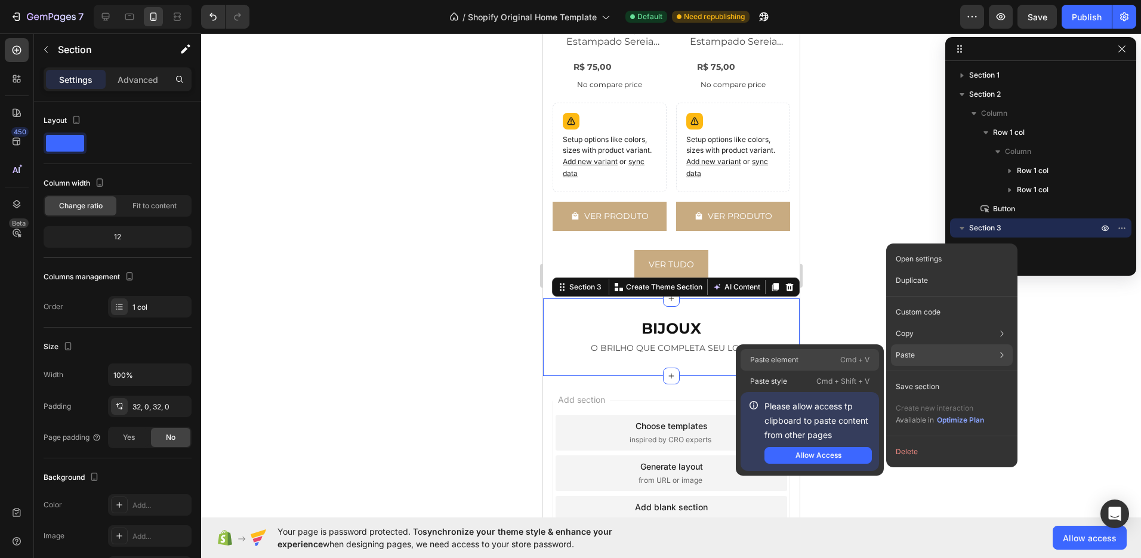
click at [859, 356] on p "Cmd + V" at bounding box center [854, 360] width 29 height 12
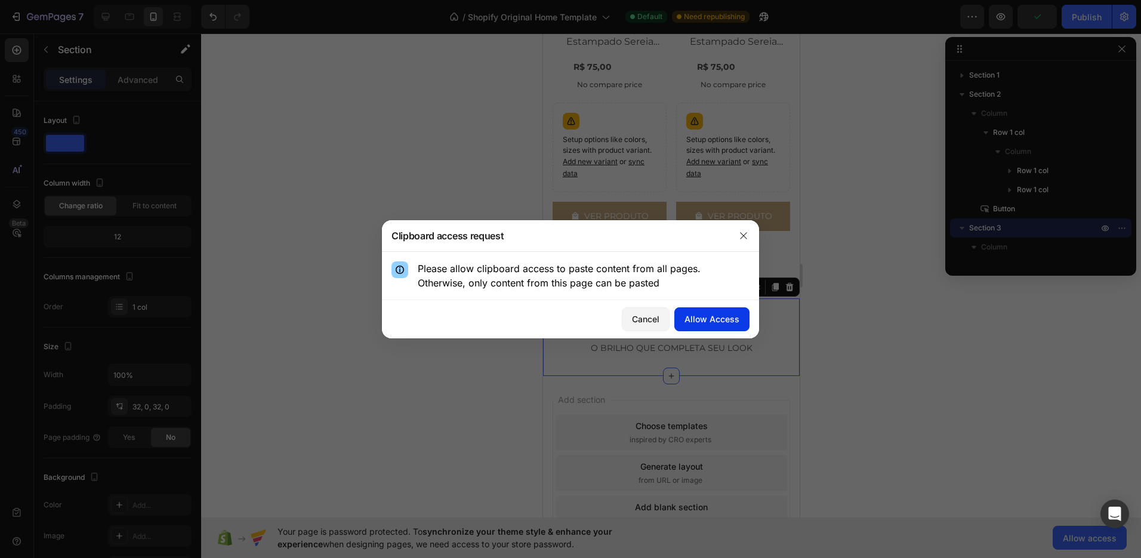
click at [737, 326] on button "Allow Access" at bounding box center [711, 319] width 75 height 24
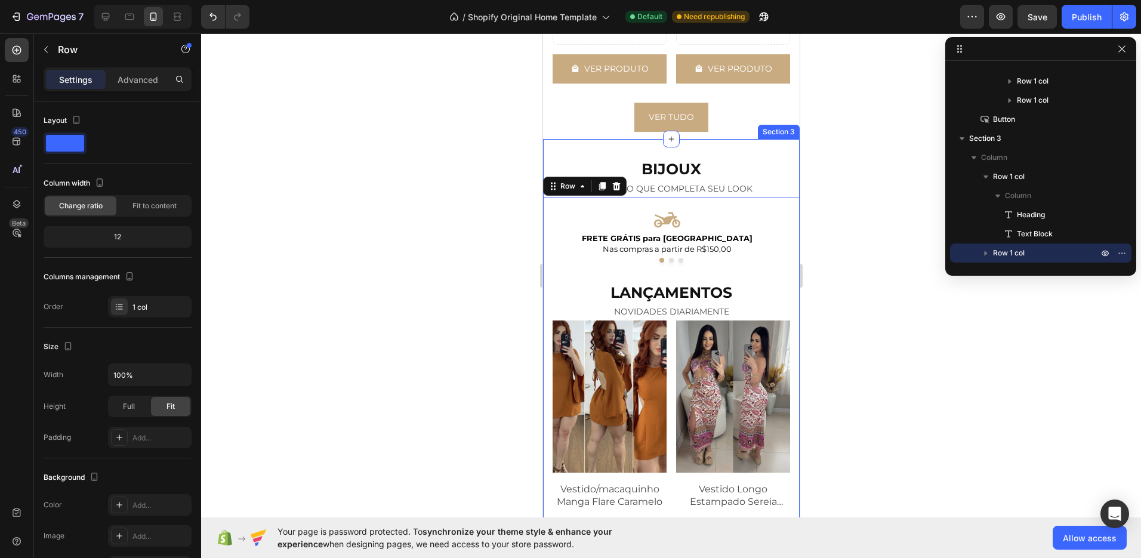
scroll to position [1295, 0]
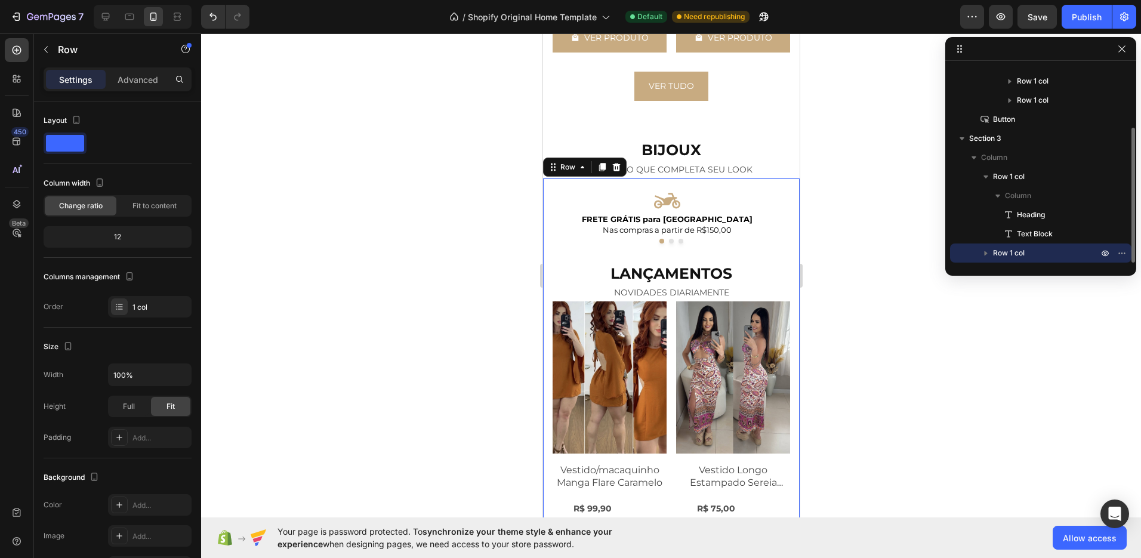
click at [985, 252] on icon "button" at bounding box center [986, 253] width 3 height 5
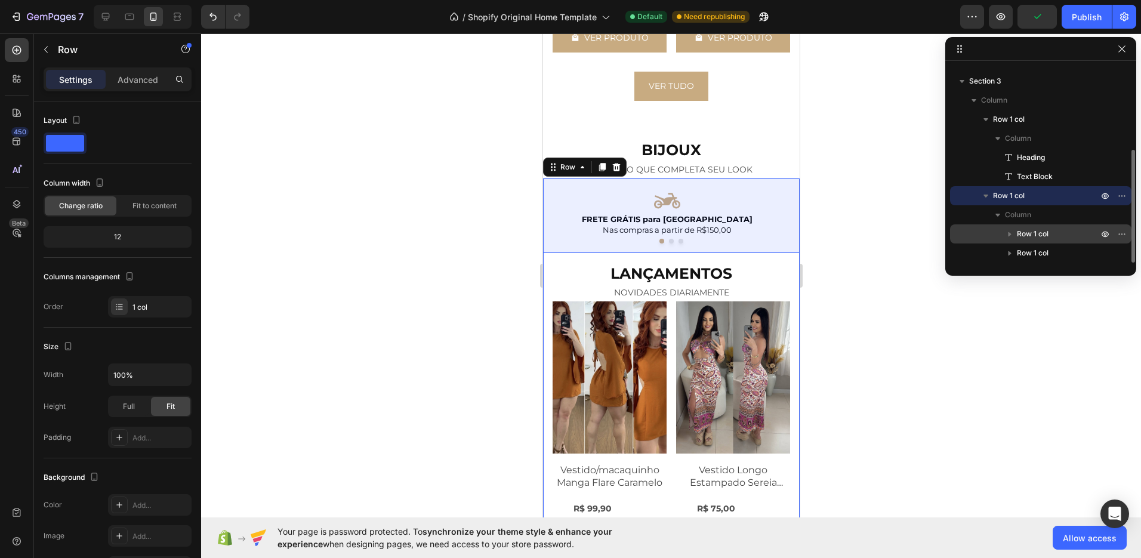
click at [1026, 237] on span "Row 1 col" at bounding box center [1033, 234] width 32 height 12
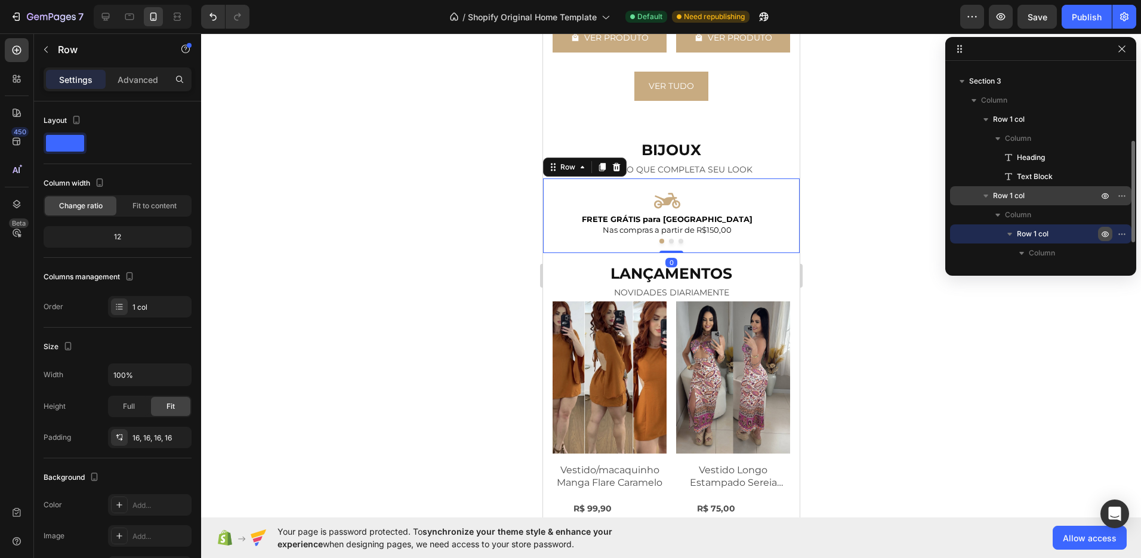
click at [1107, 236] on icon "button" at bounding box center [1105, 235] width 7 height 6
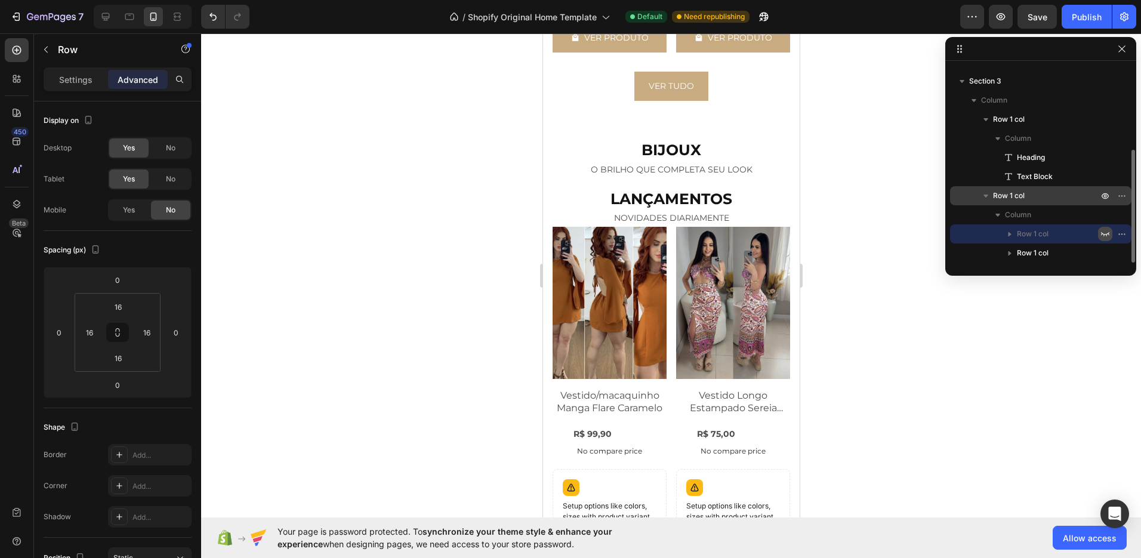
click at [1107, 236] on icon "button" at bounding box center [1105, 234] width 10 height 10
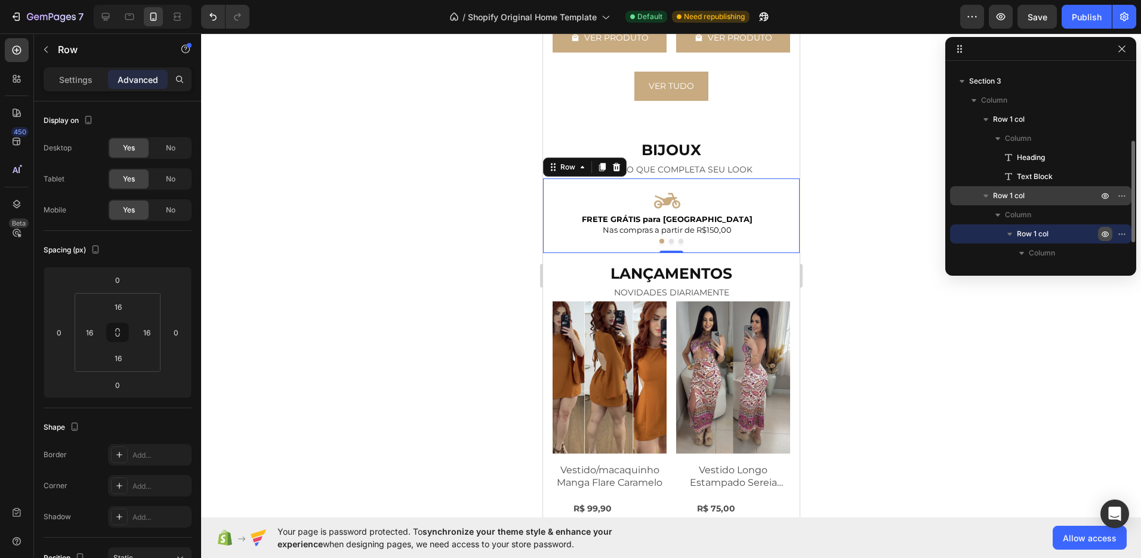
click at [1084, 233] on p "Row 1 col" at bounding box center [1059, 234] width 84 height 12
click at [1120, 234] on icon "button" at bounding box center [1122, 234] width 10 height 10
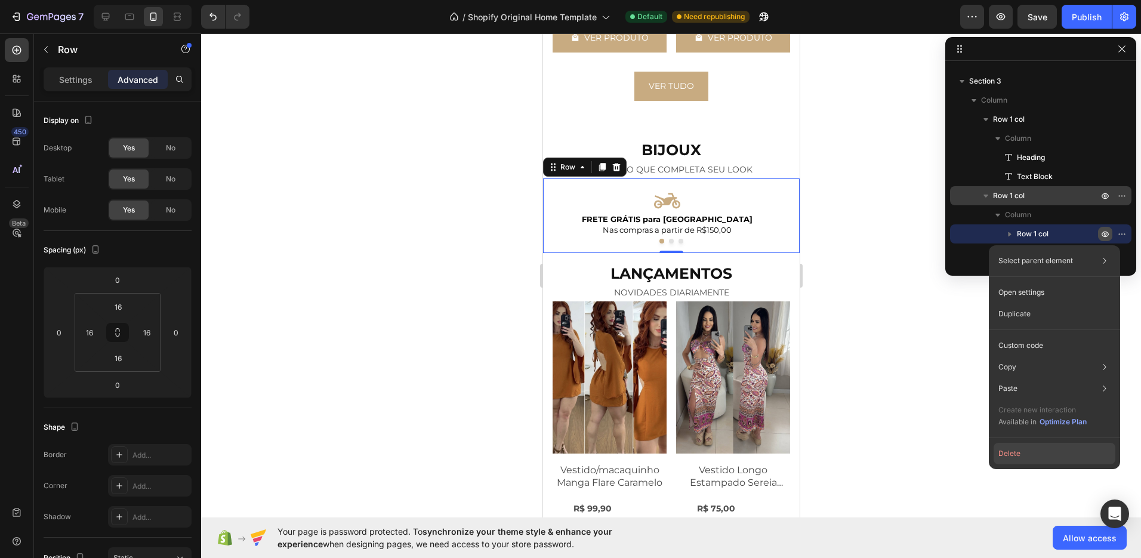
click at [1033, 452] on button "Delete" at bounding box center [1055, 453] width 122 height 21
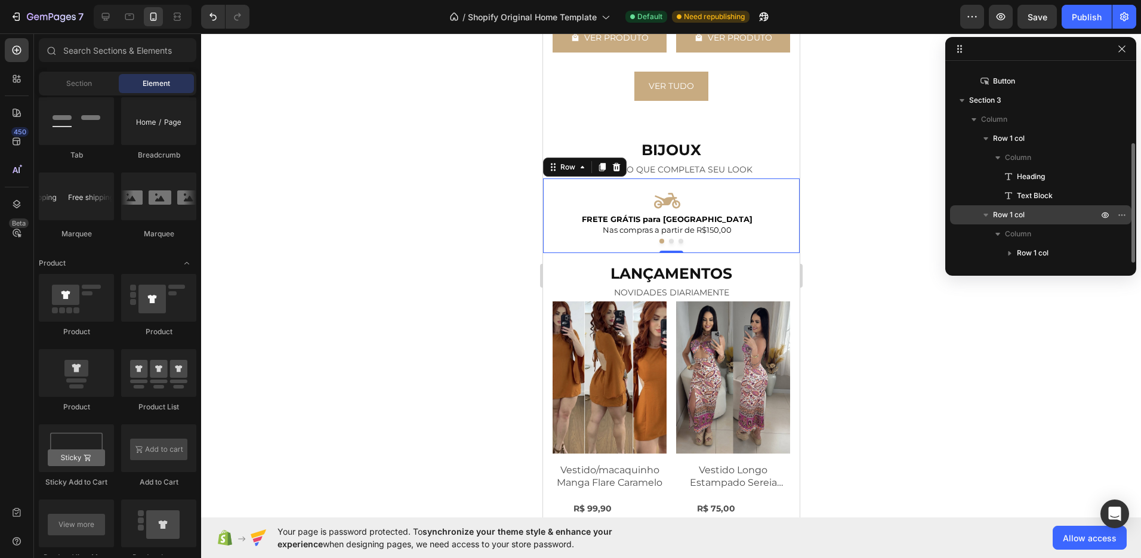
scroll to position [128, 0]
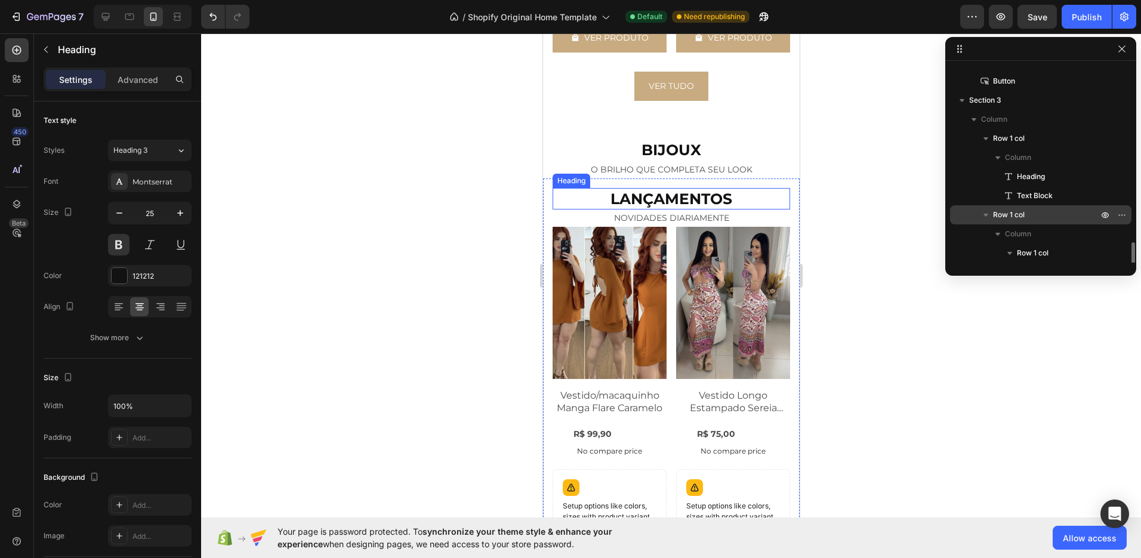
click at [680, 188] on h2 "LANÇAMENTOS" at bounding box center [670, 199] width 237 height 22
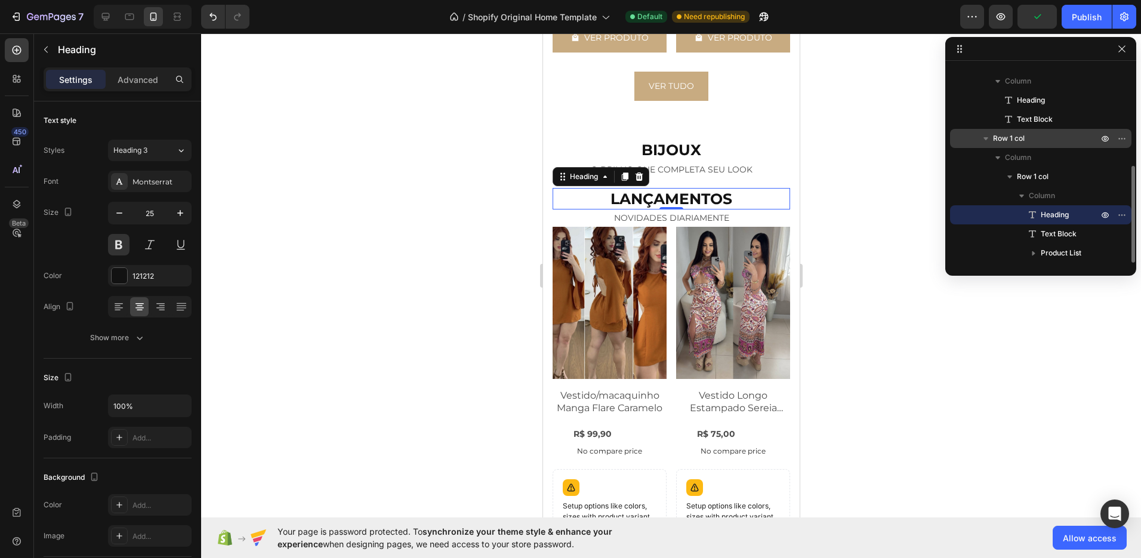
click at [1117, 212] on icon "button" at bounding box center [1122, 215] width 10 height 10
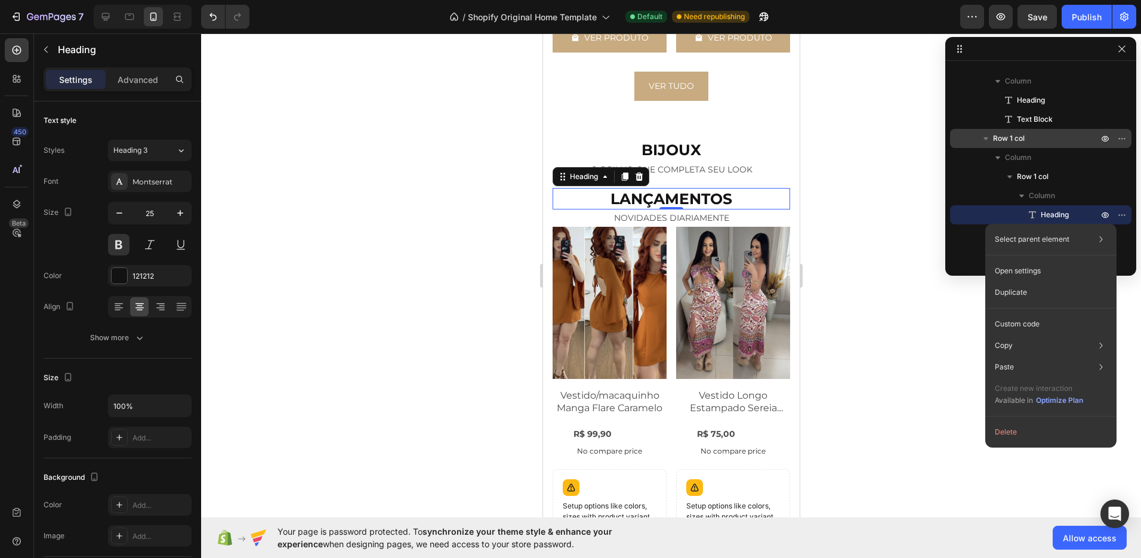
click at [1014, 429] on button "Delete" at bounding box center [1051, 431] width 122 height 21
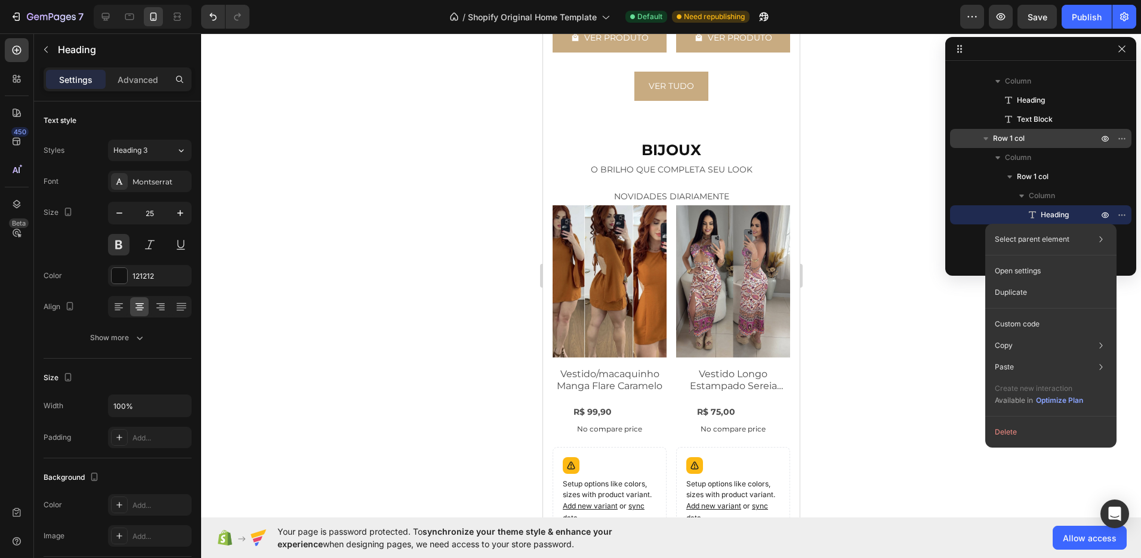
scroll to position [185, 0]
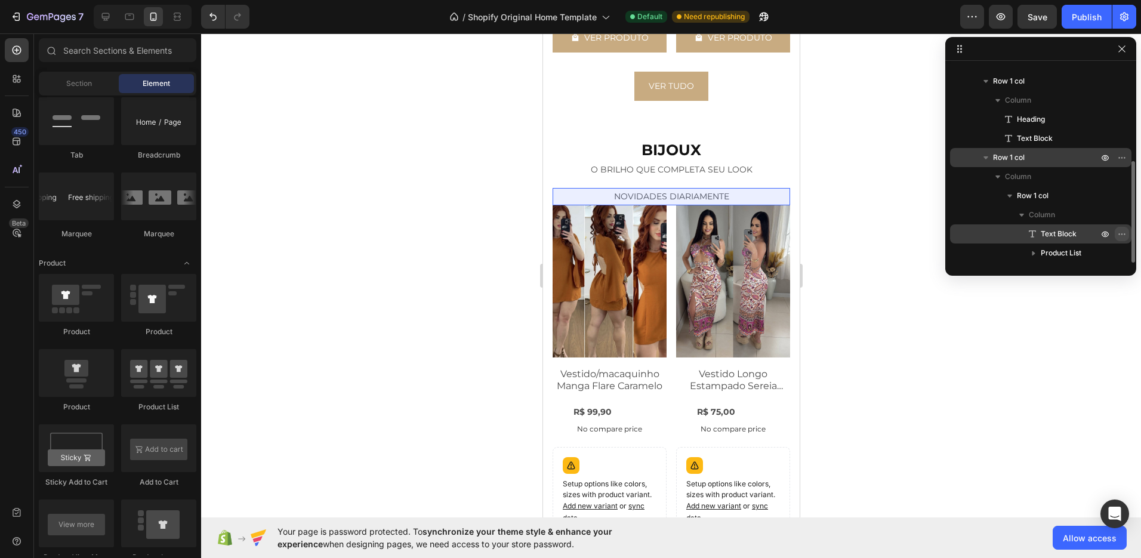
click at [1118, 235] on icon "button" at bounding box center [1122, 234] width 10 height 10
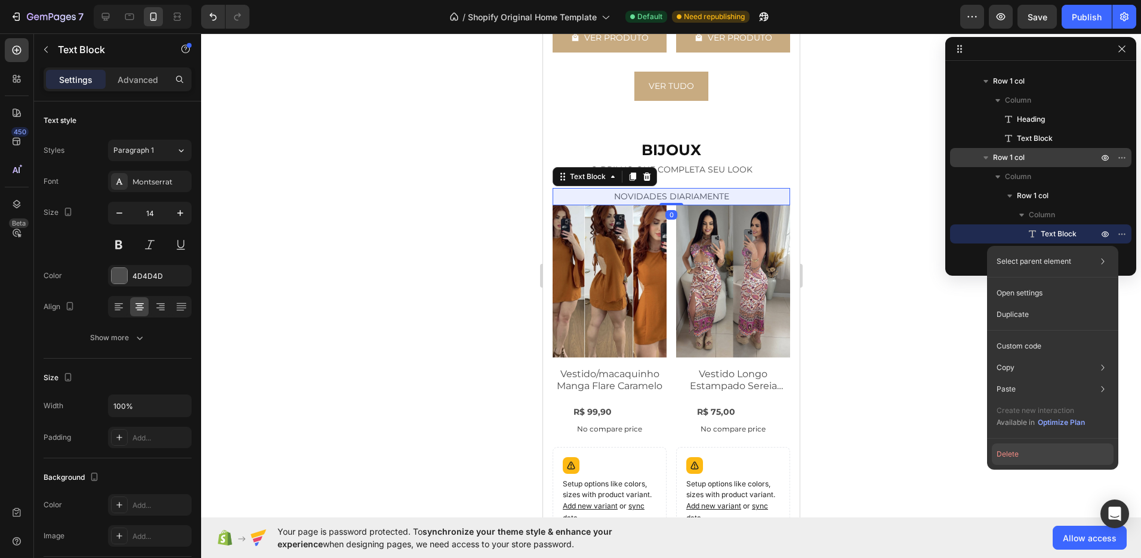
click at [1005, 452] on button "Delete" at bounding box center [1053, 453] width 122 height 21
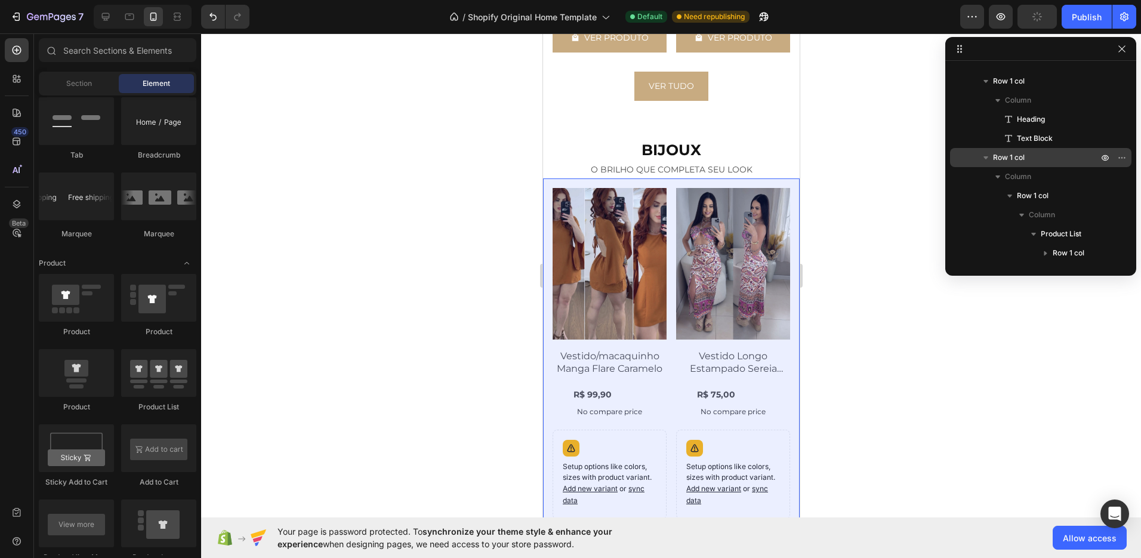
click at [1027, 156] on p "Row 1 col" at bounding box center [1046, 158] width 107 height 12
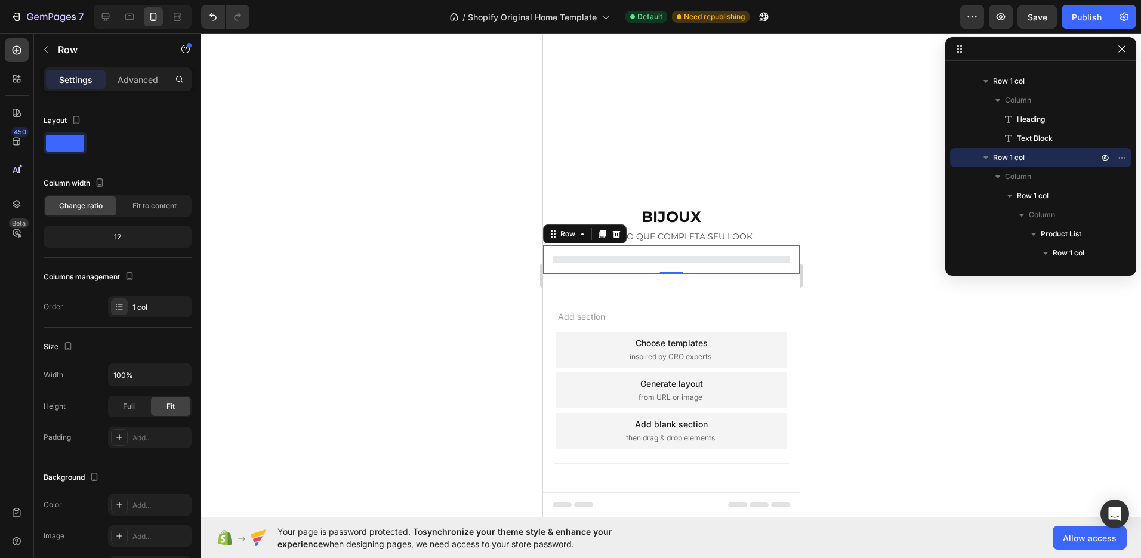
scroll to position [1095, 0]
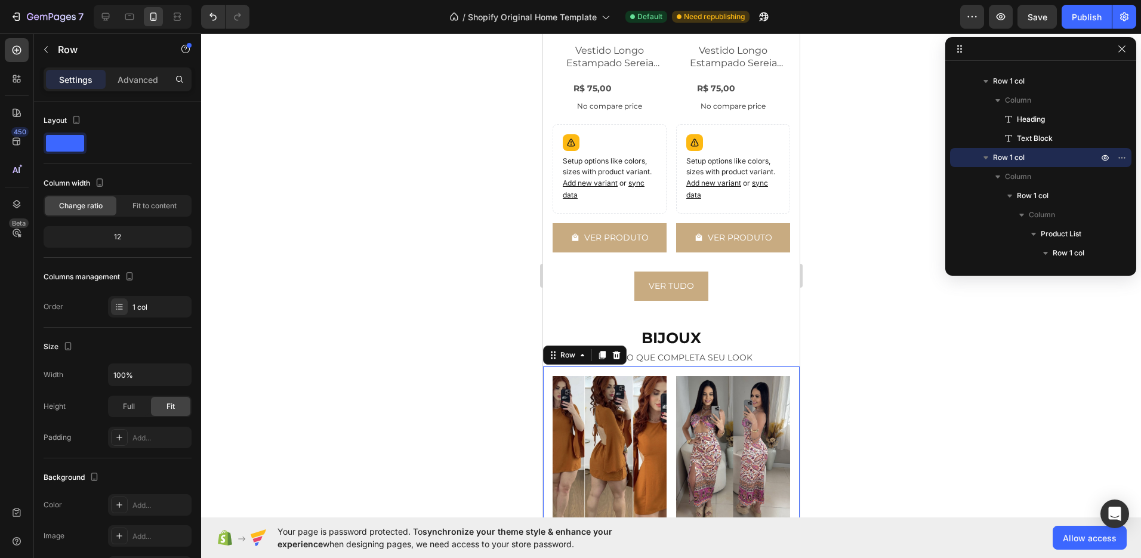
click at [850, 343] on div at bounding box center [671, 295] width 940 height 525
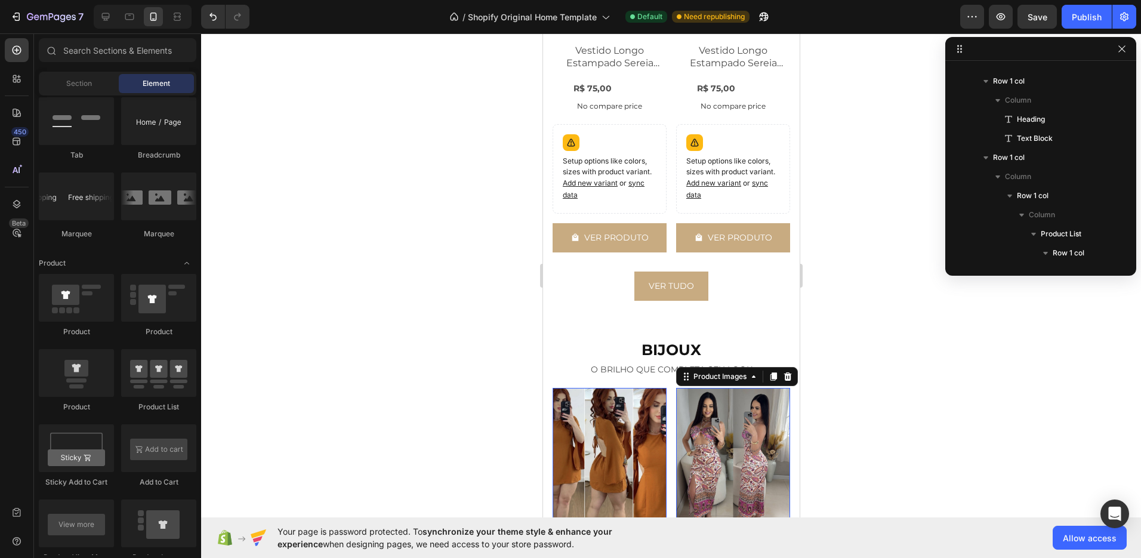
click at [683, 406] on img at bounding box center [733, 464] width 114 height 152
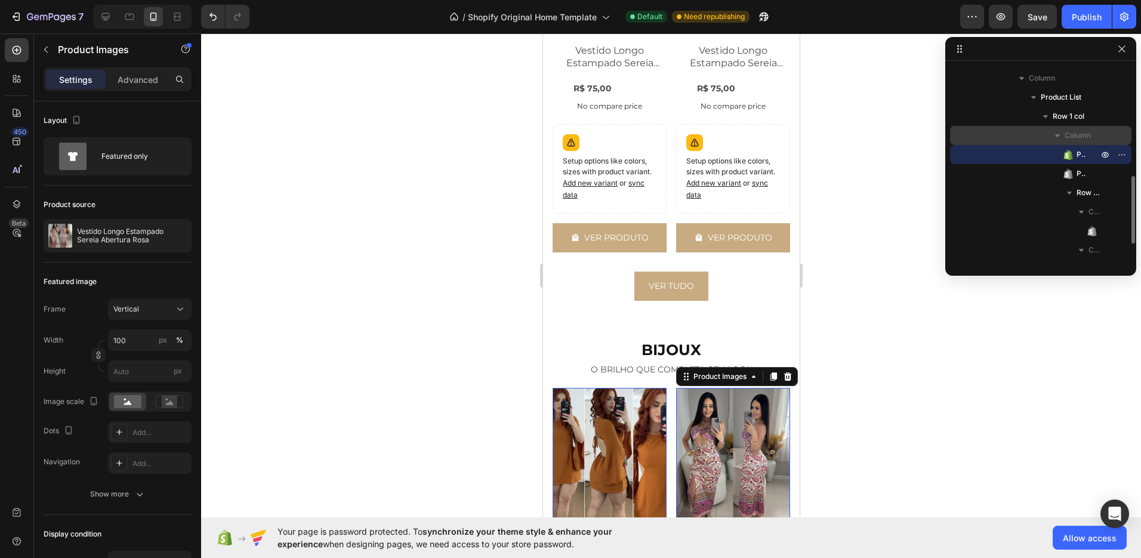
click at [1071, 134] on span "Column" at bounding box center [1078, 135] width 26 height 12
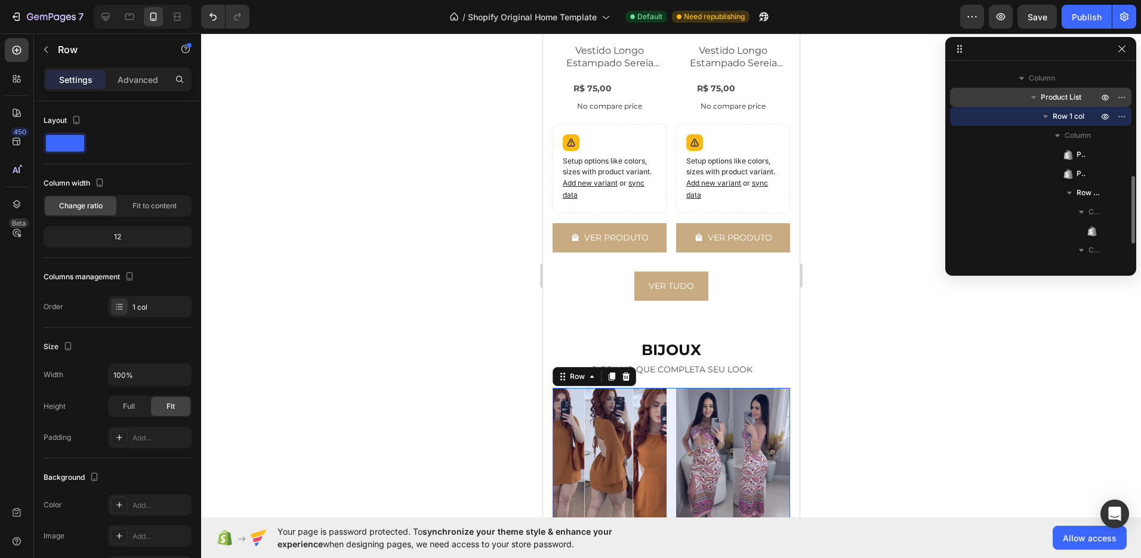
click at [1060, 98] on span "Product List" at bounding box center [1061, 97] width 41 height 12
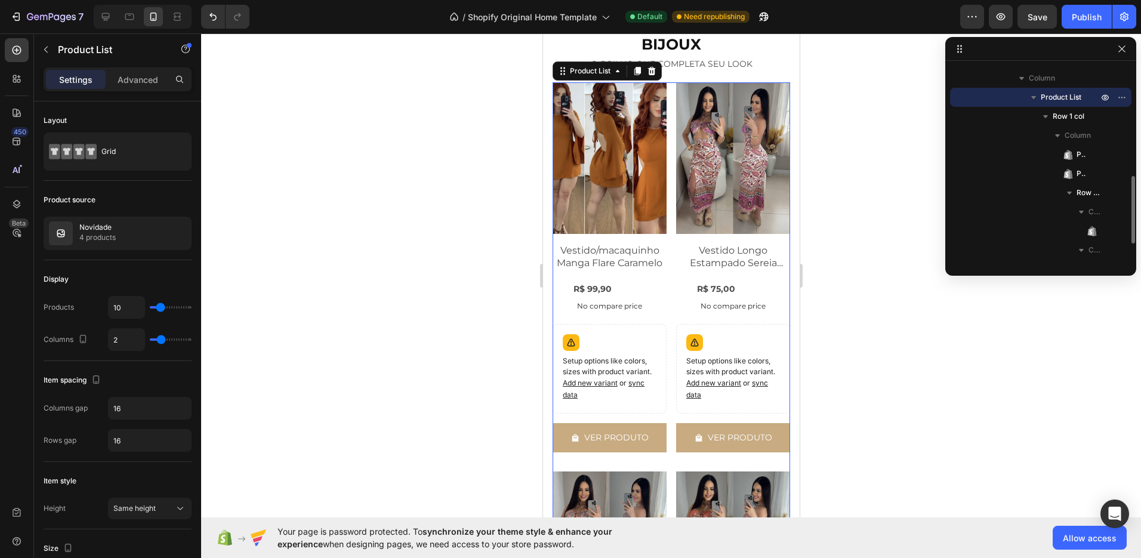
scroll to position [1396, 0]
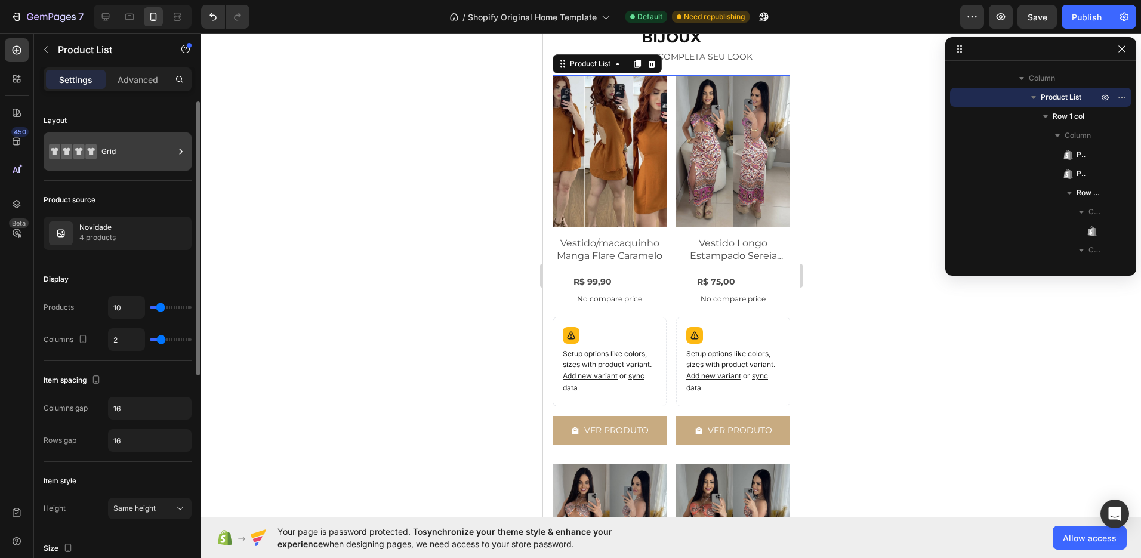
click at [138, 160] on div "Grid" at bounding box center [137, 151] width 73 height 27
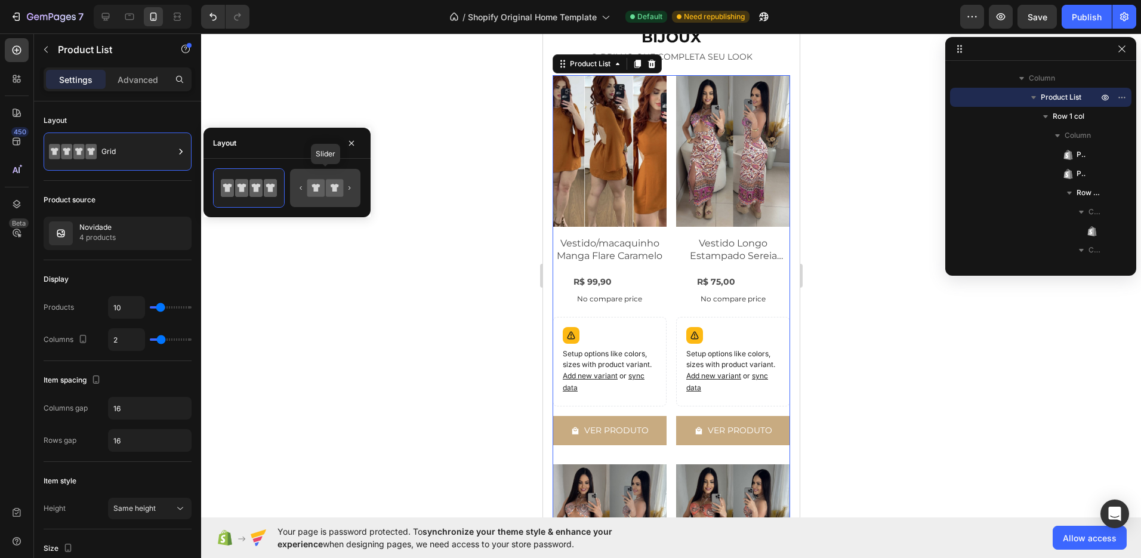
click at [310, 197] on icon at bounding box center [325, 188] width 56 height 24
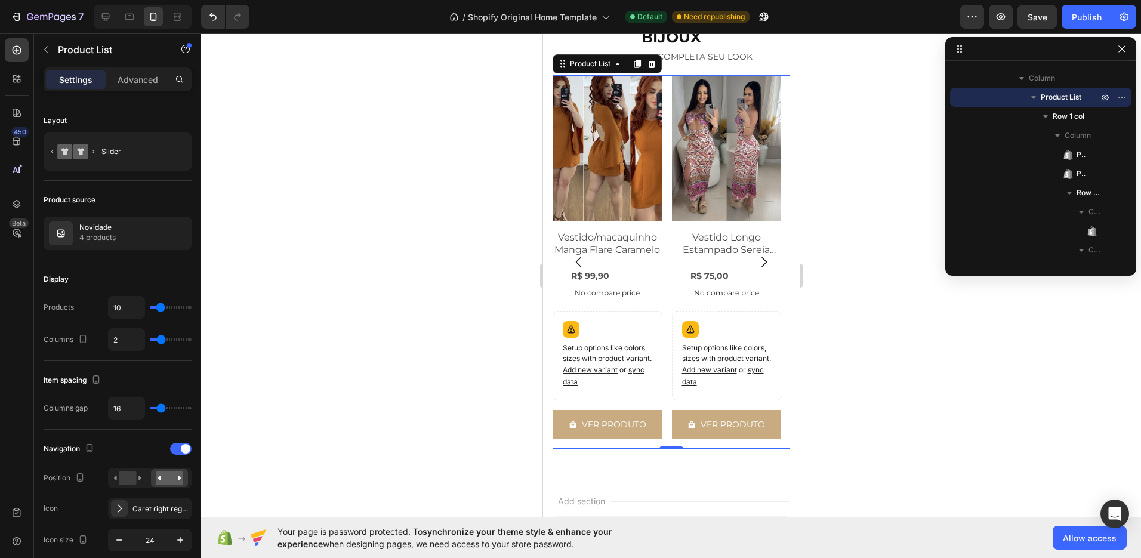
click at [307, 255] on div at bounding box center [671, 295] width 940 height 525
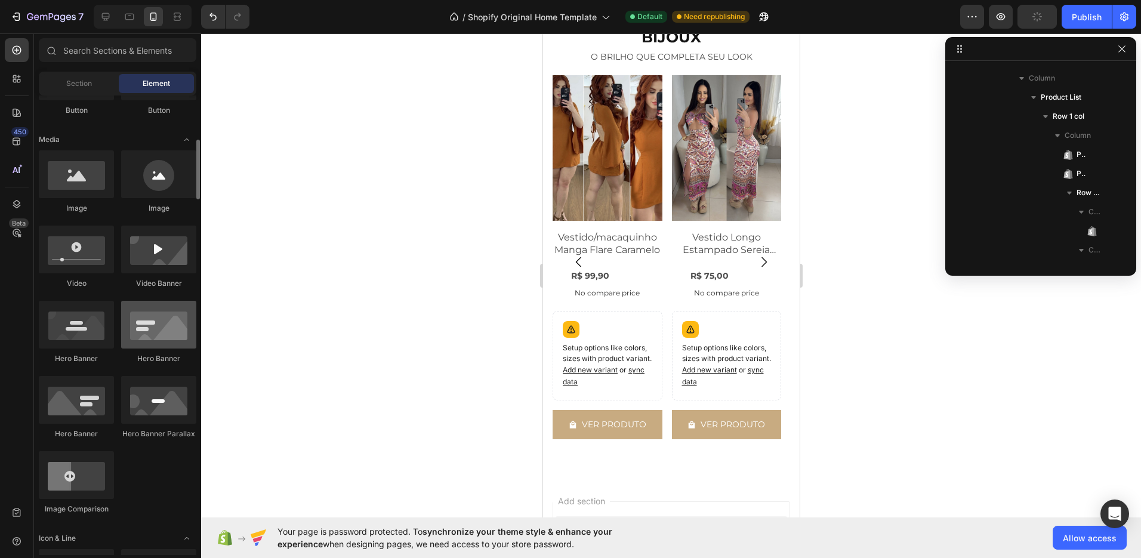
scroll to position [0, 0]
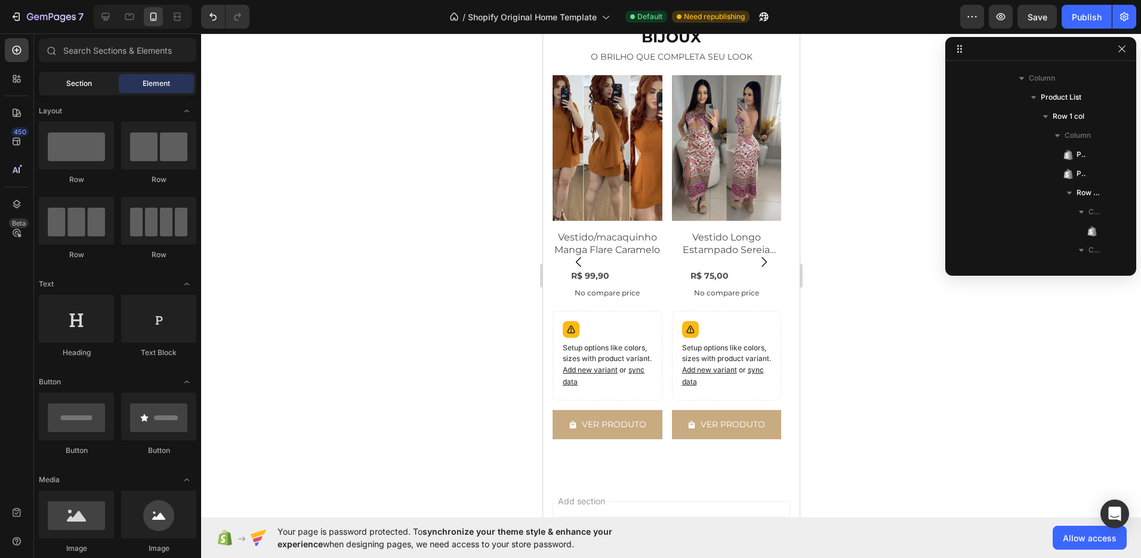
click at [93, 77] on div "Section" at bounding box center [78, 83] width 75 height 19
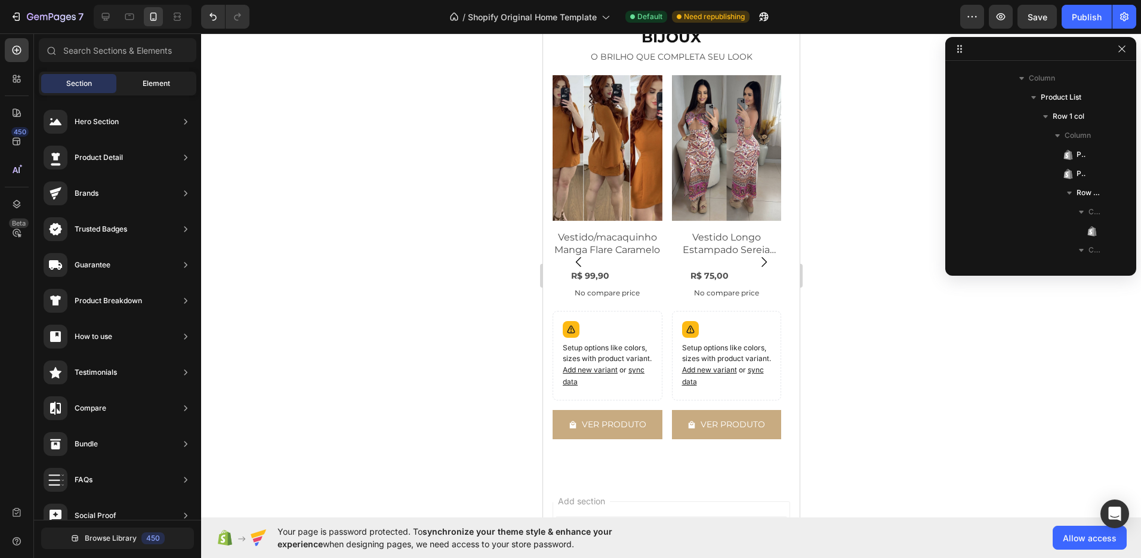
click at [155, 78] on span "Element" at bounding box center [156, 83] width 27 height 11
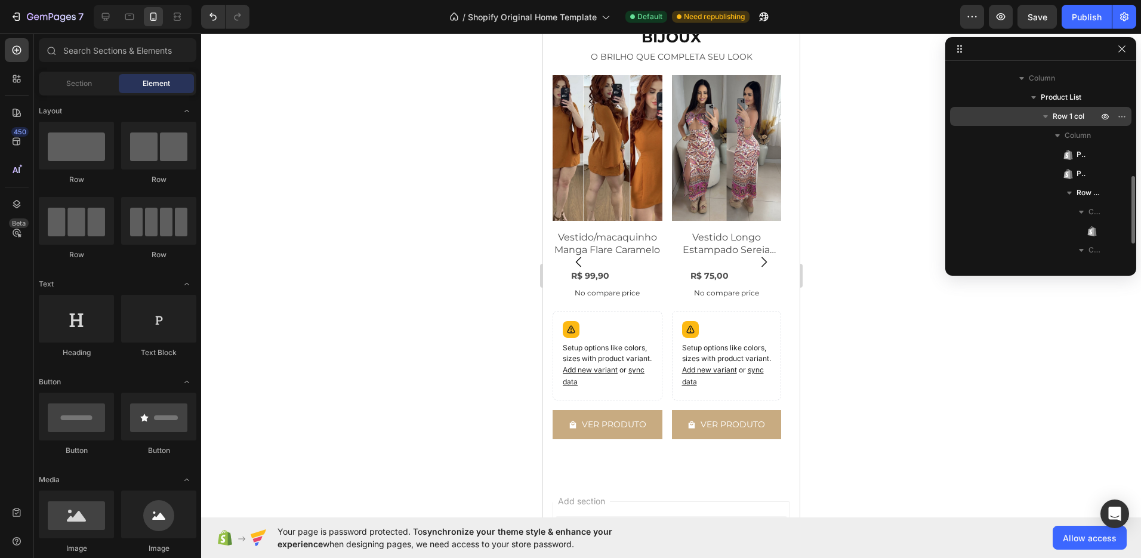
click at [1055, 112] on span "Row 1 col" at bounding box center [1069, 116] width 32 height 12
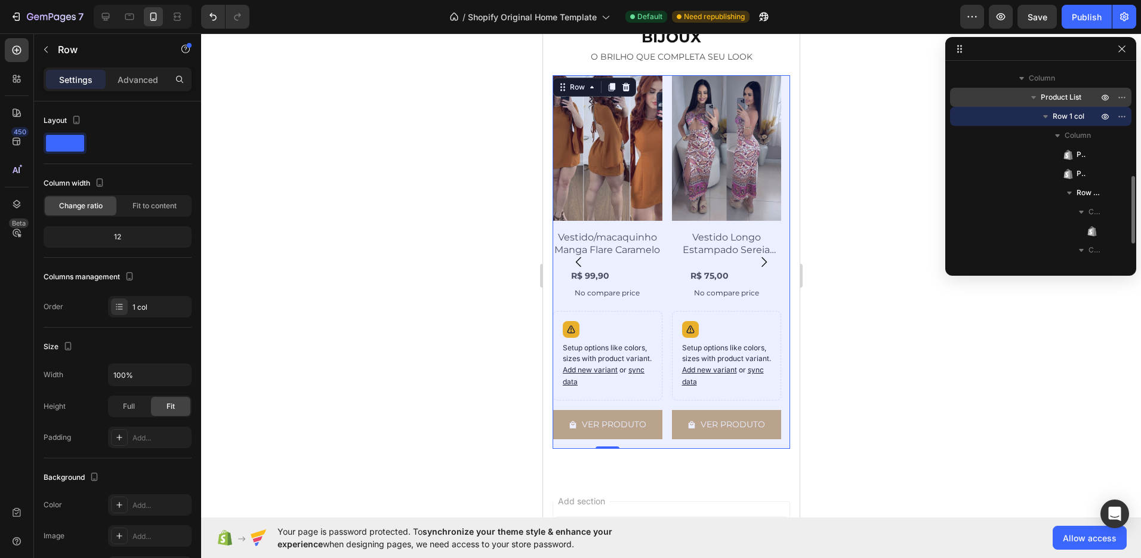
click at [1058, 92] on span "Product List" at bounding box center [1061, 97] width 41 height 12
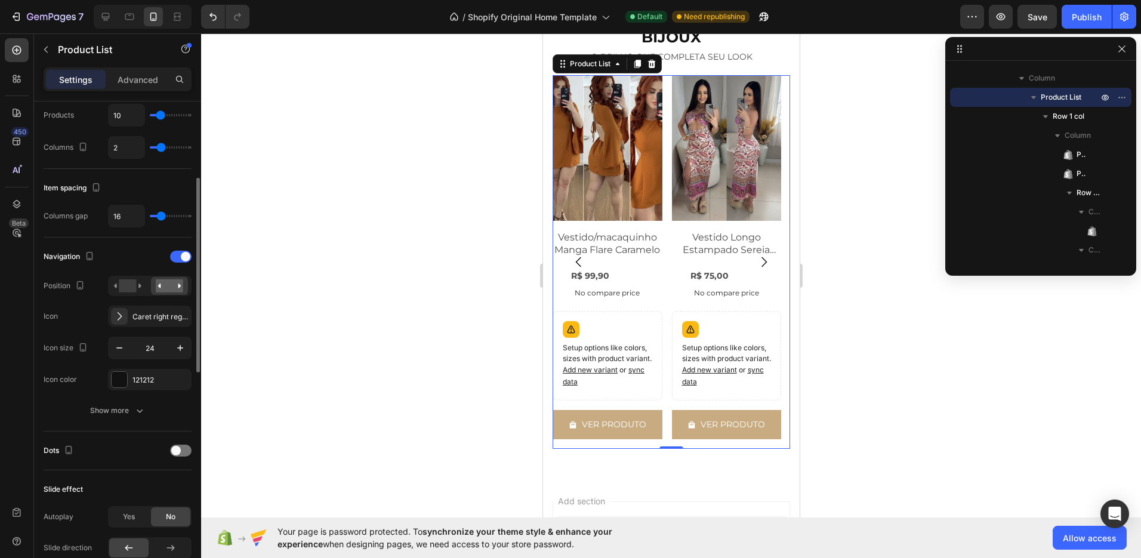
scroll to position [211, 0]
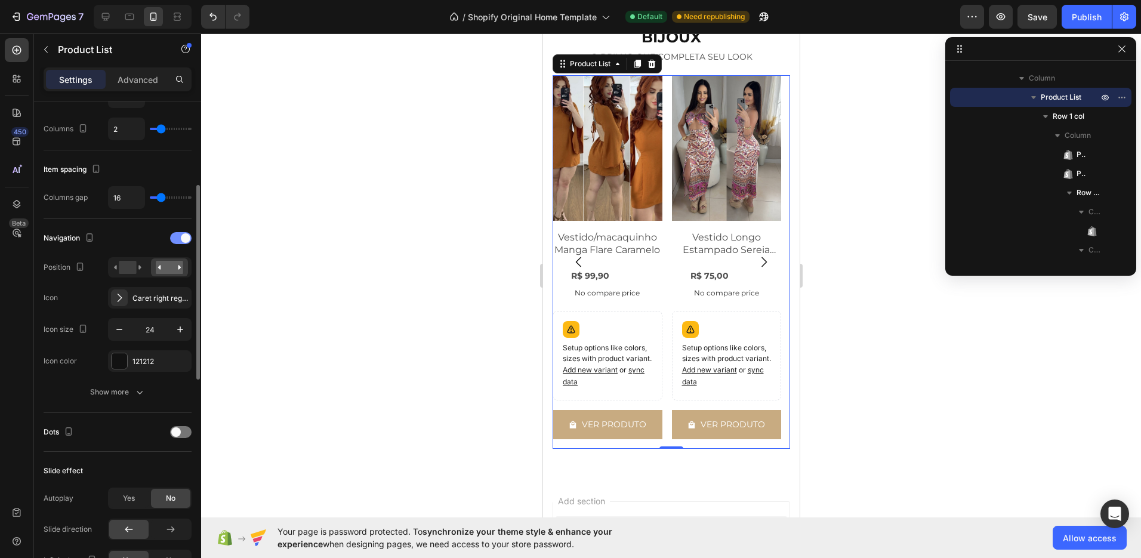
click at [178, 238] on div at bounding box center [180, 238] width 21 height 12
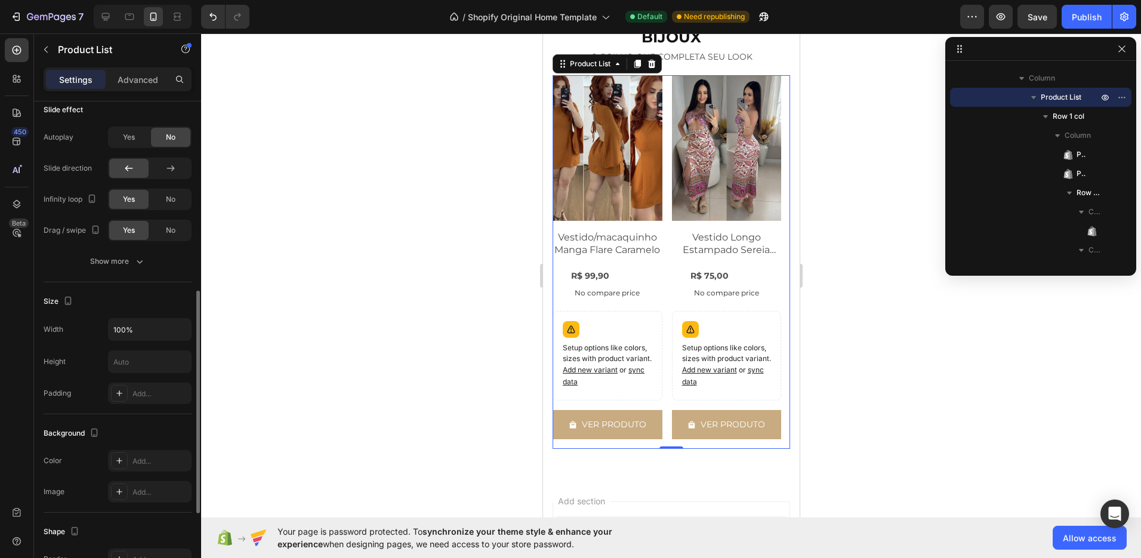
scroll to position [316, 0]
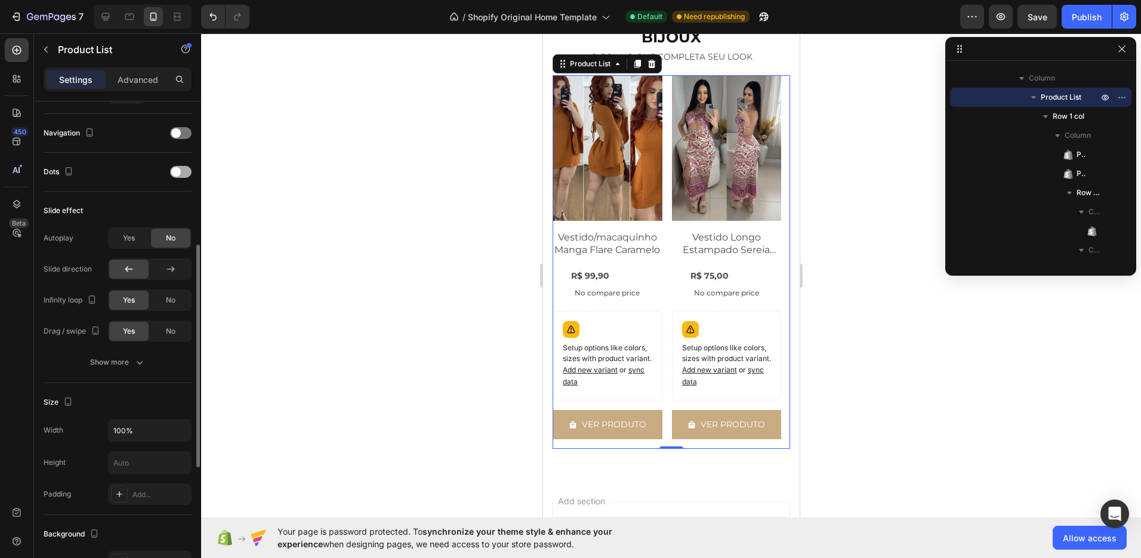
click at [178, 174] on span at bounding box center [176, 172] width 10 height 10
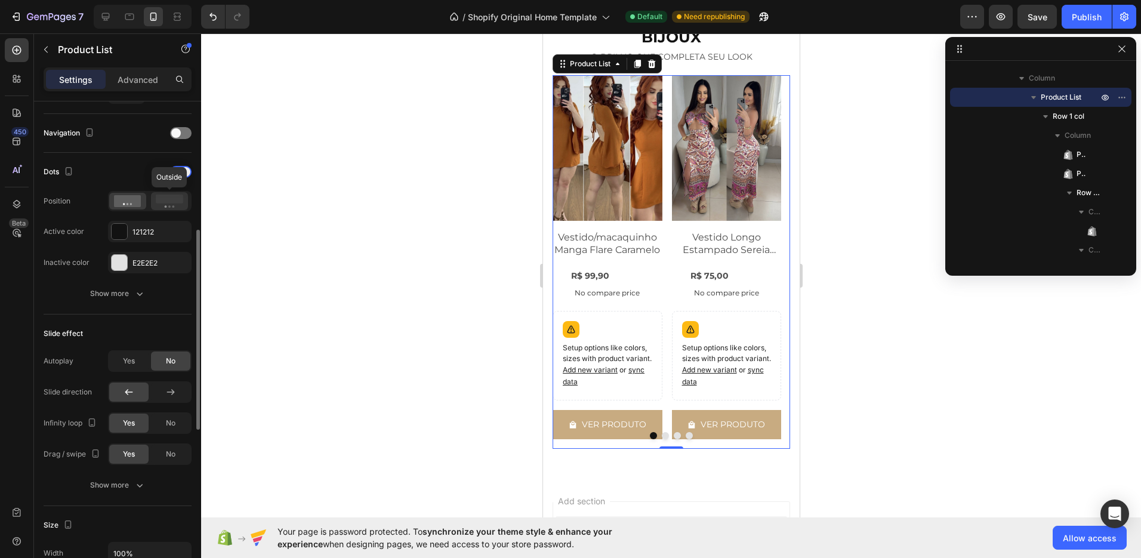
click at [165, 203] on icon at bounding box center [169, 201] width 27 height 13
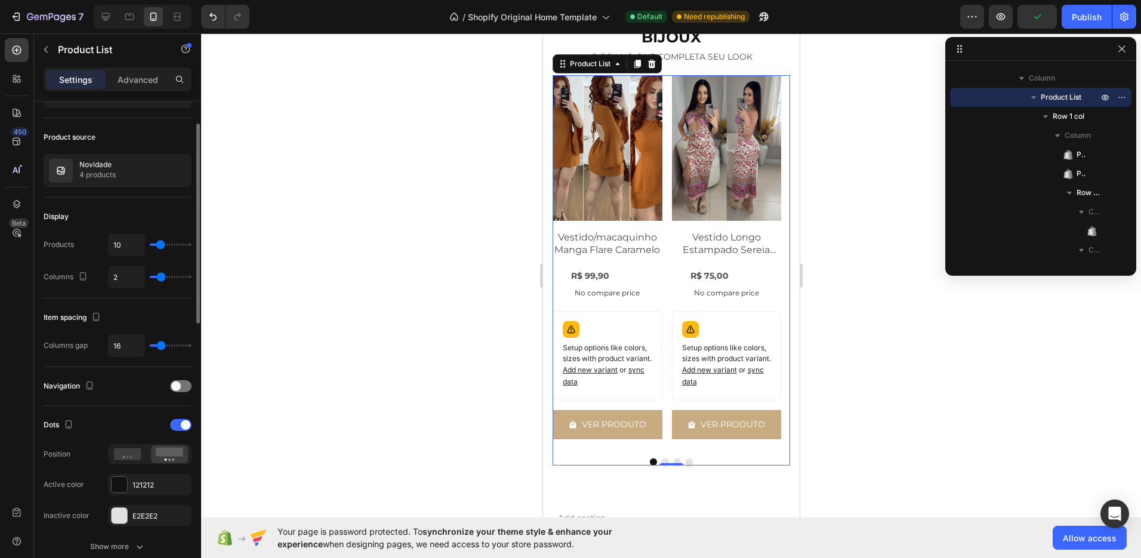
scroll to position [60, 0]
click at [137, 178] on div "Novidade 4 products" at bounding box center [118, 172] width 148 height 33
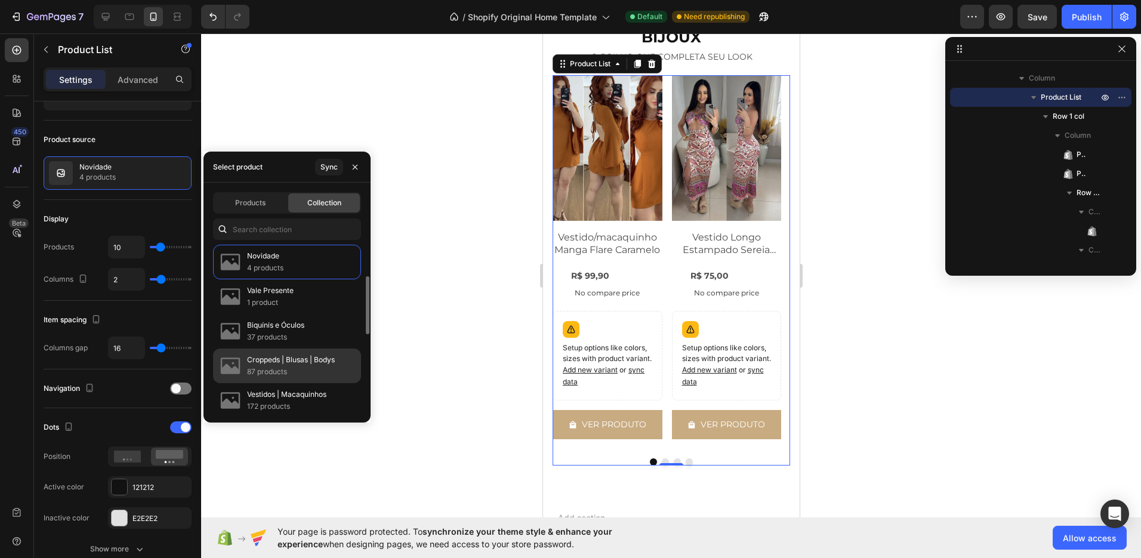
scroll to position [99, 0]
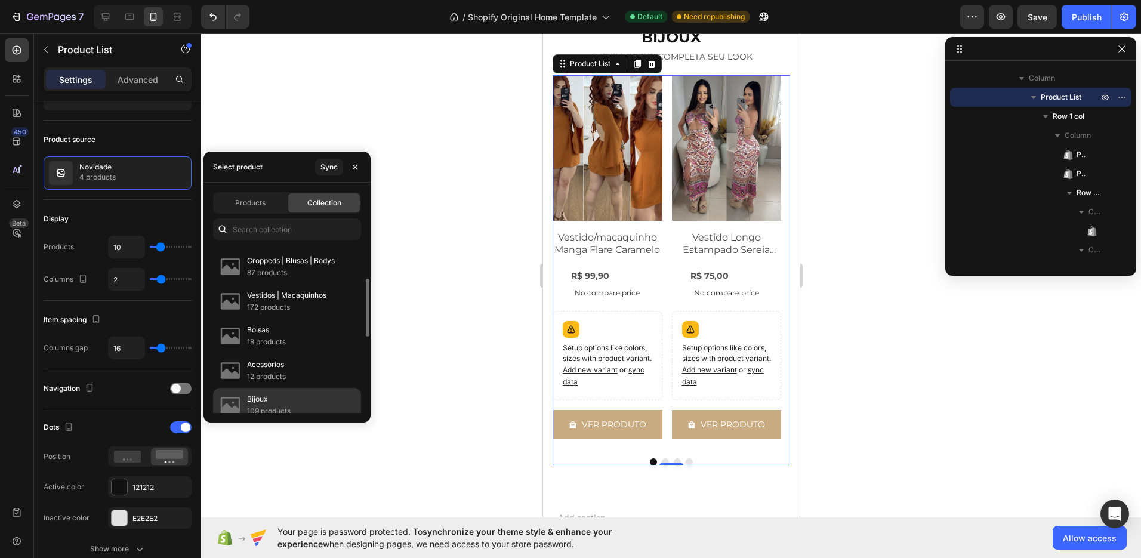
click at [293, 405] on div "Bijoux 109 products" at bounding box center [287, 405] width 148 height 35
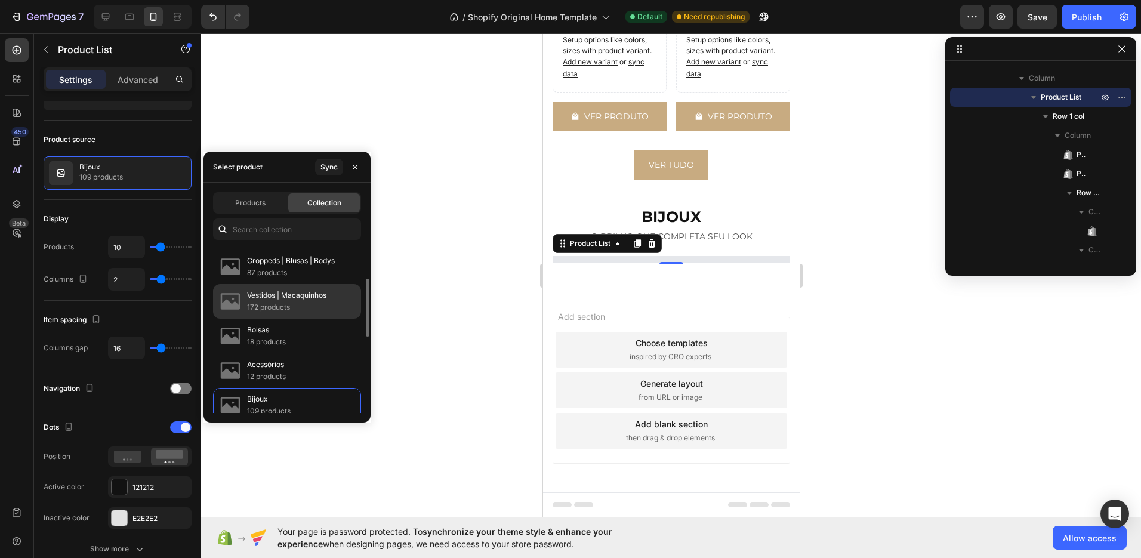
scroll to position [1396, 0]
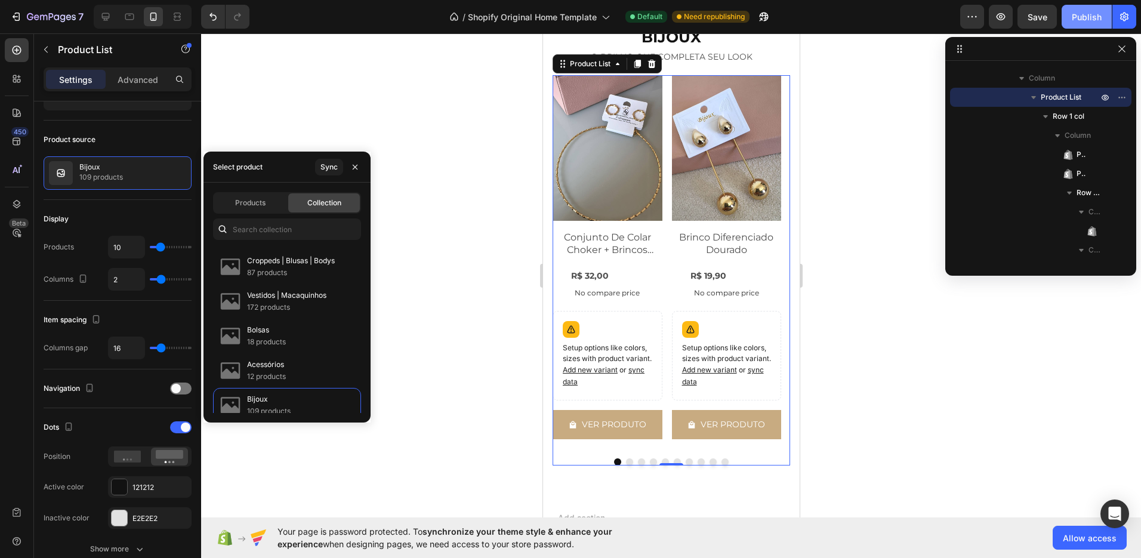
click at [1078, 14] on div "Publish" at bounding box center [1087, 17] width 30 height 13
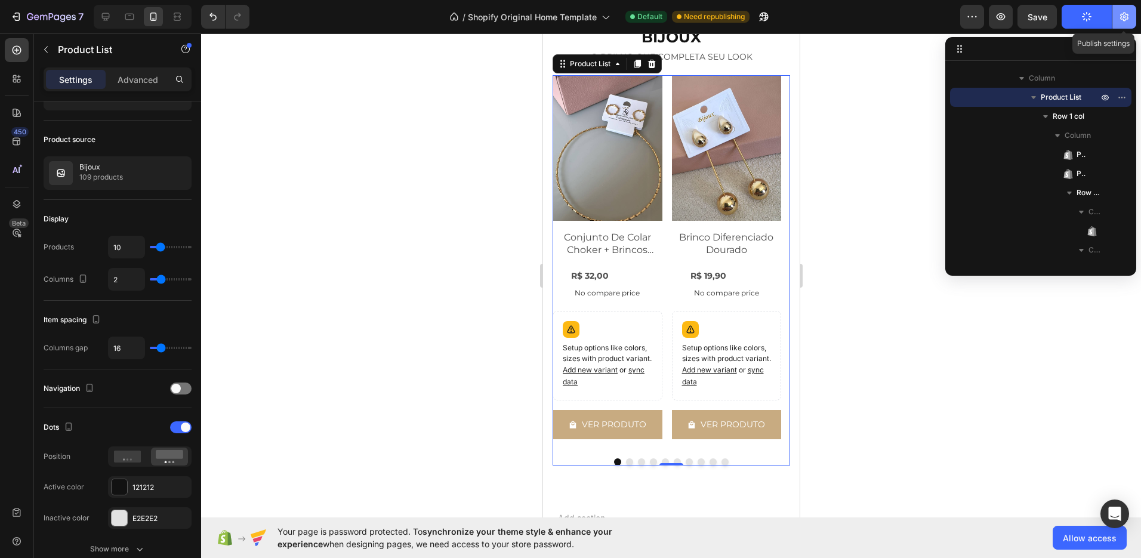
click at [1122, 17] on icon "button" at bounding box center [1124, 17] width 12 height 12
click at [1000, 17] on icon "button" at bounding box center [1001, 17] width 12 height 12
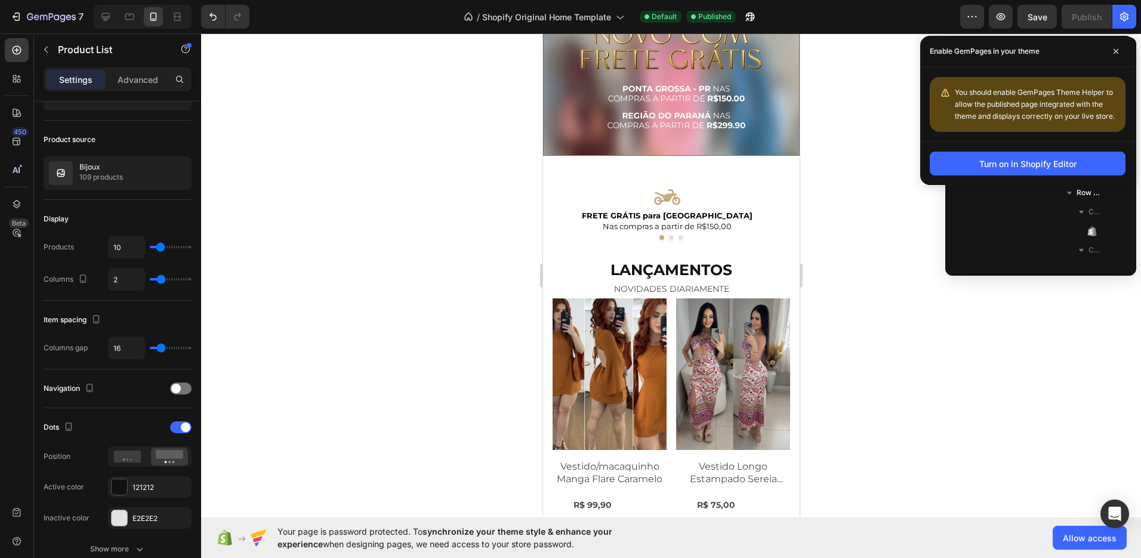
scroll to position [296, 0]
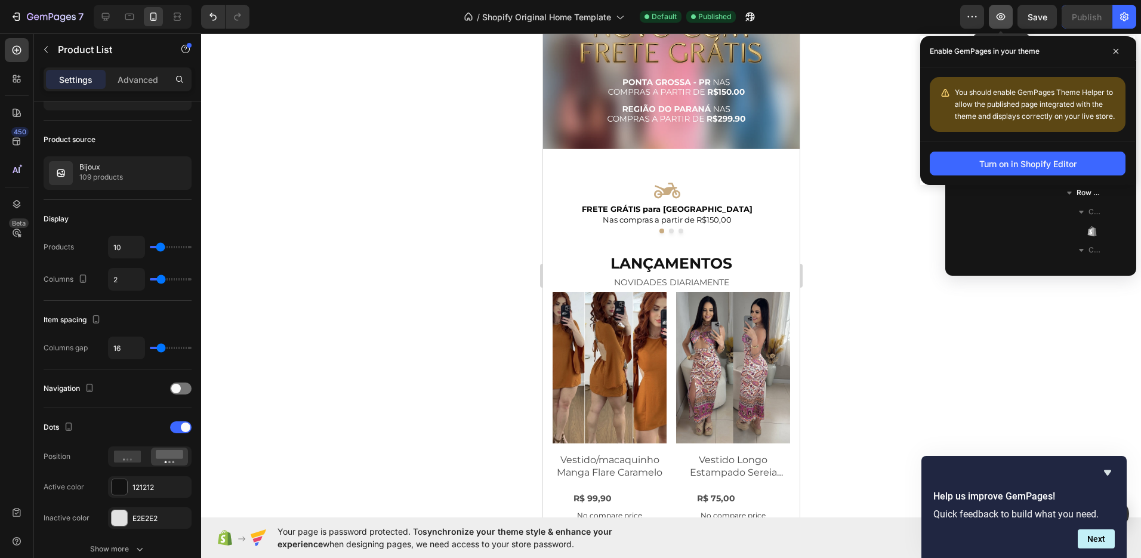
click at [995, 16] on icon "button" at bounding box center [1001, 17] width 12 height 12
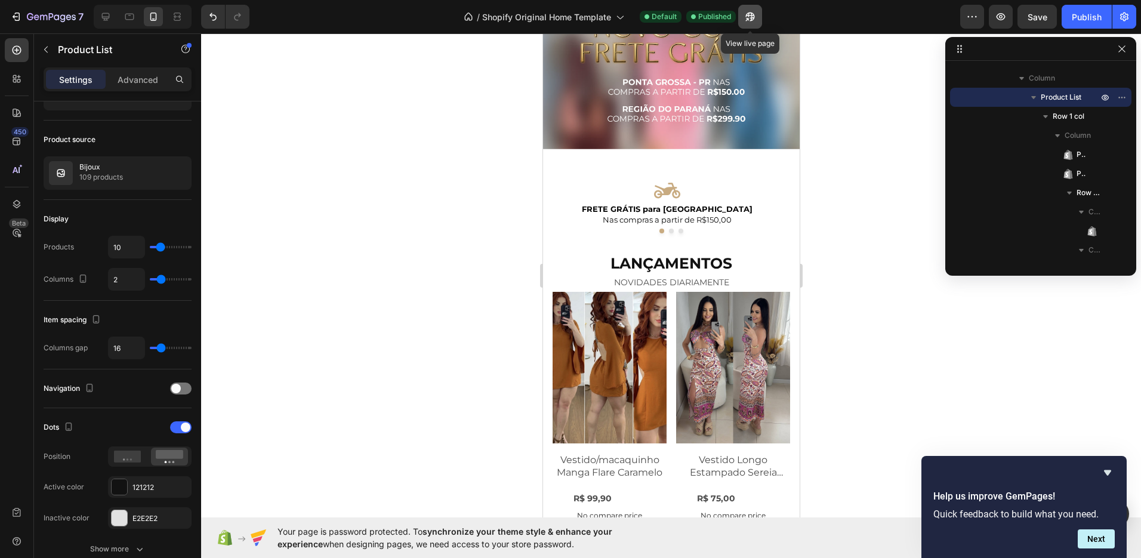
click at [751, 15] on icon "button" at bounding box center [749, 17] width 9 height 9
click at [1003, 17] on icon "button" at bounding box center [1001, 17] width 12 height 12
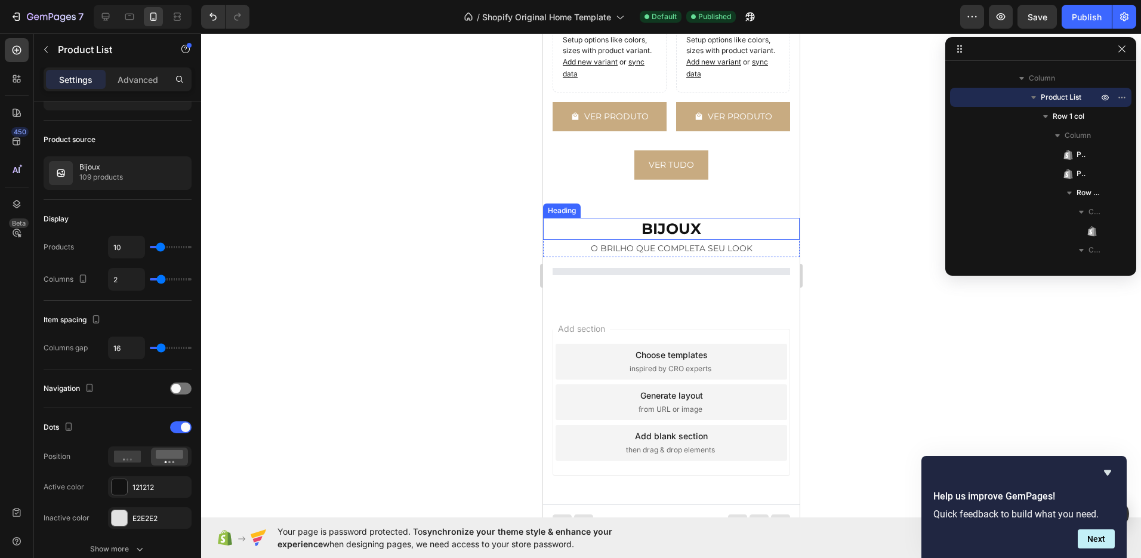
scroll to position [1224, 0]
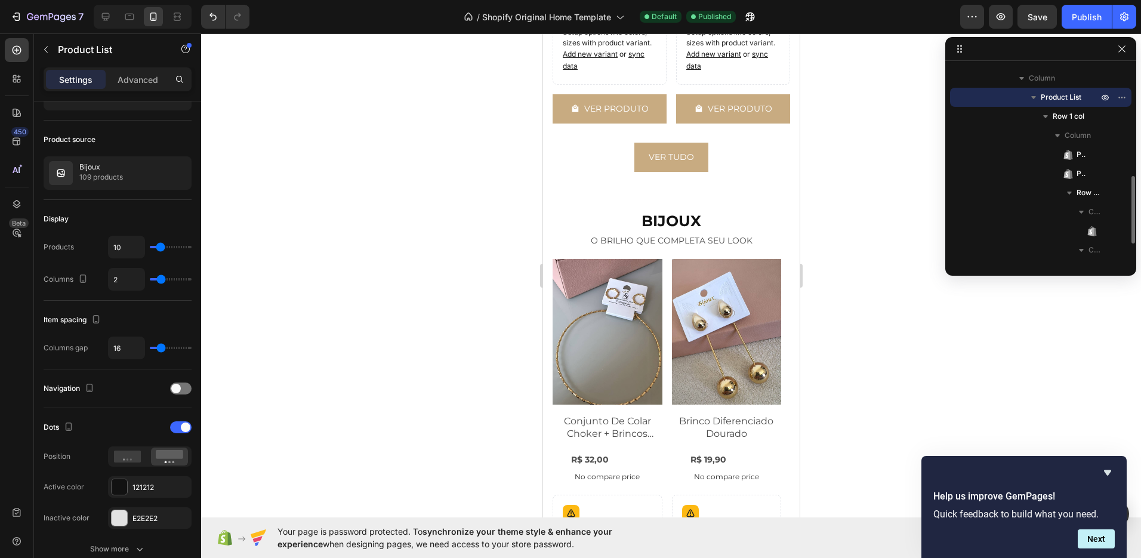
click at [1034, 95] on icon "button" at bounding box center [1034, 97] width 12 height 12
click at [1105, 98] on icon "button" at bounding box center [1105, 97] width 10 height 10
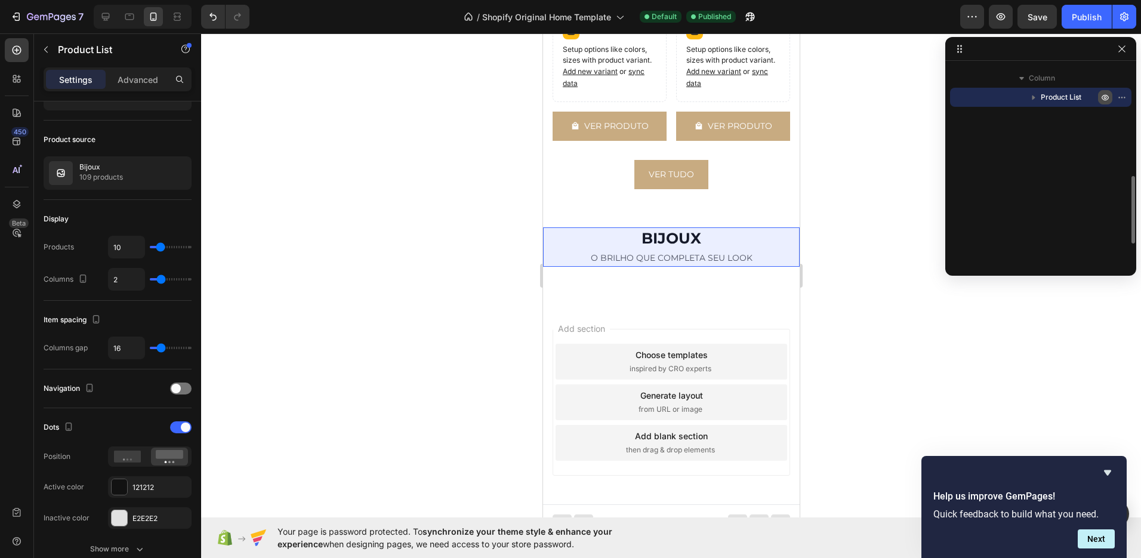
scroll to position [166, 0]
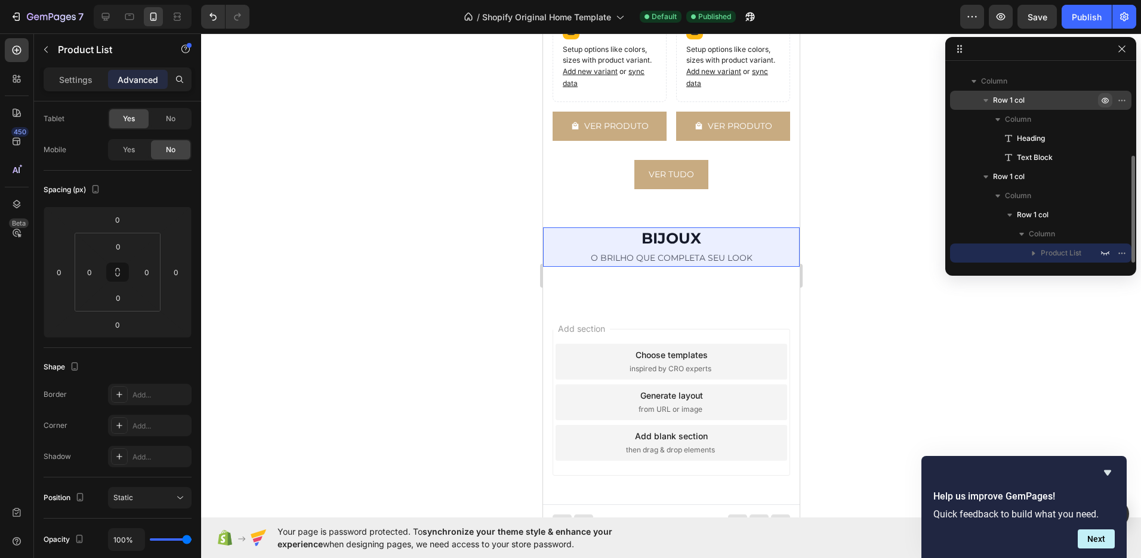
click at [1106, 98] on icon "button" at bounding box center [1105, 101] width 7 height 6
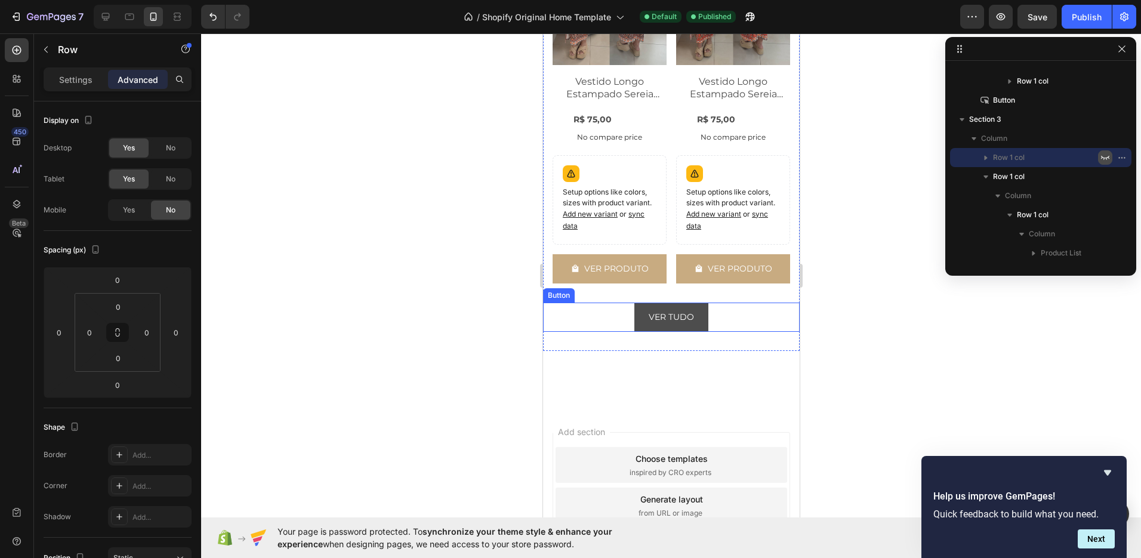
scroll to position [1167, 0]
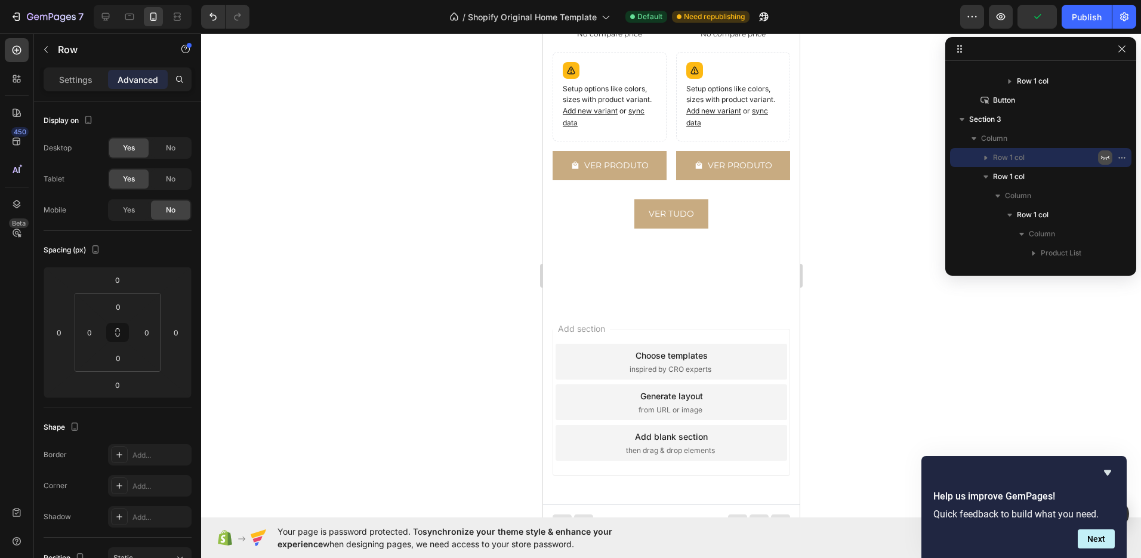
click at [1105, 156] on icon "button" at bounding box center [1105, 158] width 10 height 10
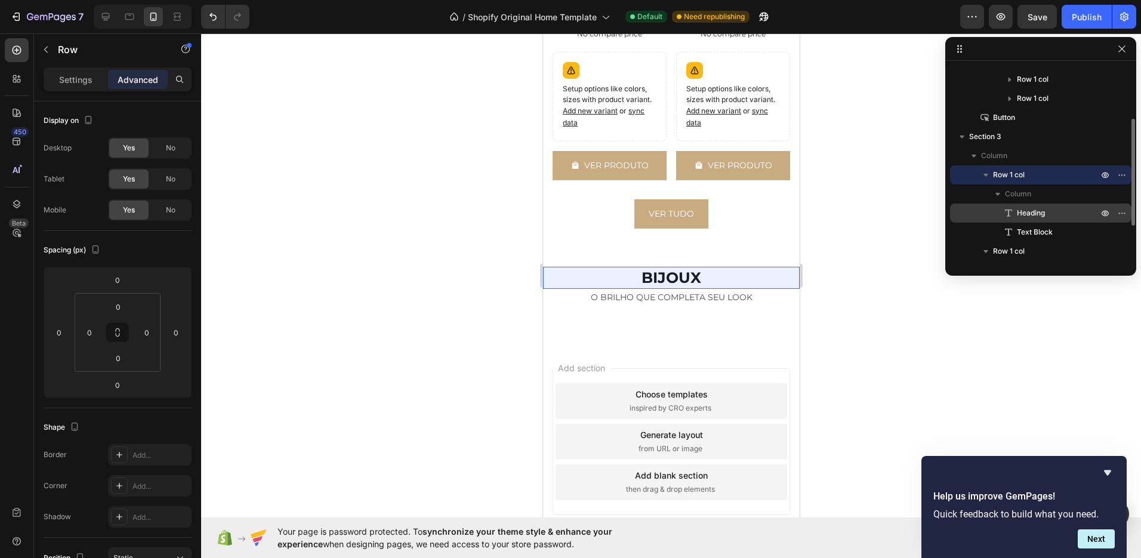
scroll to position [166, 0]
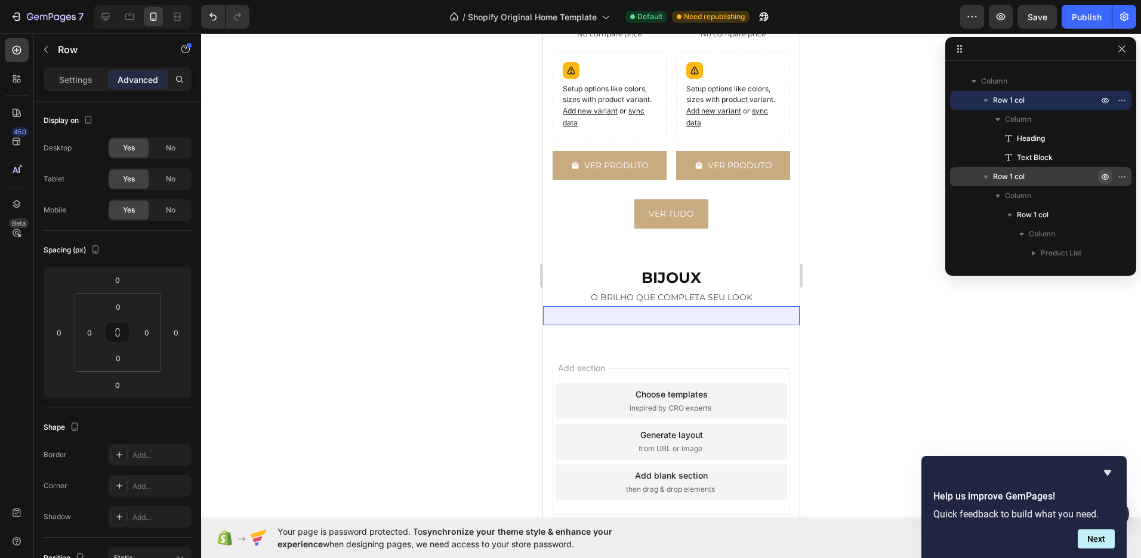
click at [1105, 175] on icon "button" at bounding box center [1105, 177] width 10 height 10
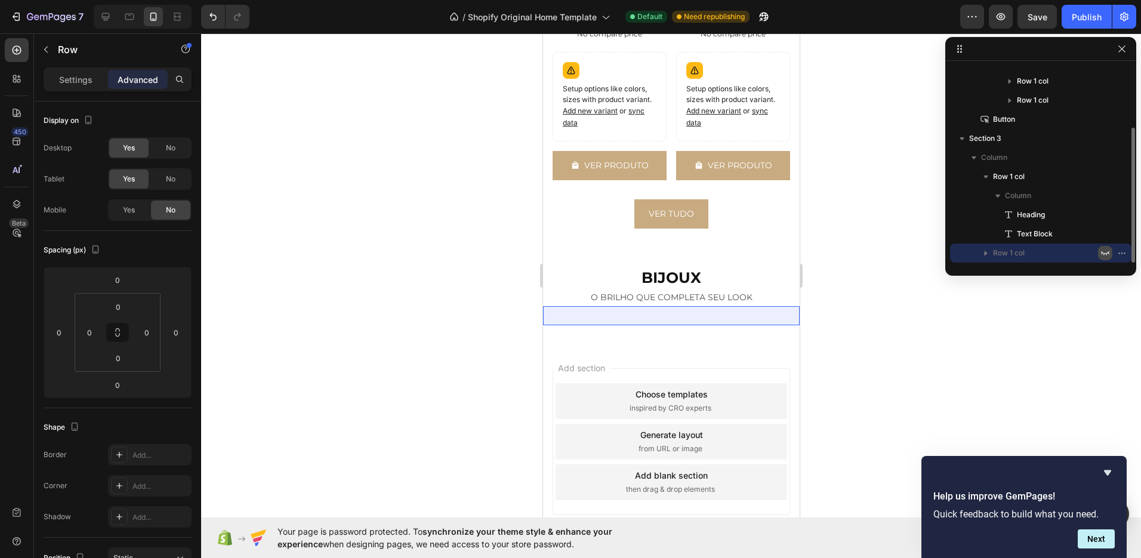
scroll to position [90, 0]
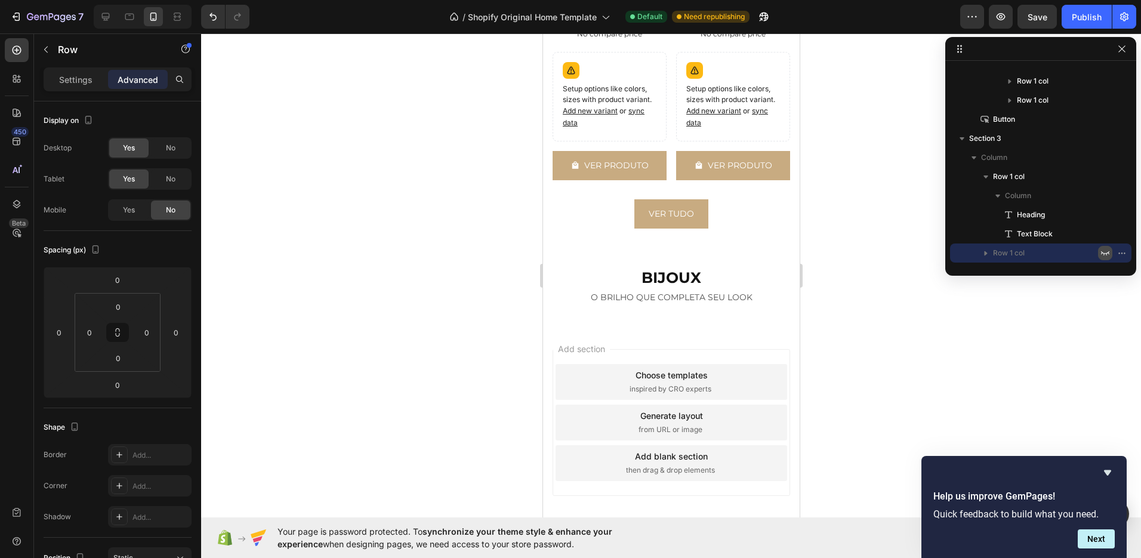
click at [1109, 252] on icon "button" at bounding box center [1105, 253] width 10 height 10
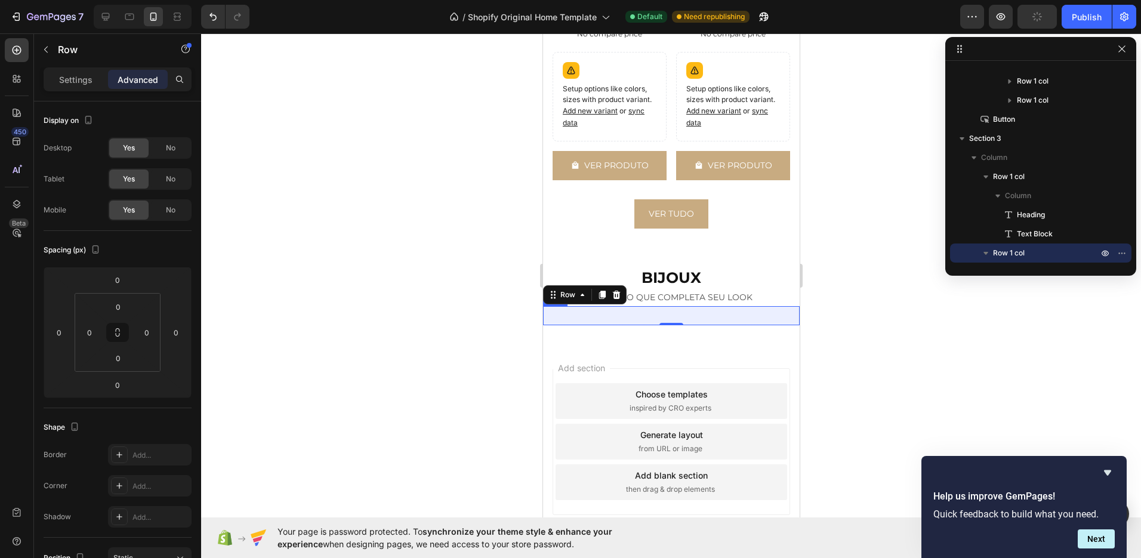
click at [709, 310] on div "Product Images Conjunto De Colar Choker + Brincos Dourado Círculos Product Titl…" at bounding box center [670, 315] width 257 height 19
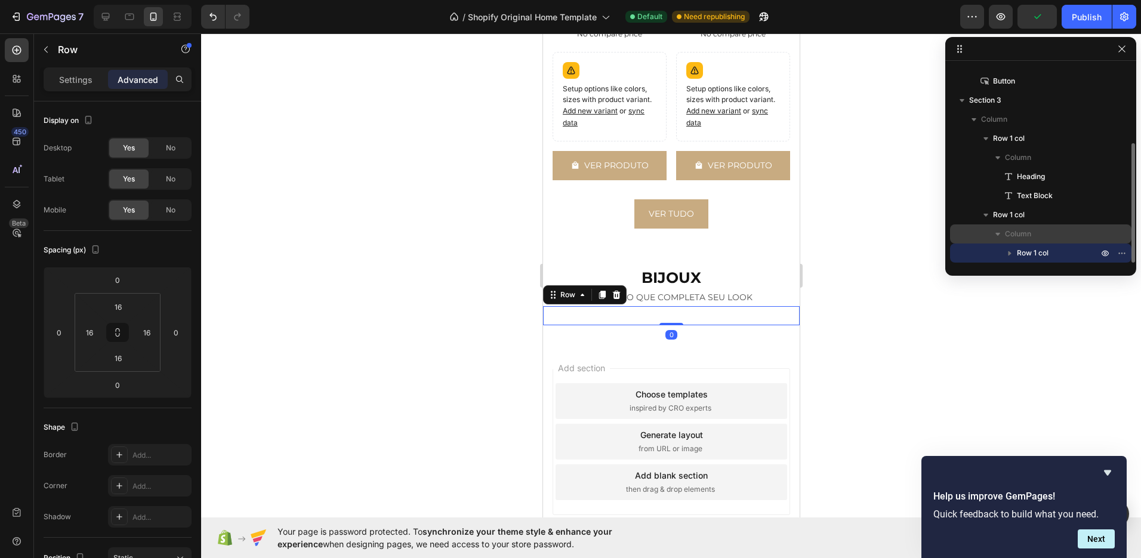
click at [1015, 242] on div "Column" at bounding box center [1041, 233] width 172 height 19
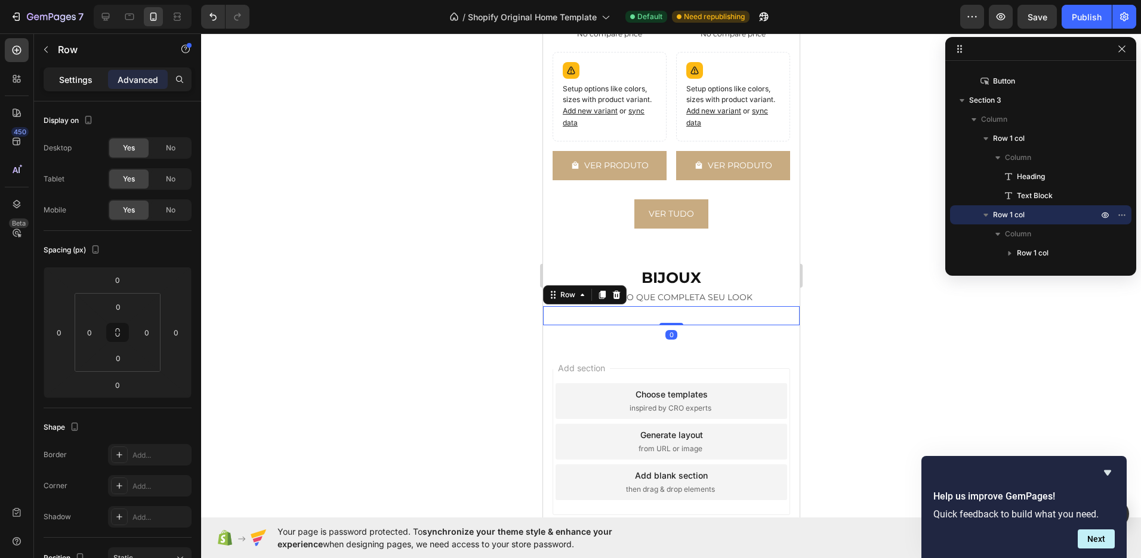
click at [91, 85] on div "Settings" at bounding box center [76, 79] width 60 height 19
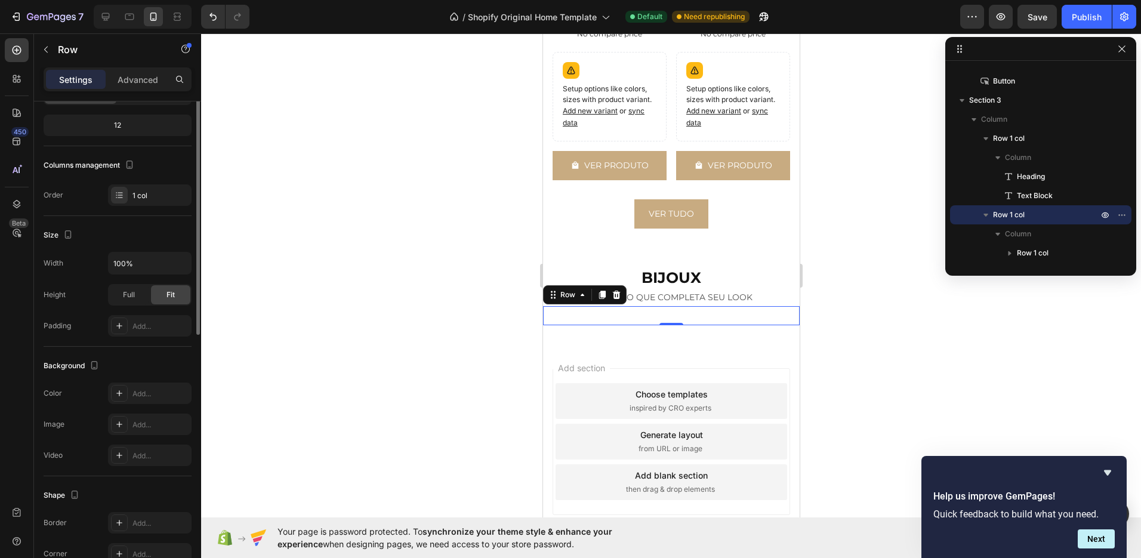
scroll to position [206, 0]
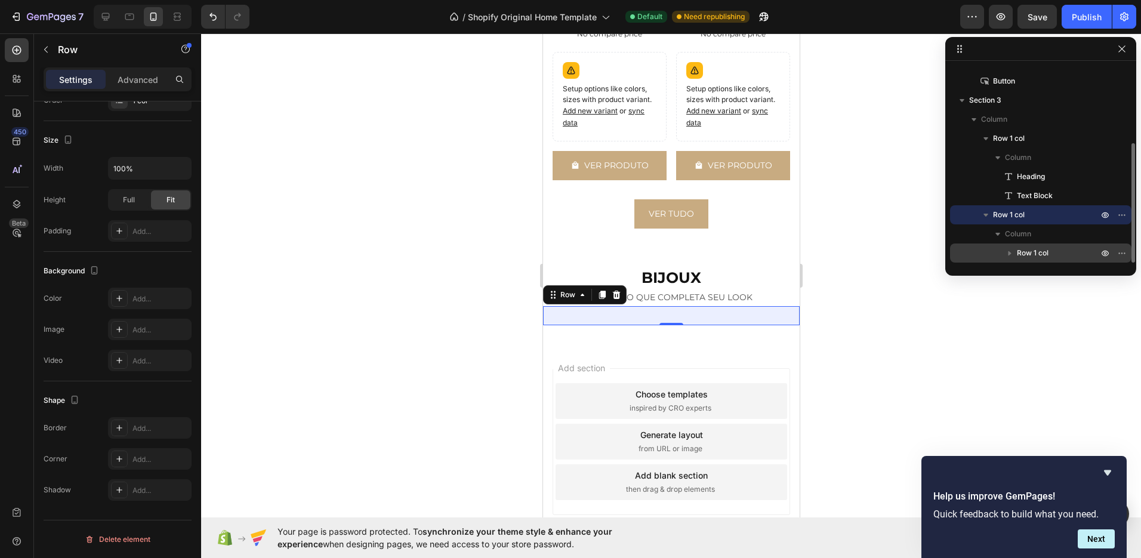
click at [1033, 247] on span "Row 1 col" at bounding box center [1033, 253] width 32 height 12
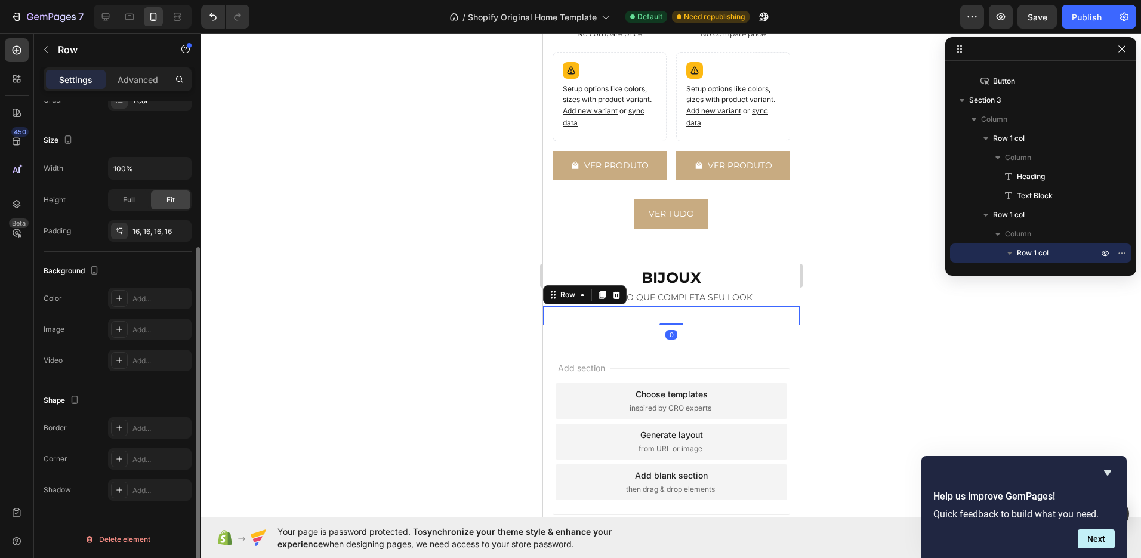
scroll to position [0, 0]
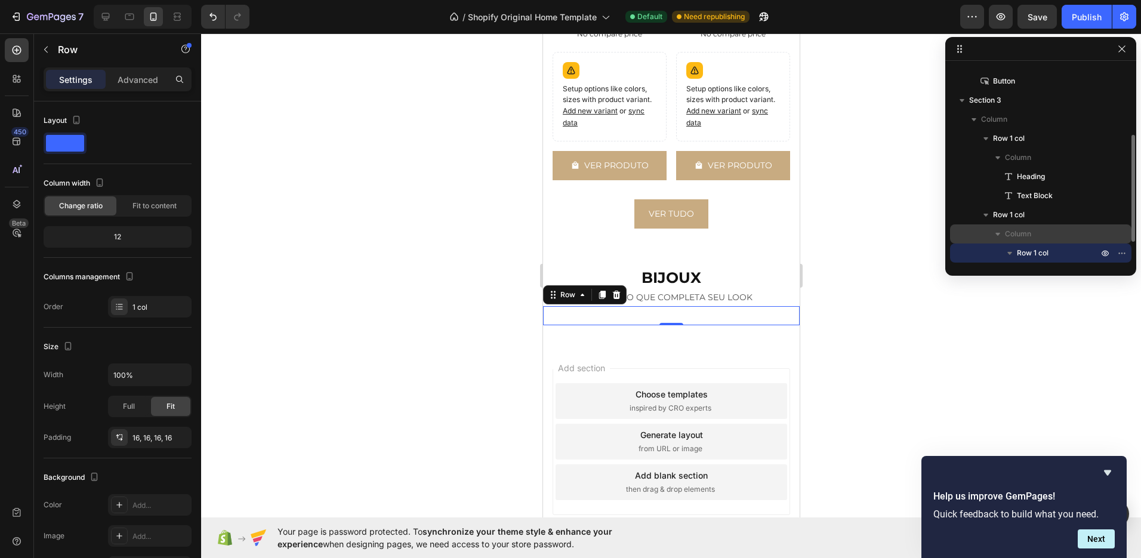
click at [1048, 232] on p "Column" at bounding box center [1052, 234] width 95 height 12
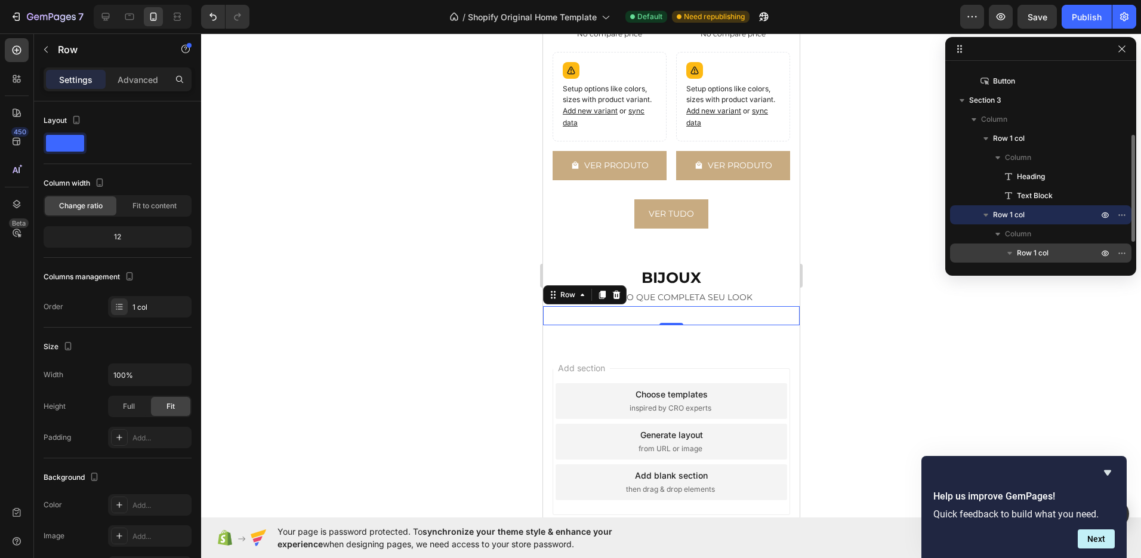
scroll to position [166, 0]
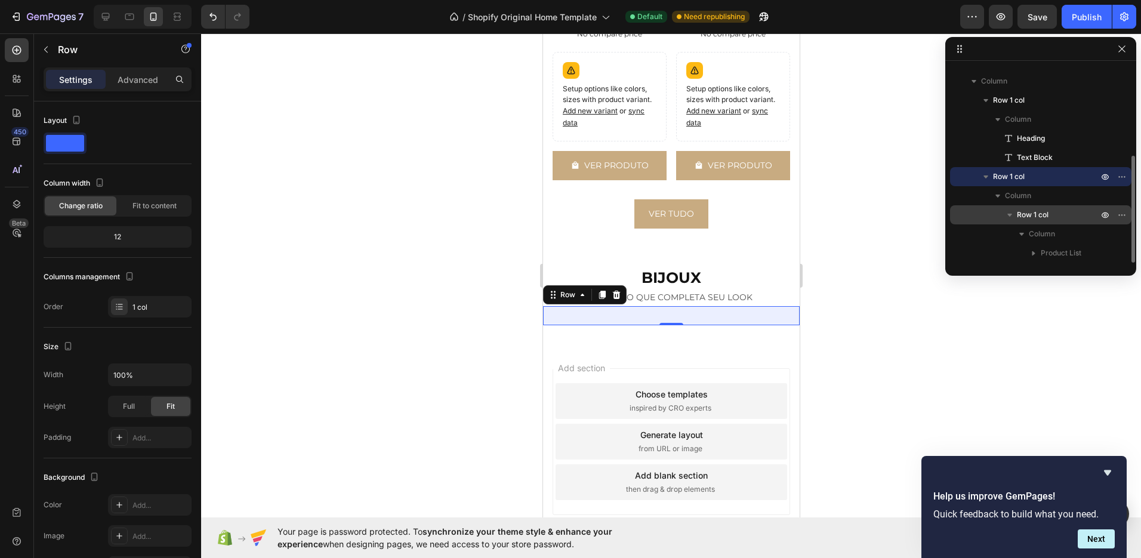
click at [1036, 221] on div "Row 1 col" at bounding box center [1041, 214] width 172 height 19
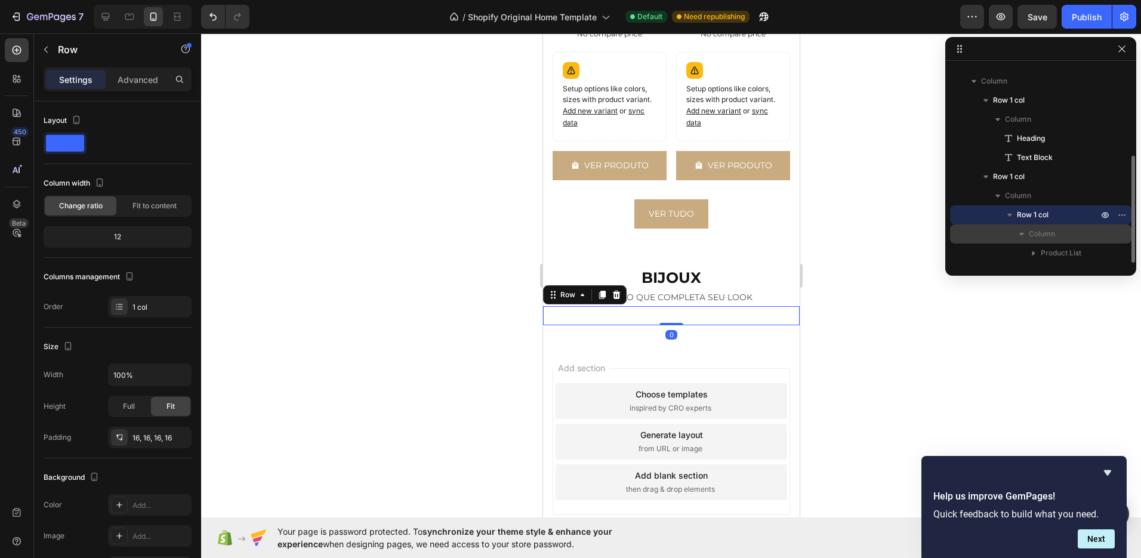
click at [1049, 239] on span "Column" at bounding box center [1042, 234] width 26 height 12
click at [1023, 236] on icon "button" at bounding box center [1022, 234] width 12 height 12
click at [1084, 255] on p "Product List" at bounding box center [1071, 253] width 60 height 12
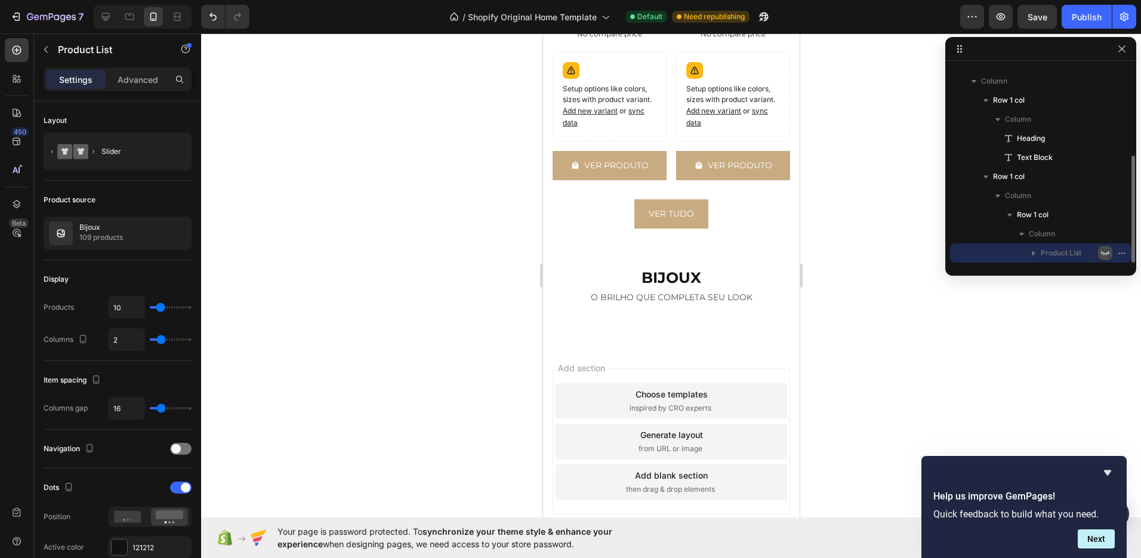
click at [1107, 254] on icon "button" at bounding box center [1105, 253] width 10 height 10
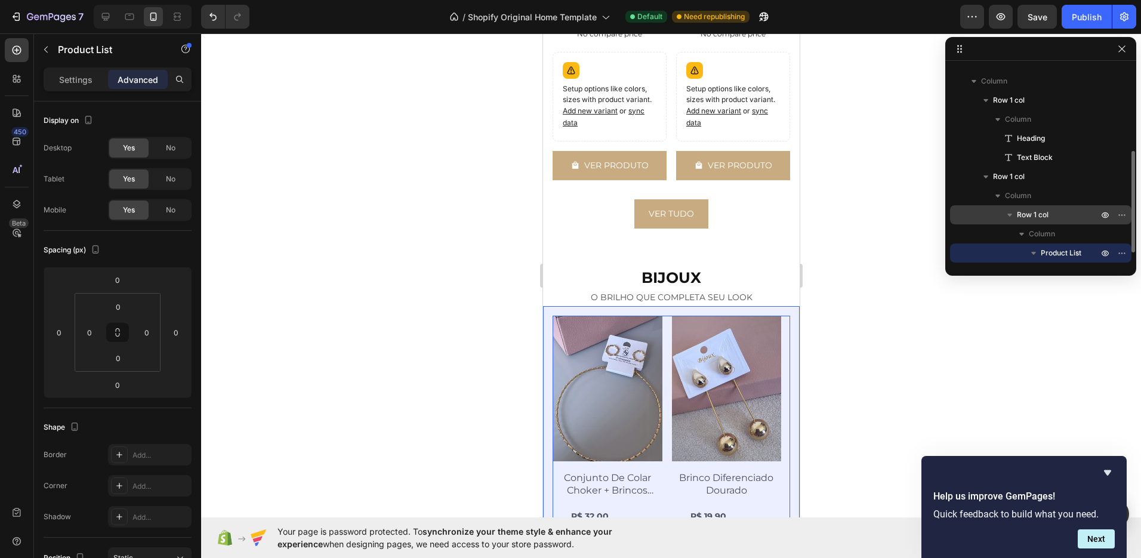
click at [1009, 218] on icon "button" at bounding box center [1010, 215] width 12 height 12
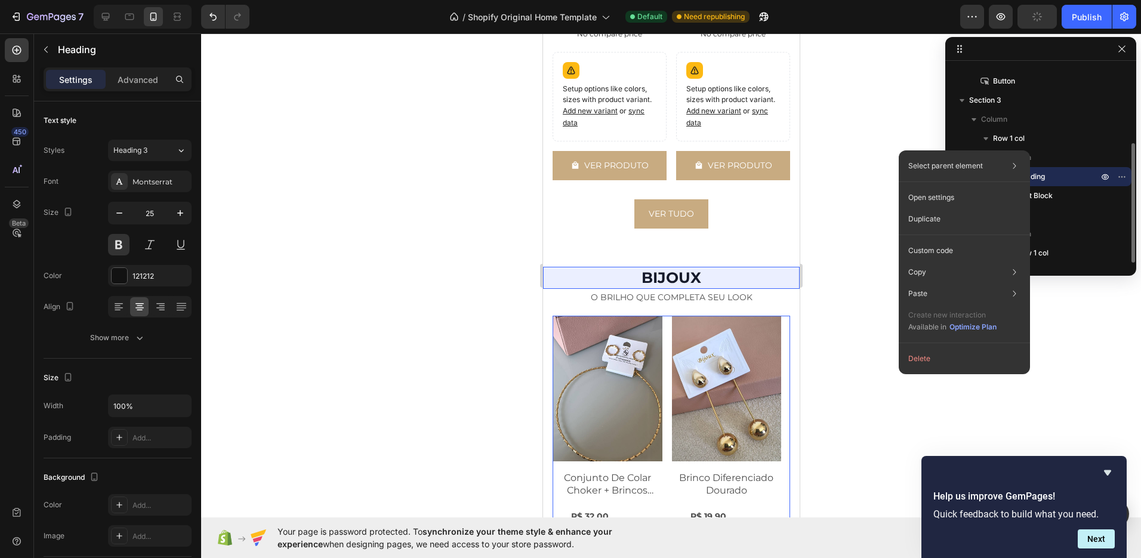
scroll to position [128, 0]
click at [955, 218] on div "Duplicate" at bounding box center [964, 218] width 122 height 21
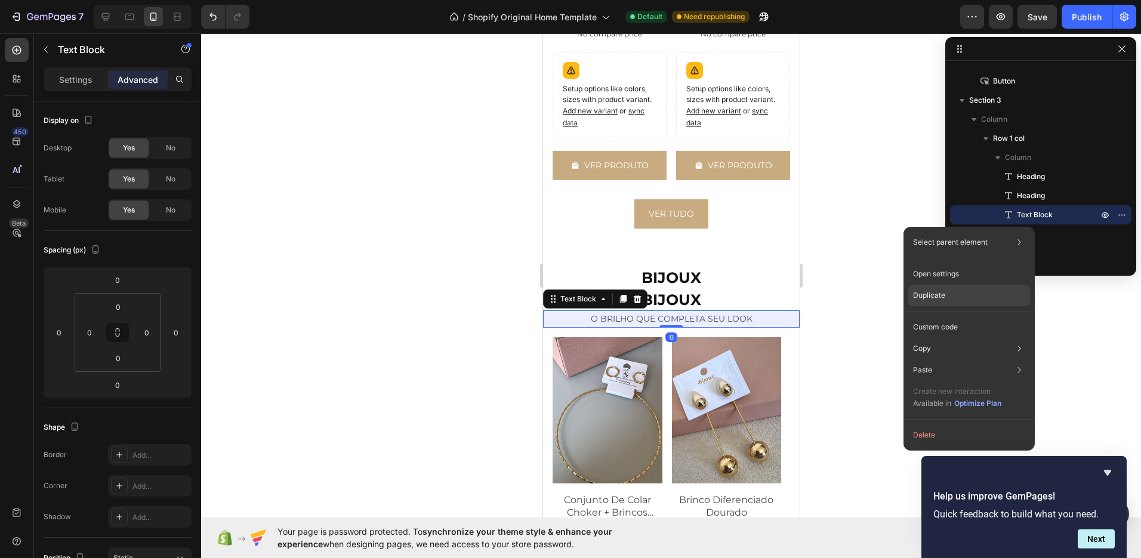
click at [949, 289] on div "Duplicate" at bounding box center [969, 295] width 122 height 21
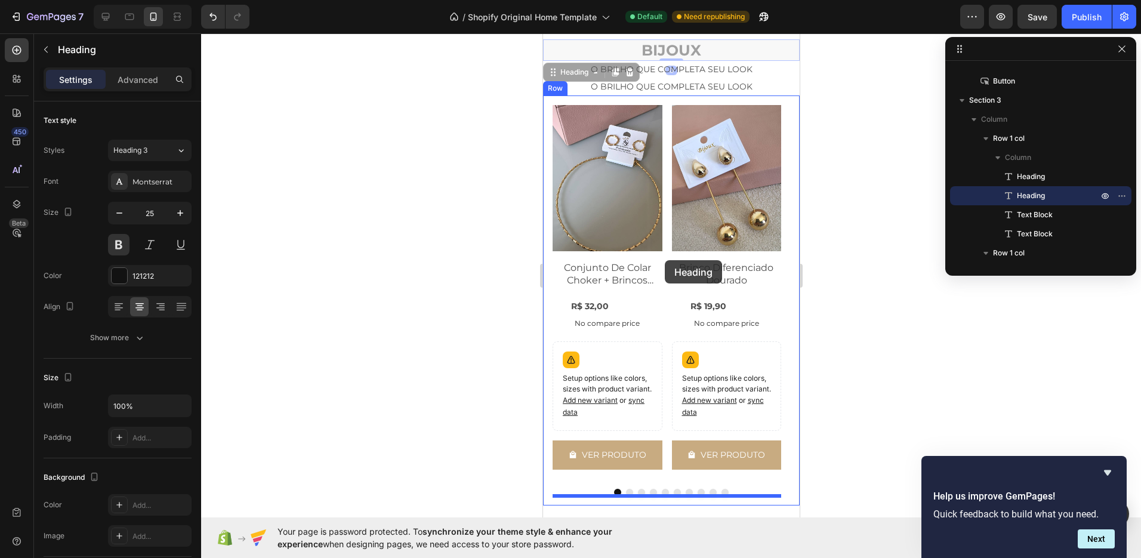
scroll to position [1634, 0]
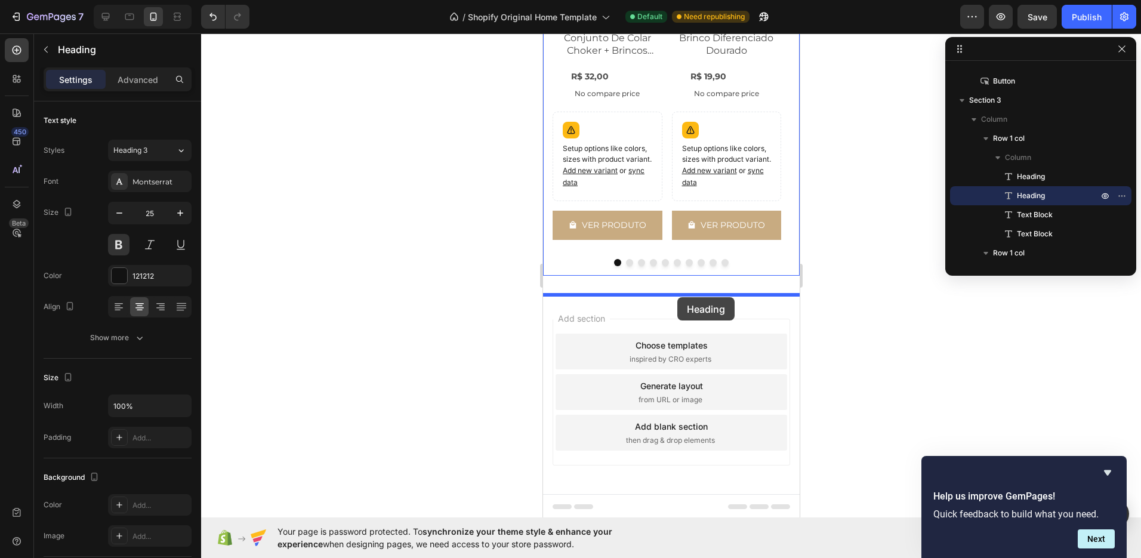
drag, startPoint x: 678, startPoint y: 57, endPoint x: 677, endPoint y: 297, distance: 240.5
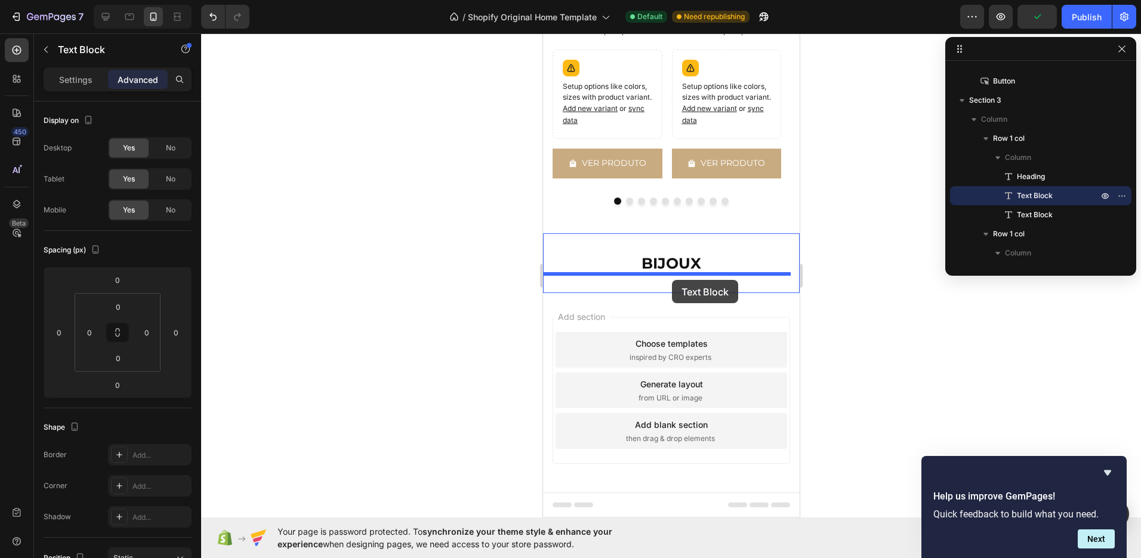
drag, startPoint x: 673, startPoint y: 201, endPoint x: 671, endPoint y: 280, distance: 79.4
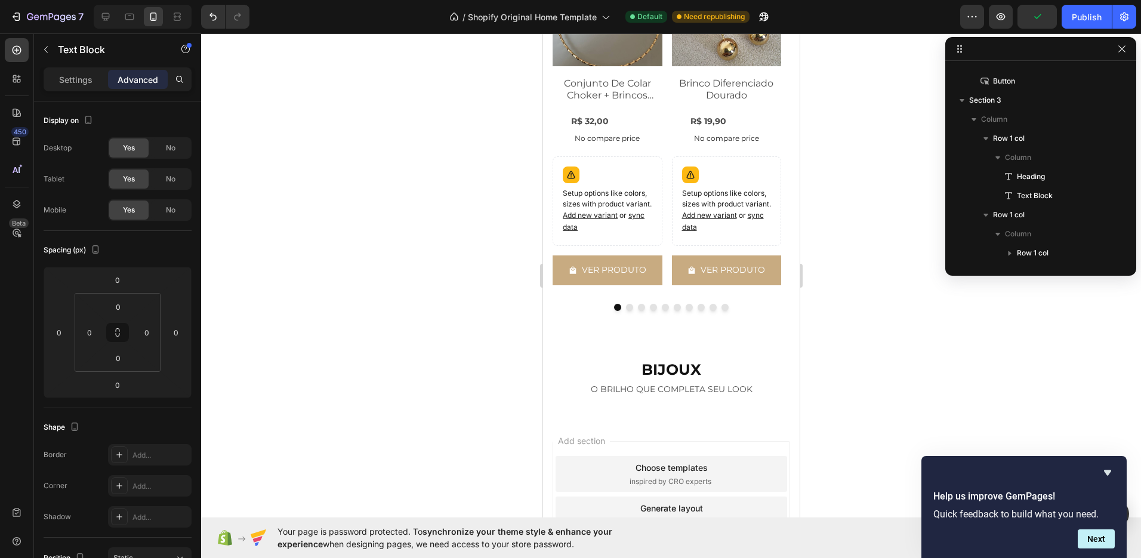
scroll to position [1547, 0]
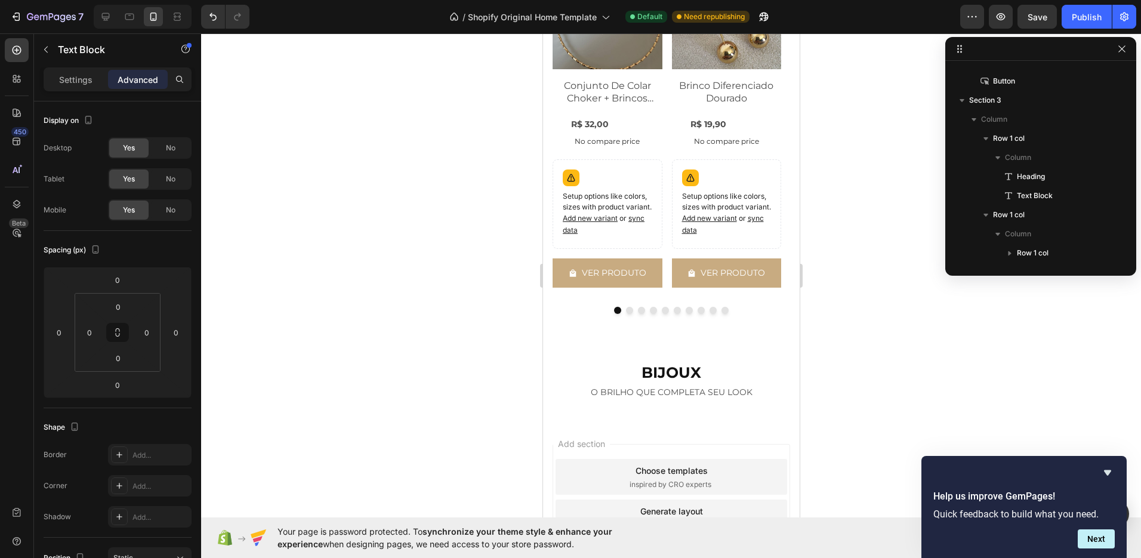
click at [671, 374] on h2 "BIJOUX" at bounding box center [670, 373] width 257 height 22
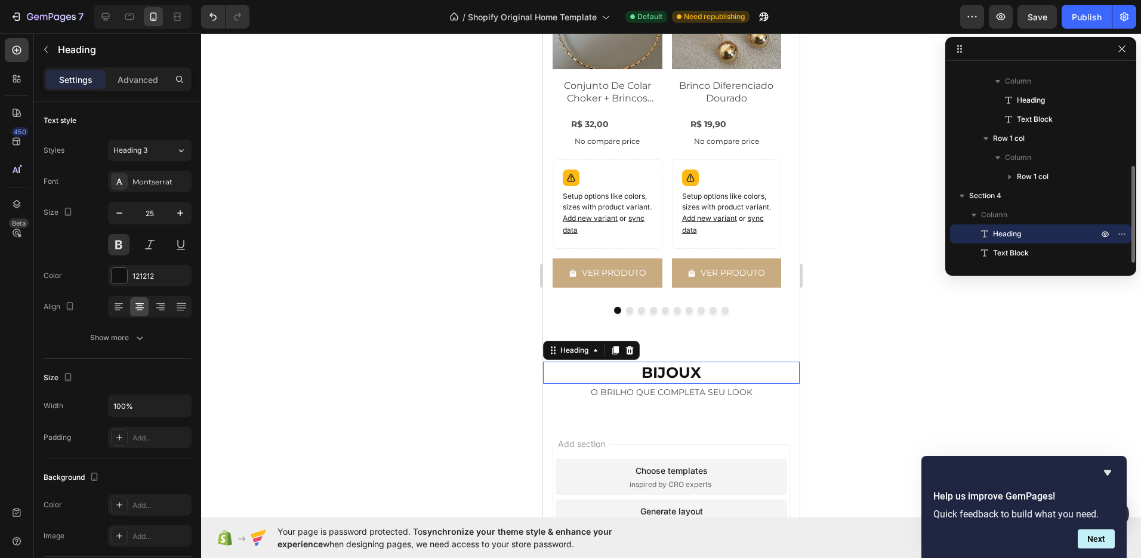
click at [671, 374] on h2 "BIJOUX" at bounding box center [670, 373] width 257 height 22
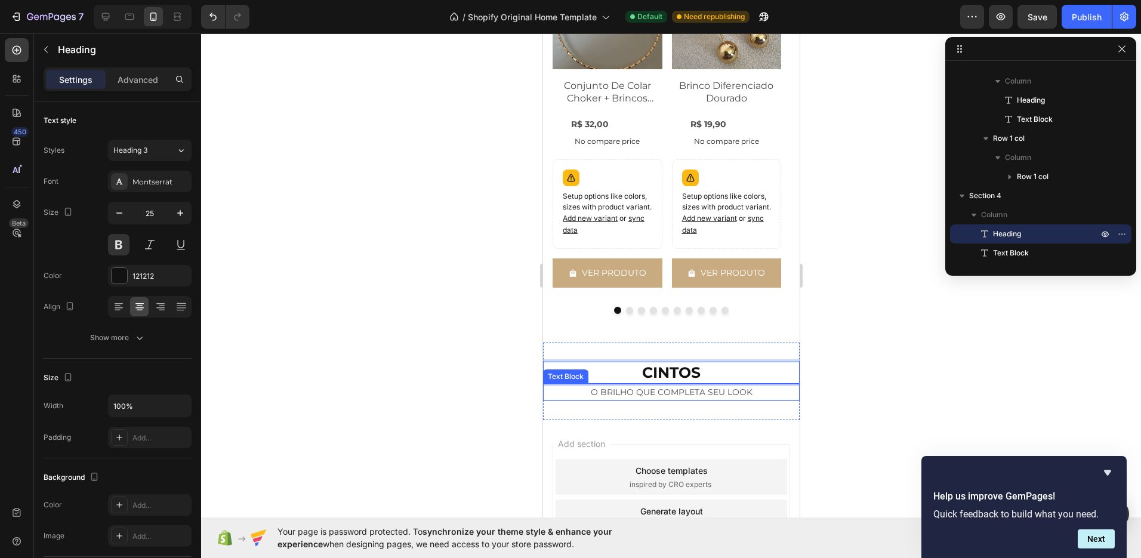
click at [705, 388] on p "O BRILHO QUE COMPLETA SEU LOOK" at bounding box center [671, 392] width 254 height 15
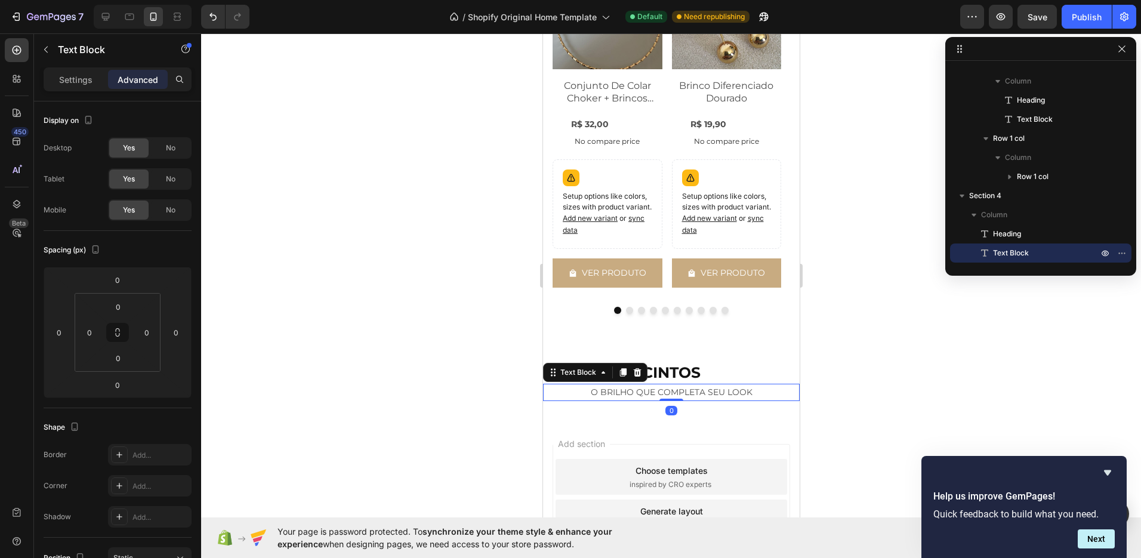
click at [714, 390] on p "O BRILHO QUE COMPLETA SEU LOOK" at bounding box center [671, 392] width 254 height 15
click at [590, 387] on p "O ACESSORIO QUE TRANSFORMA QUALQUER LOOK!" at bounding box center [671, 392] width 254 height 15
click at [598, 393] on p "O ACESSORIO QUE TRANSFORMA QUALQUER LOOK!" at bounding box center [671, 392] width 254 height 15
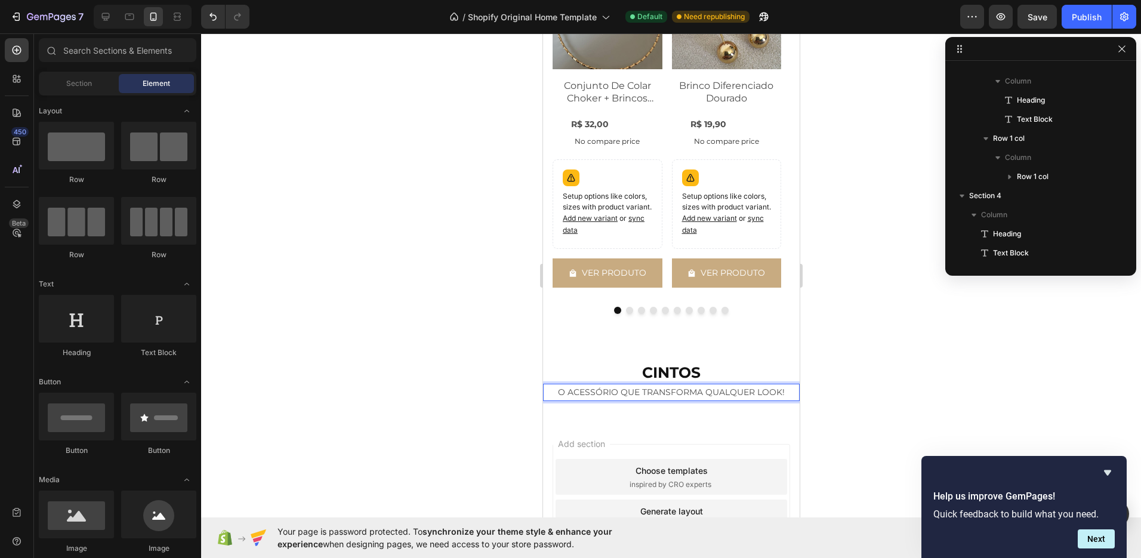
click at [708, 423] on div "Add section Choose templates inspired by CRO experts Generate layout from URL o…" at bounding box center [670, 519] width 257 height 199
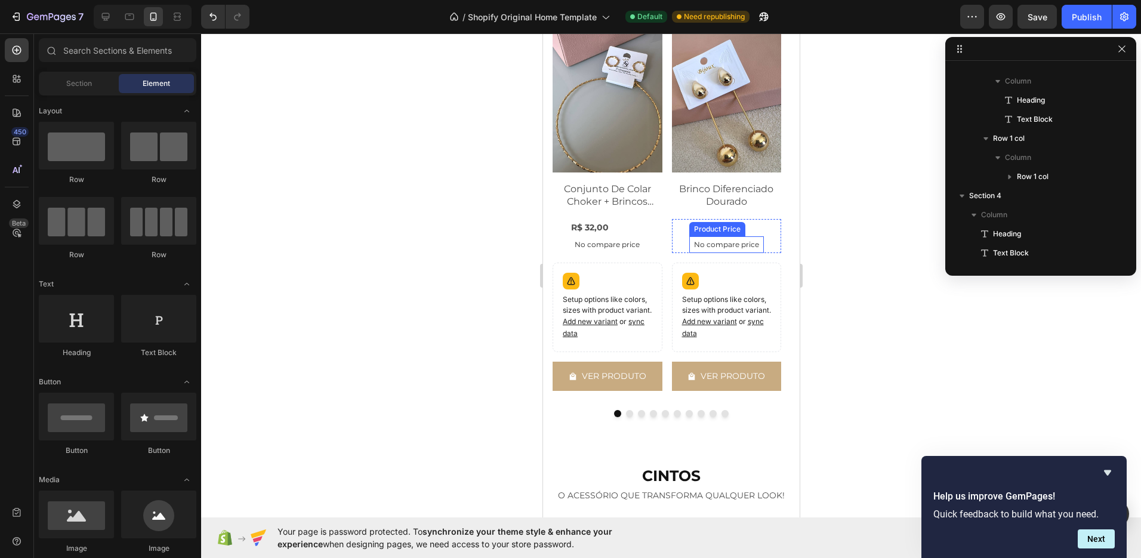
scroll to position [1182, 0]
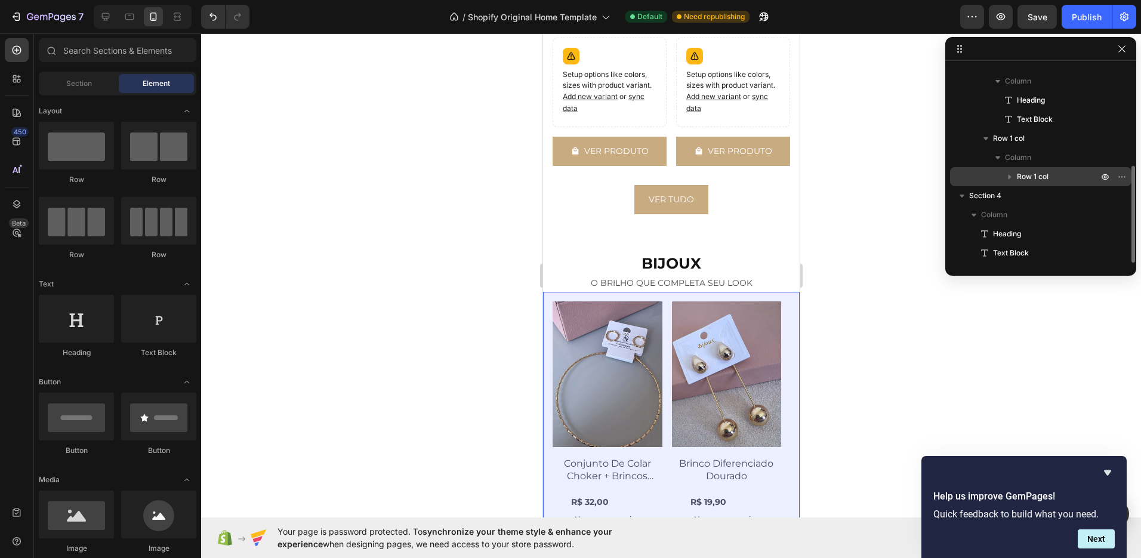
click at [1023, 175] on span "Row 1 col" at bounding box center [1033, 177] width 32 height 12
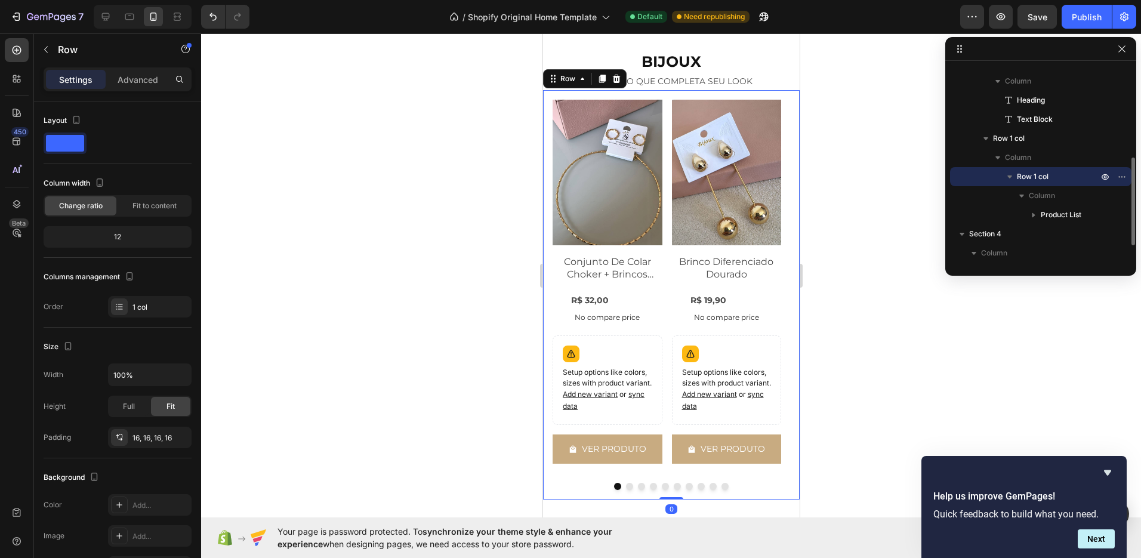
scroll to position [1386, 0]
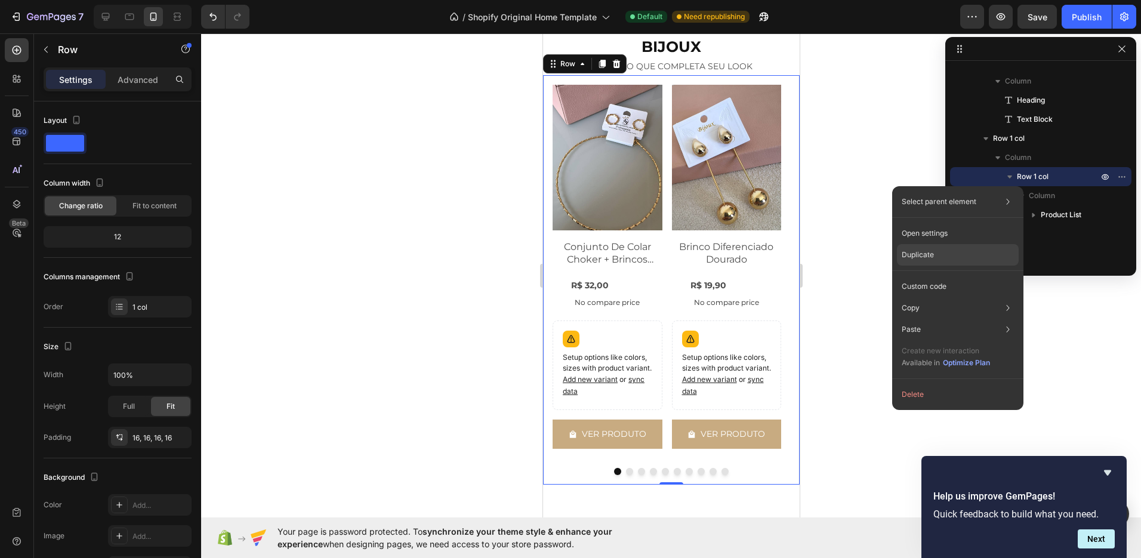
click at [940, 252] on div "Duplicate" at bounding box center [958, 254] width 122 height 21
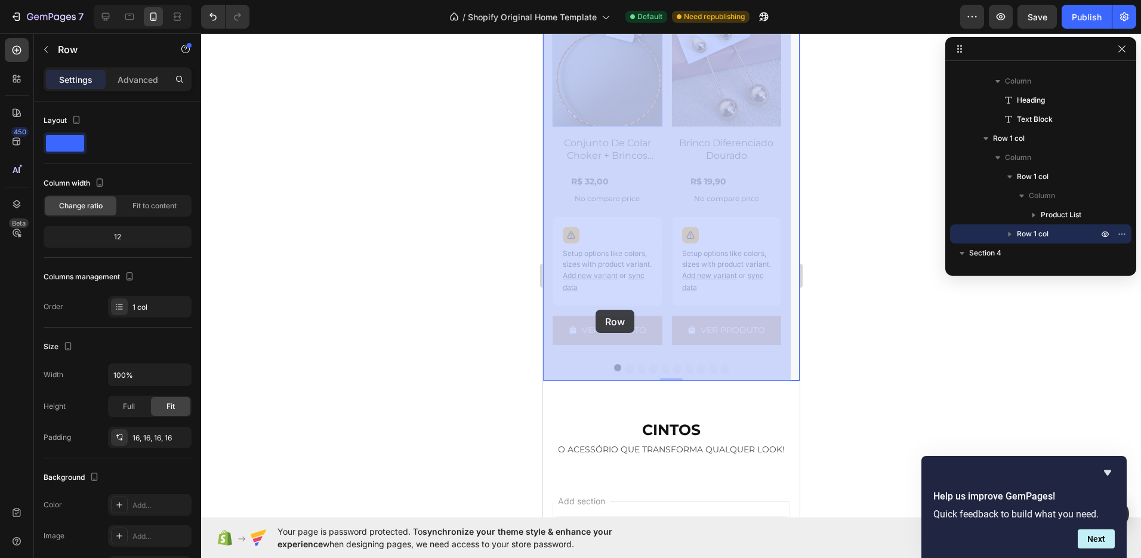
scroll to position [1908, 0]
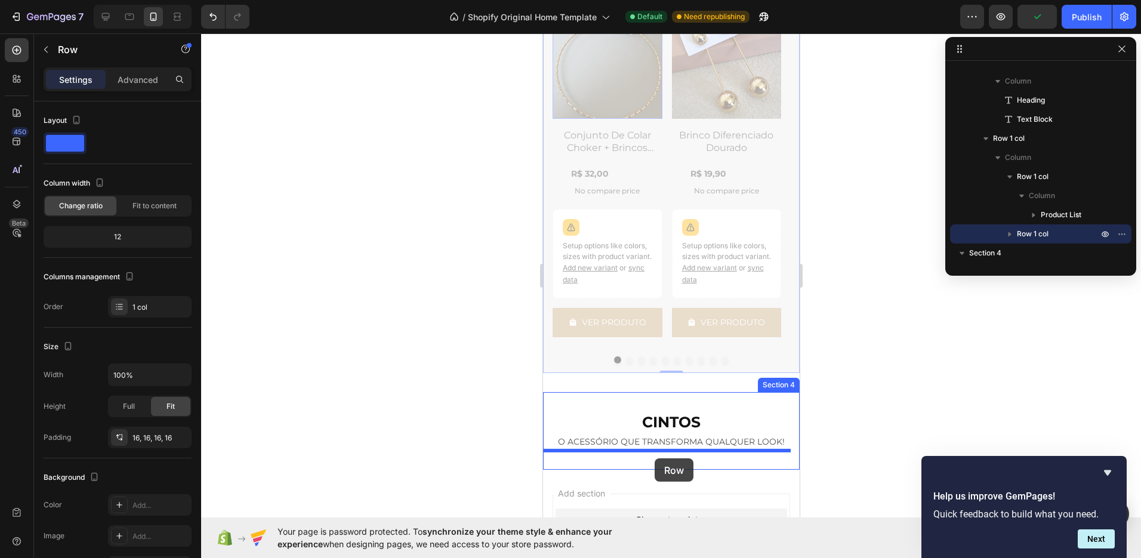
drag, startPoint x: 572, startPoint y: 232, endPoint x: 654, endPoint y: 458, distance: 240.7
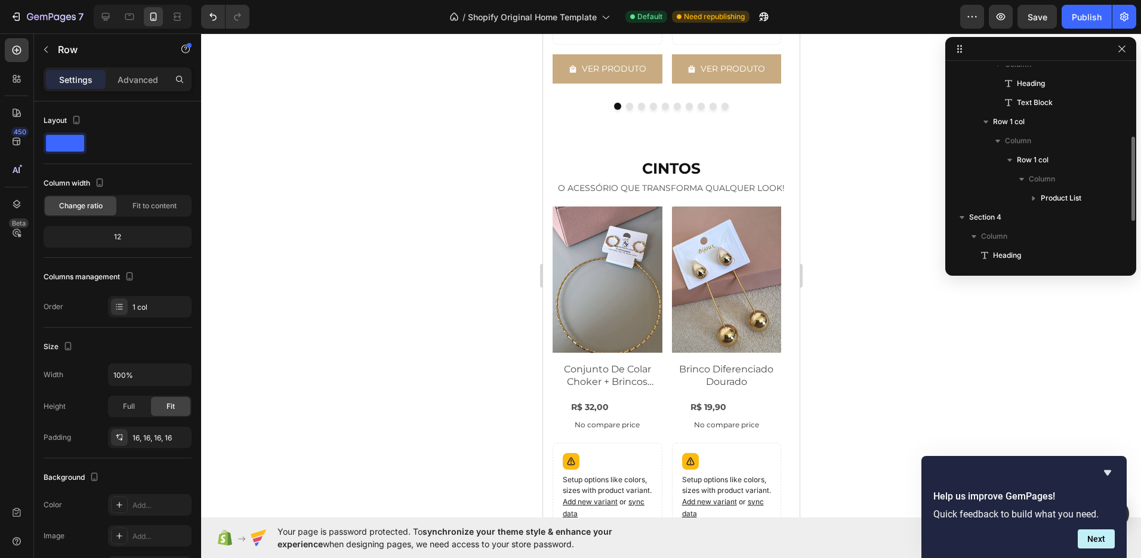
scroll to position [261, 0]
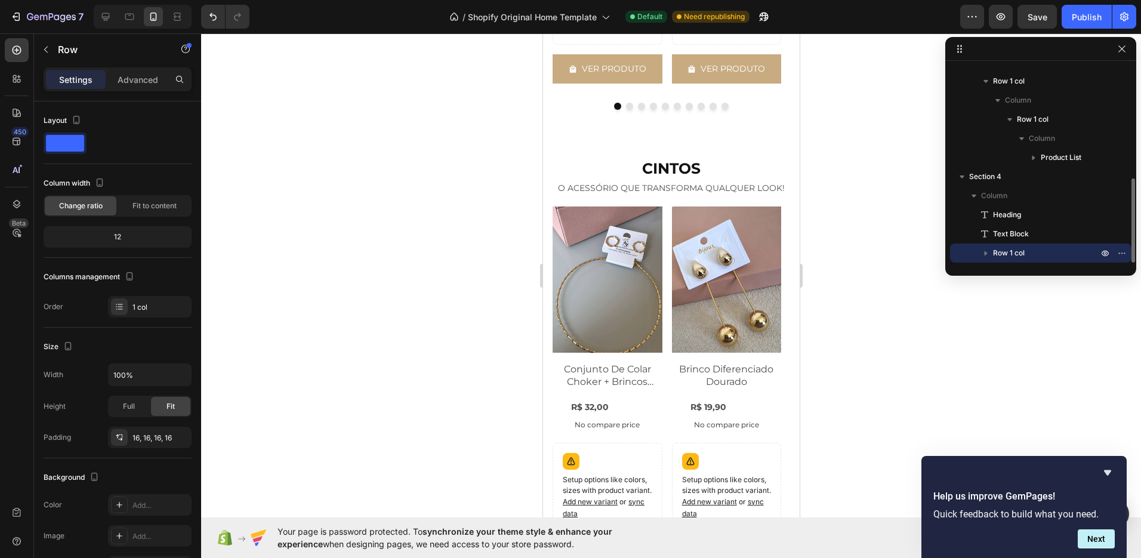
click at [994, 255] on span "Row 1 col" at bounding box center [1009, 253] width 32 height 12
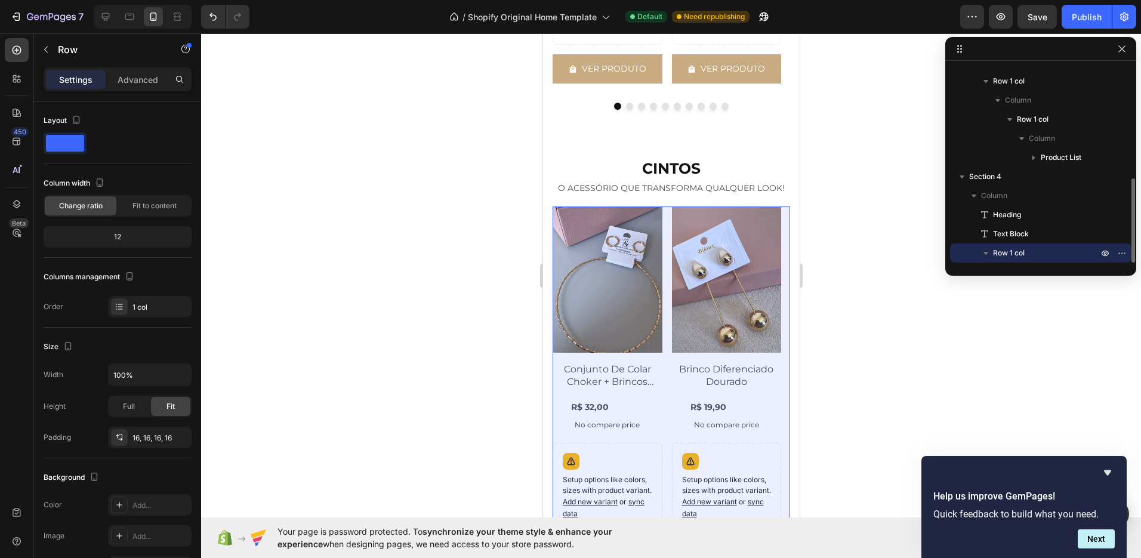
scroll to position [300, 0]
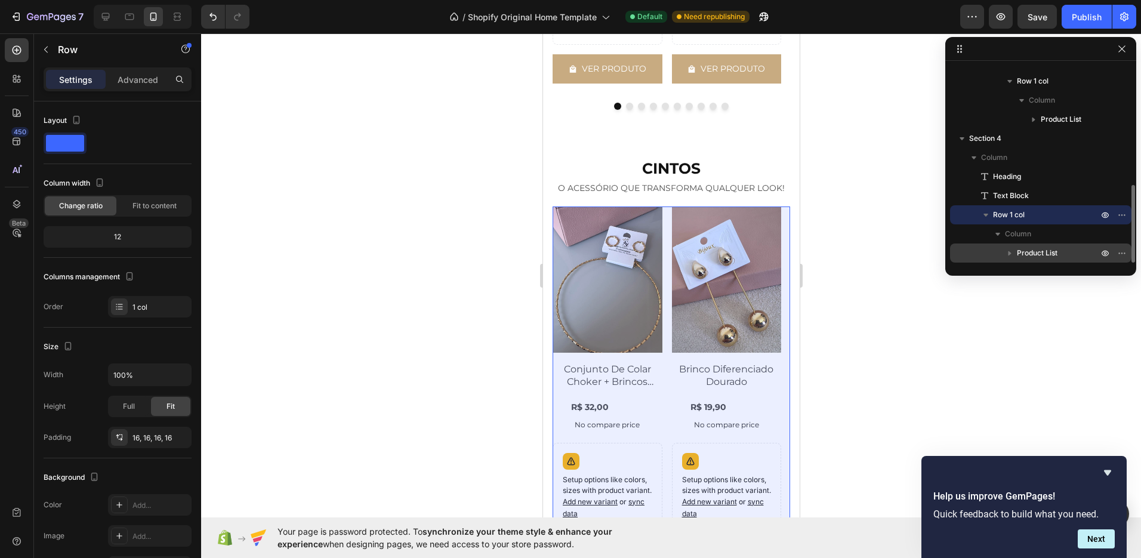
click at [1034, 254] on span "Product List" at bounding box center [1037, 253] width 41 height 12
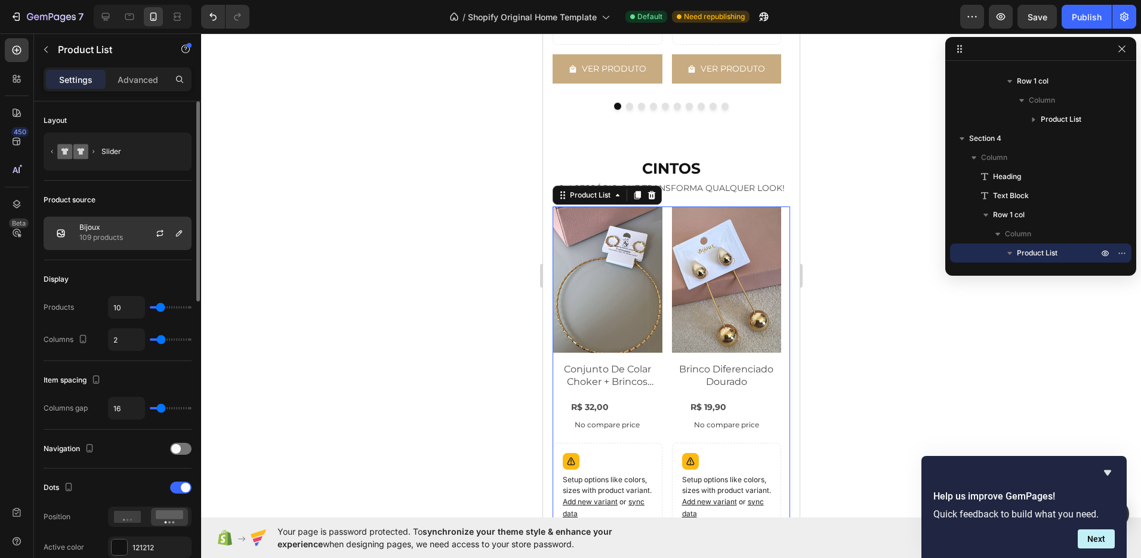
click at [152, 233] on div at bounding box center [164, 233] width 53 height 32
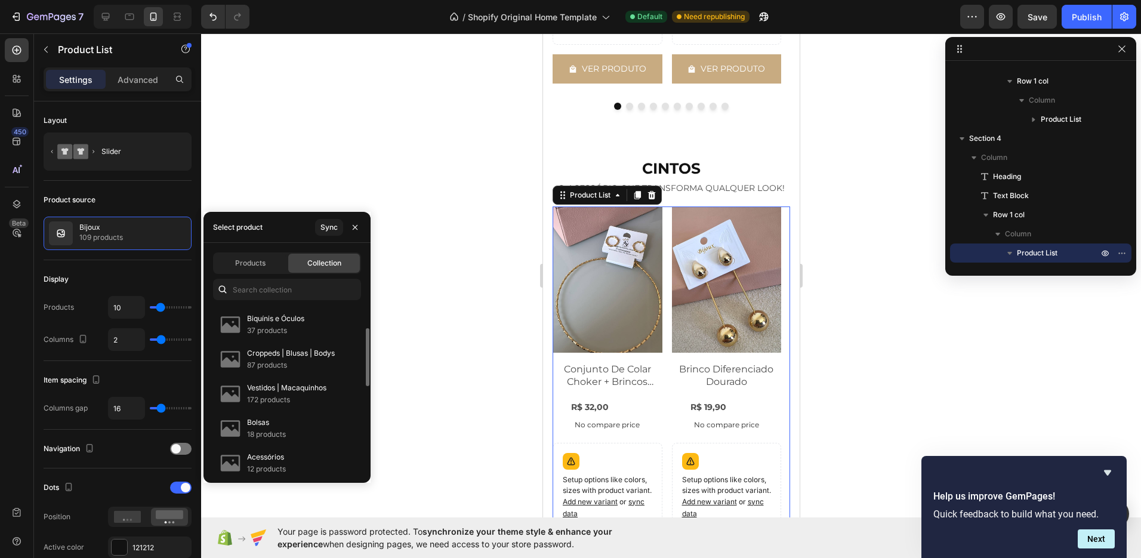
scroll to position [164, 0]
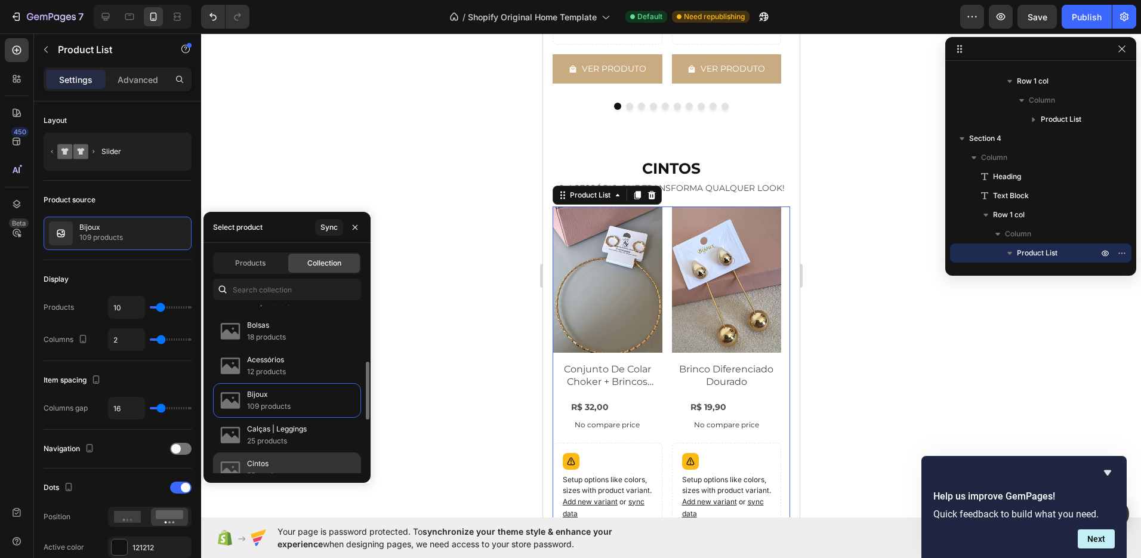
click at [291, 463] on div "Cintos 55 products" at bounding box center [287, 469] width 148 height 35
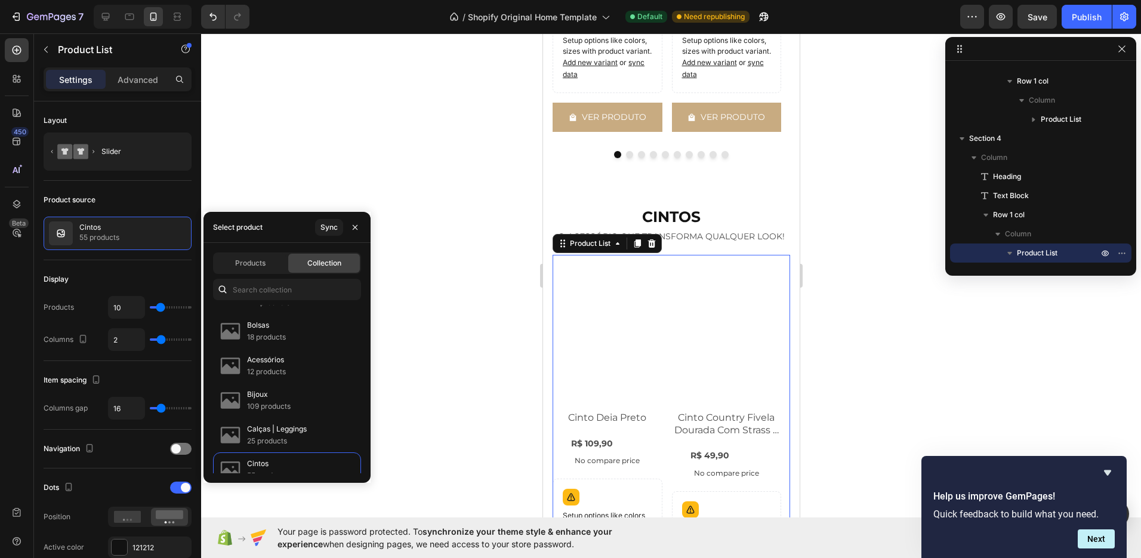
scroll to position [1751, 0]
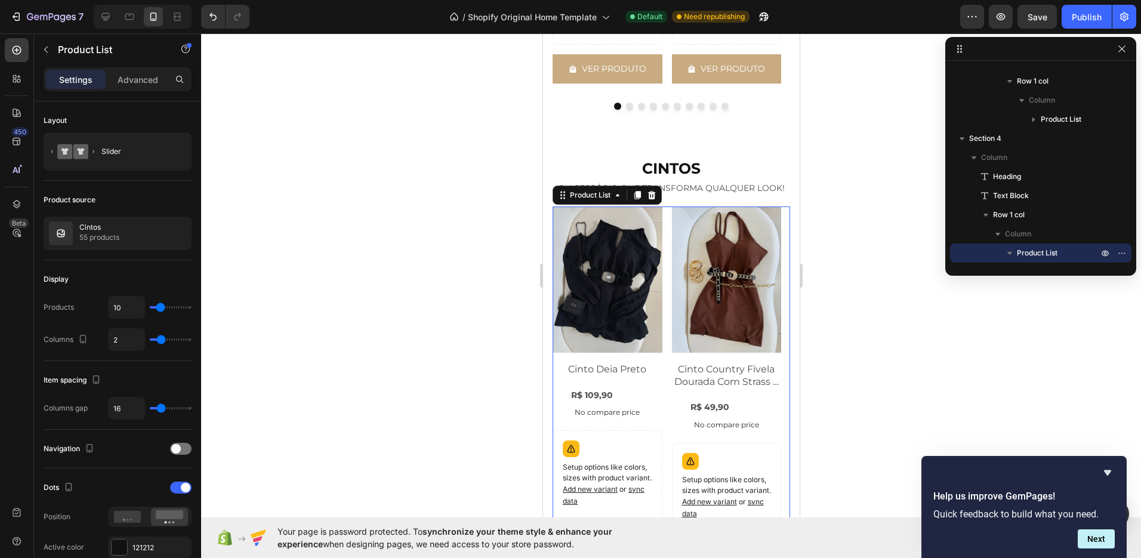
click at [472, 188] on div at bounding box center [671, 295] width 940 height 525
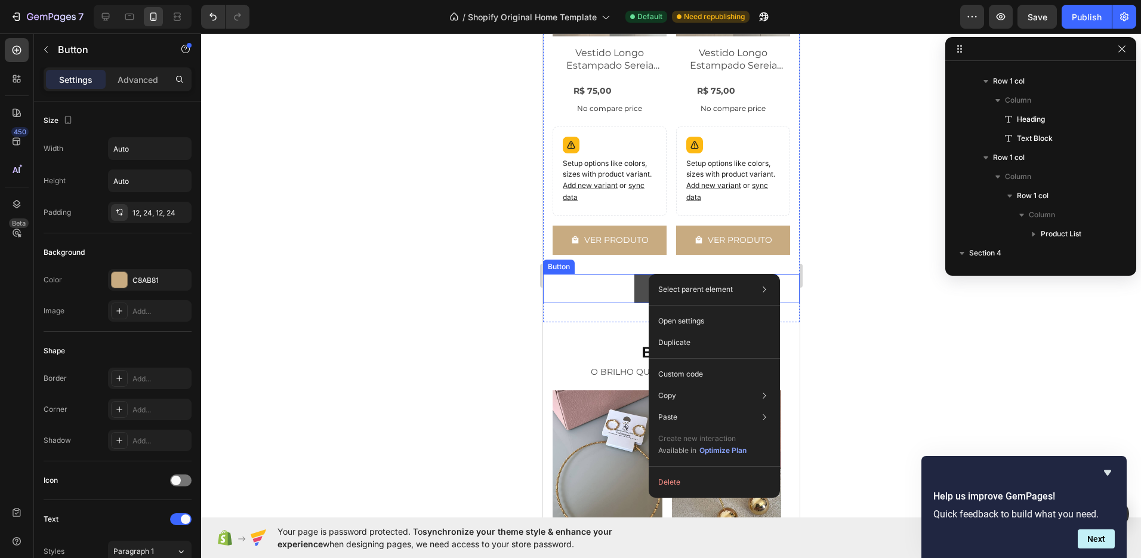
scroll to position [169, 0]
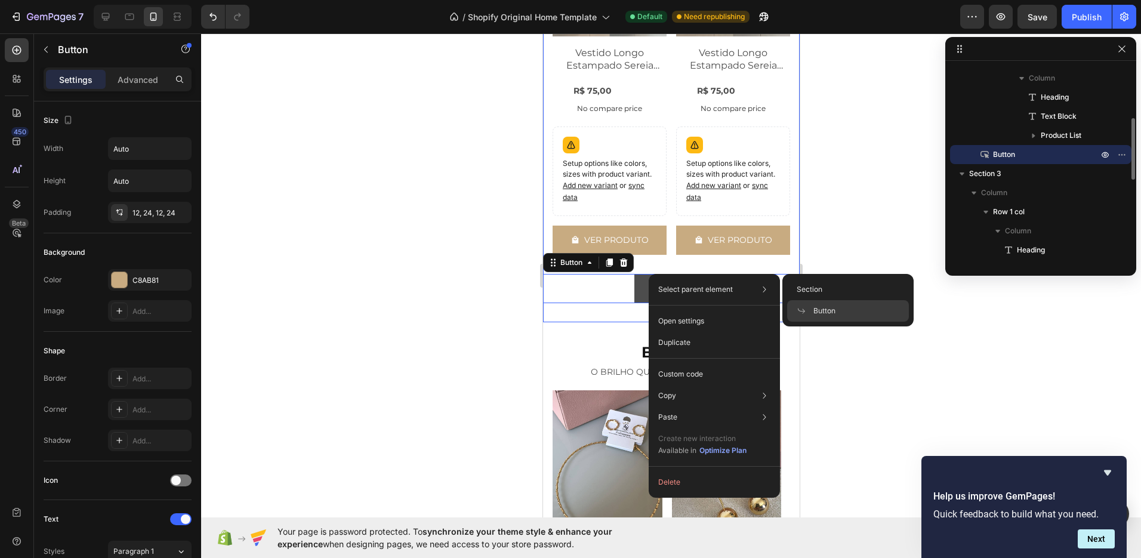
click at [634, 284] on button "VER TUDO" at bounding box center [671, 288] width 74 height 29
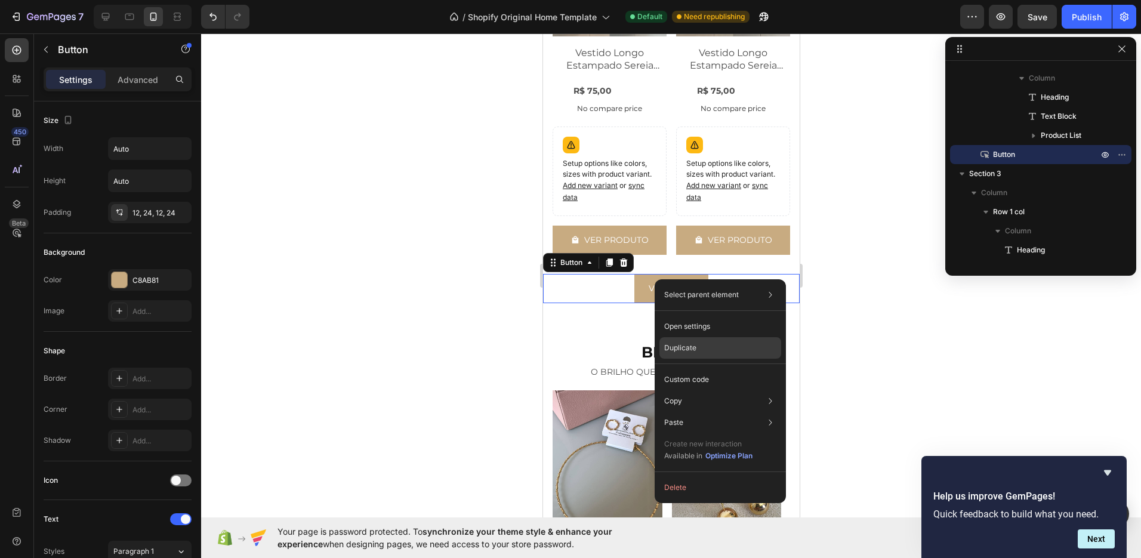
click at [684, 348] on p "Duplicate" at bounding box center [680, 348] width 32 height 11
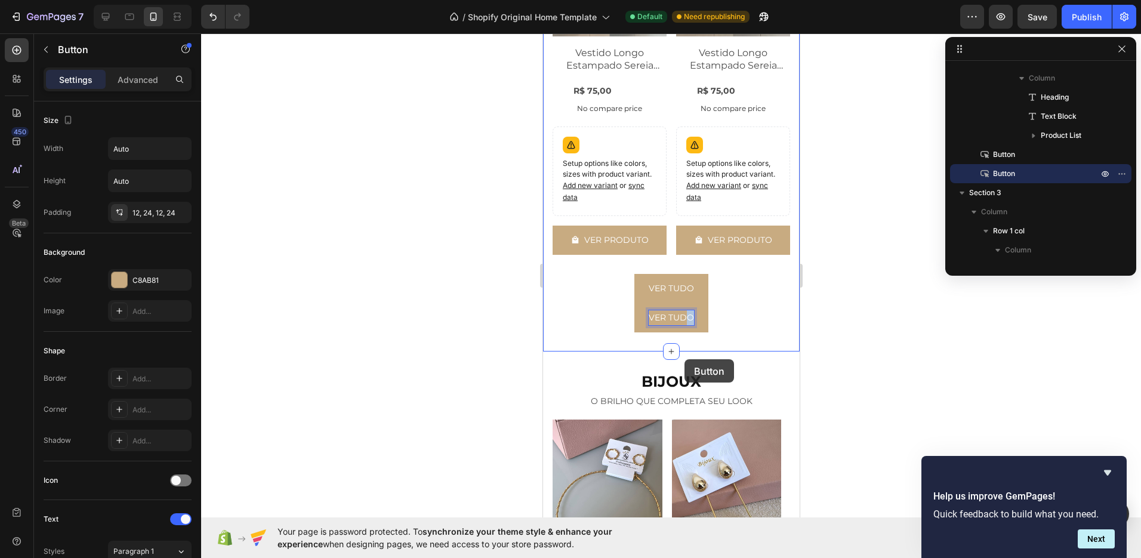
type input "16"
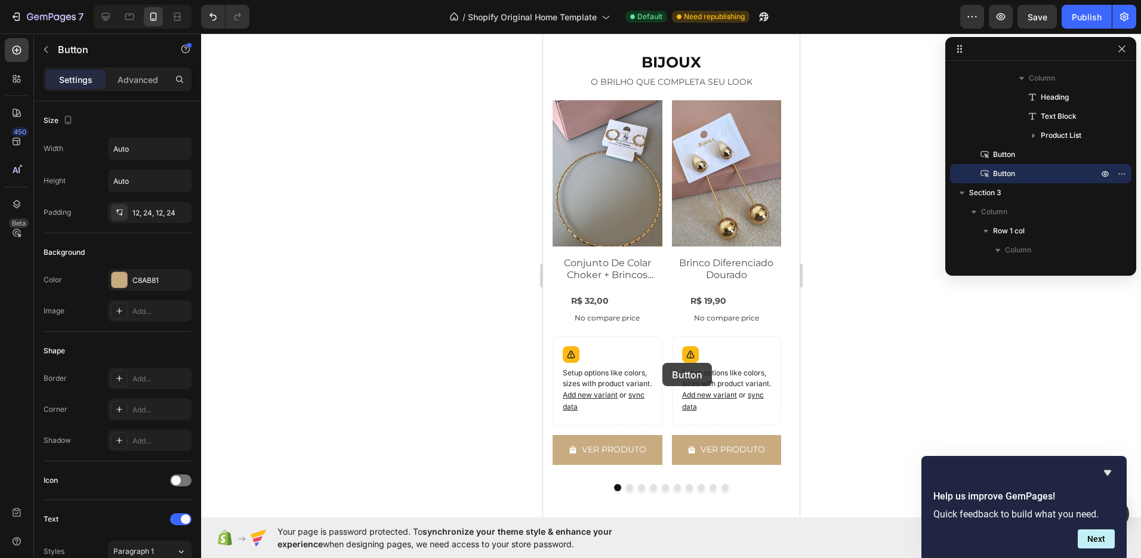
scroll to position [1626, 0]
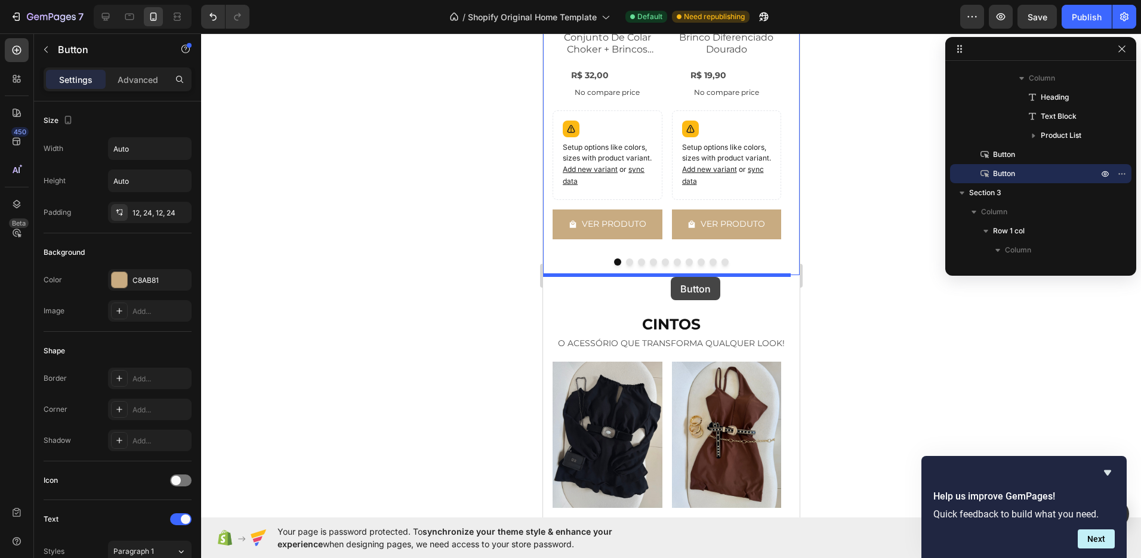
drag, startPoint x: 681, startPoint y: 311, endPoint x: 670, endPoint y: 277, distance: 35.9
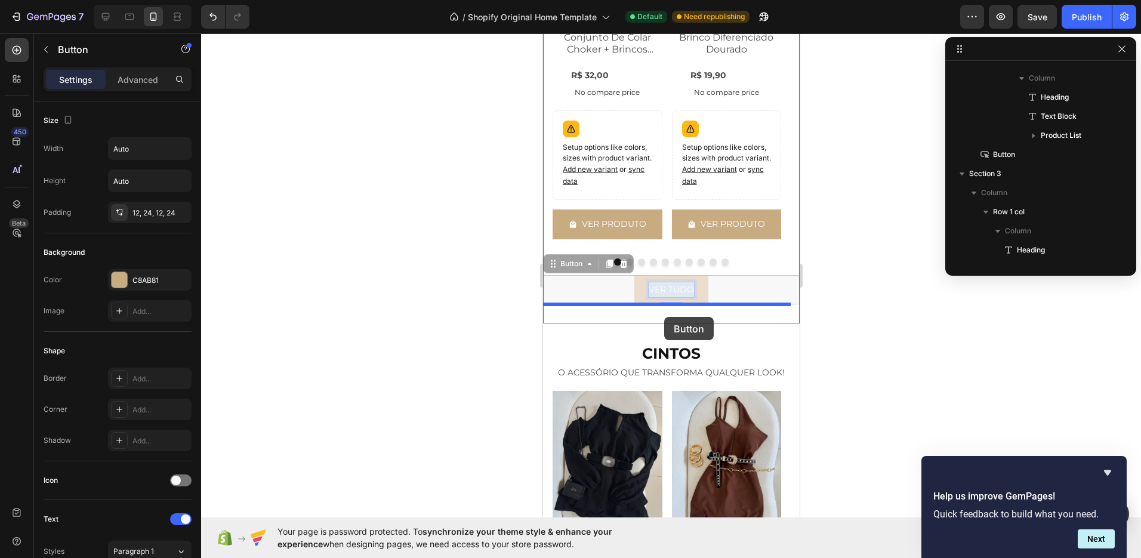
drag, startPoint x: 665, startPoint y: 292, endPoint x: 655, endPoint y: 337, distance: 45.9
drag, startPoint x: 679, startPoint y: 285, endPoint x: 670, endPoint y: 323, distance: 39.4
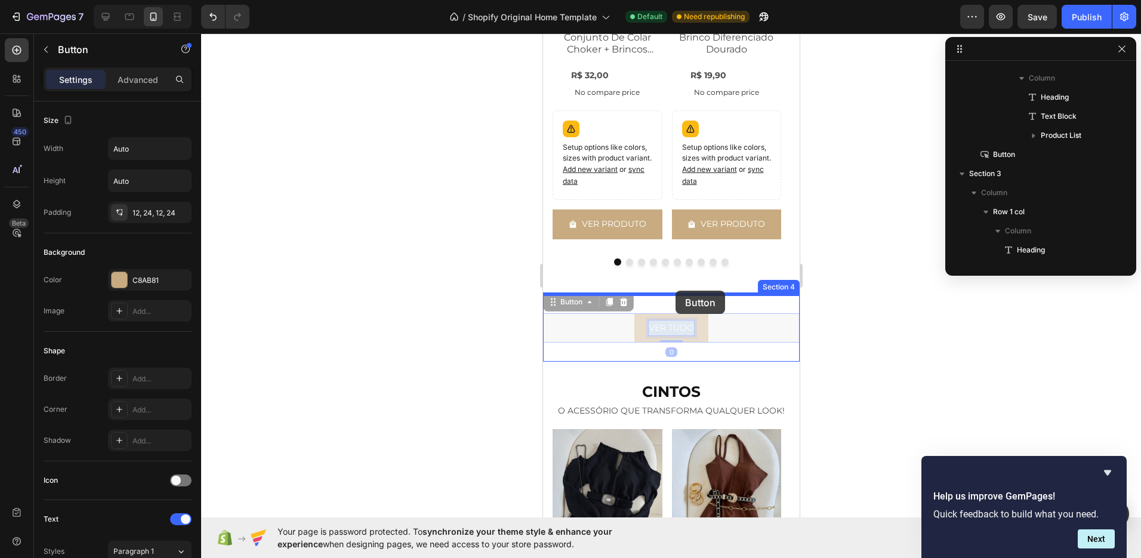
drag, startPoint x: 668, startPoint y: 326, endPoint x: 675, endPoint y: 291, distance: 36.4
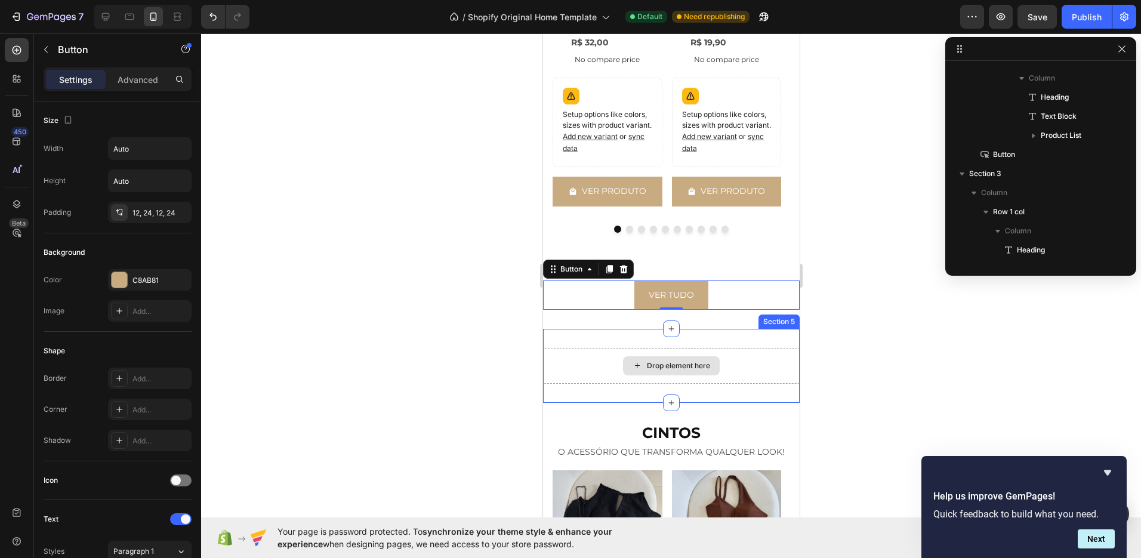
scroll to position [1725, 0]
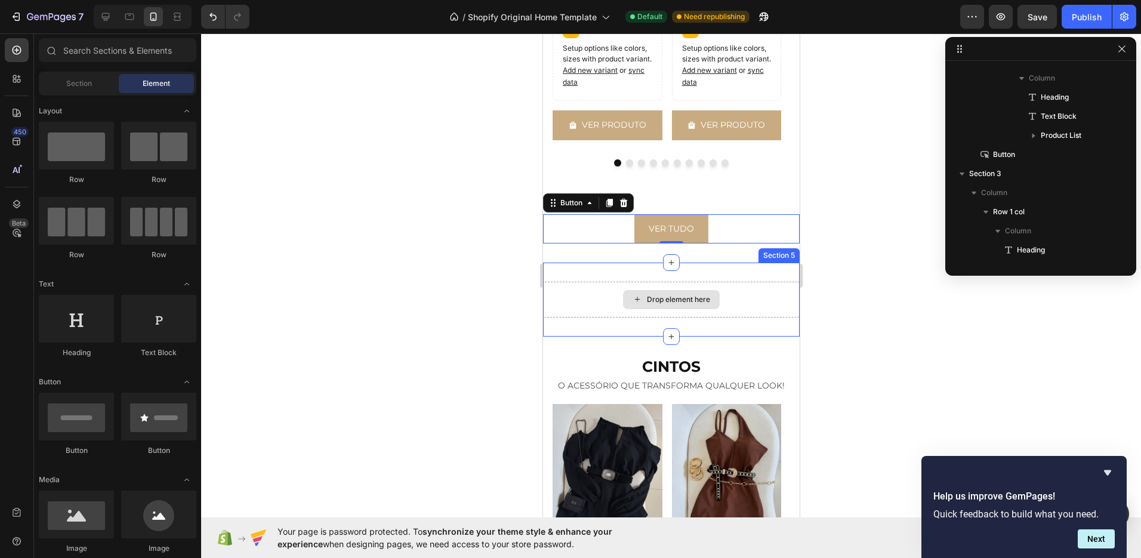
click at [663, 291] on div "Drop element here" at bounding box center [670, 299] width 97 height 19
click at [690, 295] on div "Drop element here" at bounding box center [677, 300] width 63 height 10
click at [718, 277] on div "Drop element here Section 5" at bounding box center [670, 300] width 257 height 74
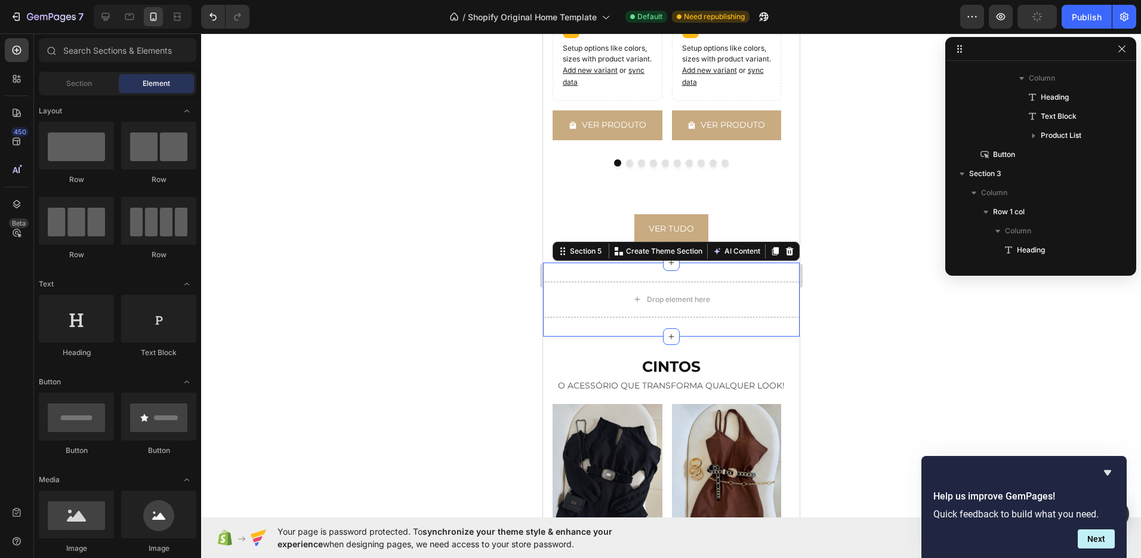
scroll to position [409, 0]
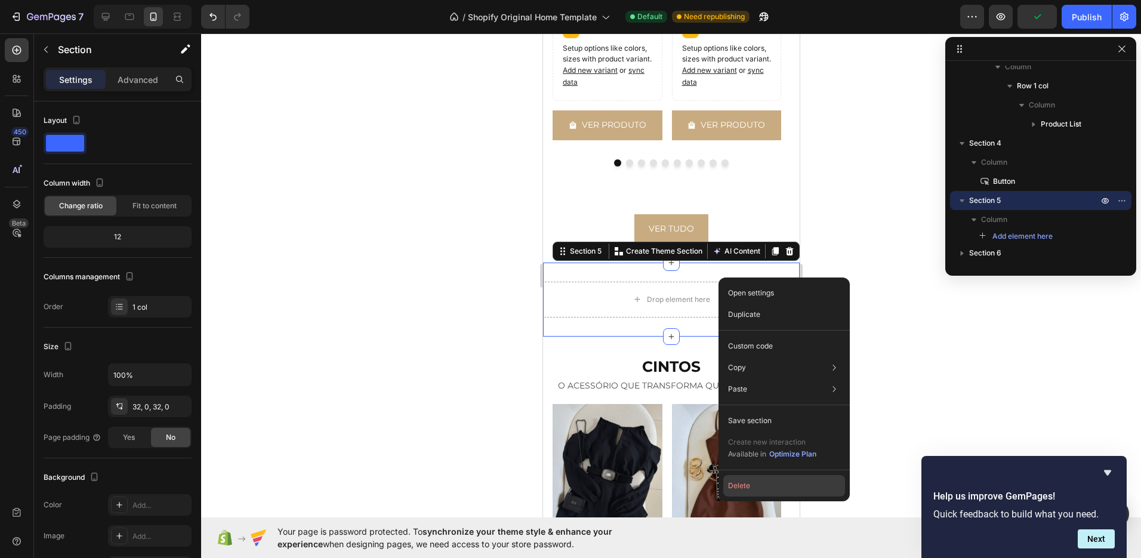
click at [747, 476] on button "Delete" at bounding box center [784, 485] width 122 height 21
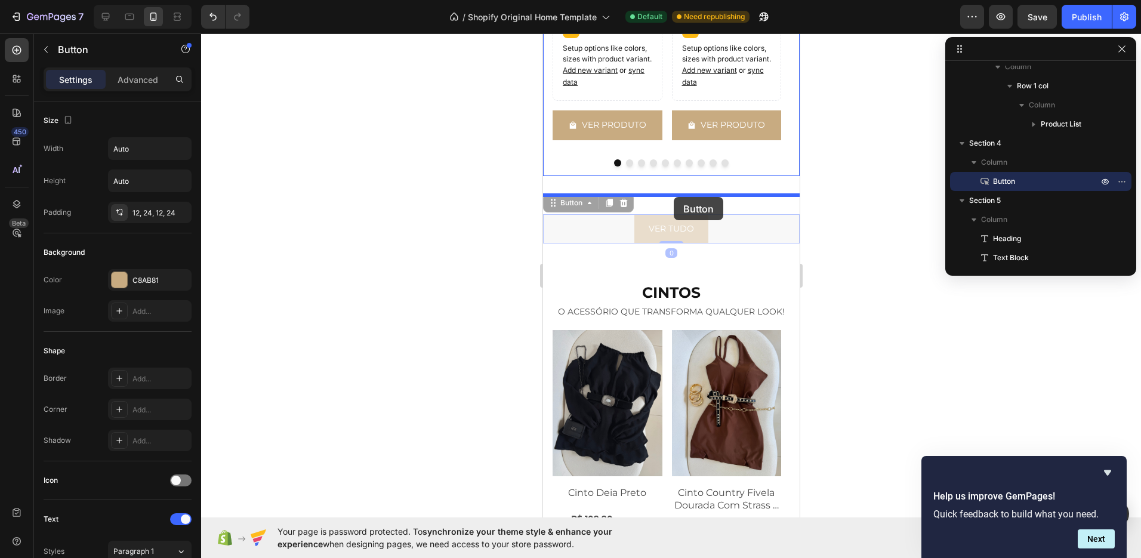
drag, startPoint x: 677, startPoint y: 233, endPoint x: 673, endPoint y: 198, distance: 35.4
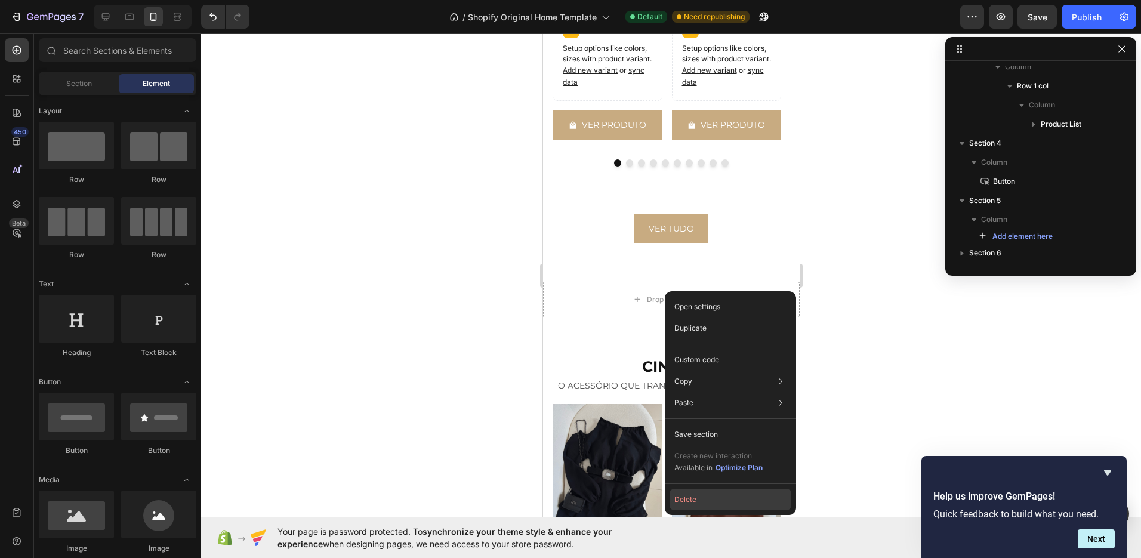
click at [698, 499] on button "Delete" at bounding box center [731, 499] width 122 height 21
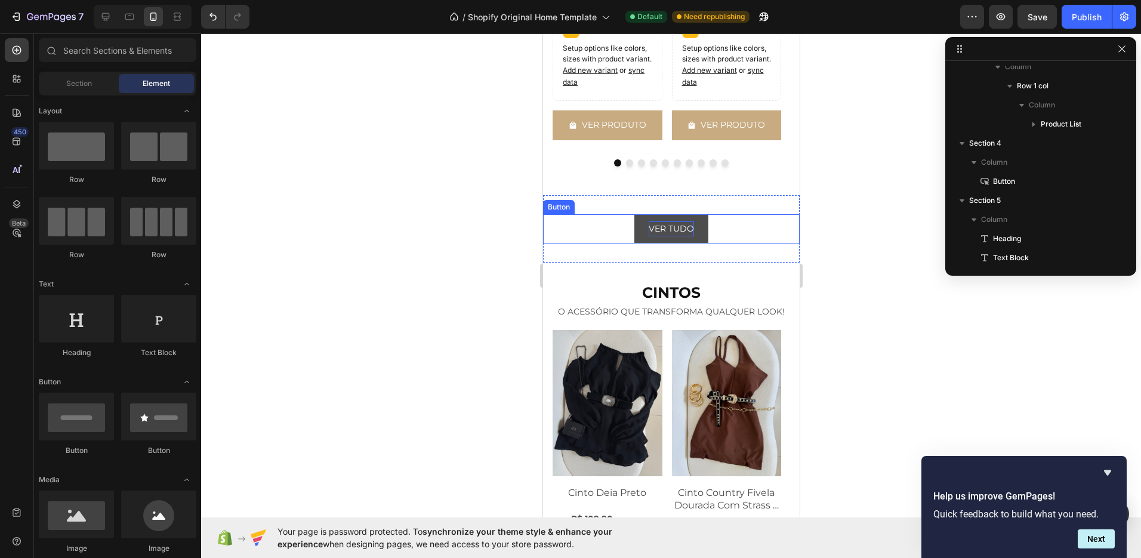
click at [667, 234] on p "VER TUDO" at bounding box center [670, 228] width 45 height 15
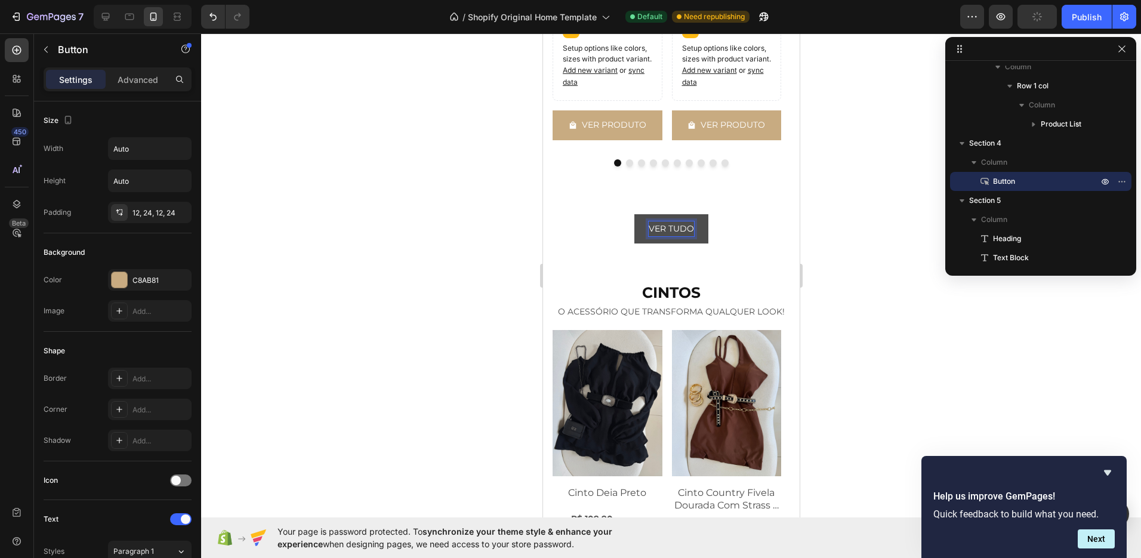
click at [670, 224] on p "VER TUDO" at bounding box center [670, 228] width 45 height 15
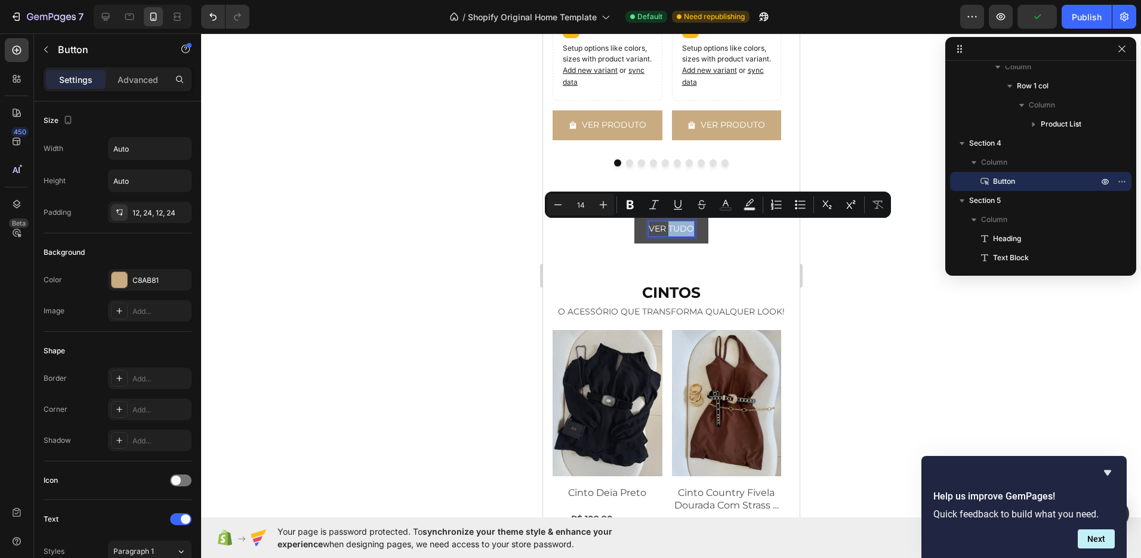
click at [670, 229] on p "VER TUDO" at bounding box center [670, 228] width 45 height 15
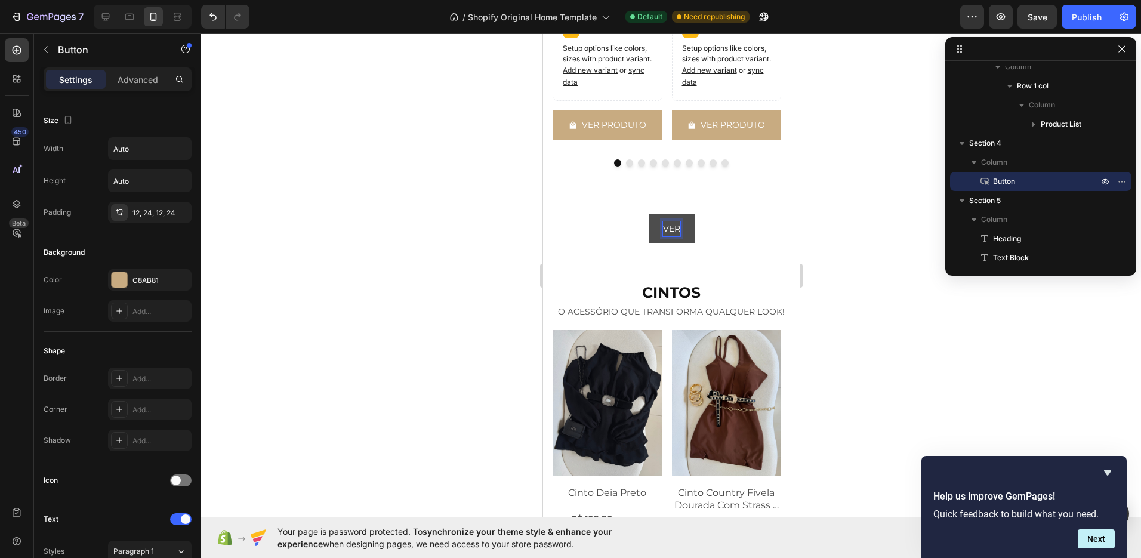
click at [648, 214] on button "VER" at bounding box center [671, 228] width 46 height 29
click at [627, 214] on button "VER TODAS A" at bounding box center [670, 228] width 87 height 29
click at [625, 214] on button "VER TODAS AS" at bounding box center [671, 228] width 92 height 29
click at [631, 277] on div "CINTOS Heading O ACESSÓRIO QUE TRANSFORMA QUALQUER LOOK! Text Block Product Ima…" at bounding box center [670, 506] width 257 height 487
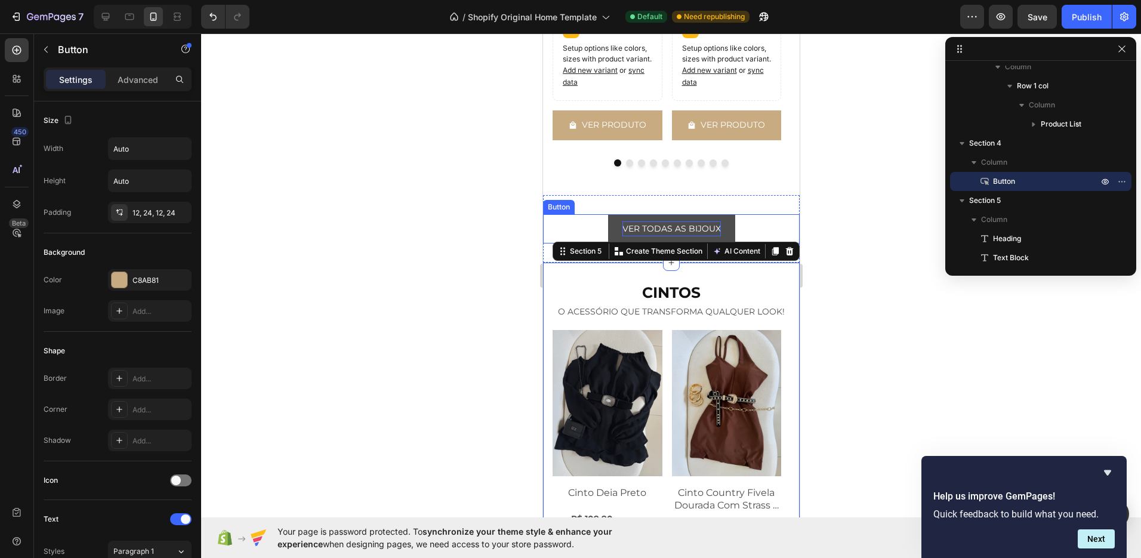
click at [656, 225] on p "VER TODAS AS BIJOUX" at bounding box center [671, 228] width 98 height 15
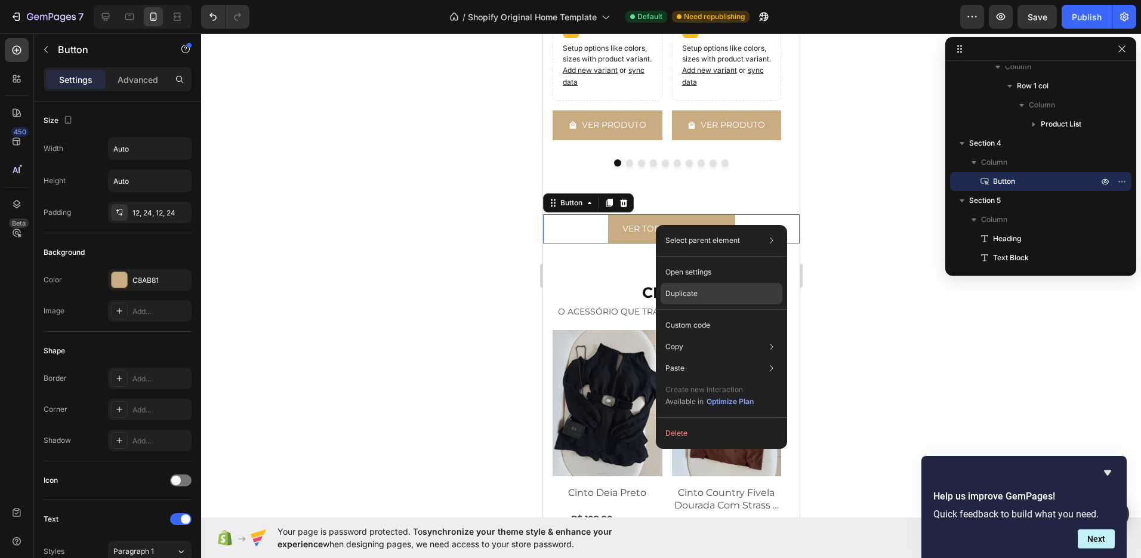
click at [700, 294] on div "Duplicate" at bounding box center [722, 293] width 122 height 21
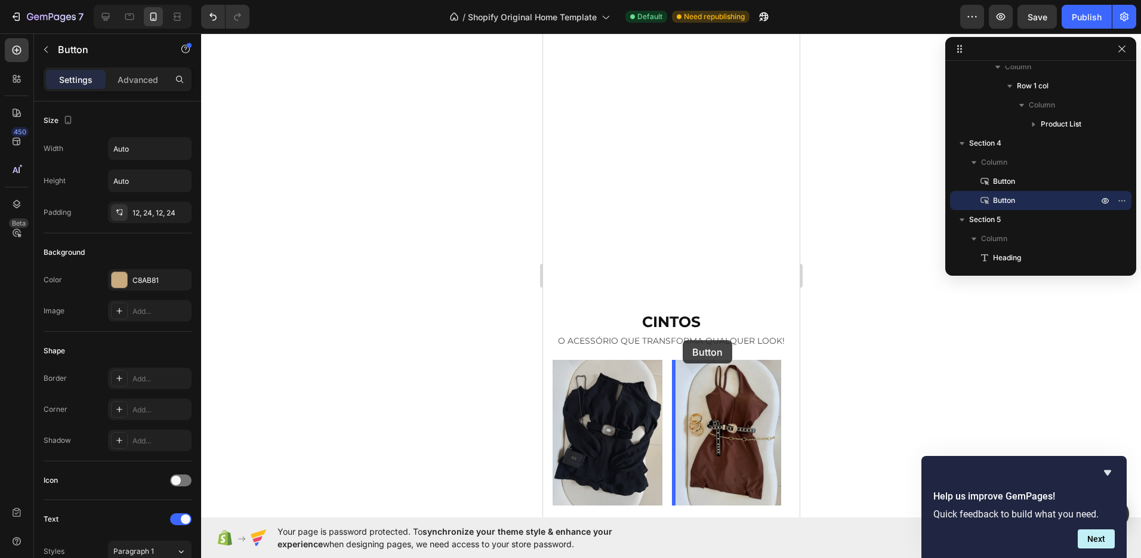
scroll to position [2121, 0]
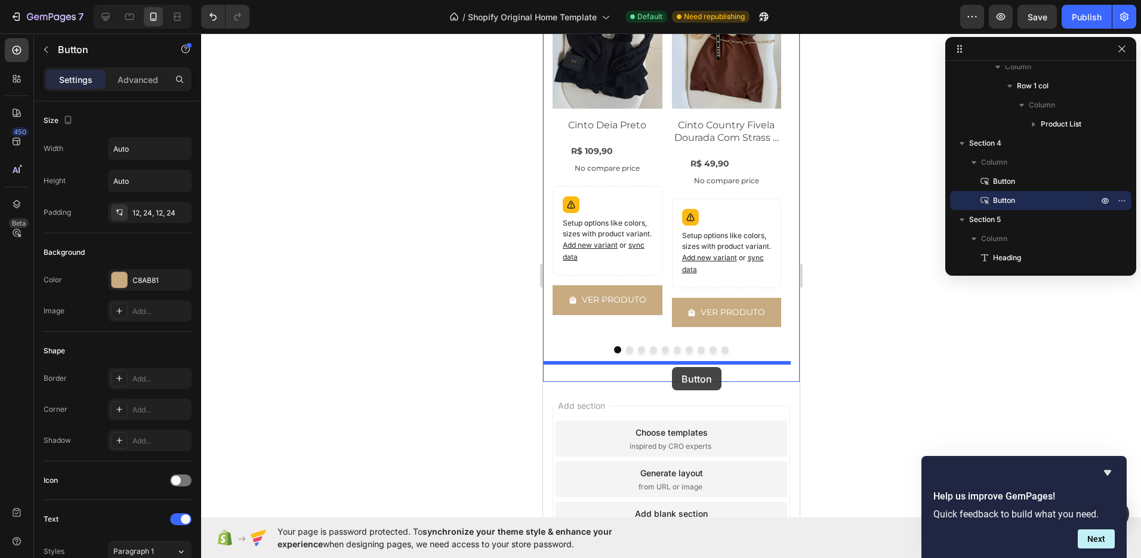
drag, startPoint x: 682, startPoint y: 266, endPoint x: 671, endPoint y: 367, distance: 102.0
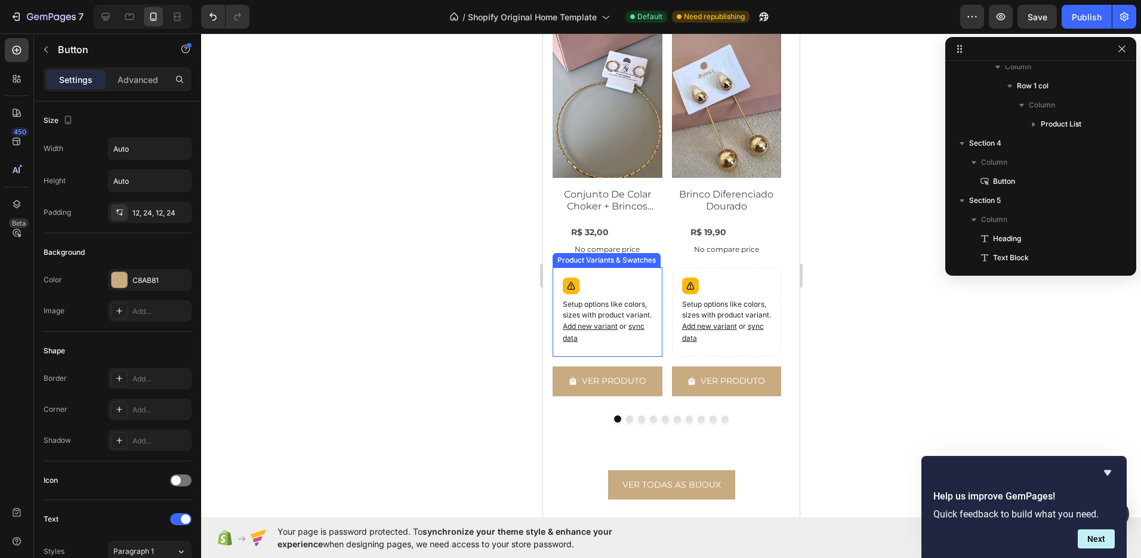
scroll to position [1471, 0]
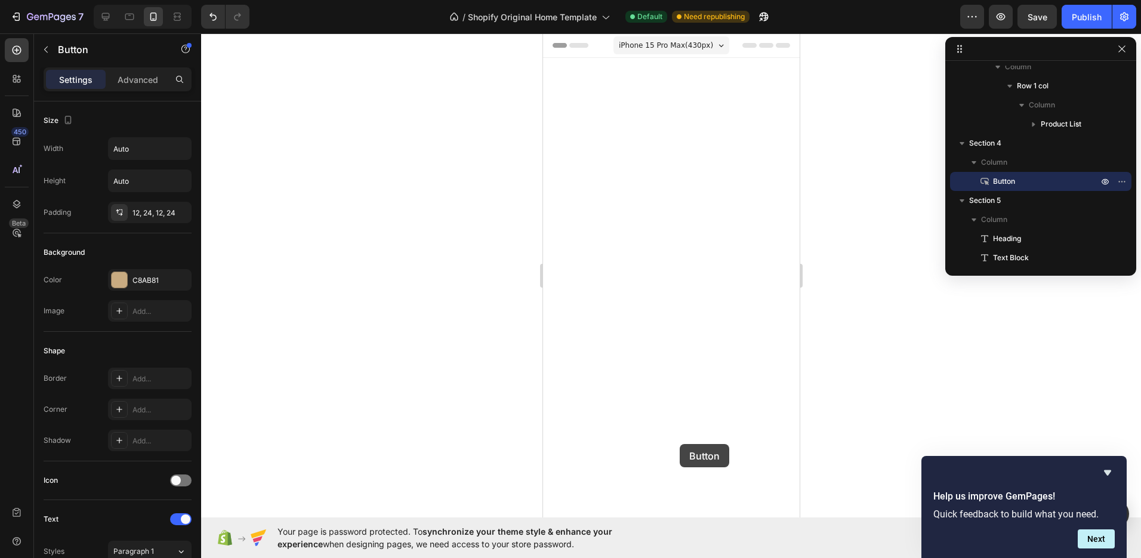
scroll to position [1485, 0]
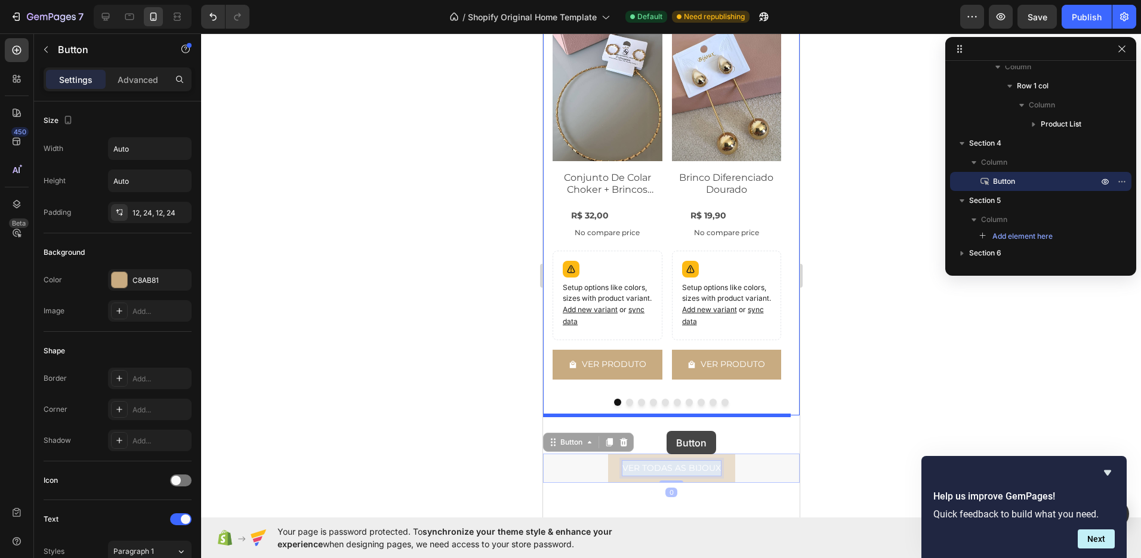
drag, startPoint x: 672, startPoint y: 455, endPoint x: 666, endPoint y: 431, distance: 25.2
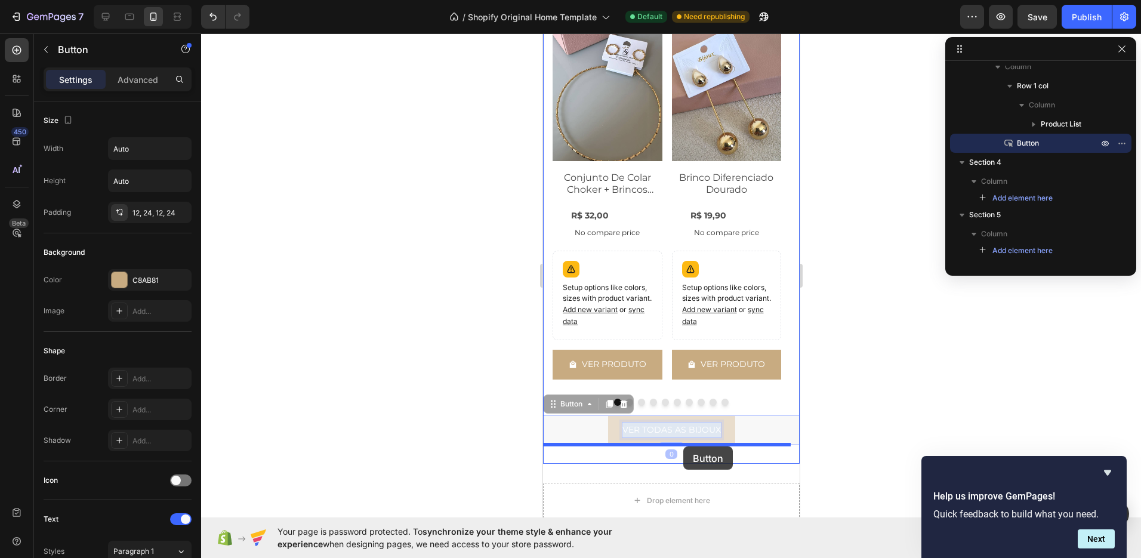
drag, startPoint x: 687, startPoint y: 422, endPoint x: 683, endPoint y: 446, distance: 24.9
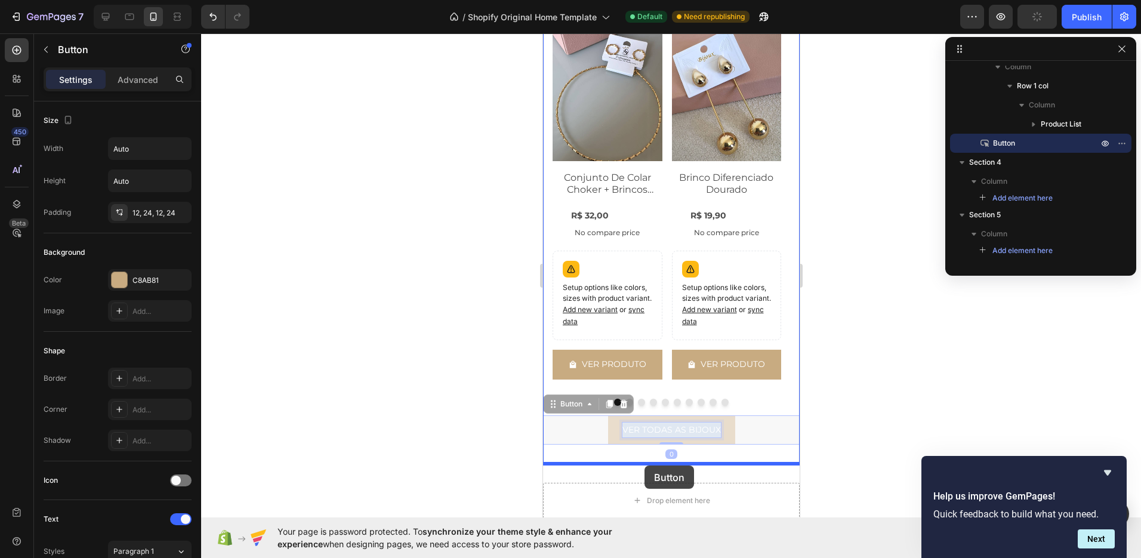
drag, startPoint x: 711, startPoint y: 427, endPoint x: 644, endPoint y: 465, distance: 77.0
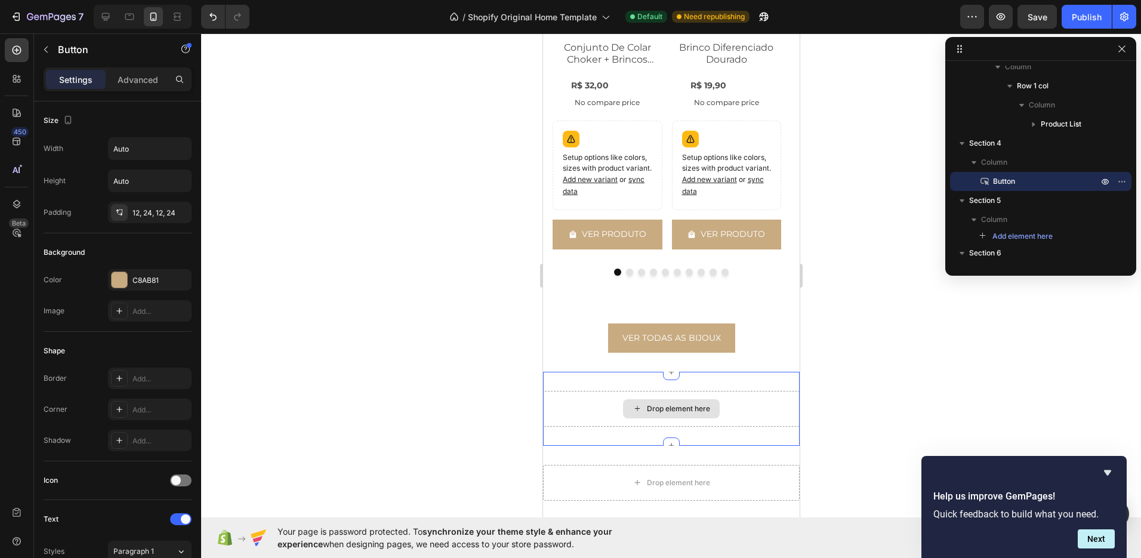
scroll to position [1628, 0]
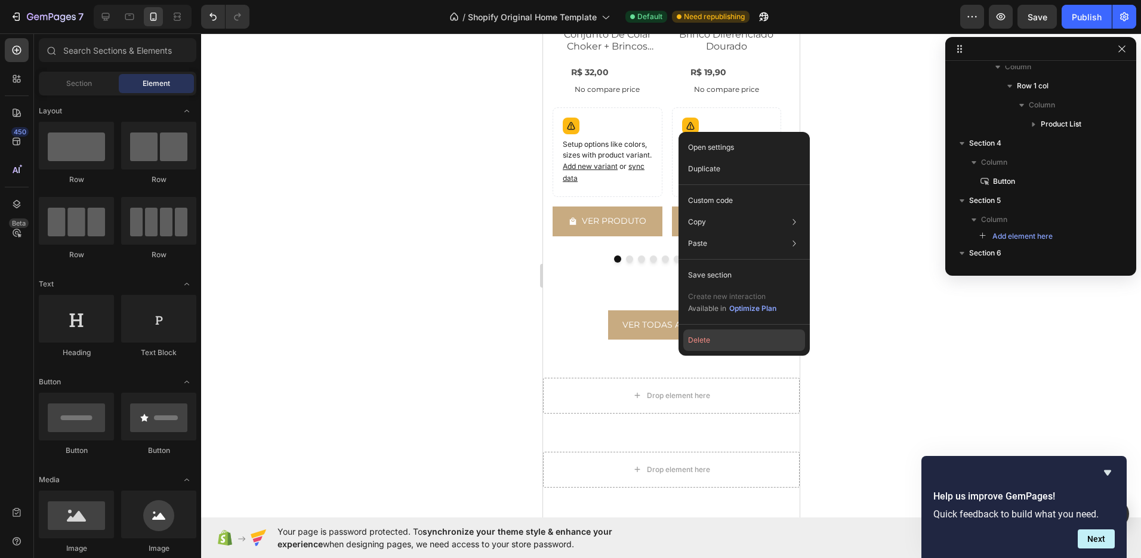
click at [706, 343] on button "Delete" at bounding box center [744, 339] width 122 height 21
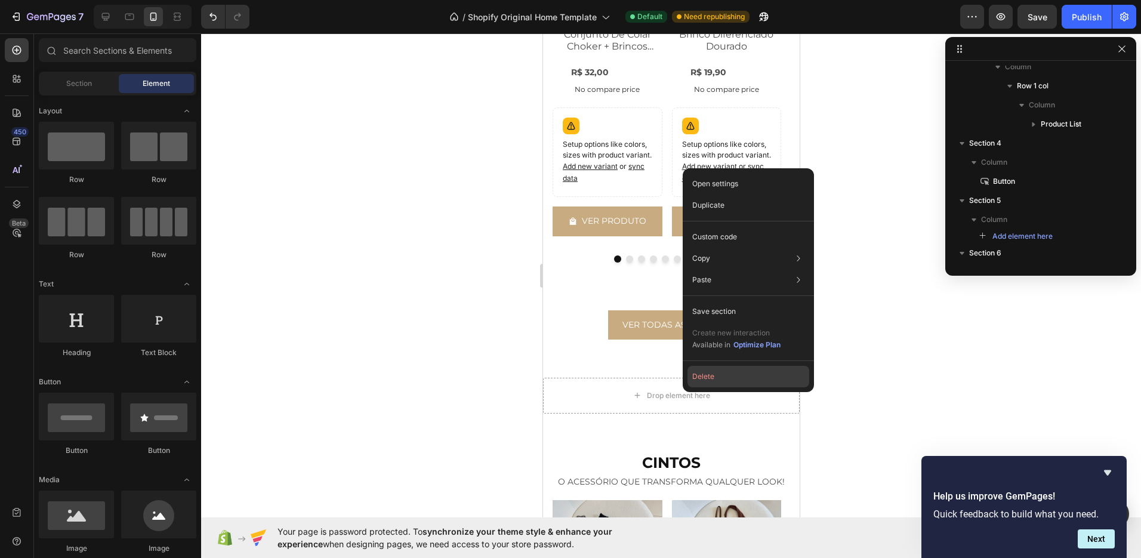
click at [703, 372] on button "Delete" at bounding box center [748, 376] width 122 height 21
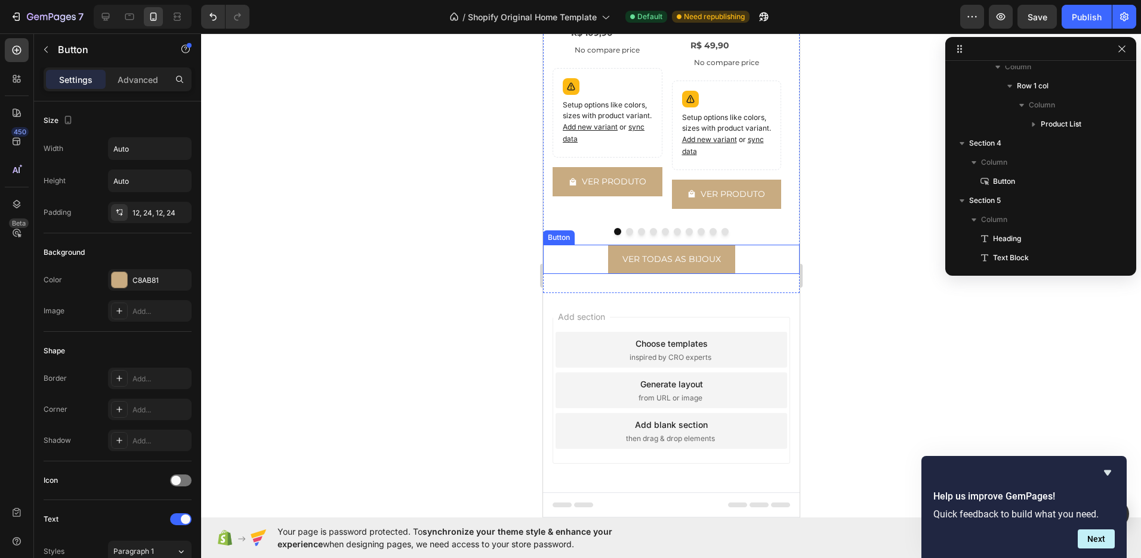
scroll to position [491, 0]
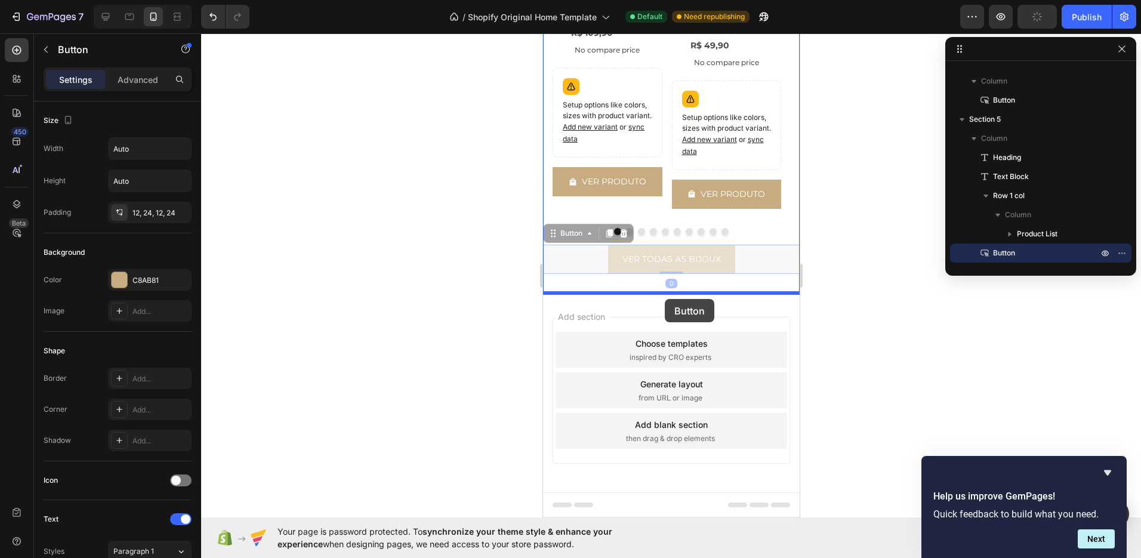
drag, startPoint x: 667, startPoint y: 257, endPoint x: 664, endPoint y: 298, distance: 41.8
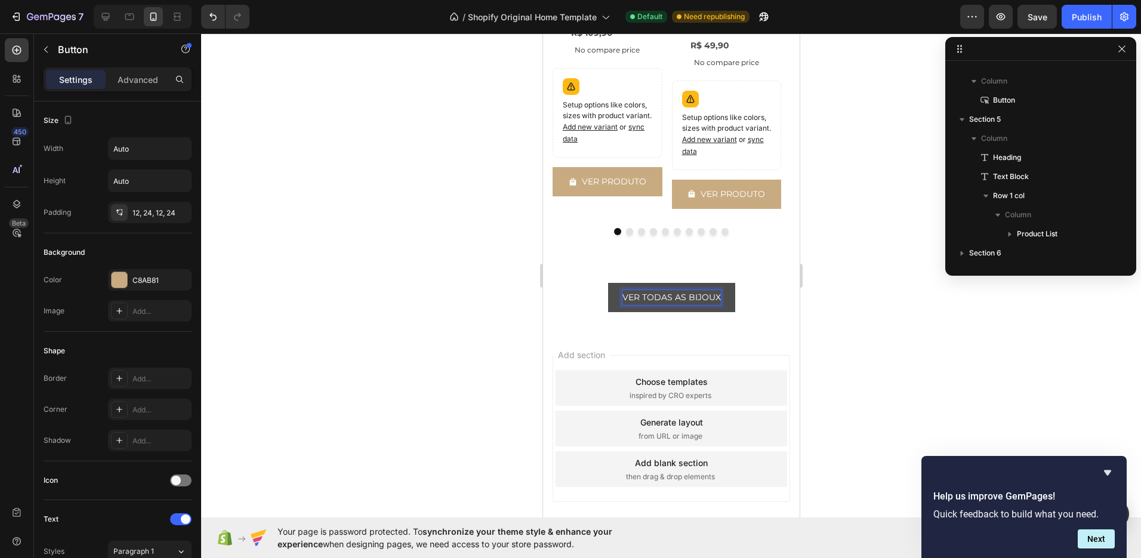
click at [697, 297] on p "VER TODAS AS BIJOUX" at bounding box center [671, 297] width 98 height 15
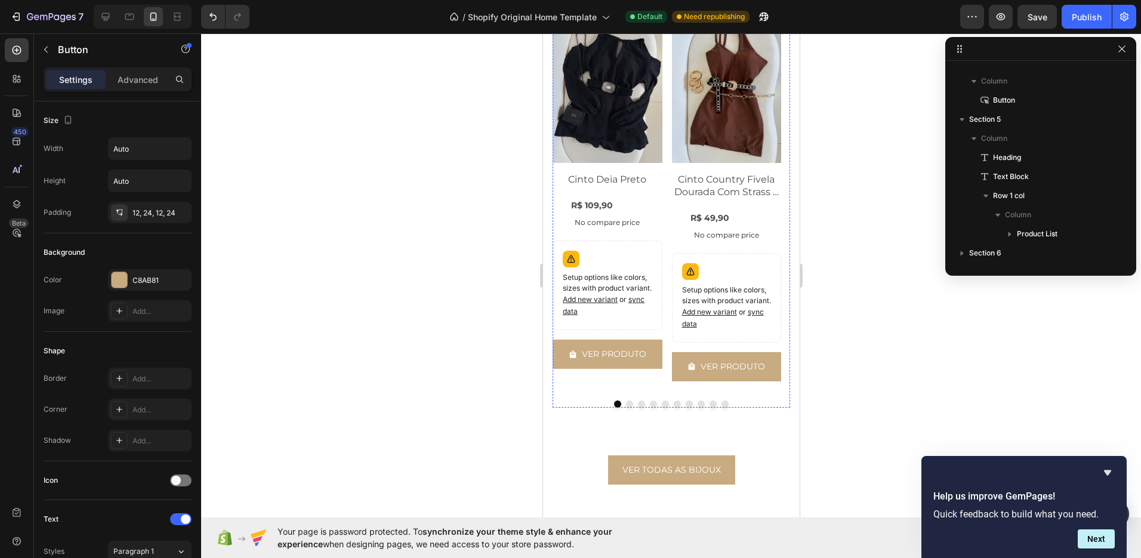
scroll to position [2160, 0]
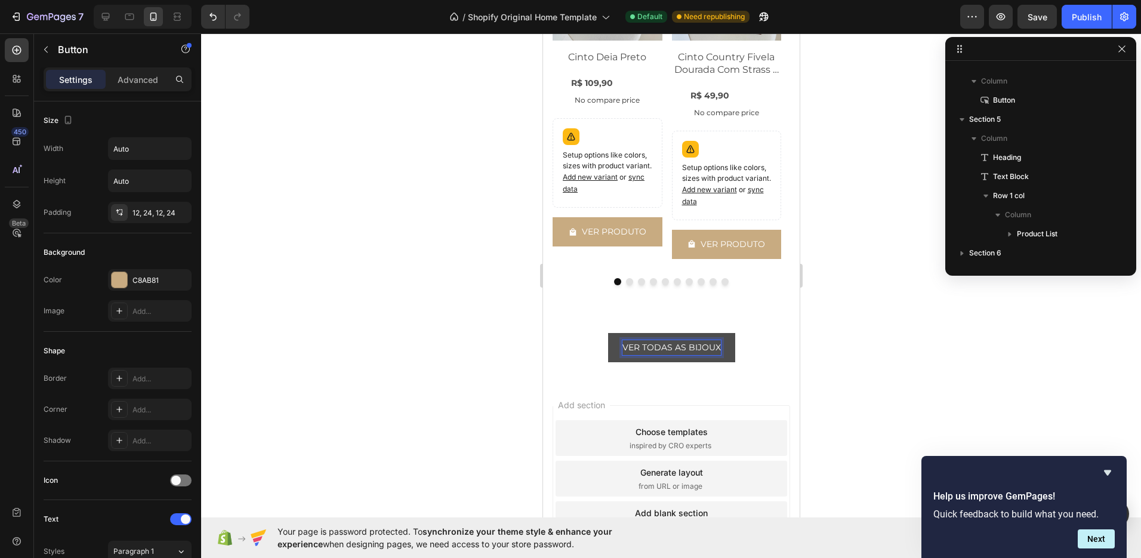
click at [673, 345] on p "VER TODAS AS BIJOUX" at bounding box center [671, 347] width 98 height 15
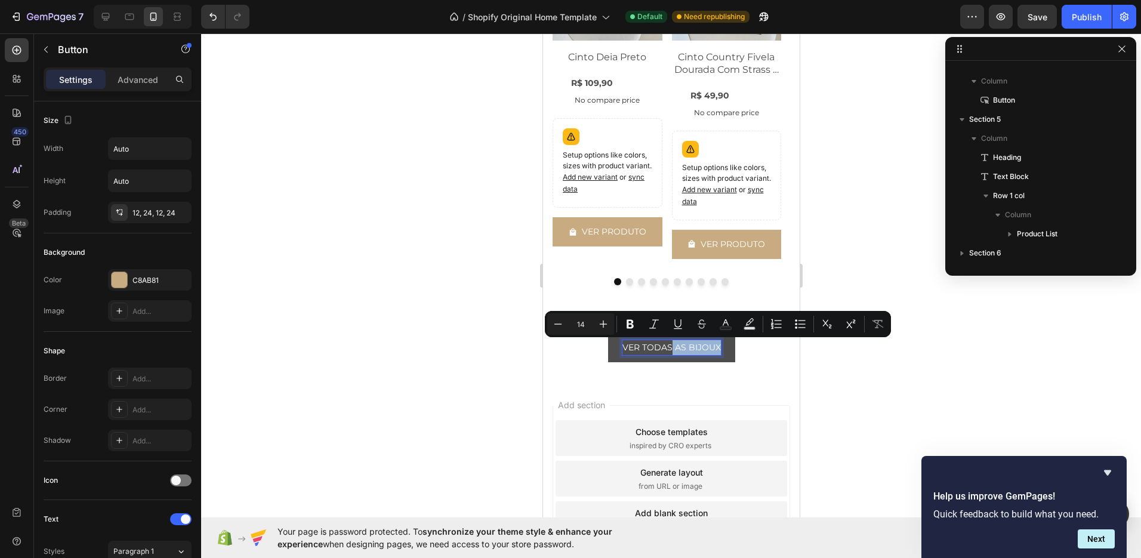
drag, startPoint x: 667, startPoint y: 346, endPoint x: 714, endPoint y: 345, distance: 46.5
click at [714, 345] on p "VER TODAS AS BIJOUX" at bounding box center [671, 347] width 98 height 15
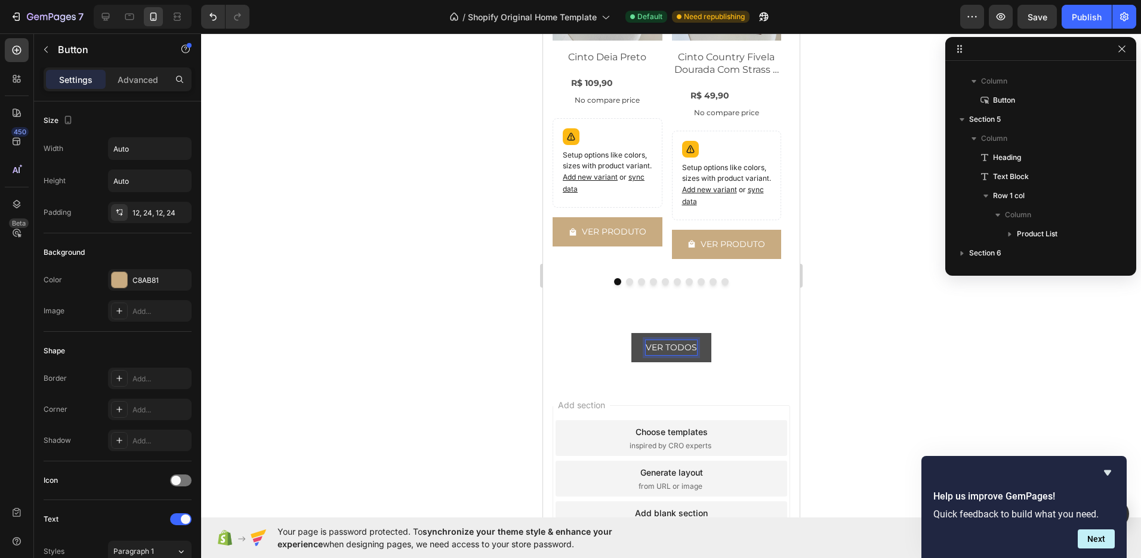
click at [631, 333] on button "VER TODOS" at bounding box center [671, 347] width 80 height 29
click at [624, 333] on button "VER TODOS OS" at bounding box center [671, 347] width 95 height 29
click at [854, 316] on div at bounding box center [671, 295] width 940 height 525
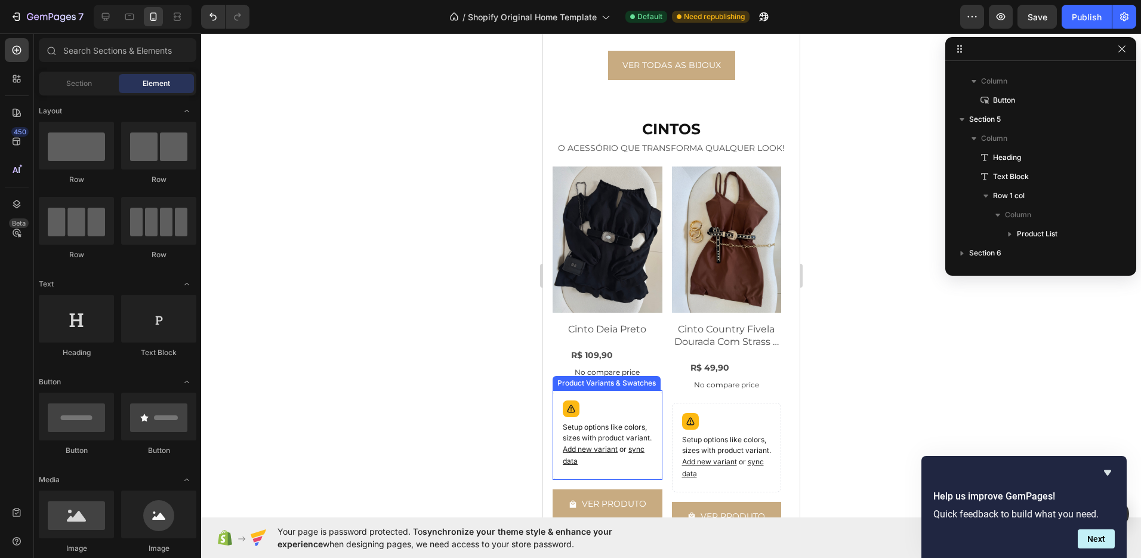
scroll to position [1763, 0]
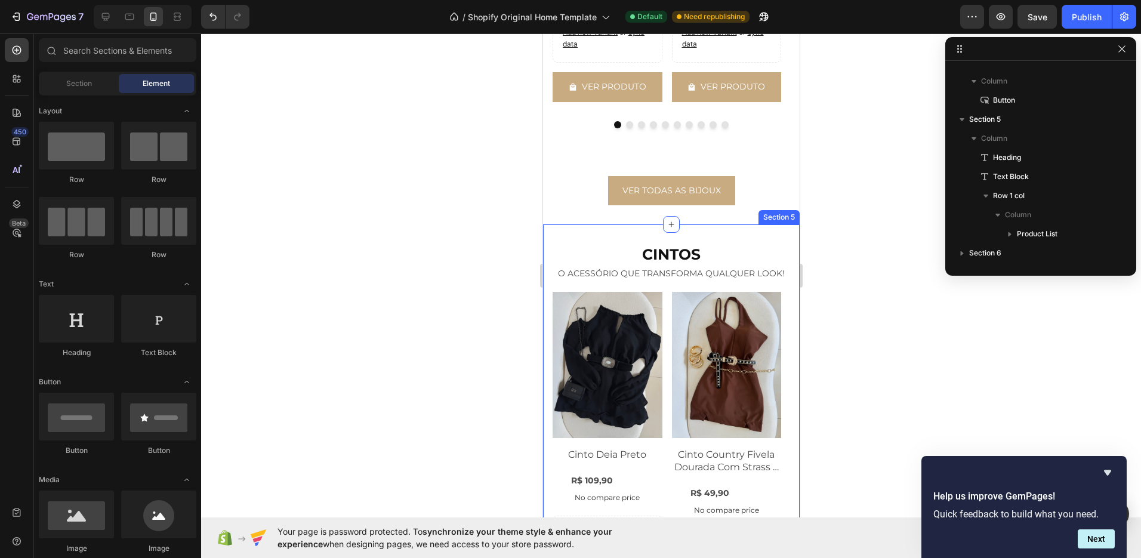
click at [593, 229] on div "CINTOS Heading O ACESSÓRIO QUE TRANSFORMA QUALQUER LOOK! Text Block Product Ima…" at bounding box center [670, 467] width 257 height 487
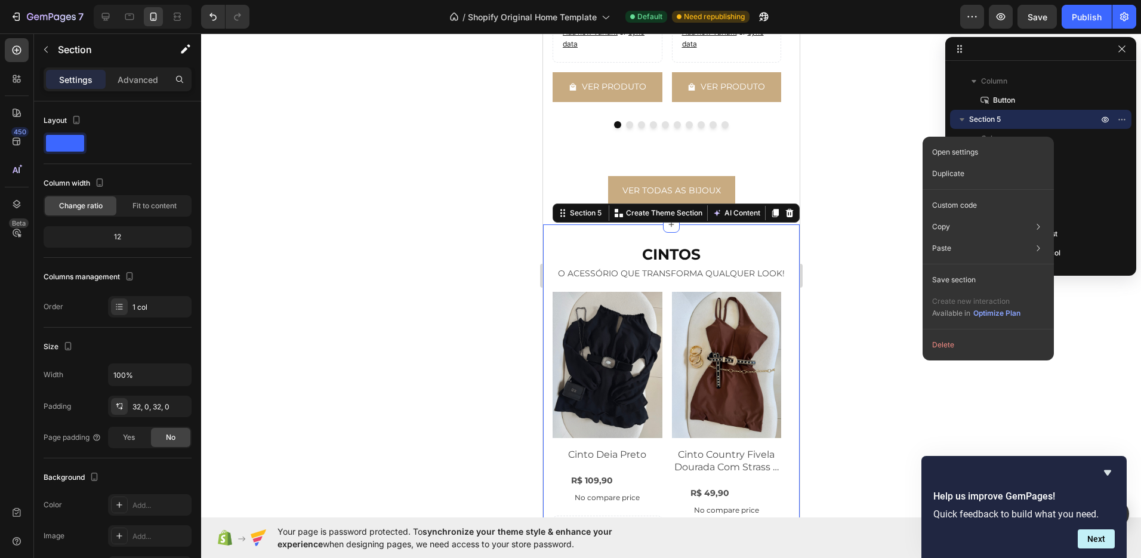
drag, startPoint x: 977, startPoint y: 174, endPoint x: 860, endPoint y: 217, distance: 124.0
click at [977, 174] on div "Duplicate" at bounding box center [988, 173] width 122 height 21
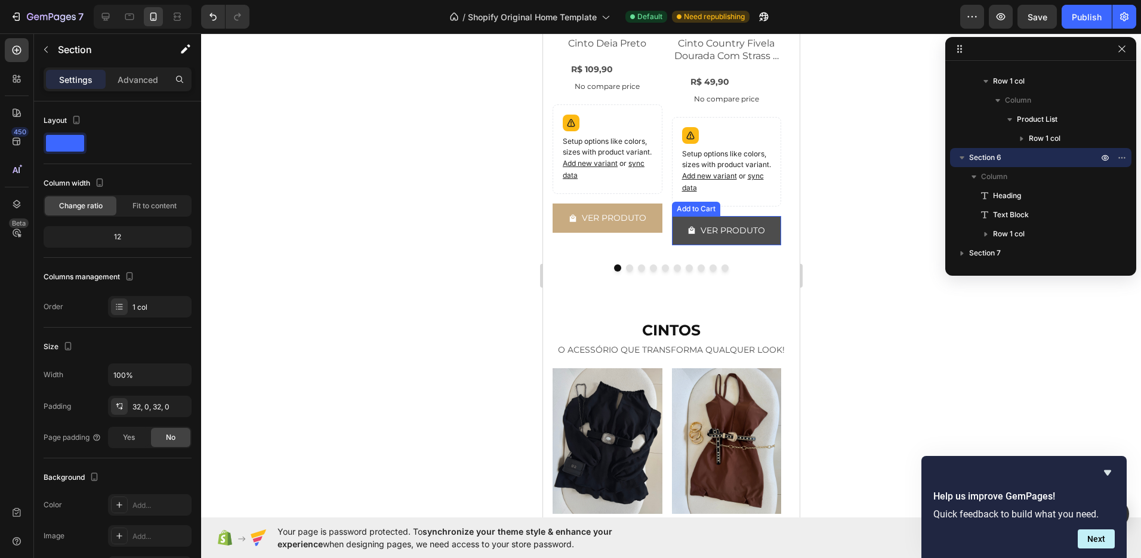
scroll to position [2183, 0]
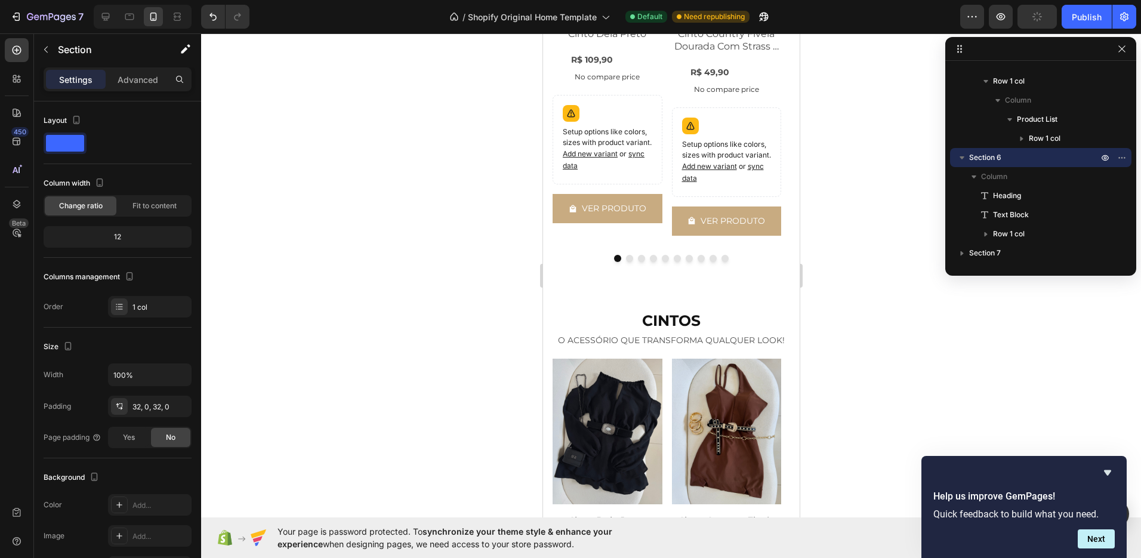
drag, startPoint x: 1017, startPoint y: 157, endPoint x: 1003, endPoint y: 264, distance: 107.7
click at [1003, 264] on div "Section 1 Section 2 Column Row 1 col Column Row 1 col Column Carousel Row 1 col…" at bounding box center [1040, 164] width 191 height 206
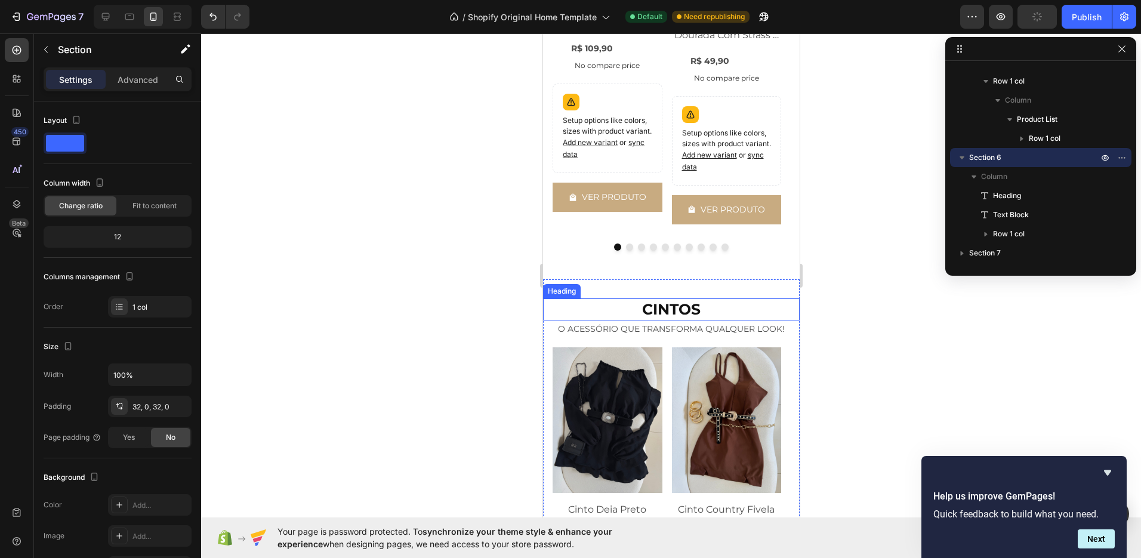
scroll to position [2255, 0]
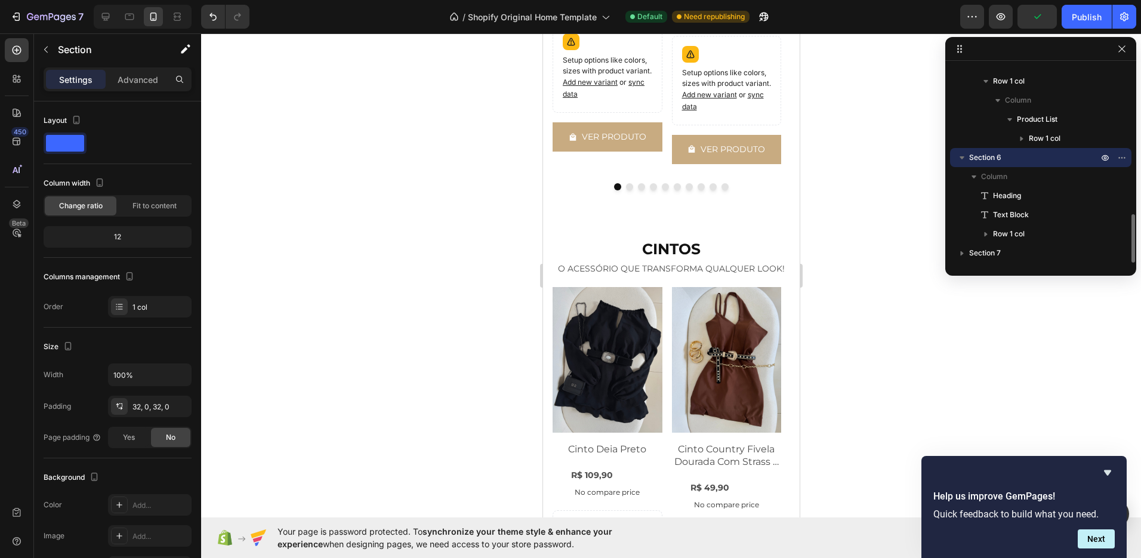
click at [1007, 158] on p "Section 6" at bounding box center [1034, 158] width 131 height 12
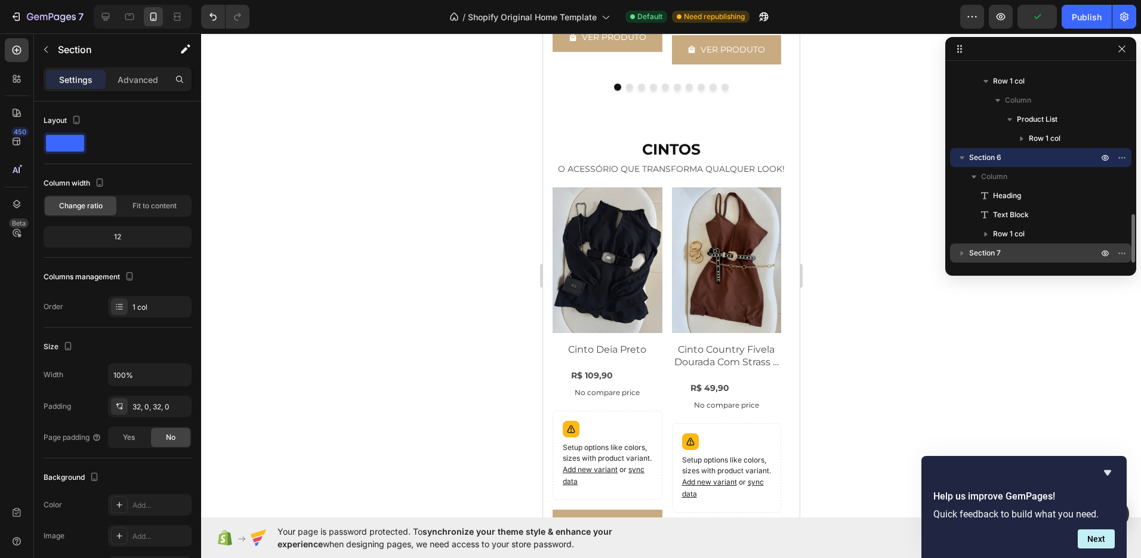
scroll to position [2399, 0]
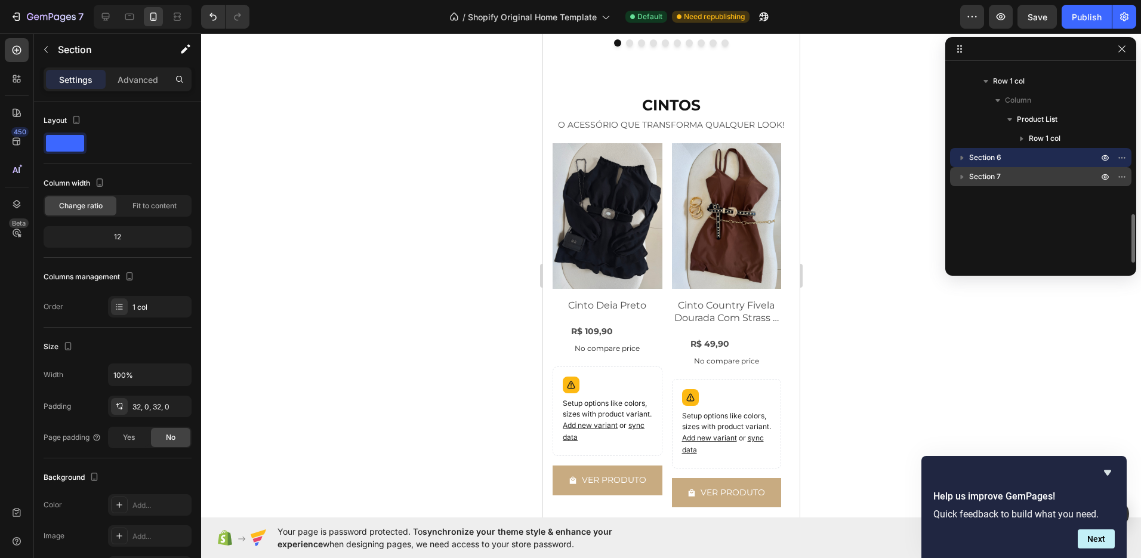
drag, startPoint x: 972, startPoint y: 159, endPoint x: 977, endPoint y: 182, distance: 23.9
click at [967, 200] on div "Section 1 Section 2 Column Row 1 col Column Row 1 col Column Carousel Row 1 col…" at bounding box center [1040, 164] width 191 height 197
drag, startPoint x: 980, startPoint y: 177, endPoint x: 977, endPoint y: 199, distance: 22.3
click at [977, 199] on div "Section 1 Section 2 Column Row 1 col Column Row 1 col Column Carousel Row 1 col…" at bounding box center [1040, 164] width 191 height 197
click at [1122, 154] on icon "button" at bounding box center [1122, 158] width 10 height 10
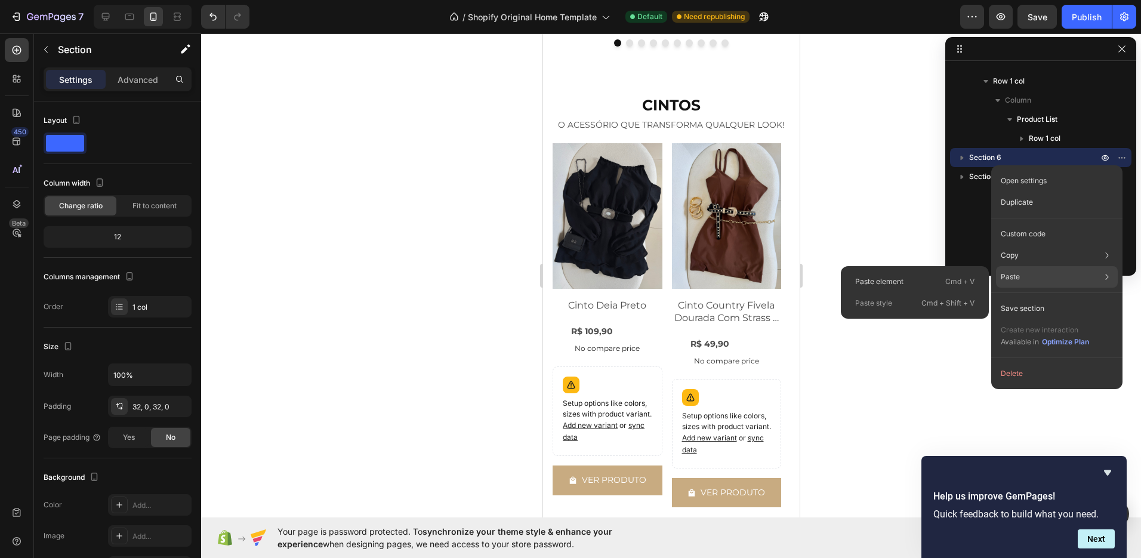
click at [955, 270] on div "Paste element Cmd + V Paste style Cmd + Shift + V" at bounding box center [915, 292] width 148 height 53
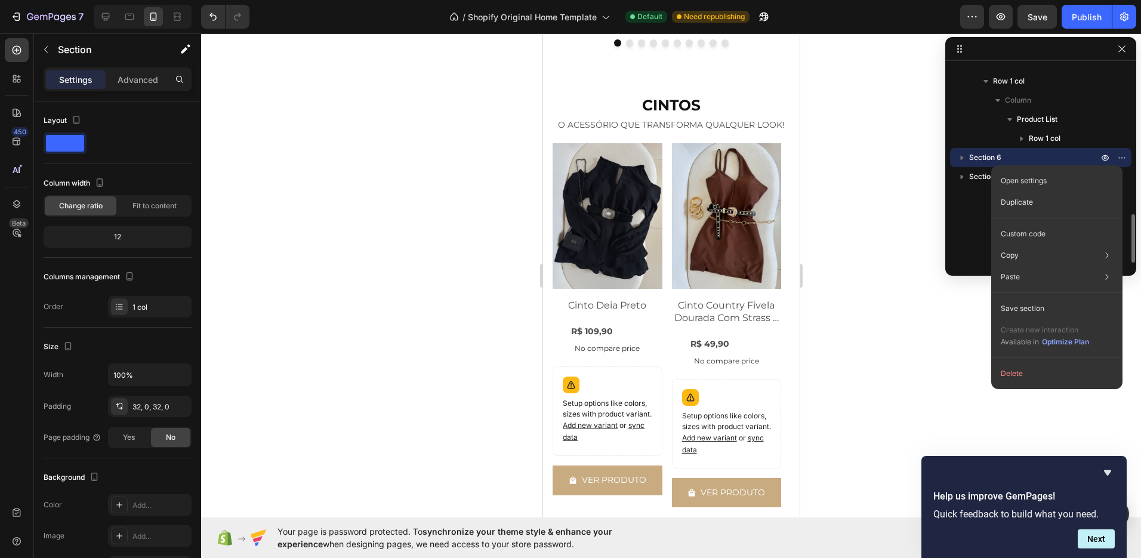
click at [982, 155] on span "Section 6" at bounding box center [985, 158] width 32 height 12
click at [966, 152] on icon "button" at bounding box center [962, 158] width 12 height 12
click at [973, 218] on div "Section 1 Section 2 Column Row 1 col Column Row 1 col Column Carousel Row 1 col…" at bounding box center [1040, 164] width 191 height 197
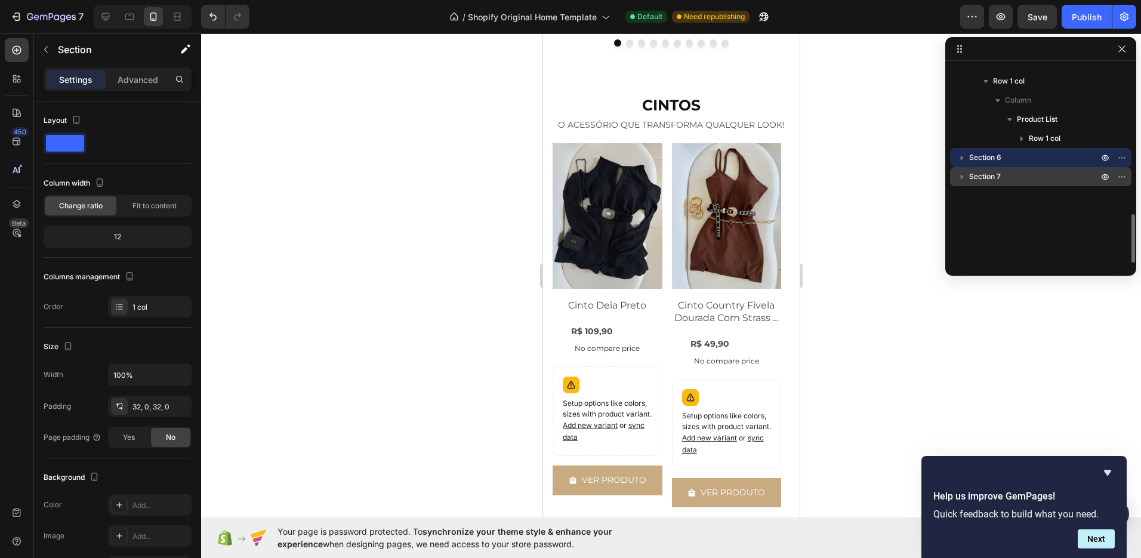
drag, startPoint x: 997, startPoint y: 161, endPoint x: 972, endPoint y: 171, distance: 27.0
click at [971, 195] on div "Section 1 Section 2 Column Row 1 col Column Row 1 col Column Carousel Row 1 col…" at bounding box center [1040, 164] width 191 height 197
drag, startPoint x: 963, startPoint y: 156, endPoint x: 916, endPoint y: 161, distance: 46.8
click at [980, 159] on div "Section 6" at bounding box center [1041, 157] width 172 height 19
click at [991, 176] on span "Column" at bounding box center [994, 177] width 26 height 12
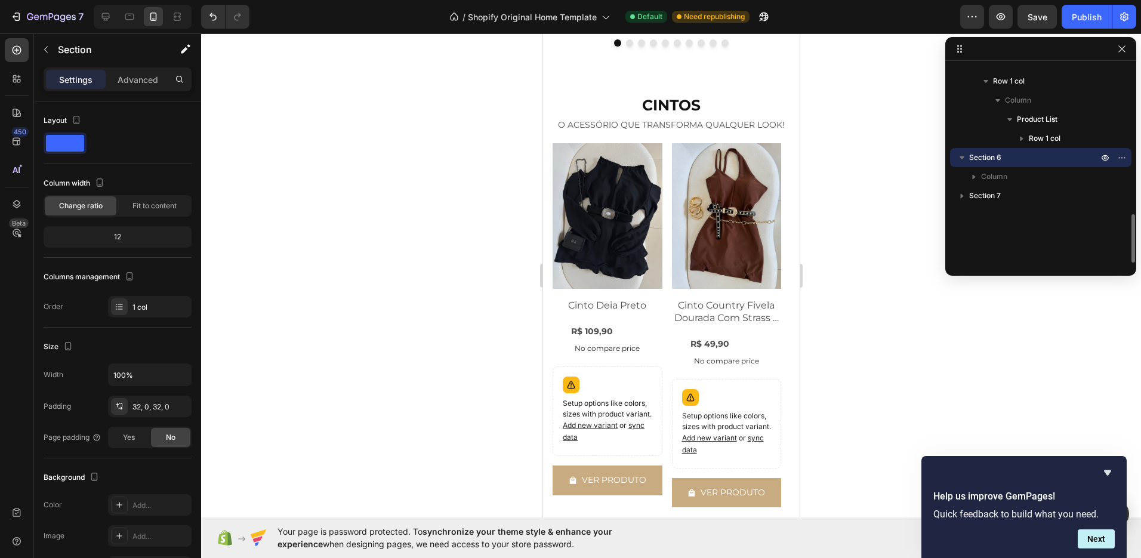
click at [993, 165] on div "Section 6" at bounding box center [1041, 157] width 172 height 19
click at [998, 159] on span "Section 6" at bounding box center [985, 158] width 32 height 12
click at [658, 106] on h2 "CINTOS" at bounding box center [670, 105] width 257 height 22
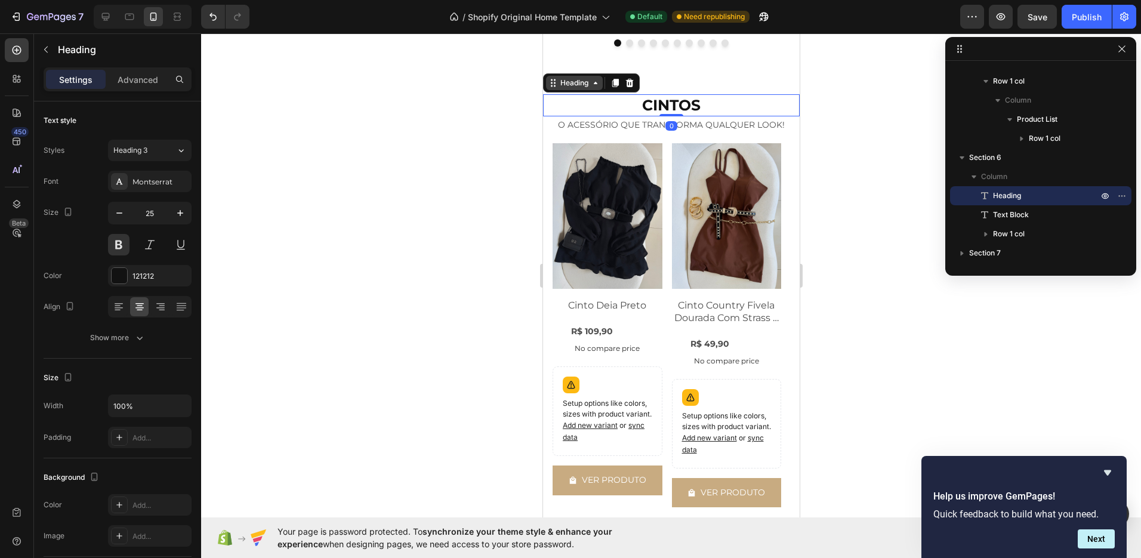
click at [576, 86] on div "Heading" at bounding box center [573, 83] width 33 height 11
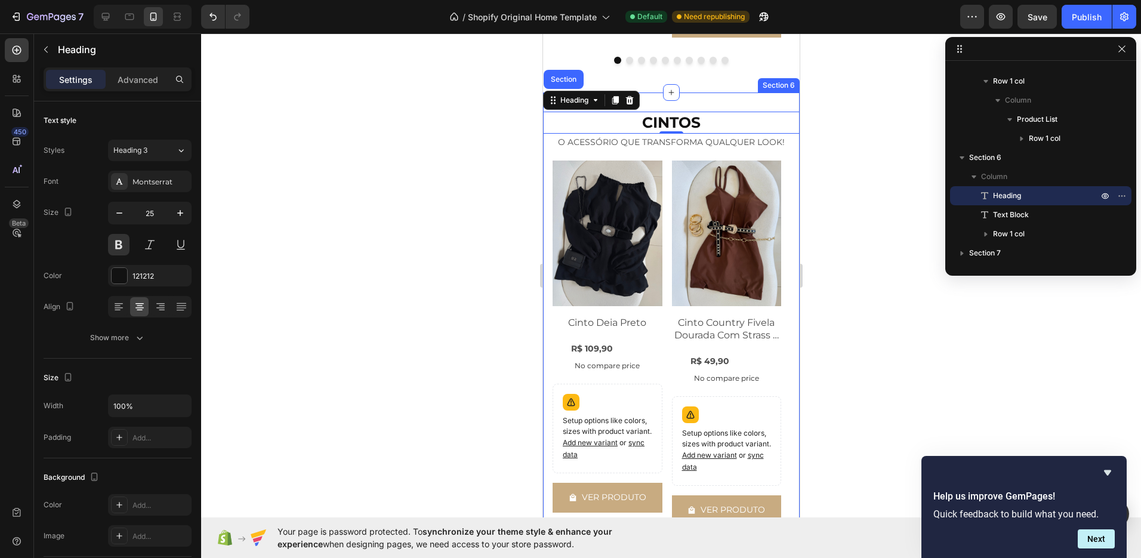
scroll to position [2380, 0]
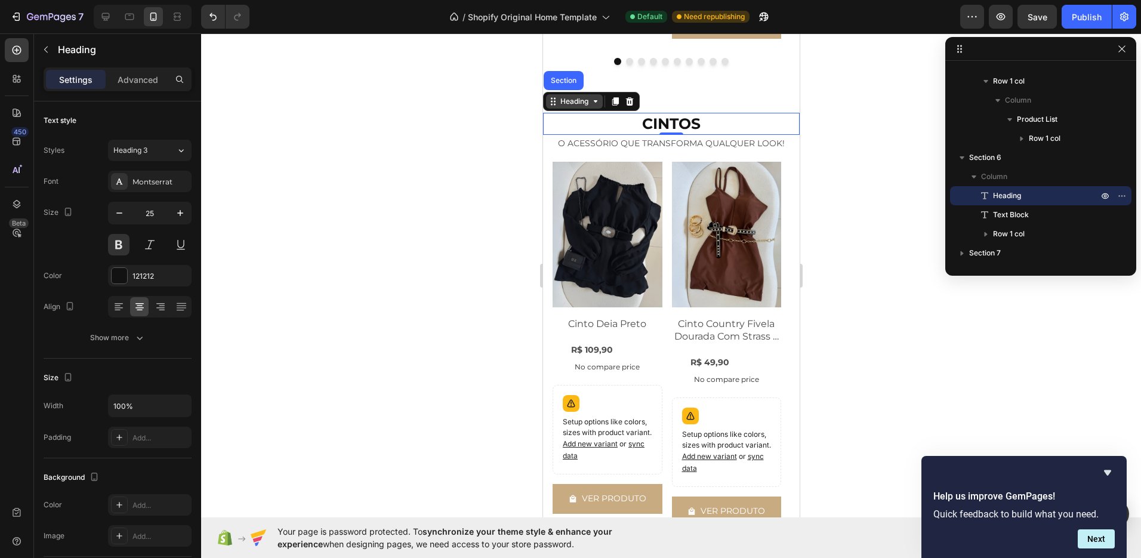
click at [566, 97] on div "Heading" at bounding box center [573, 101] width 33 height 11
click at [576, 104] on div "Heading" at bounding box center [573, 101] width 33 height 11
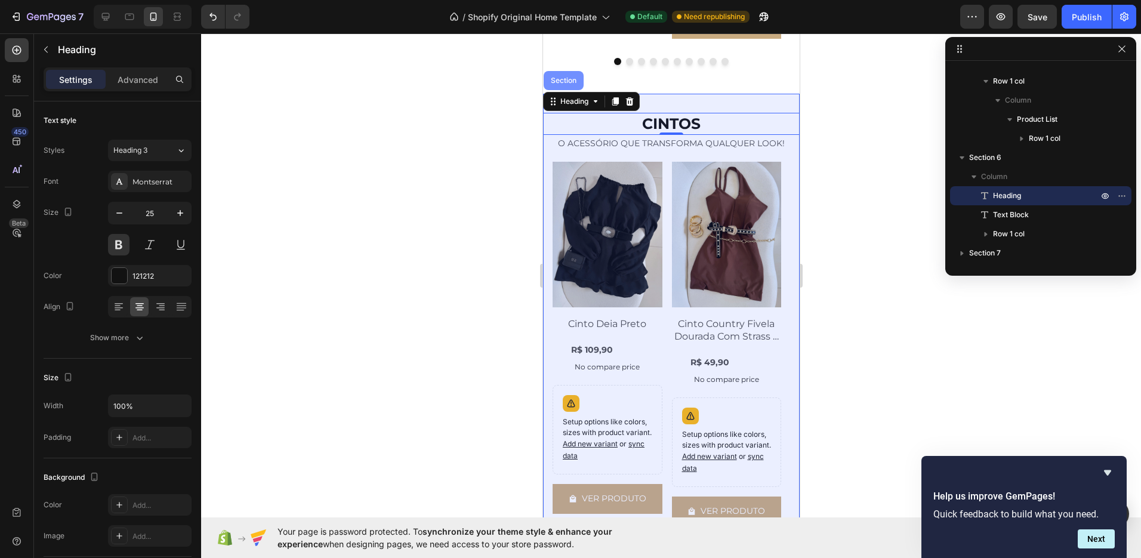
click at [566, 84] on div "Section" at bounding box center [563, 80] width 40 height 19
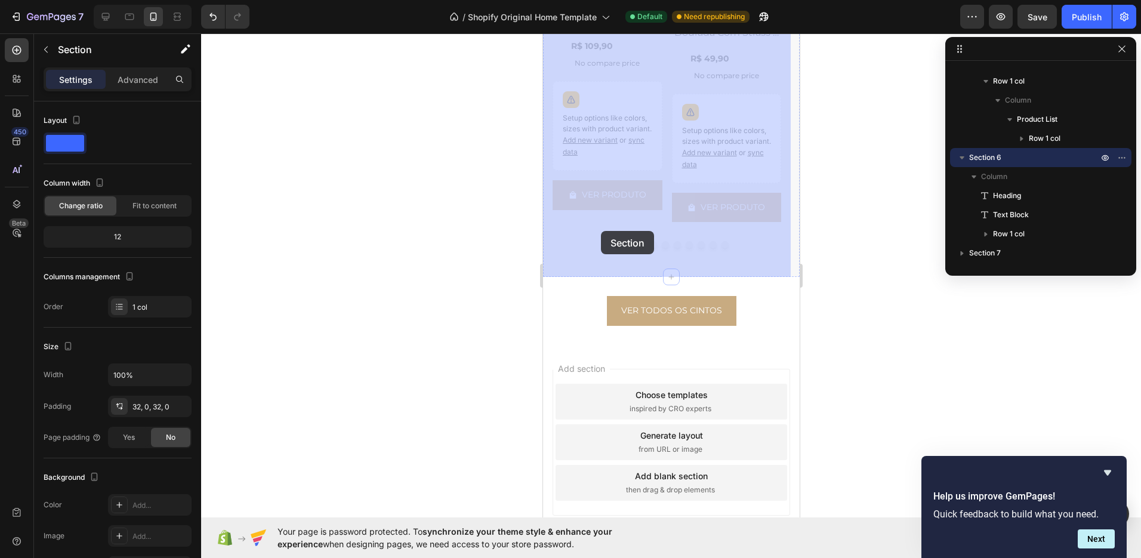
scroll to position [2685, 0]
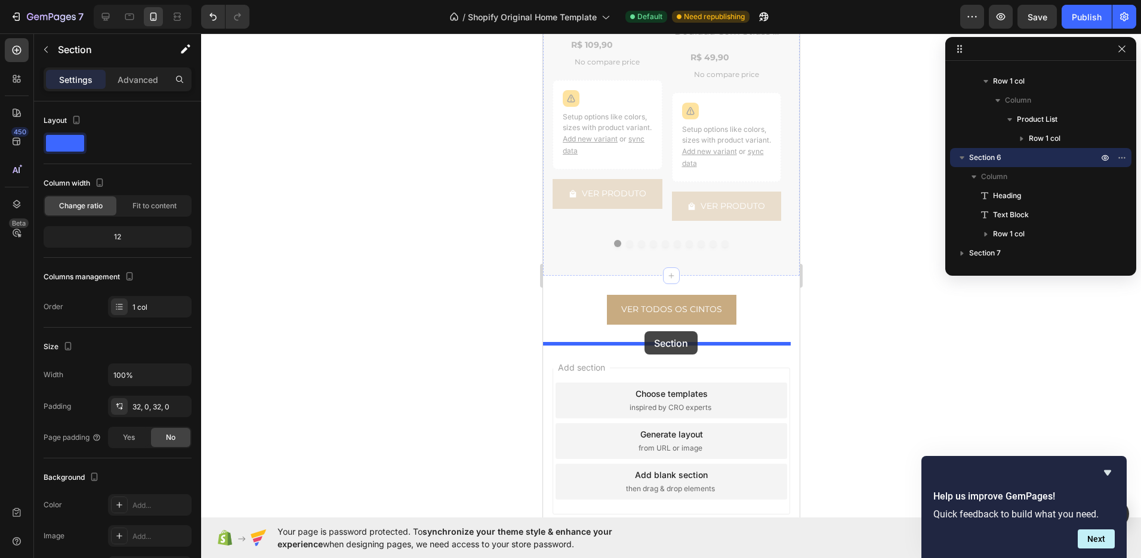
drag, startPoint x: 575, startPoint y: 82, endPoint x: 644, endPoint y: 331, distance: 258.3
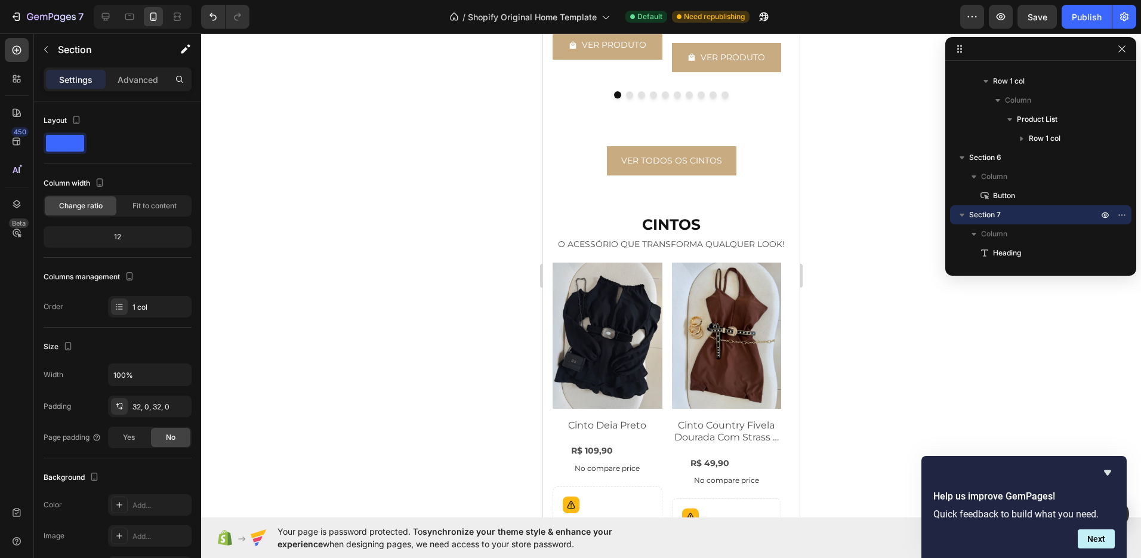
scroll to position [2365, 0]
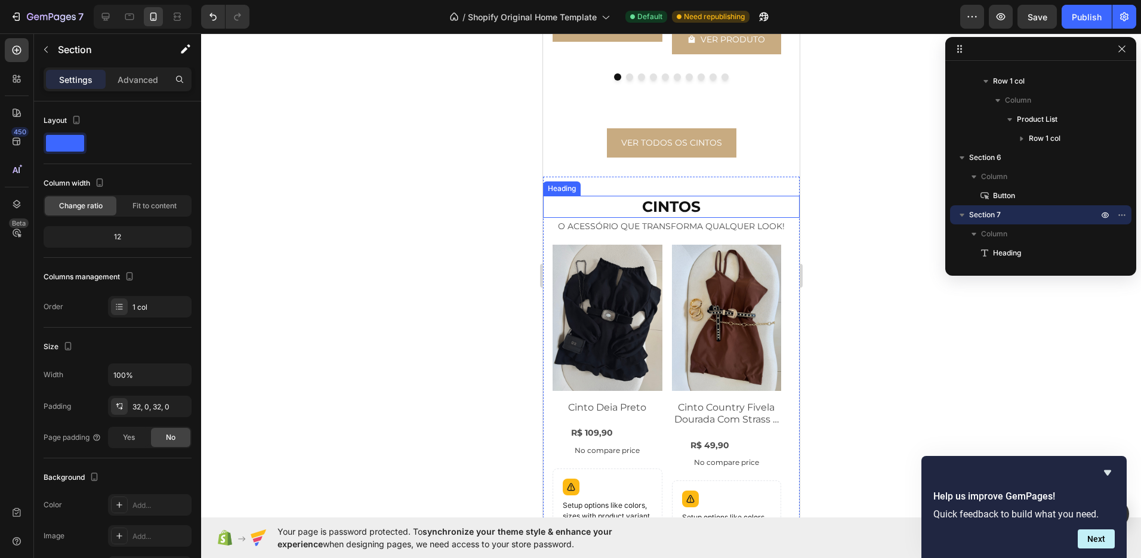
click at [673, 201] on h2 "CINTOS" at bounding box center [670, 207] width 257 height 22
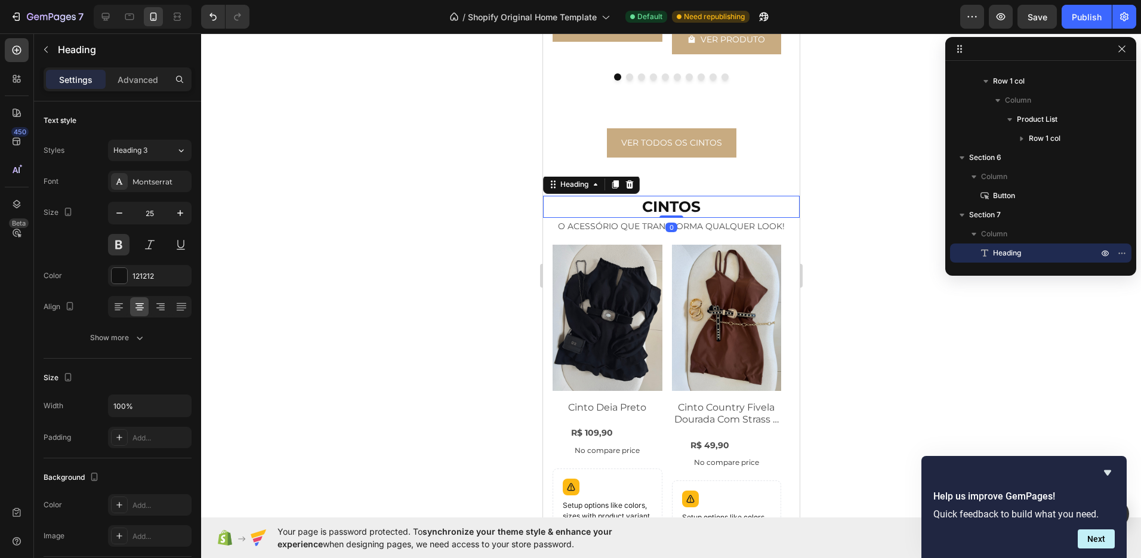
click at [673, 202] on h2 "CINTOS" at bounding box center [670, 207] width 257 height 22
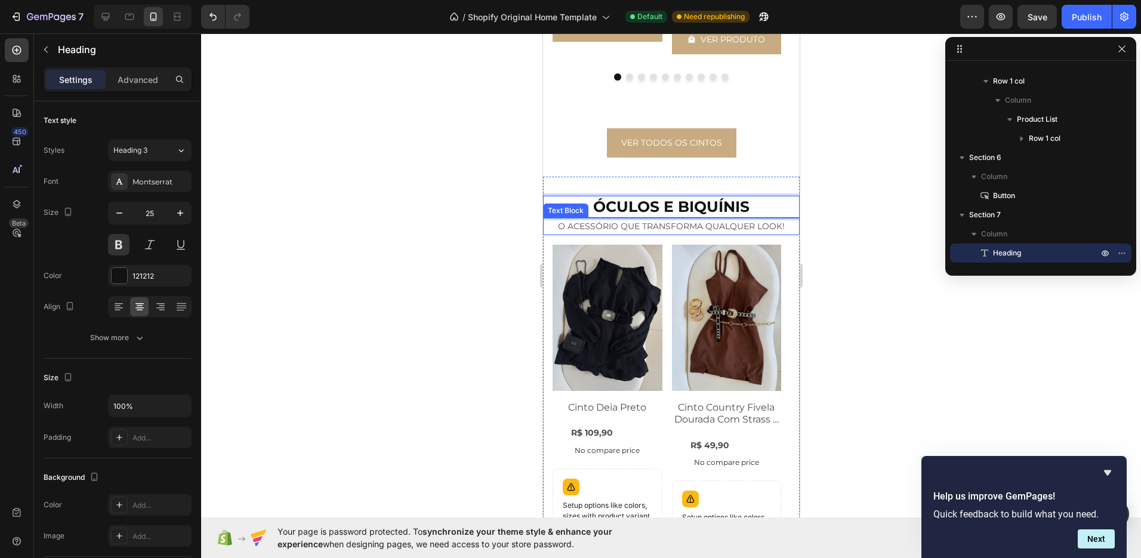
click at [711, 226] on p "O ACESSÓRIO QUE TRANSFORMA QUALQUER LOOK!" at bounding box center [671, 226] width 254 height 15
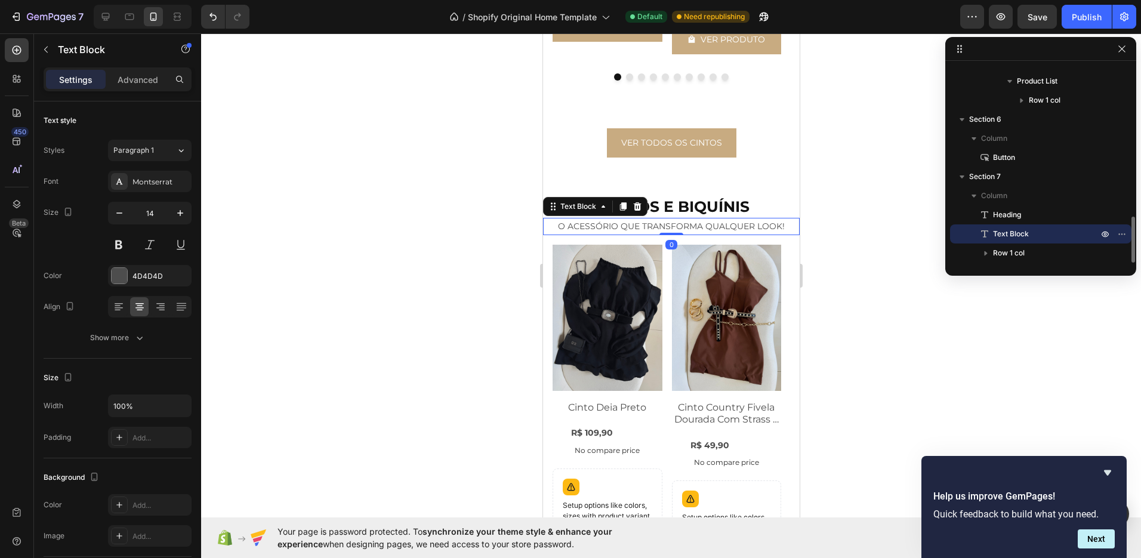
click at [711, 226] on p "O ACESSÓRIO QUE TRANSFORMA QUALQUER LOOK!" at bounding box center [671, 226] width 254 height 15
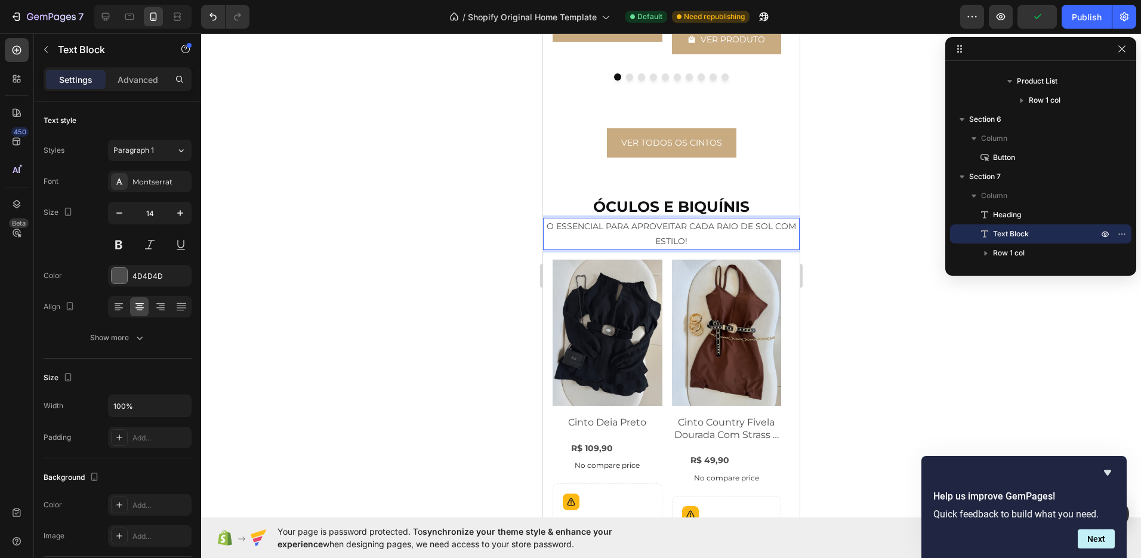
click at [819, 252] on div at bounding box center [671, 295] width 940 height 525
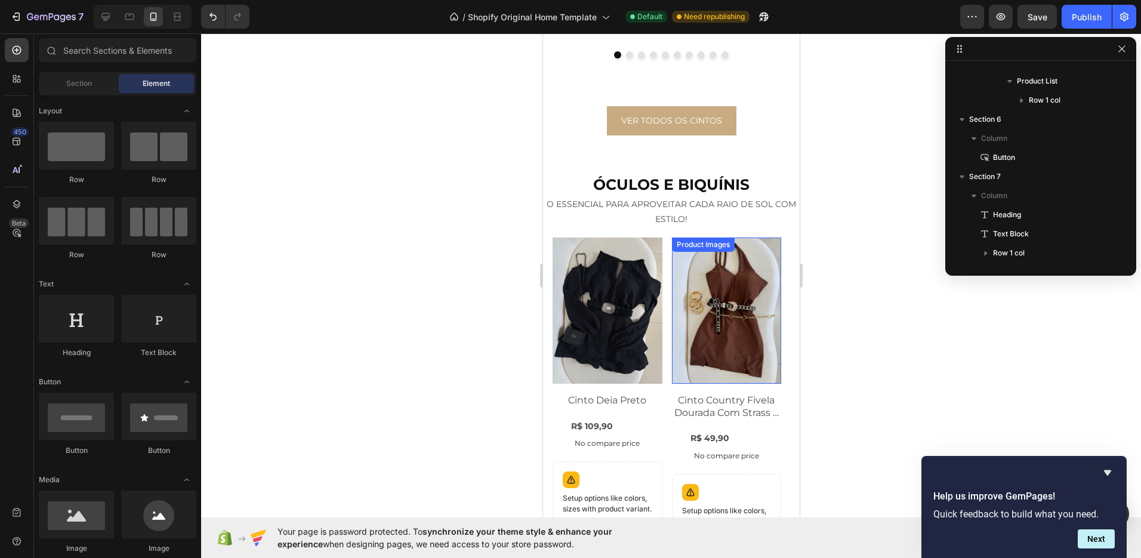
scroll to position [2457, 0]
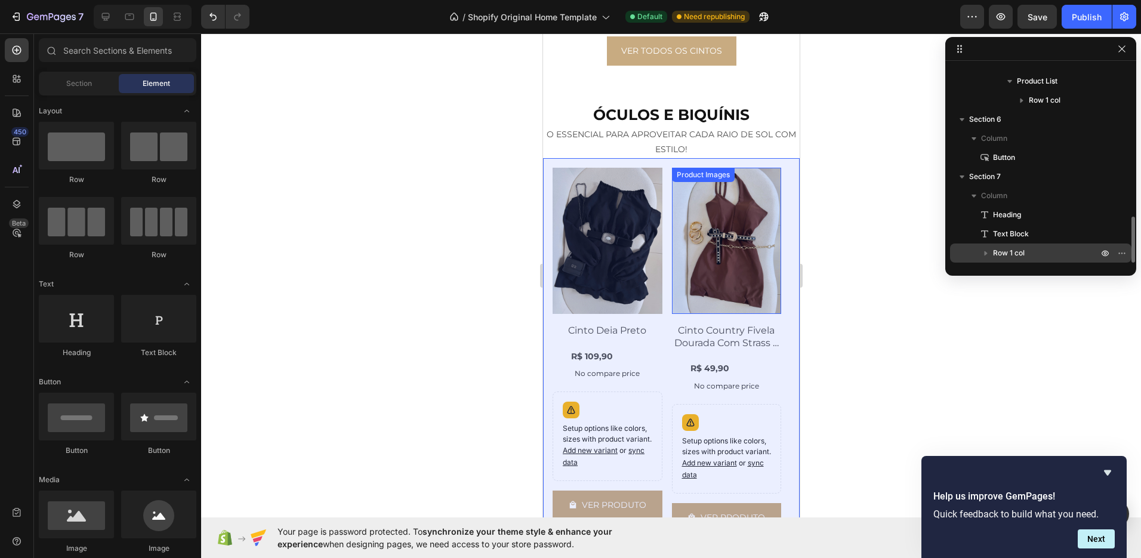
click at [1012, 246] on div "Row 1 col" at bounding box center [1041, 252] width 172 height 19
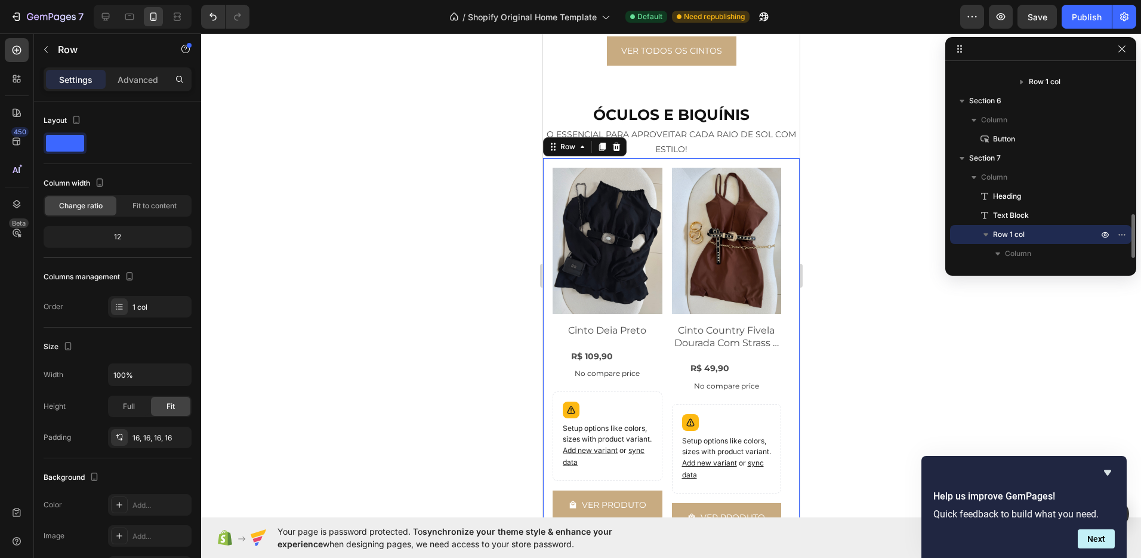
scroll to position [681, 0]
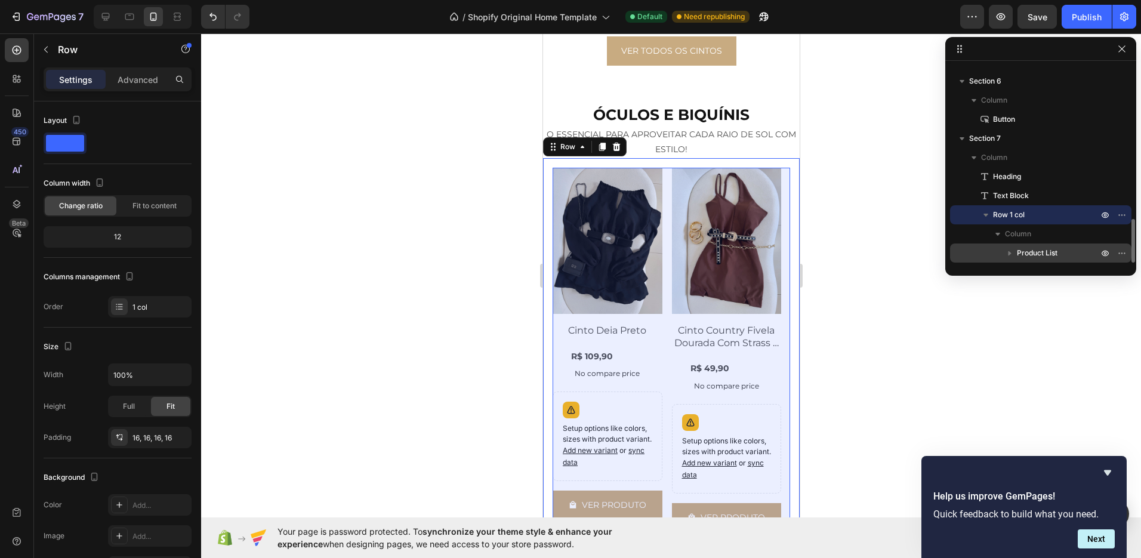
click at [1047, 247] on span "Product List" at bounding box center [1037, 253] width 41 height 12
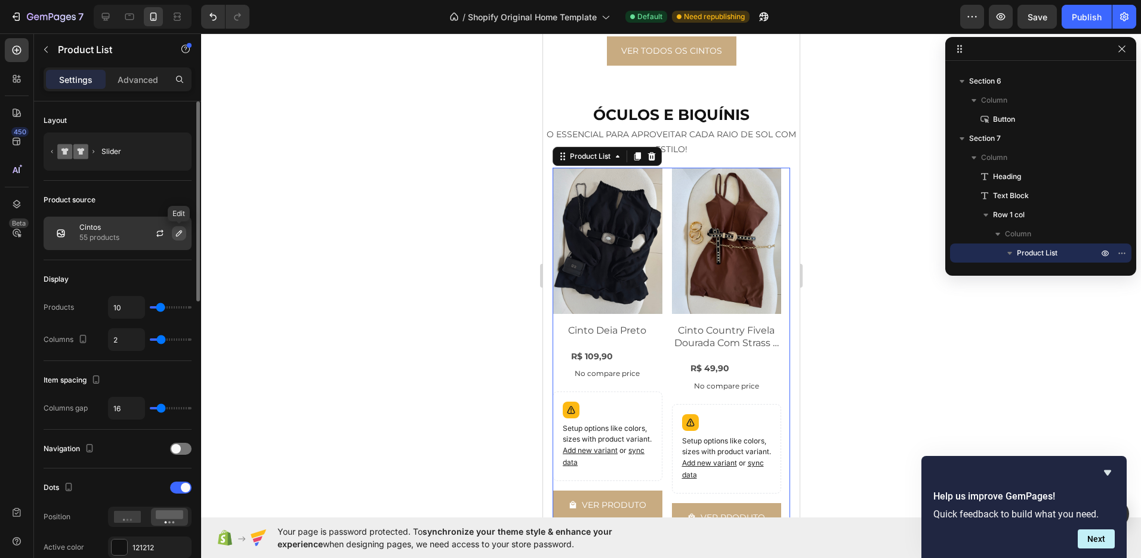
click at [176, 235] on icon "button" at bounding box center [179, 233] width 6 height 6
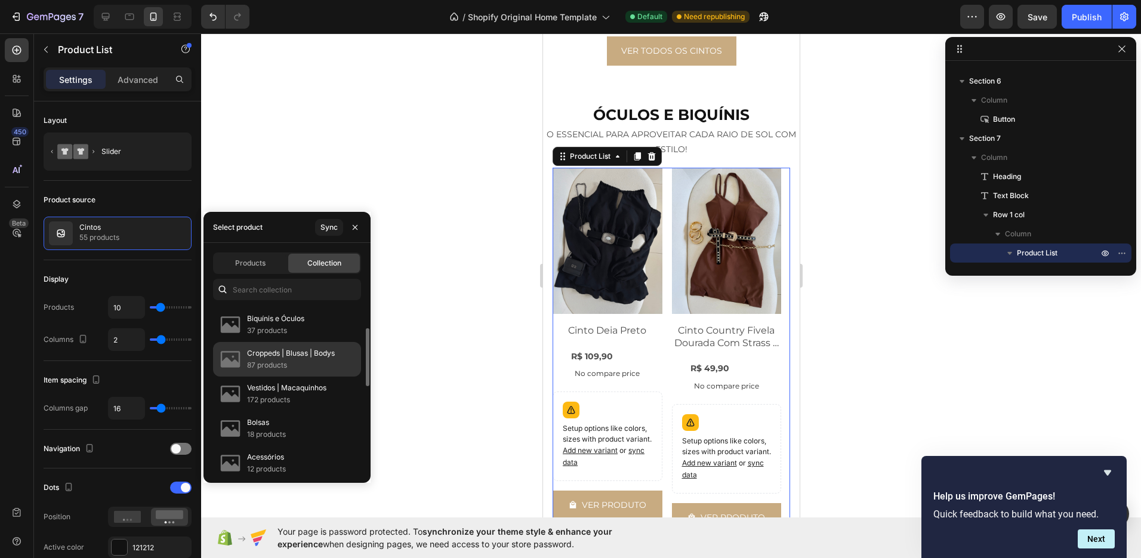
scroll to position [45, 0]
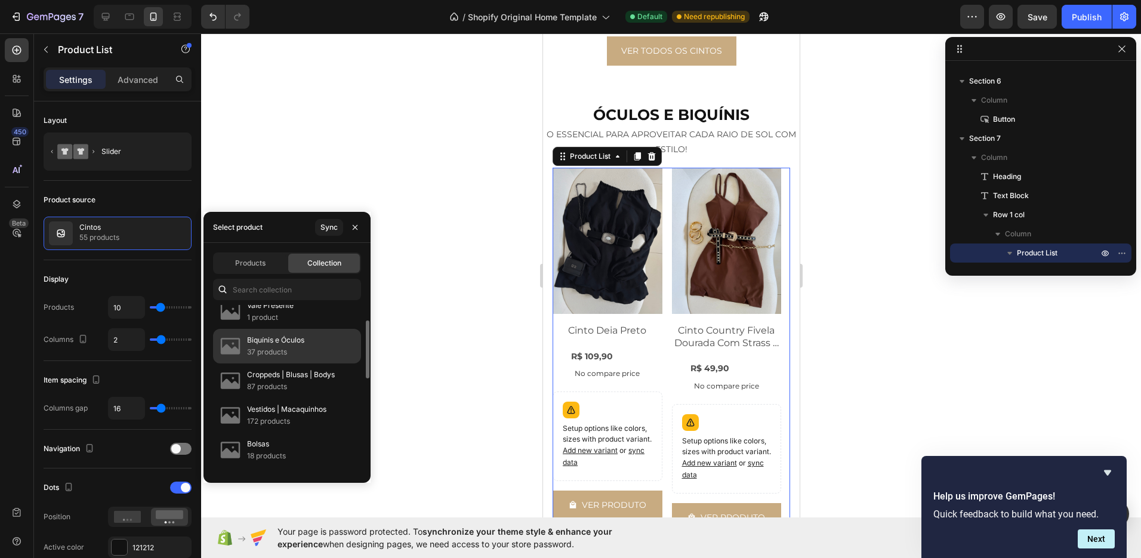
click at [280, 349] on p "37 products" at bounding box center [275, 352] width 57 height 12
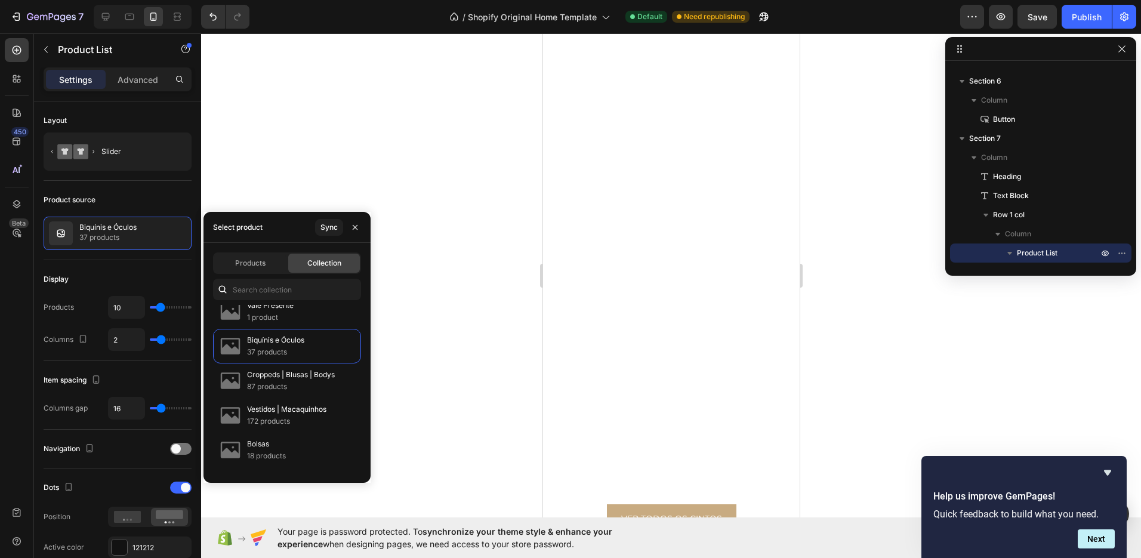
scroll to position [2457, 0]
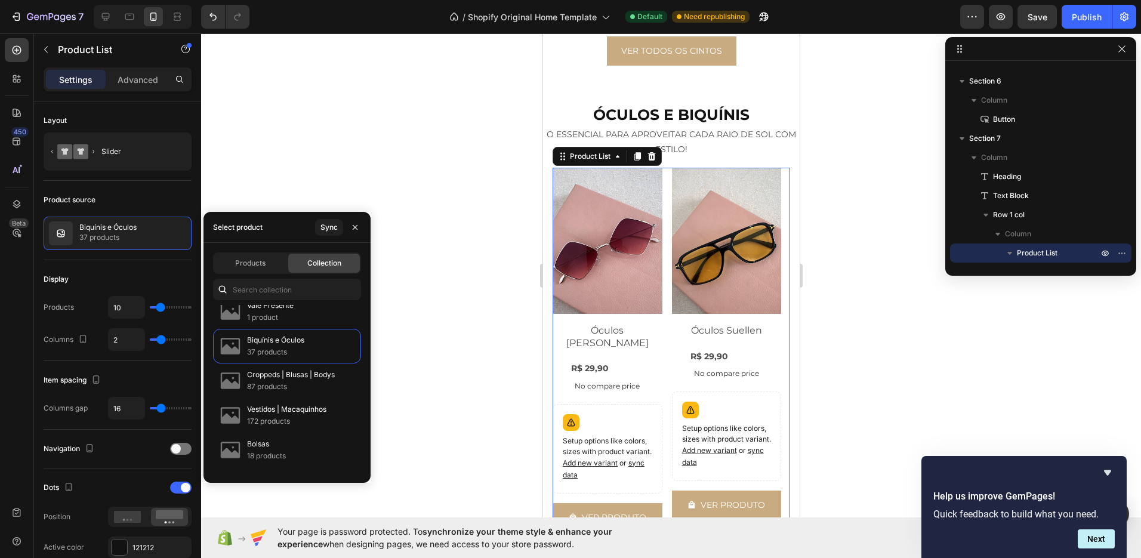
click at [415, 208] on div at bounding box center [671, 295] width 940 height 525
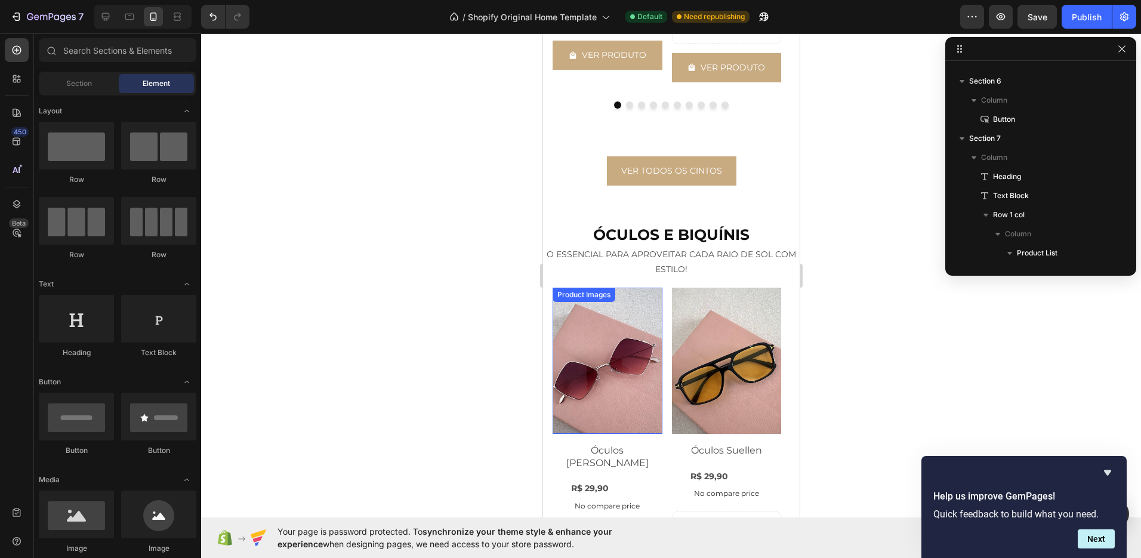
scroll to position [2306, 0]
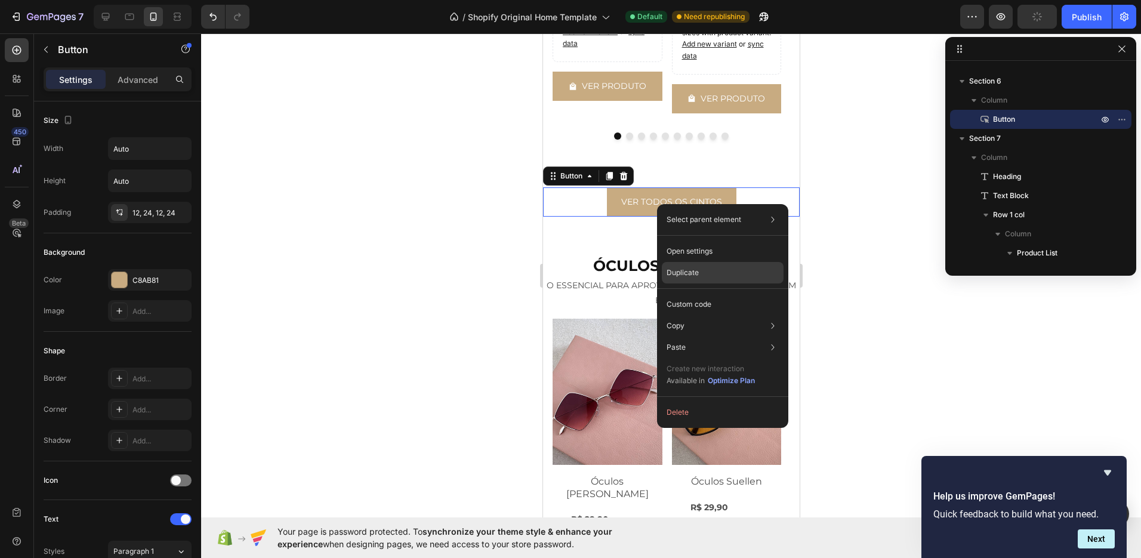
click at [687, 272] on p "Duplicate" at bounding box center [683, 272] width 32 height 11
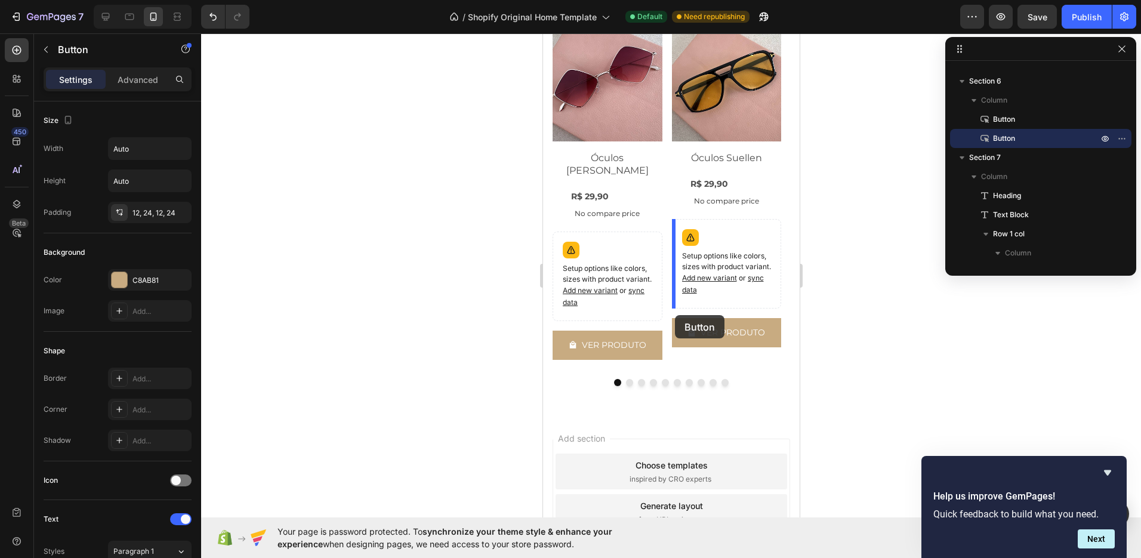
scroll to position [2728, 0]
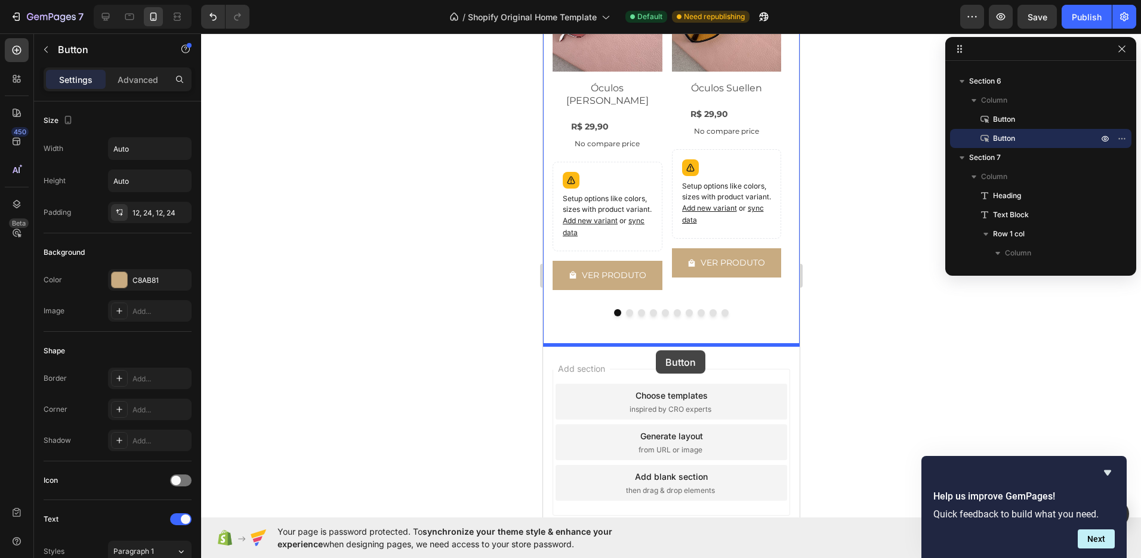
drag, startPoint x: 681, startPoint y: 232, endPoint x: 655, endPoint y: 350, distance: 121.0
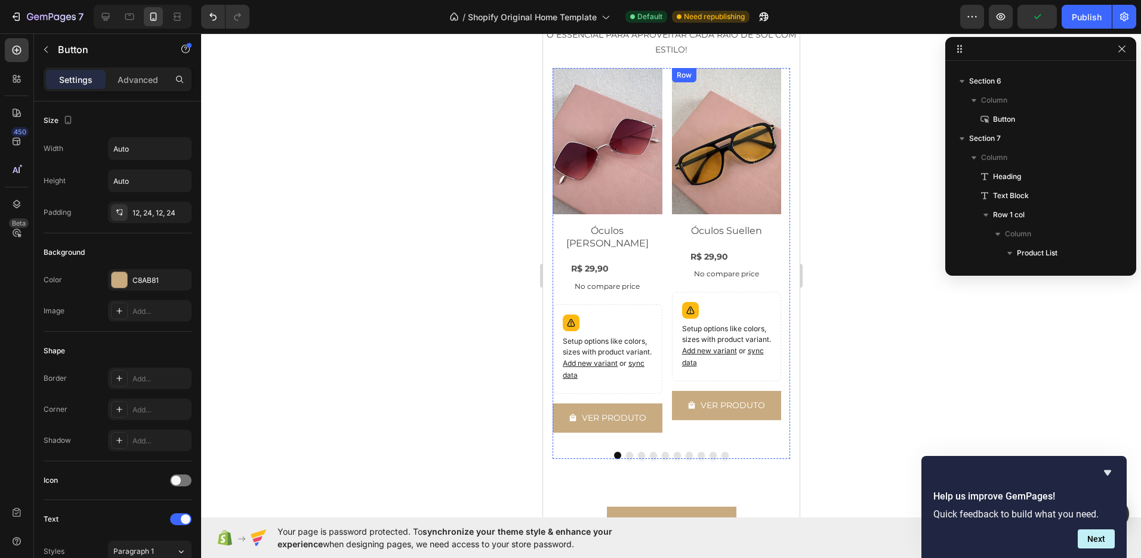
scroll to position [2624, 0]
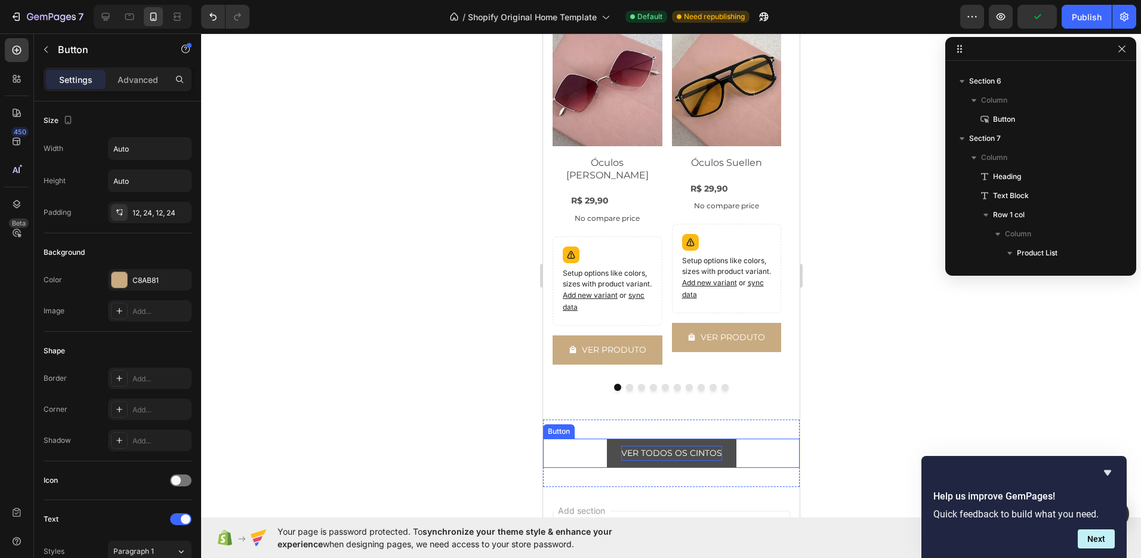
click at [670, 456] on p "VER TODOS OS CINTOS" at bounding box center [671, 453] width 101 height 15
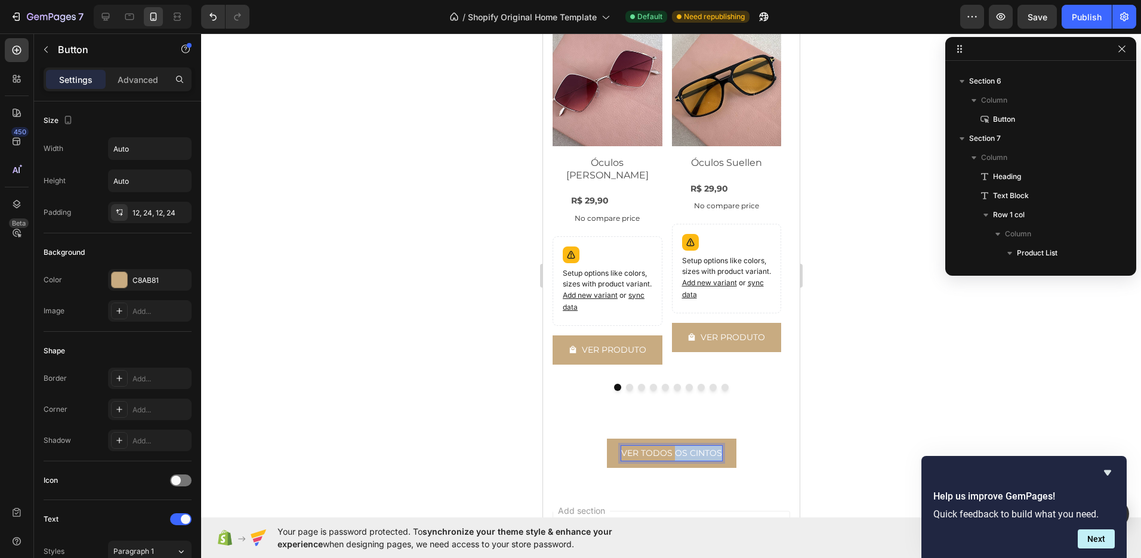
drag, startPoint x: 671, startPoint y: 452, endPoint x: 736, endPoint y: 454, distance: 65.1
click at [736, 454] on div "VER TODOS OS CINTOS Button 0" at bounding box center [670, 453] width 257 height 29
click at [900, 377] on div at bounding box center [671, 295] width 940 height 525
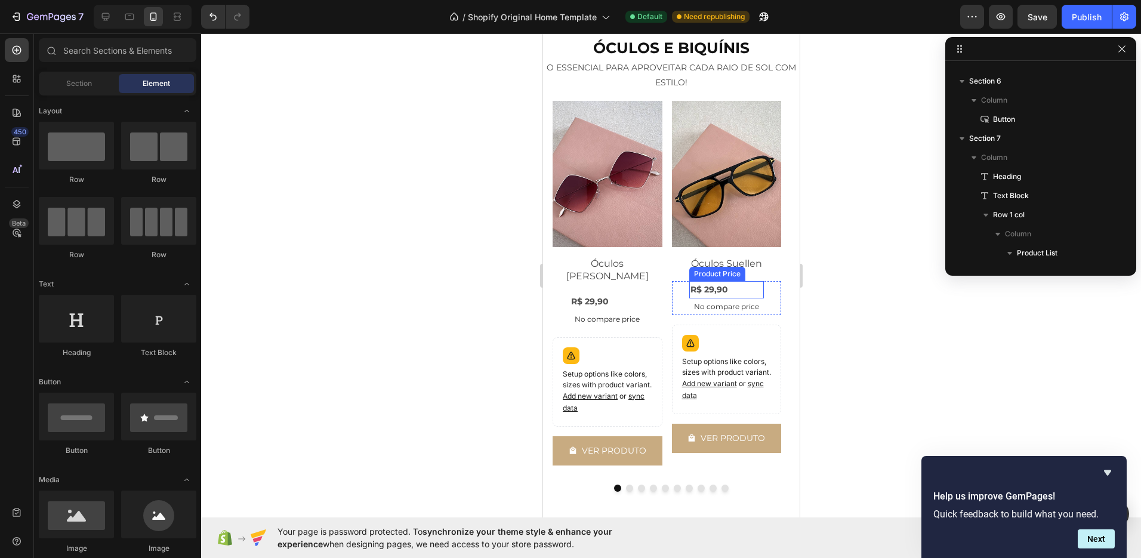
scroll to position [2398, 0]
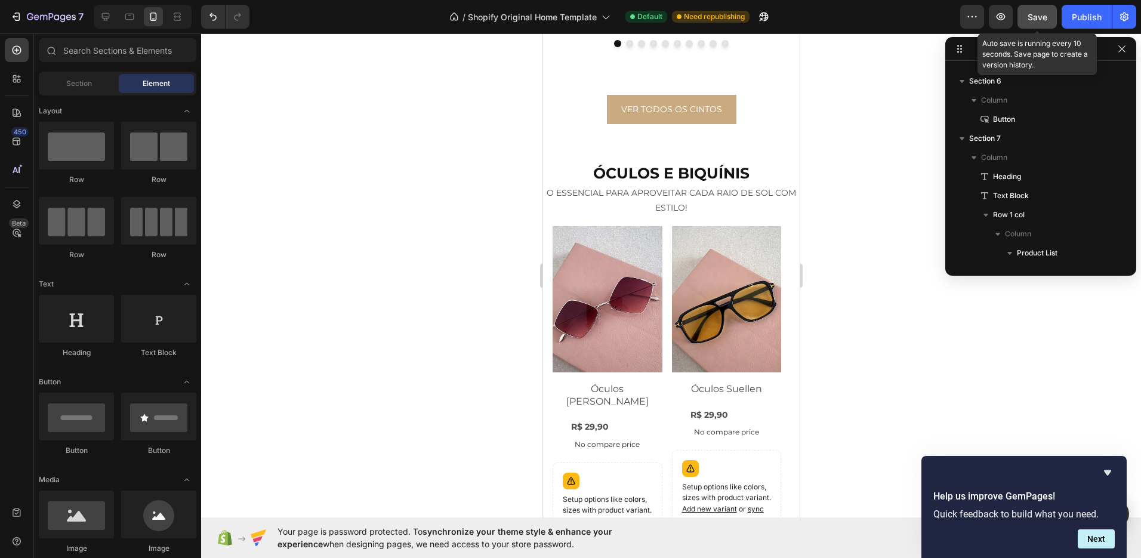
click at [1031, 18] on span "Save" at bounding box center [1038, 17] width 20 height 10
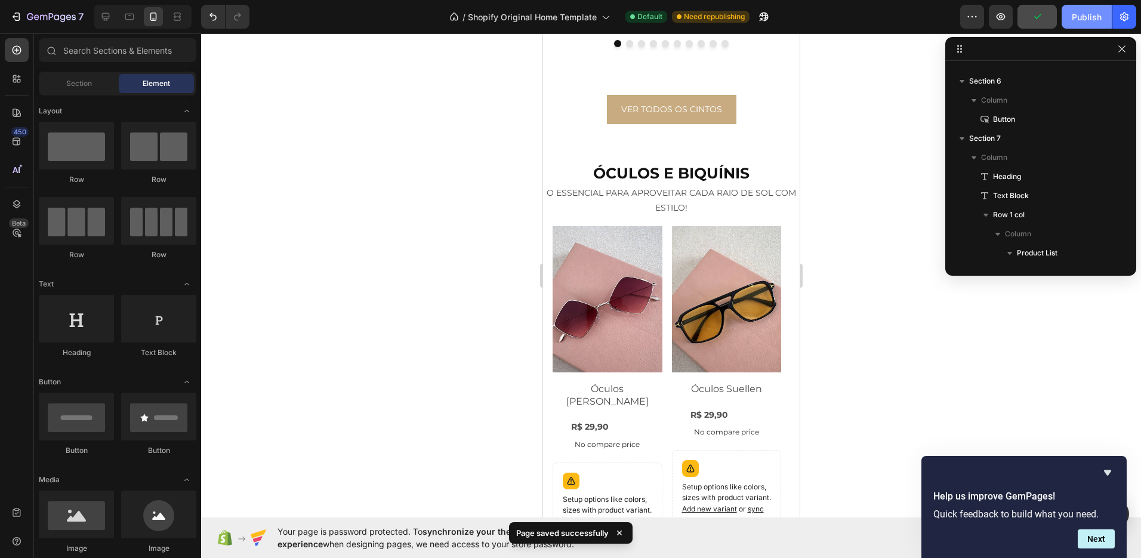
click at [1072, 13] on div "Publish" at bounding box center [1087, 17] width 30 height 13
click at [1108, 471] on icon "Hide survey" at bounding box center [1107, 472] width 7 height 5
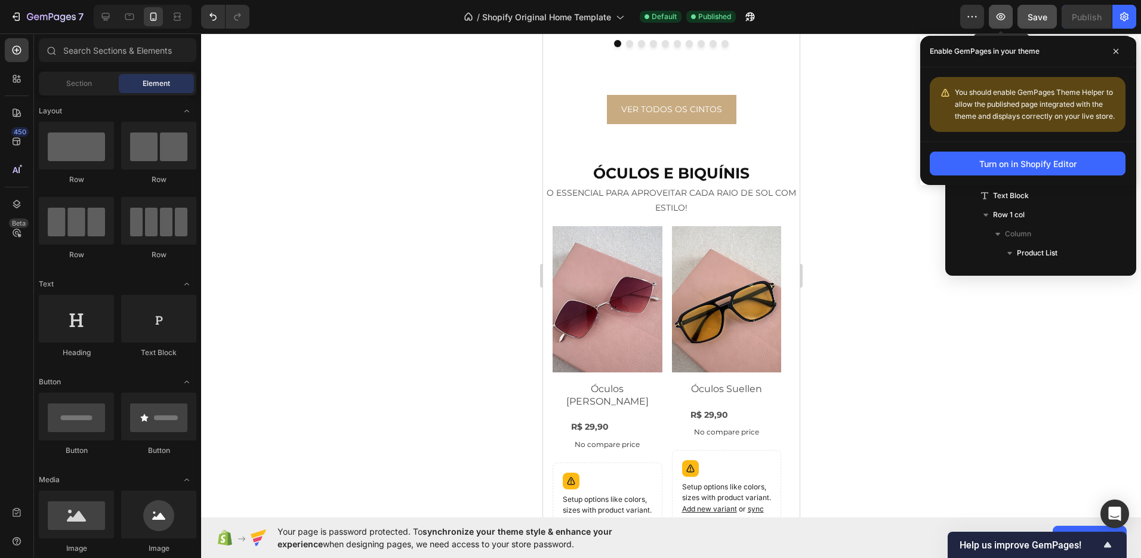
click at [1003, 23] on button "button" at bounding box center [1001, 17] width 24 height 24
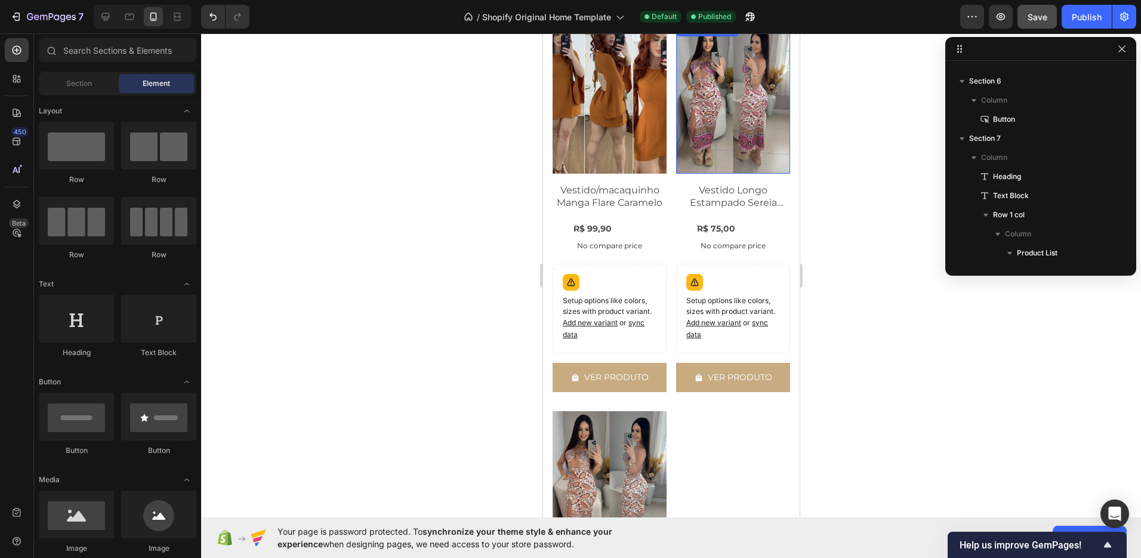
scroll to position [470, 0]
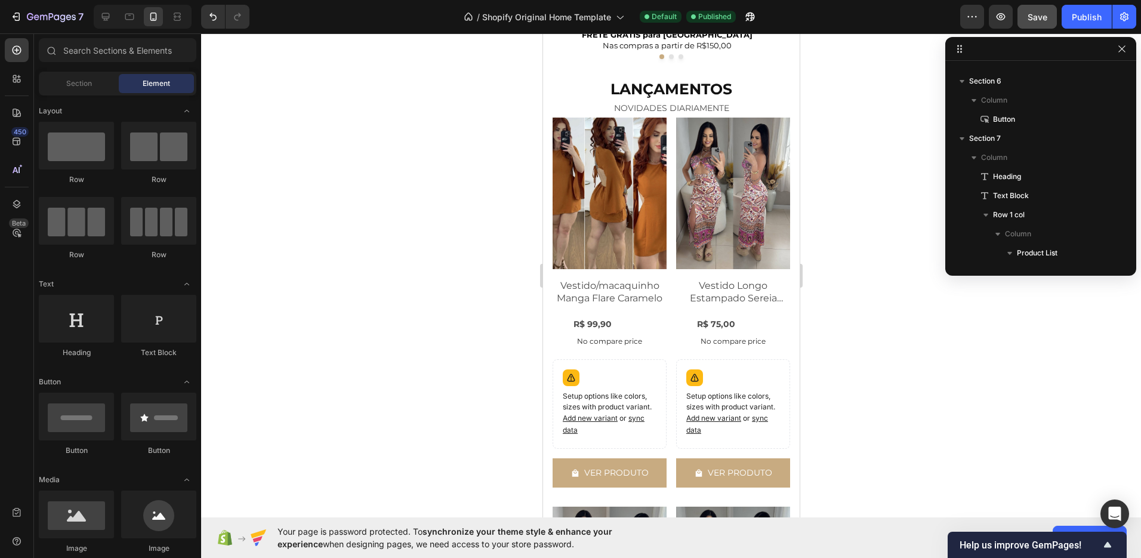
click at [726, 175] on img at bounding box center [733, 194] width 114 height 152
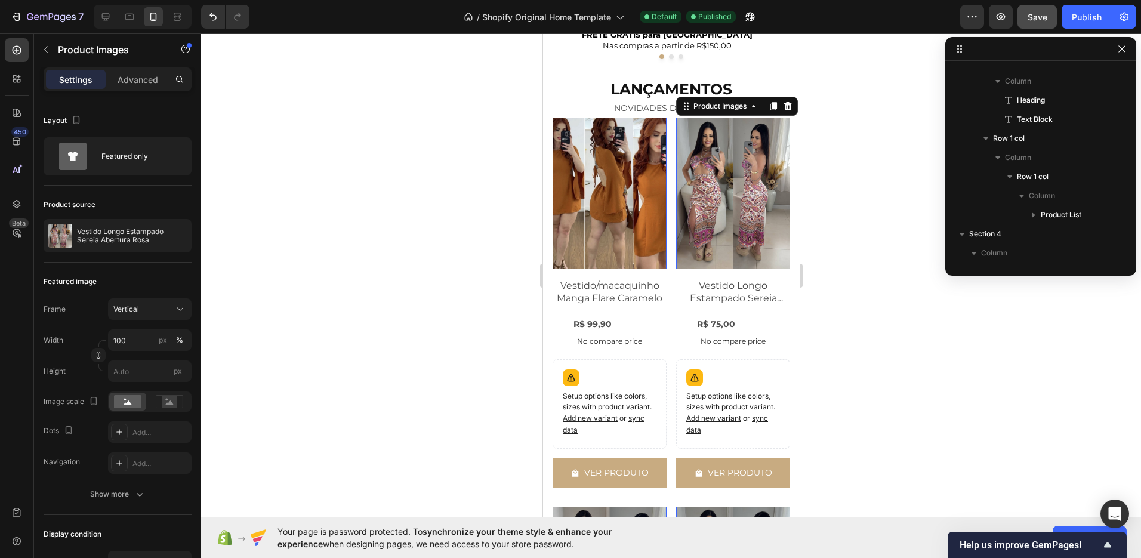
scroll to position [436, 0]
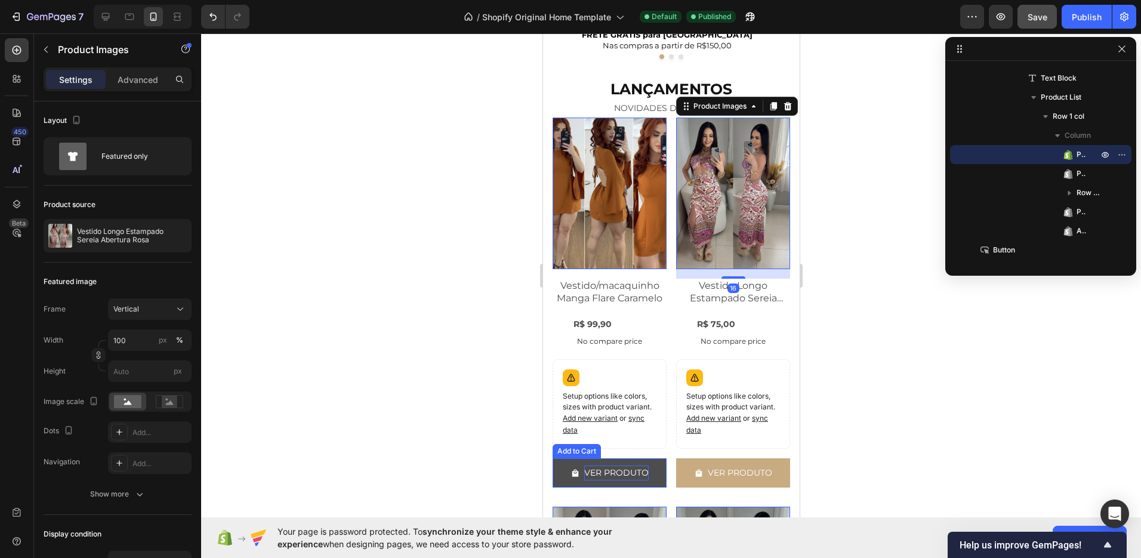
click at [623, 465] on div "VER PRODUTO" at bounding box center [616, 472] width 64 height 15
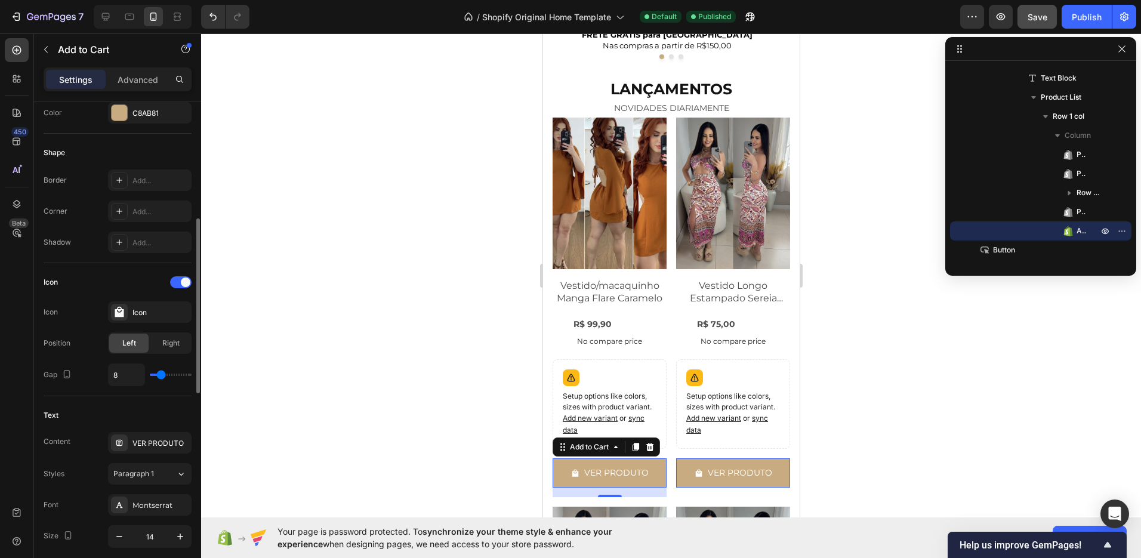
scroll to position [434, 0]
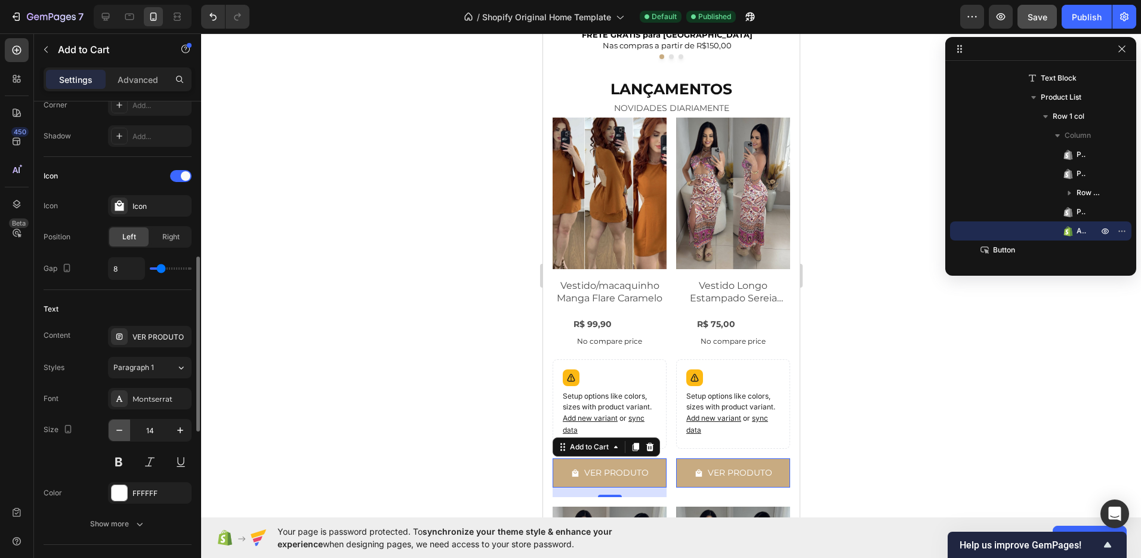
click at [123, 424] on icon "button" at bounding box center [119, 430] width 12 height 12
type input "12"
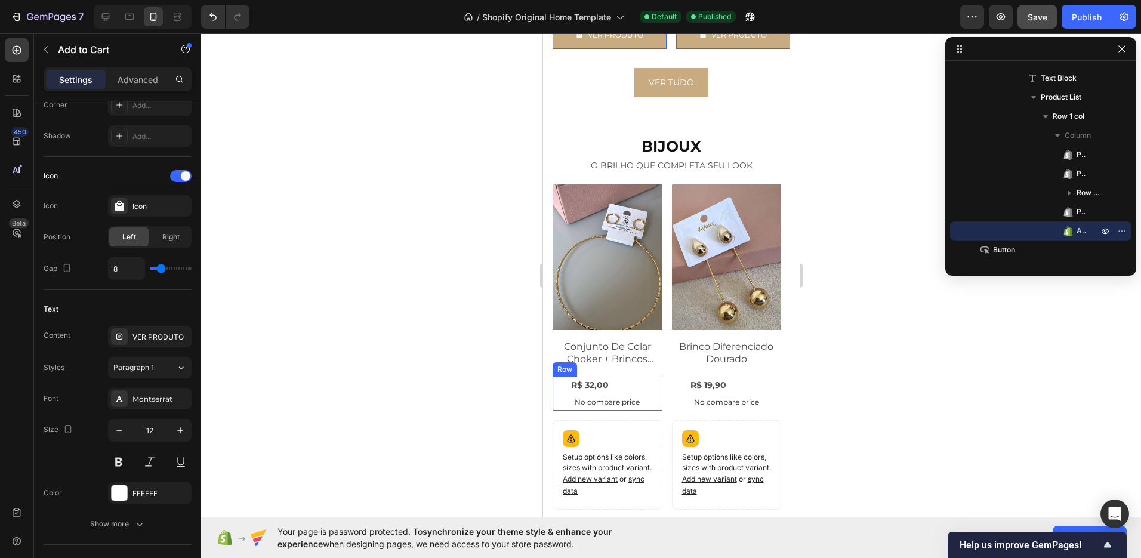
scroll to position [1370, 0]
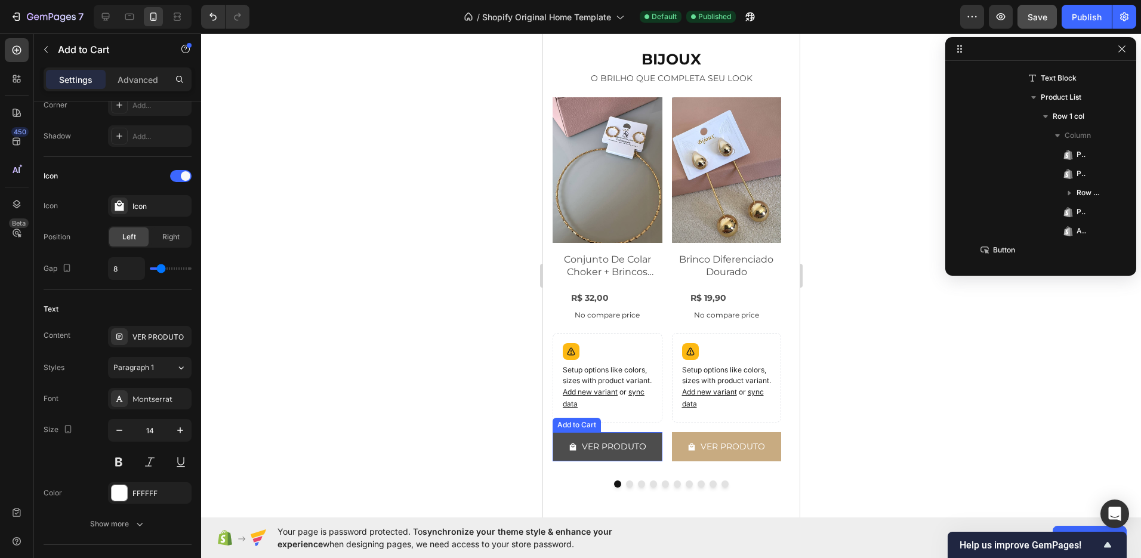
click at [620, 437] on button "VER PRODUTO" at bounding box center [607, 446] width 110 height 29
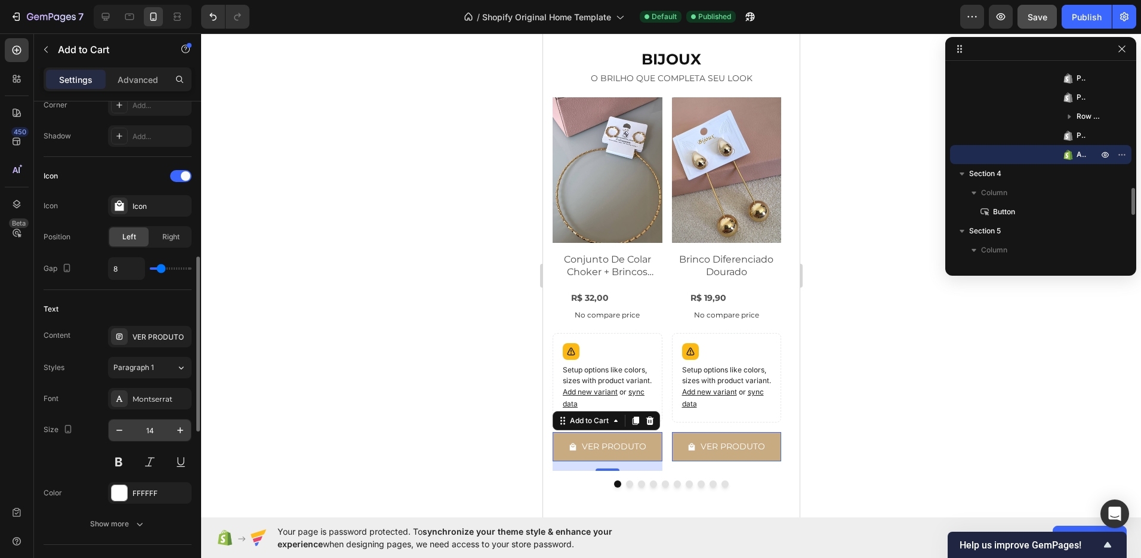
click at [130, 426] on input "14" at bounding box center [149, 430] width 39 height 21
click at [124, 427] on icon "button" at bounding box center [119, 430] width 12 height 12
type input "12"
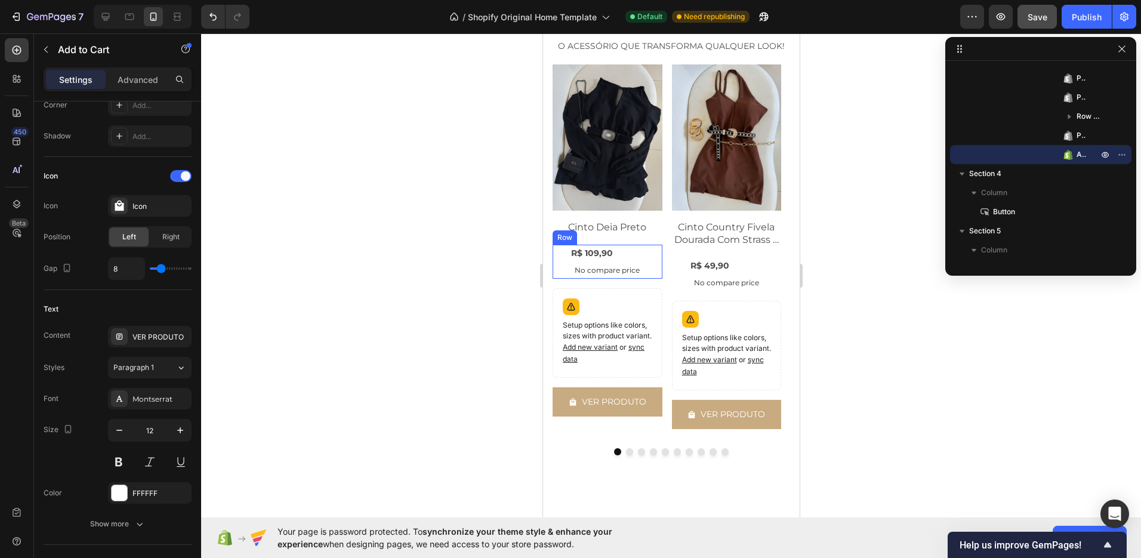
scroll to position [1958, 0]
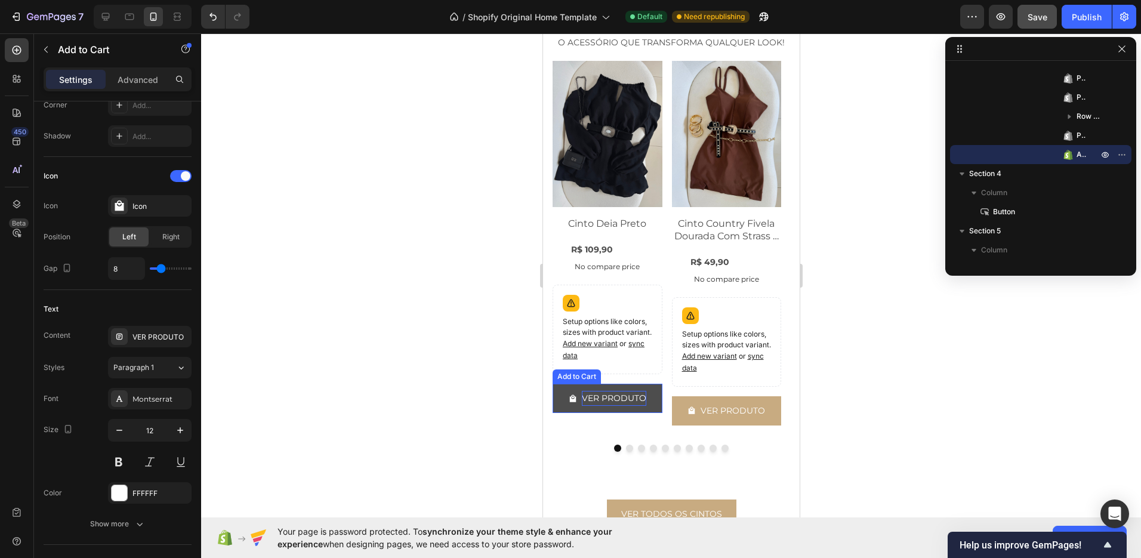
click at [619, 395] on div "VER PRODUTO" at bounding box center [613, 398] width 64 height 15
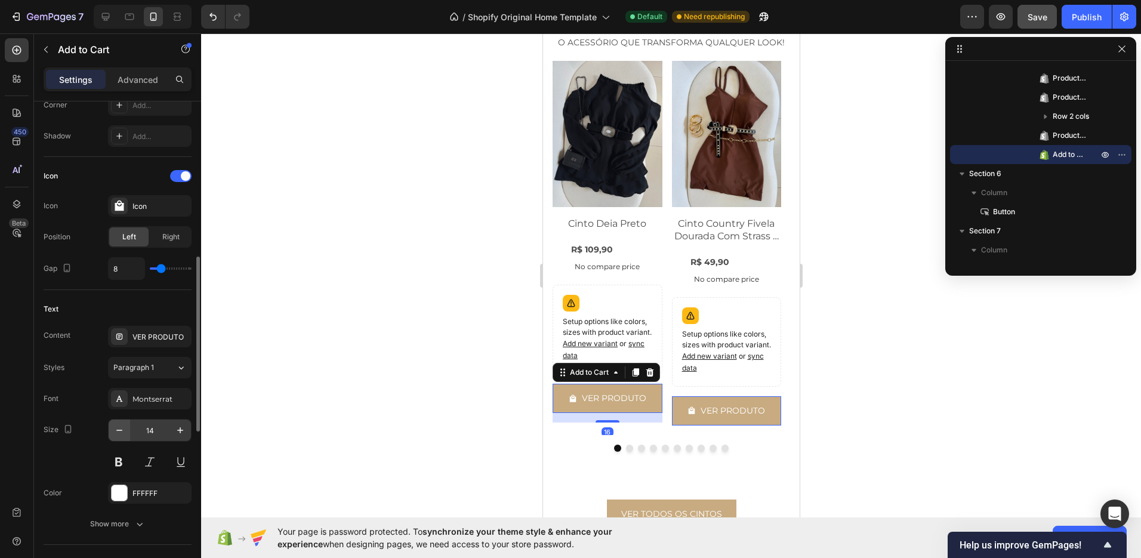
click at [131, 429] on input "14" at bounding box center [149, 430] width 39 height 21
click at [124, 428] on icon "button" at bounding box center [119, 430] width 12 height 12
type input "12"
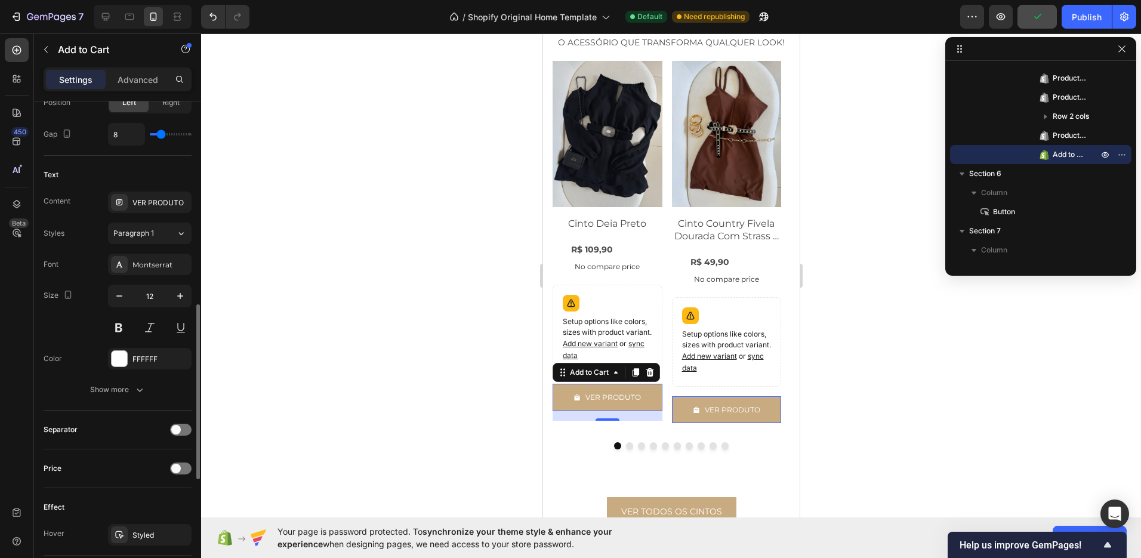
scroll to position [656, 0]
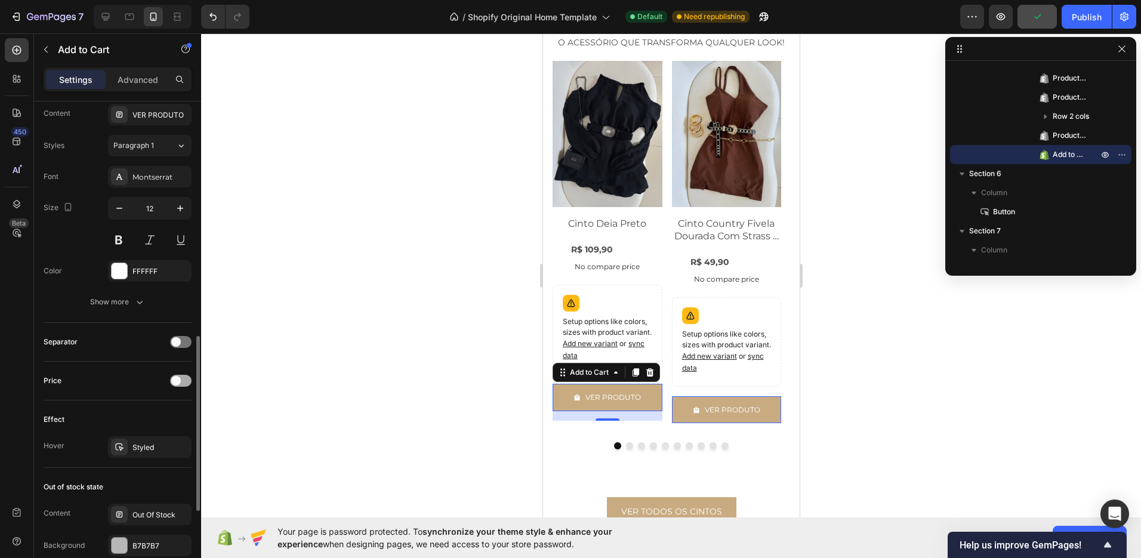
click at [186, 383] on div at bounding box center [180, 381] width 21 height 12
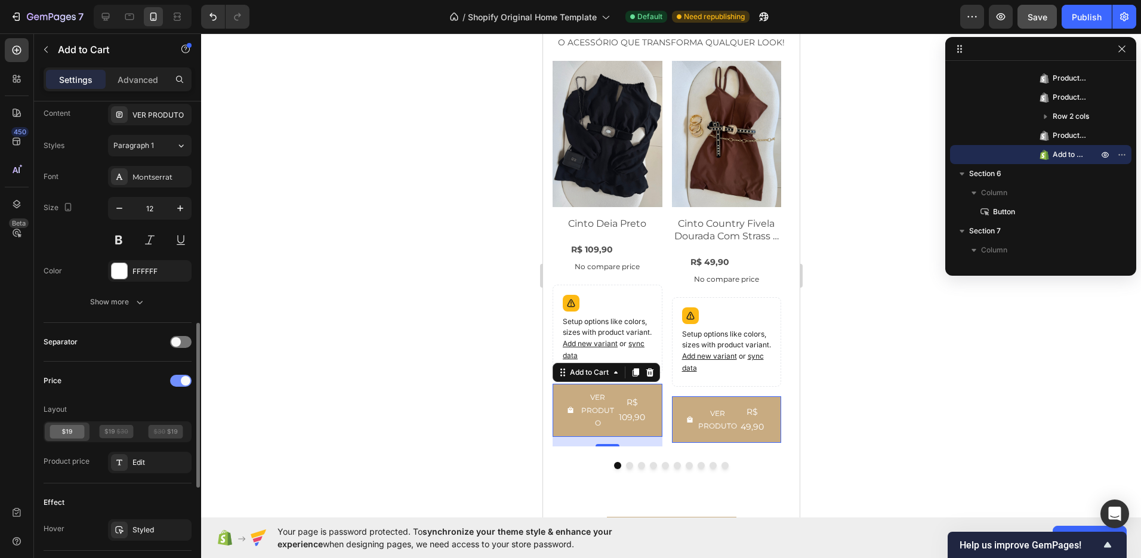
click at [186, 383] on span at bounding box center [186, 381] width 10 height 10
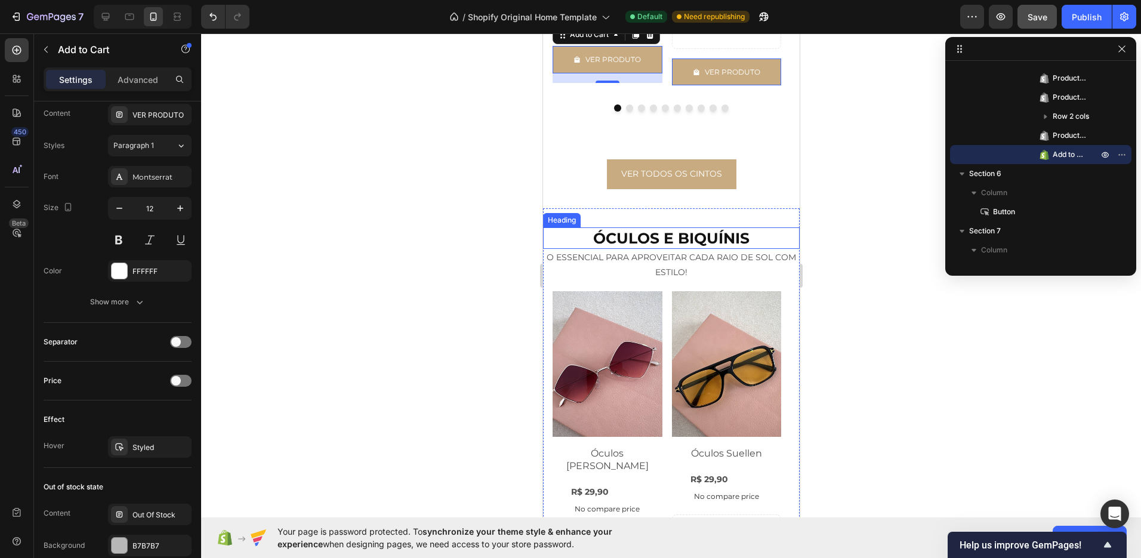
scroll to position [2466, 0]
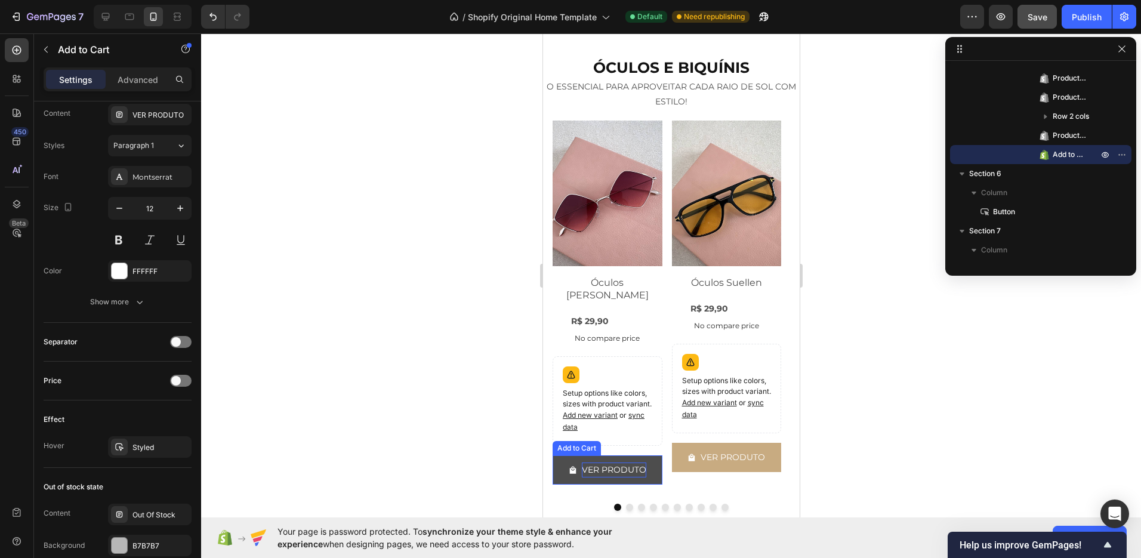
click at [617, 462] on div "VER PRODUTO" at bounding box center [613, 469] width 64 height 15
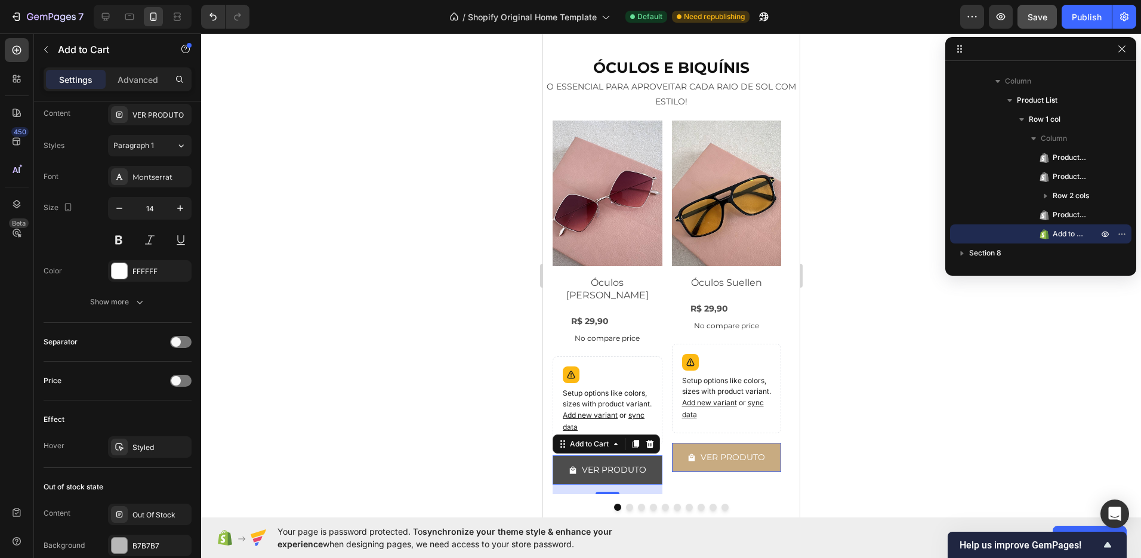
click at [599, 465] on button "VER PRODUTO" at bounding box center [607, 469] width 110 height 29
click at [125, 206] on button "button" at bounding box center [119, 208] width 21 height 21
type input "12"
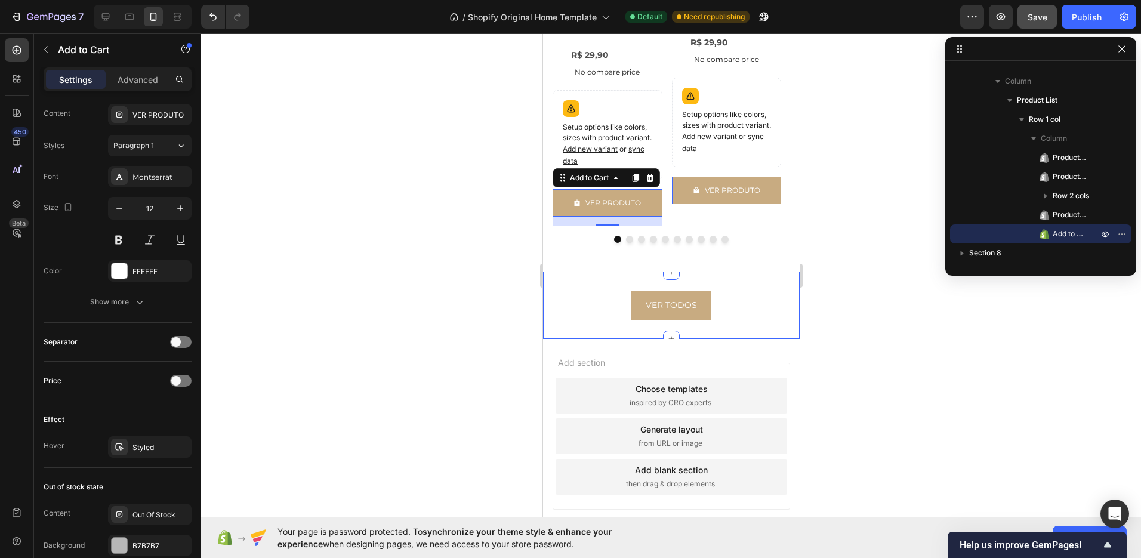
scroll to position [2778, 0]
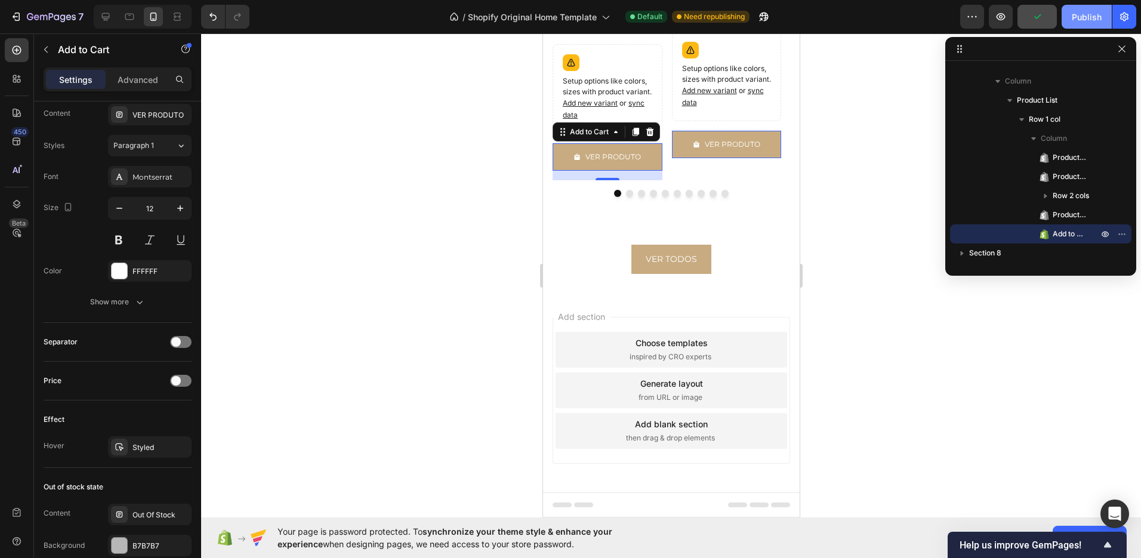
click at [1091, 19] on div "Publish" at bounding box center [1087, 17] width 30 height 13
click at [1001, 16] on icon "button" at bounding box center [1001, 17] width 12 height 12
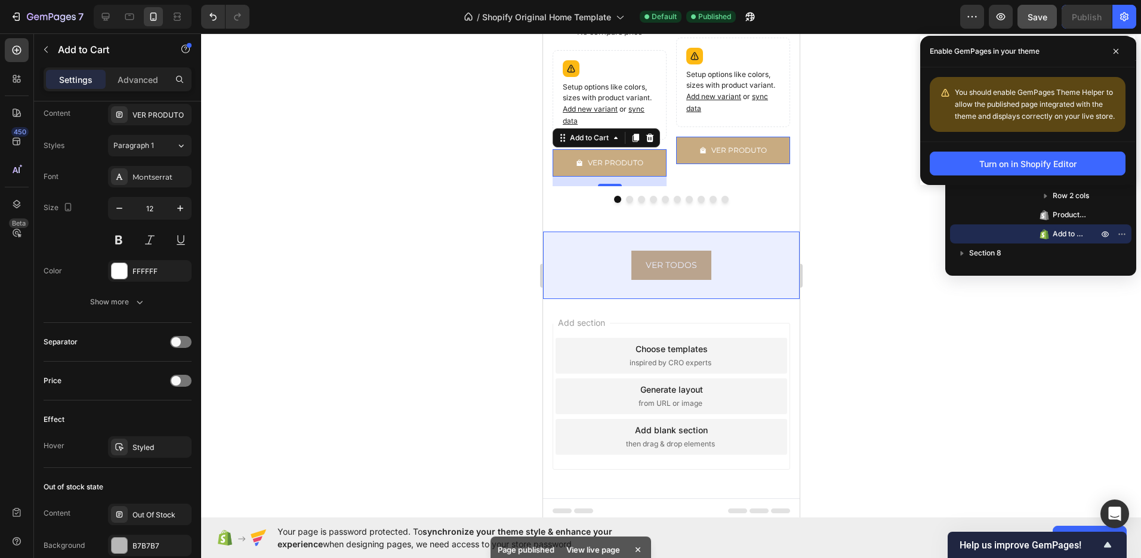
scroll to position [2772, 0]
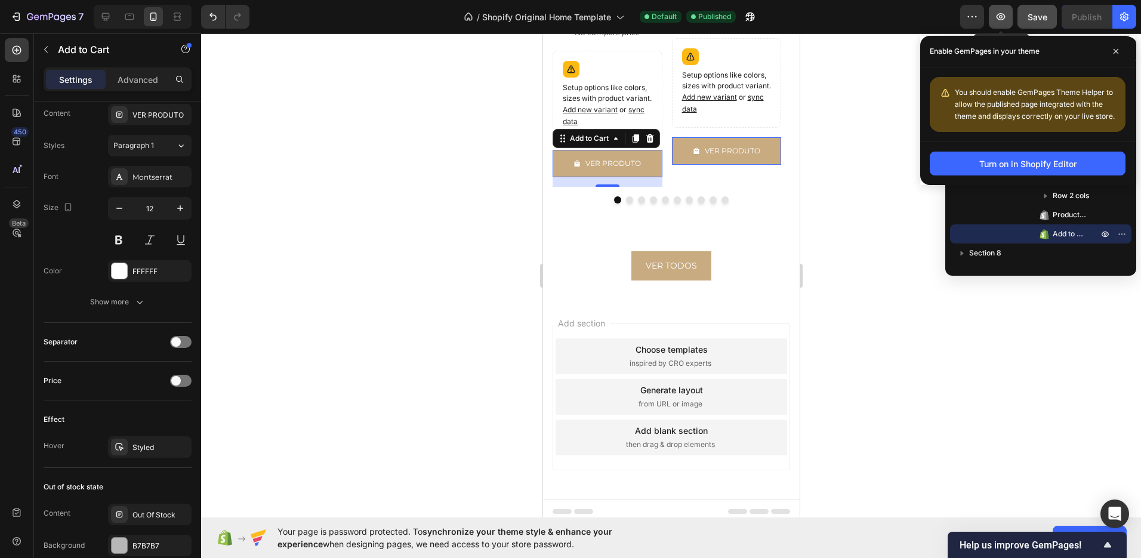
click at [1009, 17] on button "button" at bounding box center [1001, 17] width 24 height 24
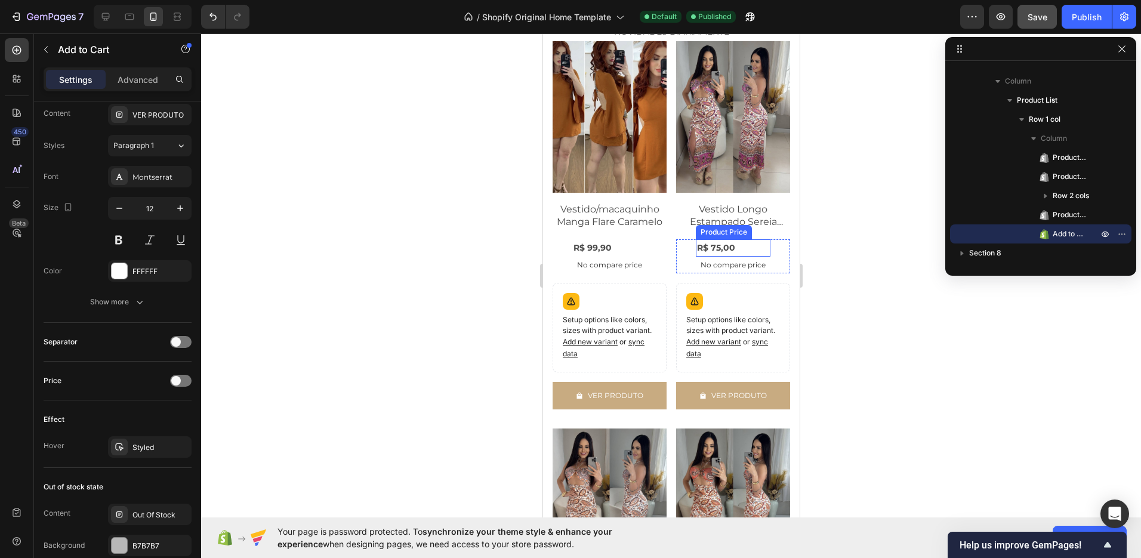
scroll to position [604, 0]
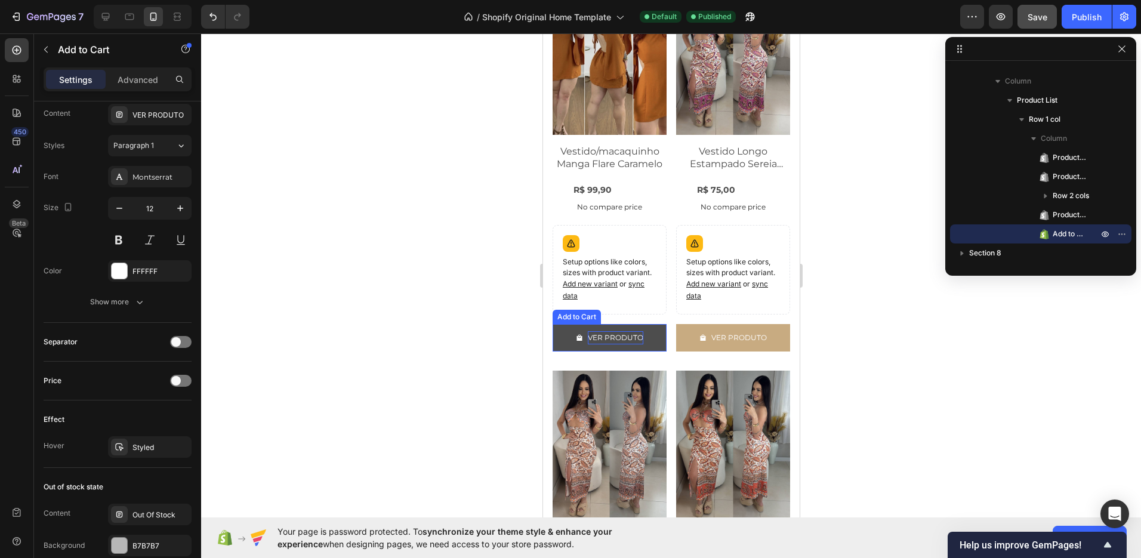
click at [615, 334] on div "VER PRODUTO" at bounding box center [614, 337] width 55 height 13
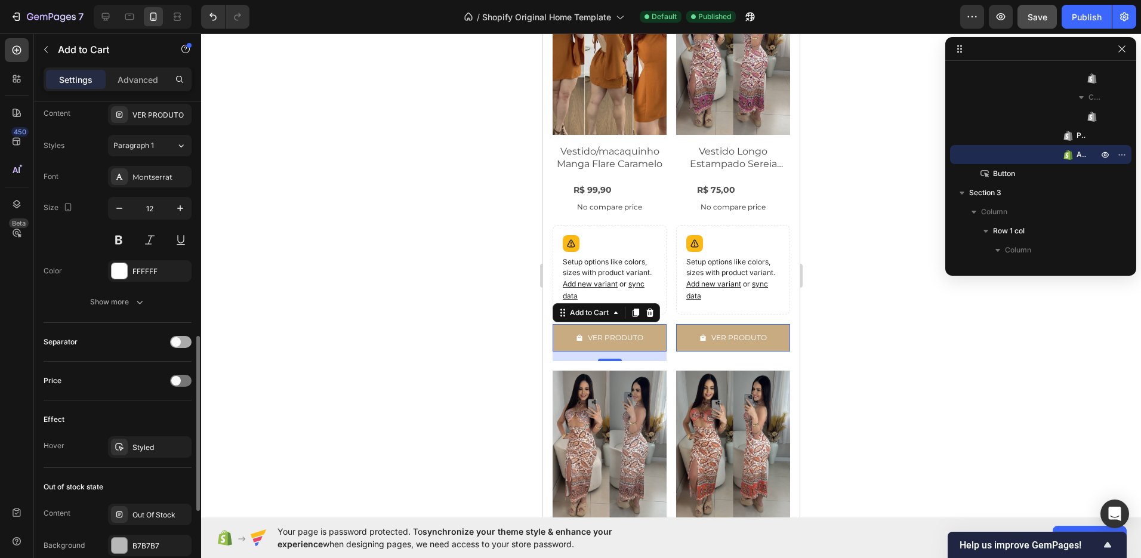
click at [171, 341] on span at bounding box center [176, 342] width 10 height 10
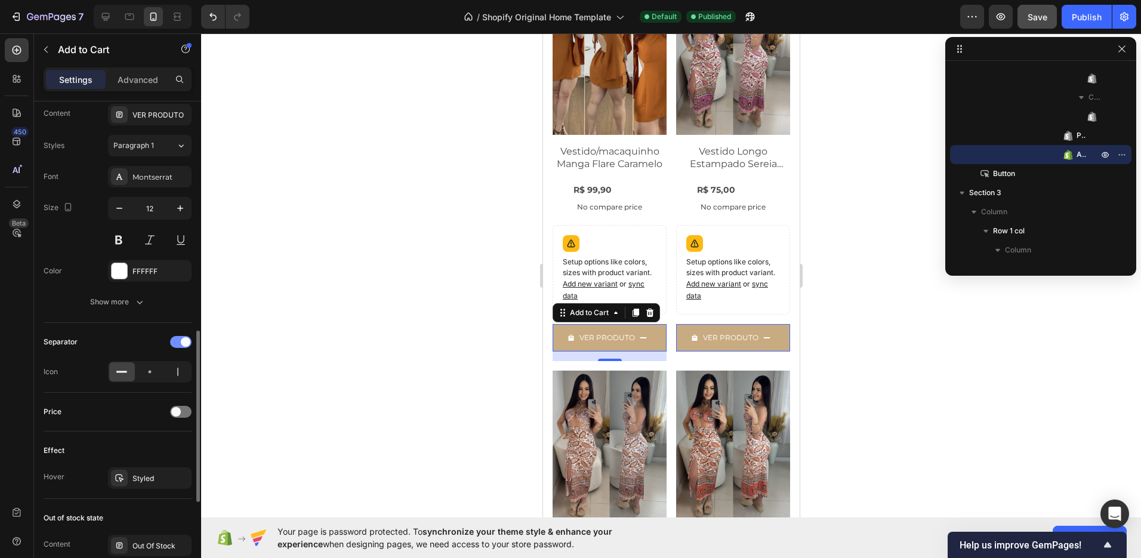
click at [177, 341] on div at bounding box center [180, 342] width 21 height 12
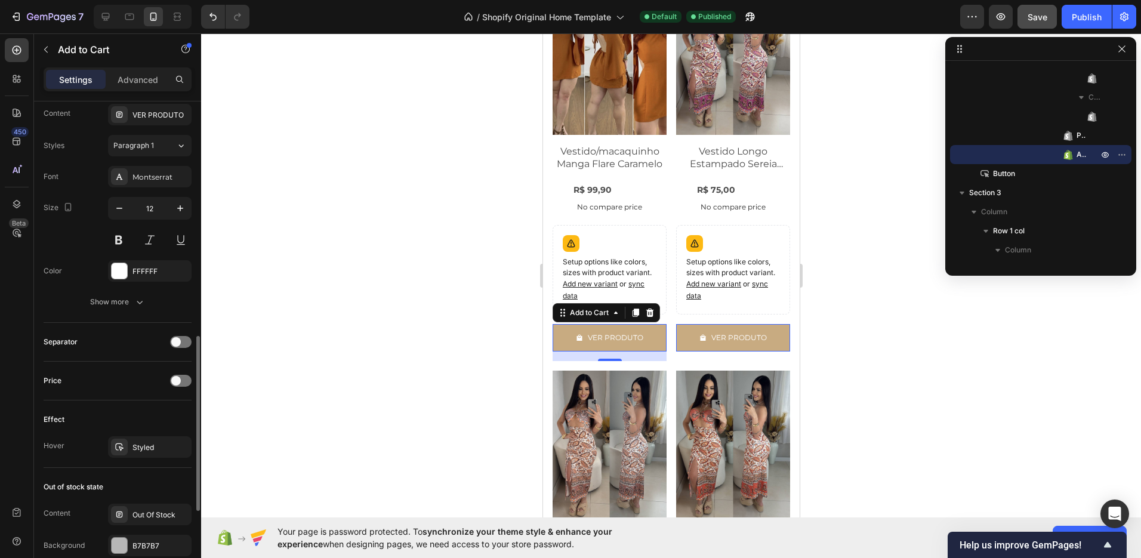
scroll to position [637, 0]
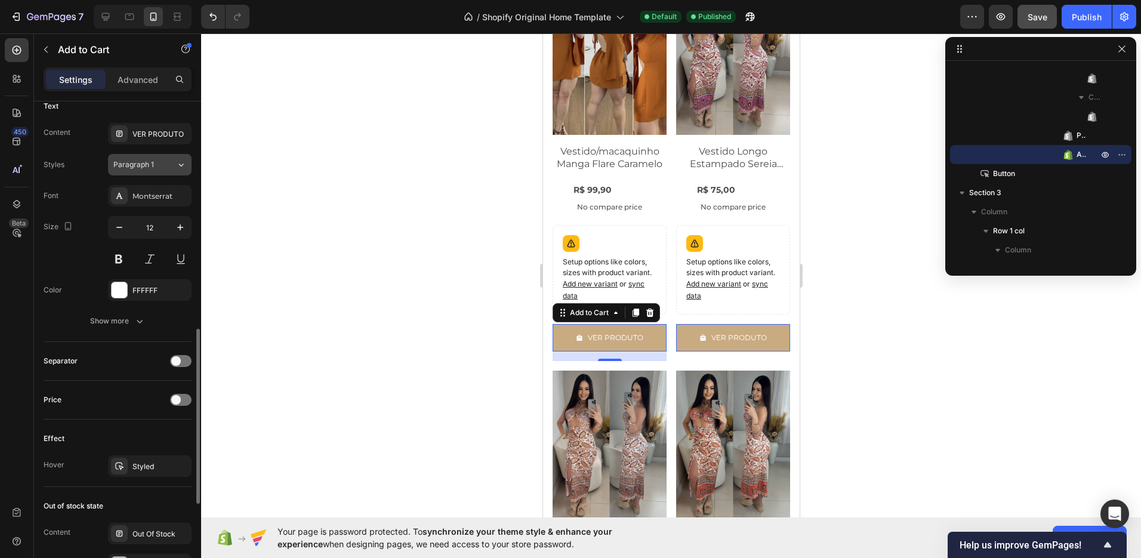
click at [159, 169] on div "Paragraph 1" at bounding box center [137, 164] width 48 height 11
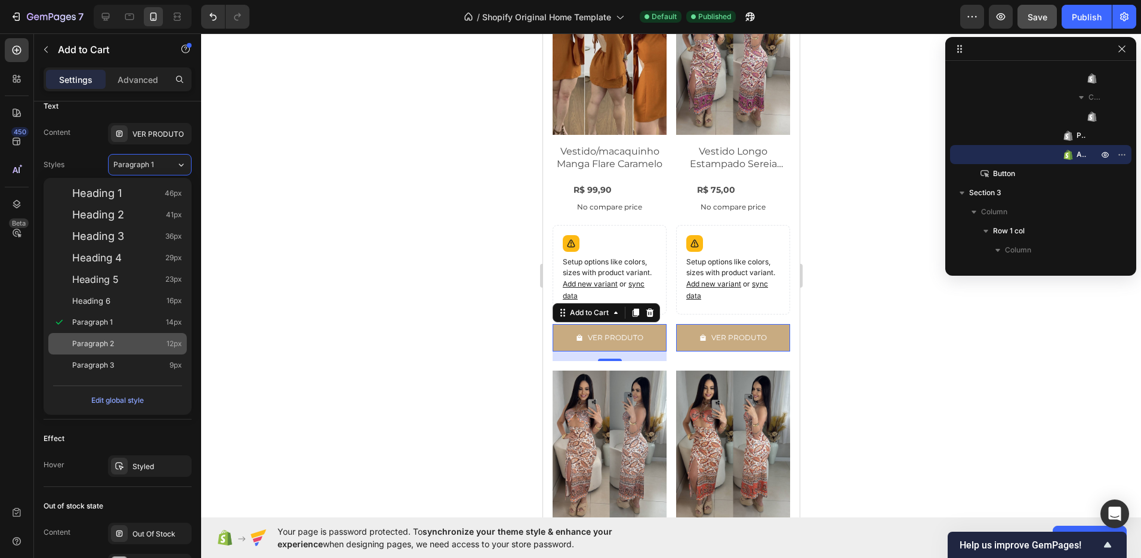
click at [117, 338] on div "Paragraph 2 12px" at bounding box center [127, 344] width 110 height 12
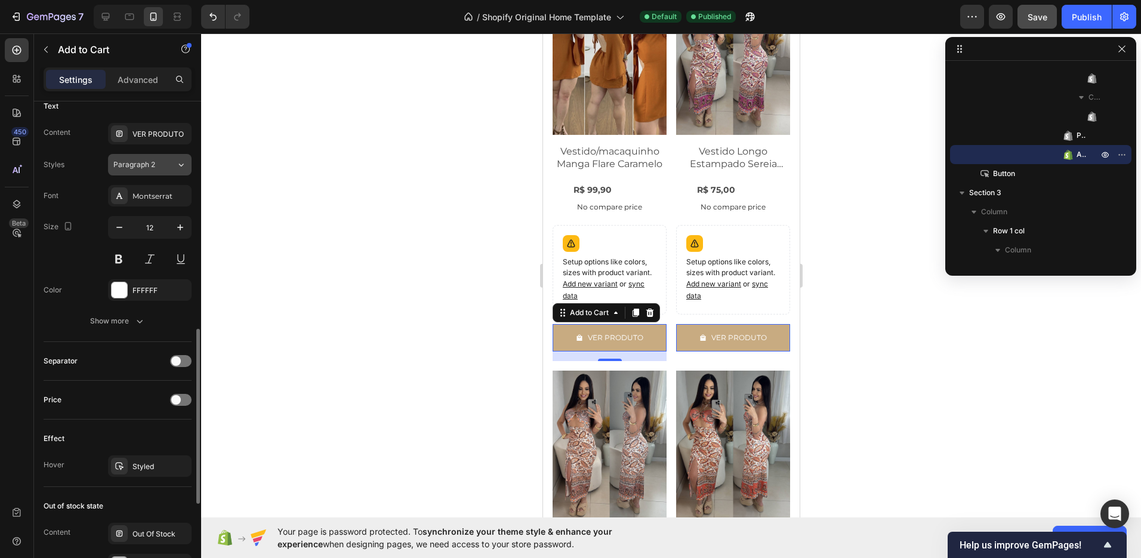
click at [173, 173] on button "Paragraph 2" at bounding box center [150, 164] width 84 height 21
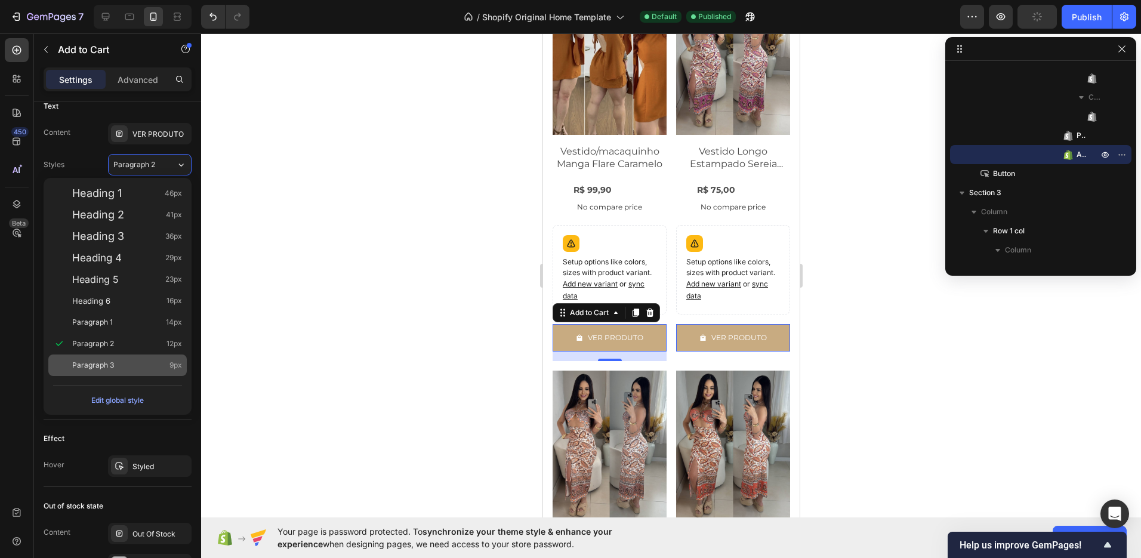
click at [113, 356] on div "Paragraph 3 9px" at bounding box center [117, 364] width 138 height 21
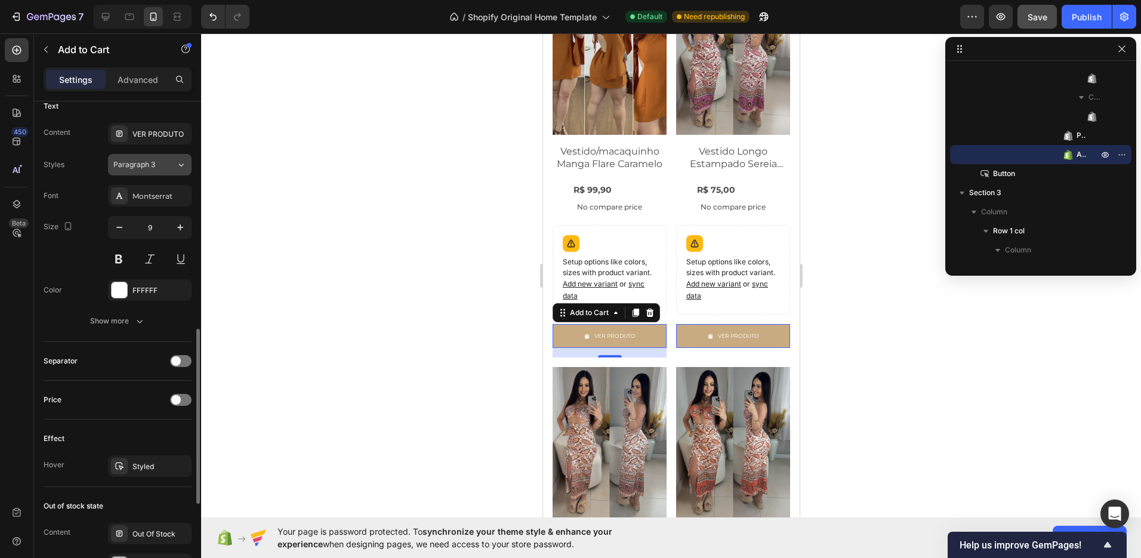
click at [169, 161] on div "Paragraph 3" at bounding box center [144, 164] width 63 height 11
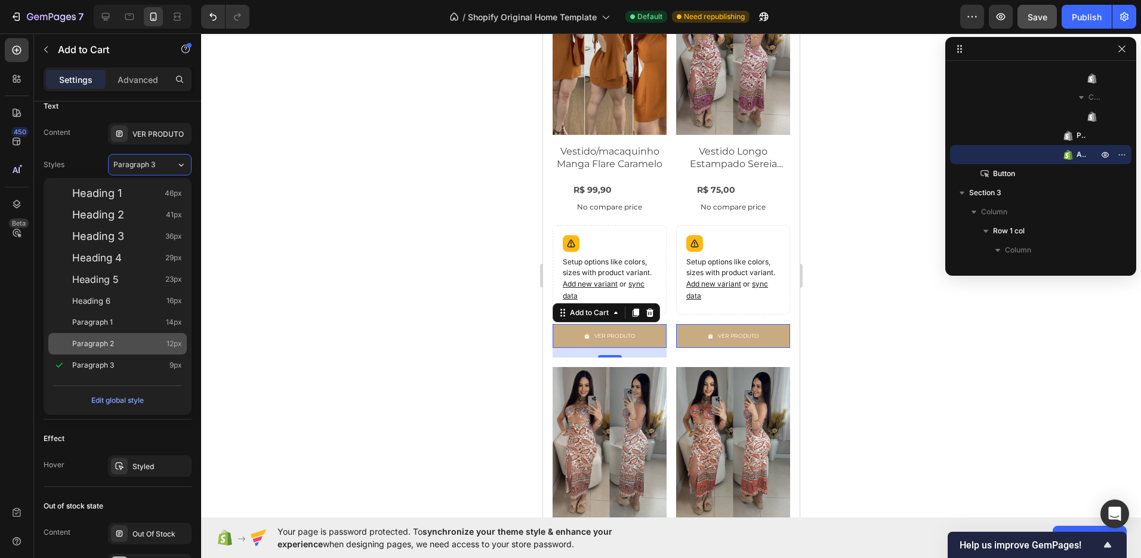
click at [115, 338] on div "Paragraph 2 12px" at bounding box center [127, 344] width 110 height 12
type input "12"
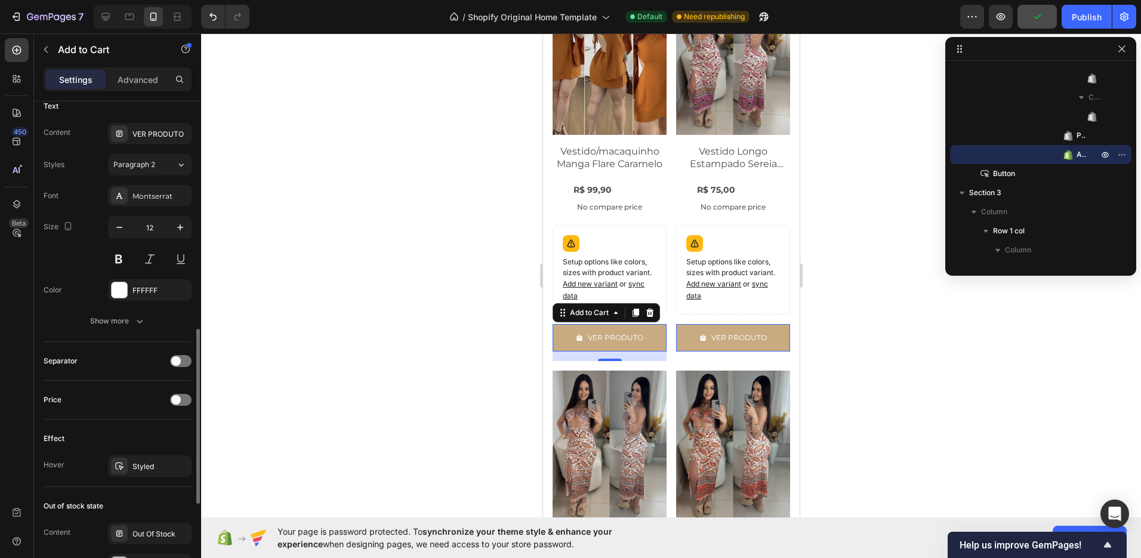
scroll to position [709, 0]
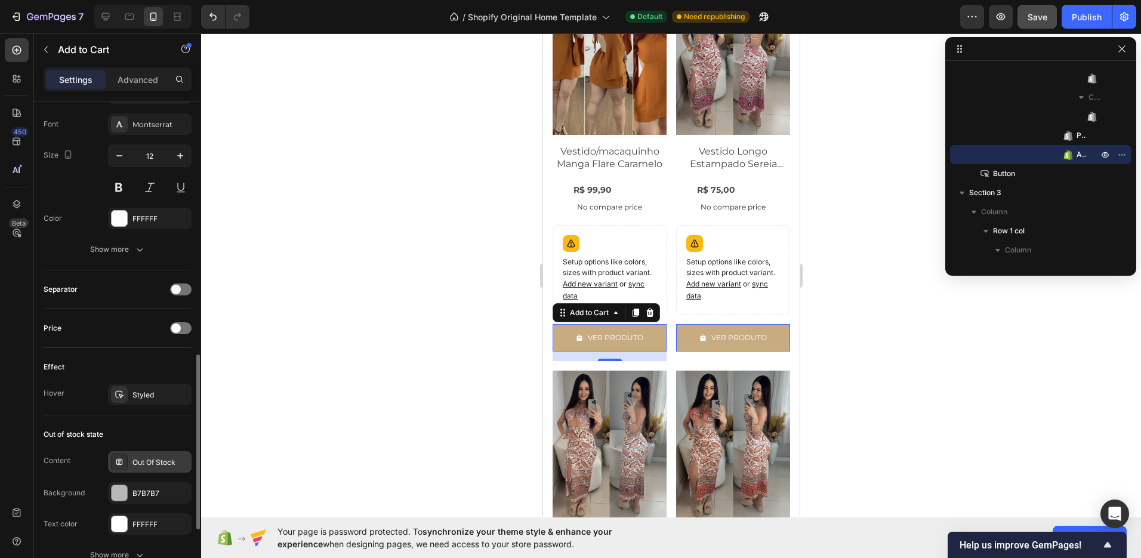
click at [151, 461] on div "Out Of Stock" at bounding box center [160, 462] width 56 height 11
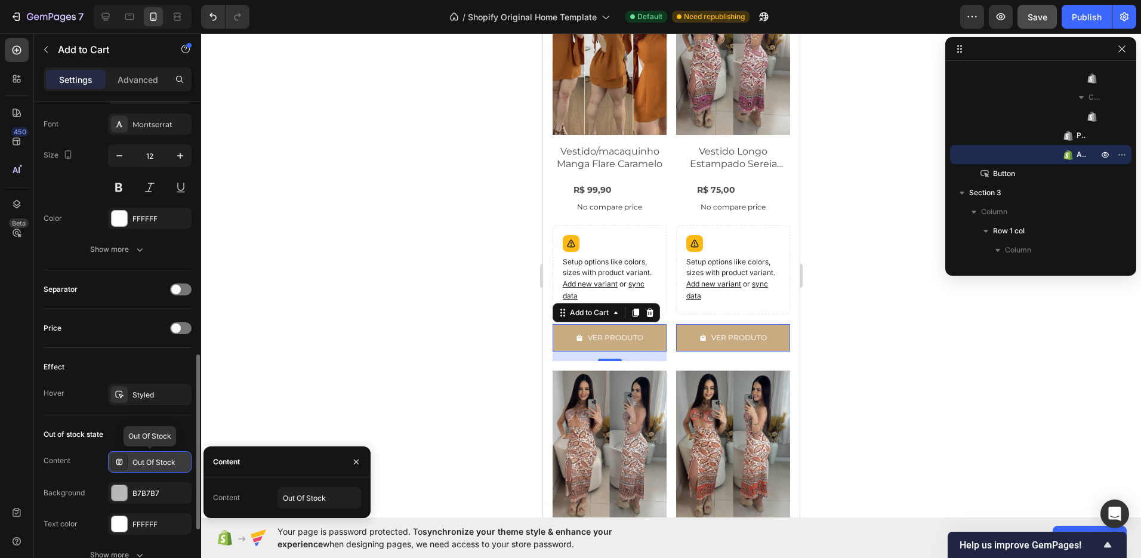
click at [151, 461] on div "Out Of Stock" at bounding box center [160, 462] width 56 height 11
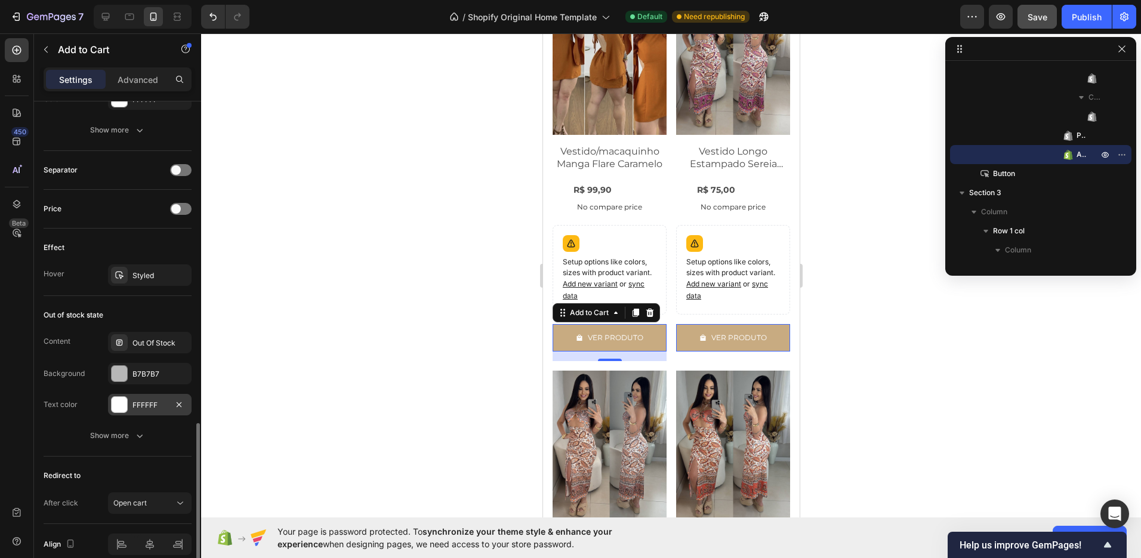
scroll to position [883, 0]
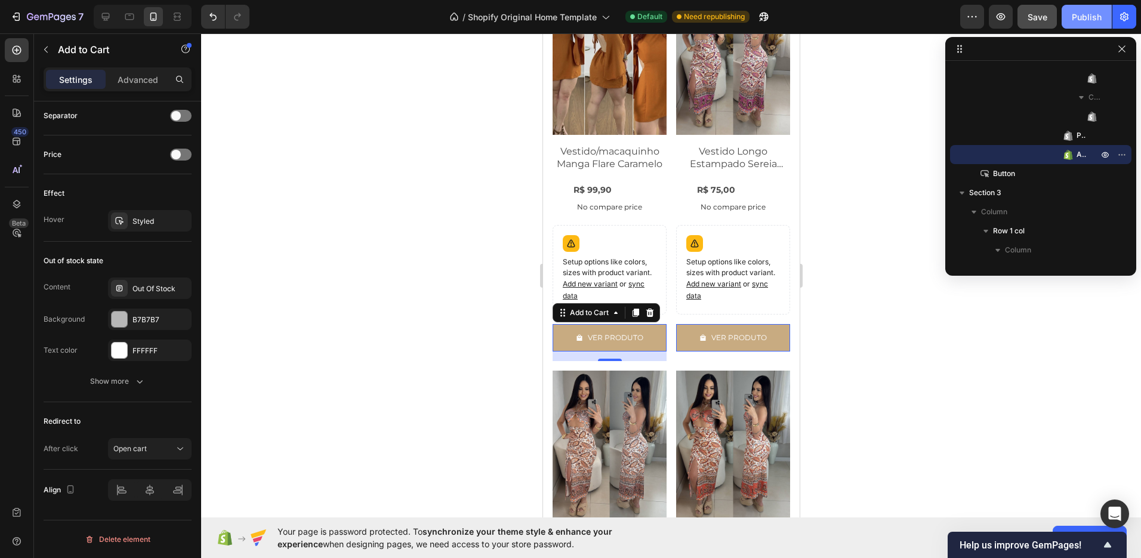
click at [1091, 16] on div "Publish" at bounding box center [1087, 17] width 30 height 13
click at [1007, 15] on icon "button" at bounding box center [1001, 17] width 12 height 12
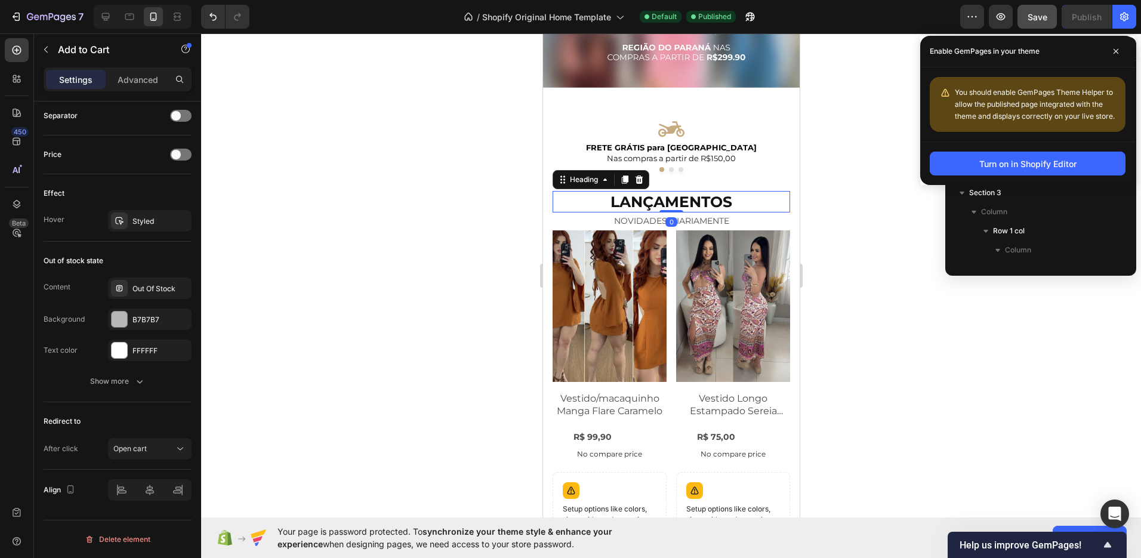
scroll to position [0, 0]
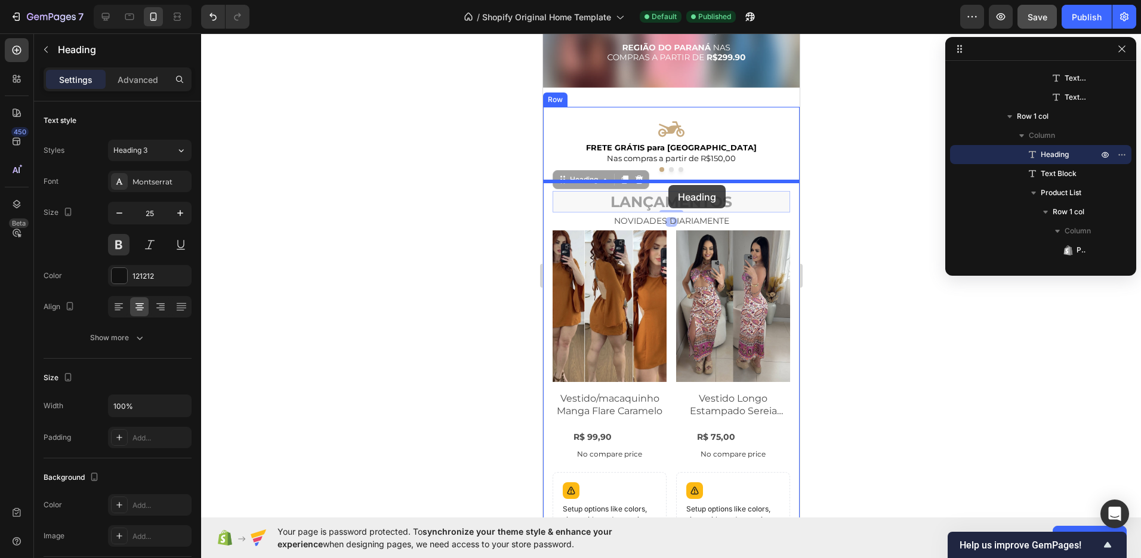
drag, startPoint x: 665, startPoint y: 208, endPoint x: 668, endPoint y: 185, distance: 23.4
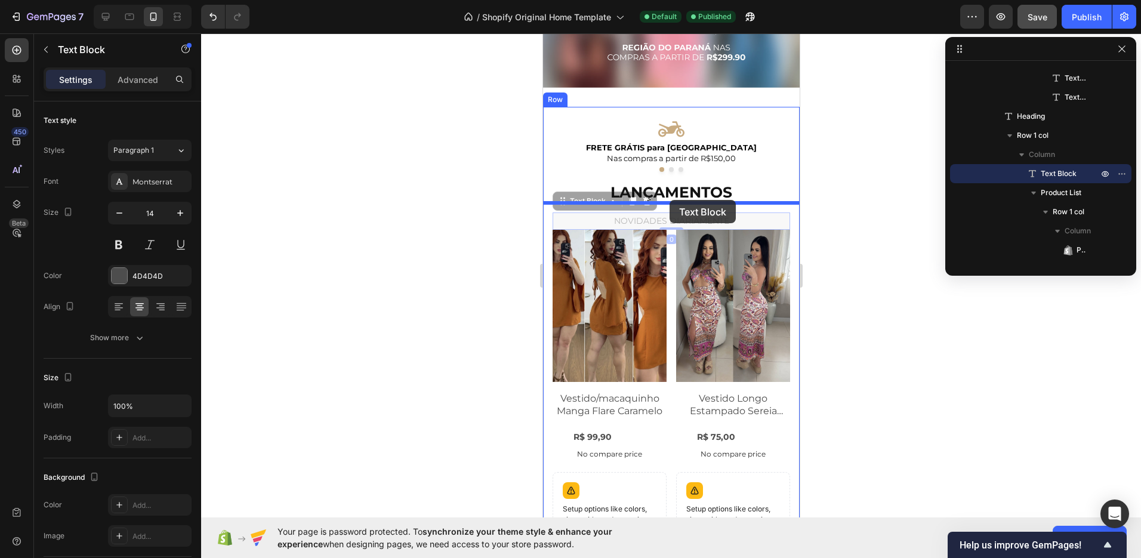
drag, startPoint x: 667, startPoint y: 220, endPoint x: 669, endPoint y: 200, distance: 20.4
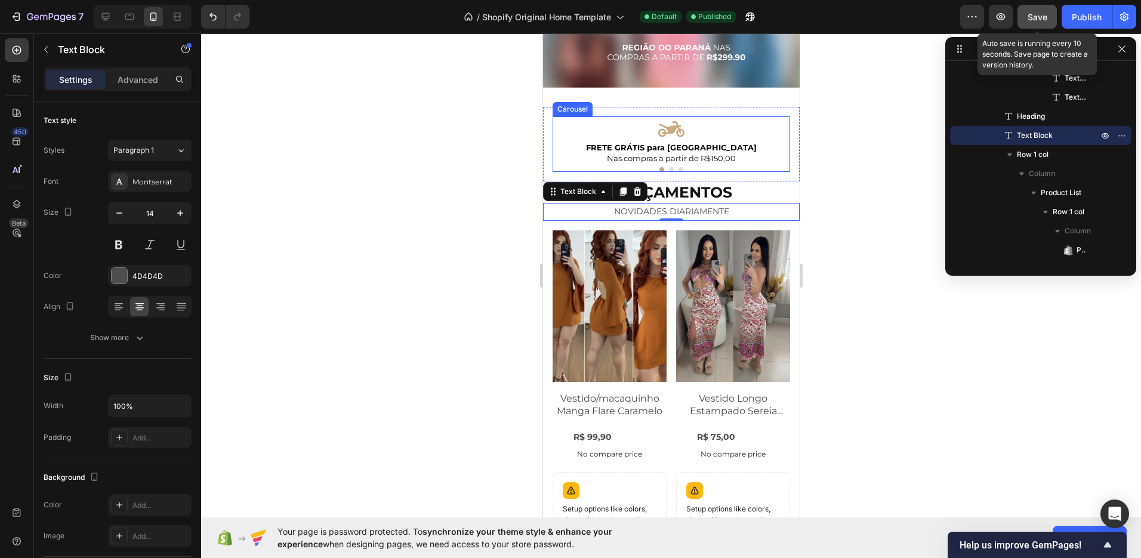
click at [1039, 21] on span "Save" at bounding box center [1038, 17] width 20 height 10
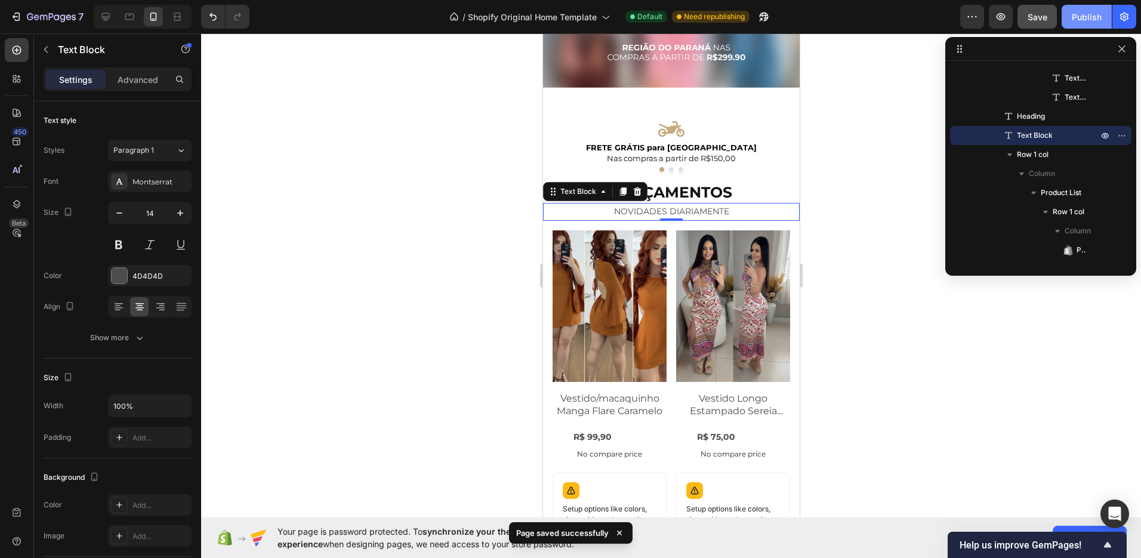
click at [1077, 24] on button "Publish" at bounding box center [1087, 17] width 50 height 24
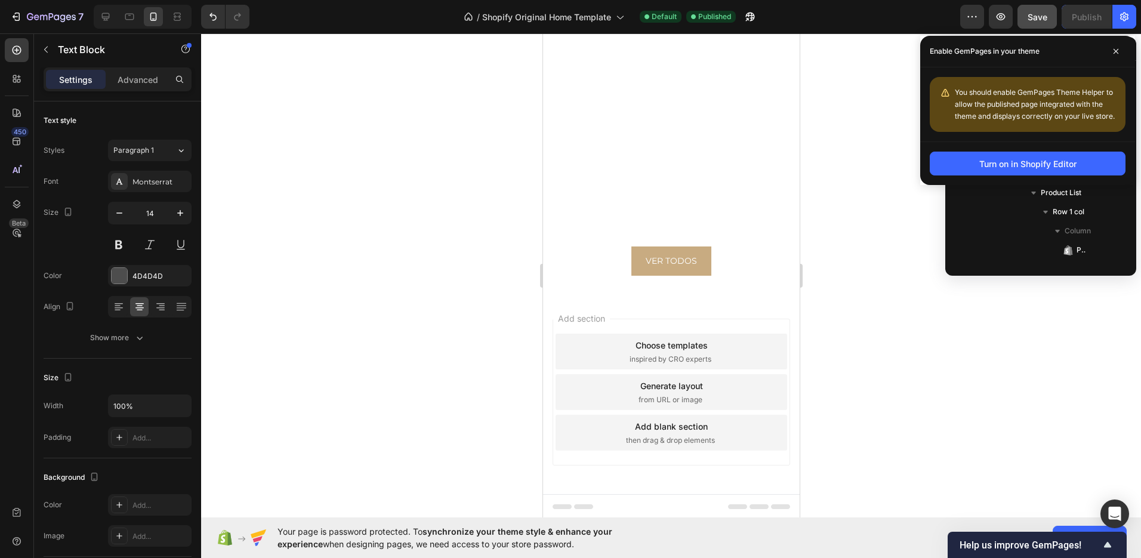
scroll to position [2784, 0]
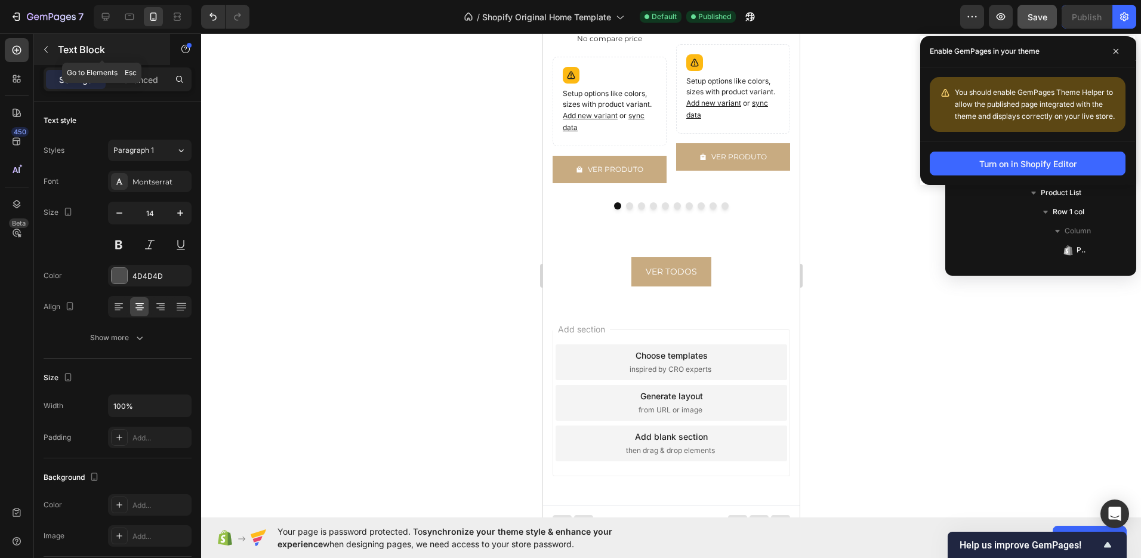
click at [50, 42] on button "button" at bounding box center [45, 49] width 19 height 19
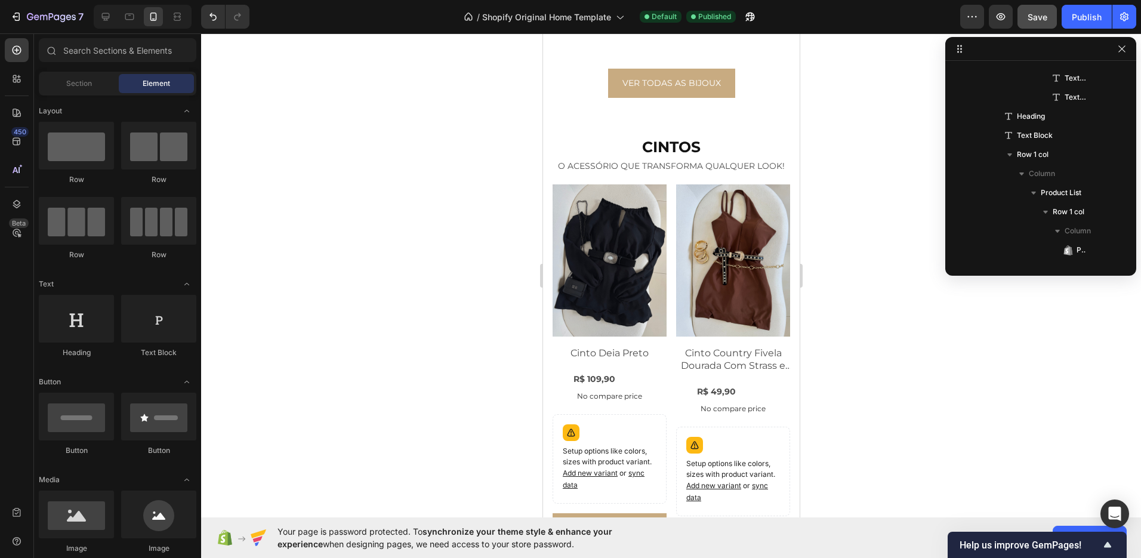
scroll to position [1718, 0]
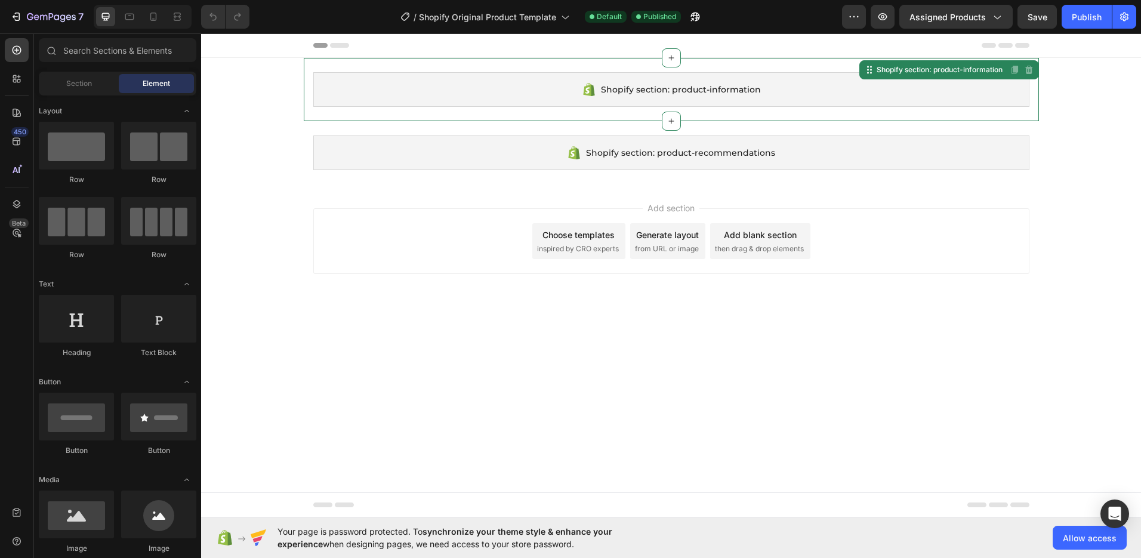
click at [684, 104] on div "Shopify section: product-information" at bounding box center [671, 89] width 716 height 35
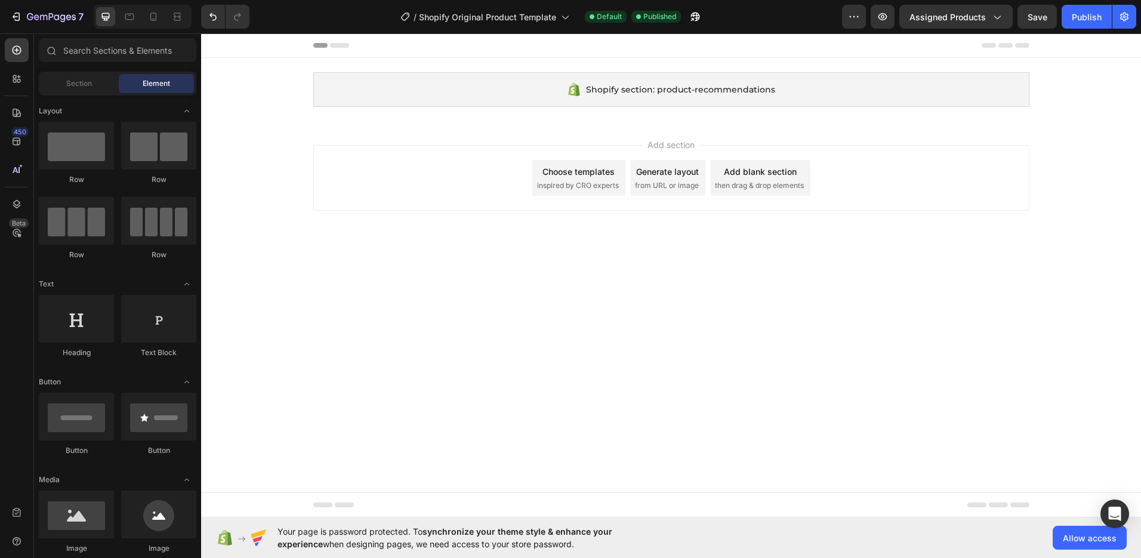
click at [684, 104] on div "Shopify section: product-recommendations" at bounding box center [671, 89] width 716 height 35
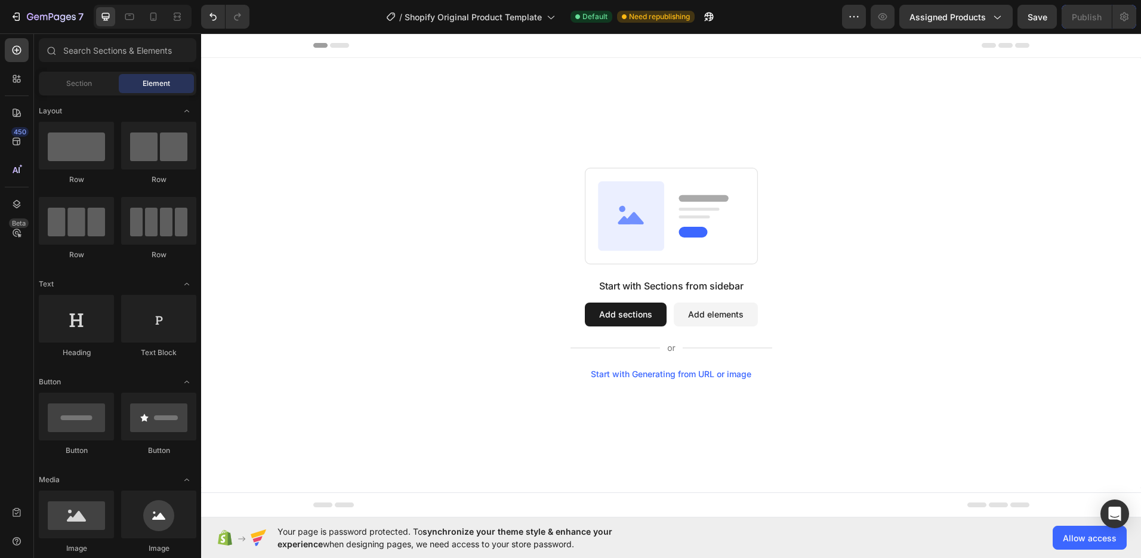
click at [627, 313] on button "Add sections" at bounding box center [626, 315] width 82 height 24
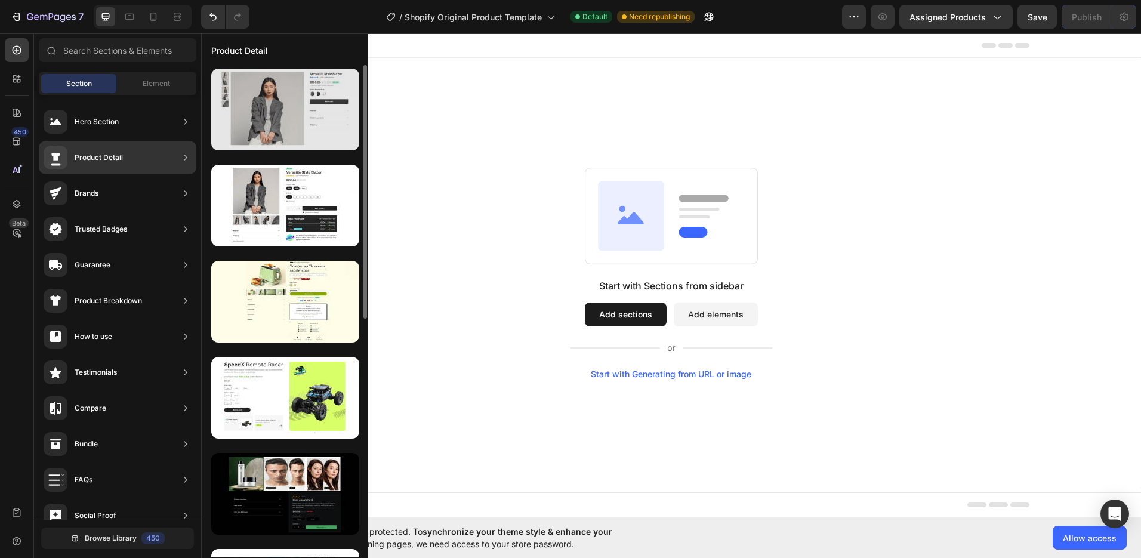
click at [323, 142] on div at bounding box center [285, 110] width 148 height 82
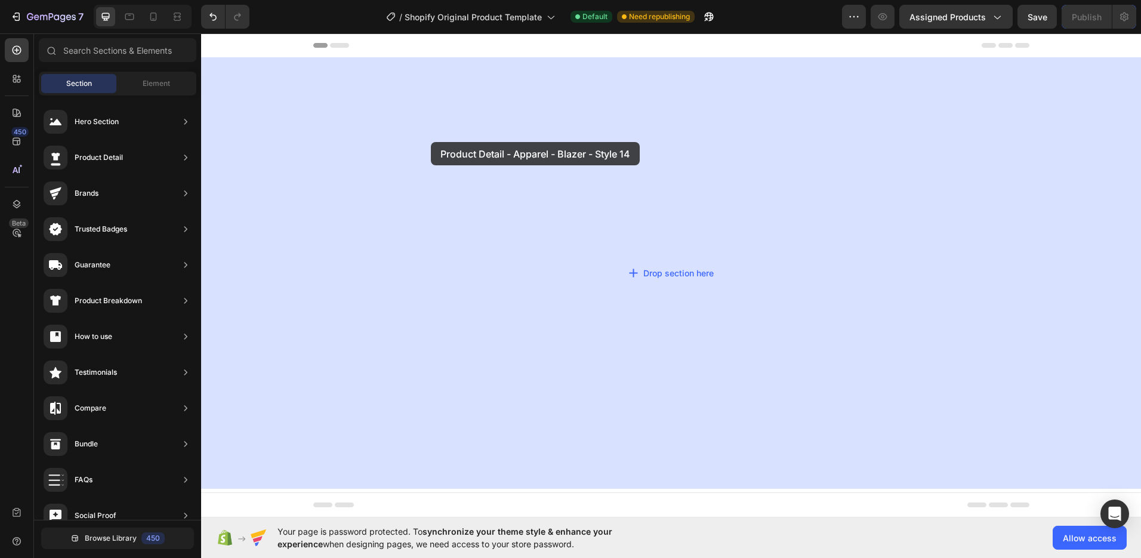
drag, startPoint x: 463, startPoint y: 141, endPoint x: 434, endPoint y: 144, distance: 28.7
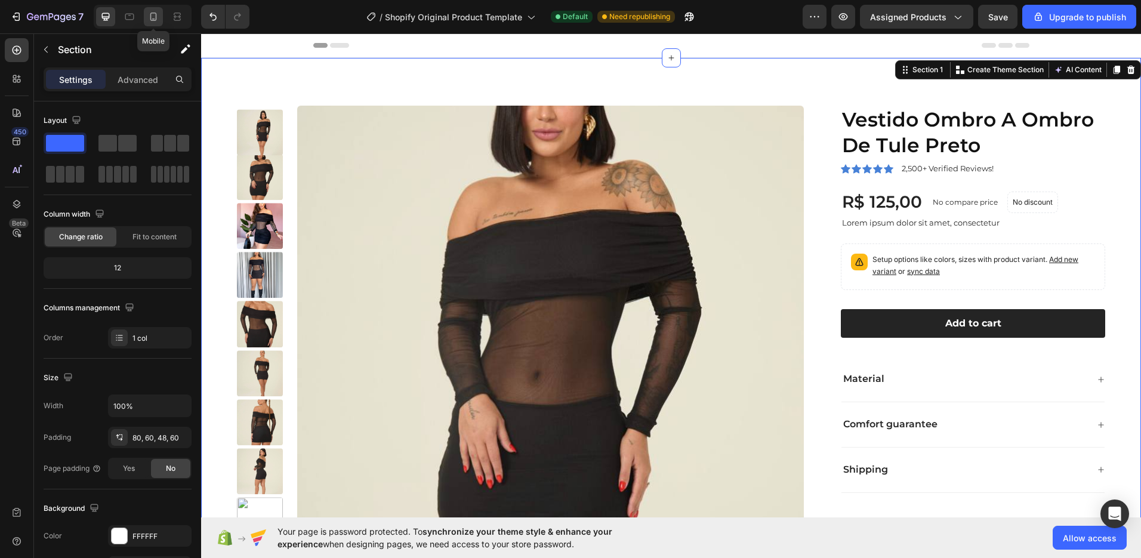
click at [153, 18] on icon at bounding box center [153, 17] width 12 height 12
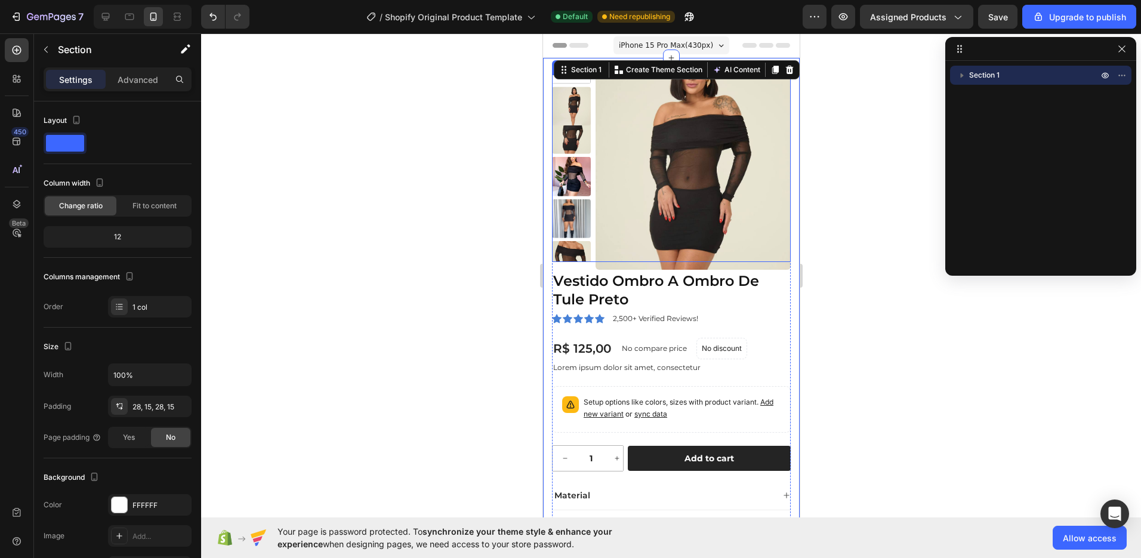
click at [855, 166] on div at bounding box center [671, 295] width 940 height 525
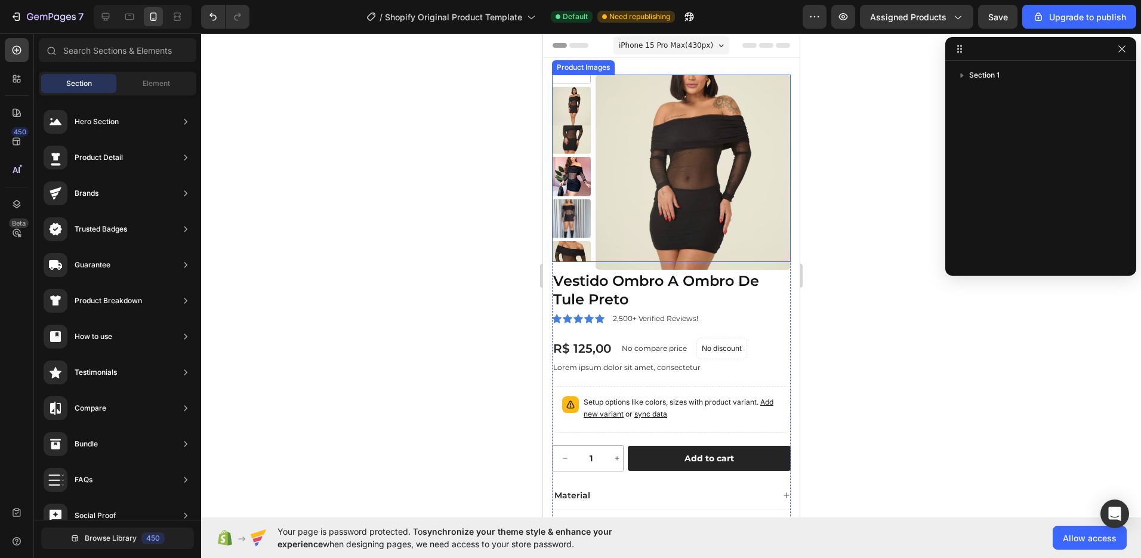
click at [618, 148] on img at bounding box center [692, 172] width 195 height 195
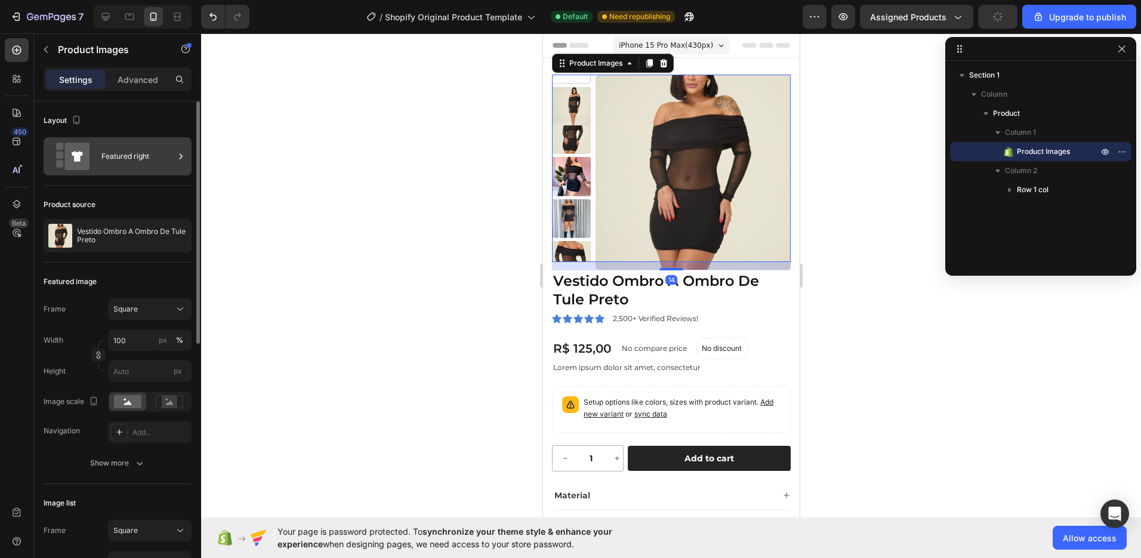
click at [91, 164] on icon at bounding box center [73, 156] width 48 height 27
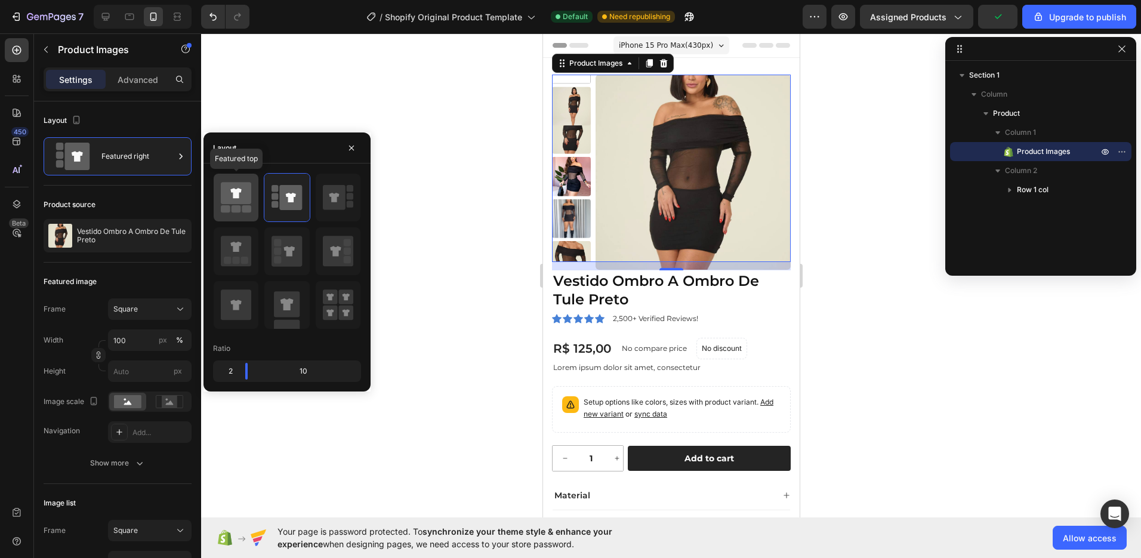
click at [248, 202] on icon at bounding box center [236, 193] width 30 height 22
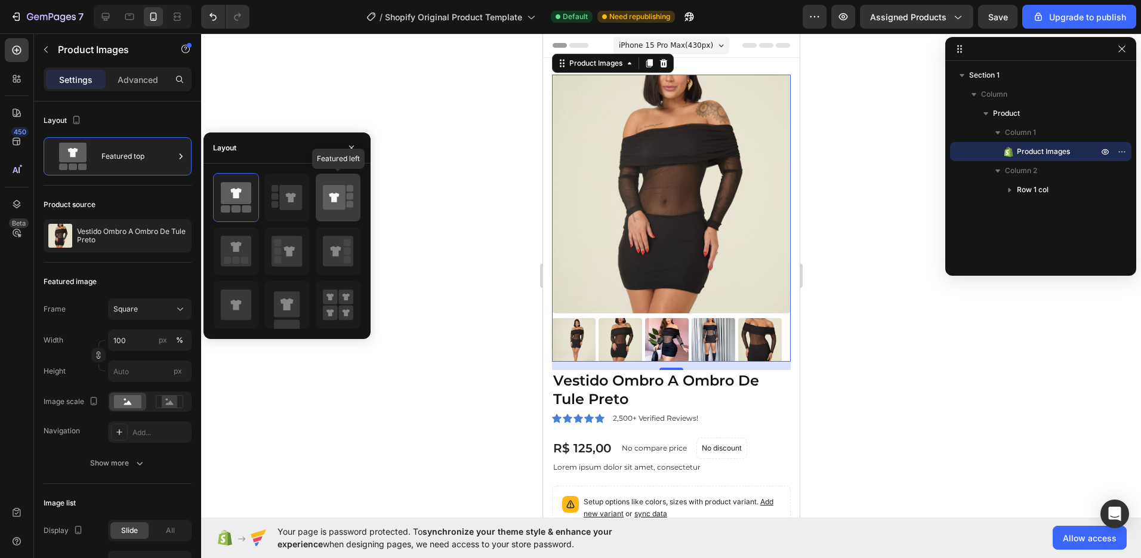
click at [329, 203] on icon at bounding box center [334, 197] width 23 height 25
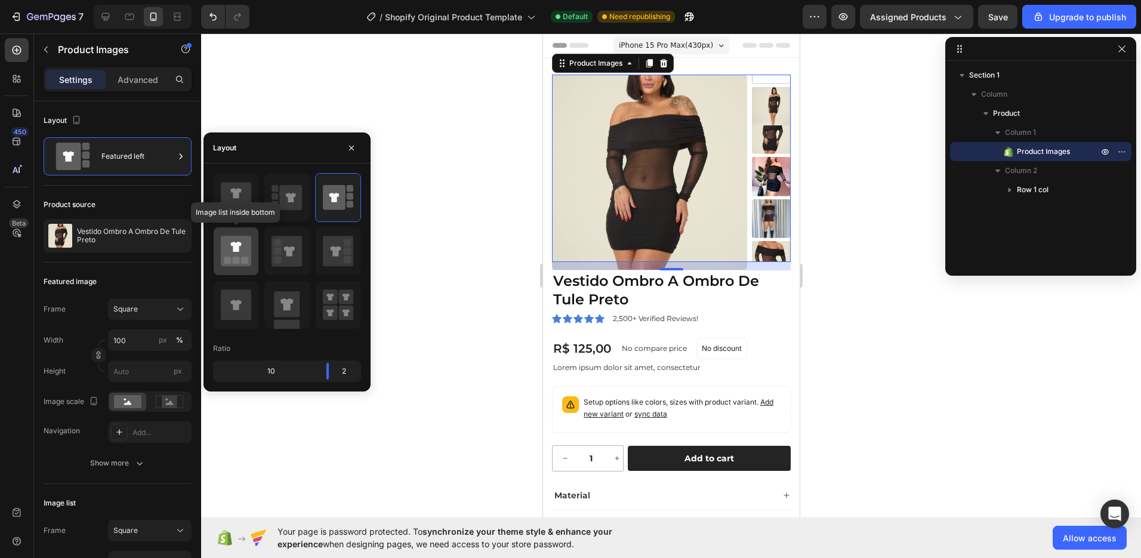
click at [251, 245] on icon at bounding box center [236, 251] width 30 height 30
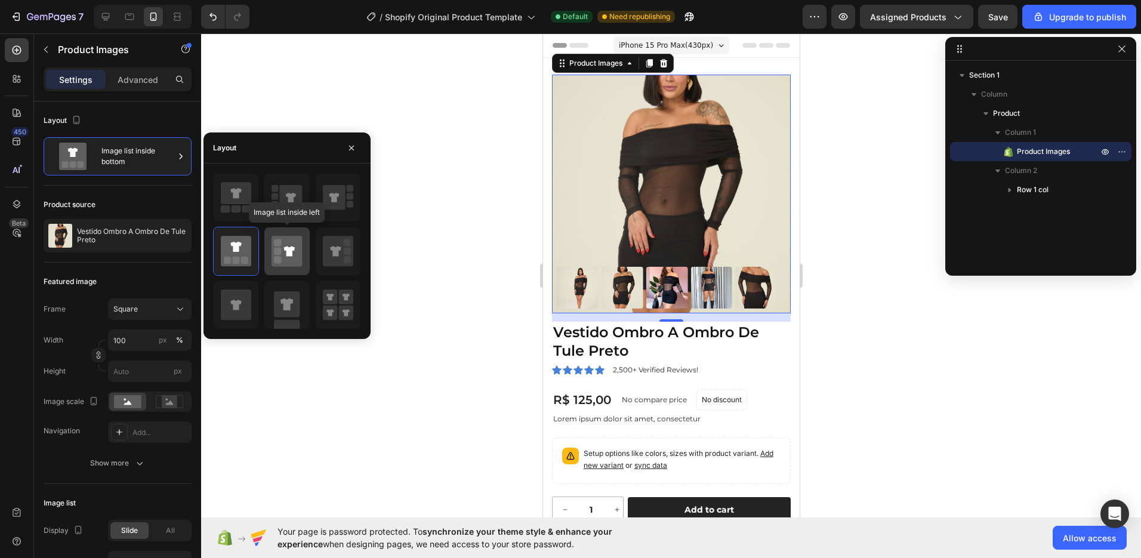
click at [292, 246] on icon at bounding box center [289, 251] width 11 height 10
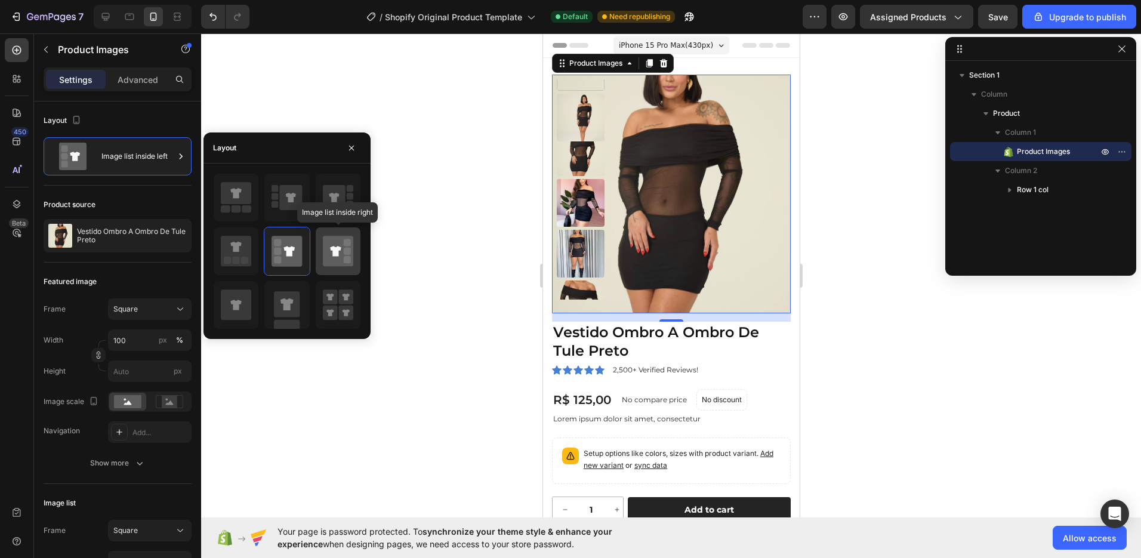
click at [334, 255] on icon at bounding box center [335, 251] width 11 height 10
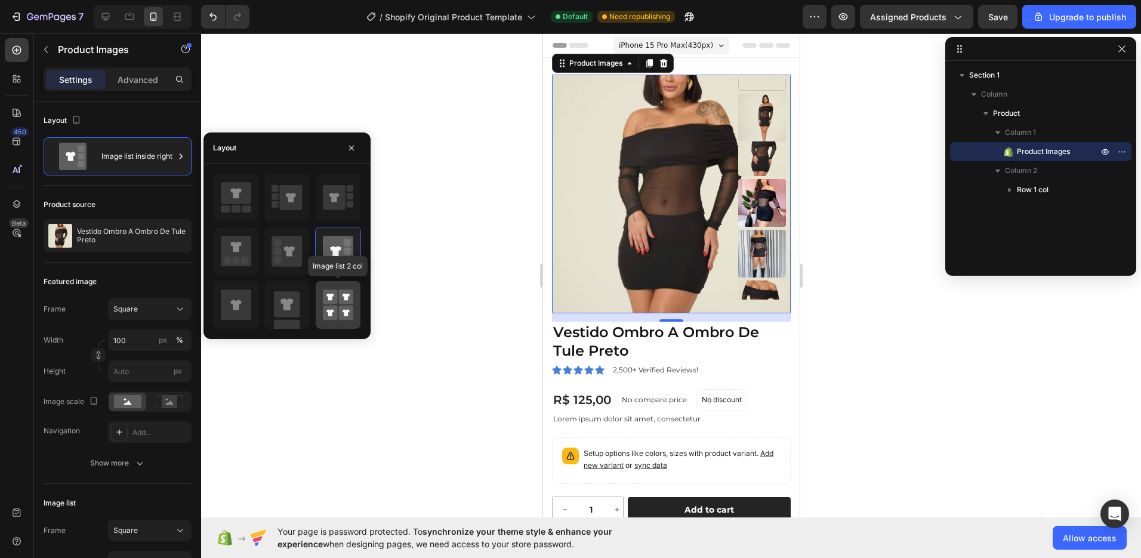
click at [334, 313] on rect at bounding box center [330, 313] width 15 height 15
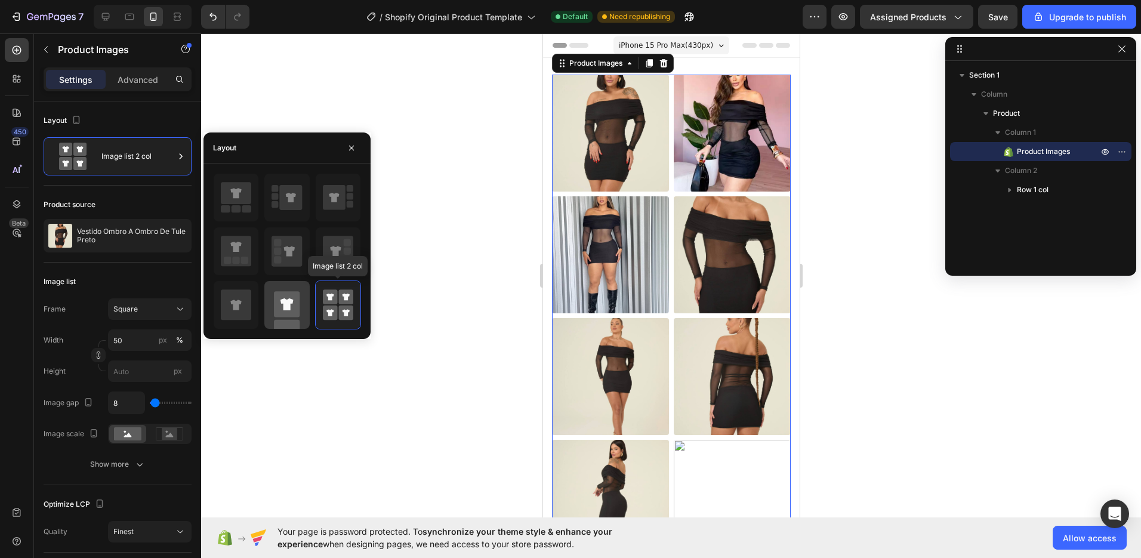
click at [293, 307] on rect at bounding box center [287, 304] width 26 height 26
type input "100"
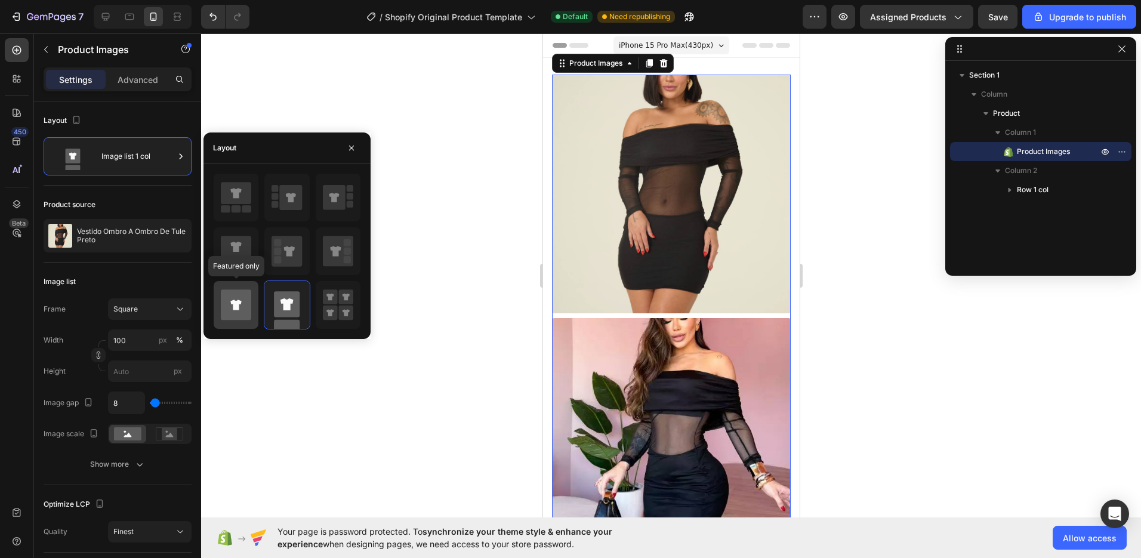
click at [237, 300] on icon at bounding box center [236, 304] width 30 height 30
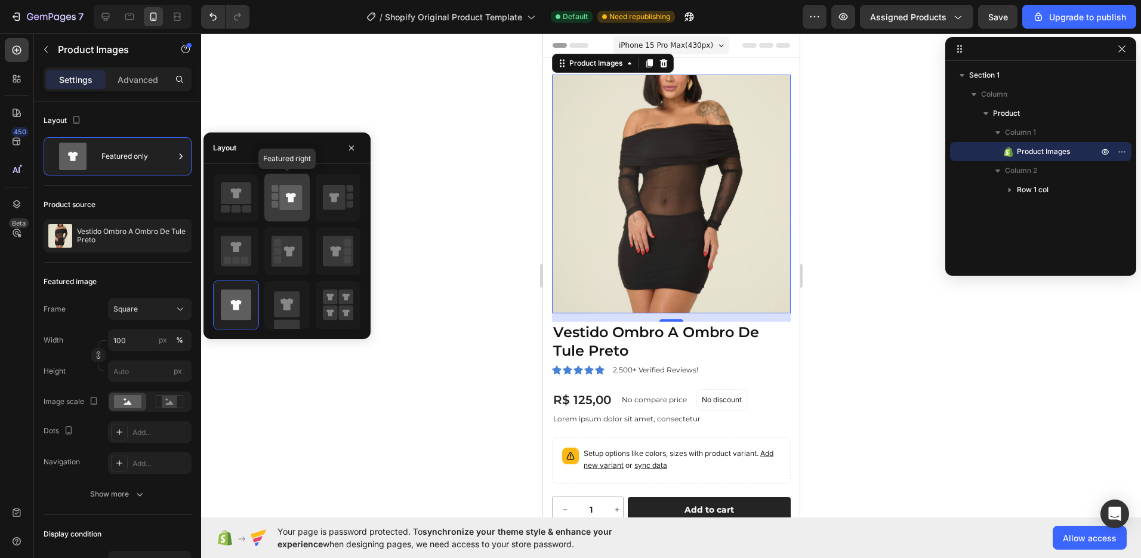
click at [286, 202] on icon at bounding box center [291, 197] width 23 height 25
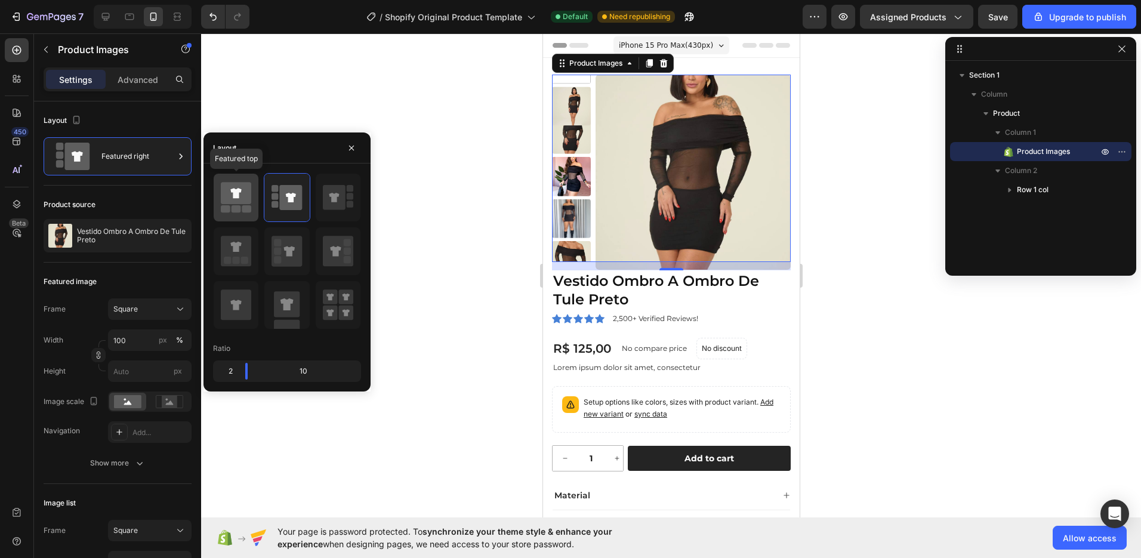
click at [243, 206] on rect at bounding box center [247, 208] width 10 height 7
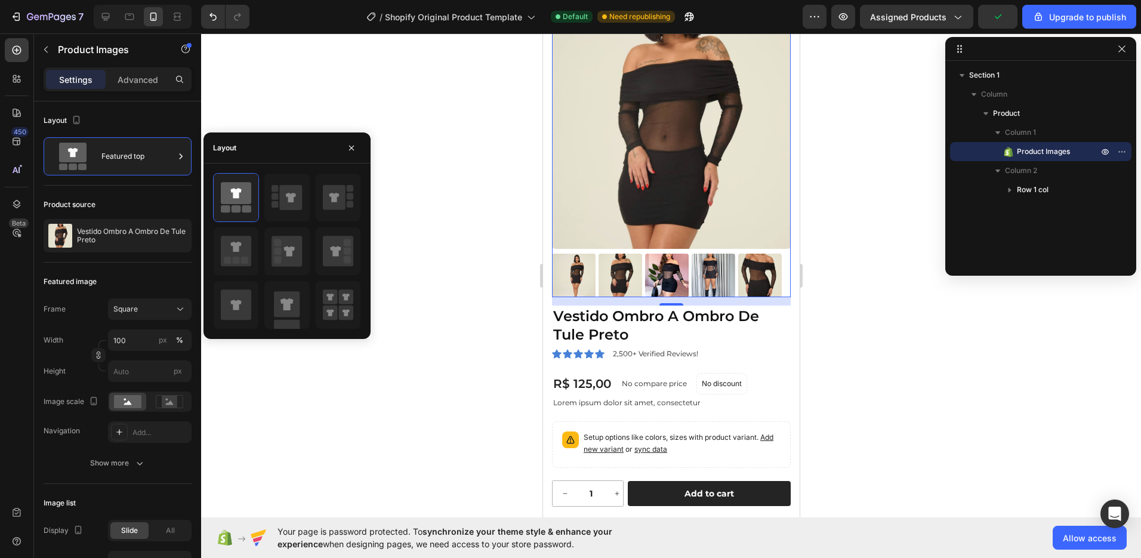
scroll to position [68, 0]
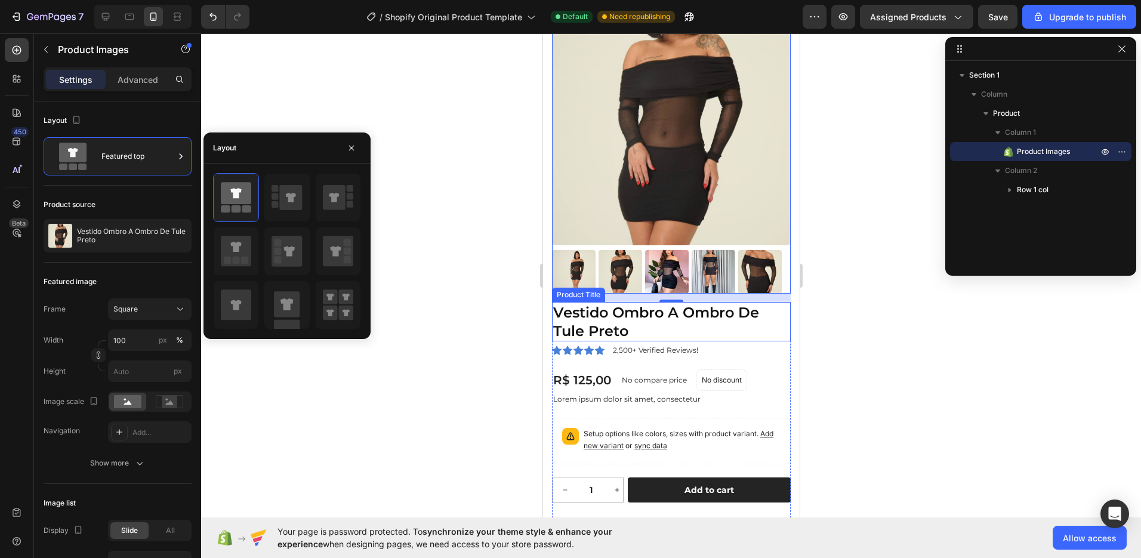
click at [634, 319] on h1 "Vestido Ombro A Ombro De Tule Preto" at bounding box center [670, 321] width 239 height 39
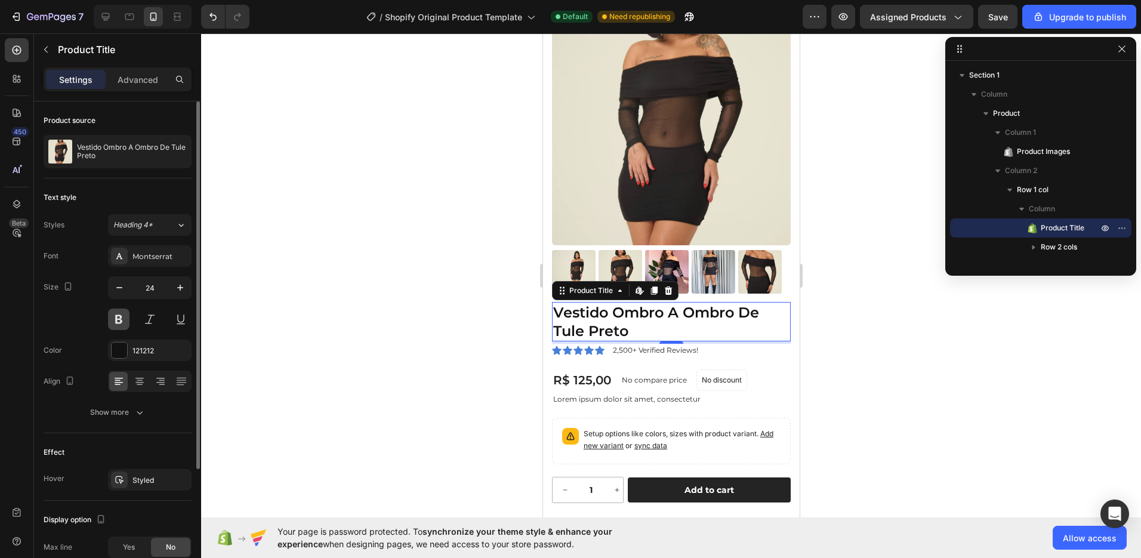
click at [122, 319] on button at bounding box center [118, 319] width 21 height 21
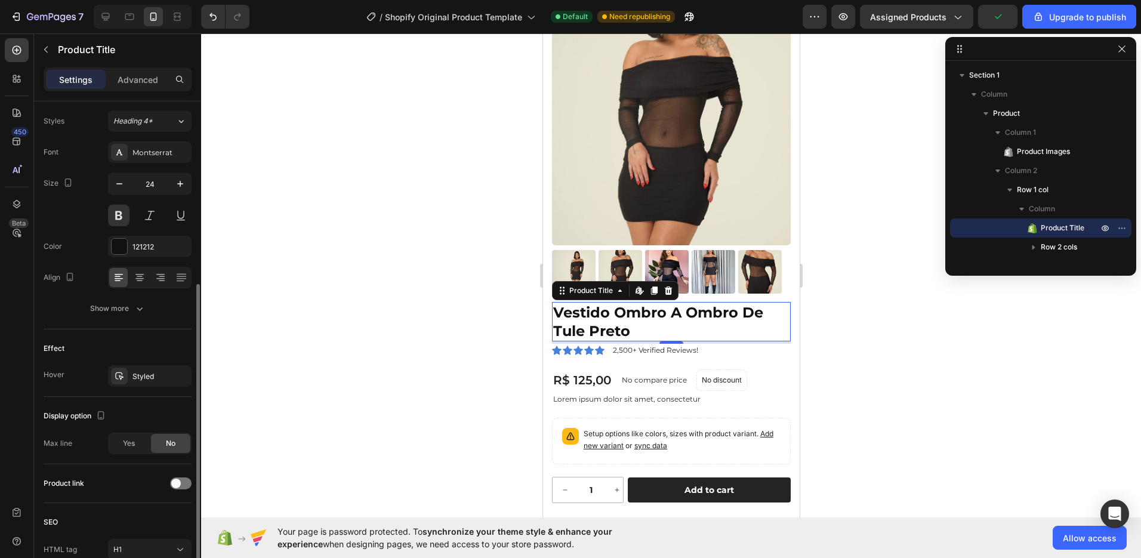
scroll to position [164, 0]
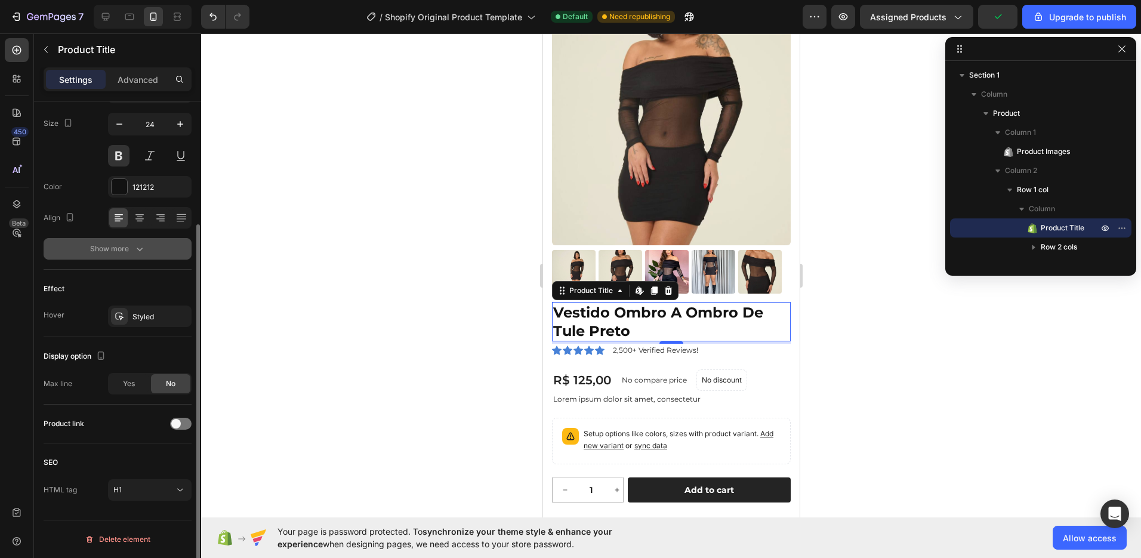
click at [135, 252] on icon "button" at bounding box center [140, 249] width 12 height 12
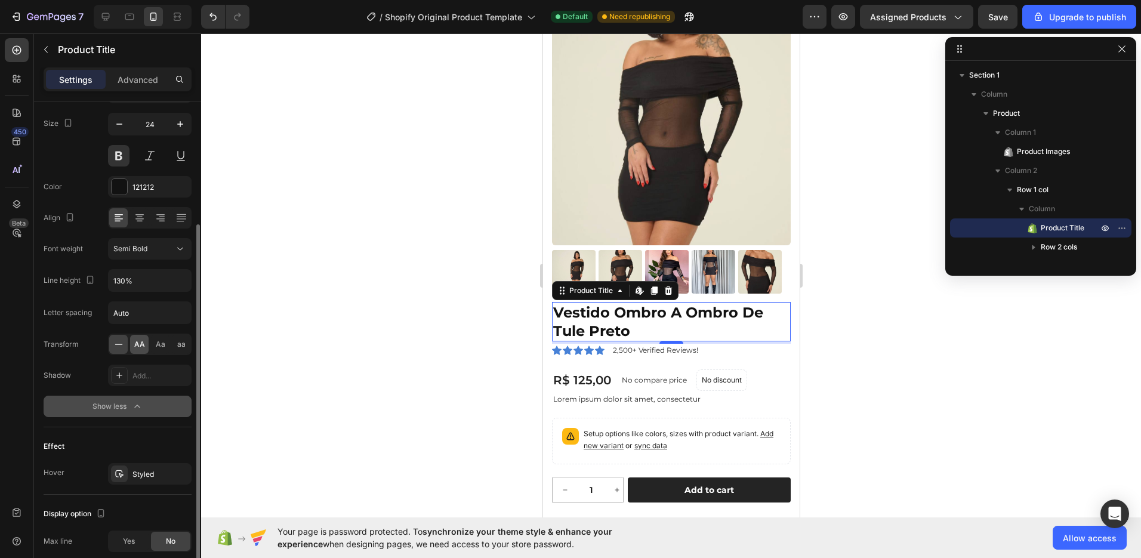
click at [144, 346] on span "AA" at bounding box center [139, 344] width 11 height 11
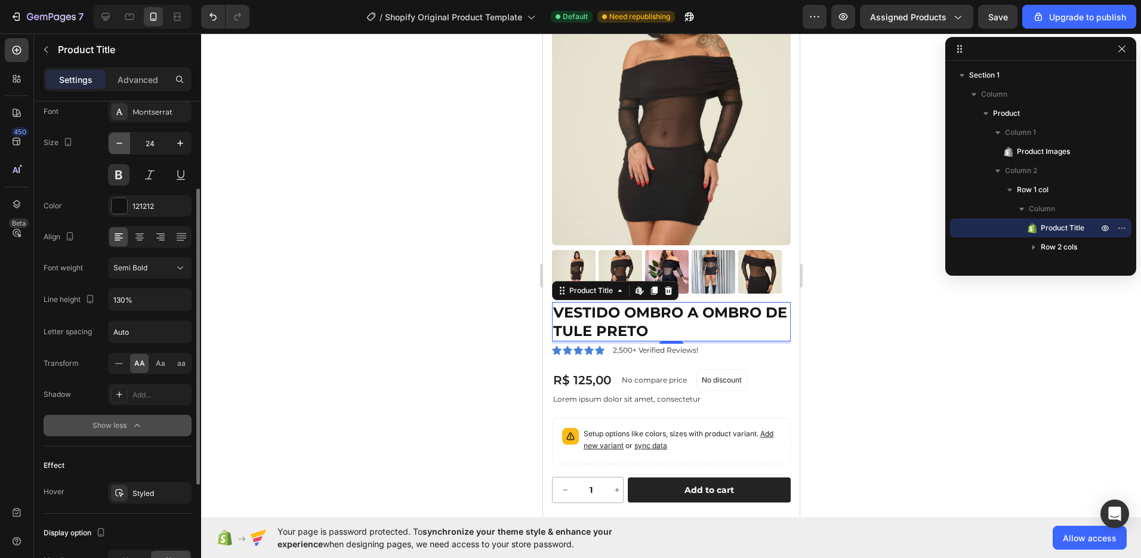
click at [122, 143] on icon "button" at bounding box center [119, 143] width 6 height 1
type input "22"
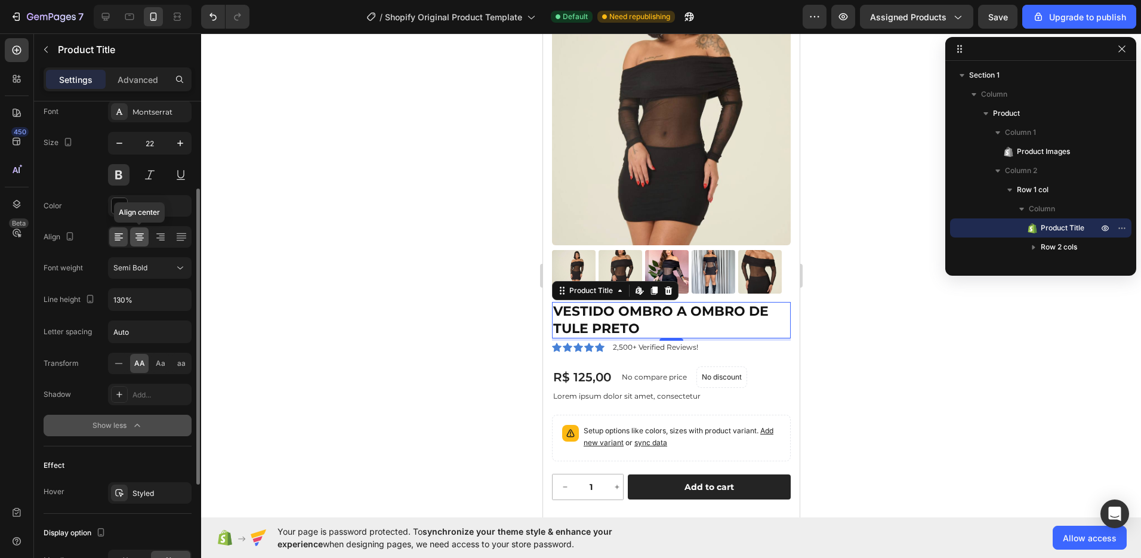
click at [137, 239] on icon at bounding box center [140, 237] width 12 height 12
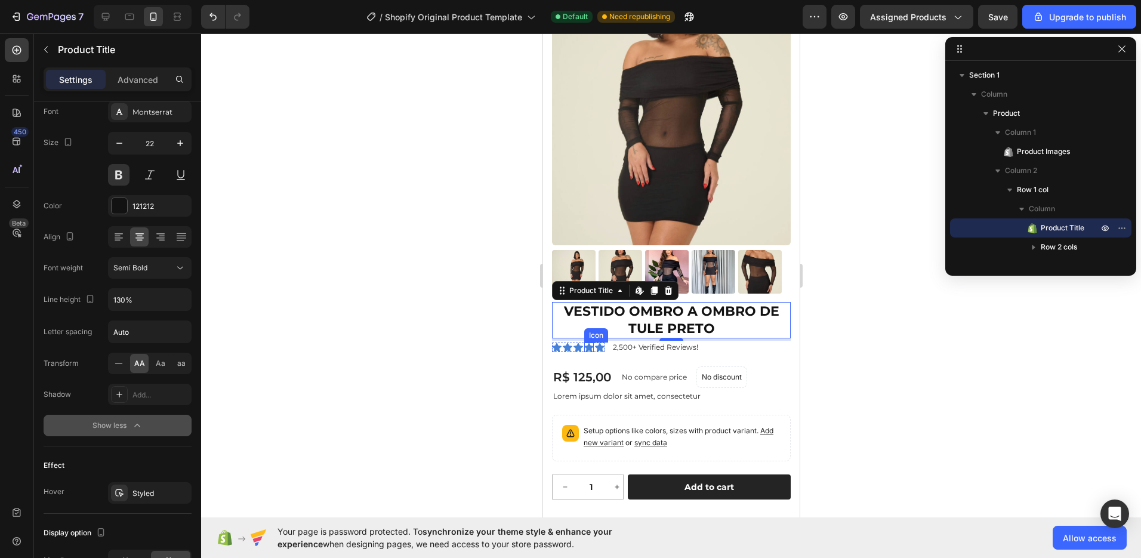
click at [590, 343] on icon at bounding box center [589, 347] width 10 height 9
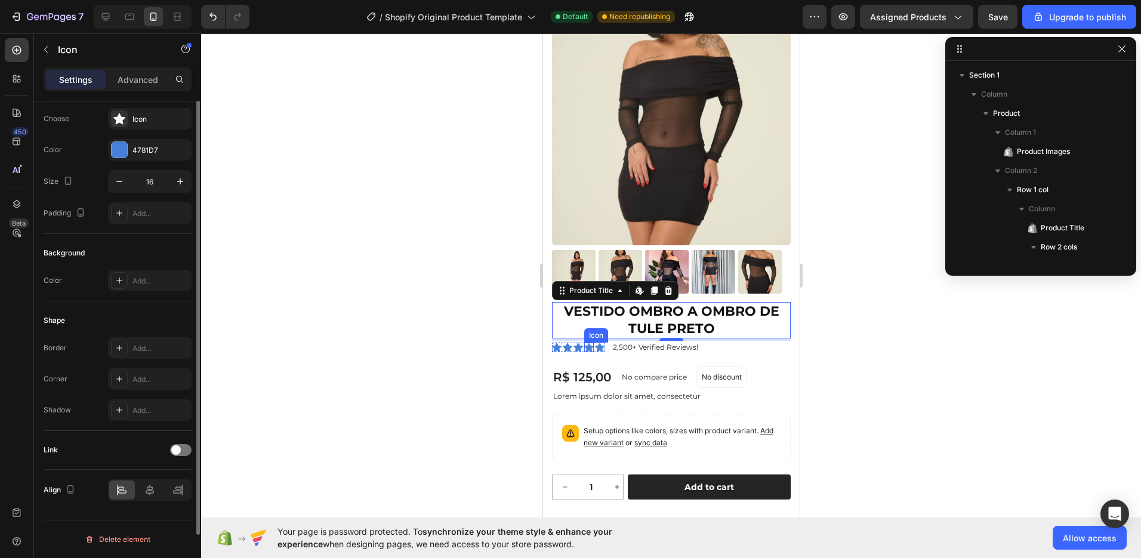
scroll to position [0, 0]
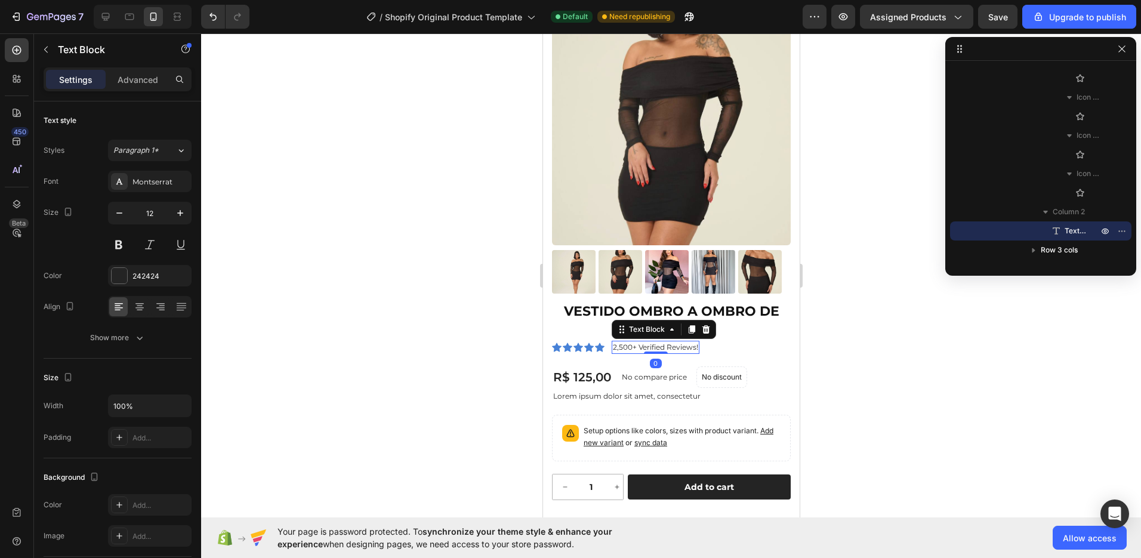
click at [631, 342] on p "2,500+ Verified Reviews!" at bounding box center [654, 347] width 85 height 11
click at [1072, 211] on span "Column 2" at bounding box center [1069, 212] width 32 height 12
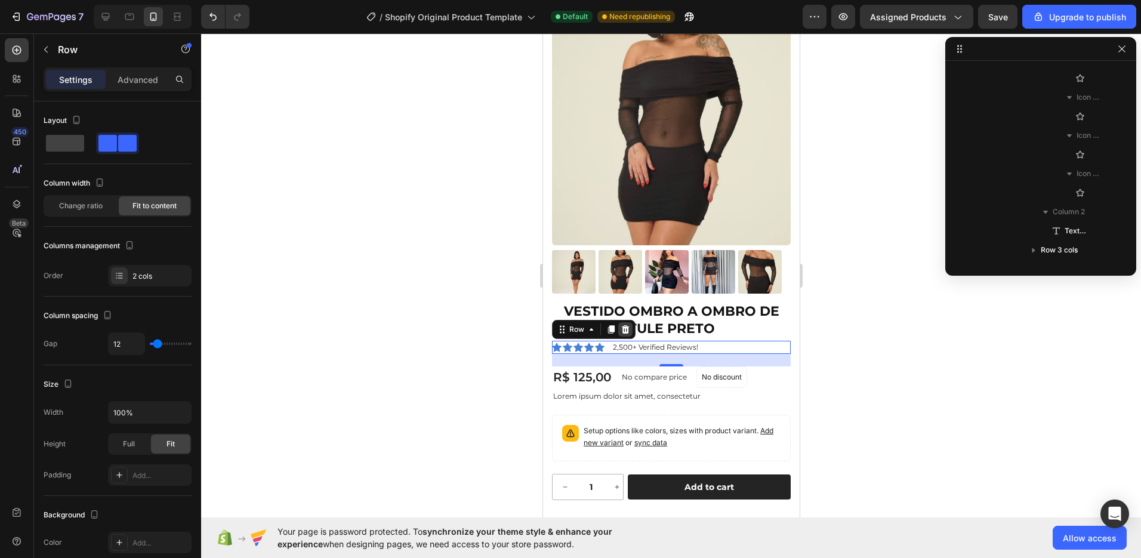
click at [623, 325] on icon at bounding box center [625, 330] width 10 height 10
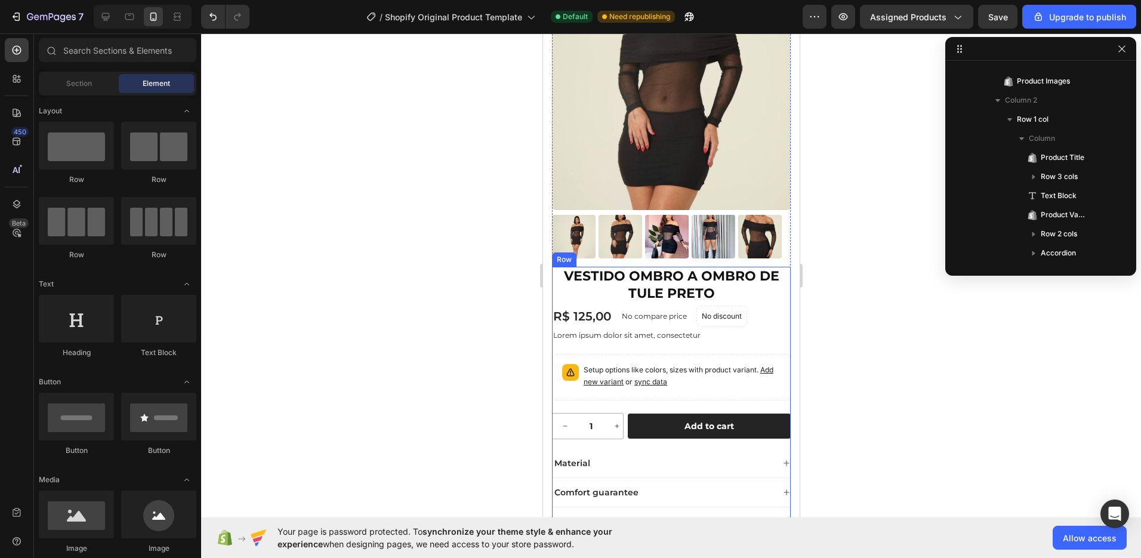
scroll to position [104, 0]
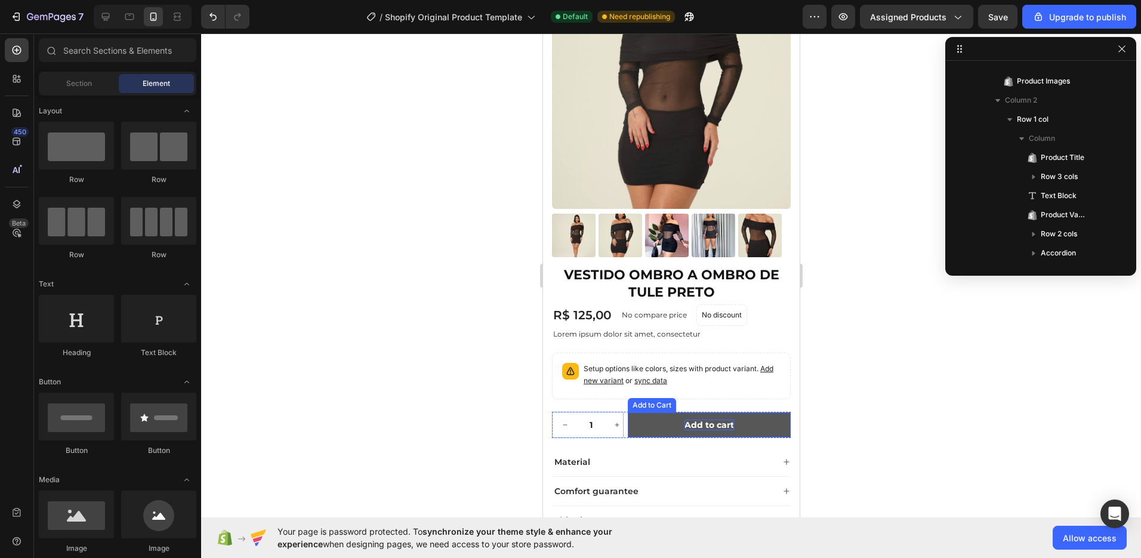
click at [718, 420] on div "Add to cart" at bounding box center [709, 425] width 50 height 11
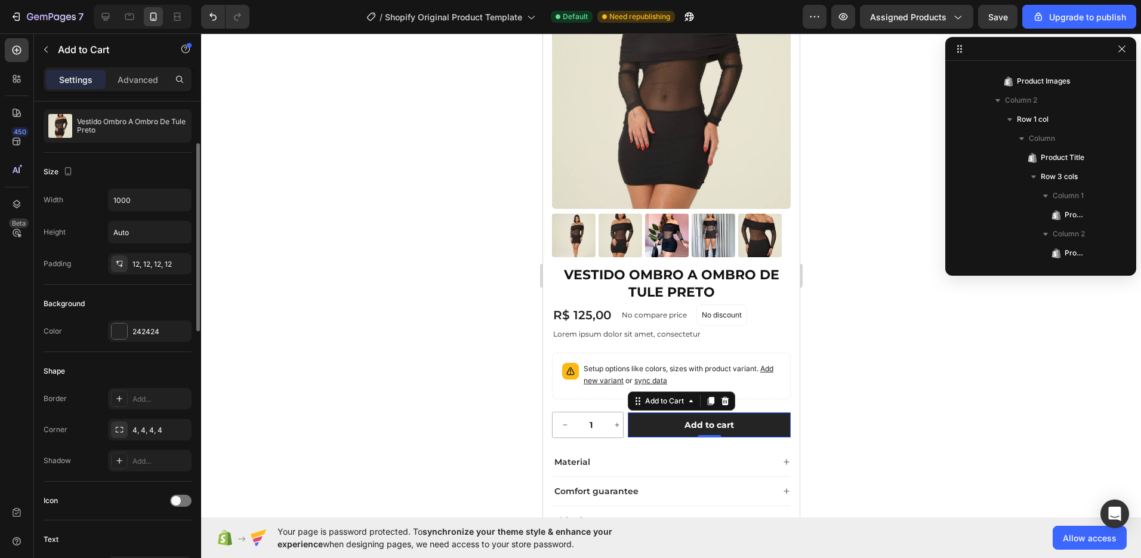
scroll to position [193, 0]
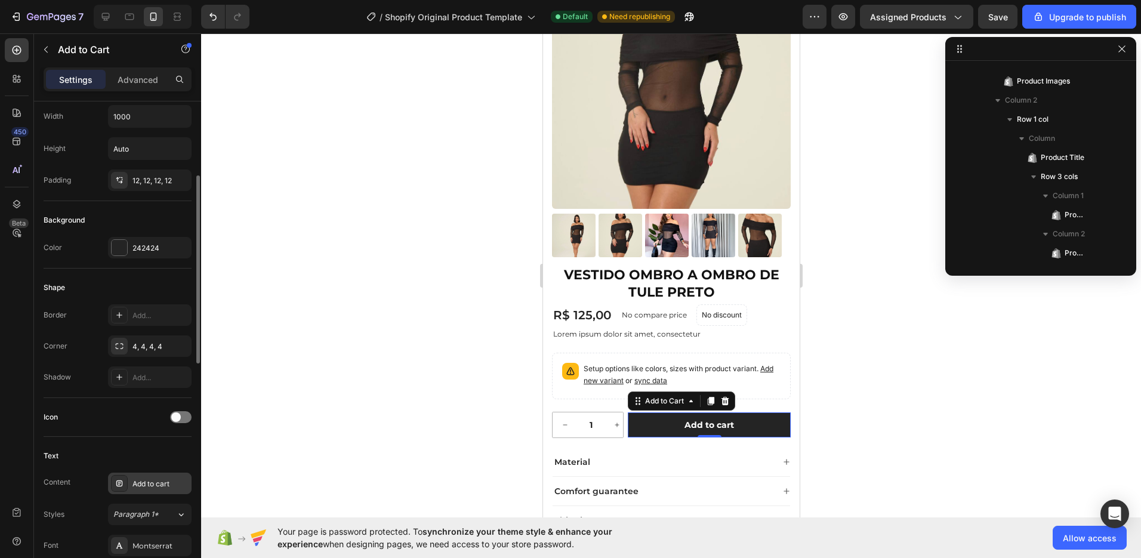
click at [165, 486] on div "Add to cart" at bounding box center [160, 484] width 56 height 11
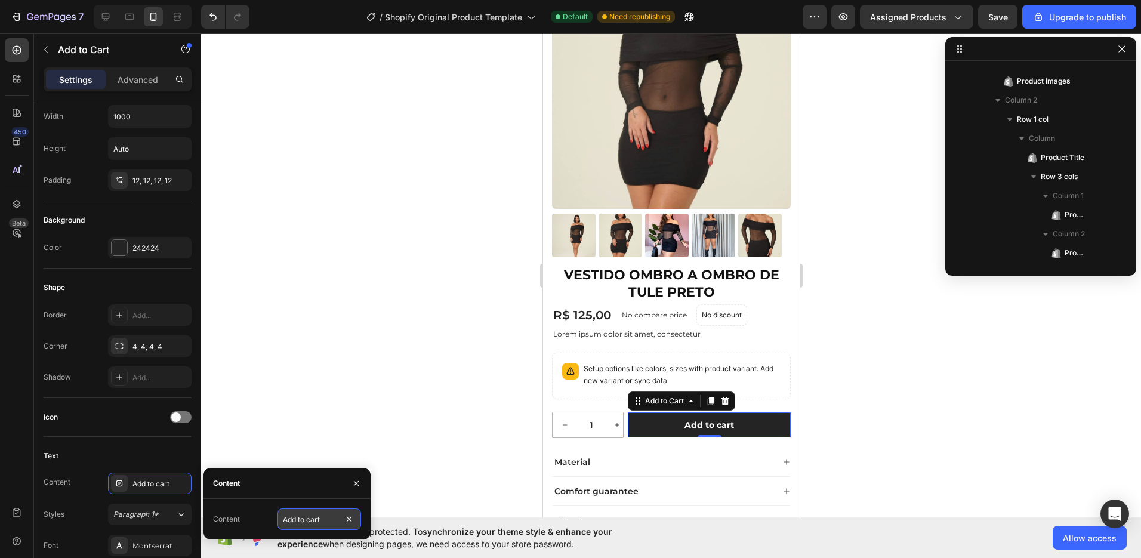
click at [311, 519] on input "Add to cart" at bounding box center [319, 518] width 84 height 21
click at [300, 519] on input "Add to cart" at bounding box center [319, 518] width 84 height 21
type input "Add ao carrinho"
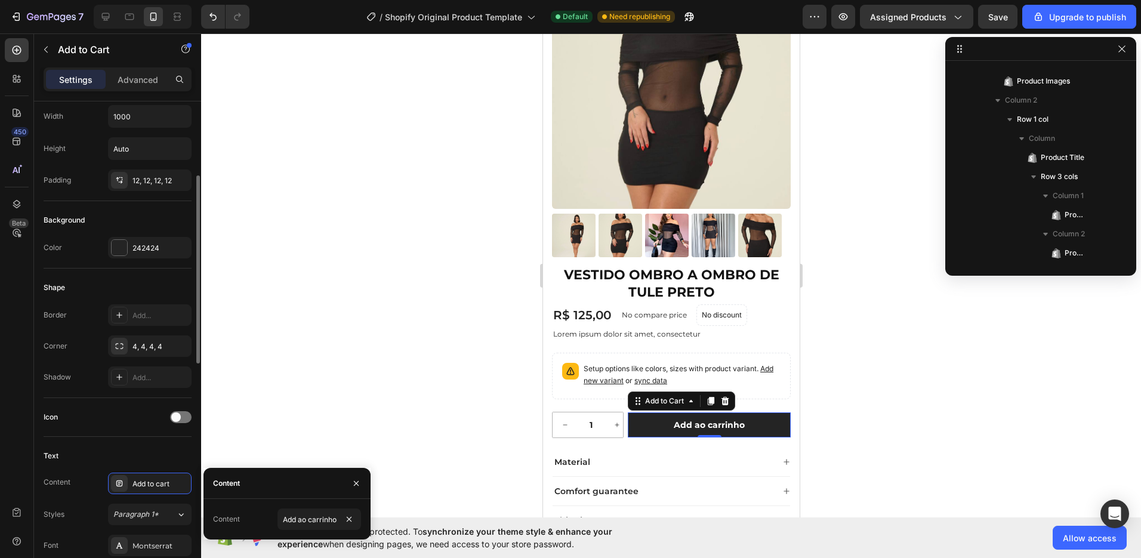
click at [148, 437] on div "Text Content Add to cart Styles Paragraph 1* Font Montserrat Size 14 Color FFFF…" at bounding box center [118, 564] width 148 height 255
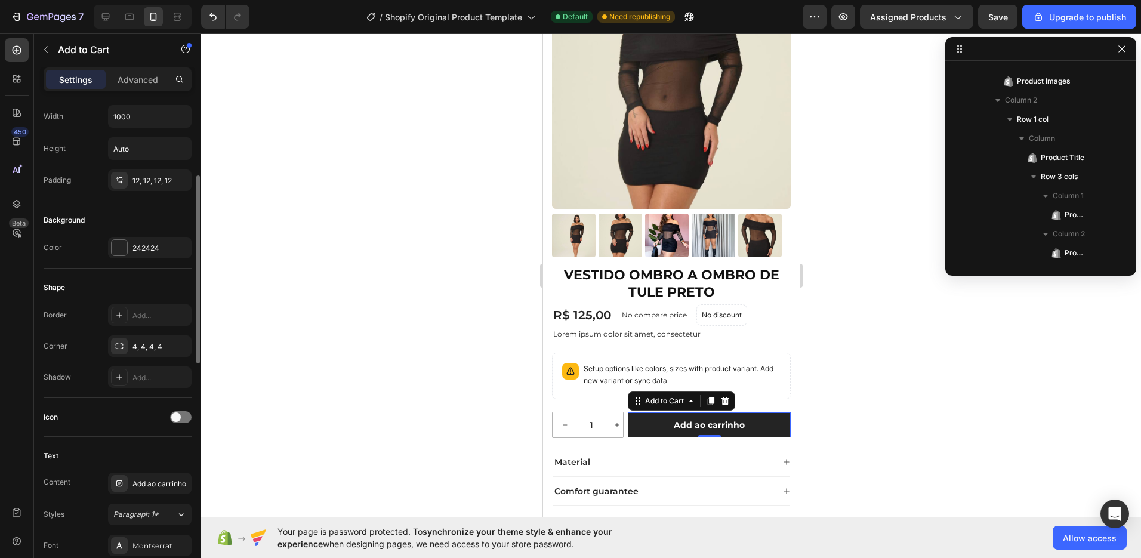
scroll to position [0, 0]
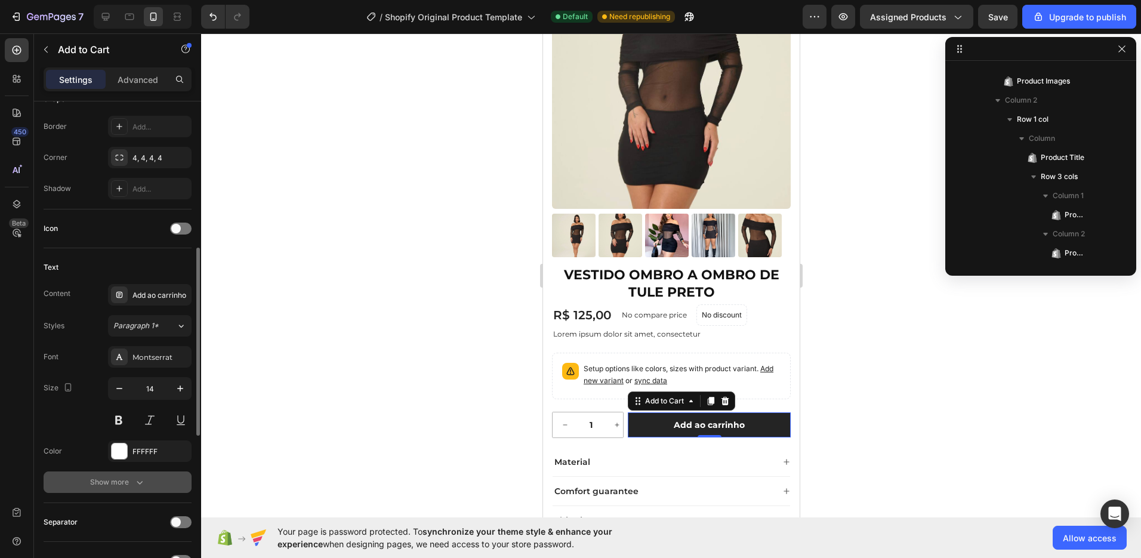
click at [112, 486] on div "Show more" at bounding box center [117, 482] width 55 height 12
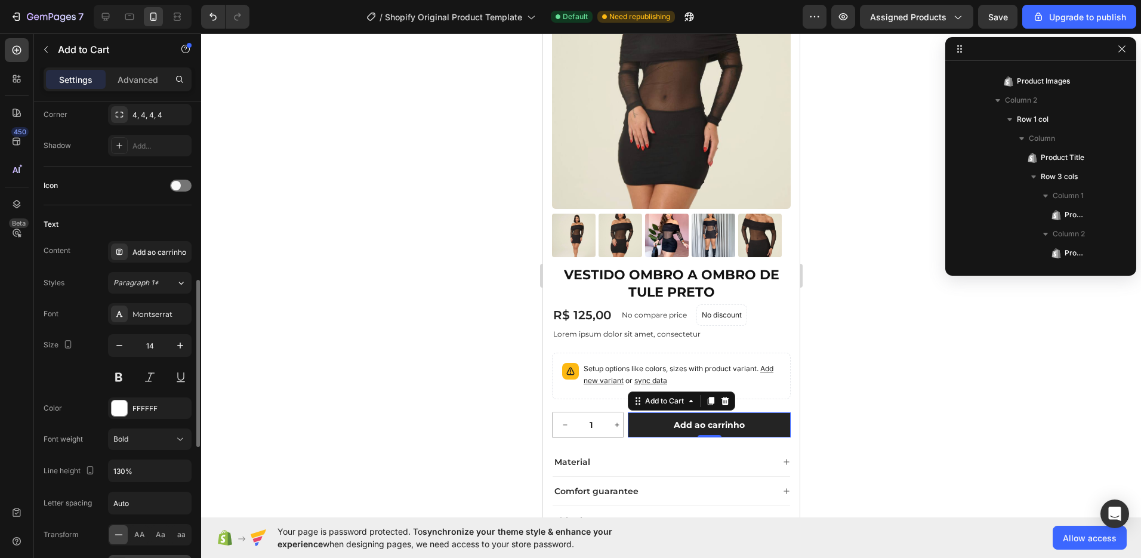
scroll to position [532, 0]
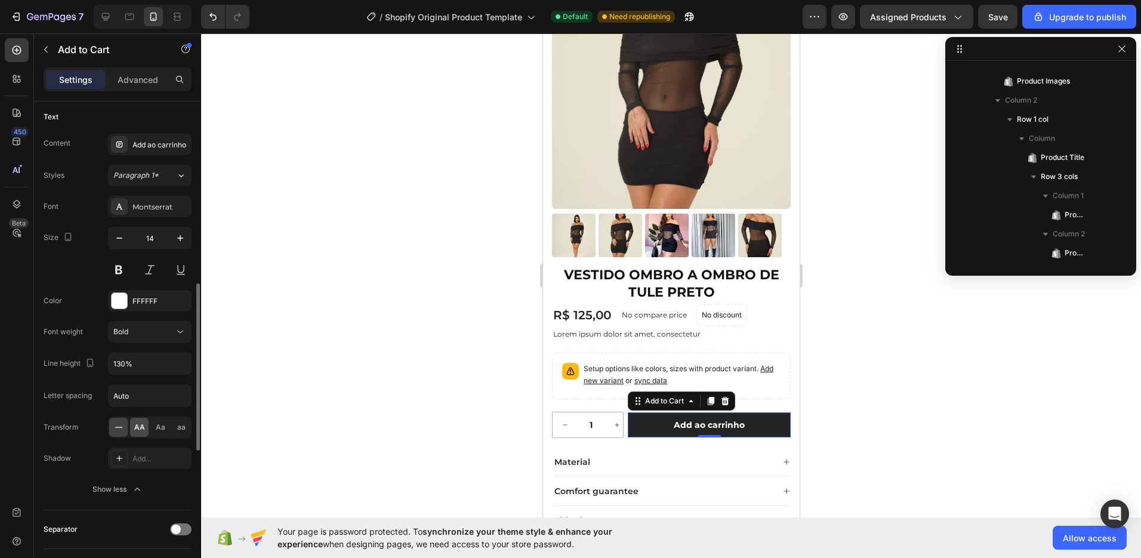
click at [137, 436] on div "AA" at bounding box center [139, 427] width 18 height 19
click at [124, 243] on icon "button" at bounding box center [119, 238] width 12 height 12
type input "12"
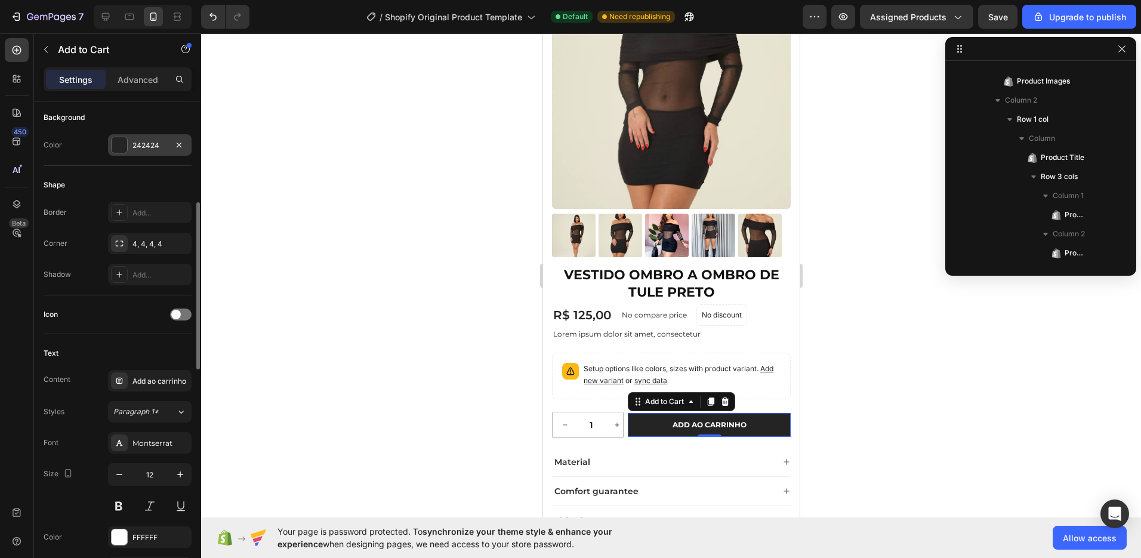
scroll to position [182, 0]
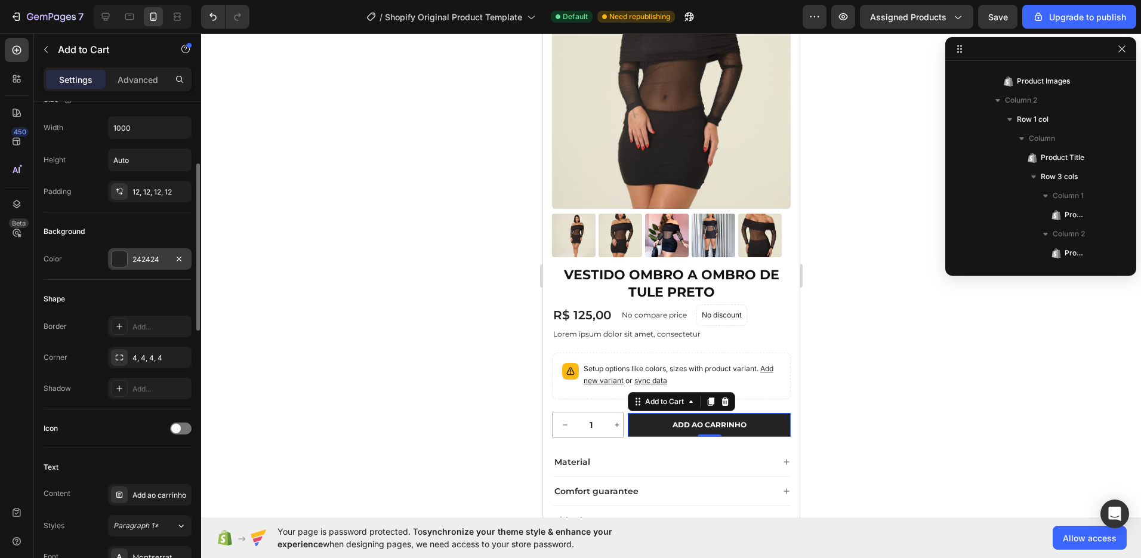
click at [158, 262] on div "242424" at bounding box center [149, 259] width 35 height 11
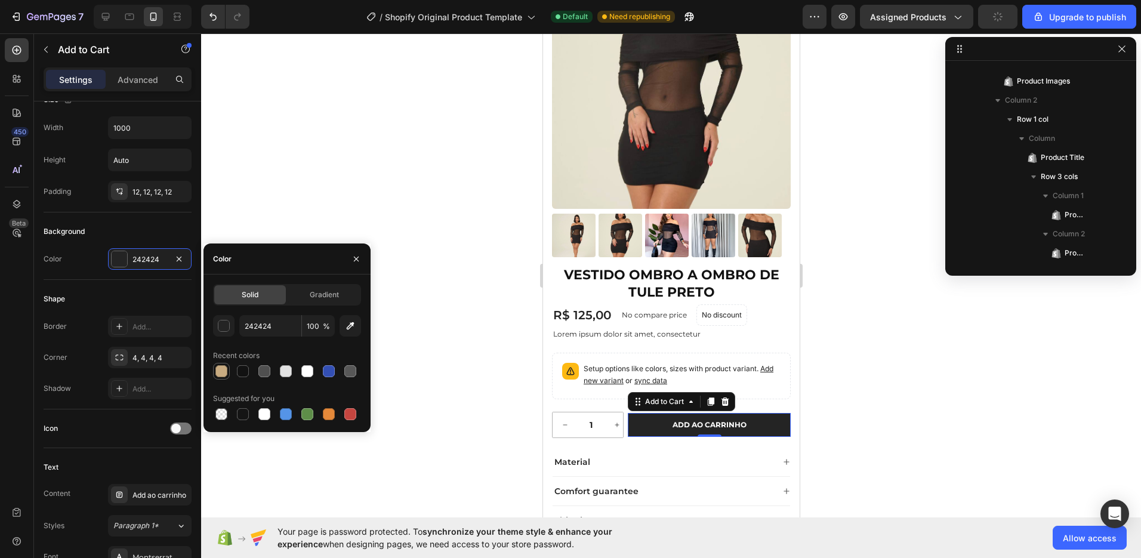
click at [223, 374] on div at bounding box center [221, 371] width 12 height 12
type input "C8AB81"
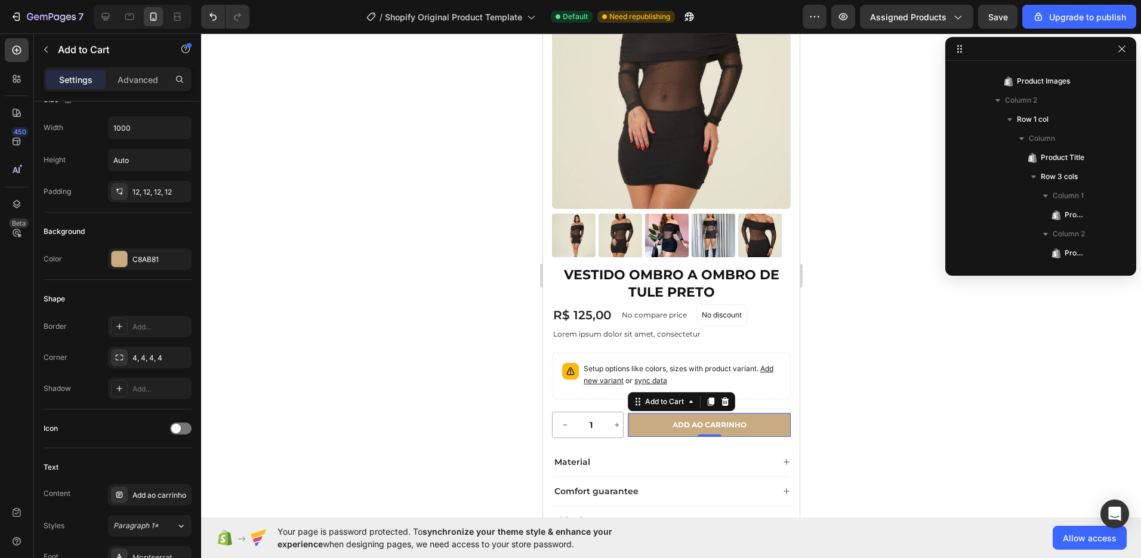
click at [851, 397] on div at bounding box center [671, 295] width 940 height 525
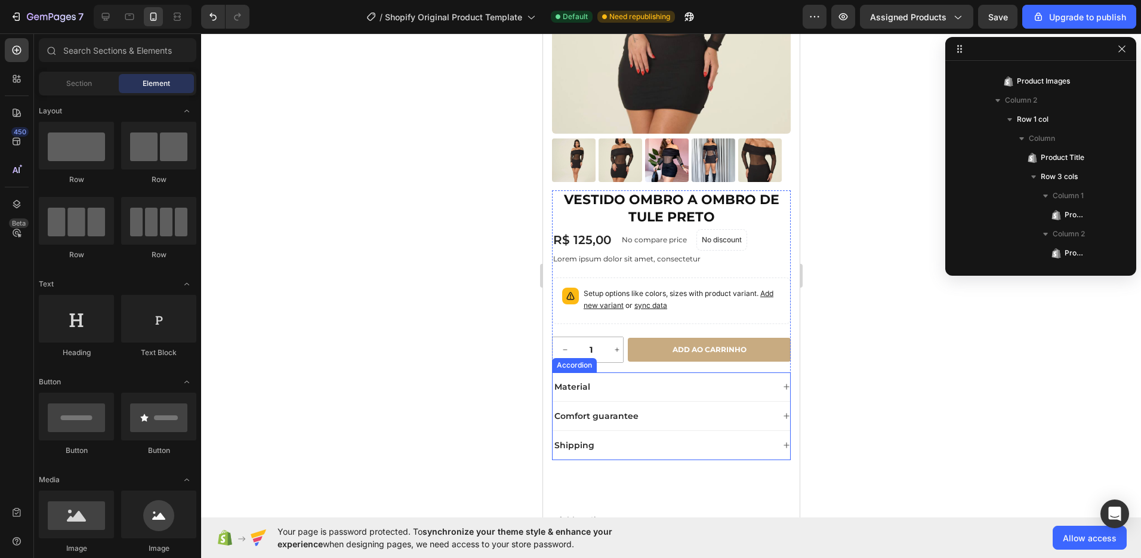
scroll to position [201, 0]
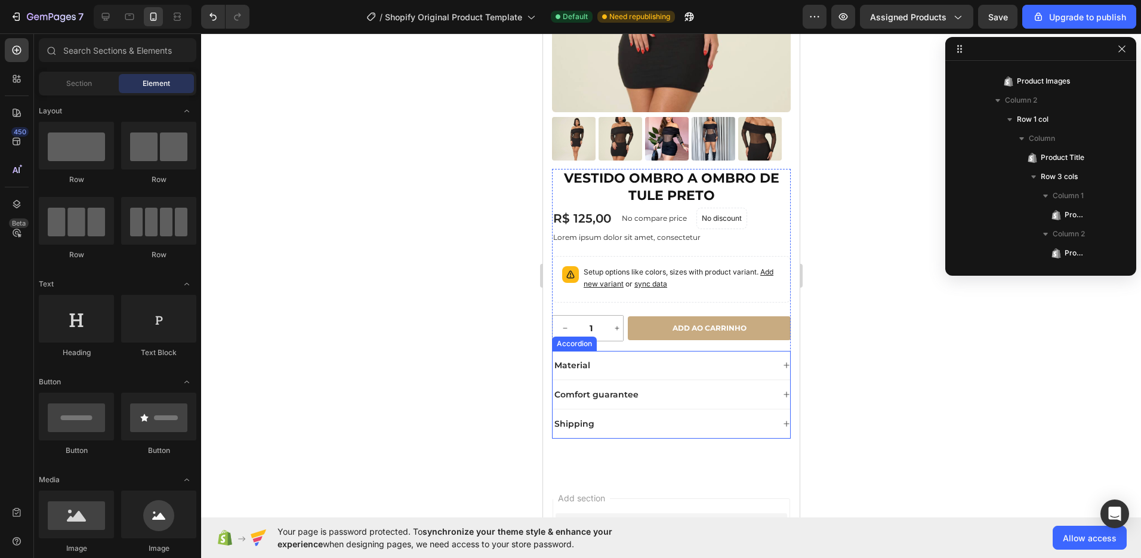
click at [654, 358] on div "Material" at bounding box center [662, 365] width 221 height 14
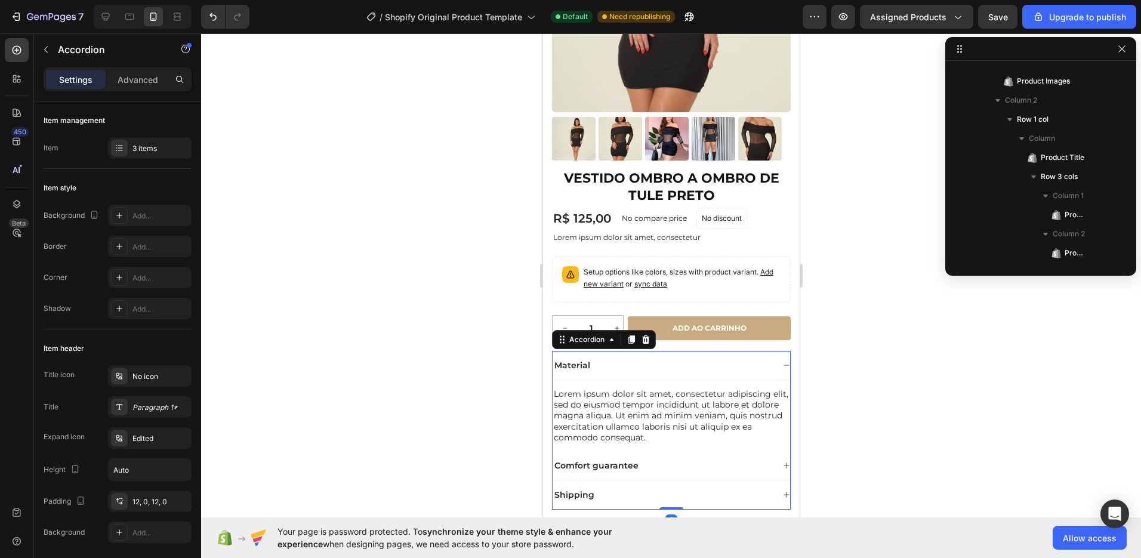
click at [654, 358] on div "Material" at bounding box center [662, 365] width 221 height 14
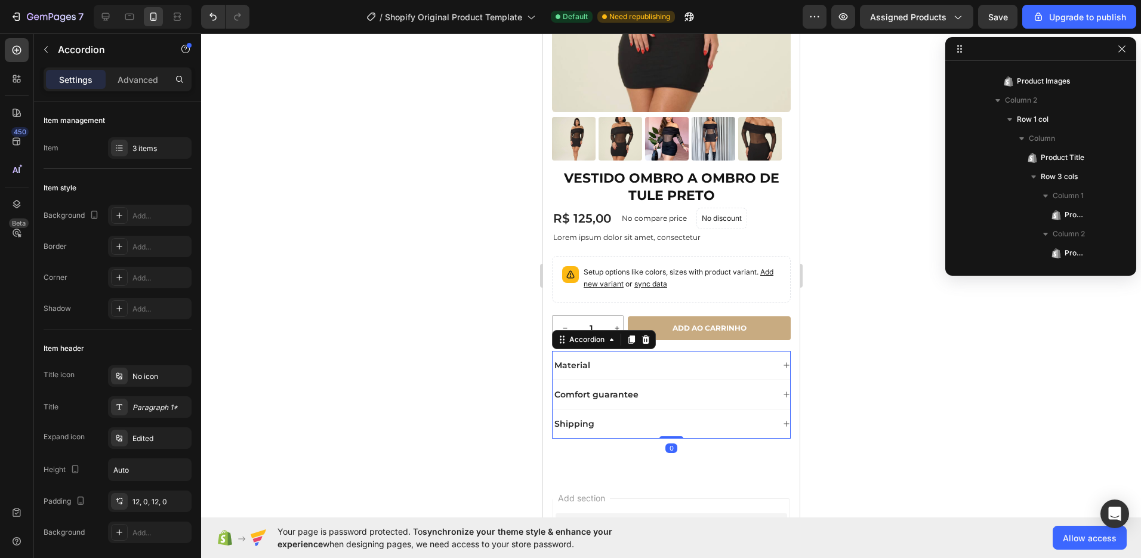
click at [609, 389] on p "Comfort guarantee" at bounding box center [596, 394] width 84 height 11
click at [680, 387] on div "Comfort guarantee" at bounding box center [662, 394] width 221 height 14
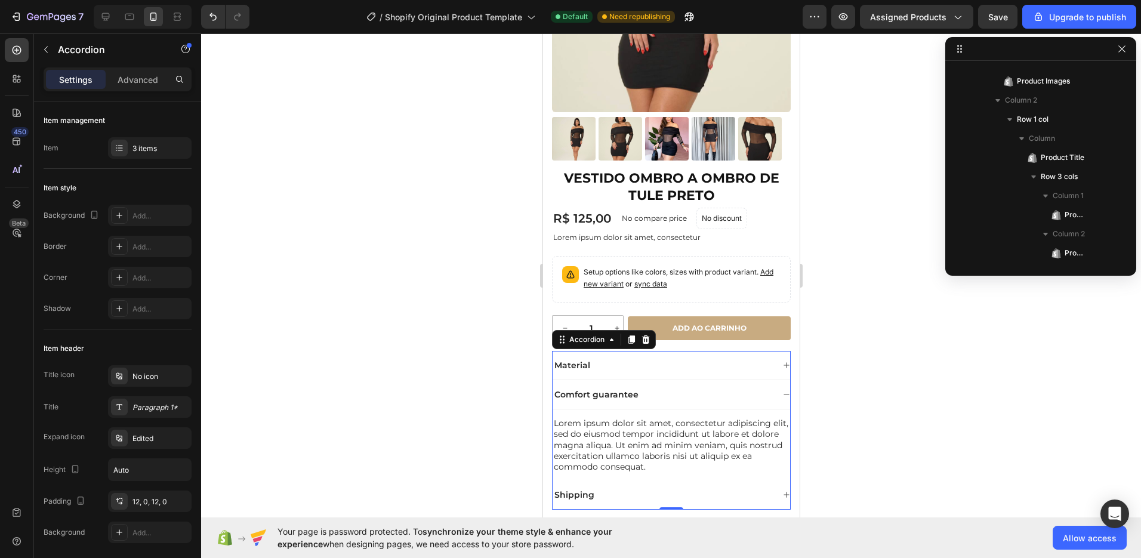
click at [680, 387] on div "Comfort guarantee" at bounding box center [662, 394] width 221 height 14
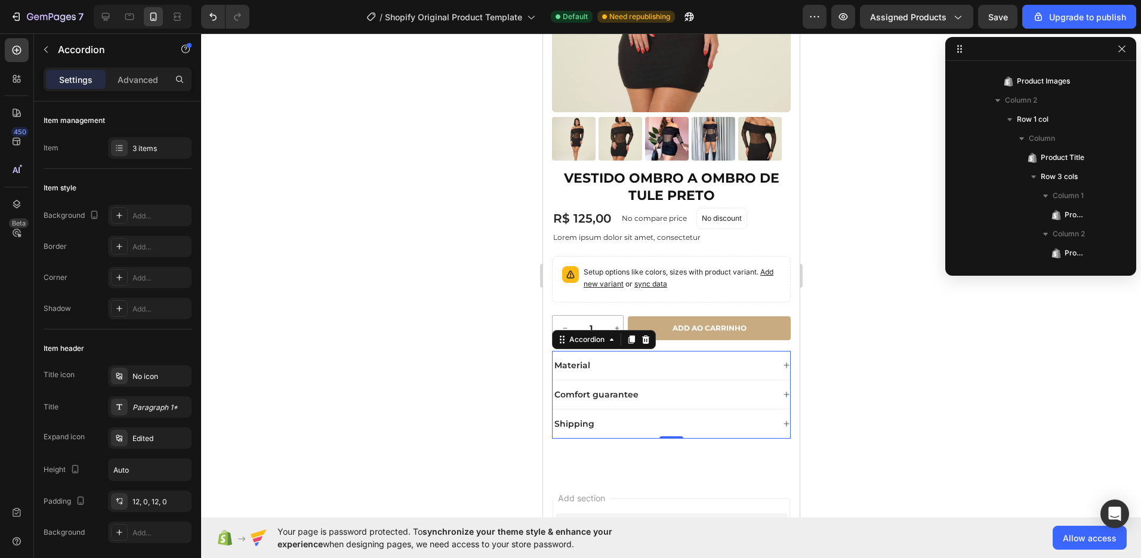
click at [769, 416] on div "Shipping" at bounding box center [670, 423] width 237 height 29
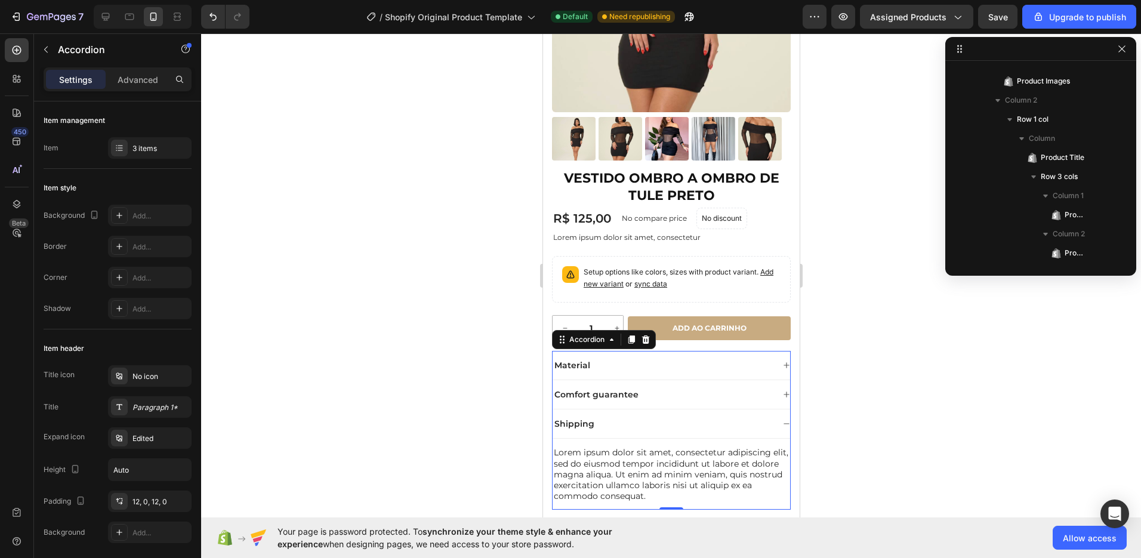
click at [769, 416] on div "Shipping" at bounding box center [670, 423] width 237 height 29
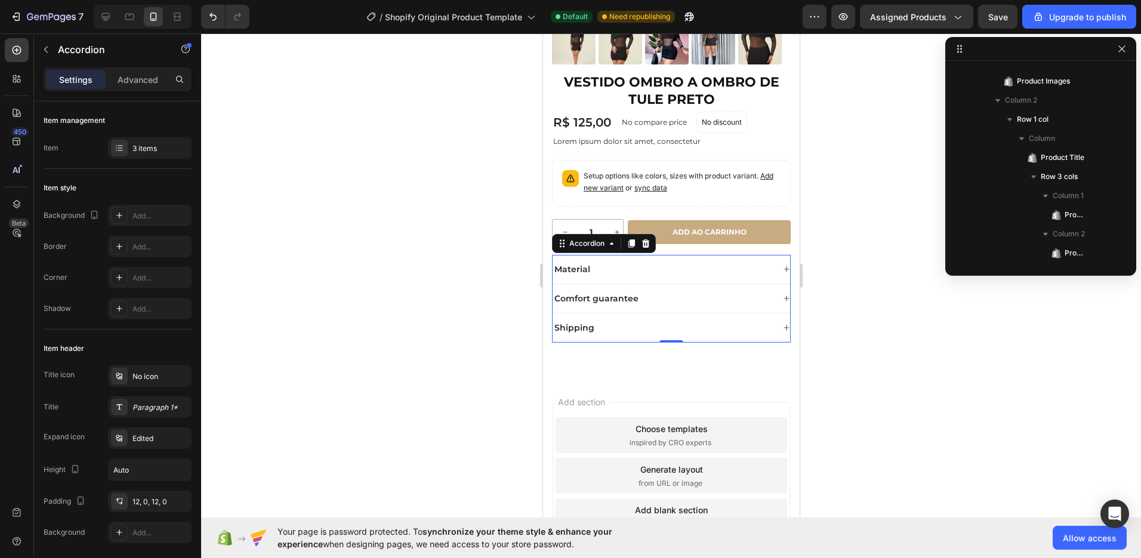
scroll to position [307, 0]
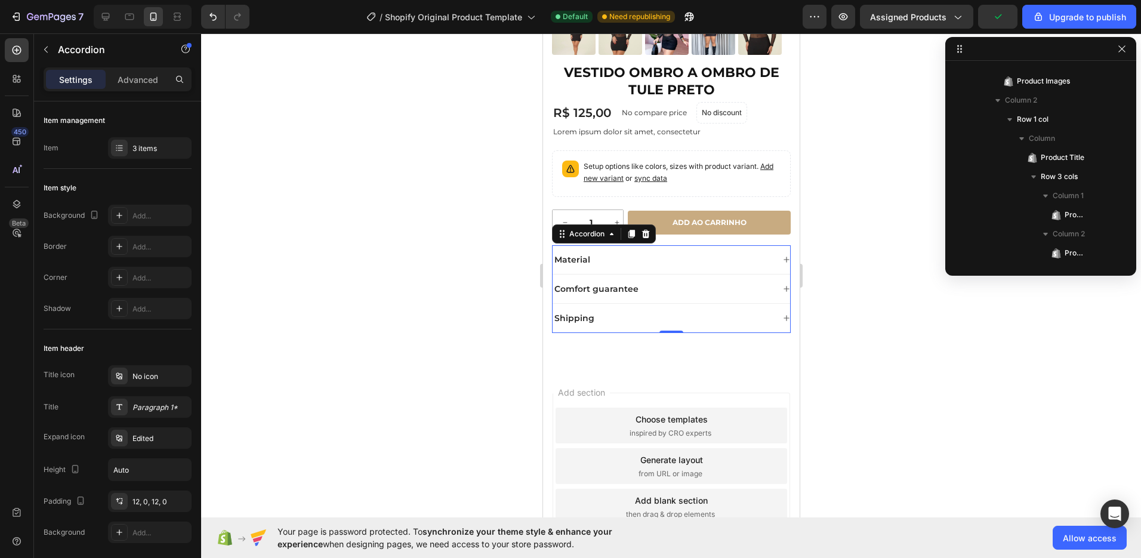
click at [763, 311] on div "Shipping" at bounding box center [662, 318] width 221 height 14
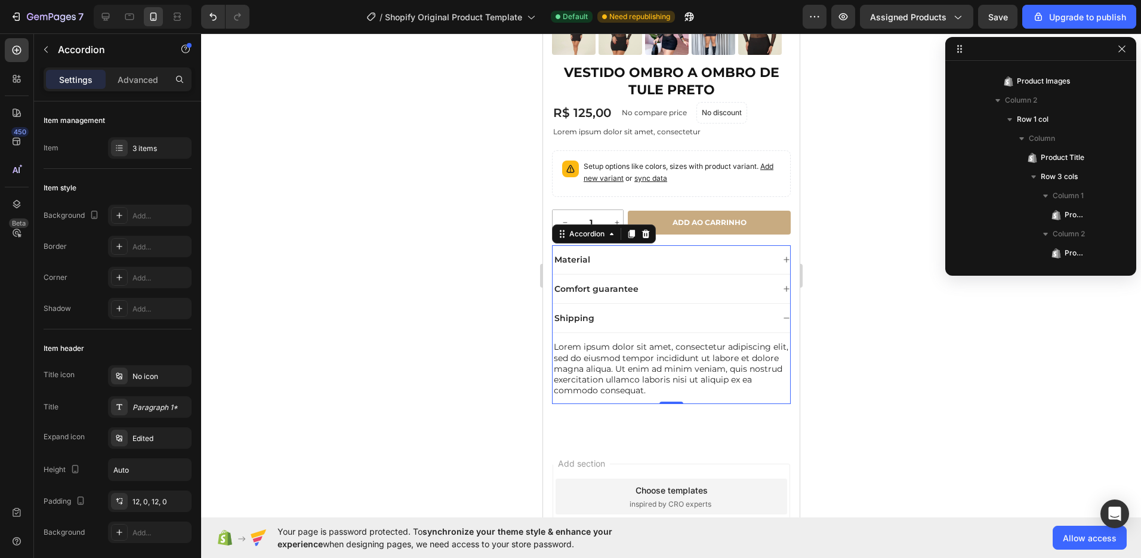
click at [763, 311] on div "Shipping" at bounding box center [662, 318] width 221 height 14
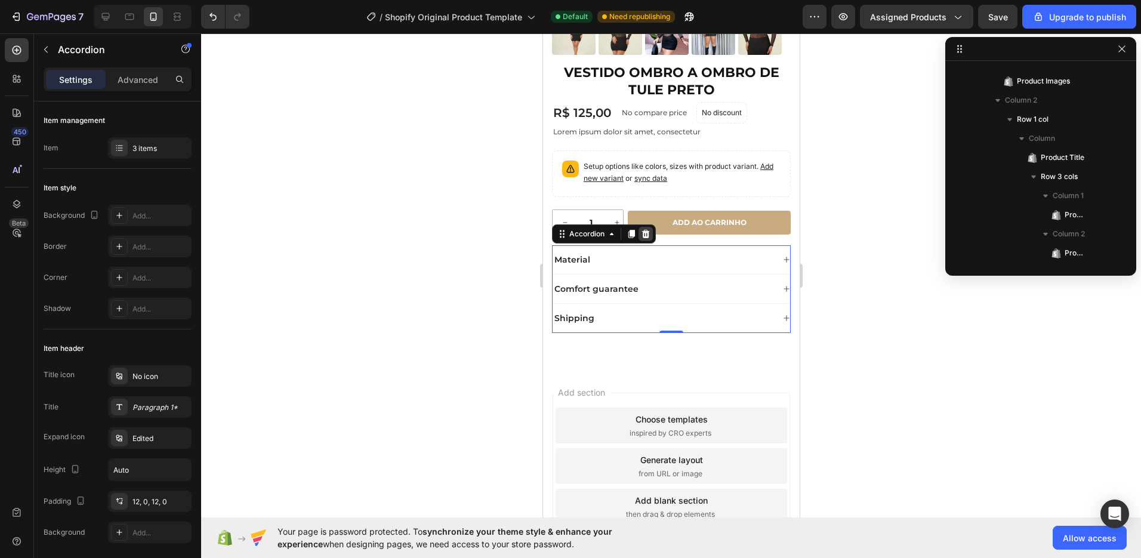
click at [647, 230] on icon at bounding box center [645, 234] width 8 height 8
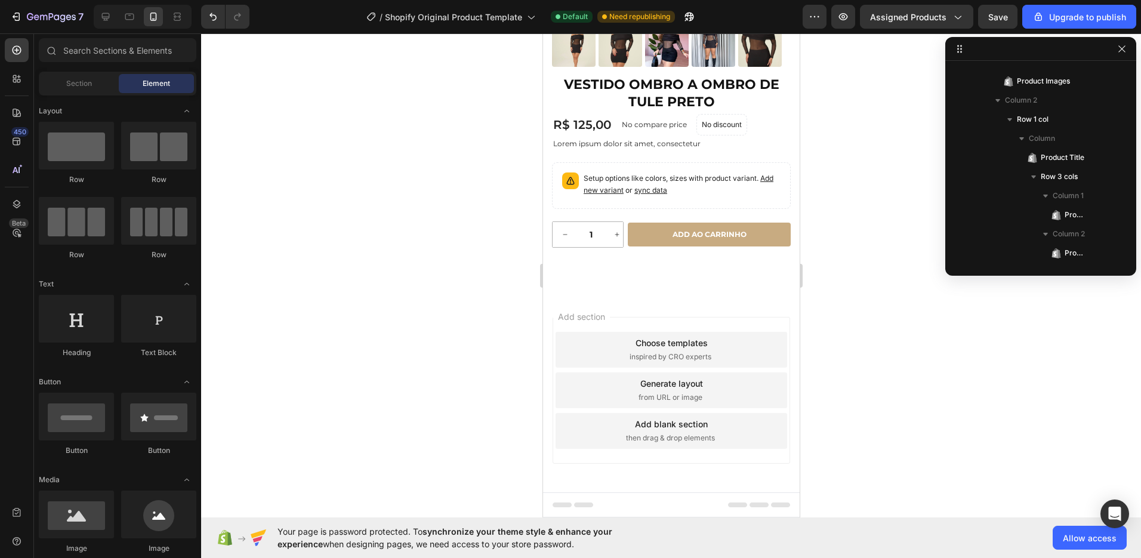
scroll to position [285, 0]
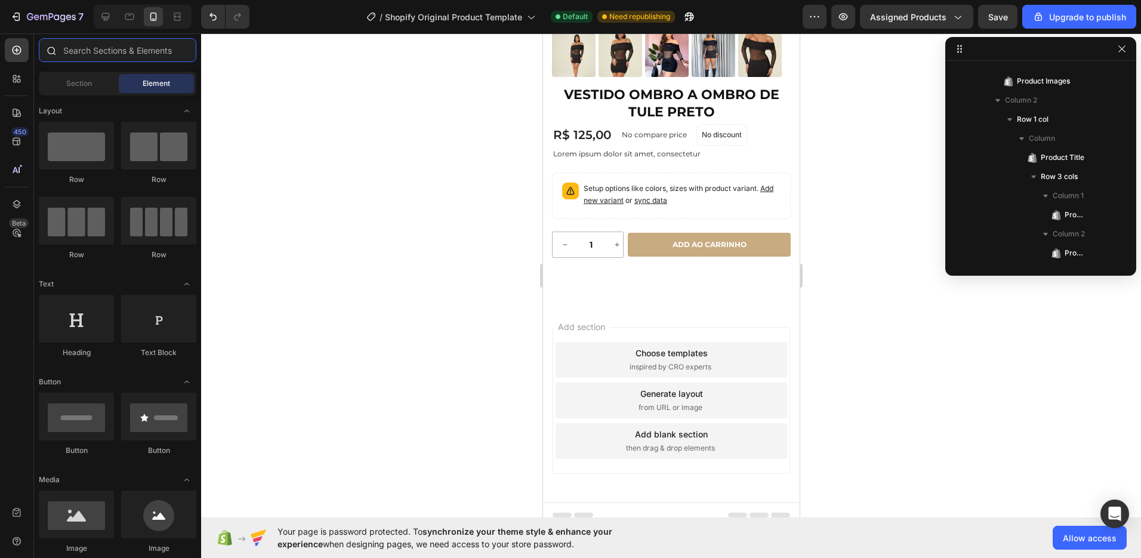
click at [77, 54] on input "text" at bounding box center [118, 50] width 158 height 24
type input "c"
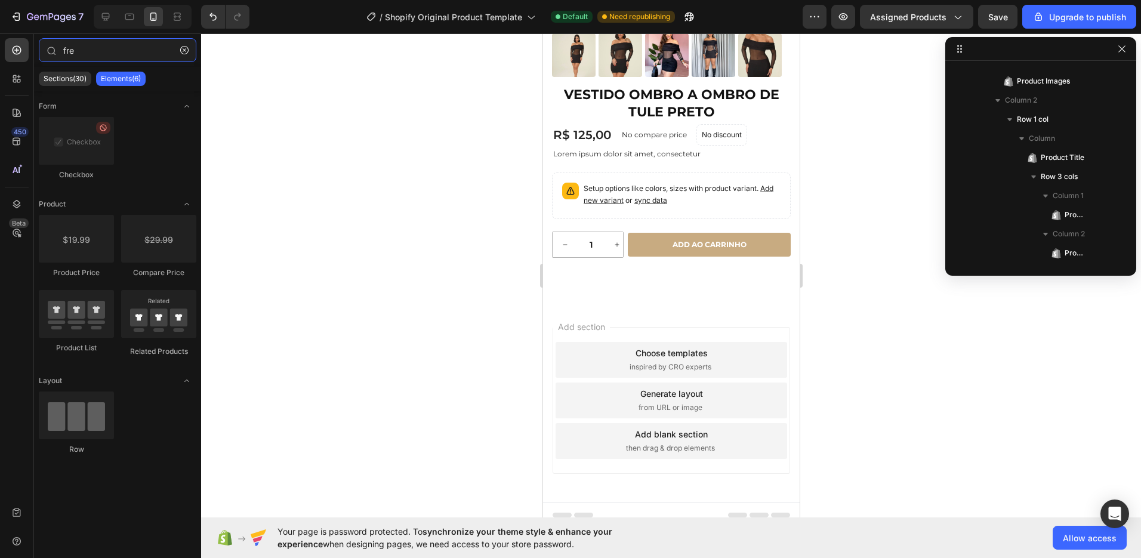
type input "fret"
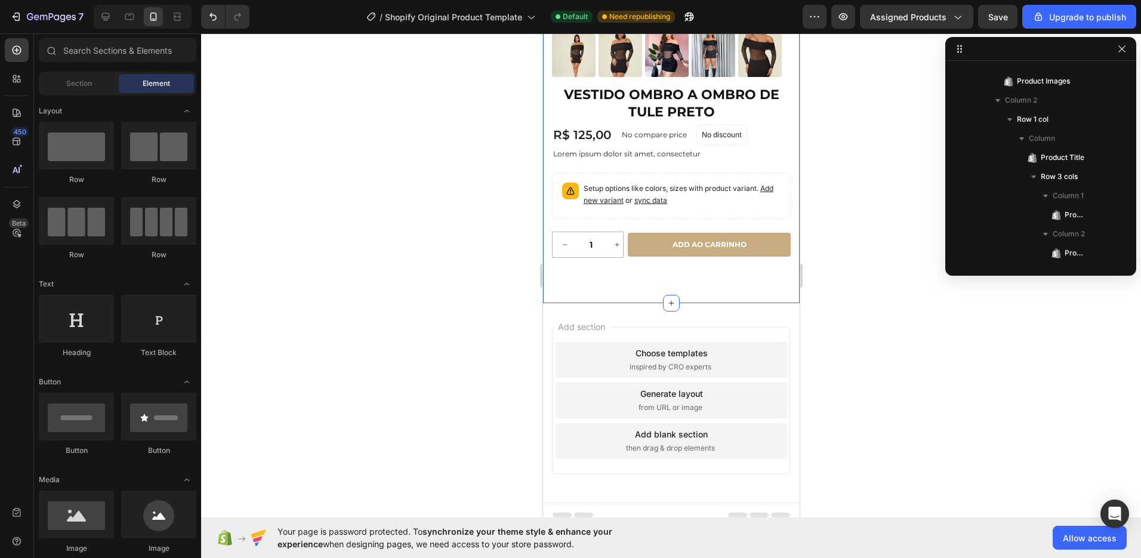
click at [879, 269] on div at bounding box center [671, 295] width 940 height 525
click at [94, 82] on div "Section" at bounding box center [78, 83] width 75 height 19
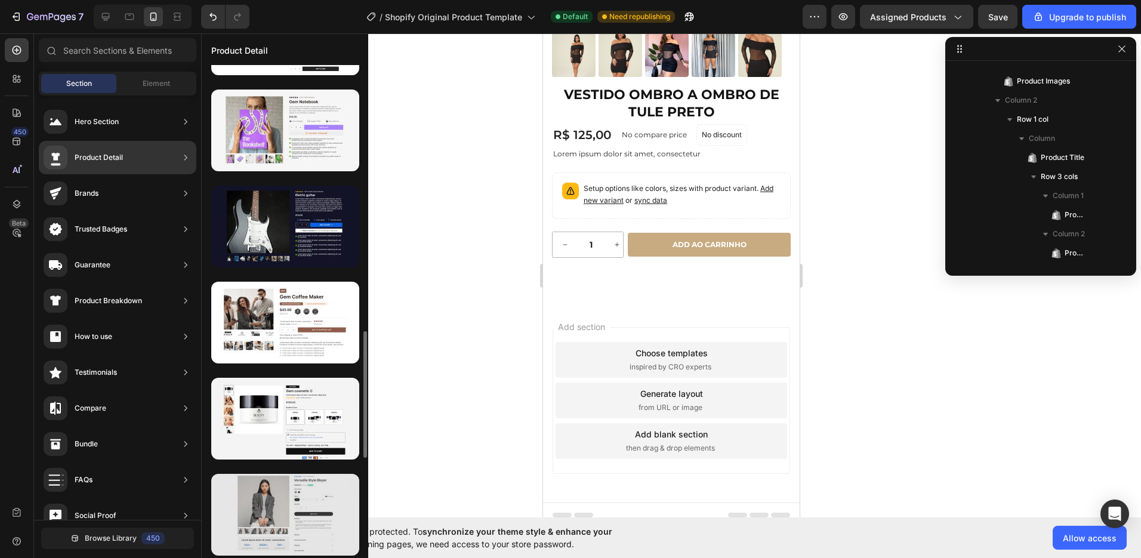
scroll to position [1277, 0]
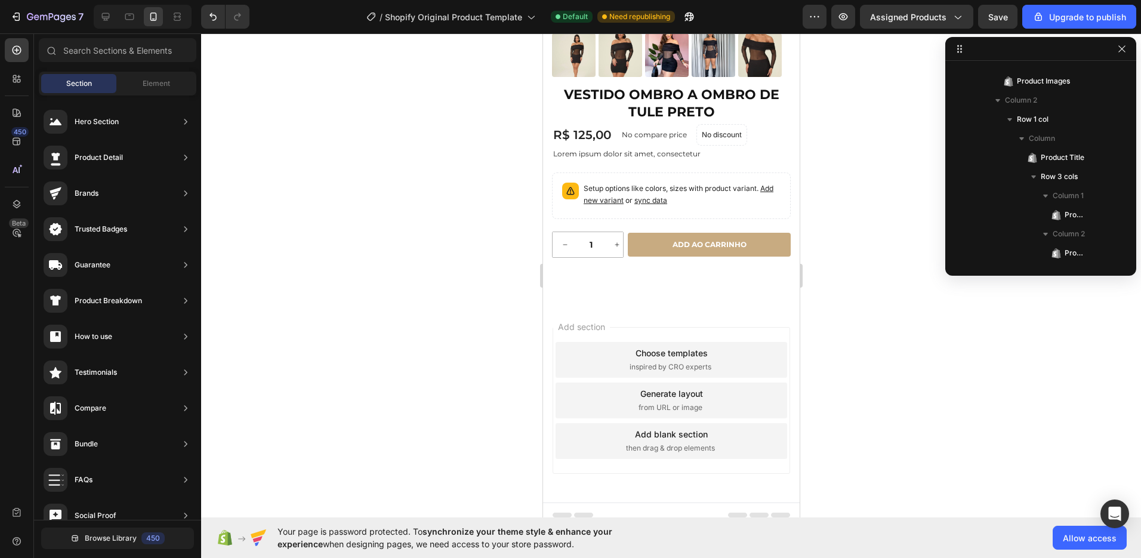
click at [877, 389] on div at bounding box center [671, 295] width 940 height 525
drag, startPoint x: 643, startPoint y: 295, endPoint x: 937, endPoint y: 335, distance: 297.4
click at [643, 303] on div "Add section Choose templates inspired by CRO experts Generate layout from URL o…" at bounding box center [670, 402] width 257 height 199
click at [134, 82] on div "Element" at bounding box center [156, 83] width 75 height 19
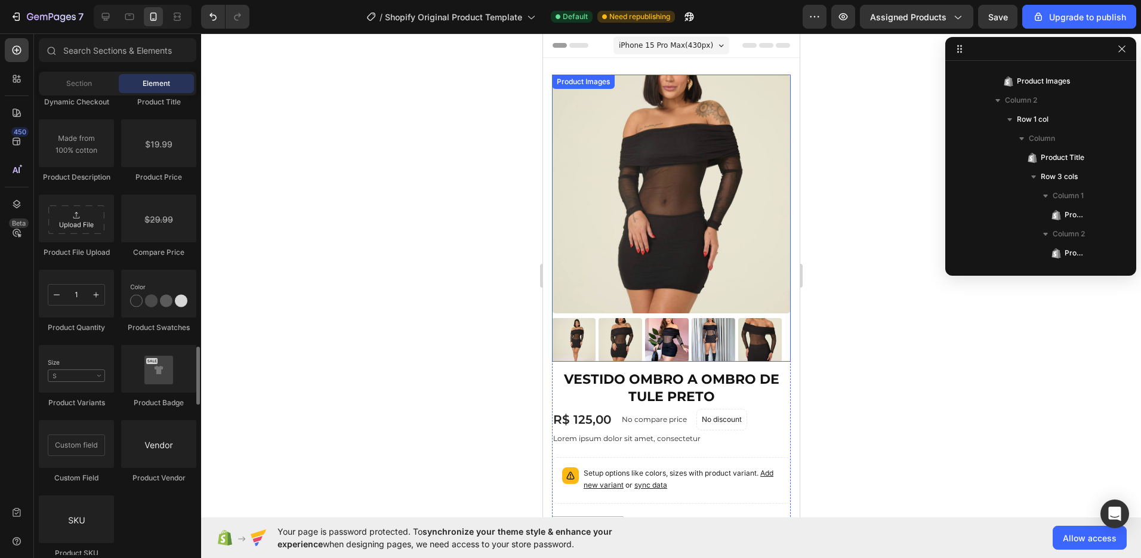
click at [688, 189] on img at bounding box center [670, 194] width 239 height 239
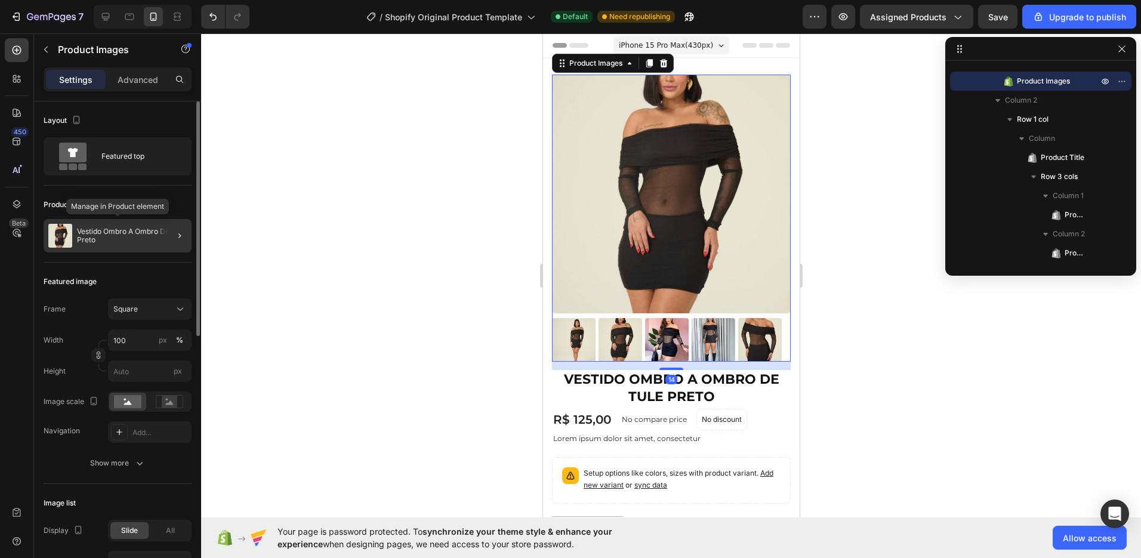
click at [132, 243] on p "Vestido Ombro A Ombro De Tule Preto" at bounding box center [132, 235] width 110 height 17
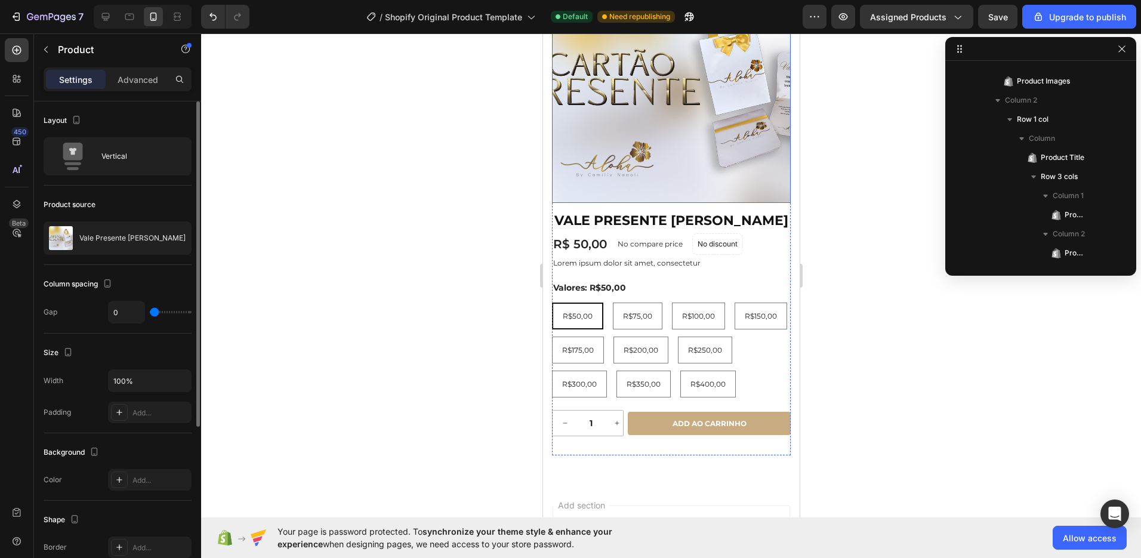
scroll to position [111, 0]
click at [109, 236] on p "Vale Presente Aloha Camilly" at bounding box center [132, 238] width 106 height 8
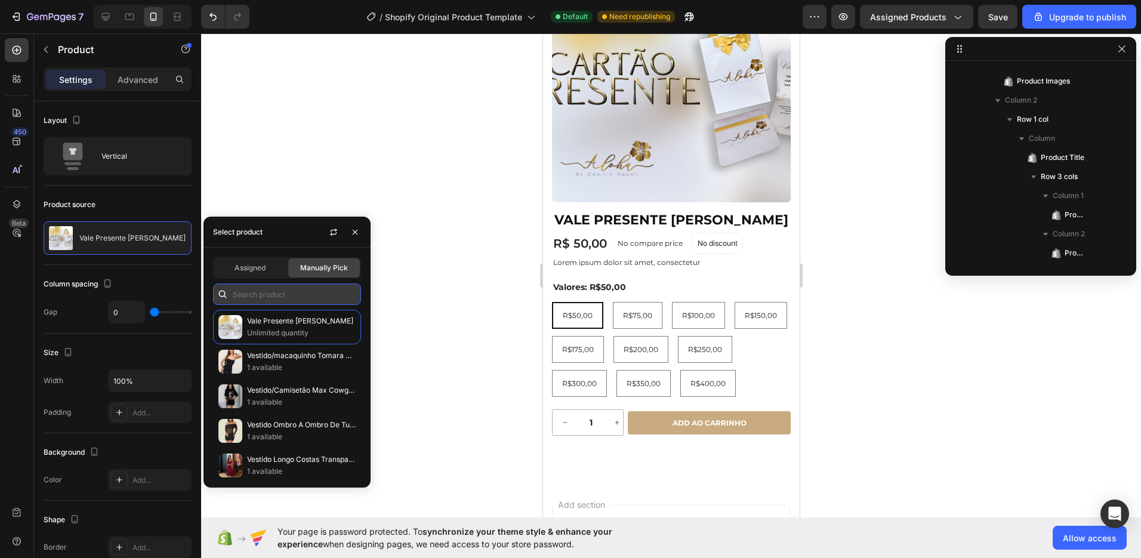
click at [258, 295] on input "text" at bounding box center [287, 293] width 148 height 21
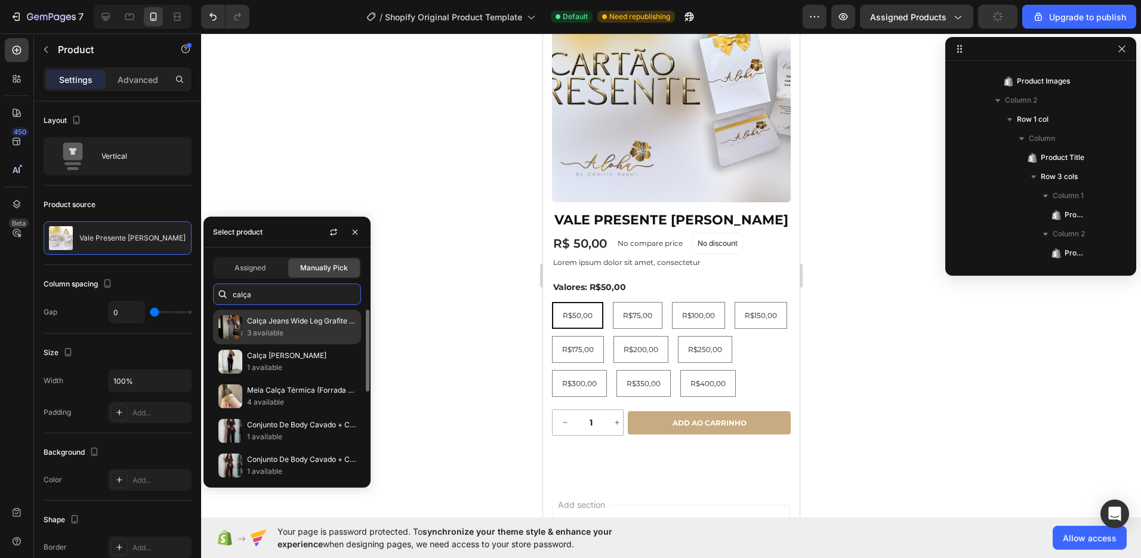
type input "calça"
click at [275, 335] on p "3 available" at bounding box center [301, 333] width 109 height 12
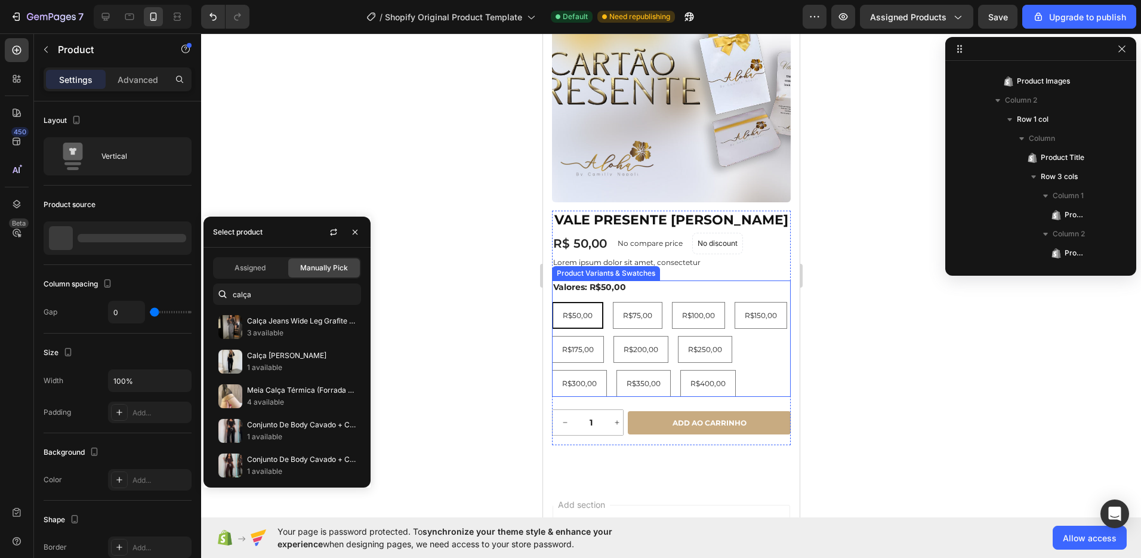
scroll to position [0, 0]
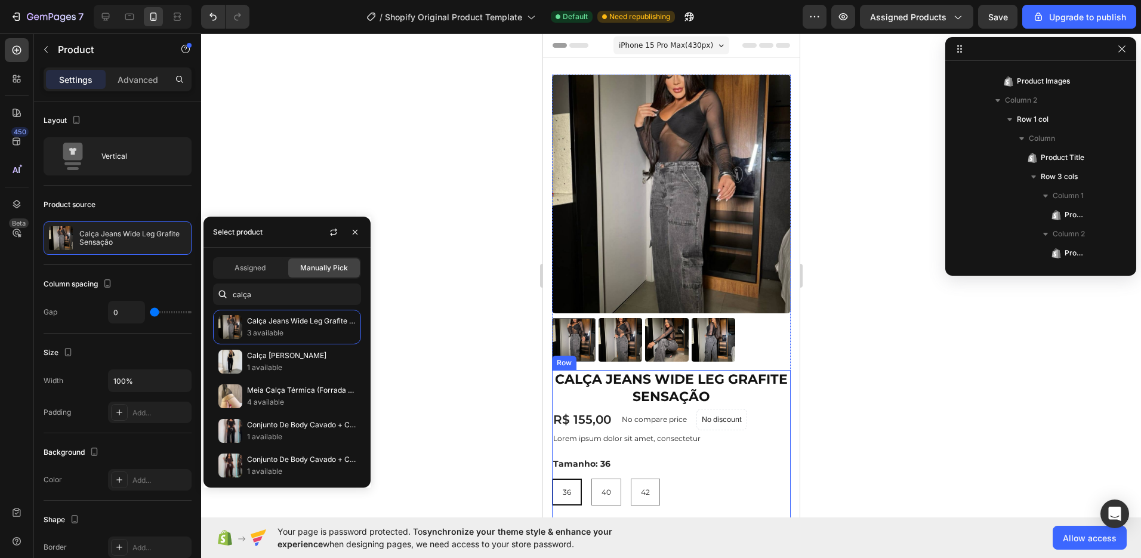
click at [717, 458] on div "Tamanho: 36 36 36 36 40 40 40 42 42 42" at bounding box center [670, 481] width 239 height 48
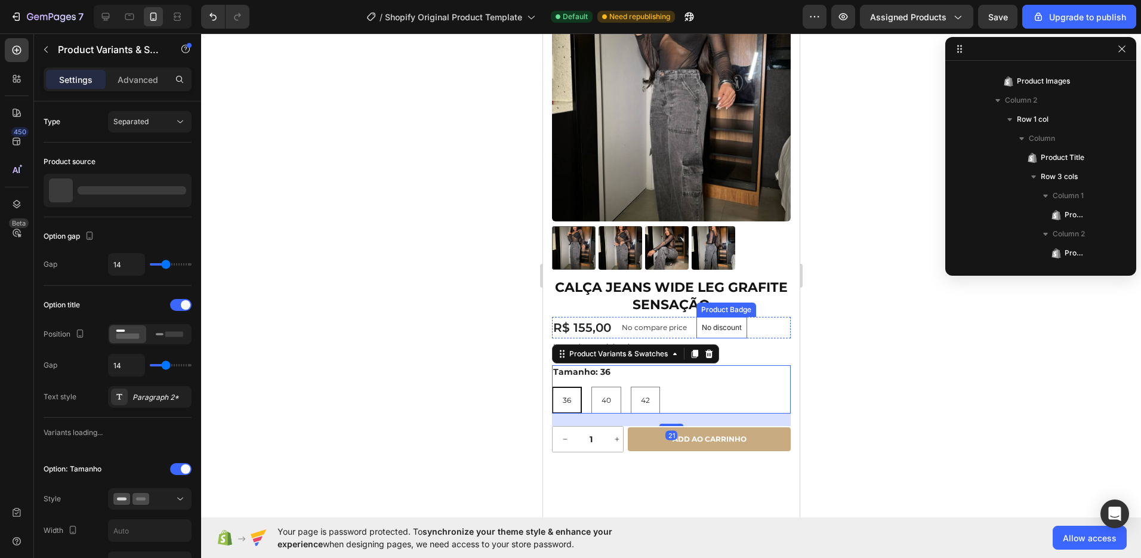
scroll to position [97, 0]
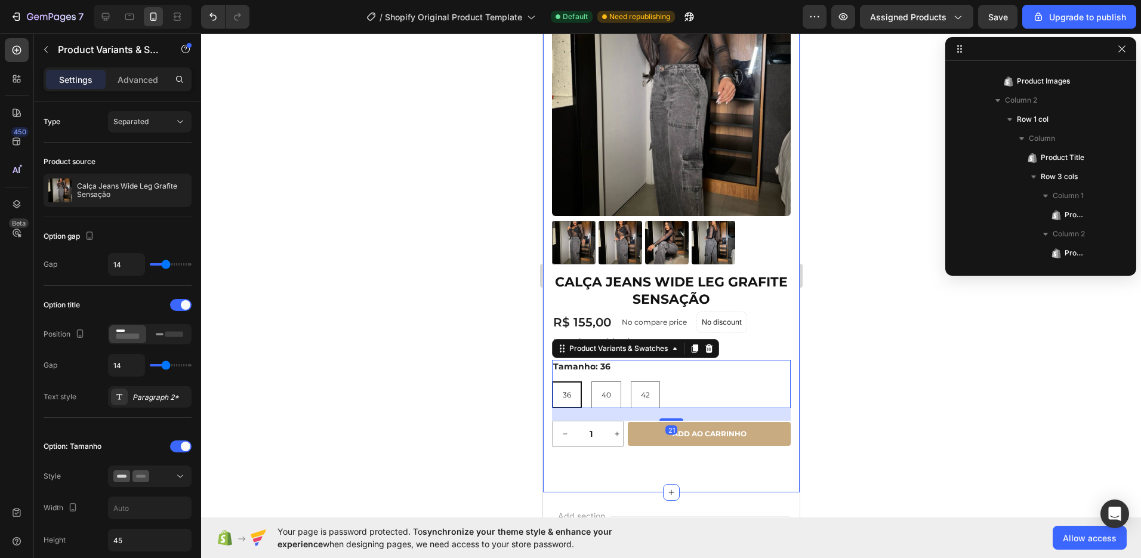
click at [714, 465] on div "Product Images Calça Jeans Wide Leg Grafite Sensação Product Title R$ 155,00 Pr…" at bounding box center [670, 226] width 239 height 498
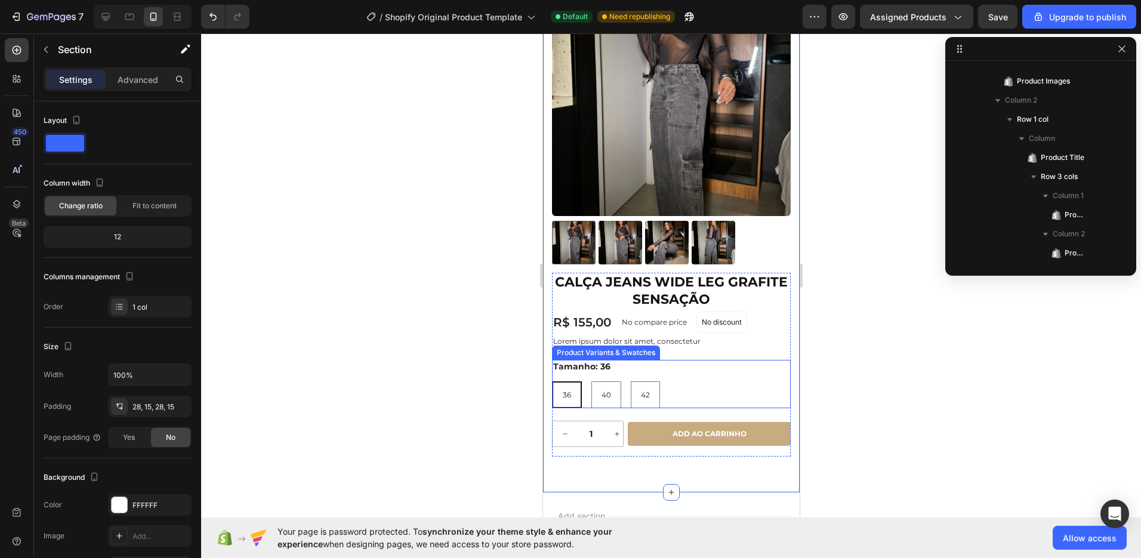
click at [575, 388] on div "36" at bounding box center [566, 395] width 27 height 23
click at [551, 381] on input "36 36 36" at bounding box center [551, 381] width 1 height 1
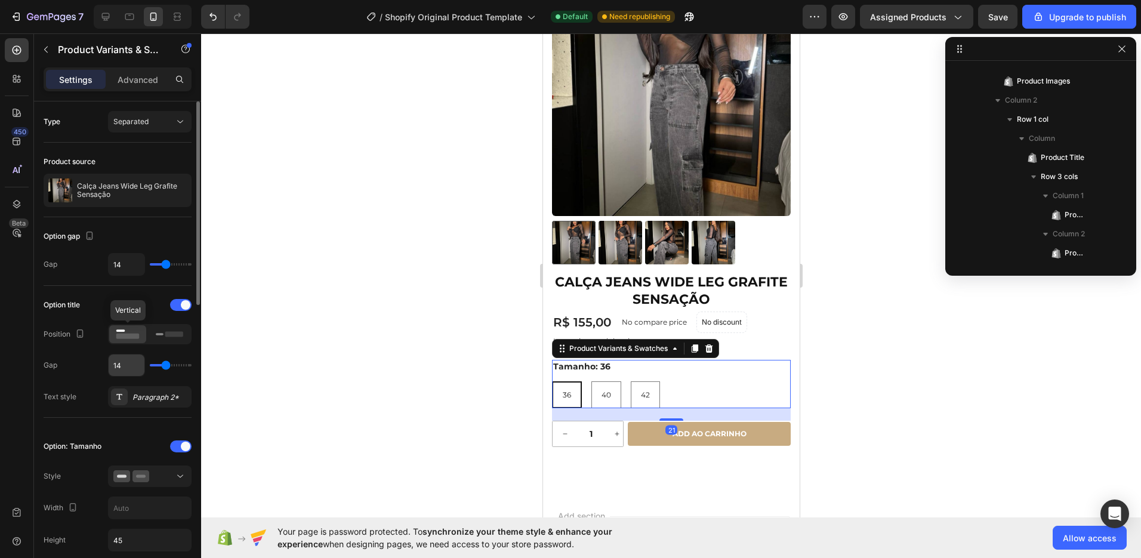
scroll to position [105, 0]
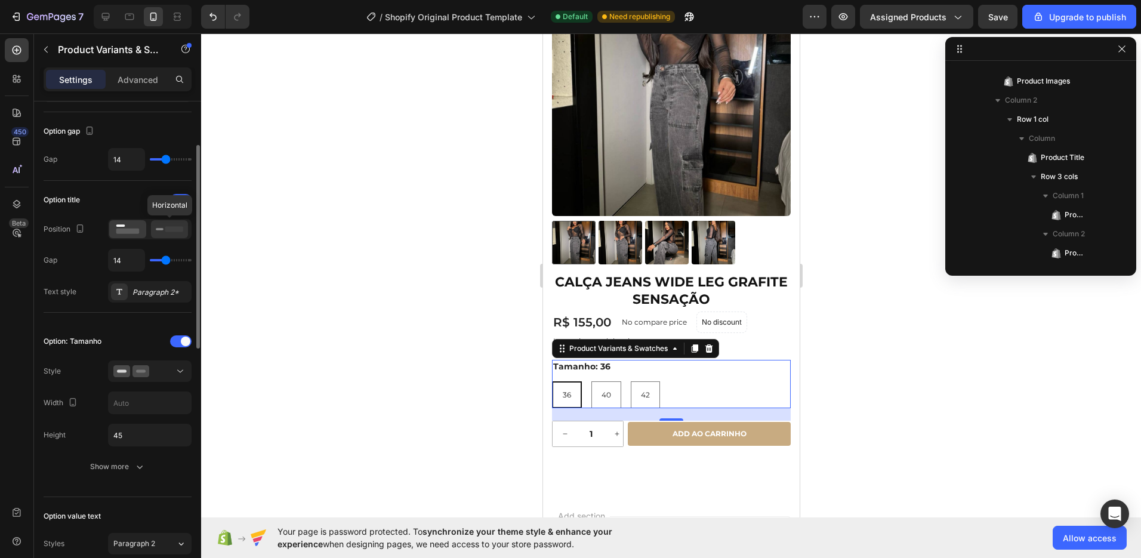
click at [173, 229] on rect at bounding box center [174, 228] width 18 height 5
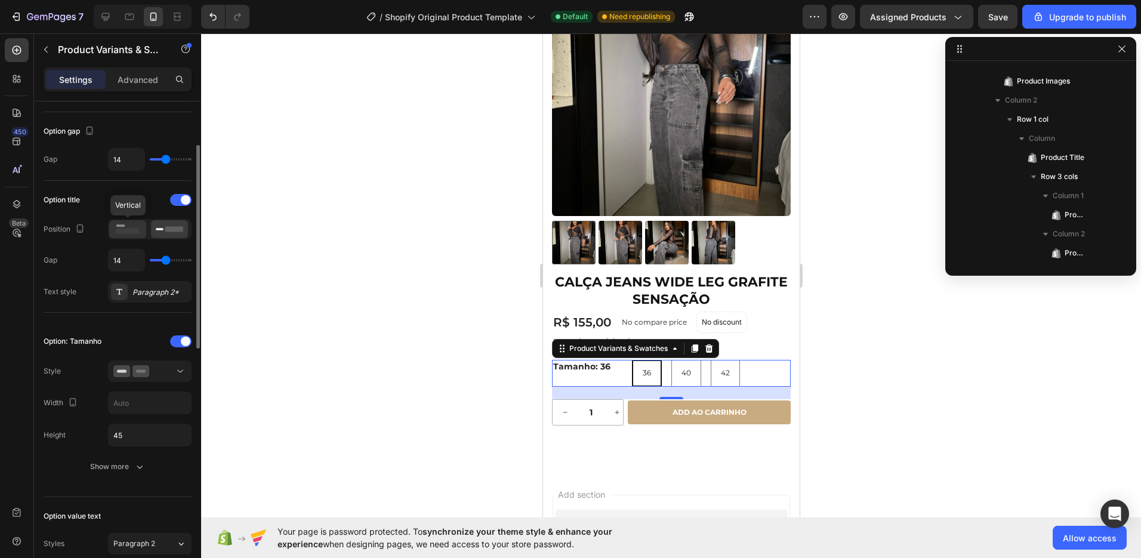
click at [124, 236] on div at bounding box center [127, 229] width 37 height 18
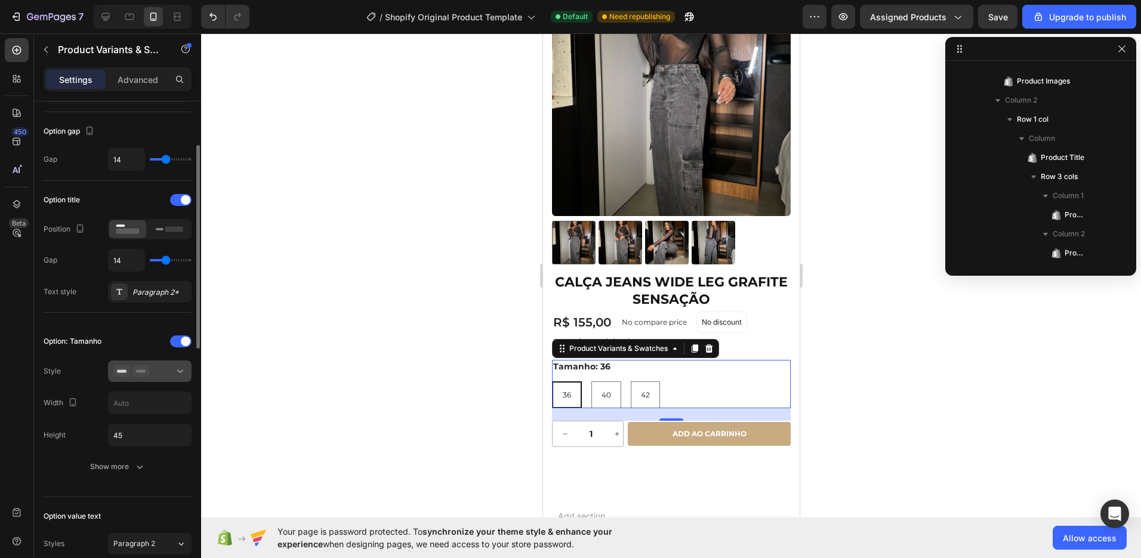
click at [161, 374] on div at bounding box center [149, 371] width 73 height 12
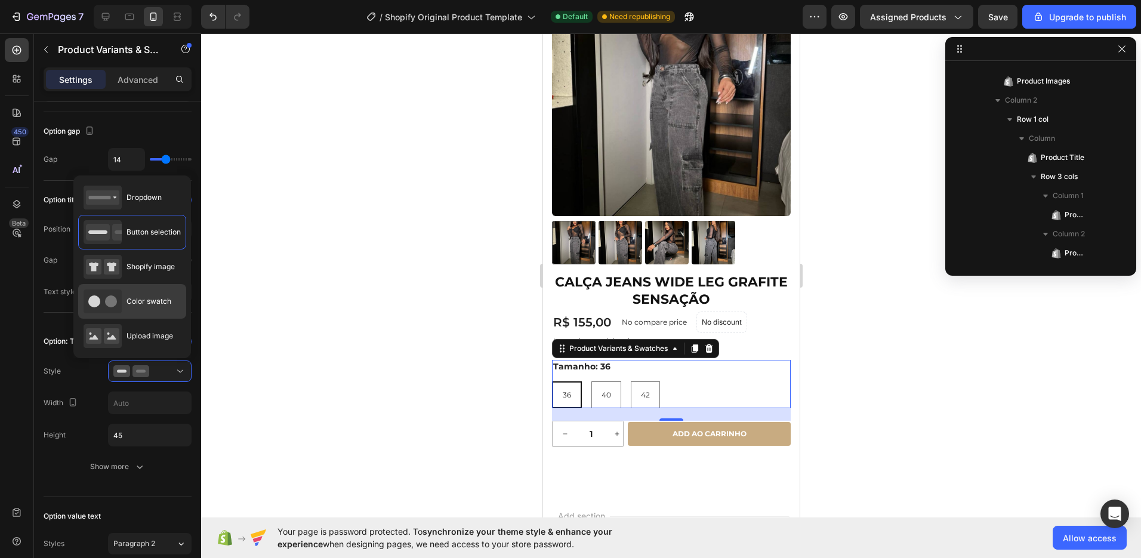
click at [153, 307] on div "Color swatch" at bounding box center [128, 301] width 88 height 24
type input "45"
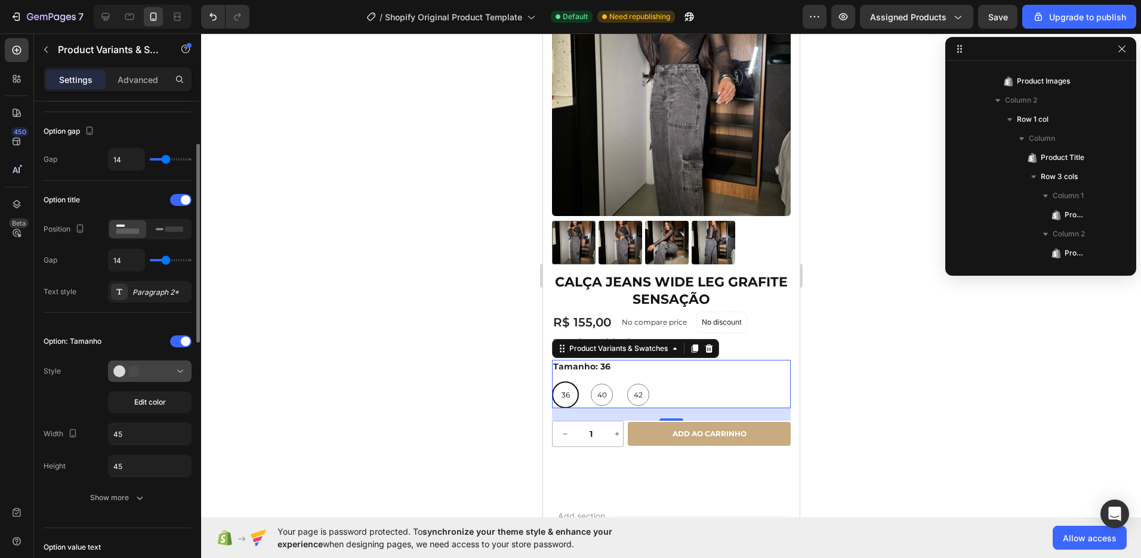
click at [164, 370] on div at bounding box center [149, 371] width 73 height 12
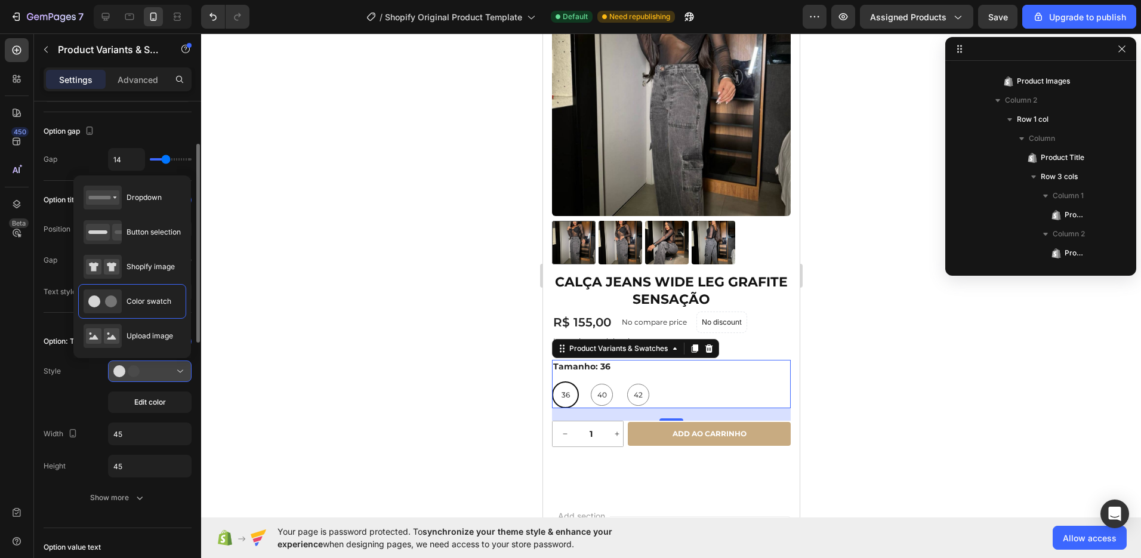
click at [164, 370] on div at bounding box center [149, 371] width 73 height 12
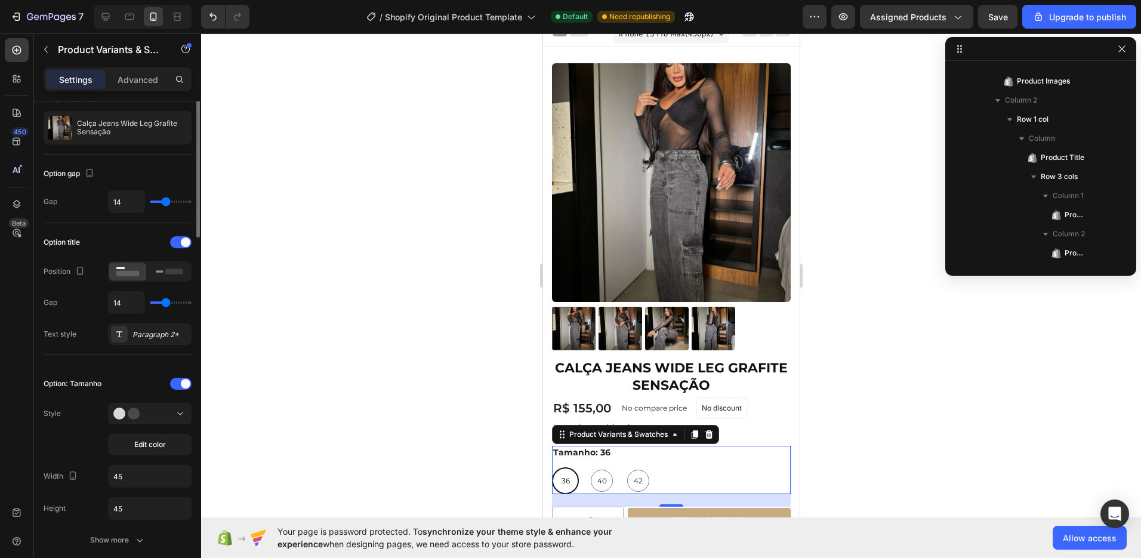
scroll to position [0, 0]
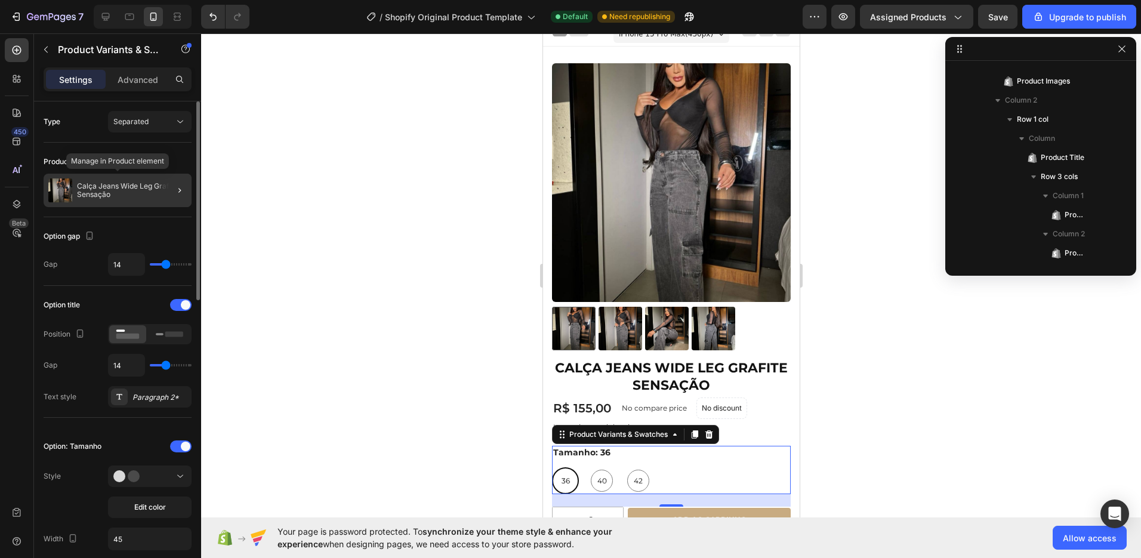
click at [110, 193] on p "Calça Jeans Wide Leg Grafite Sensação" at bounding box center [132, 190] width 110 height 17
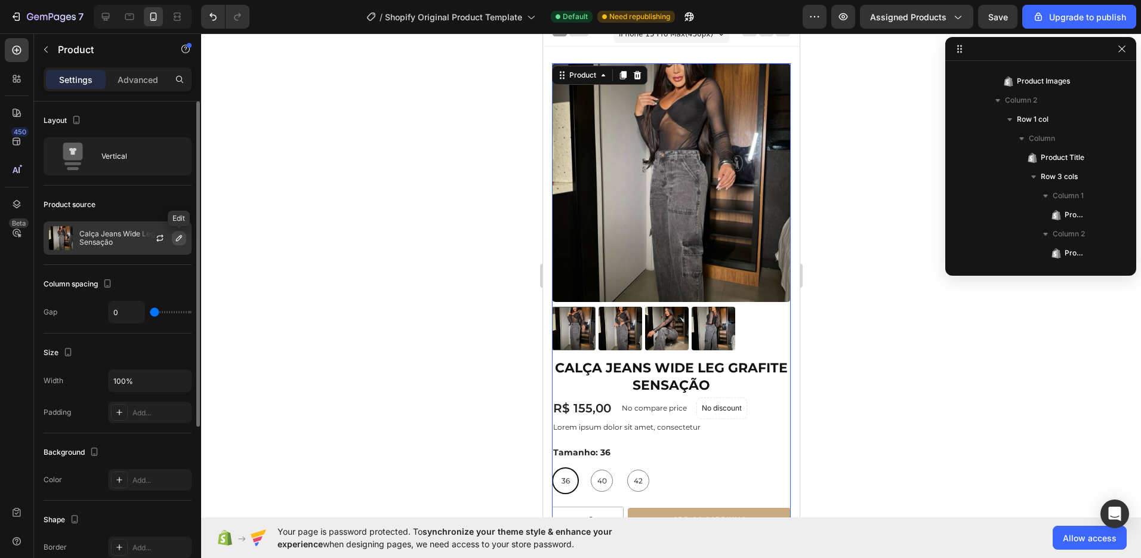
click at [177, 238] on icon "button" at bounding box center [179, 238] width 6 height 6
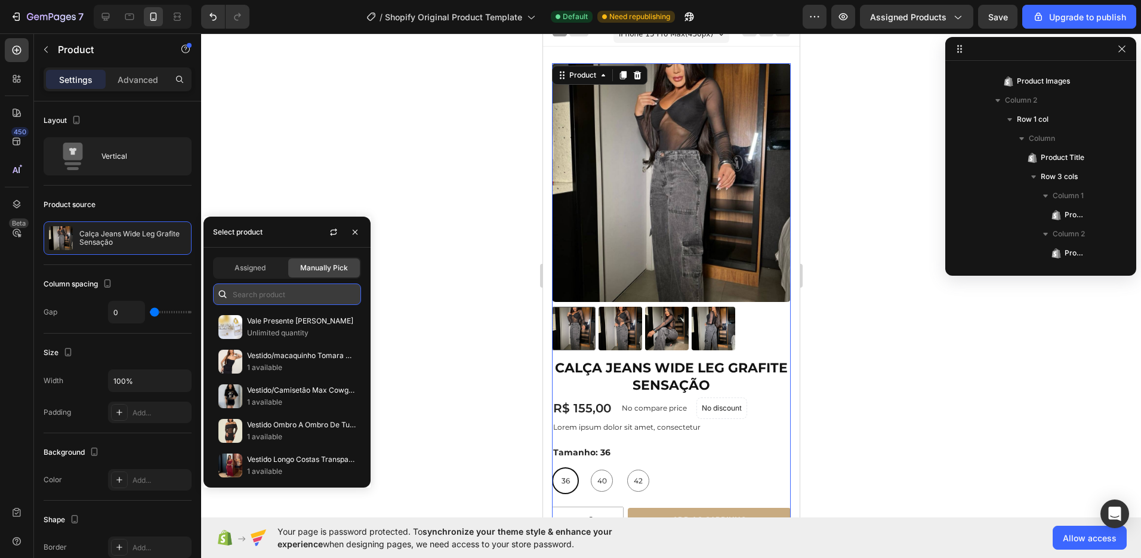
click at [270, 294] on input "text" at bounding box center [287, 293] width 148 height 21
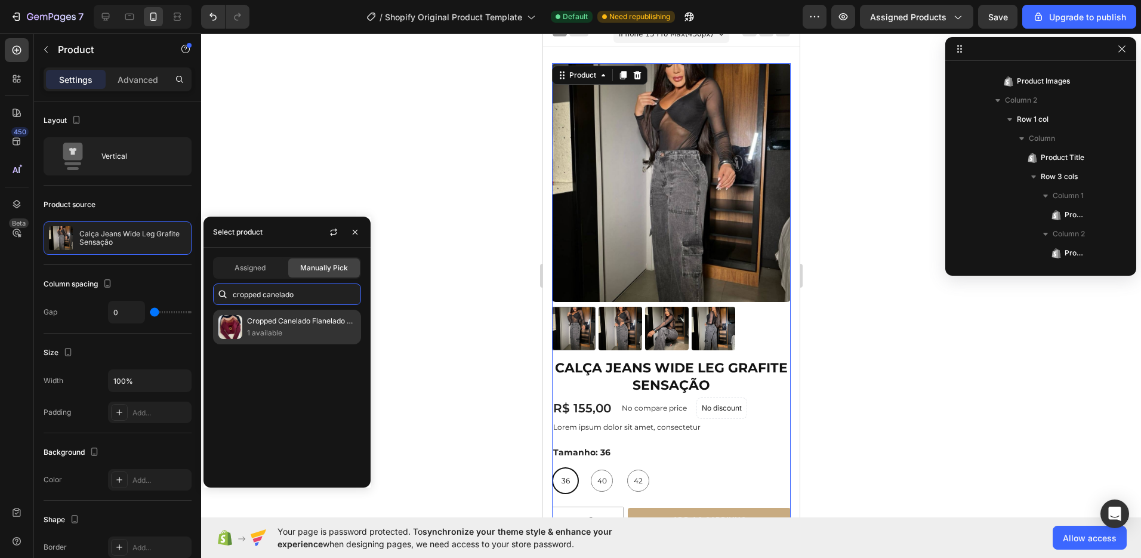
type input "cropped canelado"
click at [278, 336] on p "1 available" at bounding box center [301, 333] width 109 height 12
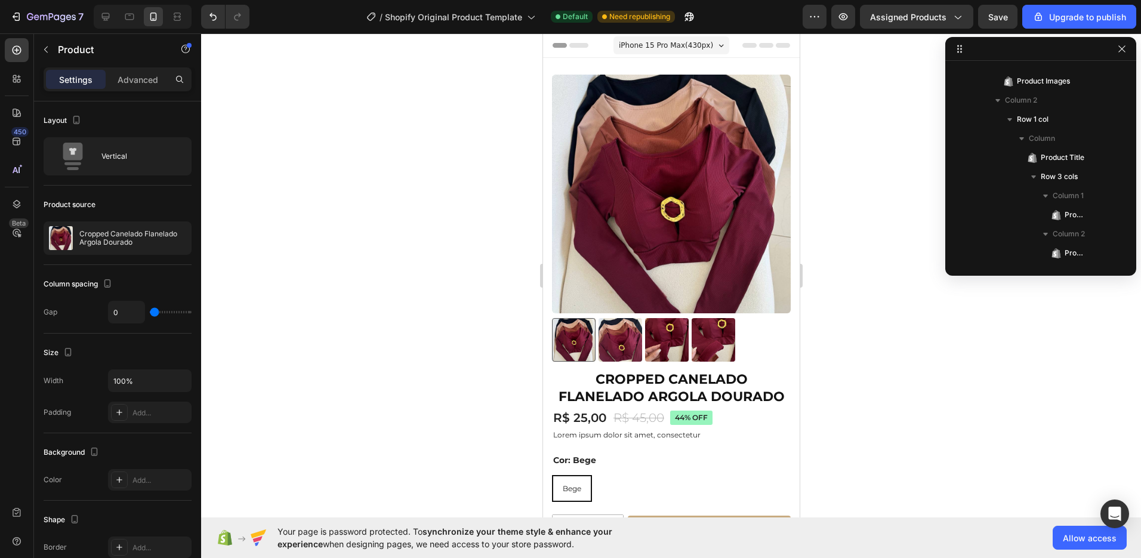
click at [838, 418] on div at bounding box center [671, 295] width 940 height 525
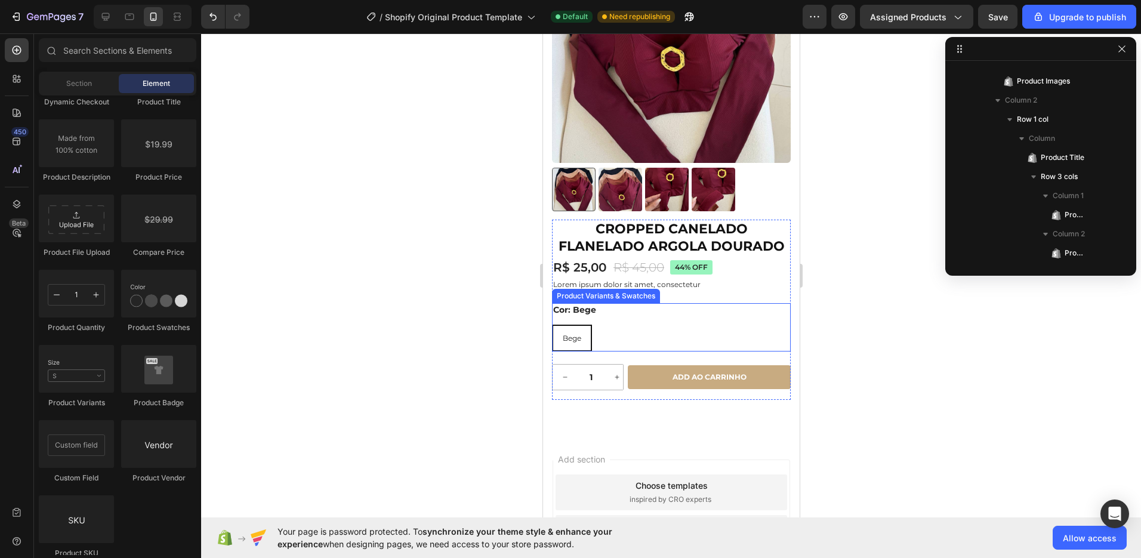
scroll to position [152, 0]
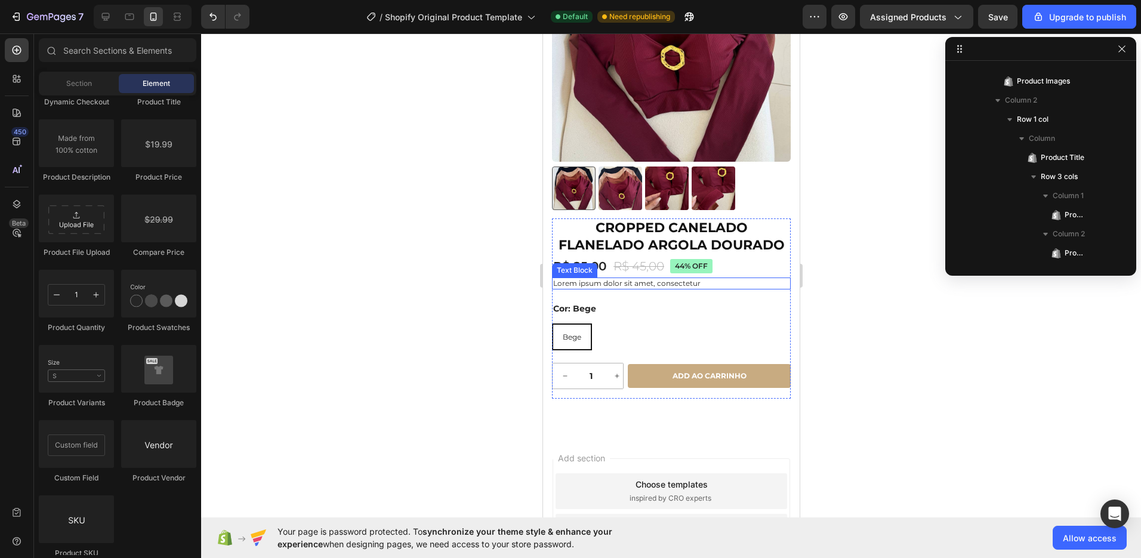
click at [622, 279] on p "Lorem ipsum dolor sit amet, consectetur" at bounding box center [671, 284] width 236 height 10
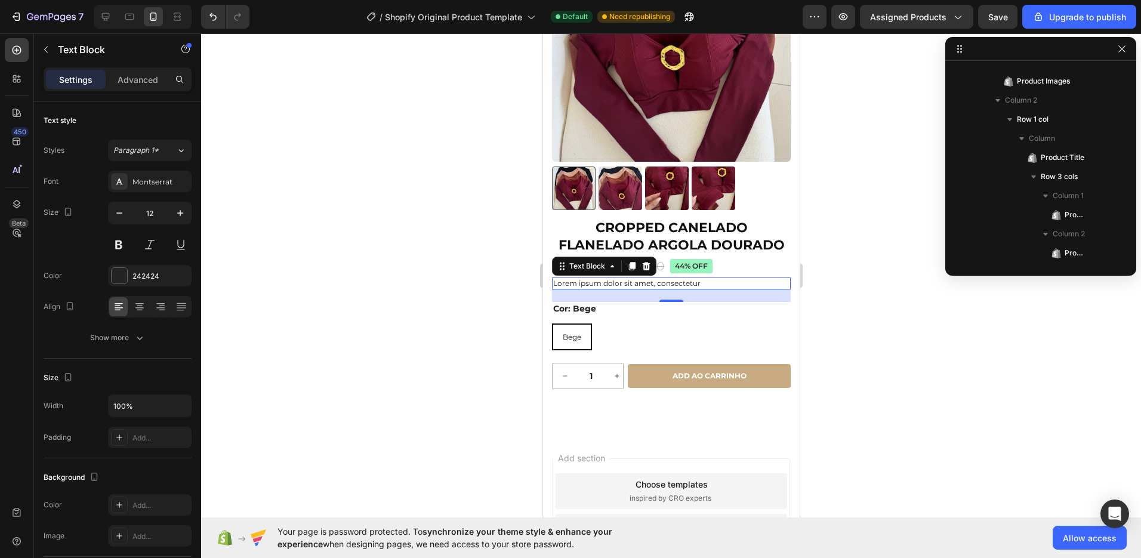
click at [652, 279] on p "Lorem ipsum dolor sit amet, consectetur" at bounding box center [671, 284] width 236 height 10
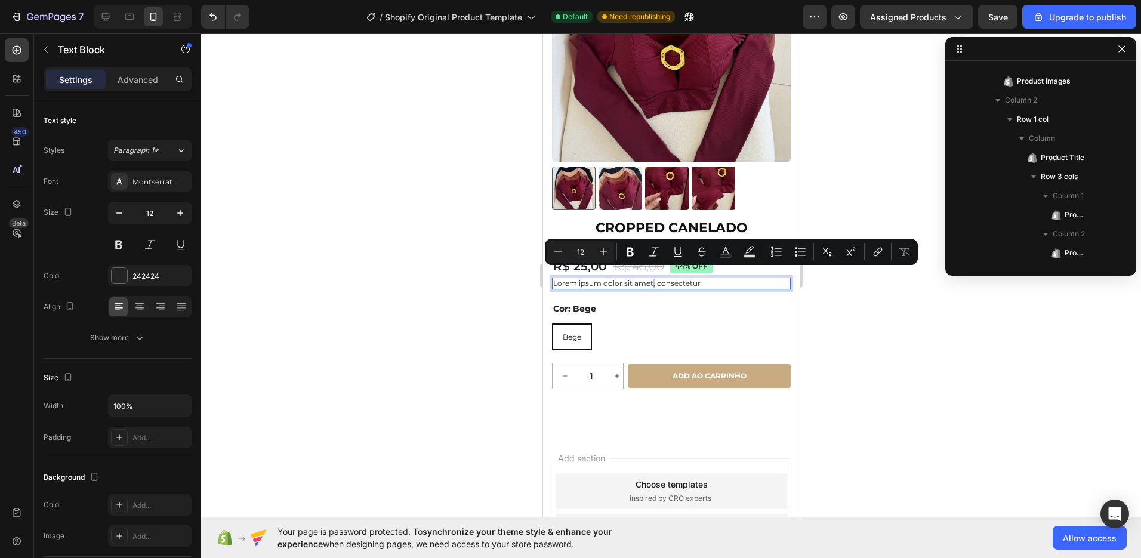
click at [490, 311] on div at bounding box center [671, 295] width 940 height 525
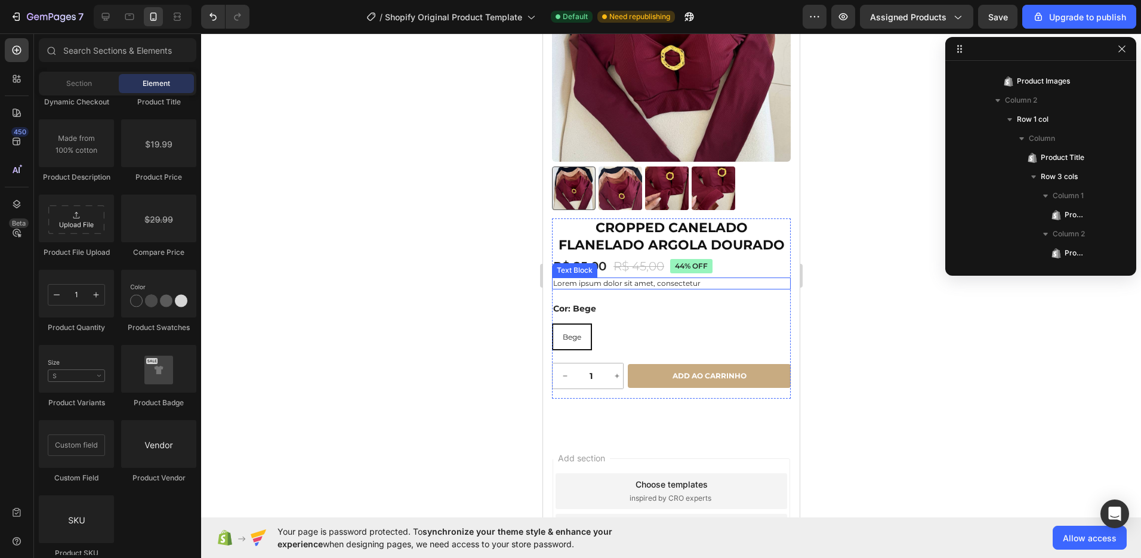
click at [680, 279] on p "Lorem ipsum dolor sit amet, consectetur" at bounding box center [671, 284] width 236 height 10
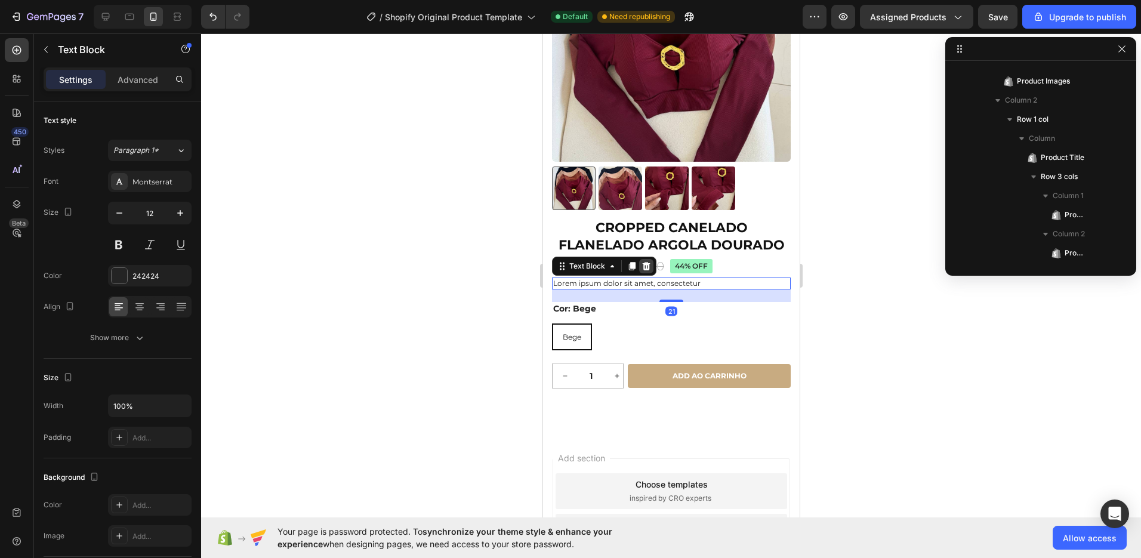
click at [645, 262] on icon at bounding box center [646, 266] width 8 height 8
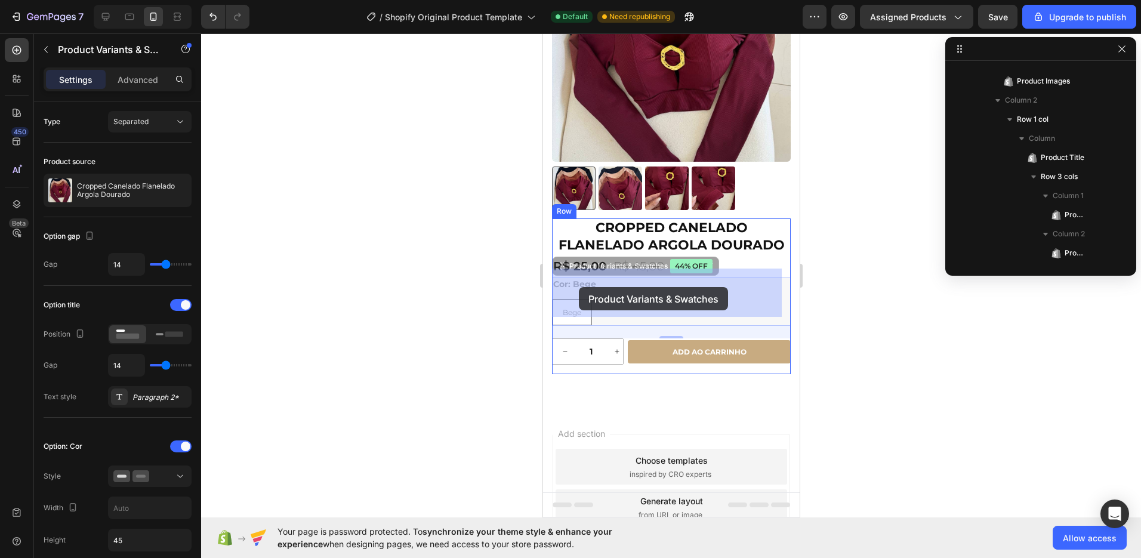
drag, startPoint x: 587, startPoint y: 277, endPoint x: 578, endPoint y: 287, distance: 13.1
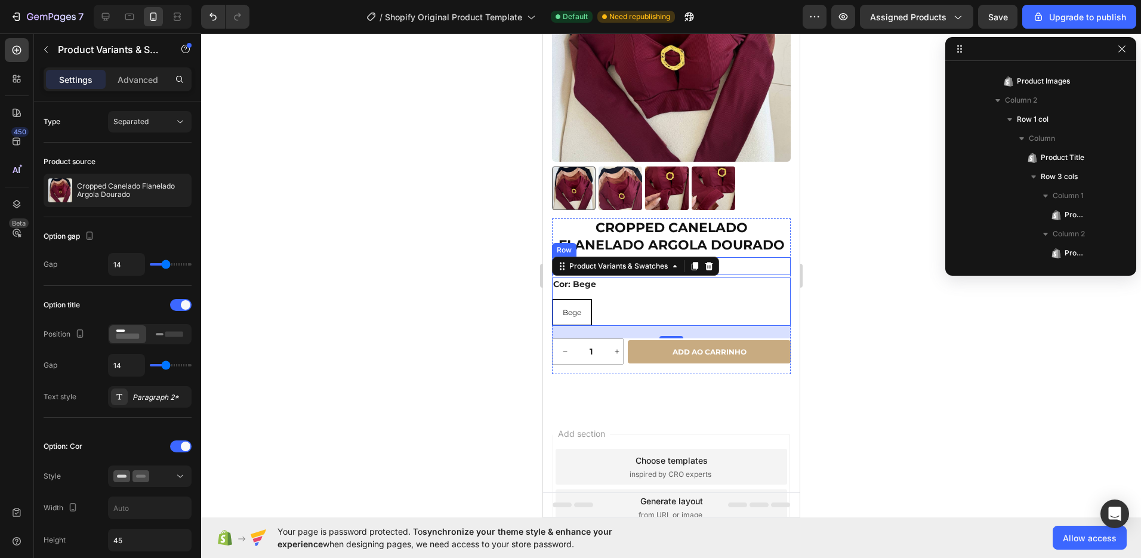
click at [735, 261] on div "R$ 25,00 Product Price Product Price R$ 45,00 Product Price Product Price 44% o…" at bounding box center [670, 266] width 239 height 18
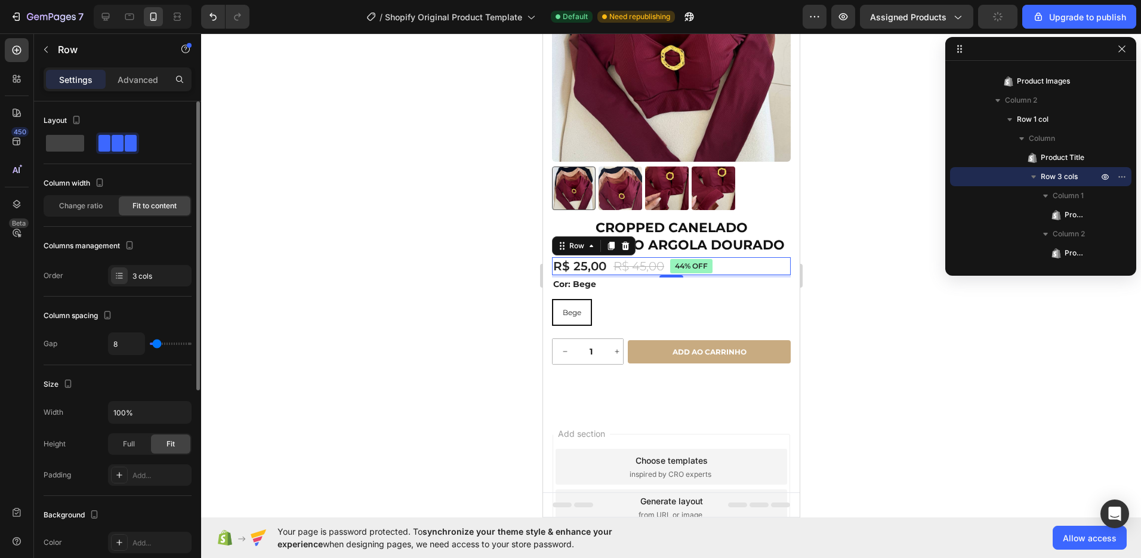
type input "15"
type input "17"
type input "18"
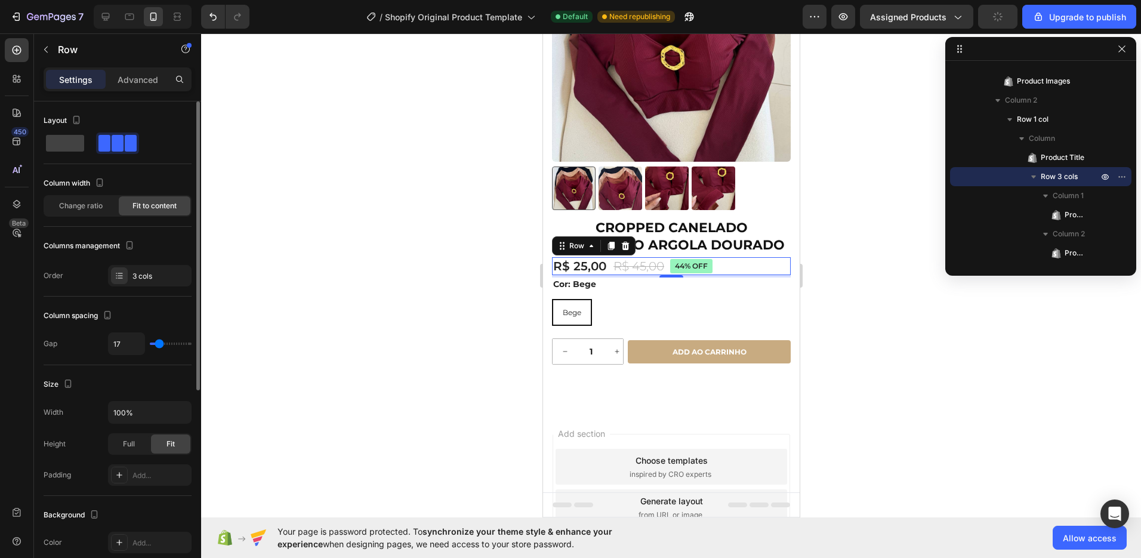
type input "18"
type input "20"
type input "22"
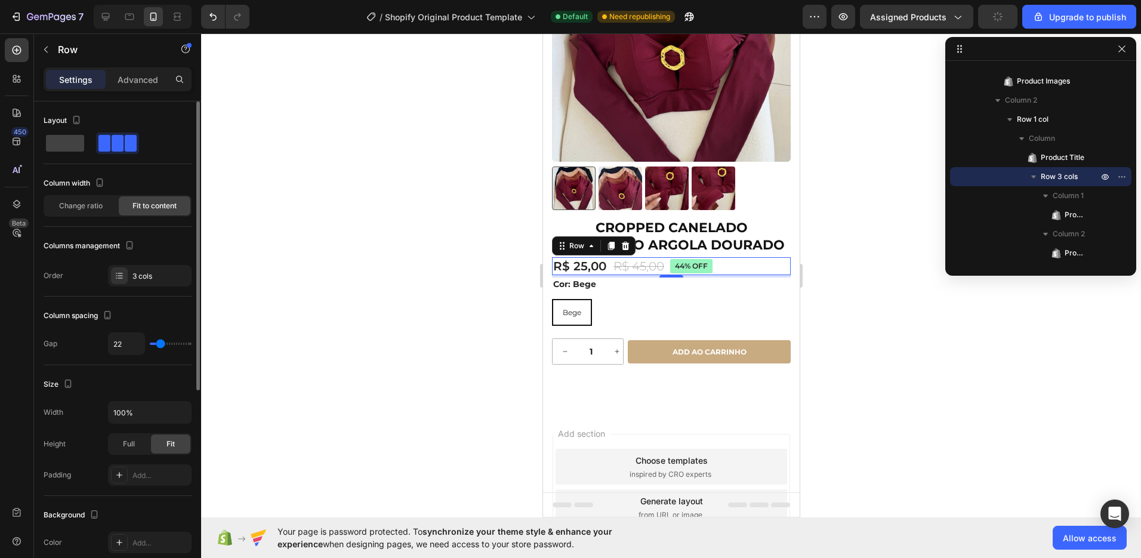
type input "23"
type input "25"
type input "26"
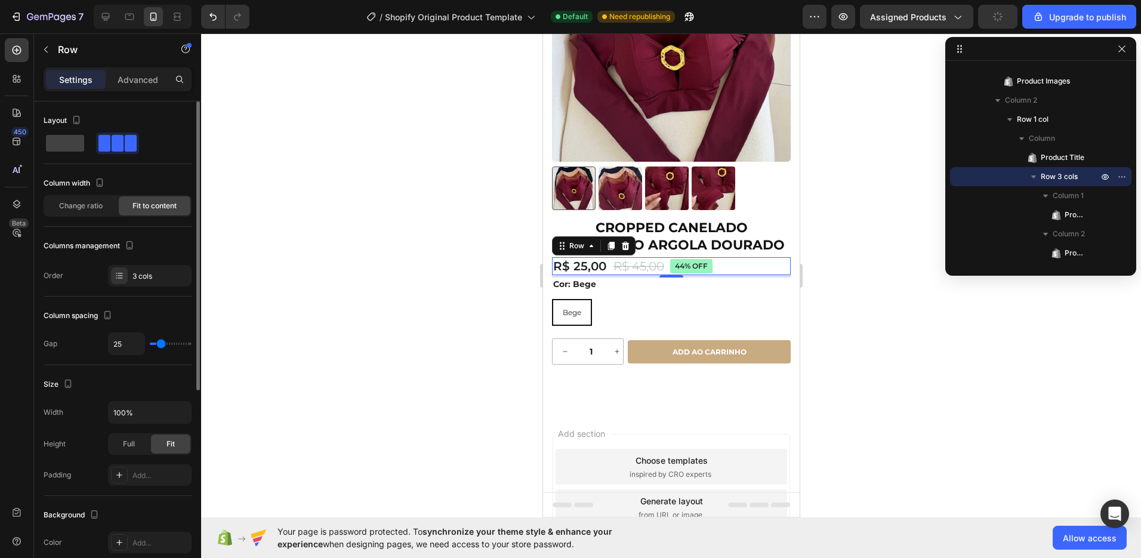
type input "26"
type input "27"
type input "28"
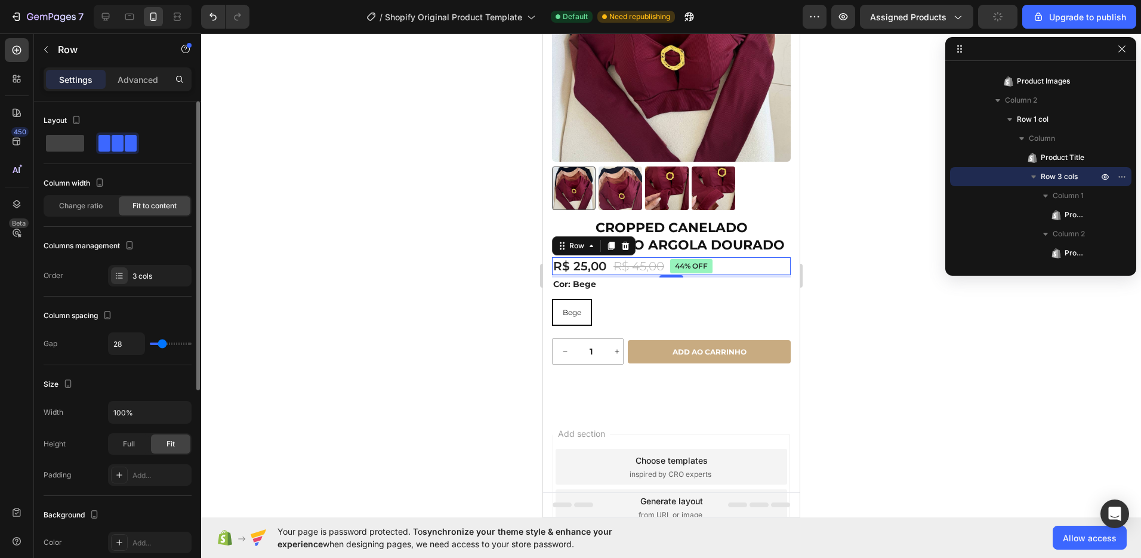
type input "29"
click at [162, 345] on input "range" at bounding box center [171, 344] width 42 height 2
type input "8"
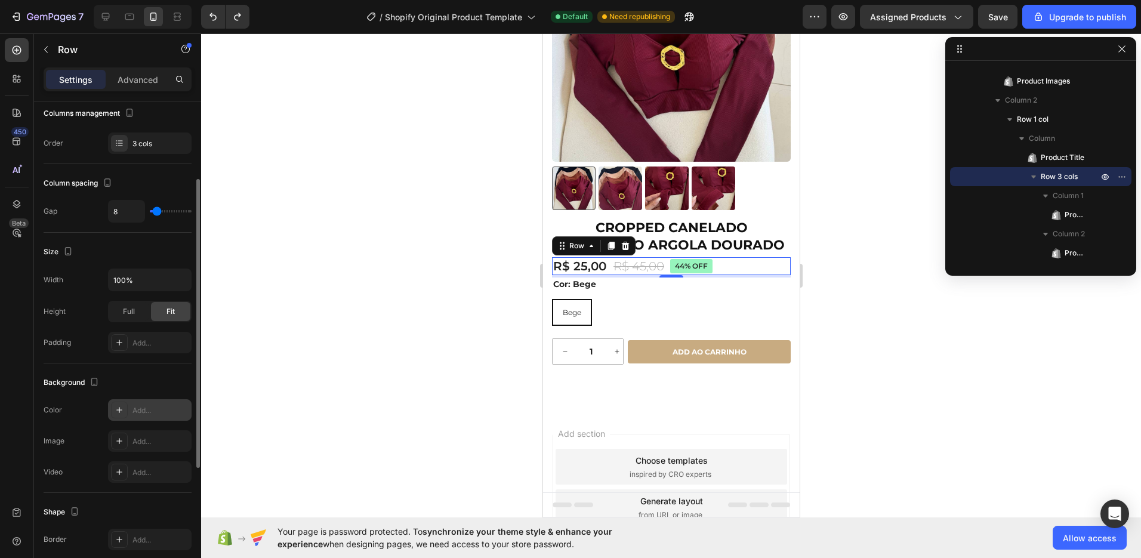
scroll to position [150, 0]
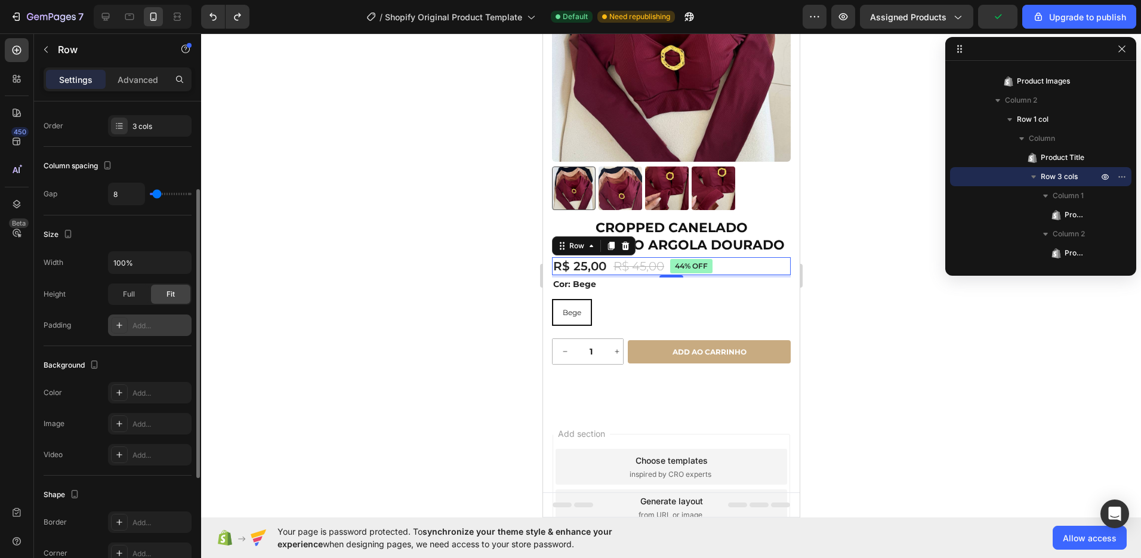
click at [150, 330] on div "Add..." at bounding box center [160, 325] width 56 height 11
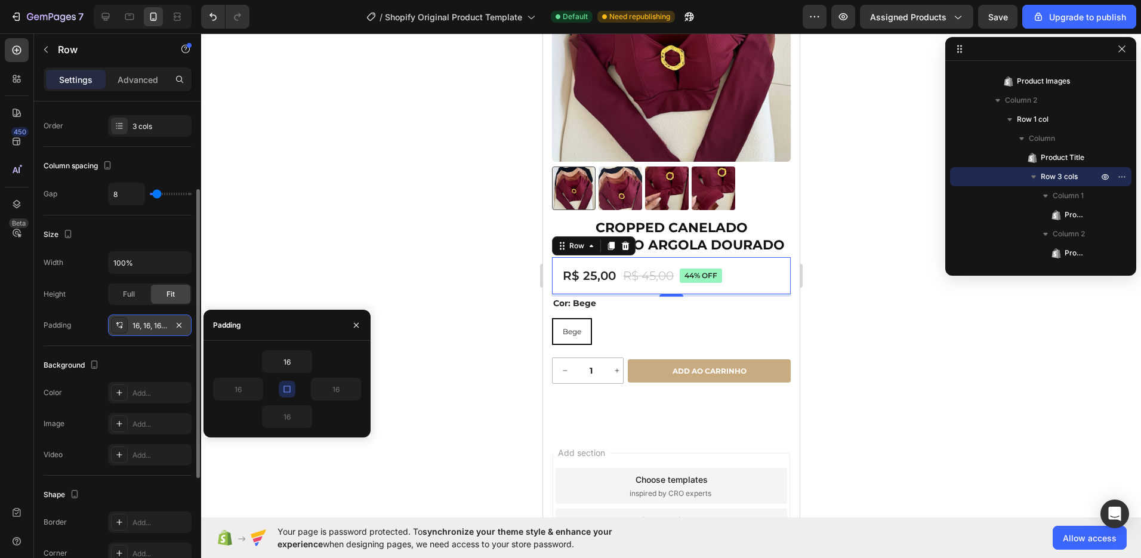
click at [284, 387] on icon "button" at bounding box center [287, 389] width 10 height 10
click at [305, 417] on icon "button" at bounding box center [306, 416] width 4 height 2
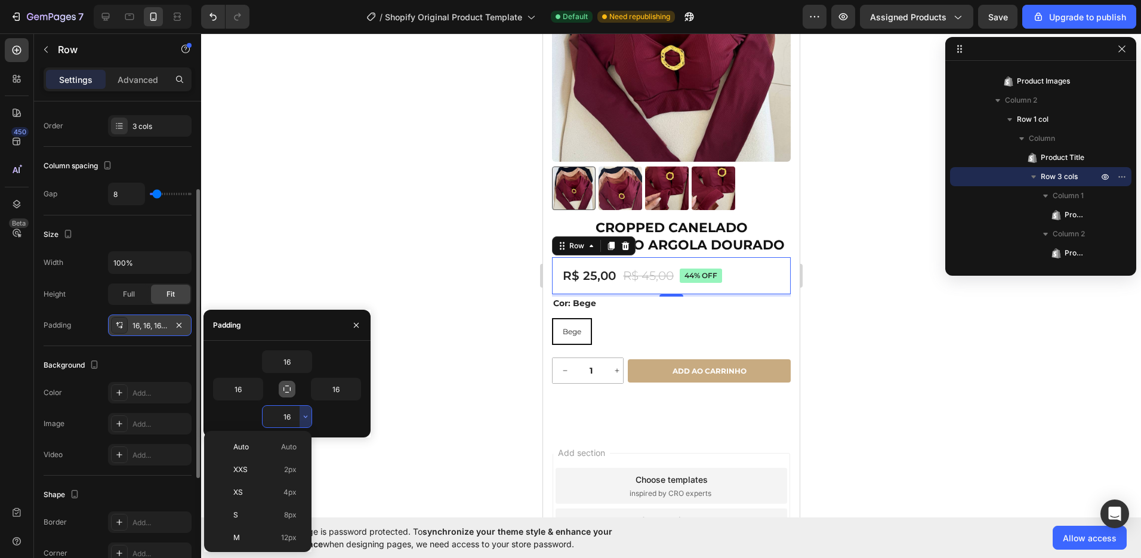
click at [291, 419] on input "16" at bounding box center [287, 416] width 49 height 21
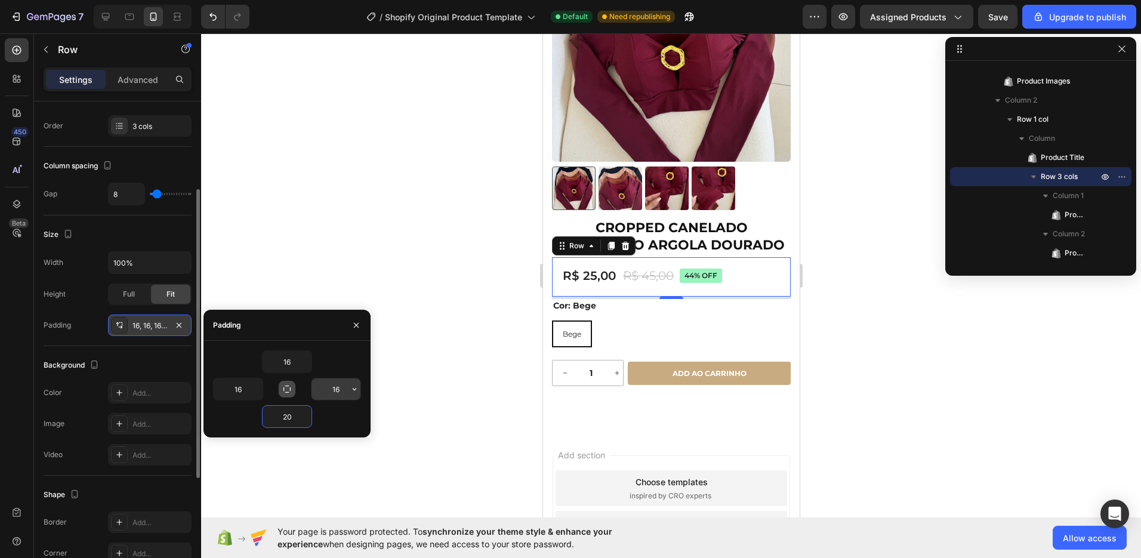
type input "2"
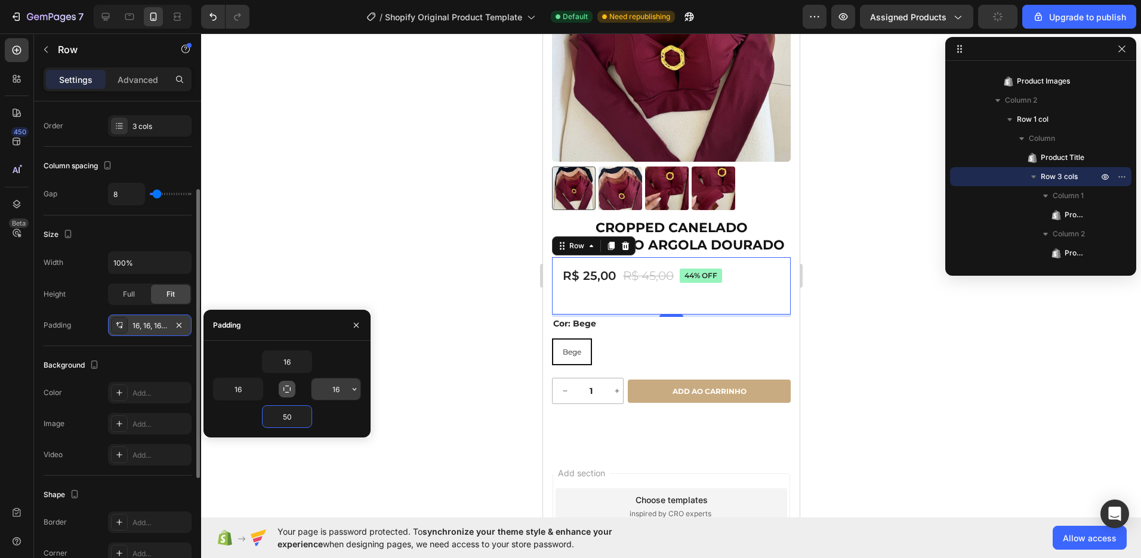
type input "5"
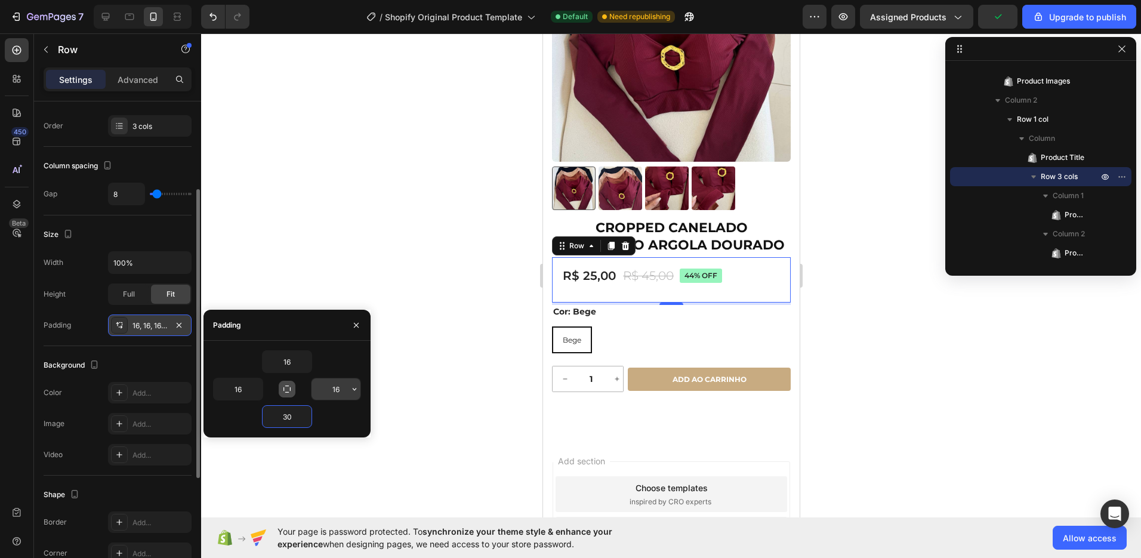
type input "3"
type input "25"
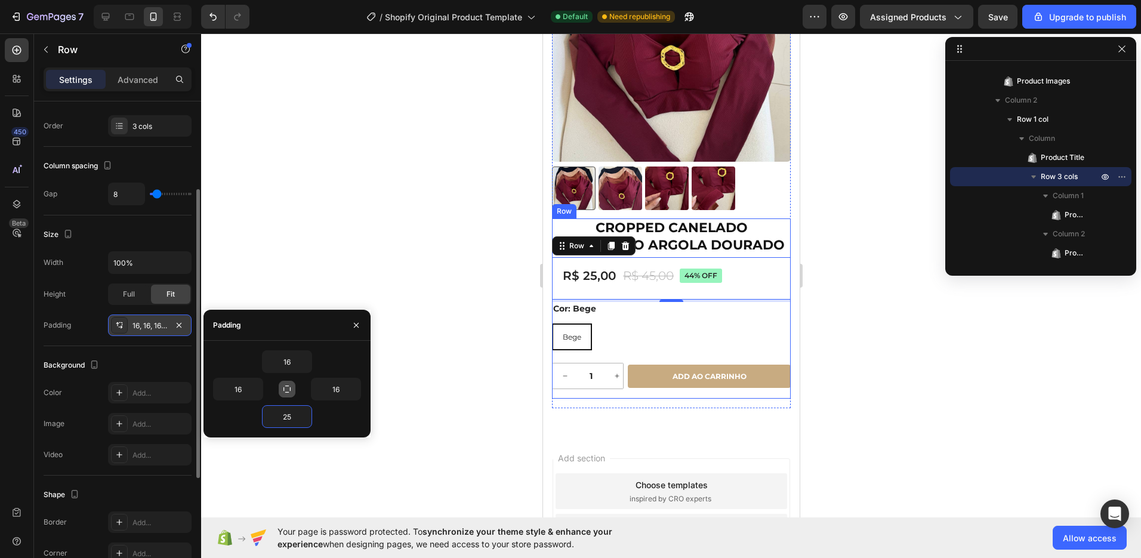
click at [858, 360] on div at bounding box center [671, 295] width 940 height 525
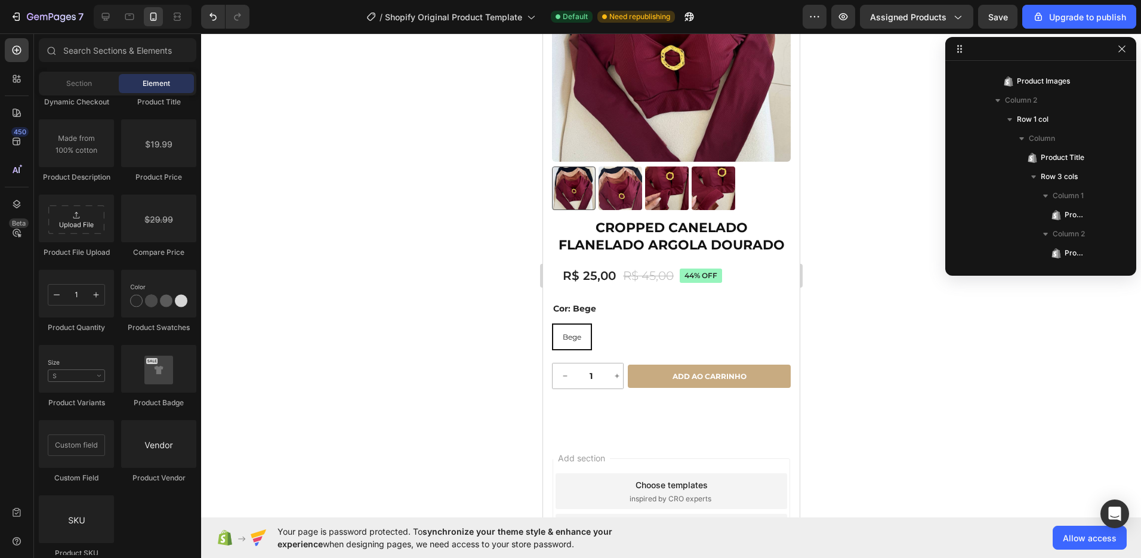
click at [855, 348] on div at bounding box center [671, 295] width 940 height 525
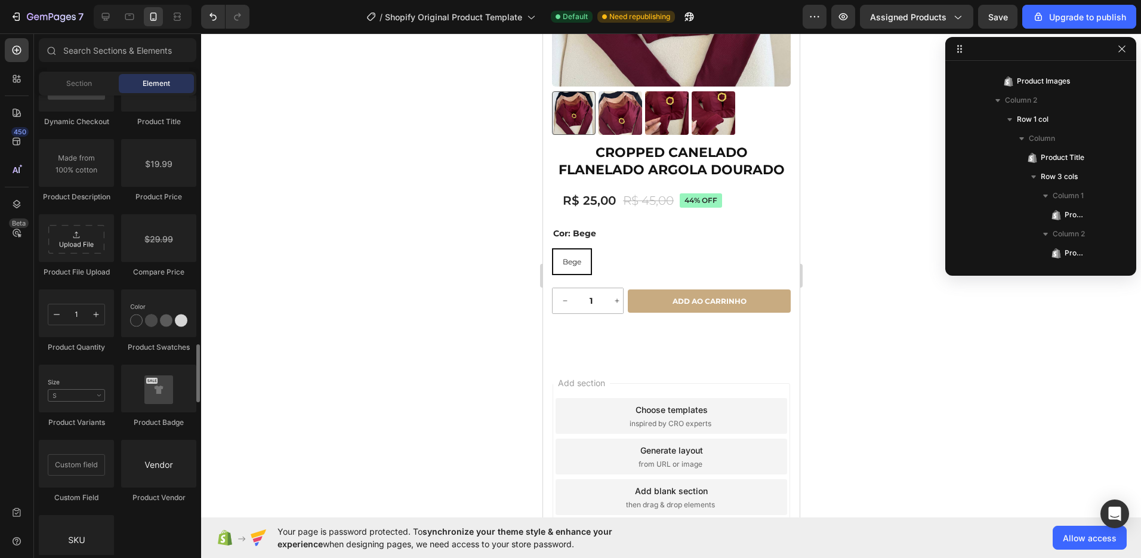
scroll to position [2032, 0]
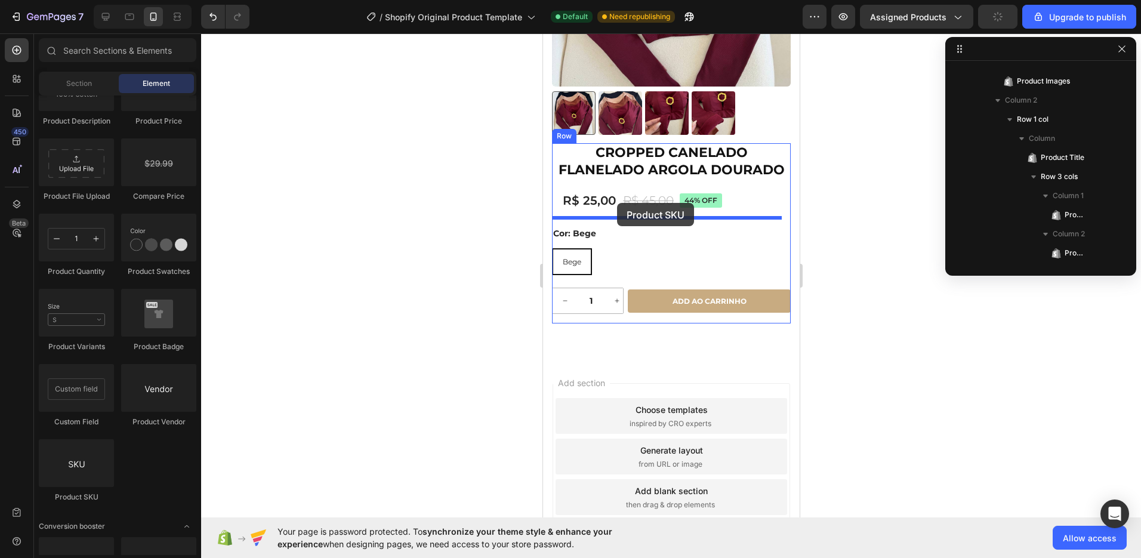
drag, startPoint x: 613, startPoint y: 489, endPoint x: 616, endPoint y: 203, distance: 285.9
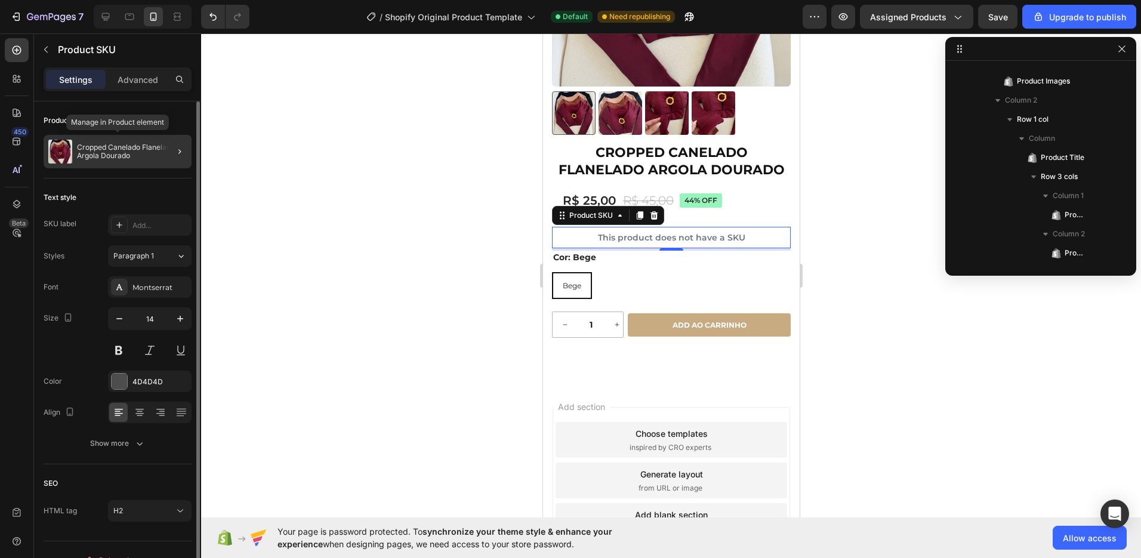
click at [108, 159] on p "Cropped Canelado Flanelado Argola Dourado" at bounding box center [132, 151] width 110 height 17
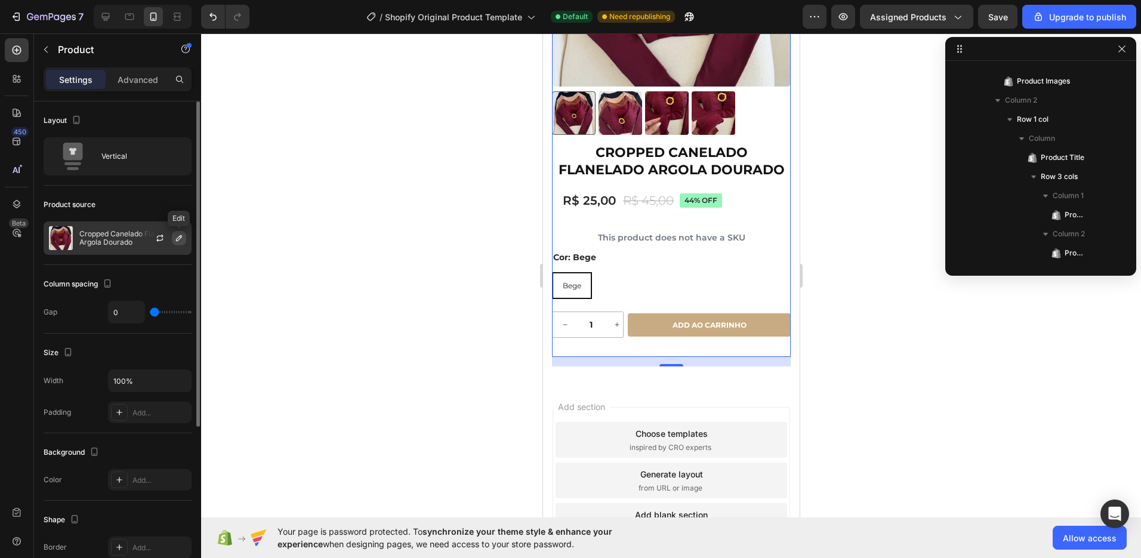
click at [181, 236] on icon "button" at bounding box center [179, 238] width 6 height 6
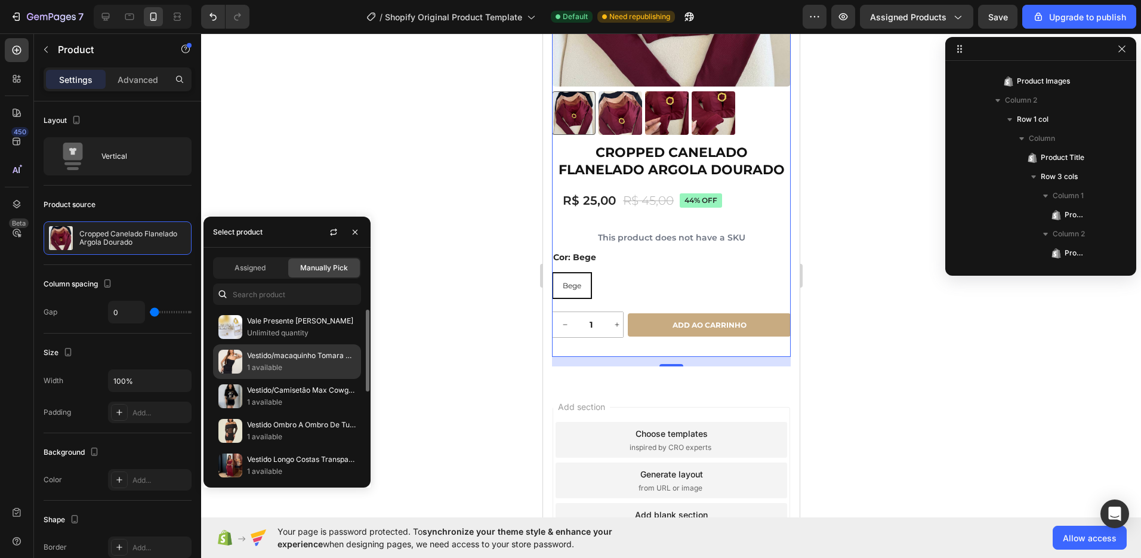
click at [309, 354] on p "Vestido/macaquinho Tomara Que Caia Montaria Preto" at bounding box center [301, 356] width 109 height 12
radio input "true"
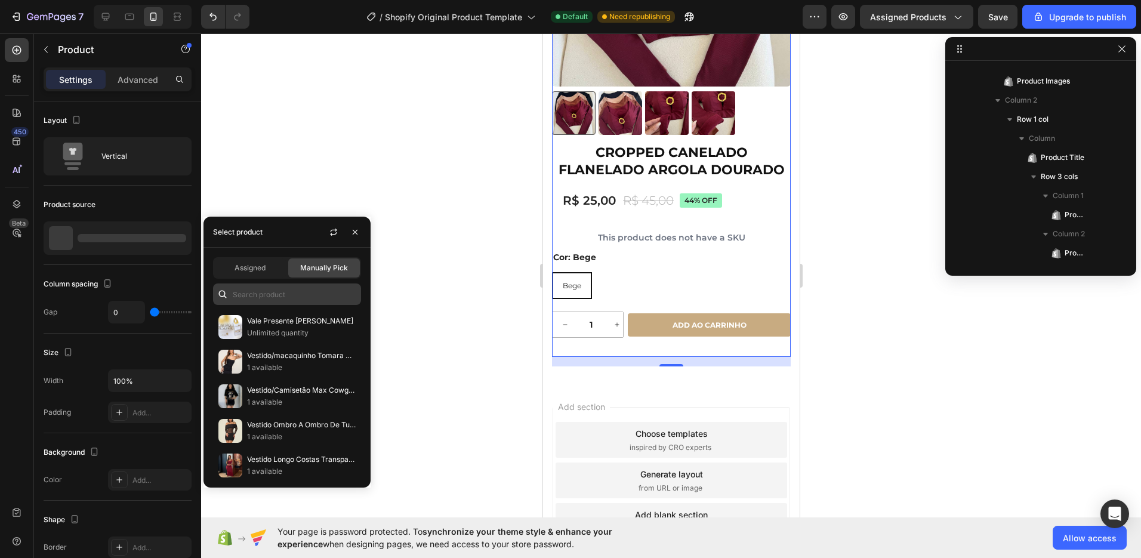
scroll to position [0, 0]
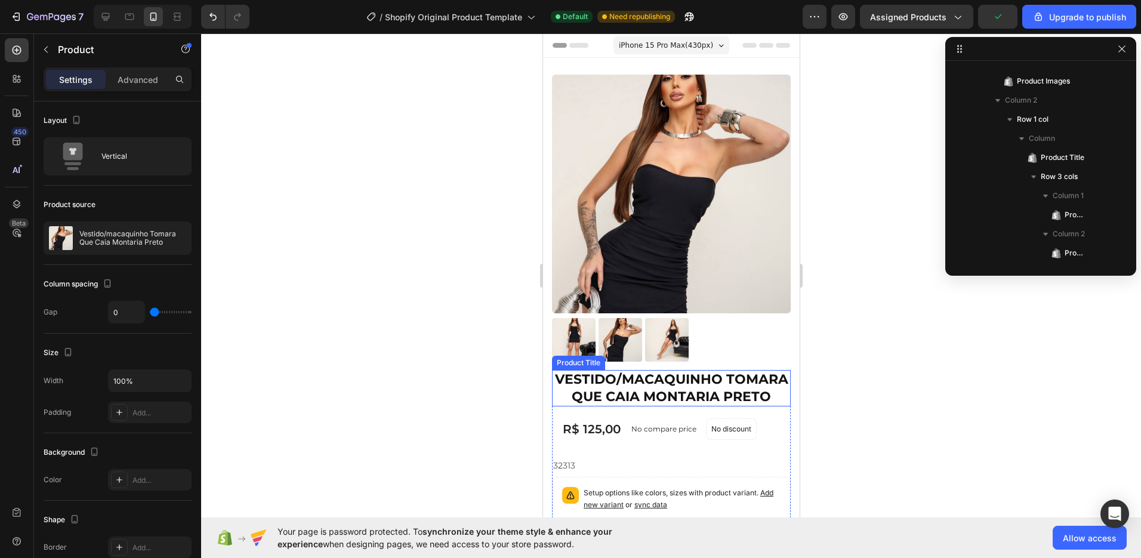
click at [826, 365] on div at bounding box center [671, 295] width 940 height 525
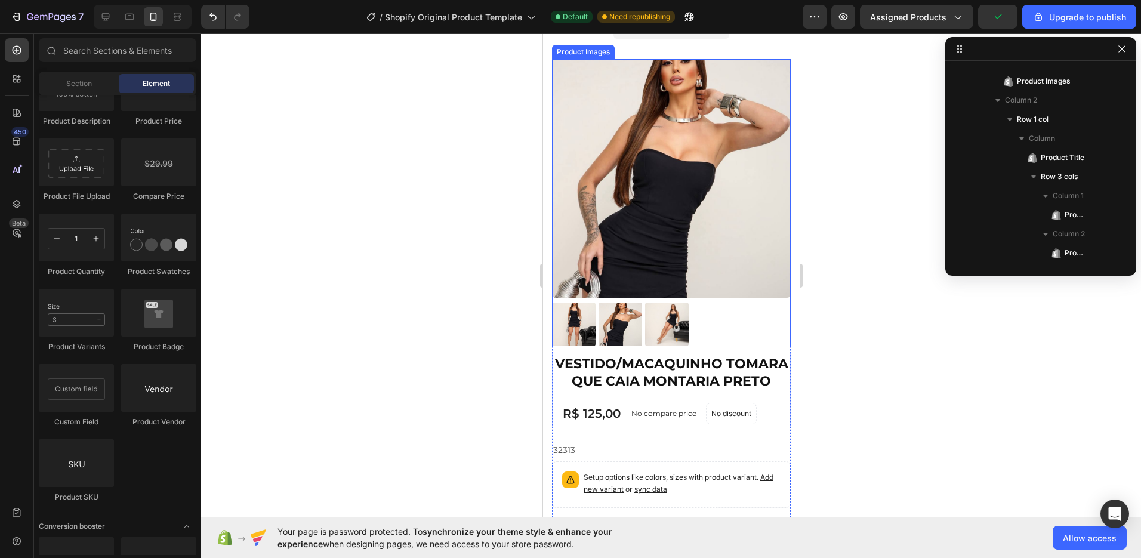
scroll to position [84, 0]
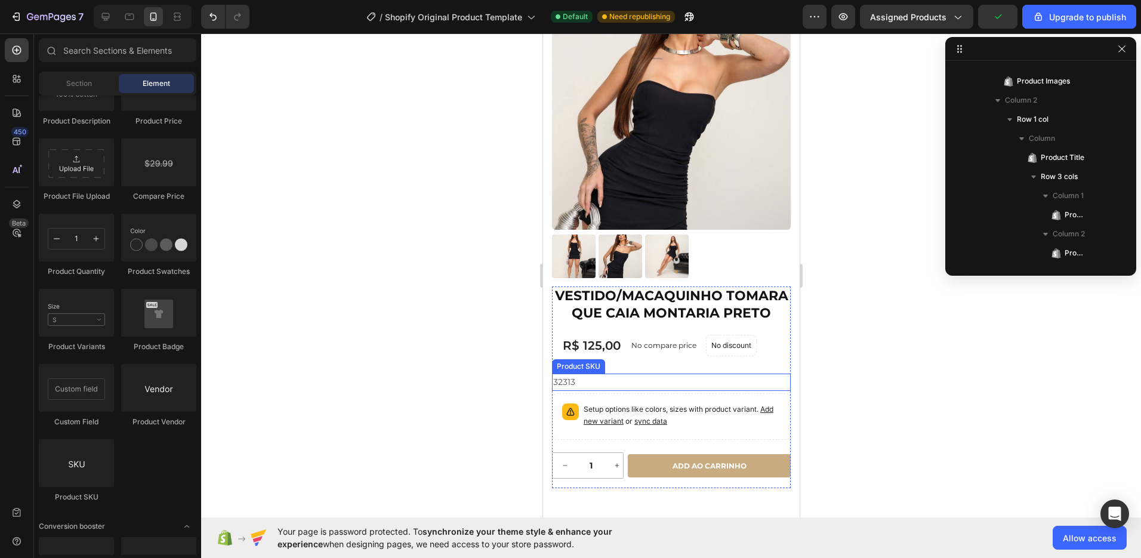
click at [570, 391] on h2 "32313" at bounding box center [670, 382] width 239 height 17
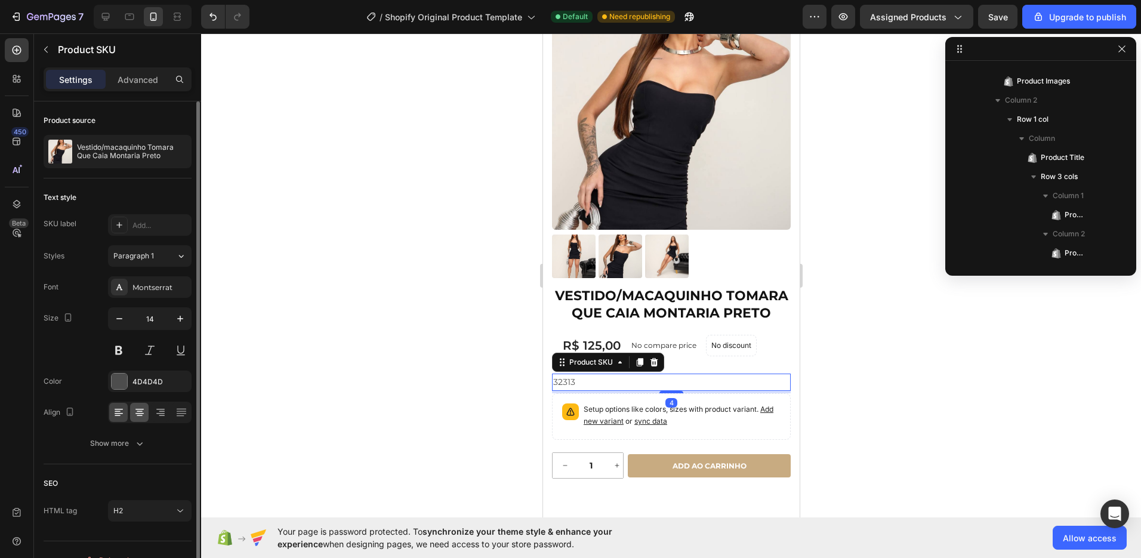
click at [143, 403] on div at bounding box center [139, 412] width 18 height 19
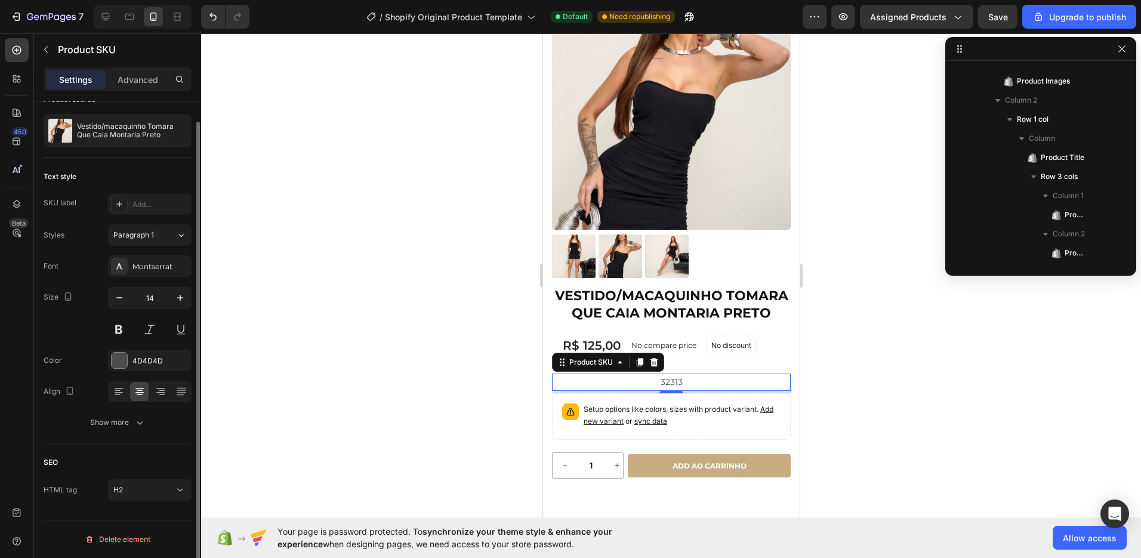
scroll to position [0, 0]
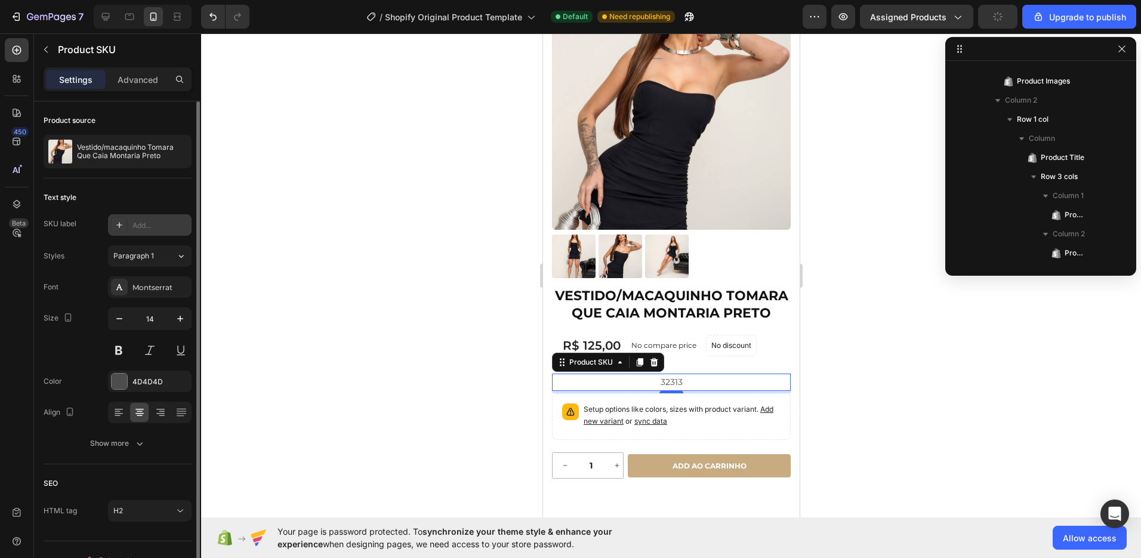
click at [158, 226] on div "Add..." at bounding box center [160, 225] width 56 height 11
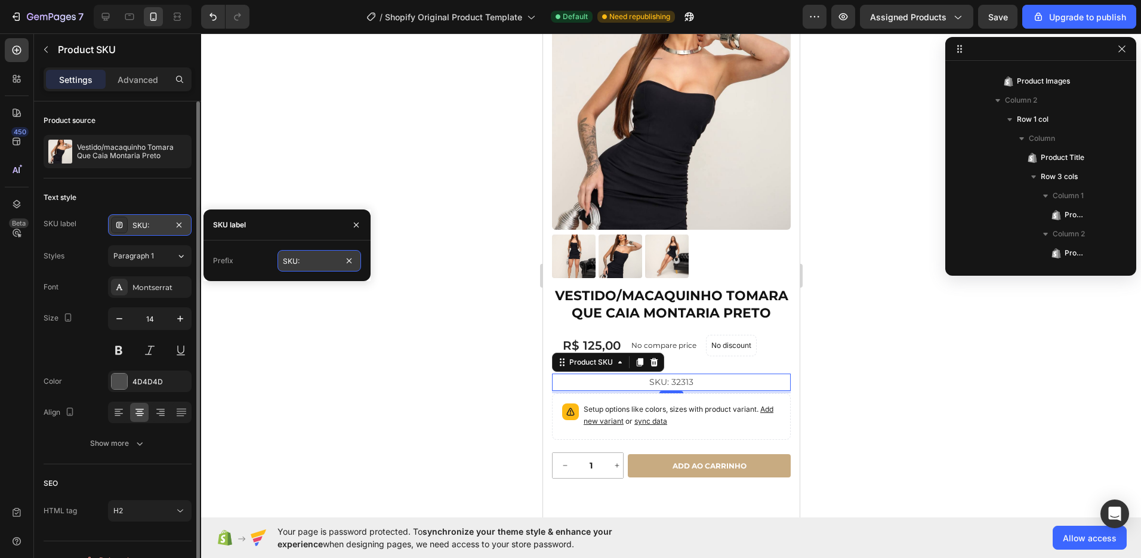
click at [303, 258] on input "SKU:" at bounding box center [319, 260] width 84 height 21
click at [304, 227] on div "SKU label" at bounding box center [286, 224] width 167 height 31
click at [890, 331] on div at bounding box center [671, 295] width 940 height 525
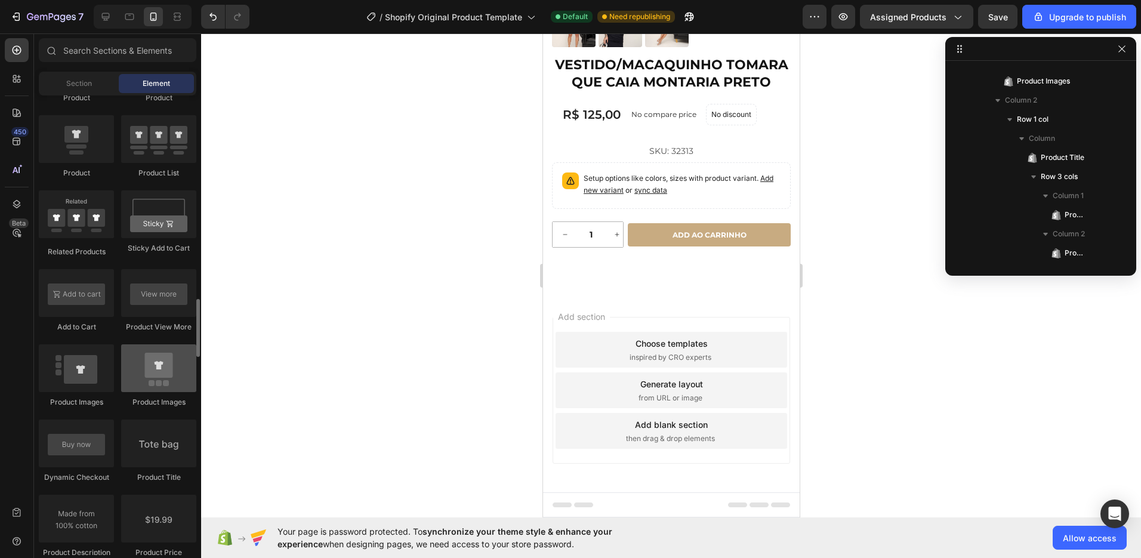
scroll to position [1579, 0]
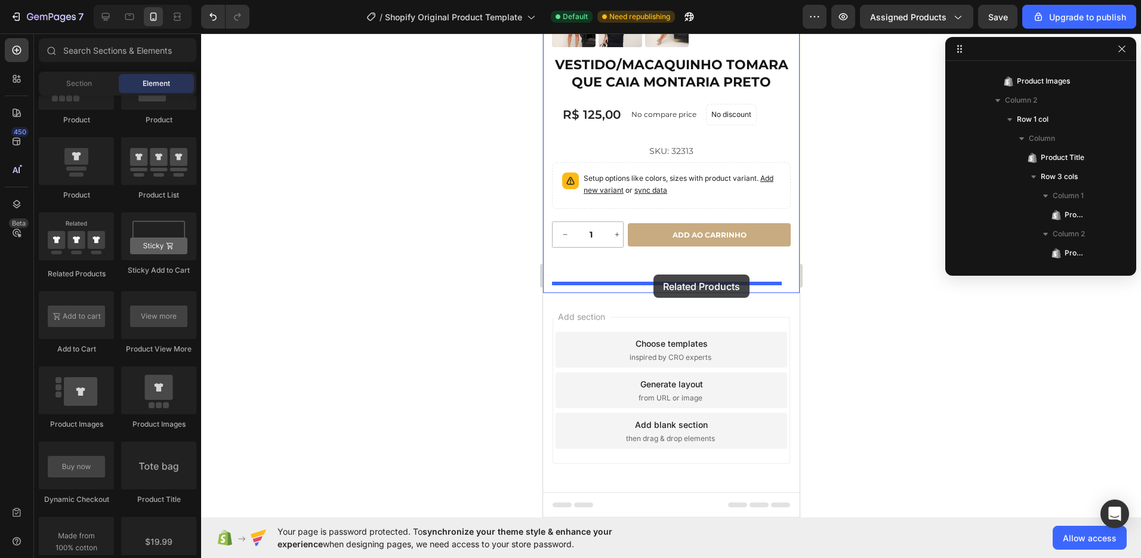
drag, startPoint x: 626, startPoint y: 270, endPoint x: 653, endPoint y: 278, distance: 28.1
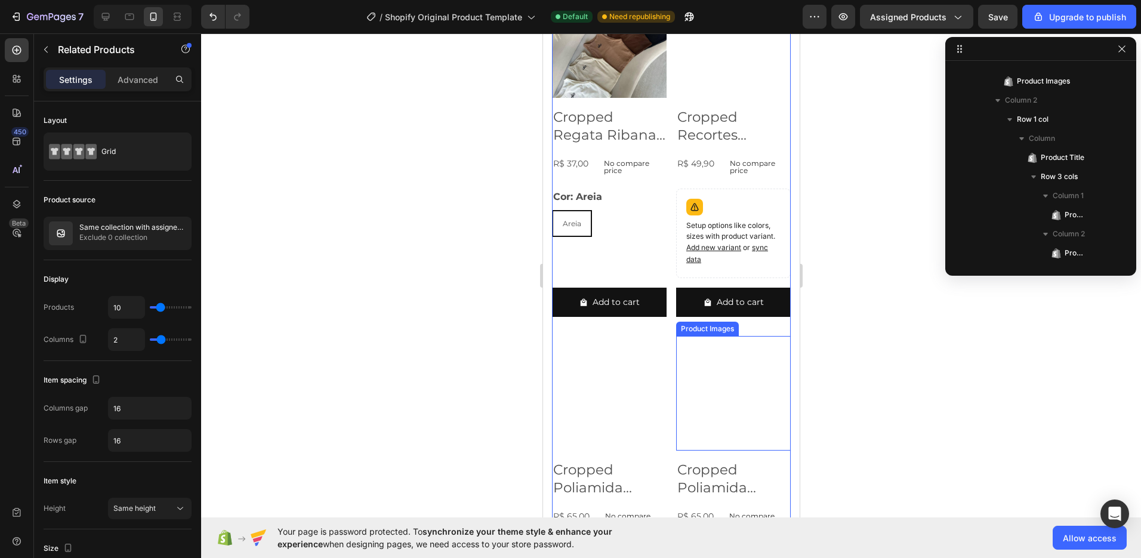
scroll to position [1421, 0]
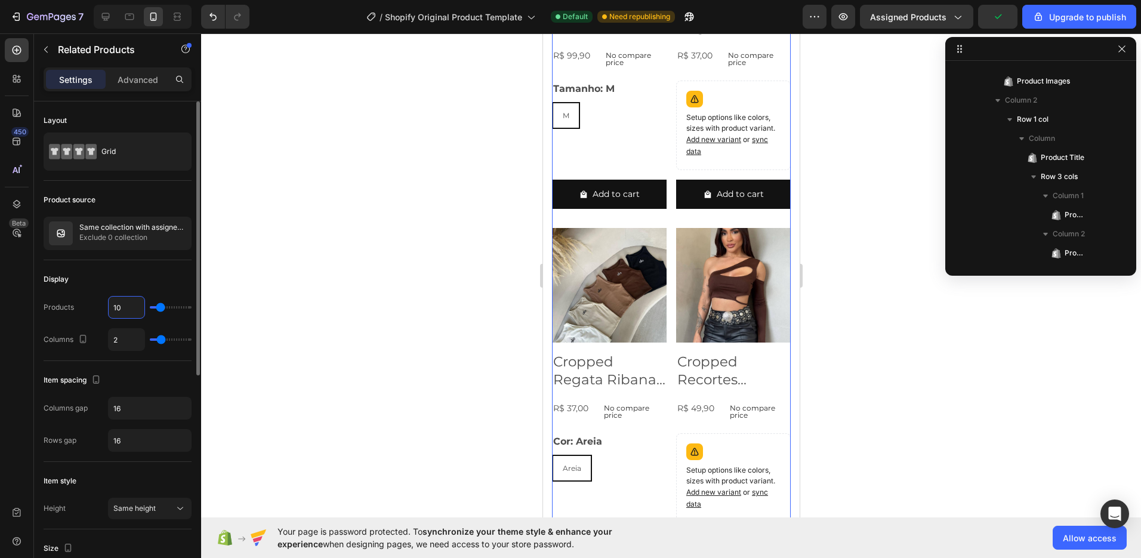
click at [133, 310] on input "10" at bounding box center [127, 307] width 36 height 21
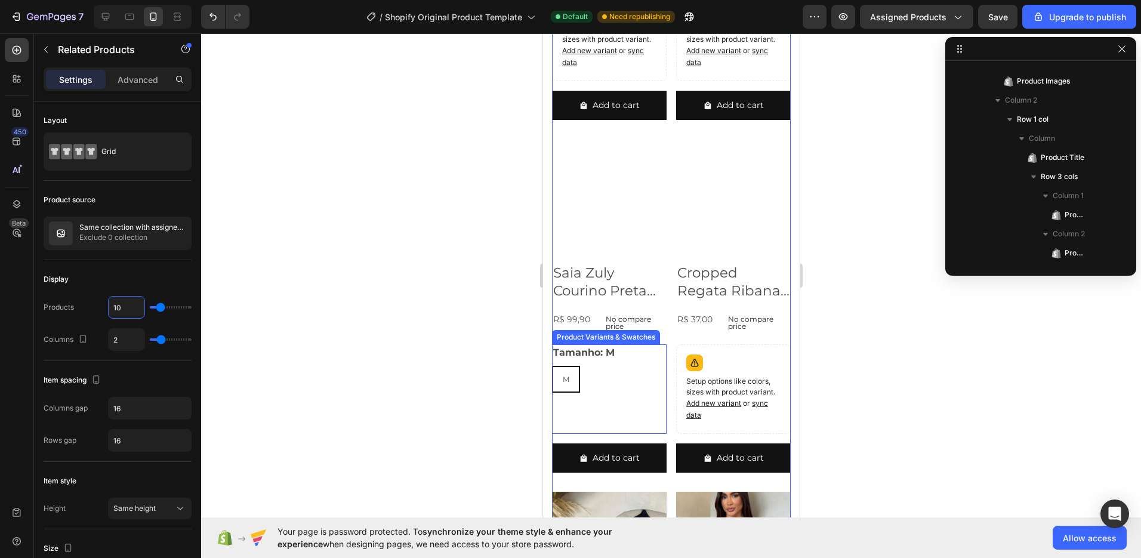
scroll to position [1153, 0]
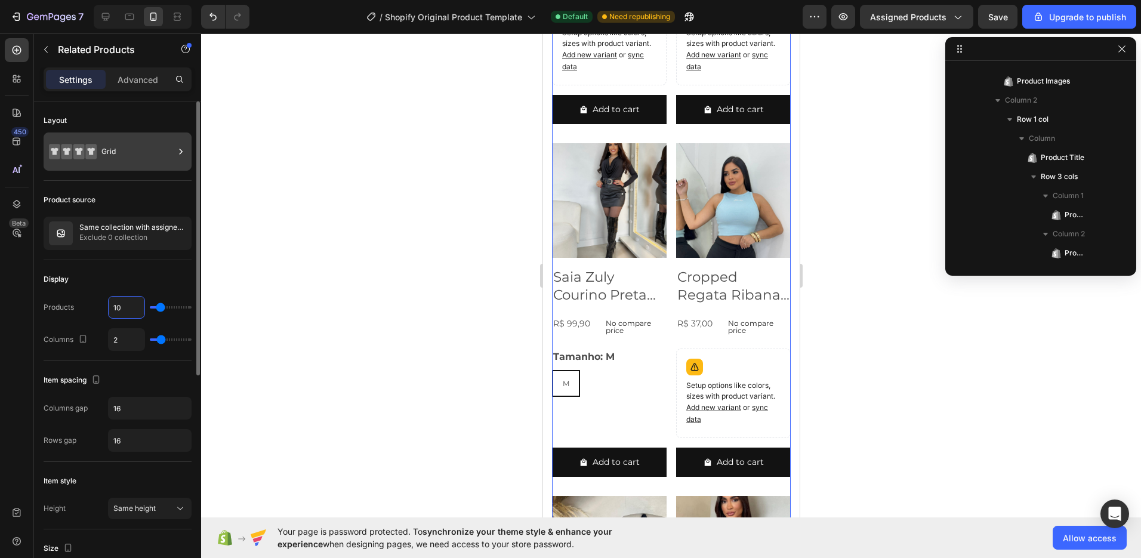
click at [139, 158] on div "Grid" at bounding box center [137, 151] width 73 height 27
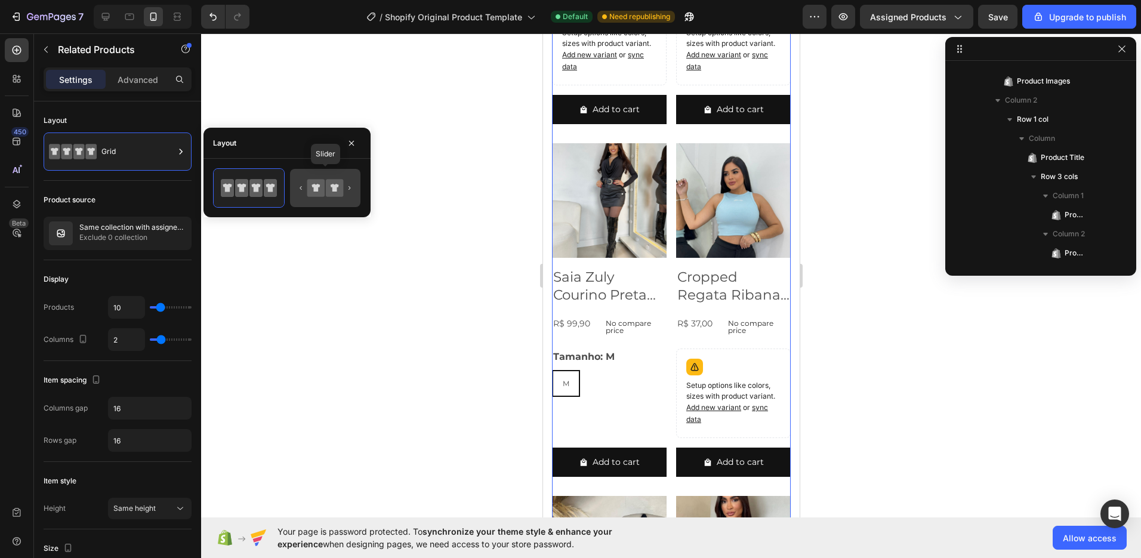
click at [334, 190] on icon at bounding box center [335, 188] width 8 height 8
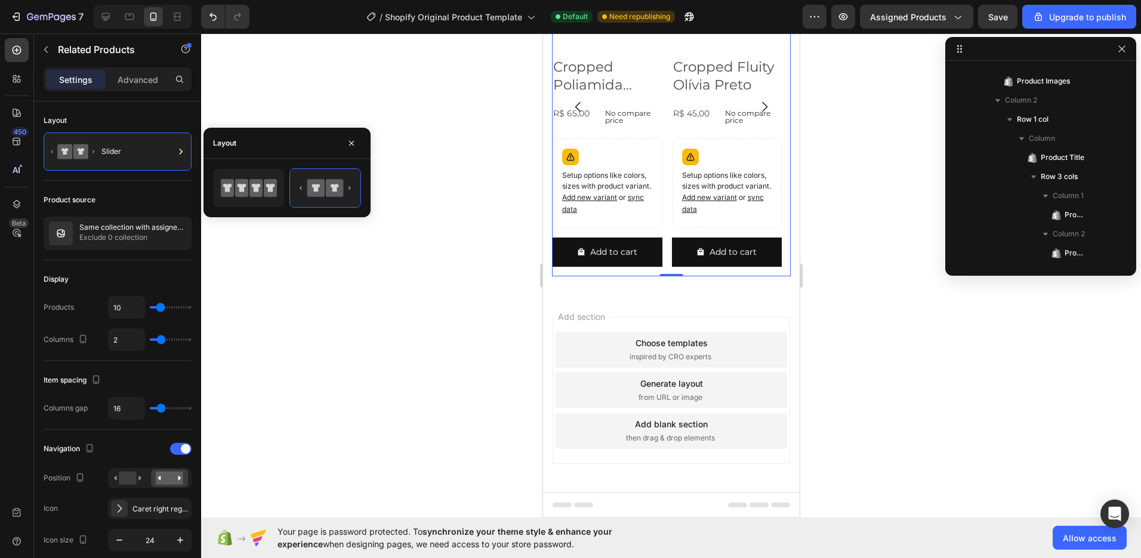
scroll to position [661, 0]
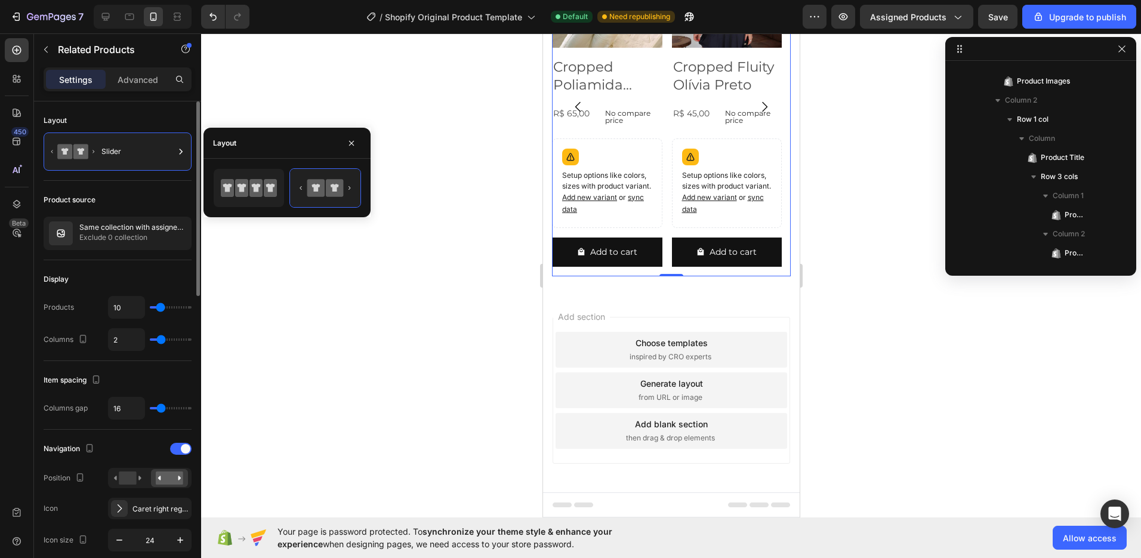
click at [164, 283] on div "Display" at bounding box center [118, 279] width 148 height 19
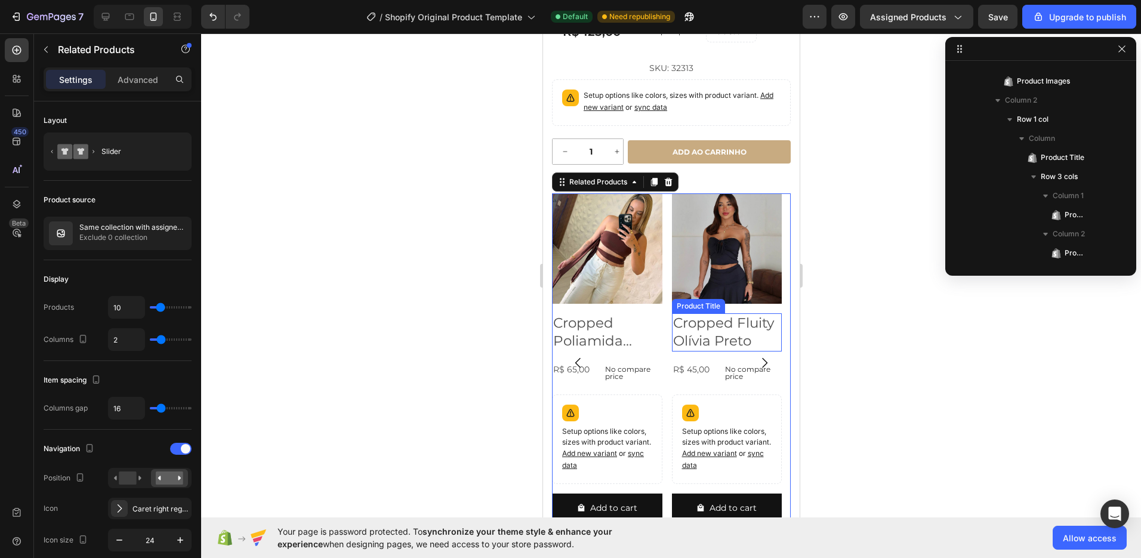
scroll to position [383, 0]
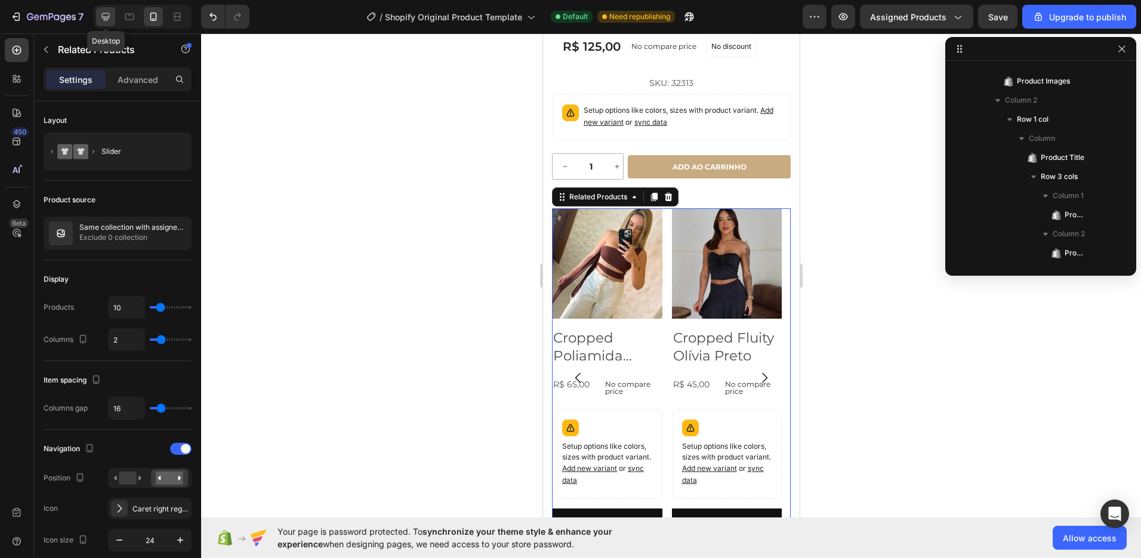
click at [101, 15] on icon at bounding box center [106, 17] width 12 height 12
type input "4"
type input "1200"
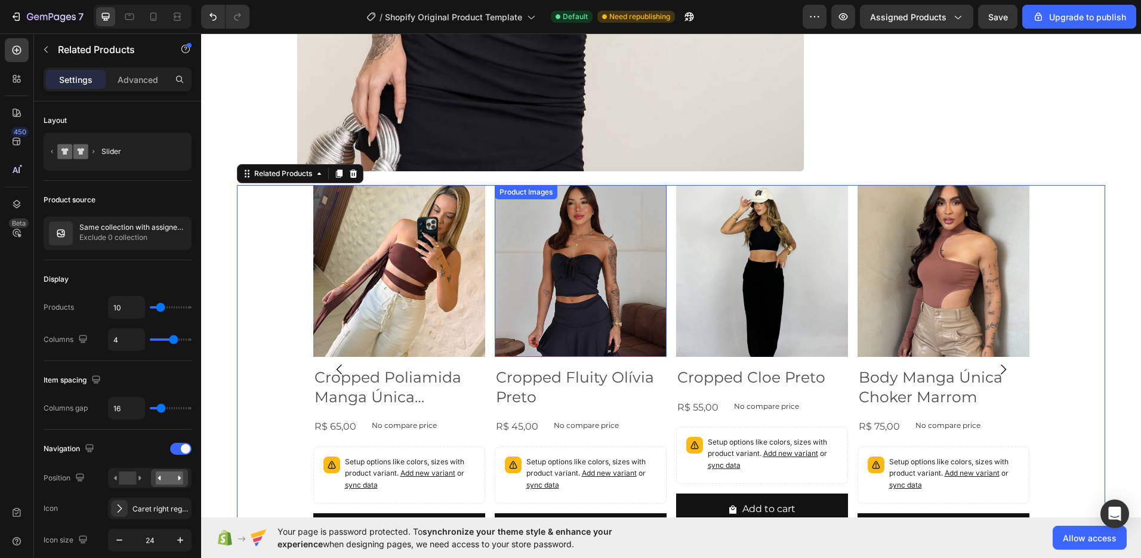
scroll to position [467, 0]
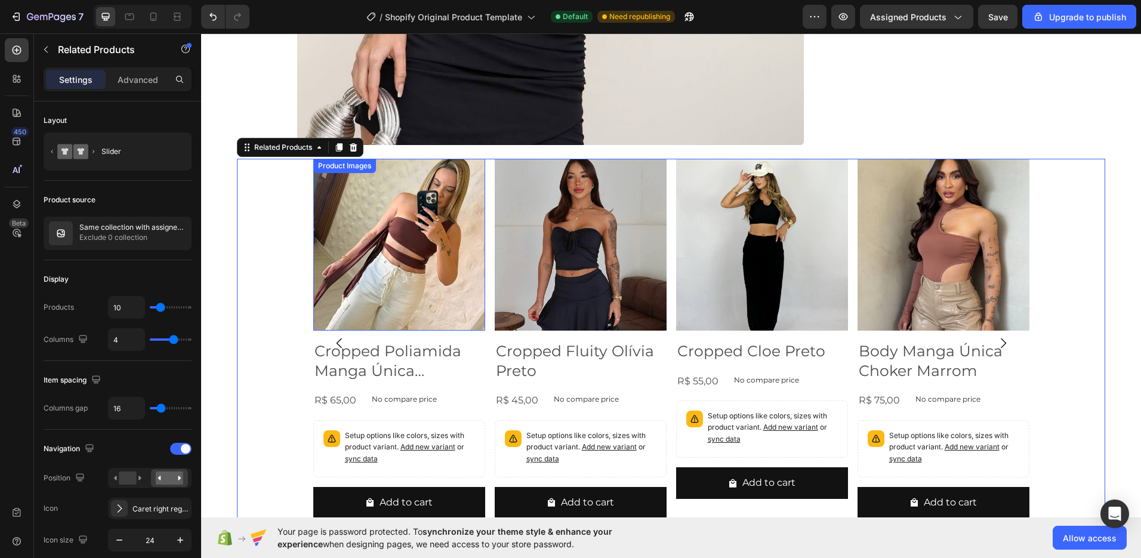
click at [418, 301] on img at bounding box center [399, 245] width 172 height 172
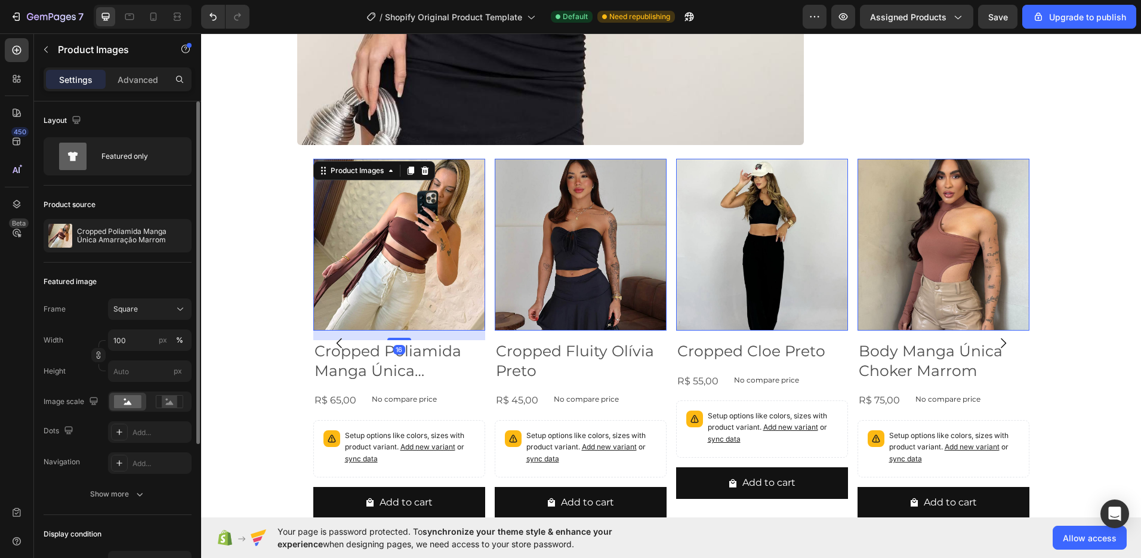
click at [168, 320] on div "Frame Square Width 100 px % Height px" at bounding box center [118, 340] width 148 height 84
click at [156, 314] on div "Square" at bounding box center [142, 309] width 58 height 11
click at [147, 363] on div "Vertical" at bounding box center [147, 361] width 69 height 12
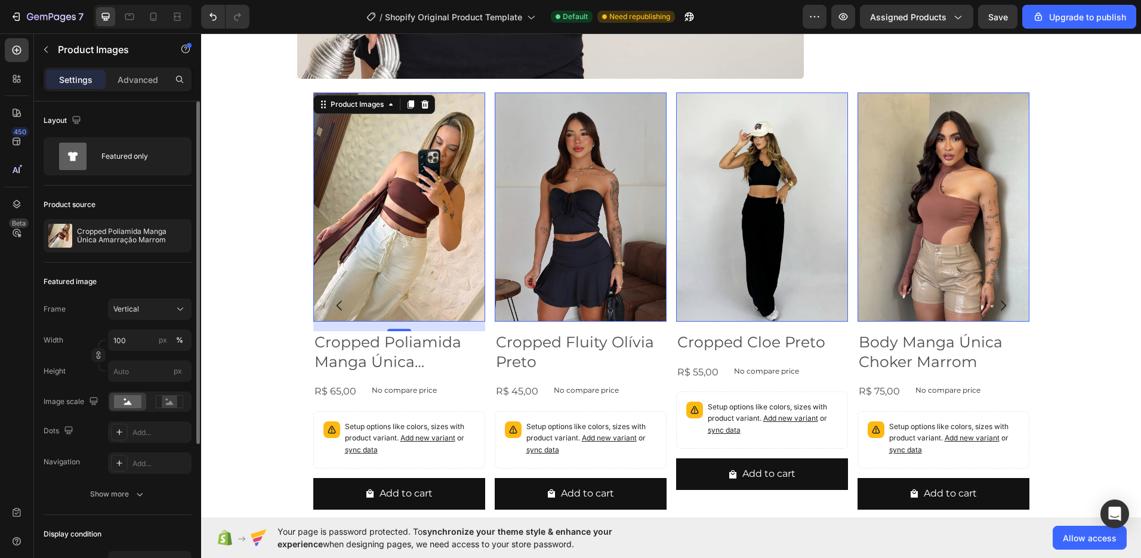
scroll to position [542, 0]
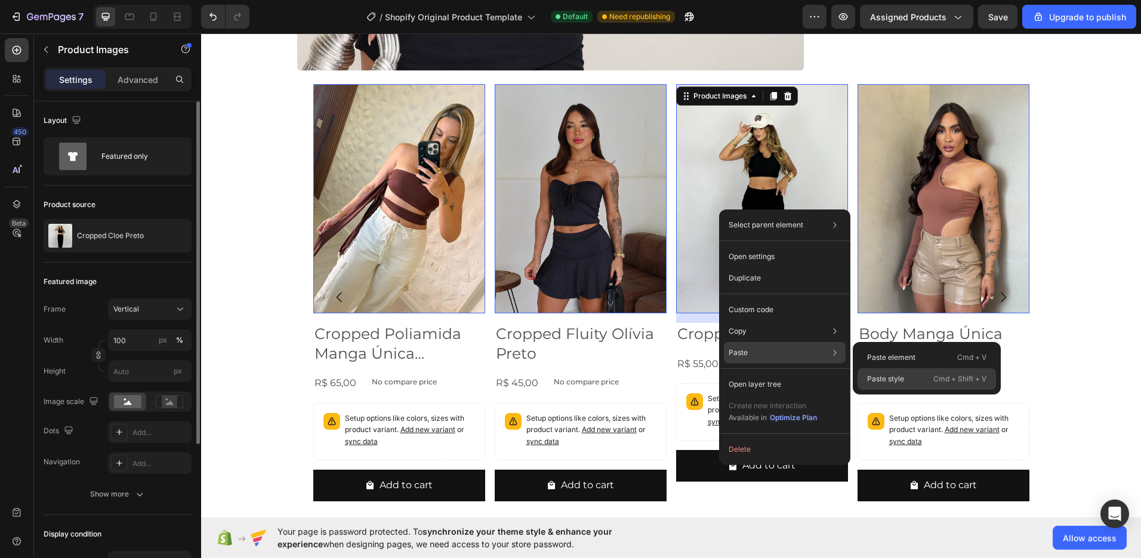
click at [892, 379] on p "Paste style" at bounding box center [885, 379] width 37 height 11
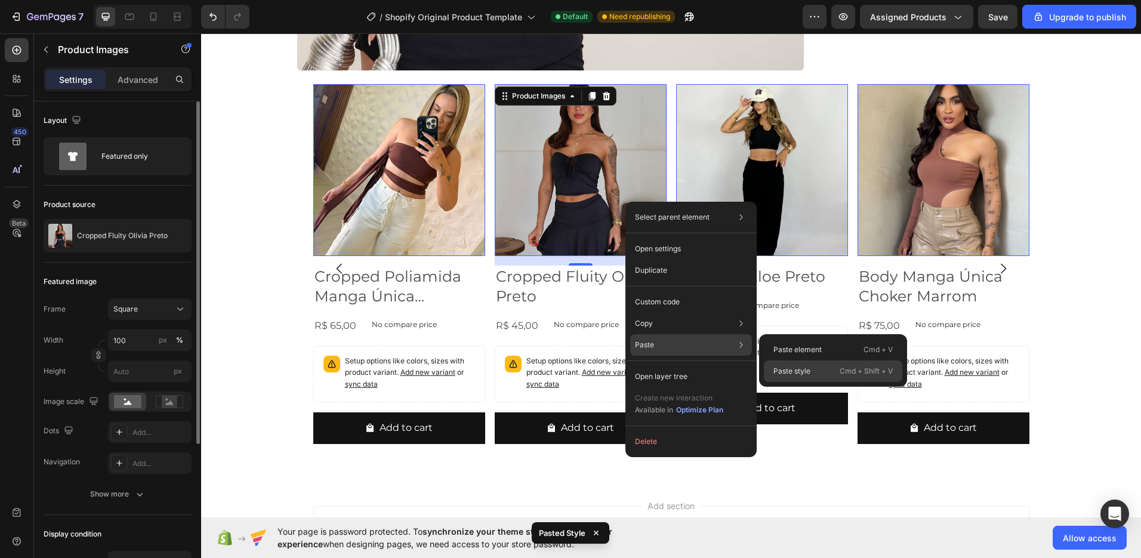
click at [808, 371] on p "Paste style" at bounding box center [791, 371] width 37 height 11
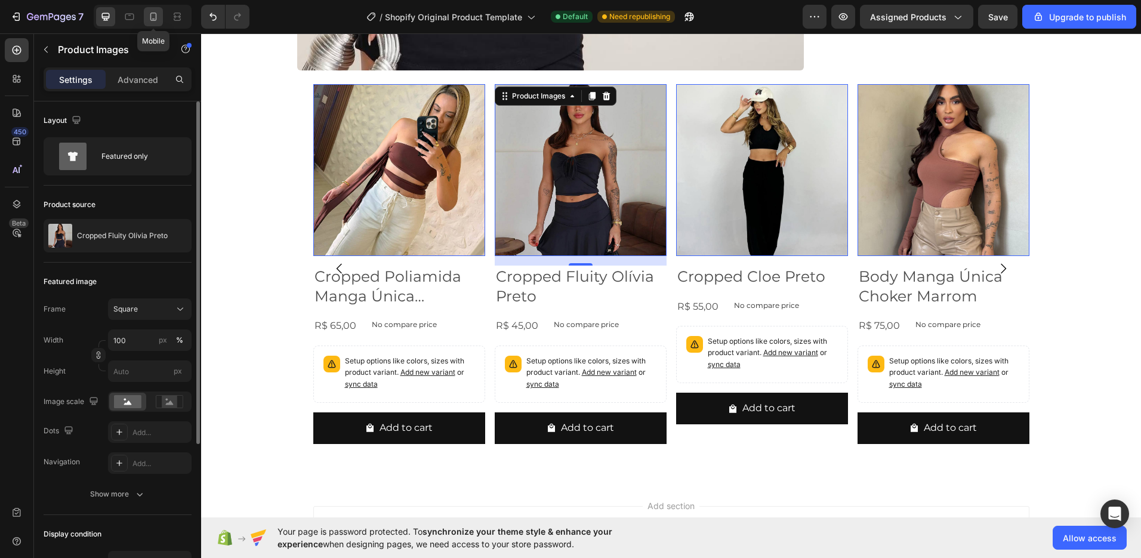
click at [153, 20] on icon at bounding box center [153, 17] width 12 height 12
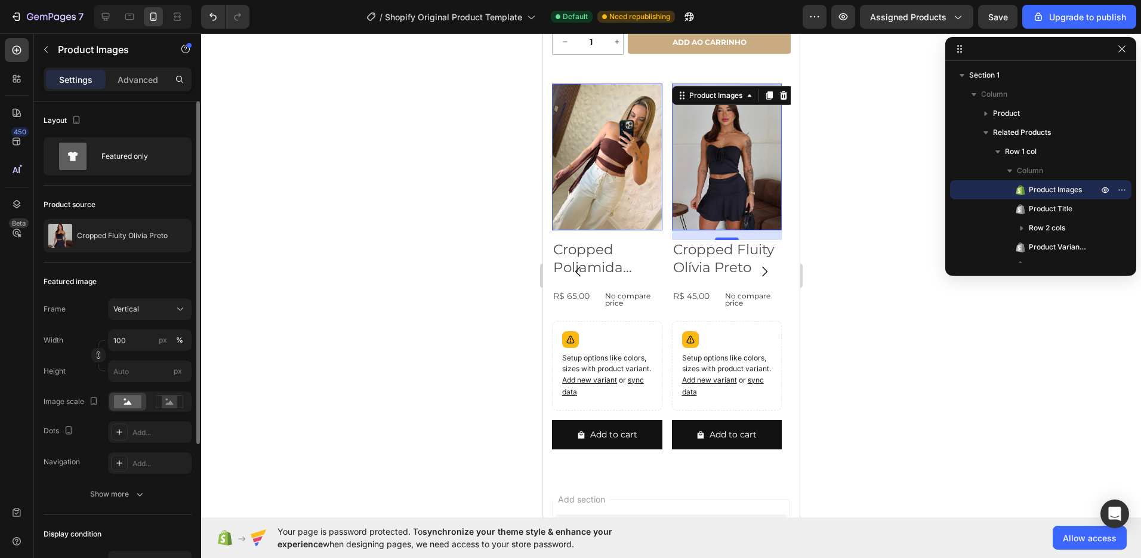
scroll to position [505, 0]
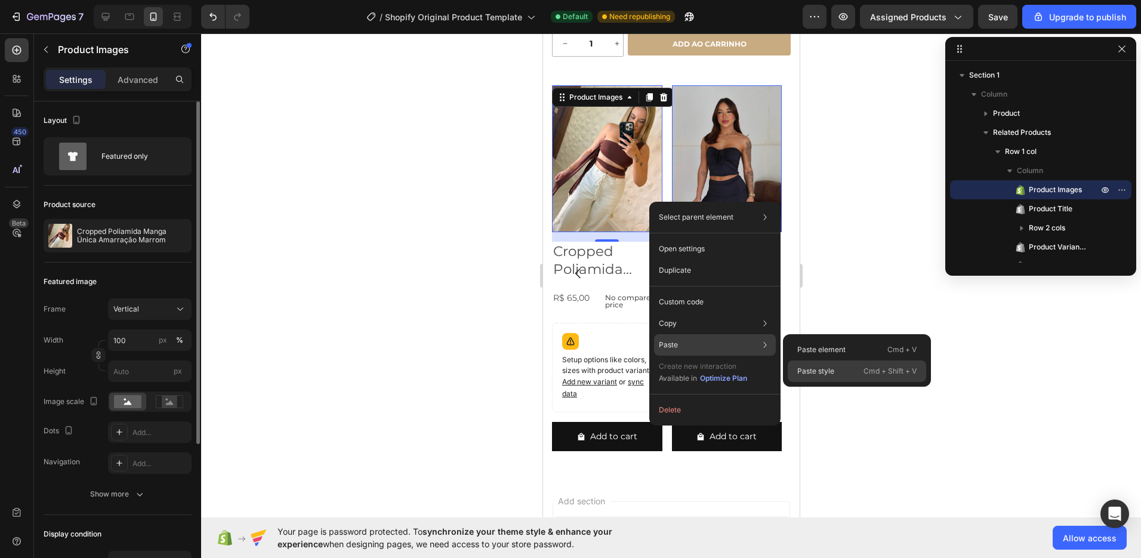
click at [831, 374] on p "Paste style" at bounding box center [815, 371] width 37 height 11
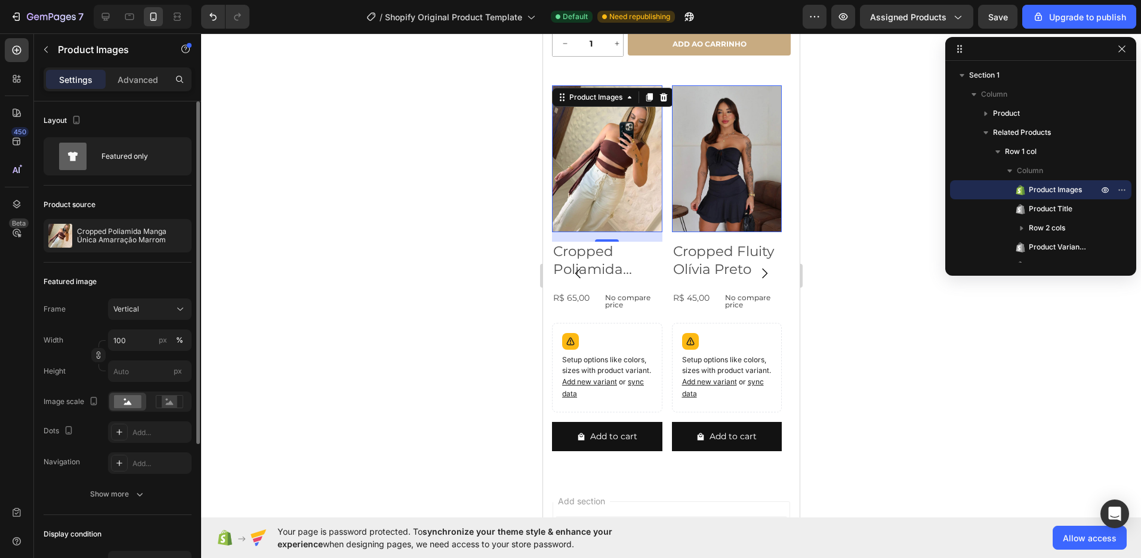
click at [701, 280] on h2 "Cropped Fluity Olívia Preto" at bounding box center [726, 261] width 110 height 38
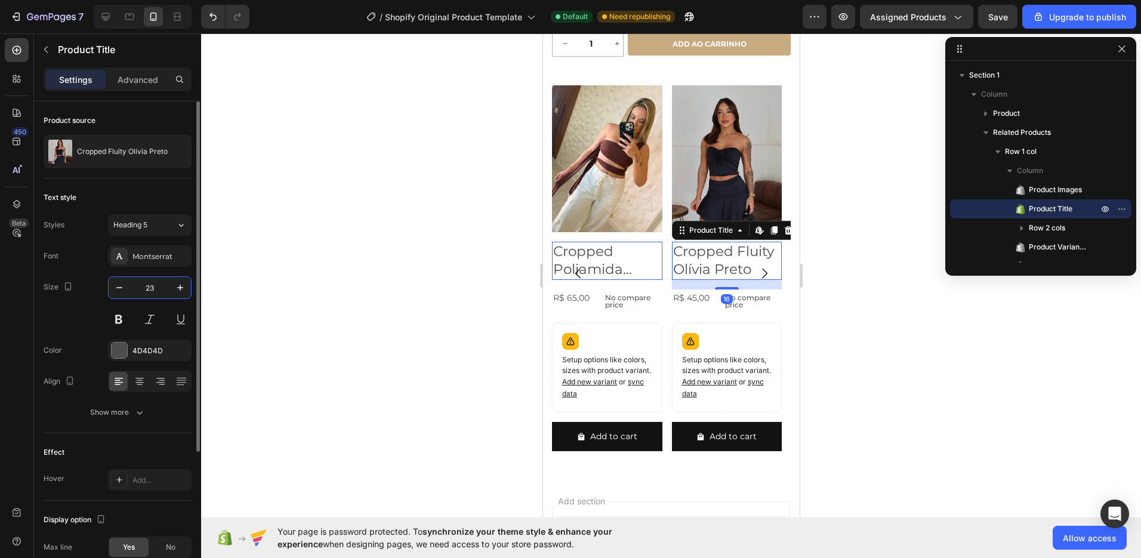
click at [141, 286] on input "23" at bounding box center [149, 287] width 39 height 21
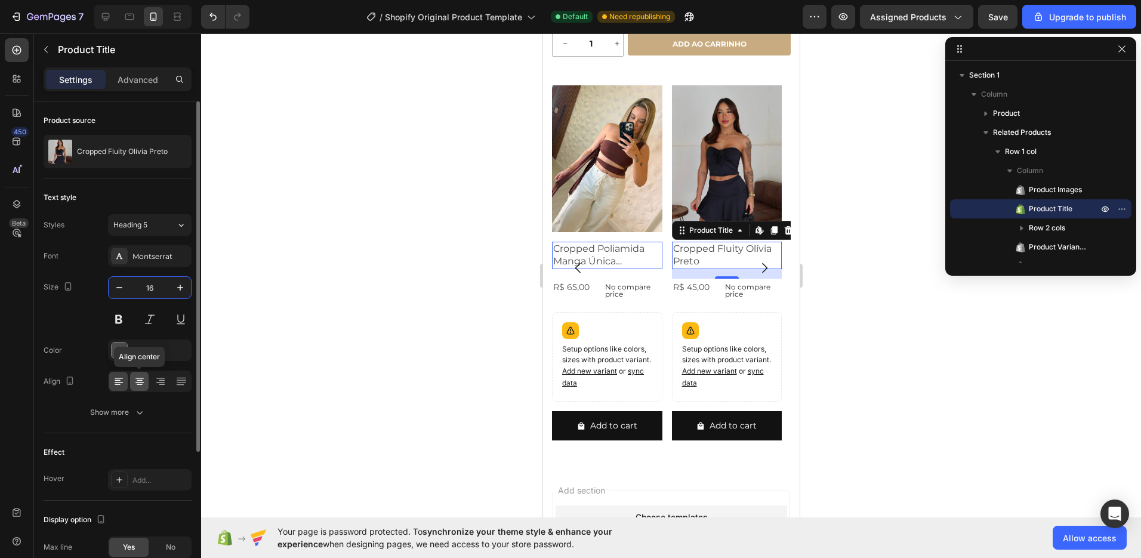
type input "16"
click at [140, 384] on icon at bounding box center [140, 384] width 6 height 1
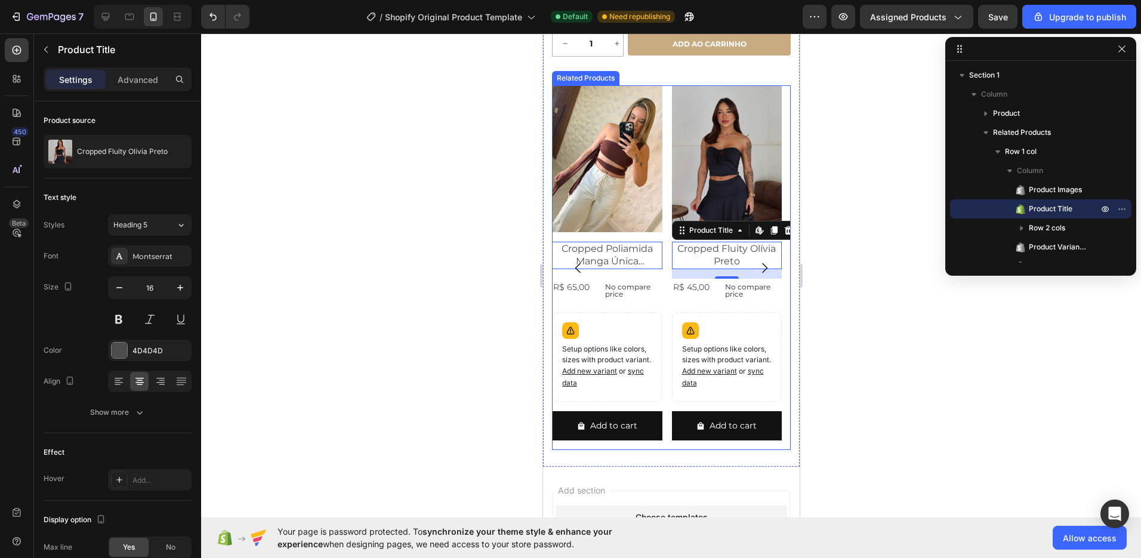
click at [645, 297] on p "No compare price" at bounding box center [630, 290] width 53 height 14
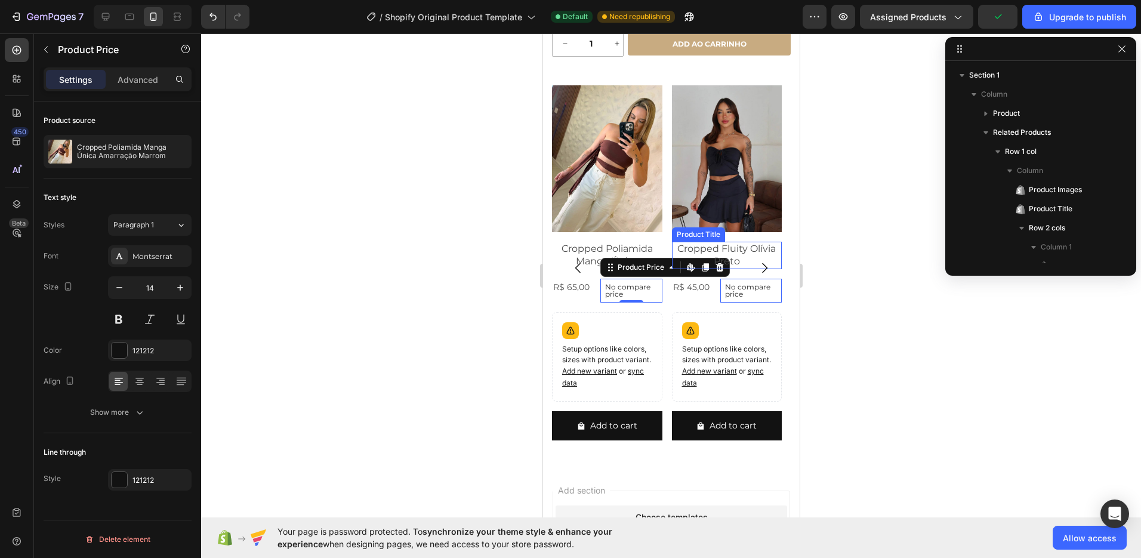
click at [718, 269] on h2 "Cropped Fluity Olívia Preto" at bounding box center [726, 255] width 110 height 27
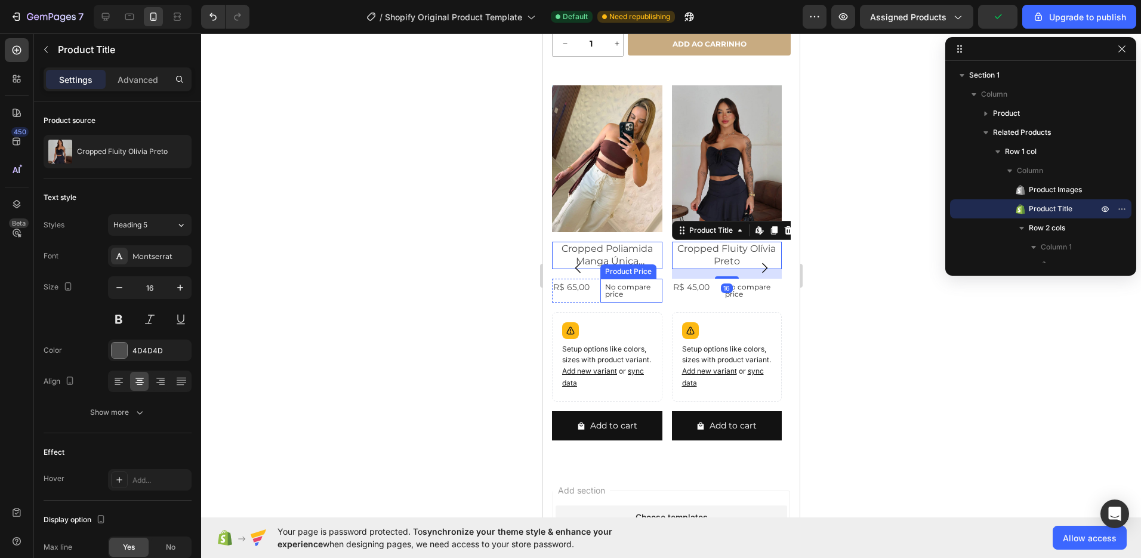
click at [637, 298] on p "No compare price" at bounding box center [630, 290] width 53 height 14
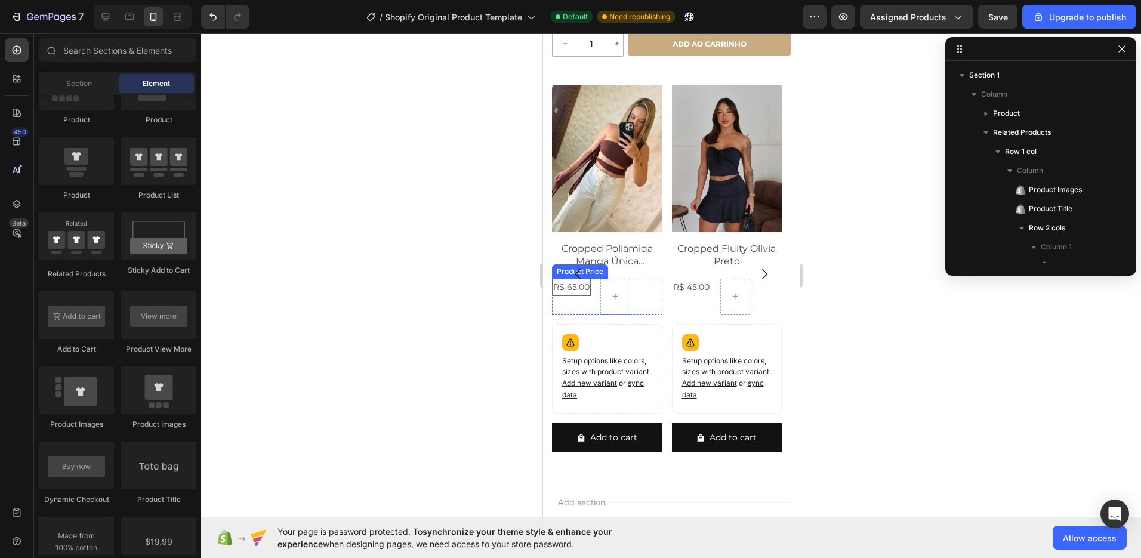
click at [565, 296] on div "R$ 65,00" at bounding box center [570, 287] width 39 height 17
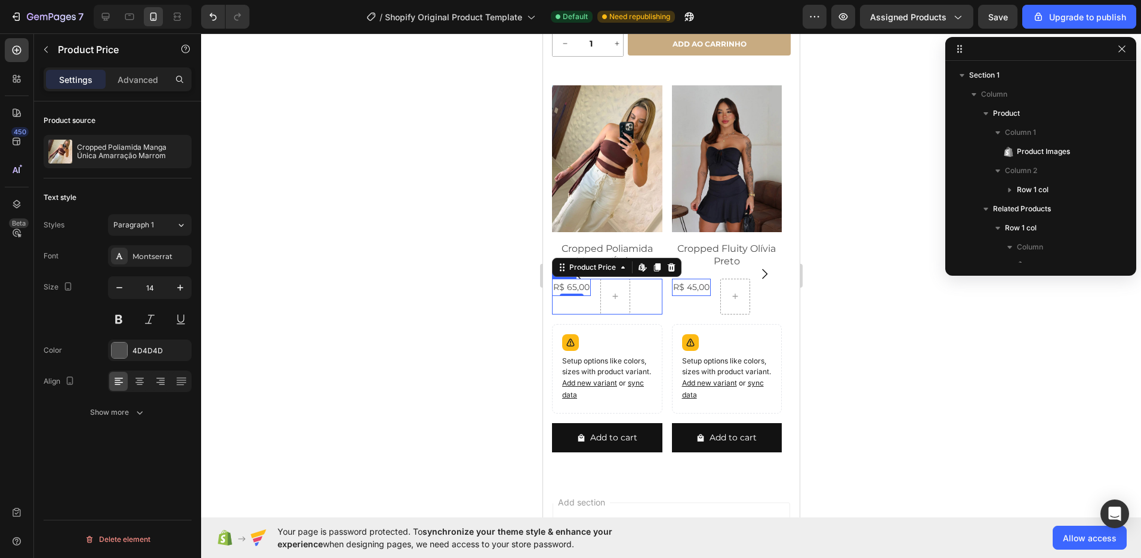
click at [568, 311] on div "R$ 65,00 Product Price Edit content in Shopify 0 Product Price Edit content in …" at bounding box center [570, 297] width 39 height 36
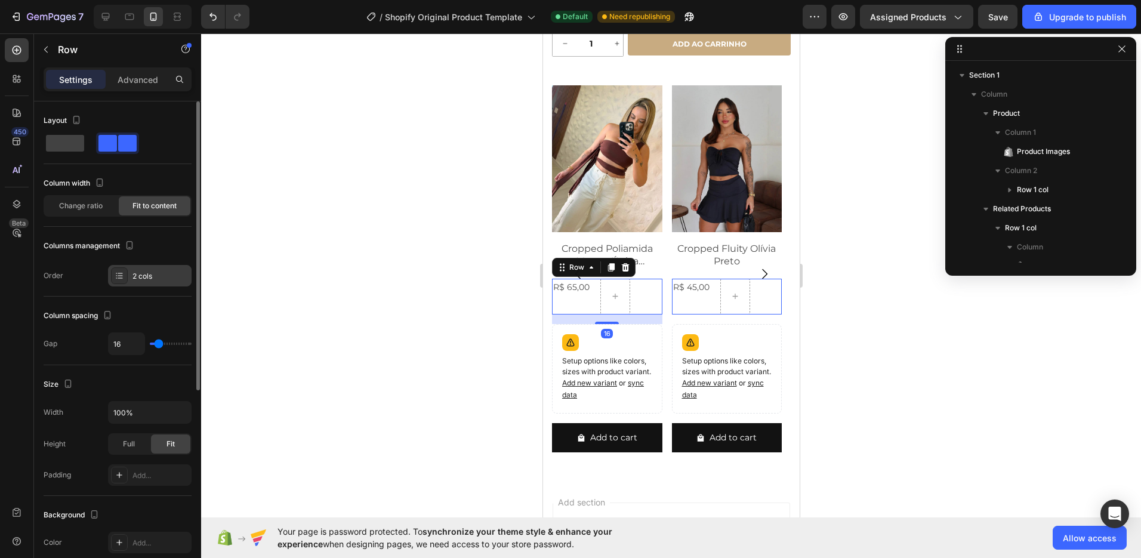
click at [153, 276] on div "2 cols" at bounding box center [160, 276] width 56 height 11
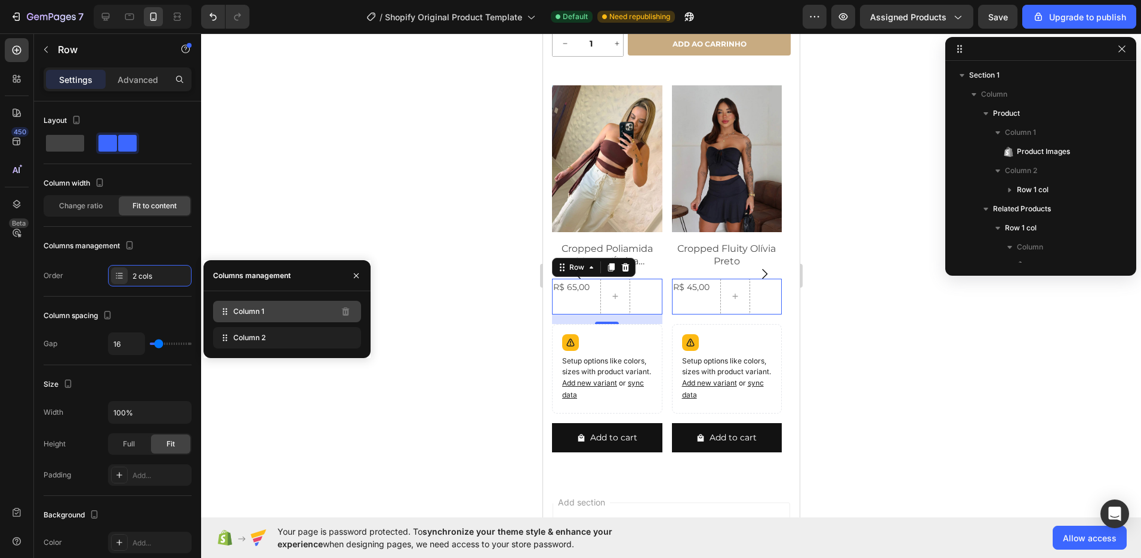
click at [259, 316] on span "Column 1" at bounding box center [248, 311] width 31 height 11
click at [264, 316] on span "Column 1" at bounding box center [248, 311] width 31 height 11
click at [324, 341] on div "Column 2" at bounding box center [287, 337] width 148 height 21
click at [69, 143] on span at bounding box center [65, 143] width 38 height 17
type input "0"
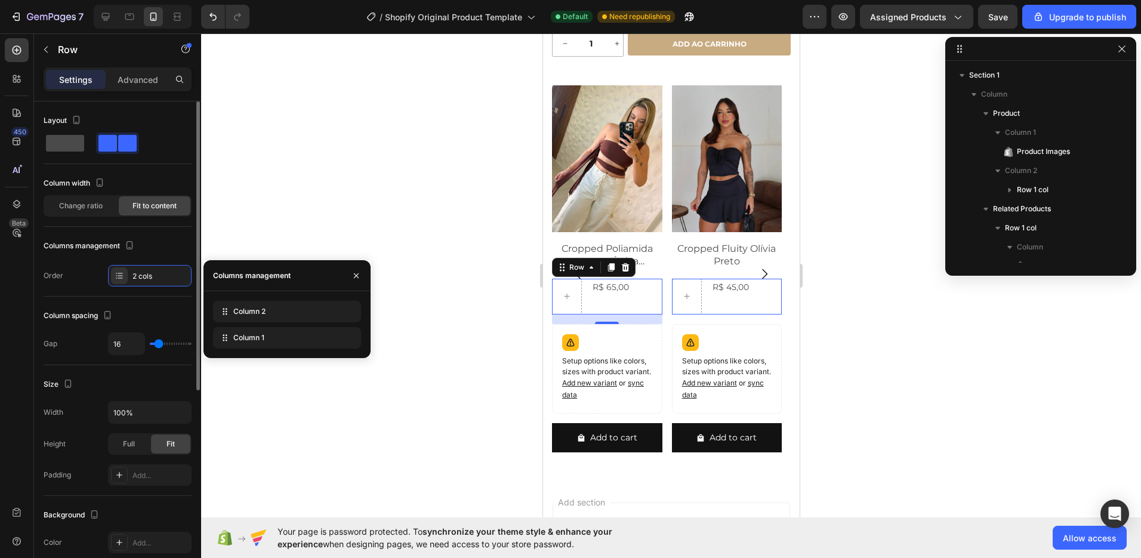
type input "0"
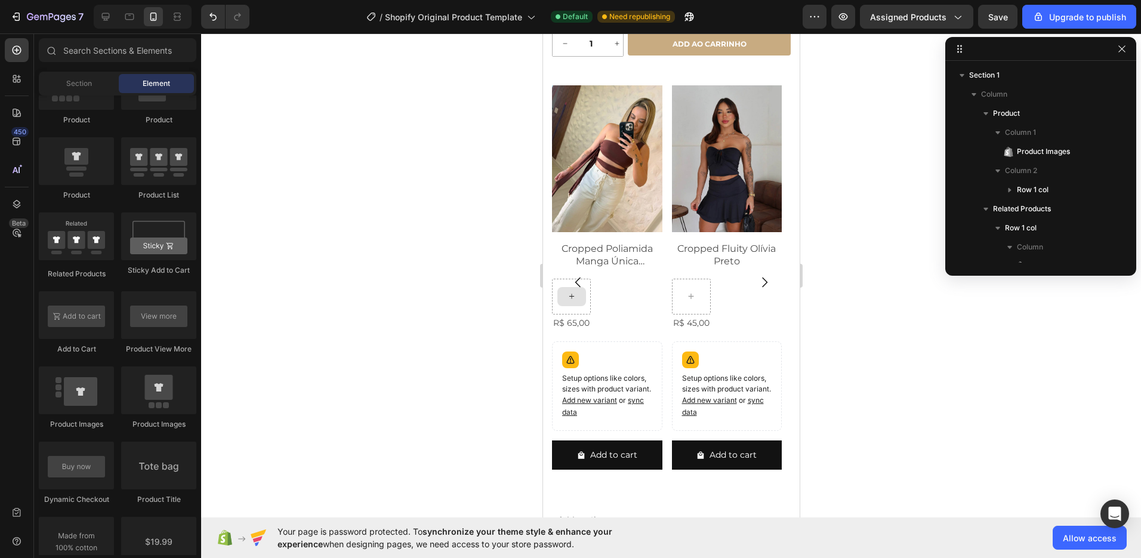
click at [577, 306] on div at bounding box center [571, 296] width 29 height 19
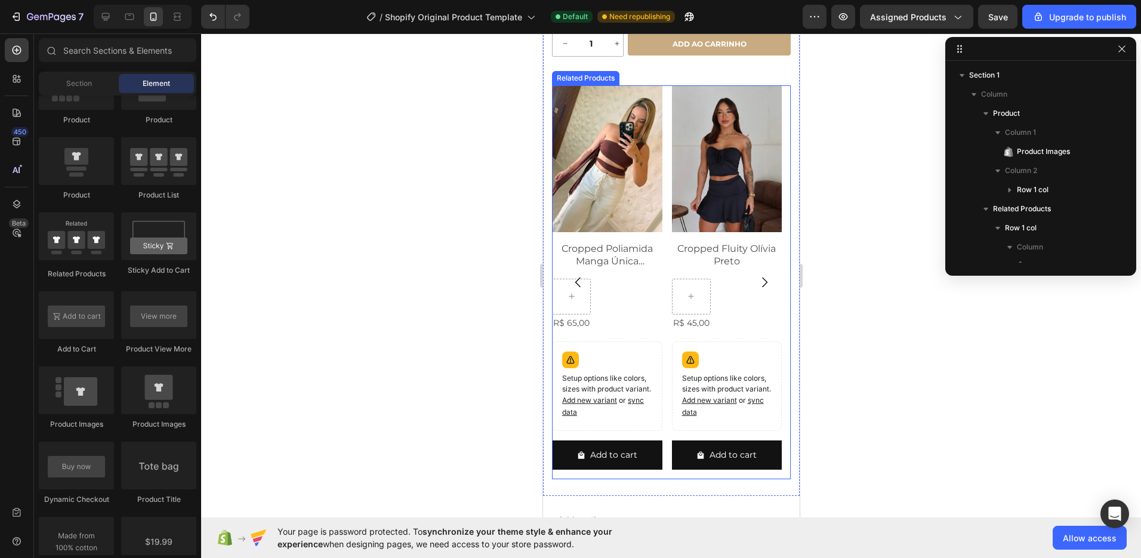
click at [568, 299] on button "Carousel Back Arrow" at bounding box center [577, 282] width 33 height 33
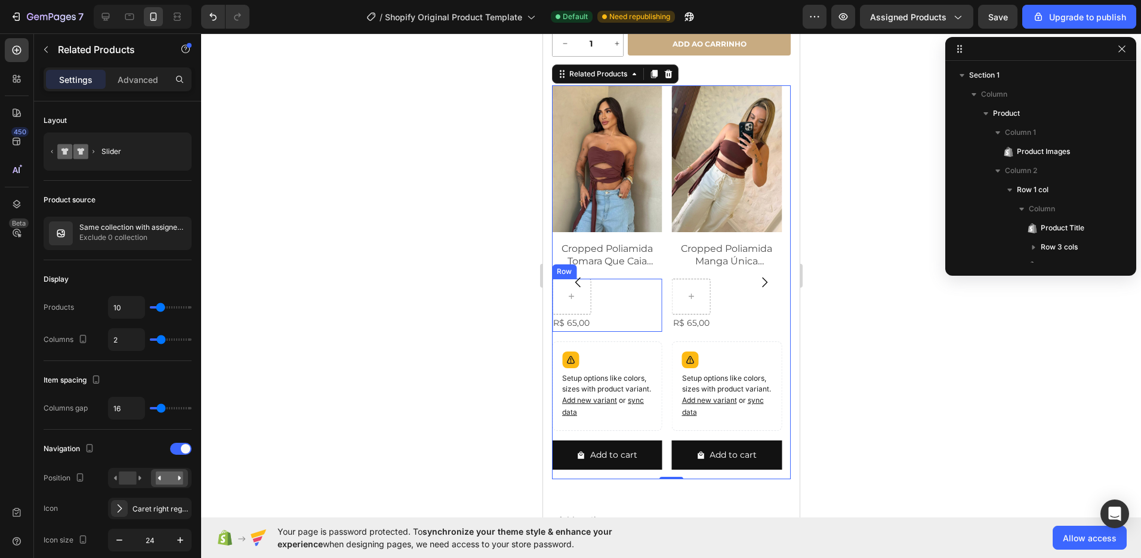
click at [605, 300] on div "R$ 65,00 Product Price Product Price Row" at bounding box center [606, 305] width 110 height 53
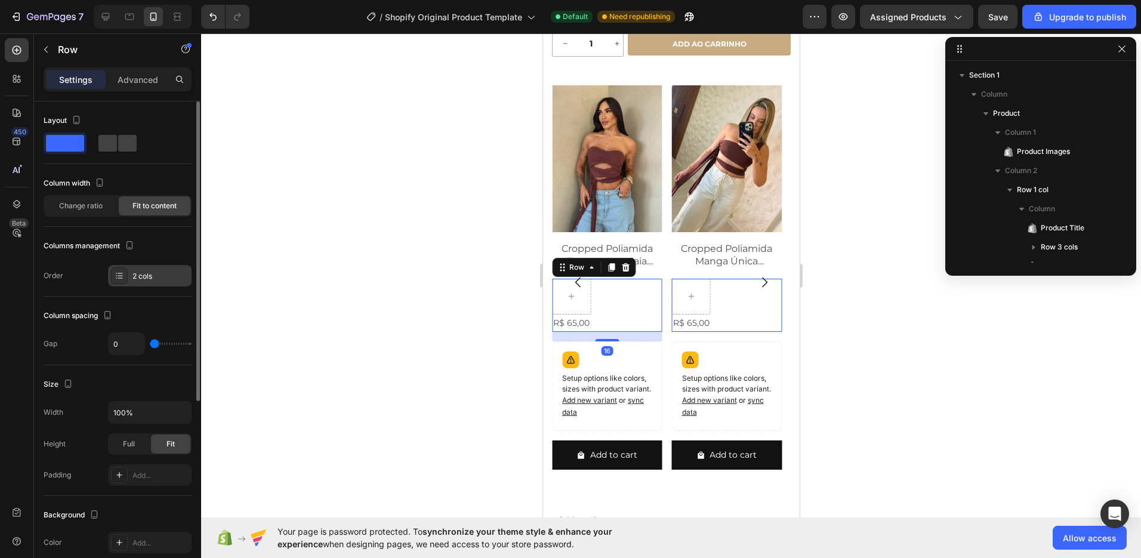
click at [151, 274] on div "2 cols" at bounding box center [160, 276] width 56 height 11
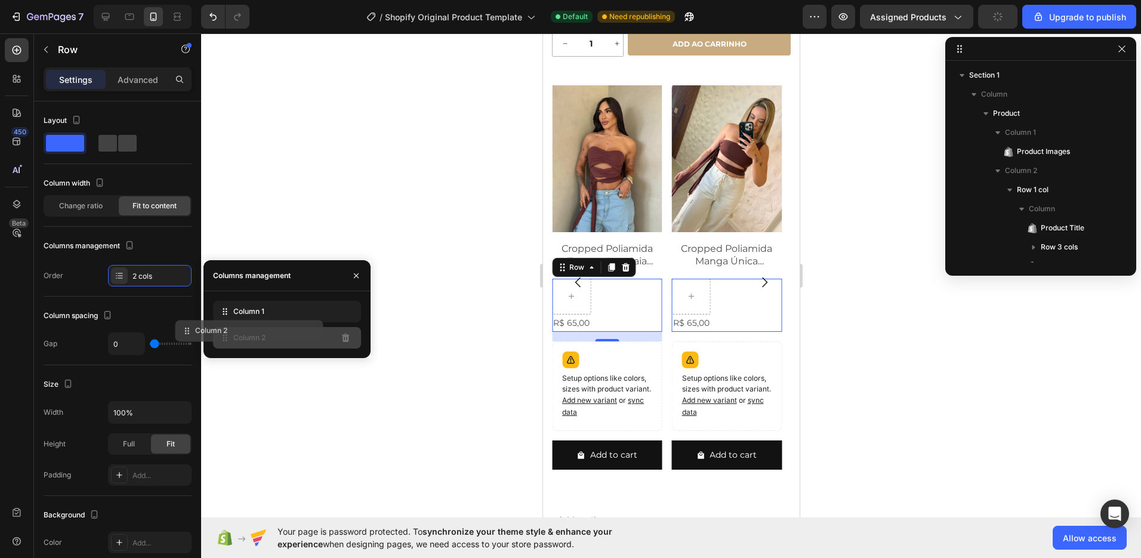
drag, startPoint x: 308, startPoint y: 314, endPoint x: 316, endPoint y: 340, distance: 26.4
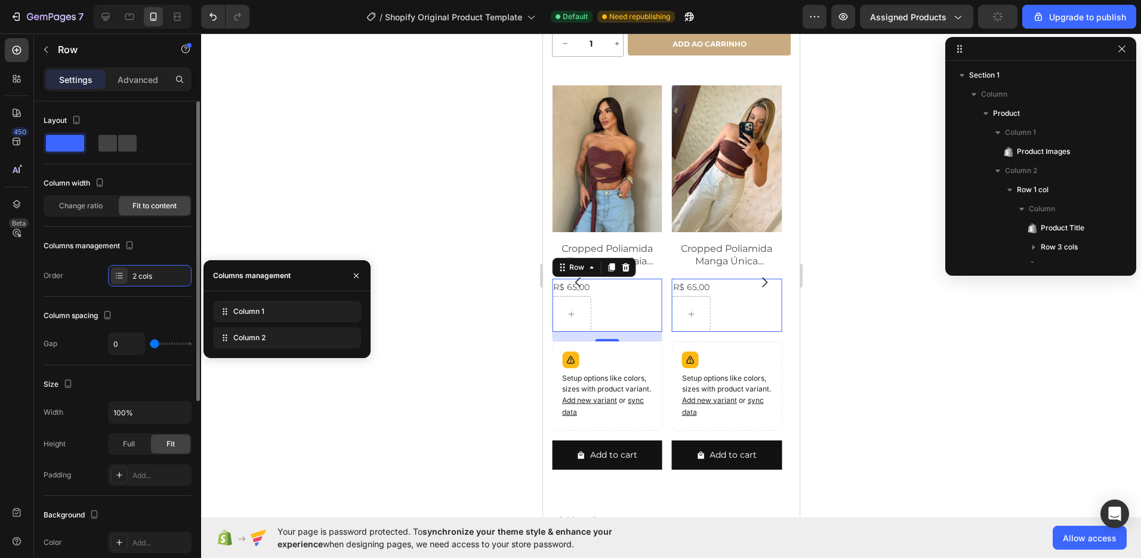
click at [149, 320] on div "Column spacing" at bounding box center [118, 315] width 148 height 19
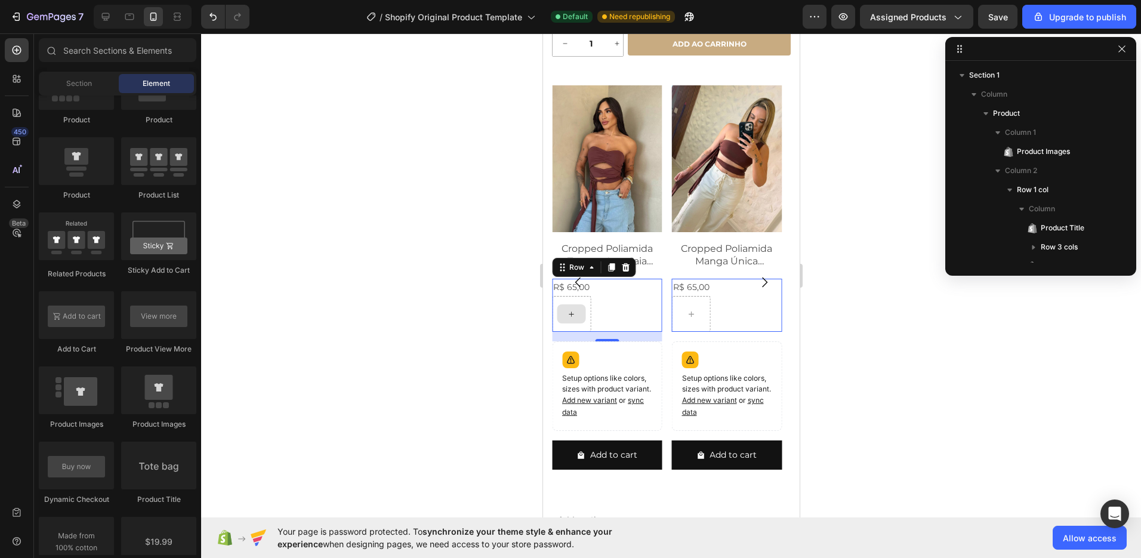
click at [570, 319] on icon at bounding box center [571, 314] width 10 height 10
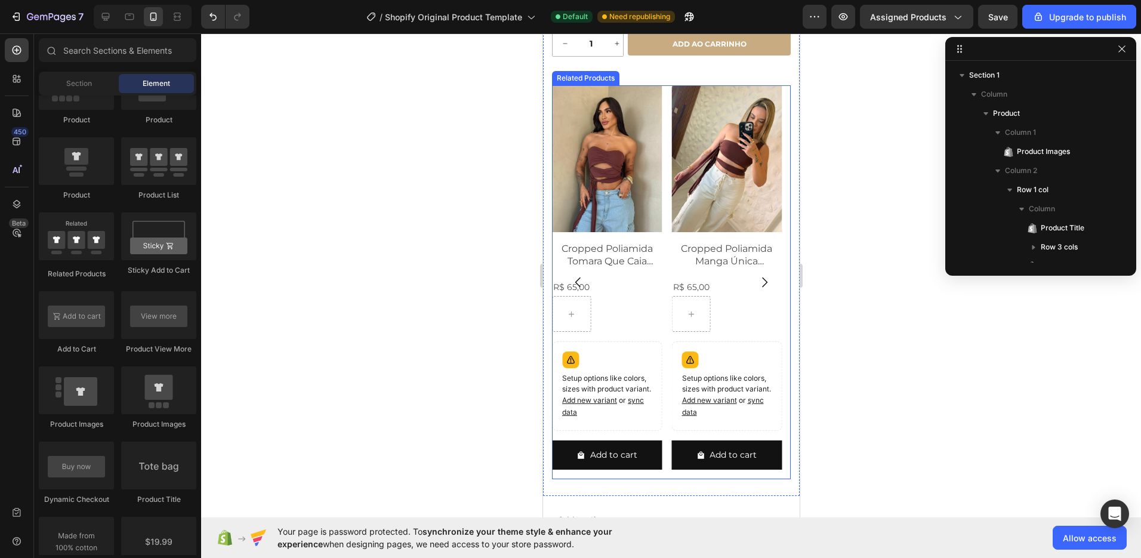
click at [593, 294] on button "Carousel Back Arrow" at bounding box center [577, 282] width 33 height 33
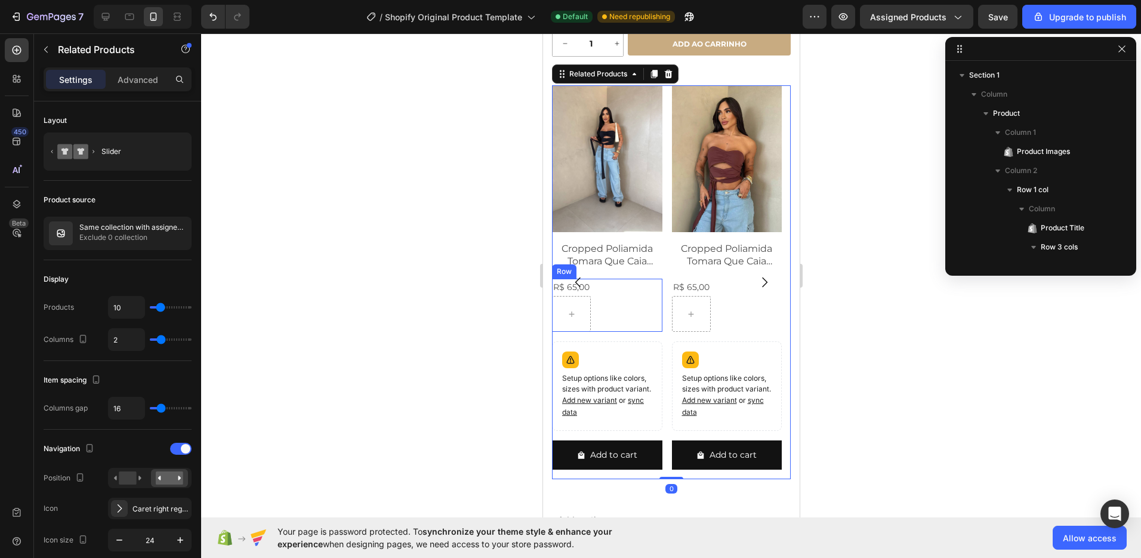
click at [654, 312] on div "R$ 65,00 Product Price Product Price Row" at bounding box center [606, 305] width 110 height 53
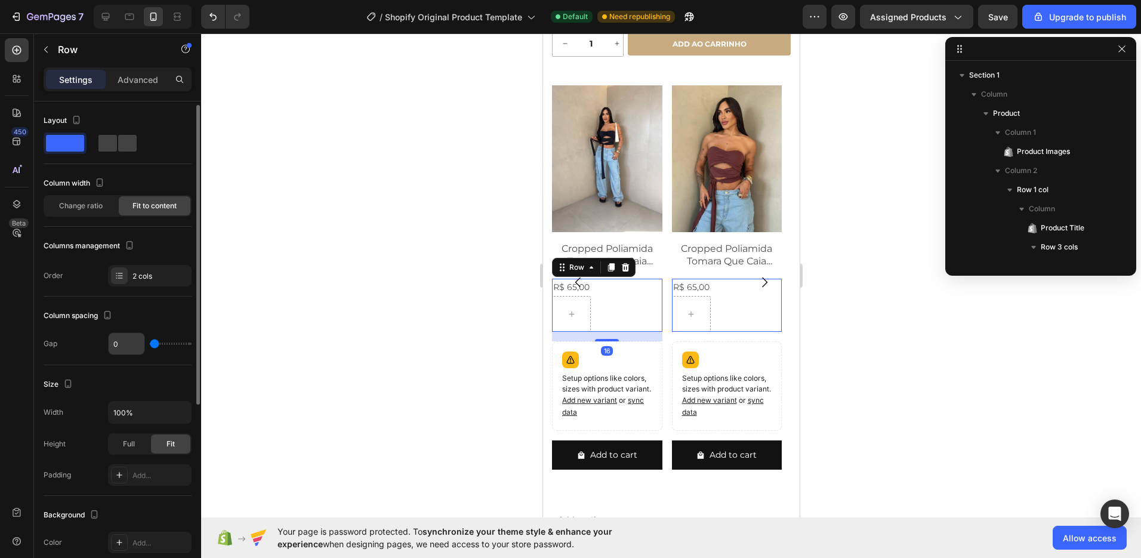
scroll to position [20, 0]
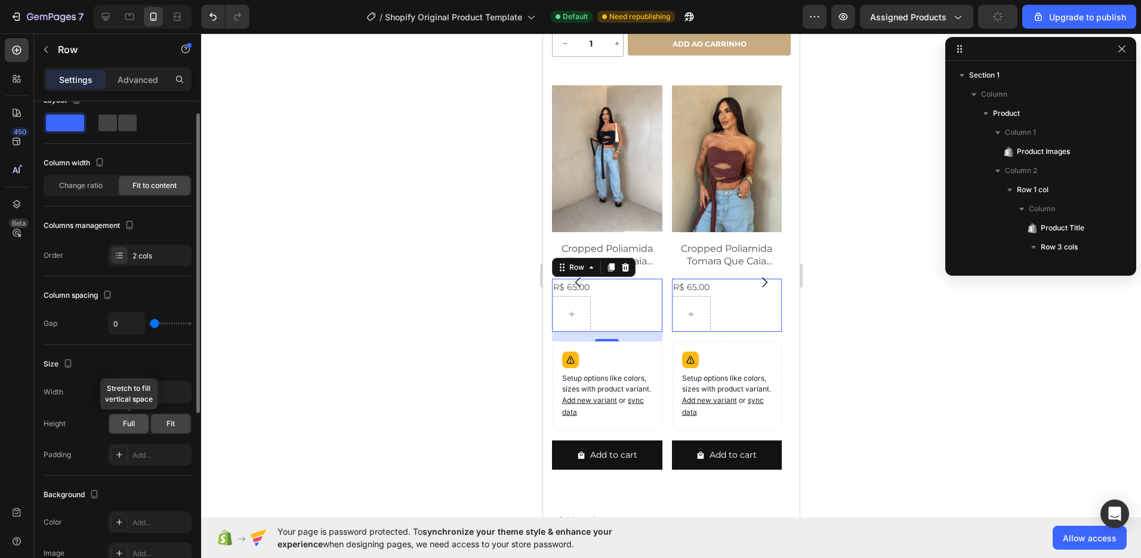
click at [140, 425] on div "Full" at bounding box center [128, 423] width 39 height 19
click at [178, 428] on div "Fit" at bounding box center [170, 423] width 39 height 19
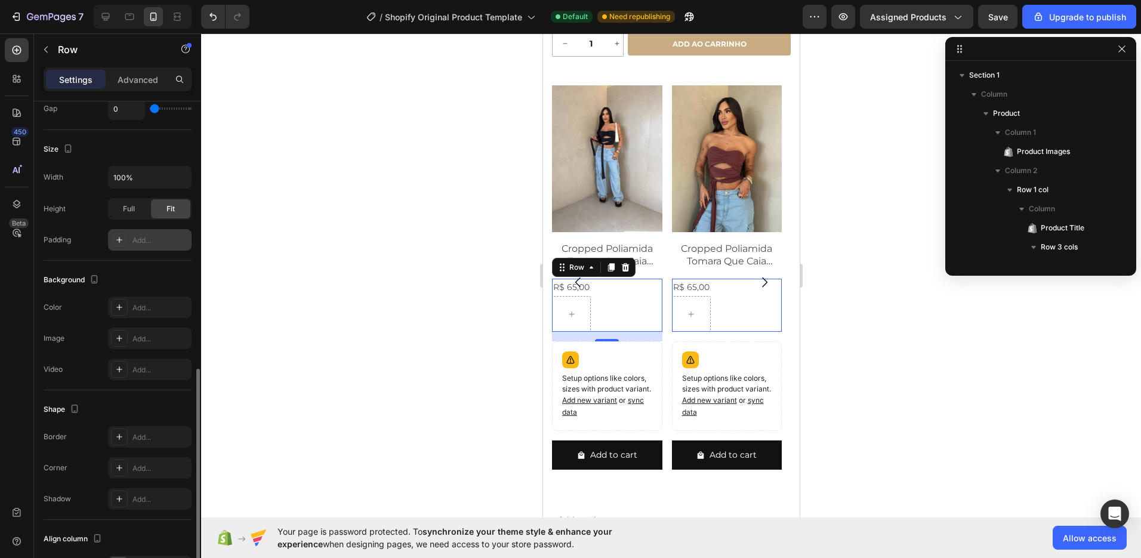
scroll to position [311, 0]
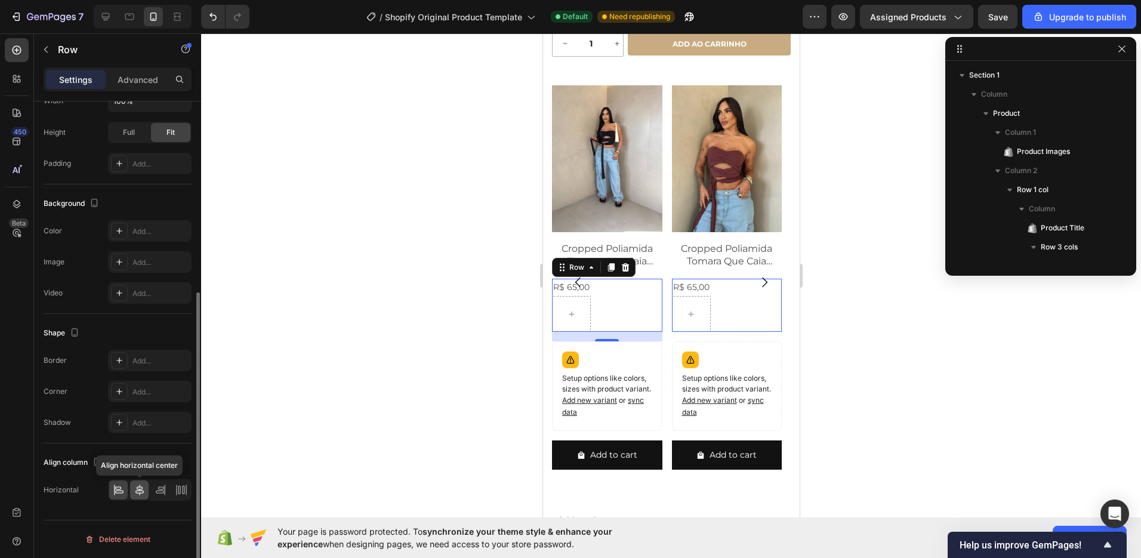
click at [141, 493] on icon at bounding box center [139, 490] width 8 height 11
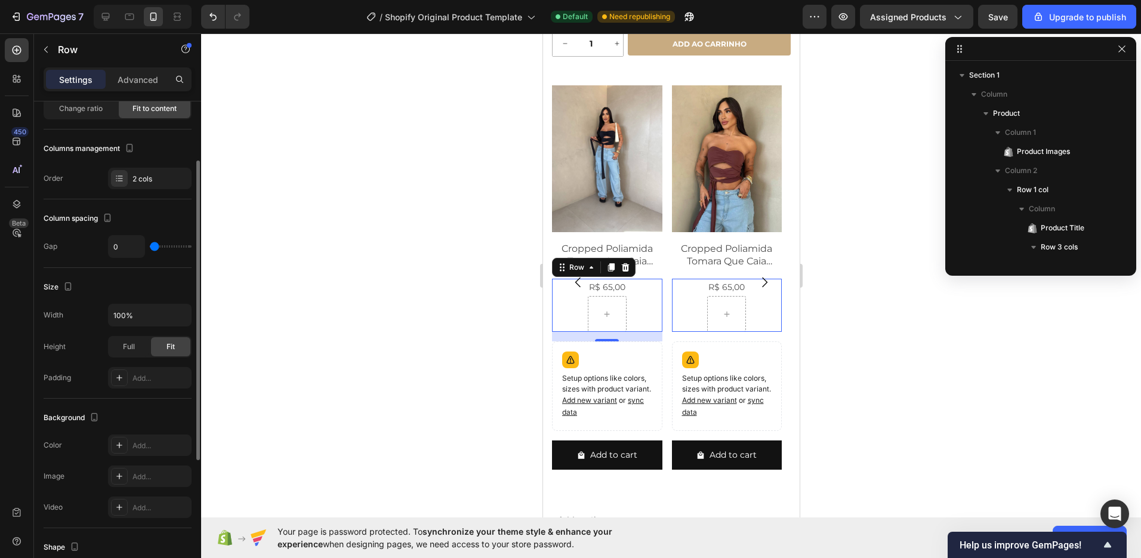
scroll to position [0, 0]
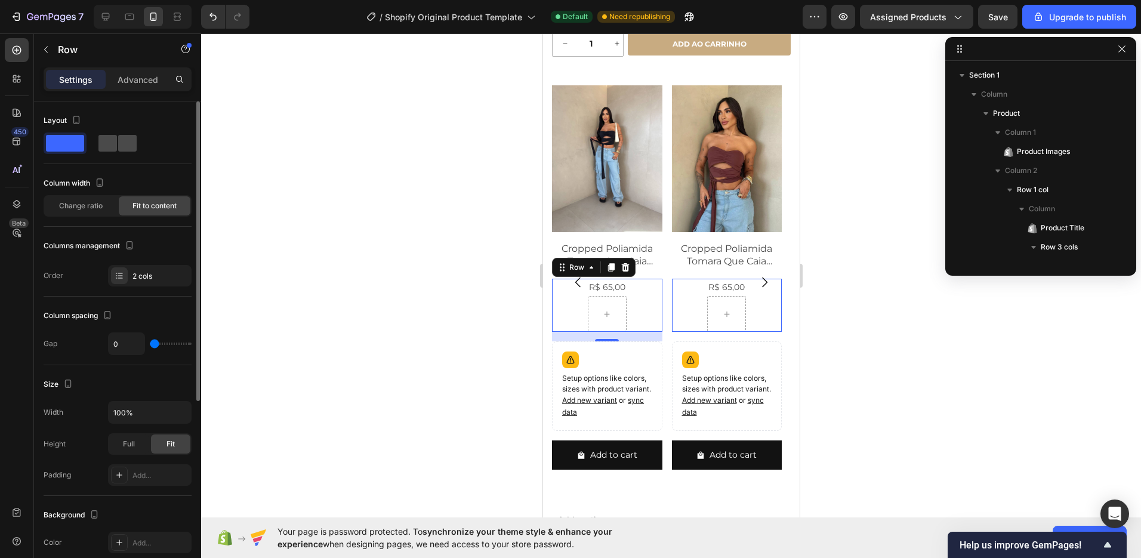
click at [127, 148] on span at bounding box center [127, 143] width 18 height 17
type input "16"
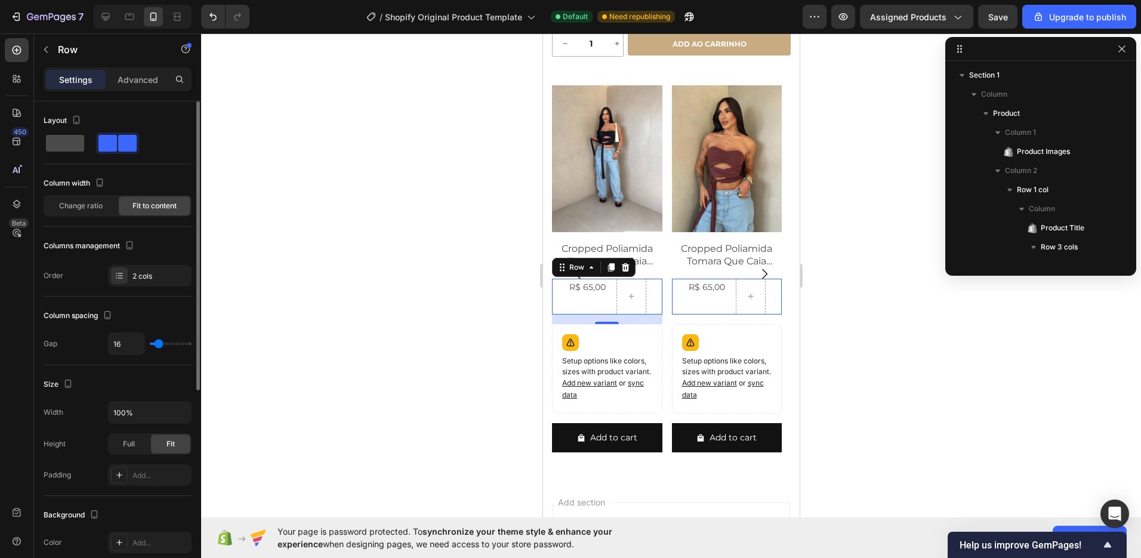
click at [64, 145] on span at bounding box center [65, 143] width 38 height 17
type input "0"
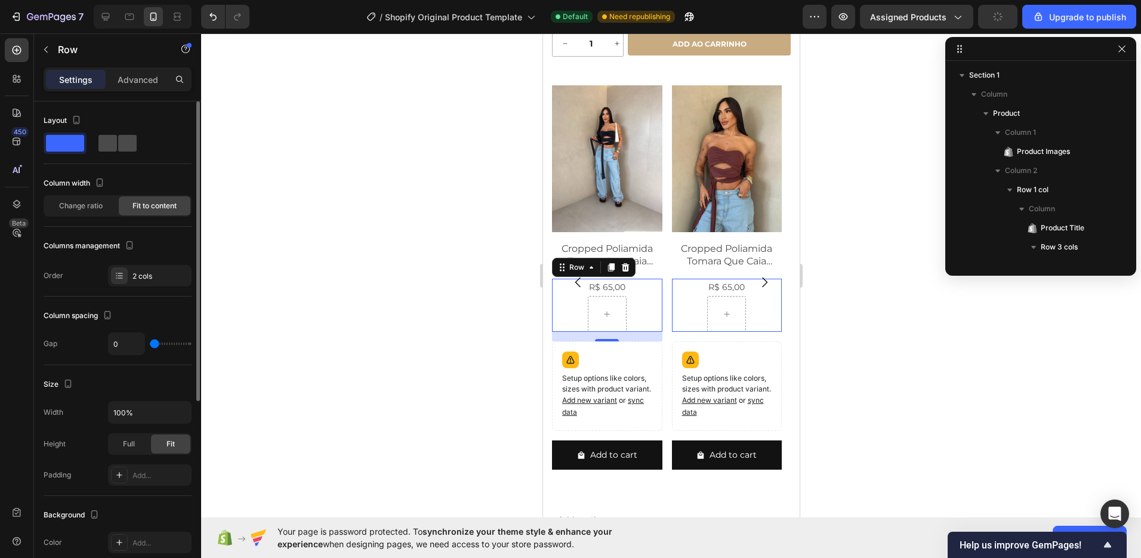
click at [116, 146] on span at bounding box center [107, 143] width 18 height 17
type input "16"
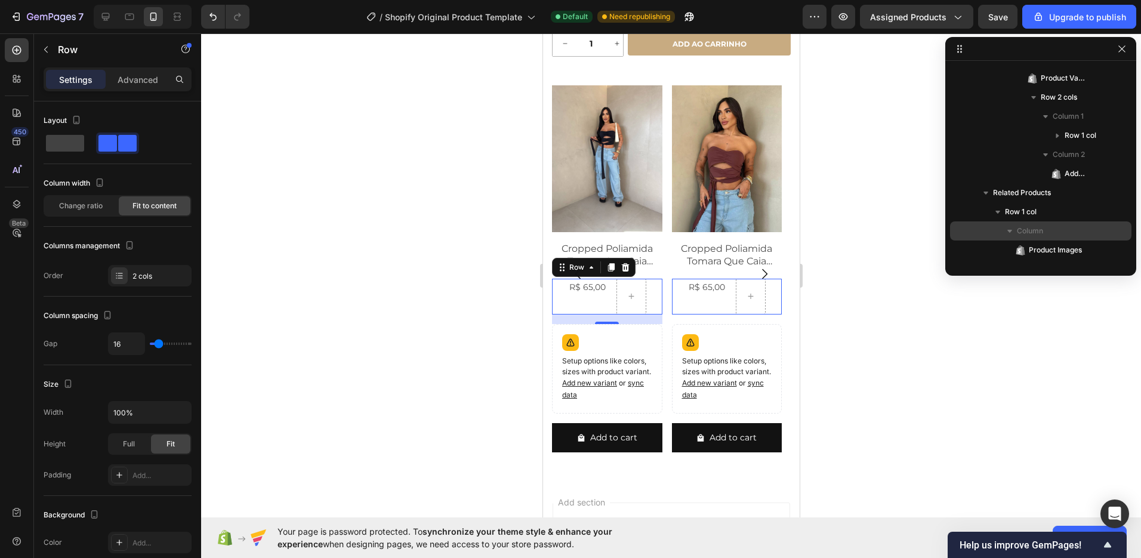
scroll to position [440, 0]
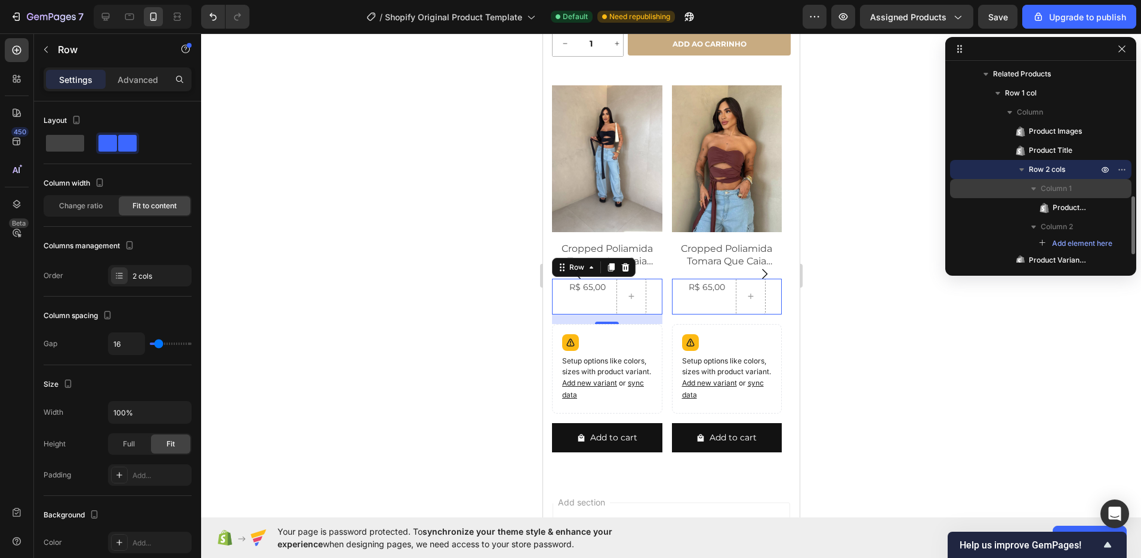
click at [1065, 196] on div "Column 1" at bounding box center [1041, 188] width 172 height 19
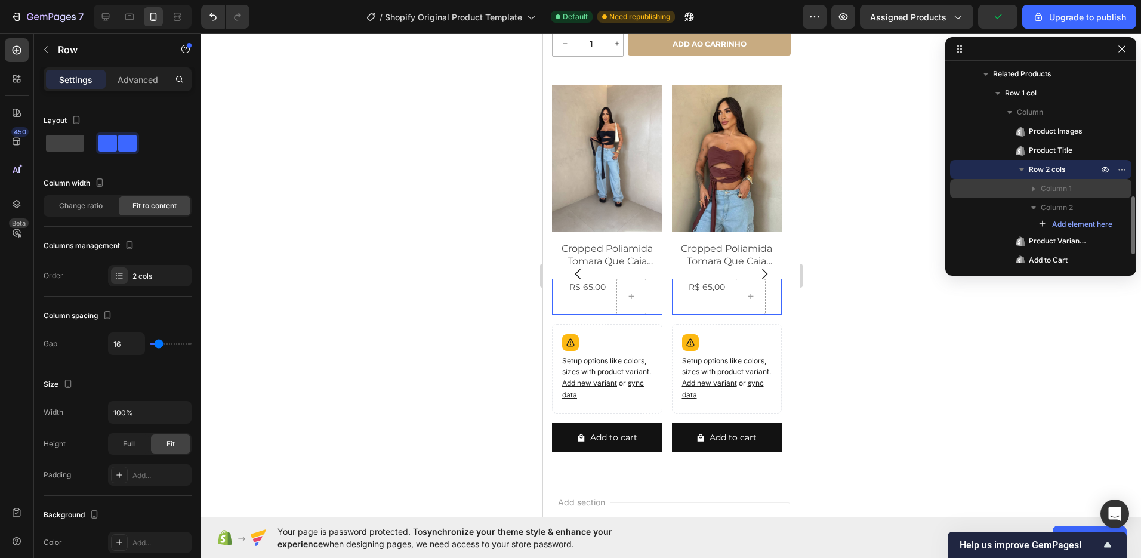
click at [1063, 190] on span "Column 1" at bounding box center [1056, 189] width 31 height 12
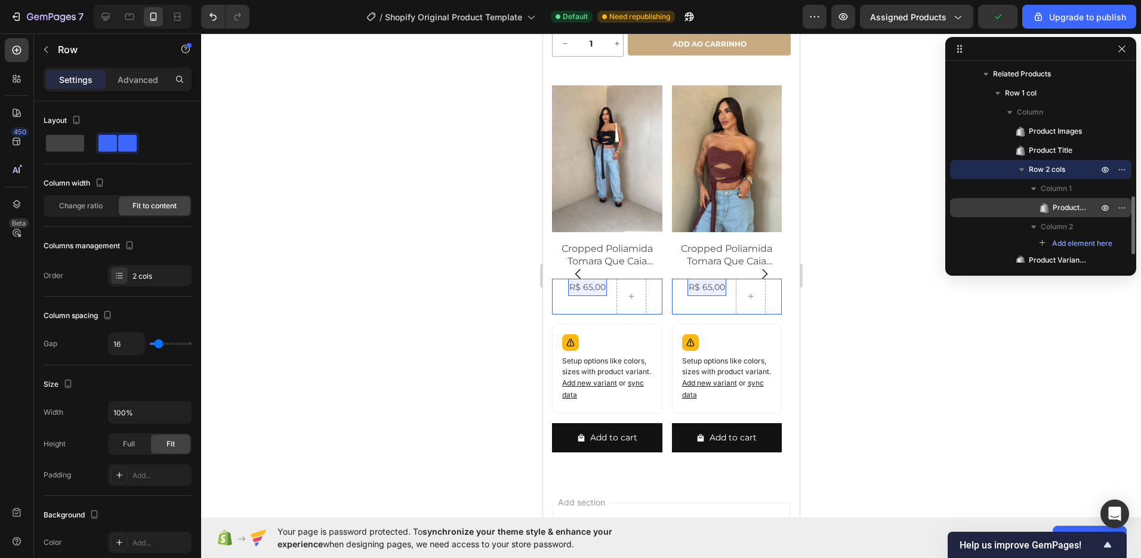
click at [1054, 206] on span "Product Price" at bounding box center [1069, 208] width 33 height 12
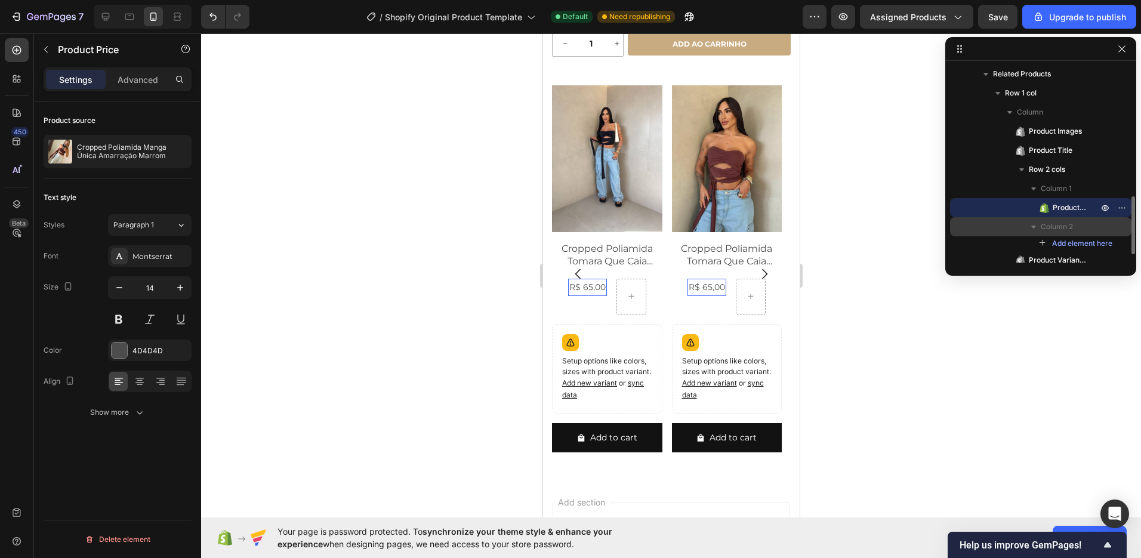
click at [1055, 229] on span "Column 2" at bounding box center [1057, 227] width 32 height 12
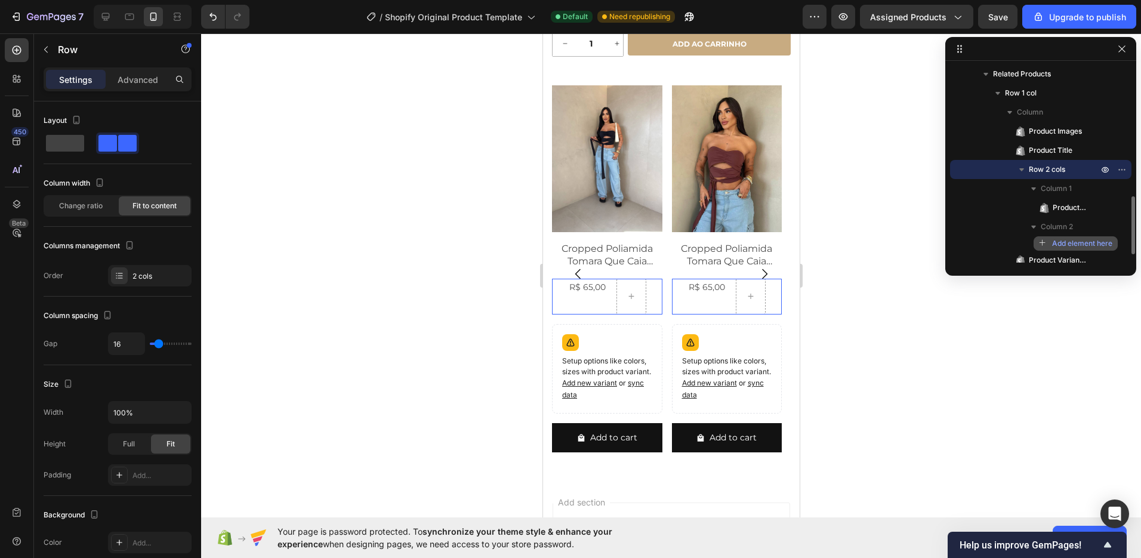
scroll to position [459, 0]
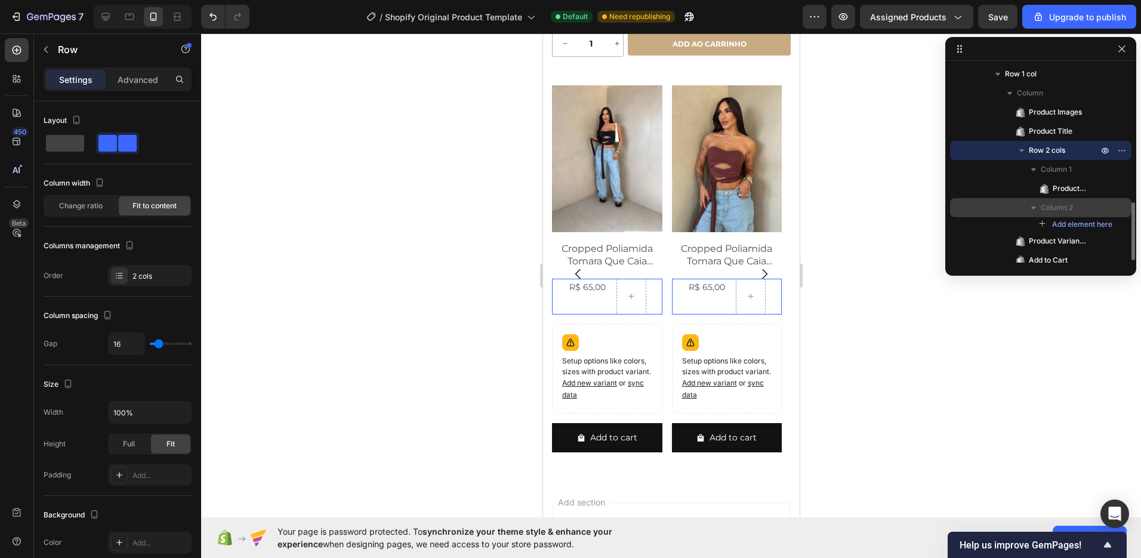
click at [1063, 207] on span "Column 2" at bounding box center [1057, 208] width 32 height 12
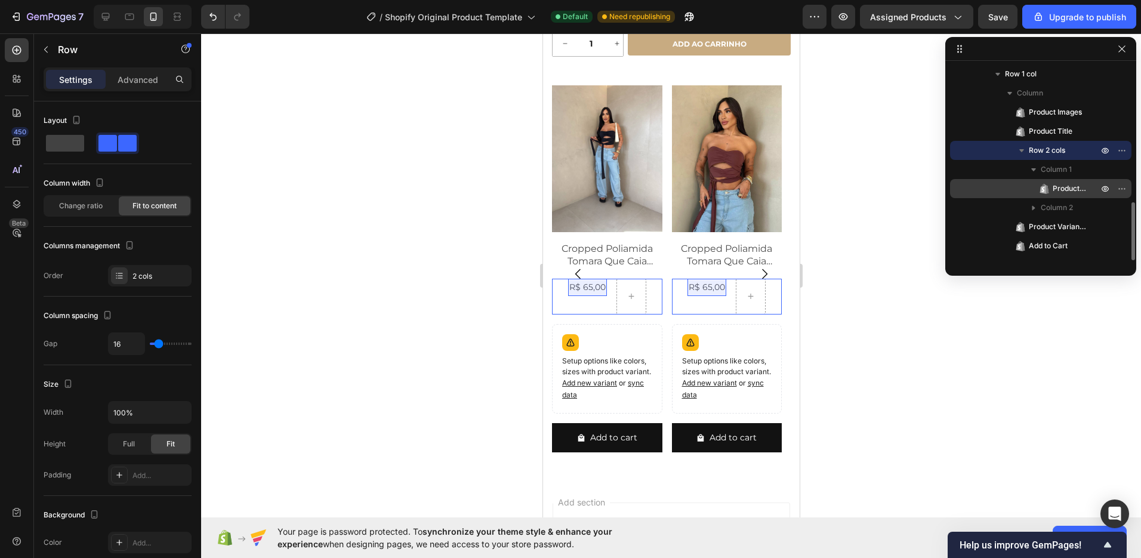
click at [1063, 187] on span "Product Price" at bounding box center [1069, 189] width 33 height 12
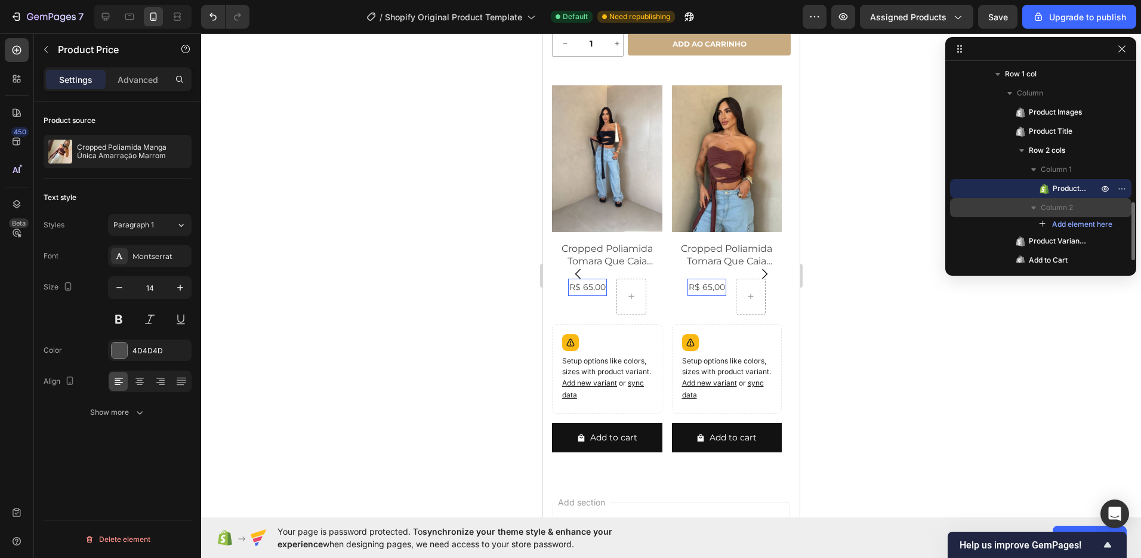
click at [1062, 205] on span "Column 2" at bounding box center [1057, 208] width 32 height 12
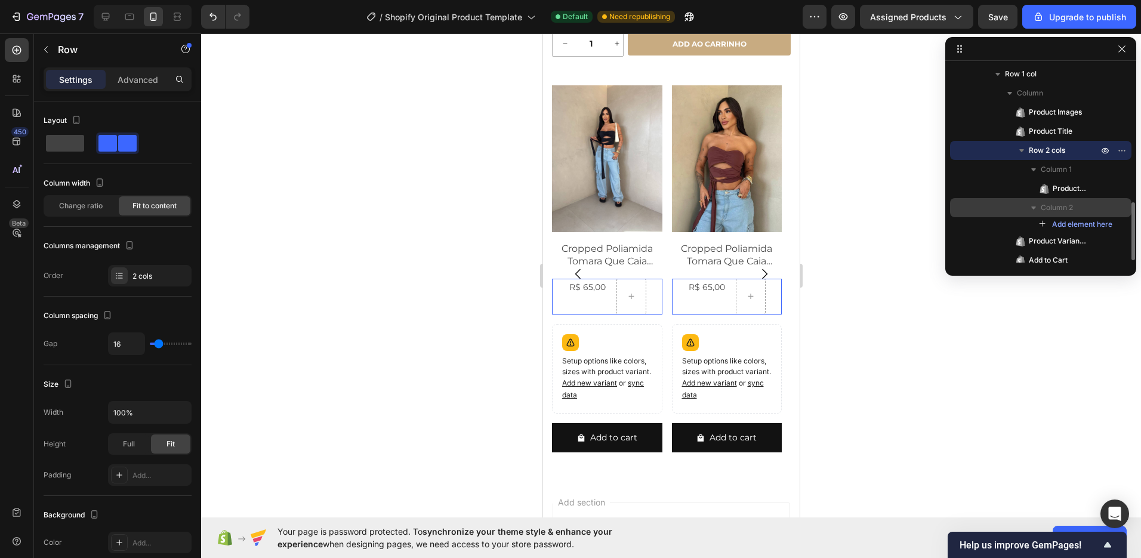
click at [1062, 205] on span "Column 2" at bounding box center [1057, 208] width 32 height 12
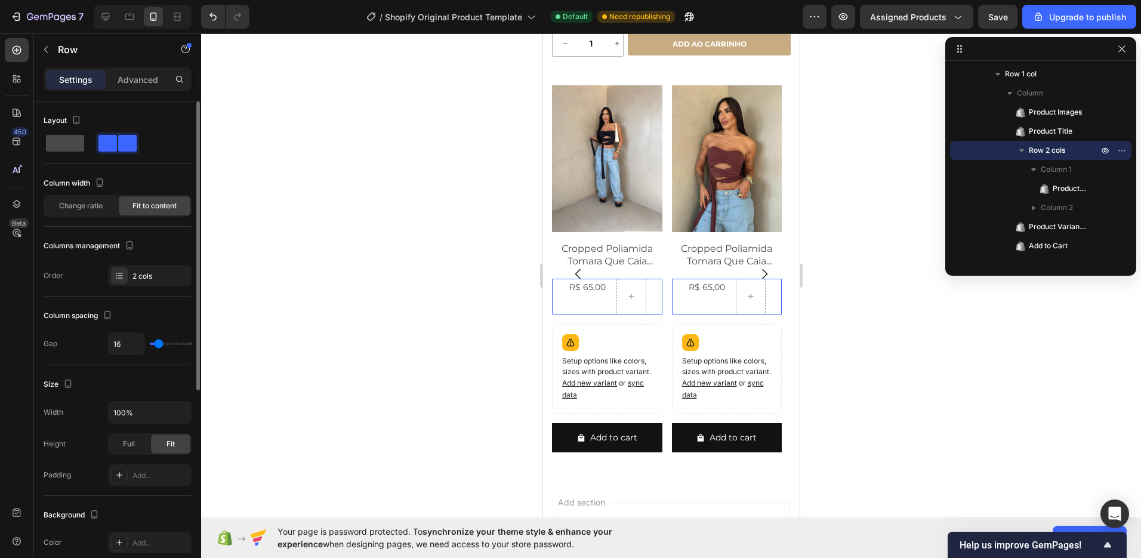
click at [56, 144] on span at bounding box center [65, 143] width 38 height 17
type input "0"
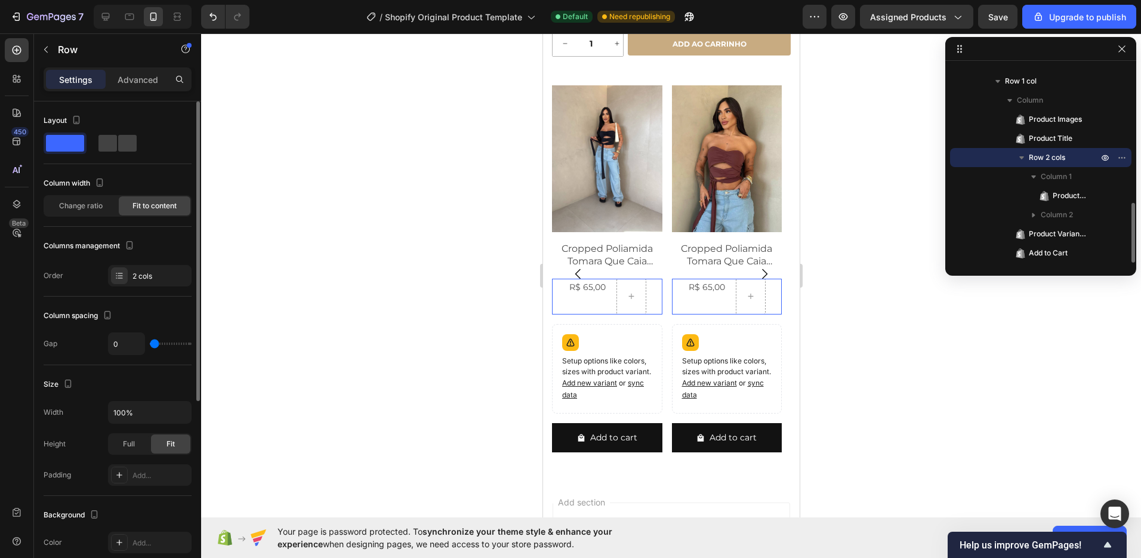
scroll to position [452, 0]
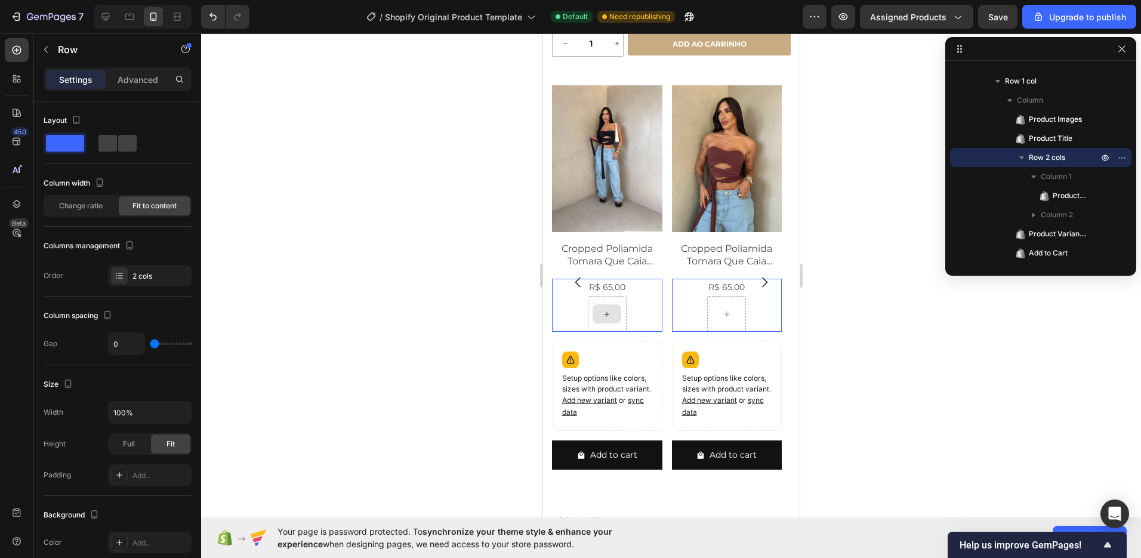
click at [616, 315] on div at bounding box center [606, 313] width 29 height 19
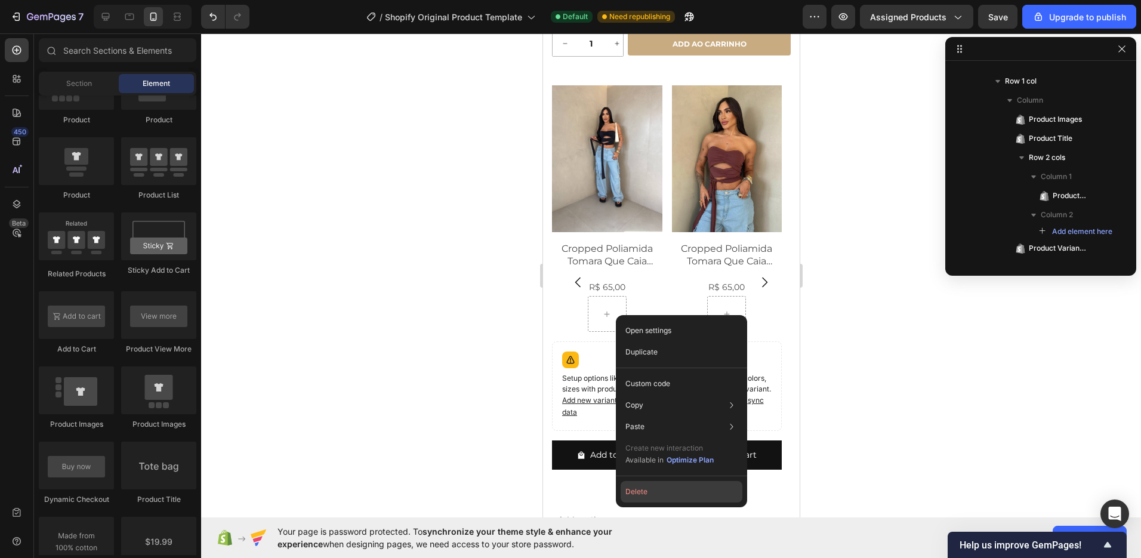
click at [646, 491] on button "Delete" at bounding box center [682, 491] width 122 height 21
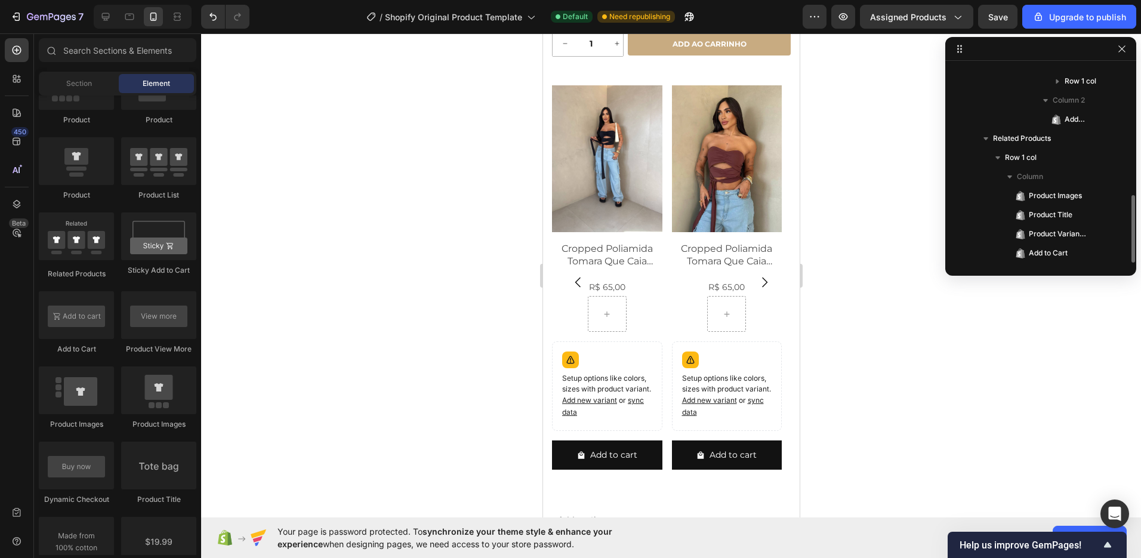
scroll to position [376, 0]
click at [607, 295] on div "R$ 65,00" at bounding box center [606, 287] width 98 height 17
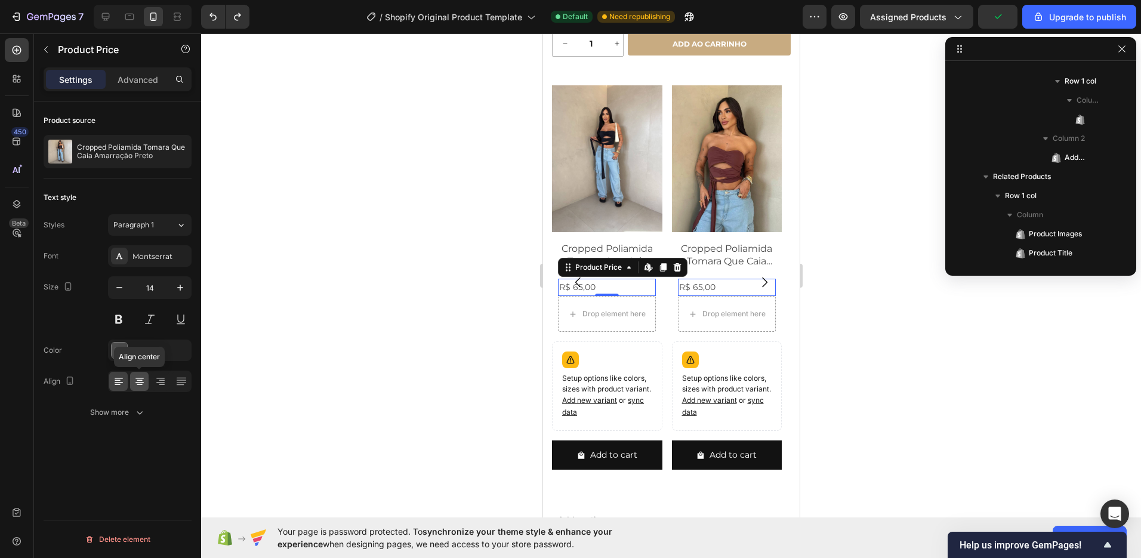
click at [140, 381] on icon at bounding box center [140, 381] width 12 height 12
click at [125, 318] on button at bounding box center [118, 319] width 21 height 21
click at [554, 286] on div "R$ 65,00 Product Price Edit content in Shopify 0 Product Price Edit content in …" at bounding box center [606, 305] width 110 height 53
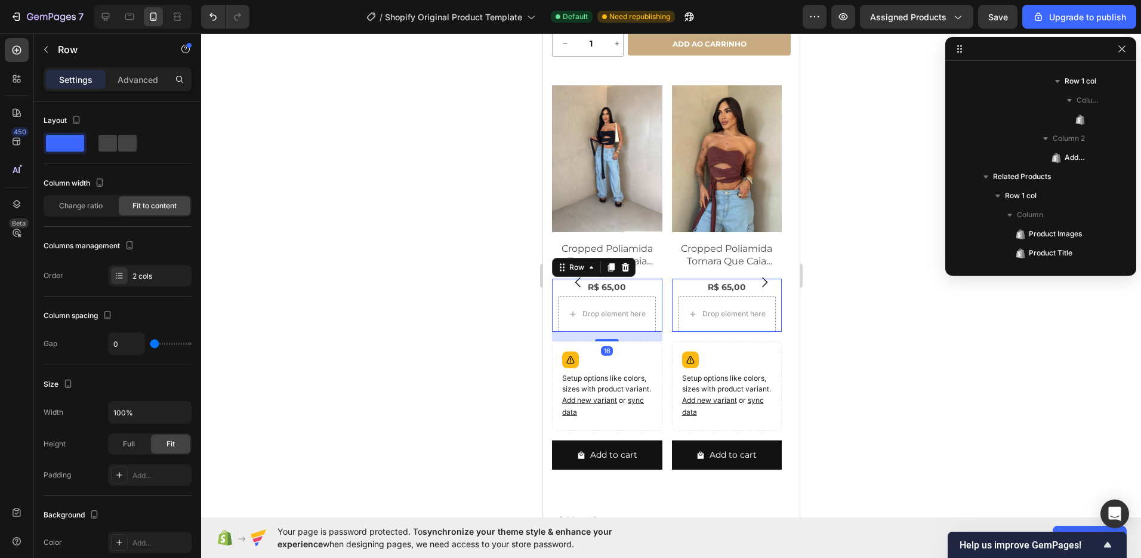
click at [556, 294] on div "R$ 65,00 Product Price Product Price Drop element here Row 16" at bounding box center [606, 305] width 110 height 53
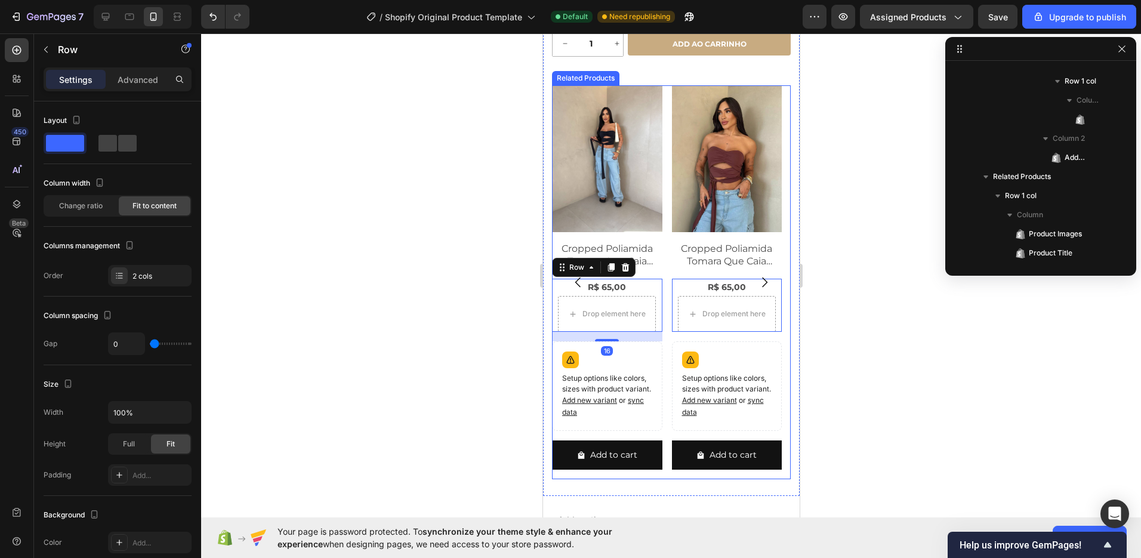
click at [562, 279] on button "Carousel Back Arrow" at bounding box center [577, 282] width 33 height 33
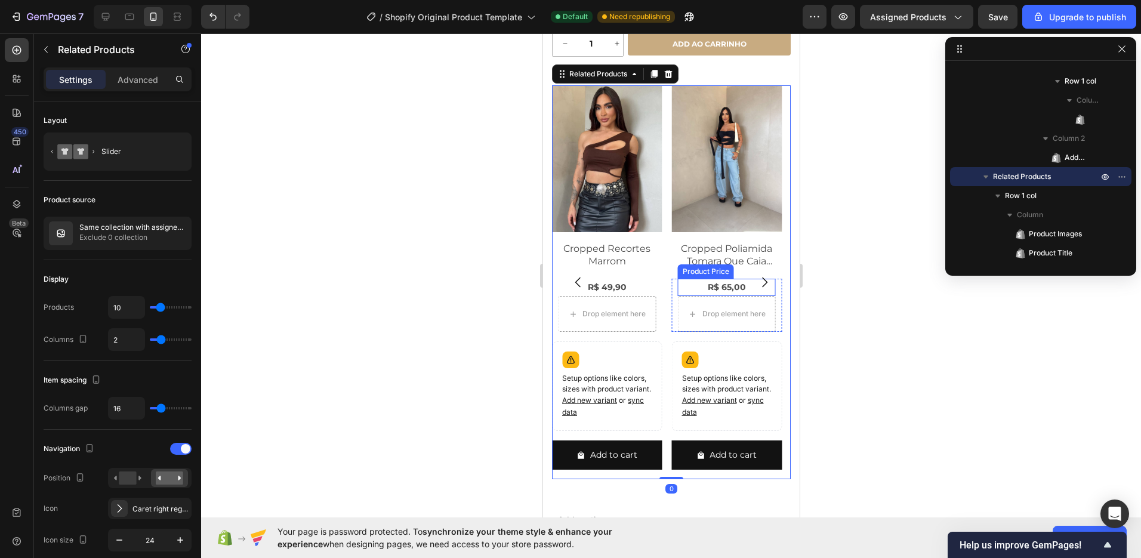
click at [690, 279] on div "Product Price" at bounding box center [705, 271] width 56 height 14
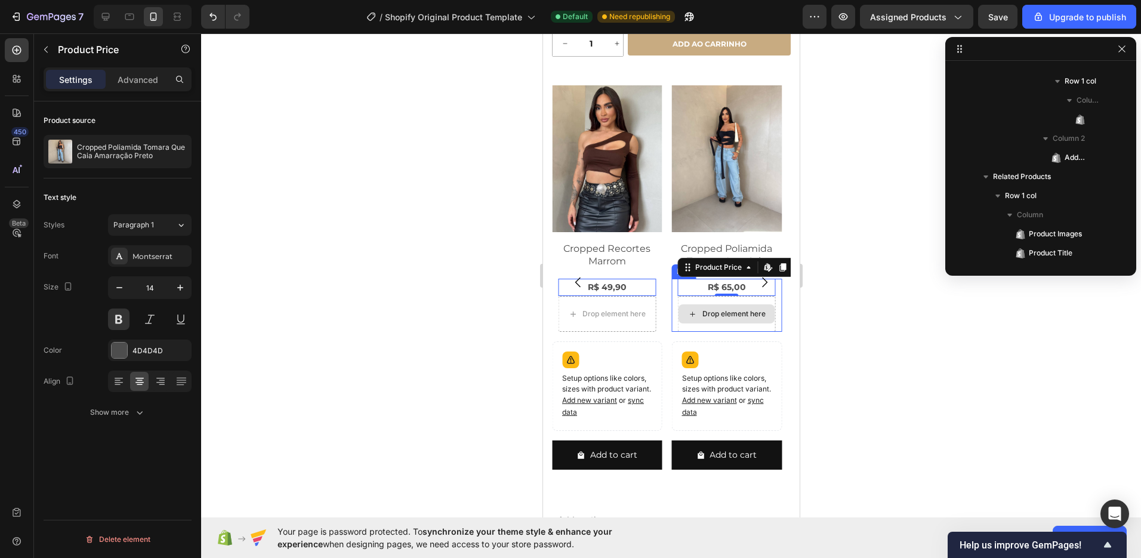
click at [705, 319] on div "Drop element here" at bounding box center [733, 314] width 63 height 10
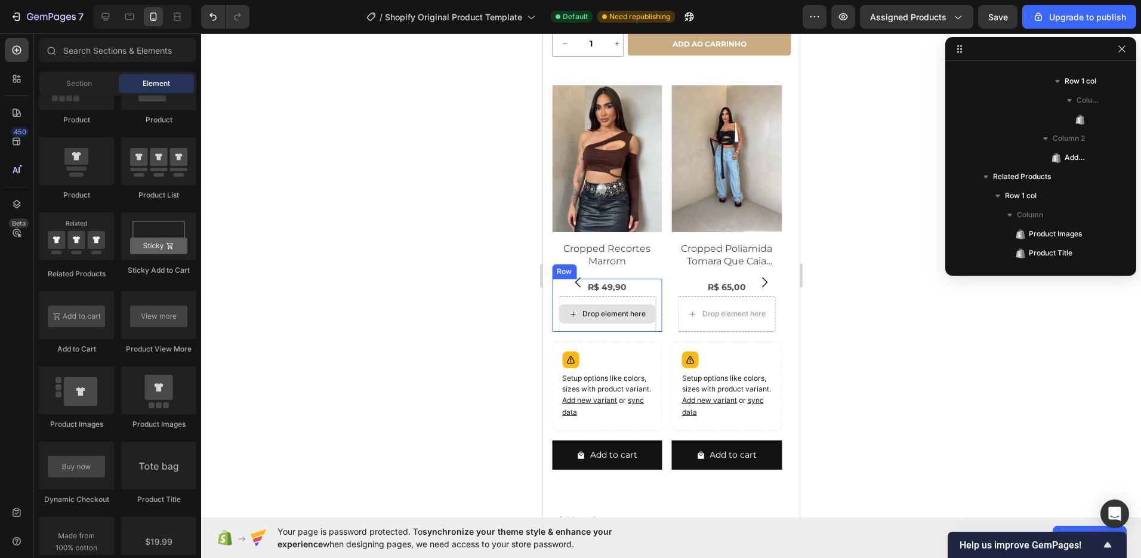
click at [563, 310] on div "Drop element here" at bounding box center [606, 314] width 98 height 36
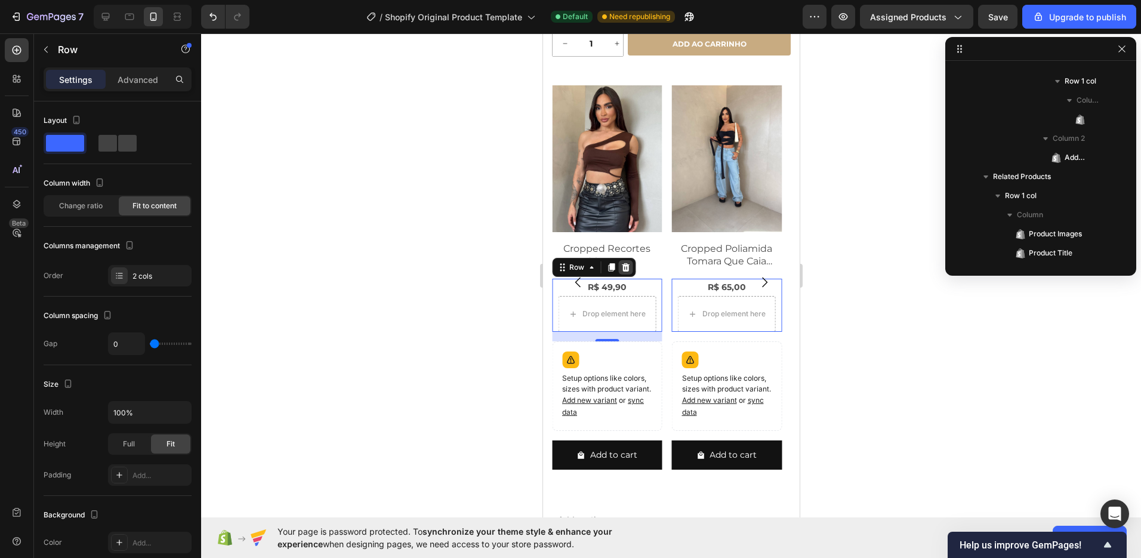
click at [626, 272] on icon at bounding box center [625, 268] width 10 height 10
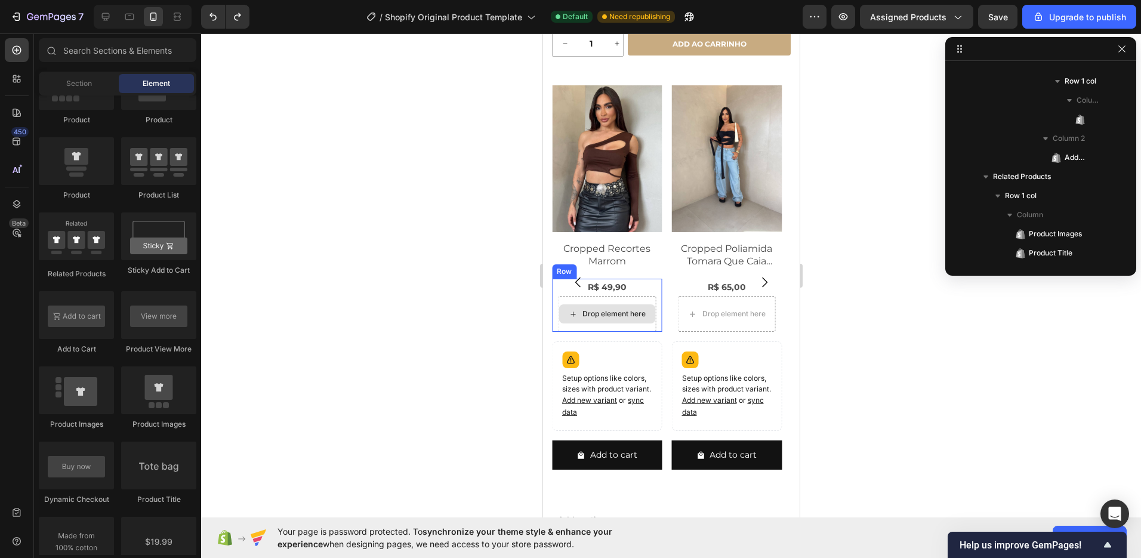
click at [607, 309] on div "Drop element here" at bounding box center [606, 314] width 98 height 36
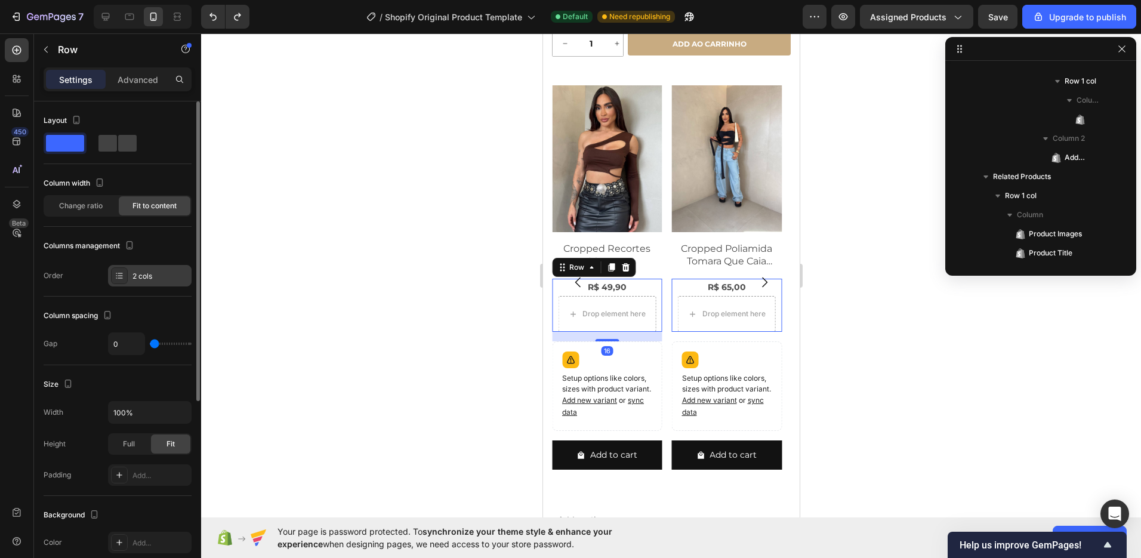
click at [141, 275] on div "2 cols" at bounding box center [160, 276] width 56 height 11
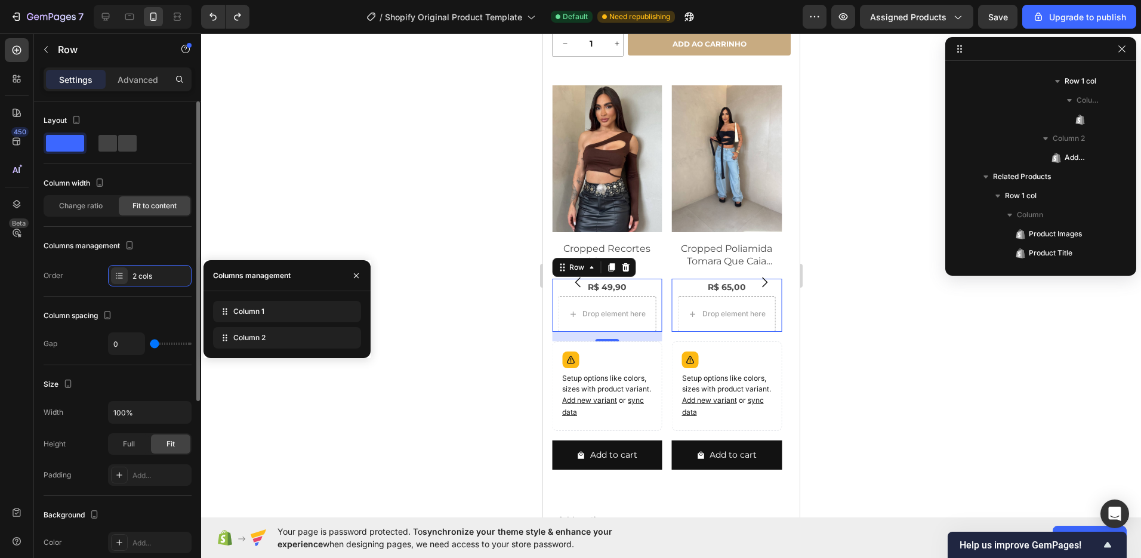
click at [149, 380] on div "Size" at bounding box center [118, 384] width 148 height 19
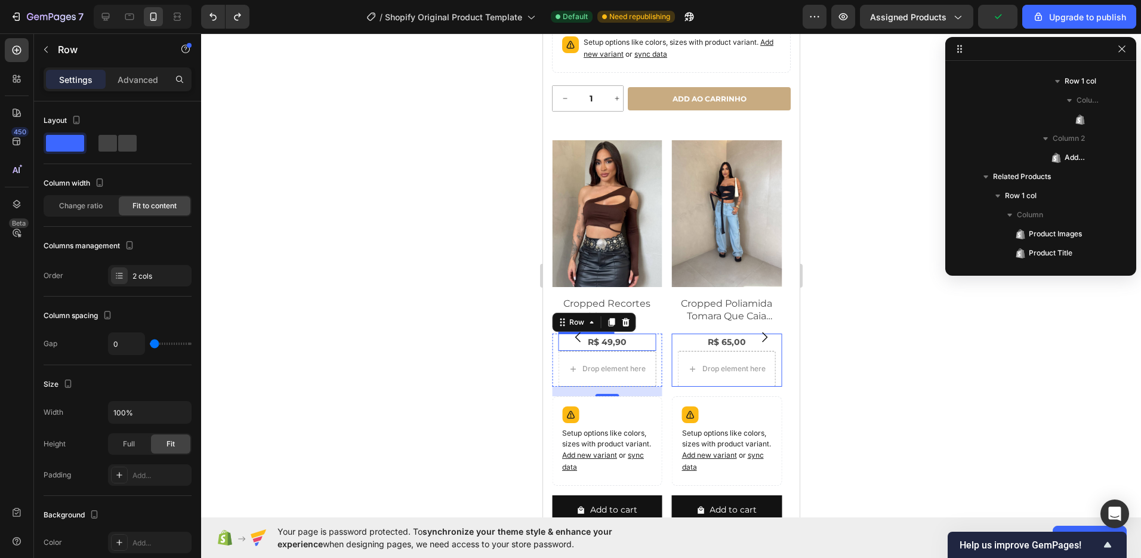
scroll to position [403, 0]
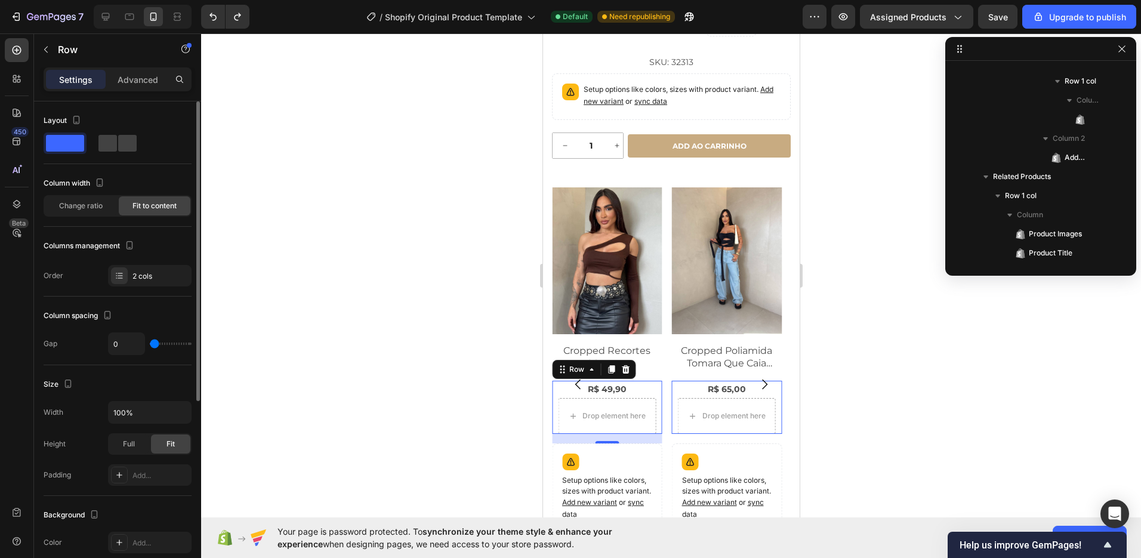
click at [135, 288] on div "Layout Column width Change ratio Fit to content Columns management Order 2 cols" at bounding box center [118, 198] width 148 height 195
click at [118, 141] on span at bounding box center [127, 143] width 18 height 17
type input "16"
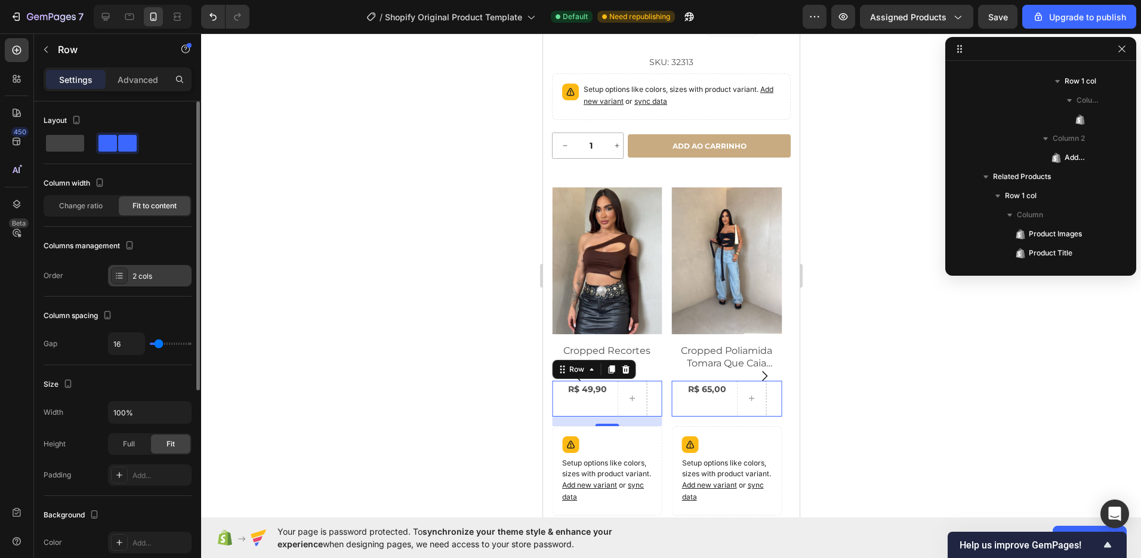
click at [140, 267] on div "2 cols" at bounding box center [150, 275] width 84 height 21
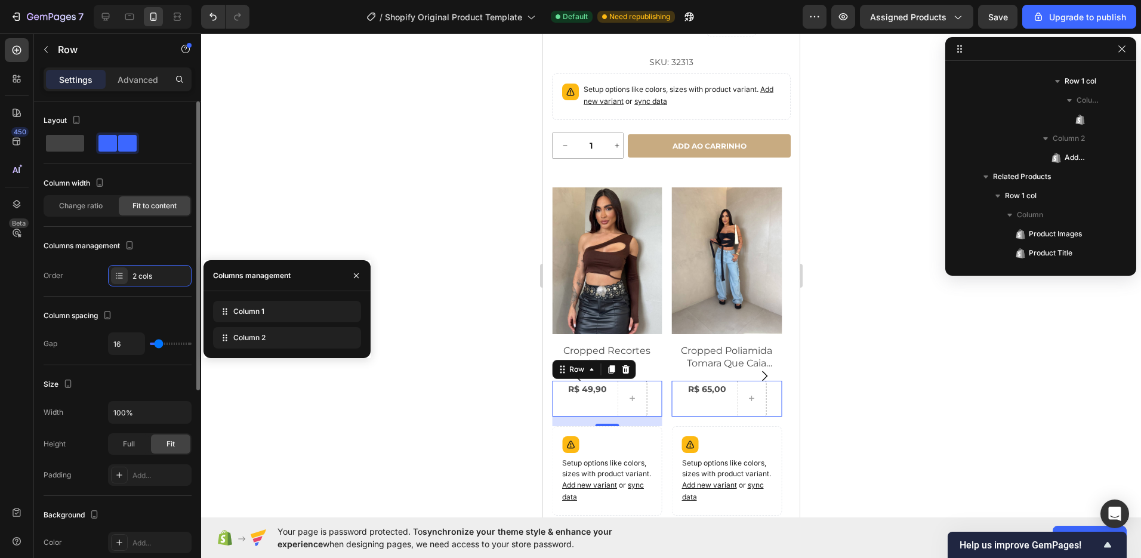
click at [140, 314] on div "Column spacing" at bounding box center [118, 315] width 148 height 19
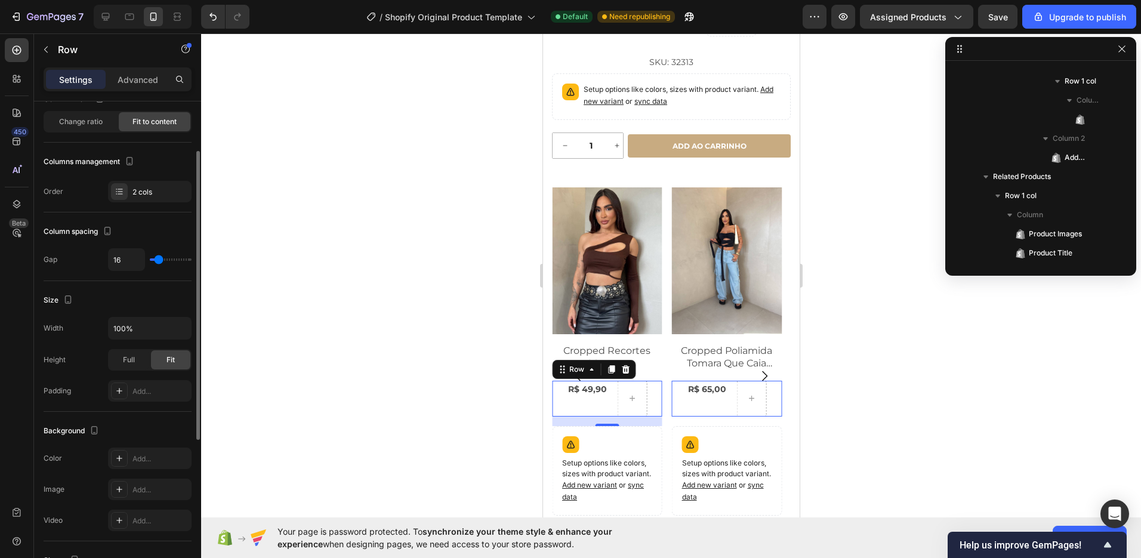
scroll to position [0, 0]
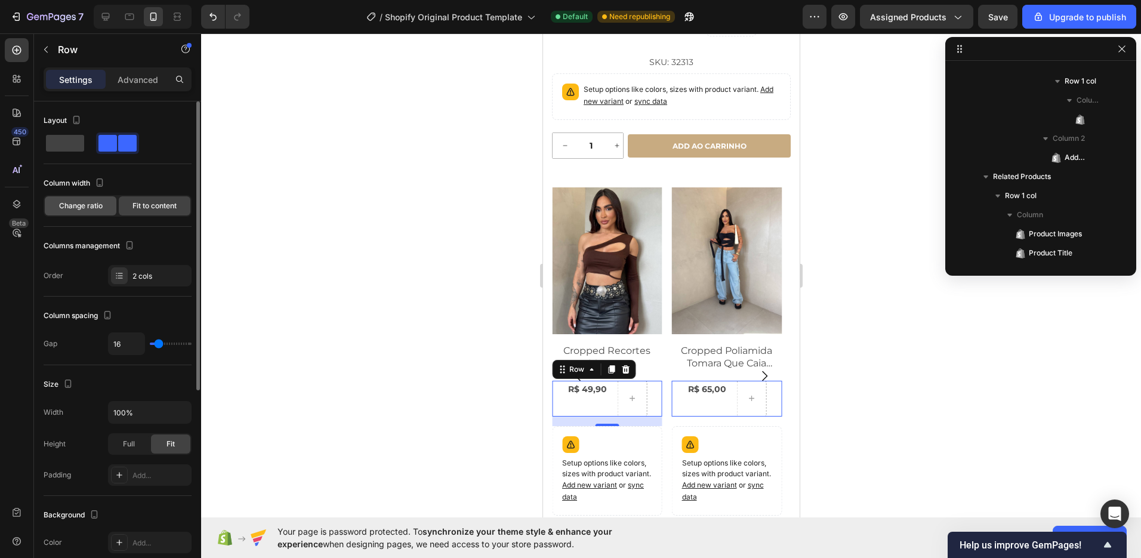
click at [100, 210] on span "Change ratio" at bounding box center [81, 206] width 44 height 11
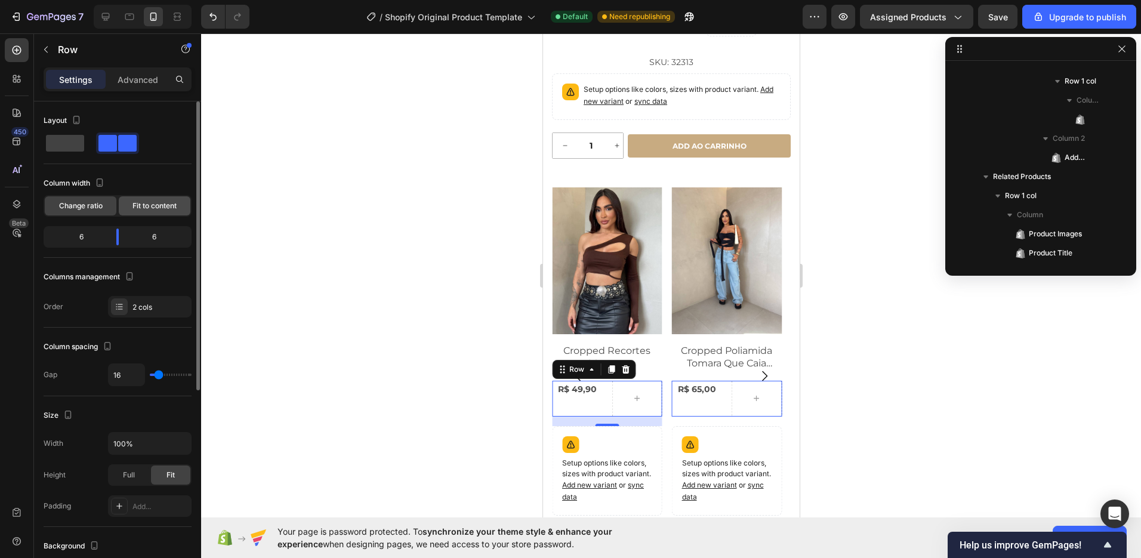
click at [141, 208] on span "Fit to content" at bounding box center [154, 206] width 44 height 11
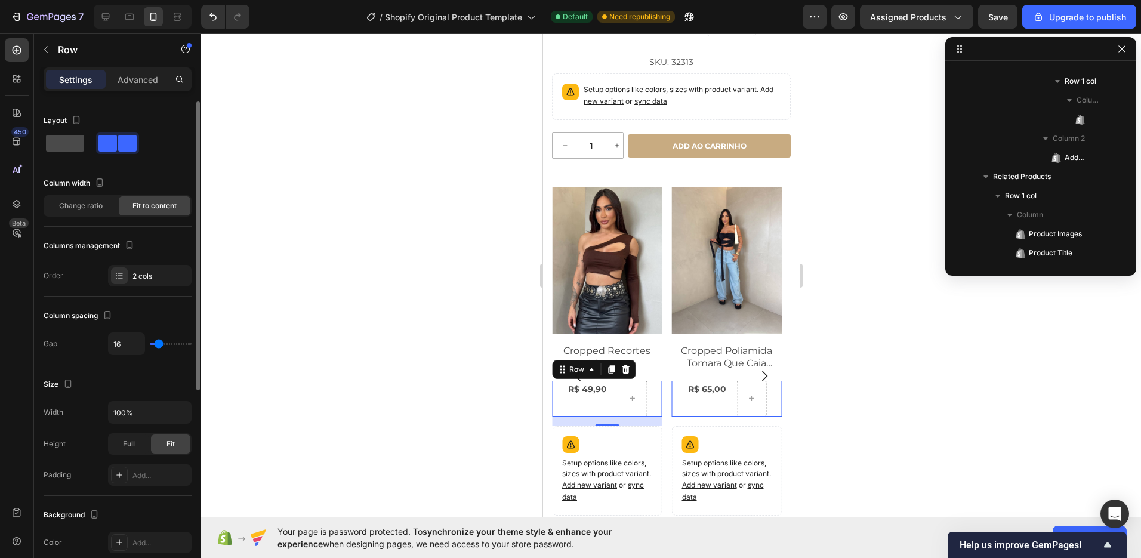
click at [63, 147] on span at bounding box center [65, 143] width 38 height 17
type input "0"
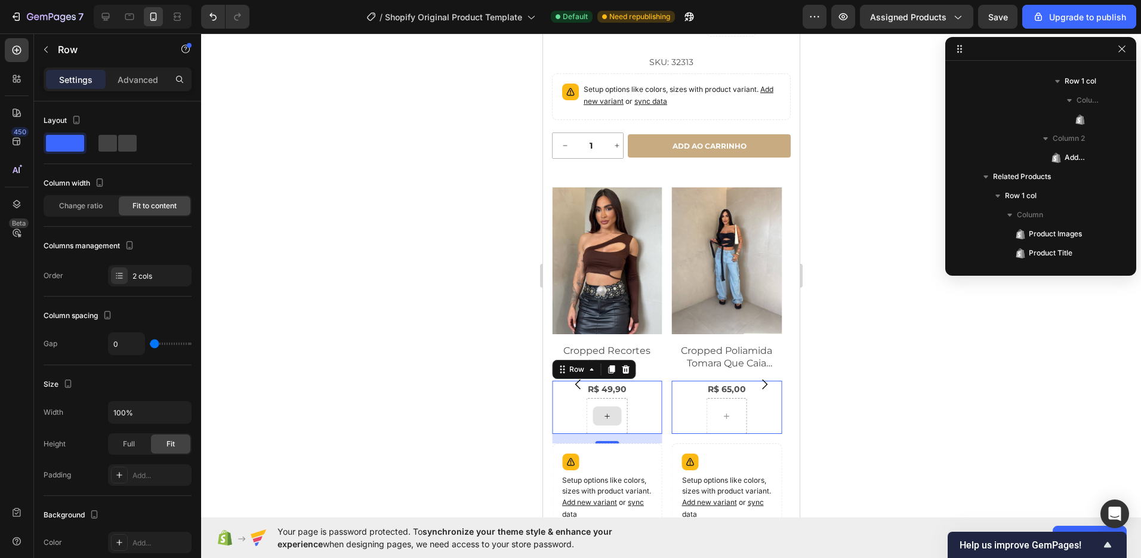
click at [602, 421] on icon at bounding box center [607, 416] width 10 height 10
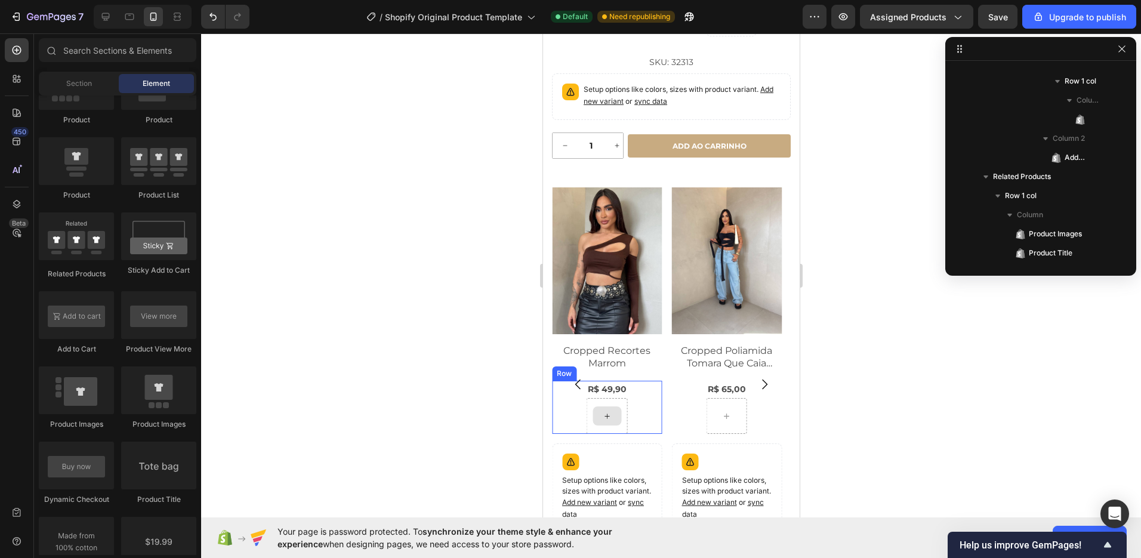
click at [607, 421] on icon at bounding box center [607, 416] width 10 height 10
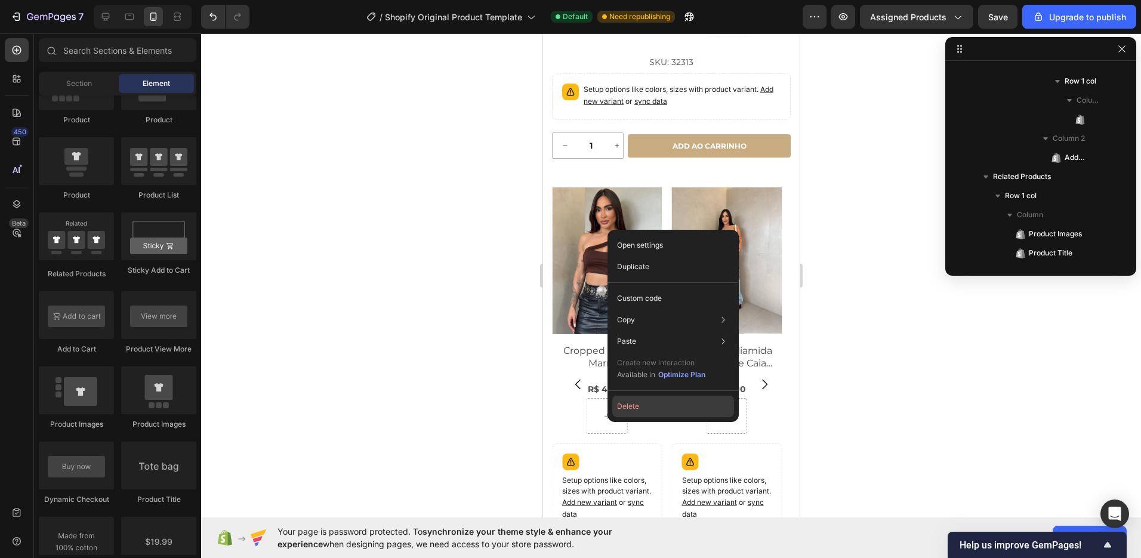
click at [638, 406] on button "Delete" at bounding box center [673, 406] width 122 height 21
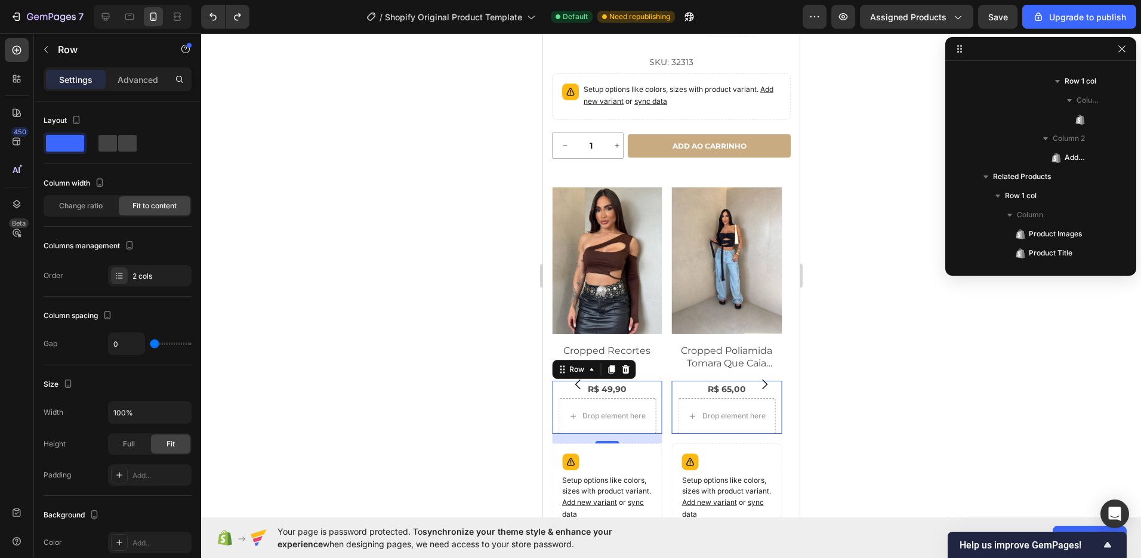
click at [366, 376] on div at bounding box center [671, 295] width 940 height 525
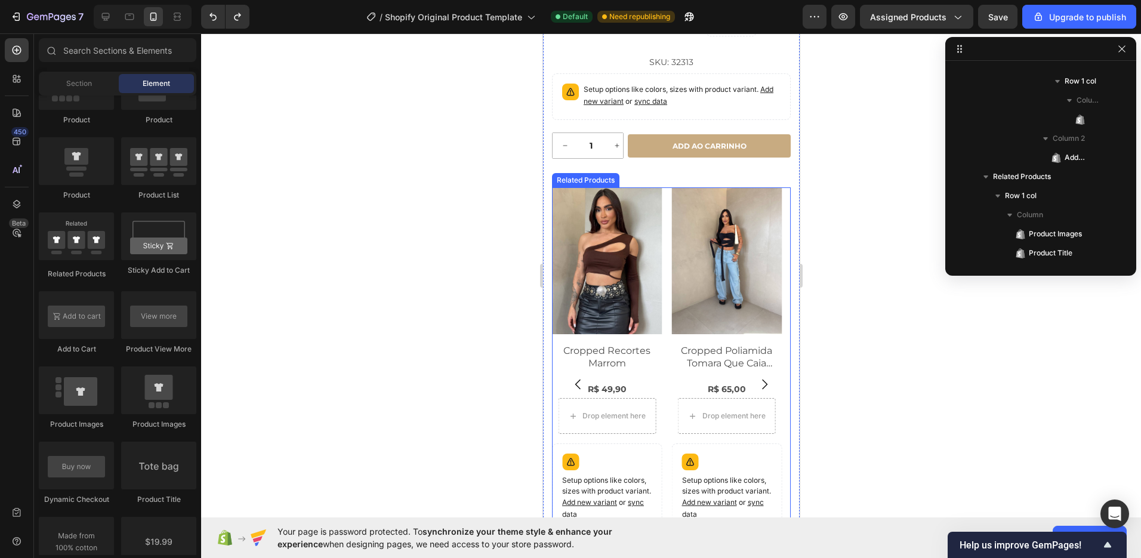
click at [582, 391] on icon "Carousel Back Arrow" at bounding box center [577, 384] width 14 height 14
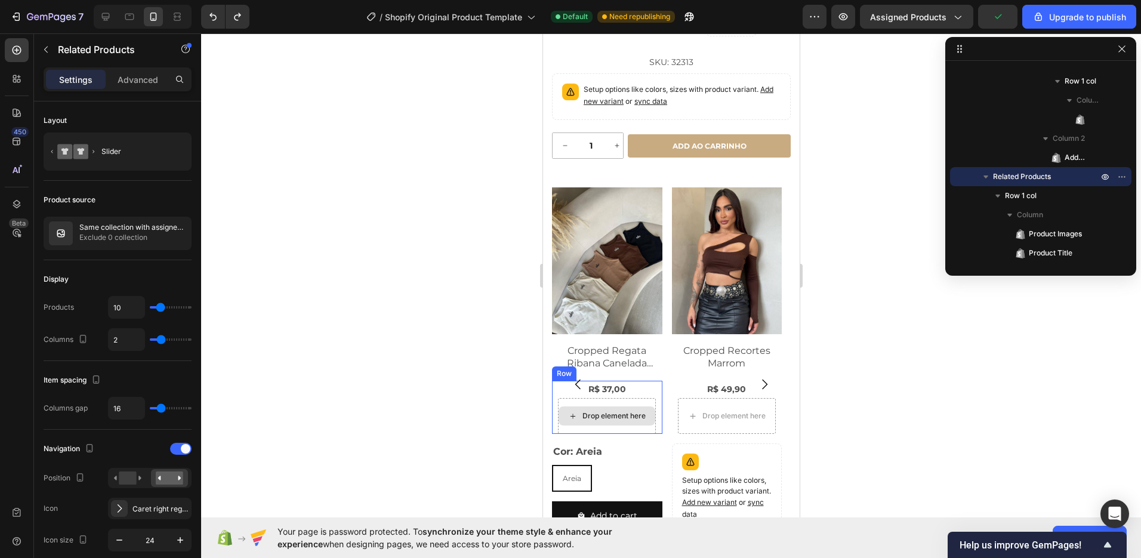
click at [646, 415] on div "Drop element here" at bounding box center [606, 415] width 97 height 19
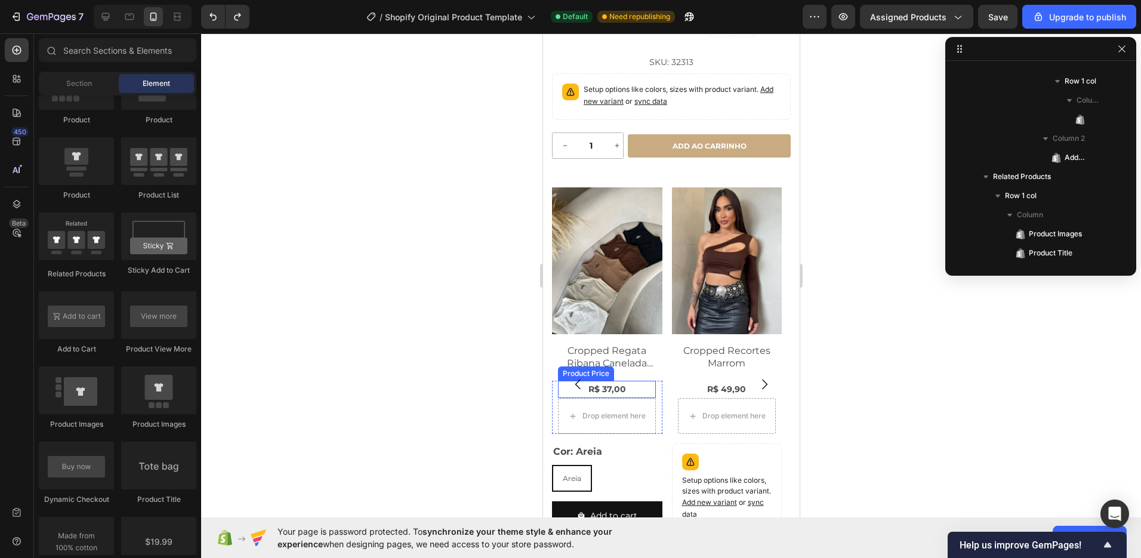
click at [623, 397] on div "R$ 37,00" at bounding box center [606, 389] width 98 height 17
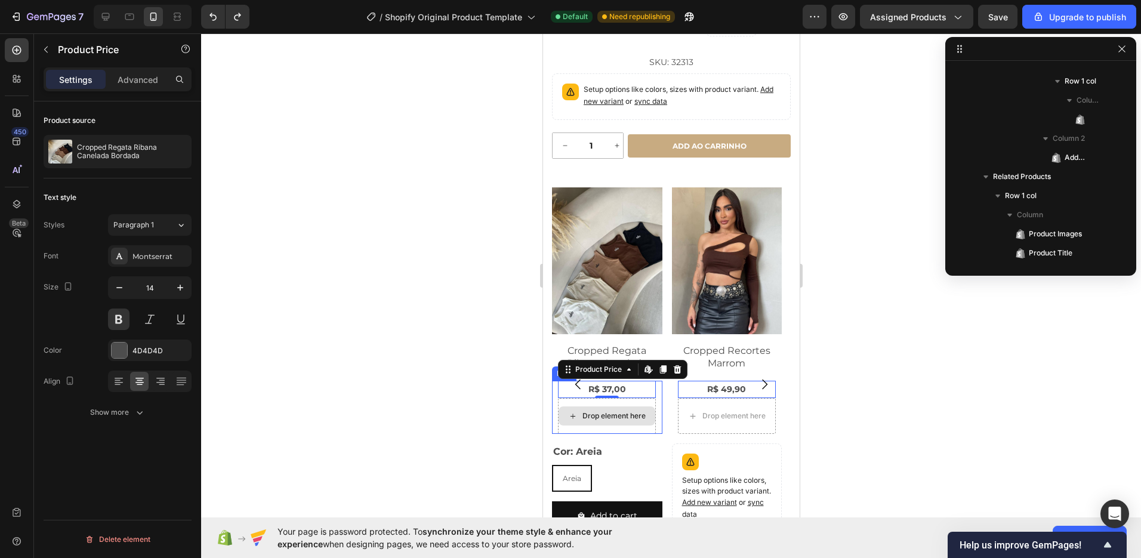
click at [623, 418] on div "Drop element here" at bounding box center [613, 416] width 63 height 10
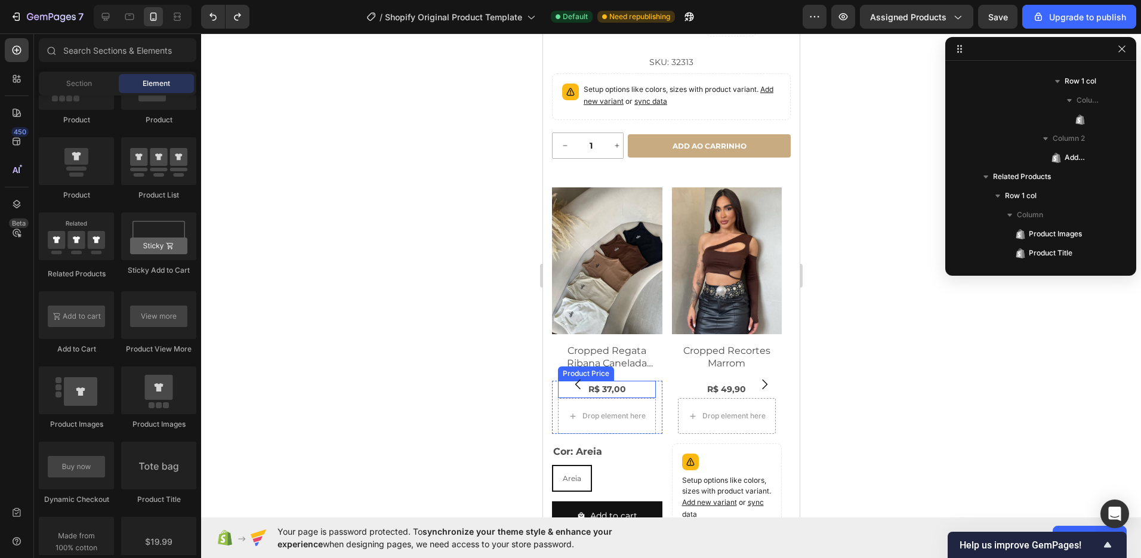
click at [622, 398] on div "R$ 37,00" at bounding box center [606, 389] width 98 height 17
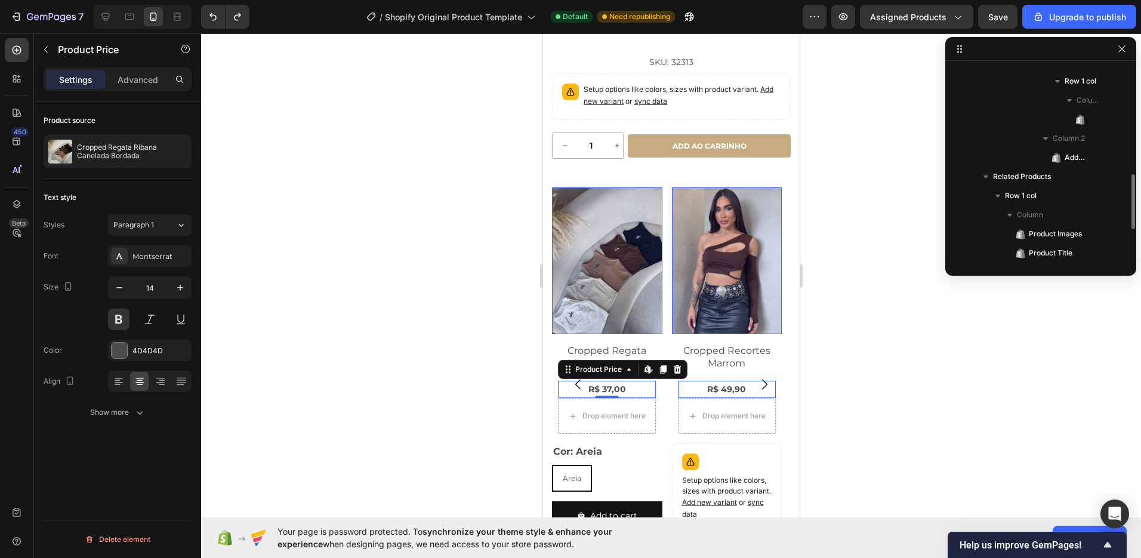
scroll to position [505, 0]
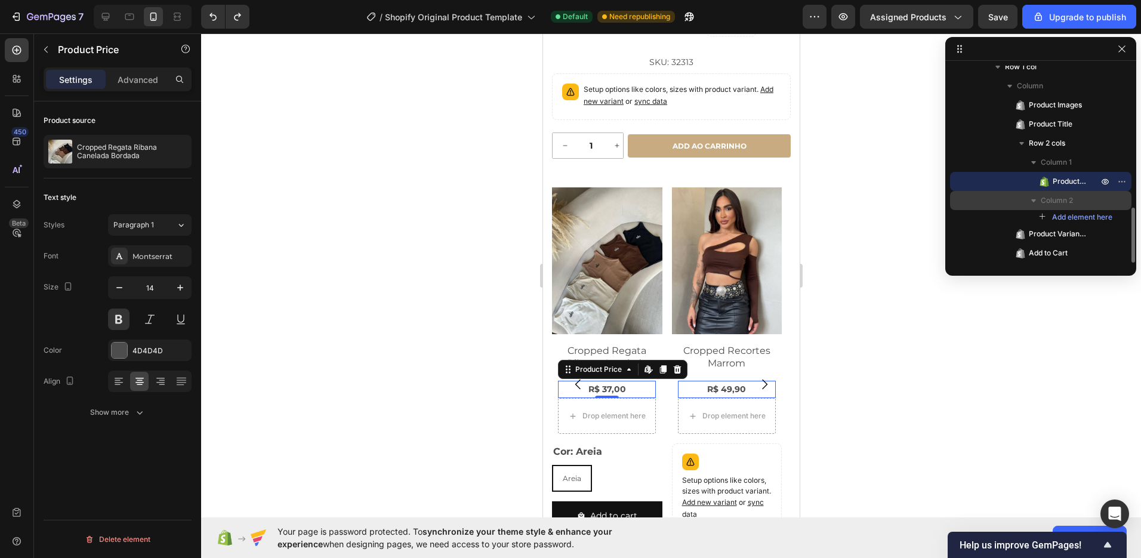
click at [1060, 203] on span "Column 2" at bounding box center [1057, 201] width 32 height 12
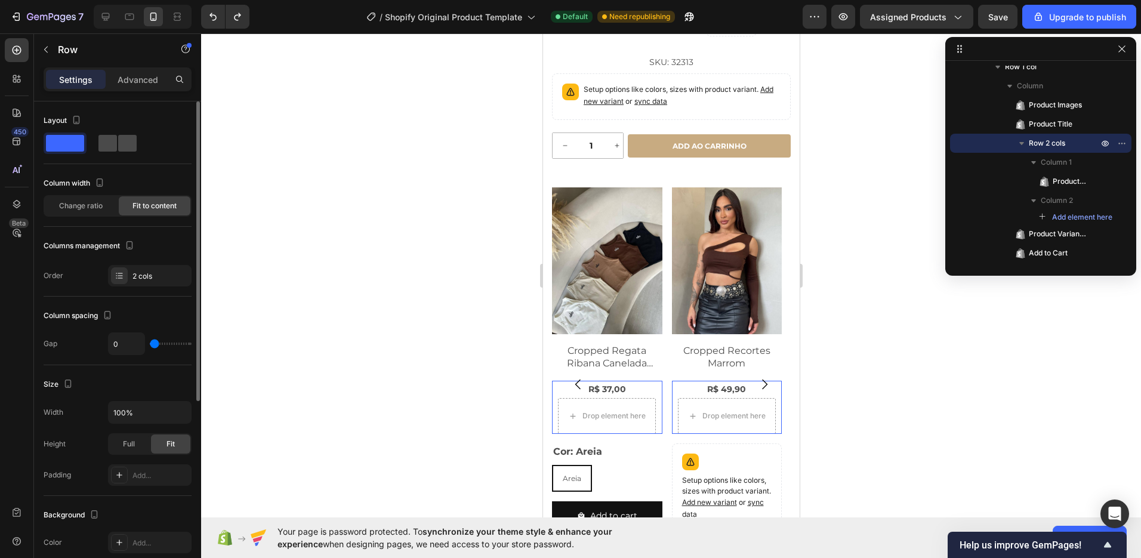
click at [119, 144] on span at bounding box center [127, 143] width 18 height 17
type input "16"
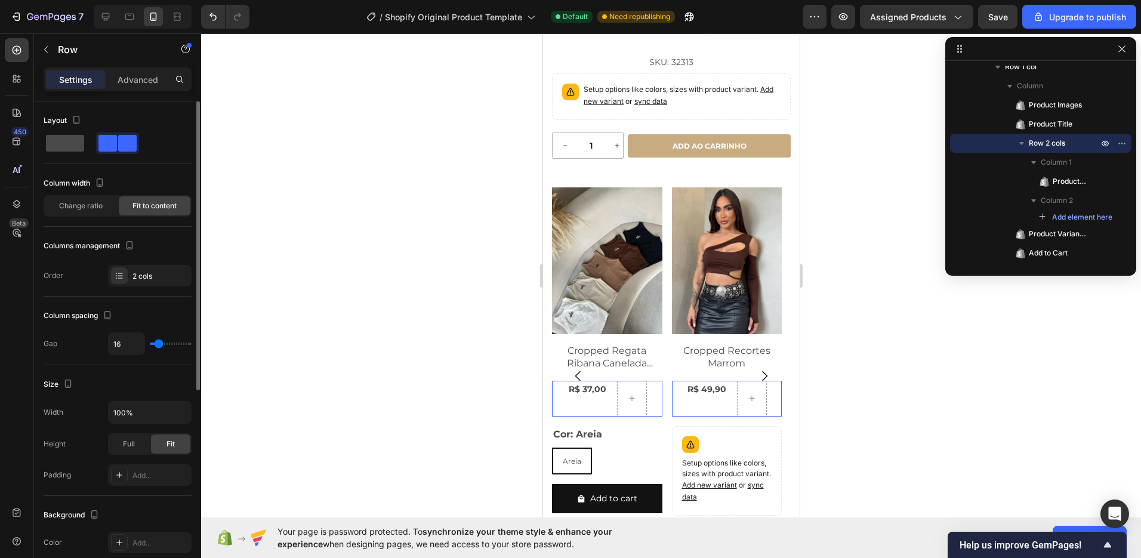
click at [70, 139] on span at bounding box center [65, 143] width 38 height 17
type input "0"
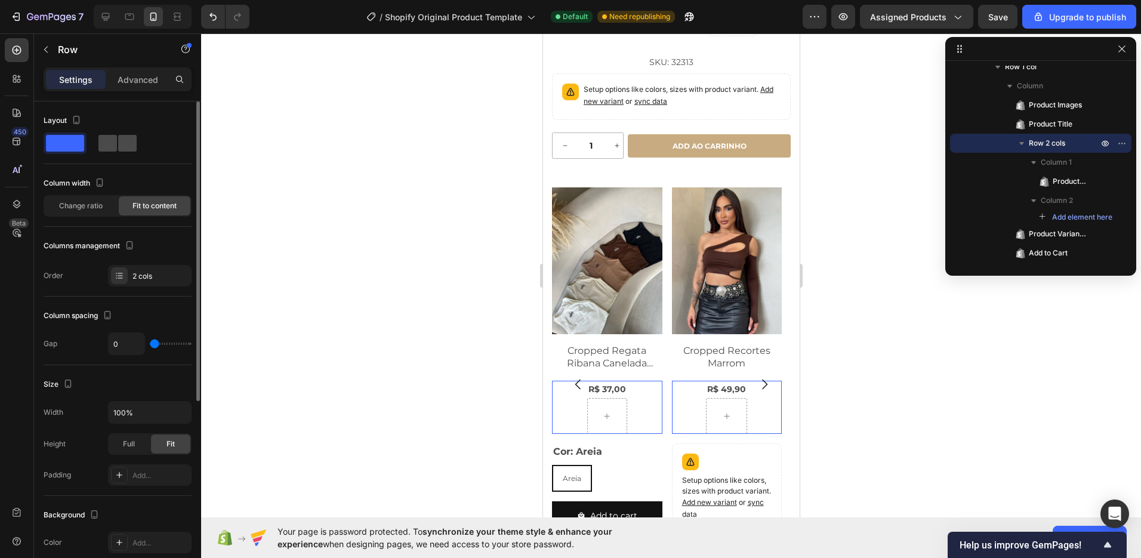
click at [104, 140] on span at bounding box center [107, 143] width 18 height 17
type input "16"
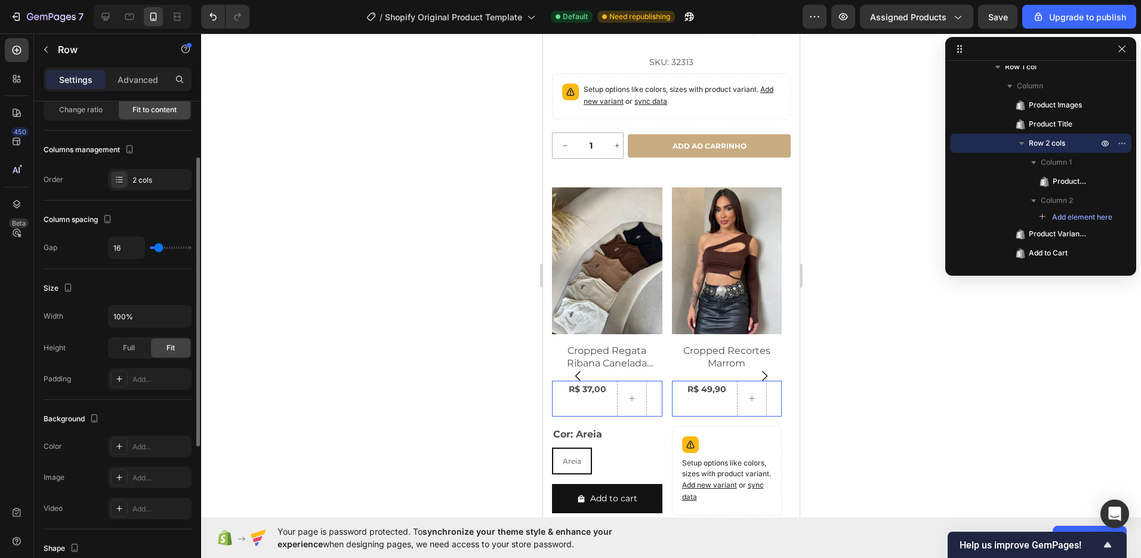
scroll to position [0, 0]
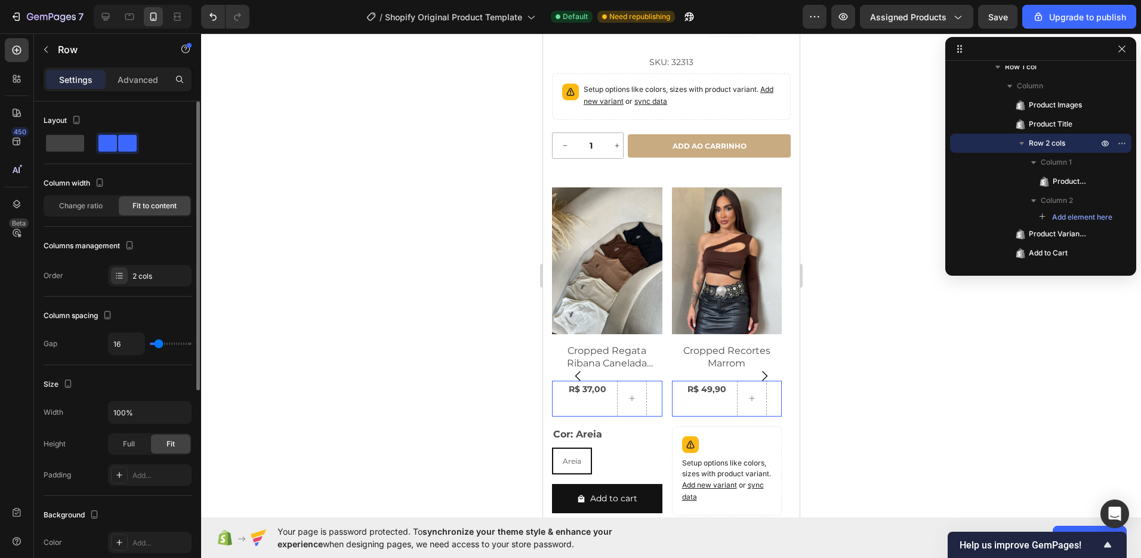
click at [128, 289] on div "Layout Column width Change ratio Fit to content Columns management Order 2 cols" at bounding box center [118, 198] width 148 height 195
click at [147, 277] on div "2 cols" at bounding box center [160, 276] width 56 height 11
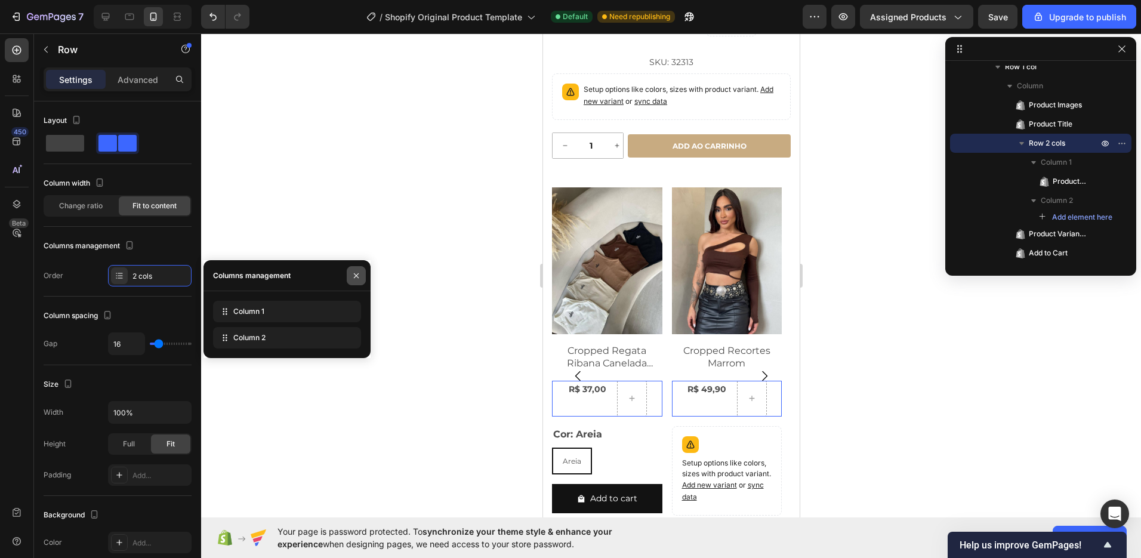
click at [355, 274] on icon "button" at bounding box center [356, 275] width 5 height 5
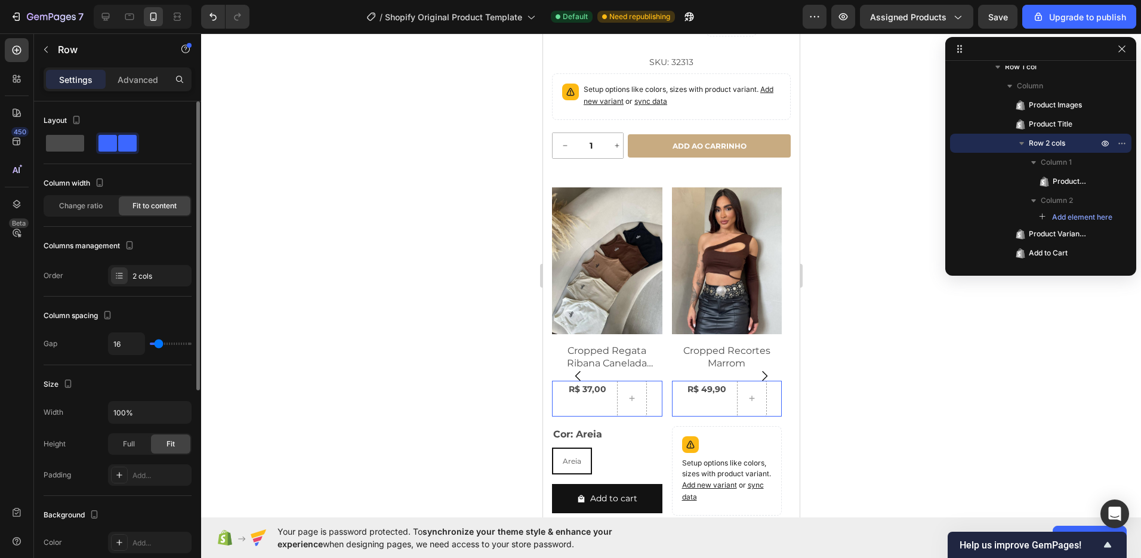
click at [75, 149] on span at bounding box center [65, 143] width 38 height 17
type input "0"
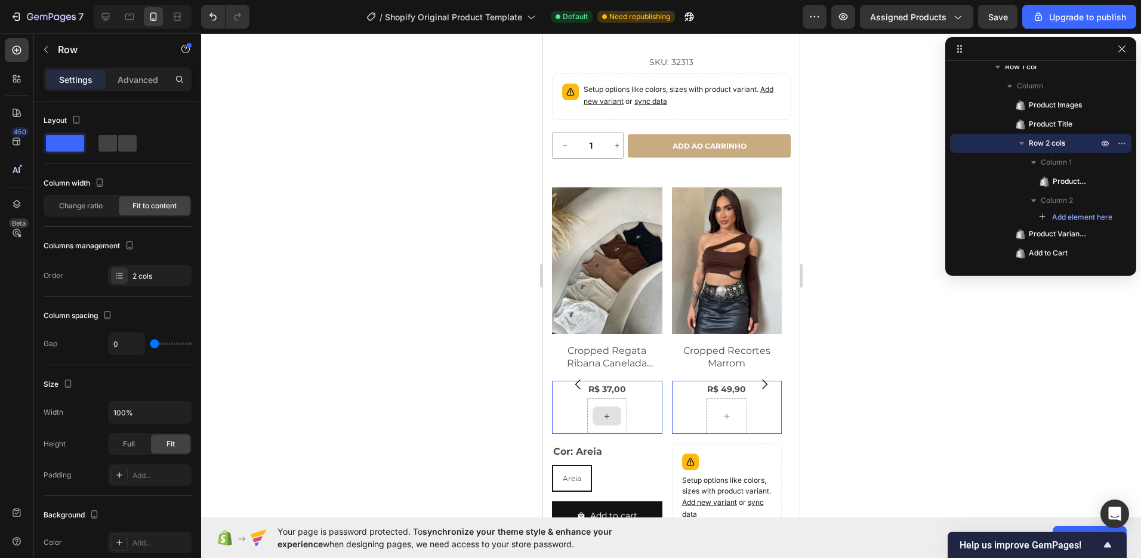
click at [612, 422] on div at bounding box center [606, 415] width 29 height 19
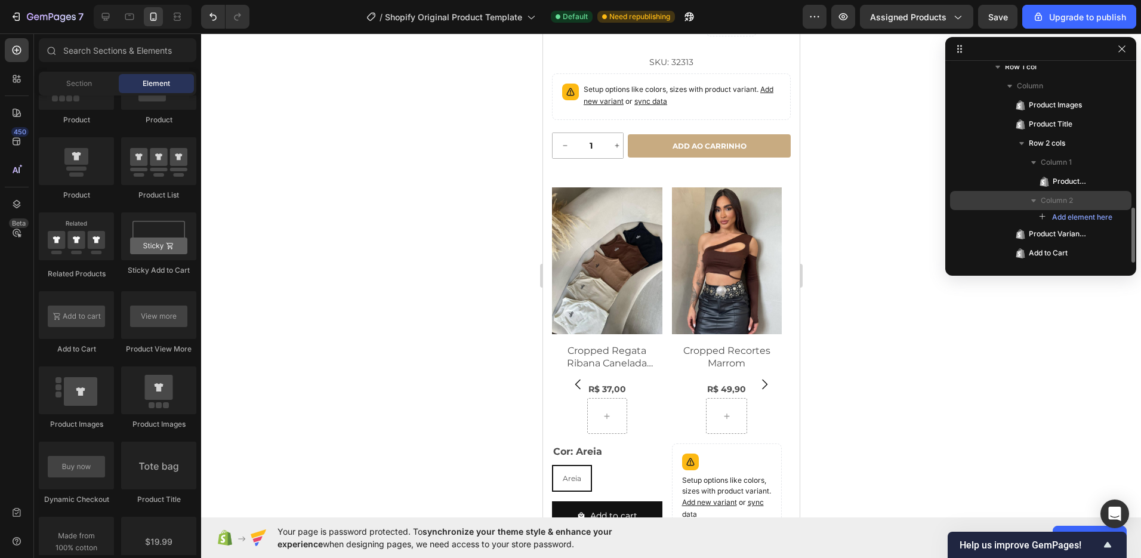
click at [1055, 199] on span "Column 2" at bounding box center [1057, 201] width 32 height 12
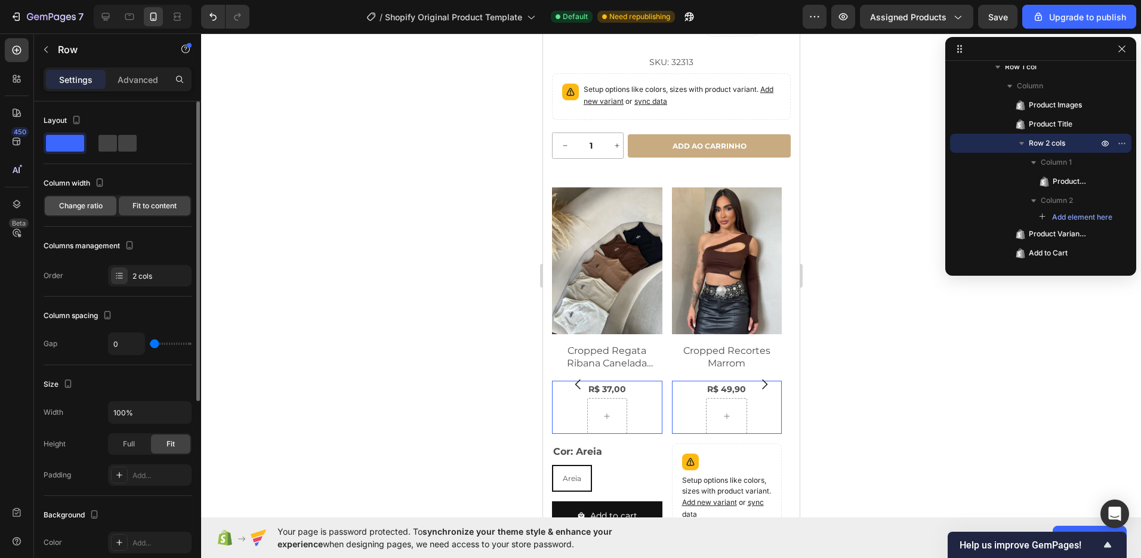
click at [101, 213] on div "Change ratio" at bounding box center [81, 205] width 72 height 19
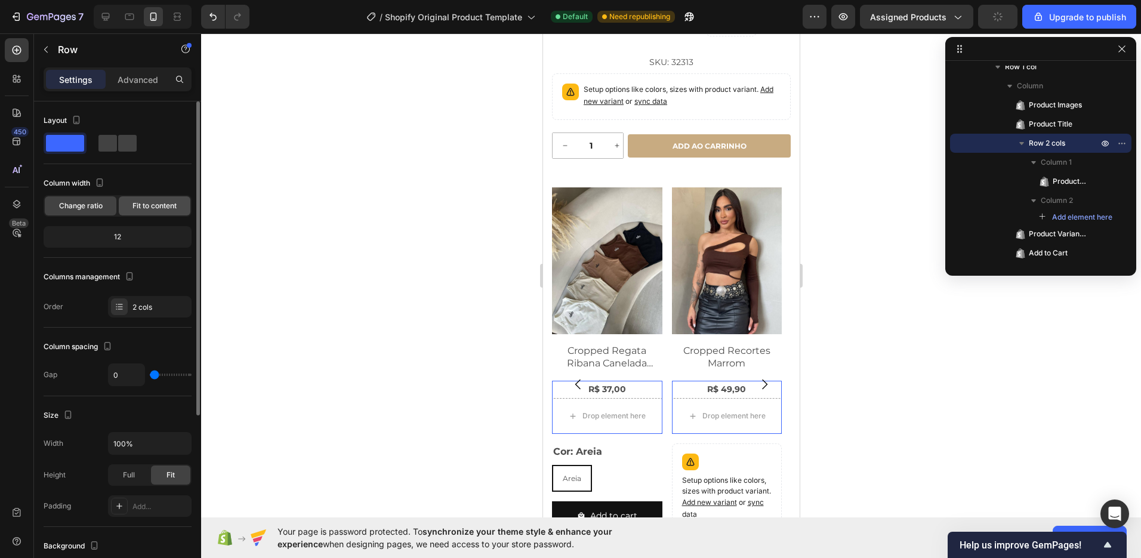
click at [181, 209] on div "Fit to content" at bounding box center [155, 205] width 72 height 19
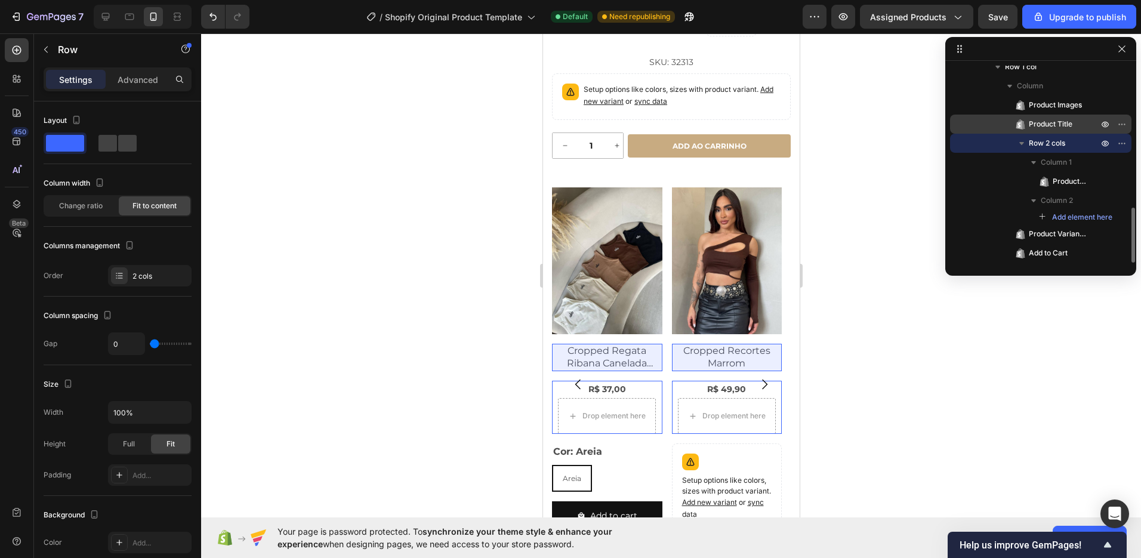
click at [1054, 127] on span "Product Title" at bounding box center [1051, 124] width 44 height 12
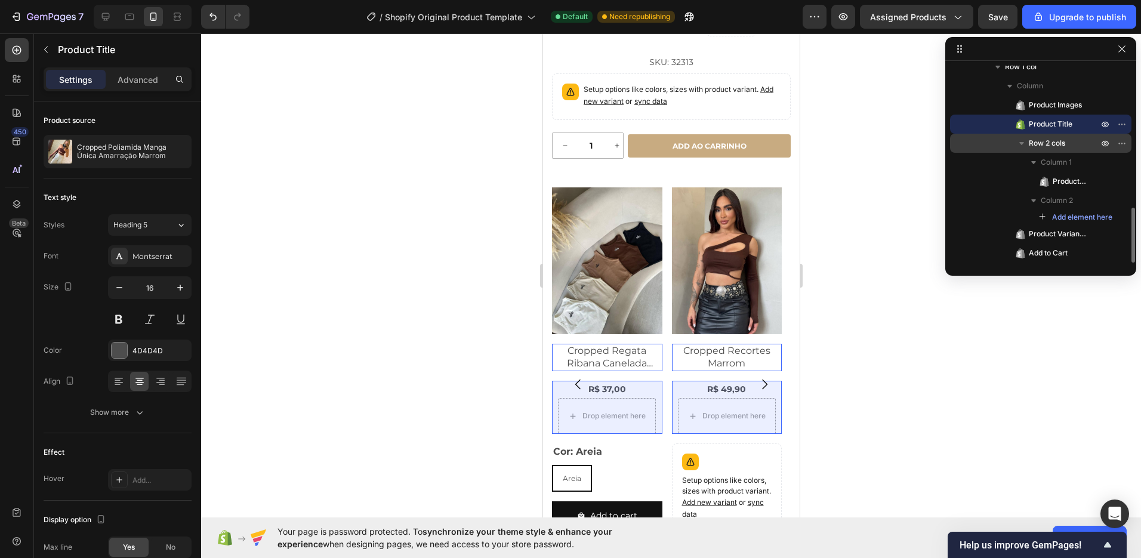
click at [1055, 145] on span "Row 2 cols" at bounding box center [1047, 143] width 36 height 12
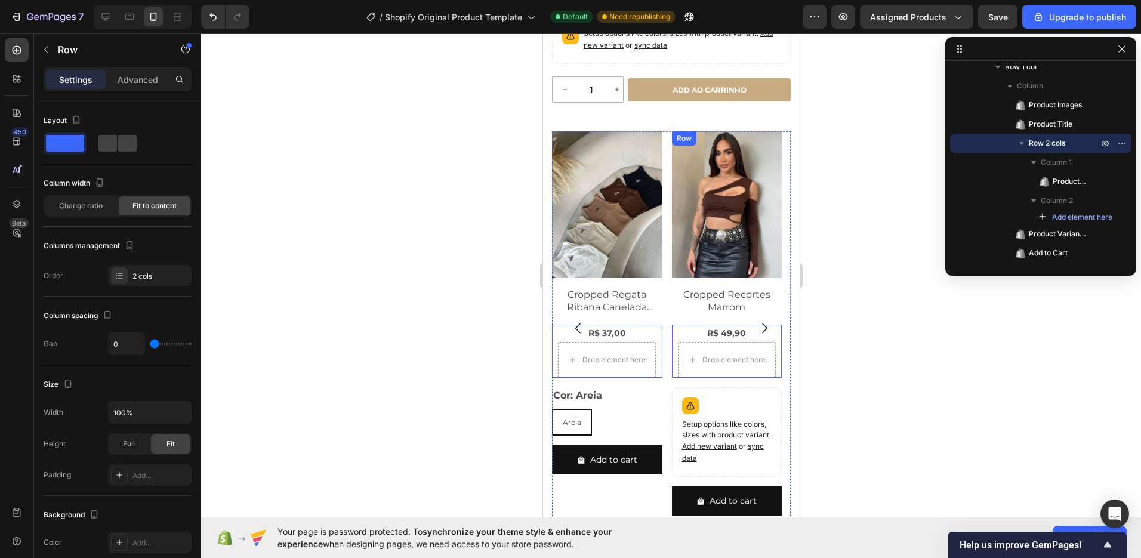
scroll to position [486, 0]
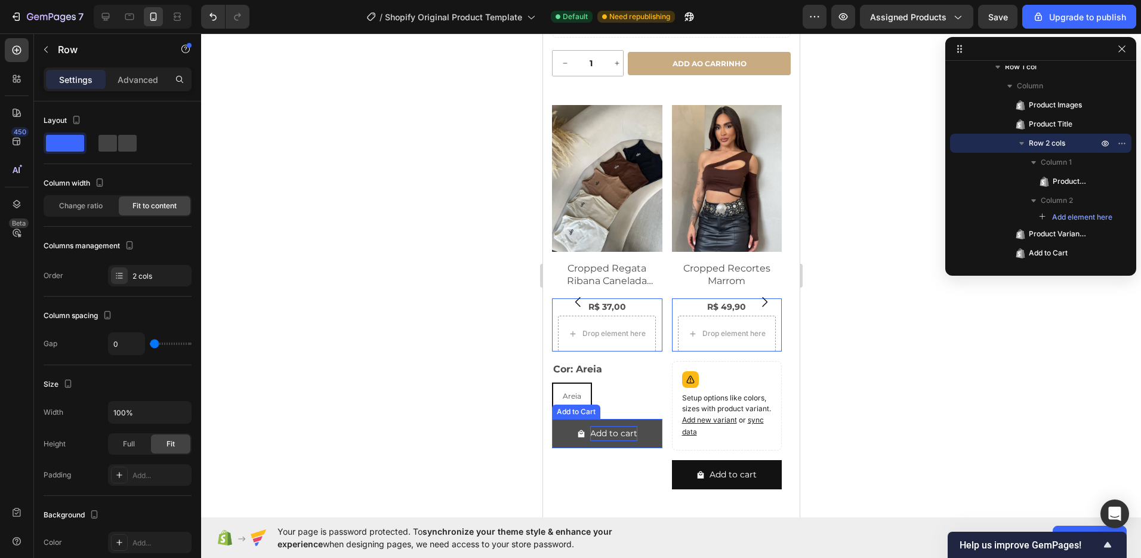
click at [621, 441] on div "Add to cart" at bounding box center [613, 433] width 47 height 15
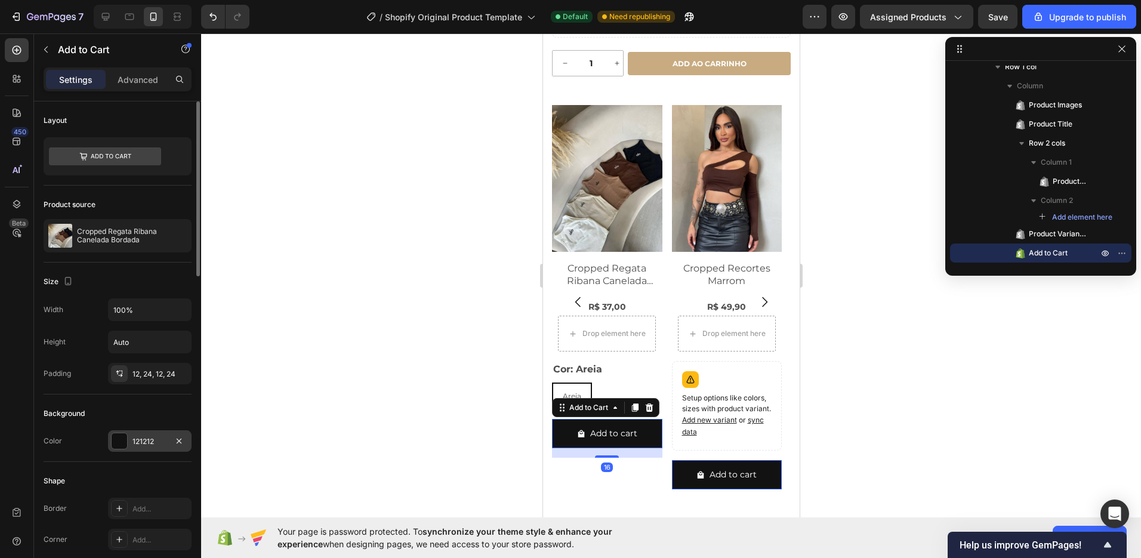
click at [137, 440] on div "121212" at bounding box center [149, 441] width 35 height 11
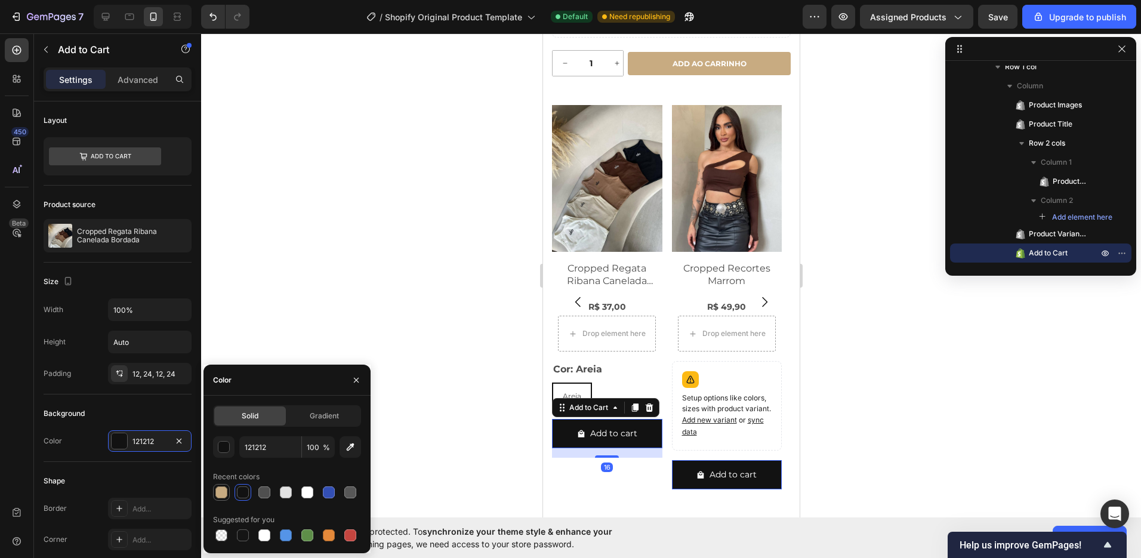
click at [225, 490] on div at bounding box center [221, 492] width 12 height 12
type input "C8AB81"
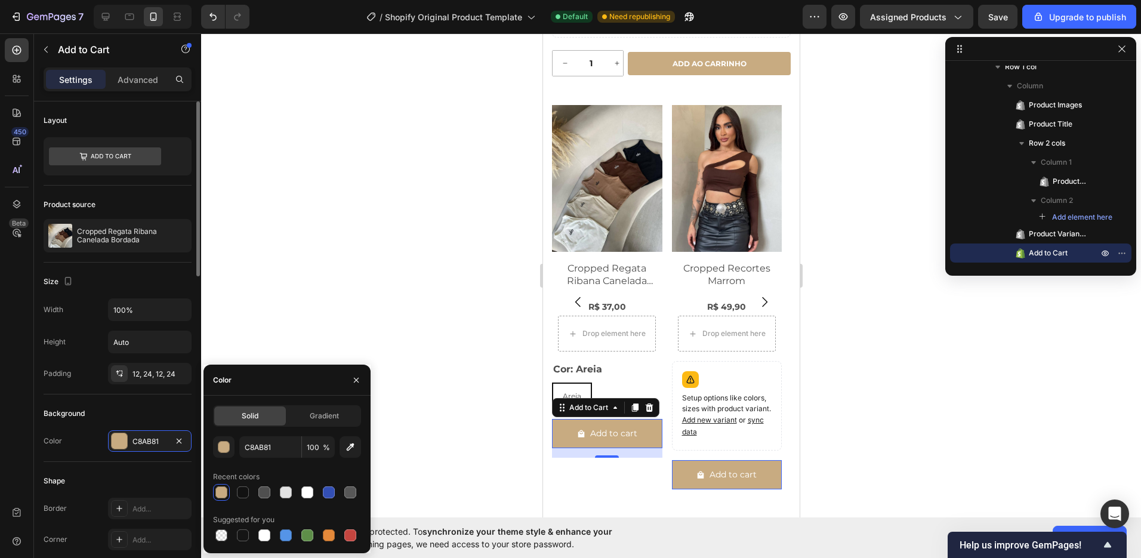
click at [155, 417] on div "Background" at bounding box center [118, 413] width 148 height 19
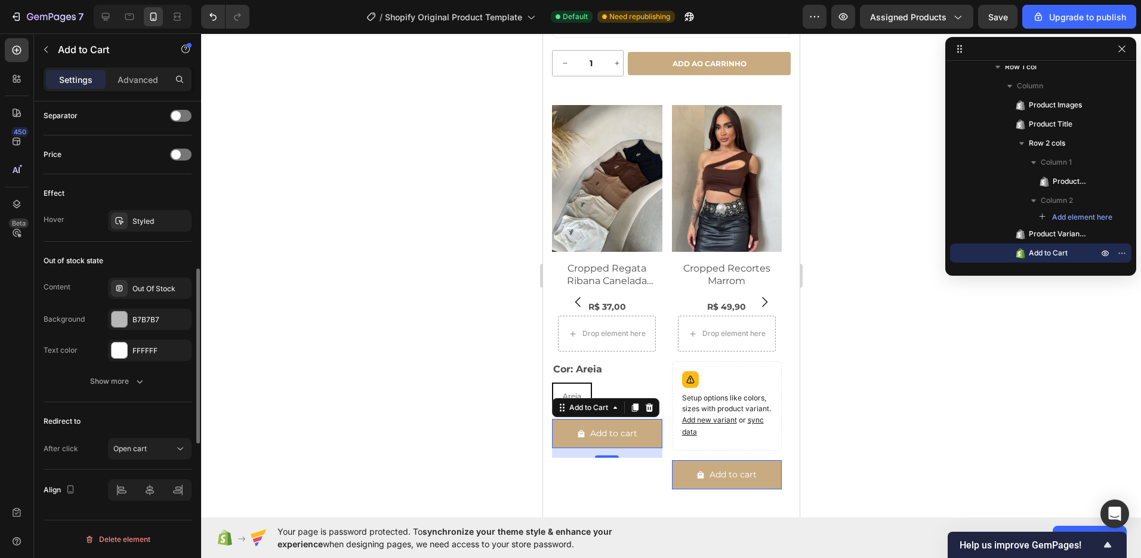
scroll to position [773, 0]
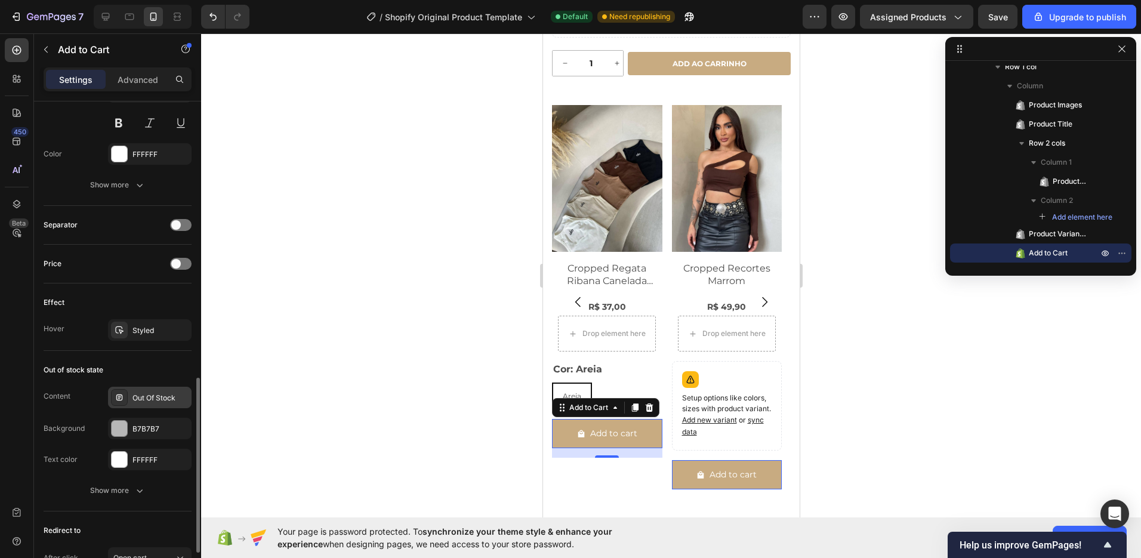
click at [161, 406] on div "Out Of Stock" at bounding box center [150, 397] width 84 height 21
click at [147, 365] on div "Out of stock state" at bounding box center [118, 369] width 148 height 19
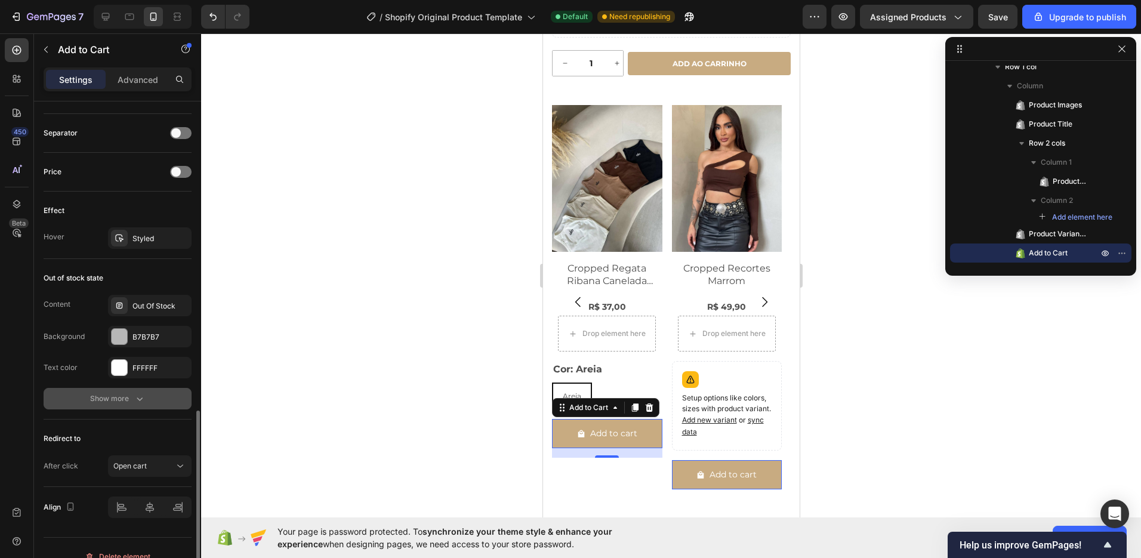
scroll to position [883, 0]
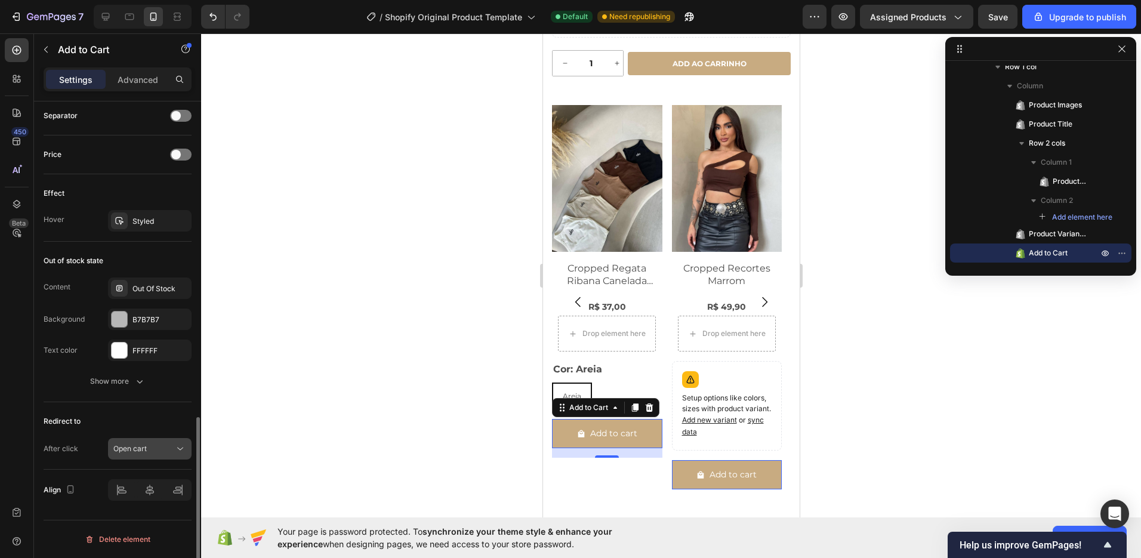
click at [147, 449] on div "Open cart" at bounding box center [143, 448] width 61 height 11
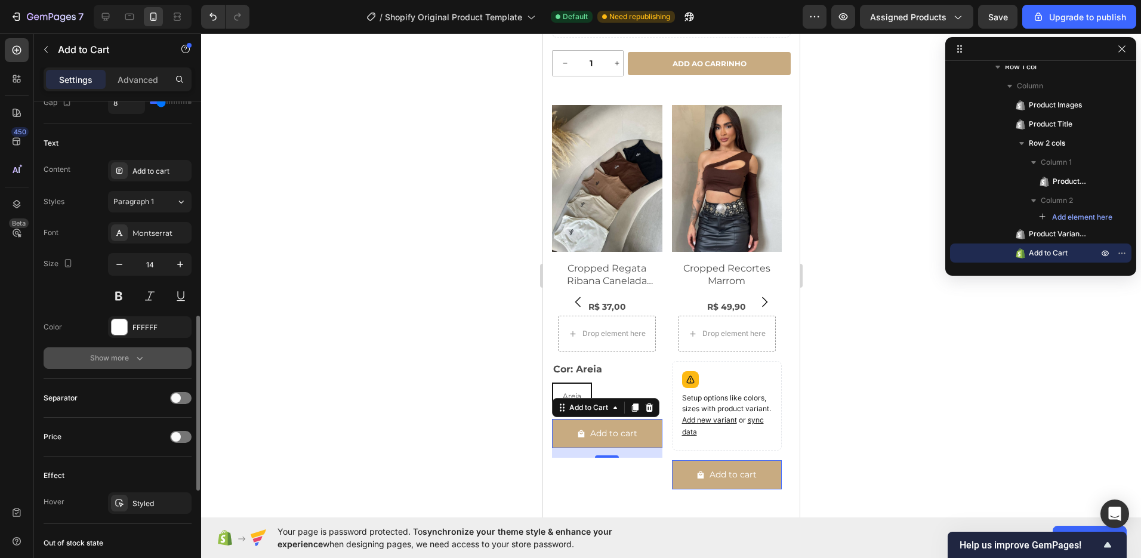
scroll to position [513, 0]
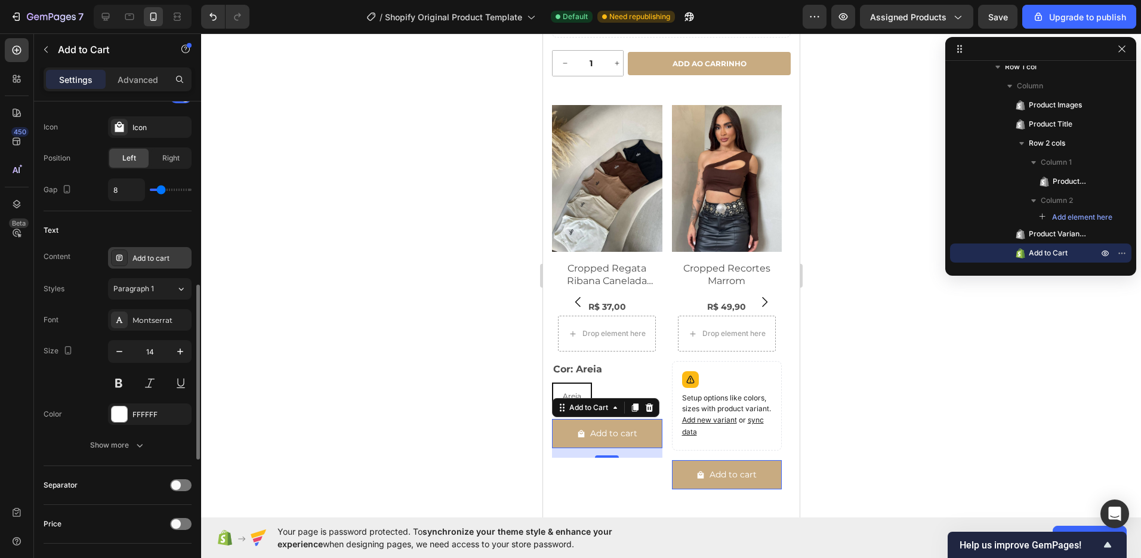
click at [162, 257] on div "Add to cart" at bounding box center [160, 258] width 56 height 11
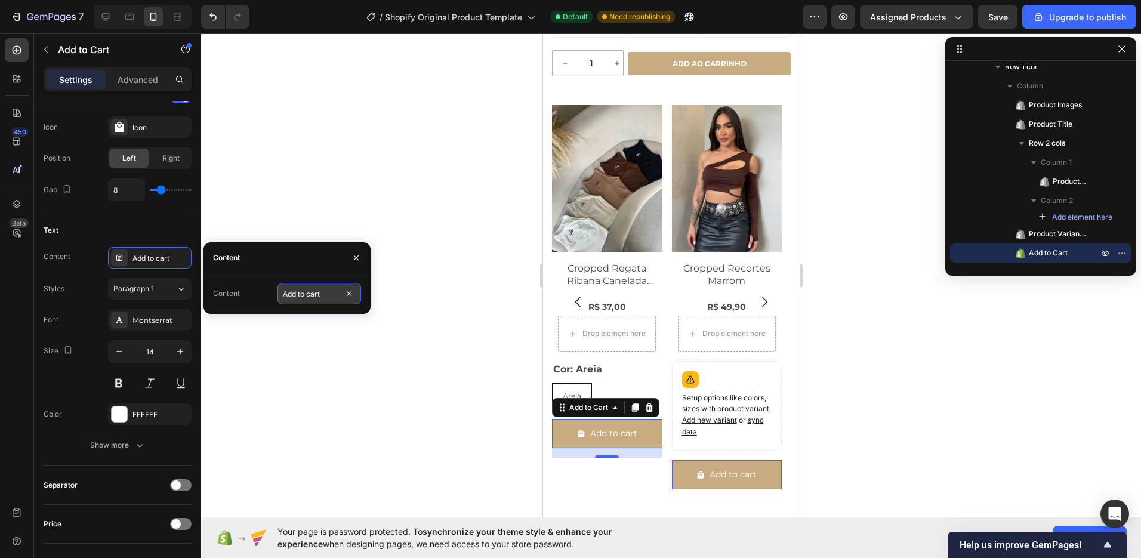
drag, startPoint x: 304, startPoint y: 291, endPoint x: 332, endPoint y: 291, distance: 27.4
click at [330, 292] on input "Add to cart" at bounding box center [319, 293] width 84 height 21
type input "Add ao carrinho"
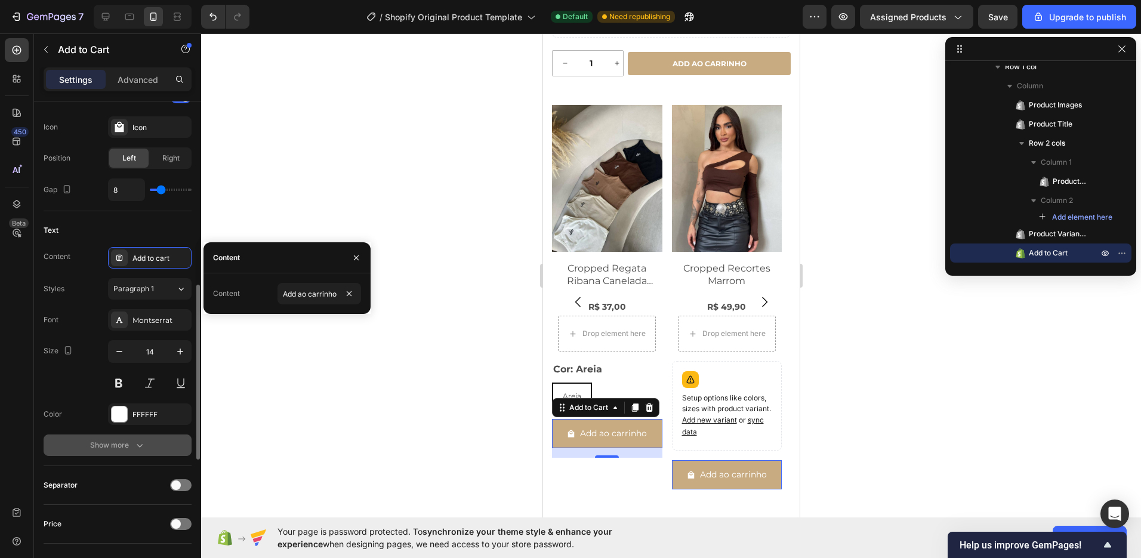
click at [134, 441] on icon "button" at bounding box center [140, 445] width 12 height 12
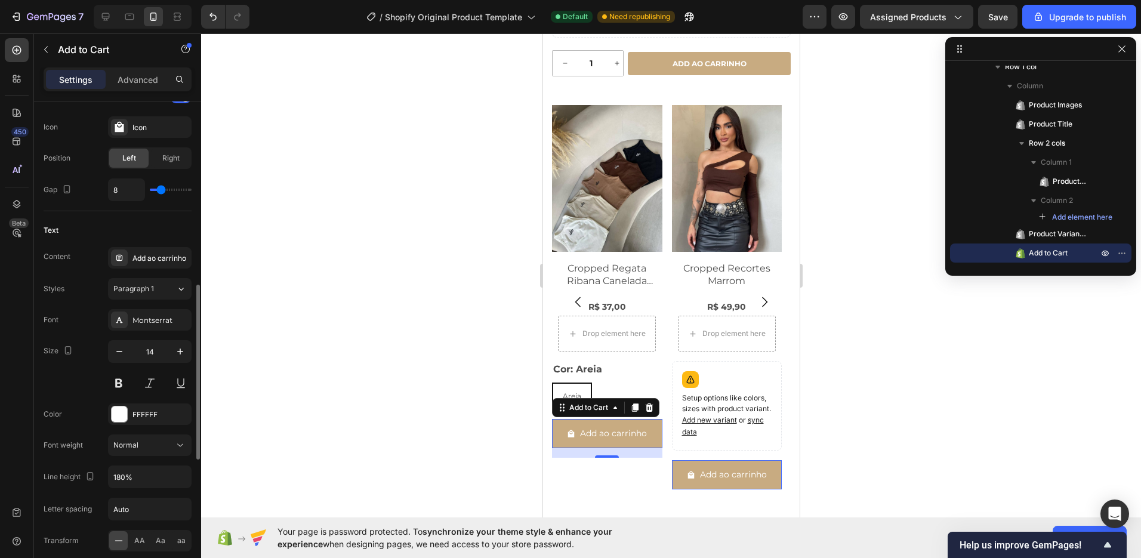
scroll to position [0, 0]
drag, startPoint x: 141, startPoint y: 543, endPoint x: 141, endPoint y: 535, distance: 7.8
click at [141, 543] on span "AA" at bounding box center [139, 540] width 11 height 11
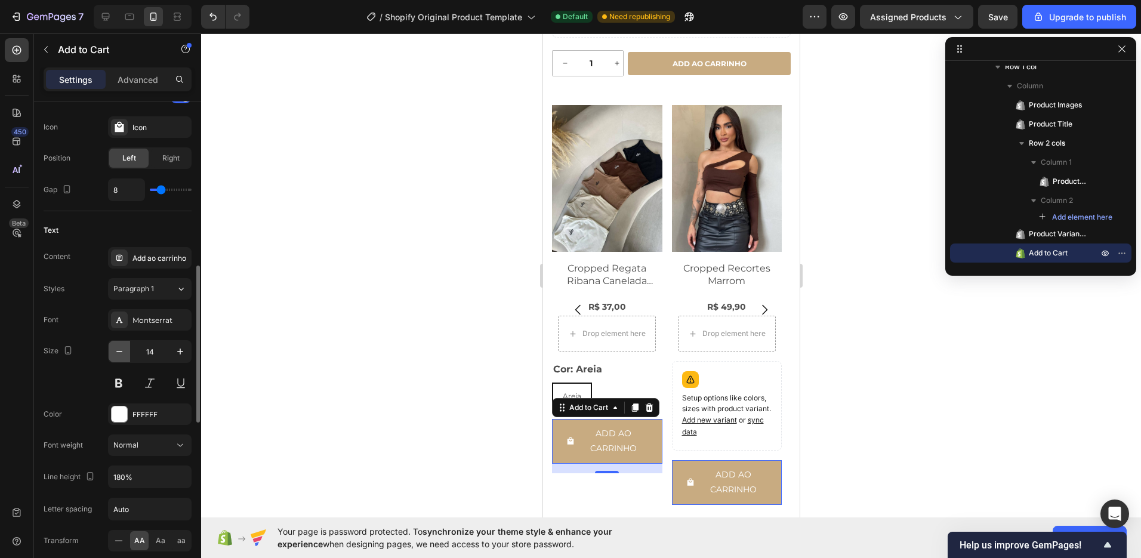
click at [127, 356] on button "button" at bounding box center [119, 351] width 21 height 21
click at [171, 355] on button "button" at bounding box center [179, 351] width 21 height 21
type input "14"
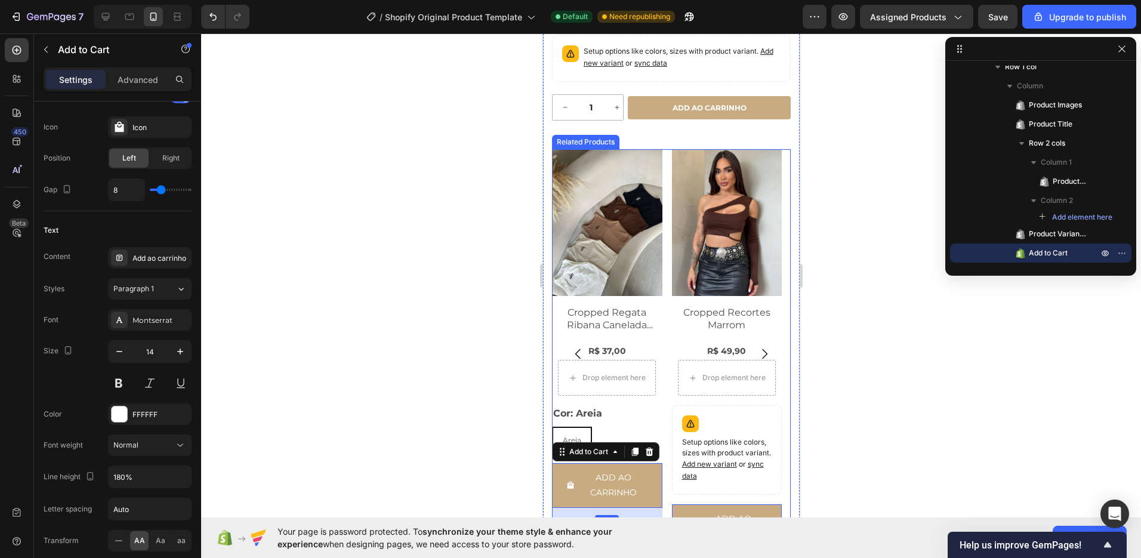
scroll to position [415, 0]
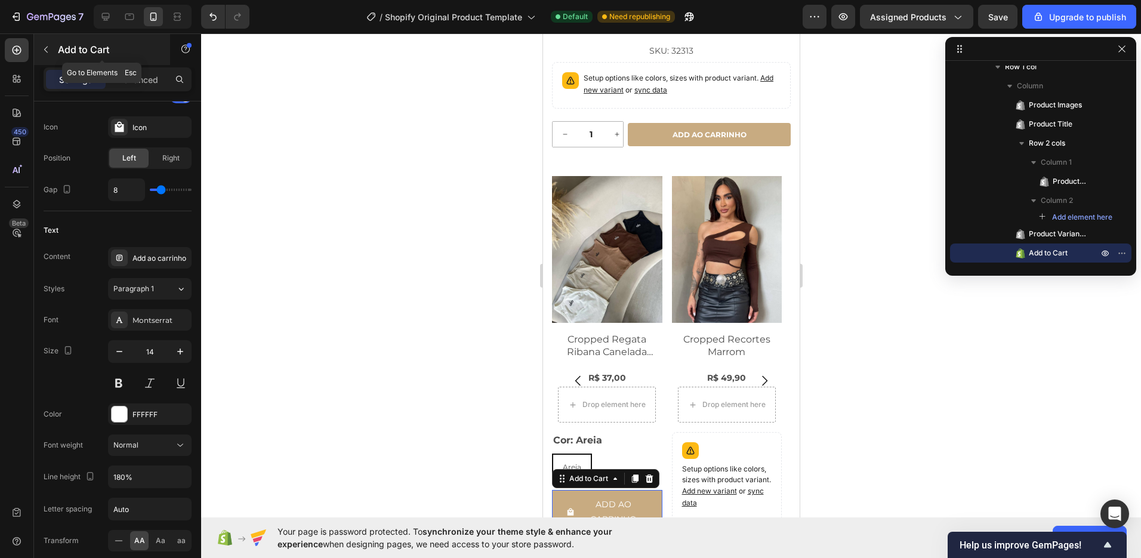
click at [54, 49] on button "button" at bounding box center [45, 49] width 19 height 19
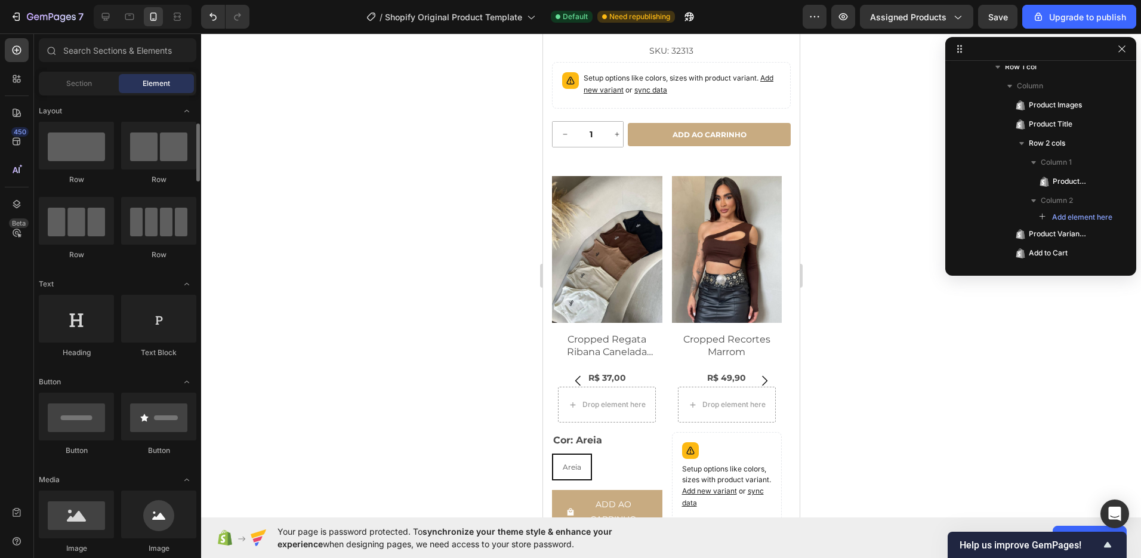
scroll to position [25, 0]
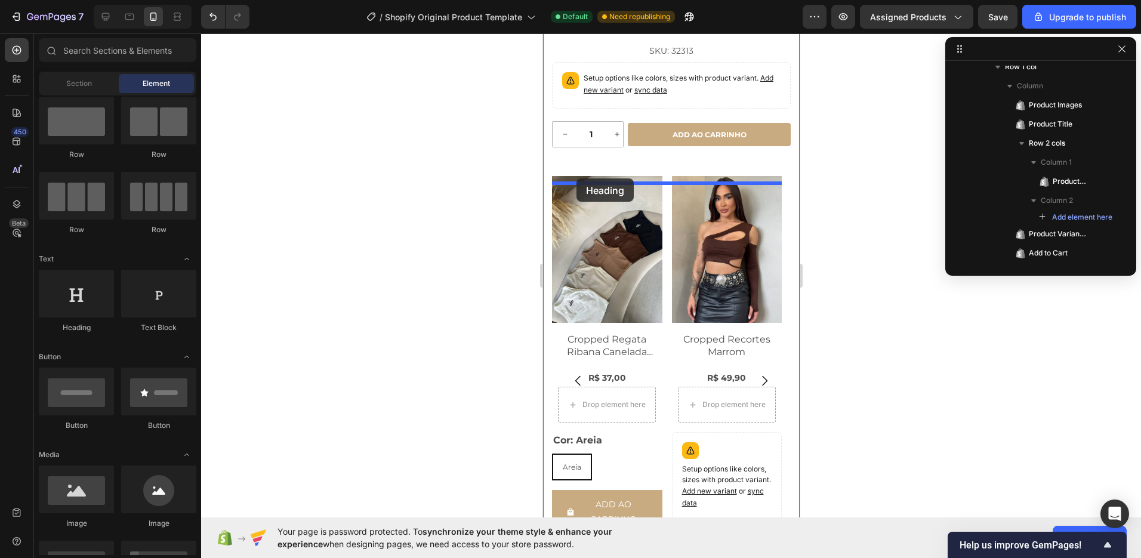
drag, startPoint x: 695, startPoint y: 333, endPoint x: 576, endPoint y: 178, distance: 195.3
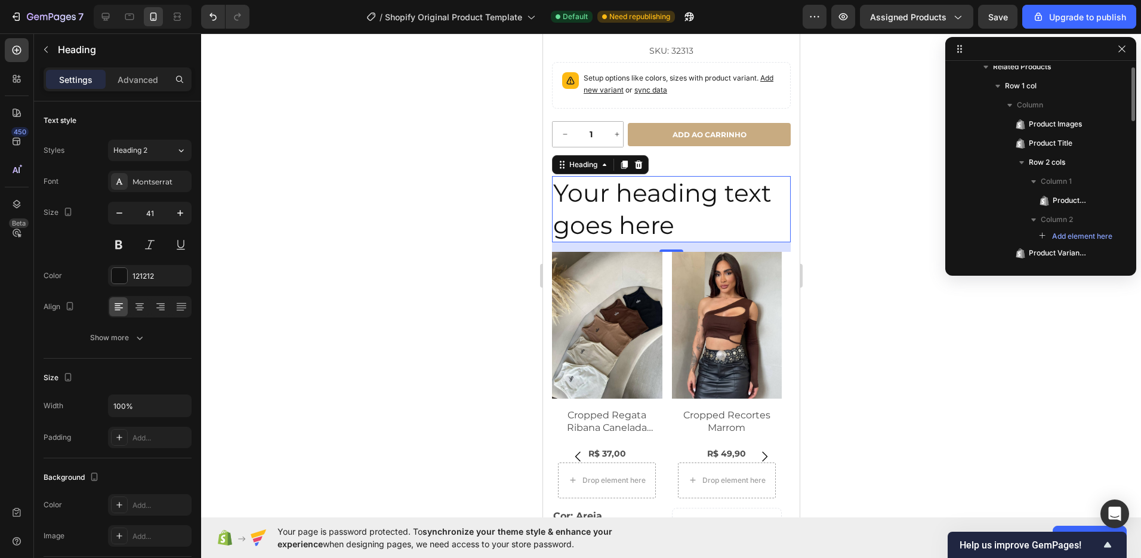
scroll to position [398, 0]
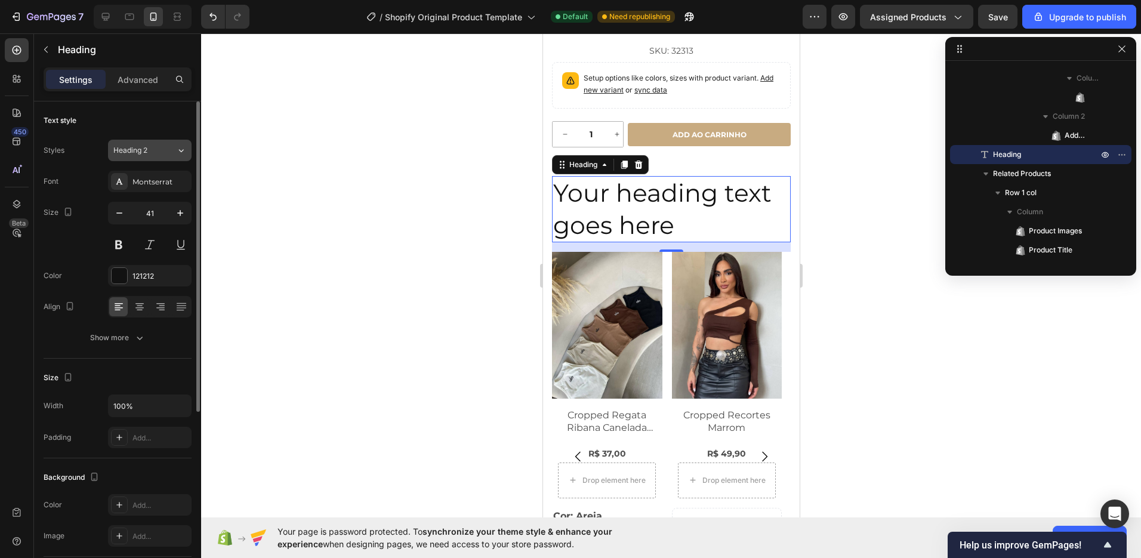
click at [159, 161] on button "Heading 2" at bounding box center [150, 150] width 84 height 21
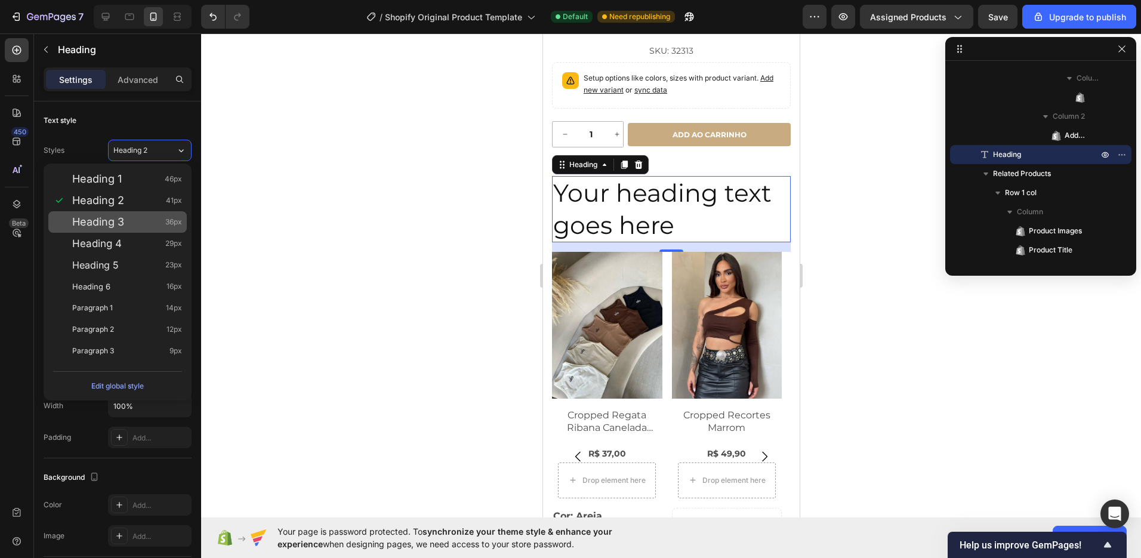
click at [132, 218] on div "Heading 3 36px" at bounding box center [127, 222] width 110 height 12
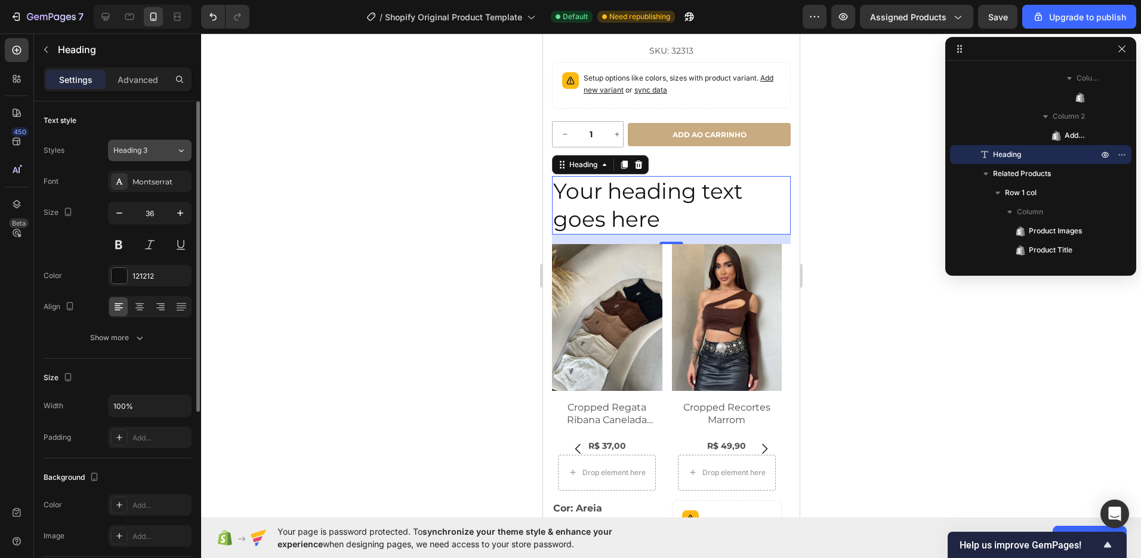
click at [146, 153] on span "Heading 3" at bounding box center [130, 150] width 34 height 11
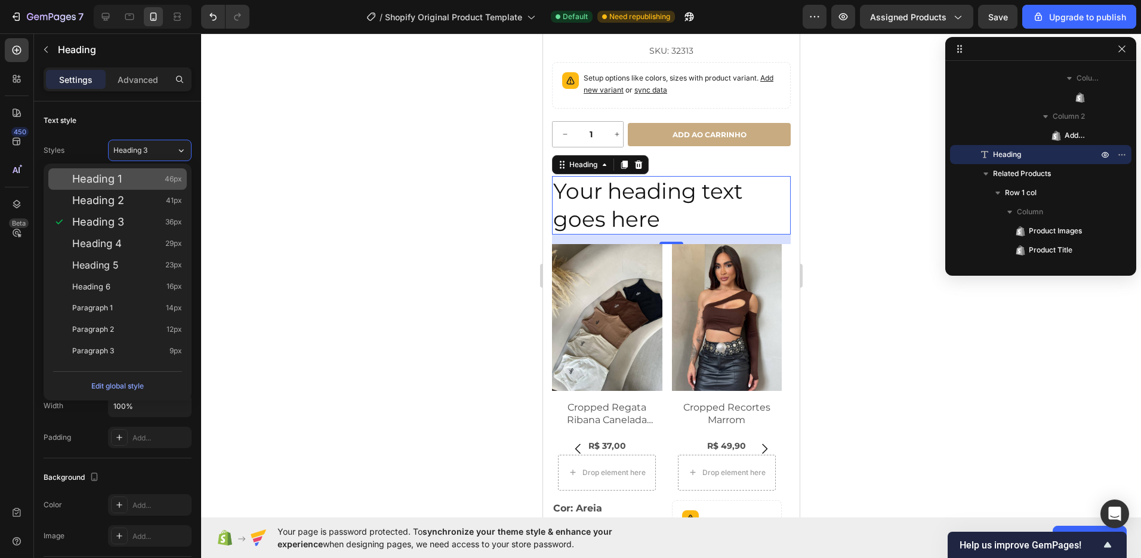
click at [136, 184] on div "Heading 1 46px" at bounding box center [127, 179] width 110 height 12
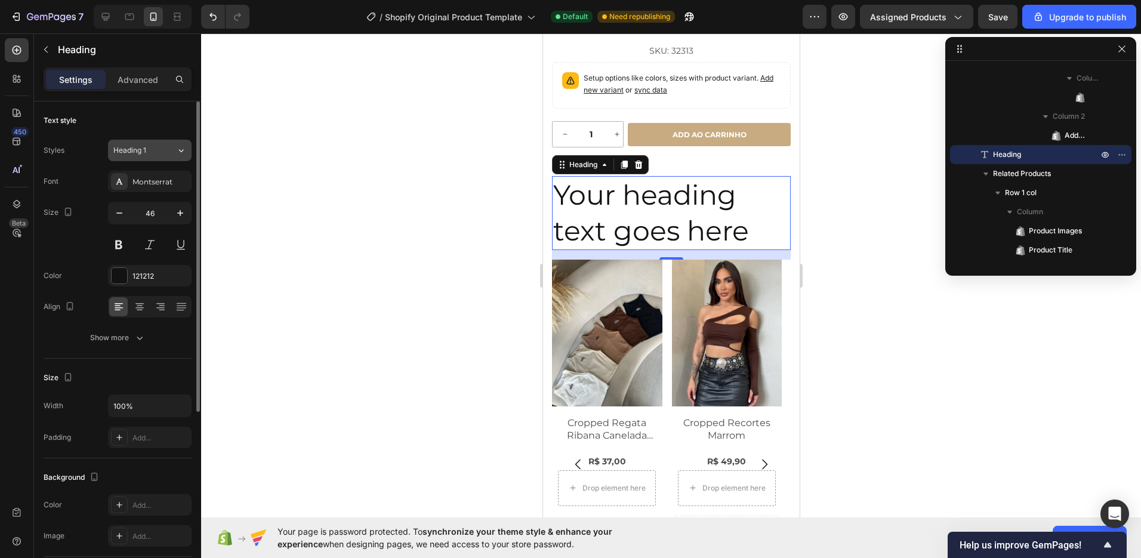
click at [156, 142] on button "Heading 1" at bounding box center [150, 150] width 84 height 21
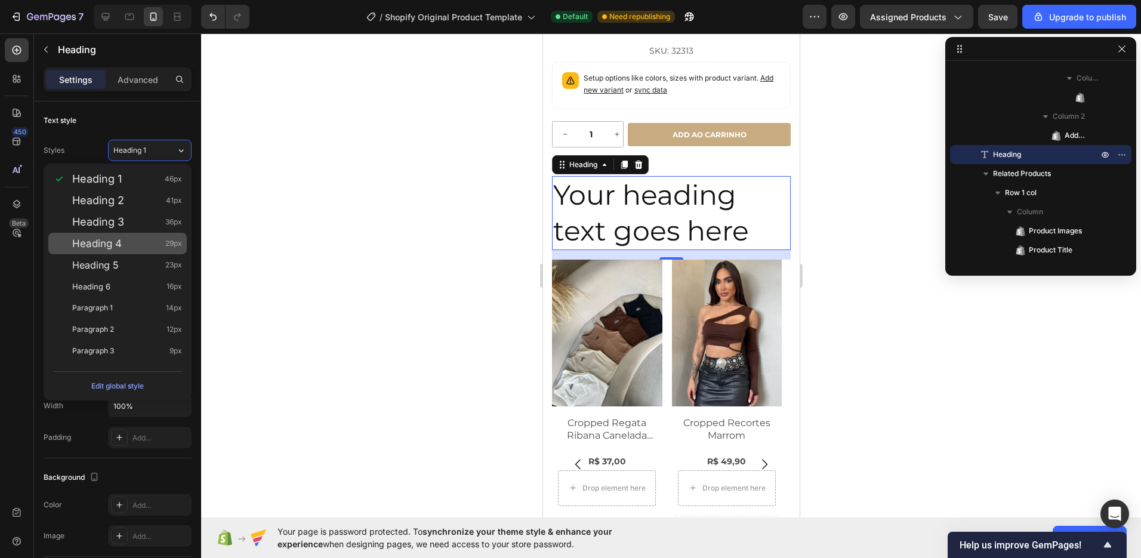
click at [118, 248] on span "Heading 4" at bounding box center [97, 243] width 50 height 12
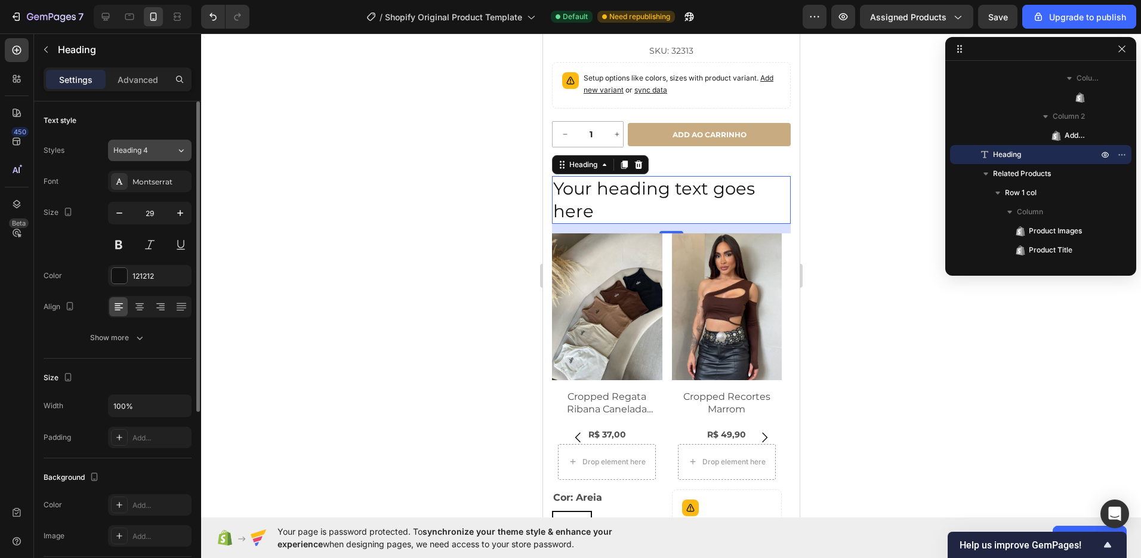
click at [158, 151] on div "Heading 4" at bounding box center [137, 150] width 48 height 11
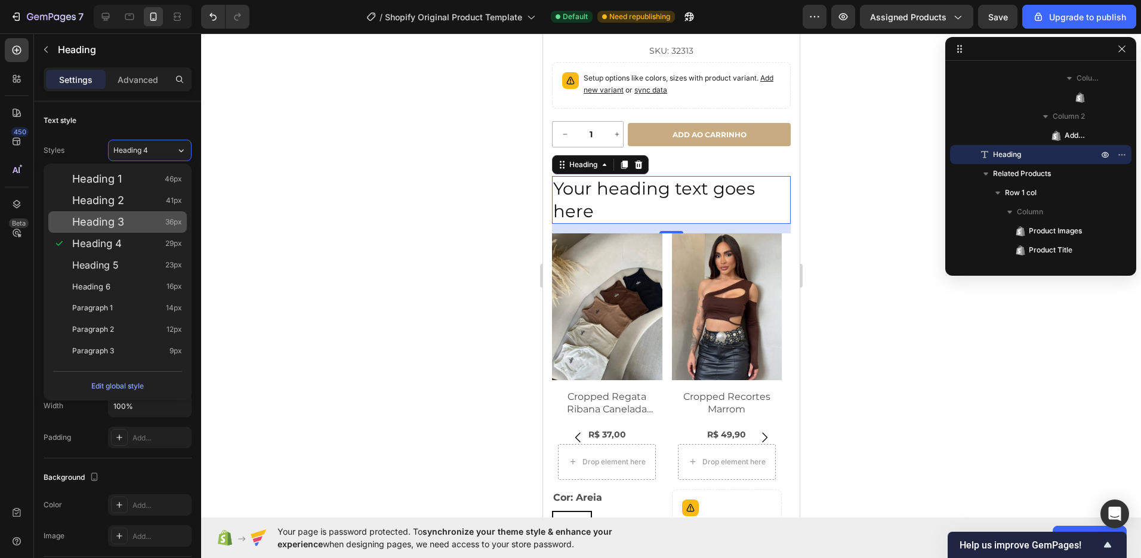
click at [131, 226] on div "Heading 3 36px" at bounding box center [127, 222] width 110 height 12
type input "36"
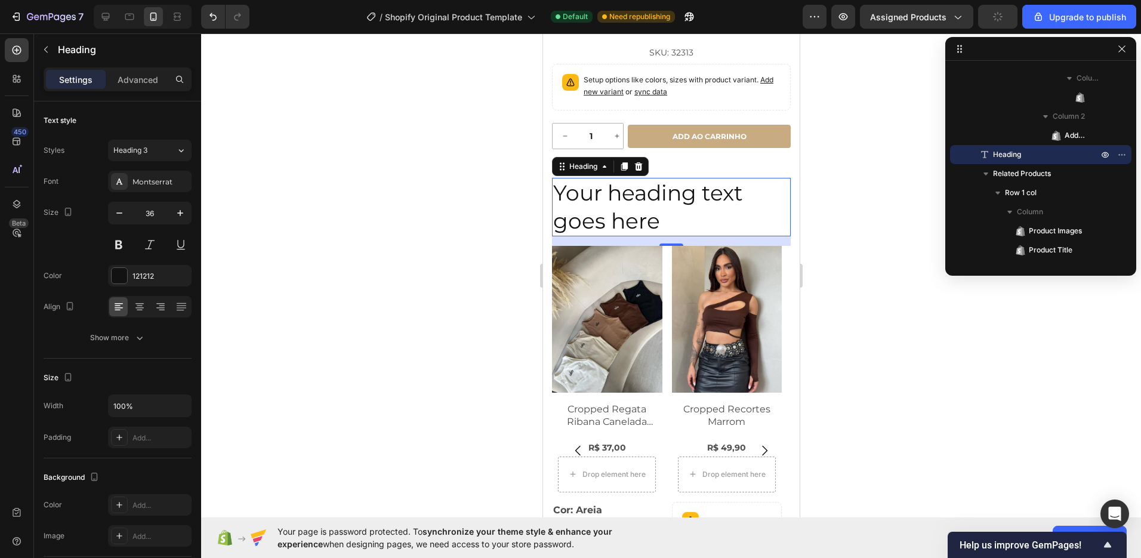
scroll to position [412, 0]
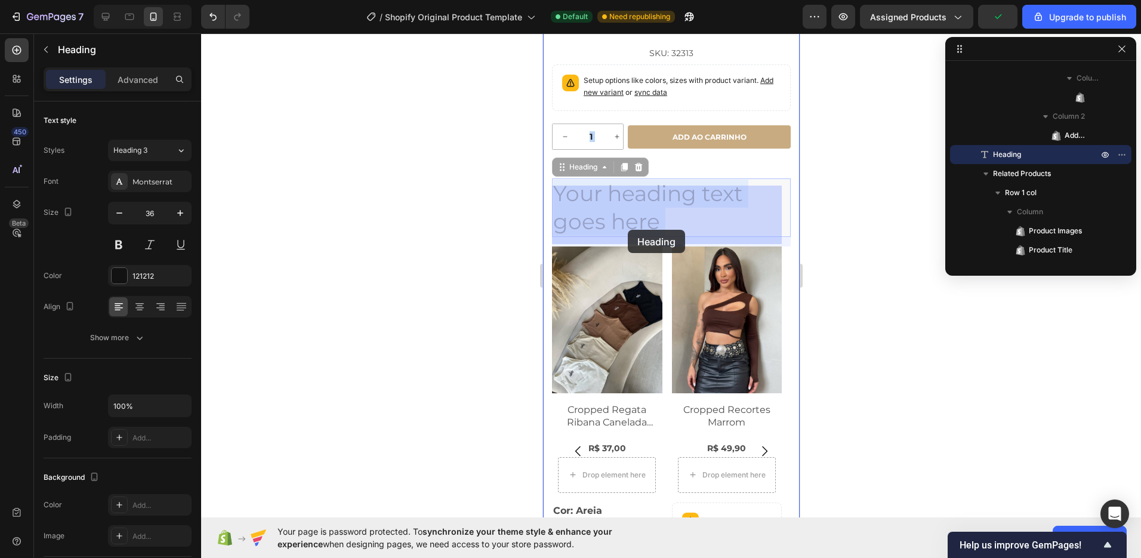
drag, startPoint x: 647, startPoint y: 217, endPoint x: 627, endPoint y: 230, distance: 23.8
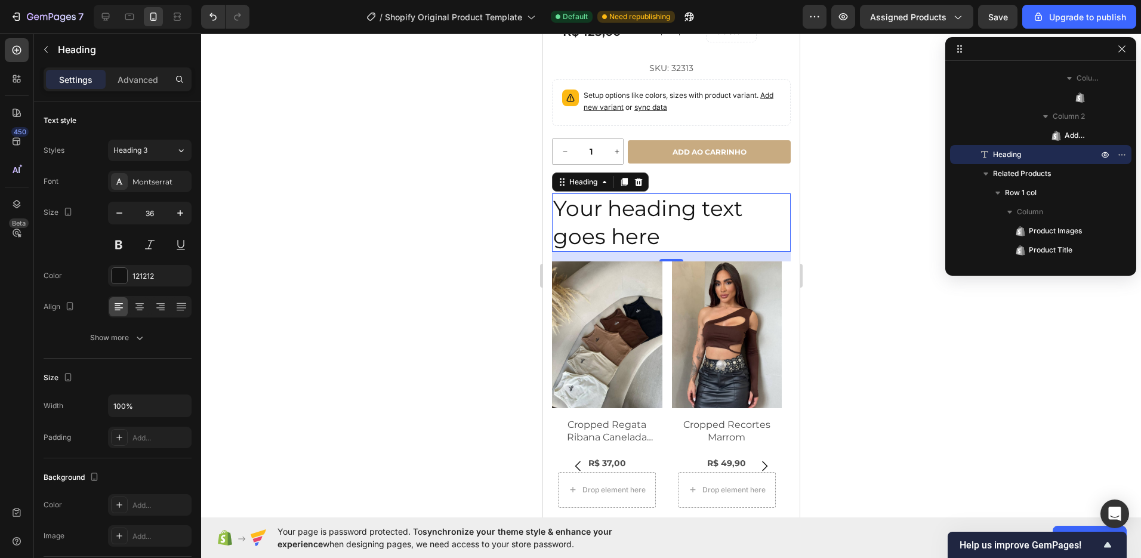
scroll to position [396, 0]
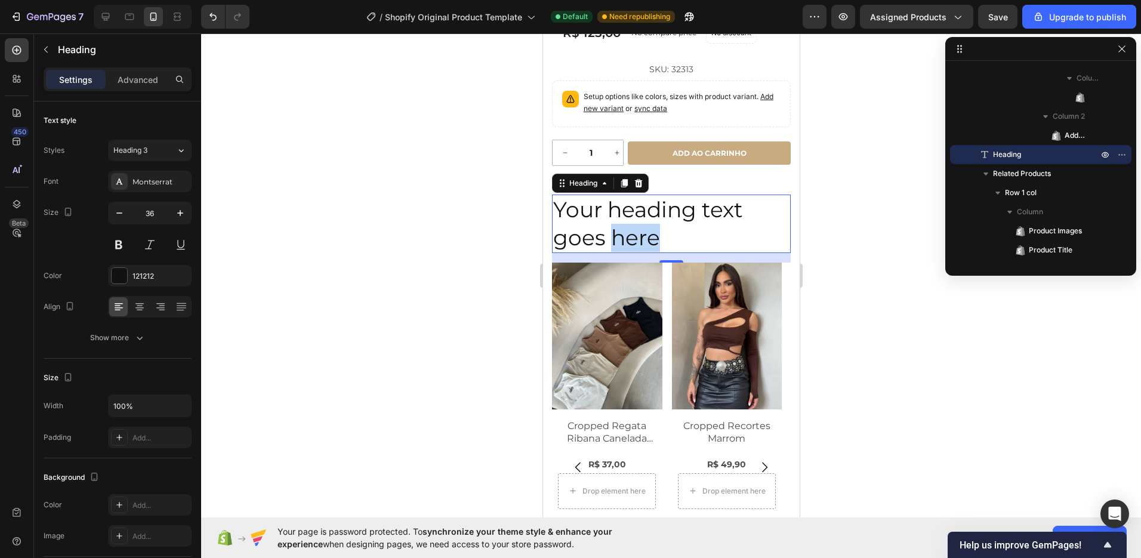
click at [646, 235] on p "Your heading text goes here" at bounding box center [671, 224] width 236 height 56
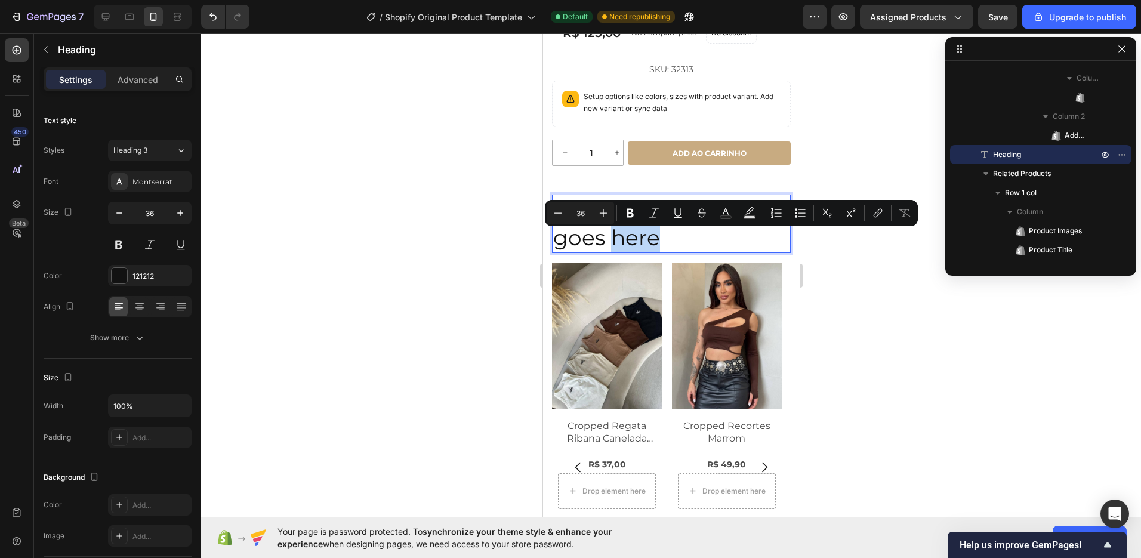
click at [655, 240] on p "Your heading text goes here" at bounding box center [671, 224] width 236 height 56
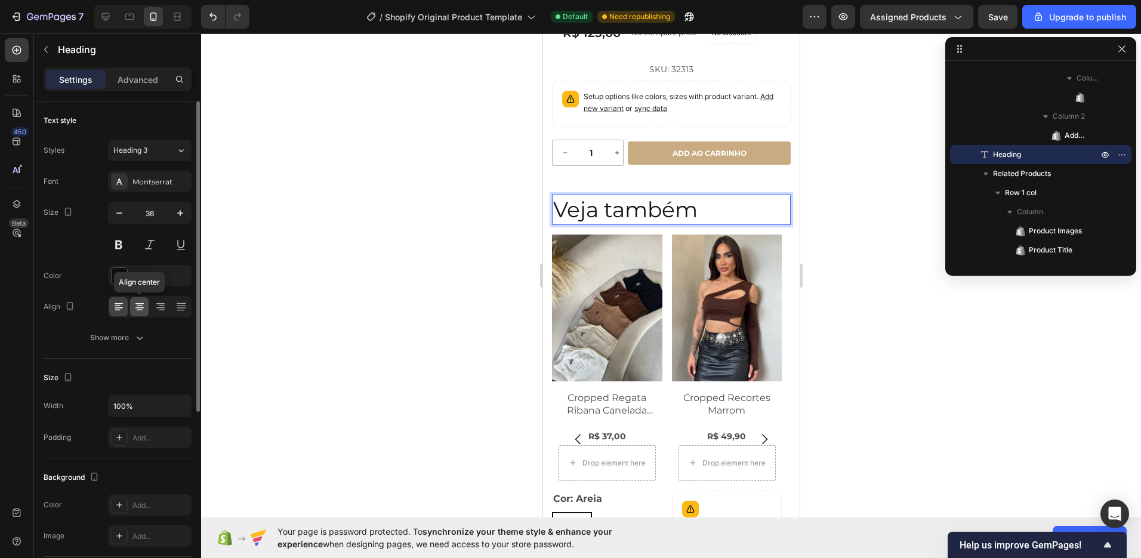
click at [143, 312] on icon at bounding box center [140, 307] width 12 height 12
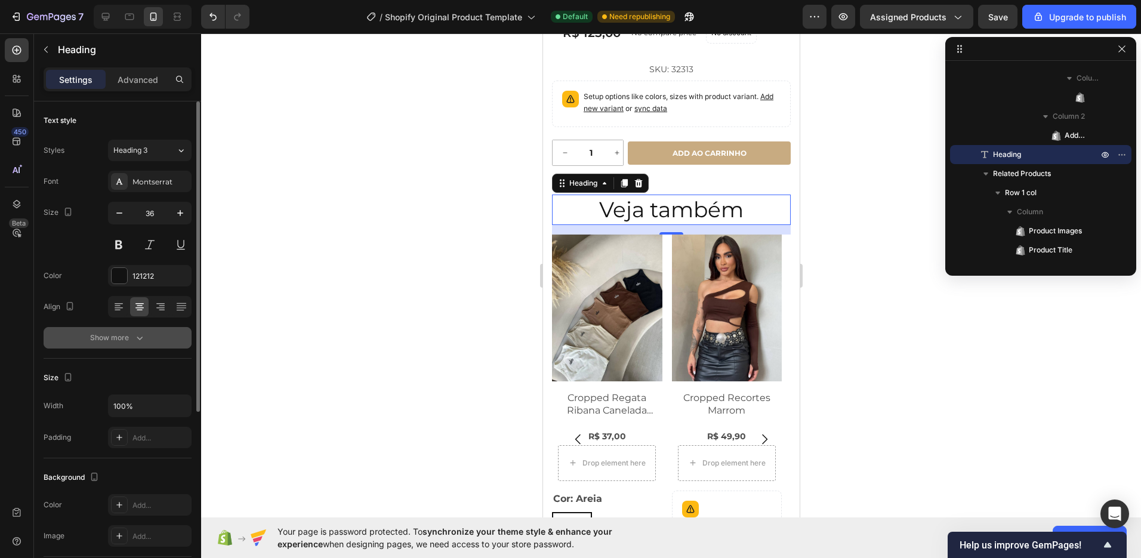
click at [139, 341] on icon "button" at bounding box center [140, 338] width 12 height 12
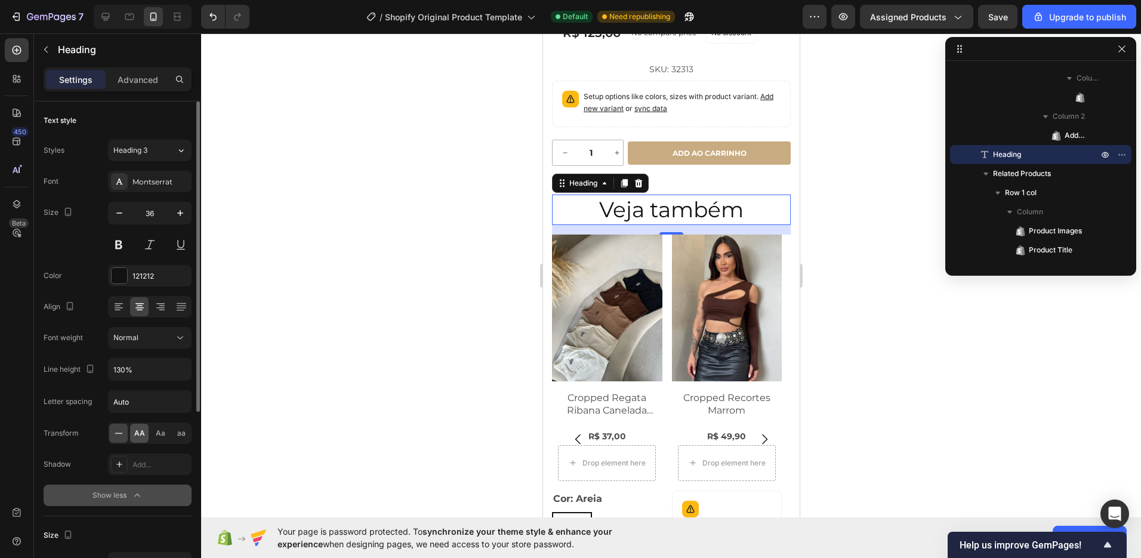
click at [138, 435] on span "AA" at bounding box center [139, 433] width 11 height 11
click at [123, 247] on button at bounding box center [118, 244] width 21 height 21
click at [125, 215] on button "button" at bounding box center [119, 212] width 21 height 21
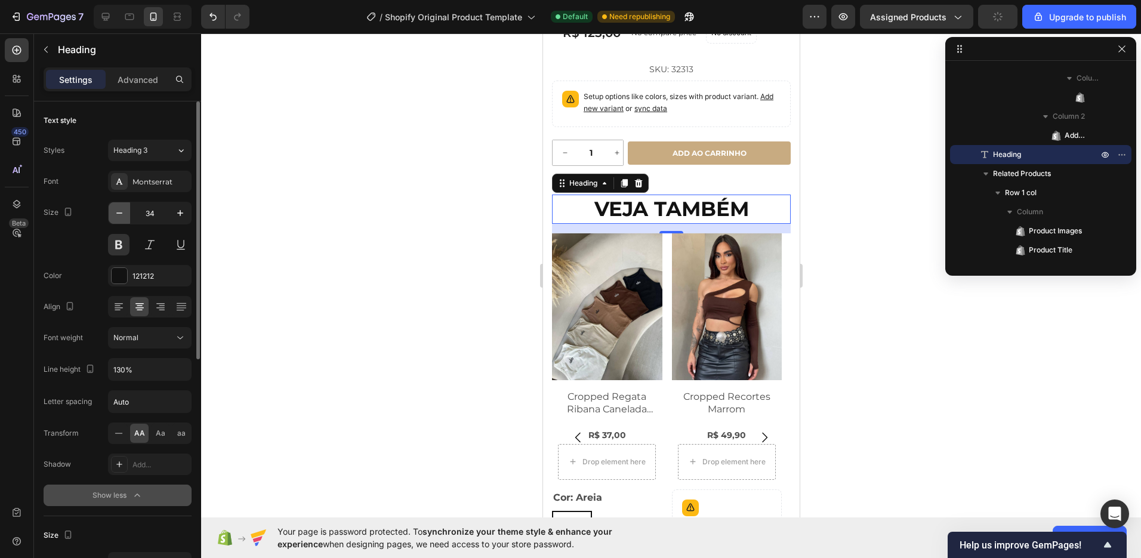
click at [121, 210] on icon "button" at bounding box center [119, 213] width 12 height 12
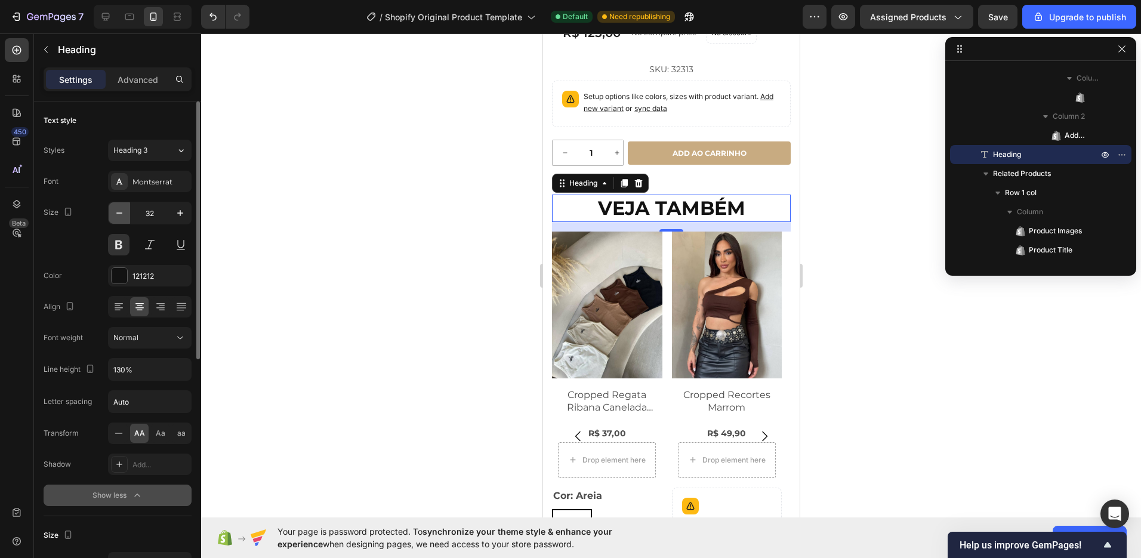
click at [121, 210] on icon "button" at bounding box center [119, 213] width 12 height 12
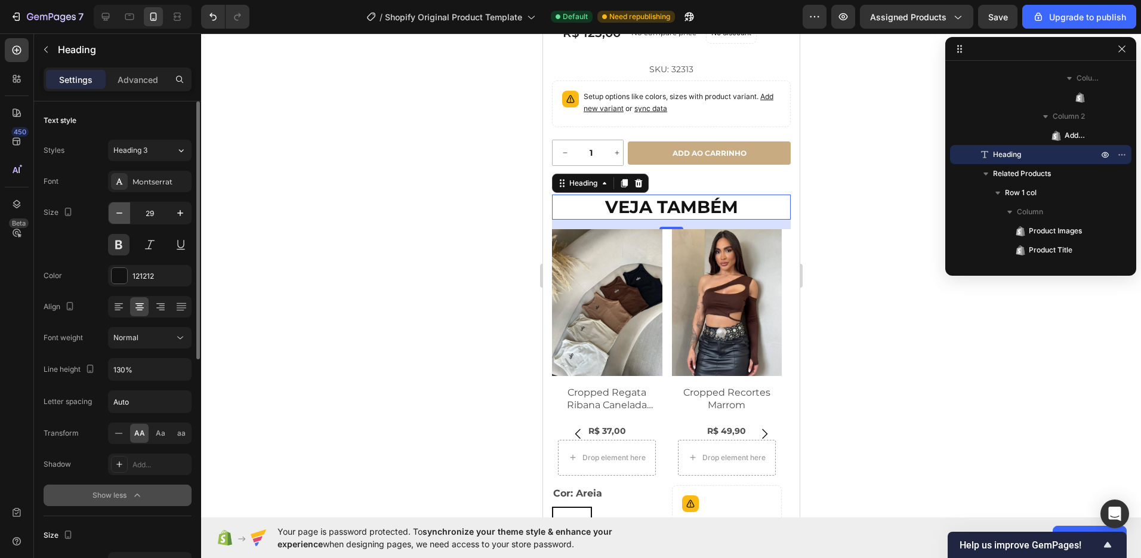
click at [121, 210] on icon "button" at bounding box center [119, 213] width 12 height 12
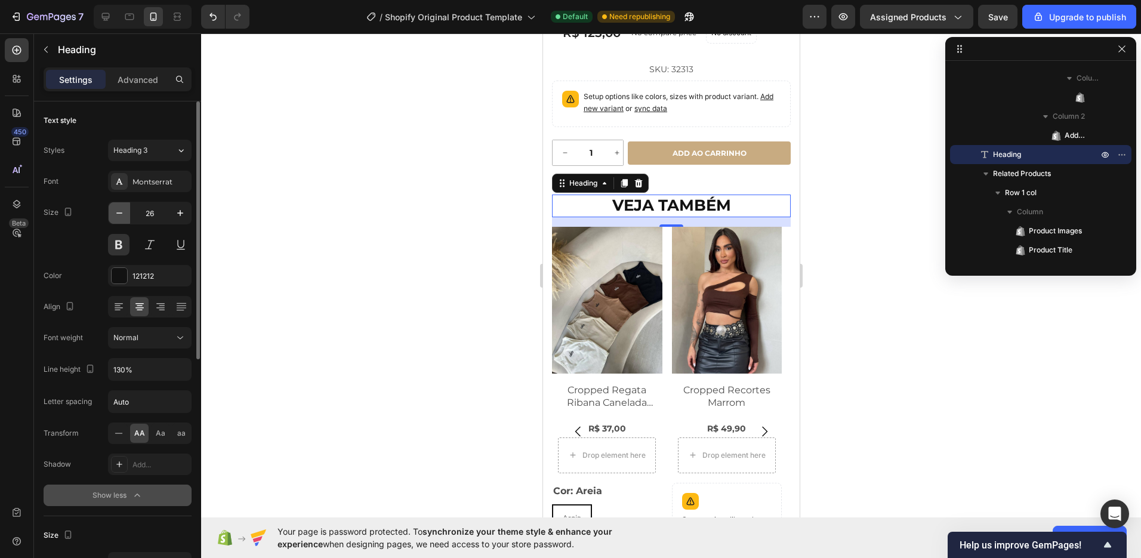
click at [121, 210] on icon "button" at bounding box center [119, 213] width 12 height 12
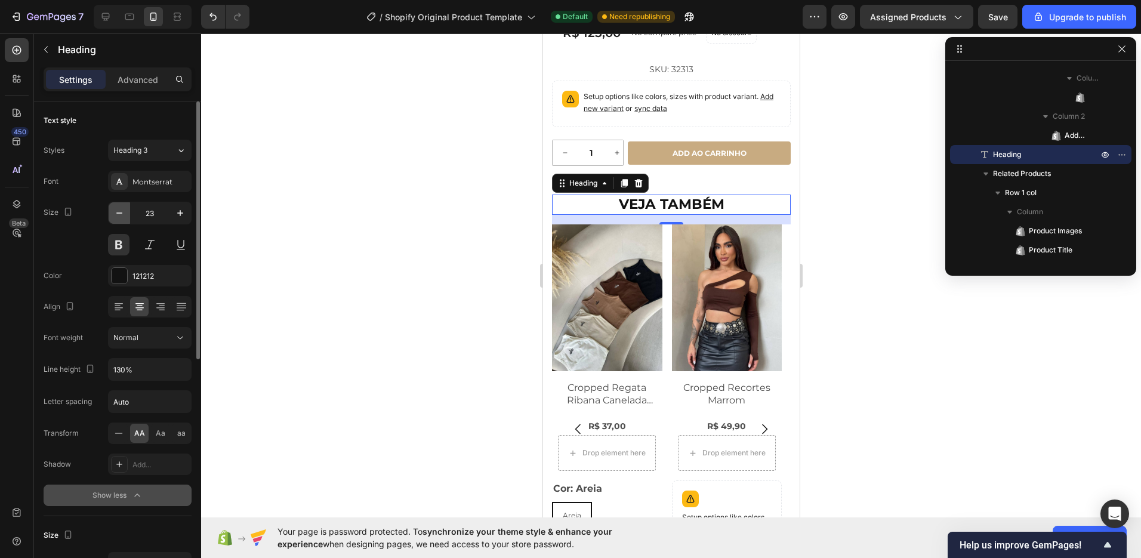
click at [121, 210] on icon "button" at bounding box center [119, 213] width 12 height 12
type input "20"
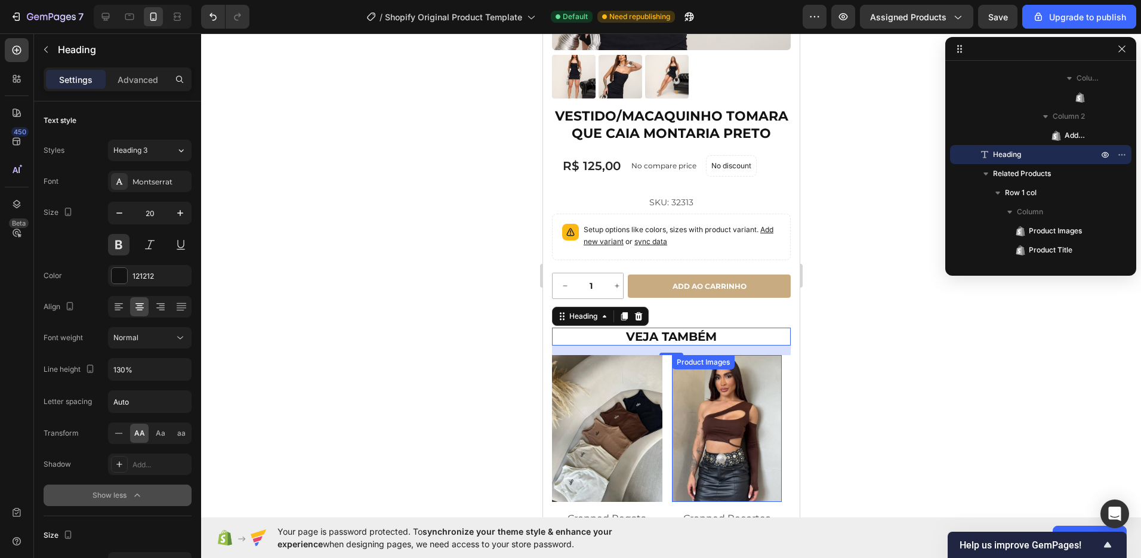
scroll to position [135, 0]
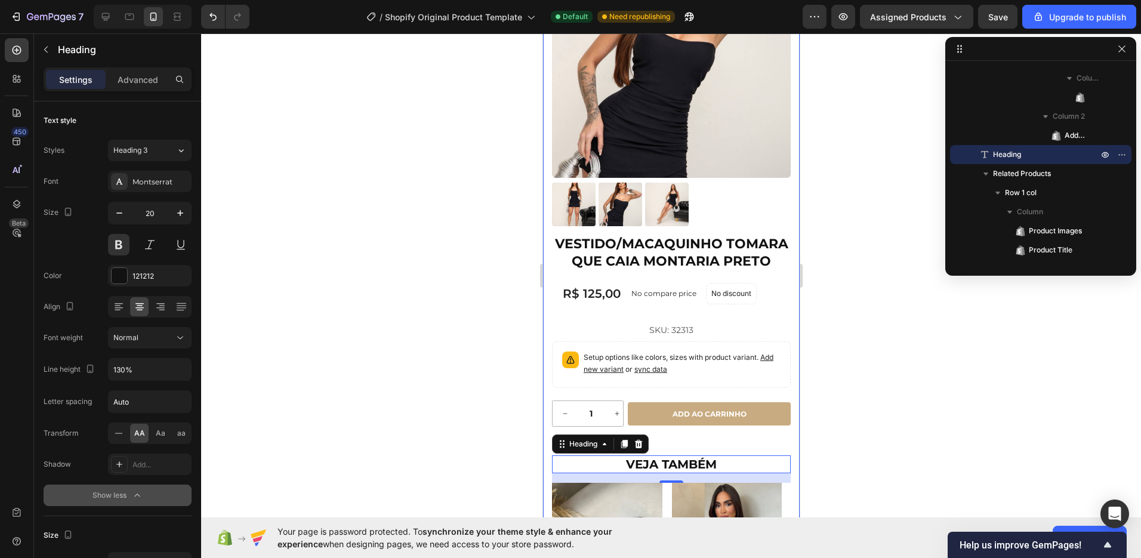
click at [387, 385] on div at bounding box center [671, 295] width 940 height 525
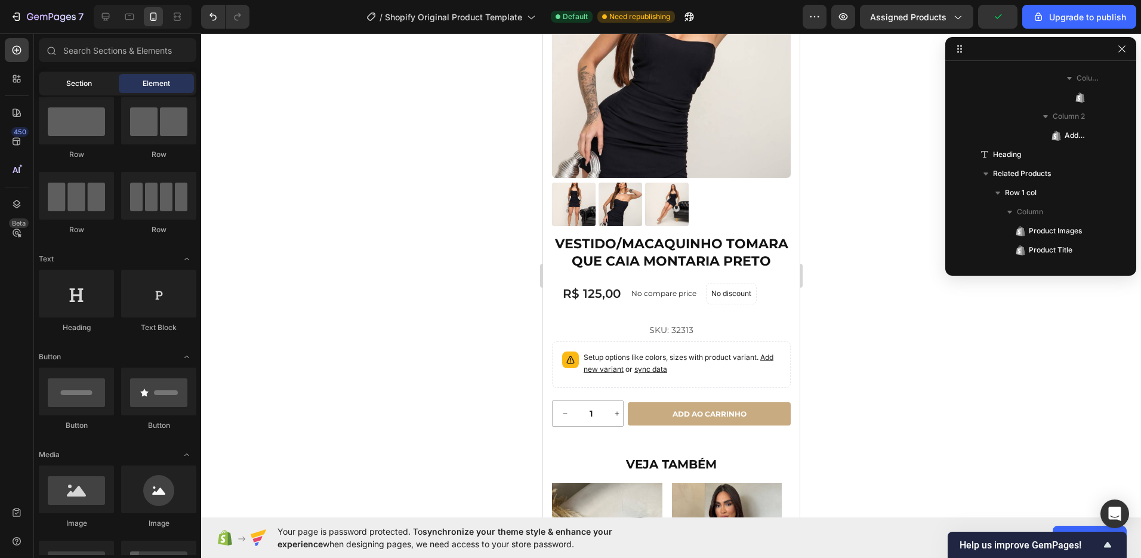
click at [90, 90] on div "Section" at bounding box center [78, 83] width 75 height 19
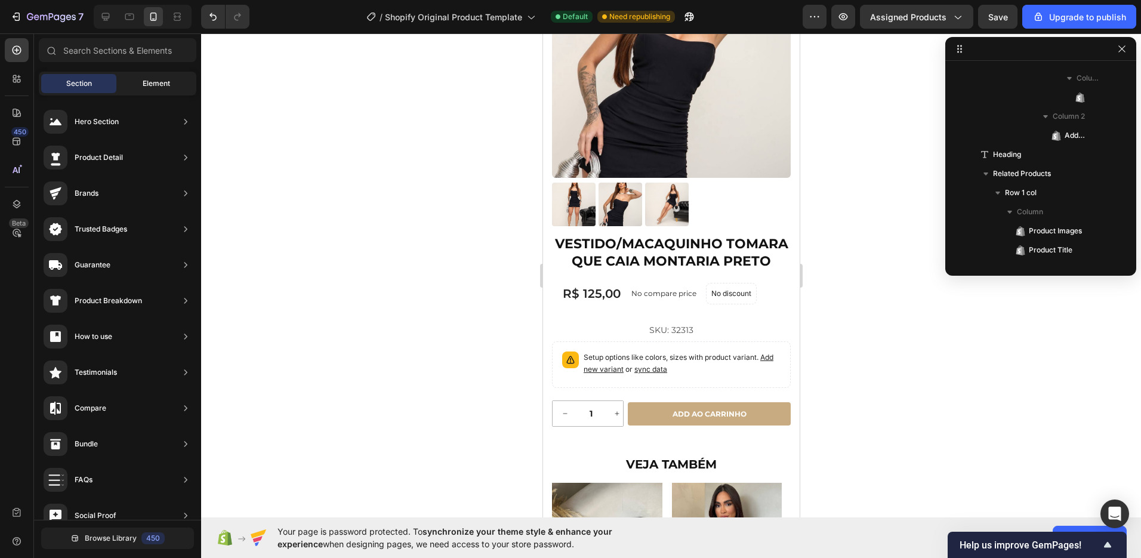
click at [141, 91] on div "Element" at bounding box center [156, 83] width 75 height 19
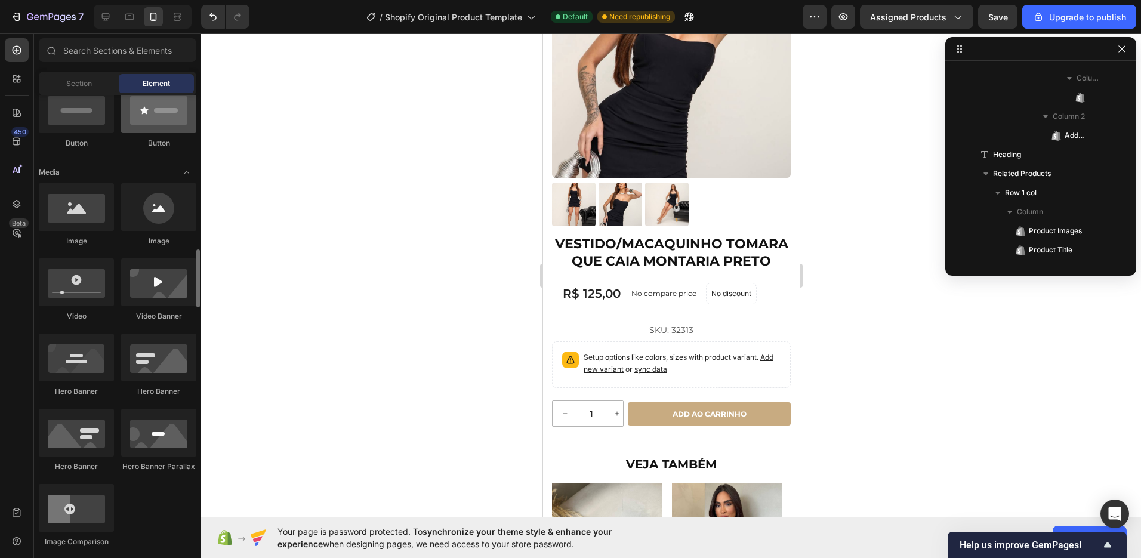
scroll to position [409, 0]
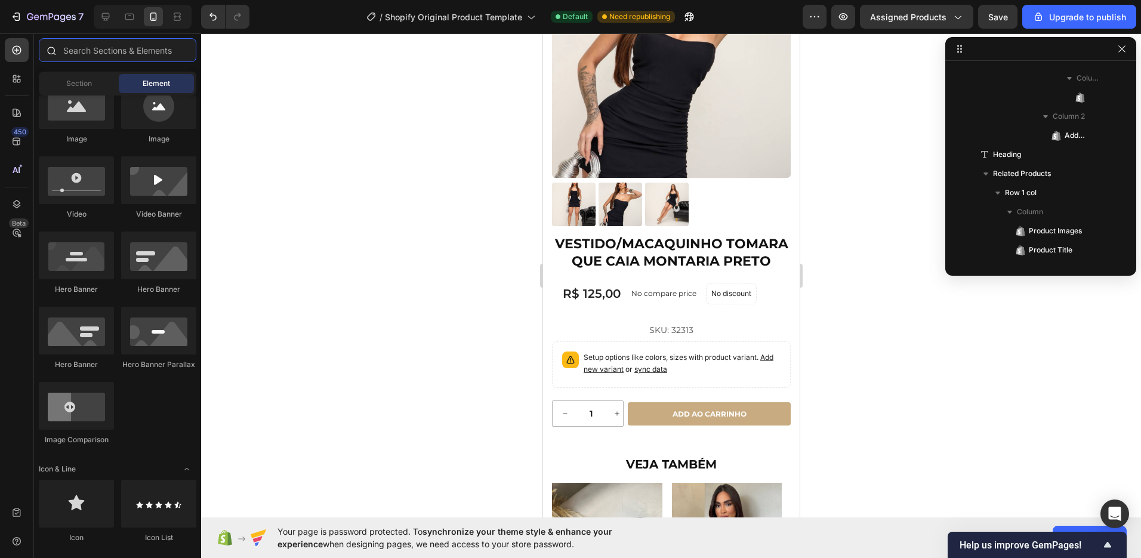
click at [96, 48] on input "text" at bounding box center [118, 50] width 158 height 24
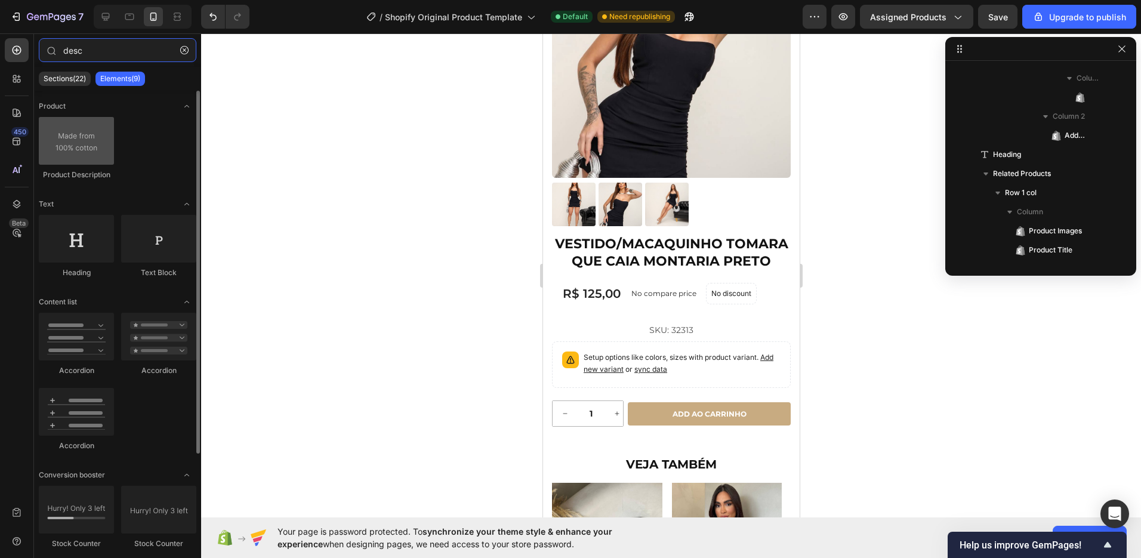
type input "desc"
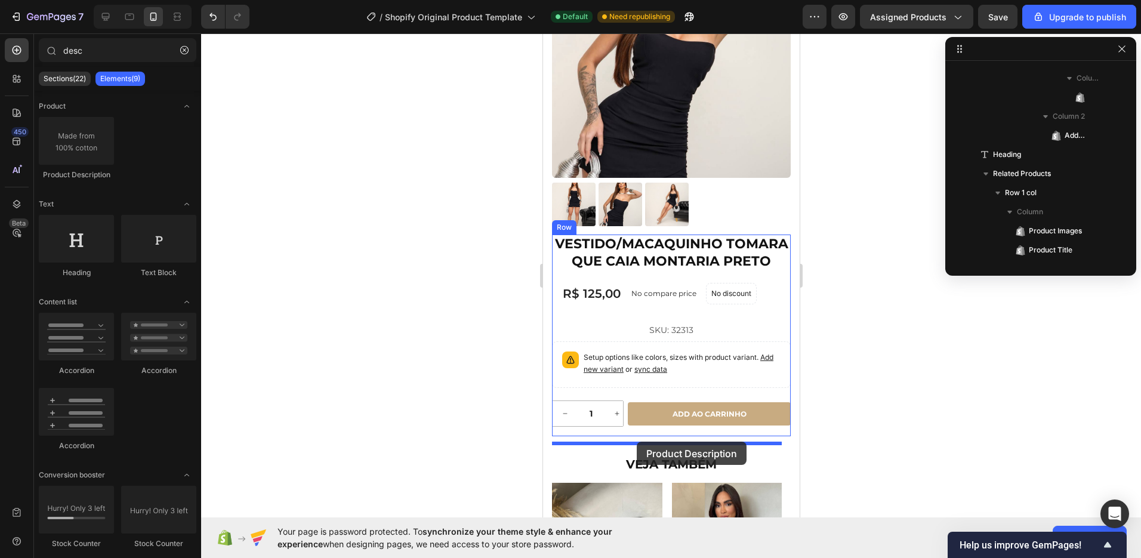
drag, startPoint x: 619, startPoint y: 180, endPoint x: 636, endPoint y: 442, distance: 261.9
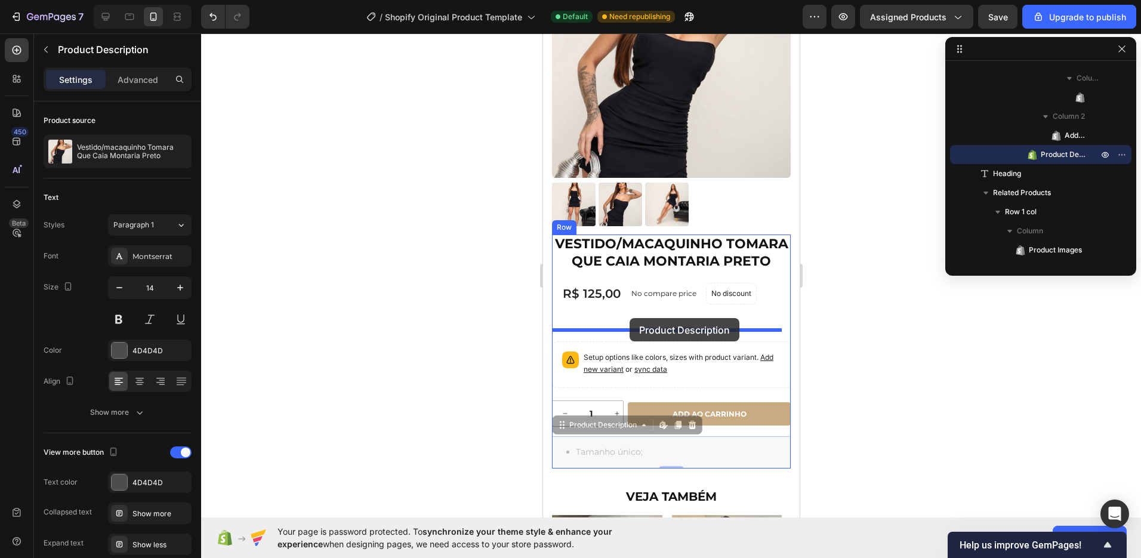
drag, startPoint x: 627, startPoint y: 461, endPoint x: 1415, endPoint y: 363, distance: 793.8
click at [629, 318] on div "iPhone 15 Pro Max ( 430 px) iPhone 13 Mini iPhone 13 Pro iPhone 11 Pro Max iPho…" at bounding box center [670, 531] width 257 height 1267
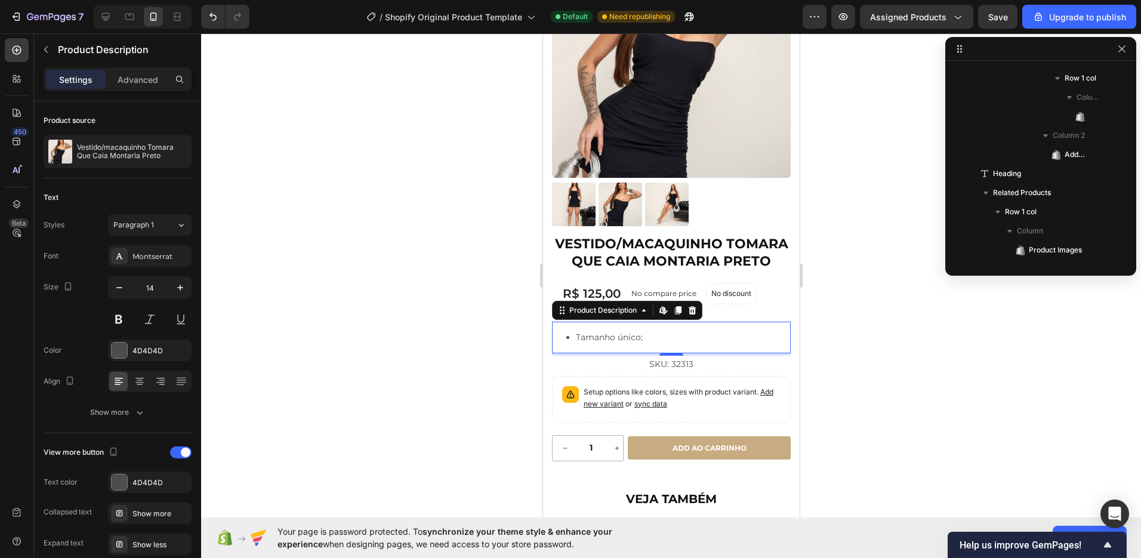
click at [871, 329] on div at bounding box center [671, 295] width 940 height 525
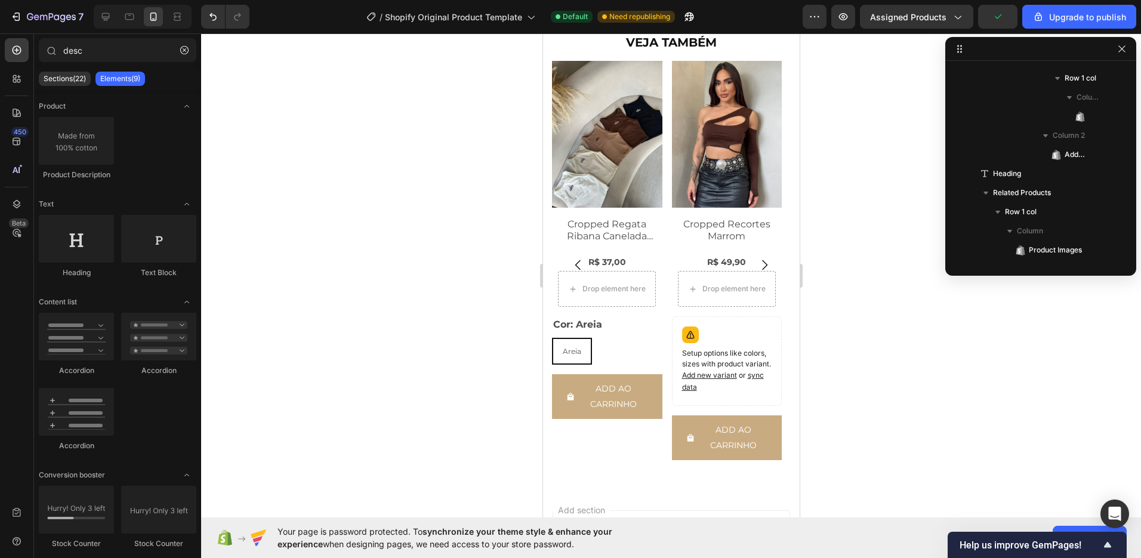
scroll to position [569, 0]
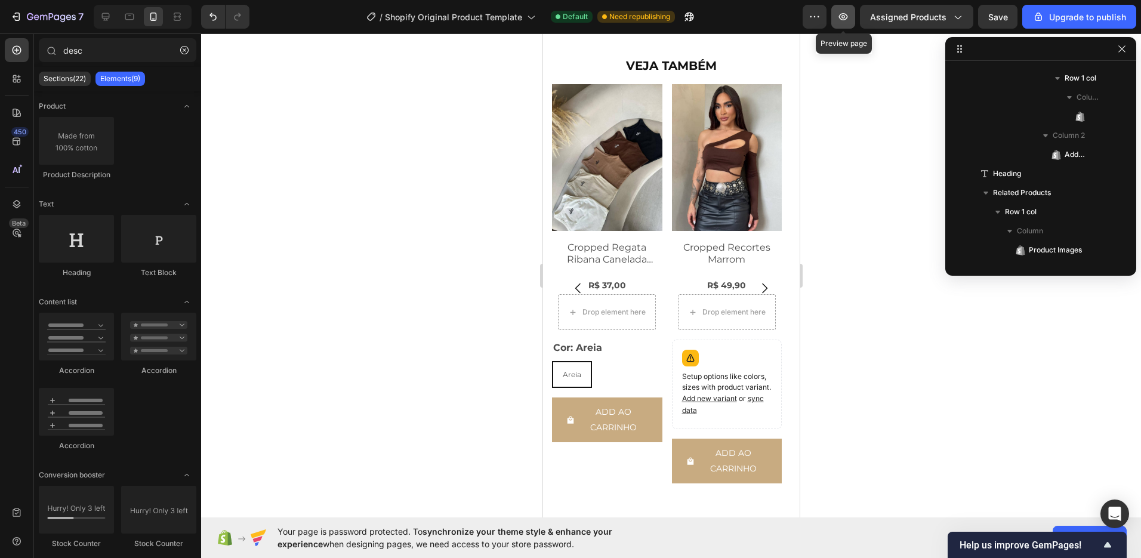
click at [847, 26] on button "button" at bounding box center [843, 17] width 24 height 24
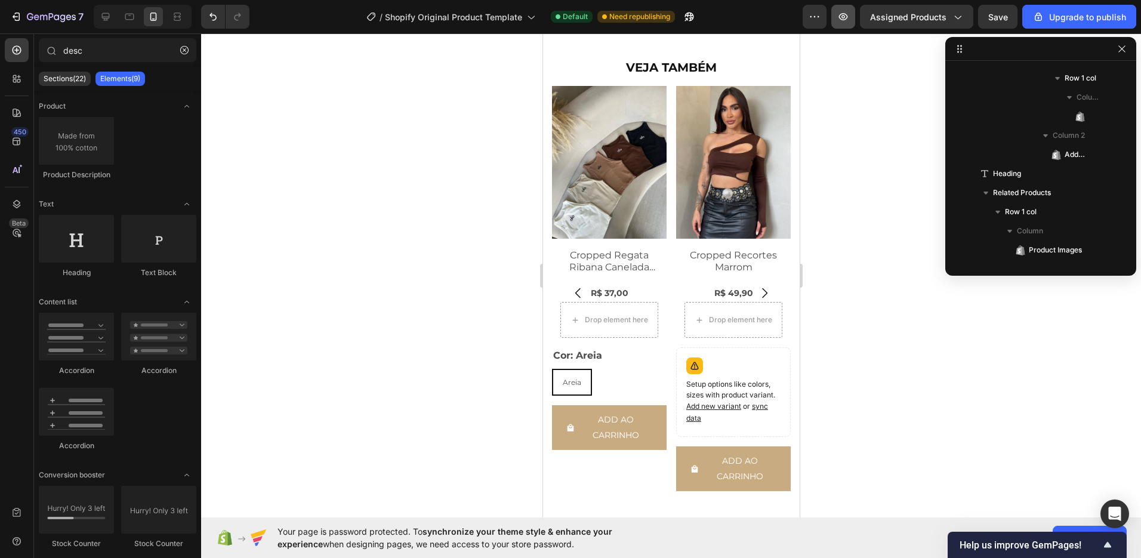
scroll to position [564, 0]
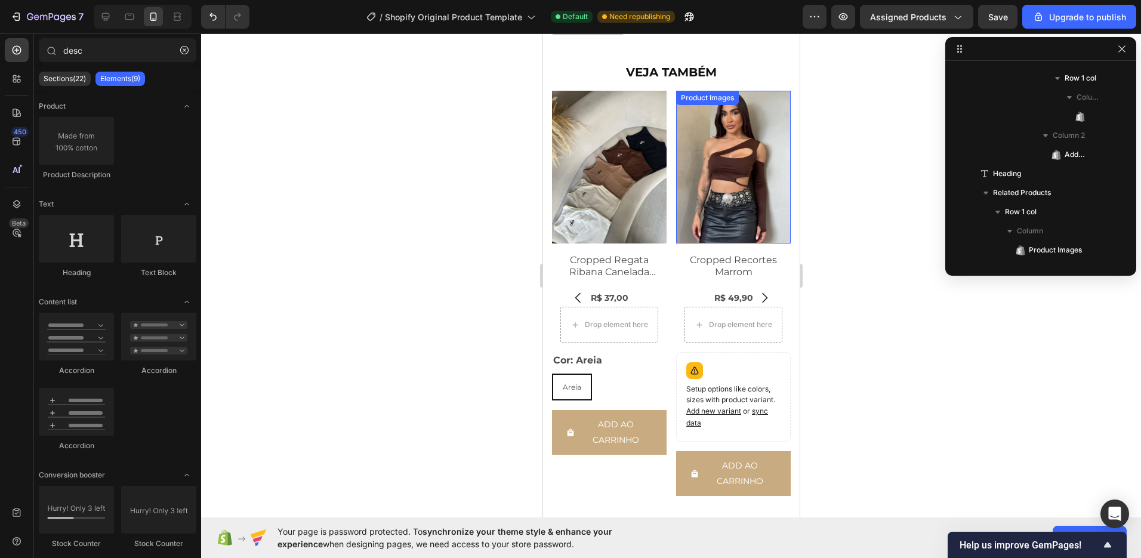
click at [691, 238] on img at bounding box center [733, 167] width 115 height 153
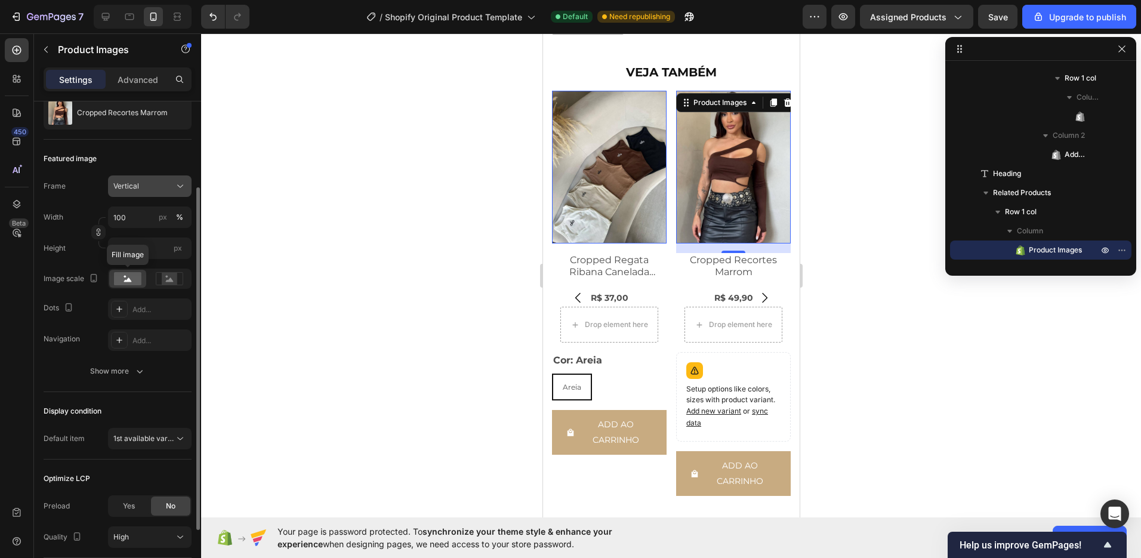
scroll to position [16, 0]
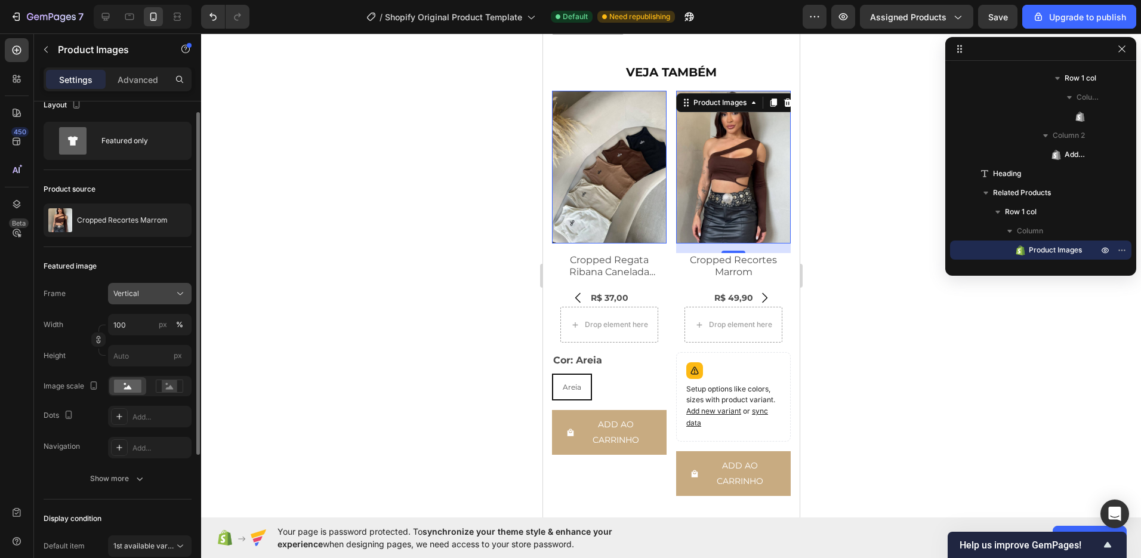
click at [149, 302] on button "Vertical" at bounding box center [150, 293] width 84 height 21
click at [153, 259] on div "Featured image" at bounding box center [118, 266] width 148 height 19
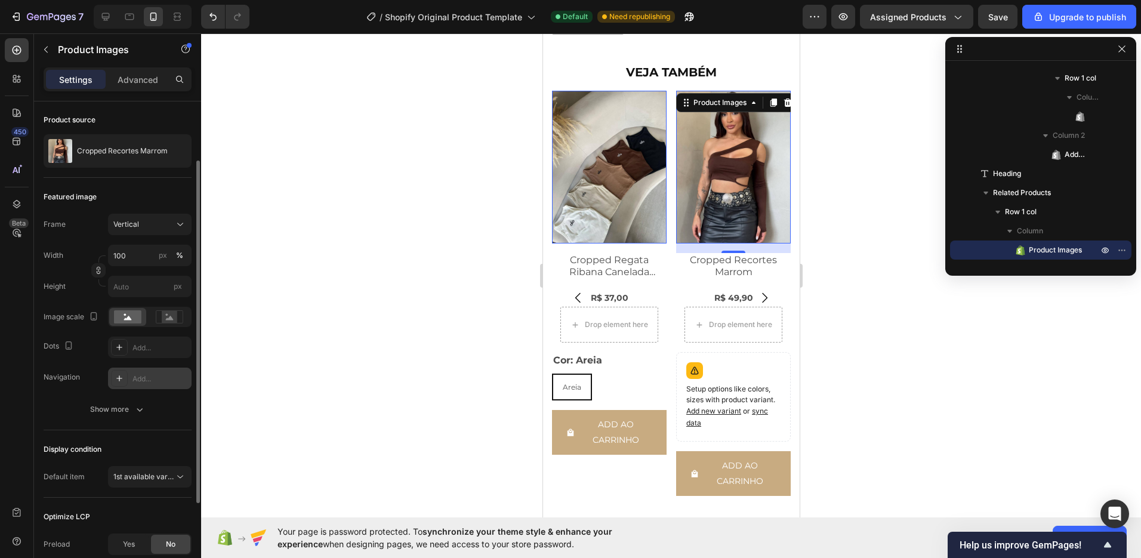
scroll to position [103, 0]
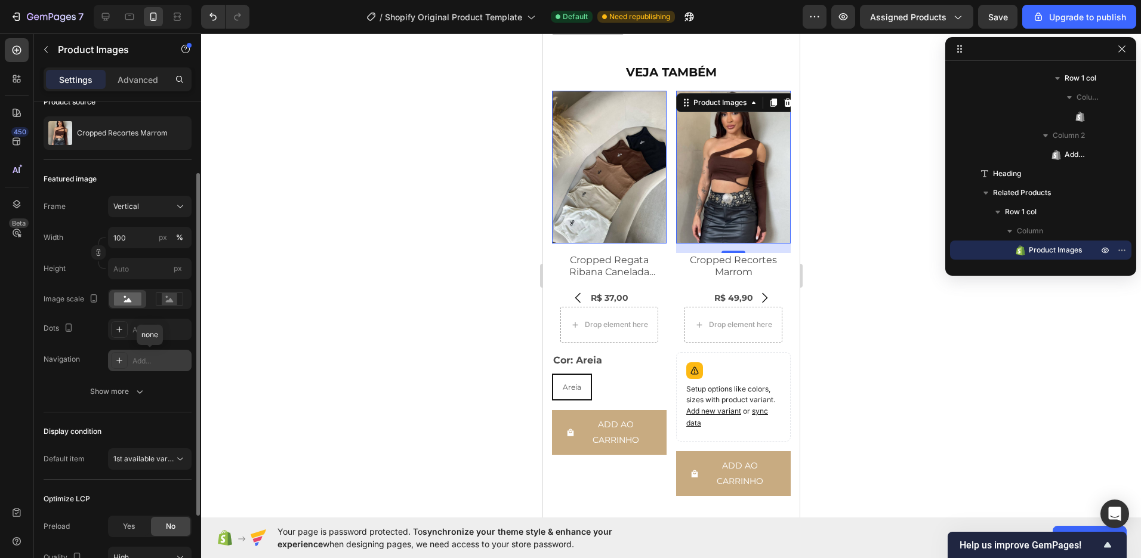
click at [156, 367] on div "Add..." at bounding box center [150, 360] width 84 height 21
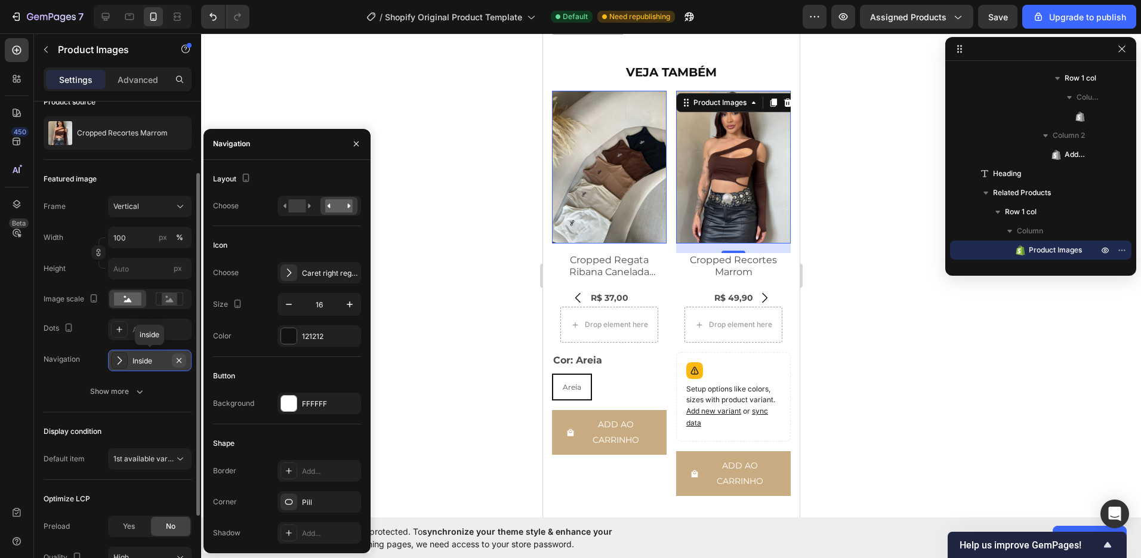
click at [180, 359] on icon "button" at bounding box center [179, 359] width 5 height 5
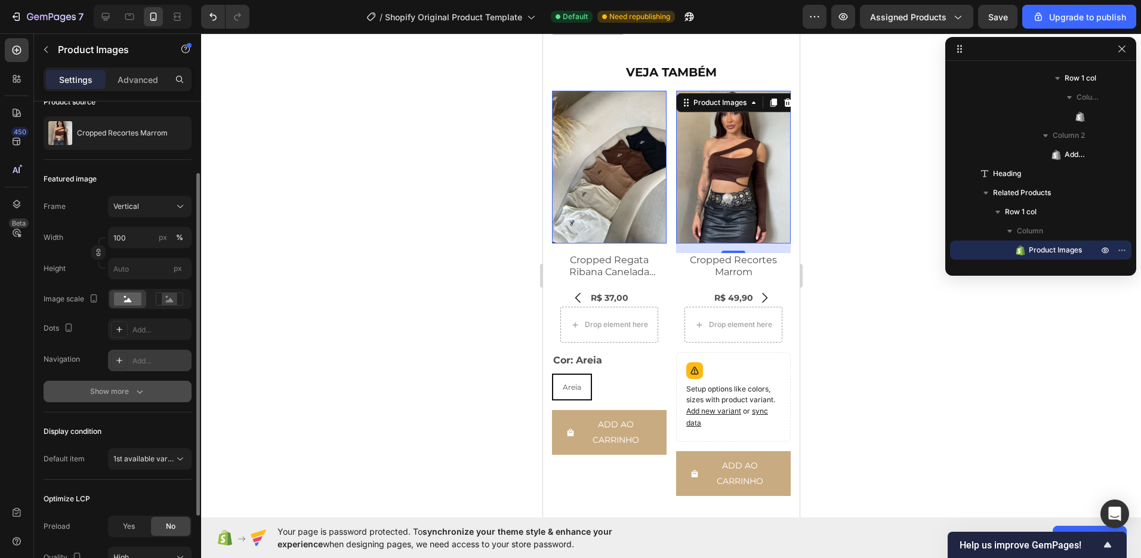
click at [174, 388] on button "Show more" at bounding box center [118, 391] width 148 height 21
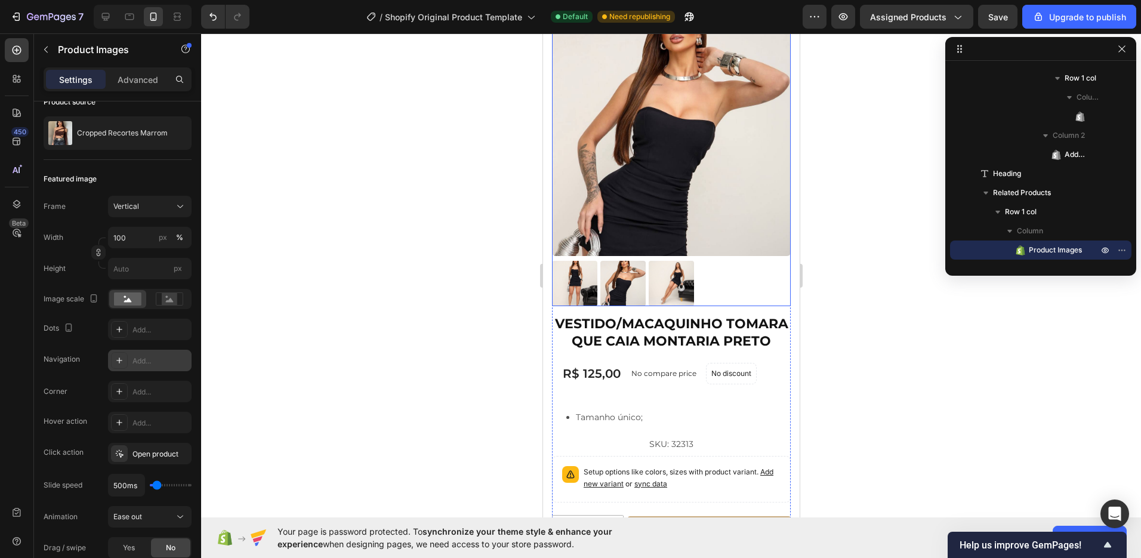
scroll to position [0, 0]
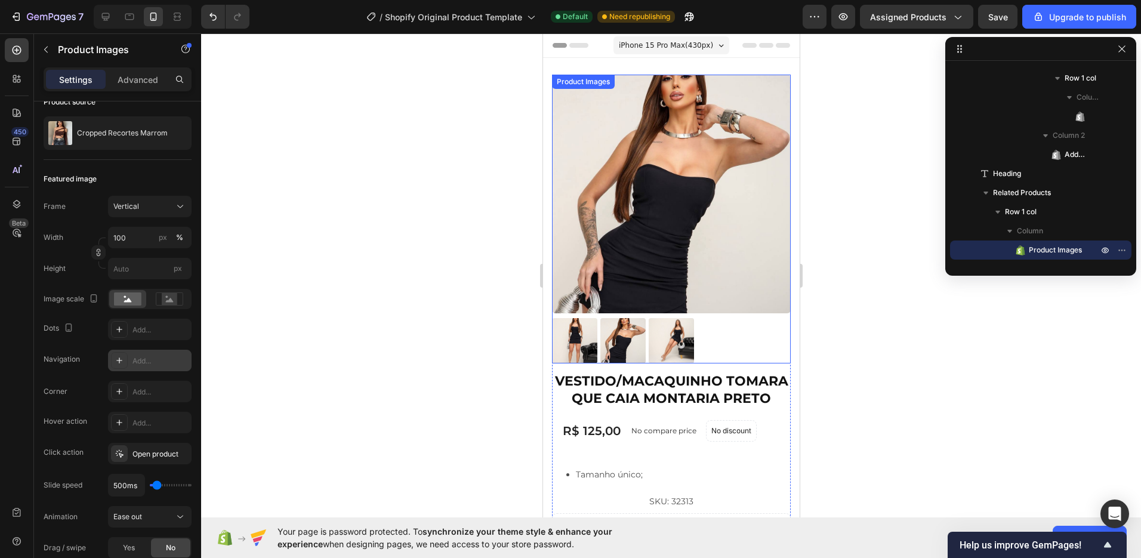
click at [677, 260] on img at bounding box center [670, 194] width 239 height 239
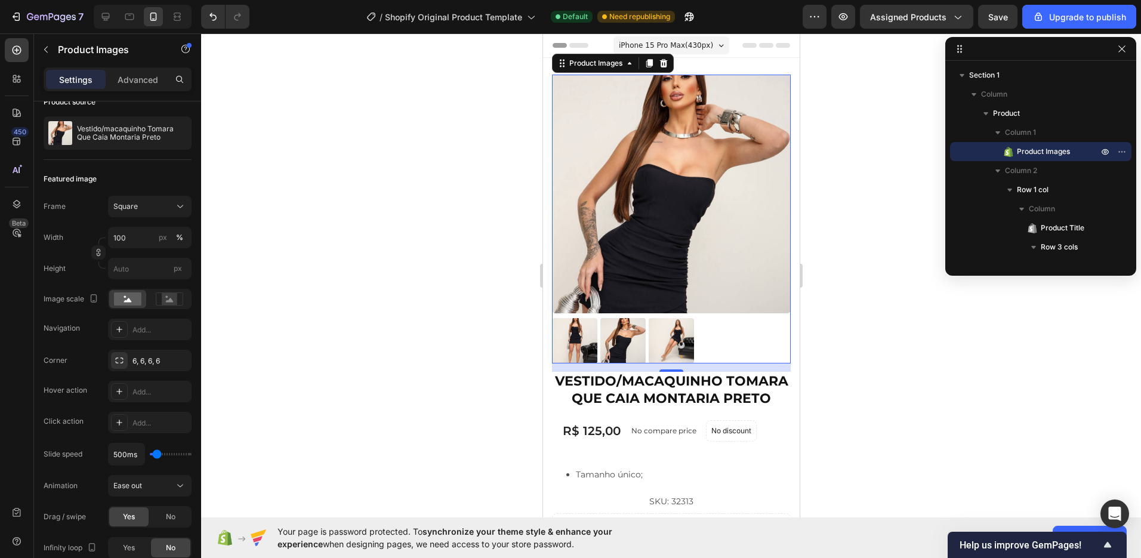
click at [649, 206] on img at bounding box center [670, 194] width 239 height 239
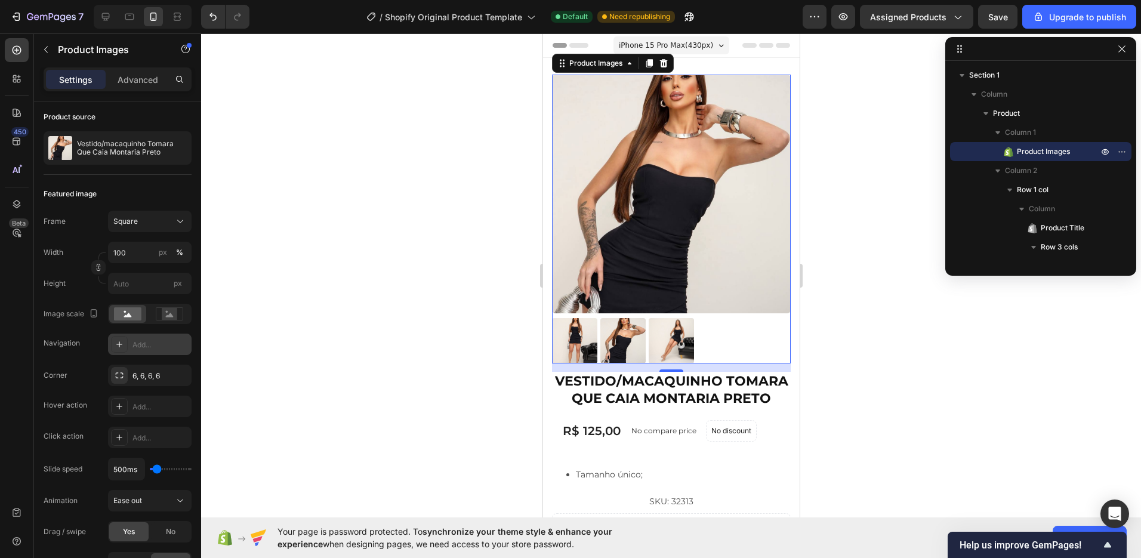
scroll to position [103, 0]
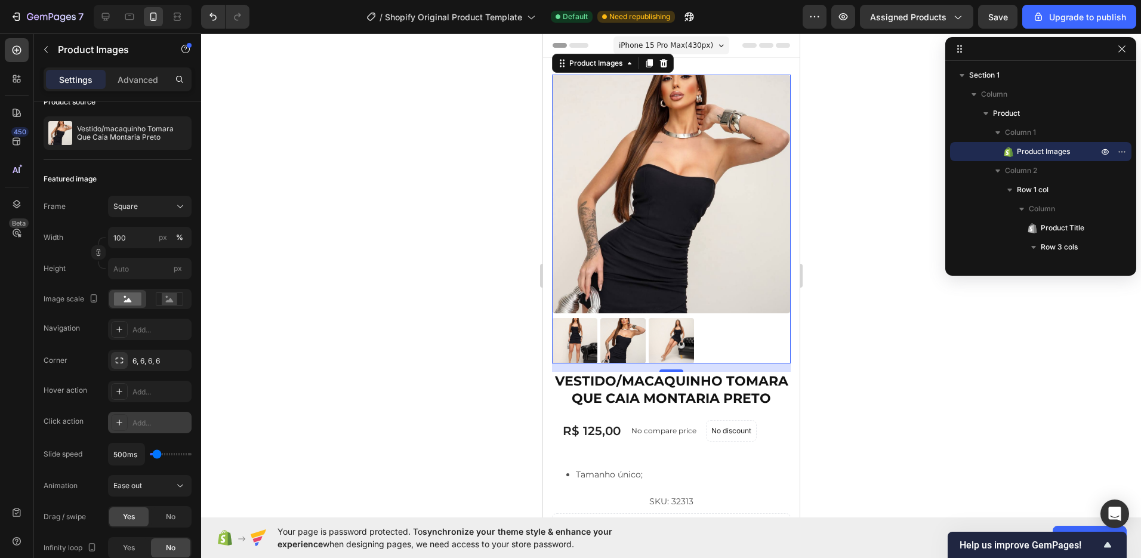
click at [166, 423] on div "Add..." at bounding box center [160, 423] width 56 height 11
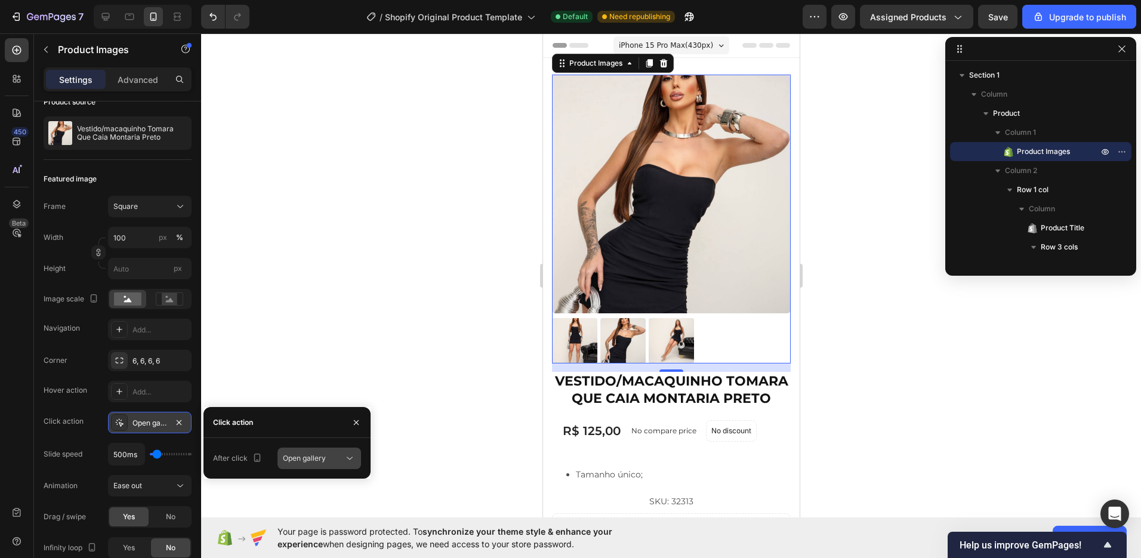
click at [344, 454] on icon at bounding box center [350, 458] width 12 height 12
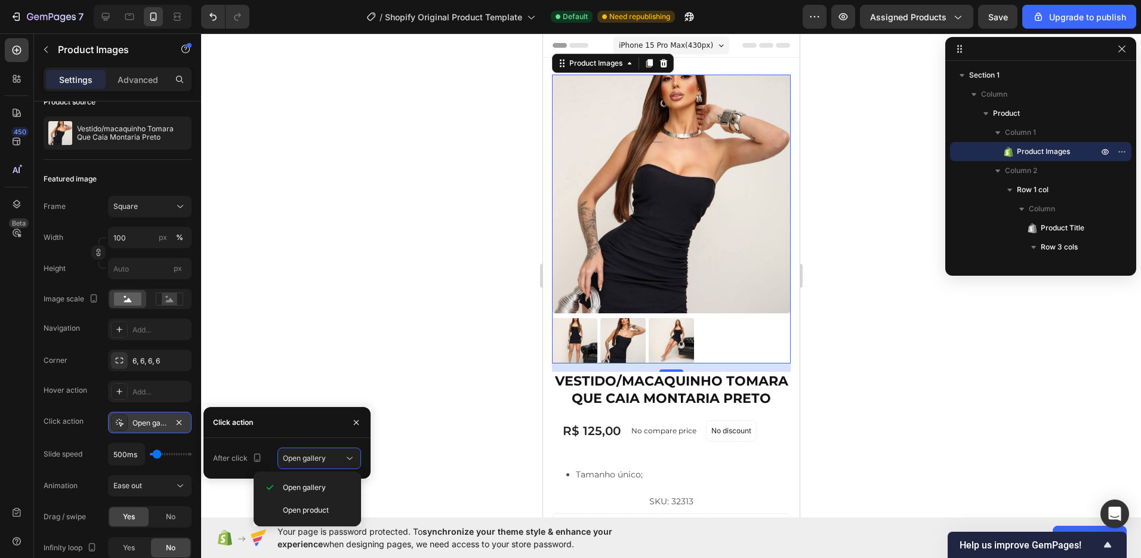
click at [313, 433] on div "Click action" at bounding box center [286, 422] width 167 height 31
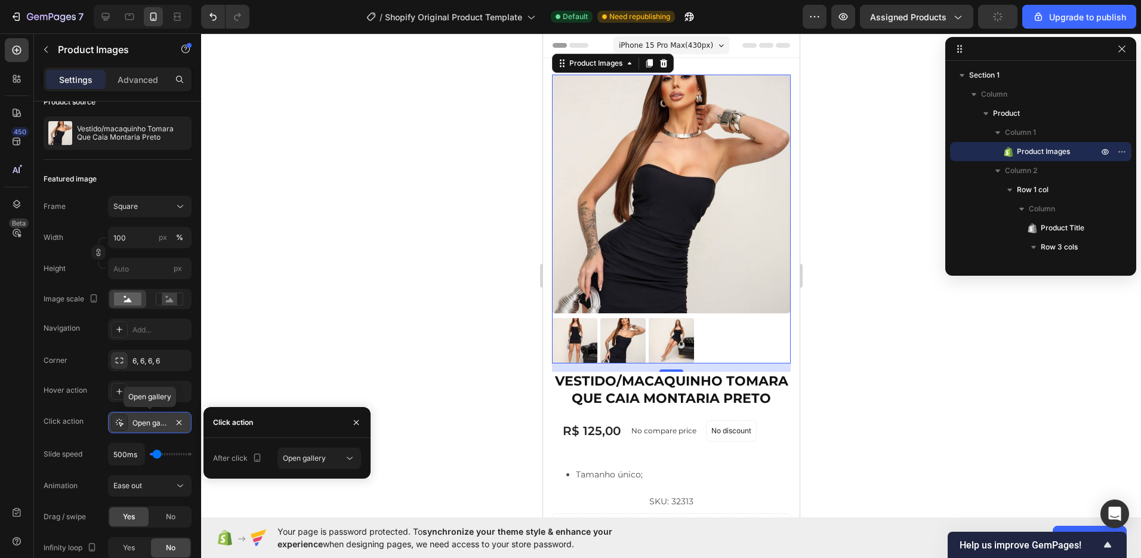
click at [158, 423] on div "Open gallery" at bounding box center [149, 423] width 35 height 11
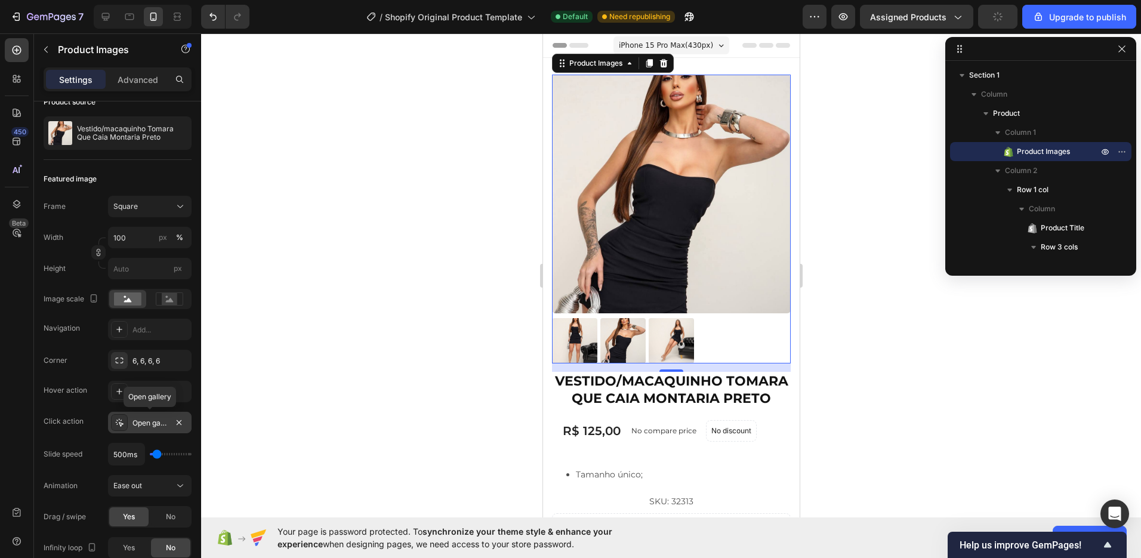
click at [158, 423] on div "Open gallery" at bounding box center [149, 423] width 35 height 11
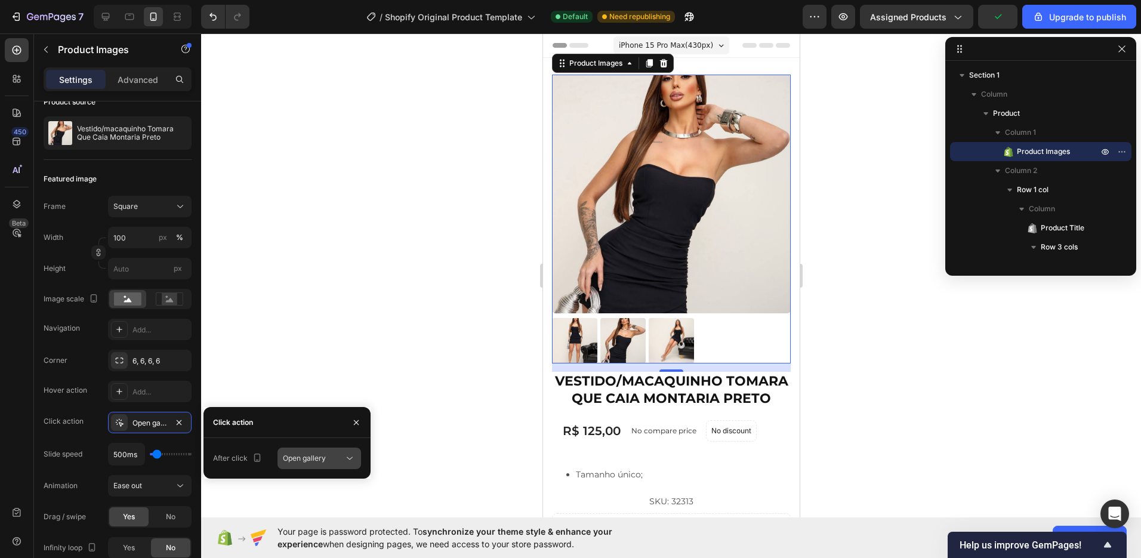
click at [316, 461] on span "Open gallery" at bounding box center [304, 458] width 43 height 9
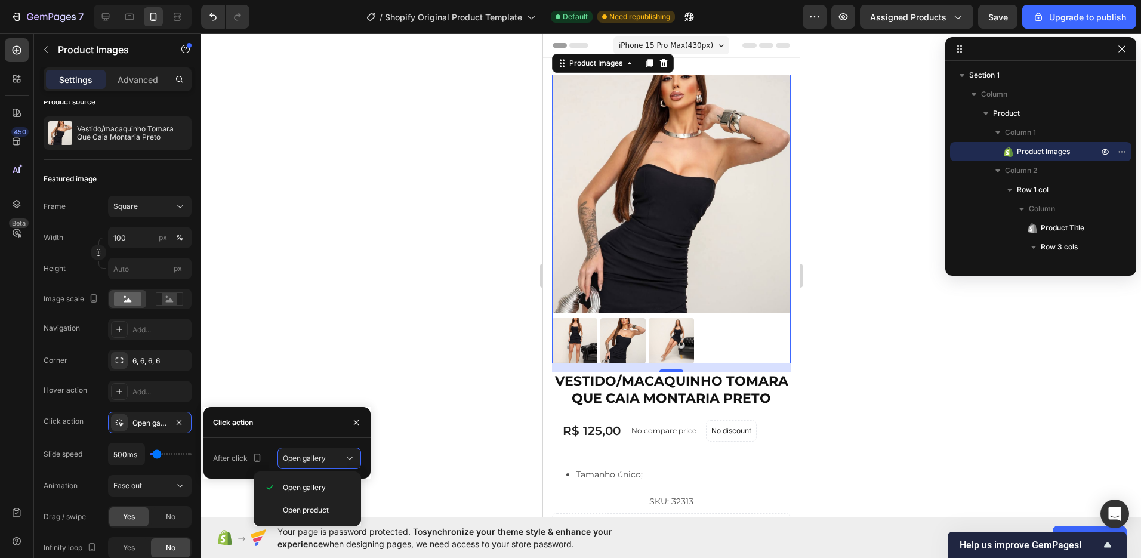
click at [628, 248] on img at bounding box center [670, 194] width 239 height 239
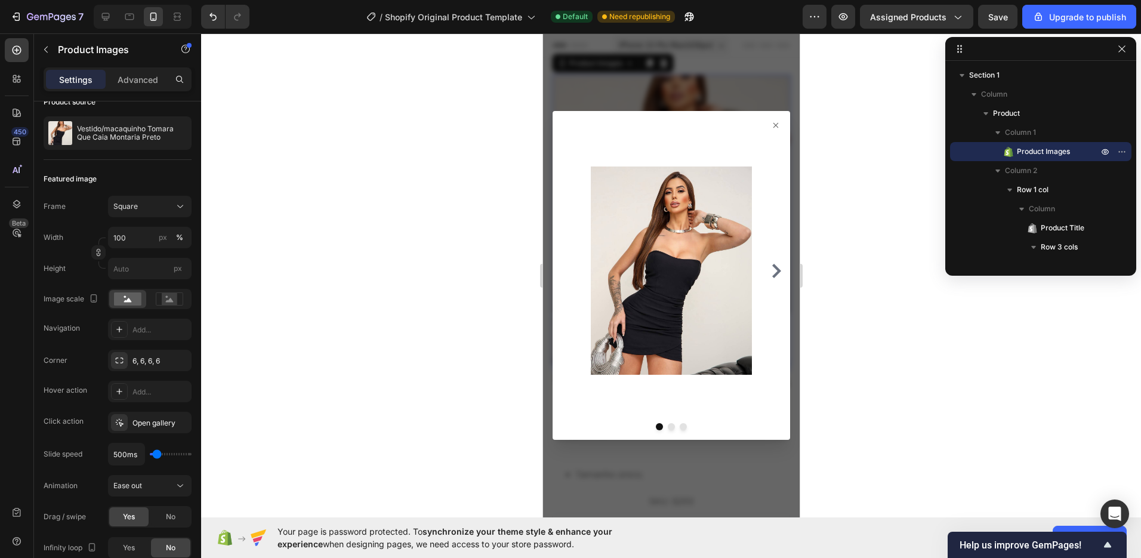
click at [628, 248] on img at bounding box center [670, 270] width 161 height 291
click at [778, 260] on div at bounding box center [671, 270] width 228 height 291
click at [781, 273] on icon "Carousel Next Arrow" at bounding box center [776, 271] width 14 height 14
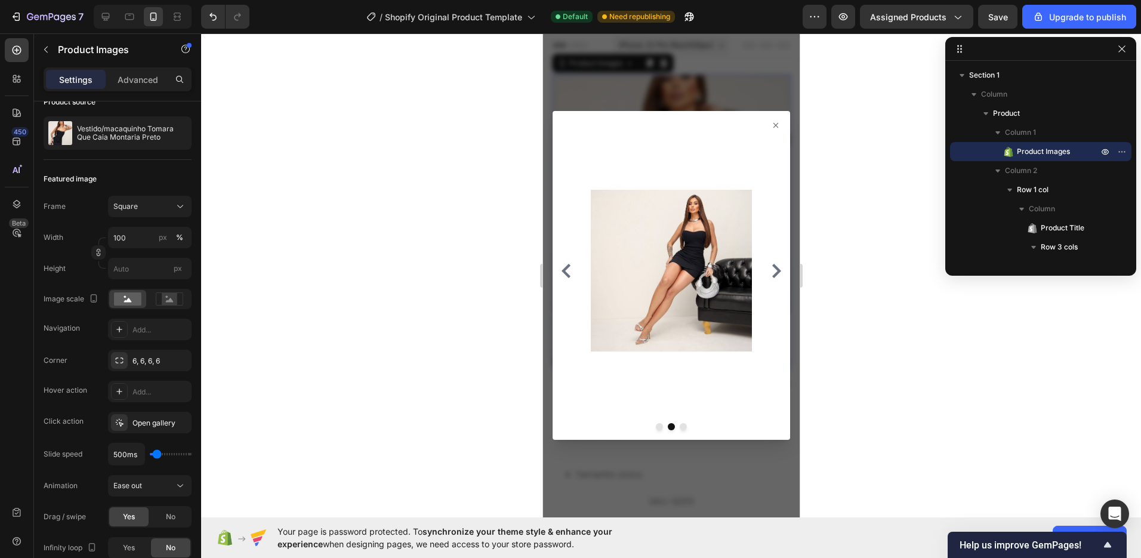
click at [784, 277] on div at bounding box center [671, 270] width 228 height 291
click at [779, 275] on icon "Carousel Next Arrow" at bounding box center [776, 271] width 14 height 14
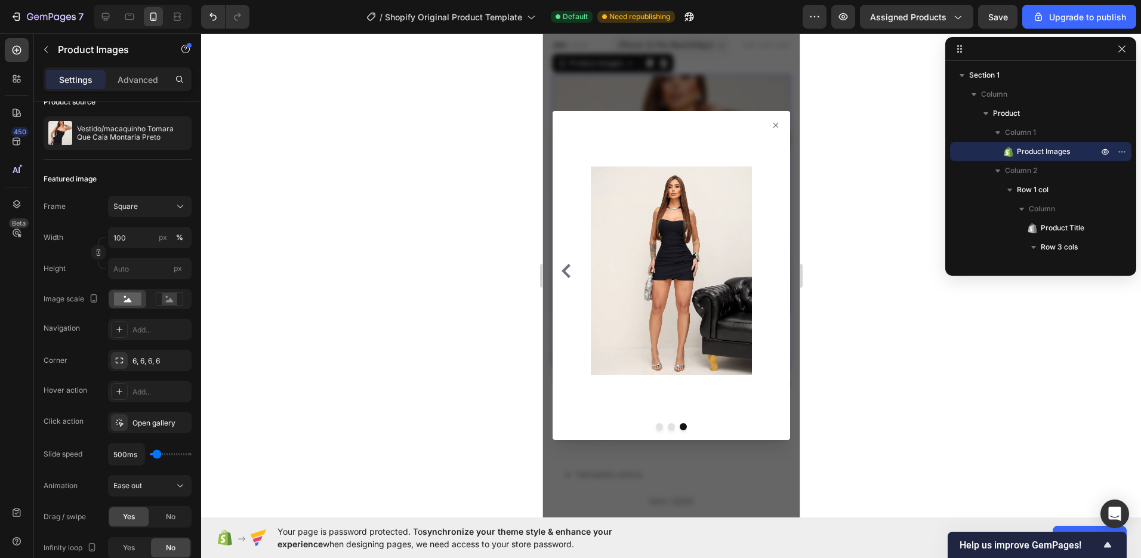
click at [770, 126] on icon at bounding box center [775, 126] width 10 height 10
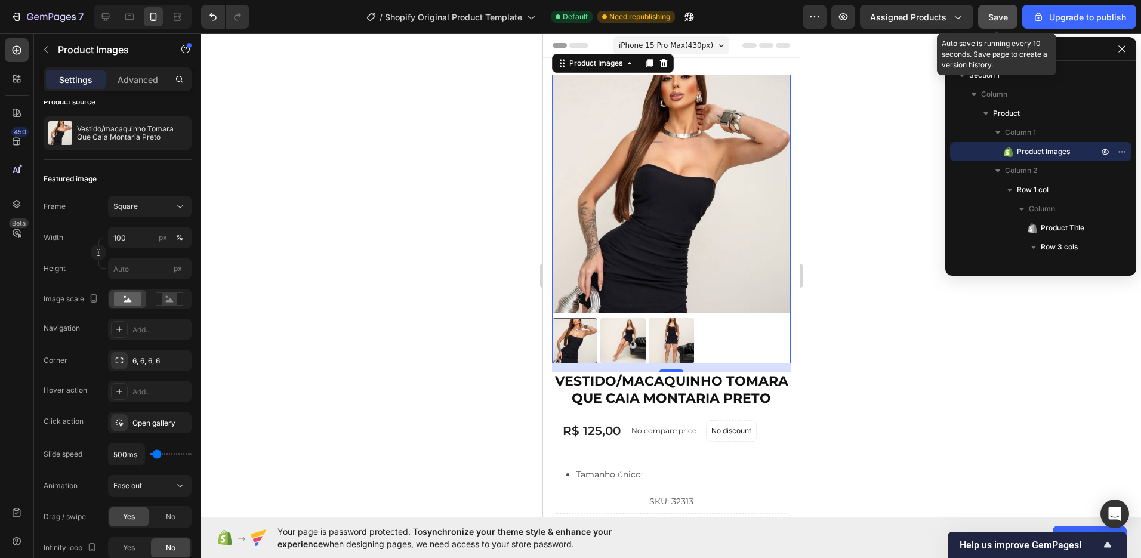
click at [997, 16] on span "Save" at bounding box center [998, 17] width 20 height 10
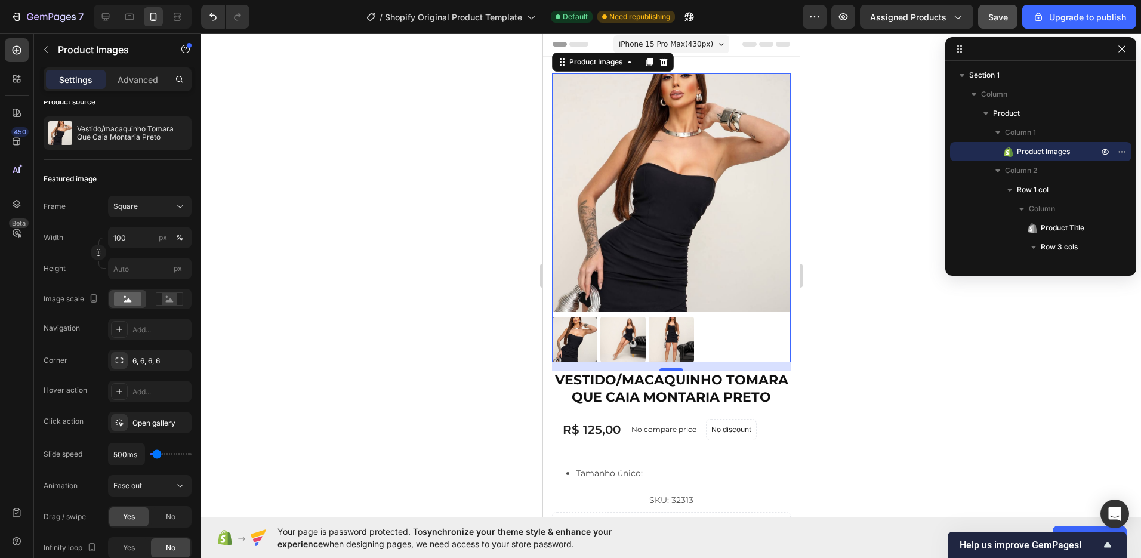
scroll to position [0, 0]
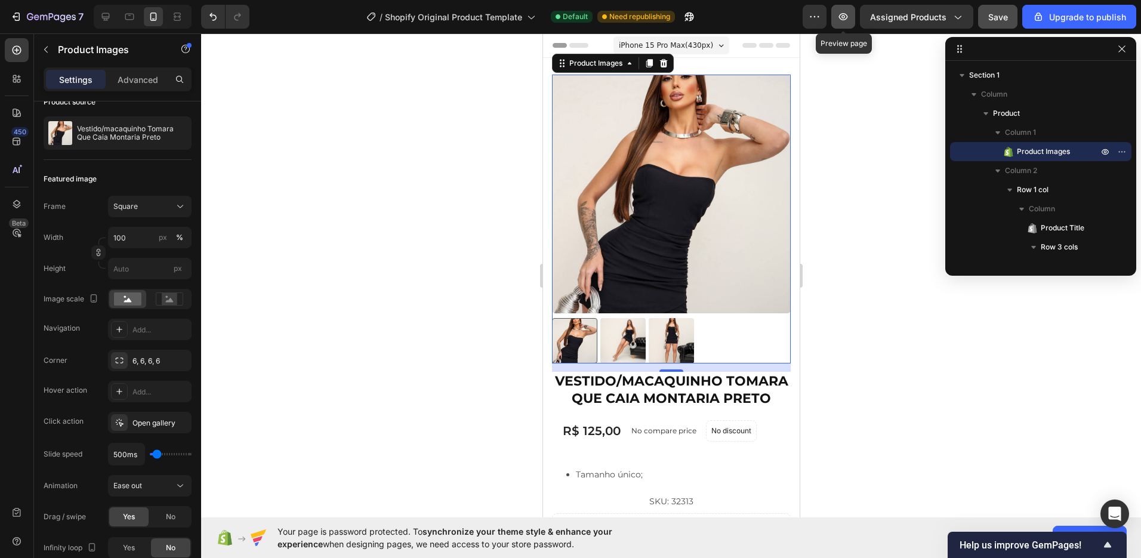
click at [852, 27] on button "button" at bounding box center [843, 17] width 24 height 24
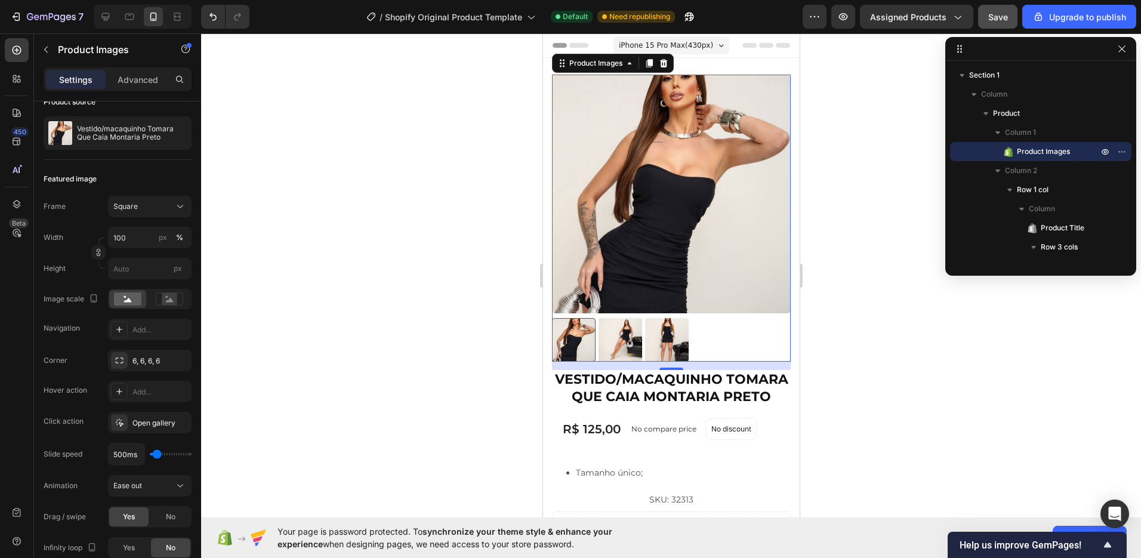
click at [700, 51] on div "iPhone 15 Pro Max ( 430 px)" at bounding box center [671, 45] width 116 height 18
click at [705, 46] on span "iPhone 15 Pro Max ( 430 px)" at bounding box center [665, 45] width 94 height 12
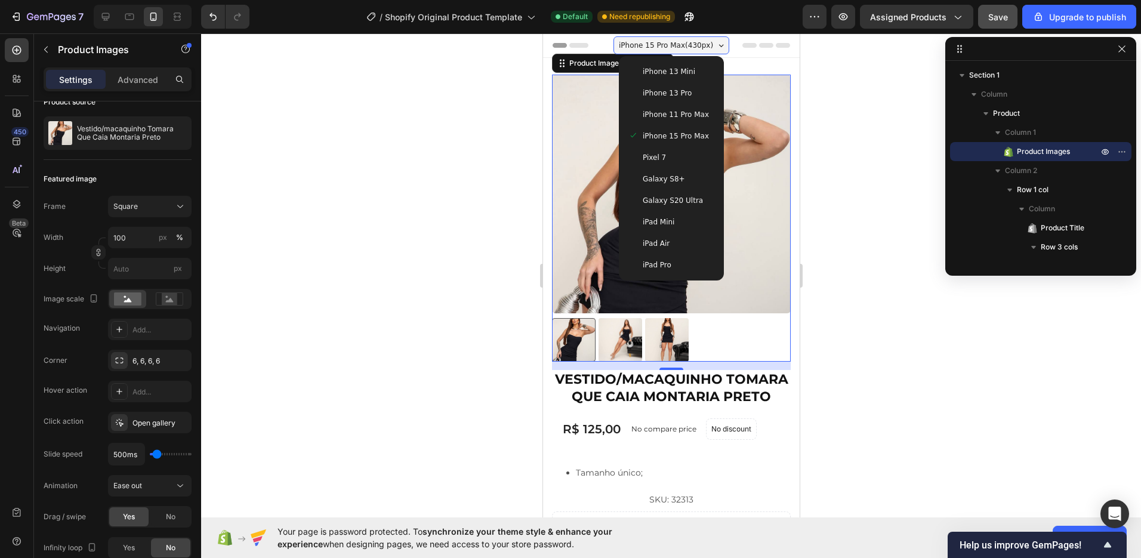
click at [690, 155] on div "Pixel 7" at bounding box center [671, 158] width 86 height 12
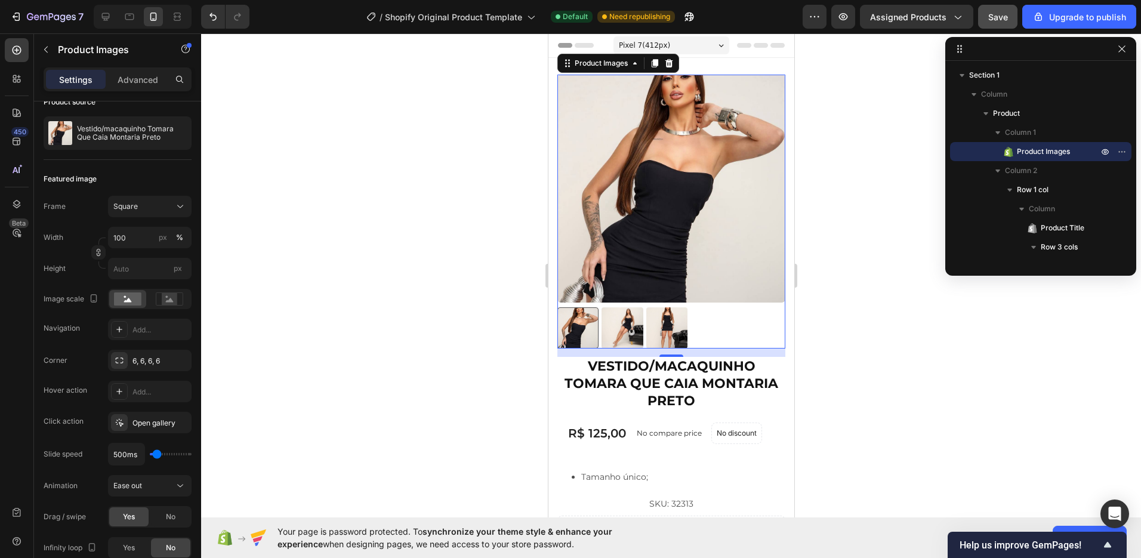
click at [705, 50] on div "Pixel 7 ( 412 px)" at bounding box center [671, 45] width 116 height 18
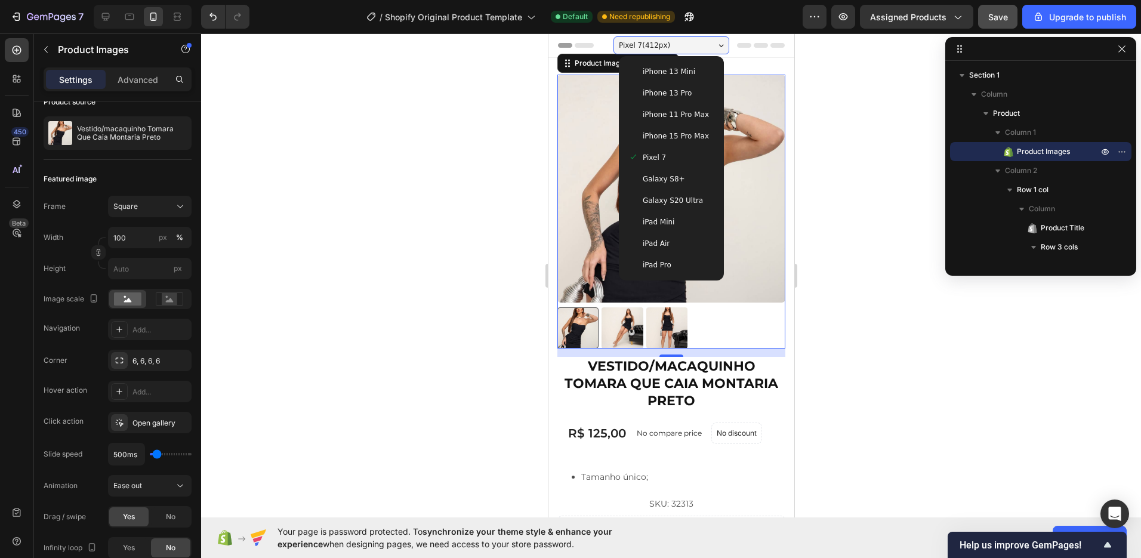
click at [688, 184] on div "Galaxy S8+" at bounding box center [671, 179] width 86 height 12
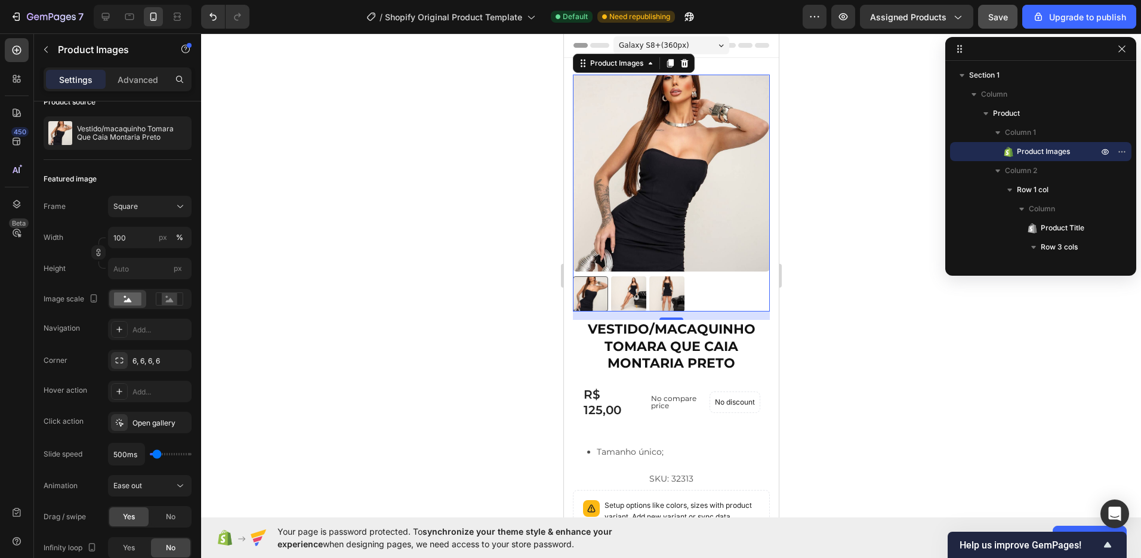
click at [707, 44] on div "Galaxy S8+ ( 360 px)" at bounding box center [671, 45] width 116 height 18
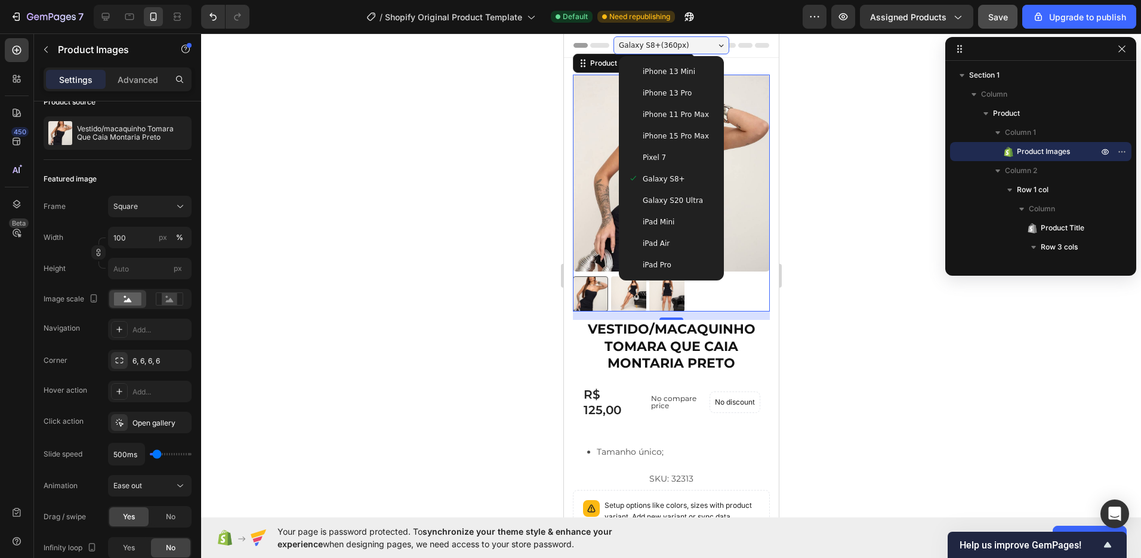
click at [681, 195] on span "Galaxy S20 Ultra" at bounding box center [672, 201] width 60 height 12
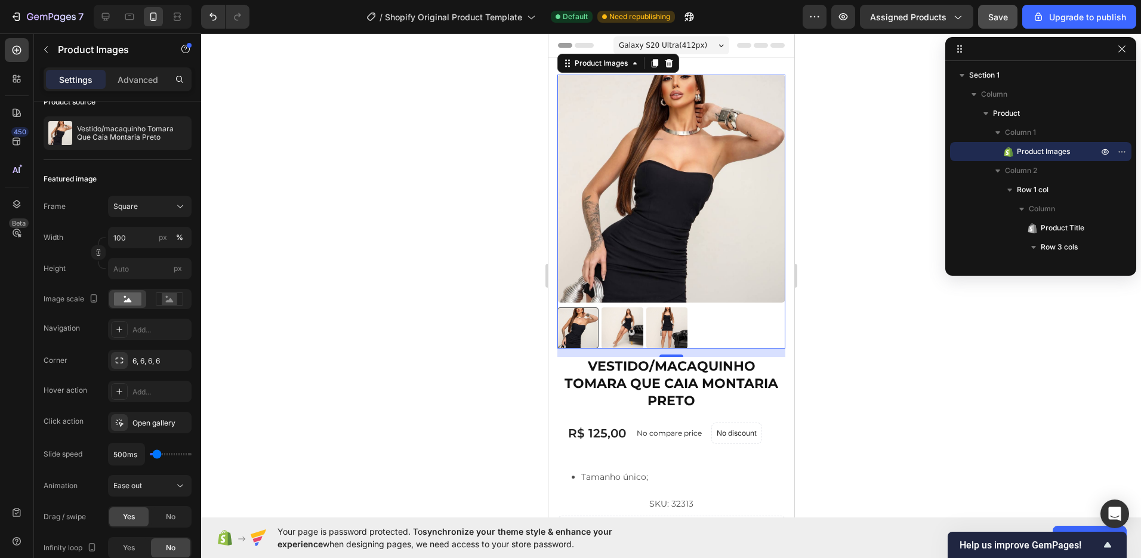
click at [703, 47] on div "Galaxy S20 Ultra ( 412 px)" at bounding box center [671, 45] width 116 height 18
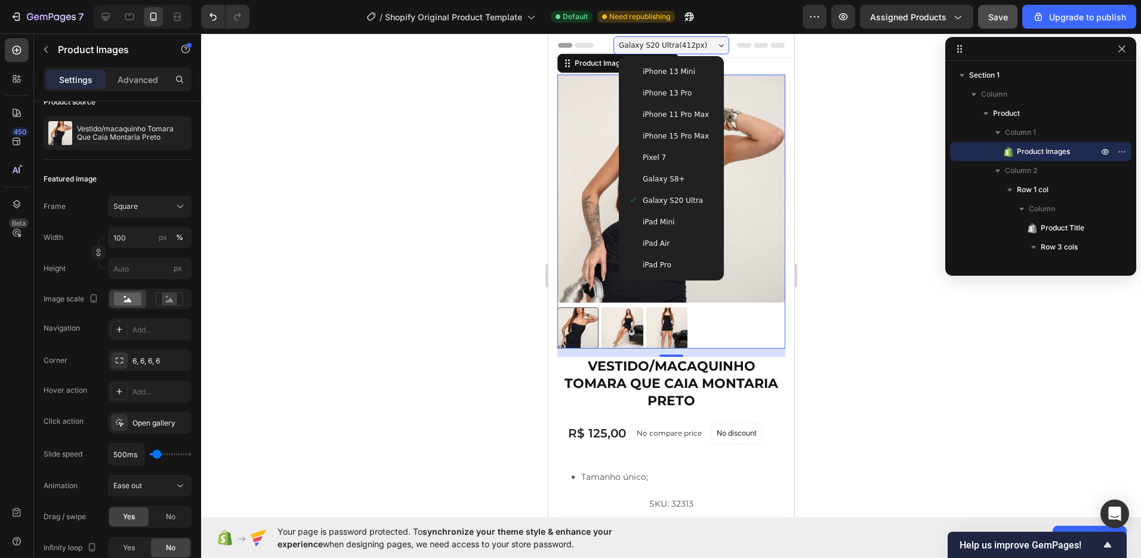
click at [676, 136] on span "iPhone 15 Pro Max" at bounding box center [675, 136] width 66 height 12
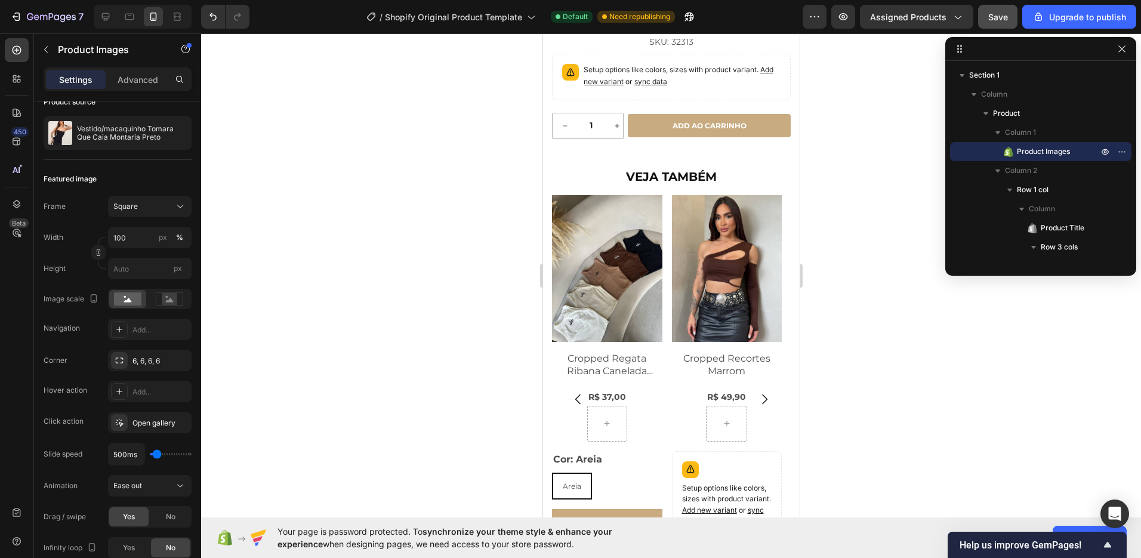
scroll to position [448, 0]
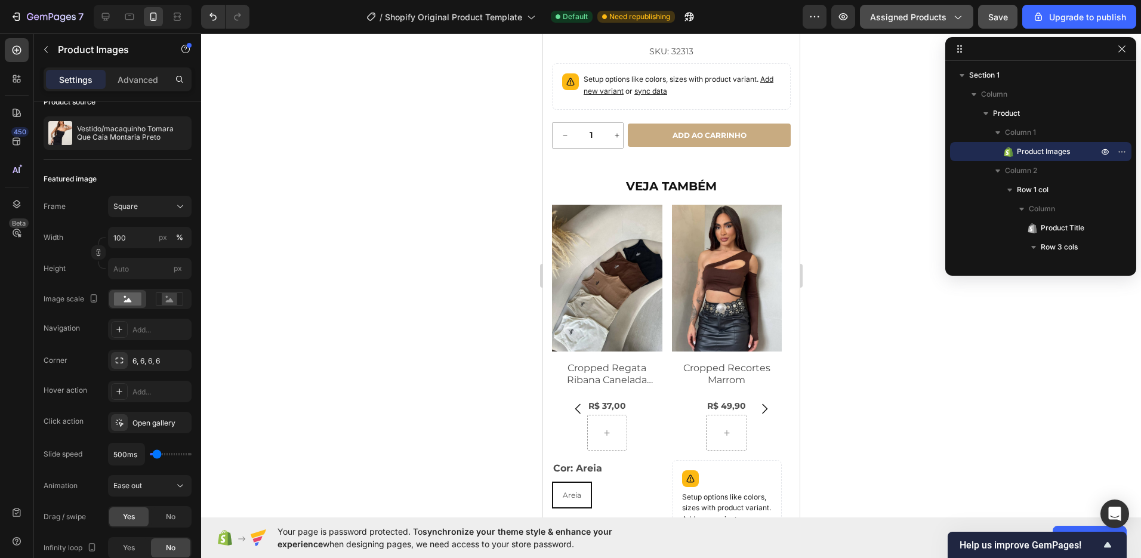
click at [929, 24] on button "Assigned Products" at bounding box center [916, 17] width 113 height 24
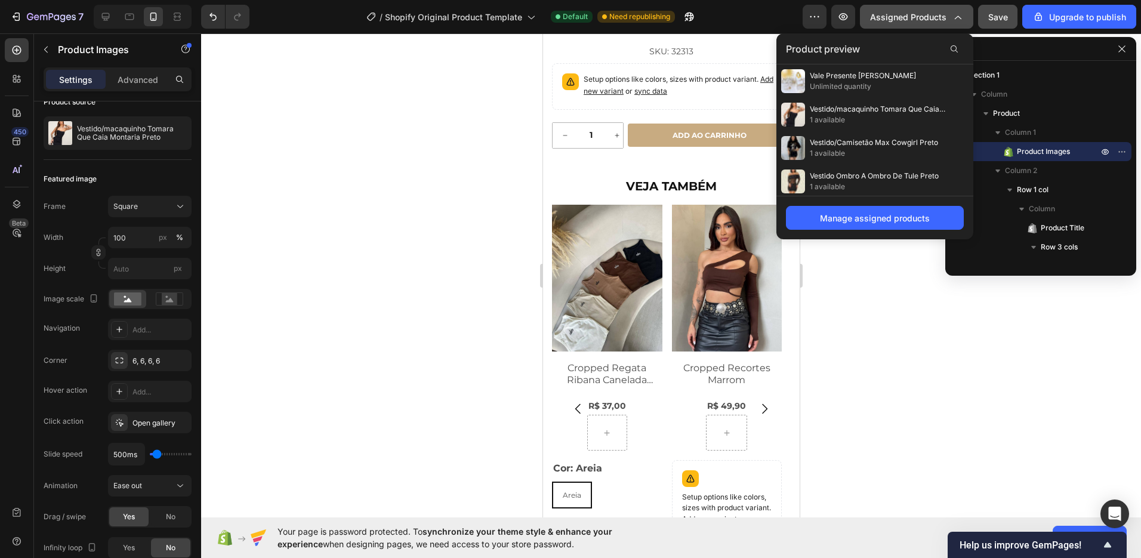
click at [929, 24] on button "Assigned Products" at bounding box center [916, 17] width 113 height 24
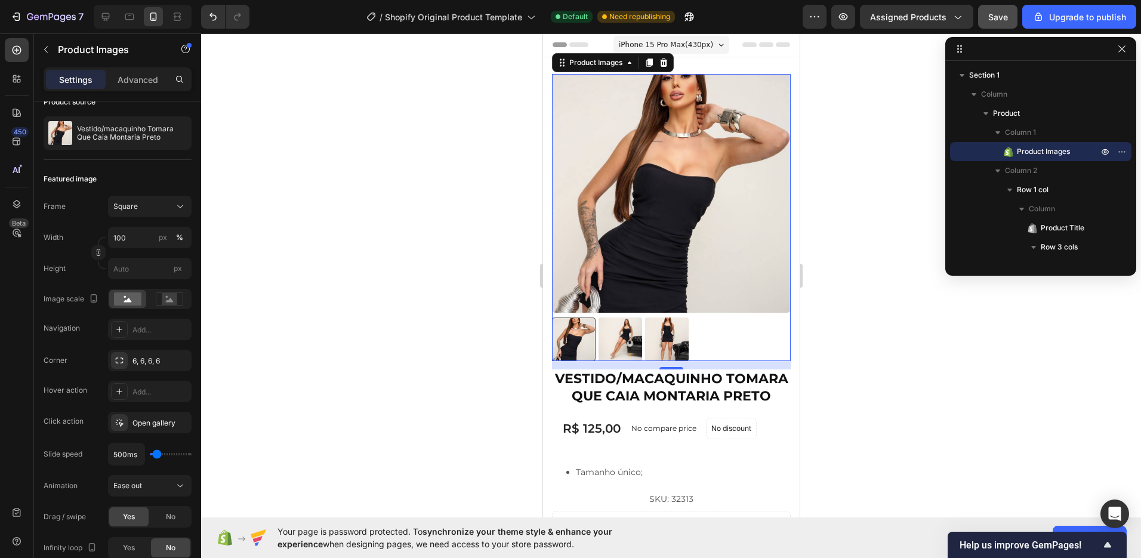
scroll to position [0, 0]
click at [1088, 19] on div "Upgrade to publish" at bounding box center [1079, 17] width 94 height 13
click at [1064, 24] on button "Upgrade to publish" at bounding box center [1079, 17] width 114 height 24
click at [1056, 17] on div "Upgrade to publish" at bounding box center [1079, 17] width 94 height 13
click at [1003, 21] on span "Save" at bounding box center [998, 17] width 20 height 10
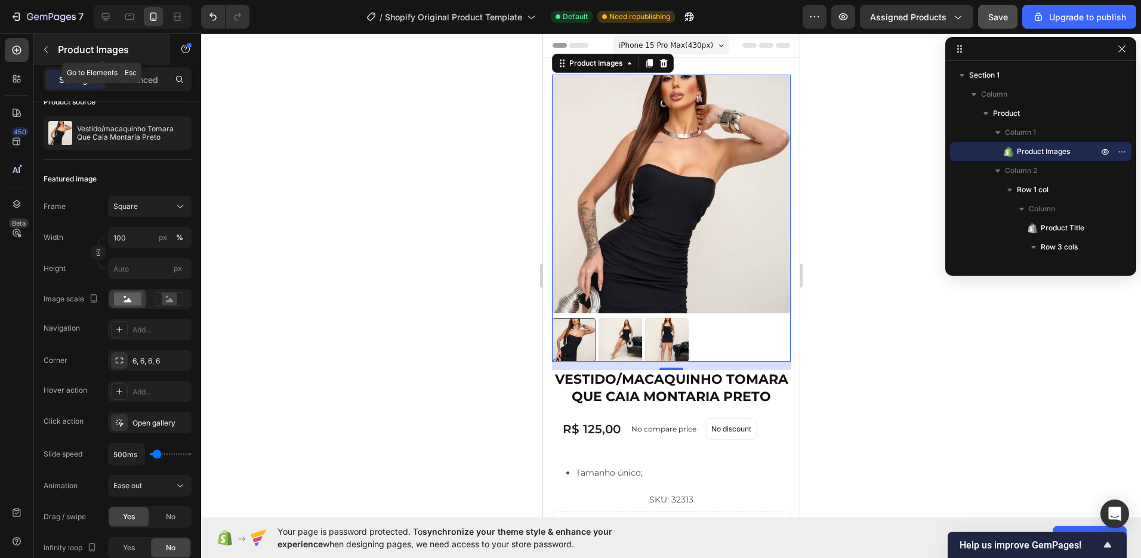
click at [60, 48] on p "Product Images" at bounding box center [108, 49] width 101 height 14
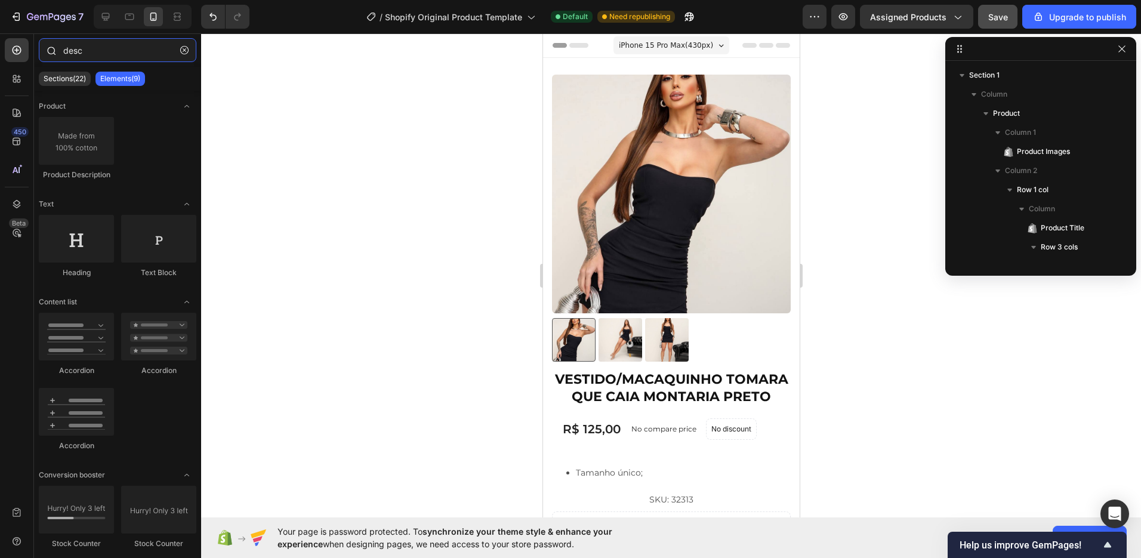
click at [93, 51] on input "desc" at bounding box center [118, 50] width 158 height 24
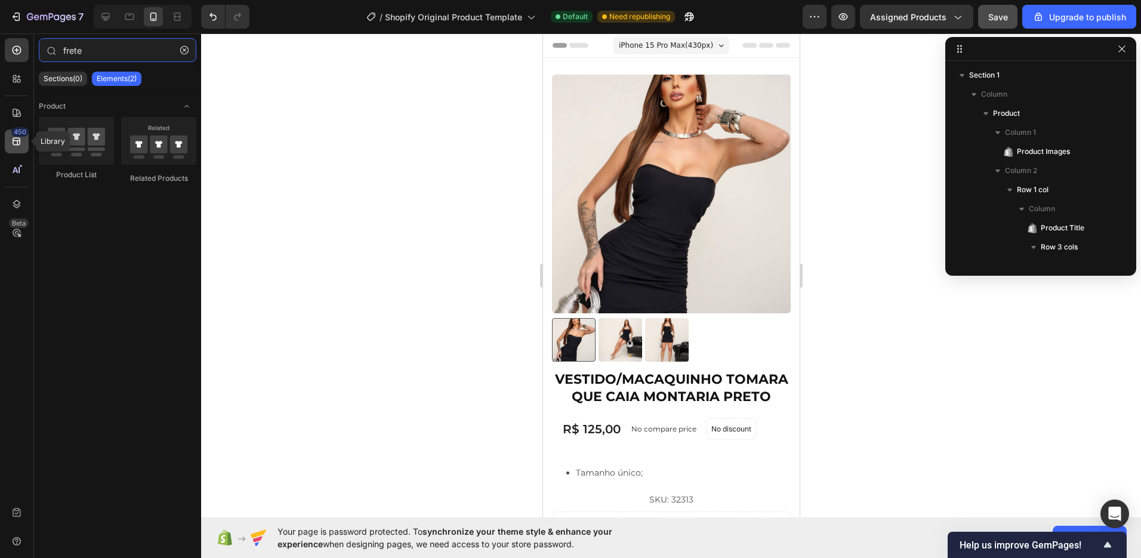
type input "frete"
click at [17, 145] on icon at bounding box center [17, 142] width 8 height 8
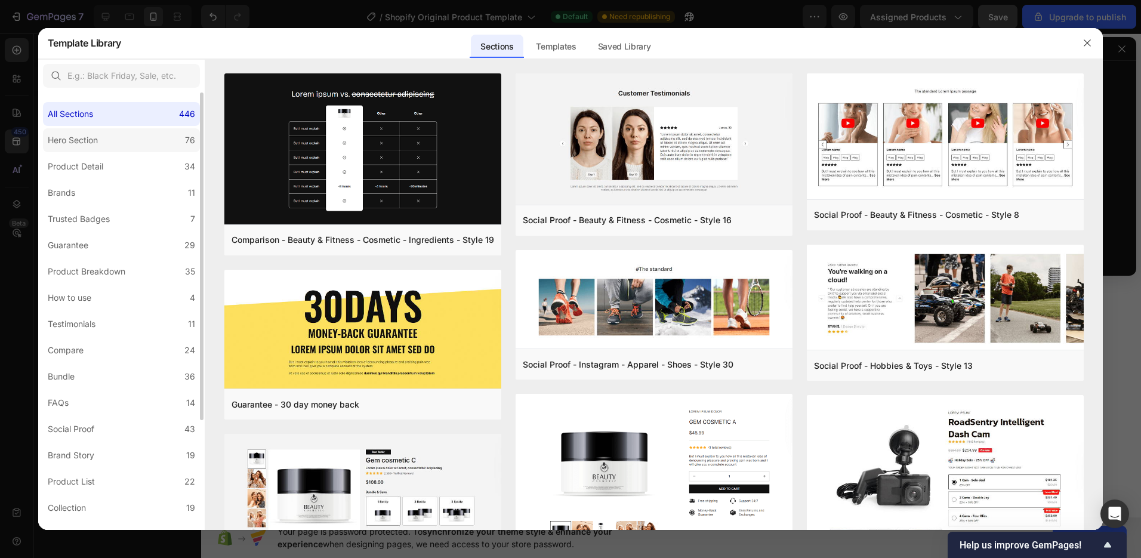
click at [155, 140] on label "Hero Section 76" at bounding box center [121, 140] width 157 height 24
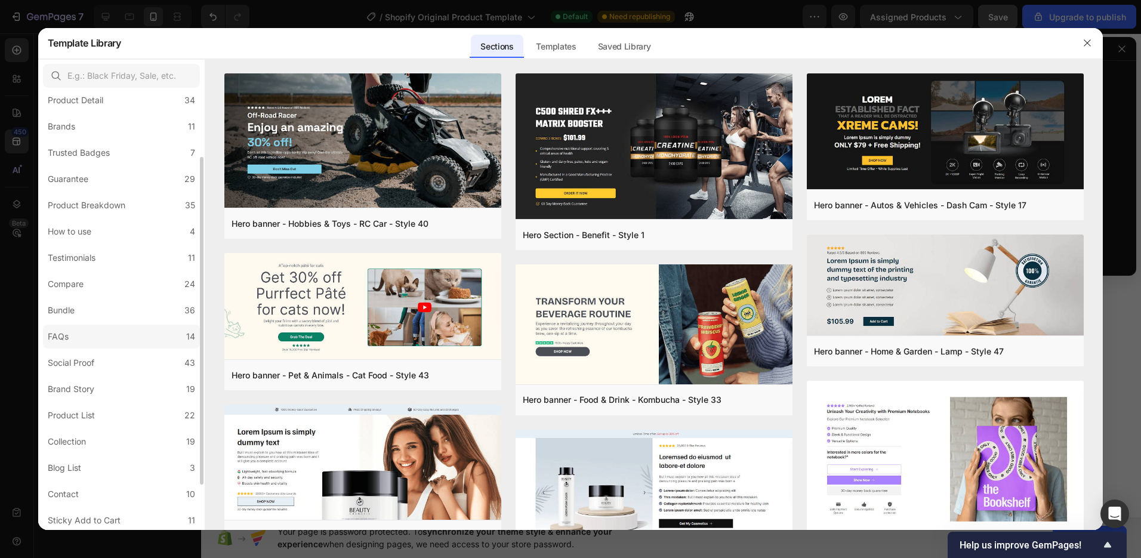
scroll to position [75, 0]
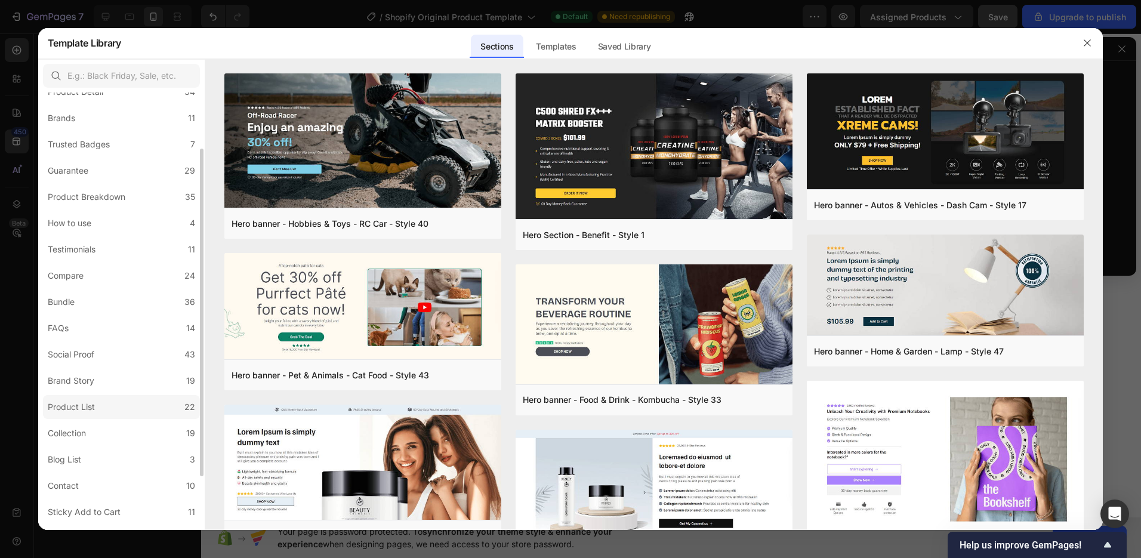
click at [122, 400] on label "Product List 22" at bounding box center [121, 407] width 157 height 24
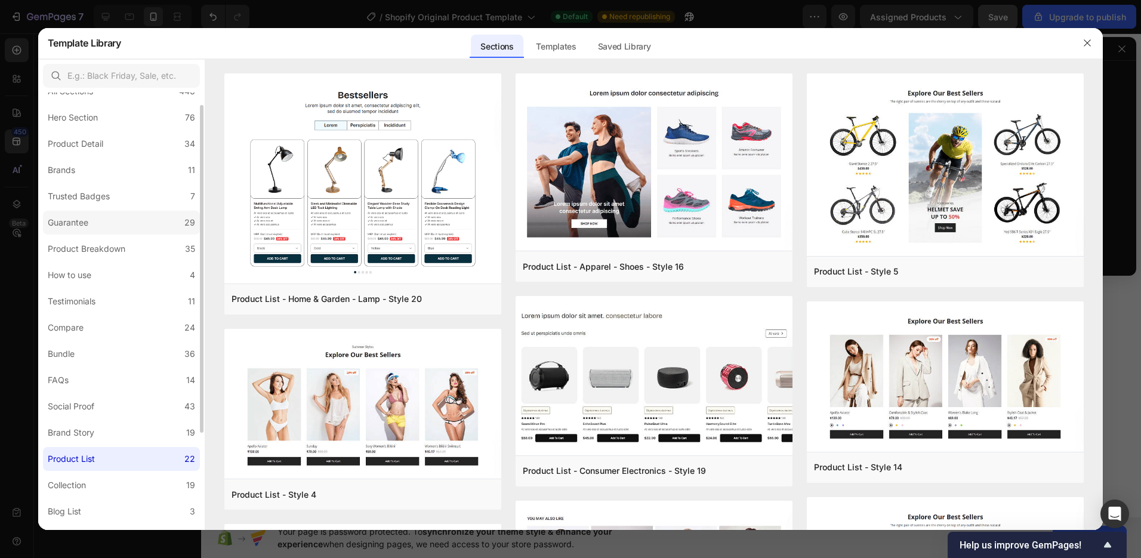
scroll to position [1, 0]
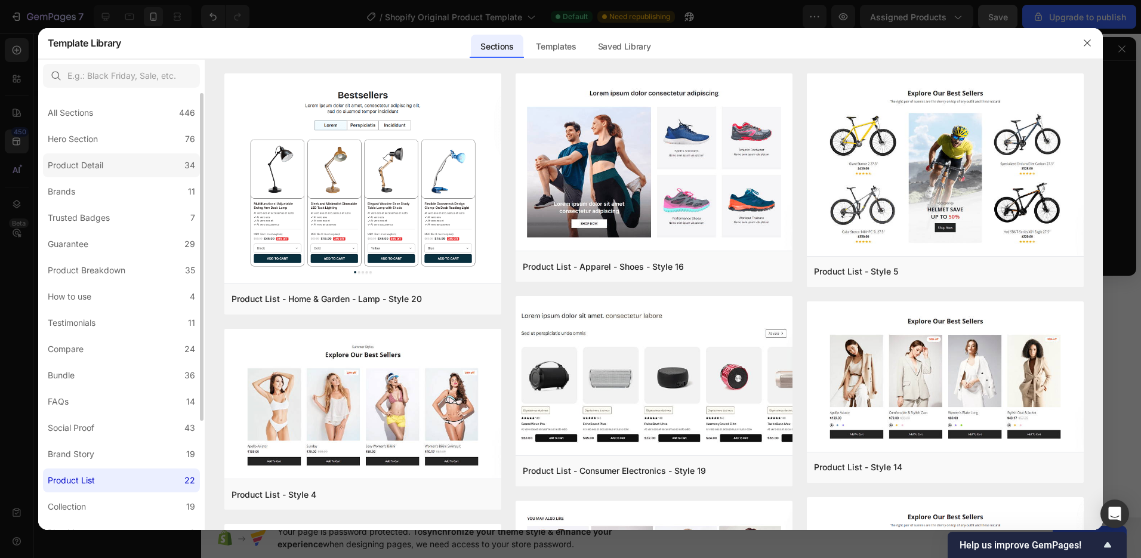
click at [112, 172] on label "Product Detail 34" at bounding box center [121, 165] width 157 height 24
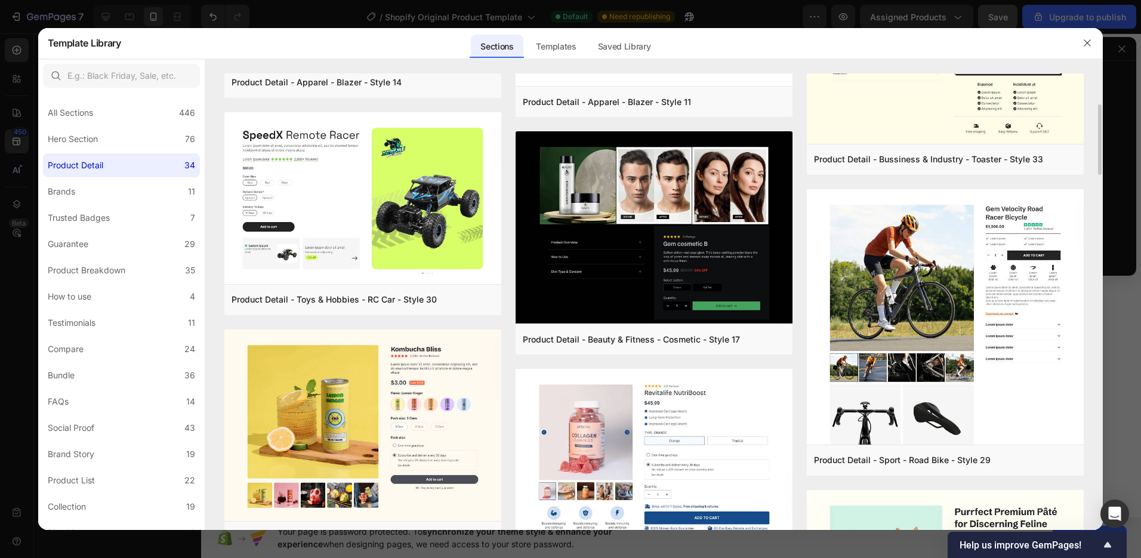
scroll to position [207, 0]
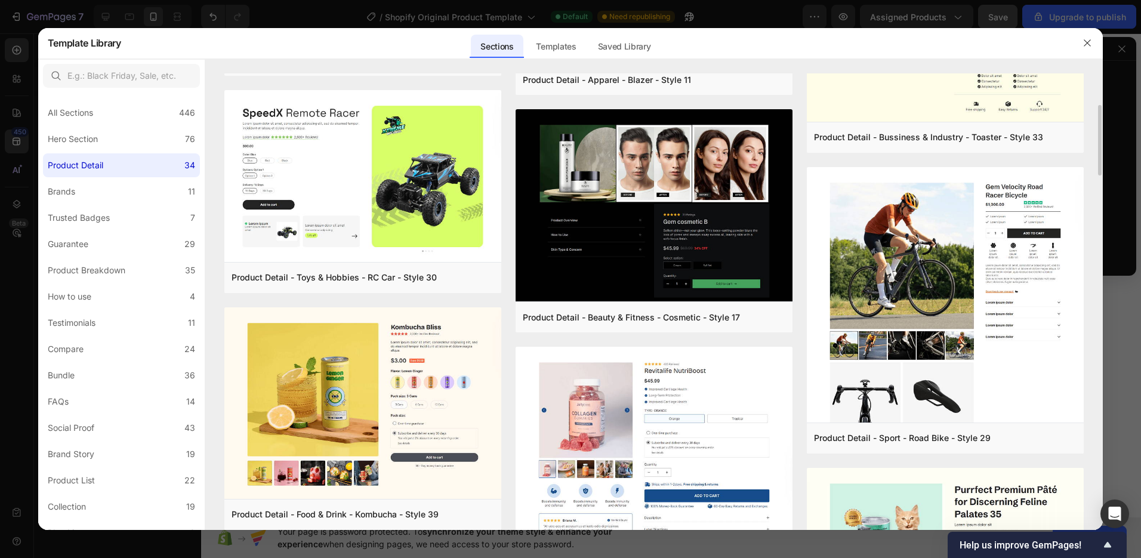
click at [704, 393] on img at bounding box center [654, 454] width 277 height 214
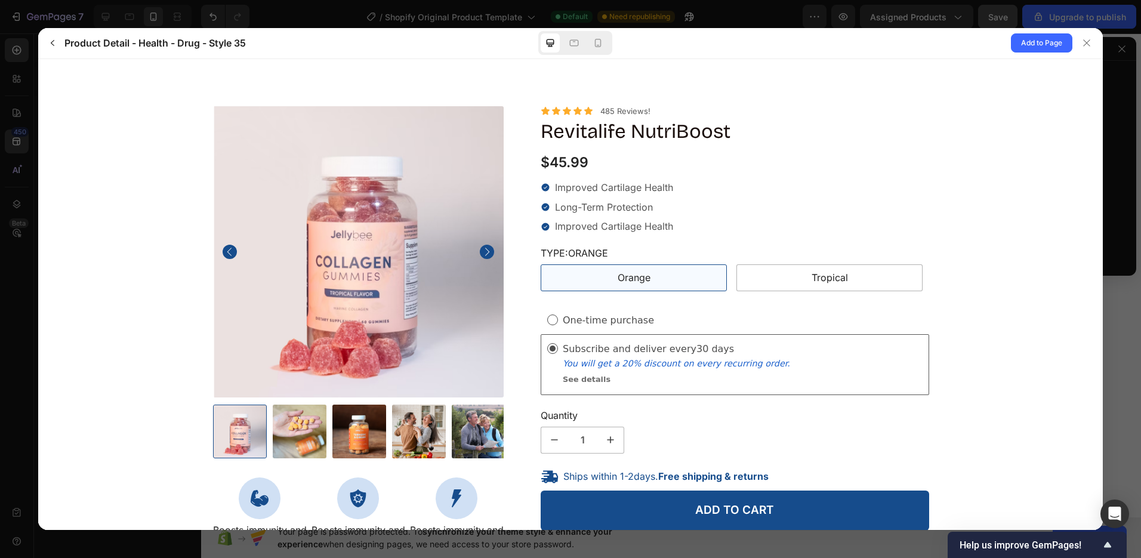
scroll to position [38, 0]
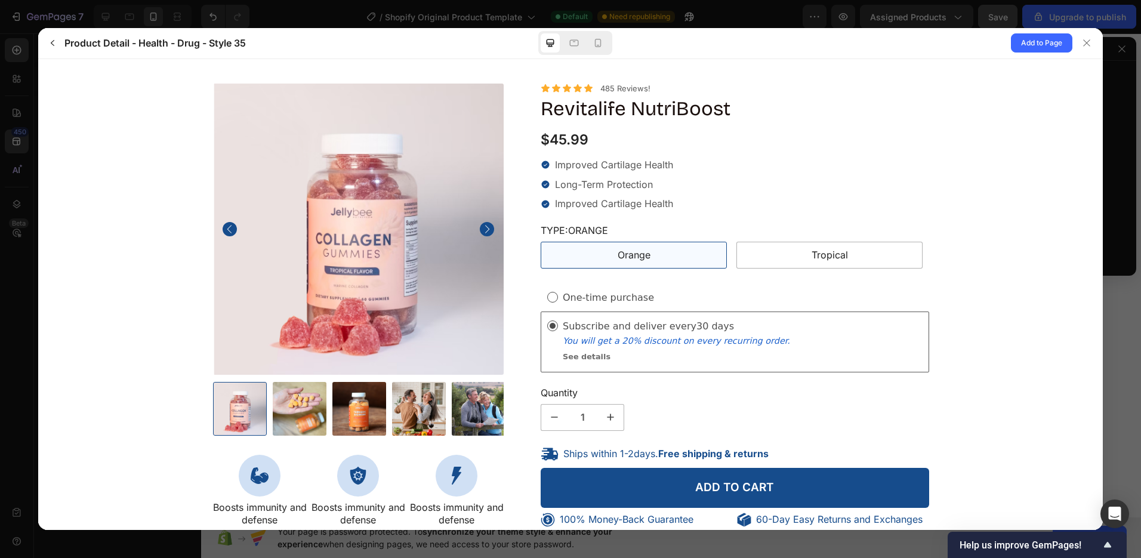
click at [690, 454] on strong "Free shipping & returns" at bounding box center [713, 453] width 110 height 12
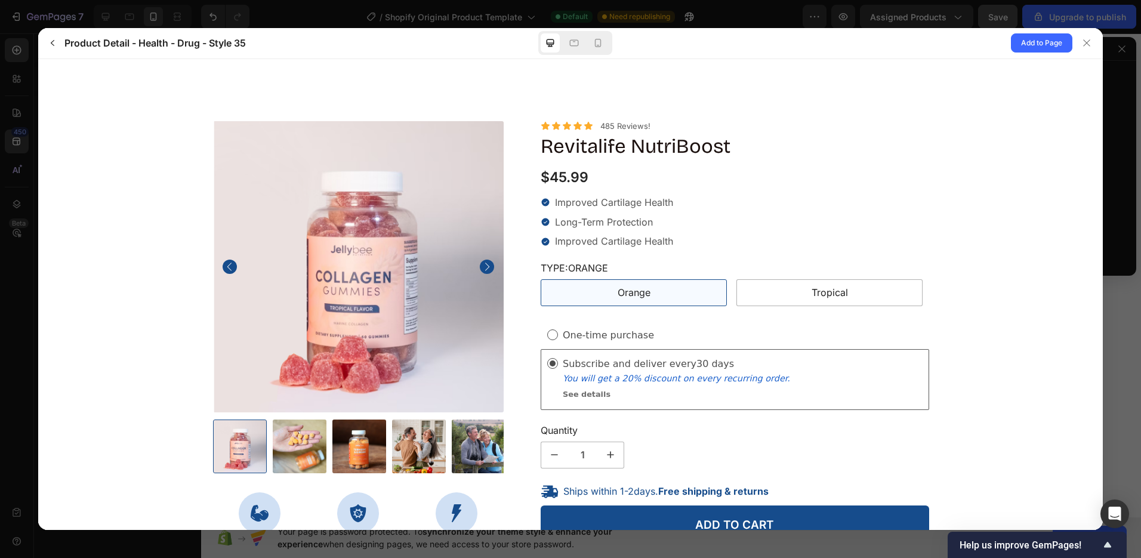
scroll to position [20, 0]
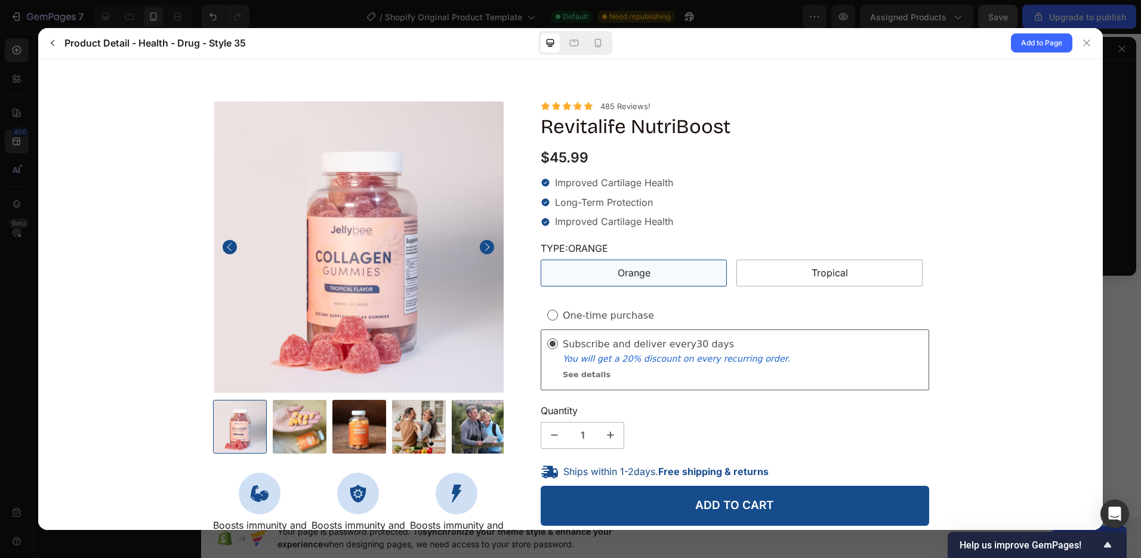
click at [696, 470] on strong "Free shipping & returns" at bounding box center [713, 471] width 110 height 12
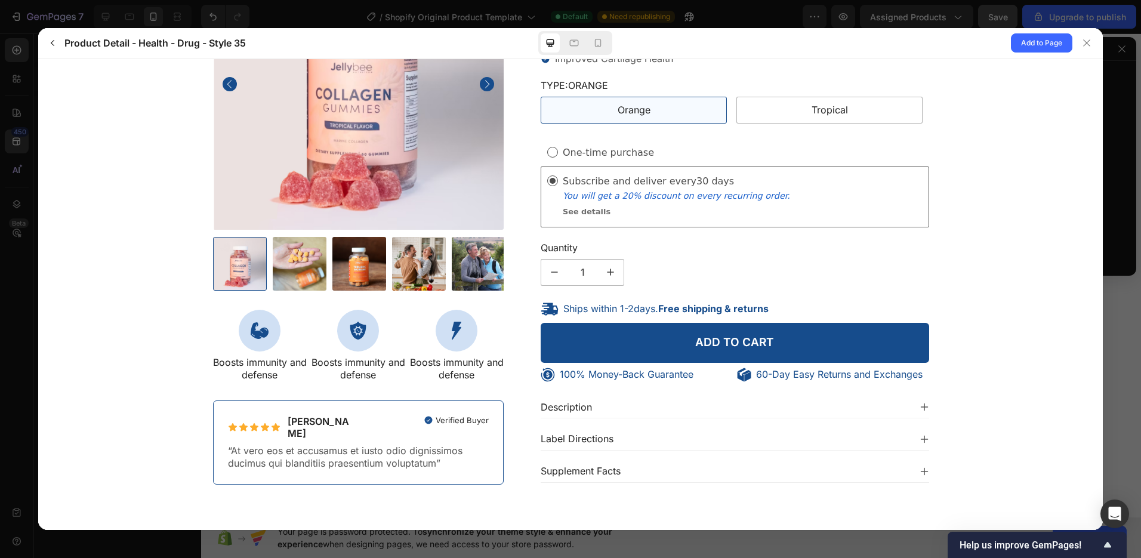
scroll to position [0, 0]
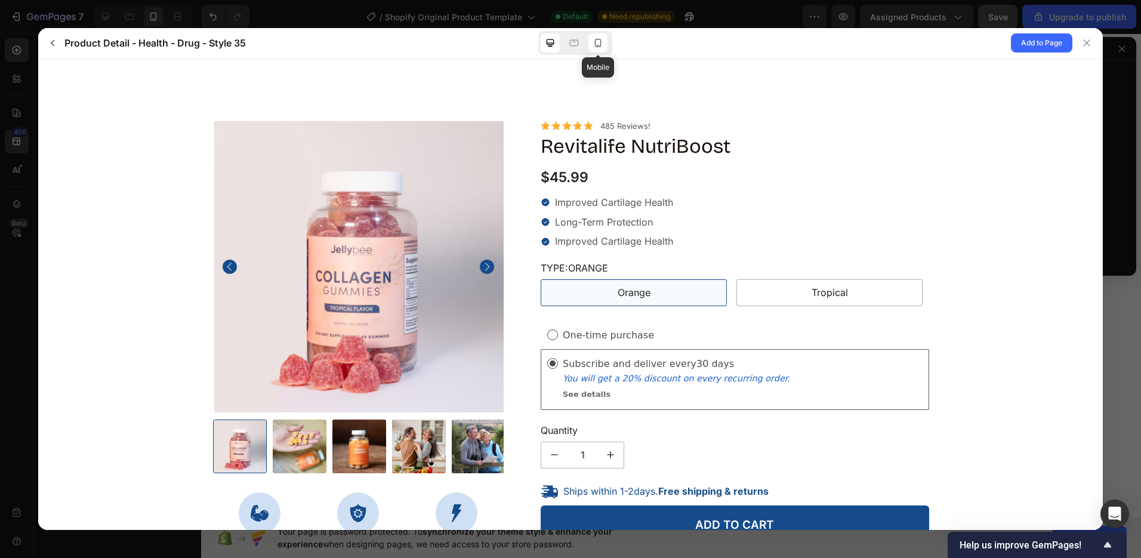
click at [597, 49] on div at bounding box center [597, 42] width 19 height 19
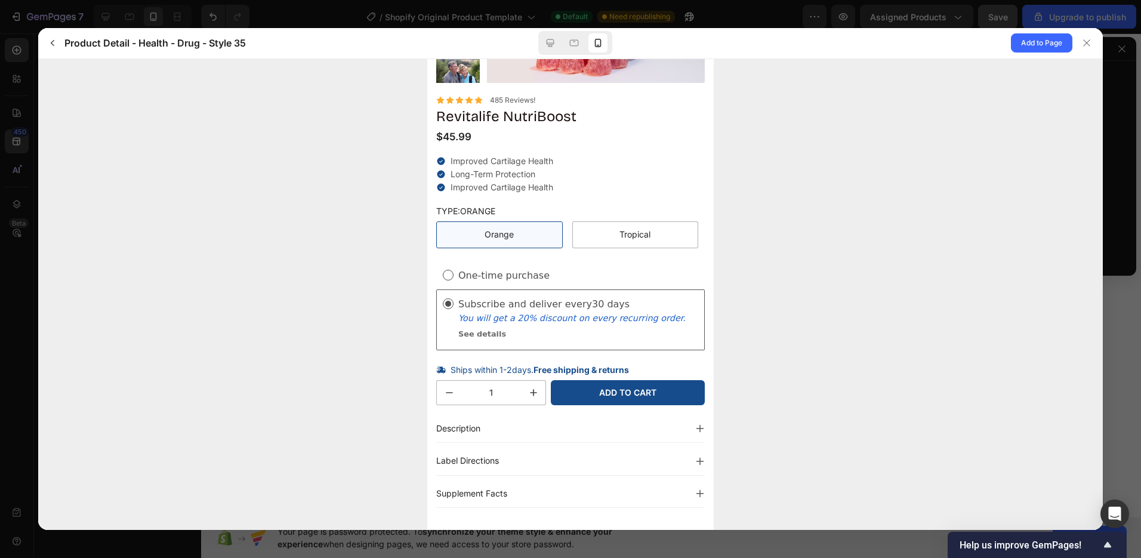
scroll to position [223, 0]
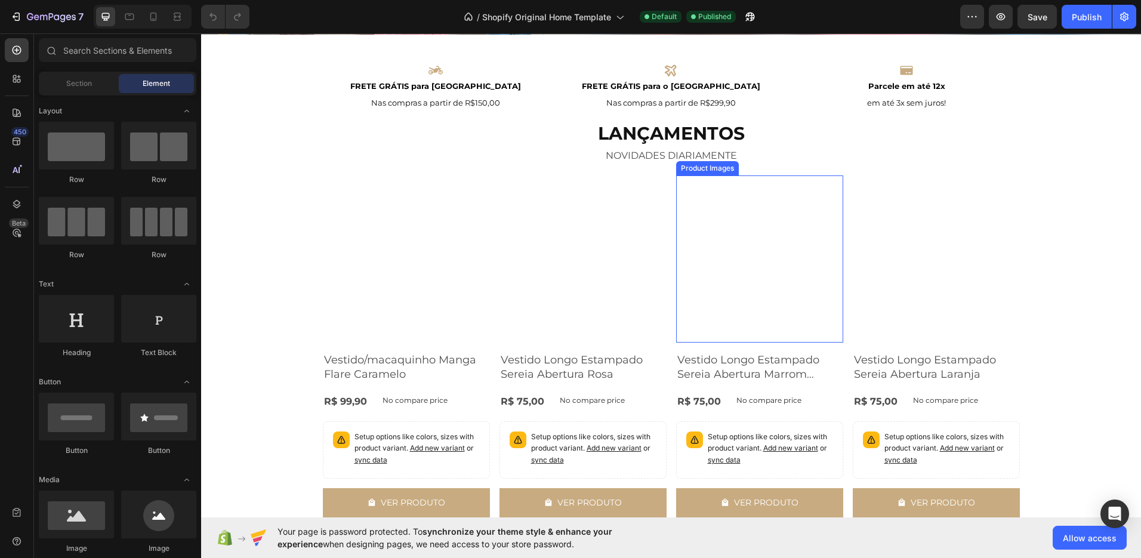
scroll to position [292, 0]
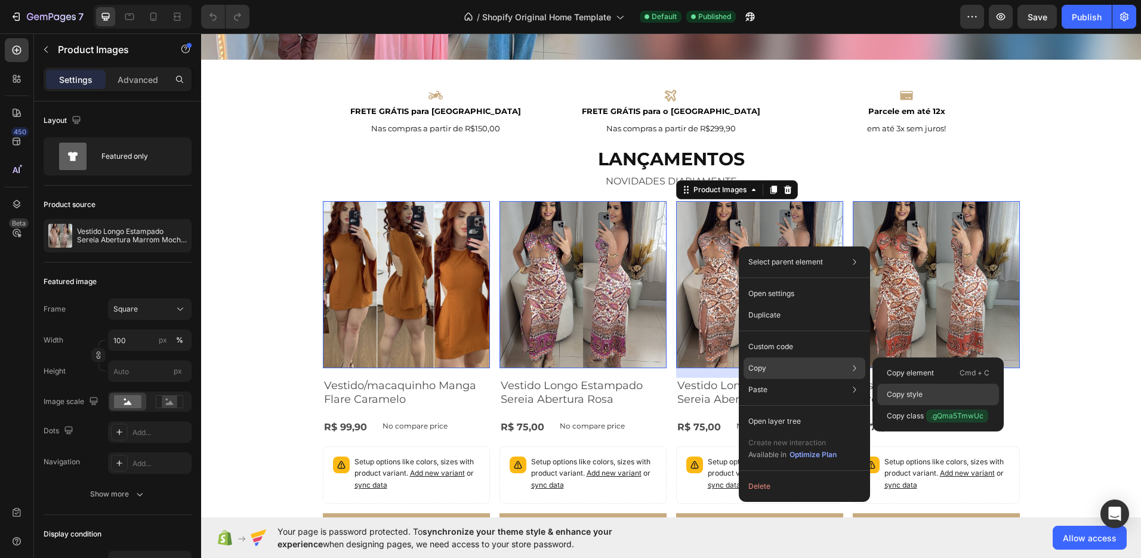
click at [923, 393] on div "Copy style" at bounding box center [938, 394] width 122 height 21
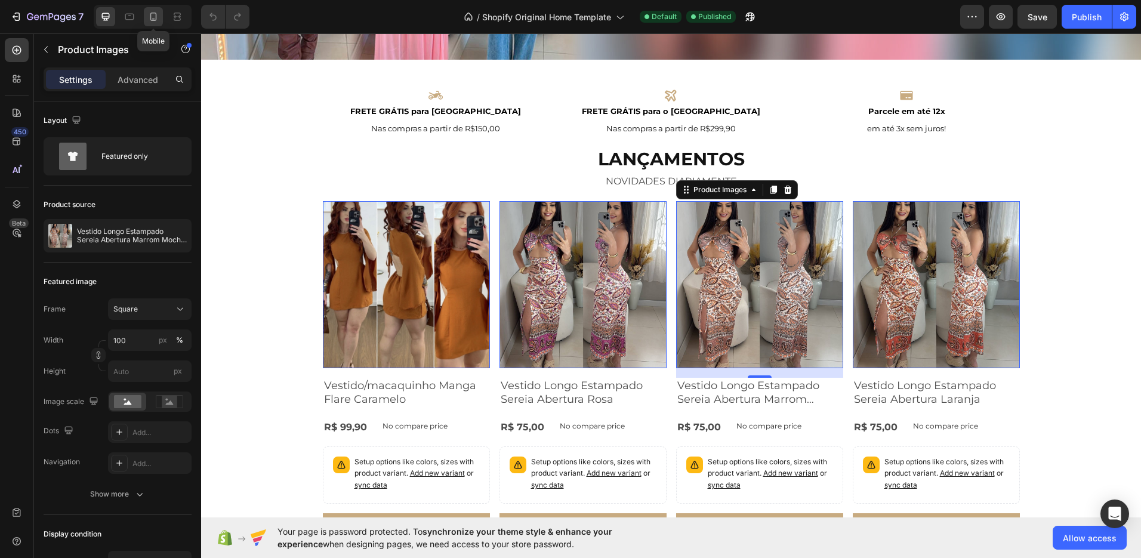
click at [155, 15] on icon at bounding box center [153, 17] width 12 height 12
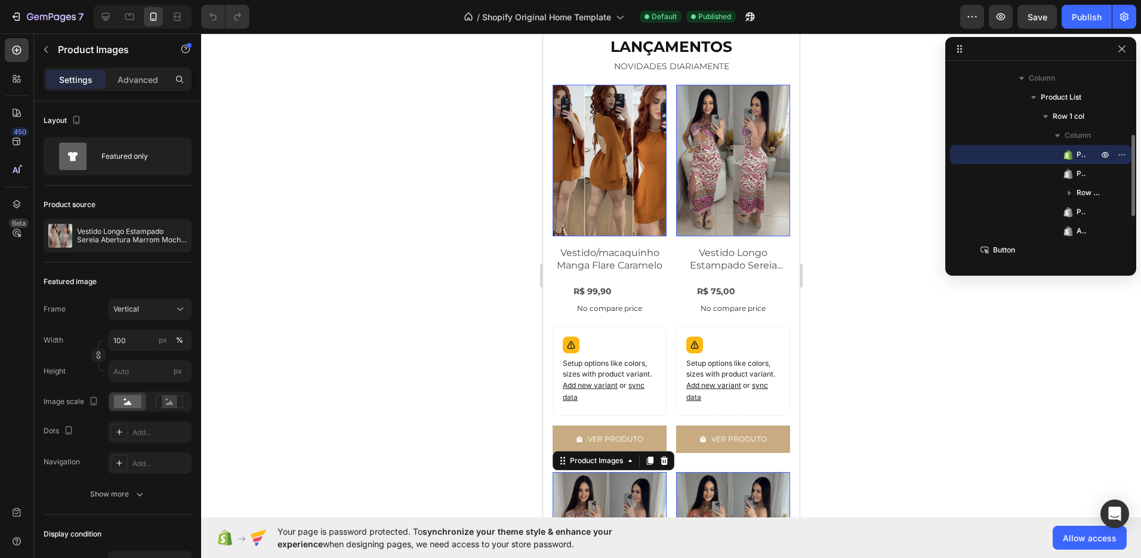
scroll to position [374, 0]
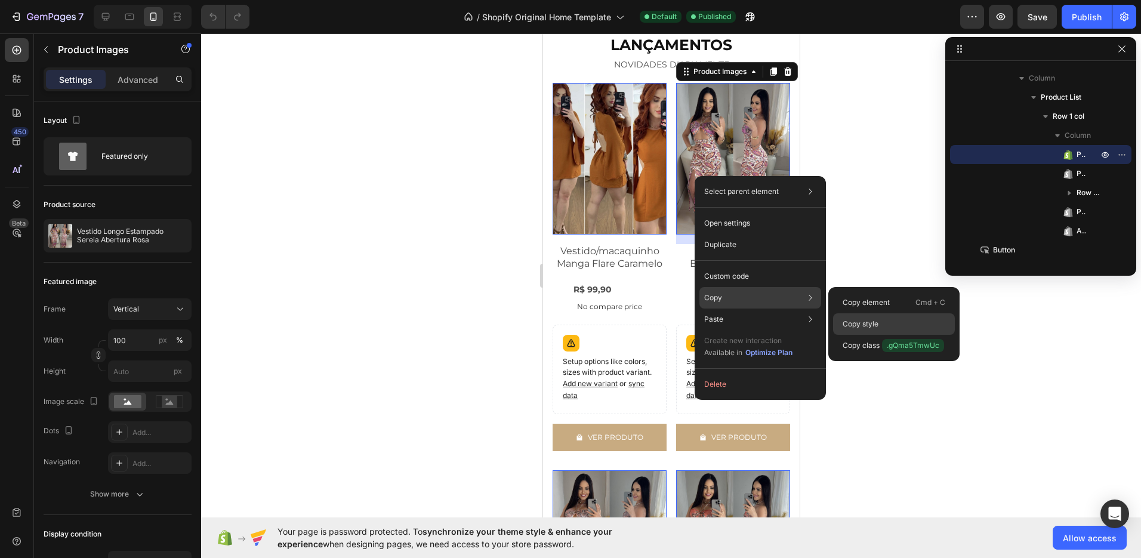
click at [886, 326] on div "Copy style" at bounding box center [894, 323] width 122 height 21
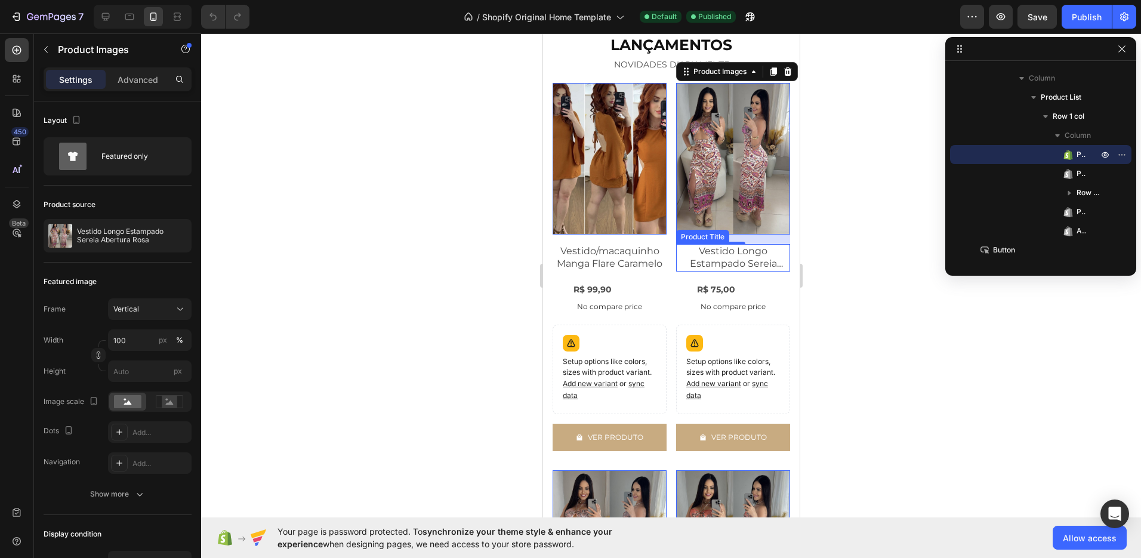
click at [729, 252] on h2 "Vestido Longo Estampado Sereia Abertura Rosa" at bounding box center [733, 257] width 114 height 27
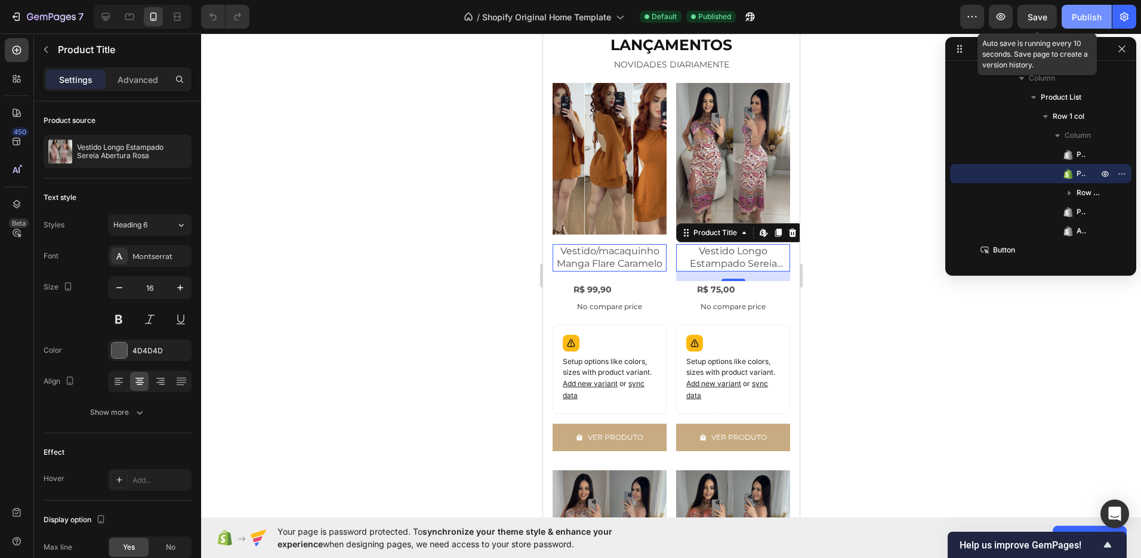
click at [1079, 15] on div "Publish" at bounding box center [1087, 17] width 30 height 13
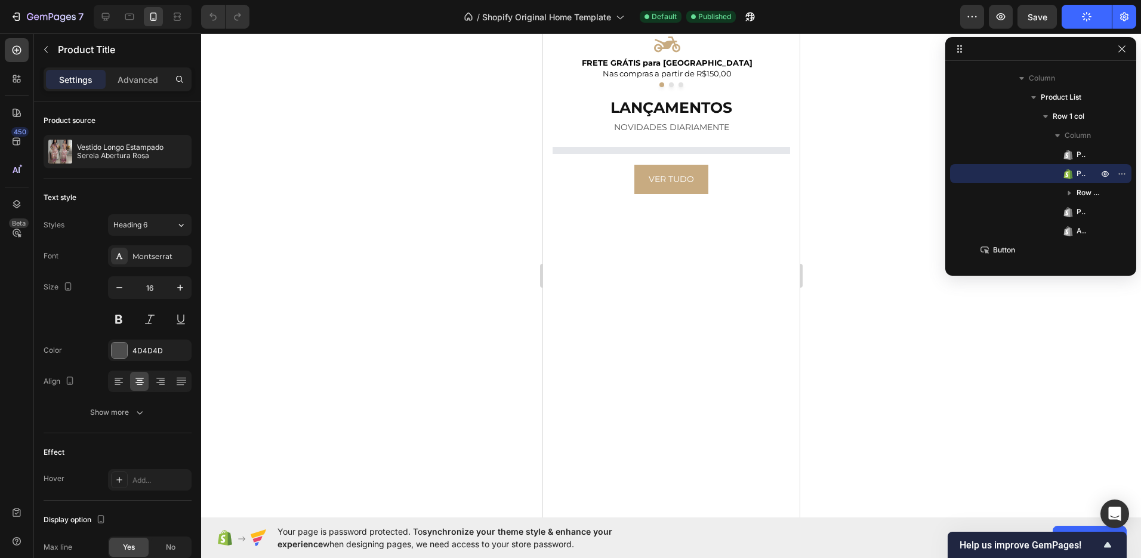
scroll to position [0, 0]
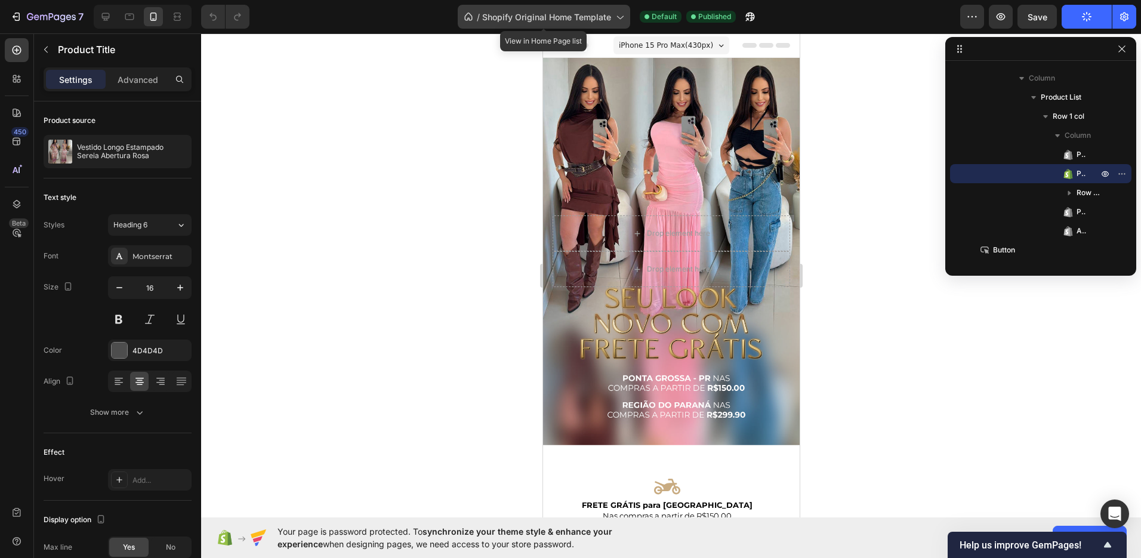
click at [541, 18] on span "Shopify Original Home Template" at bounding box center [546, 17] width 129 height 13
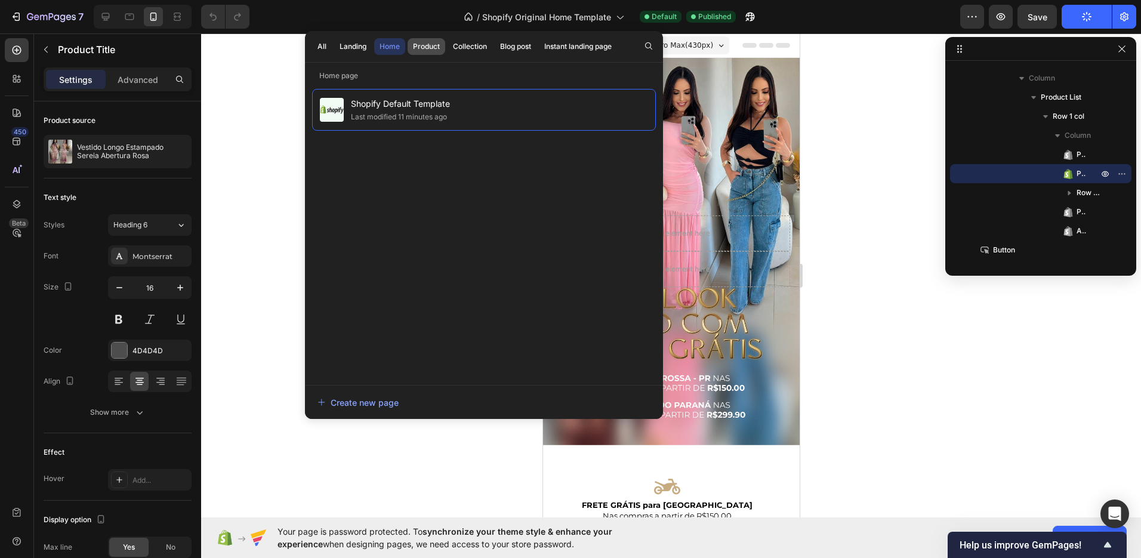
click at [431, 49] on div "Product" at bounding box center [426, 46] width 27 height 11
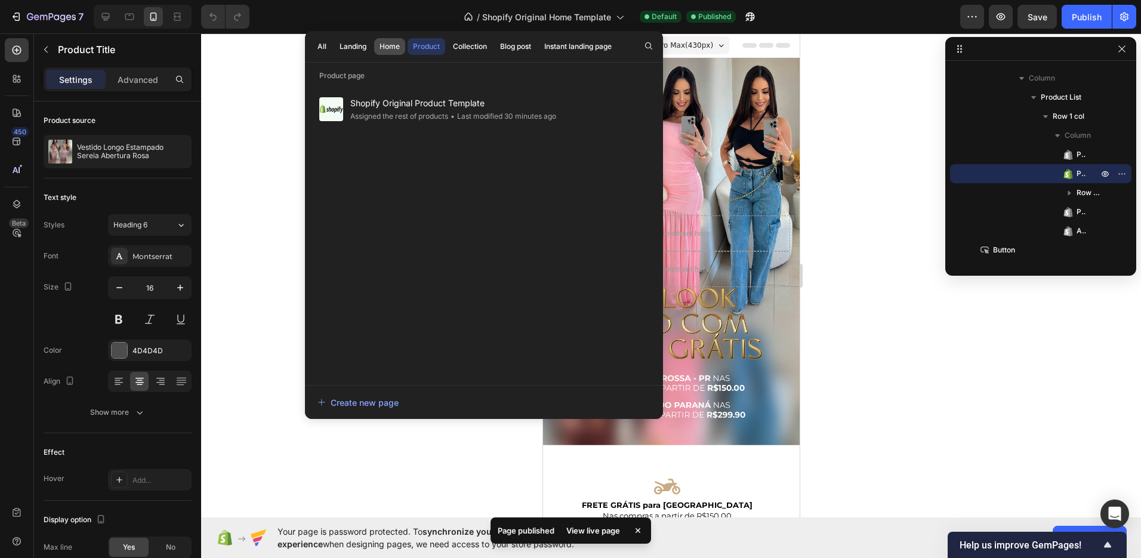
click at [396, 48] on div "Home" at bounding box center [390, 46] width 20 height 11
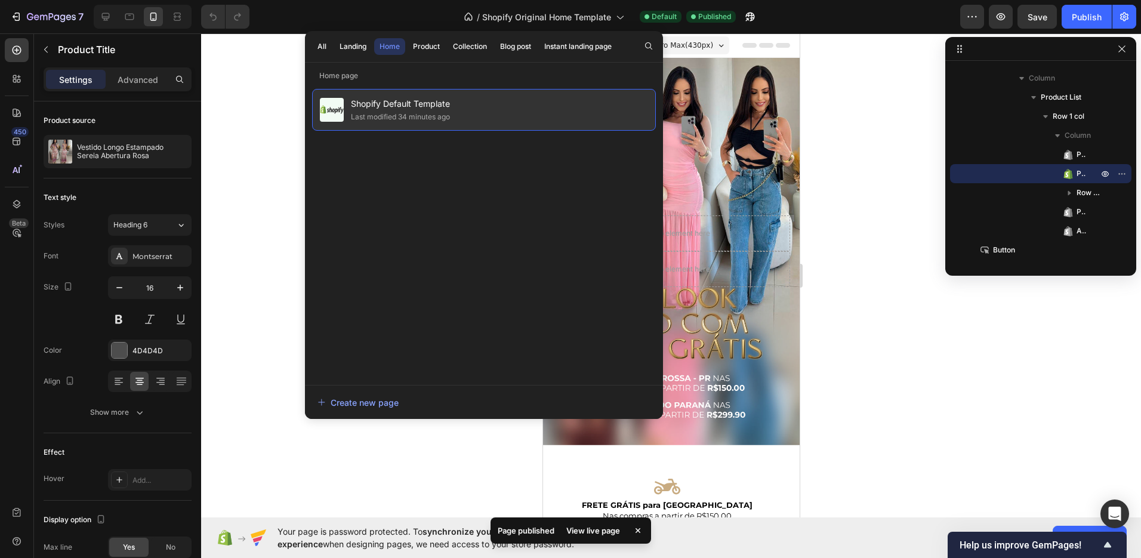
click at [506, 113] on div "Shopify Default Template Last modified 34 minutes ago" at bounding box center [484, 110] width 344 height 42
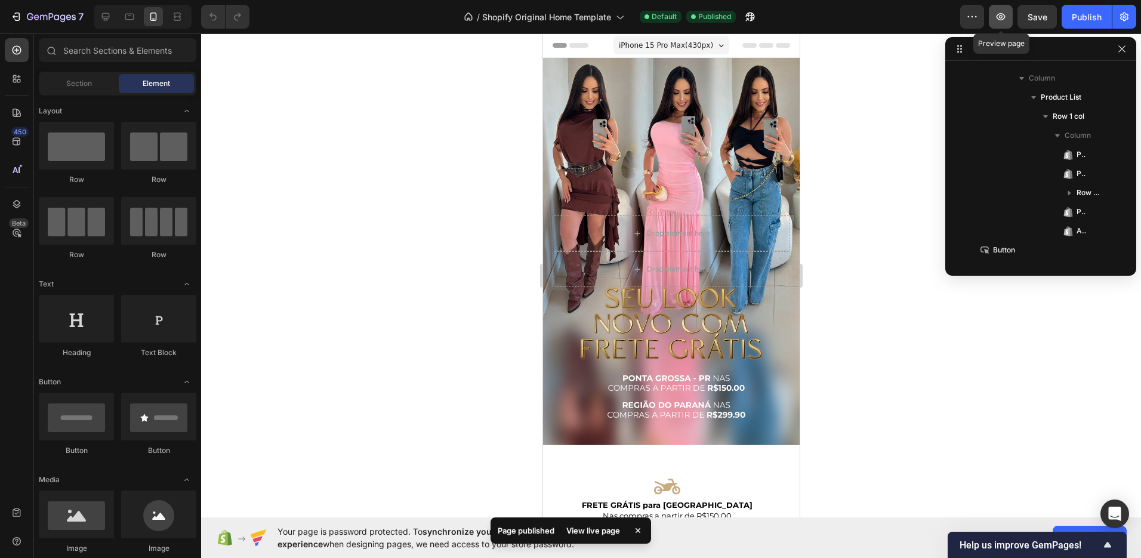
click at [994, 11] on button "button" at bounding box center [1001, 17] width 24 height 24
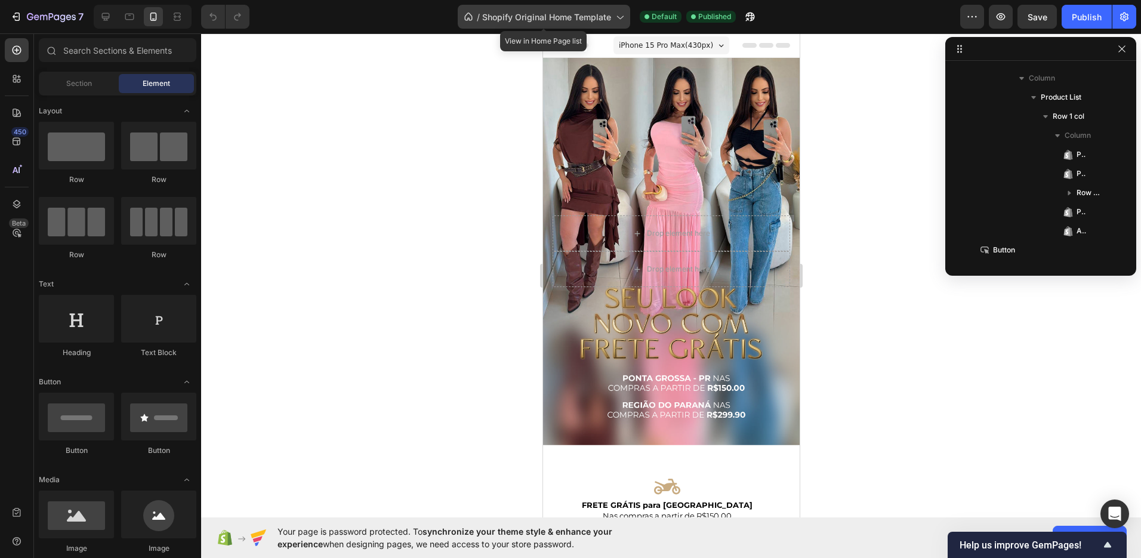
click at [559, 21] on span "Shopify Original Home Template" at bounding box center [546, 17] width 129 height 13
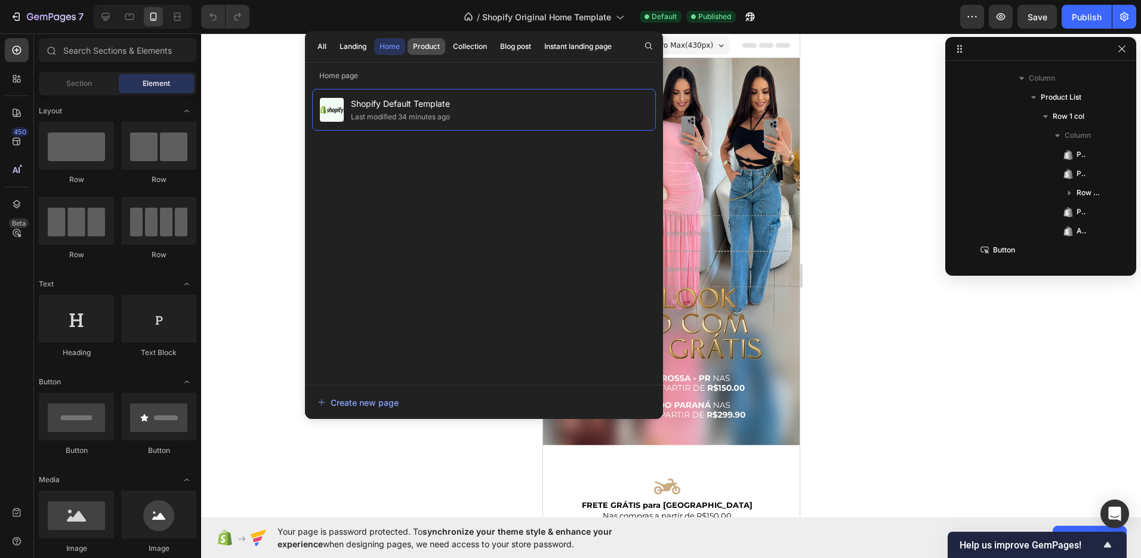
click at [424, 44] on div "Product" at bounding box center [426, 46] width 27 height 11
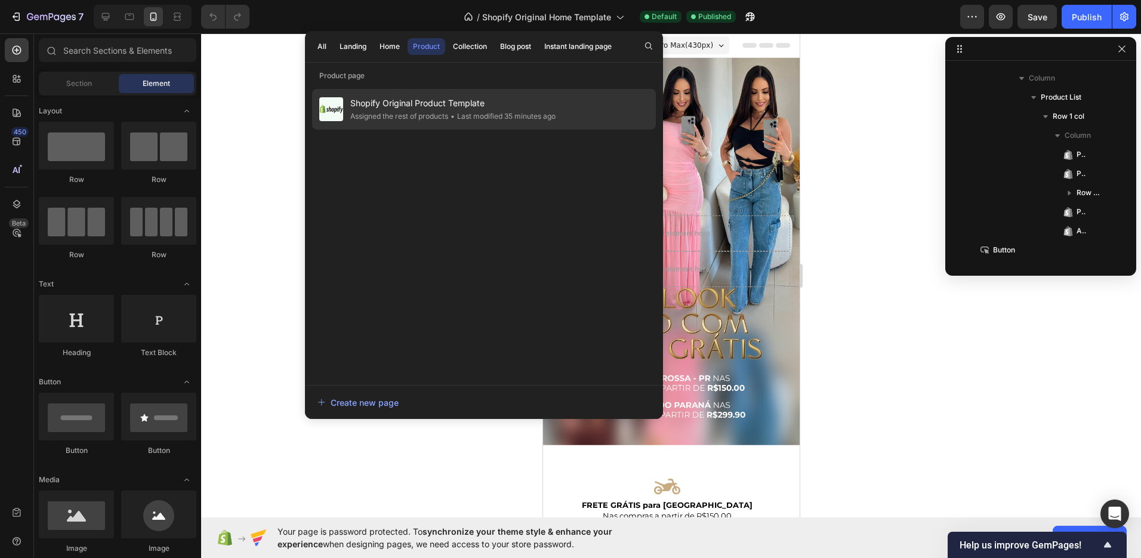
click at [429, 126] on div "Shopify Original Product Template Assigned the rest of products • Last modified…" at bounding box center [484, 109] width 344 height 41
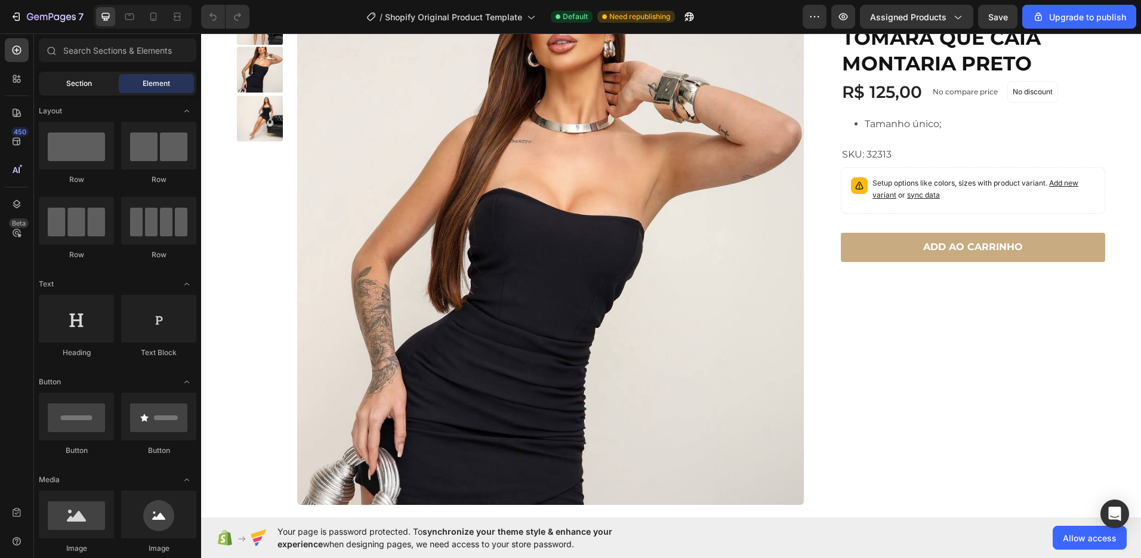
click at [93, 78] on div "Section" at bounding box center [78, 83] width 75 height 19
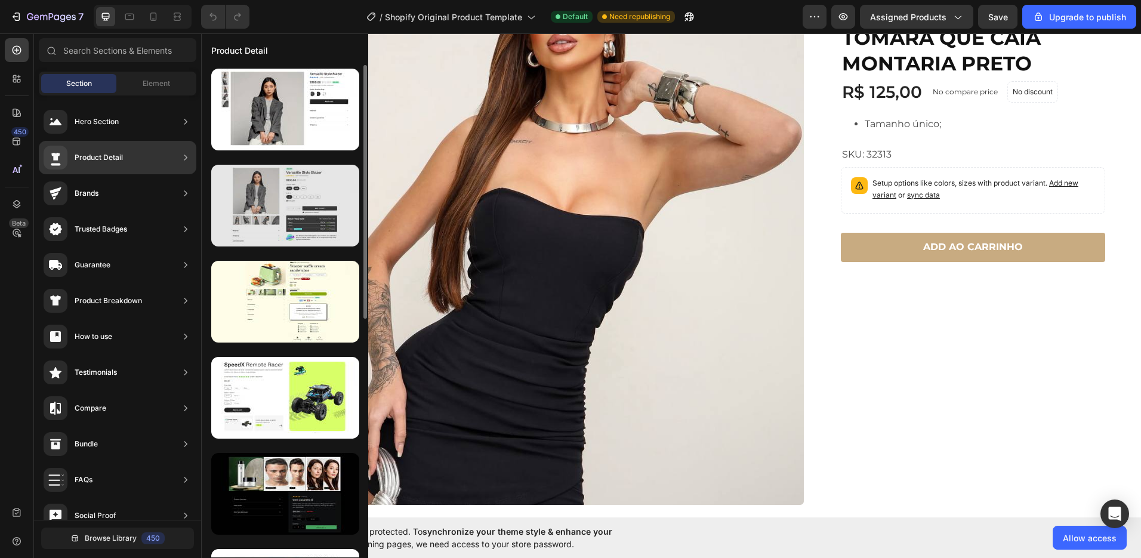
click at [281, 235] on div at bounding box center [285, 206] width 148 height 82
click at [282, 210] on div at bounding box center [285, 206] width 148 height 82
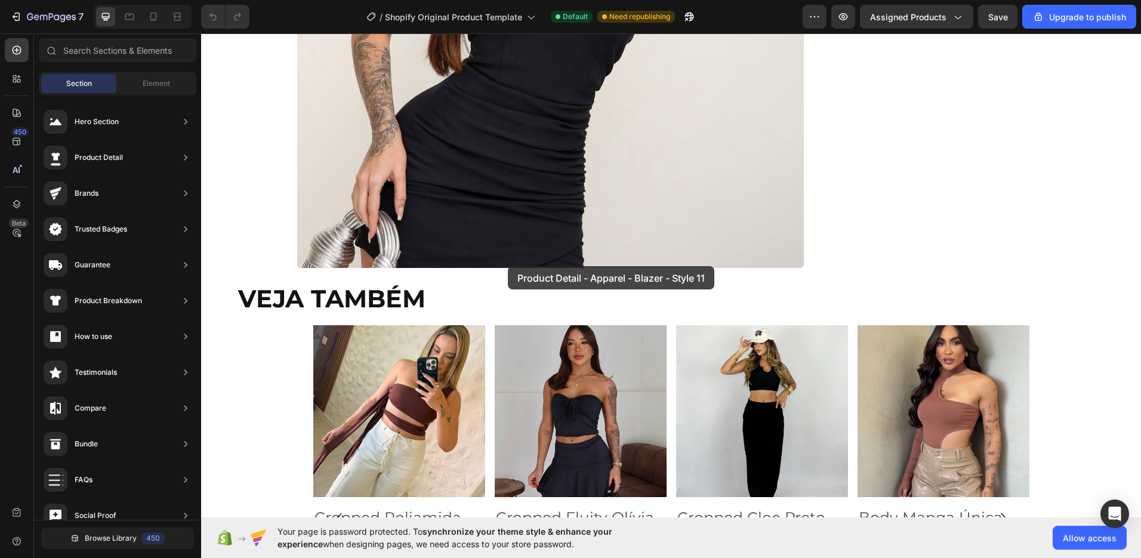
scroll to position [710, 0]
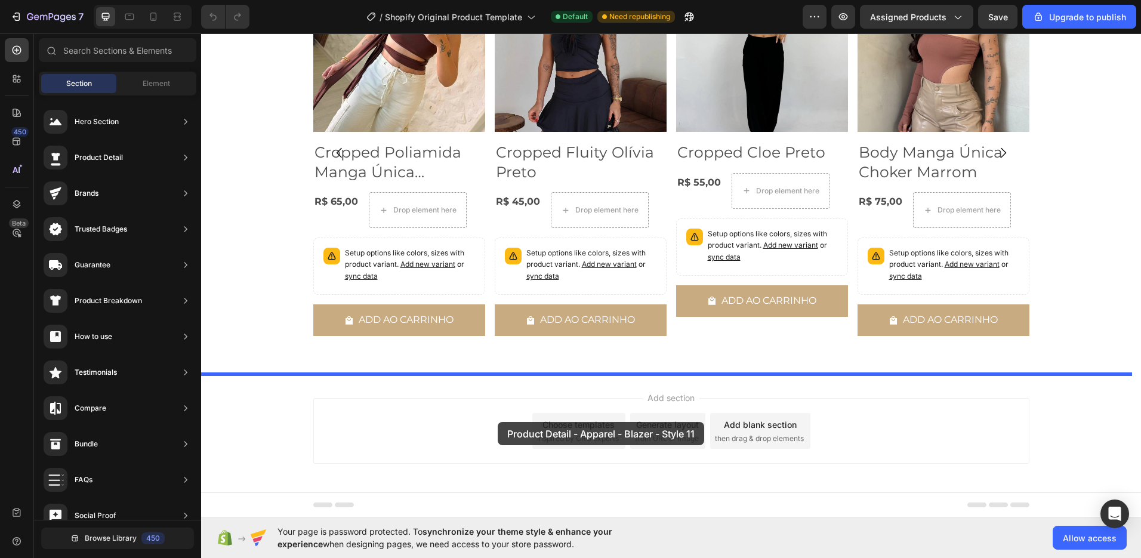
drag, startPoint x: 483, startPoint y: 243, endPoint x: 498, endPoint y: 422, distance: 179.0
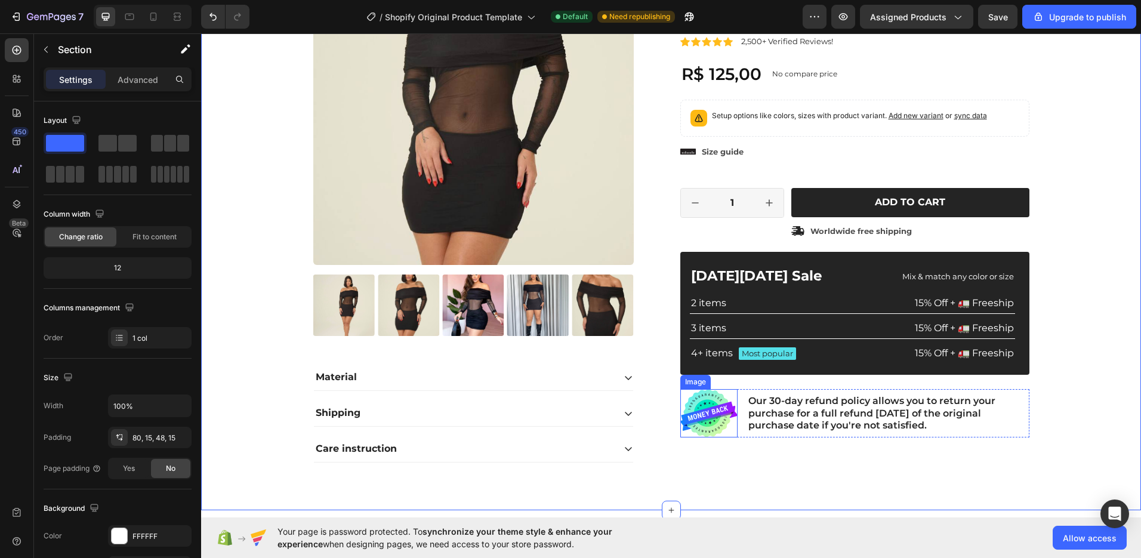
scroll to position [1282, 0]
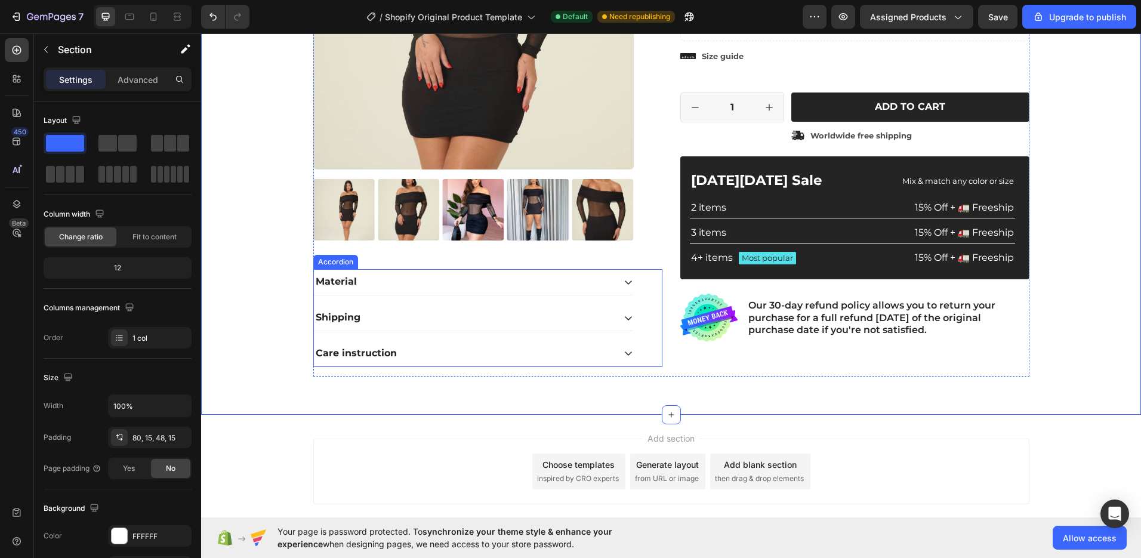
click at [621, 310] on div "Shipping" at bounding box center [473, 318] width 319 height 26
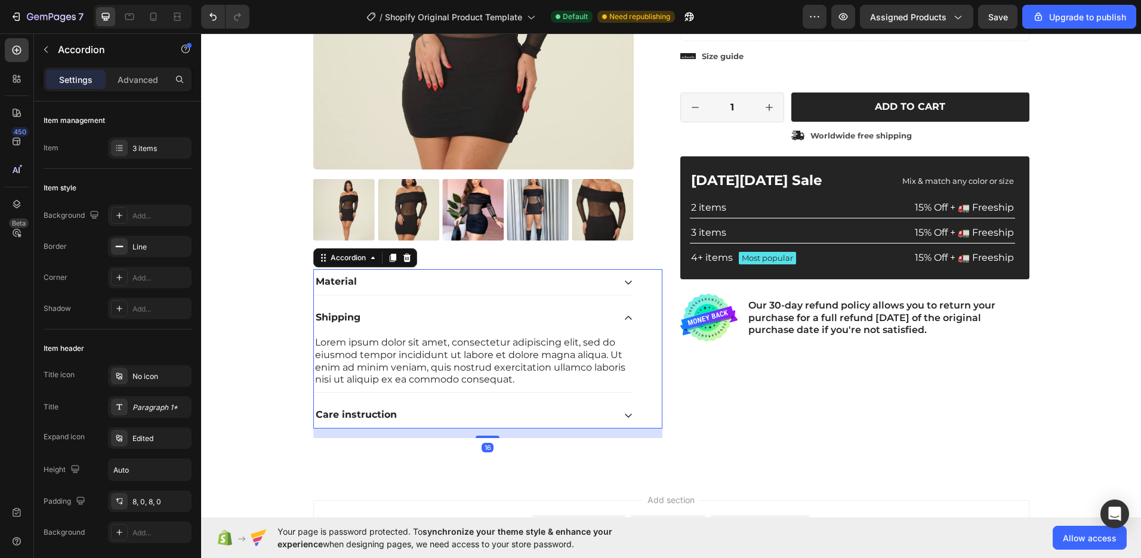
click at [621, 310] on div "Shipping" at bounding box center [473, 318] width 319 height 26
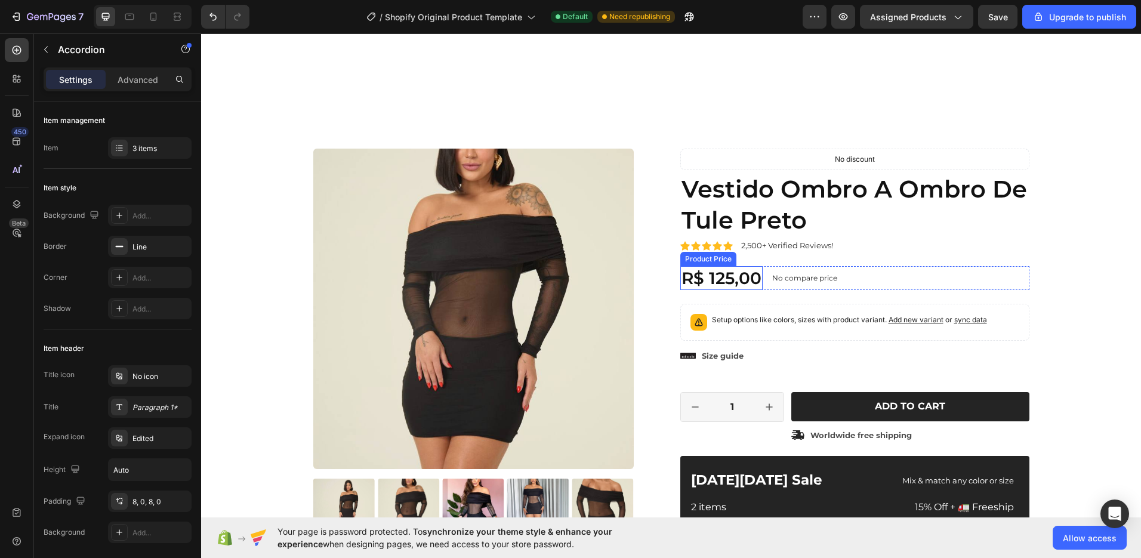
scroll to position [976, 0]
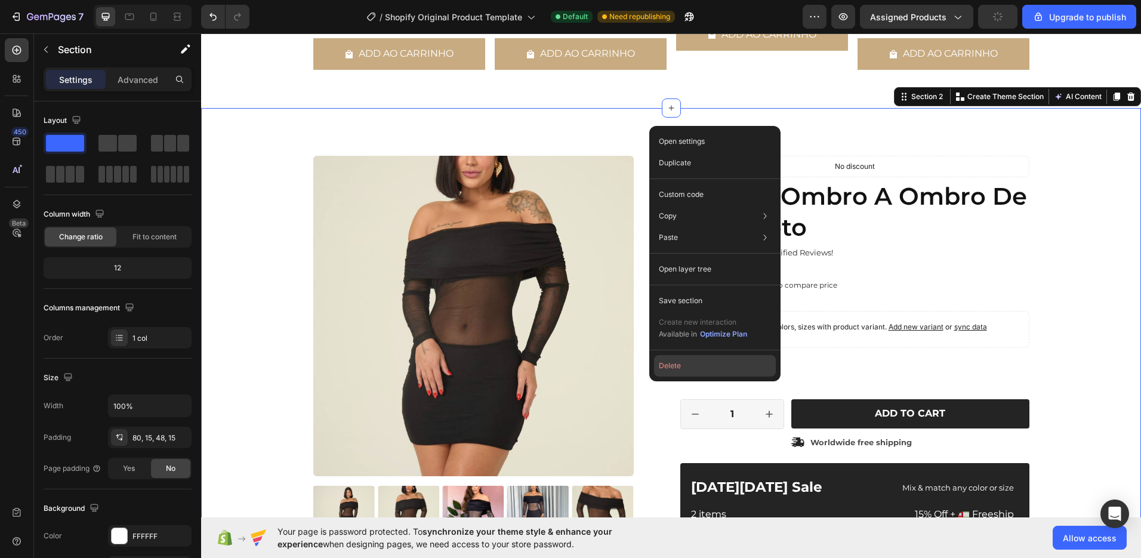
drag, startPoint x: 673, startPoint y: 361, endPoint x: 463, endPoint y: 320, distance: 213.5
click at [673, 361] on button "Delete" at bounding box center [715, 365] width 122 height 21
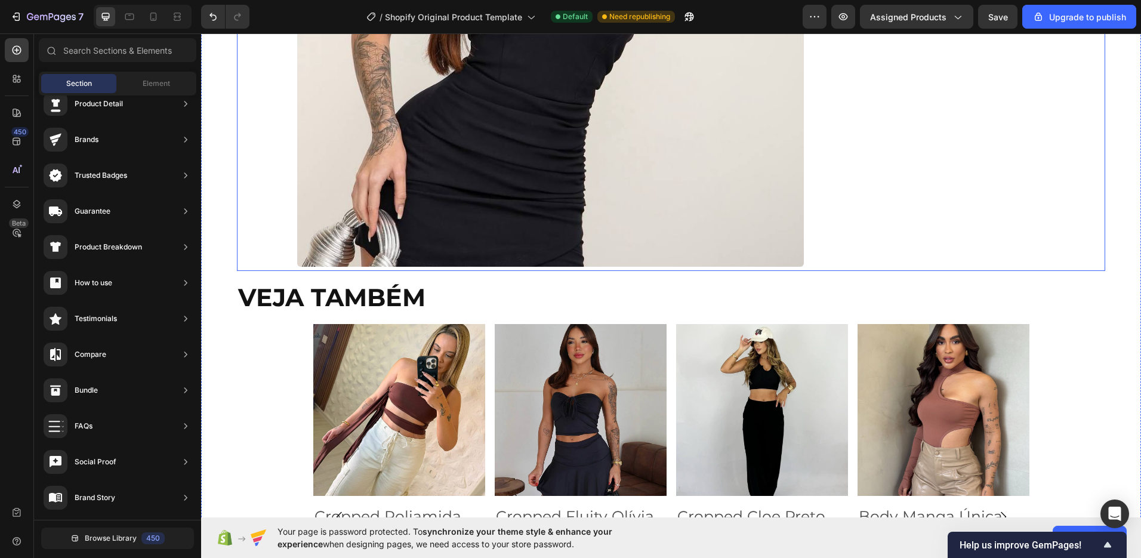
scroll to position [0, 0]
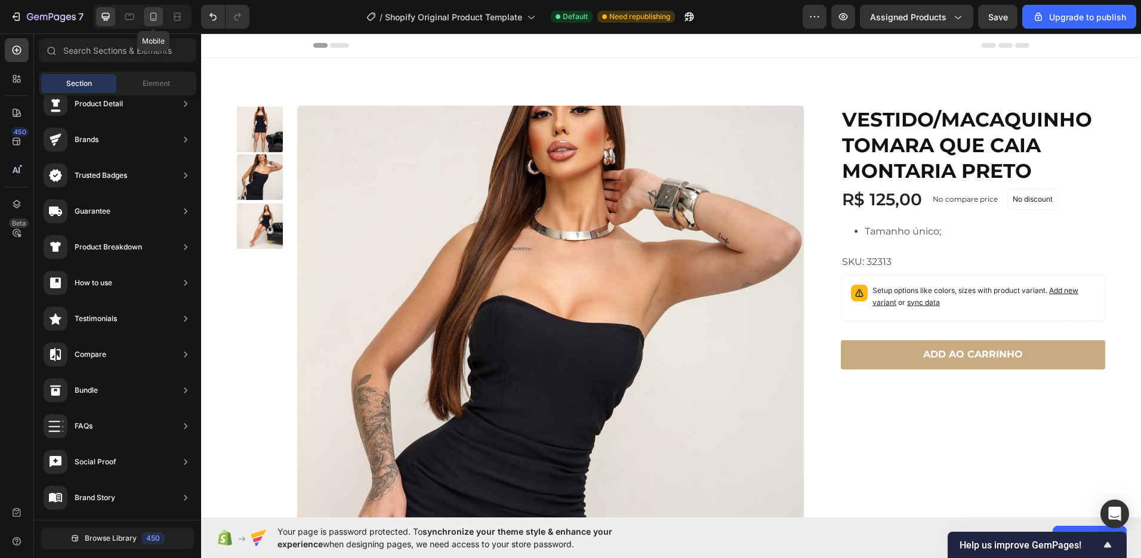
click at [153, 18] on icon at bounding box center [153, 18] width 3 height 1
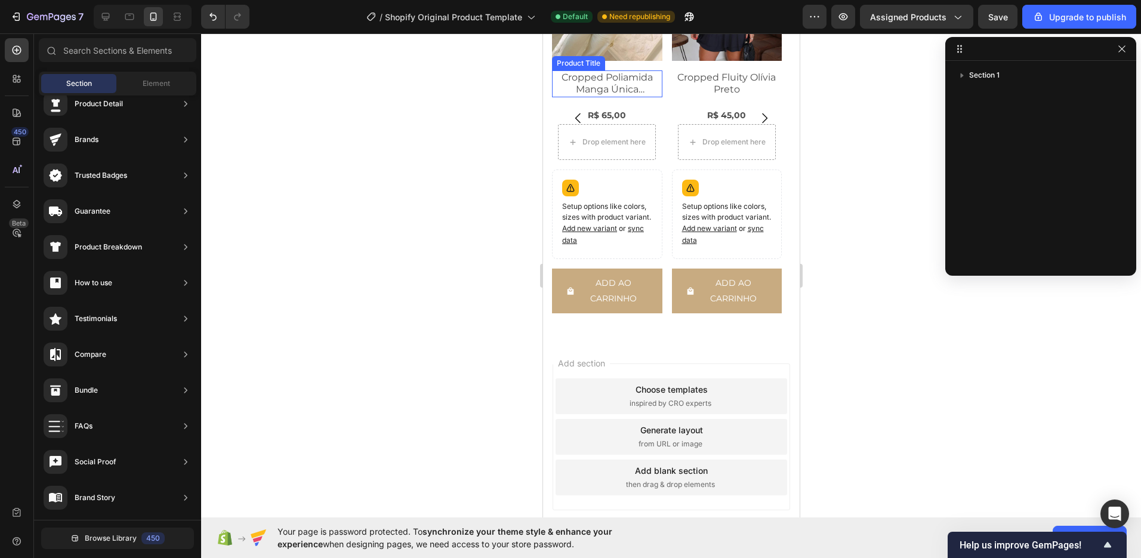
scroll to position [769, 0]
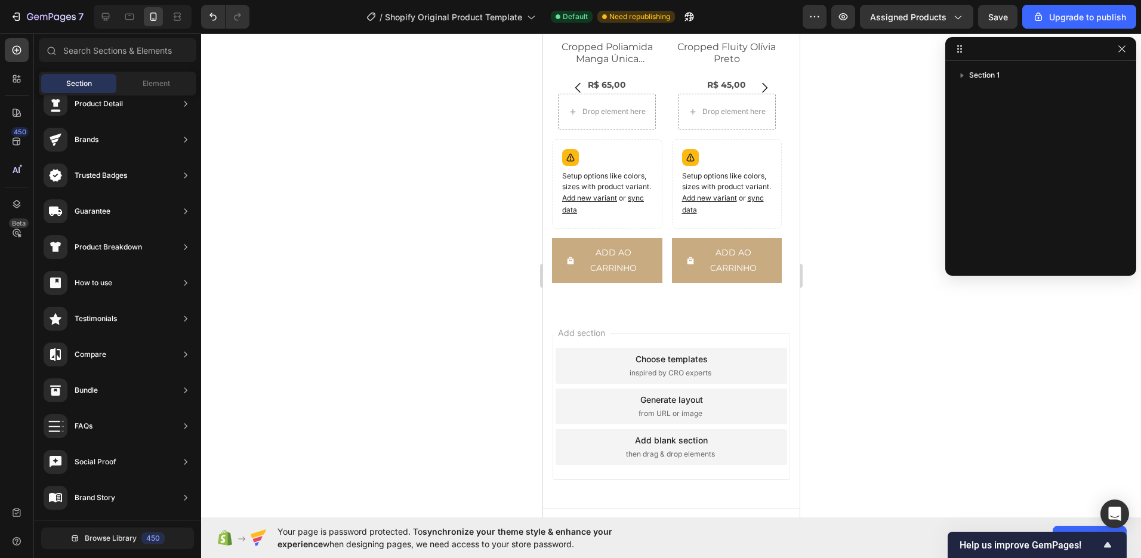
click at [844, 29] on div "7 / Shopify Original Product Template Default Need republishing Preview Assigne…" at bounding box center [570, 17] width 1141 height 34
click at [847, 23] on button "button" at bounding box center [843, 17] width 24 height 24
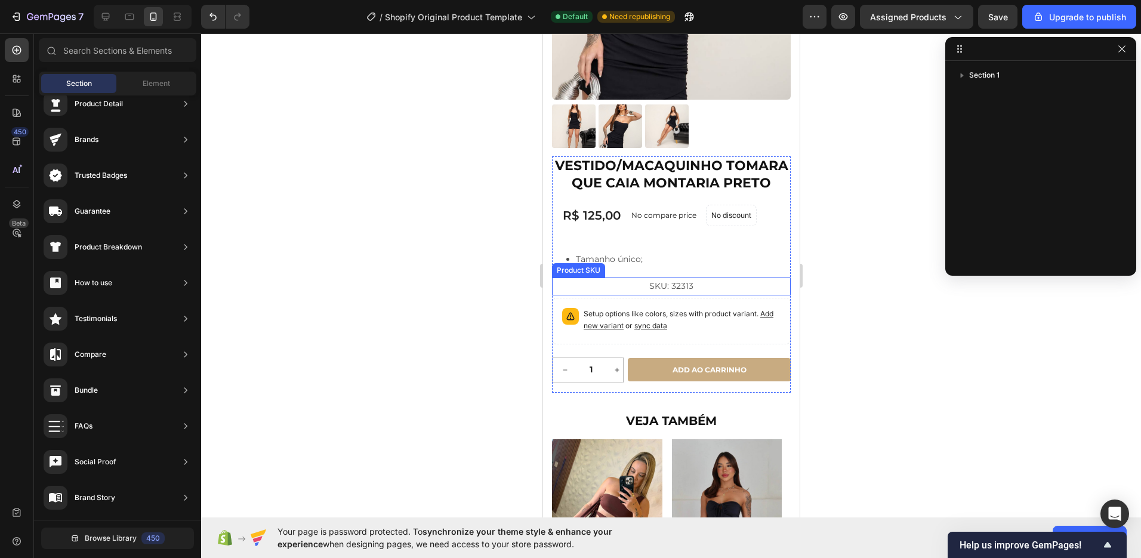
scroll to position [235, 0]
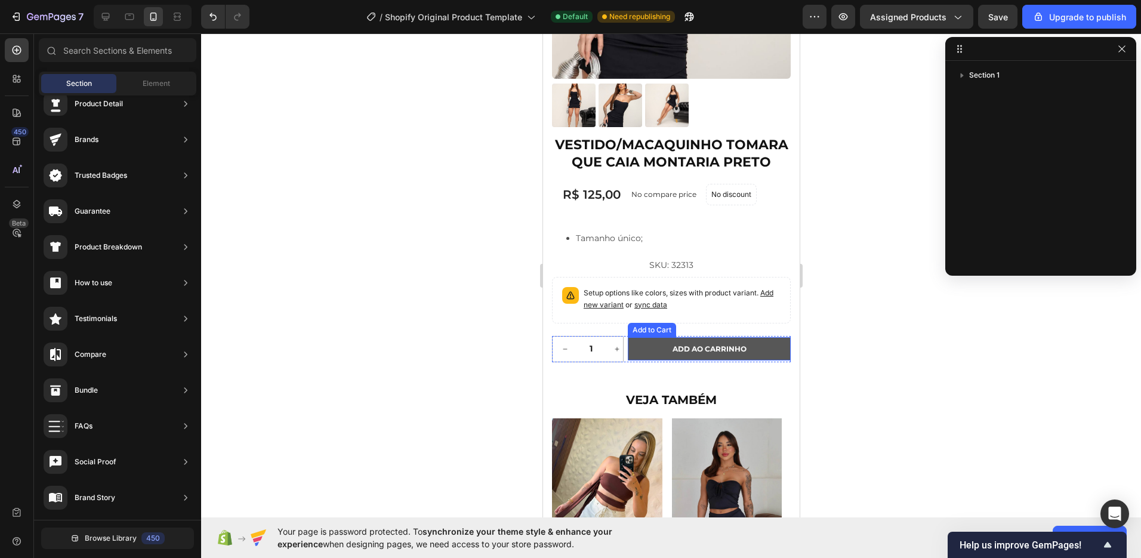
click at [662, 351] on button "Add ao carrinho" at bounding box center [708, 349] width 163 height 24
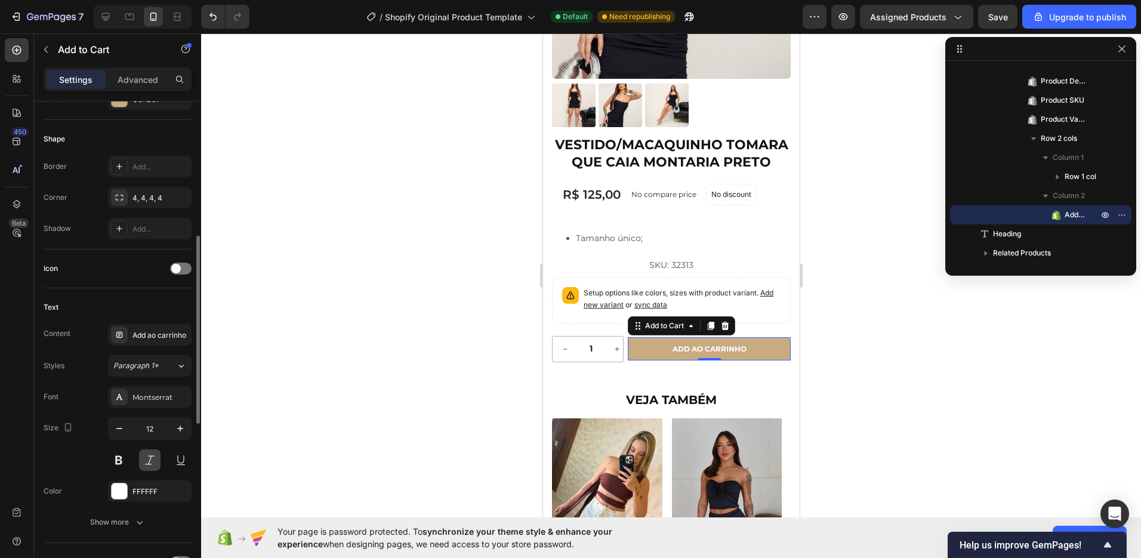
scroll to position [400, 0]
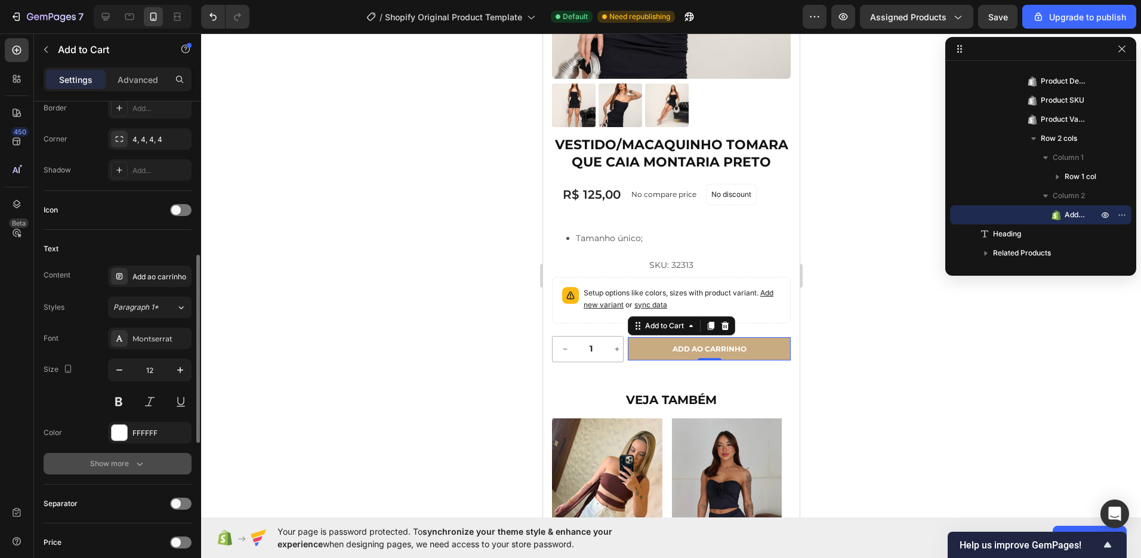
click at [134, 458] on icon "button" at bounding box center [140, 464] width 12 height 12
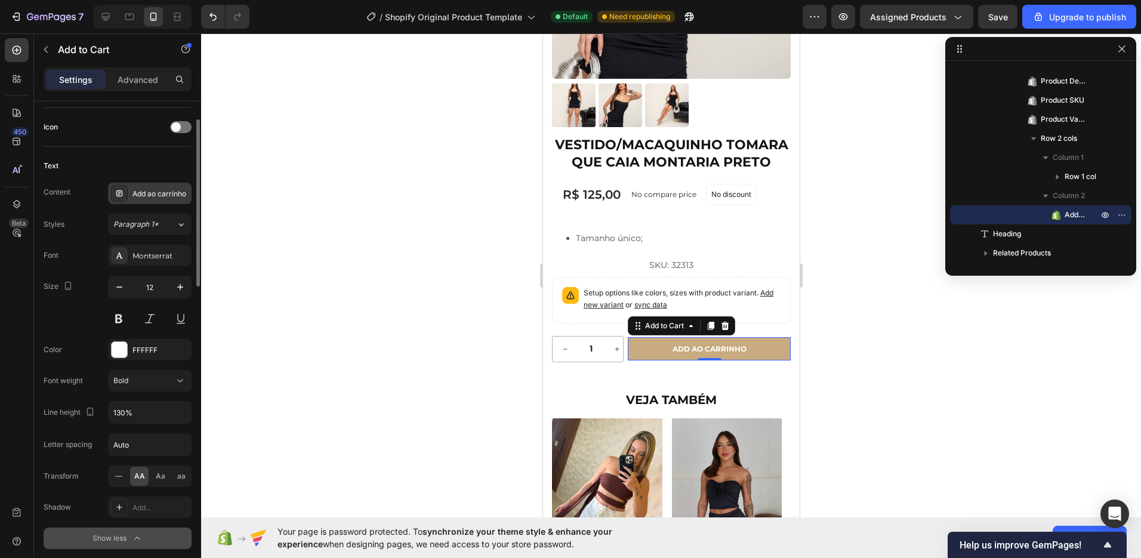
scroll to position [374, 0]
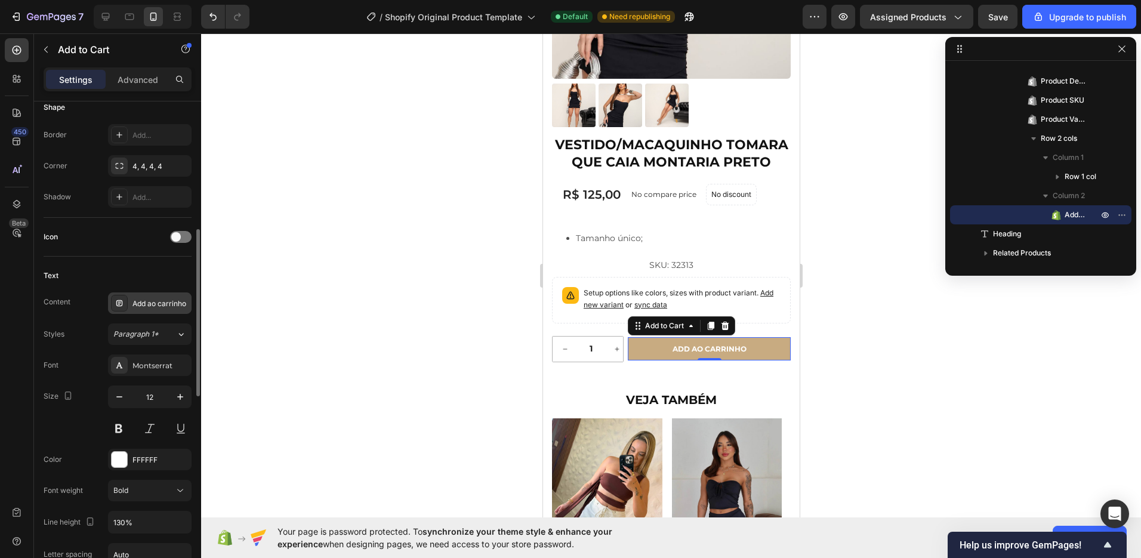
click at [125, 306] on div at bounding box center [119, 303] width 17 height 17
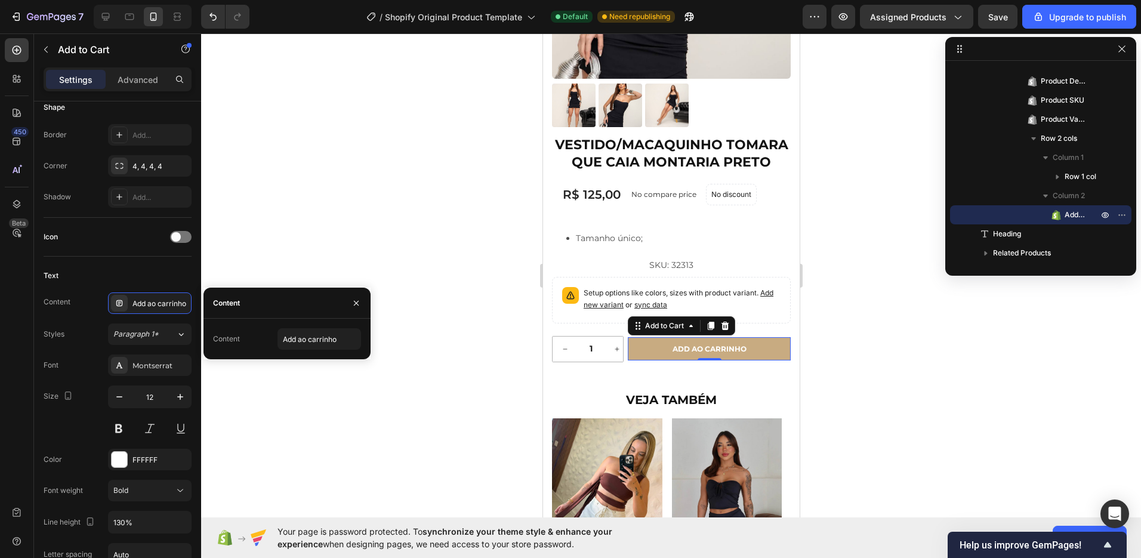
click at [252, 308] on div "Content" at bounding box center [286, 303] width 167 height 31
click at [144, 254] on div "Icon" at bounding box center [118, 237] width 148 height 39
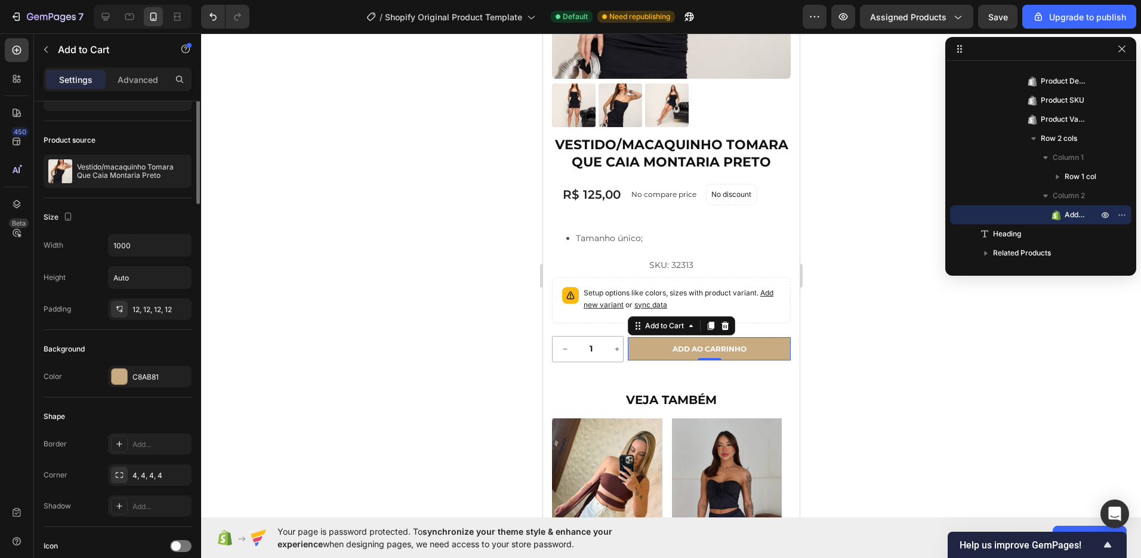
scroll to position [0, 0]
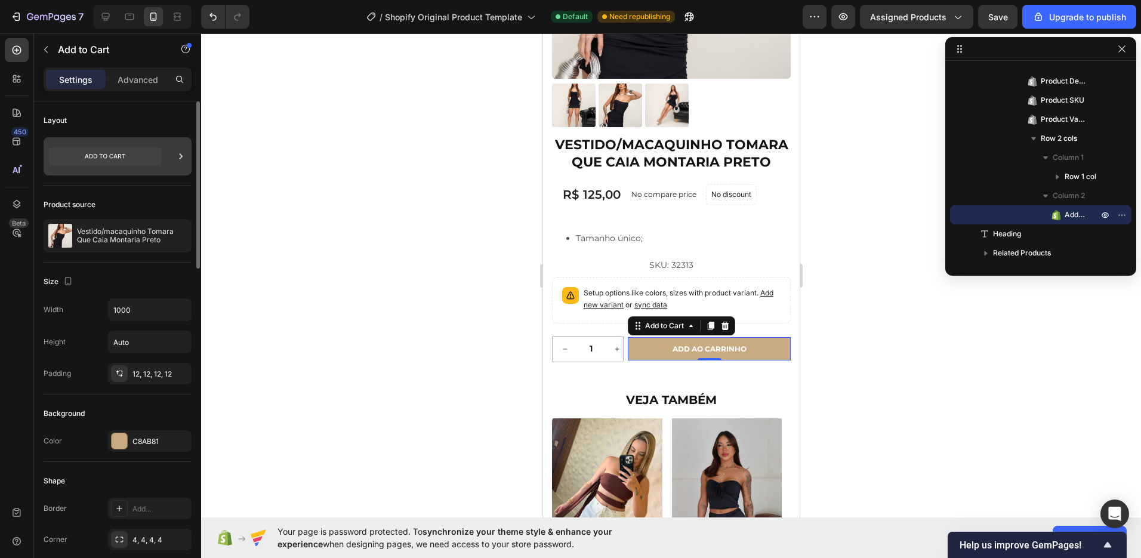
click at [119, 158] on icon at bounding box center [105, 156] width 112 height 18
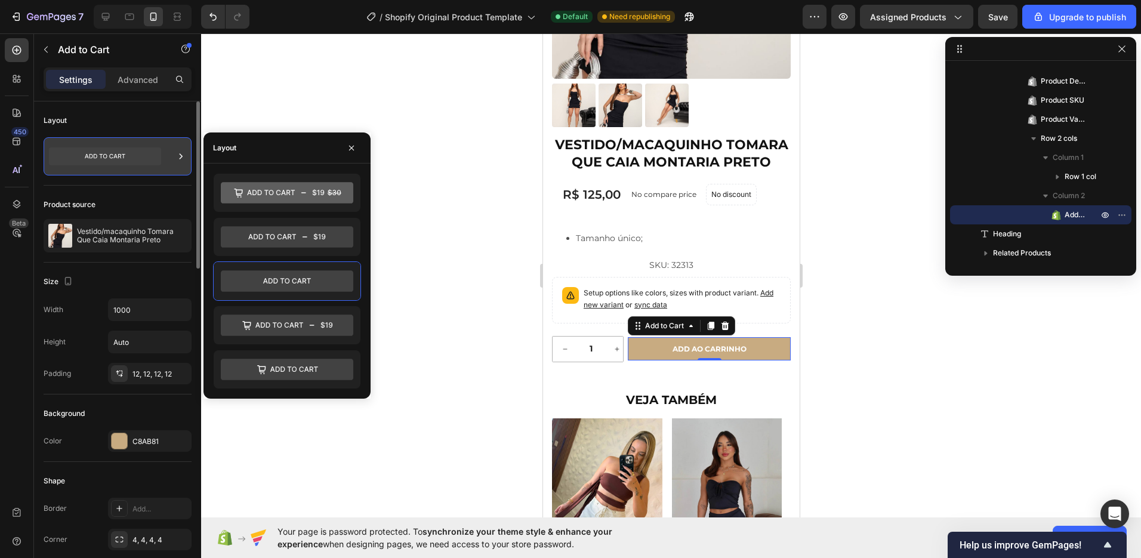
click at [120, 159] on icon at bounding box center [105, 156] width 112 height 18
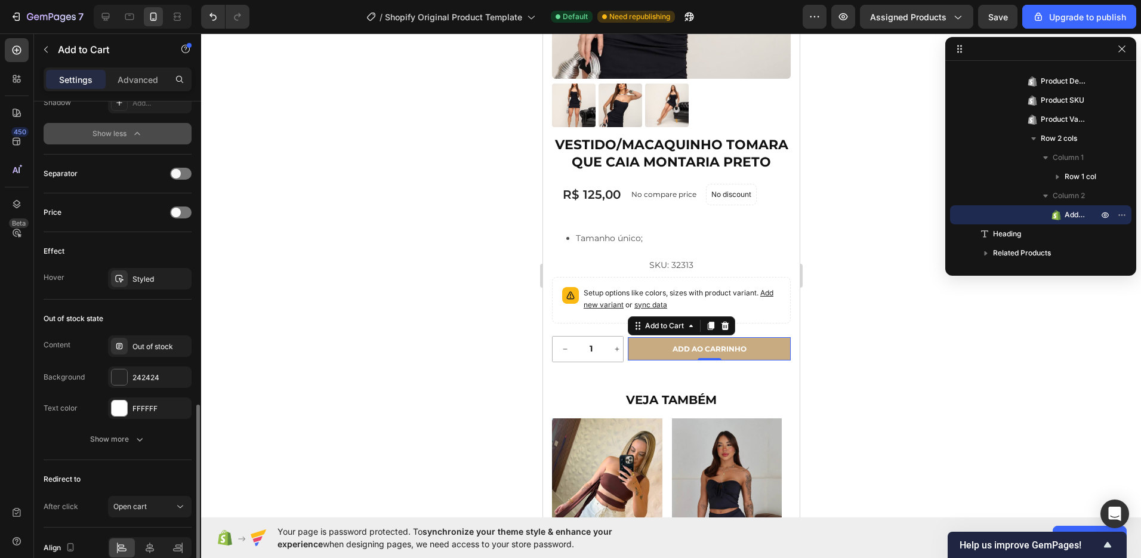
scroll to position [946, 0]
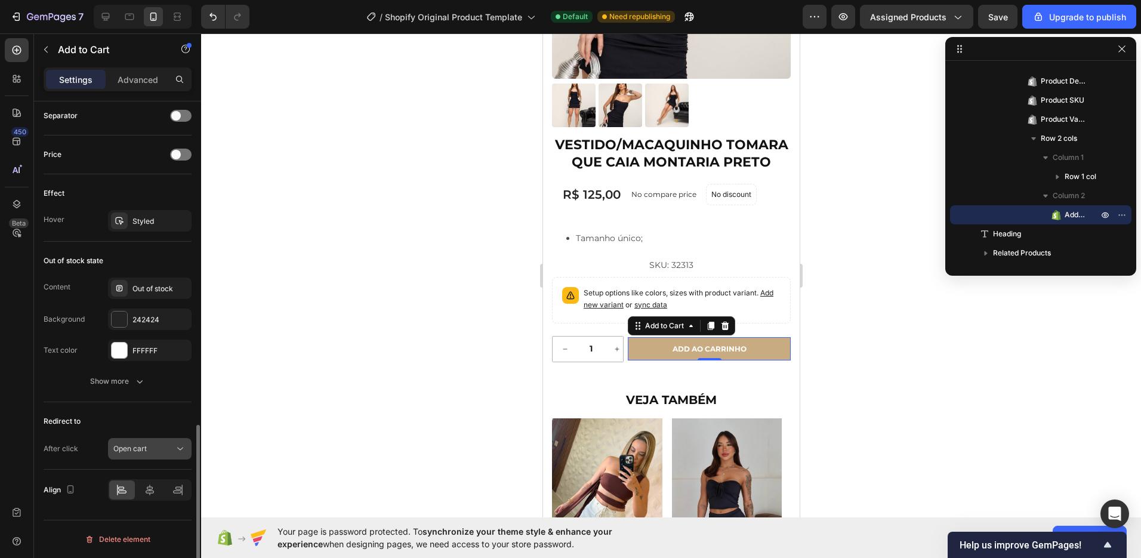
click at [134, 443] on div "Open cart" at bounding box center [149, 449] width 73 height 12
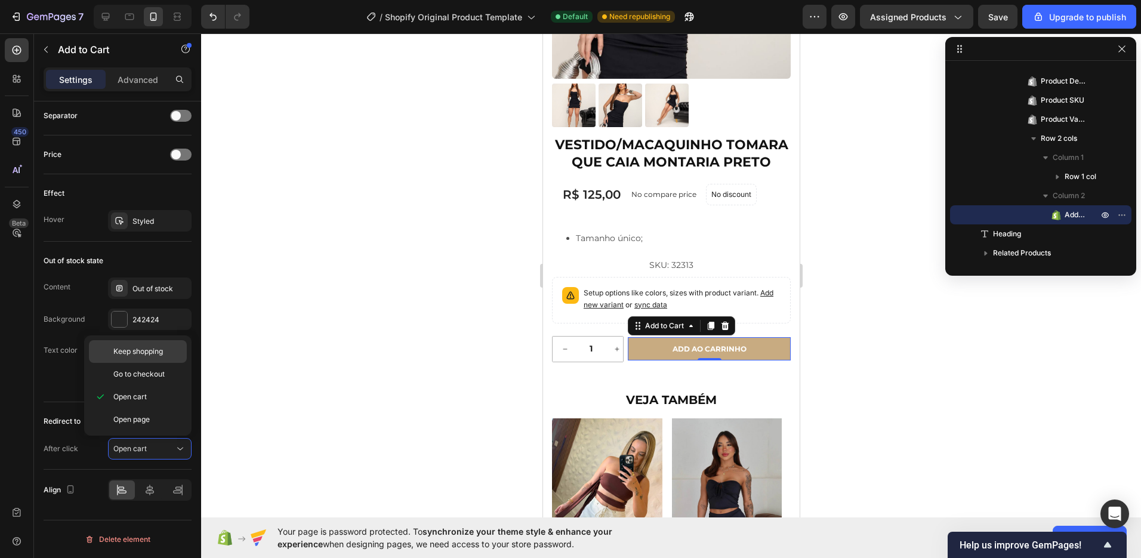
click at [163, 353] on span "Keep shopping" at bounding box center [138, 351] width 50 height 11
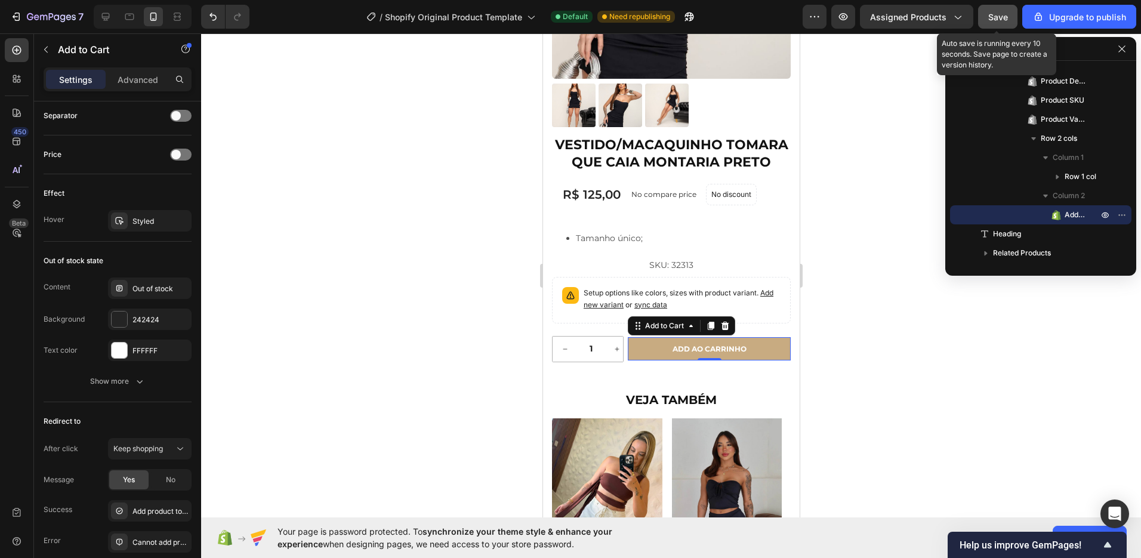
click at [1007, 16] on span "Save" at bounding box center [998, 17] width 20 height 10
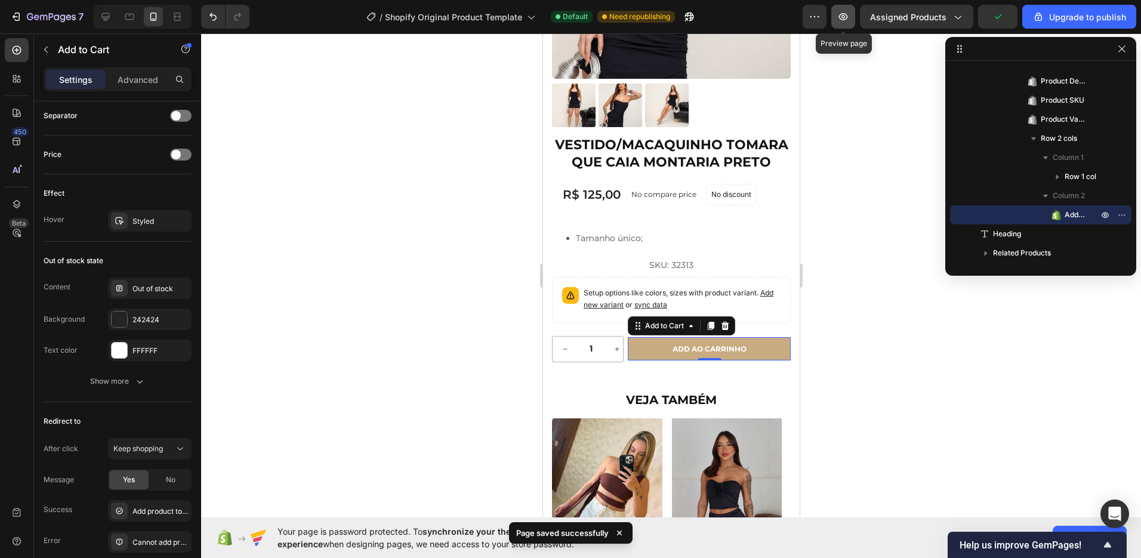
click at [847, 13] on icon "button" at bounding box center [843, 16] width 9 height 7
click at [847, 22] on icon "button" at bounding box center [843, 17] width 12 height 12
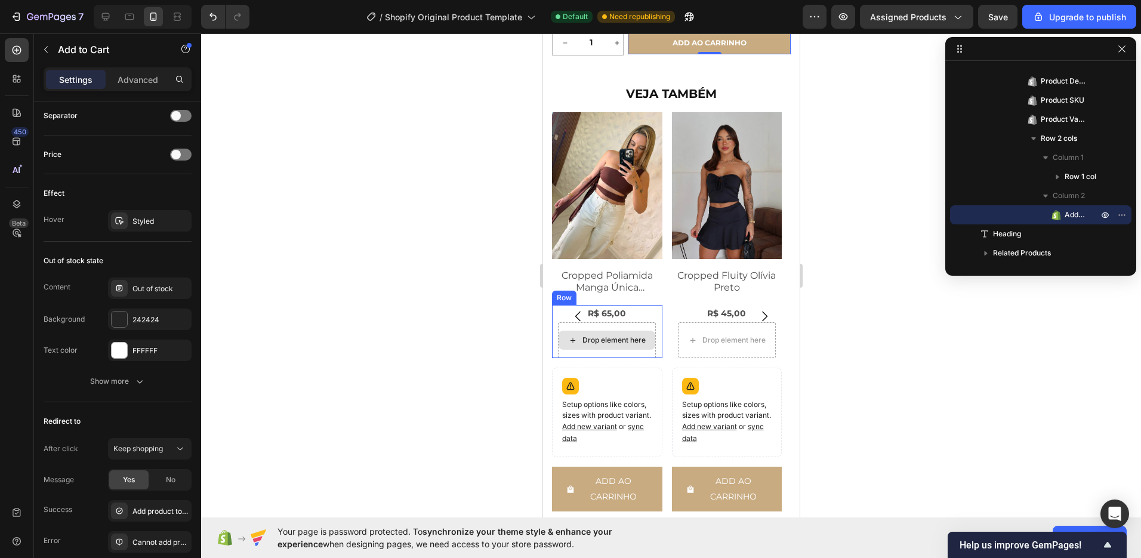
scroll to position [569, 0]
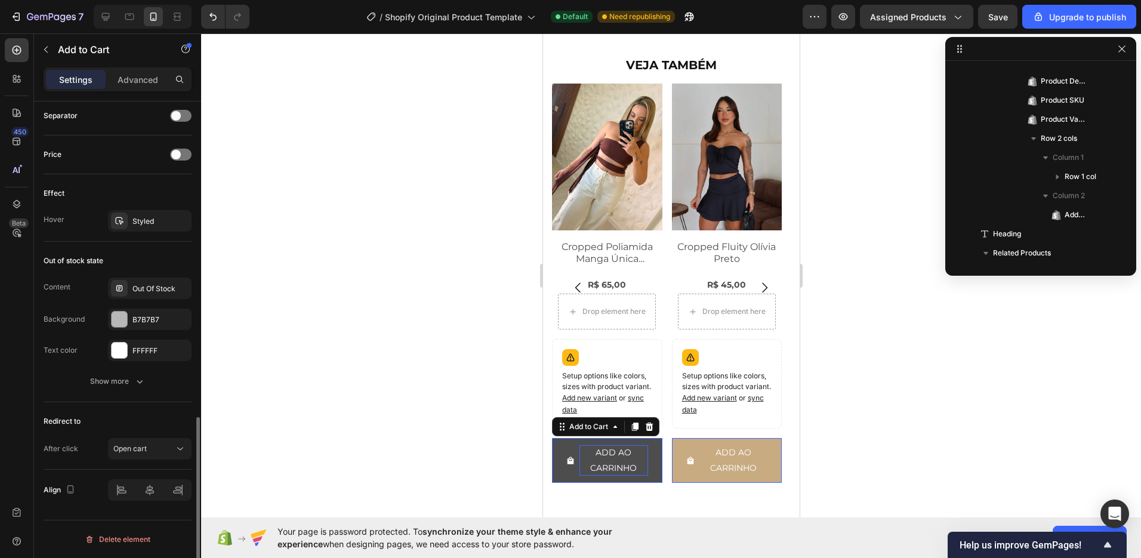
click at [596, 455] on div "Add ao carrinho" at bounding box center [613, 460] width 69 height 30
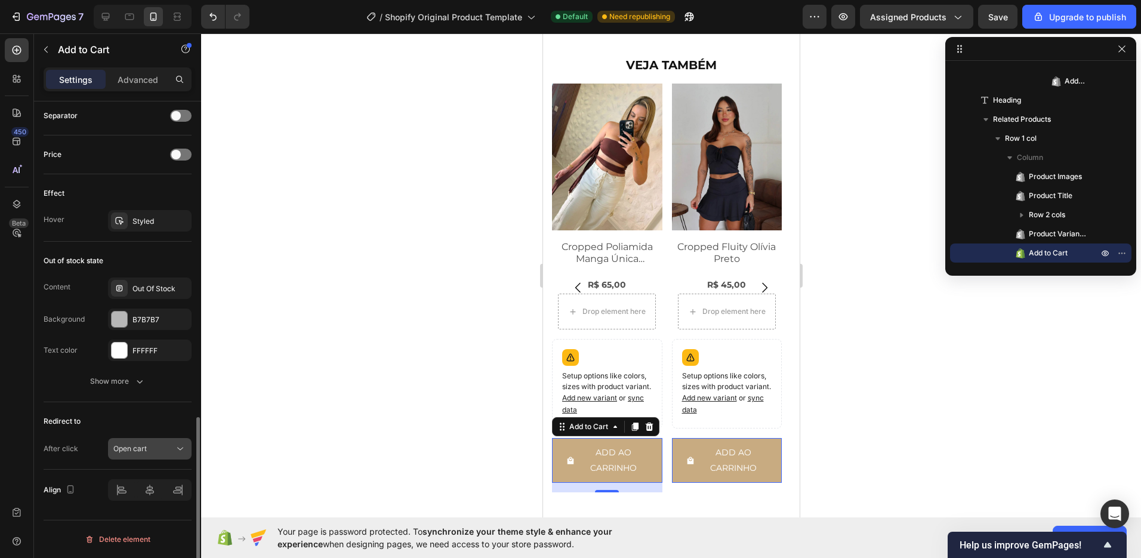
click at [170, 454] on div "Open cart" at bounding box center [149, 449] width 73 height 12
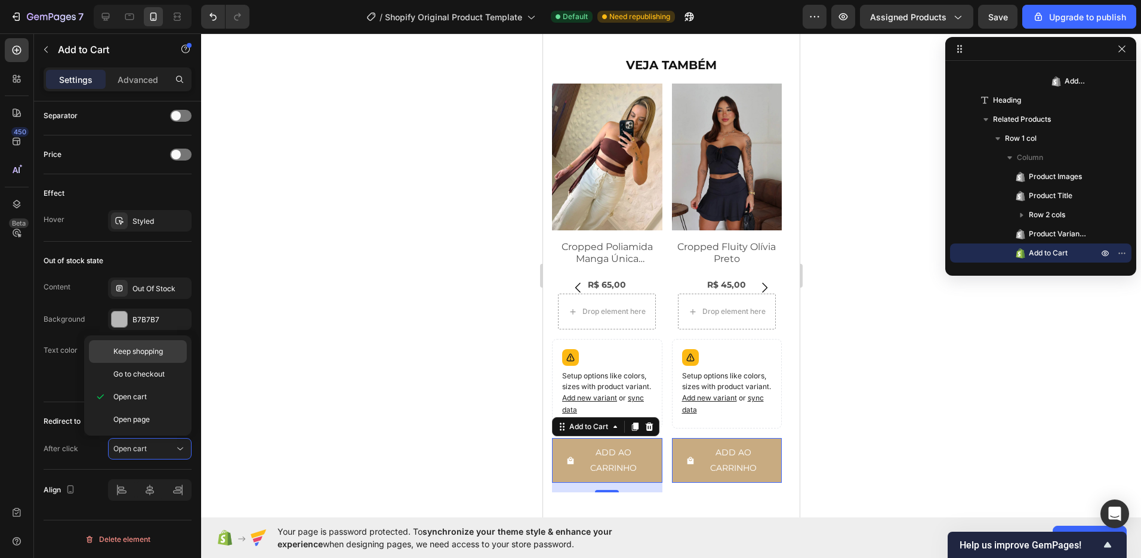
click at [175, 359] on div "Keep shopping" at bounding box center [138, 351] width 98 height 23
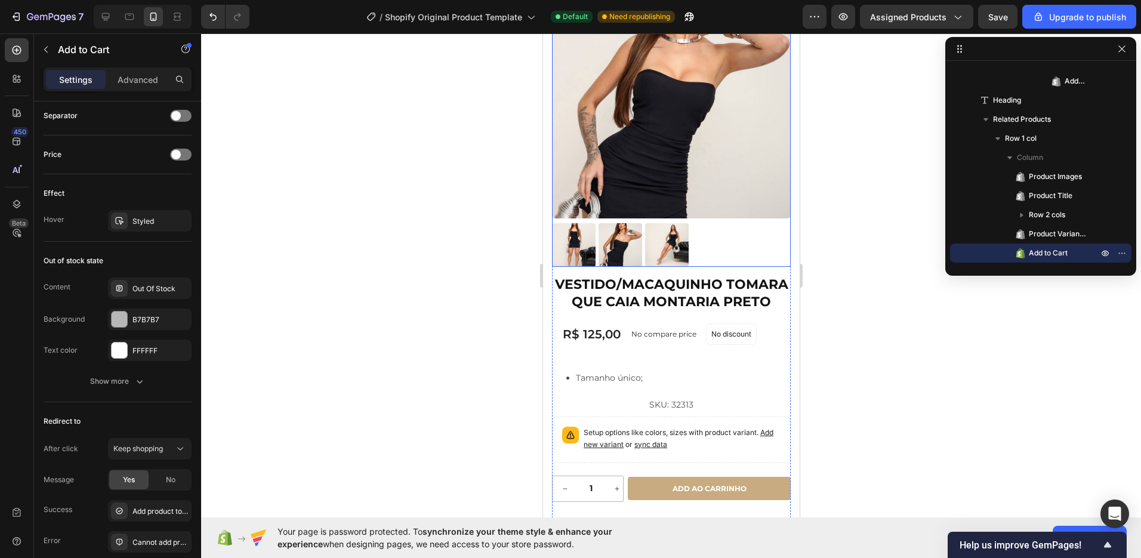
scroll to position [87, 0]
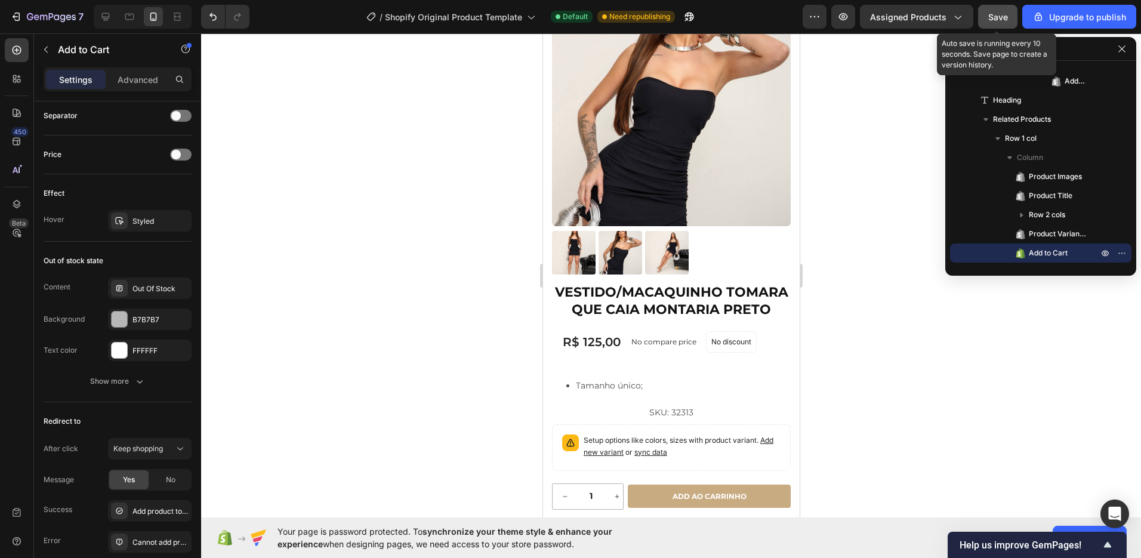
click at [992, 18] on span "Save" at bounding box center [998, 17] width 20 height 10
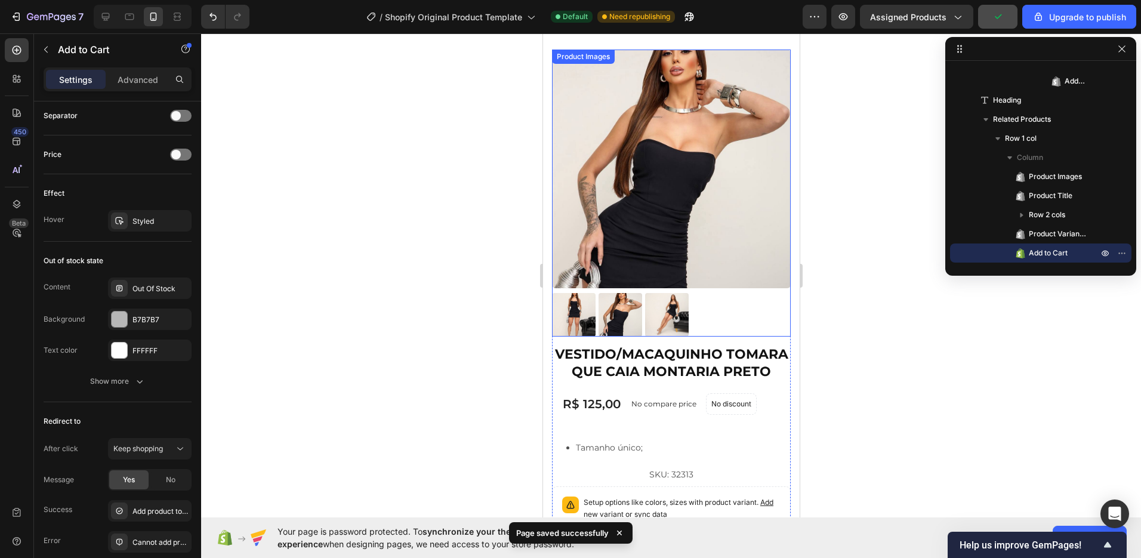
scroll to position [0, 0]
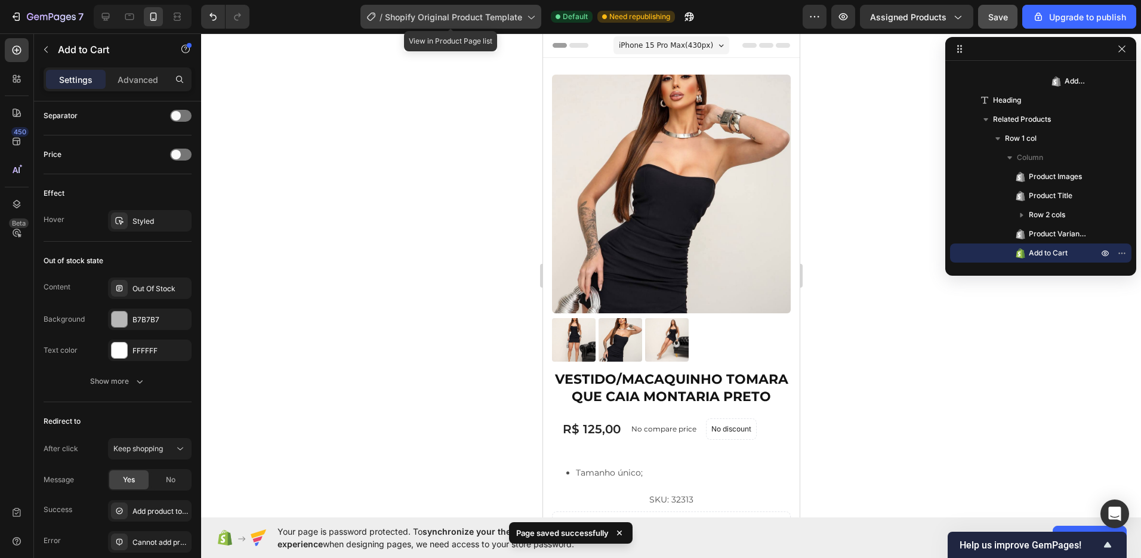
click at [488, 20] on span "Shopify Original Product Template" at bounding box center [453, 17] width 137 height 13
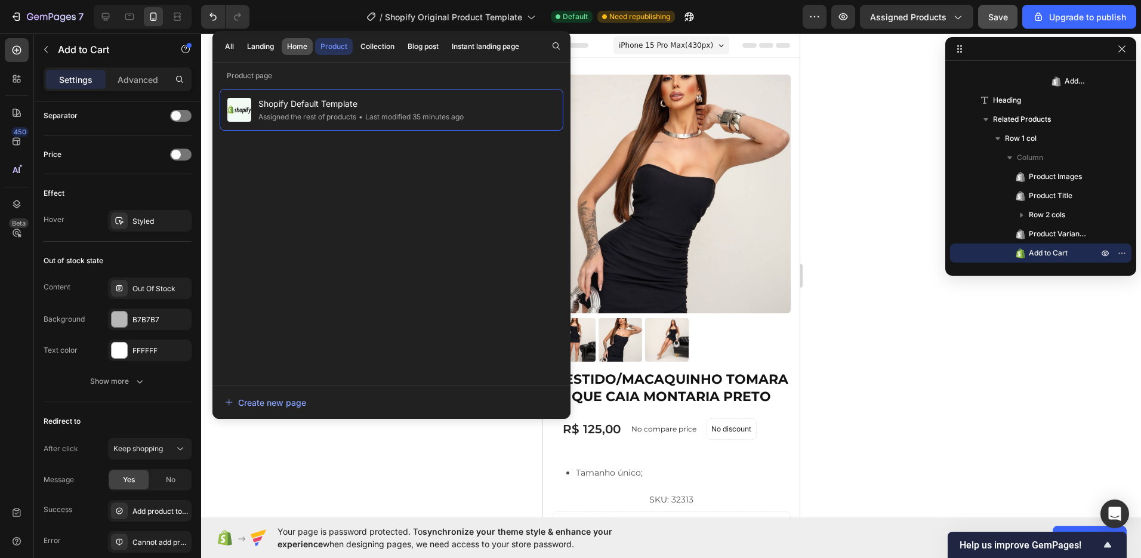
click at [295, 47] on div "Home" at bounding box center [297, 46] width 20 height 11
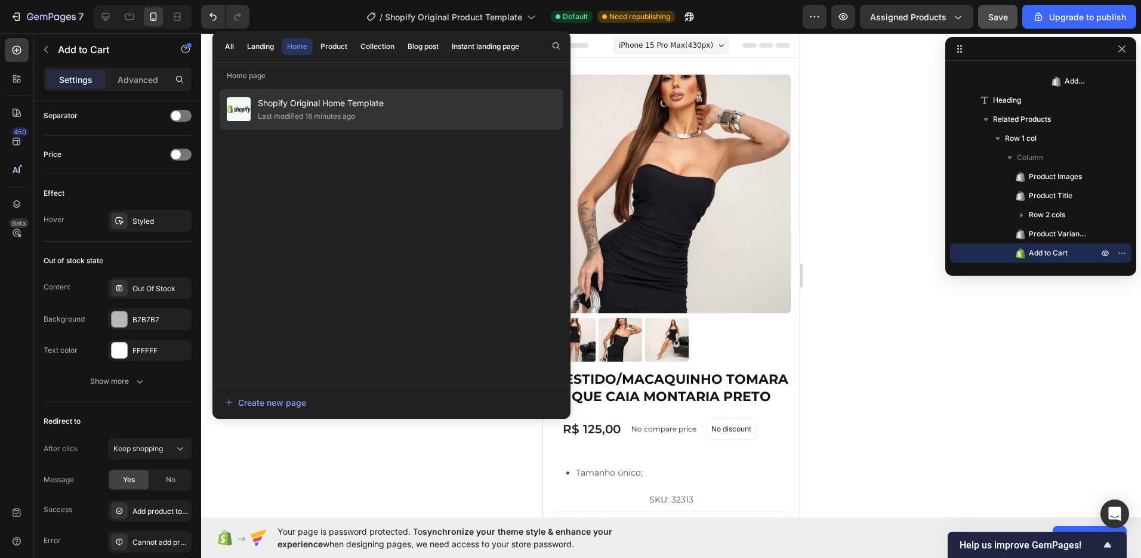
click at [325, 105] on span "Shopify Original Home Template" at bounding box center [321, 103] width 126 height 14
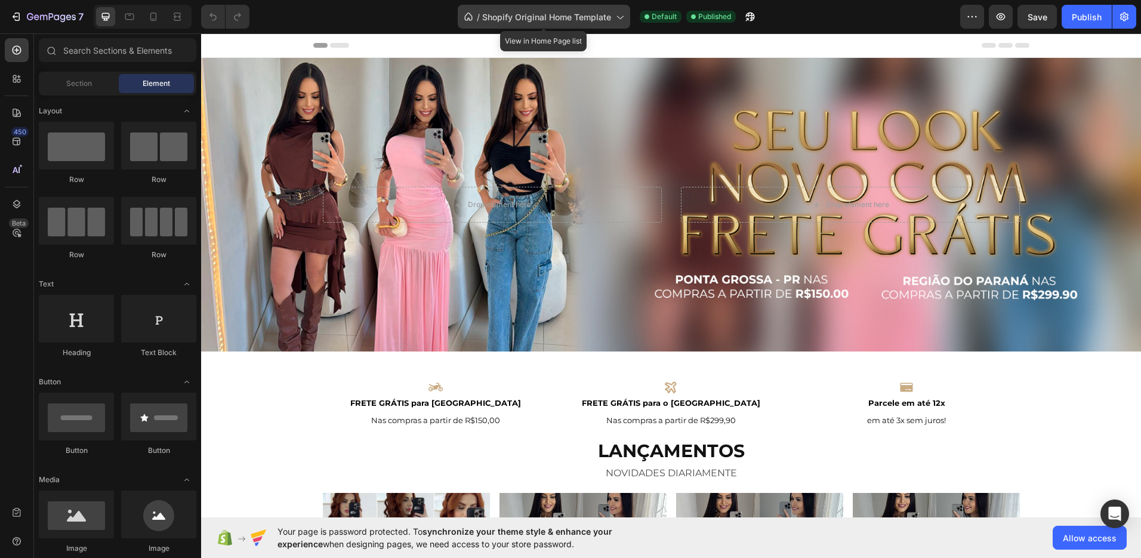
click at [587, 16] on span "Shopify Original Home Template" at bounding box center [546, 17] width 129 height 13
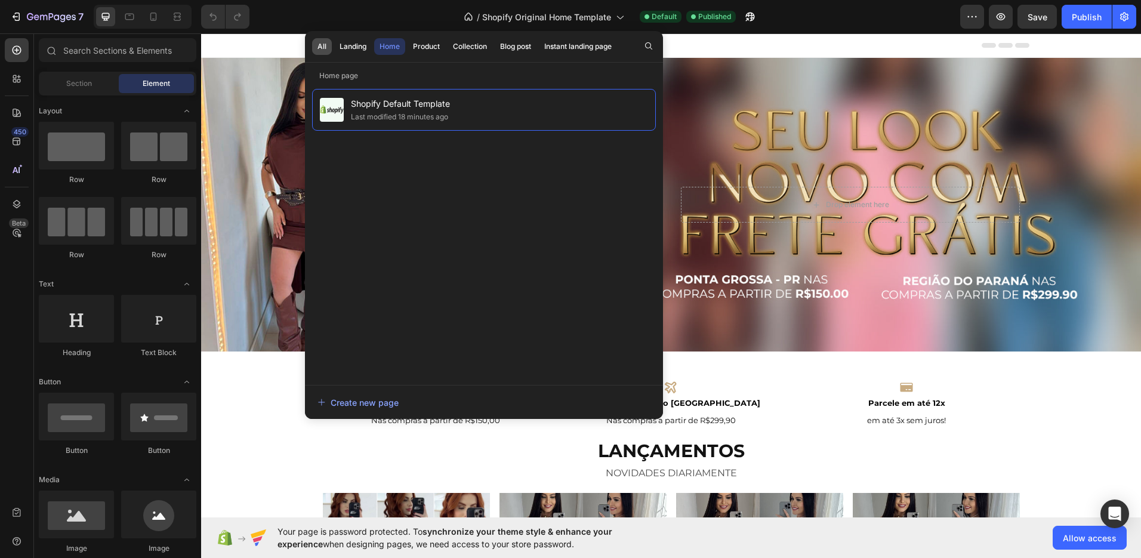
click at [323, 47] on div "All" at bounding box center [321, 46] width 9 height 11
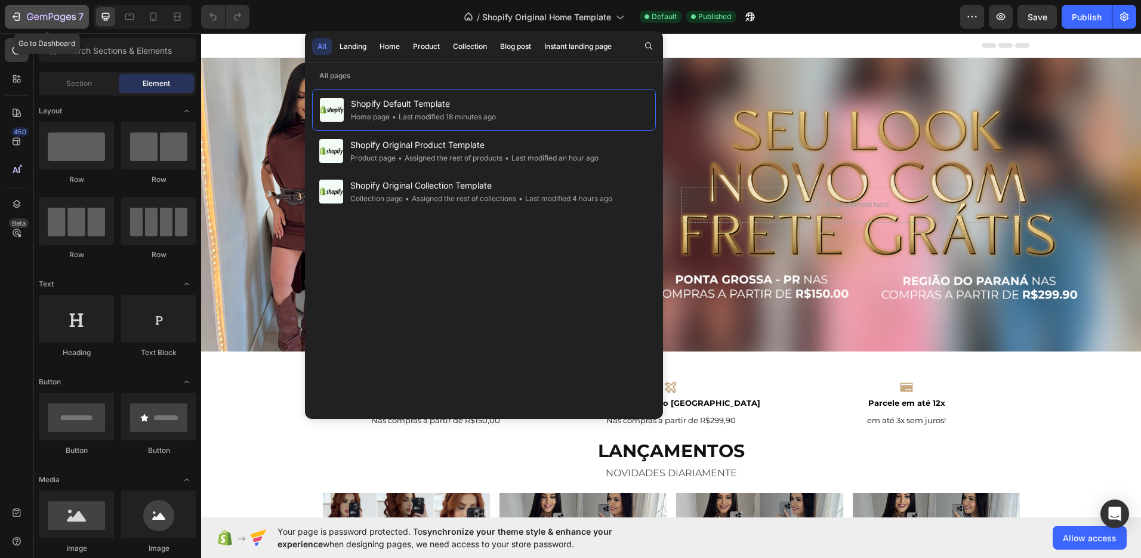
click at [17, 15] on icon "button" at bounding box center [16, 17] width 12 height 12
